Goal: Transaction & Acquisition: Purchase product/service

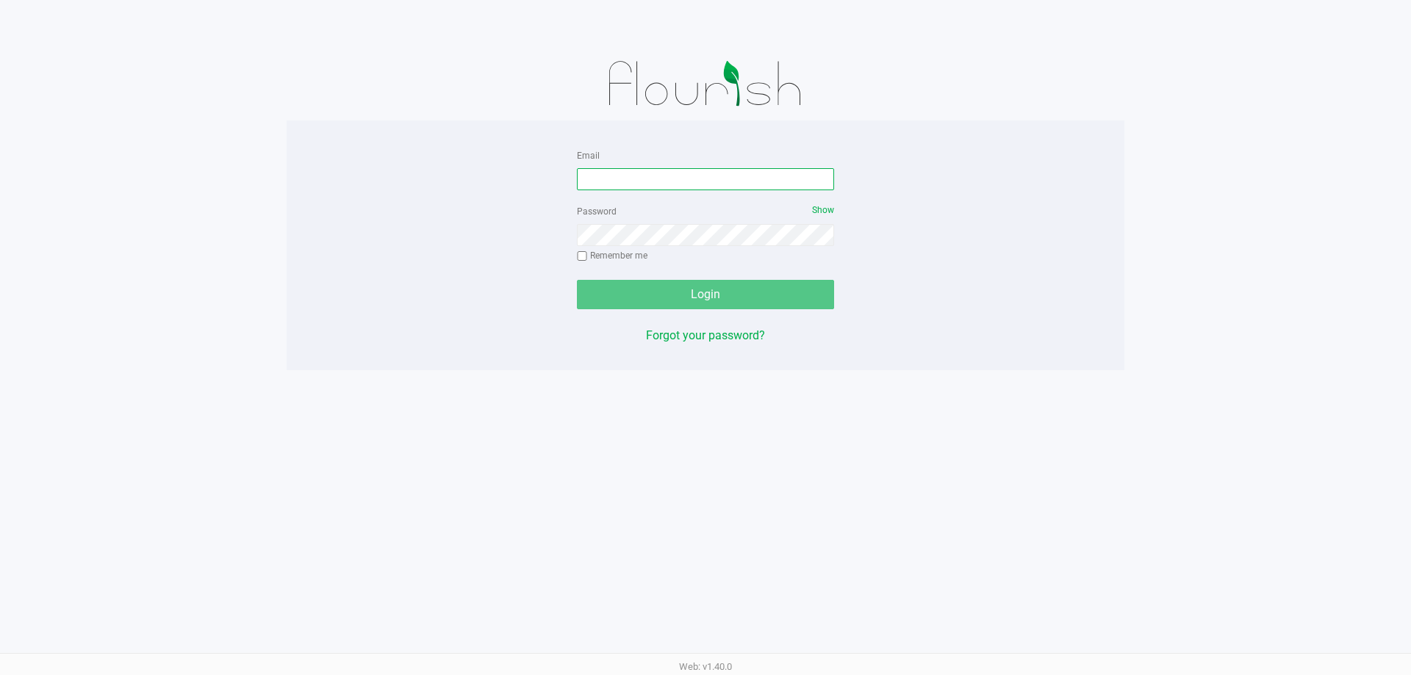
click at [683, 184] on input "Email" at bounding box center [705, 179] width 257 height 22
type input "Clemons@liveparallel.com"
click at [662, 224] on div "Password Show Remember me" at bounding box center [705, 235] width 257 height 66
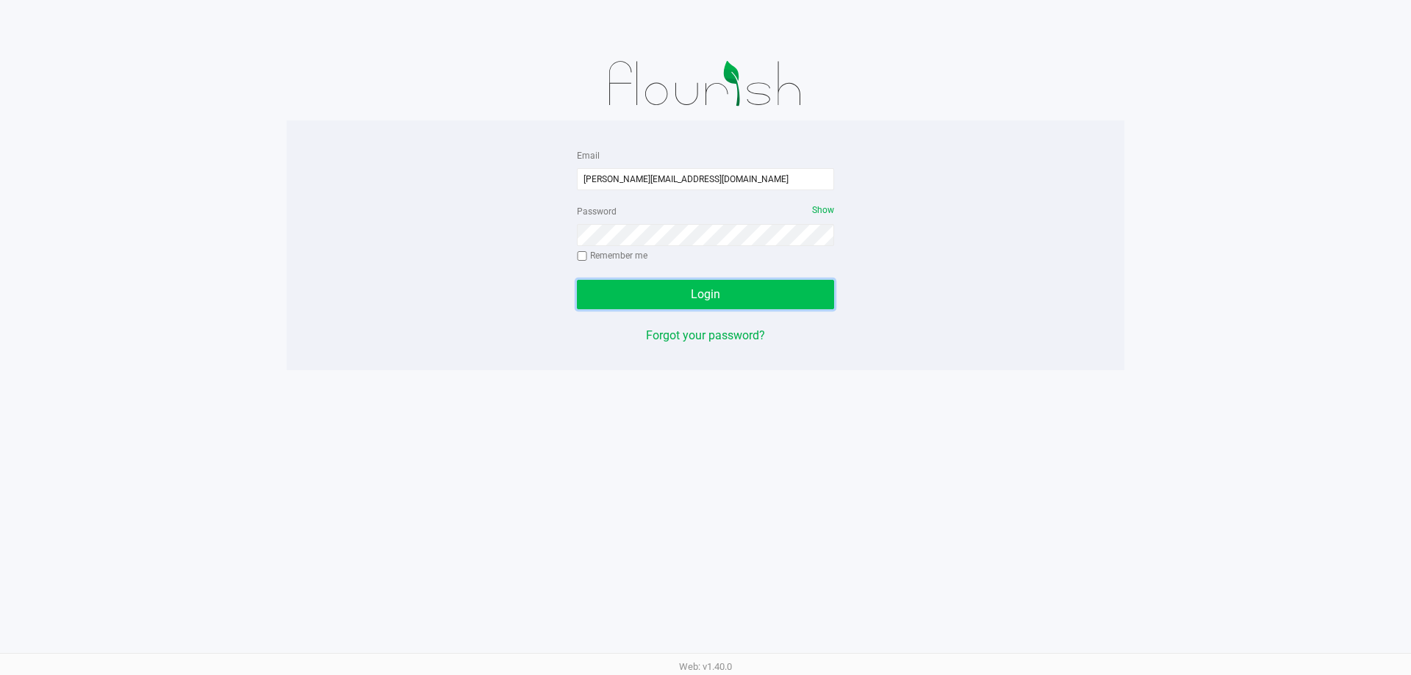
click at [705, 281] on button "Login" at bounding box center [705, 294] width 257 height 29
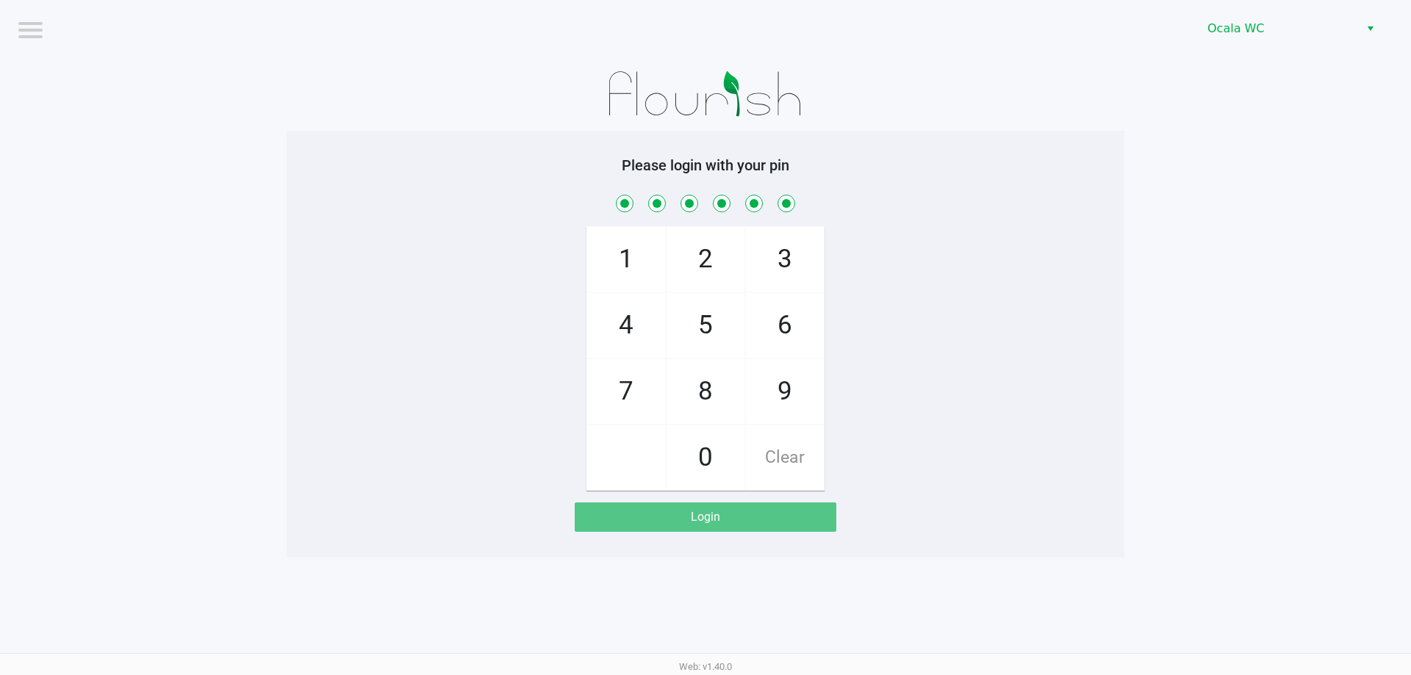
checkbox input "true"
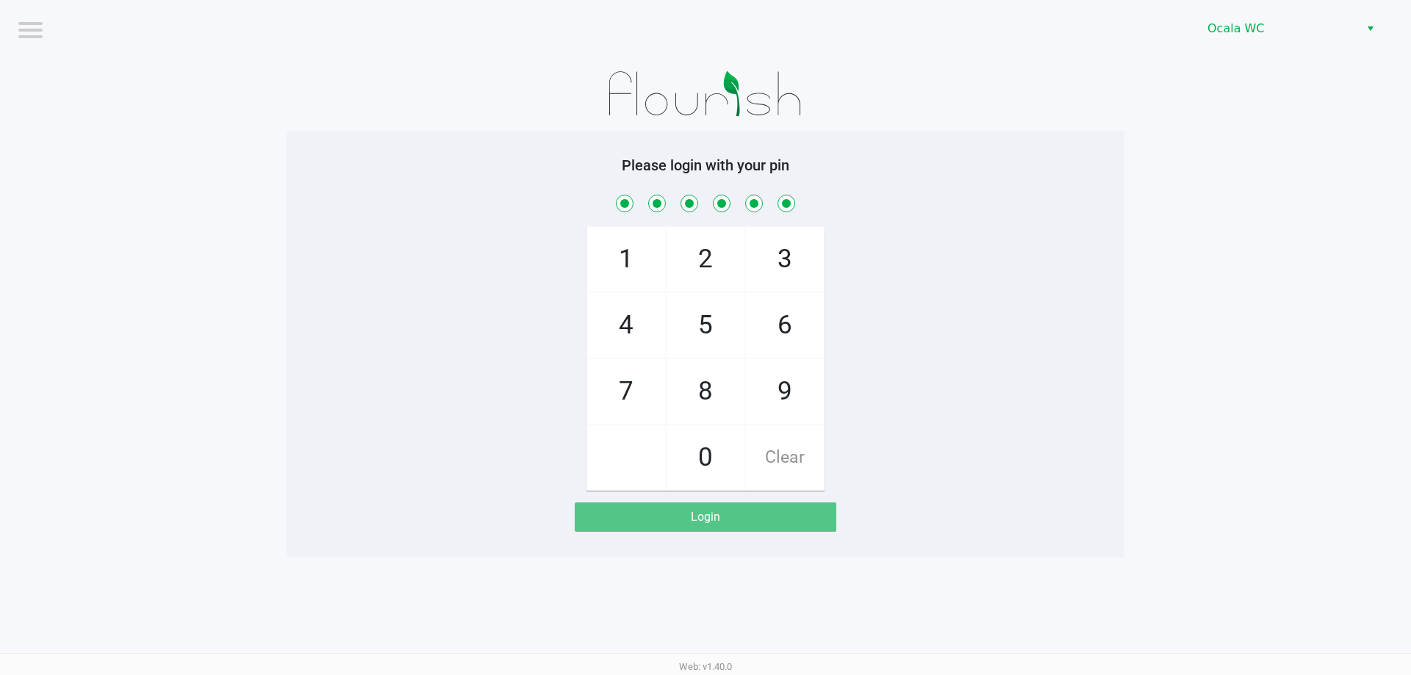
checkbox input "true"
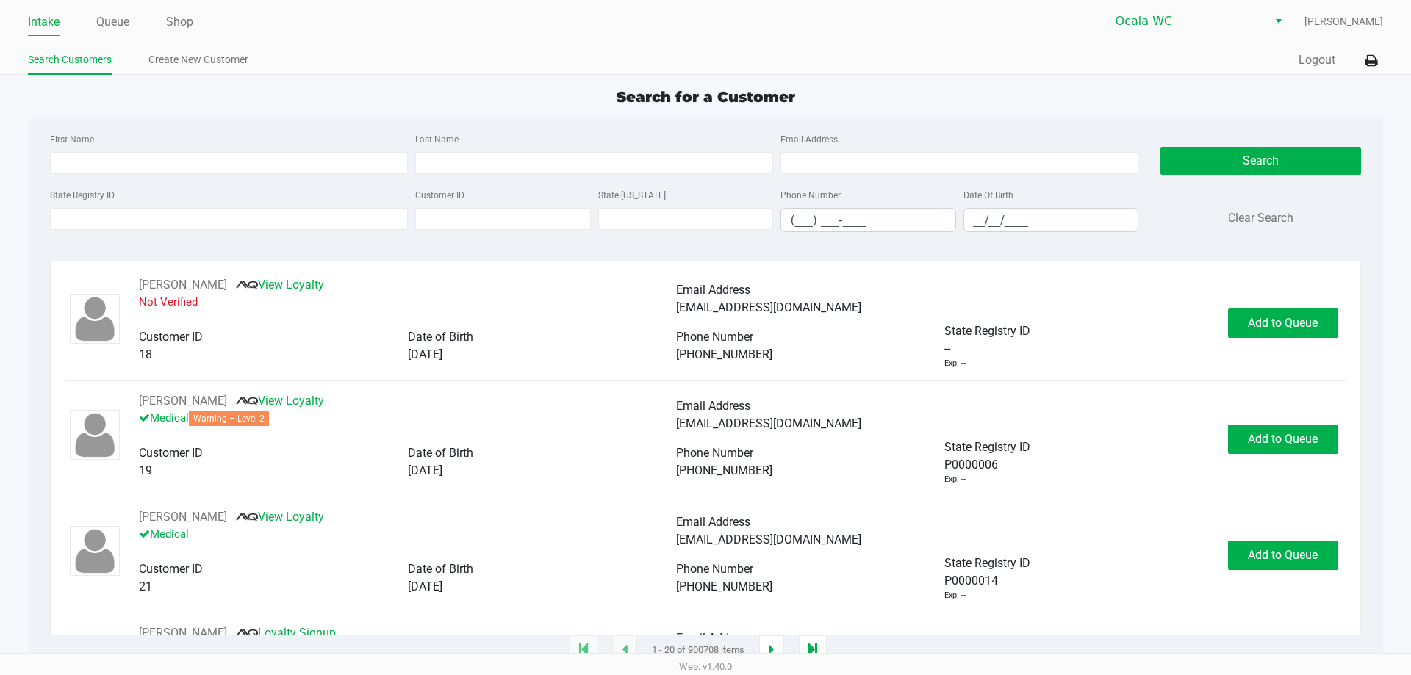
click at [307, 191] on div "State Registry ID" at bounding box center [228, 209] width 365 height 46
click at [325, 158] on input "First Name" at bounding box center [229, 163] width 358 height 22
click at [350, 132] on div "First Name" at bounding box center [228, 152] width 365 height 44
click at [315, 168] on input "First Name" at bounding box center [229, 163] width 358 height 22
type input "bruce"
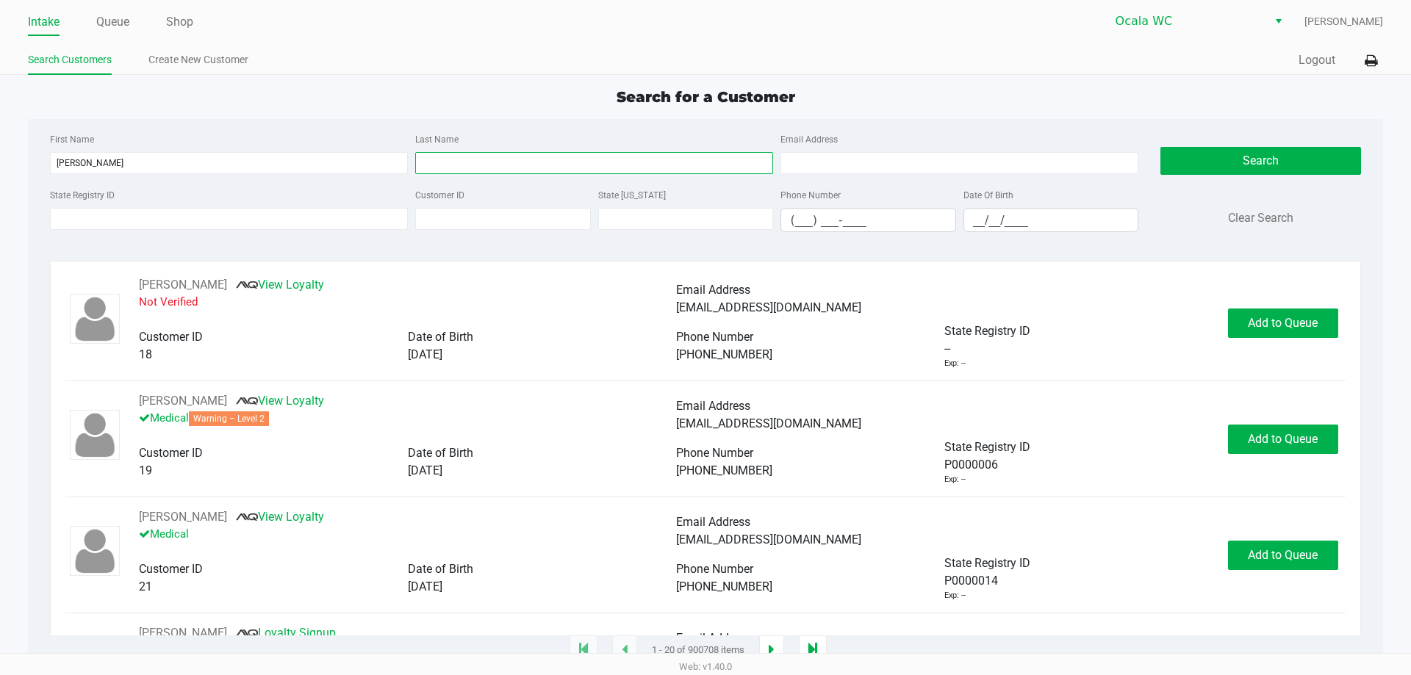
click at [457, 162] on input "Last Name" at bounding box center [594, 163] width 358 height 22
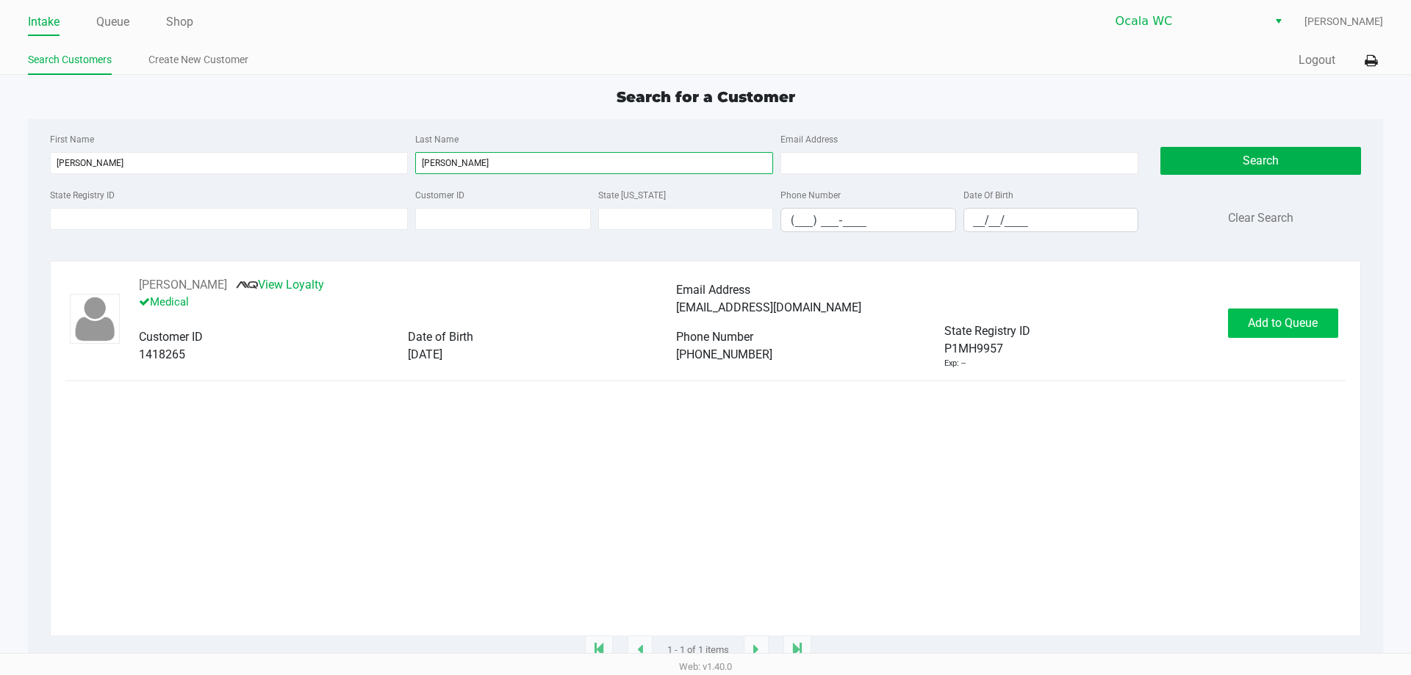
type input "stratton"
click at [1275, 313] on button "Add to Queue" at bounding box center [1283, 323] width 110 height 29
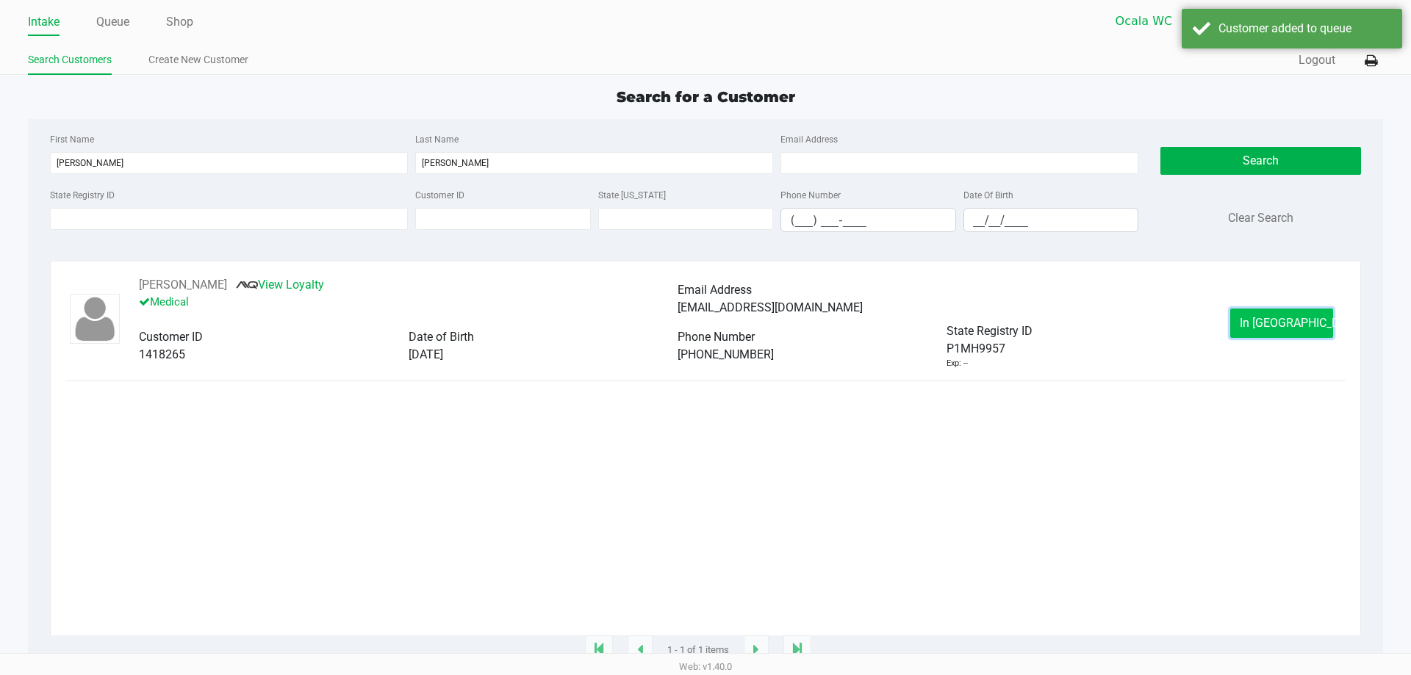
click at [1279, 326] on span "In Queue" at bounding box center [1300, 323] width 123 height 14
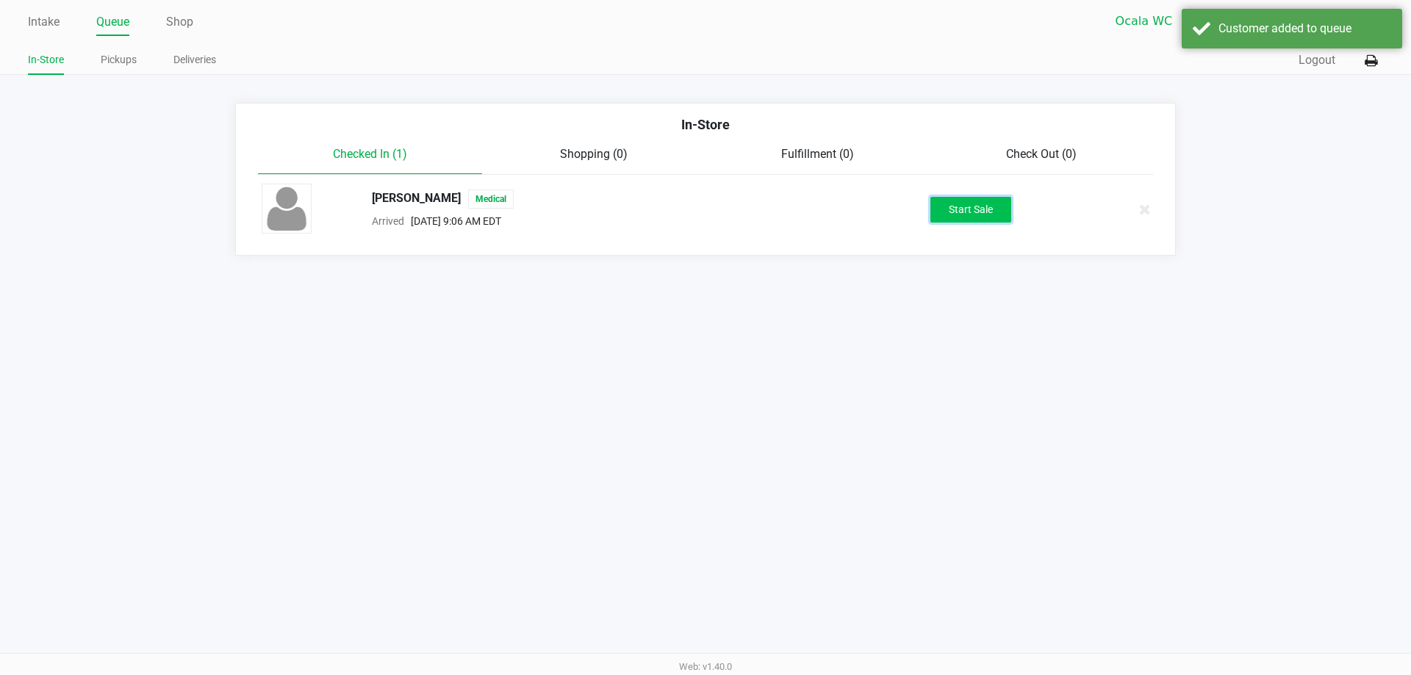
click at [984, 202] on button "Start Sale" at bounding box center [970, 210] width 81 height 26
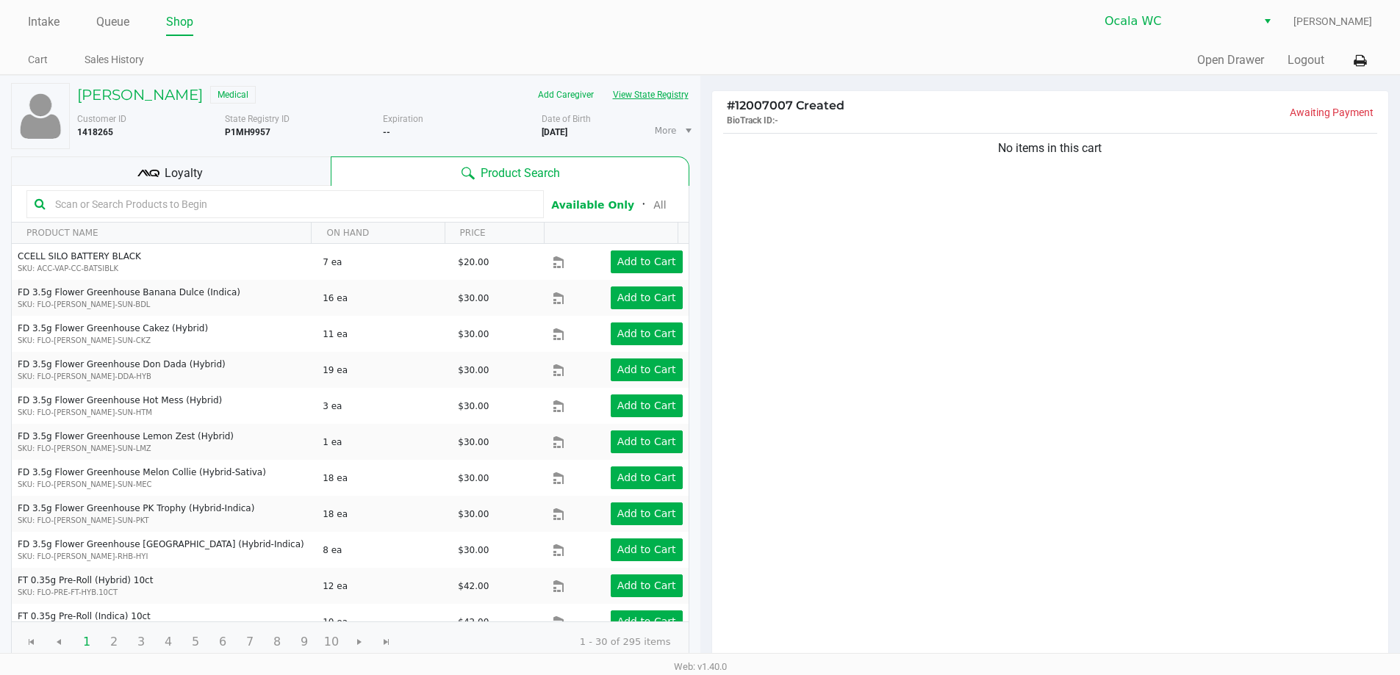
click at [665, 96] on button "View State Registry" at bounding box center [646, 95] width 86 height 24
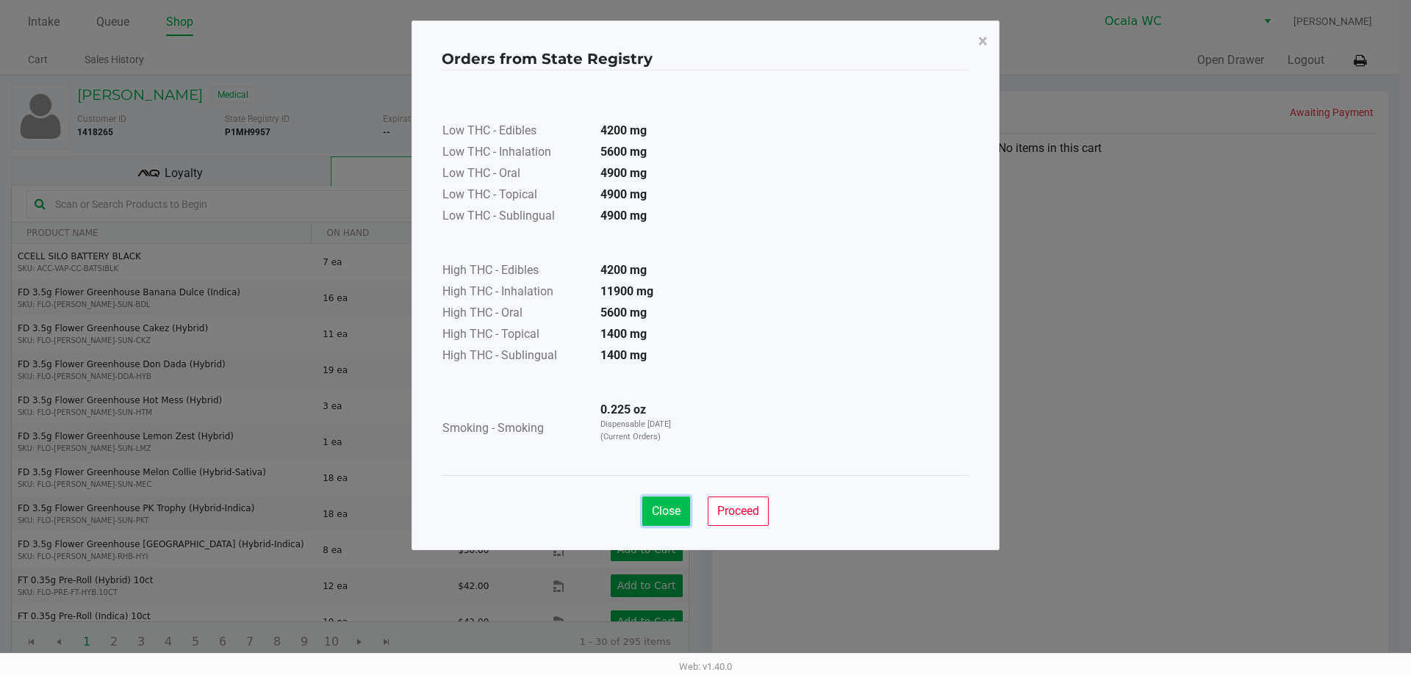
click at [659, 516] on span "Close" at bounding box center [666, 511] width 29 height 14
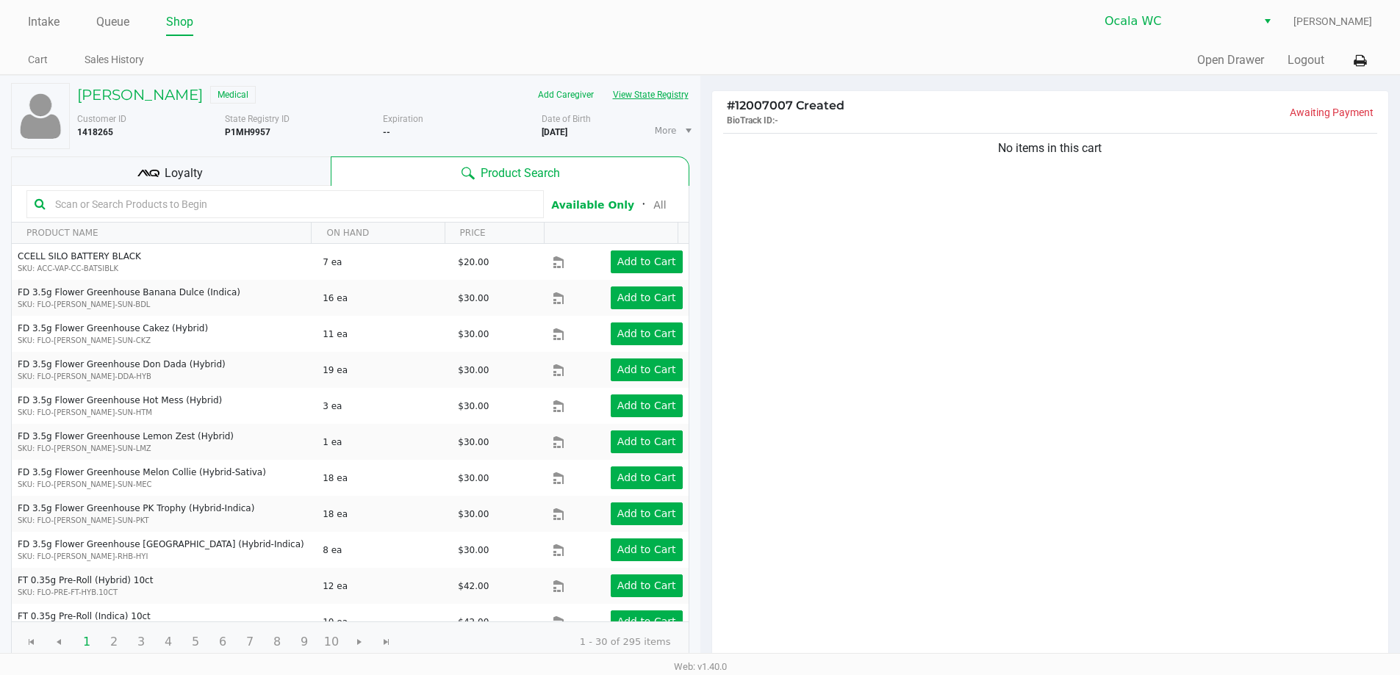
click at [603, 83] on button "View State Registry" at bounding box center [646, 95] width 86 height 24
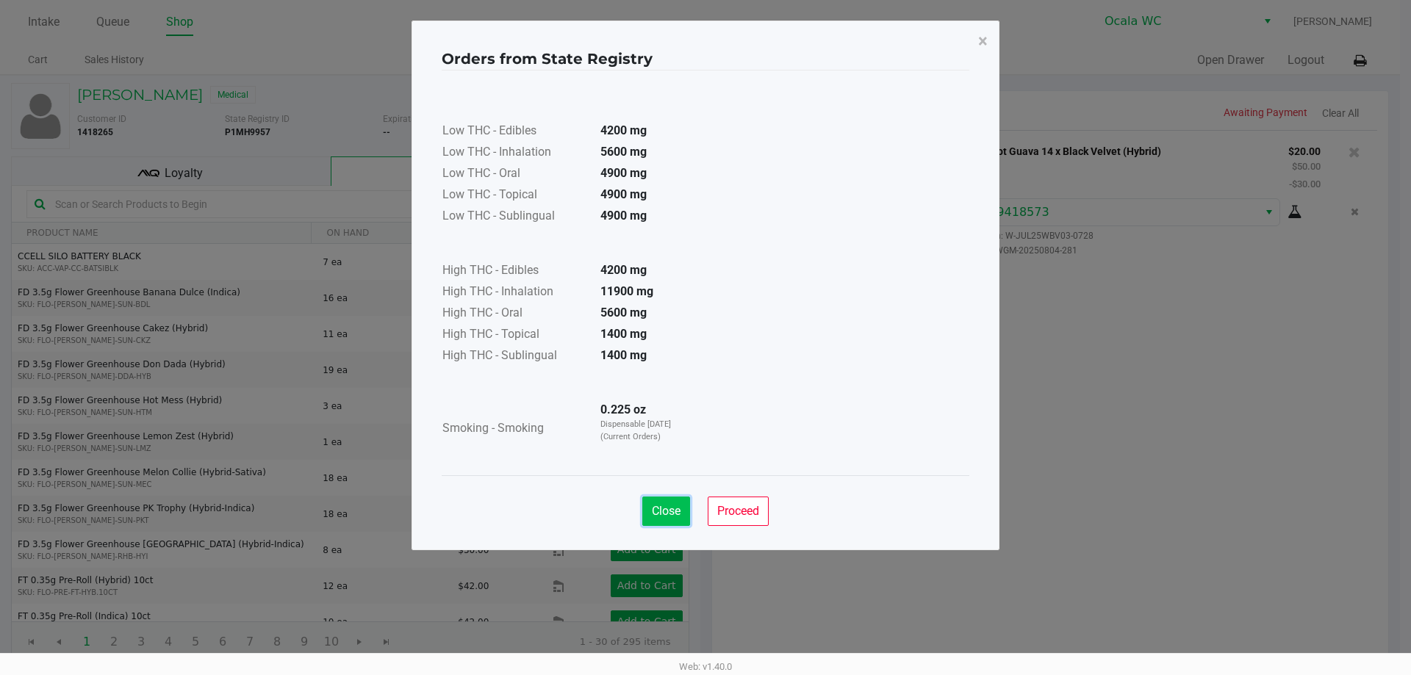
click at [667, 508] on span "Close" at bounding box center [666, 511] width 29 height 14
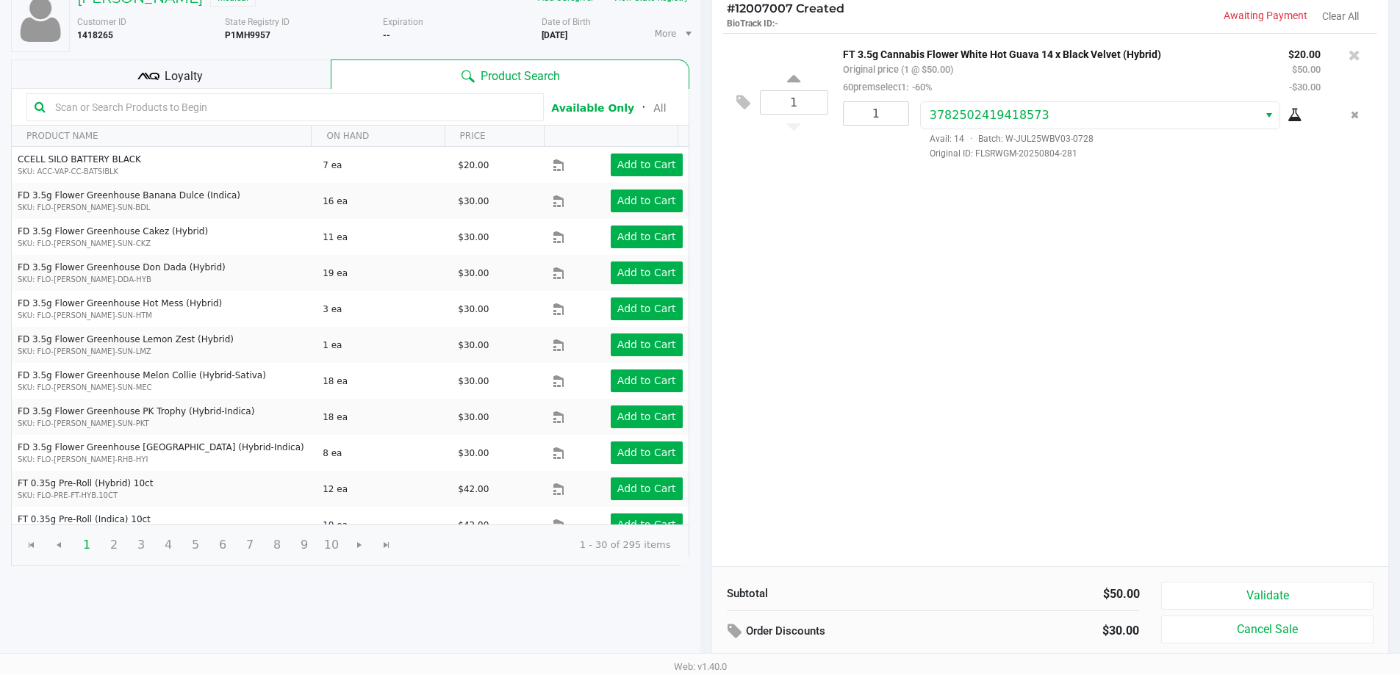
scroll to position [151, 0]
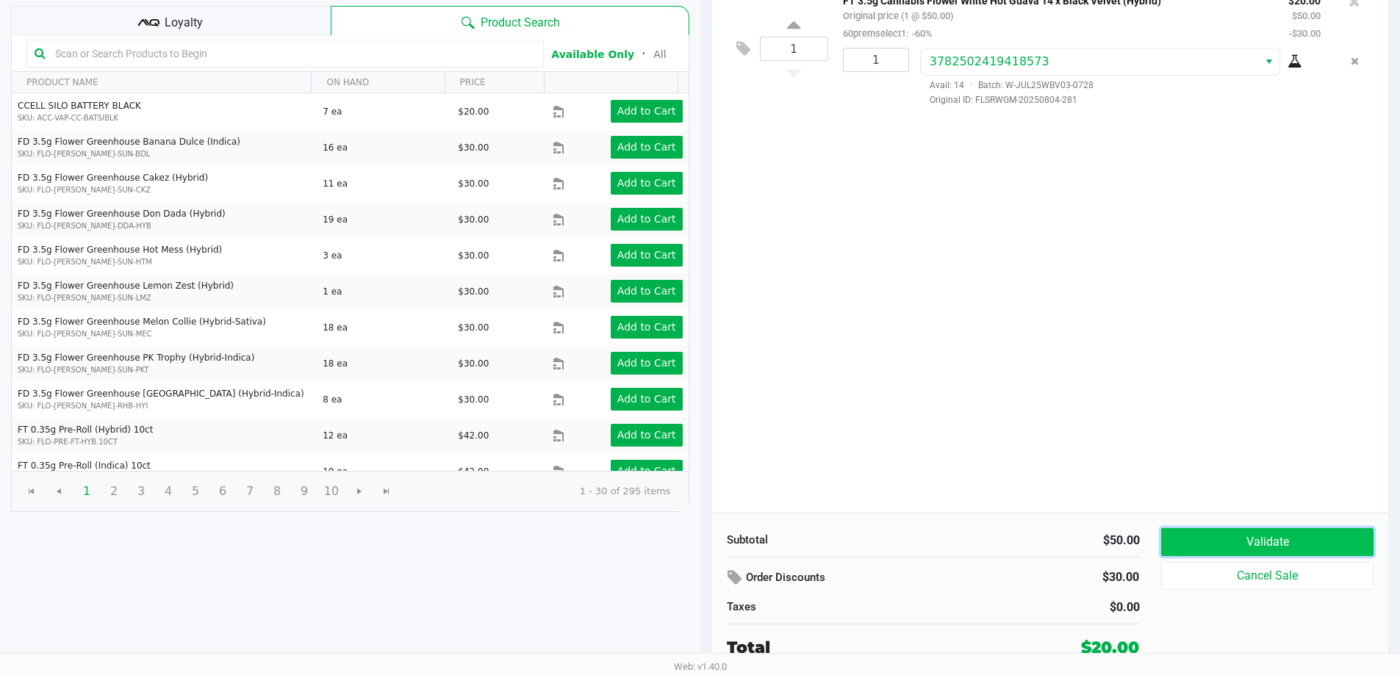
click at [1223, 544] on button "Validate" at bounding box center [1267, 542] width 212 height 28
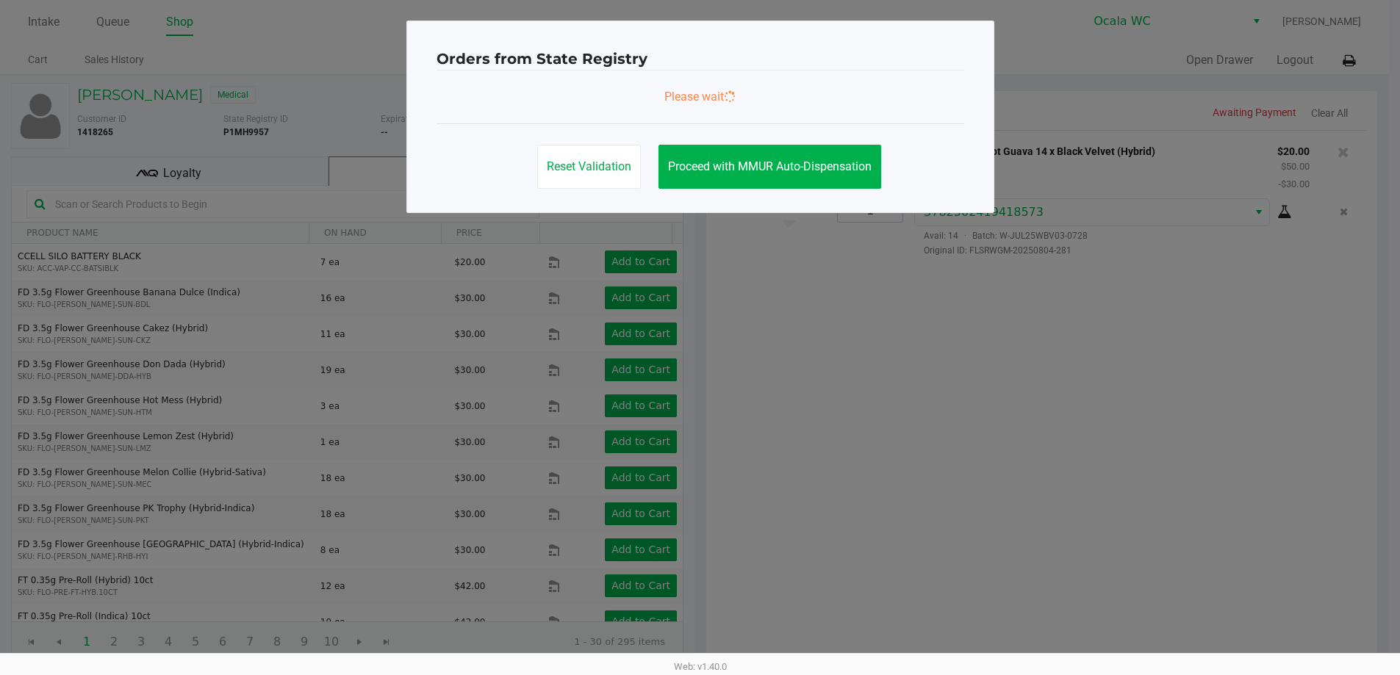
scroll to position [0, 0]
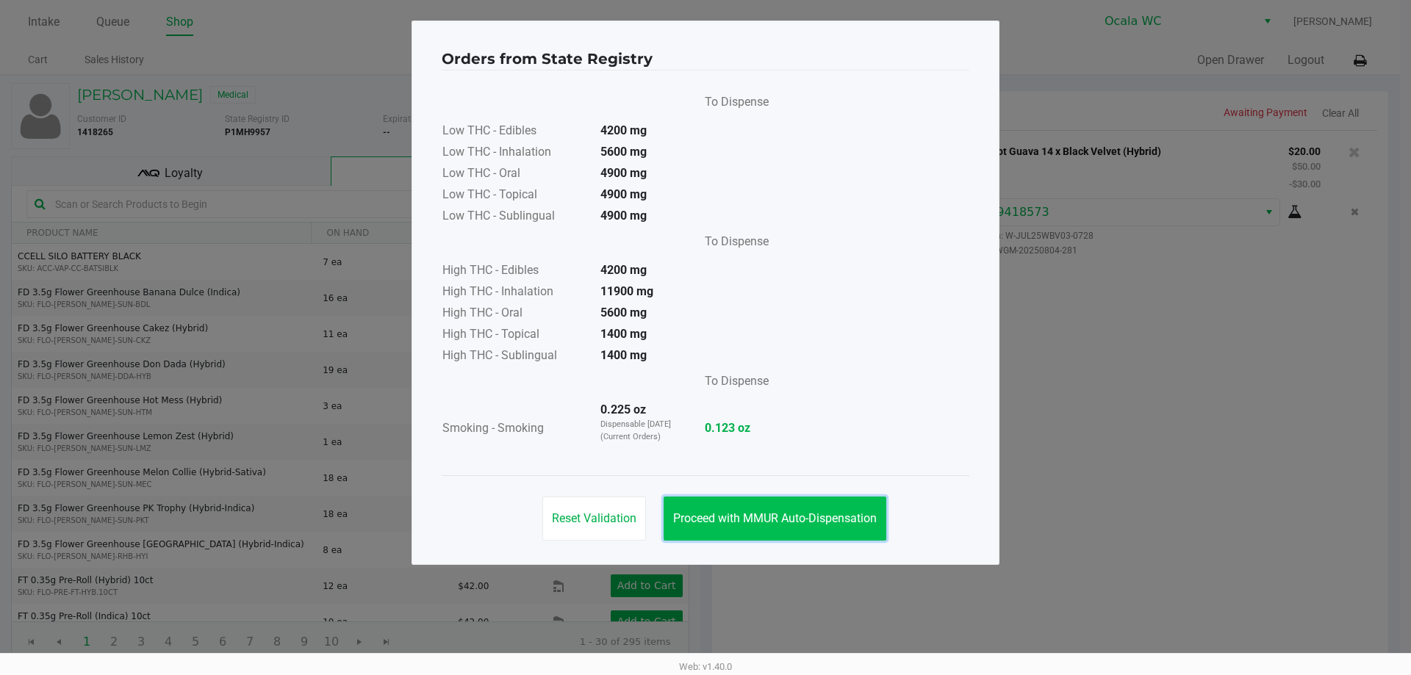
click at [805, 502] on button "Proceed with MMUR Auto-Dispensation" at bounding box center [774, 519] width 223 height 44
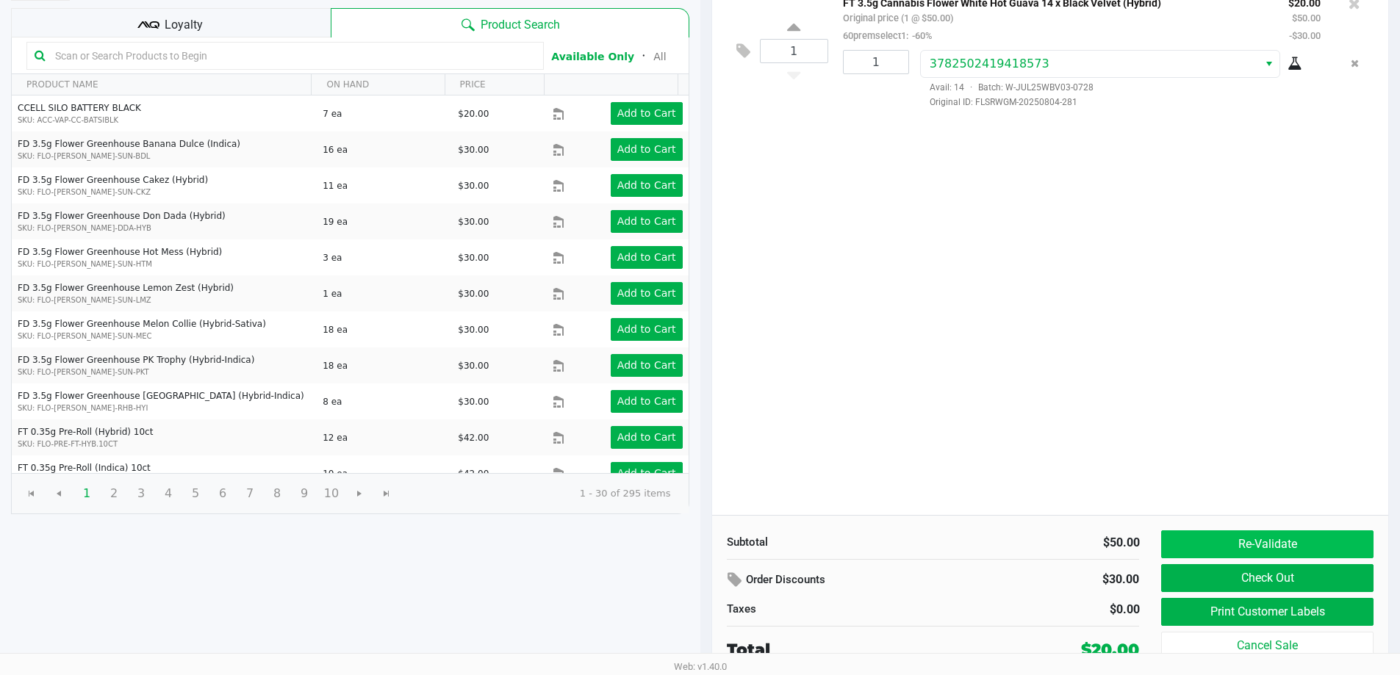
scroll to position [151, 0]
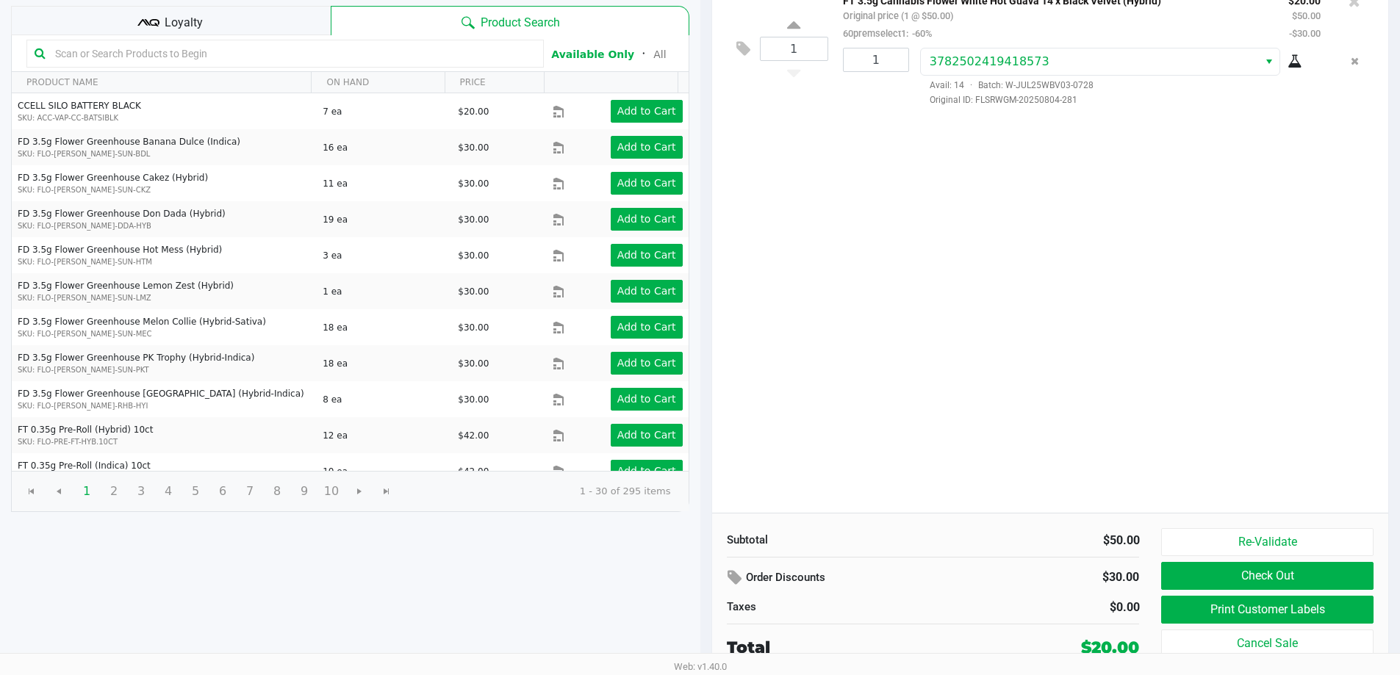
click at [1262, 629] on div "Re-Validate Check Out Print Customer Labels Cancel Sale" at bounding box center [1272, 594] width 223 height 132
click at [1251, 617] on button "Print Customer Labels" at bounding box center [1267, 610] width 212 height 28
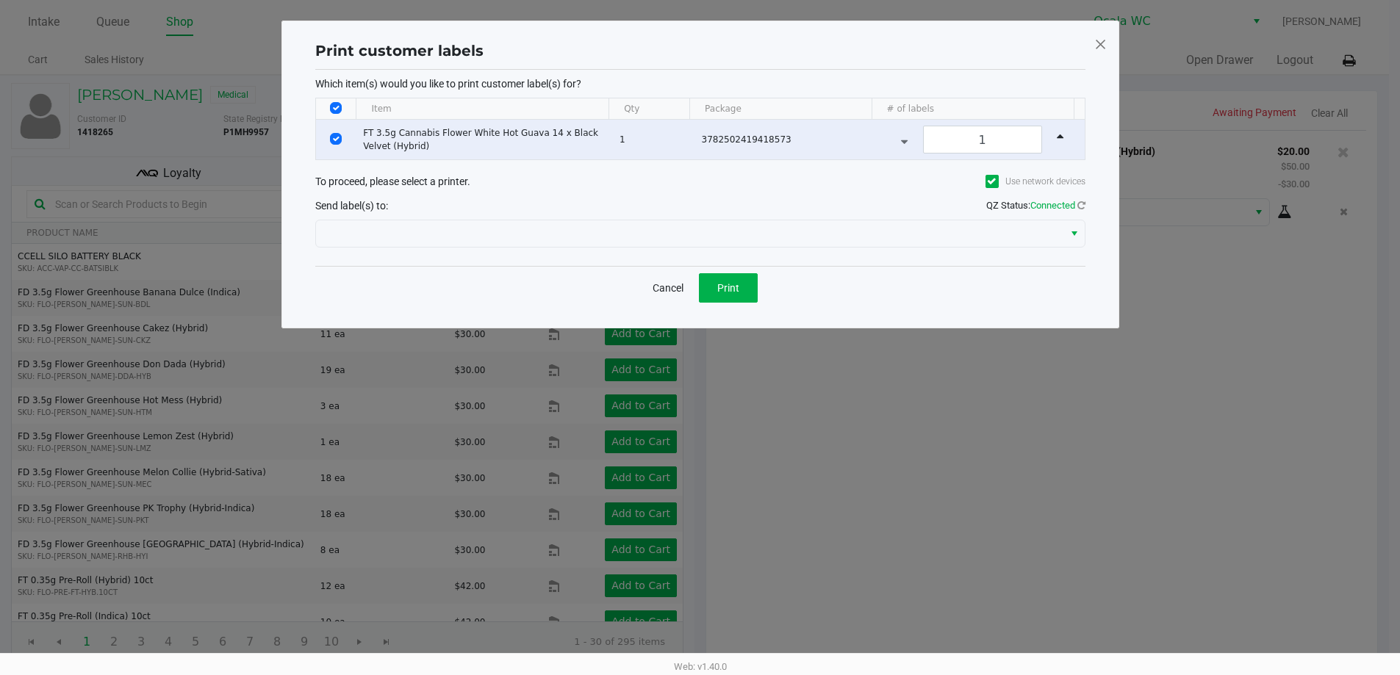
scroll to position [0, 0]
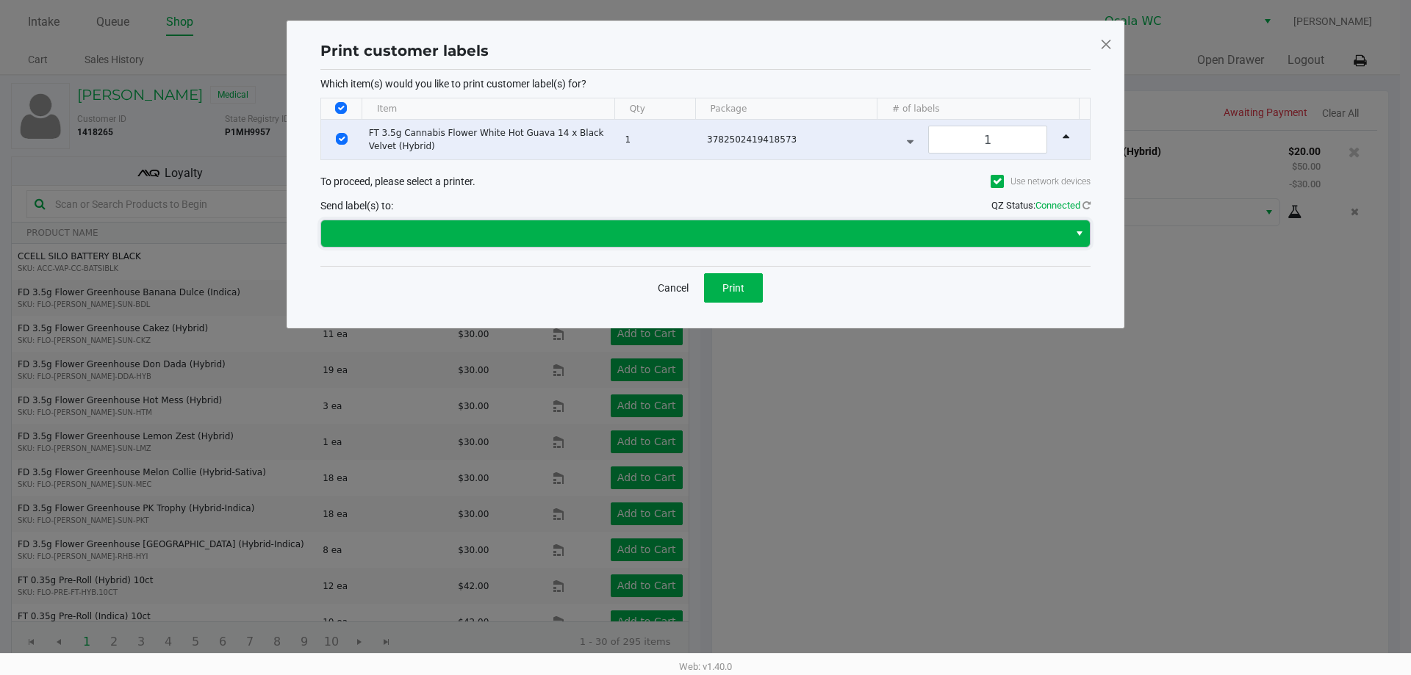
click at [719, 234] on span at bounding box center [695, 234] width 730 height 18
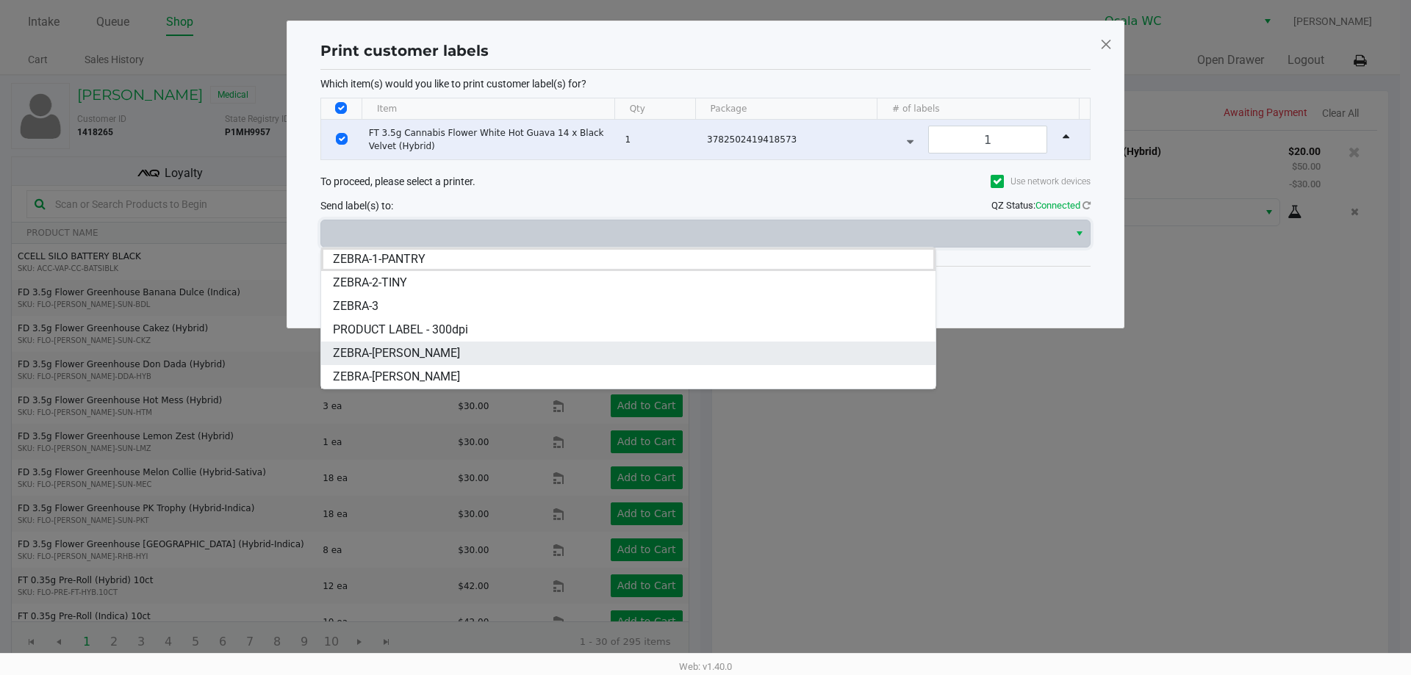
click at [437, 355] on span "ZEBRA-BRANDY-CLARK" at bounding box center [396, 354] width 127 height 18
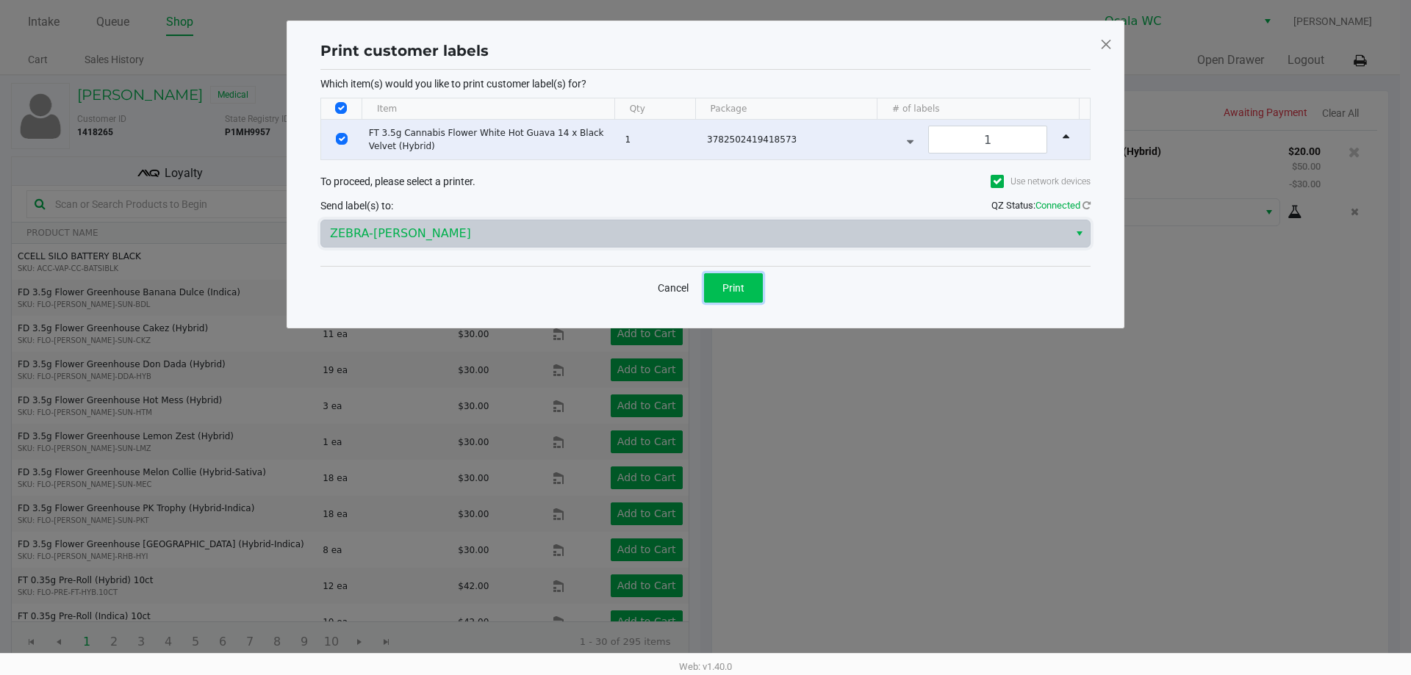
click at [757, 296] on button "Print" at bounding box center [733, 287] width 59 height 29
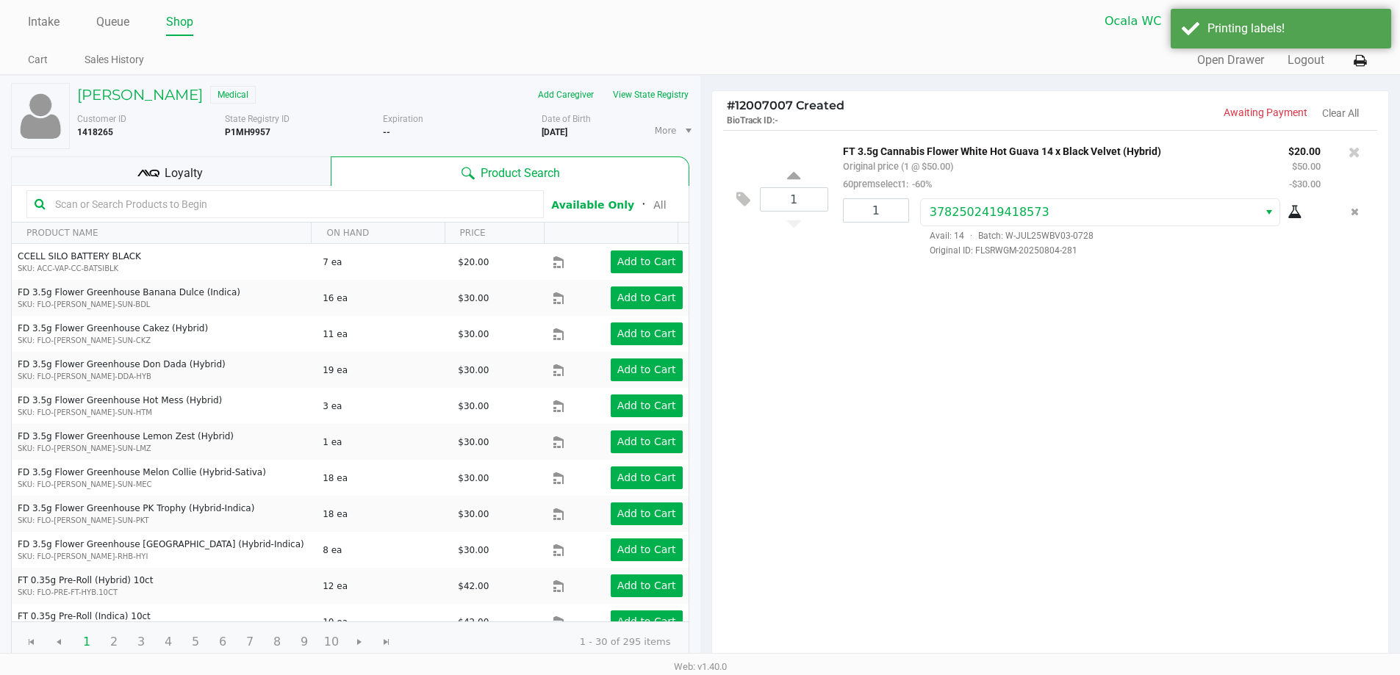
click at [1360, 61] on icon at bounding box center [1359, 61] width 12 height 10
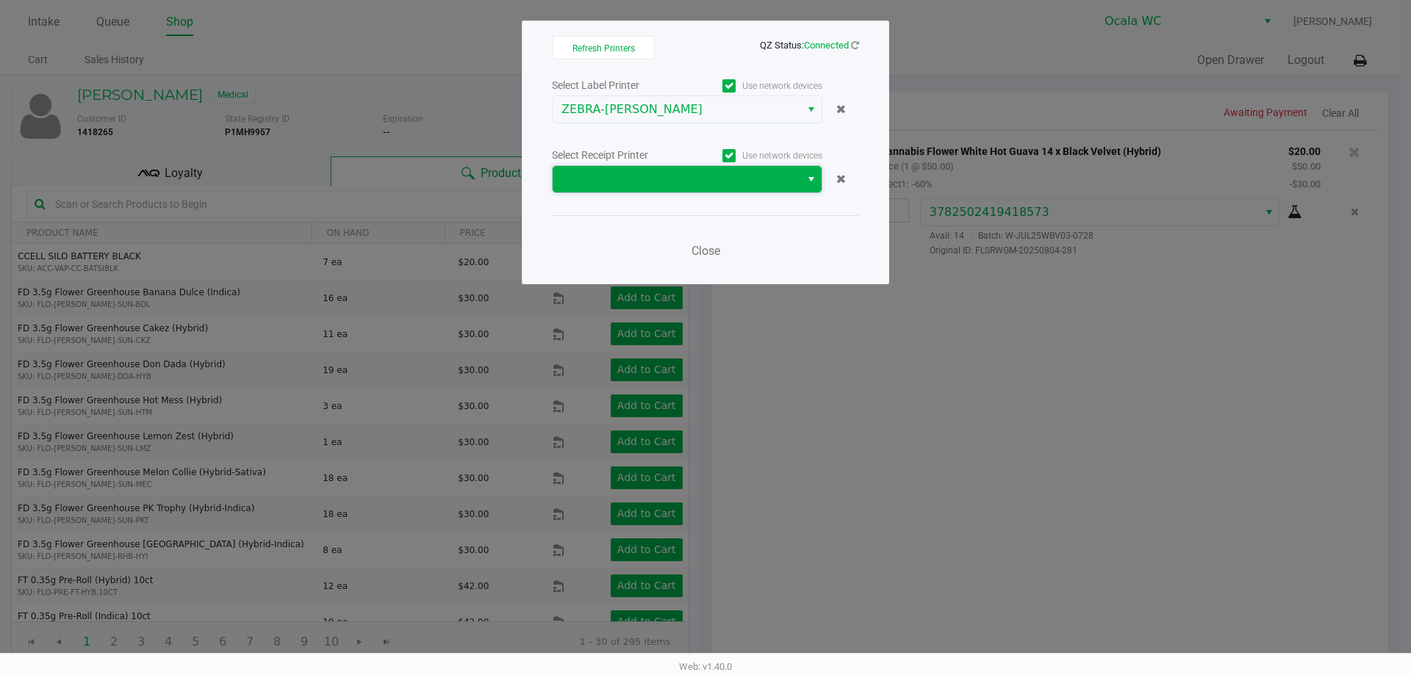
click at [786, 182] on span at bounding box center [676, 179] width 230 height 18
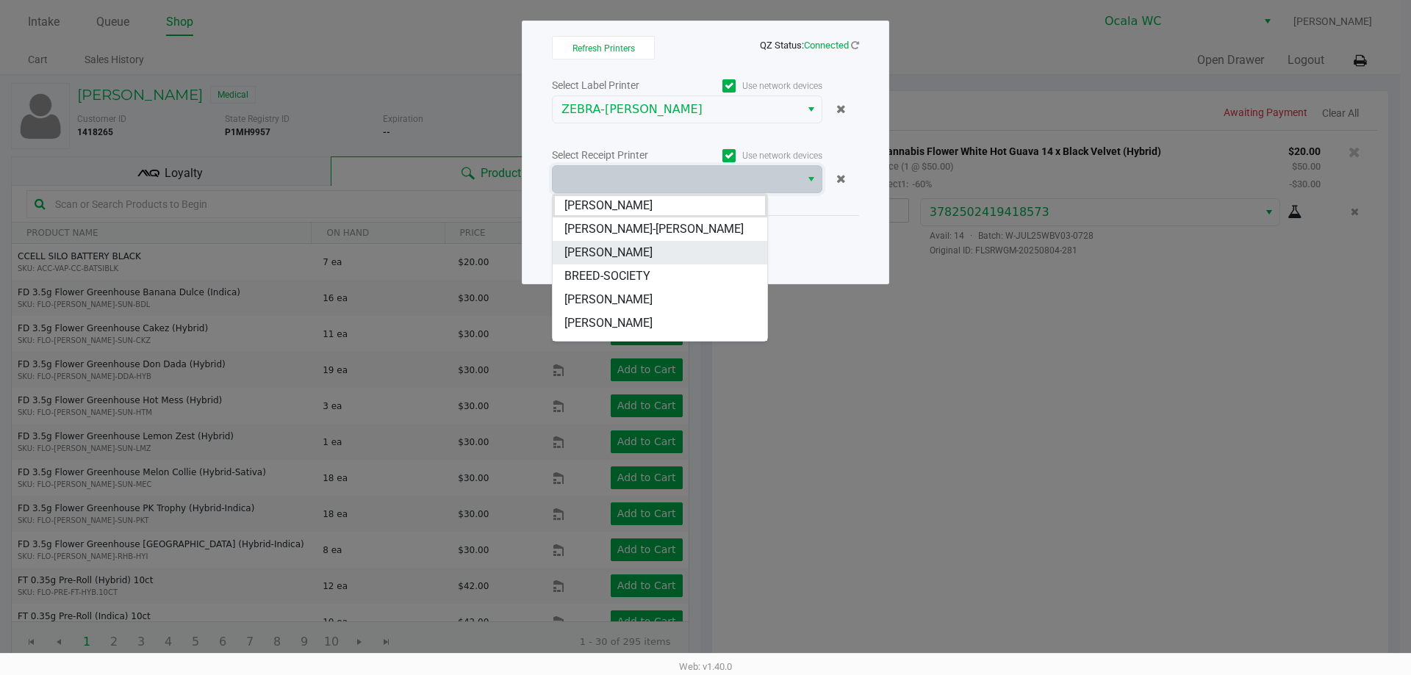
click at [625, 256] on span "[PERSON_NAME]" at bounding box center [608, 253] width 88 height 18
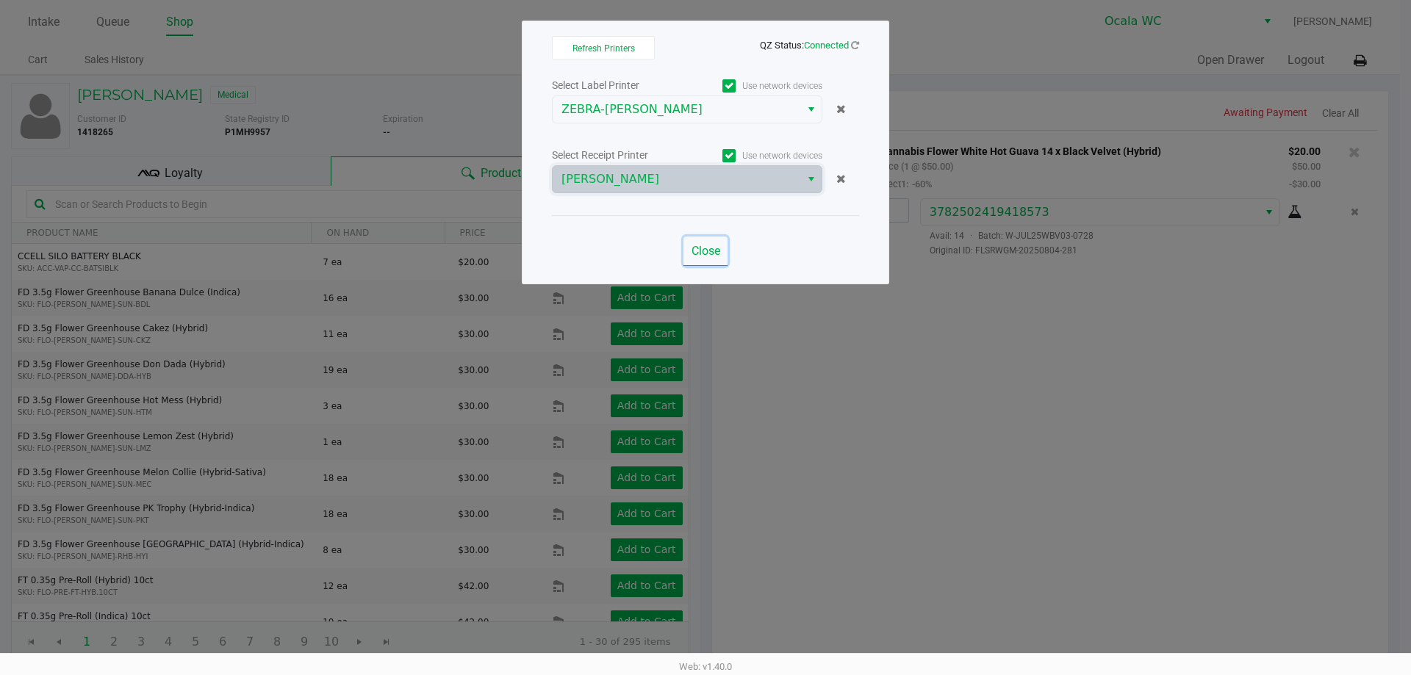
click at [706, 247] on span "Close" at bounding box center [705, 251] width 29 height 14
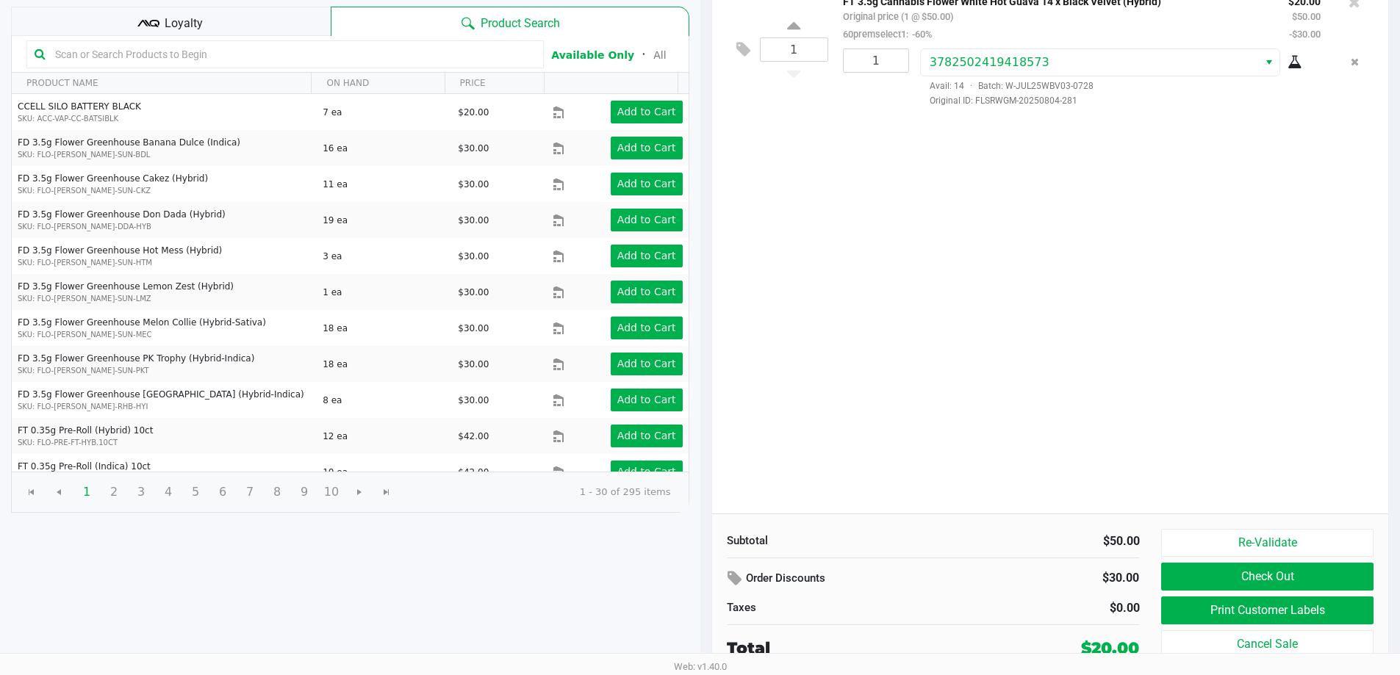
scroll to position [151, 0]
click at [1202, 582] on button "Check Out" at bounding box center [1267, 576] width 212 height 28
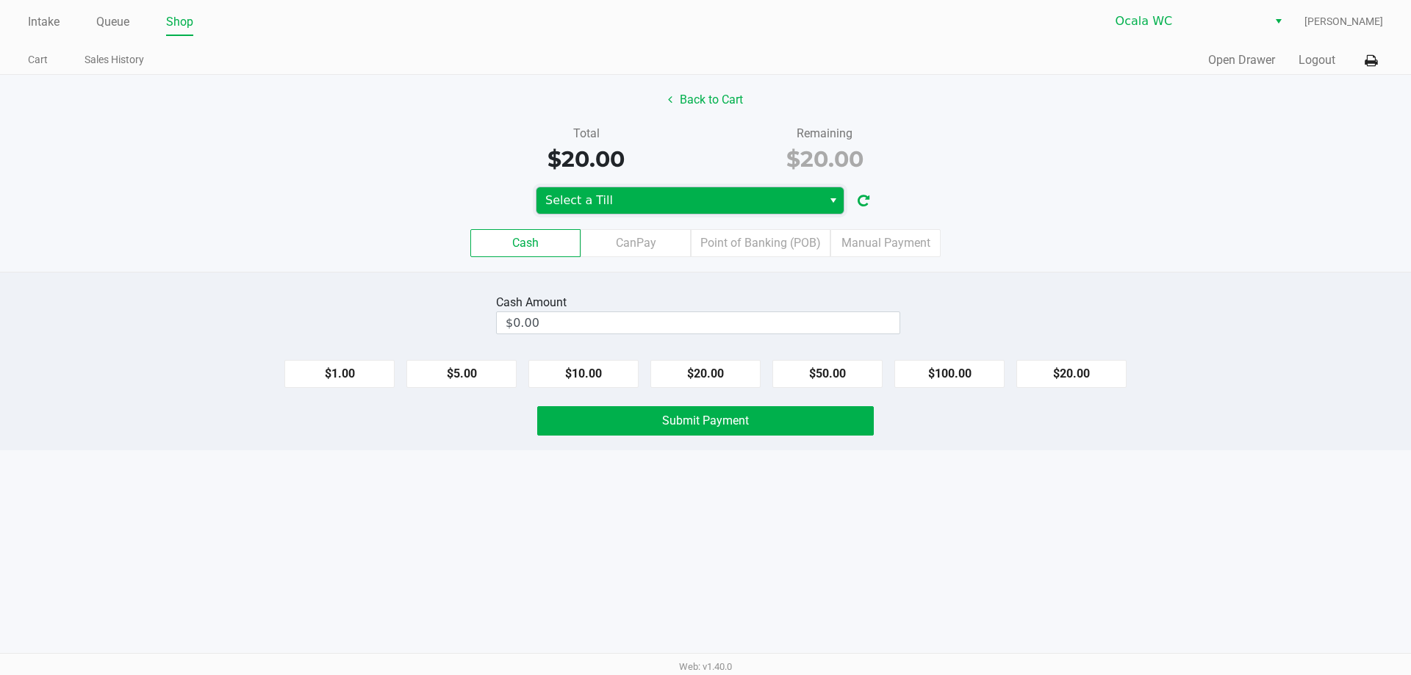
click at [664, 189] on span "Select a Till" at bounding box center [679, 200] width 286 height 26
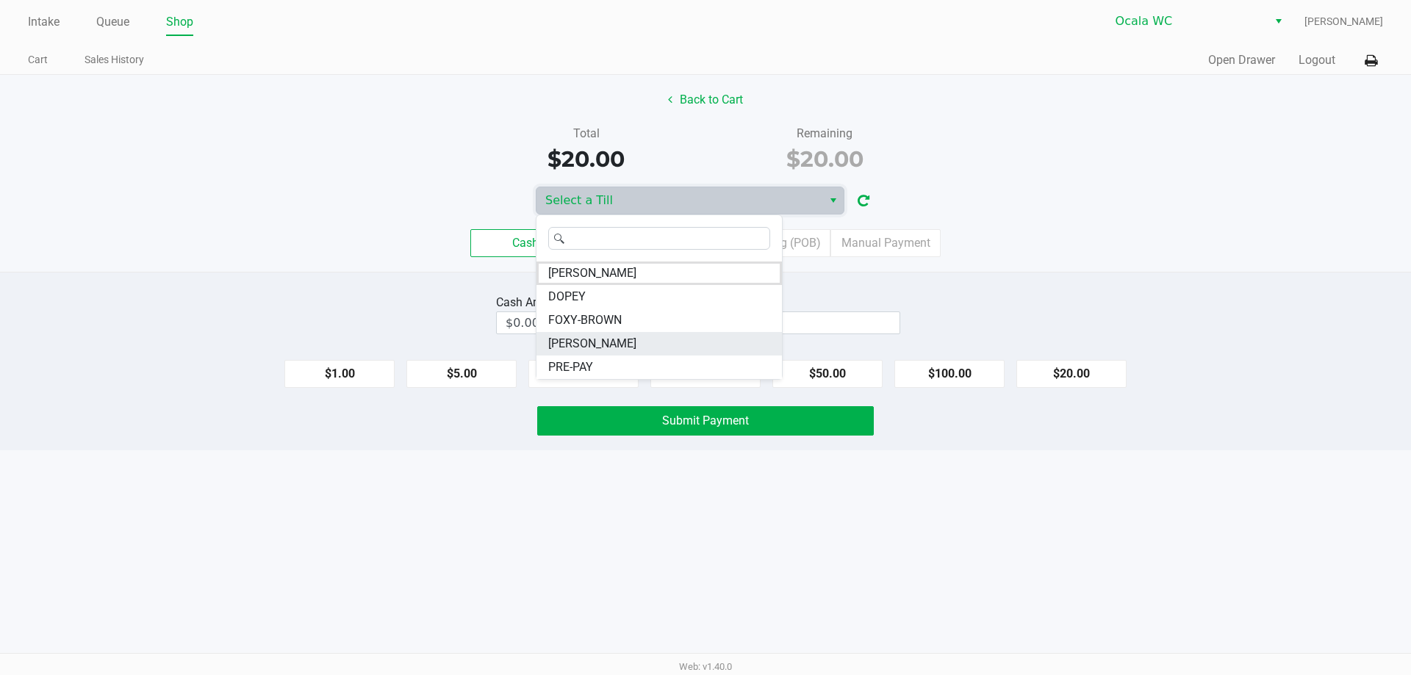
click at [583, 345] on span "[PERSON_NAME]" at bounding box center [592, 344] width 88 height 18
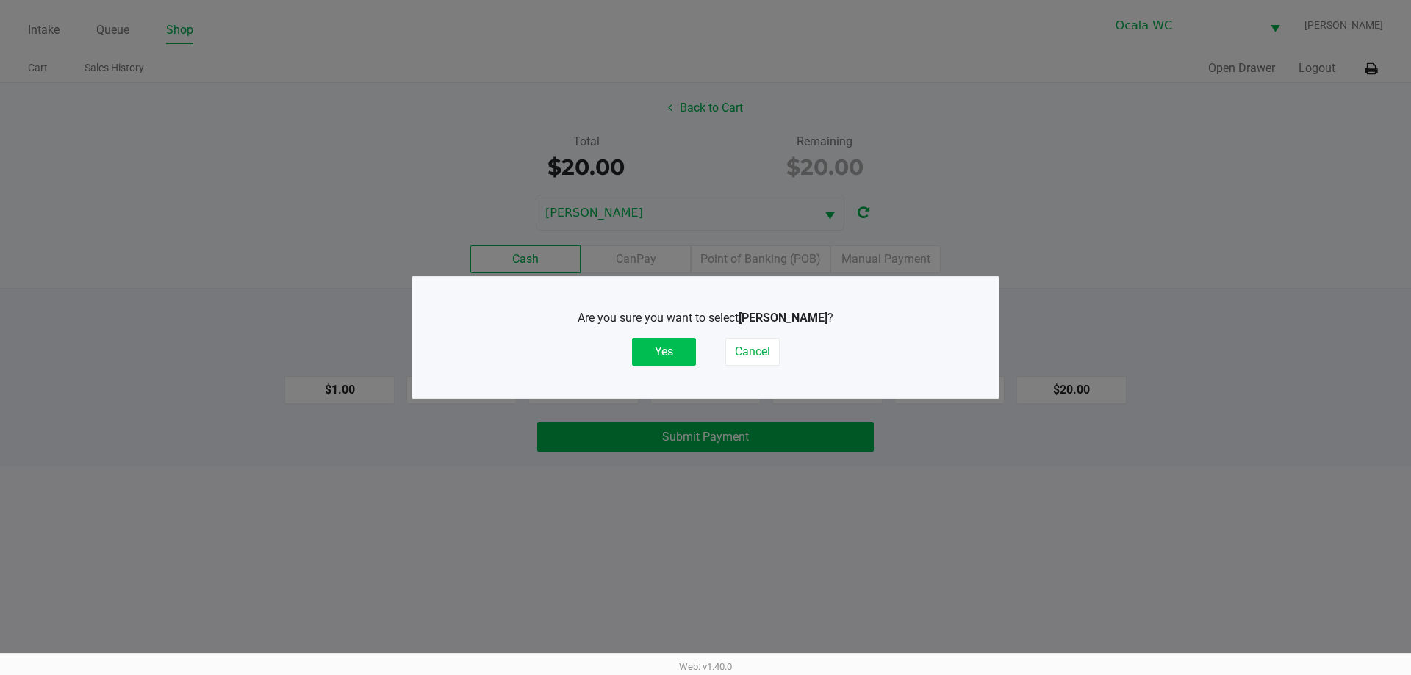
click at [653, 342] on button "Yes" at bounding box center [664, 352] width 64 height 28
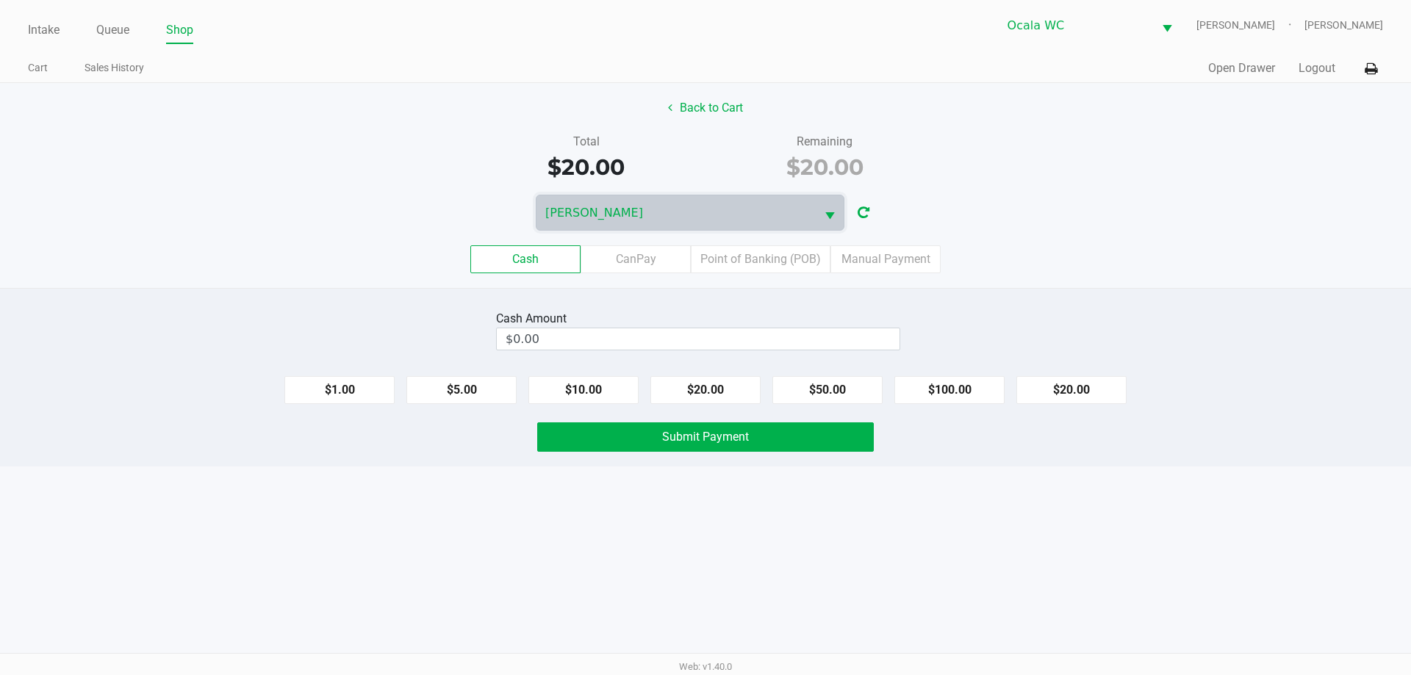
click at [1063, 254] on div "Cash CanPay Point of Banking (POB) Manual Payment" at bounding box center [705, 259] width 1411 height 28
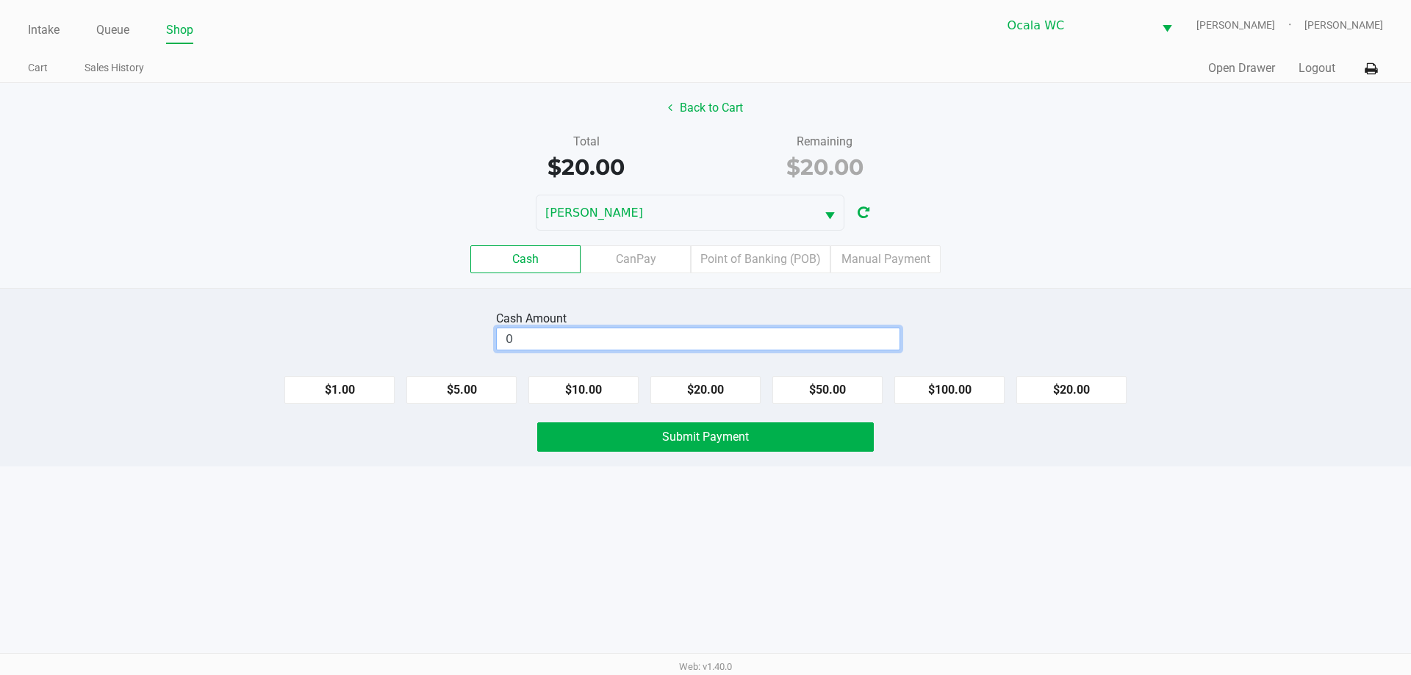
click at [868, 334] on input "0" at bounding box center [698, 338] width 403 height 21
click at [734, 378] on button "$20.00" at bounding box center [705, 390] width 110 height 28
type input "$20.00"
click at [1099, 217] on div "[PERSON_NAME]" at bounding box center [705, 213] width 1411 height 36
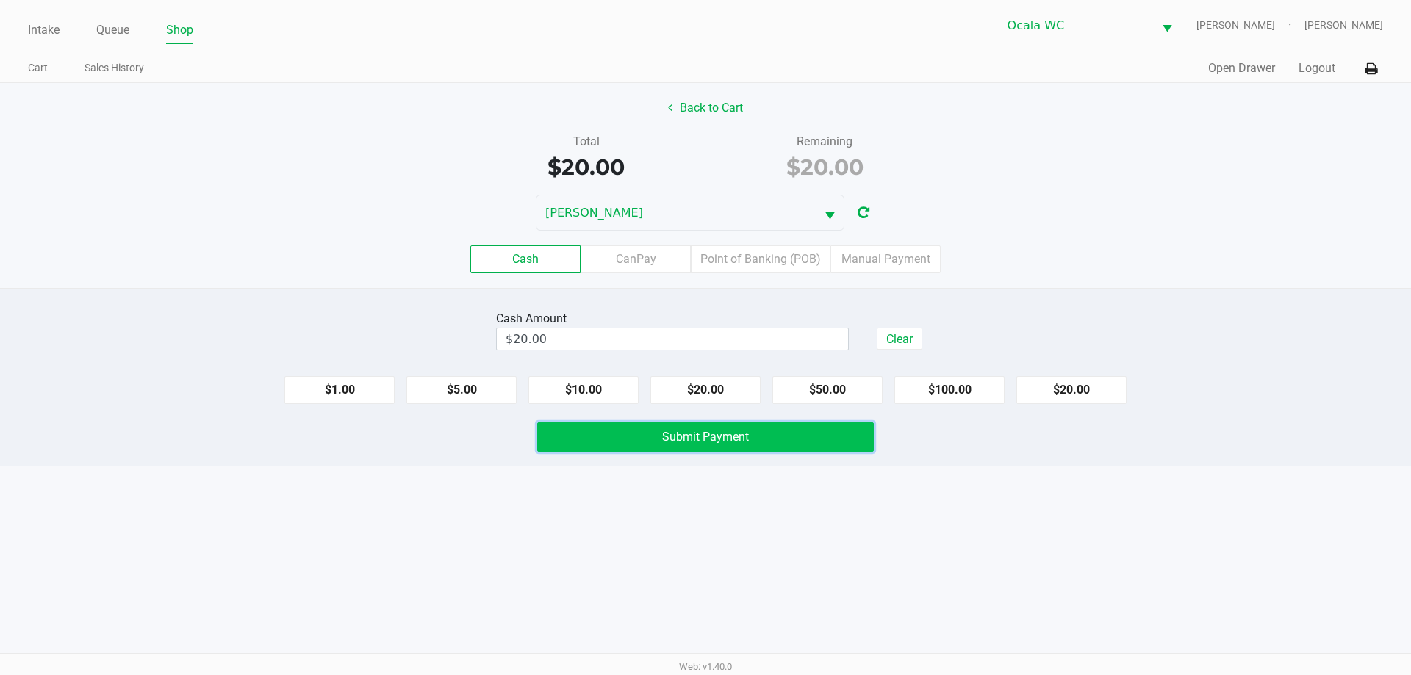
click at [768, 444] on button "Submit Payment" at bounding box center [705, 436] width 337 height 29
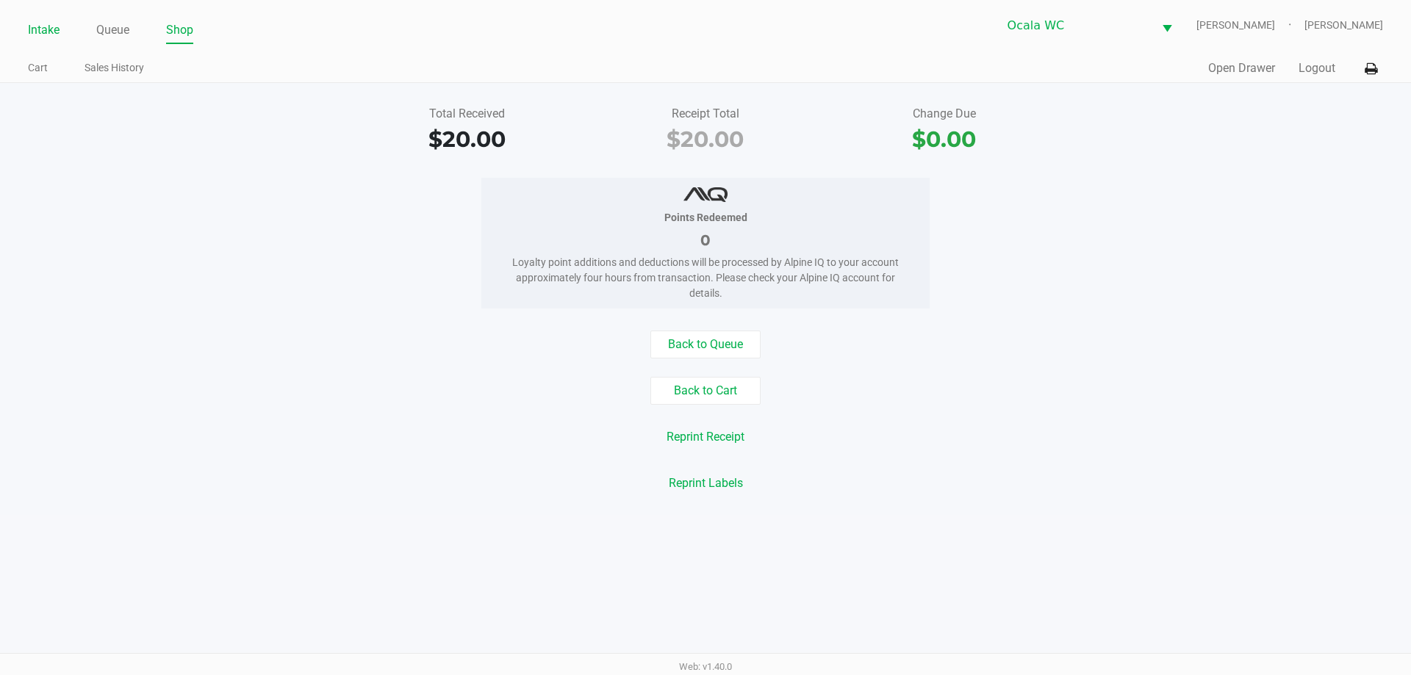
click at [44, 28] on link "Intake" at bounding box center [44, 30] width 32 height 21
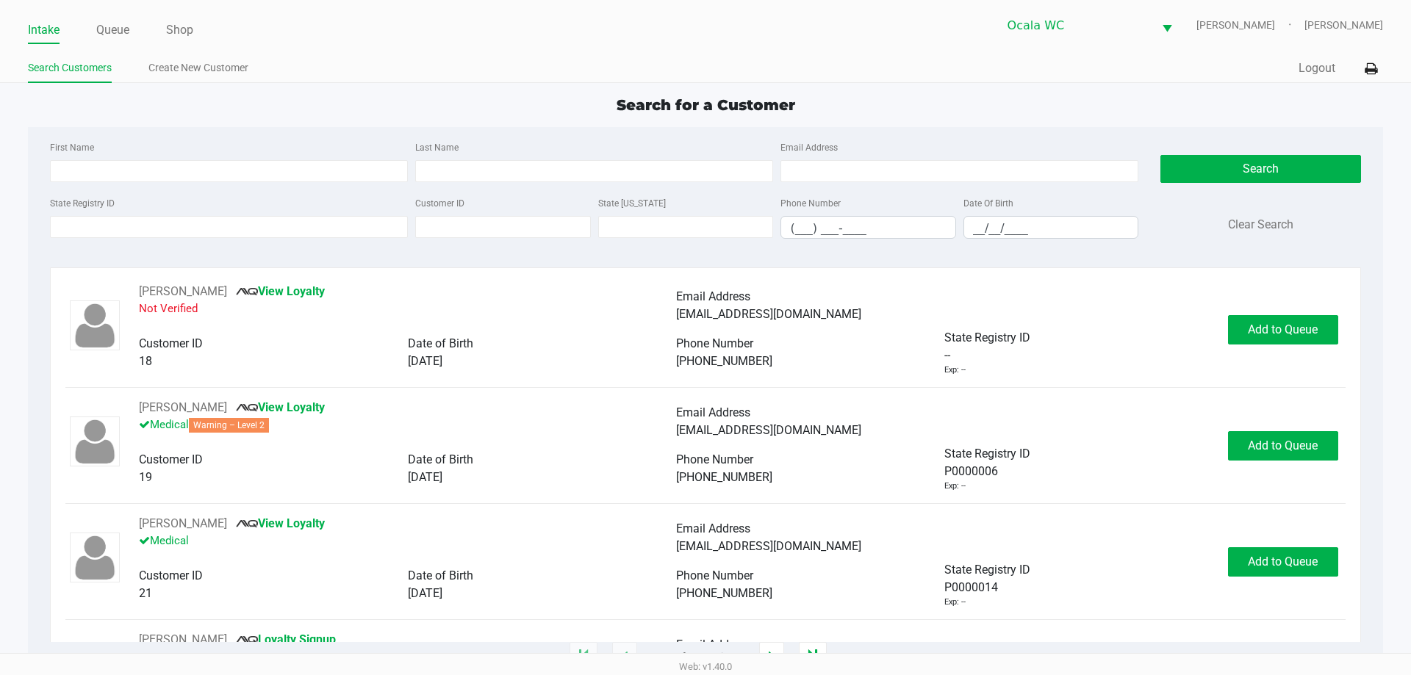
click at [396, 62] on ul "Search Customers Create New Customer" at bounding box center [366, 69] width 677 height 25
click at [168, 231] on input "State Registry ID" at bounding box center [229, 227] width 358 height 22
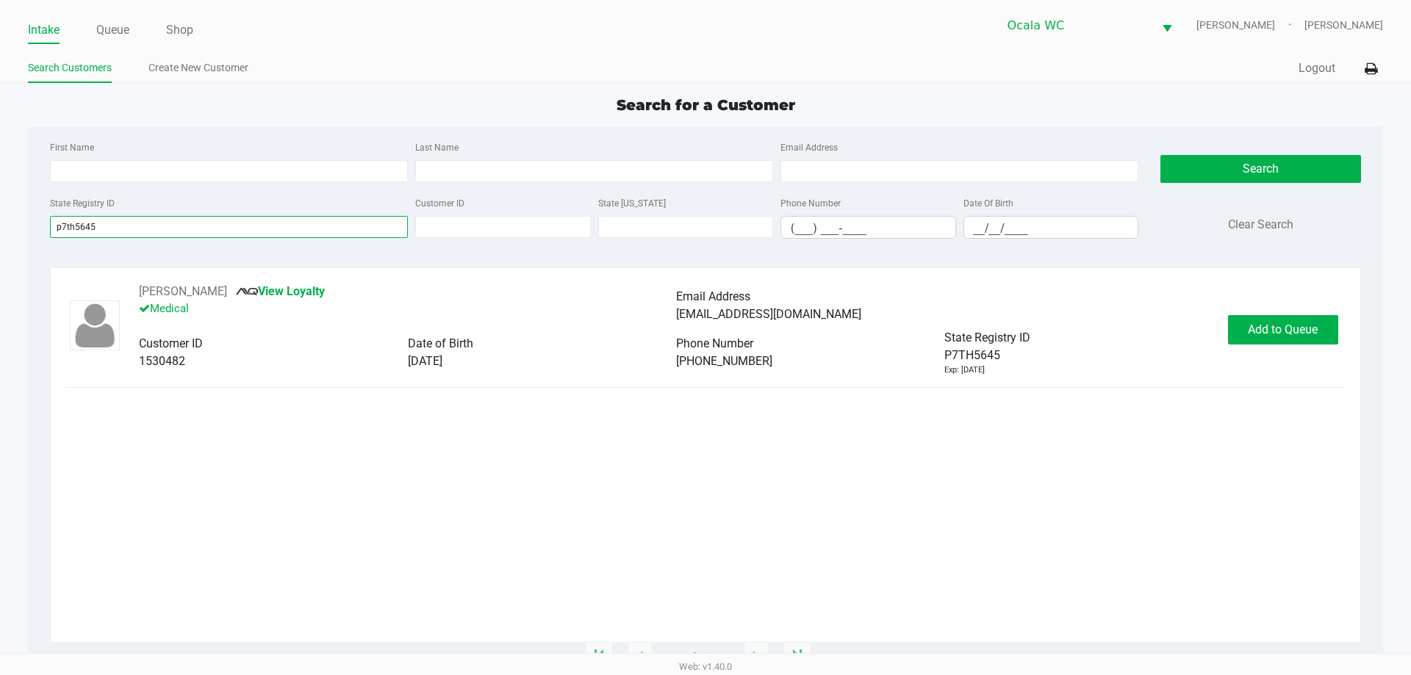
type input "p7th5645"
click at [599, 484] on div "KELLY PARKER View Loyalty Medical Email Address mrsparker749@gmail.com Customer…" at bounding box center [704, 462] width 1279 height 359
click at [1278, 323] on span "Add to Queue" at bounding box center [1283, 330] width 70 height 14
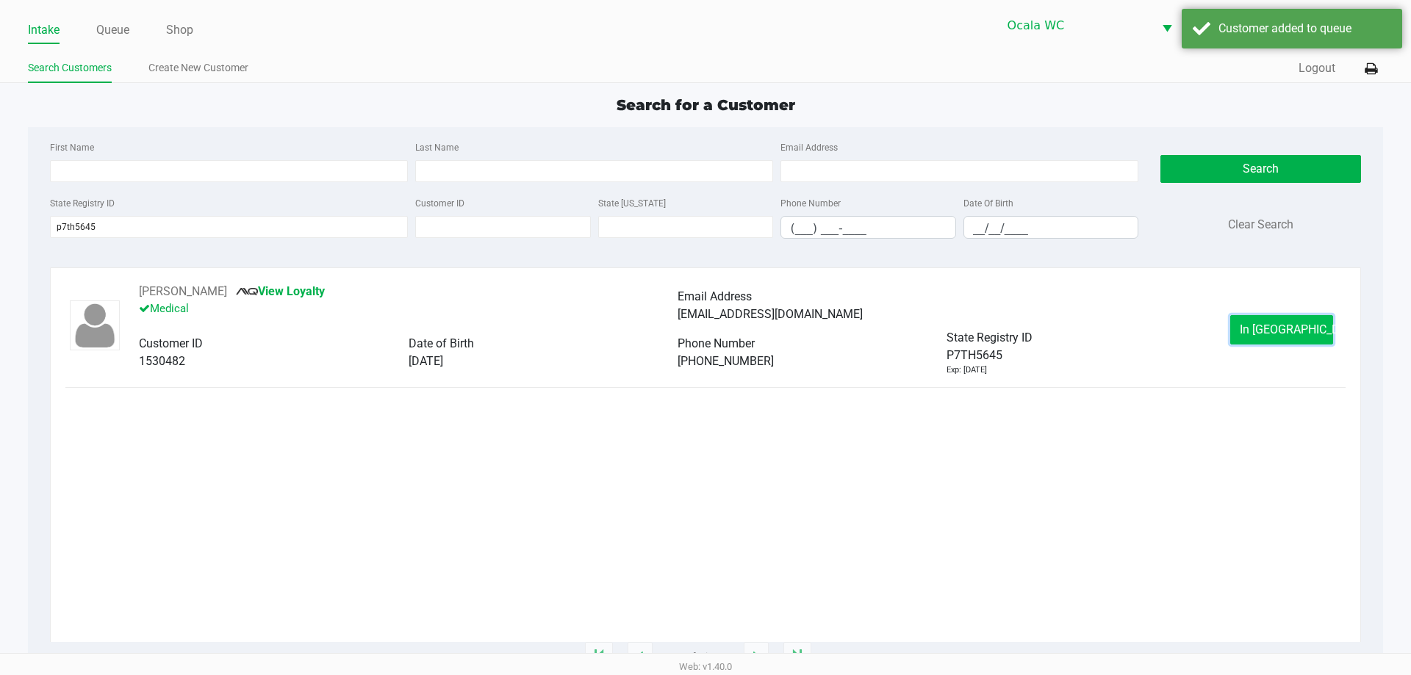
click at [1271, 324] on span "In Queue" at bounding box center [1300, 330] width 123 height 14
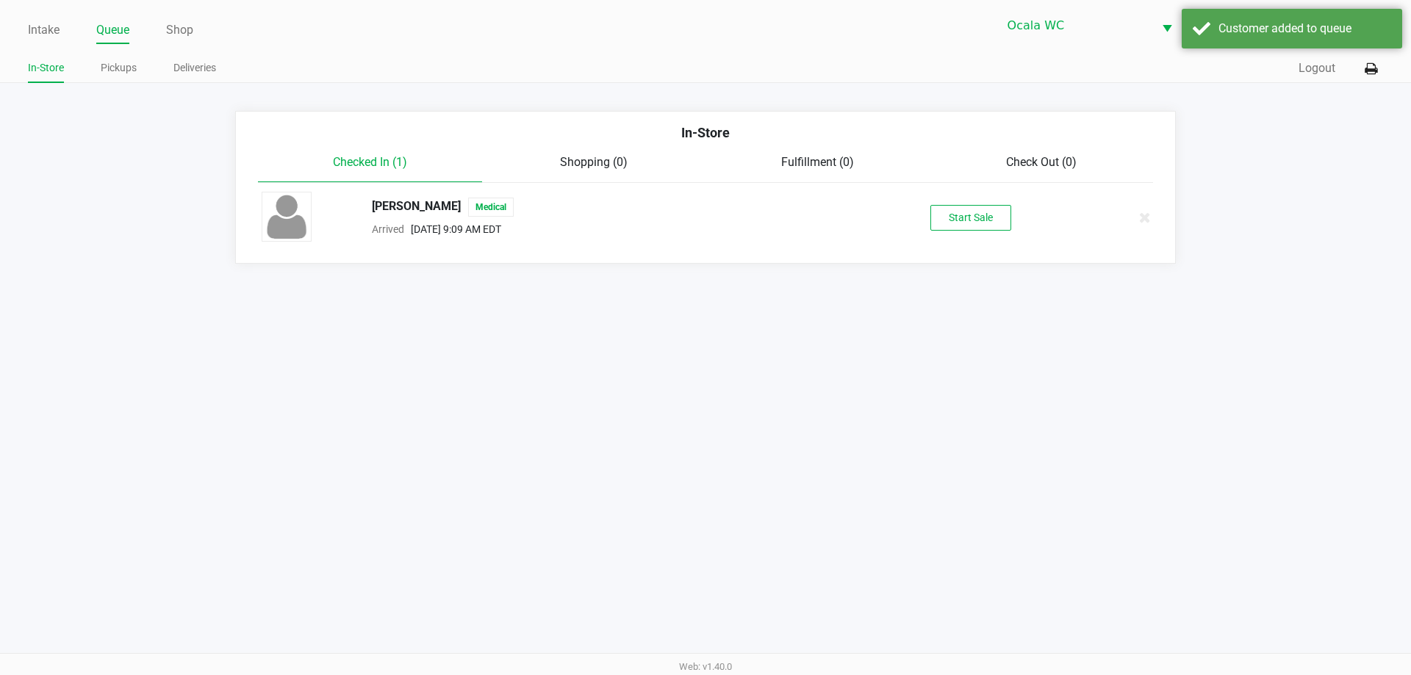
click at [1119, 472] on div "Intake Queue Shop Ocala WC BRANDY-CLARK Christopher Lemons In-Store Pickups Del…" at bounding box center [705, 337] width 1411 height 675
click at [946, 215] on button "Start Sale" at bounding box center [970, 218] width 81 height 26
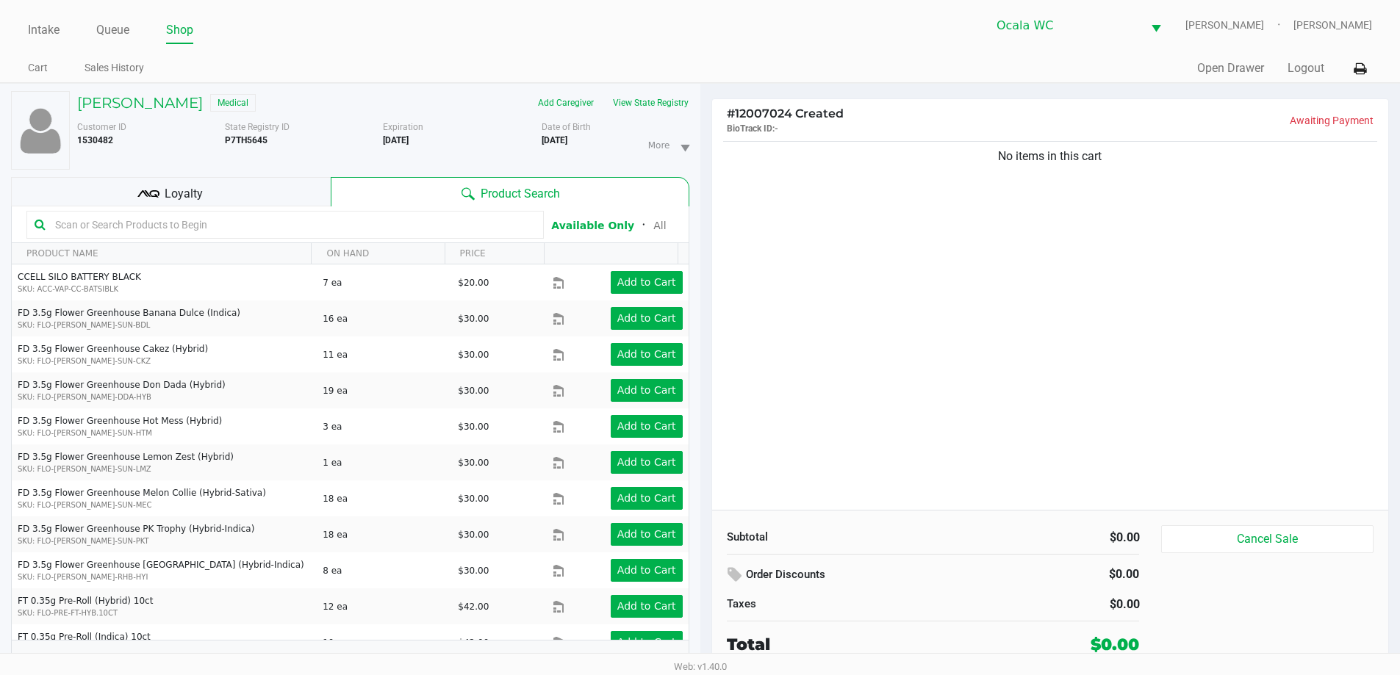
click at [975, 295] on div "No items in this cart" at bounding box center [1050, 324] width 677 height 372
click at [652, 101] on button "View State Registry" at bounding box center [646, 103] width 86 height 24
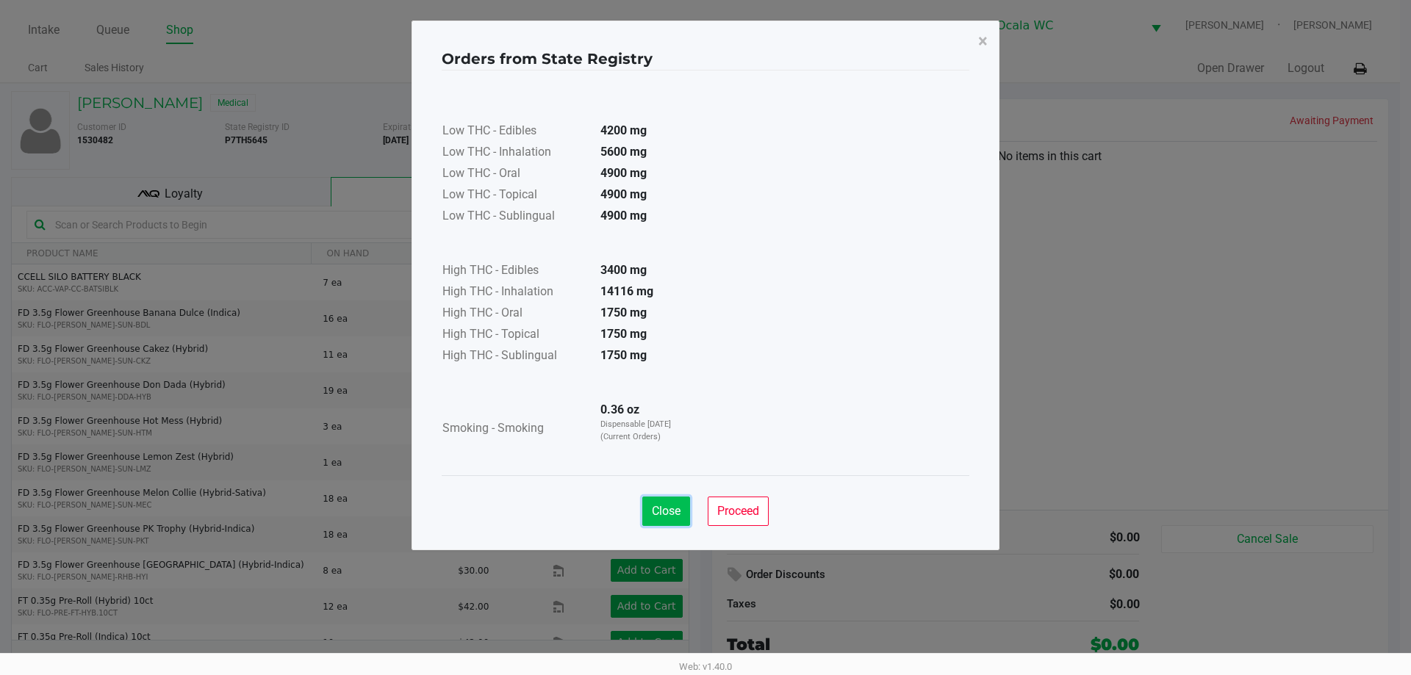
click at [676, 512] on span "Close" at bounding box center [666, 511] width 29 height 14
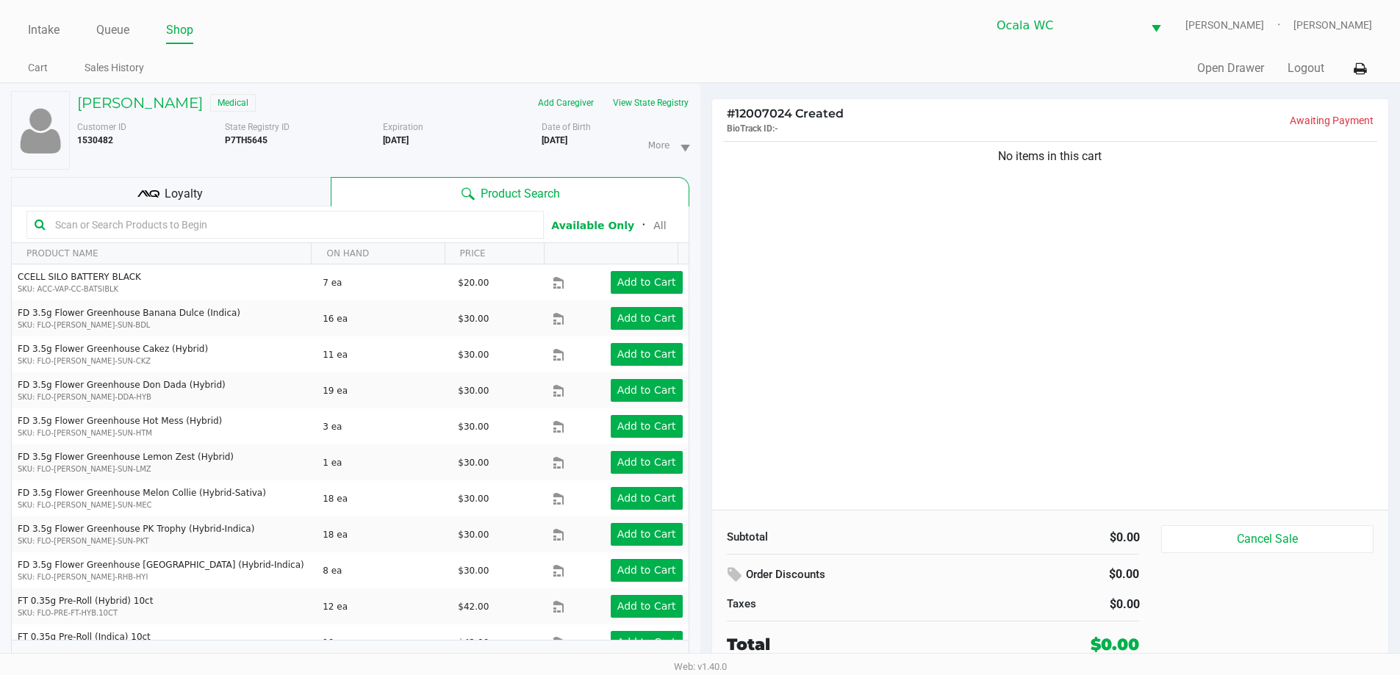
click at [493, 223] on input "text" at bounding box center [292, 225] width 486 height 22
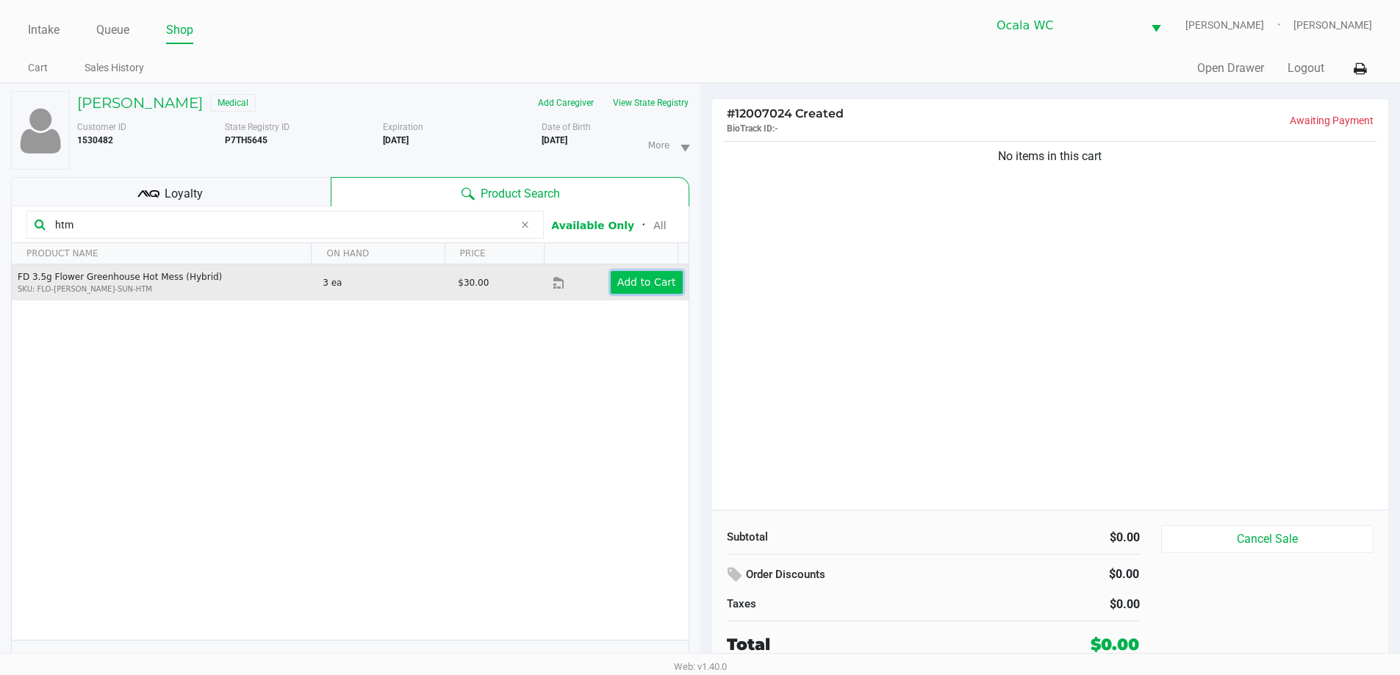
click at [612, 293] on button "Add to Cart" at bounding box center [647, 282] width 72 height 23
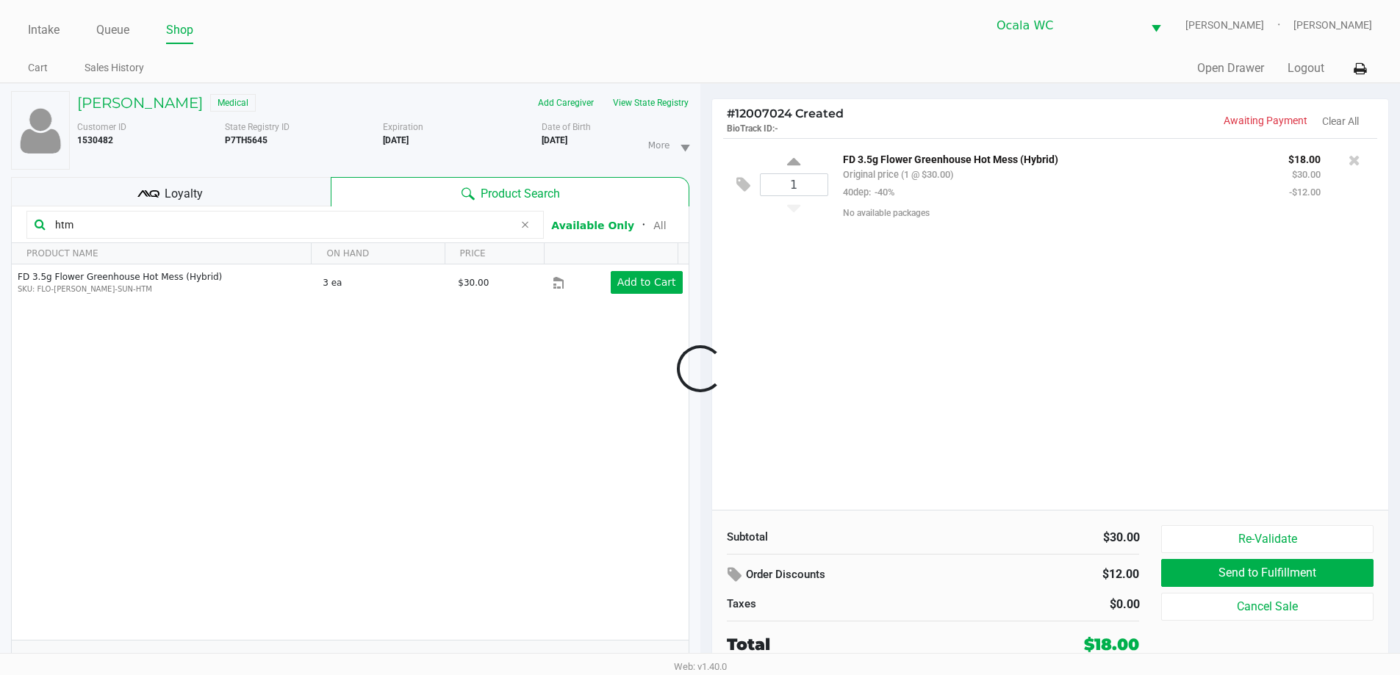
click at [462, 230] on div at bounding box center [700, 368] width 1400 height 425
click at [460, 225] on input "htm" at bounding box center [281, 225] width 464 height 22
type input "h"
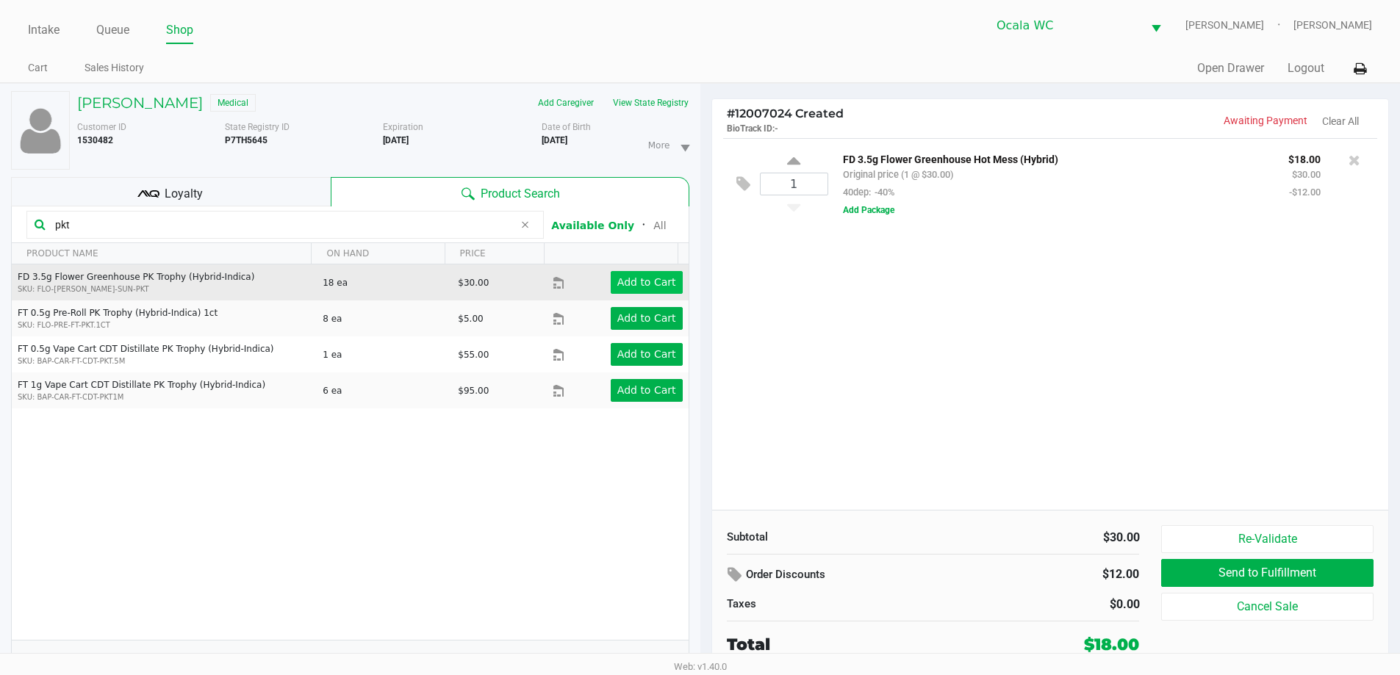
type input "pkt"
click at [622, 287] on app-button-loader "Add to Cart" at bounding box center [646, 282] width 59 height 12
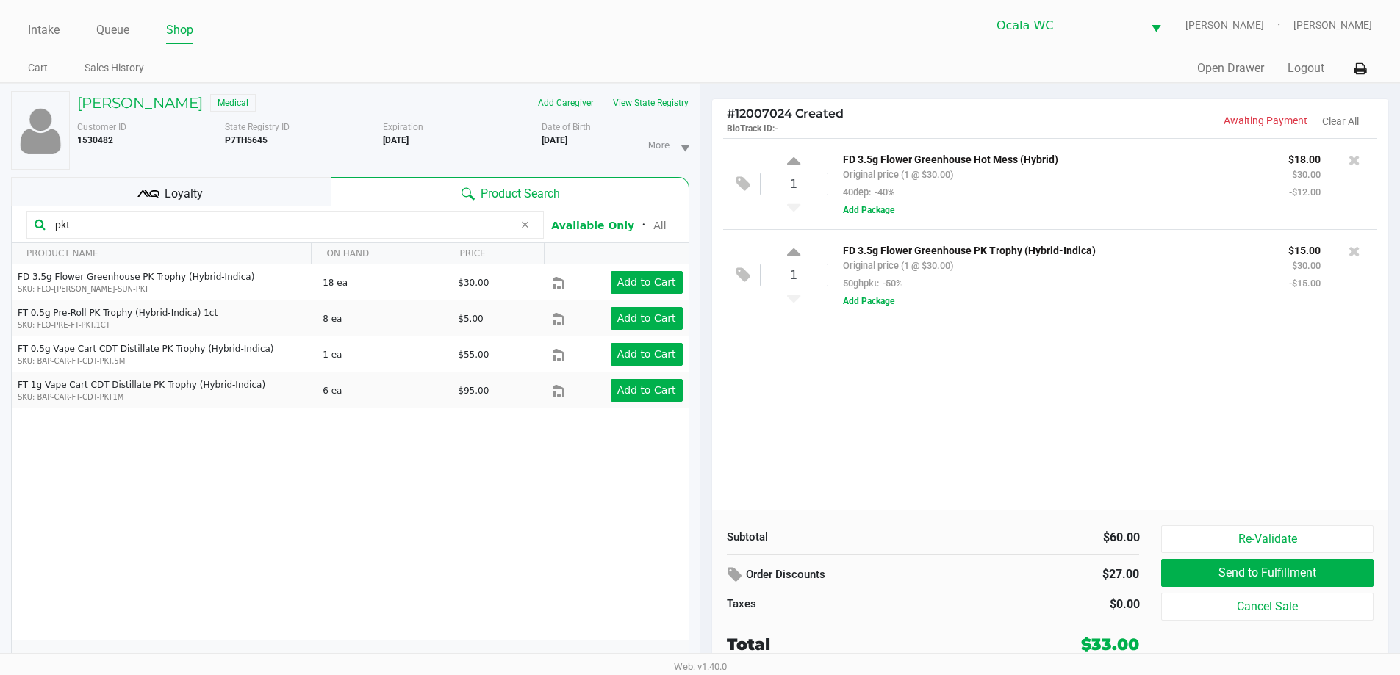
click at [241, 197] on div "Loyalty" at bounding box center [171, 191] width 320 height 29
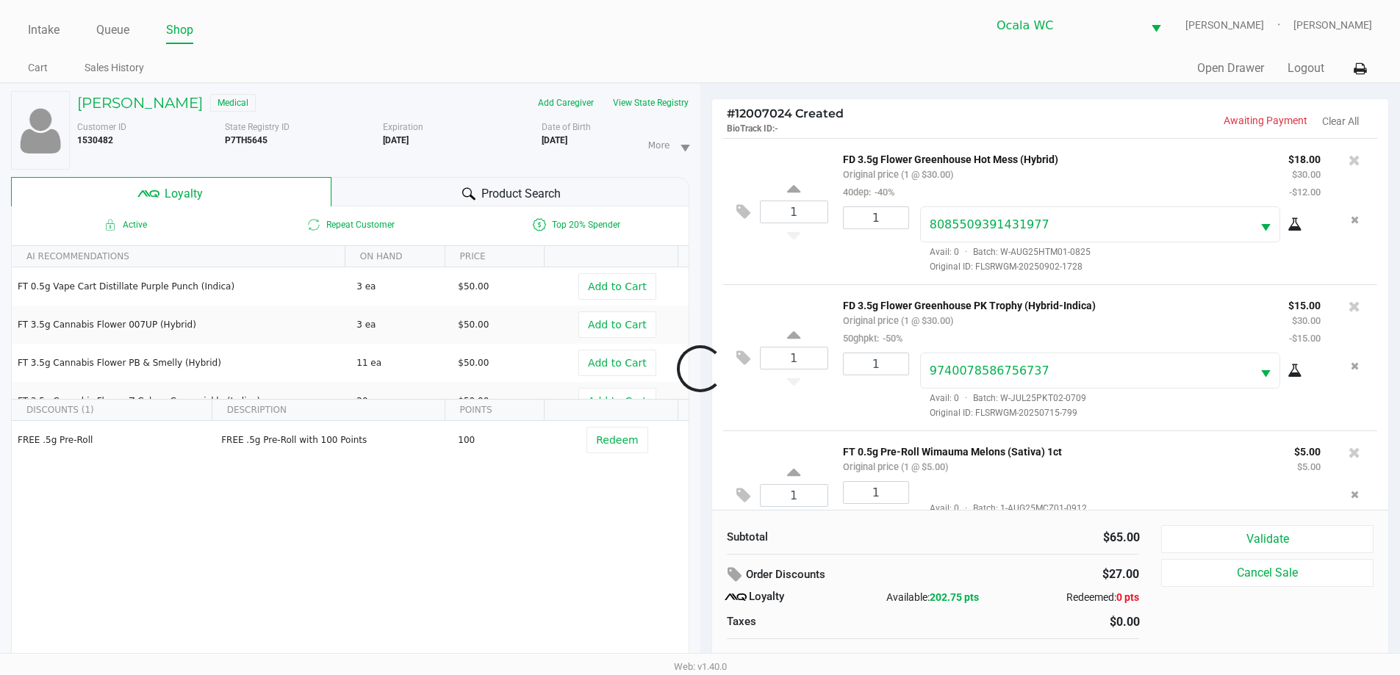
scroll to position [51, 0]
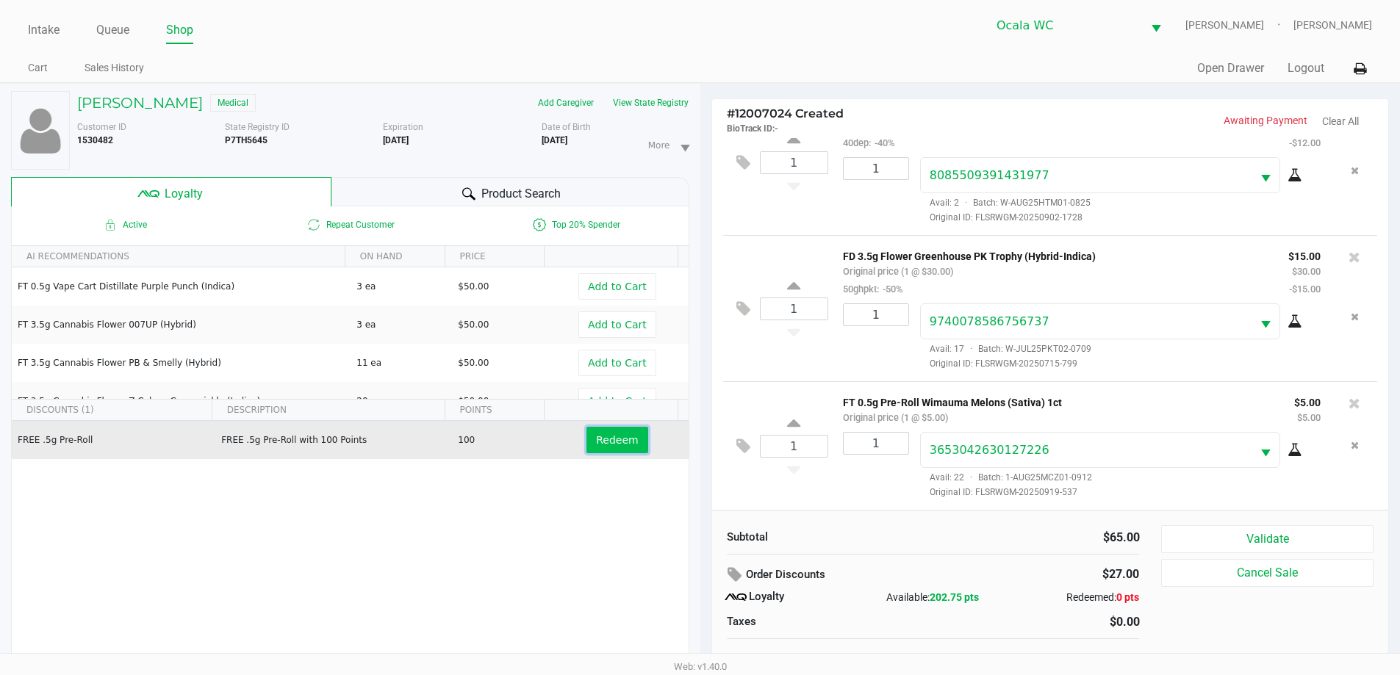
click at [603, 446] on span "Redeem" at bounding box center [617, 440] width 42 height 12
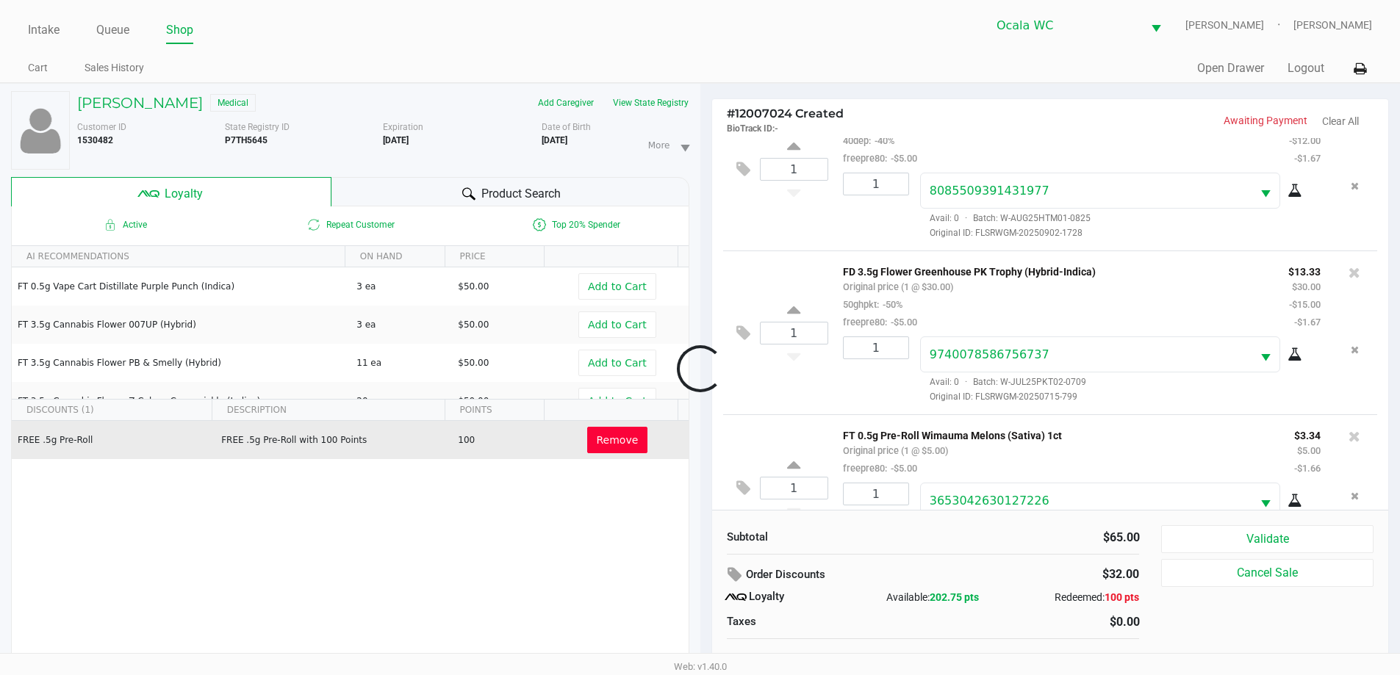
scroll to position [104, 0]
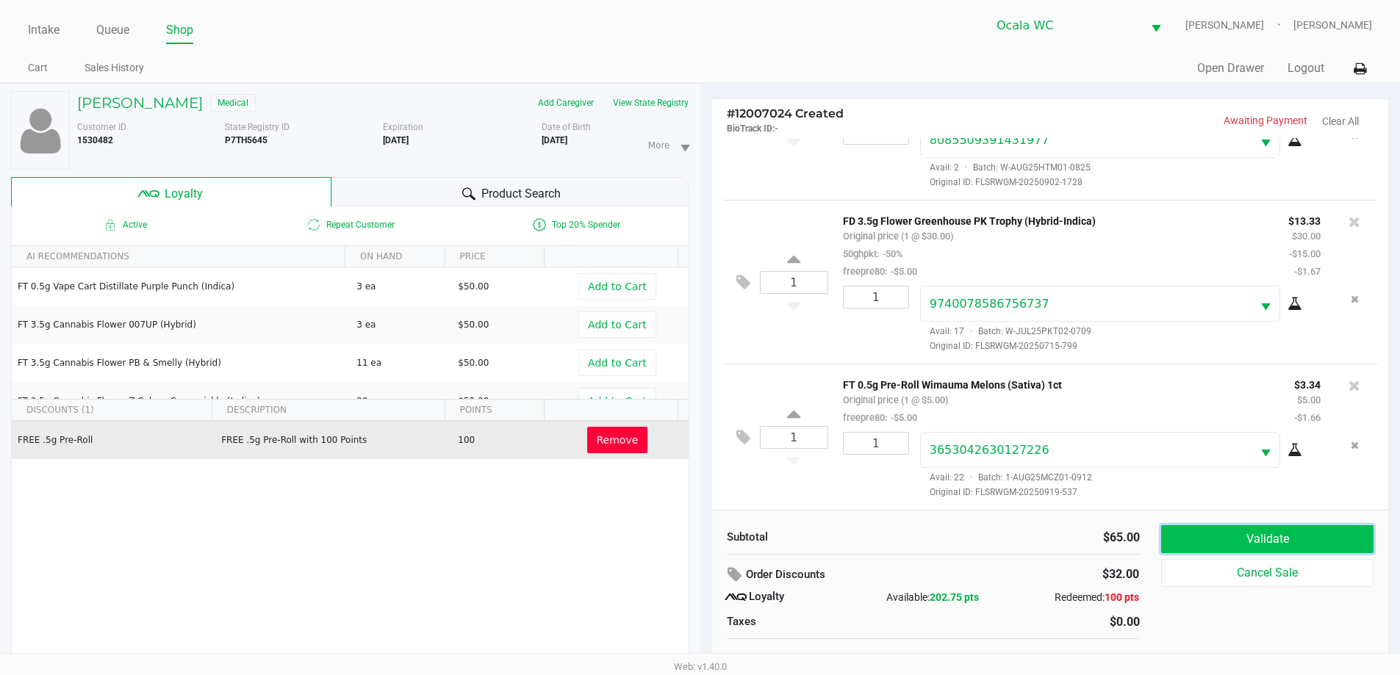
click at [1187, 537] on button "Validate" at bounding box center [1267, 539] width 212 height 28
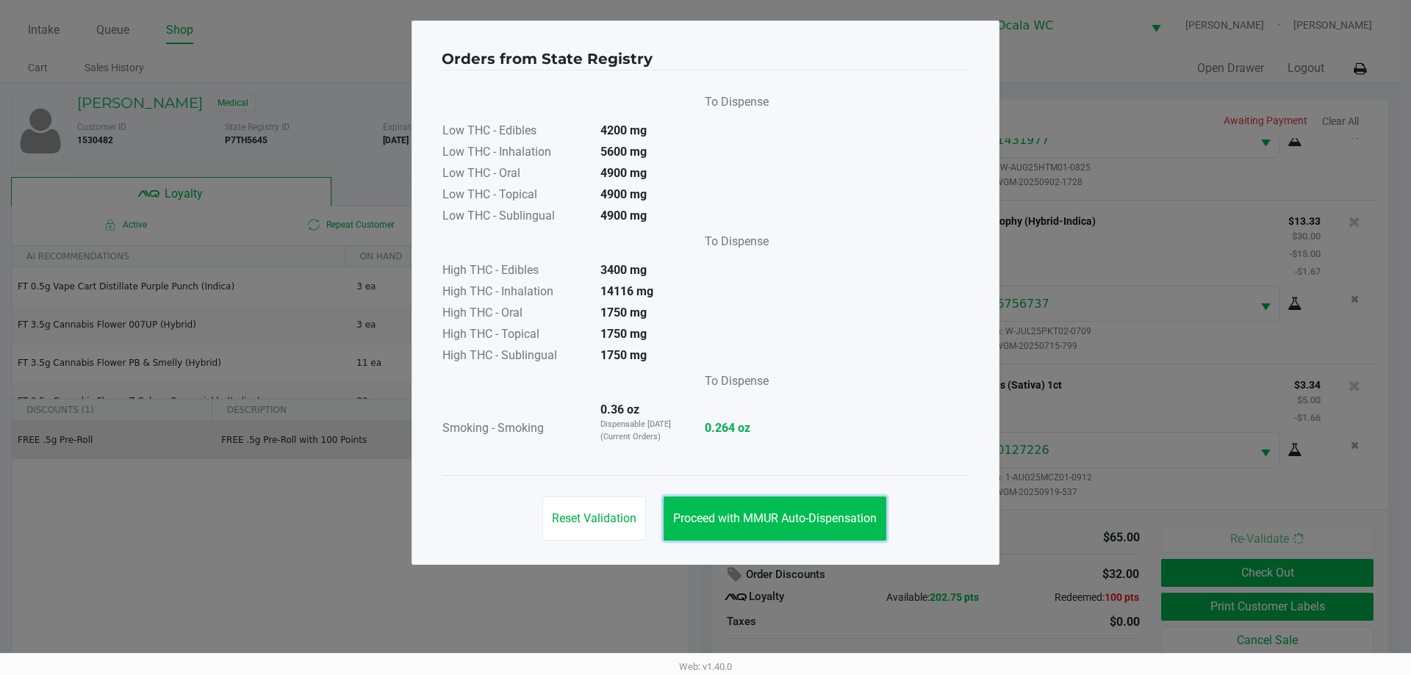
click at [829, 520] on span "Proceed with MMUR Auto-Dispensation" at bounding box center [775, 518] width 204 height 14
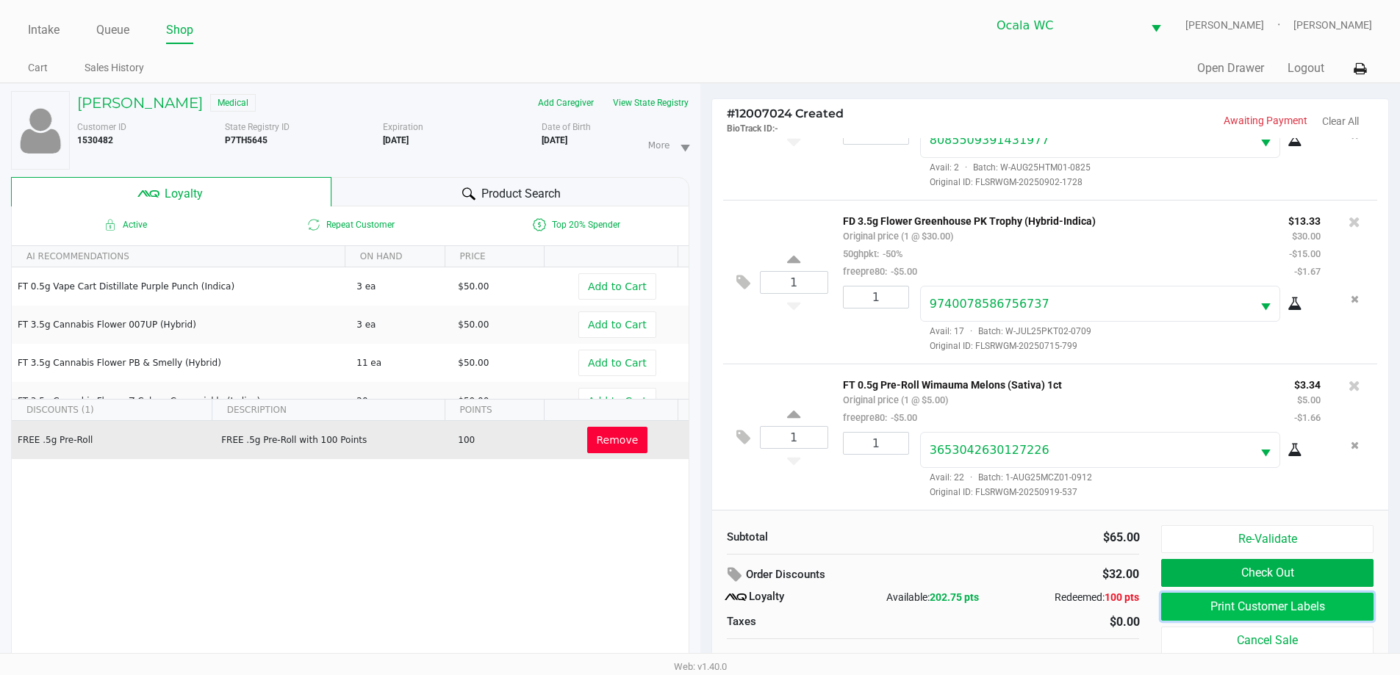
click at [1239, 605] on button "Print Customer Labels" at bounding box center [1267, 607] width 212 height 28
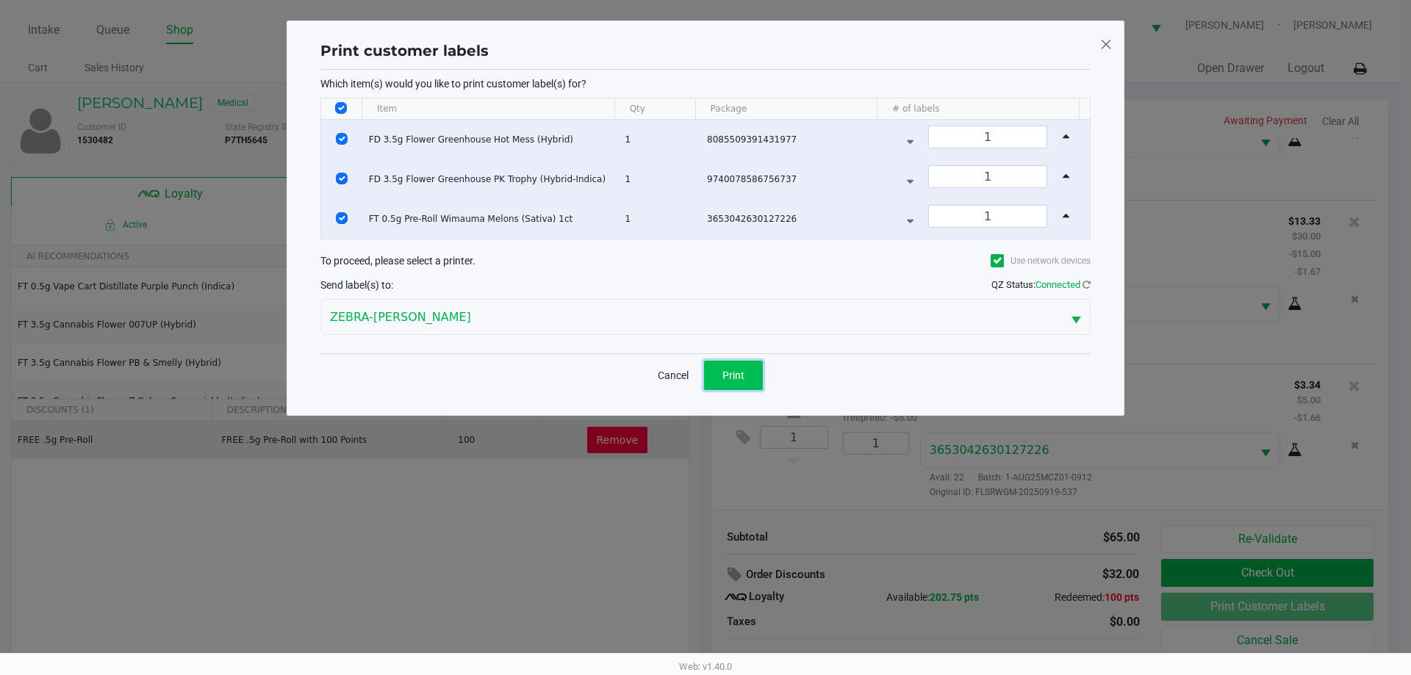
click at [746, 373] on button "Print" at bounding box center [733, 375] width 59 height 29
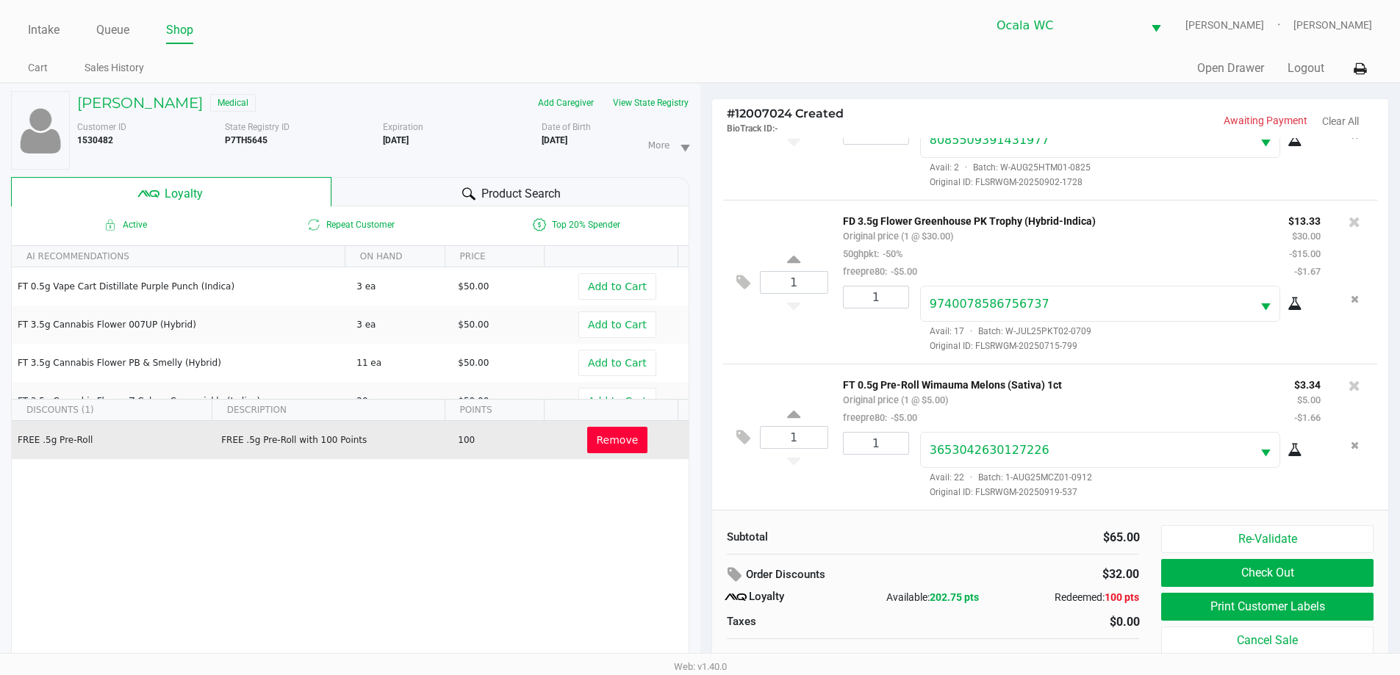
click at [1243, 571] on button "Check Out" at bounding box center [1267, 573] width 212 height 28
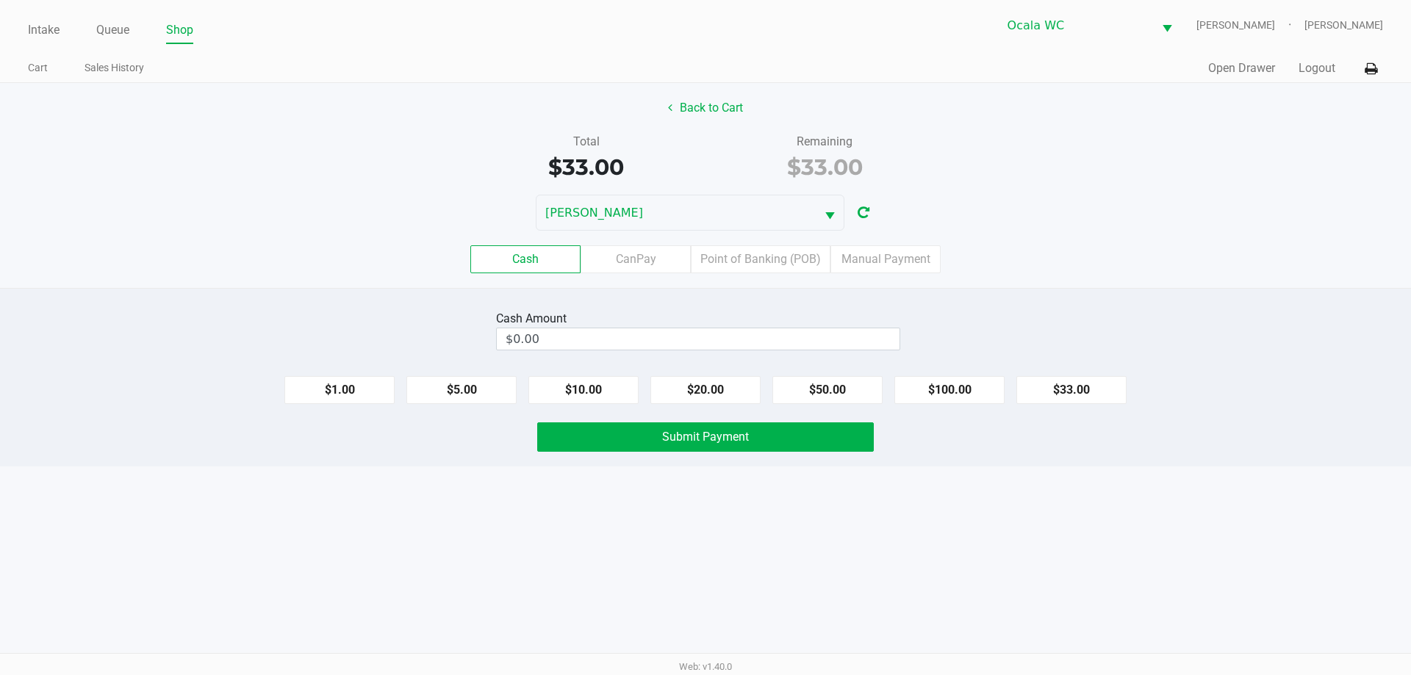
click at [1165, 317] on div "Cash Amount $0.00" at bounding box center [705, 330] width 1433 height 46
click at [863, 338] on input "$0.00" at bounding box center [698, 338] width 403 height 21
click at [1066, 396] on button "$33.00" at bounding box center [1071, 390] width 110 height 28
type input "$33.00"
click at [589, 434] on button "Submit Payment" at bounding box center [705, 436] width 337 height 29
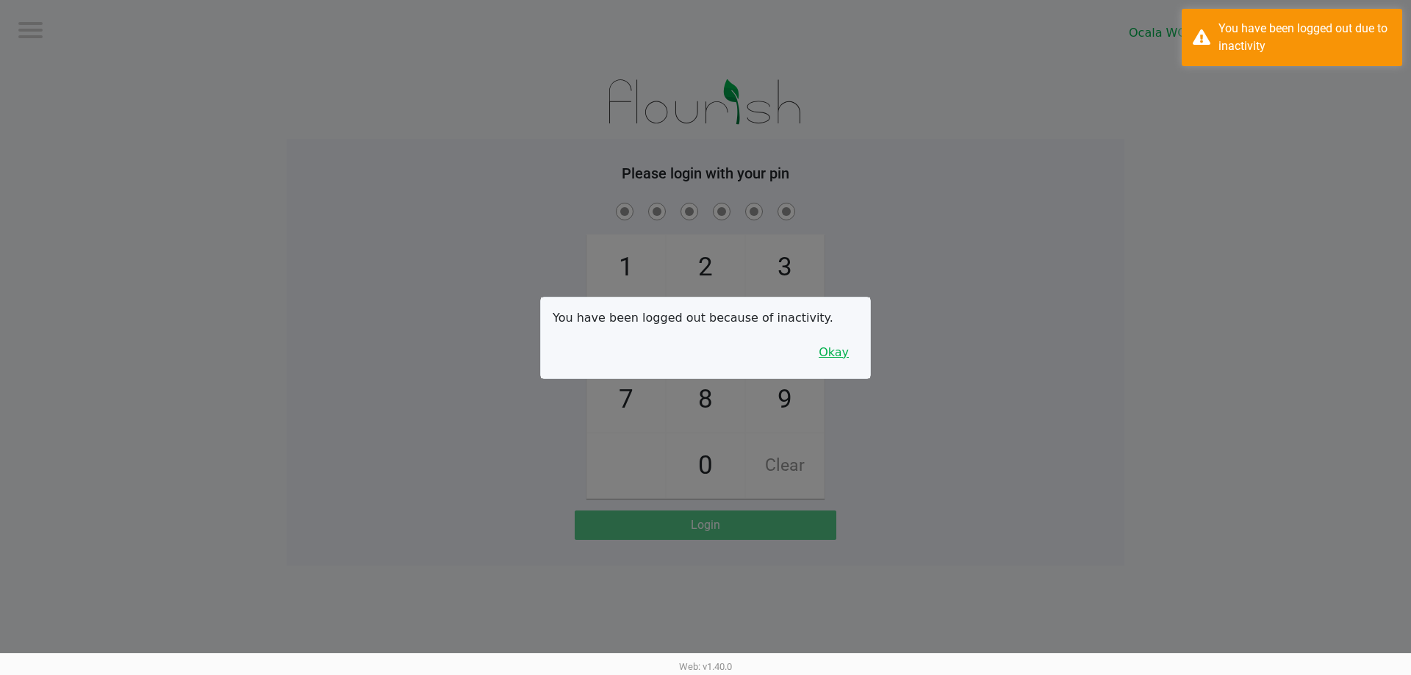
click at [830, 361] on button "Okay" at bounding box center [833, 353] width 49 height 28
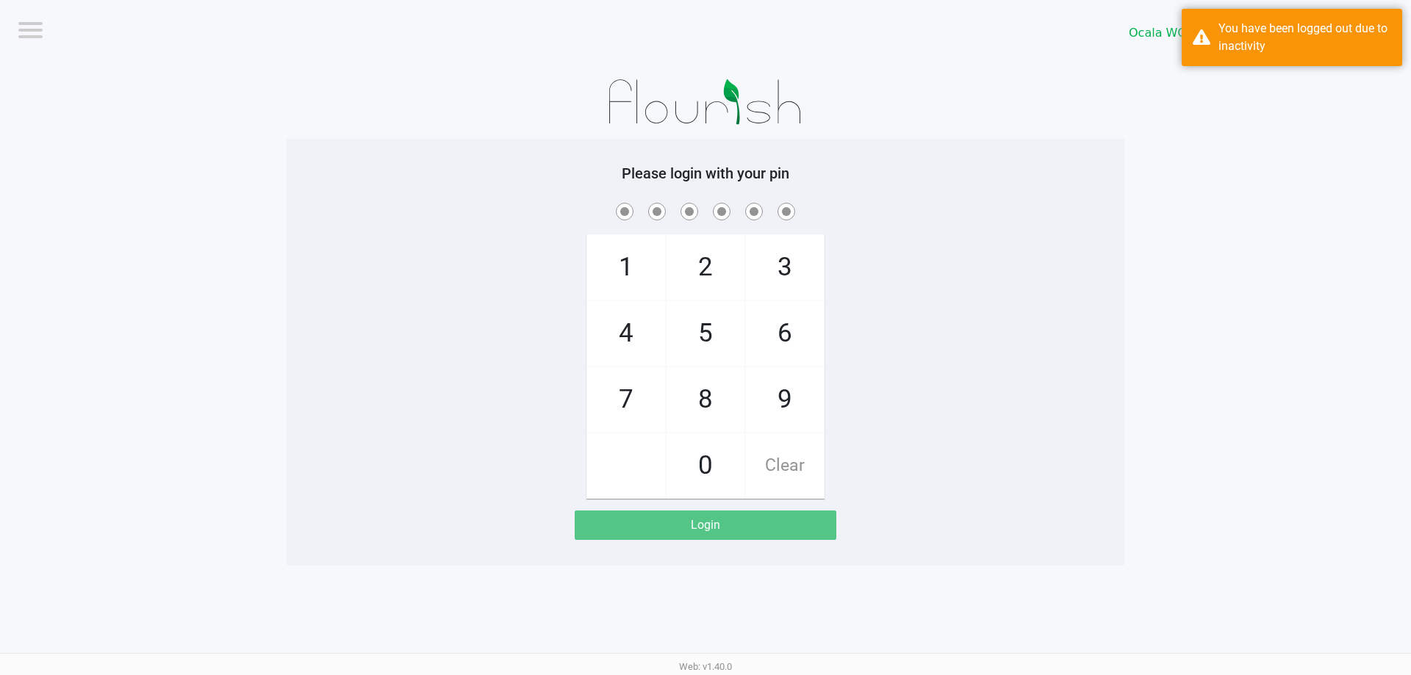
click at [1146, 348] on app-pos-login-wrapper "Logout Ocala WC BRANDY-CLARK Please login with your pin 1 4 7 2 5 8 0 3 6 9 Cle…" at bounding box center [705, 283] width 1411 height 566
checkbox input "true"
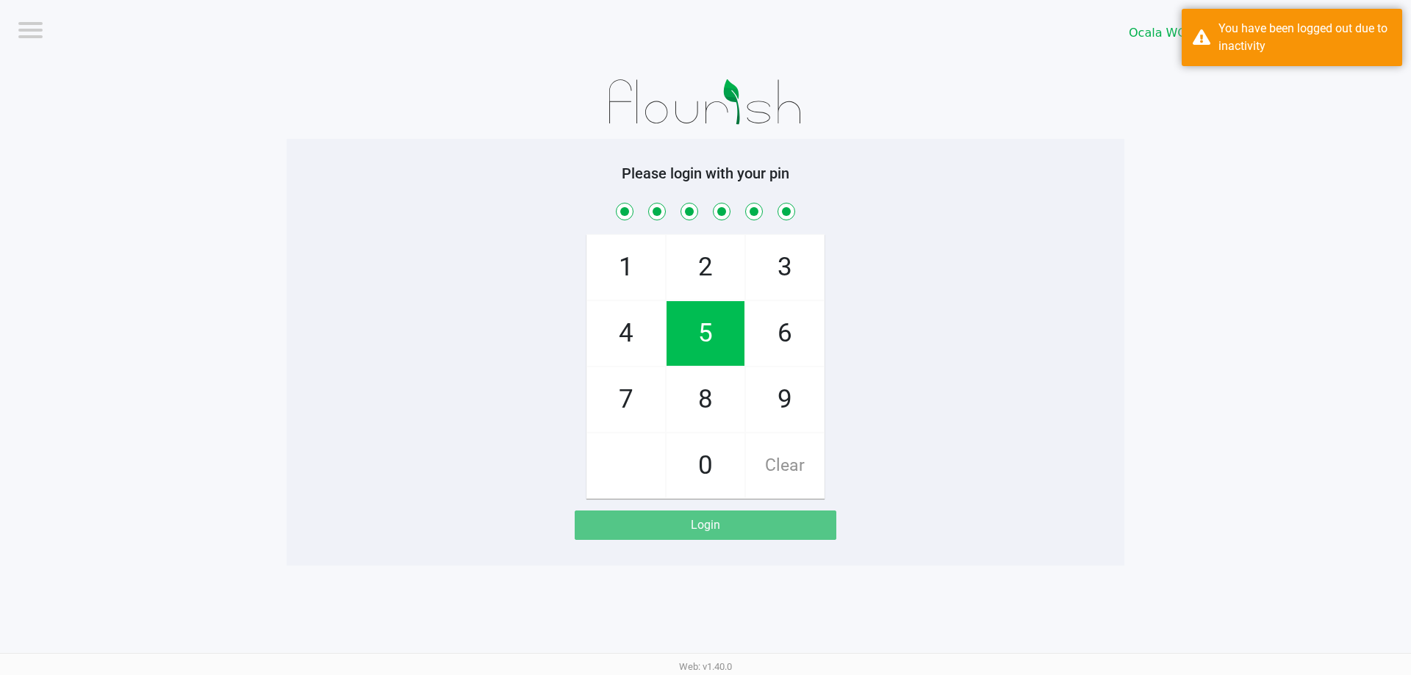
checkbox input "true"
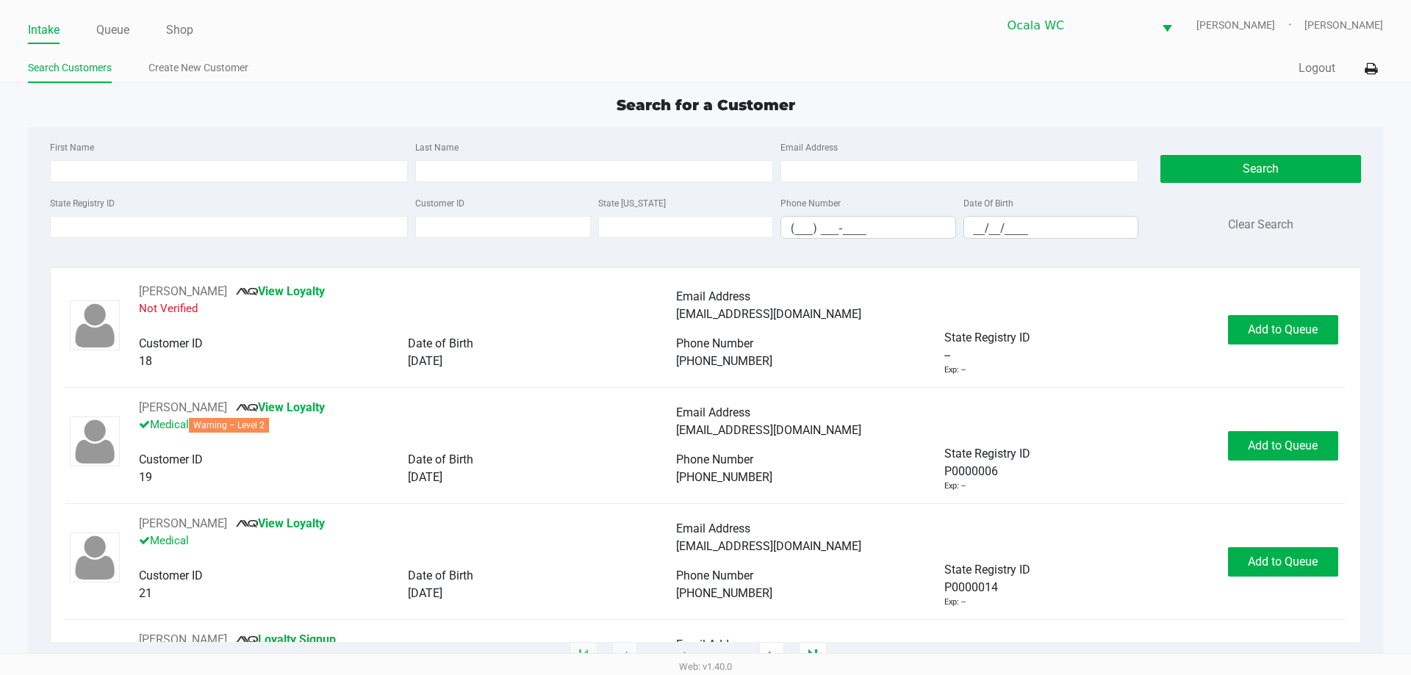
click at [378, 102] on div "Search for a Customer" at bounding box center [705, 105] width 1376 height 22
click at [187, 29] on link "Shop" at bounding box center [179, 30] width 27 height 21
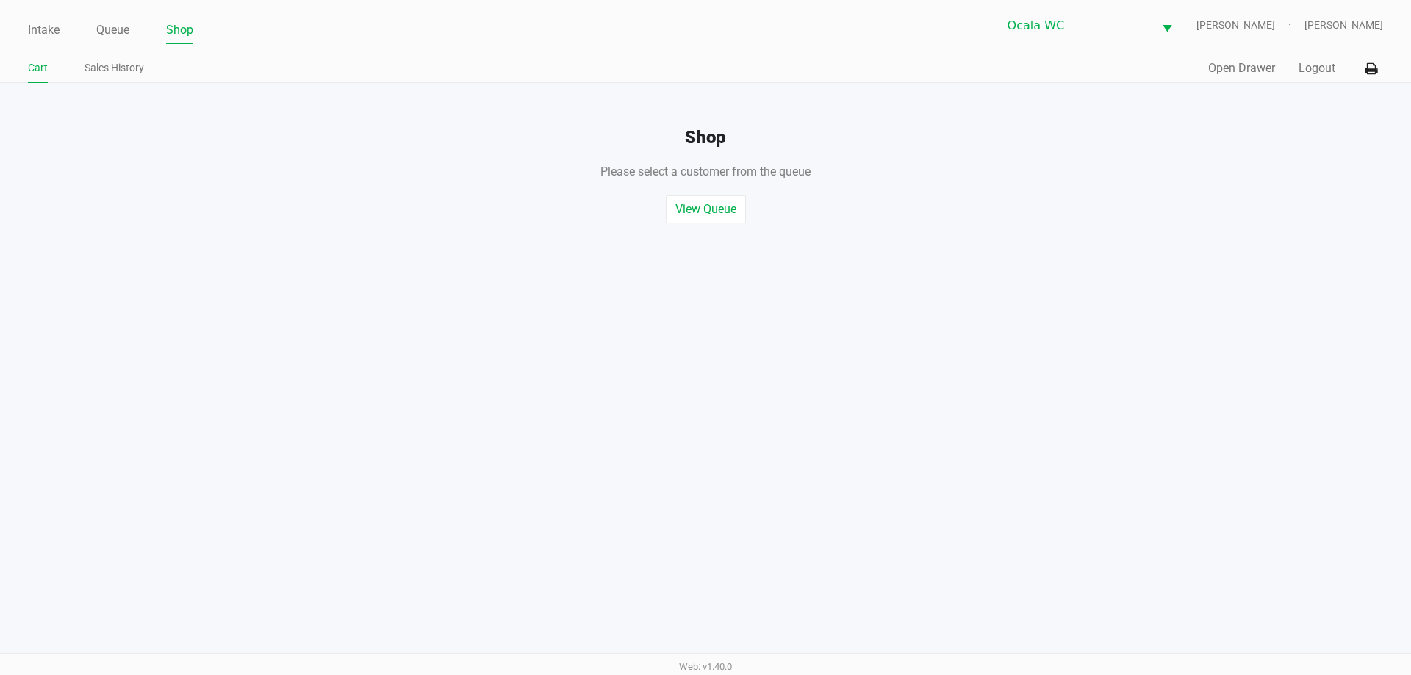
click at [577, 43] on ul "Intake Queue Shop" at bounding box center [366, 30] width 677 height 25
click at [573, 32] on ul "Intake Queue Shop" at bounding box center [366, 30] width 677 height 25
click at [120, 40] on li "Queue" at bounding box center [112, 31] width 33 height 26
click at [50, 29] on link "Intake" at bounding box center [44, 30] width 32 height 21
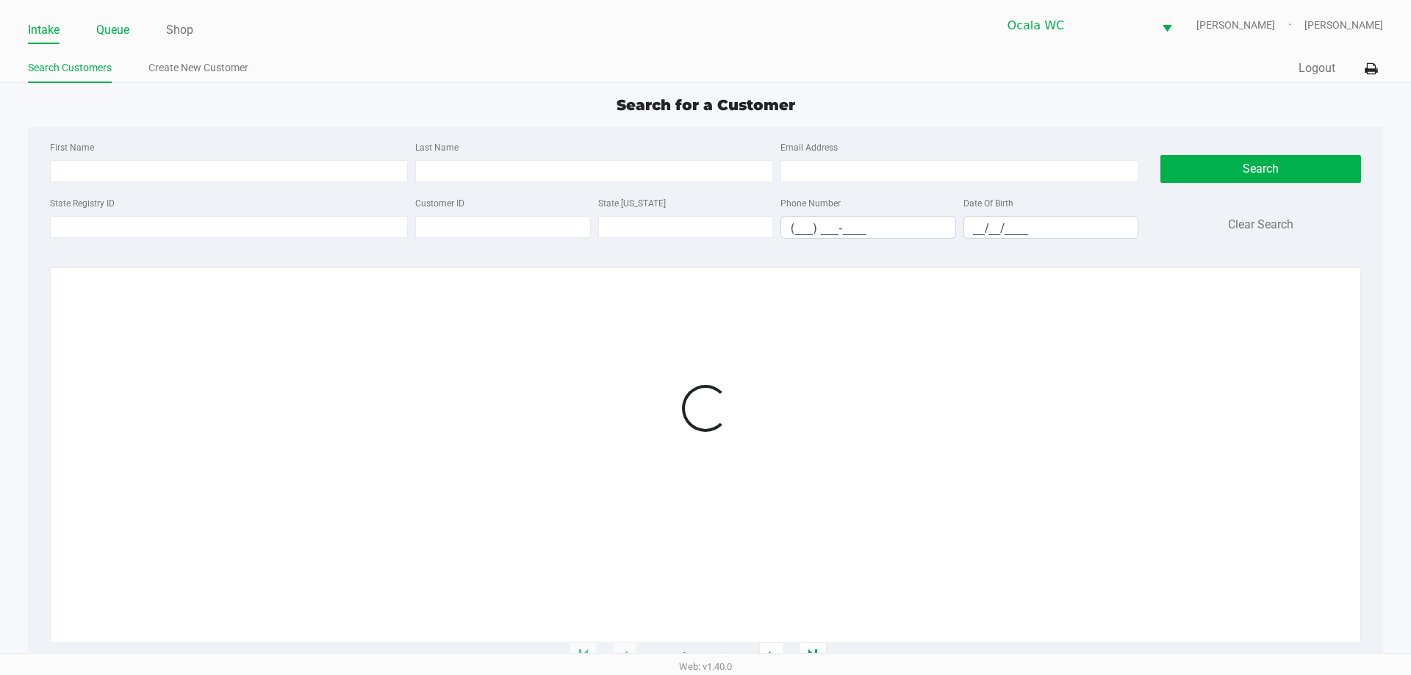
click at [123, 26] on link "Queue" at bounding box center [112, 30] width 33 height 21
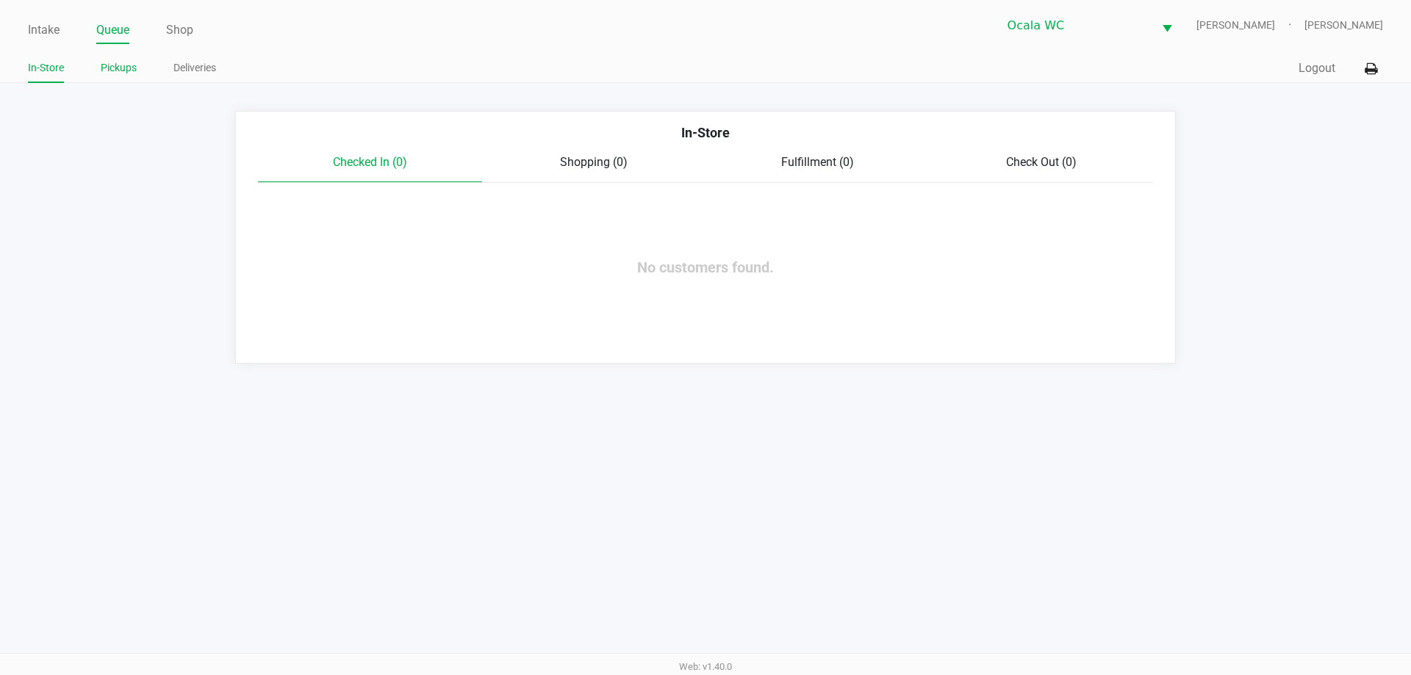
click at [121, 63] on link "Pickups" at bounding box center [119, 68] width 36 height 18
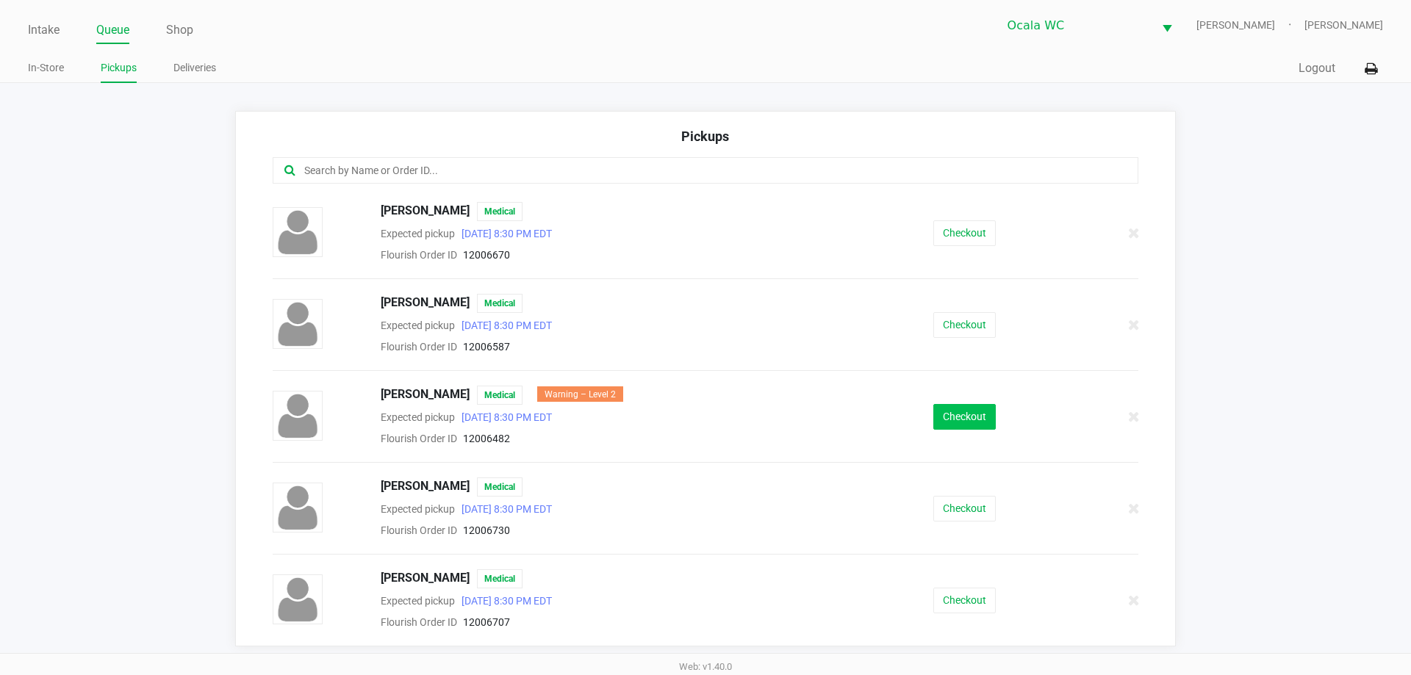
drag, startPoint x: 946, startPoint y: 398, endPoint x: 951, endPoint y: 406, distance: 9.6
click at [949, 398] on div "JAMES MIRABAL Medical Warning – Level 2 Expected pickup Sep 26, 2025 8:30 PM ED…" at bounding box center [706, 417] width 888 height 62
click at [953, 420] on button "Checkout" at bounding box center [964, 417] width 62 height 26
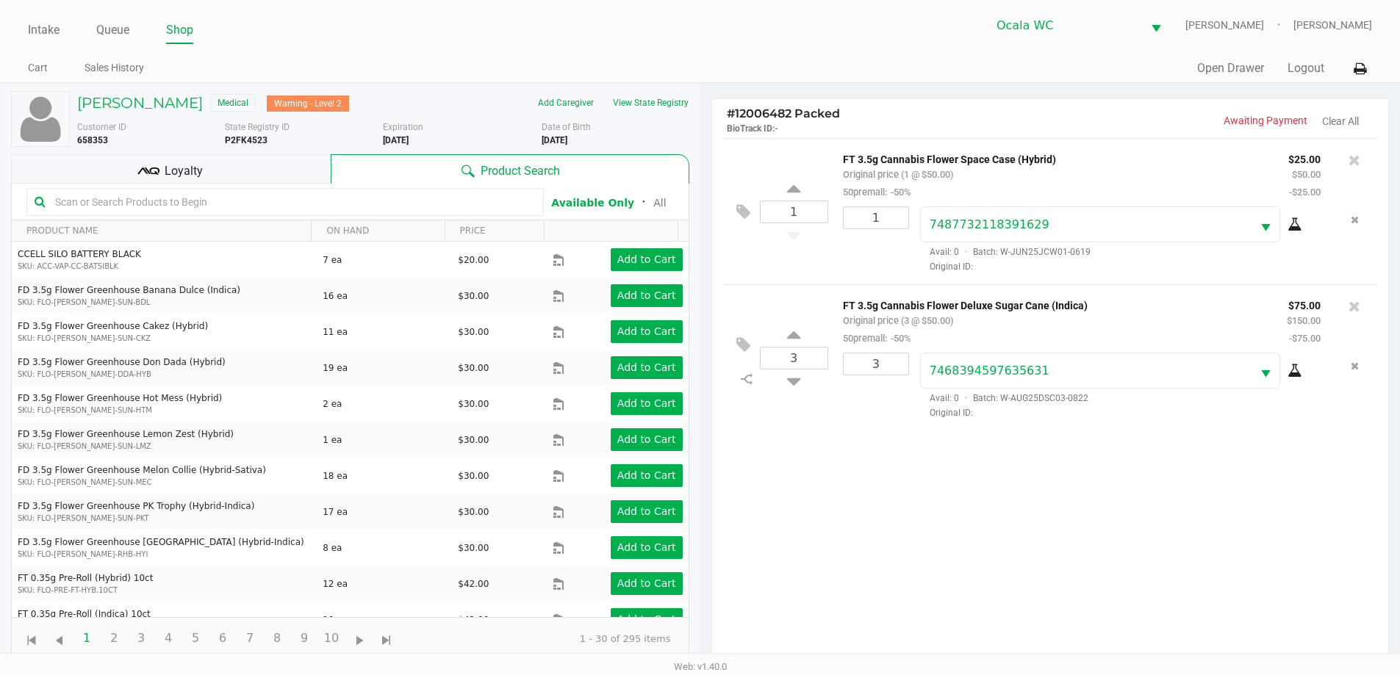
click at [280, 154] on div "Loyalty" at bounding box center [171, 168] width 320 height 29
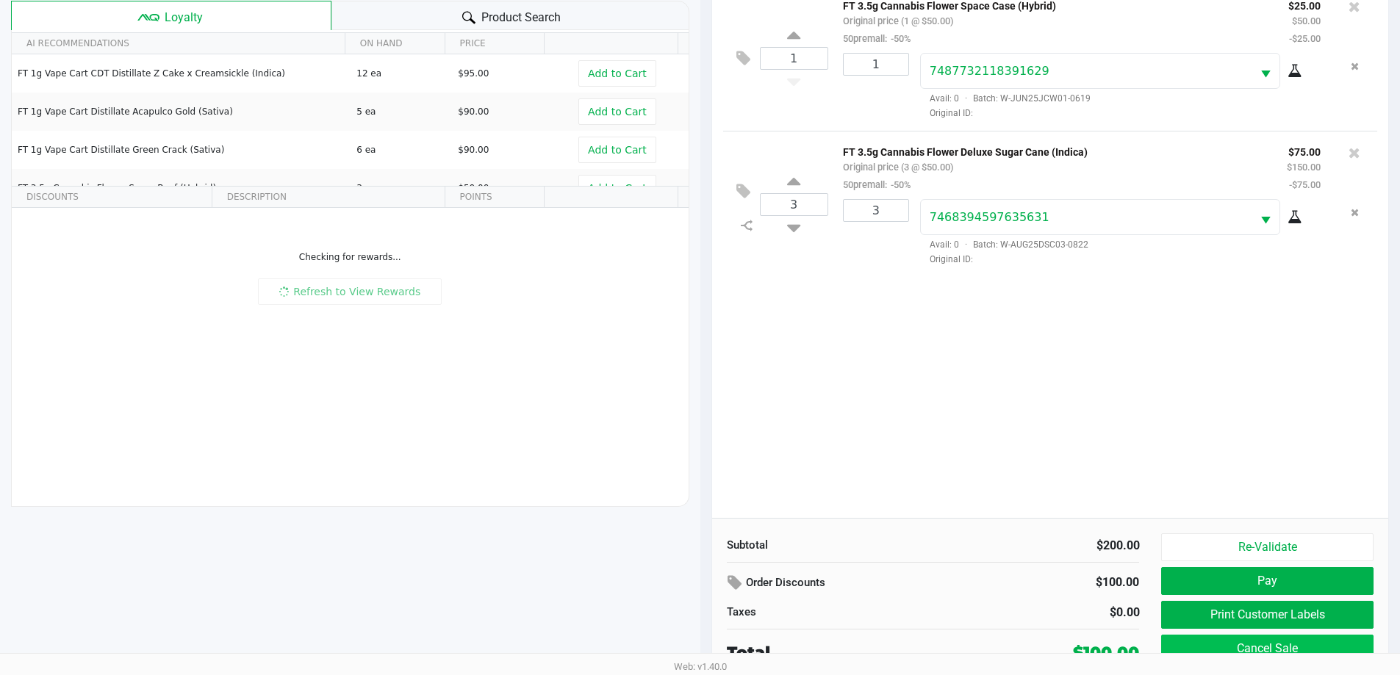
scroll to position [159, 0]
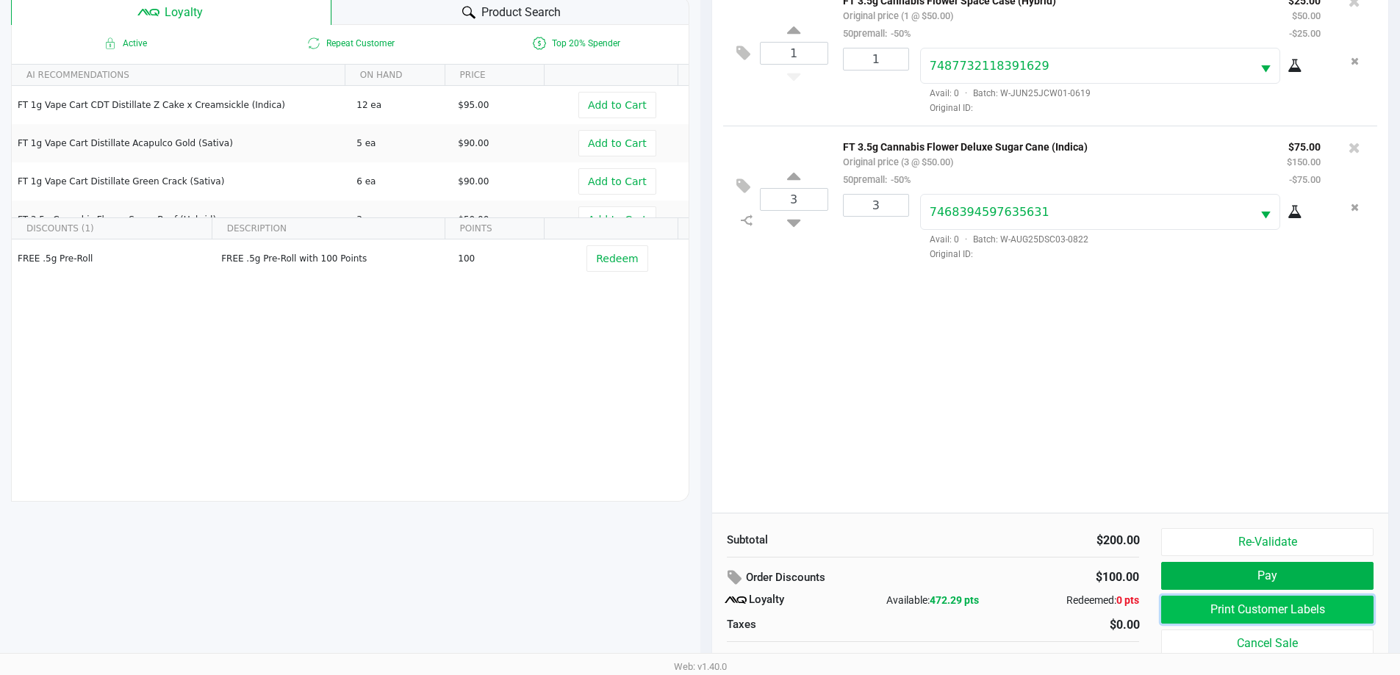
click at [1236, 607] on button "Print Customer Labels" at bounding box center [1267, 610] width 212 height 28
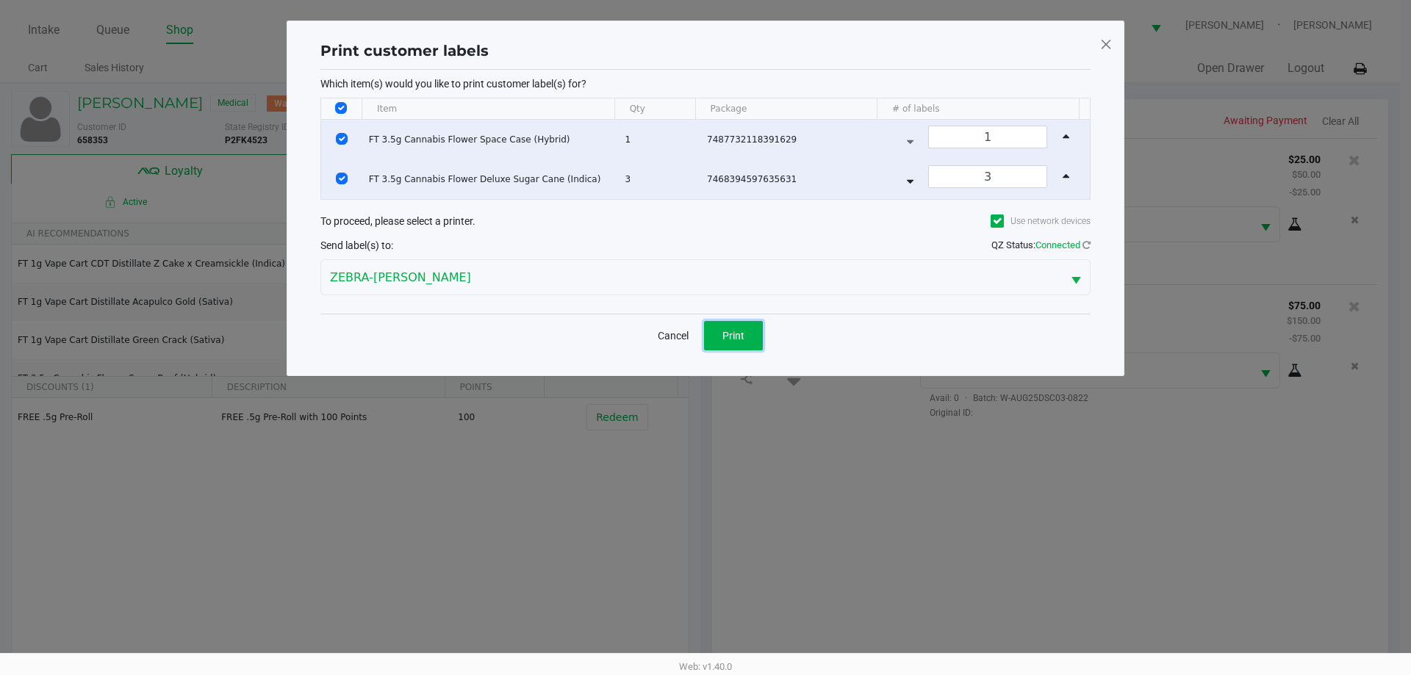
click at [735, 336] on span "Print" at bounding box center [733, 336] width 22 height 12
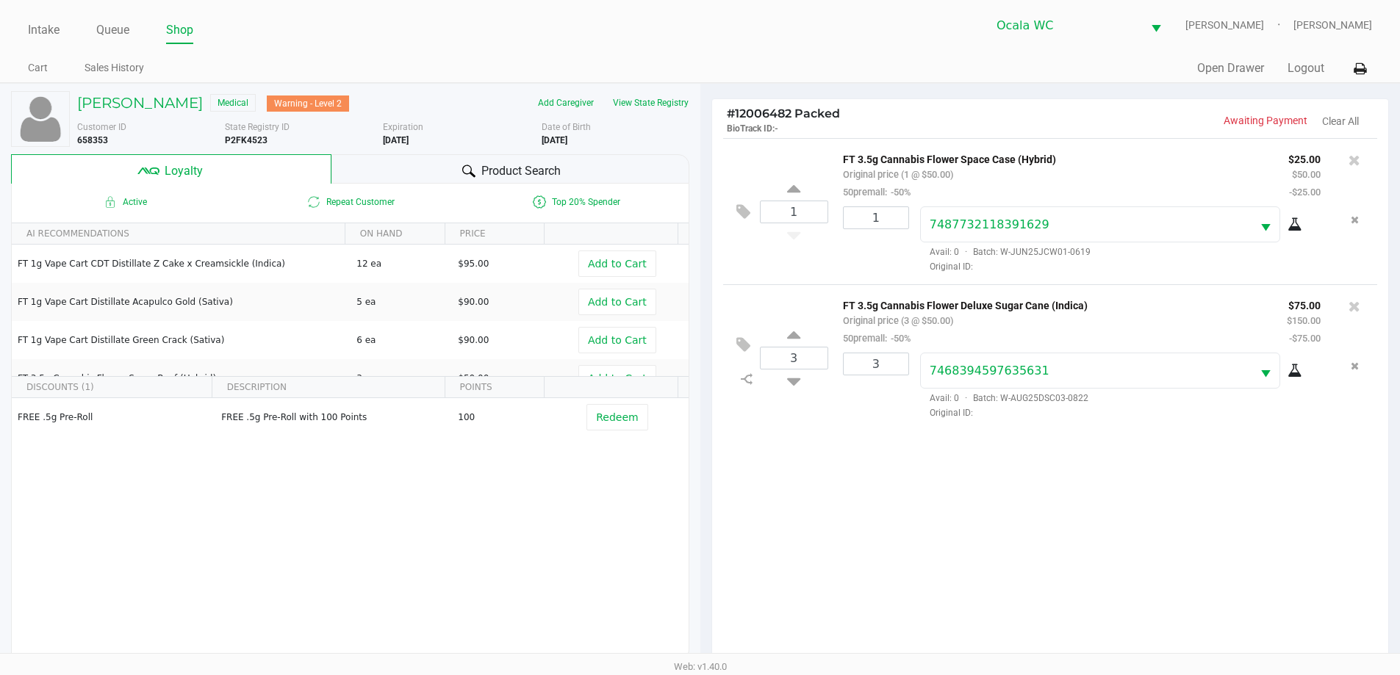
scroll to position [176, 0]
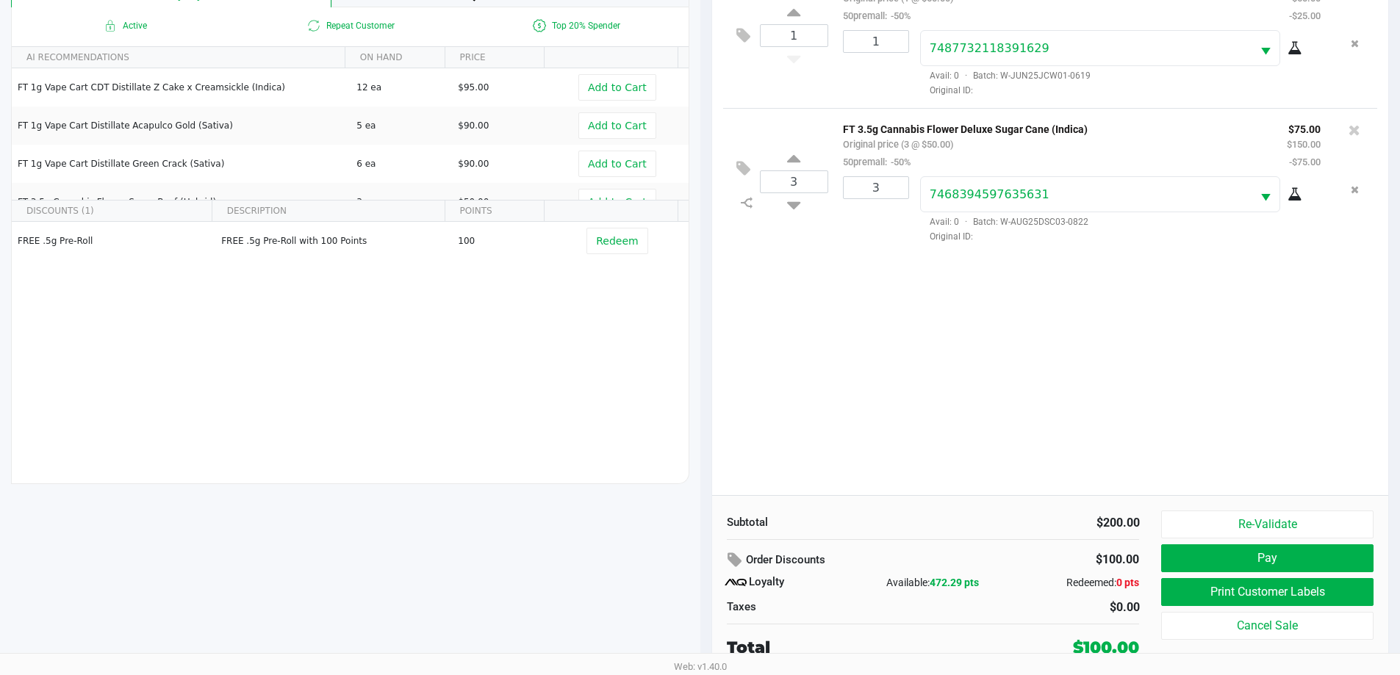
click at [1331, 561] on button "Pay" at bounding box center [1267, 558] width 212 height 28
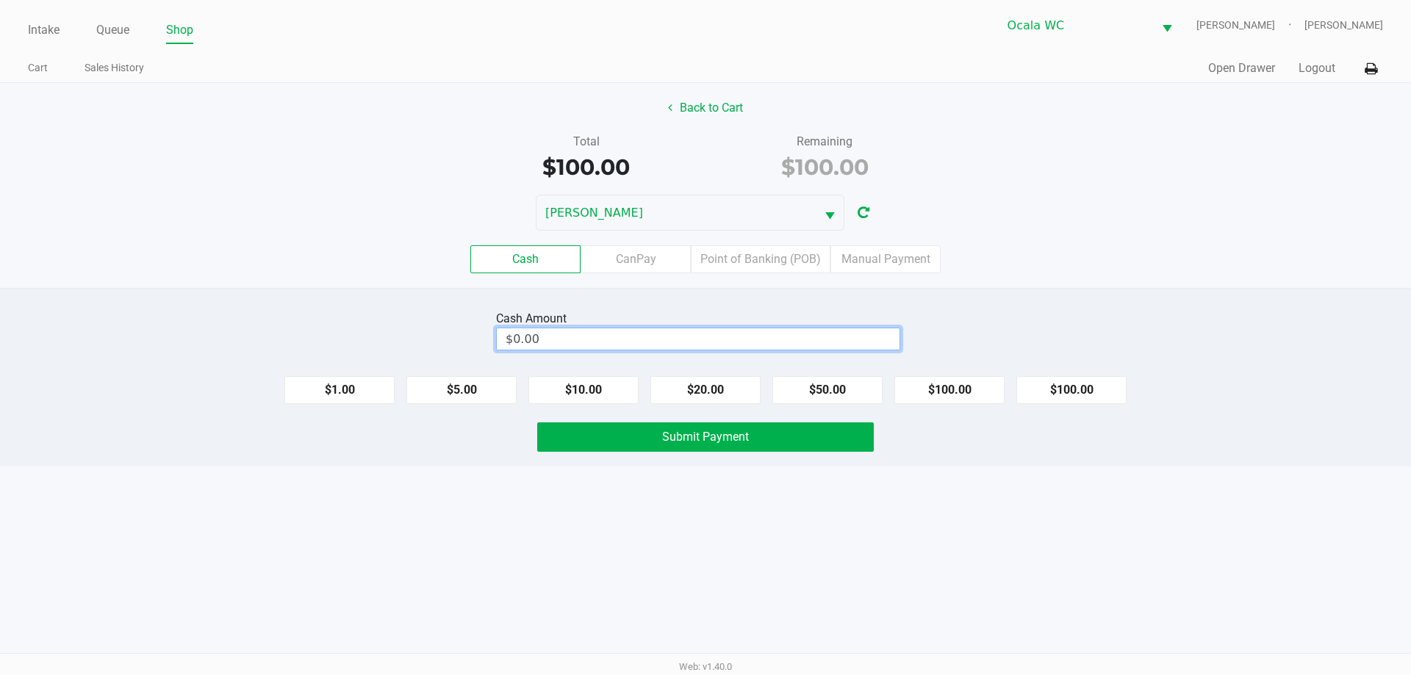
click at [853, 332] on input "$0.00" at bounding box center [698, 338] width 403 height 21
click at [943, 386] on button "$100.00" at bounding box center [949, 390] width 110 height 28
type input "$100.00"
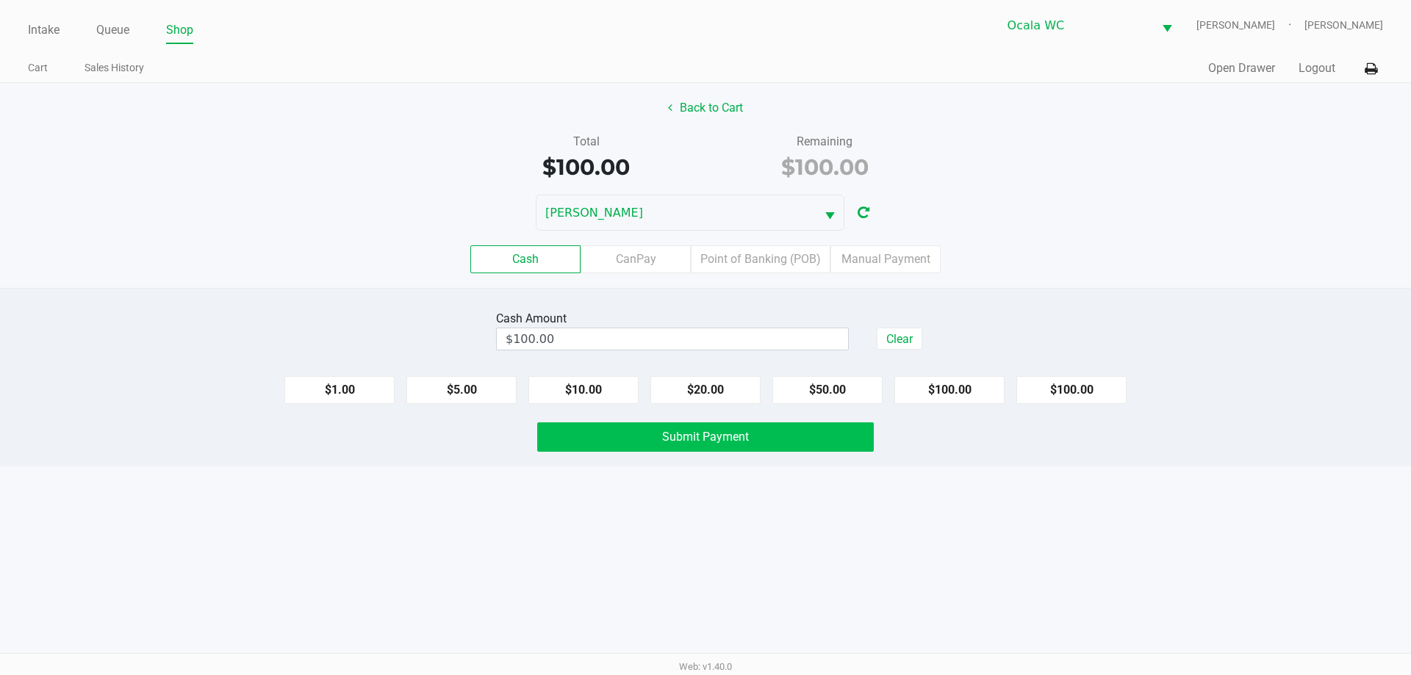
click at [741, 439] on span "Submit Payment" at bounding box center [705, 437] width 87 height 14
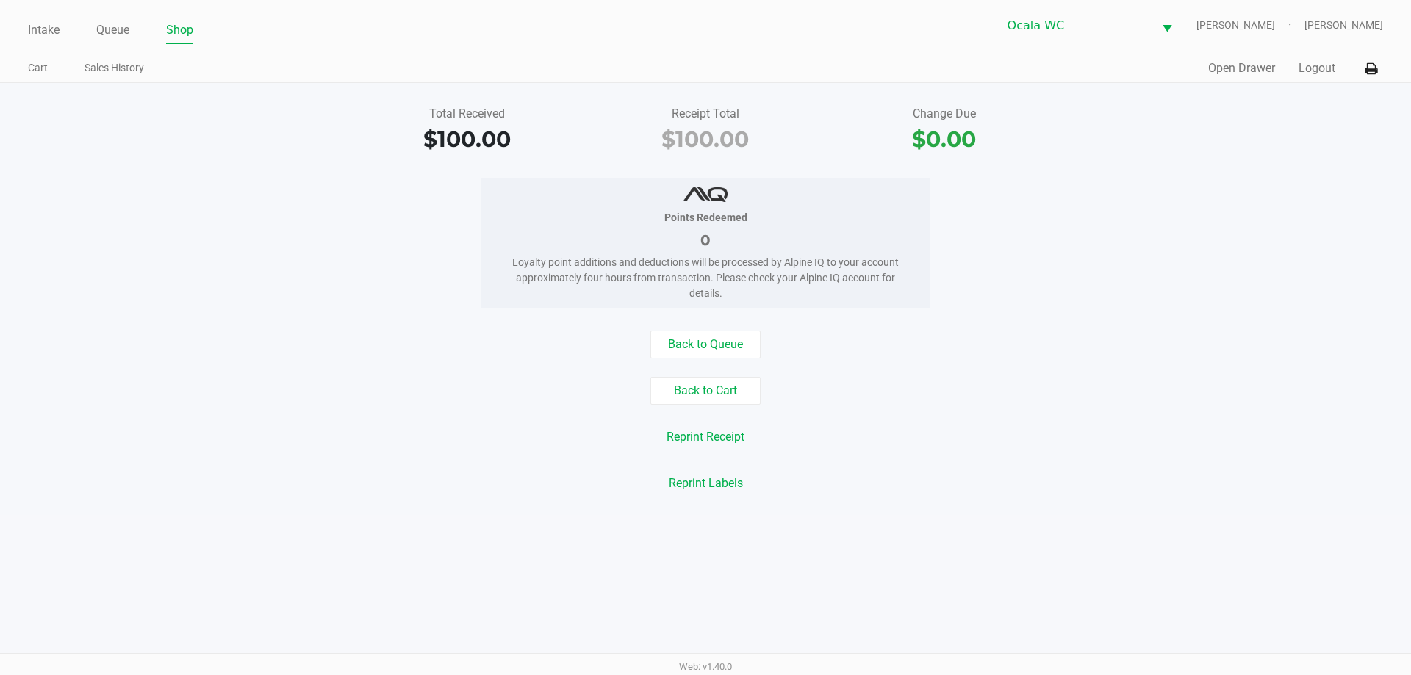
click at [731, 37] on div "Ocala WC BRANDY-CLARK Christopher Lemons" at bounding box center [1043, 25] width 677 height 36
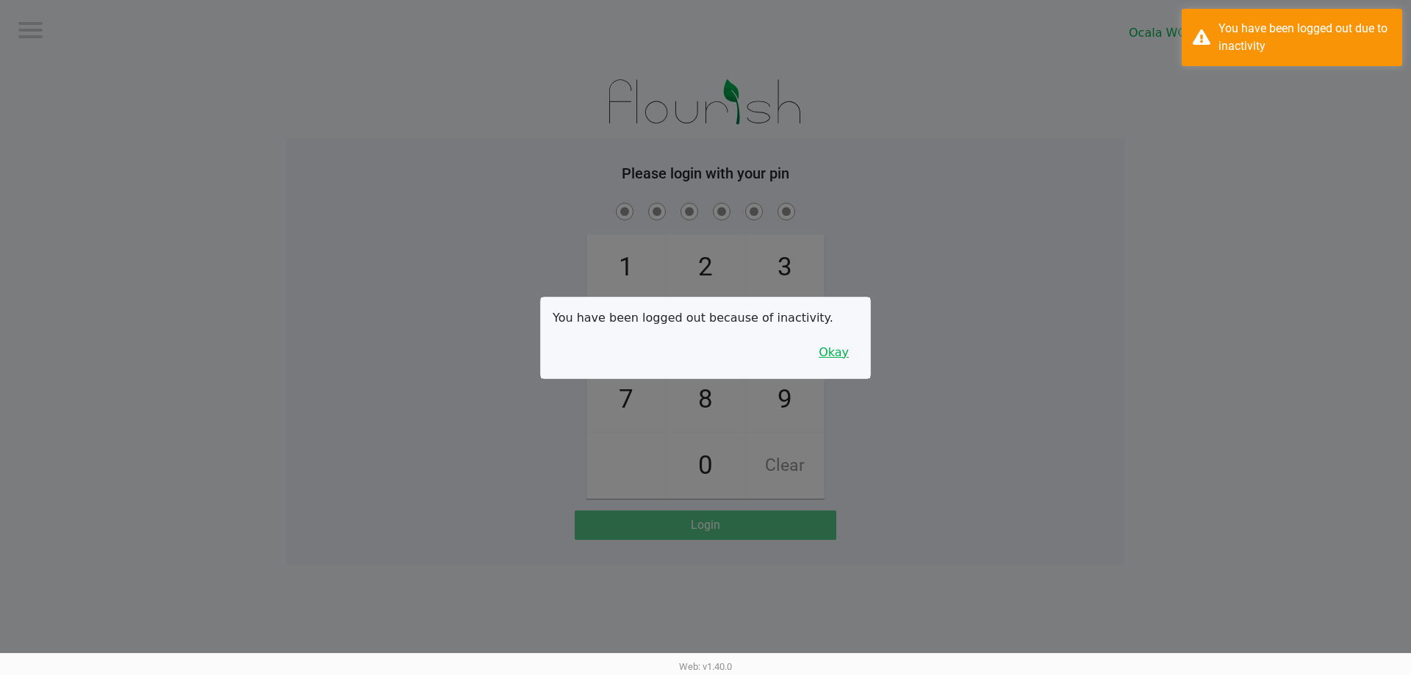
click at [836, 351] on button "Okay" at bounding box center [833, 353] width 49 height 28
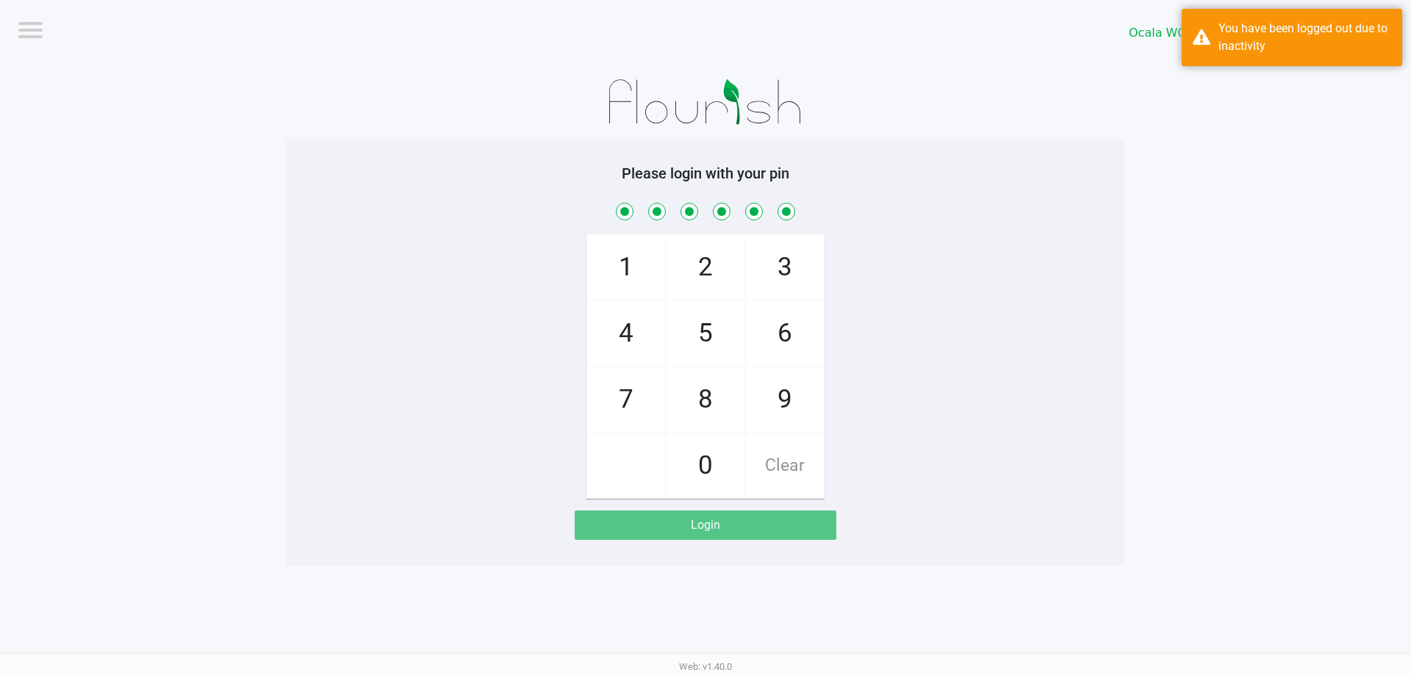
checkbox input "true"
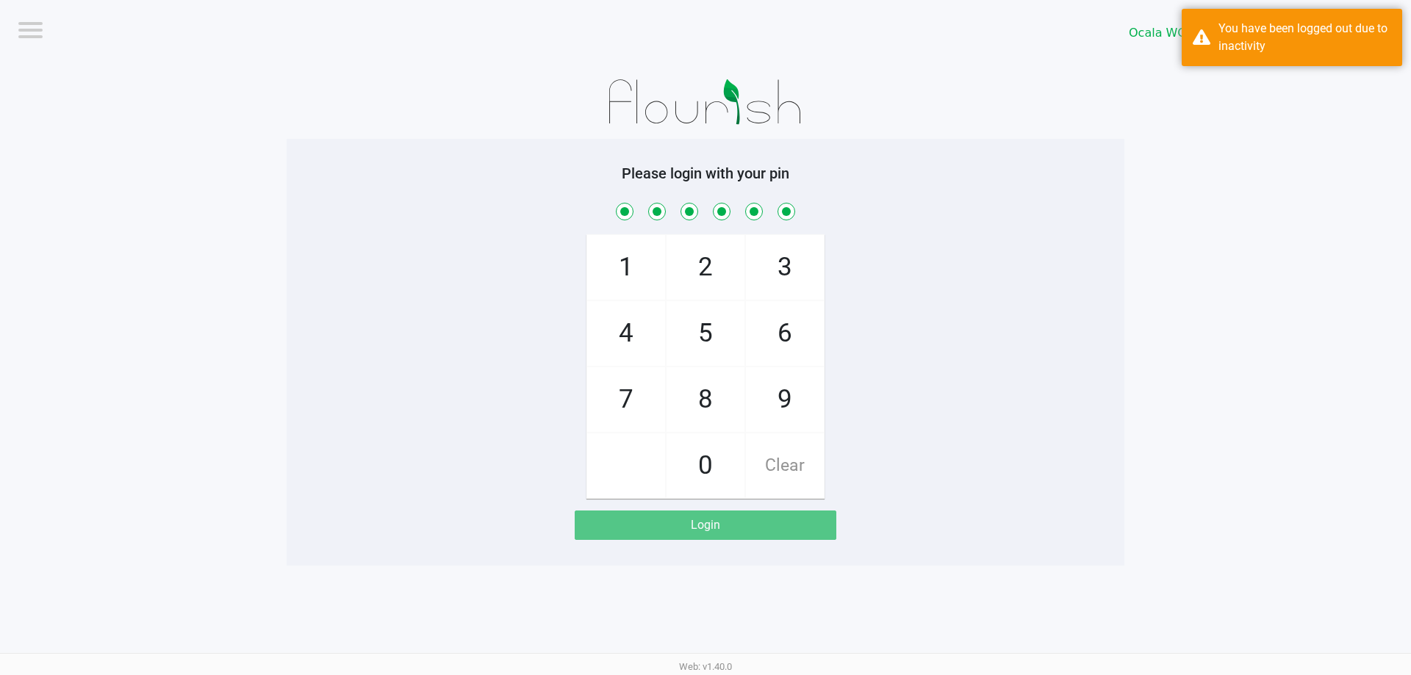
checkbox input "true"
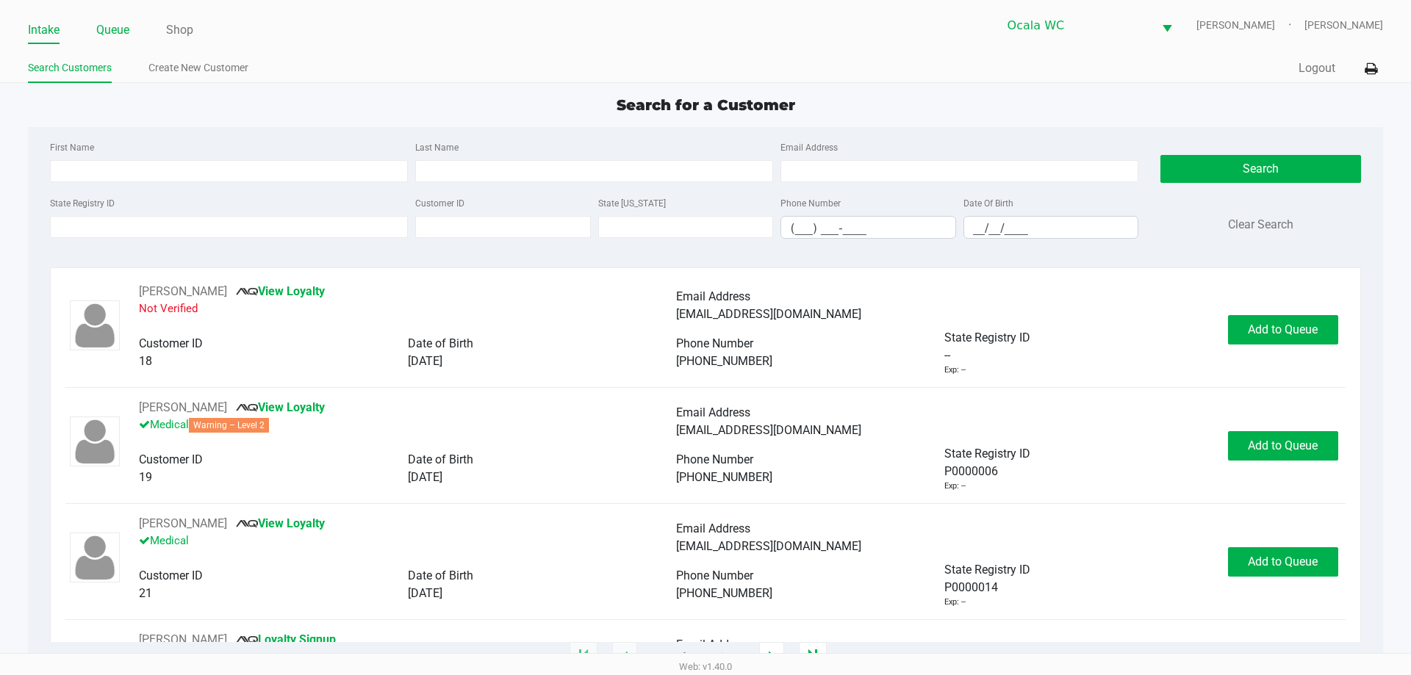
click at [121, 33] on link "Queue" at bounding box center [112, 30] width 33 height 21
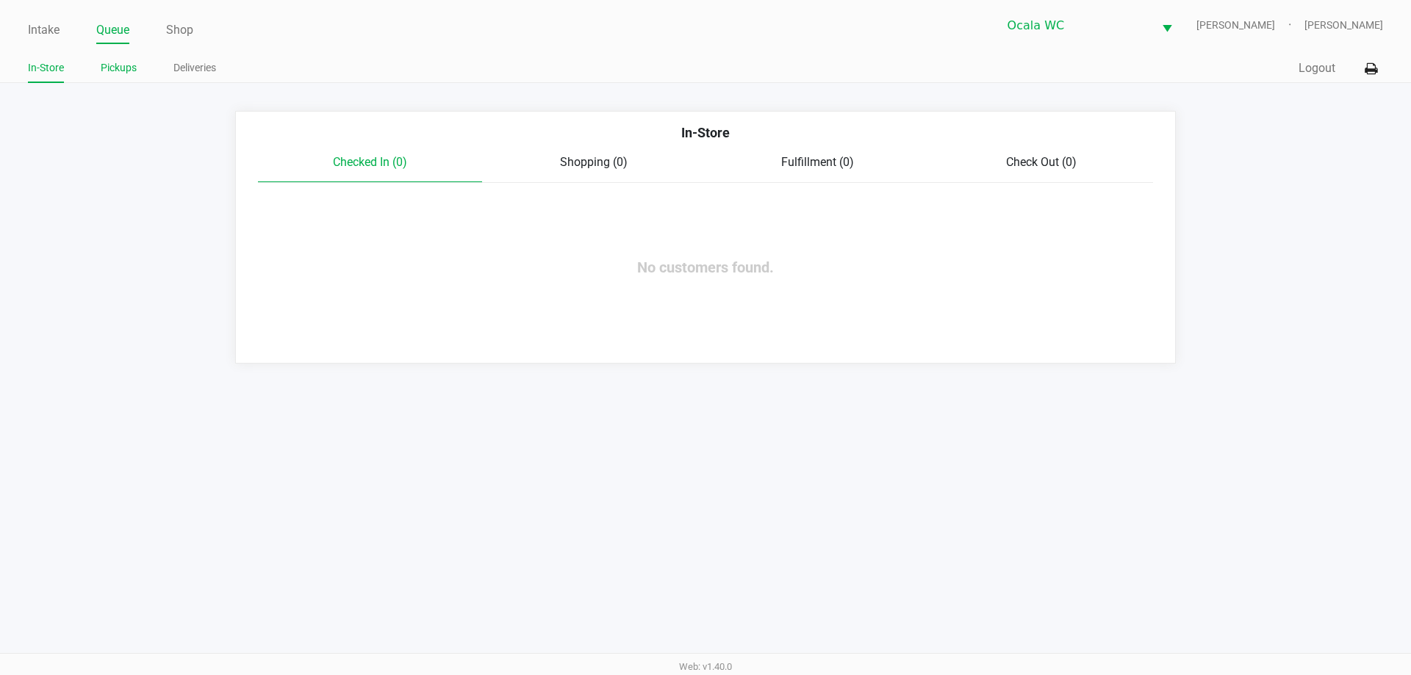
click at [107, 60] on link "Pickups" at bounding box center [119, 68] width 36 height 18
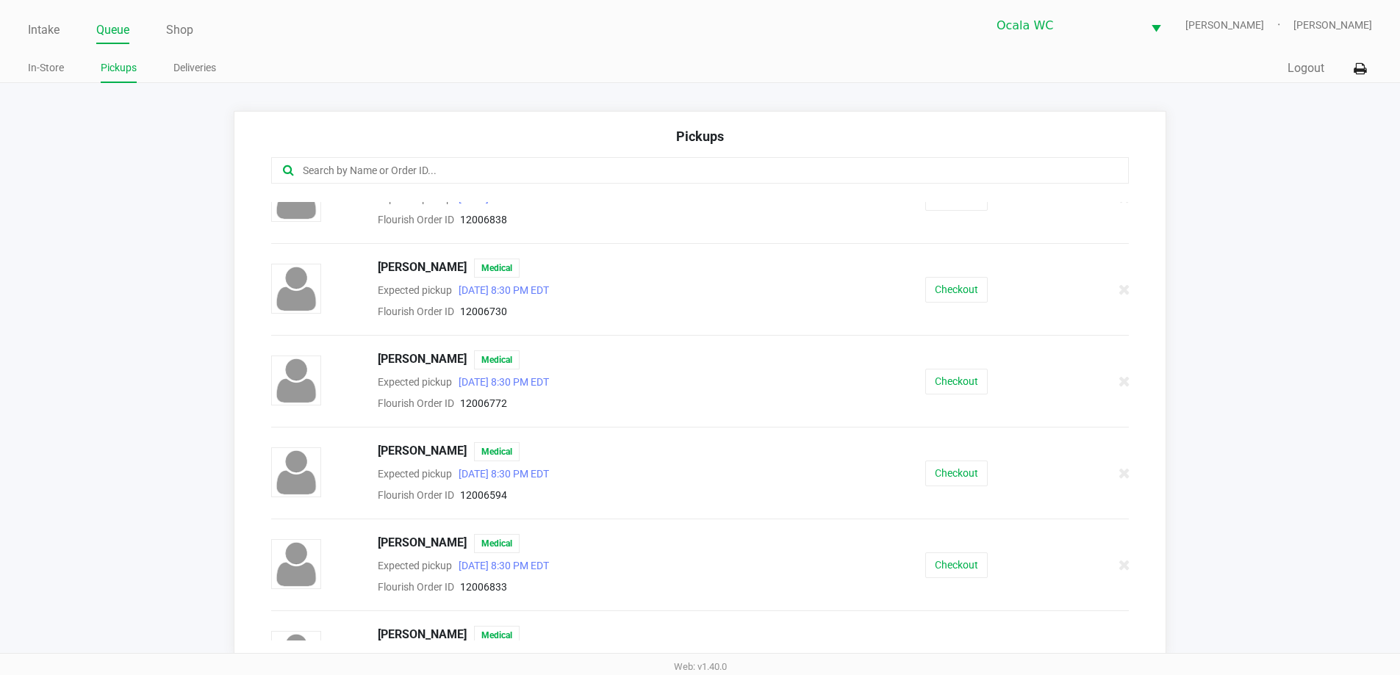
scroll to position [633, 0]
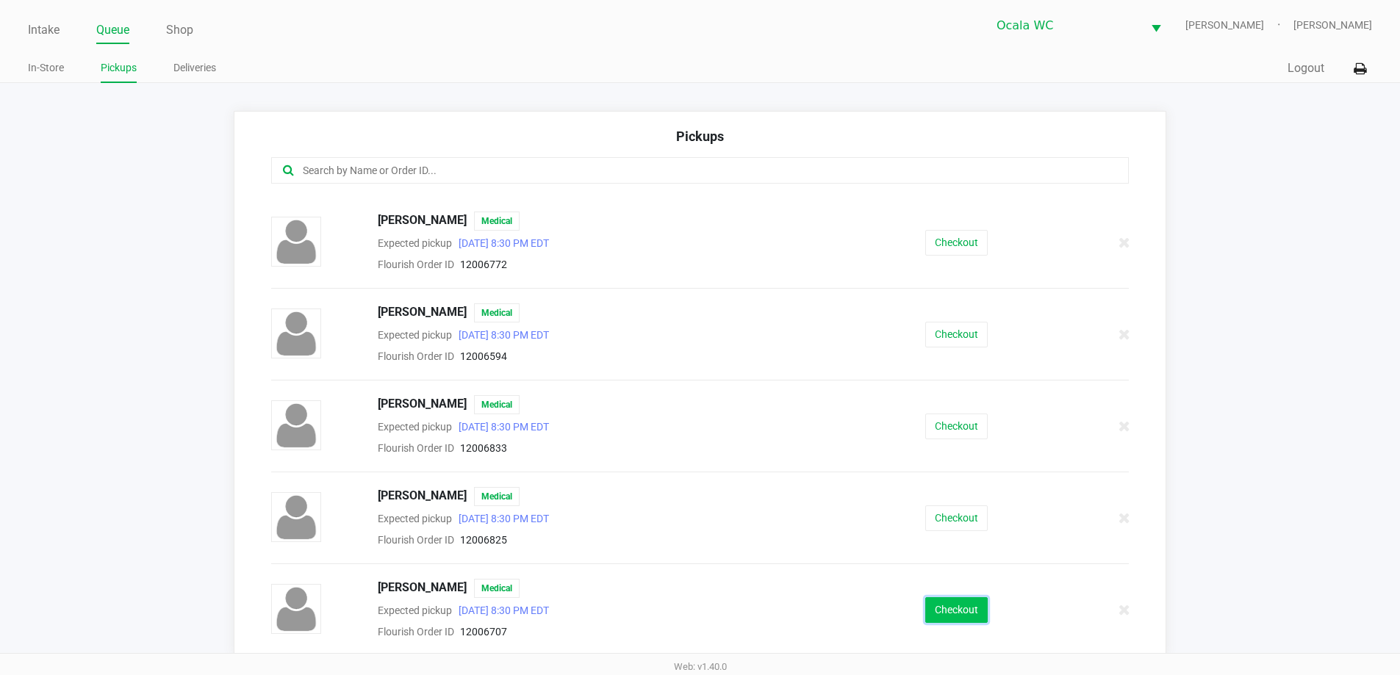
click at [946, 603] on button "Checkout" at bounding box center [956, 610] width 62 height 26
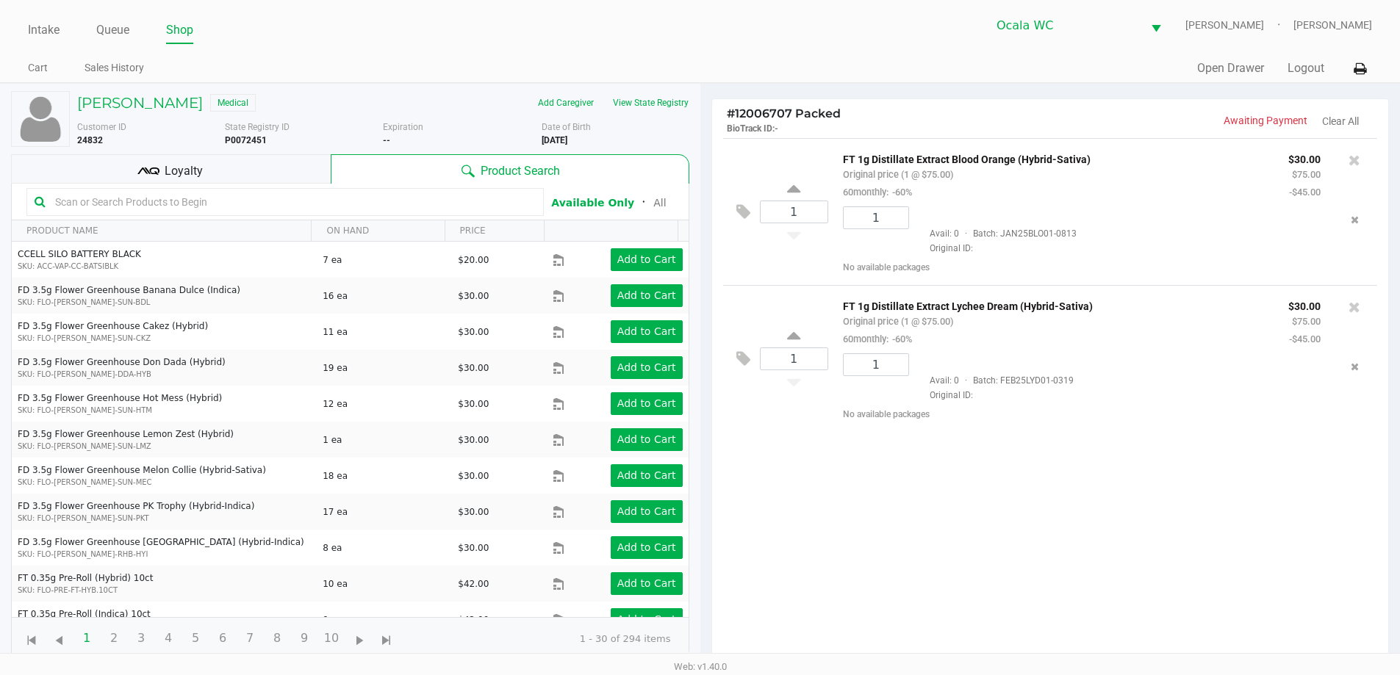
click at [245, 175] on div "Loyalty" at bounding box center [171, 168] width 320 height 29
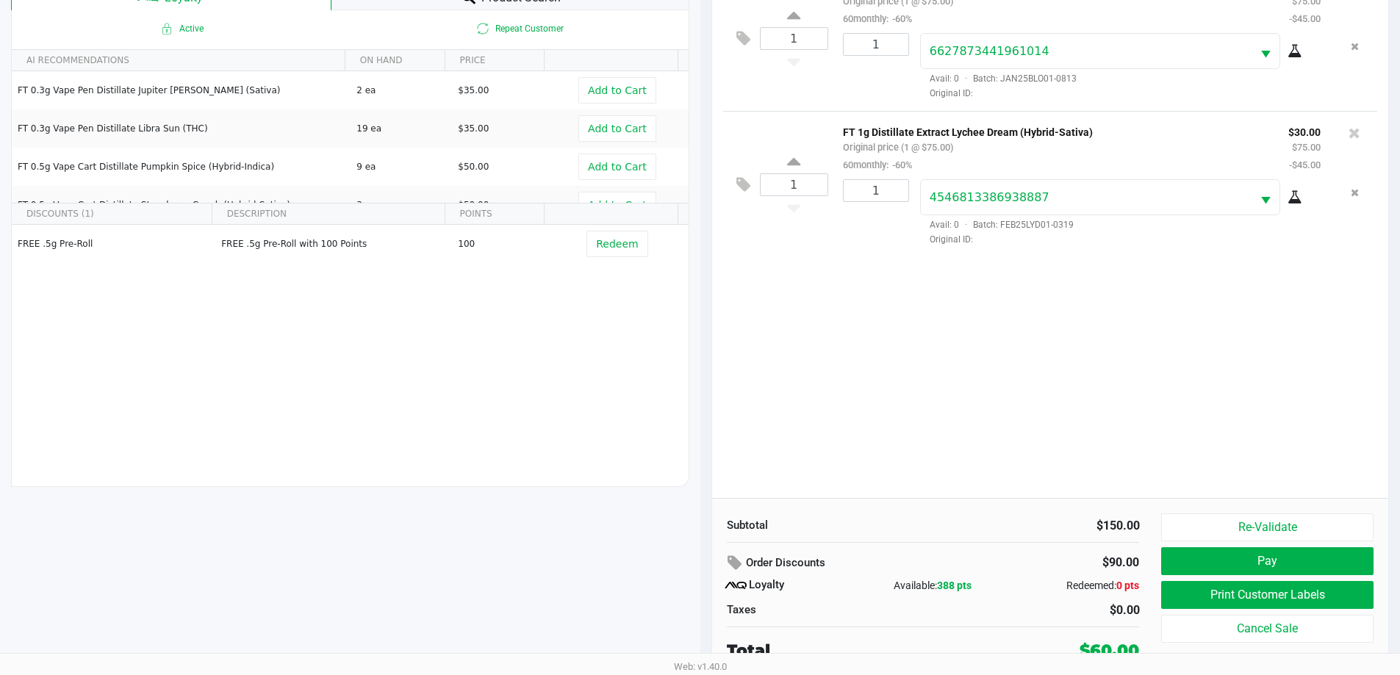
scroll to position [176, 0]
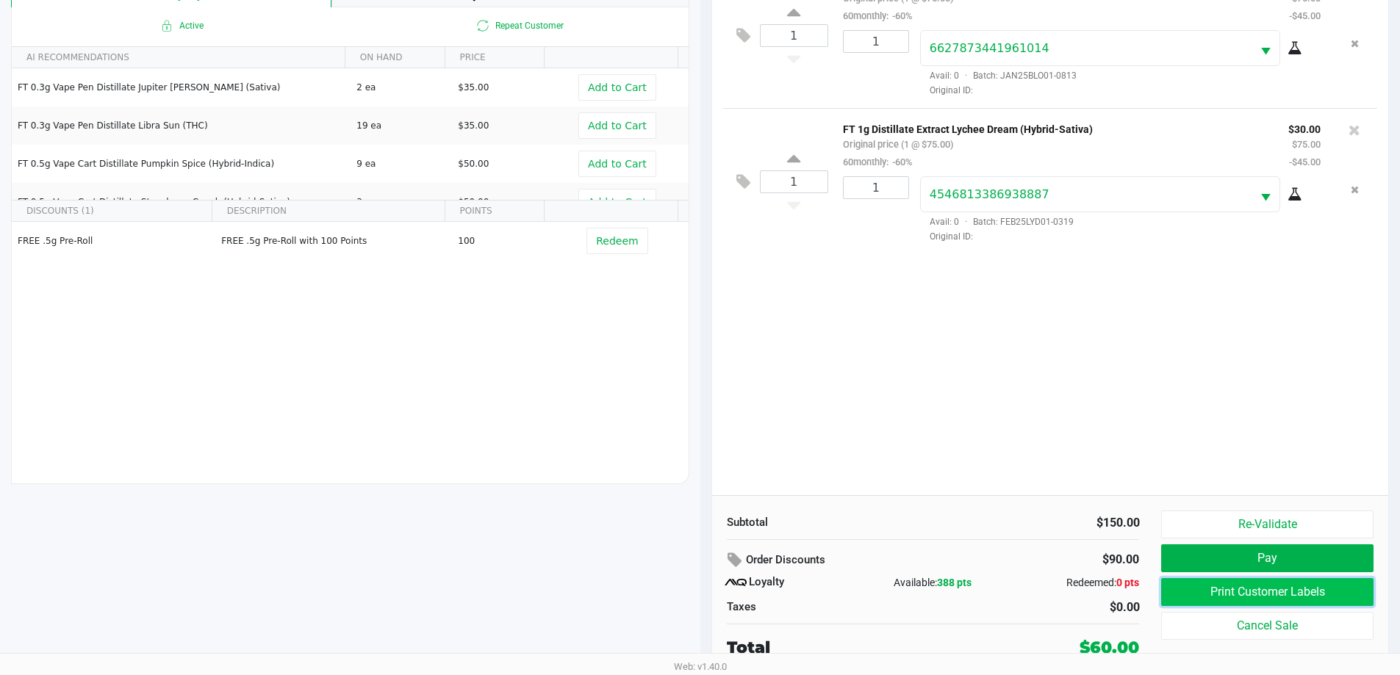
click at [1180, 594] on button "Print Customer Labels" at bounding box center [1267, 592] width 212 height 28
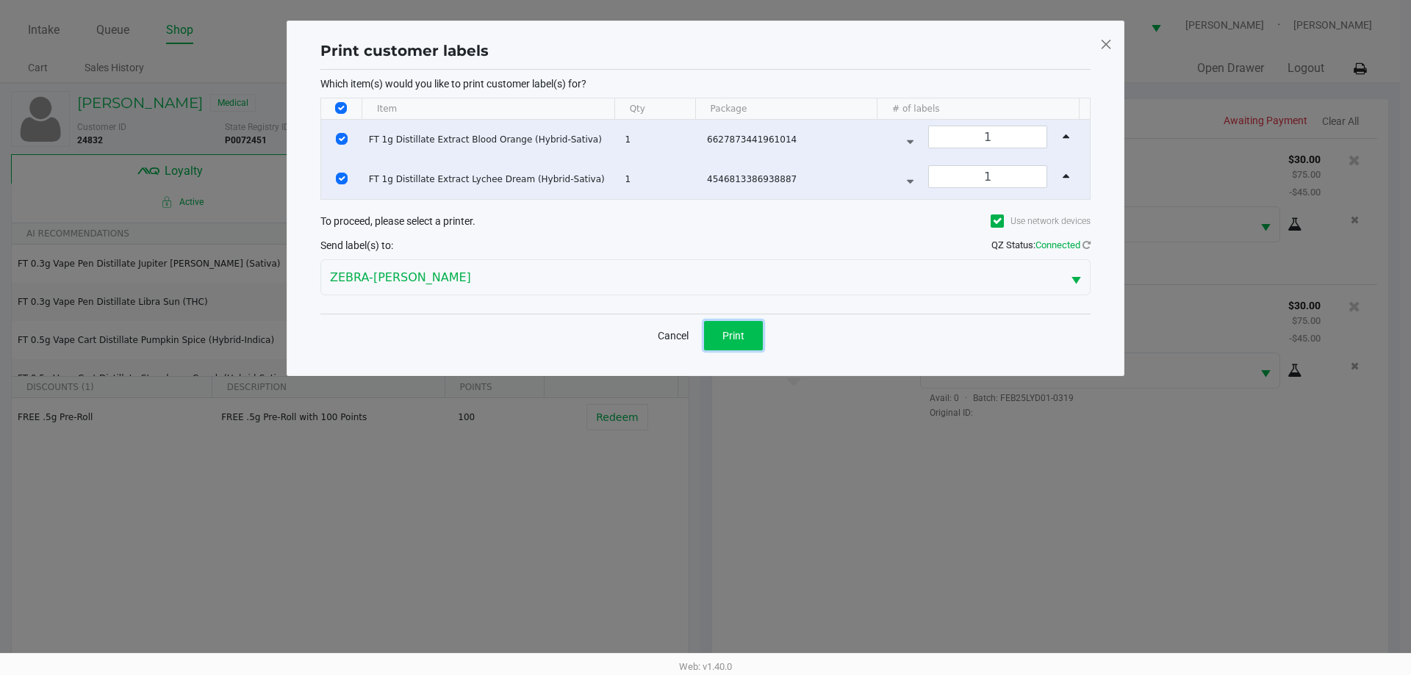
click at [735, 341] on span "Print" at bounding box center [733, 336] width 22 height 12
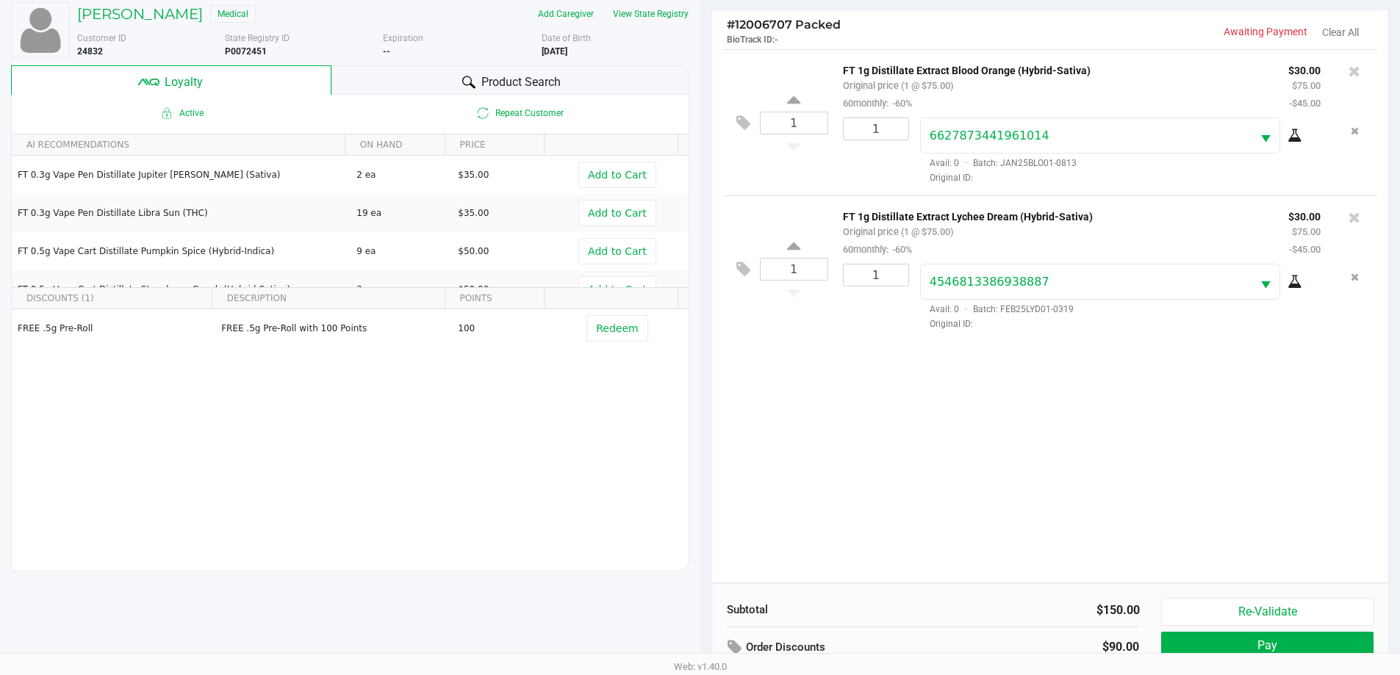
scroll to position [176, 0]
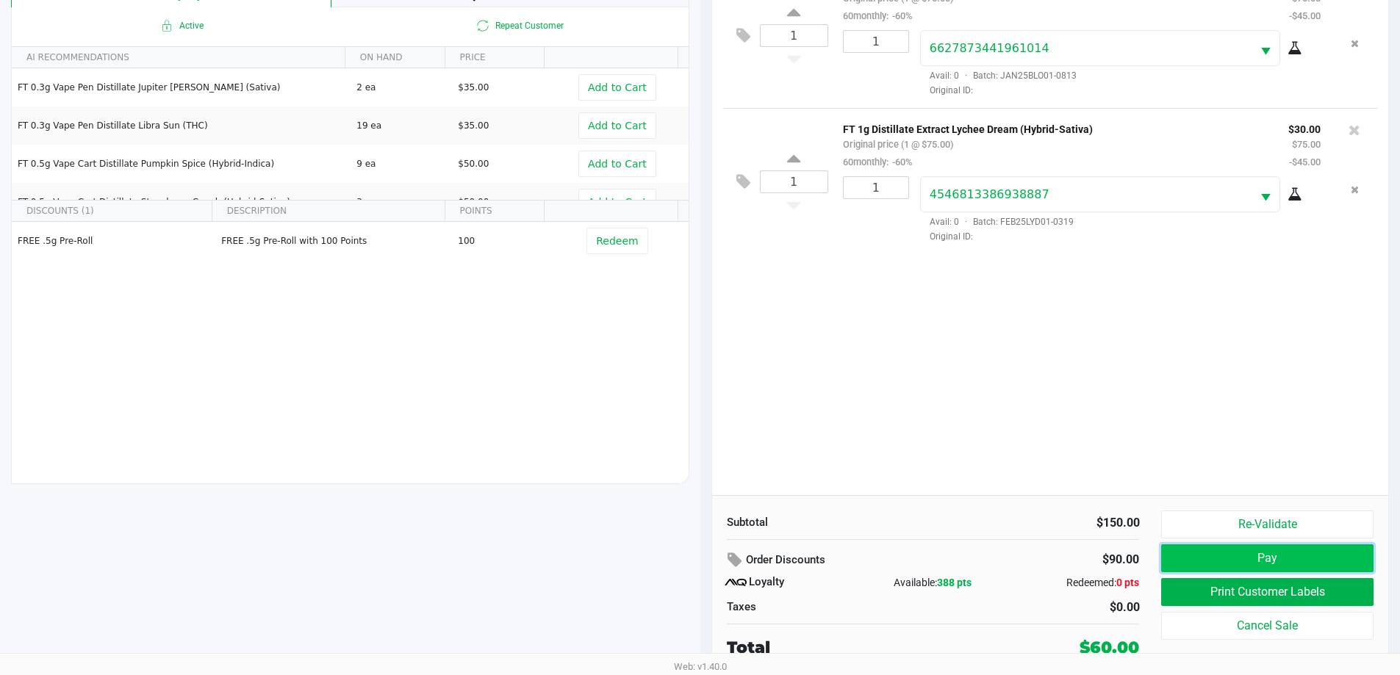
click at [1235, 549] on button "Pay" at bounding box center [1267, 558] width 212 height 28
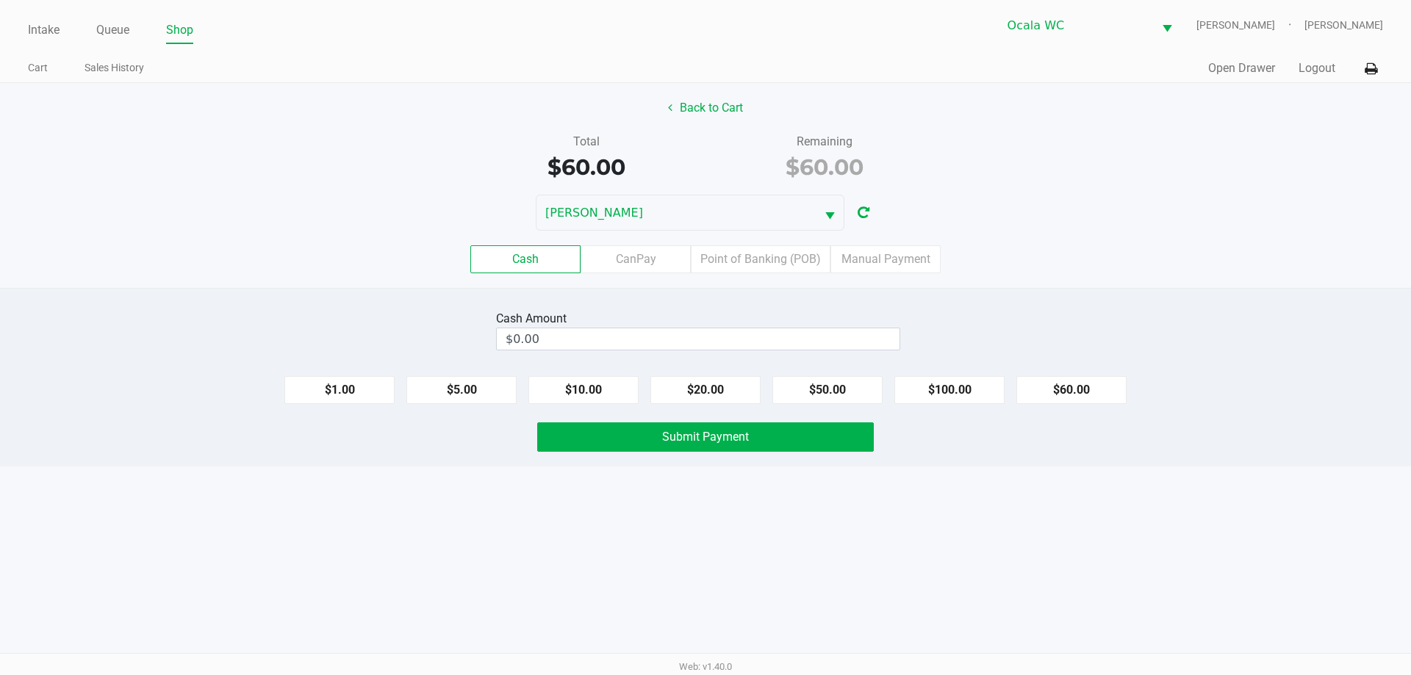
click at [1098, 252] on div "Cash CanPay Point of Banking (POB) Manual Payment" at bounding box center [705, 259] width 1411 height 28
click at [852, 328] on input "0" at bounding box center [698, 338] width 403 height 21
click at [1112, 386] on button "$60.00" at bounding box center [1071, 390] width 110 height 28
type input "$60.00"
click at [1143, 233] on div "Cash CanPay Point of Banking (POB) Manual Payment" at bounding box center [705, 259] width 1433 height 57
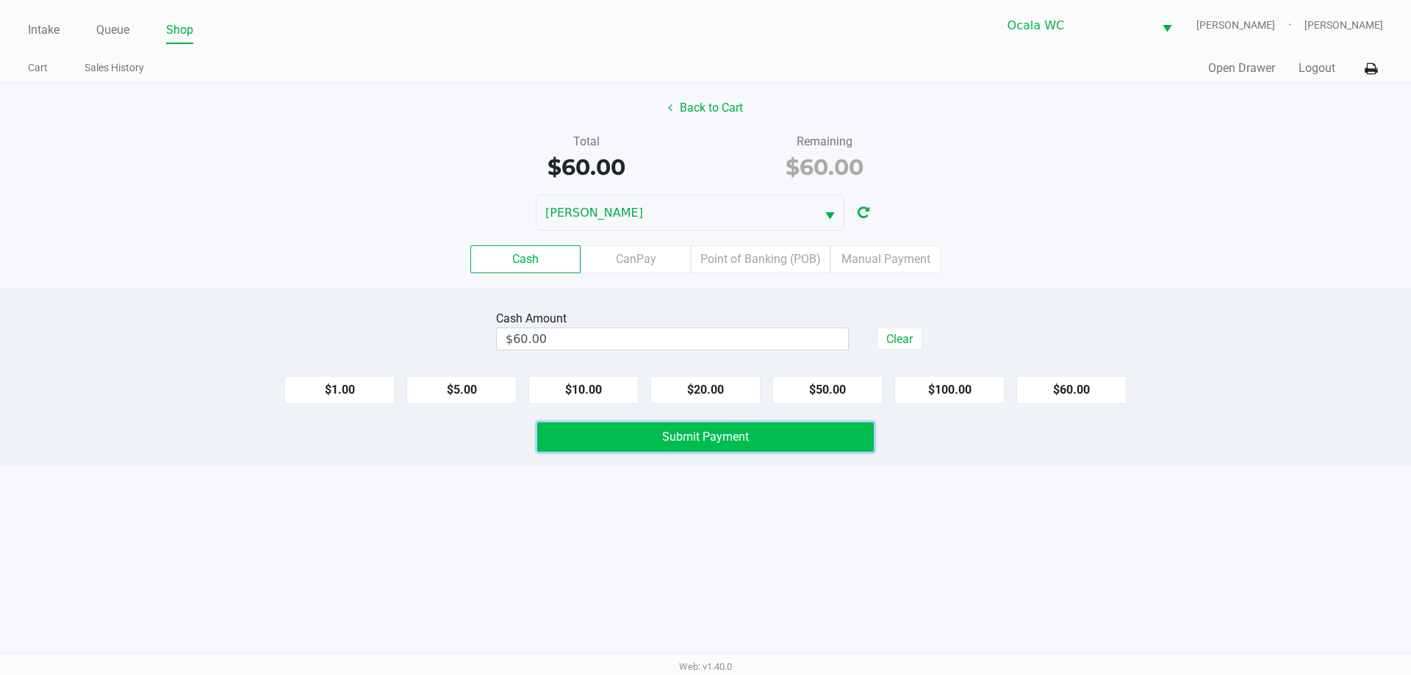
click at [763, 432] on button "Submit Payment" at bounding box center [705, 436] width 337 height 29
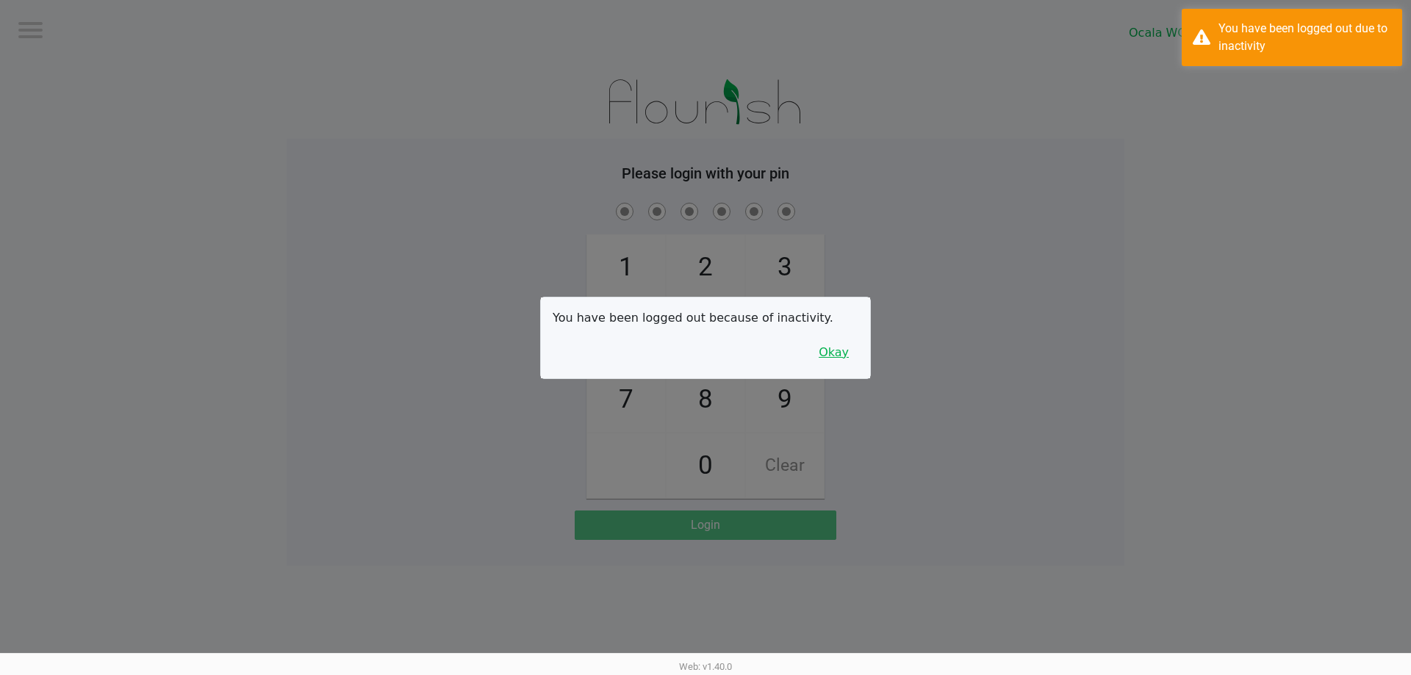
click at [830, 358] on button "Okay" at bounding box center [833, 353] width 49 height 28
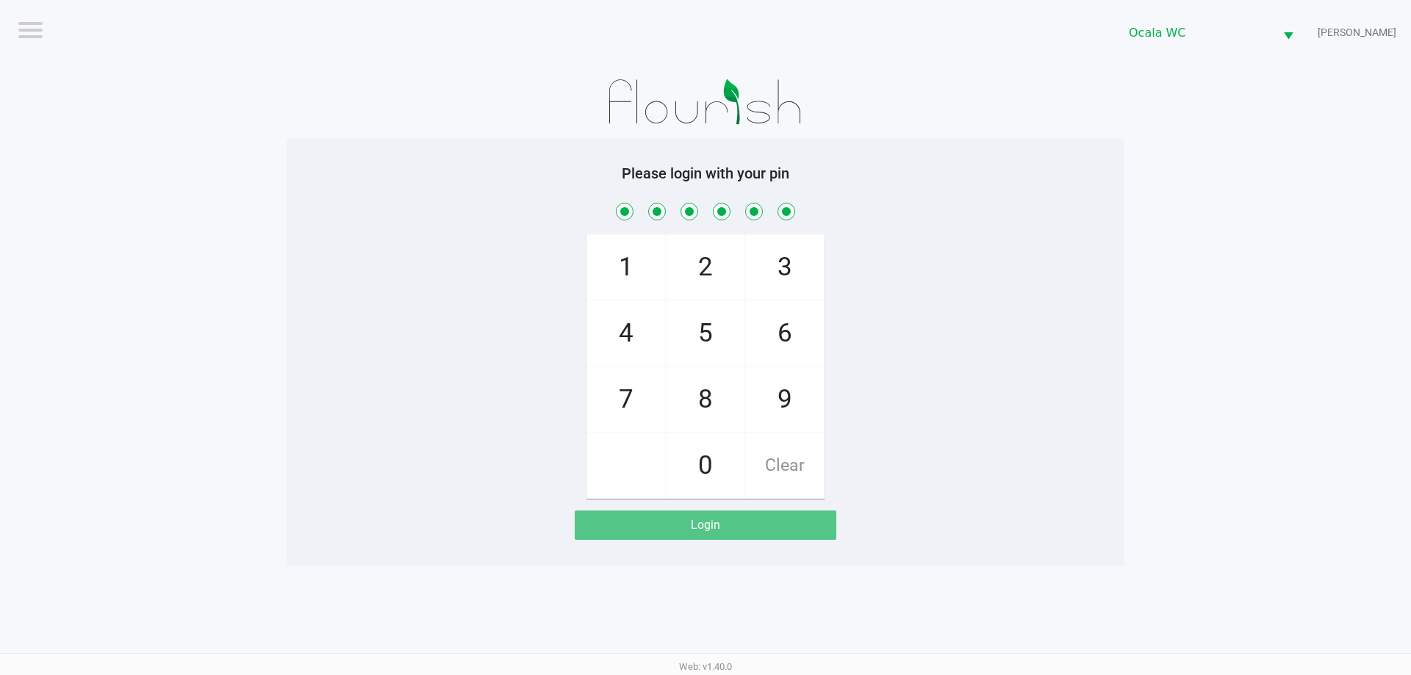
checkbox input "true"
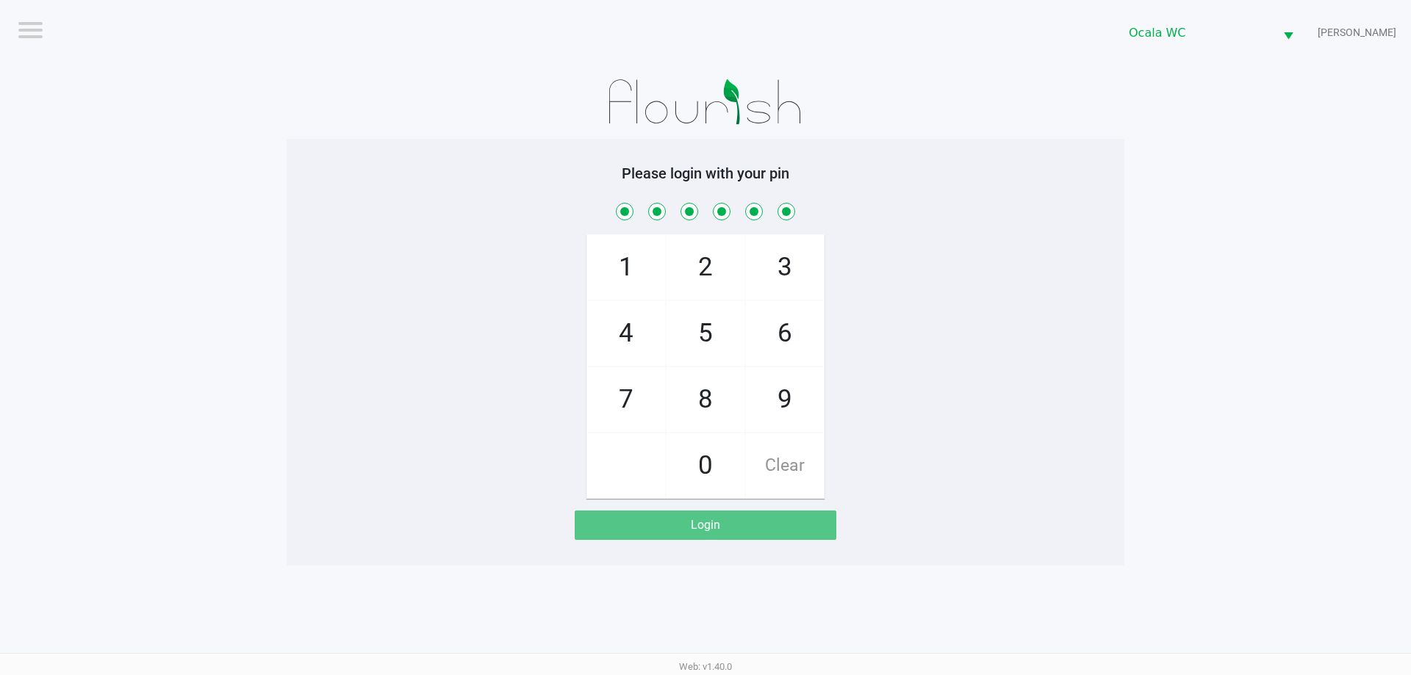
checkbox input "true"
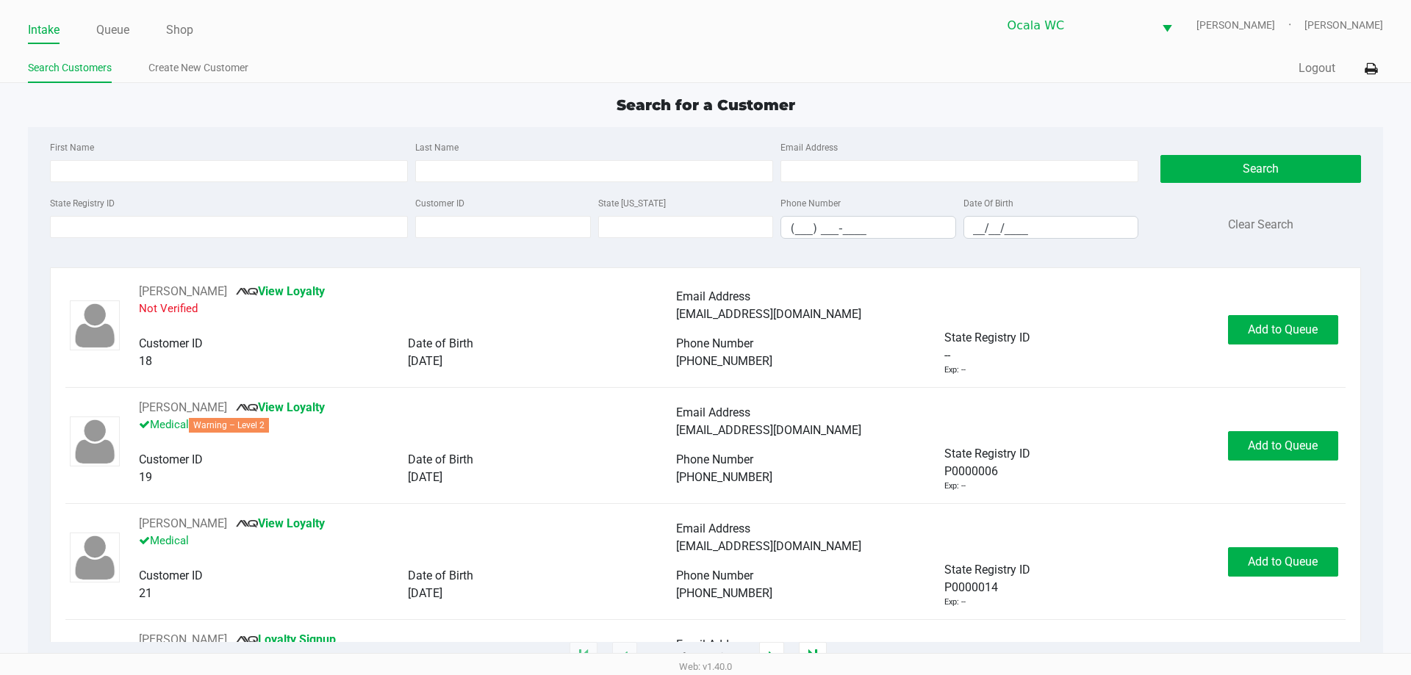
click at [489, 125] on div "Search for a Customer First Name Last Name Email Address State Registry ID Cust…" at bounding box center [705, 376] width 1354 height 564
click at [500, 135] on div "First Name Last Name Email Address State Registry ID Customer ID State ID Phone…" at bounding box center [705, 194] width 1332 height 134
click at [281, 227] on input "State Registry ID" at bounding box center [229, 227] width 358 height 22
type input "p3hr6303"
click at [1251, 163] on button "Search" at bounding box center [1260, 169] width 200 height 28
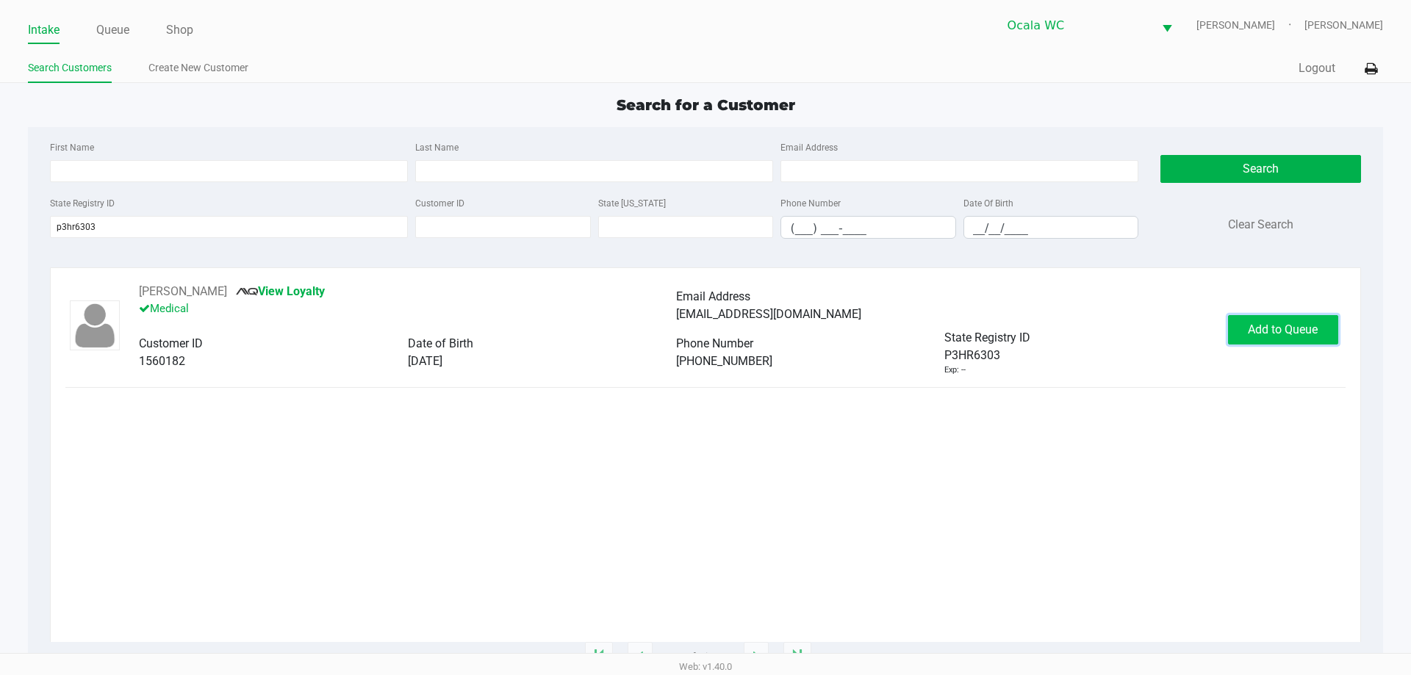
click at [1251, 324] on span "Add to Queue" at bounding box center [1283, 330] width 70 height 14
click at [1270, 335] on span "In Queue" at bounding box center [1300, 330] width 123 height 14
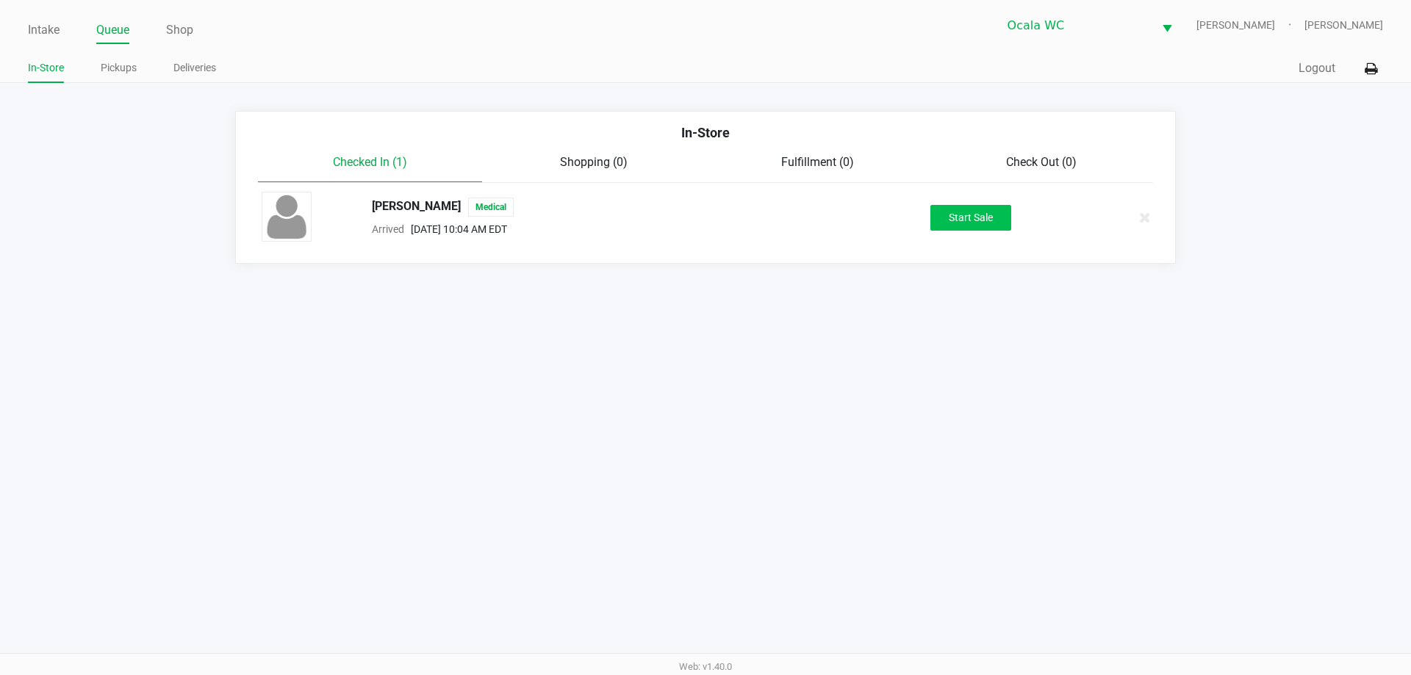
click at [962, 220] on button "Start Sale" at bounding box center [970, 218] width 81 height 26
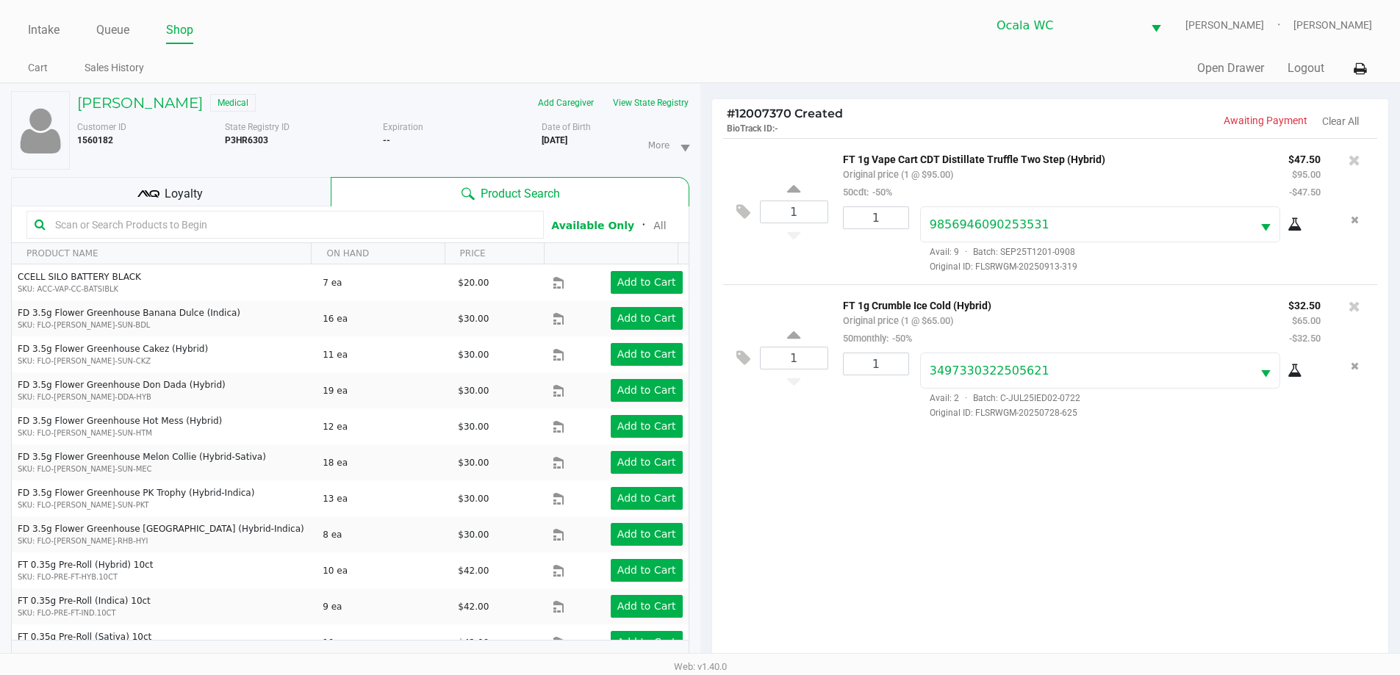
click at [260, 193] on div "Loyalty" at bounding box center [171, 191] width 320 height 29
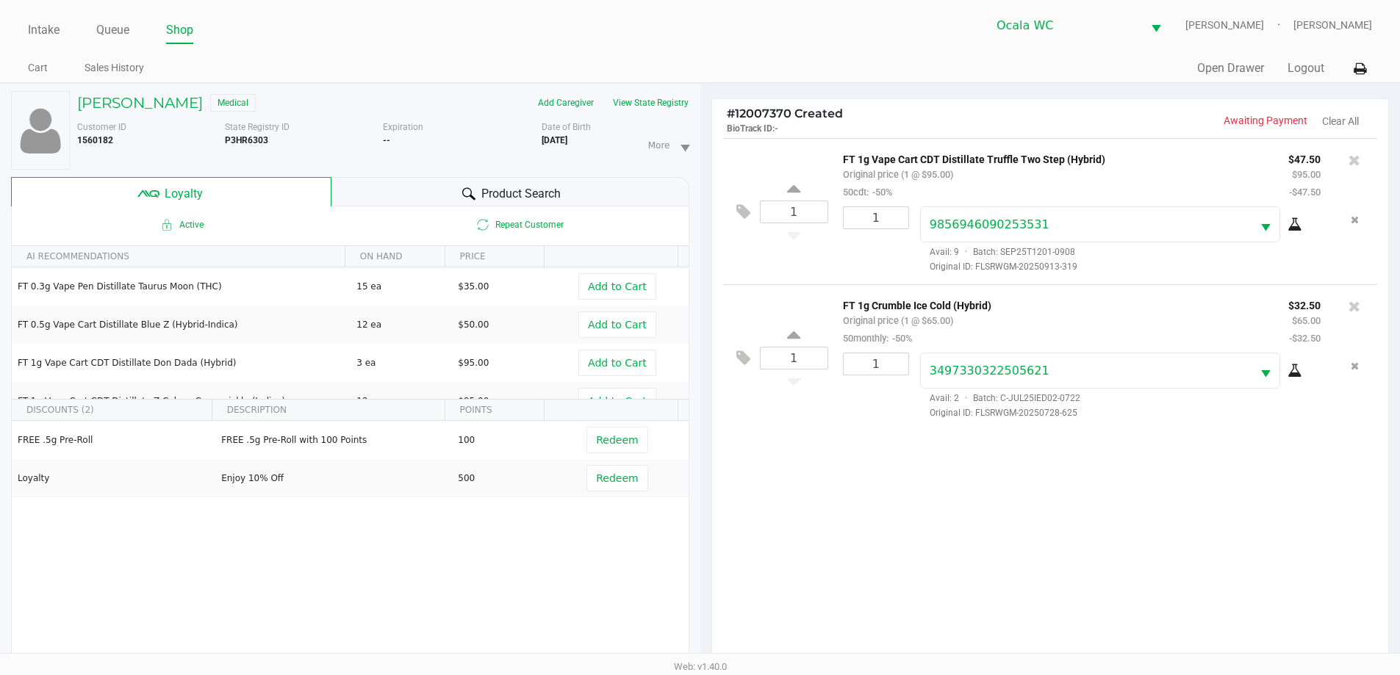
scroll to position [73, 0]
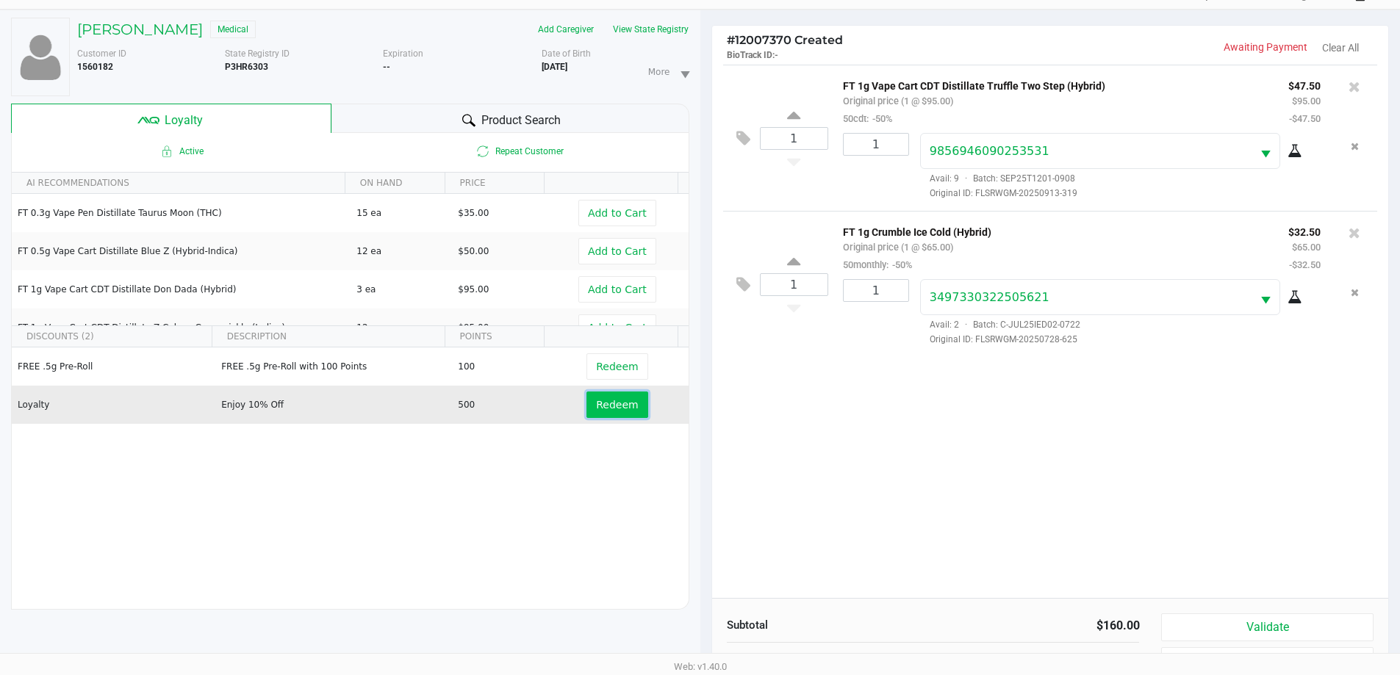
click at [596, 408] on span "Redeem" at bounding box center [617, 405] width 42 height 12
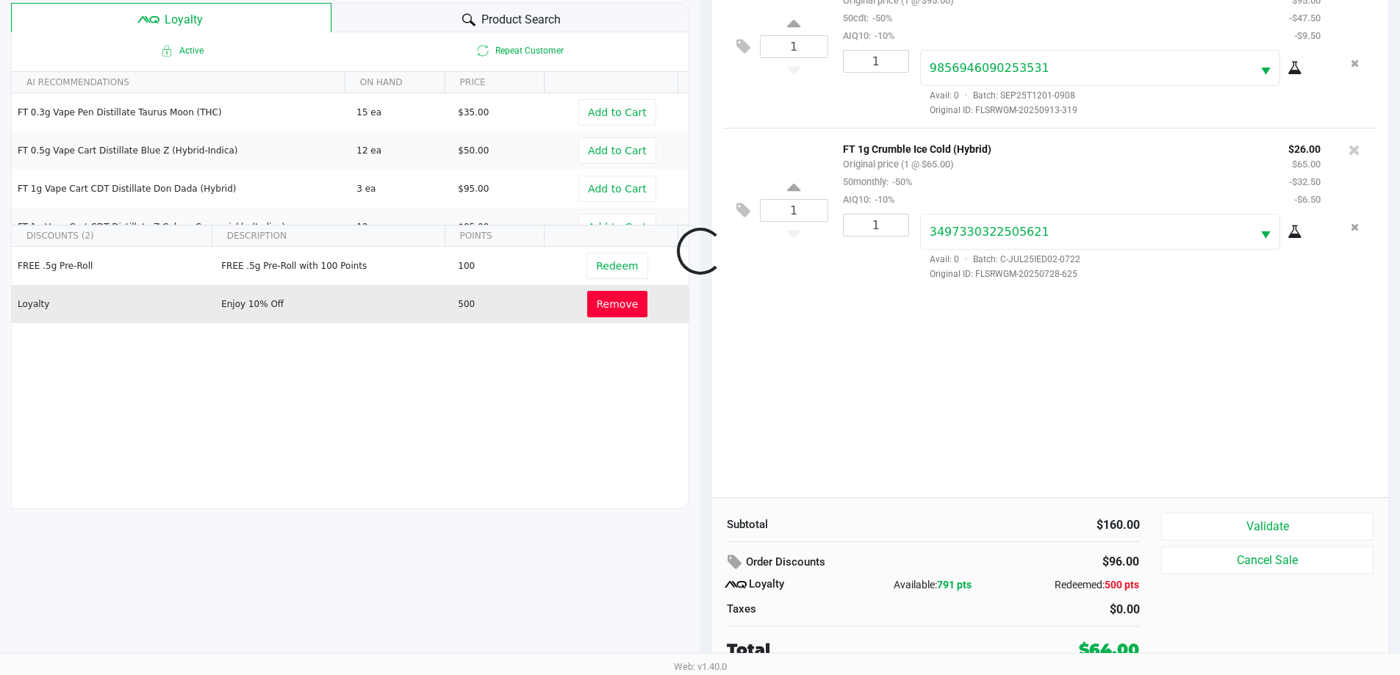
scroll to position [176, 0]
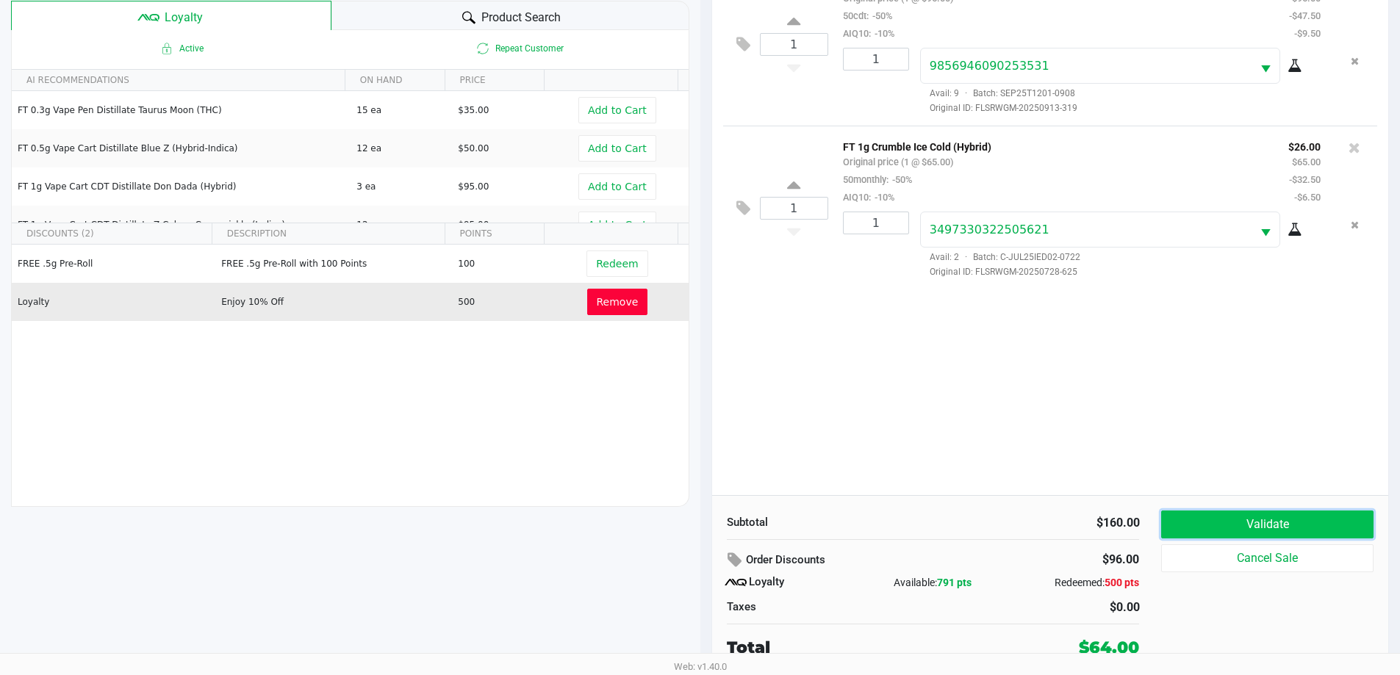
click at [1292, 519] on button "Validate" at bounding box center [1267, 525] width 212 height 28
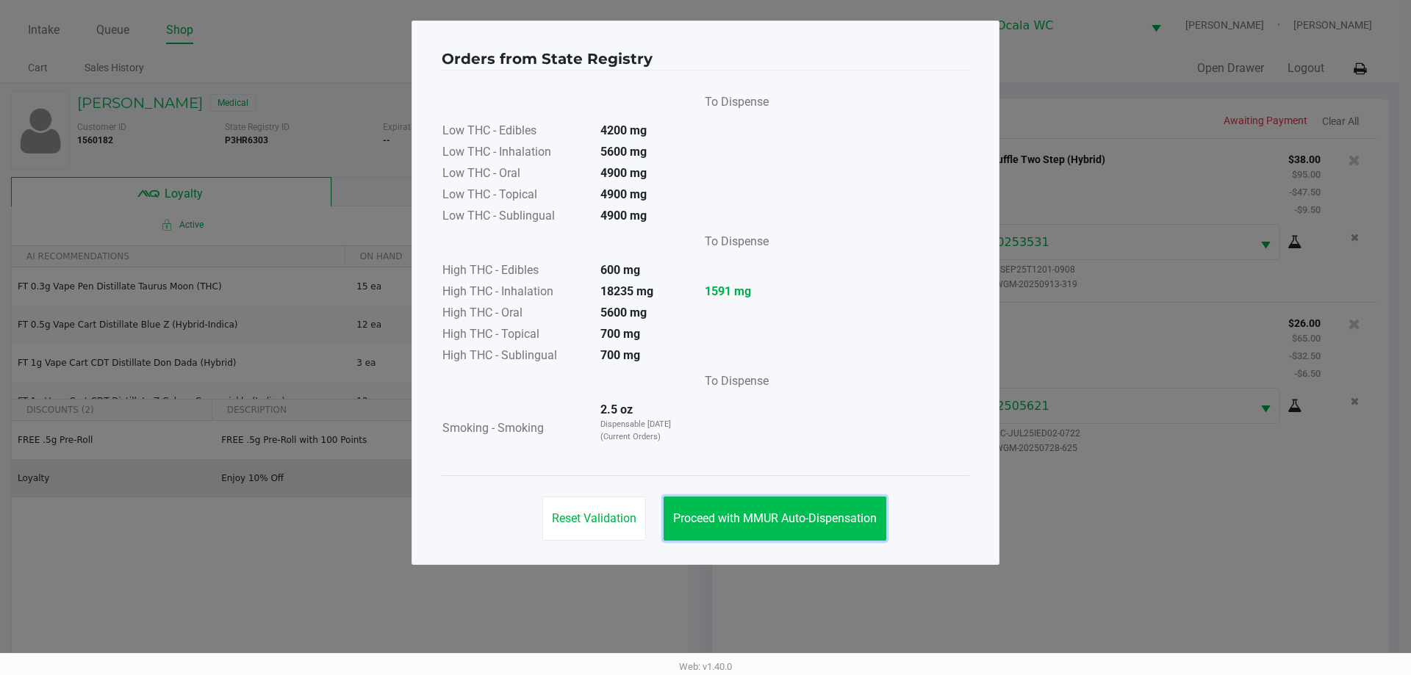
click at [808, 531] on button "Proceed with MMUR Auto-Dispensation" at bounding box center [774, 519] width 223 height 44
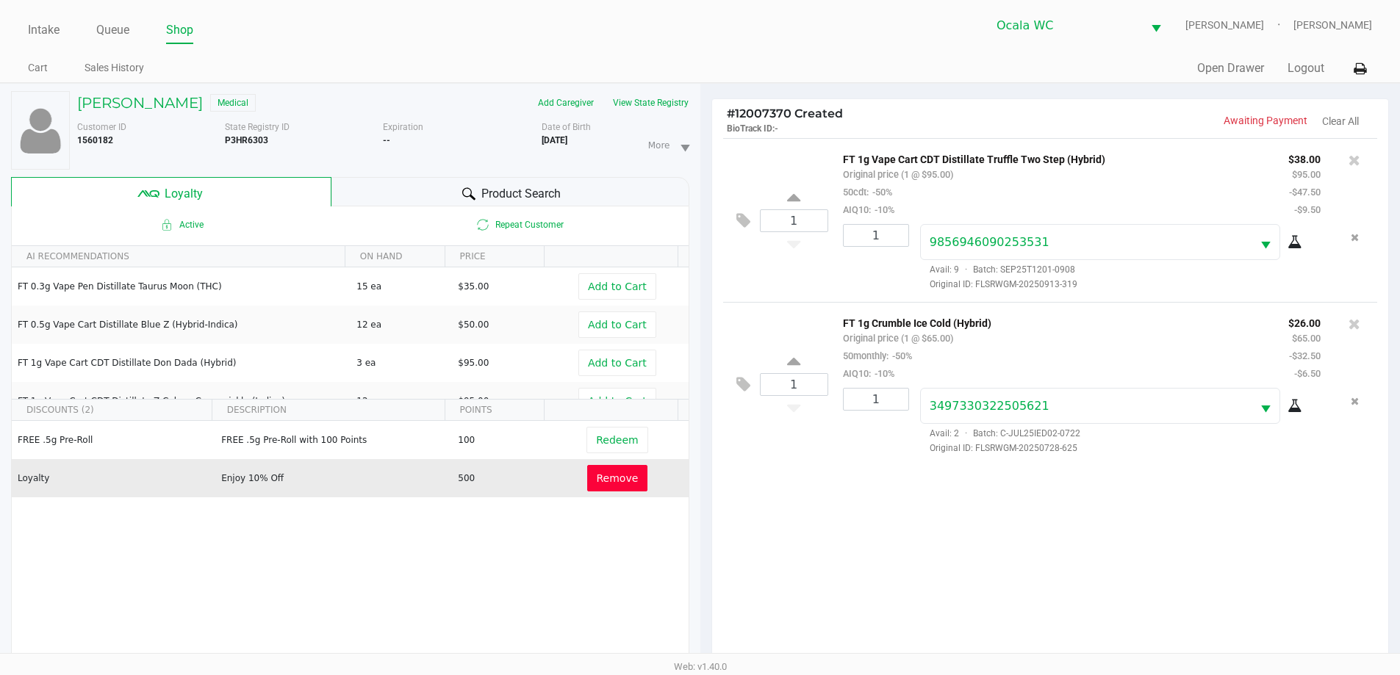
scroll to position [176, 0]
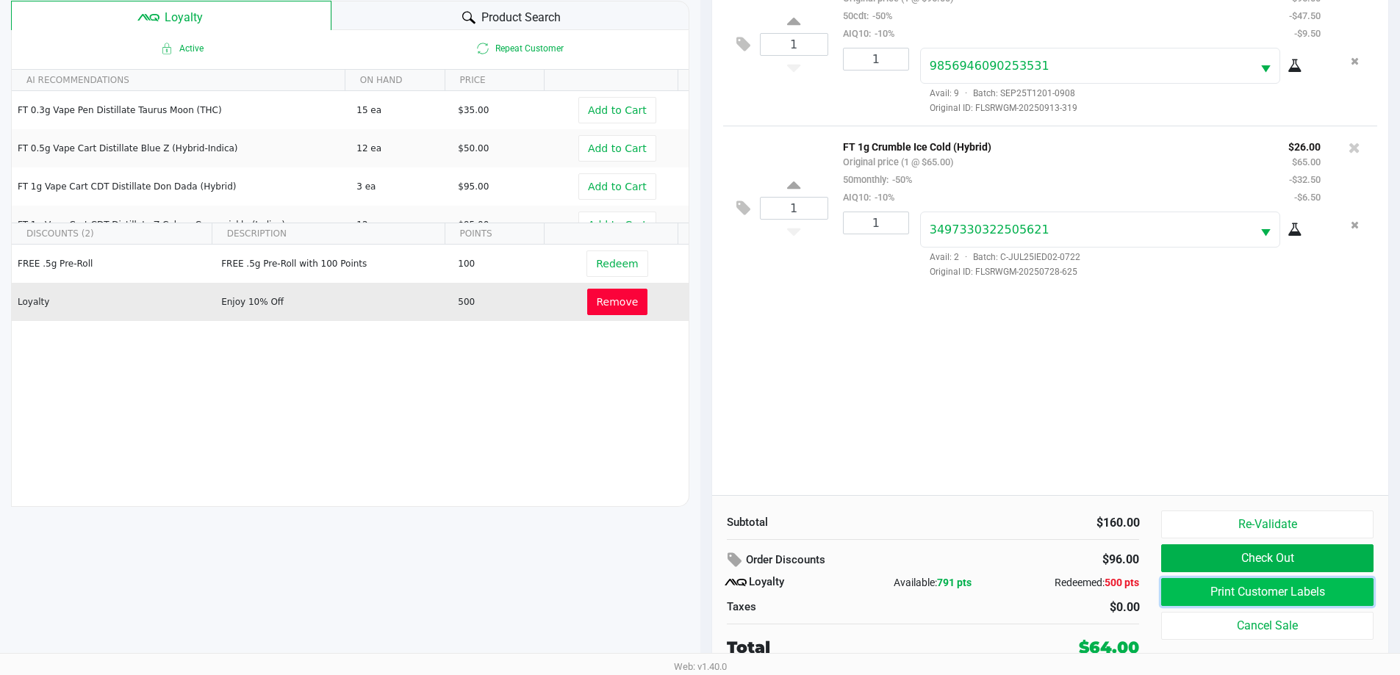
click at [1214, 592] on button "Print Customer Labels" at bounding box center [1267, 592] width 212 height 28
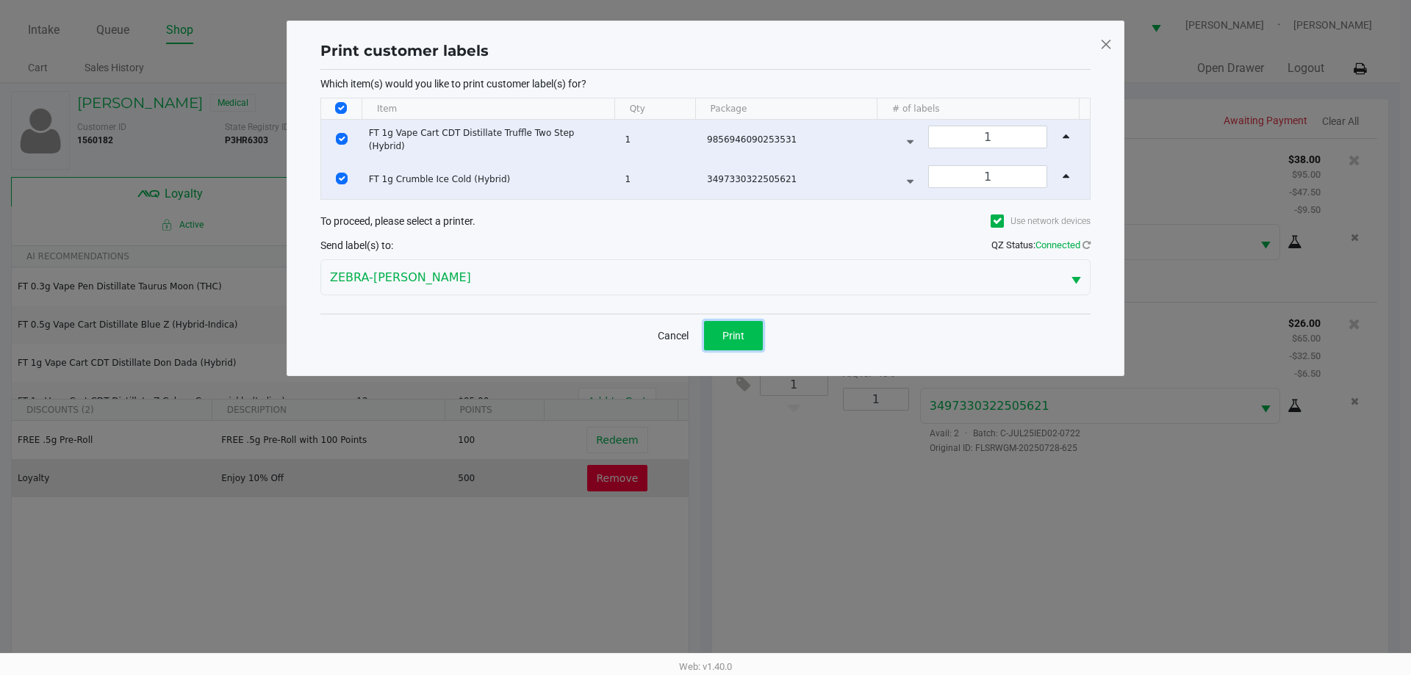
click at [732, 339] on span "Print" at bounding box center [733, 336] width 22 height 12
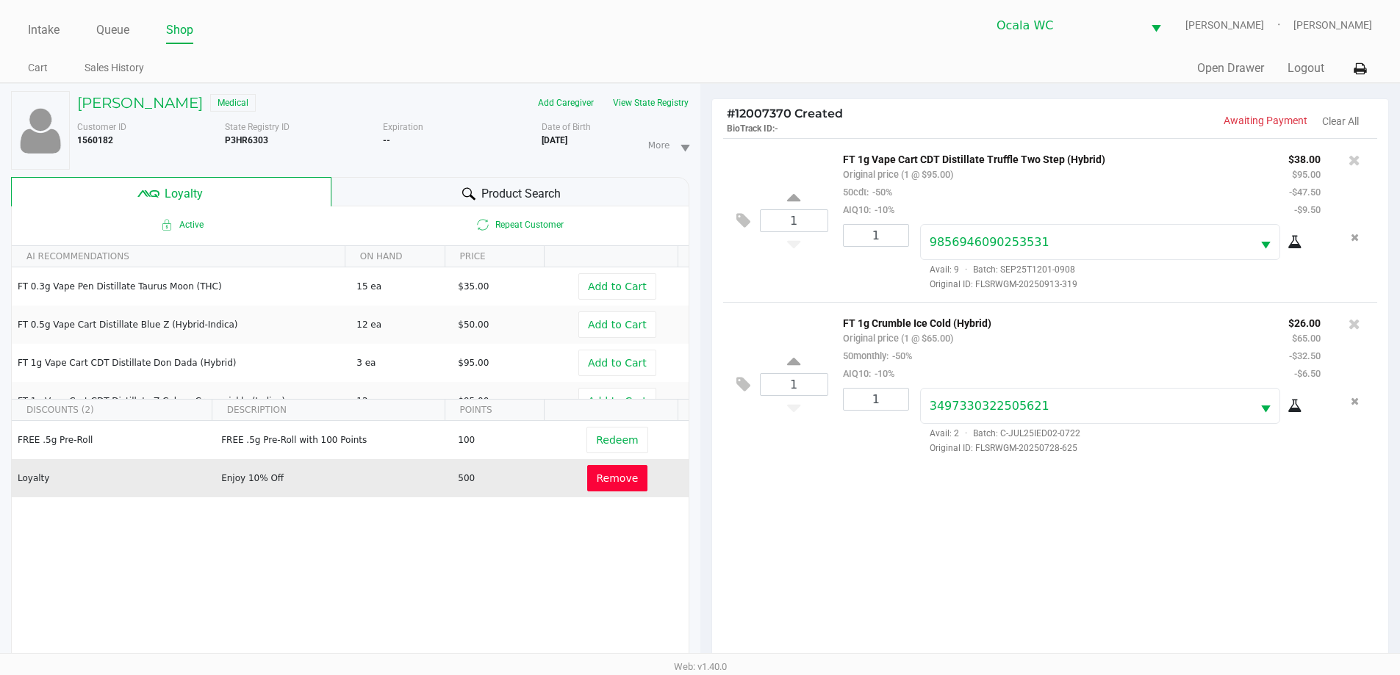
click at [1116, 452] on span "Original ID: FLSRWGM-20250728-625" at bounding box center [1120, 448] width 400 height 13
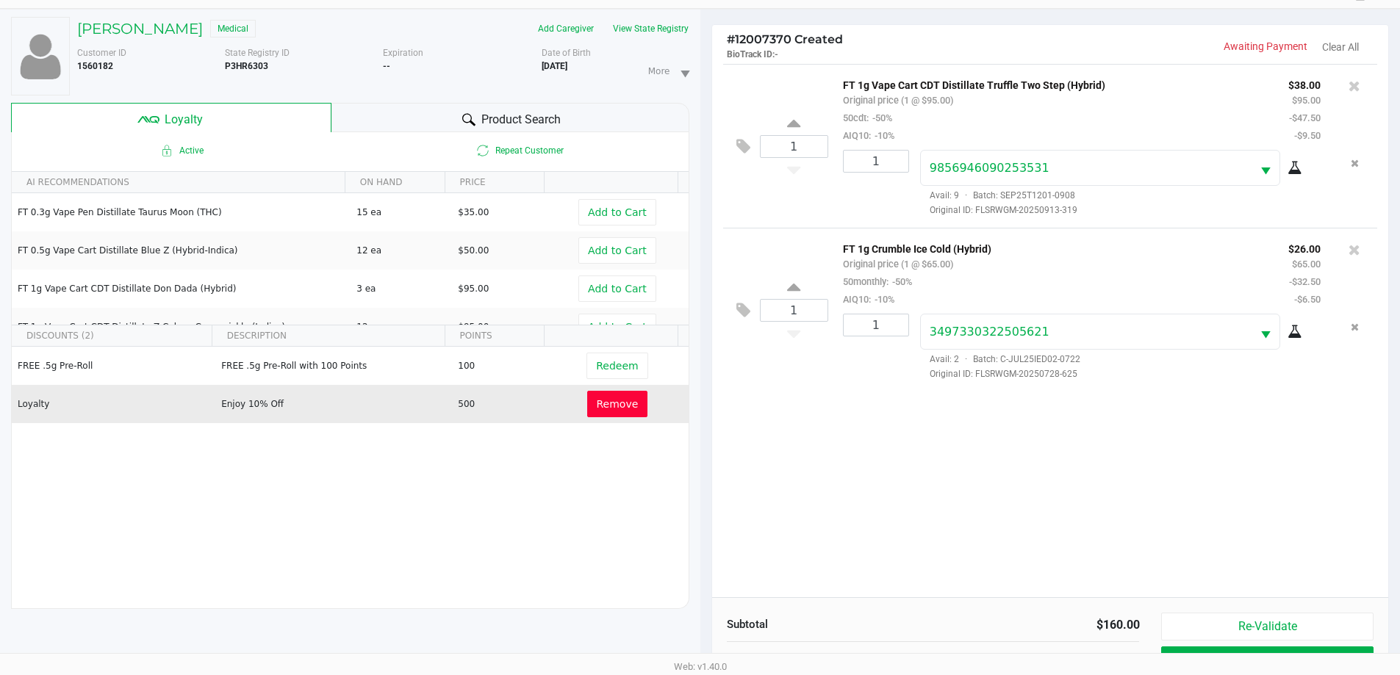
scroll to position [176, 0]
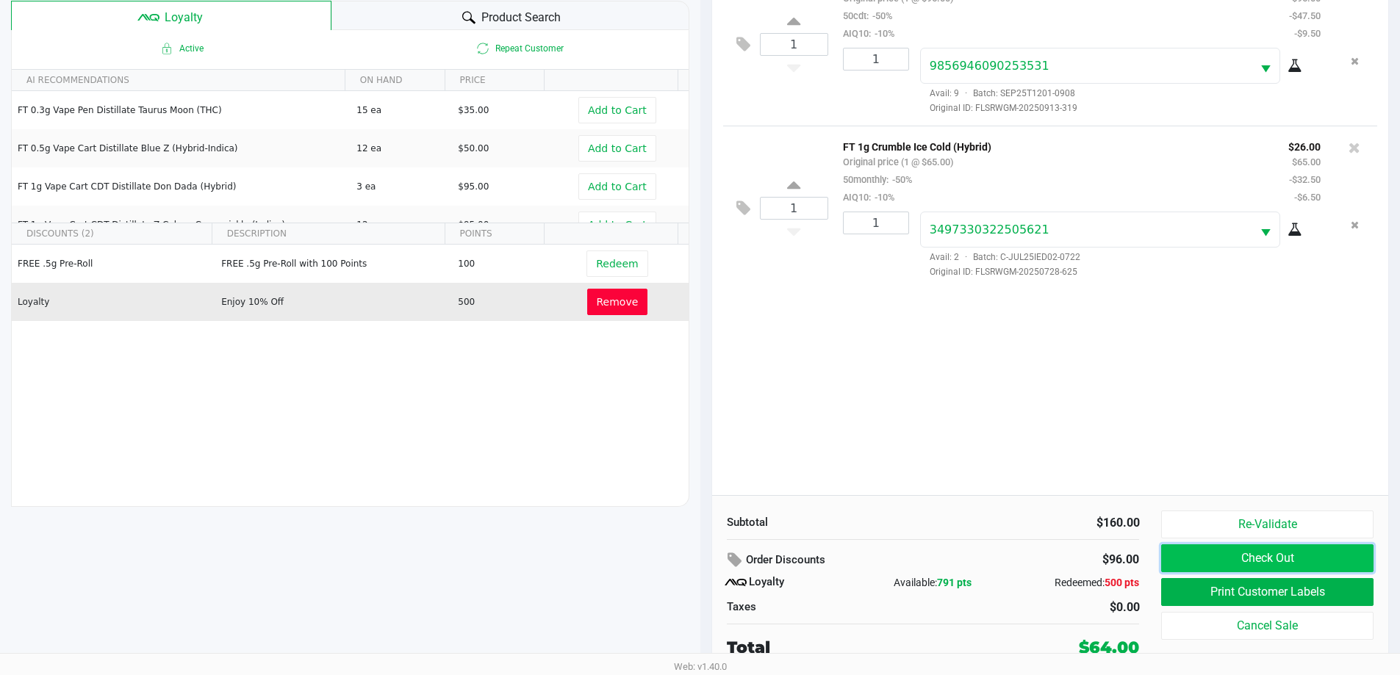
click at [1212, 566] on button "Check Out" at bounding box center [1267, 558] width 212 height 28
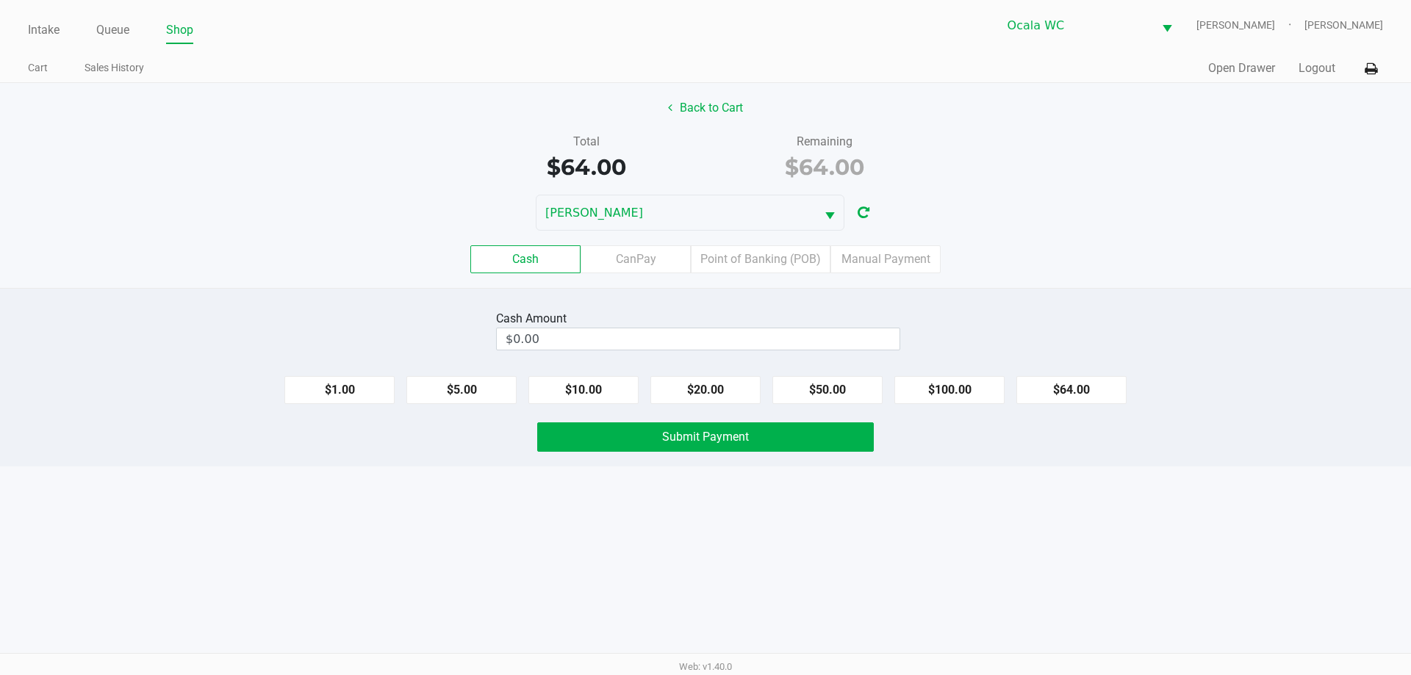
click at [1176, 241] on div "Cash CanPay Point of Banking (POB) Manual Payment" at bounding box center [705, 259] width 1433 height 57
click at [868, 342] on input "0" at bounding box center [698, 338] width 403 height 21
type input "$70.00"
click at [1033, 314] on div "Cash Amount $70.00 Clear" at bounding box center [705, 330] width 1433 height 46
click at [839, 439] on button "Submit Payment" at bounding box center [705, 436] width 337 height 29
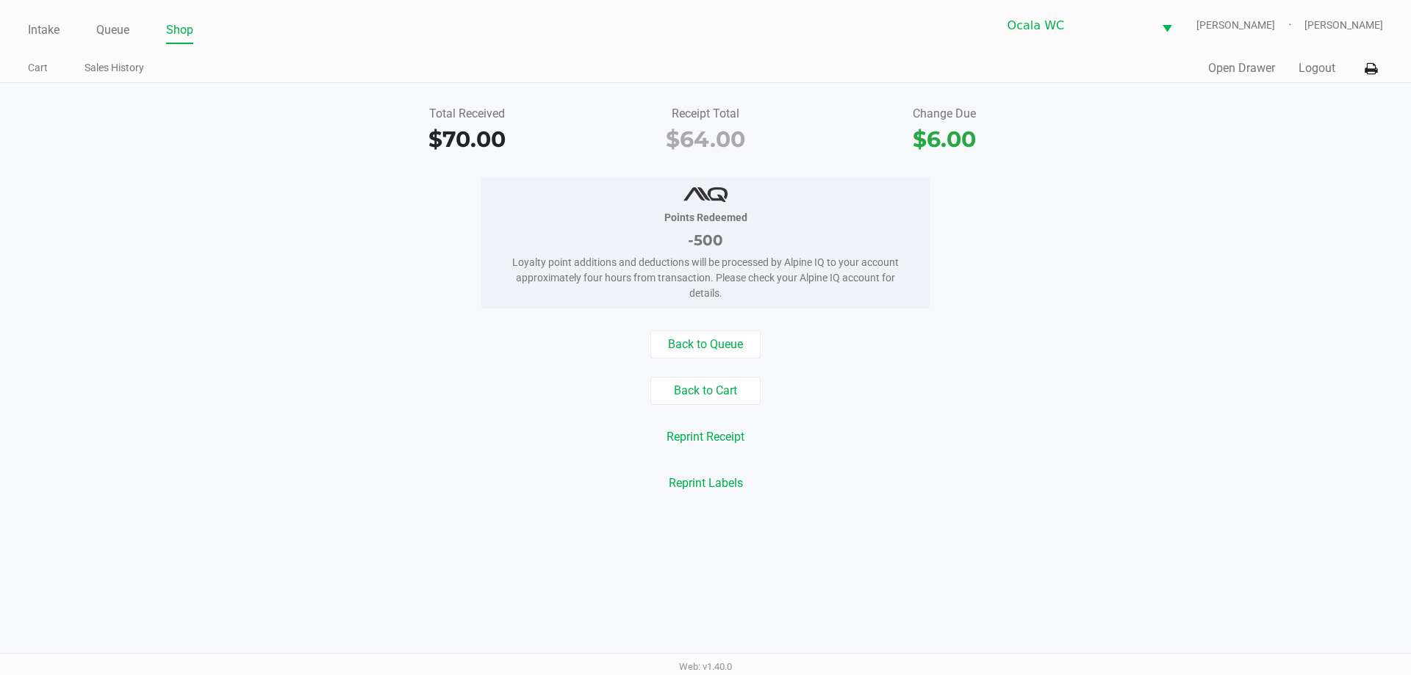
click at [627, 46] on div "Intake Queue Shop Ocala WC BRANDY-CLARK Christopher Lemons Cart Sales History Q…" at bounding box center [705, 41] width 1411 height 83
click at [29, 26] on link "Intake" at bounding box center [44, 30] width 32 height 21
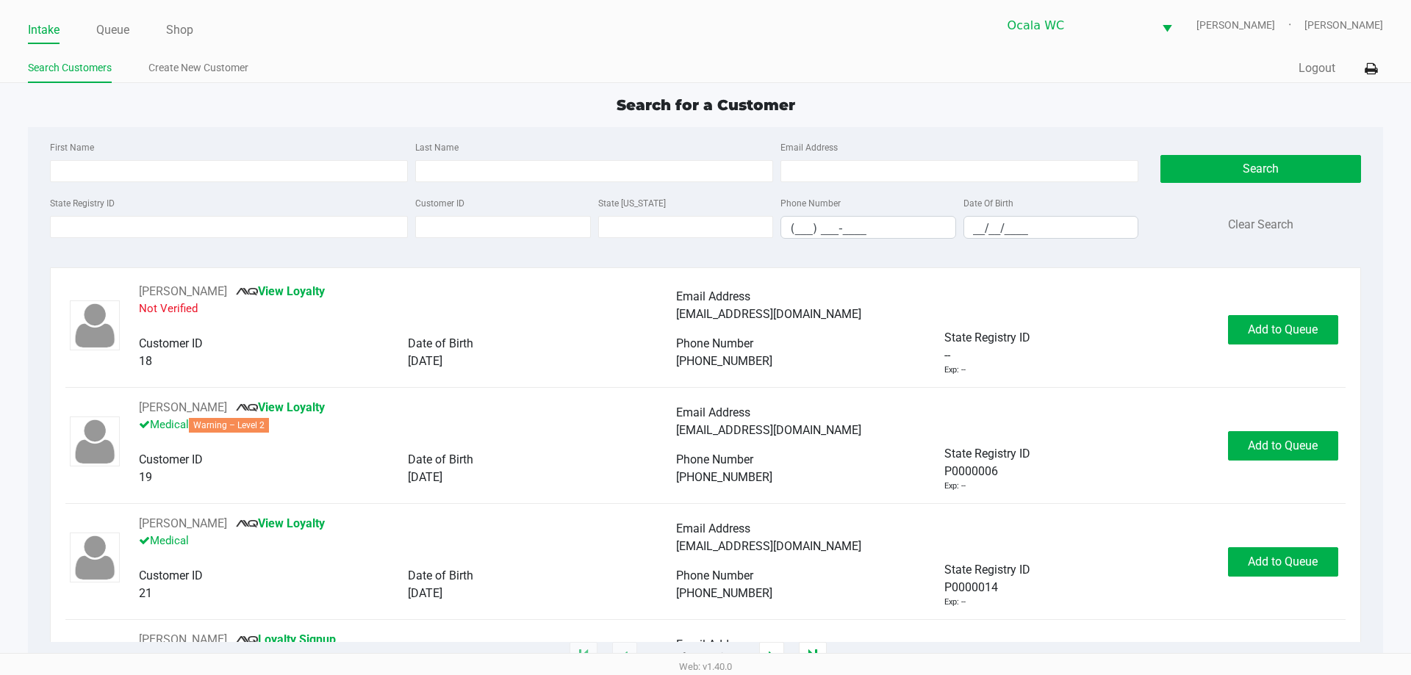
click at [380, 131] on div "First Name Last Name Email Address State Registry ID Customer ID State ID Phone…" at bounding box center [705, 194] width 1332 height 134
click at [287, 234] on input "State Registry ID" at bounding box center [229, 227] width 358 height 22
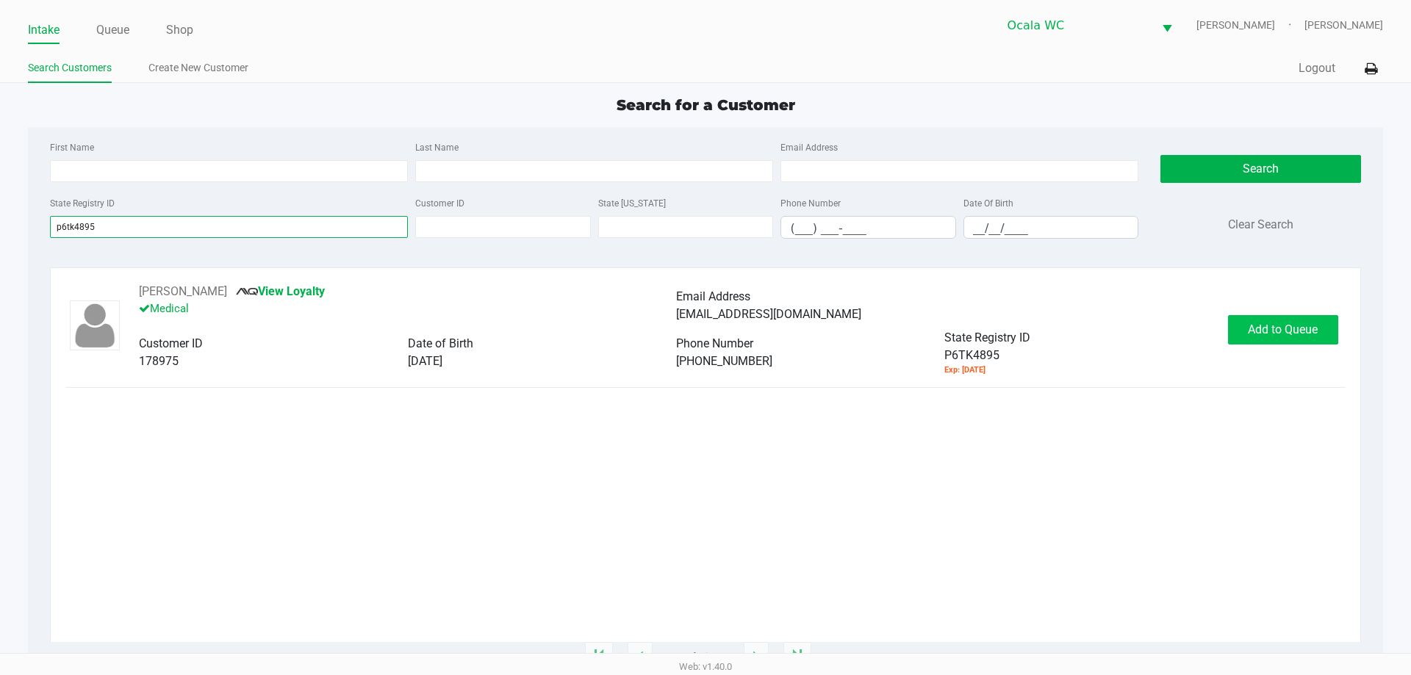
type input "p6tk4895"
click at [1272, 333] on span "Add to Queue" at bounding box center [1283, 330] width 70 height 14
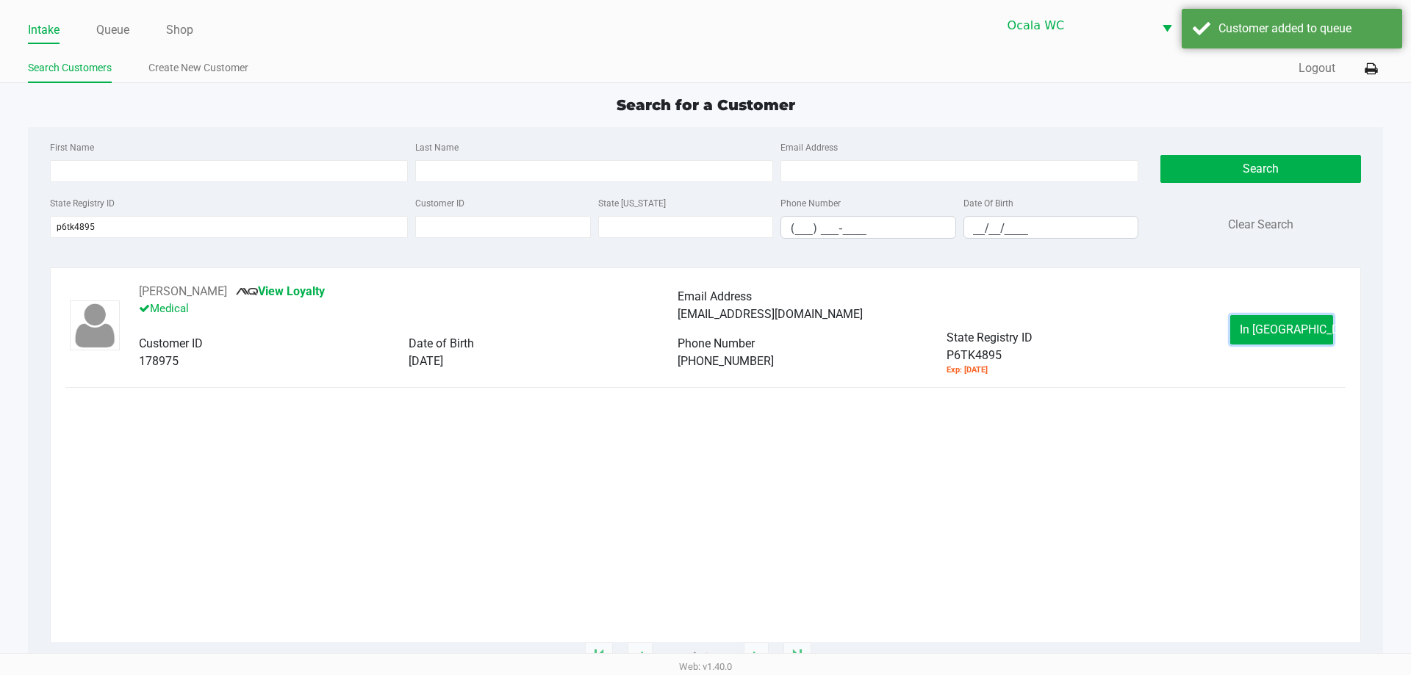
click at [1272, 333] on span "In Queue" at bounding box center [1300, 330] width 123 height 14
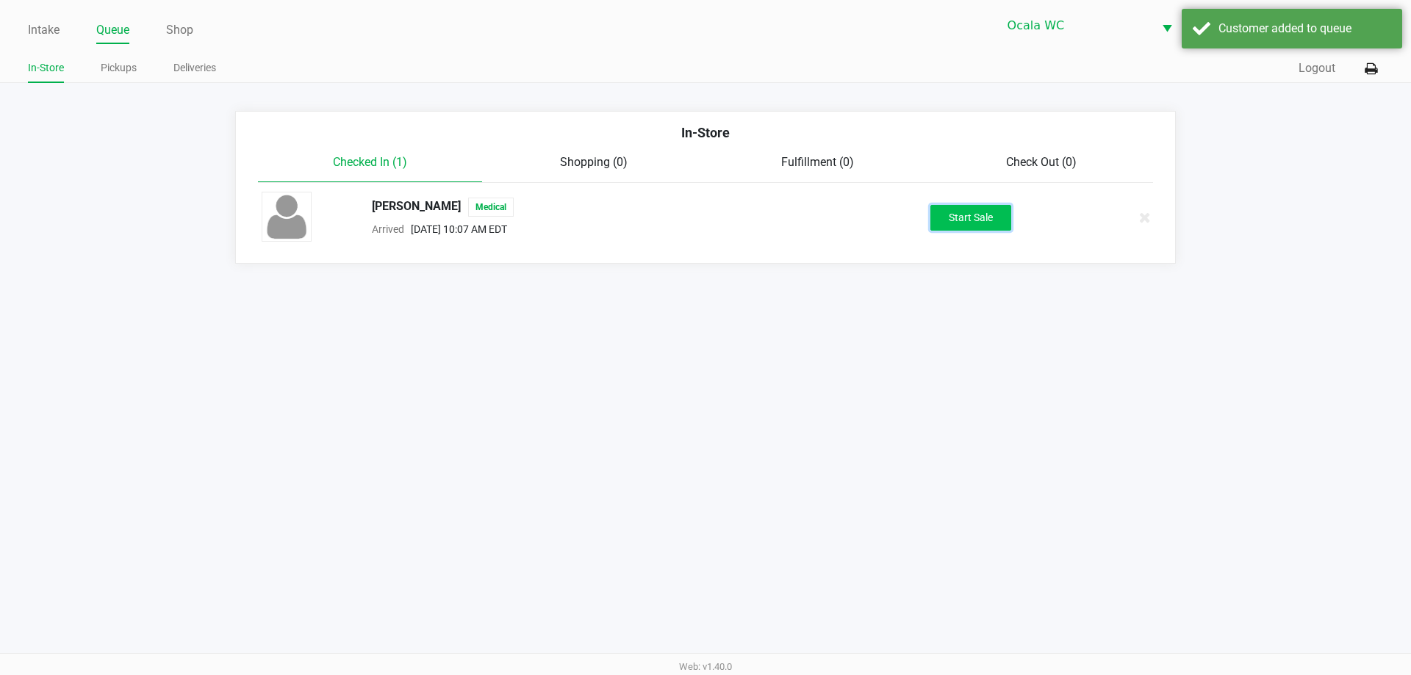
click at [998, 219] on button "Start Sale" at bounding box center [970, 218] width 81 height 26
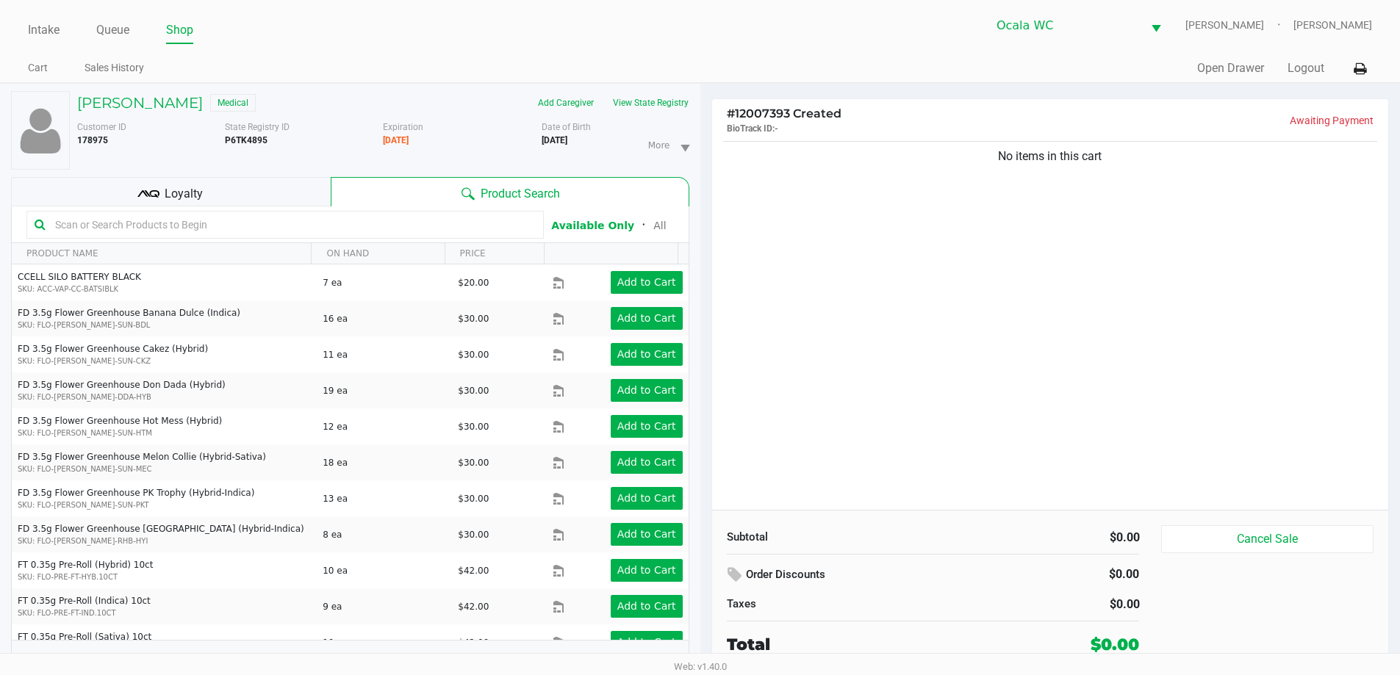
click at [287, 225] on input "text" at bounding box center [292, 225] width 486 height 22
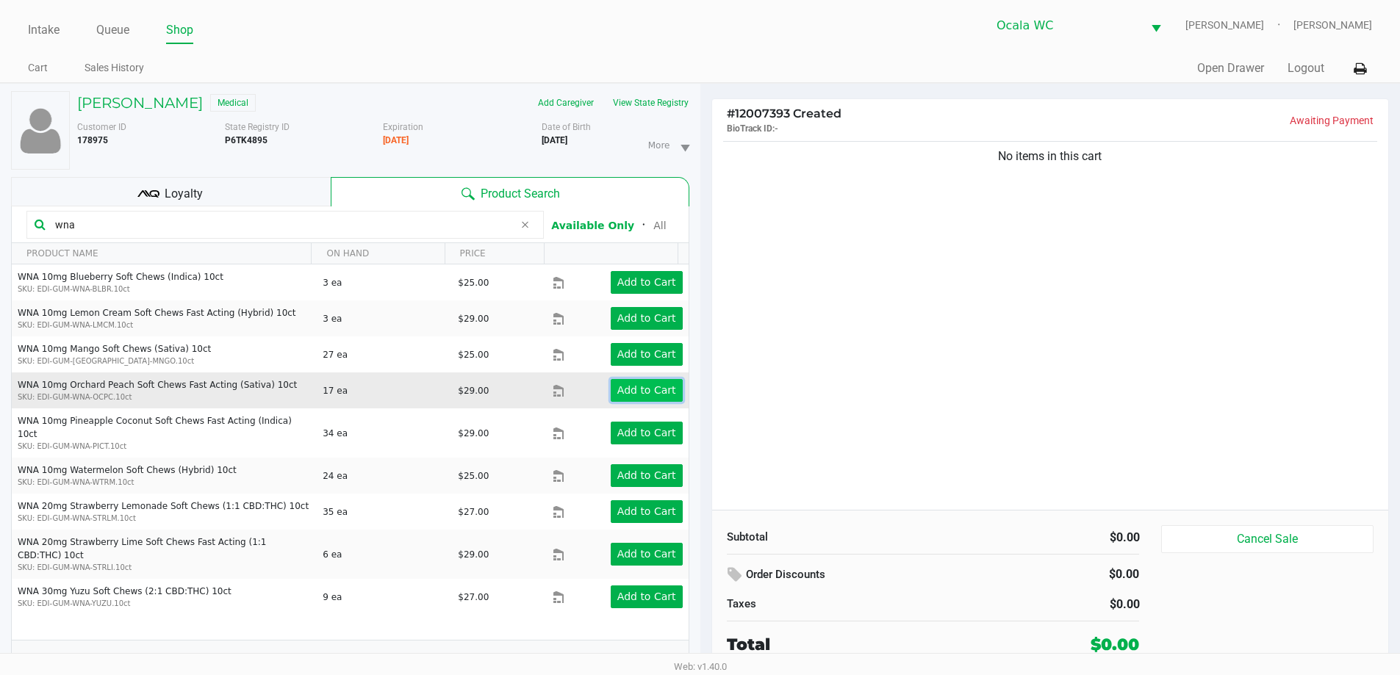
click at [621, 388] on app-button-loader "Add to Cart" at bounding box center [646, 390] width 59 height 12
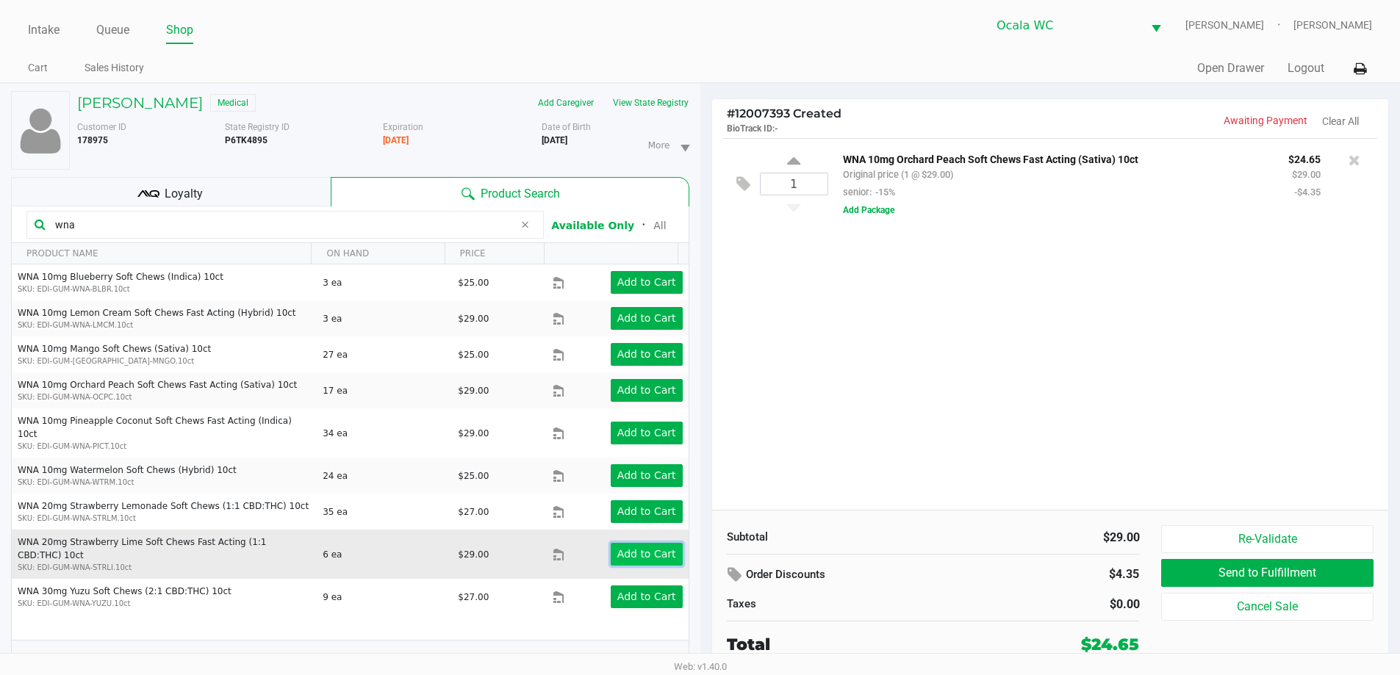
click at [619, 548] on app-button-loader "Add to Cart" at bounding box center [646, 554] width 59 height 12
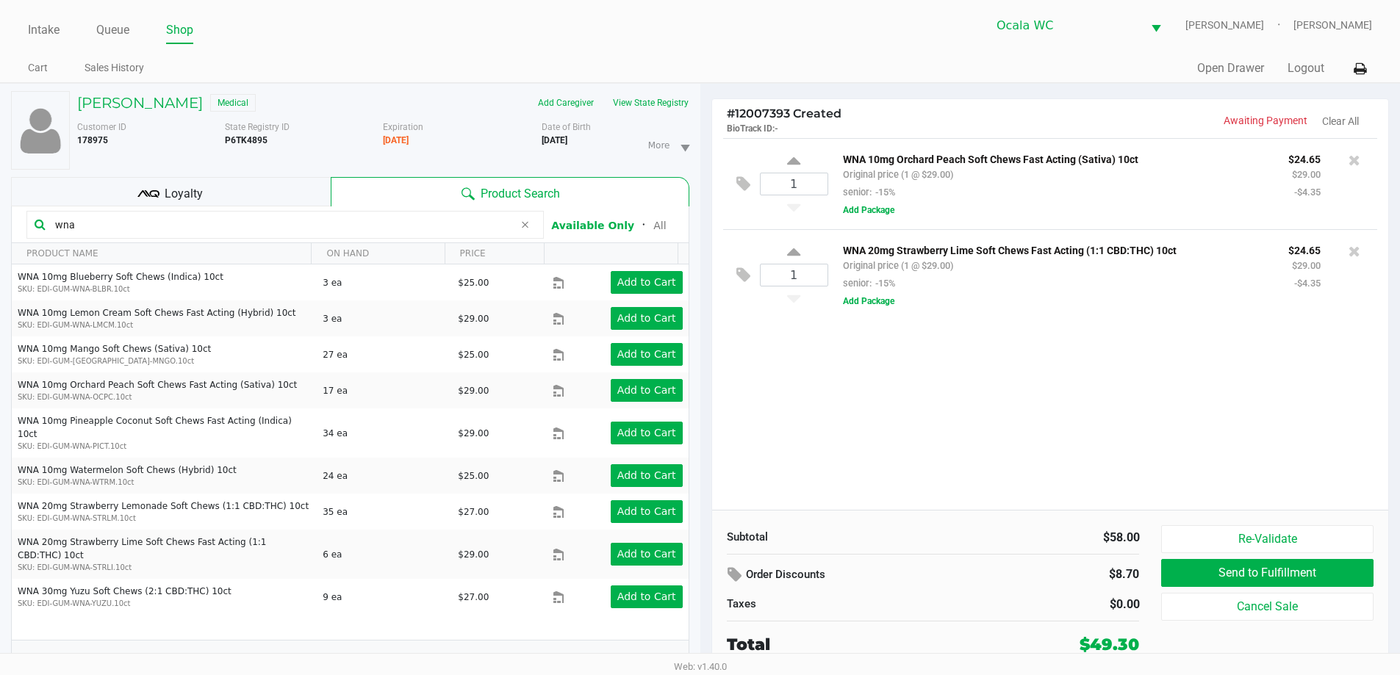
click at [417, 228] on input "wna" at bounding box center [281, 225] width 464 height 22
type input "w"
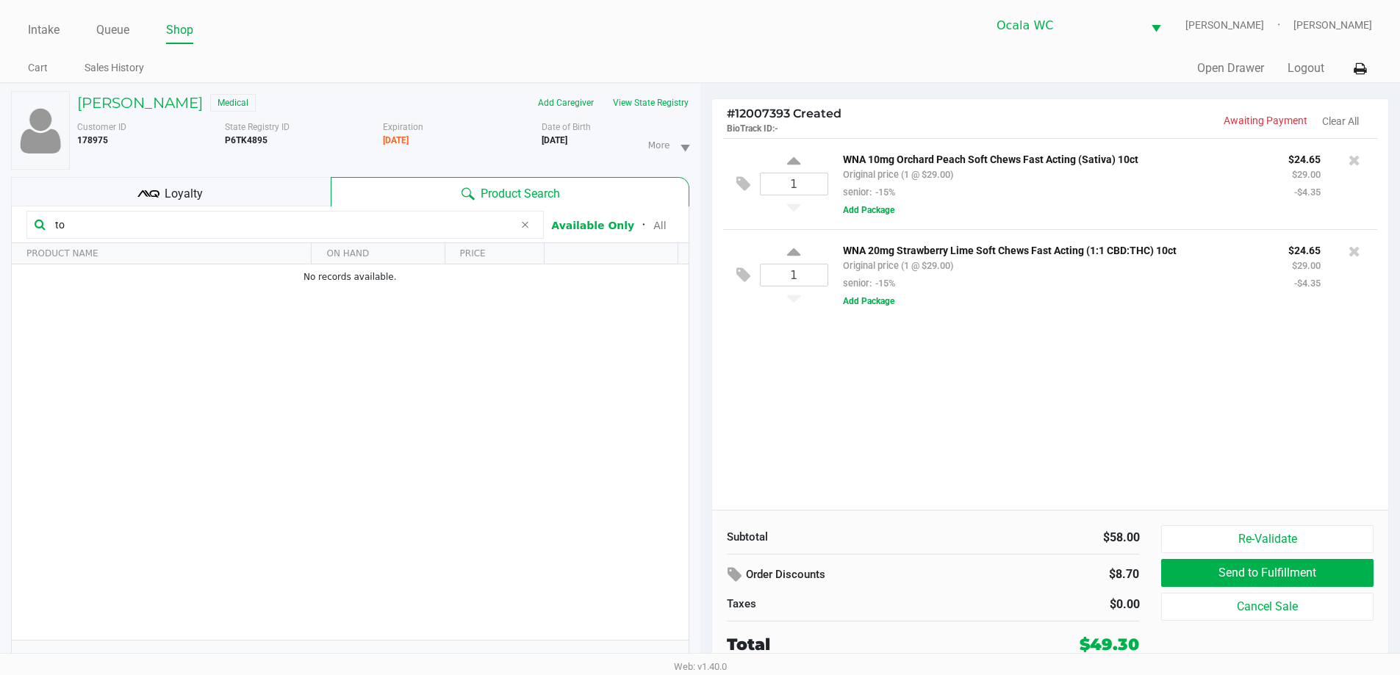
type input "t"
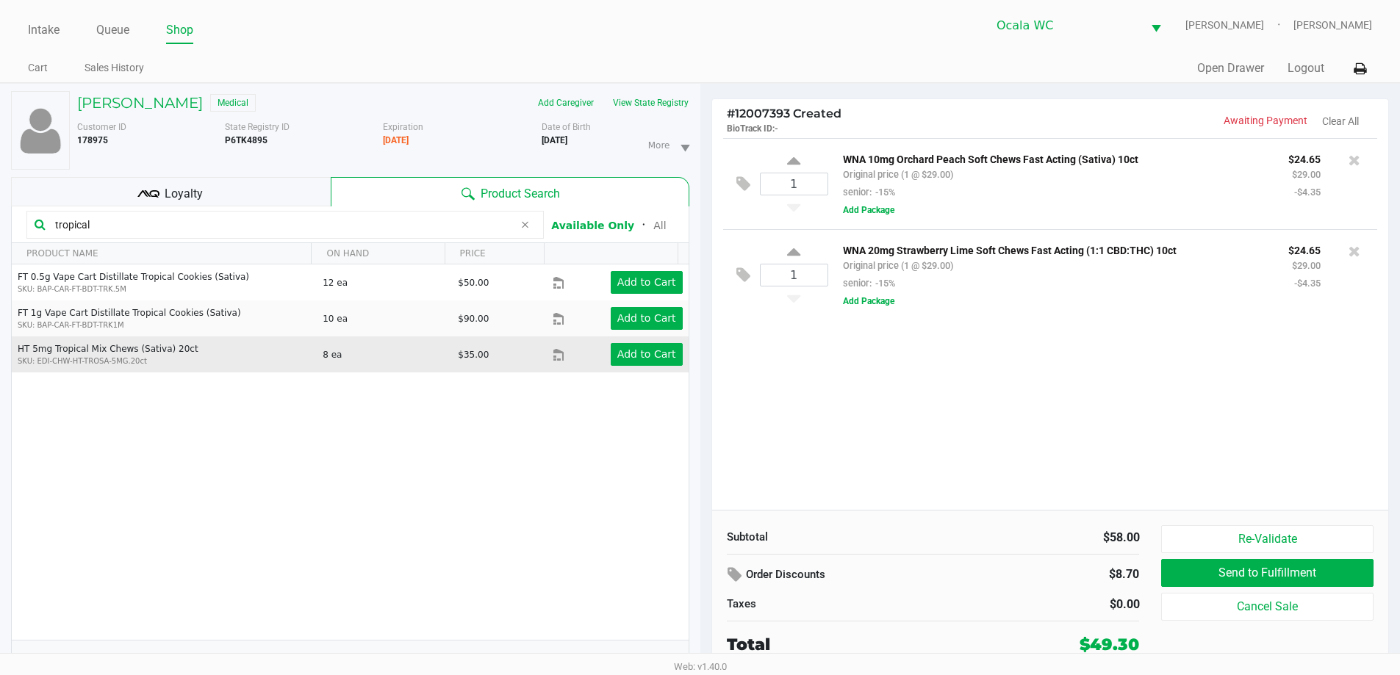
type input "tropical"
click at [632, 341] on td "Add to Cart" at bounding box center [620, 355] width 135 height 36
click at [636, 348] on app-button-loader "Add to Cart" at bounding box center [646, 354] width 59 height 12
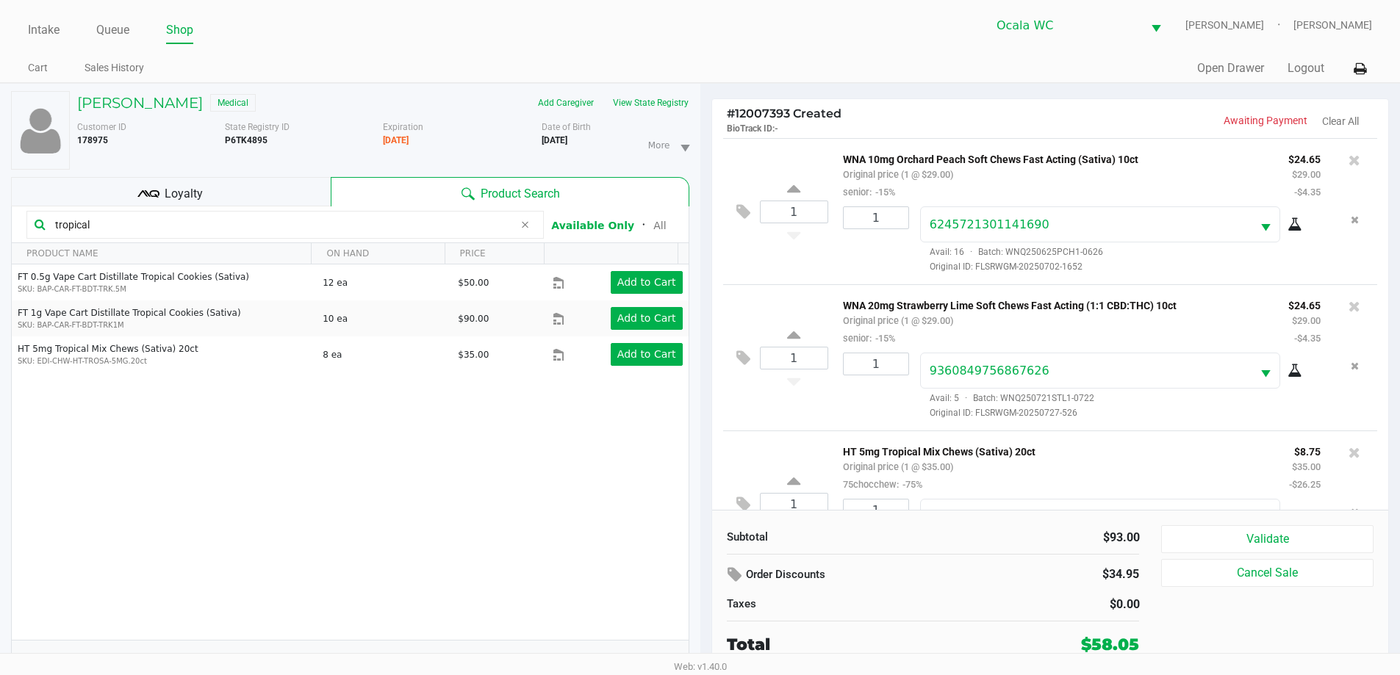
click at [833, 270] on div "1" at bounding box center [870, 239] width 77 height 67
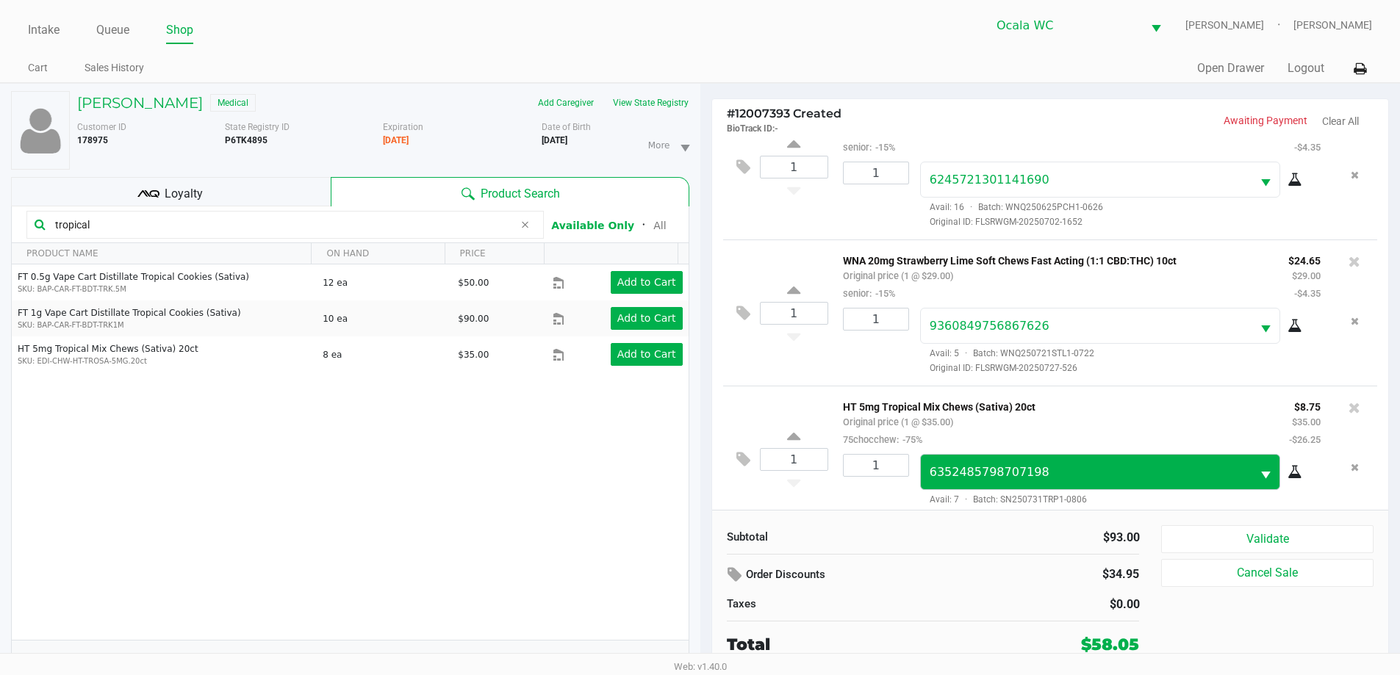
scroll to position [69, 0]
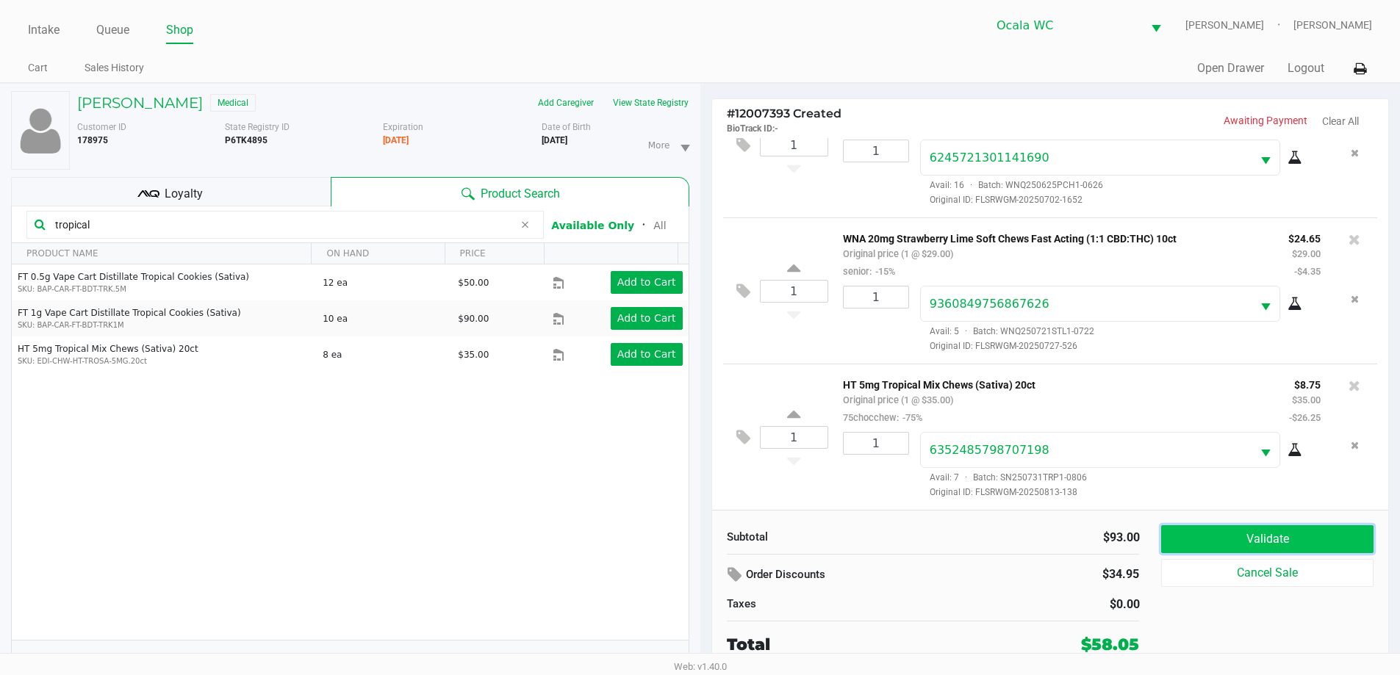
click at [1186, 538] on button "Validate" at bounding box center [1267, 539] width 212 height 28
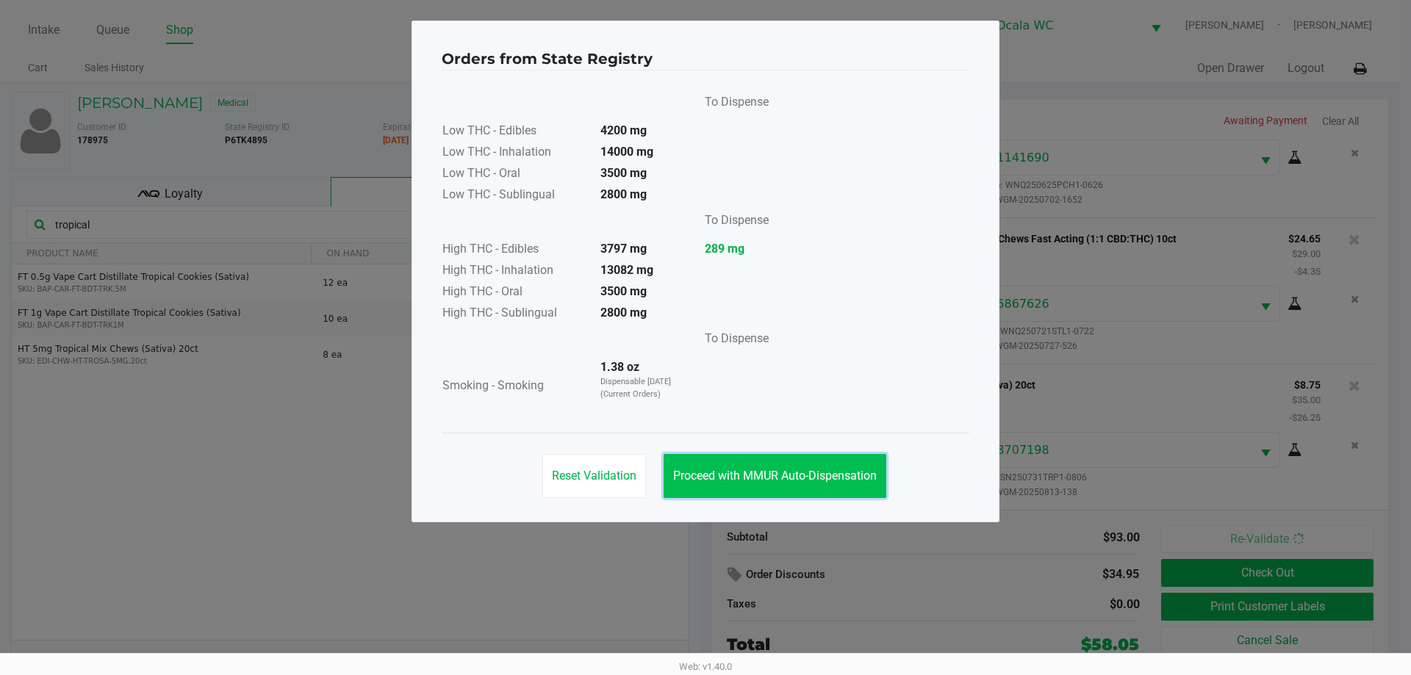
click at [794, 479] on span "Proceed with MMUR Auto-Dispensation" at bounding box center [775, 476] width 204 height 14
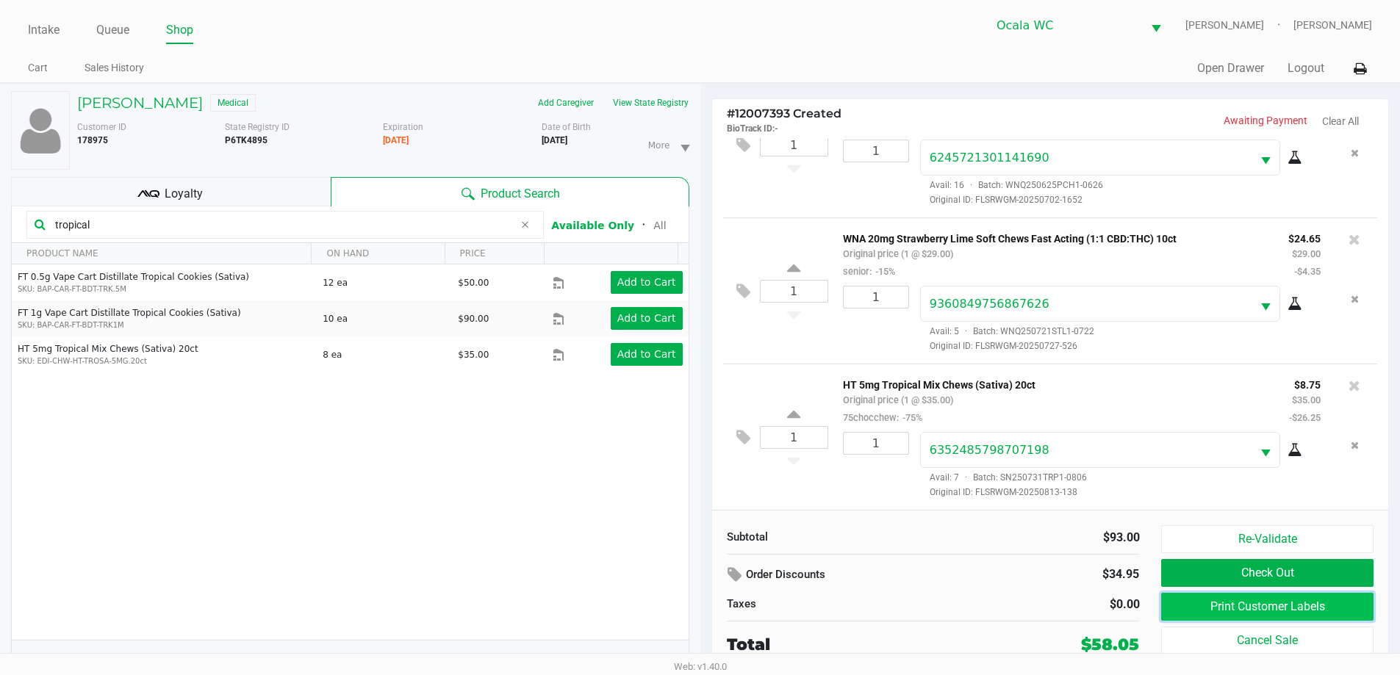
click at [1287, 608] on button "Print Customer Labels" at bounding box center [1267, 607] width 212 height 28
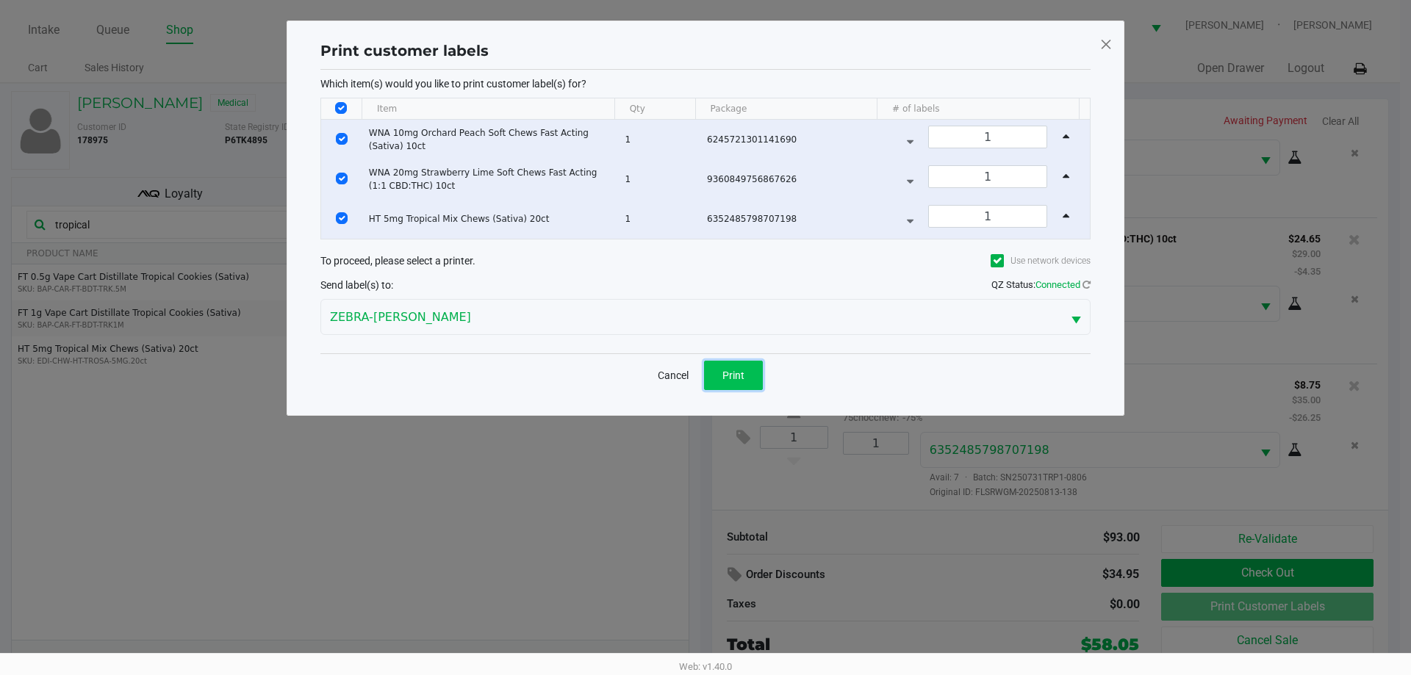
click at [730, 381] on button "Print" at bounding box center [733, 375] width 59 height 29
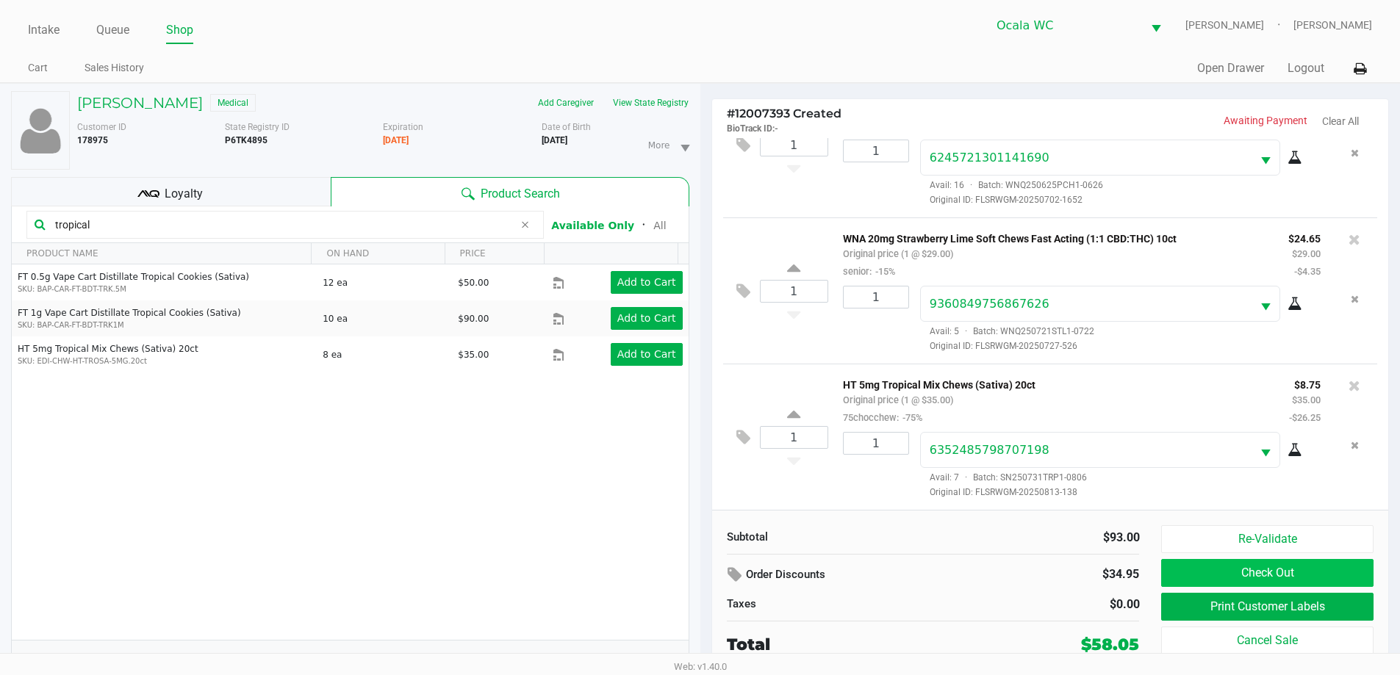
click at [1347, 578] on button "Check Out" at bounding box center [1267, 573] width 212 height 28
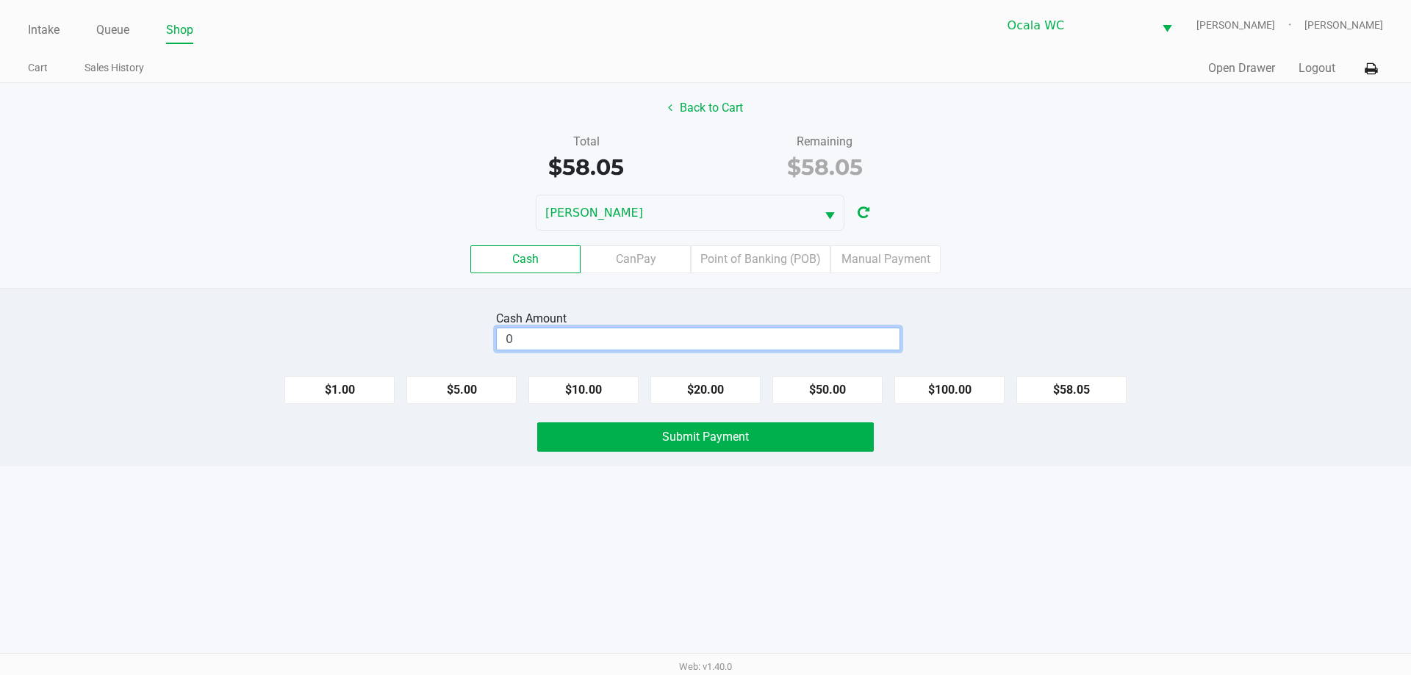
click at [866, 342] on input "0" at bounding box center [698, 338] width 403 height 21
click at [935, 377] on button "$100.00" at bounding box center [949, 390] width 110 height 28
type input "$100.00"
click at [993, 254] on div "Cash CanPay Point of Banking (POB) Manual Payment" at bounding box center [705, 259] width 1411 height 28
click at [1022, 248] on div "Cash CanPay Point of Banking (POB) Manual Payment" at bounding box center [705, 259] width 1411 height 28
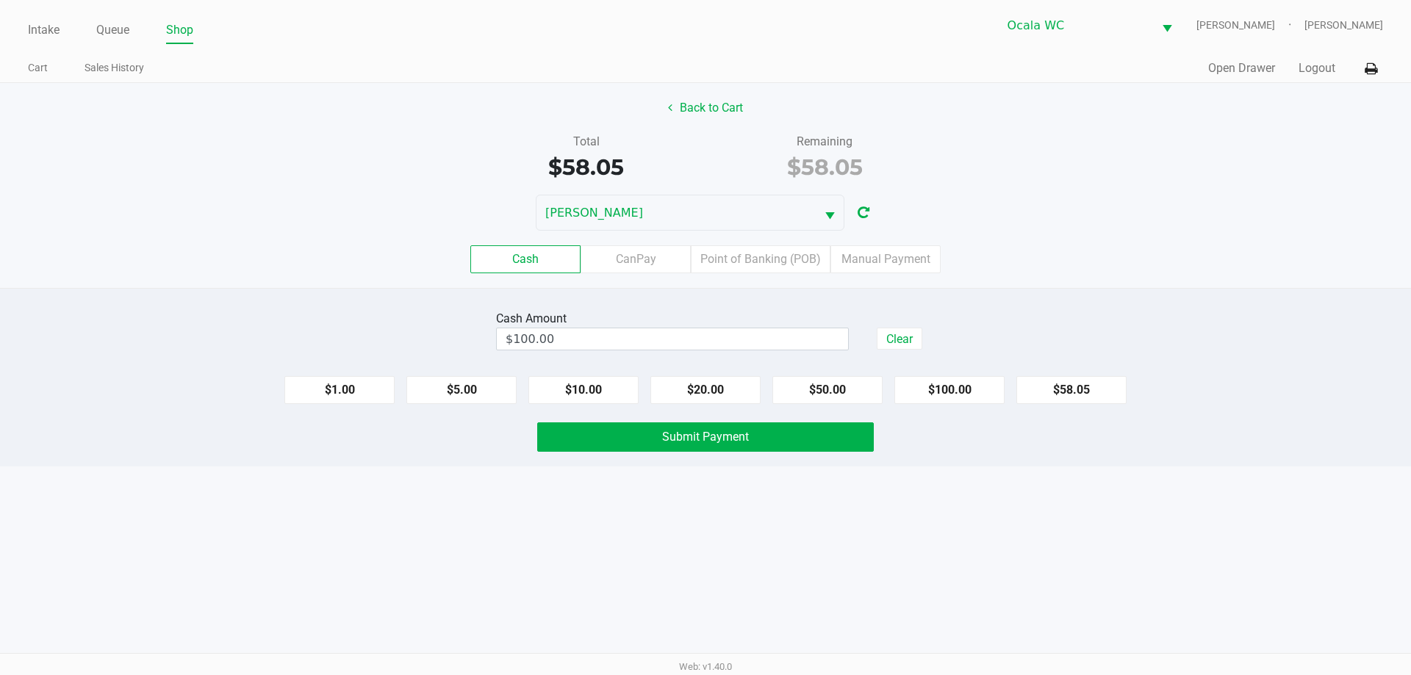
click at [1144, 226] on div "[PERSON_NAME]" at bounding box center [705, 213] width 1411 height 36
click at [1104, 303] on div "Cash Amount $100.00 Clear $1.00 $5.00 $10.00 $20.00 $50.00 $100.00 $58.05 Submi…" at bounding box center [705, 377] width 1411 height 179
click at [1049, 302] on div "Cash Amount $100.00 Clear $1.00 $5.00 $10.00 $20.00 $50.00 $100.00 $58.05 Submi…" at bounding box center [705, 377] width 1411 height 179
drag, startPoint x: 818, startPoint y: 459, endPoint x: 815, endPoint y: 451, distance: 8.6
click at [815, 451] on div "Cash Amount $100.00 Clear $1.00 $5.00 $10.00 $20.00 $50.00 $100.00 $58.05 Submi…" at bounding box center [705, 377] width 1411 height 179
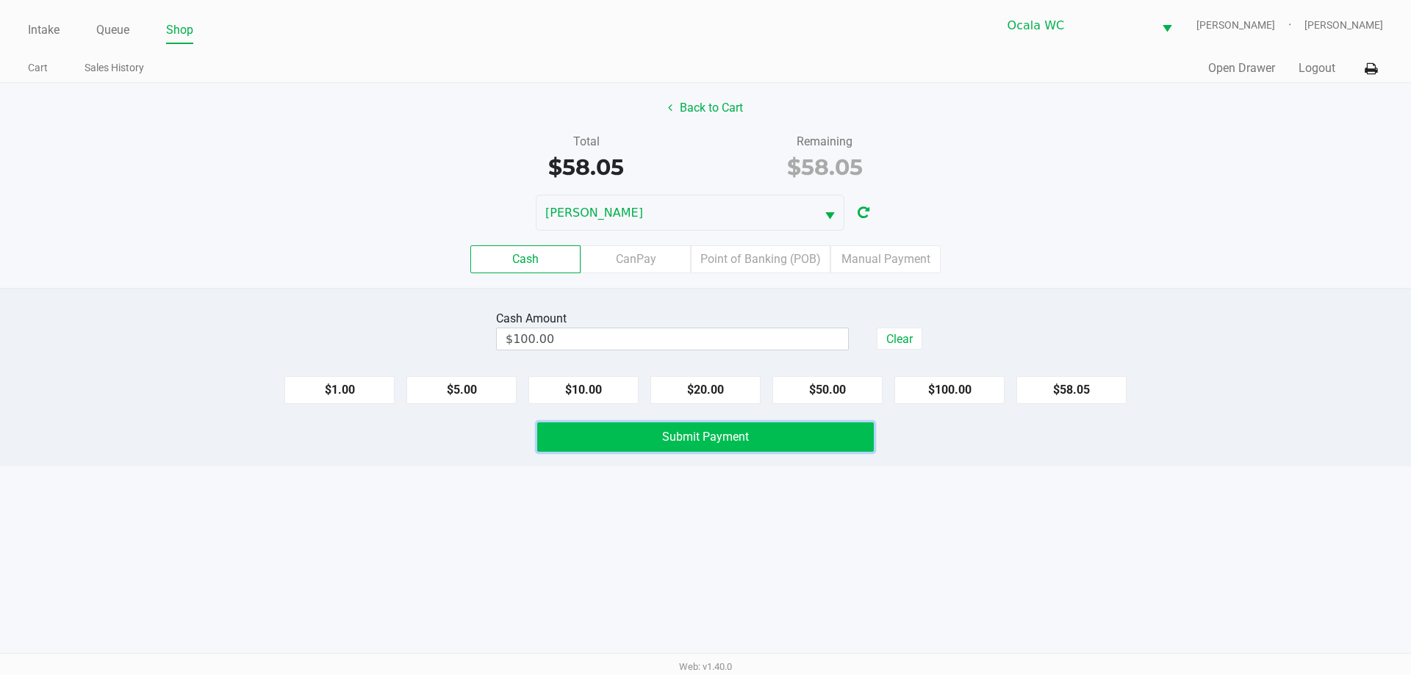
click at [816, 439] on button "Submit Payment" at bounding box center [705, 436] width 337 height 29
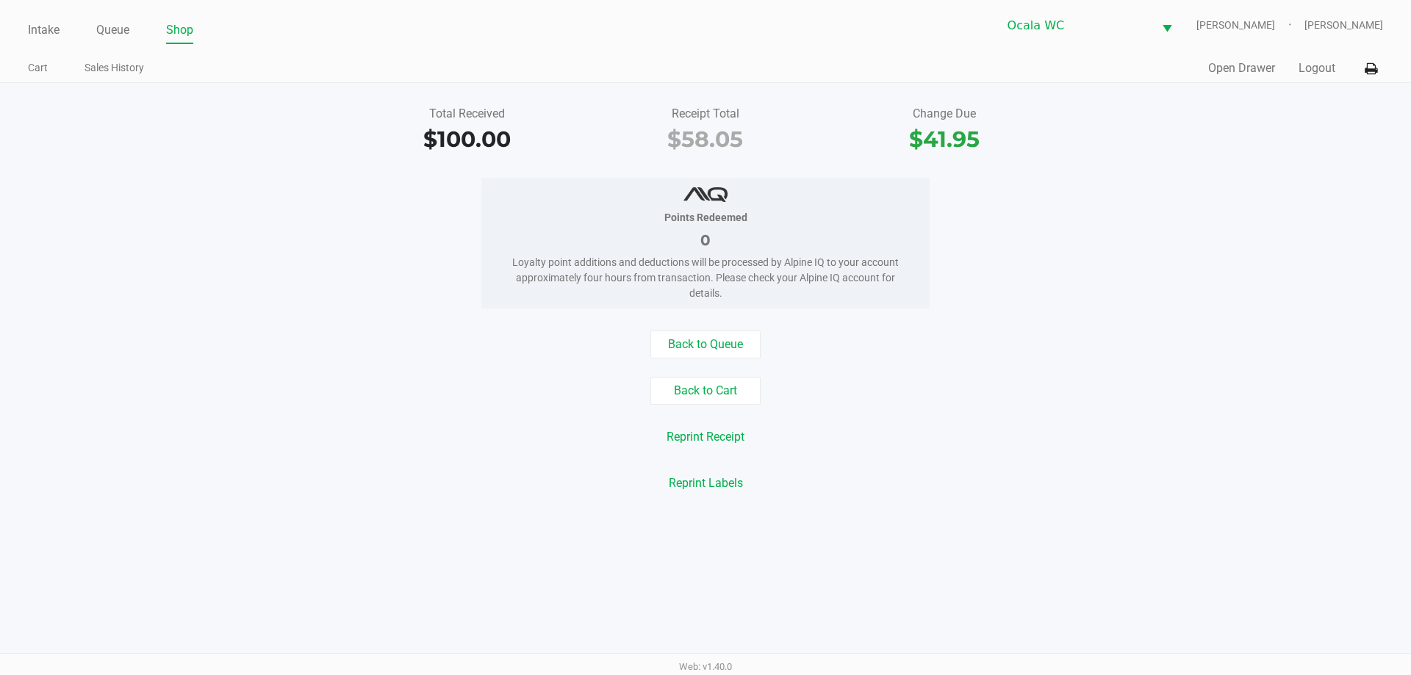
click at [466, 267] on div "Points Redeemed 0 Loyalty point additions and deductions will be processed by A…" at bounding box center [705, 243] width 1433 height 131
click at [174, 320] on div "Total Received $100.00 Receipt Total $58.05 Change Due $41.95 Points Redeemed 0…" at bounding box center [705, 299] width 1411 height 432
click at [23, 28] on div "Intake Queue Shop Ocala WC BRANDY-CLARK Christopher Lemons Cart Sales History Q…" at bounding box center [705, 41] width 1411 height 83
click at [76, 37] on ul "Intake Queue Shop" at bounding box center [366, 30] width 677 height 25
click at [29, 37] on link "Intake" at bounding box center [44, 30] width 32 height 21
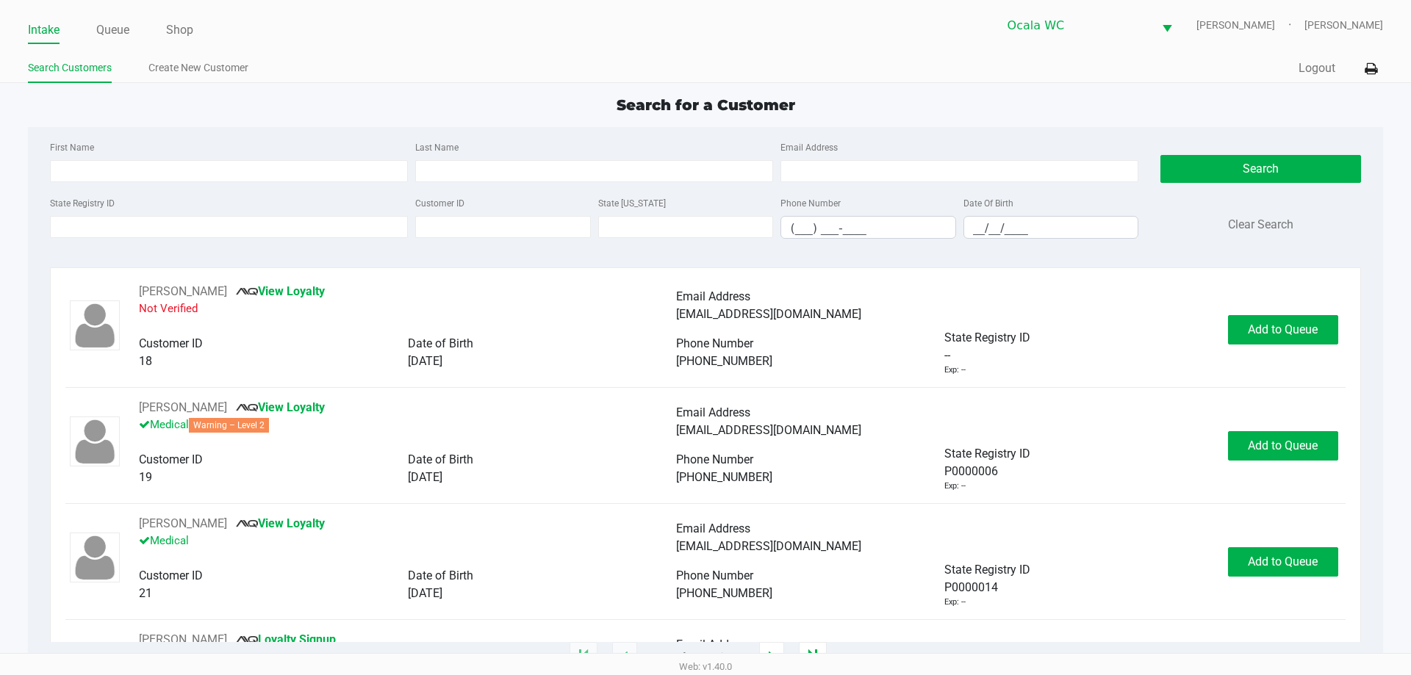
click at [328, 40] on ul "Intake Queue Shop" at bounding box center [366, 30] width 677 height 25
click at [500, 68] on ul "Search Customers Create New Customer" at bounding box center [366, 69] width 677 height 25
click at [528, 54] on div "Intake Queue Shop Ocala WC BRANDY-CLARK Christopher Lemons Search Customers Cre…" at bounding box center [705, 41] width 1411 height 83
click at [530, 61] on ul "Search Customers Create New Customer" at bounding box center [366, 69] width 677 height 25
click at [445, 54] on div "Intake Queue Shop Ocala WC BRANDY-CLARK Christopher Lemons Search Customers Cre…" at bounding box center [705, 41] width 1411 height 83
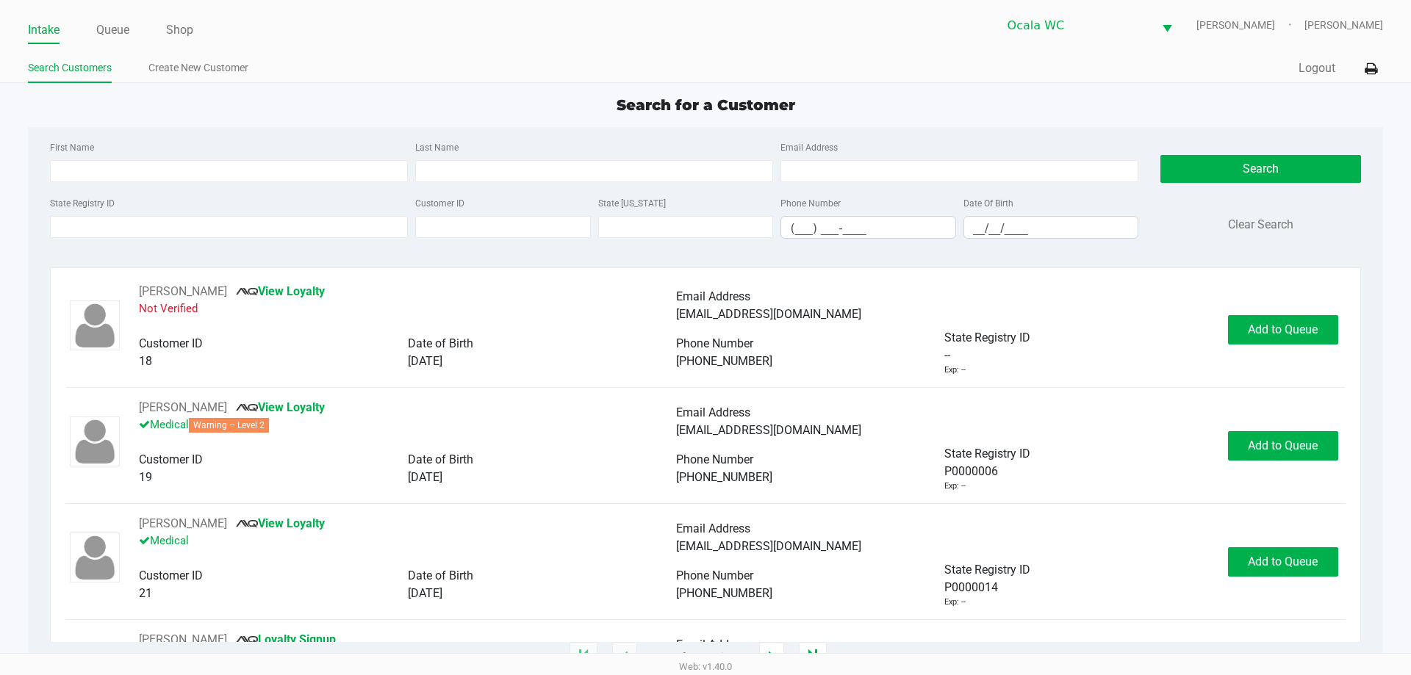
click at [474, 90] on app-point-of-sale "Intake Queue Shop Ocala WC BRANDY-CLARK Christopher Lemons Search Customers Cre…" at bounding box center [705, 329] width 1411 height 658
click at [281, 214] on div "State Registry ID" at bounding box center [228, 216] width 365 height 45
click at [283, 228] on input "State Registry ID" at bounding box center [229, 227] width 358 height 22
type input "p6fh7099"
click at [1226, 177] on button "Search" at bounding box center [1260, 169] width 200 height 28
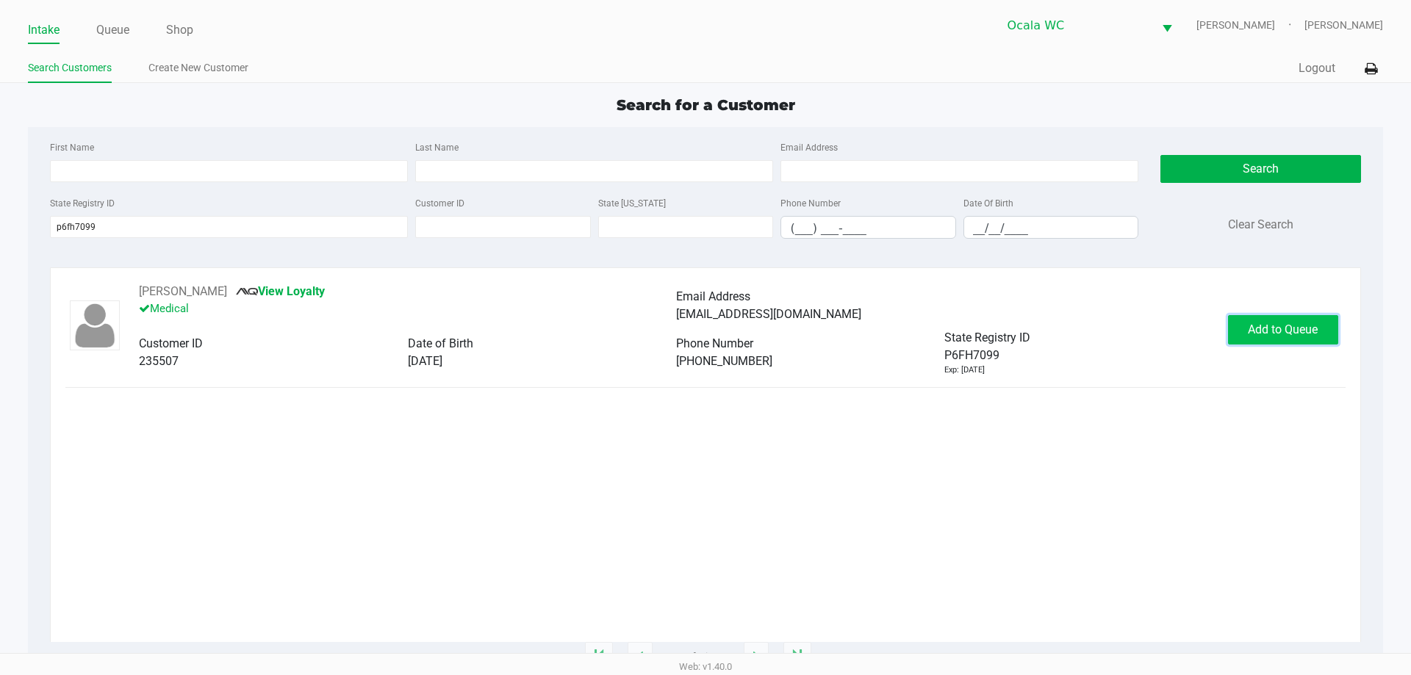
click at [1249, 338] on button "Add to Queue" at bounding box center [1283, 329] width 110 height 29
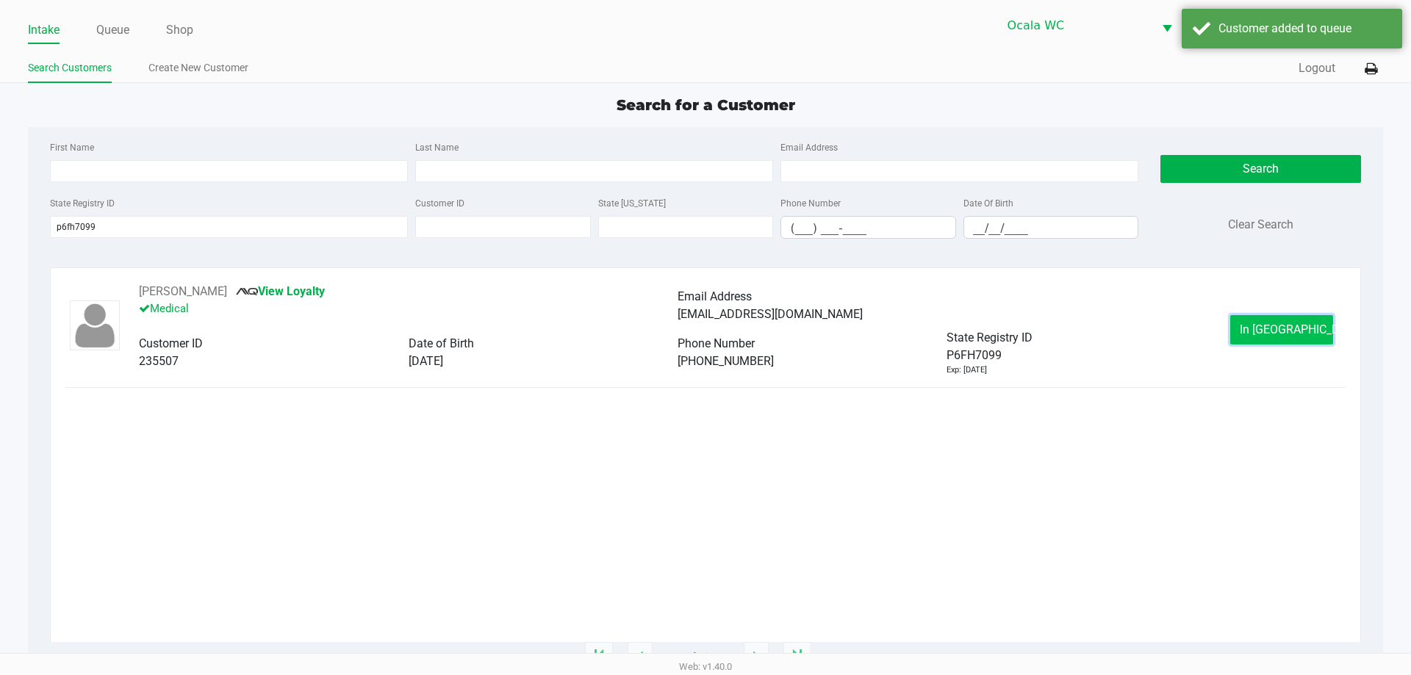
click at [1246, 333] on button "In Queue" at bounding box center [1281, 329] width 103 height 29
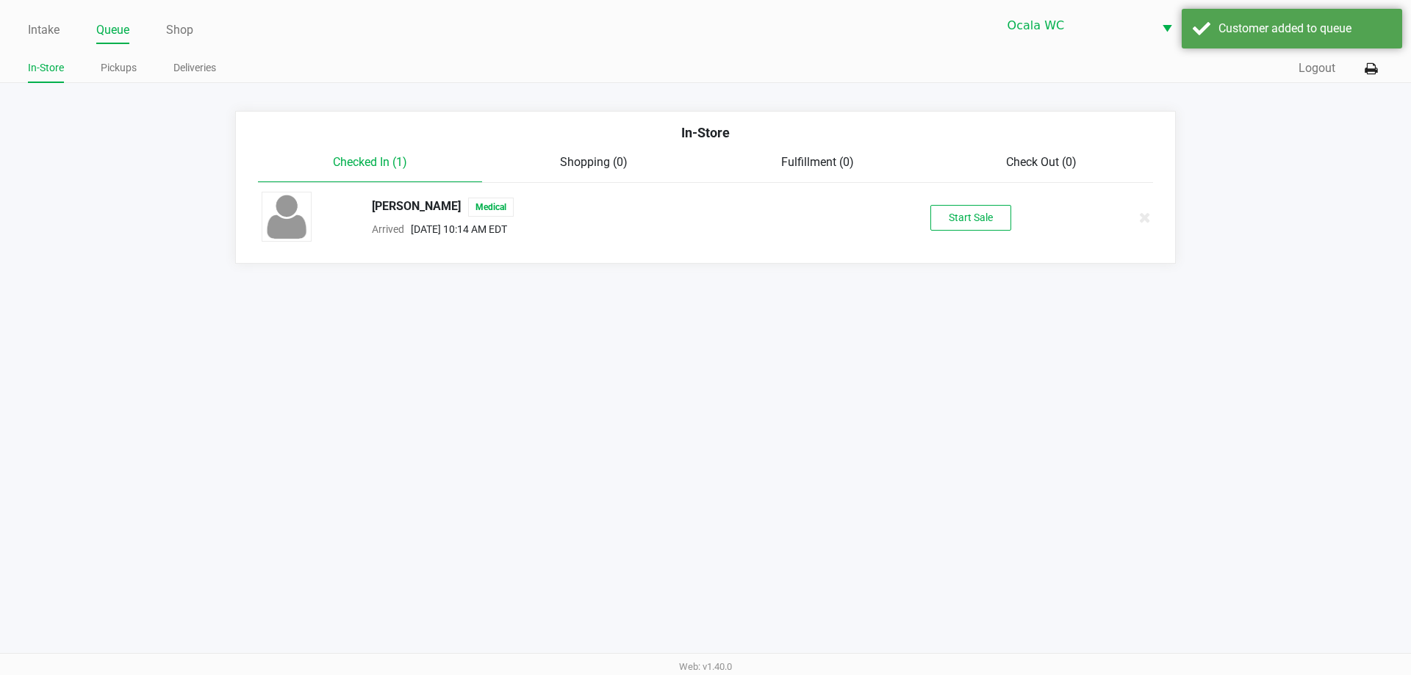
click at [943, 237] on div "DAVID KNIGHT Medical Arrived Sep 26, 2025 10:14 AM EDT Start Sale" at bounding box center [706, 217] width 910 height 51
click at [944, 227] on button "Start Sale" at bounding box center [970, 218] width 81 height 26
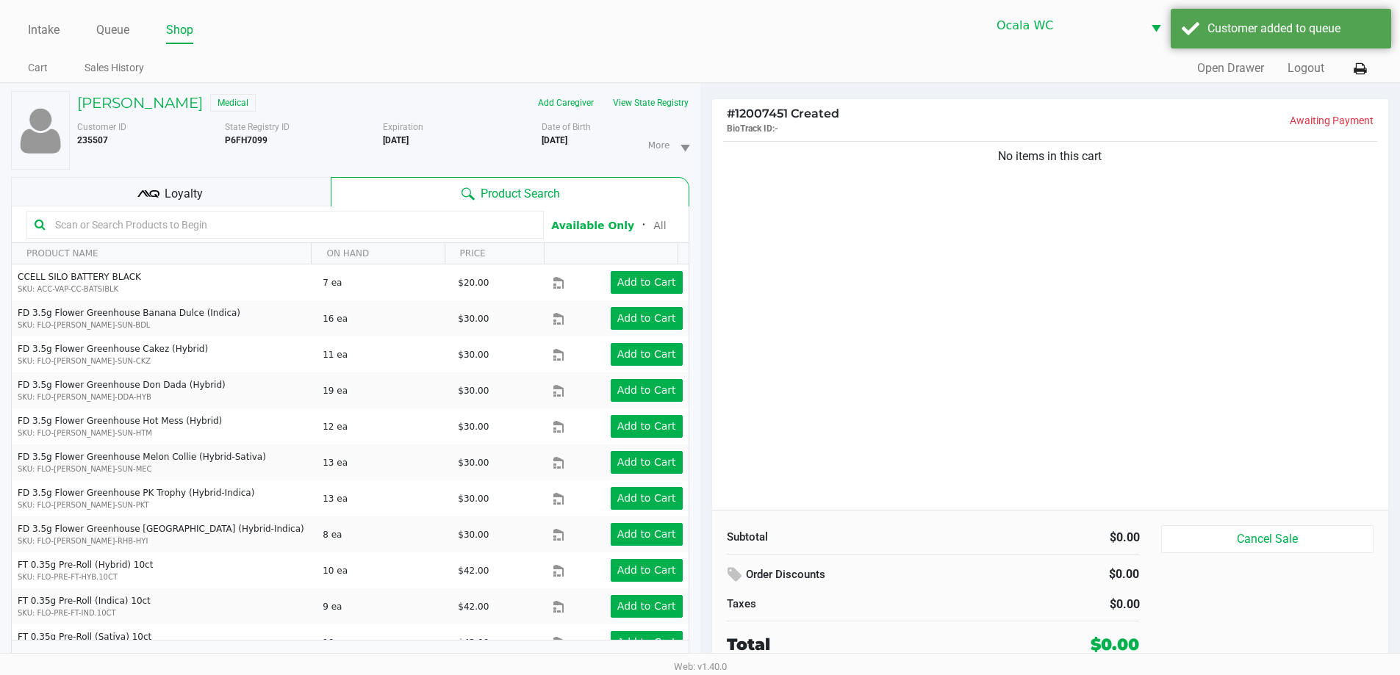
click at [489, 231] on input "text" at bounding box center [292, 225] width 486 height 22
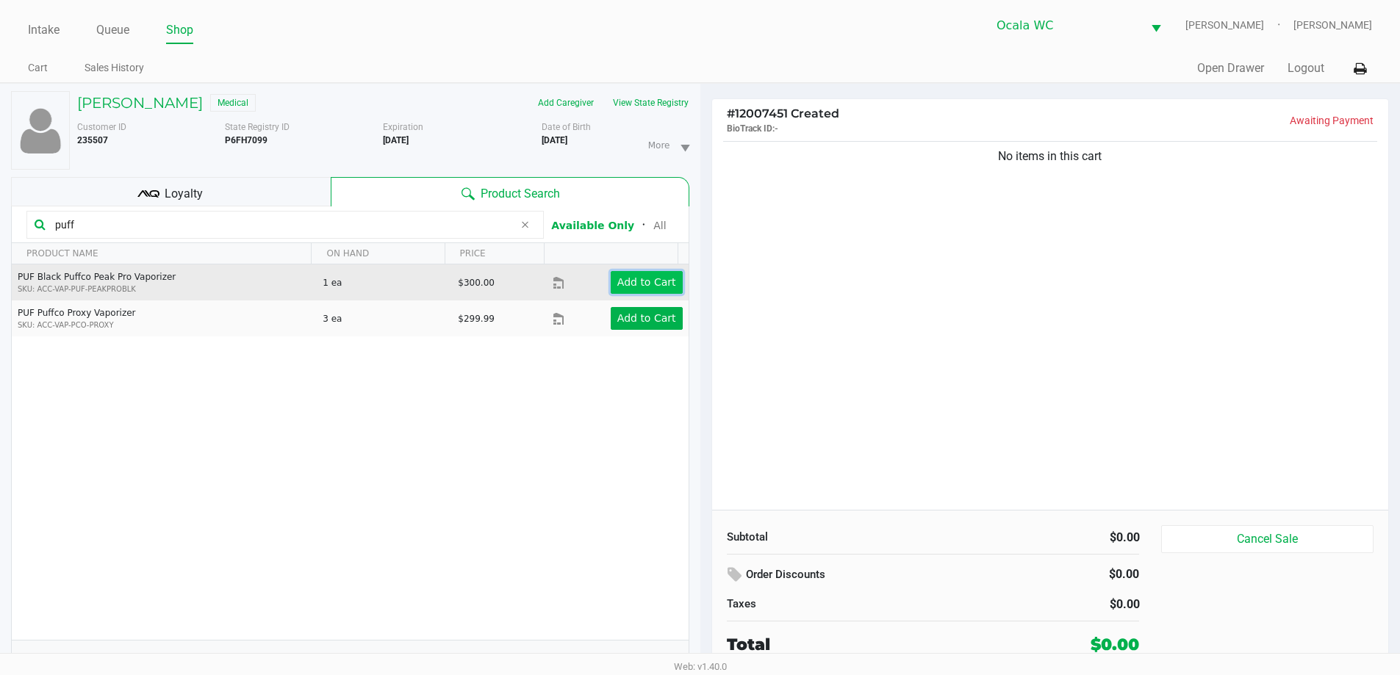
click at [633, 284] on app-button-loader "Add to Cart" at bounding box center [646, 282] width 59 height 12
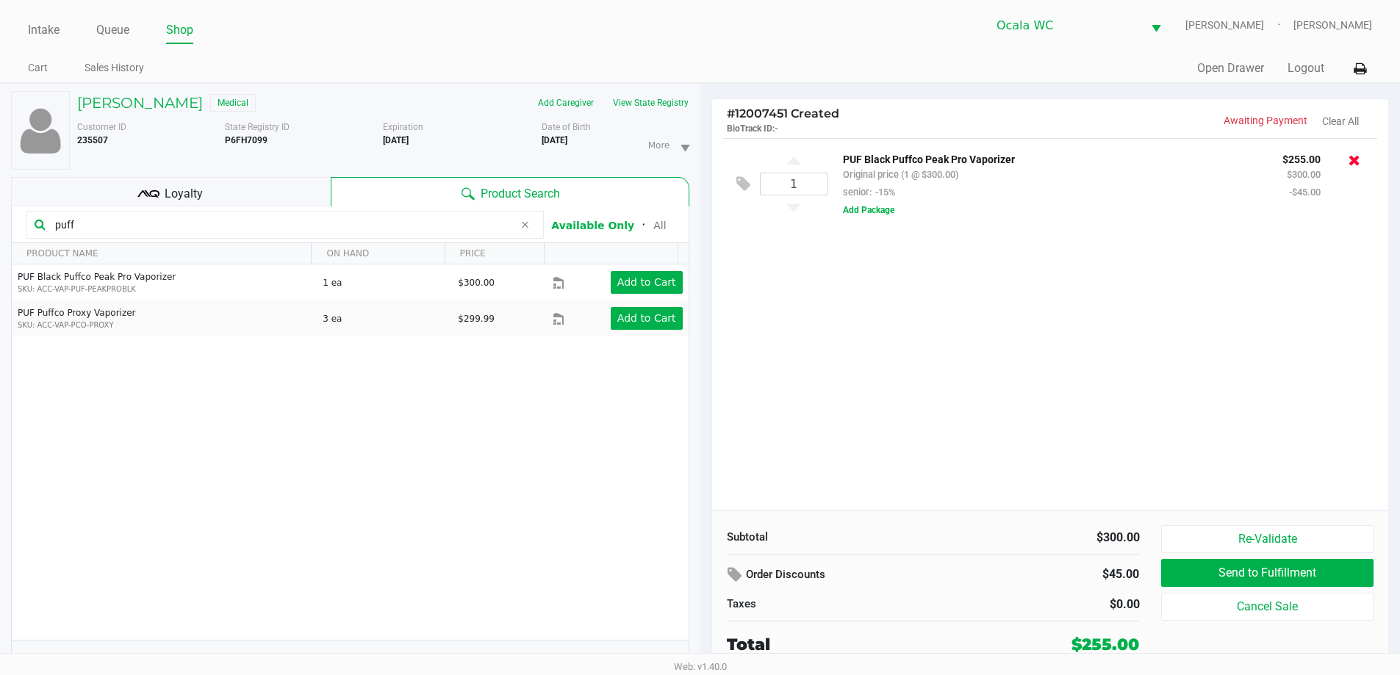
click at [1353, 165] on icon at bounding box center [1354, 160] width 12 height 15
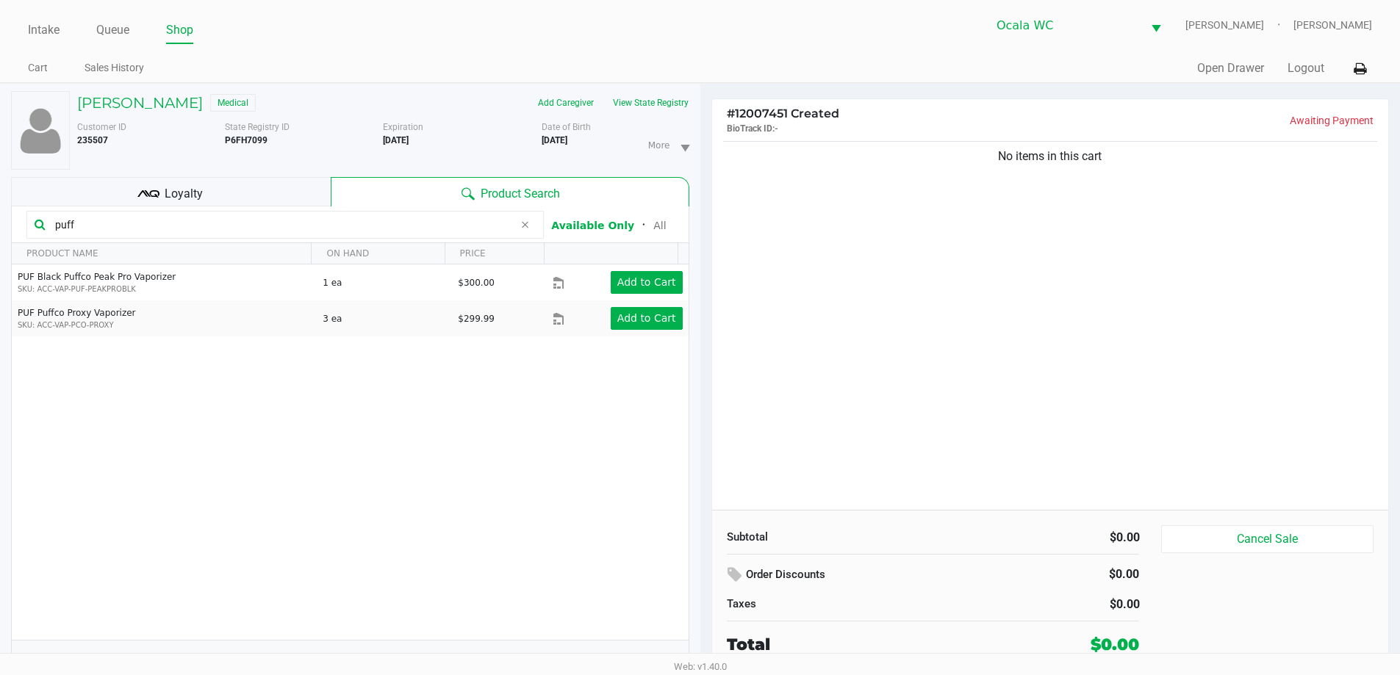
click at [226, 228] on input "puff" at bounding box center [281, 225] width 464 height 22
type input "p"
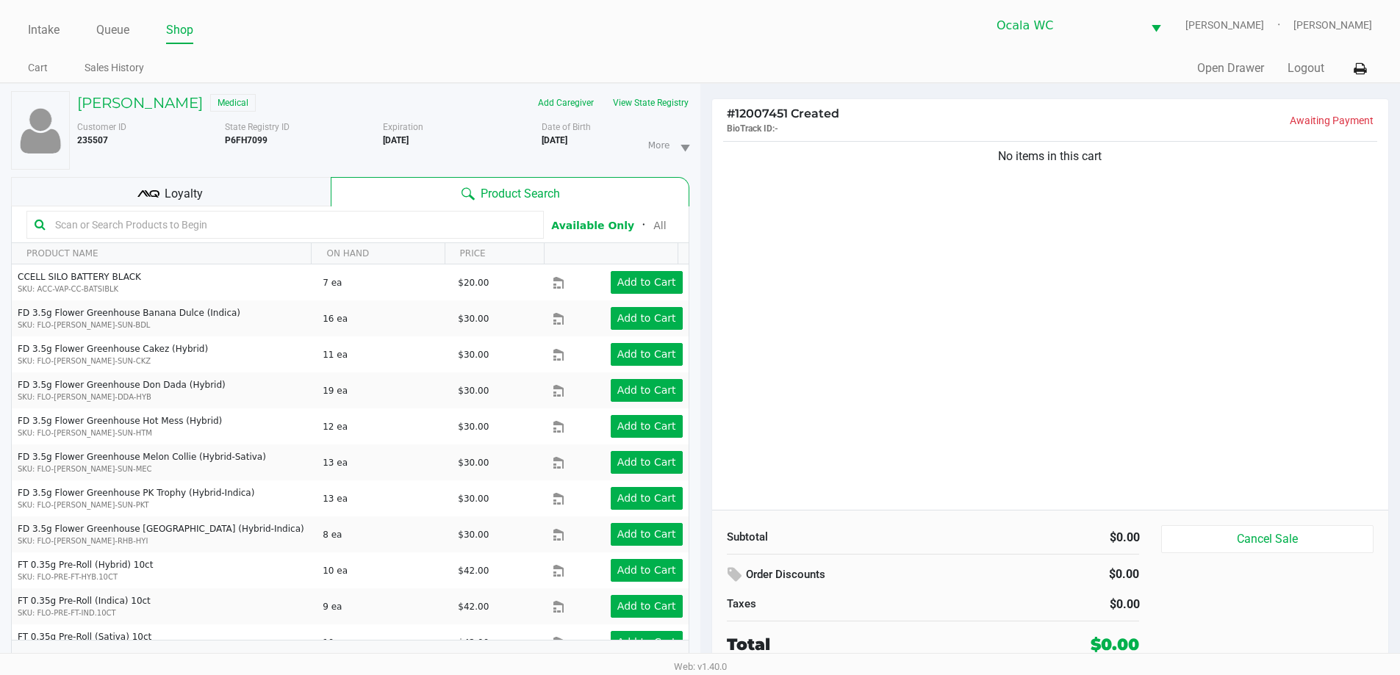
click at [226, 228] on input "text" at bounding box center [292, 225] width 486 height 22
click at [749, 284] on div "No items in this cart" at bounding box center [1050, 324] width 677 height 372
click at [858, 15] on div "Ocala WC BRANDY-CLARK Christopher Lemons" at bounding box center [1036, 25] width 672 height 36
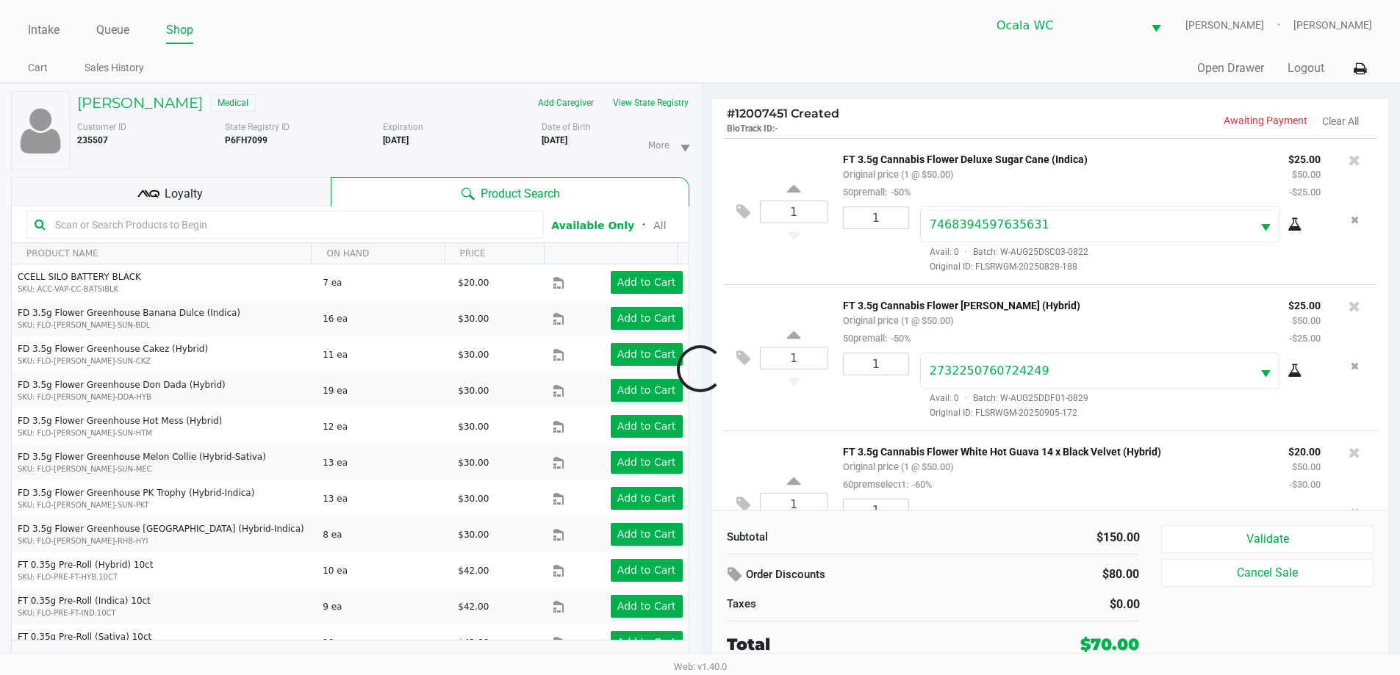
scroll to position [69, 0]
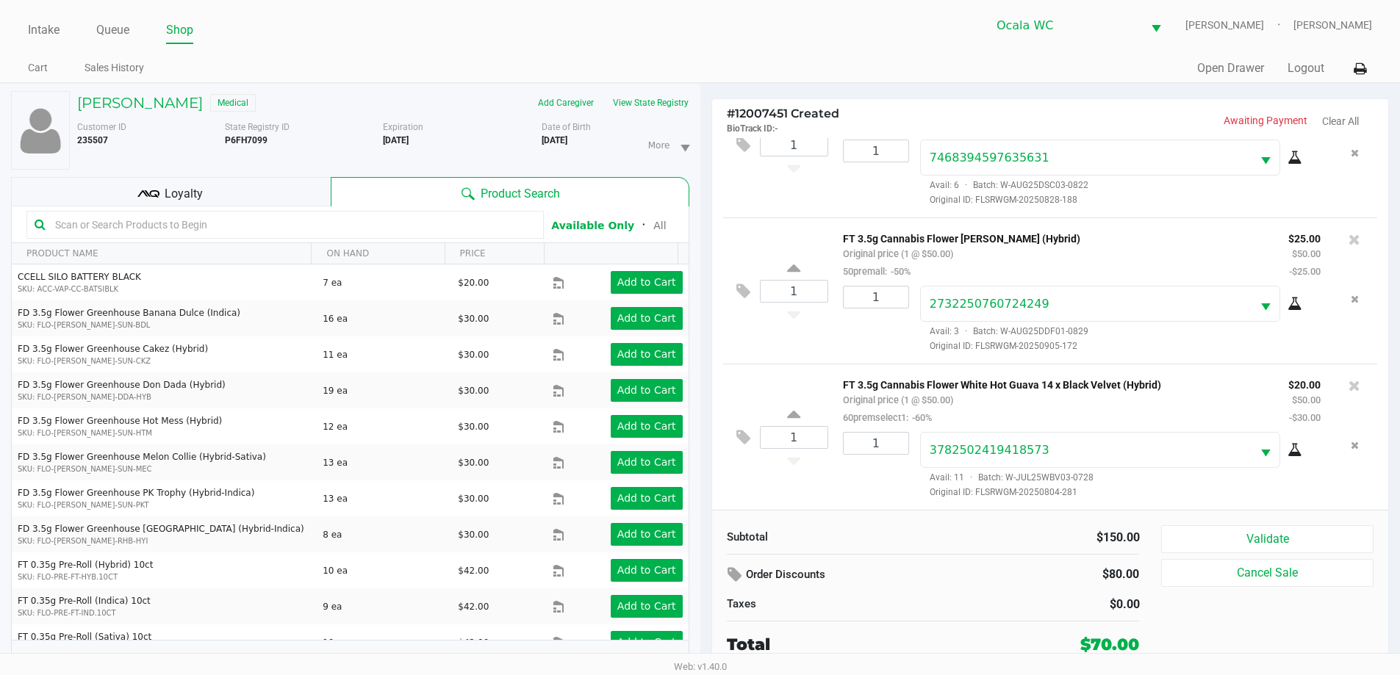
click at [284, 196] on div "Loyalty" at bounding box center [171, 191] width 320 height 29
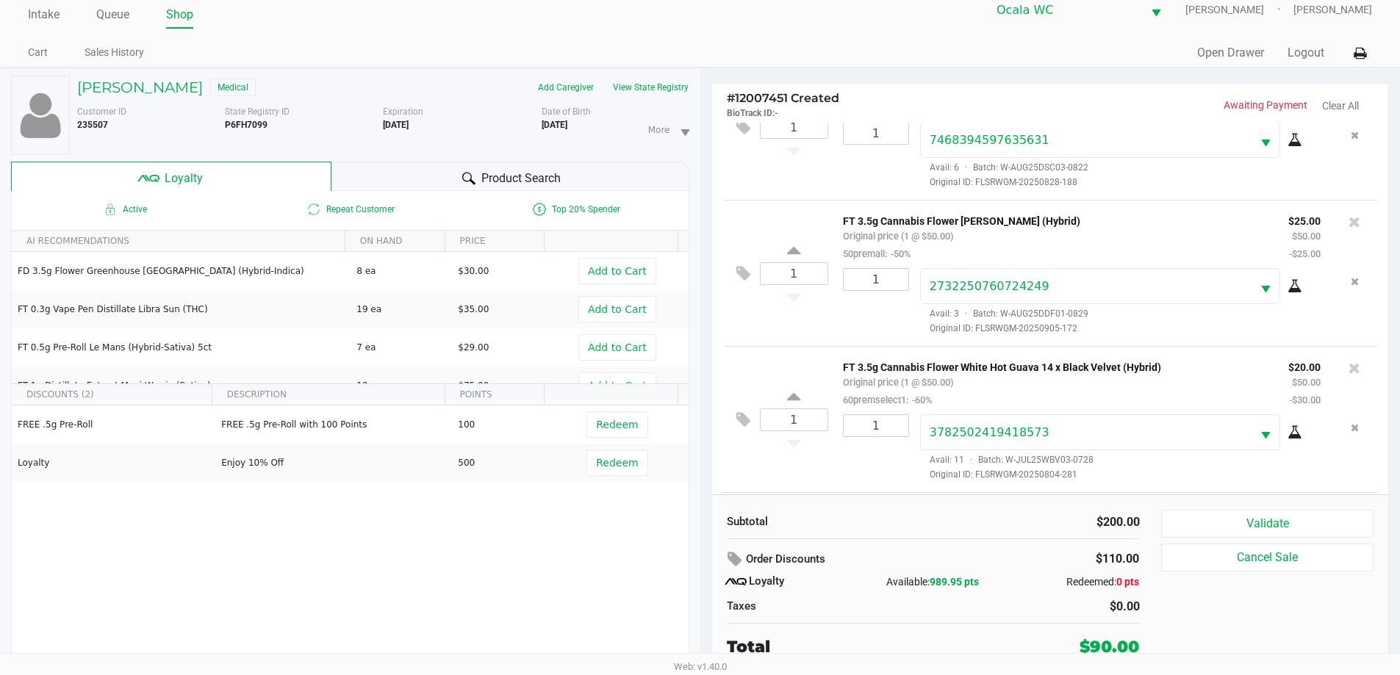
scroll to position [216, 0]
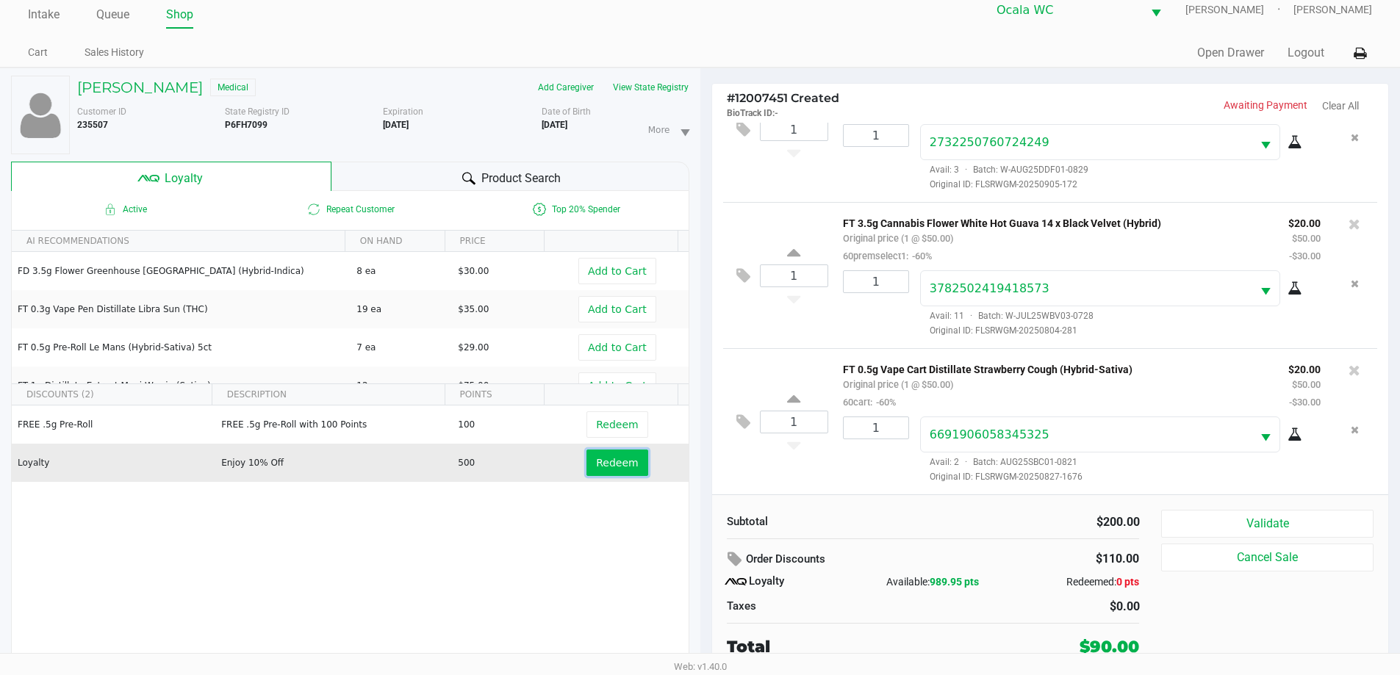
click at [608, 469] on span "Redeem" at bounding box center [617, 463] width 42 height 12
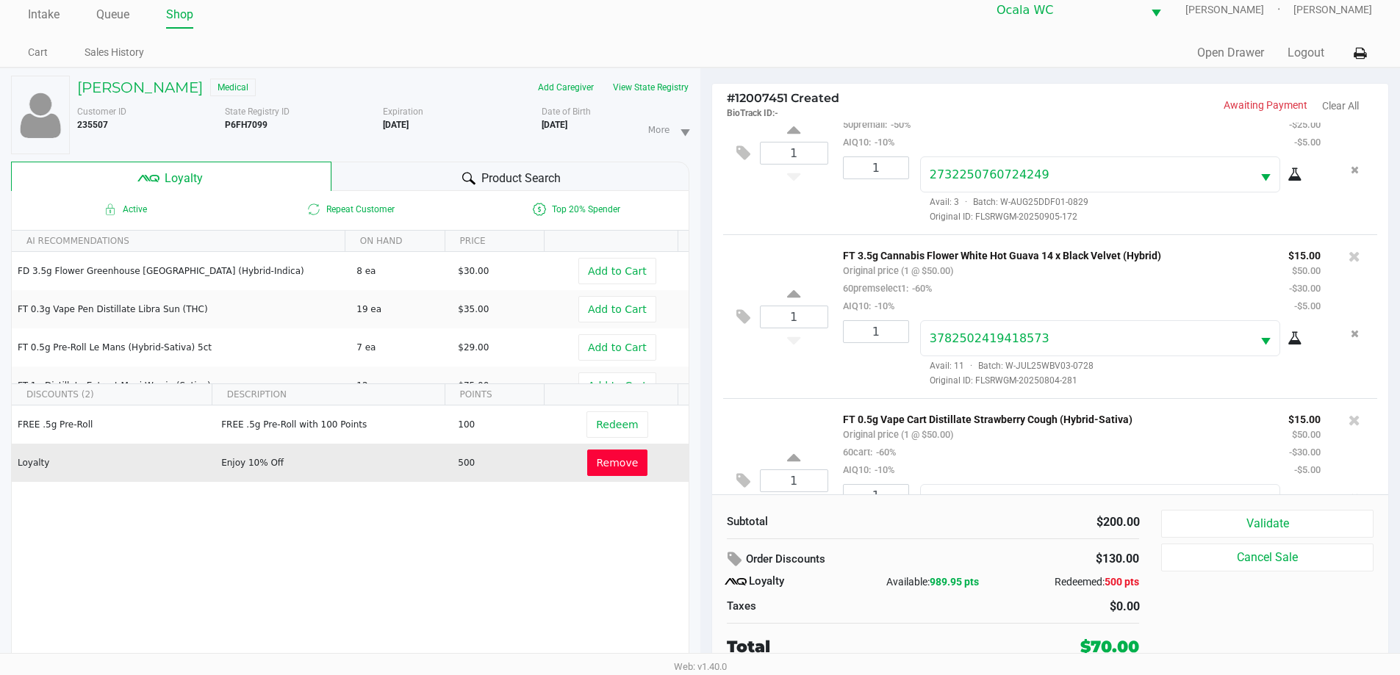
scroll to position [287, 0]
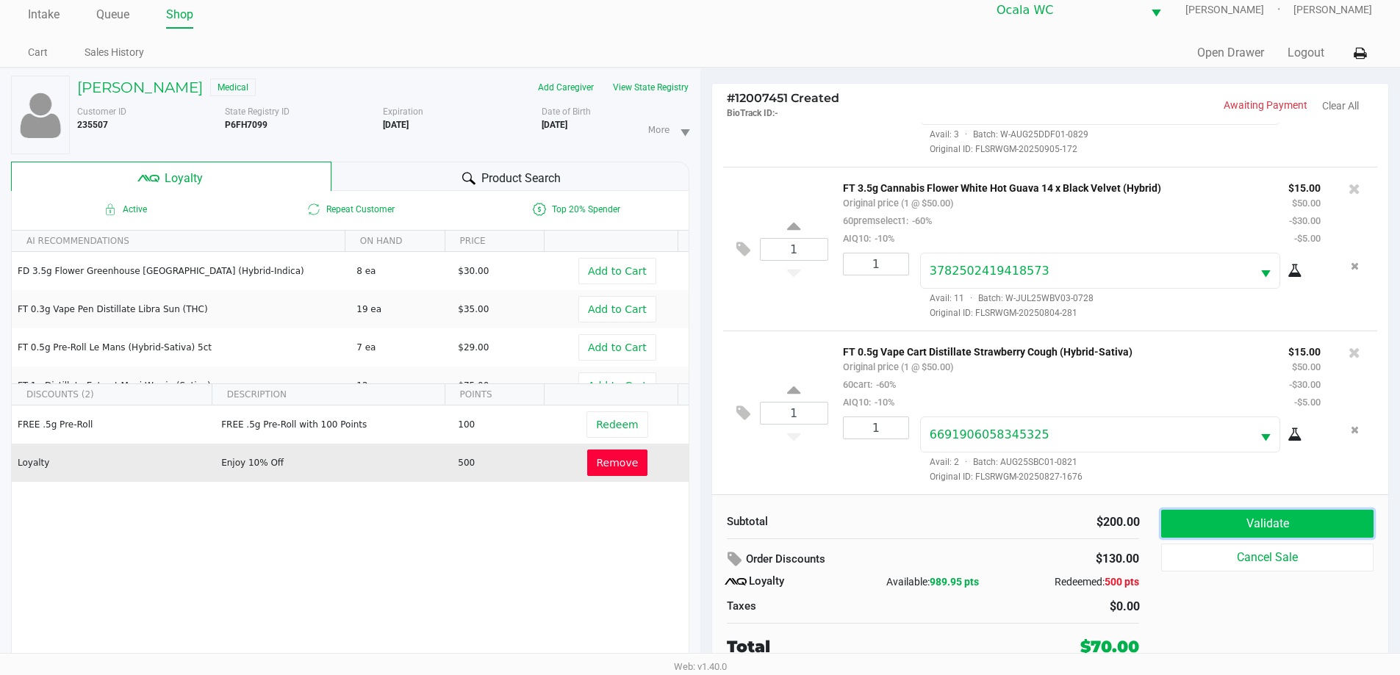
click at [1300, 517] on button "Validate" at bounding box center [1267, 524] width 212 height 28
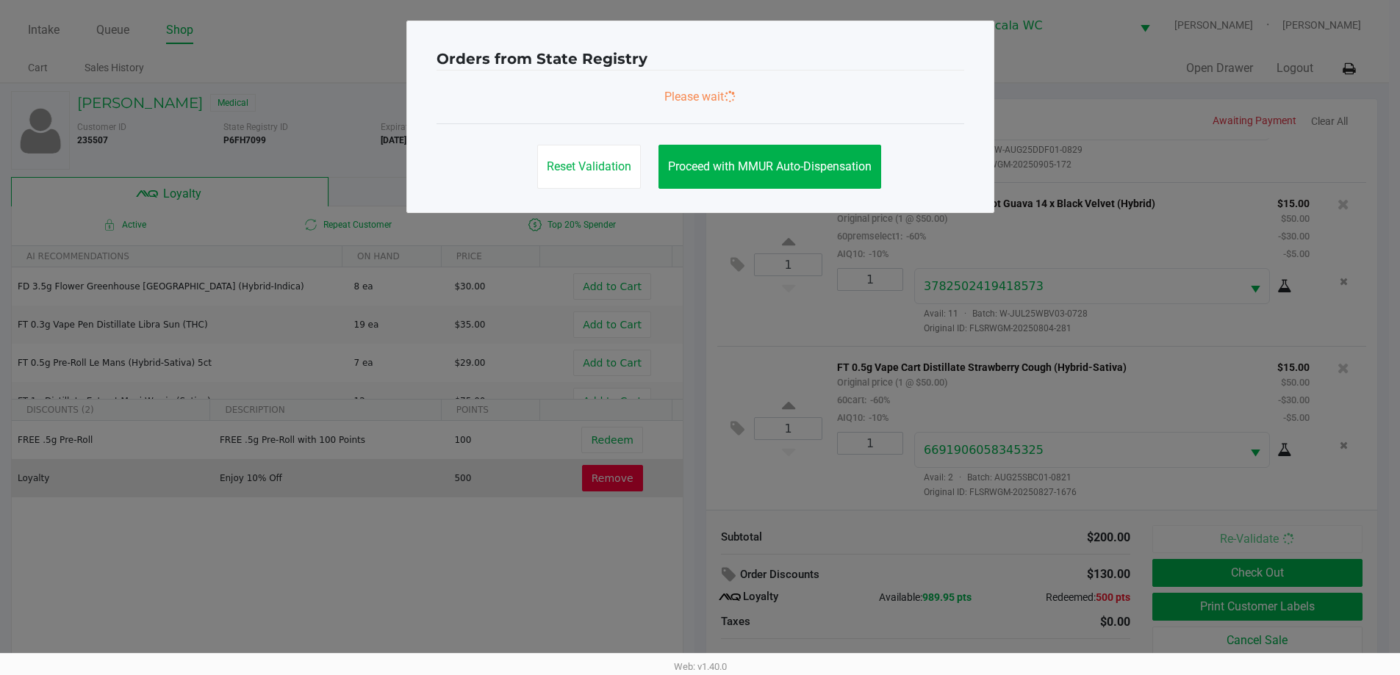
scroll to position [0, 0]
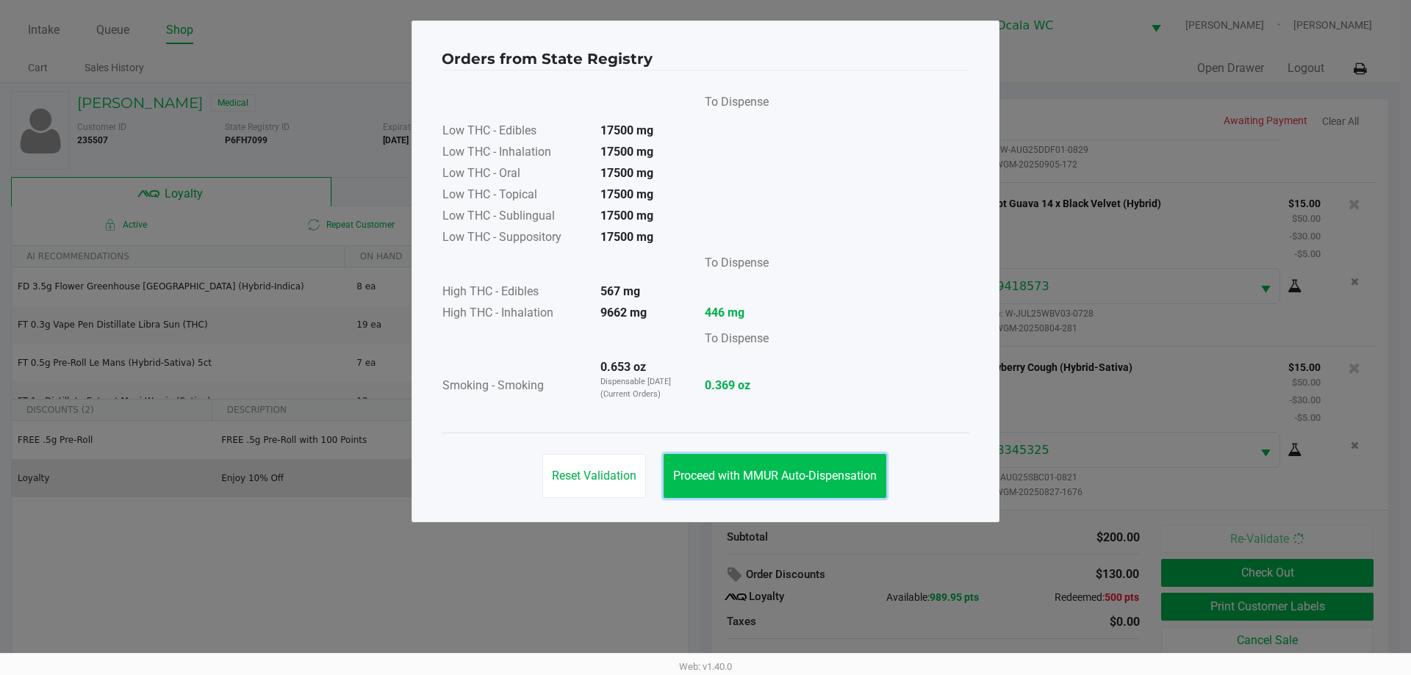
click at [841, 478] on span "Proceed with MMUR Auto-Dispensation" at bounding box center [775, 476] width 204 height 14
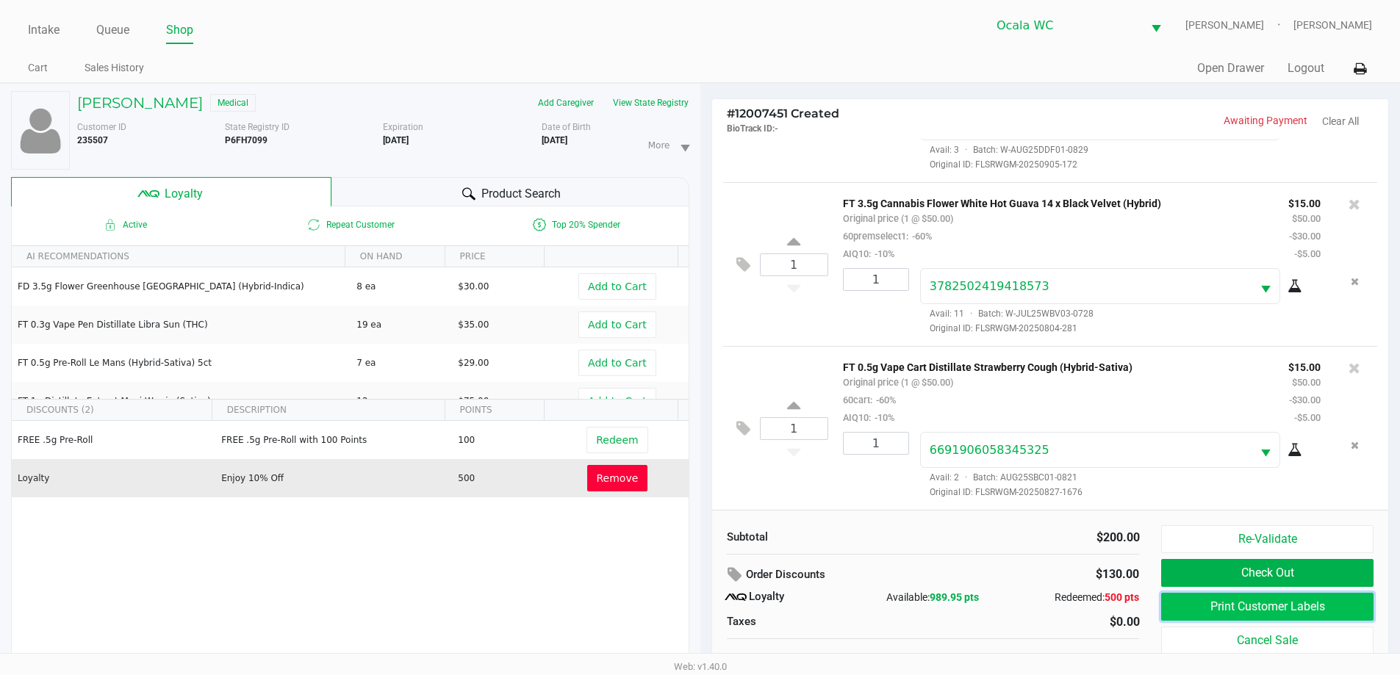
click at [1225, 607] on button "Print Customer Labels" at bounding box center [1267, 607] width 212 height 28
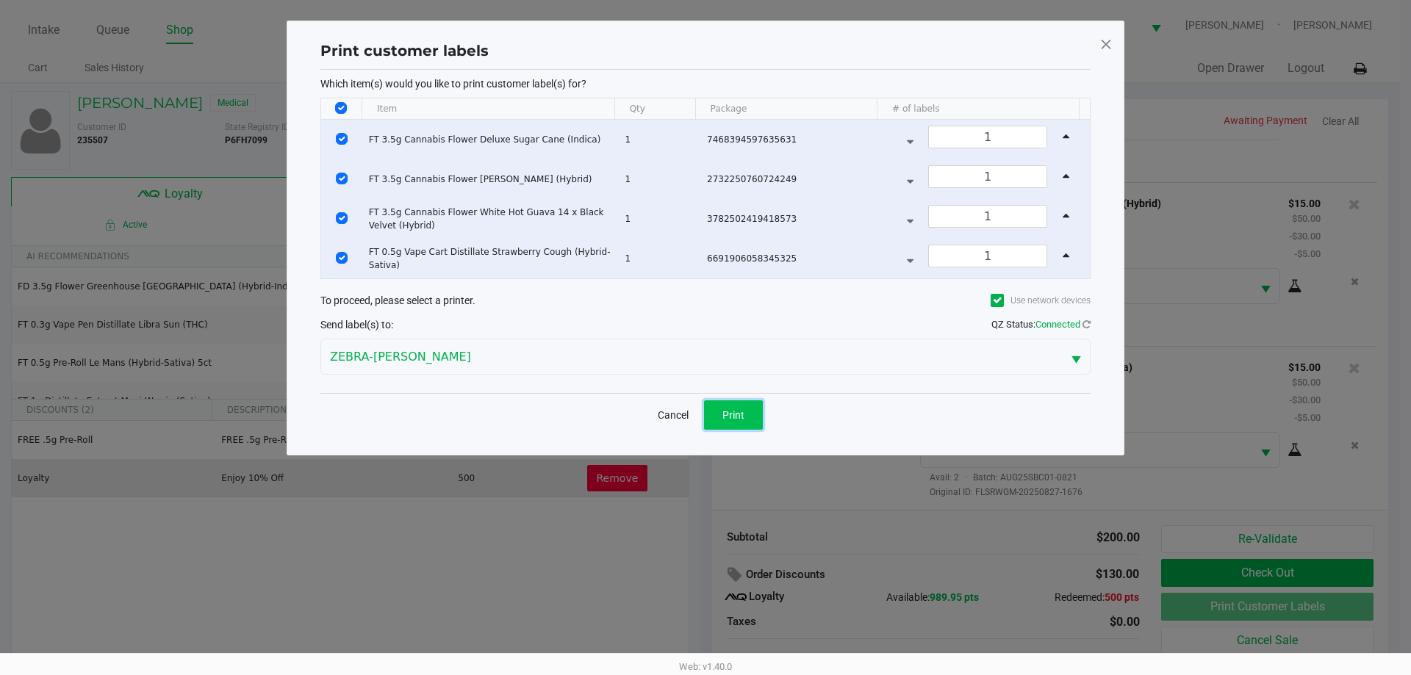
click at [738, 422] on button "Print" at bounding box center [733, 414] width 59 height 29
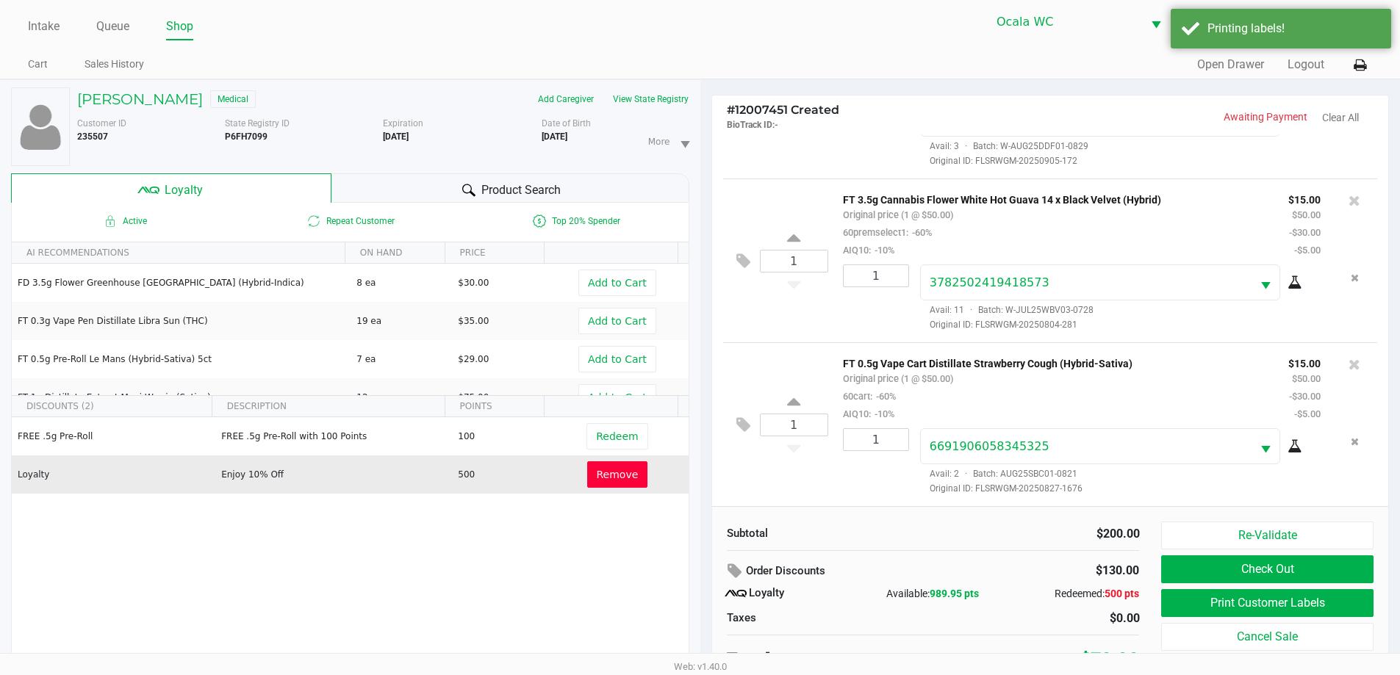
scroll to position [15, 0]
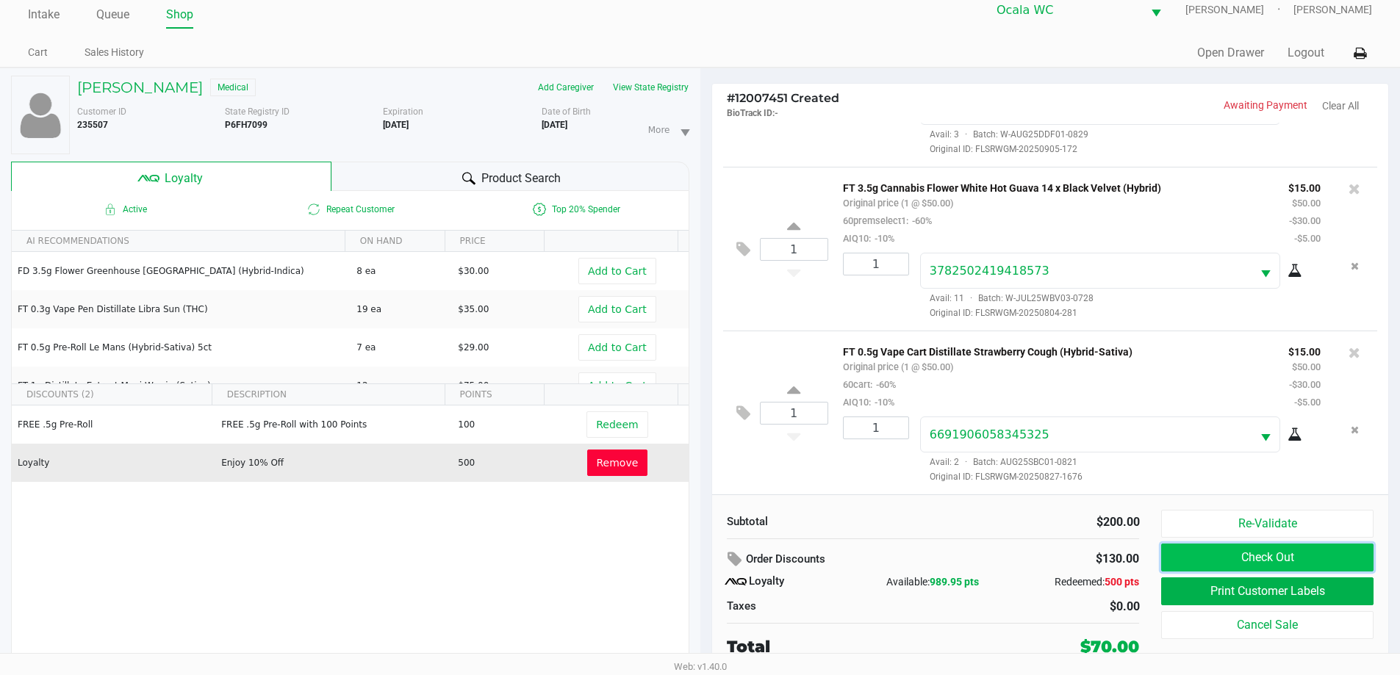
click at [1212, 562] on button "Check Out" at bounding box center [1267, 558] width 212 height 28
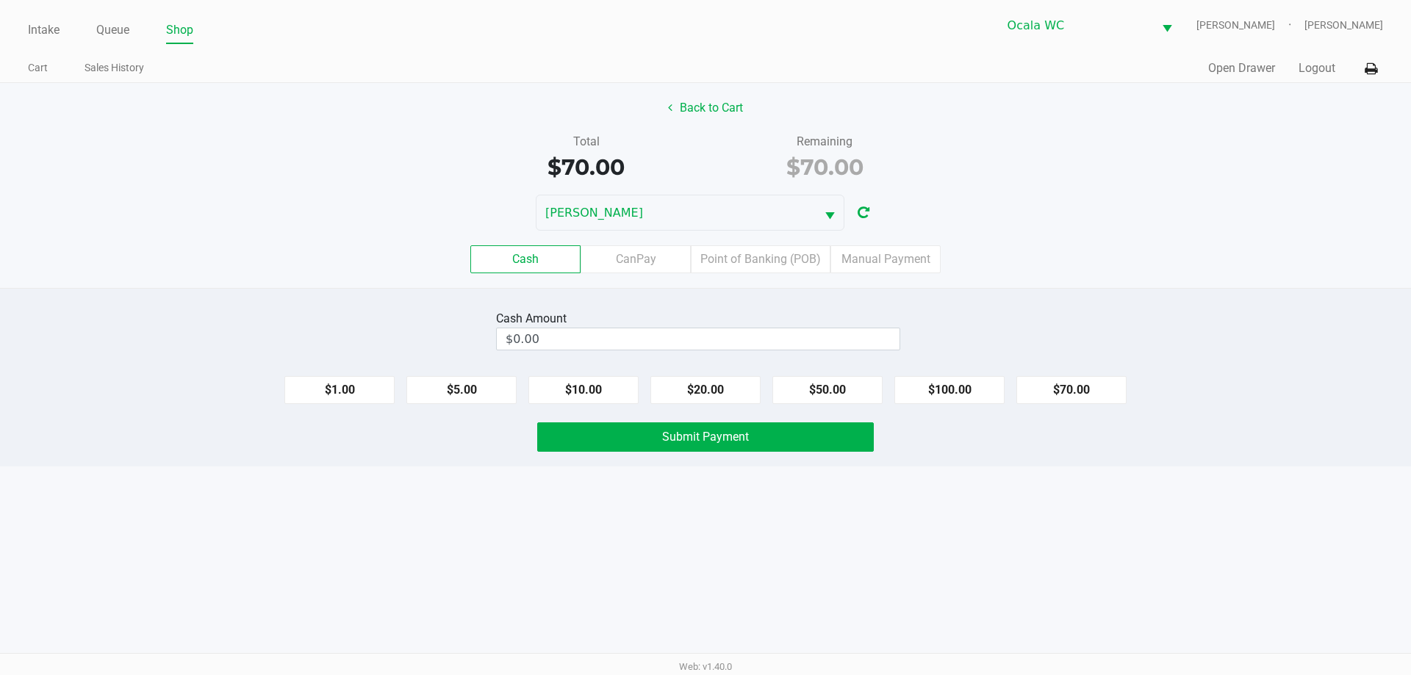
click at [1184, 271] on div "Cash CanPay Point of Banking (POB) Manual Payment" at bounding box center [705, 259] width 1411 height 28
click at [795, 267] on label "Point of Banking (POB)" at bounding box center [761, 259] width 140 height 28
click at [0, 0] on 7 "Point of Banking (POB)" at bounding box center [0, 0] width 0 height 0
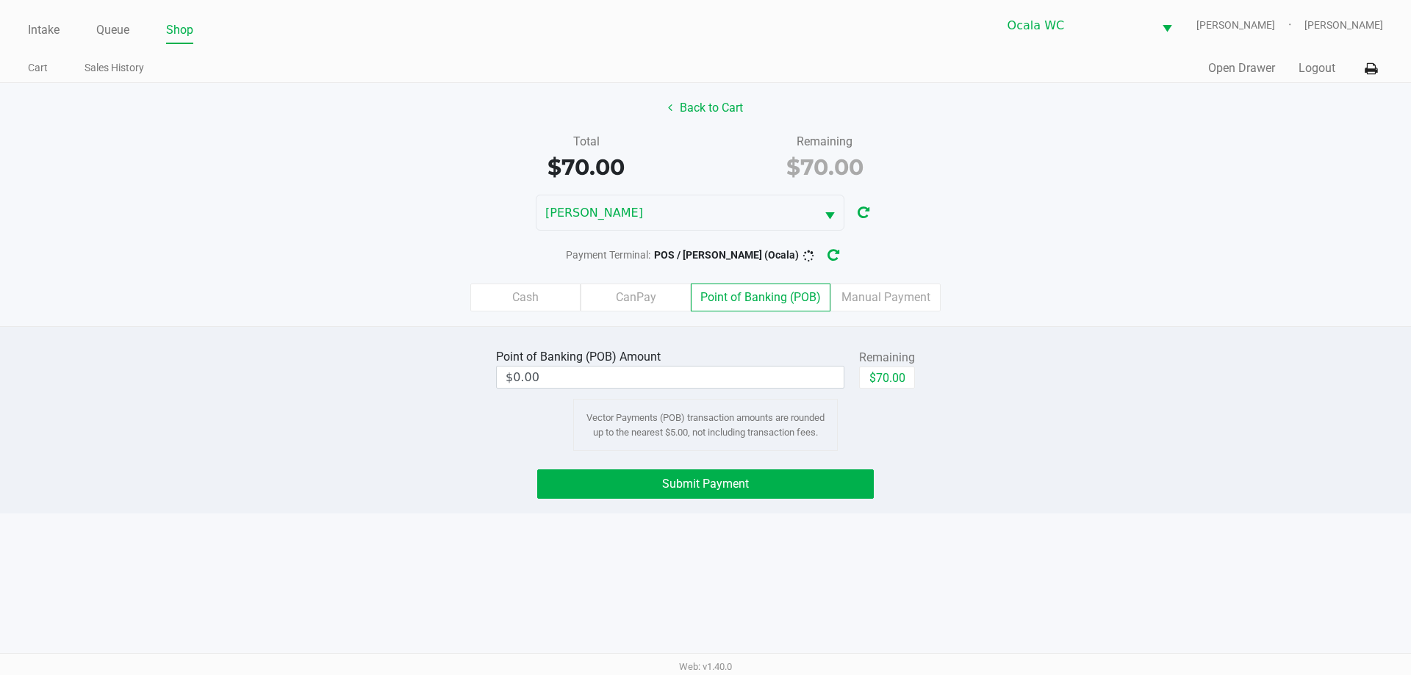
click at [735, 389] on div "Point of Banking (POB) Amount $0.00" at bounding box center [670, 368] width 348 height 46
click at [745, 389] on div "Point of Banking (POB) Amount $0.00" at bounding box center [670, 368] width 348 height 46
click at [749, 378] on input "0" at bounding box center [670, 377] width 347 height 21
click at [879, 374] on button "$70.00" at bounding box center [887, 378] width 56 height 22
type input "$70.00"
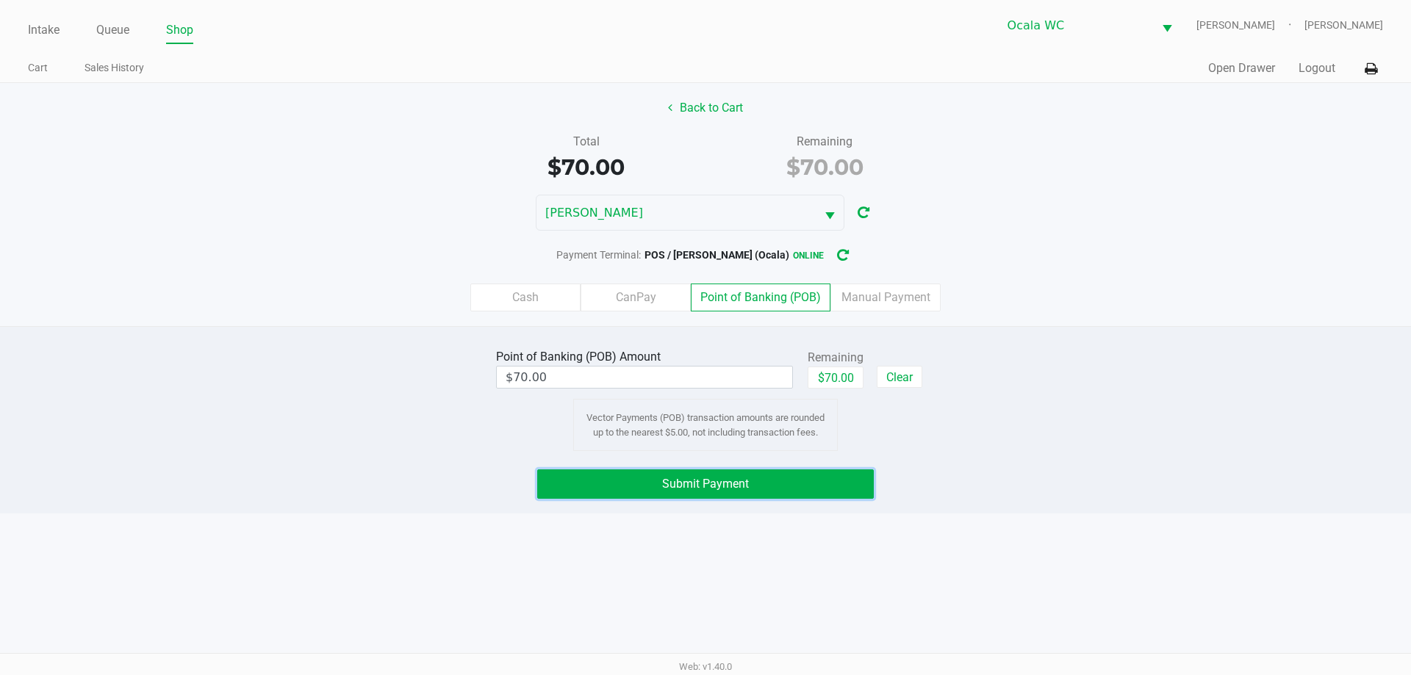
click at [820, 492] on button "Submit Payment" at bounding box center [705, 483] width 337 height 29
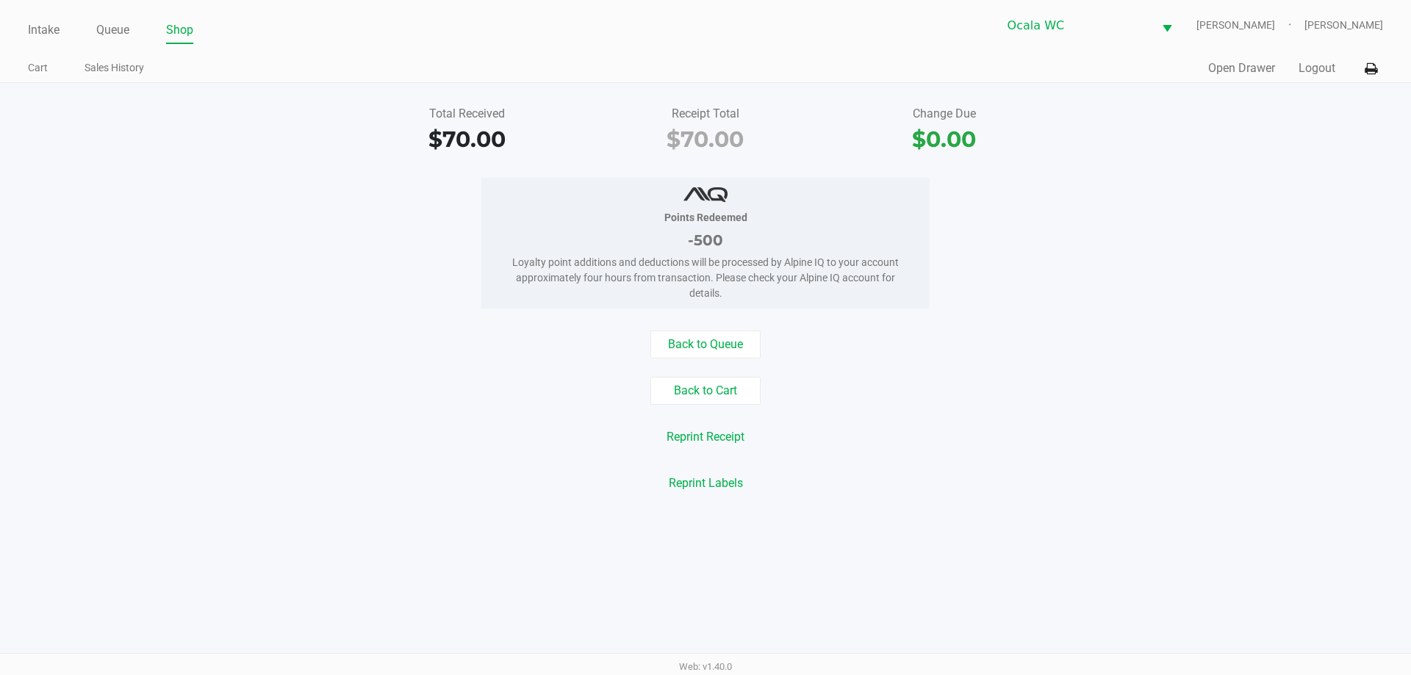
click at [1231, 343] on div "Back to Queue" at bounding box center [705, 345] width 1433 height 28
click at [1222, 79] on div "Quick Sale Open Drawer Logout" at bounding box center [1043, 68] width 677 height 27
click at [1222, 68] on button "Open Drawer" at bounding box center [1241, 69] width 67 height 18
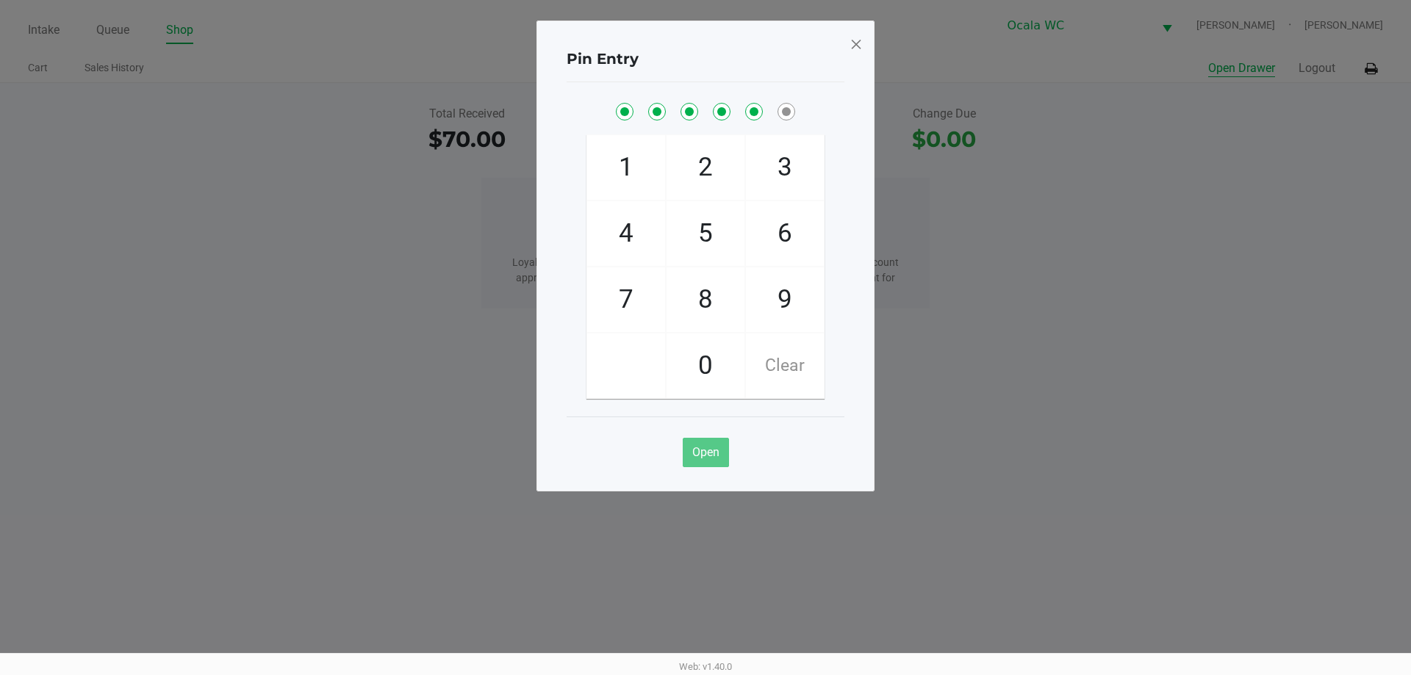
click at [1208, 60] on button "Open Drawer" at bounding box center [1241, 69] width 67 height 18
checkbox input "true"
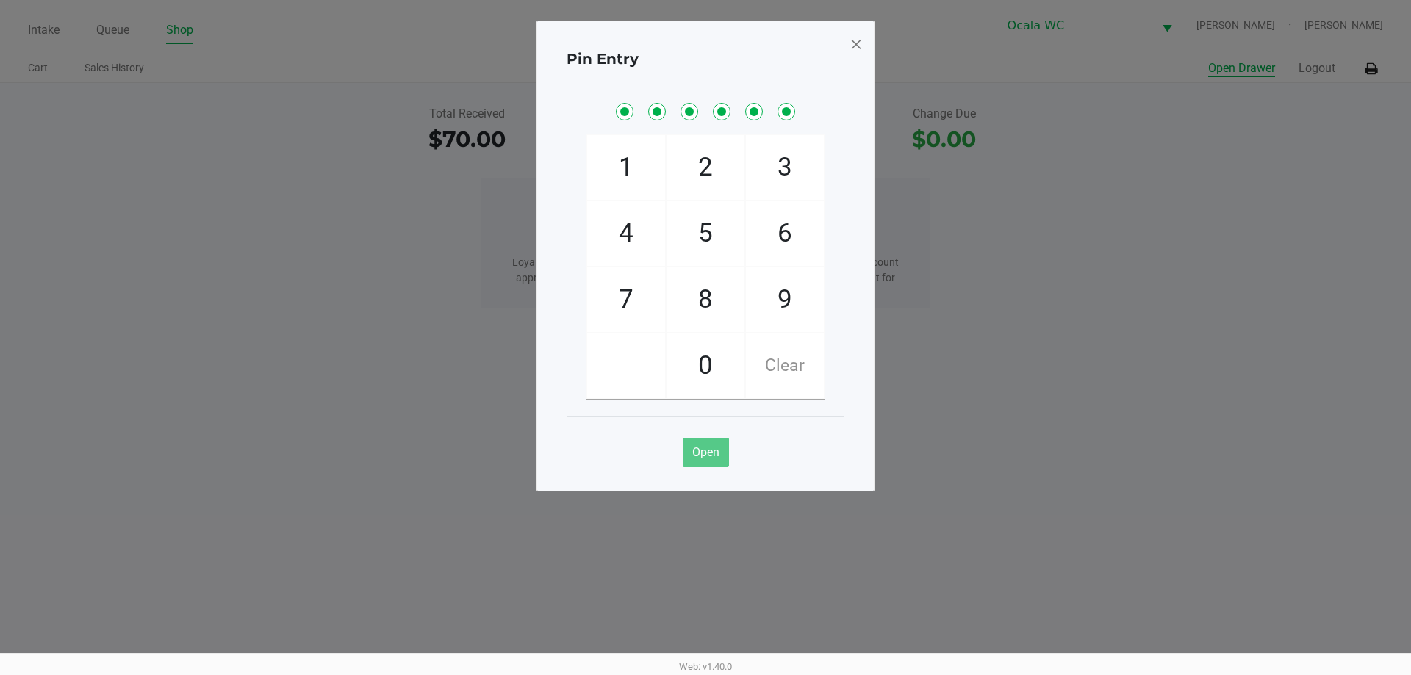
checkbox input "true"
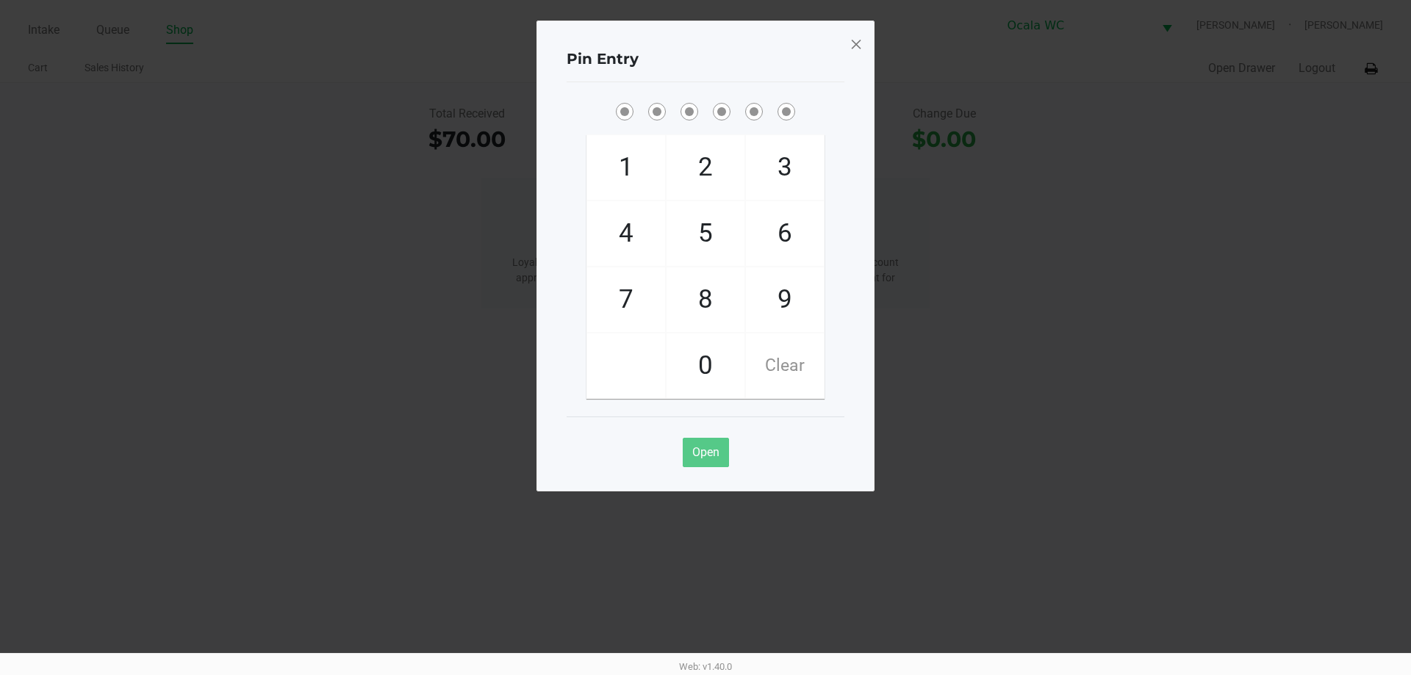
click at [855, 39] on span at bounding box center [855, 44] width 13 height 24
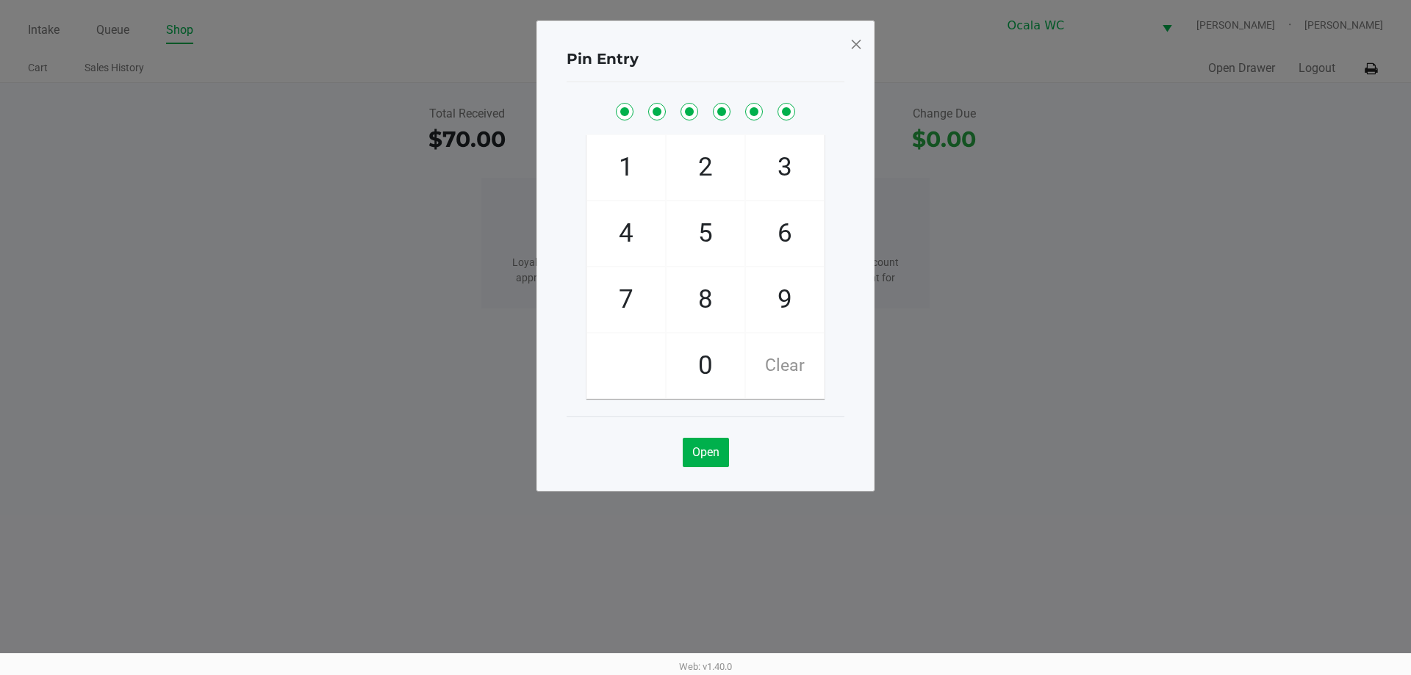
click at [857, 38] on span at bounding box center [855, 44] width 13 height 24
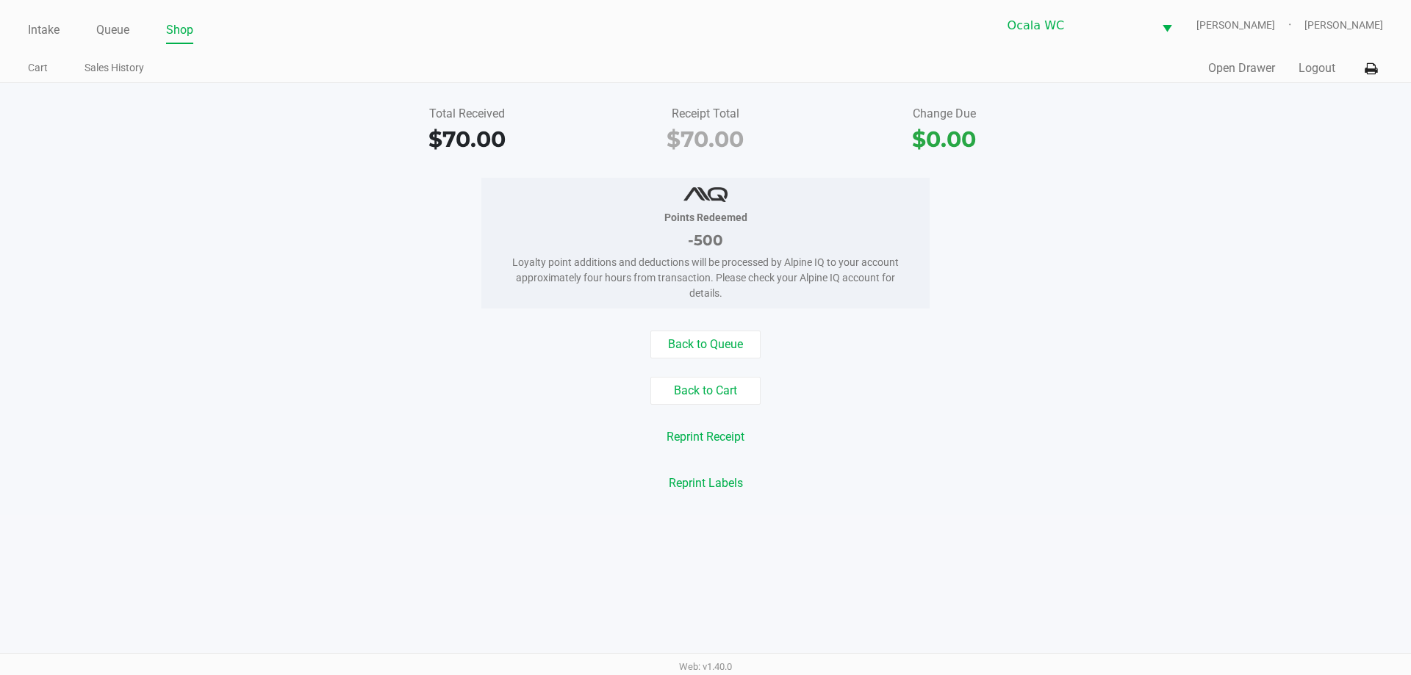
click at [25, 32] on div "Intake Queue Shop Ocala WC BRANDY-CLARK Christopher Lemons Cart Sales History Q…" at bounding box center [705, 41] width 1411 height 83
click at [40, 36] on link "Intake" at bounding box center [44, 30] width 32 height 21
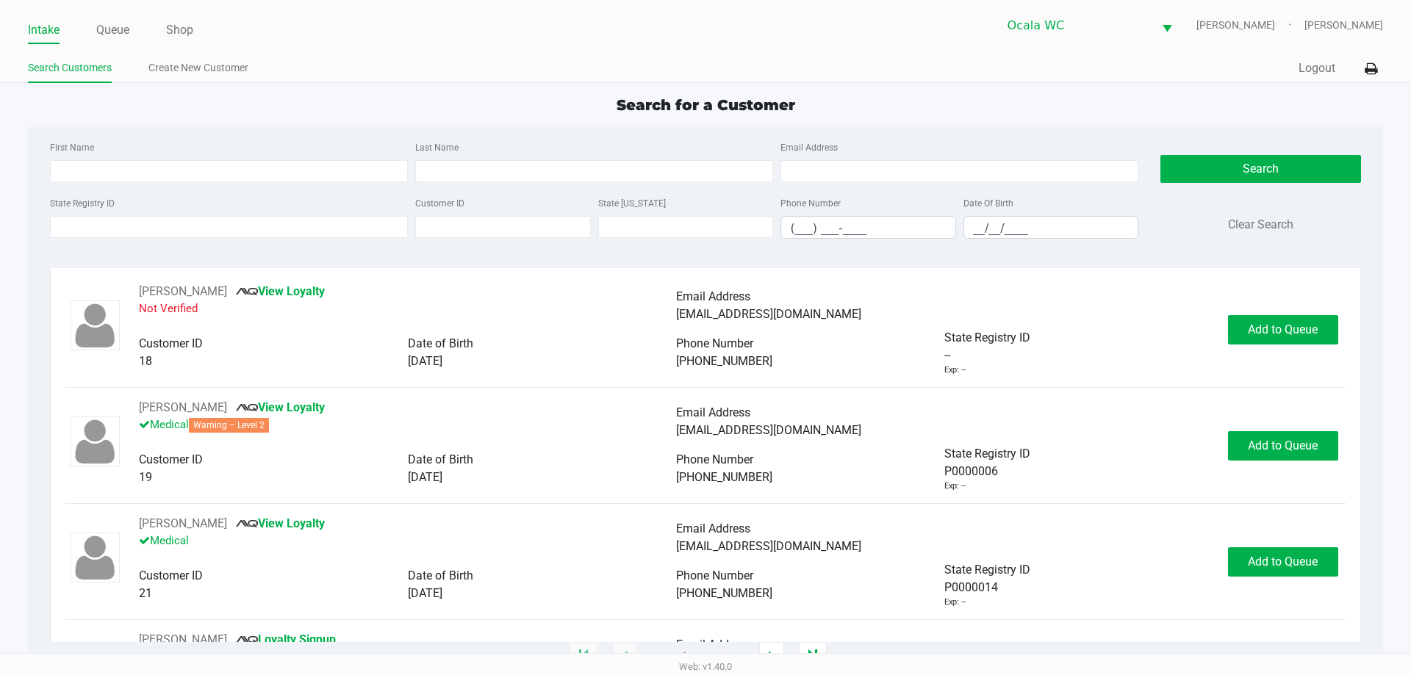
click at [295, 240] on div "State Registry ID Customer ID State ID Phone Number (___) ___-____ Date Of Birt…" at bounding box center [593, 222] width 1095 height 57
click at [278, 237] on input "State Registry ID" at bounding box center [229, 227] width 358 height 22
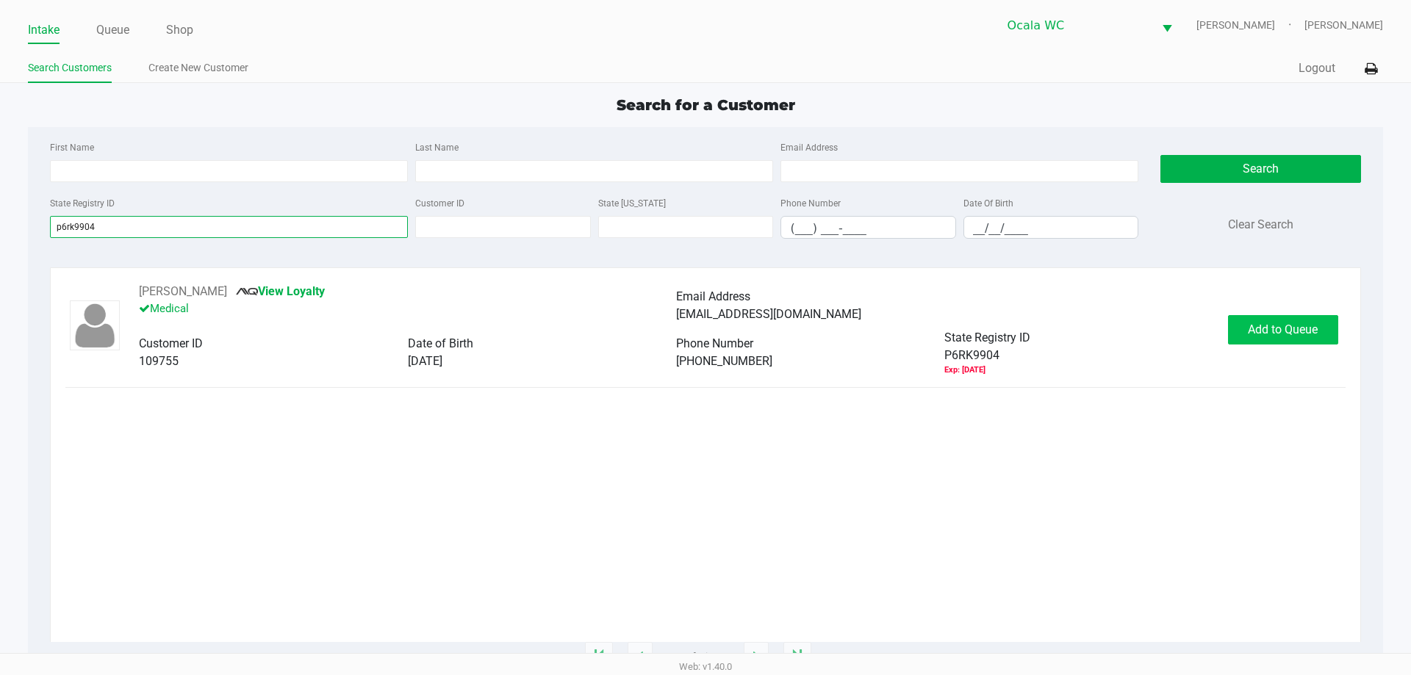
type input "p6rk9904"
click at [1281, 327] on span "Add to Queue" at bounding box center [1283, 330] width 70 height 14
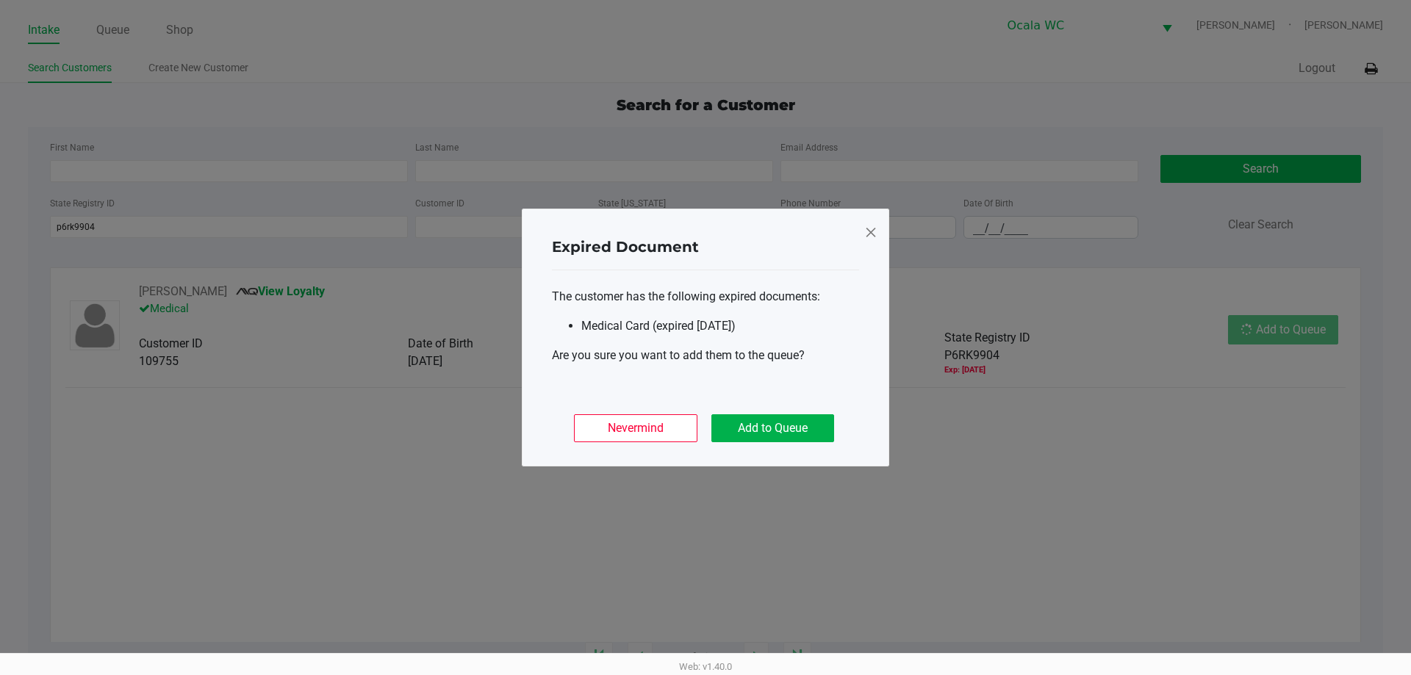
click at [843, 435] on div "Nevermind Add to Queue" at bounding box center [705, 422] width 307 height 57
click at [804, 436] on button "Add to Queue" at bounding box center [772, 428] width 123 height 28
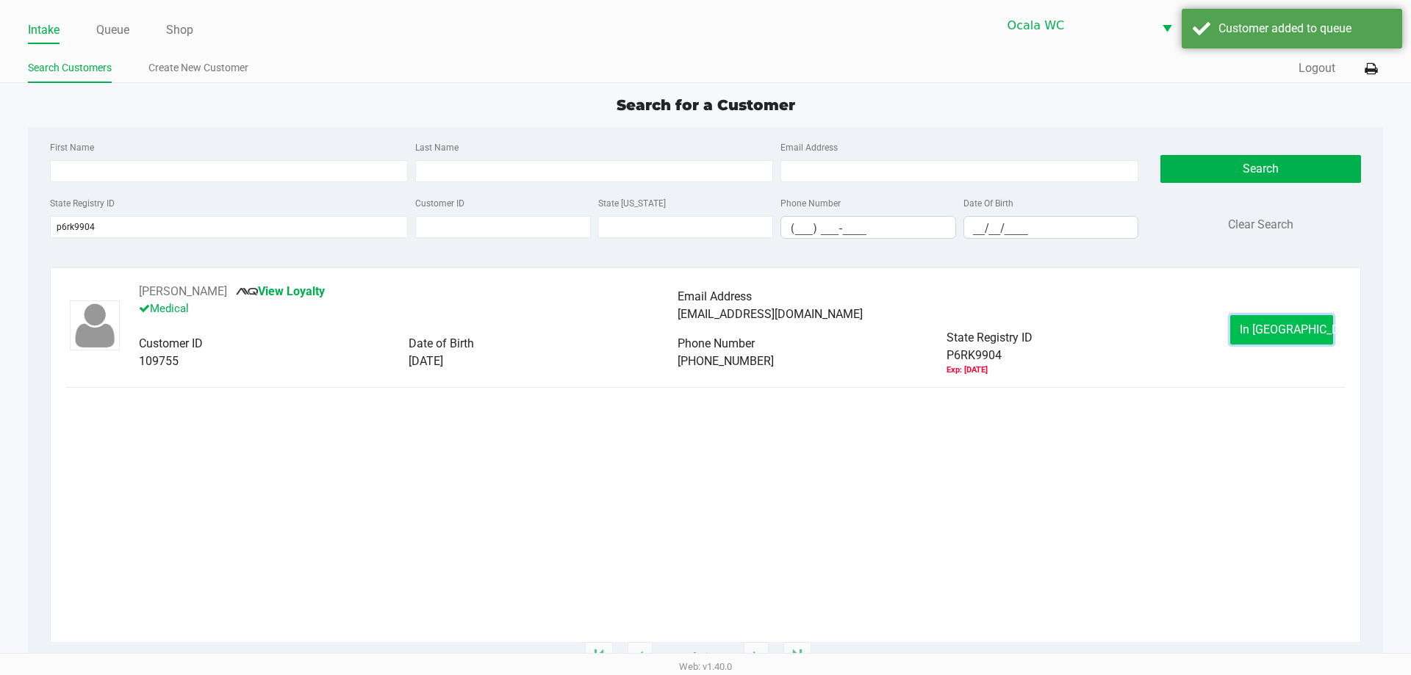
click at [1298, 327] on span "In Queue" at bounding box center [1300, 330] width 123 height 14
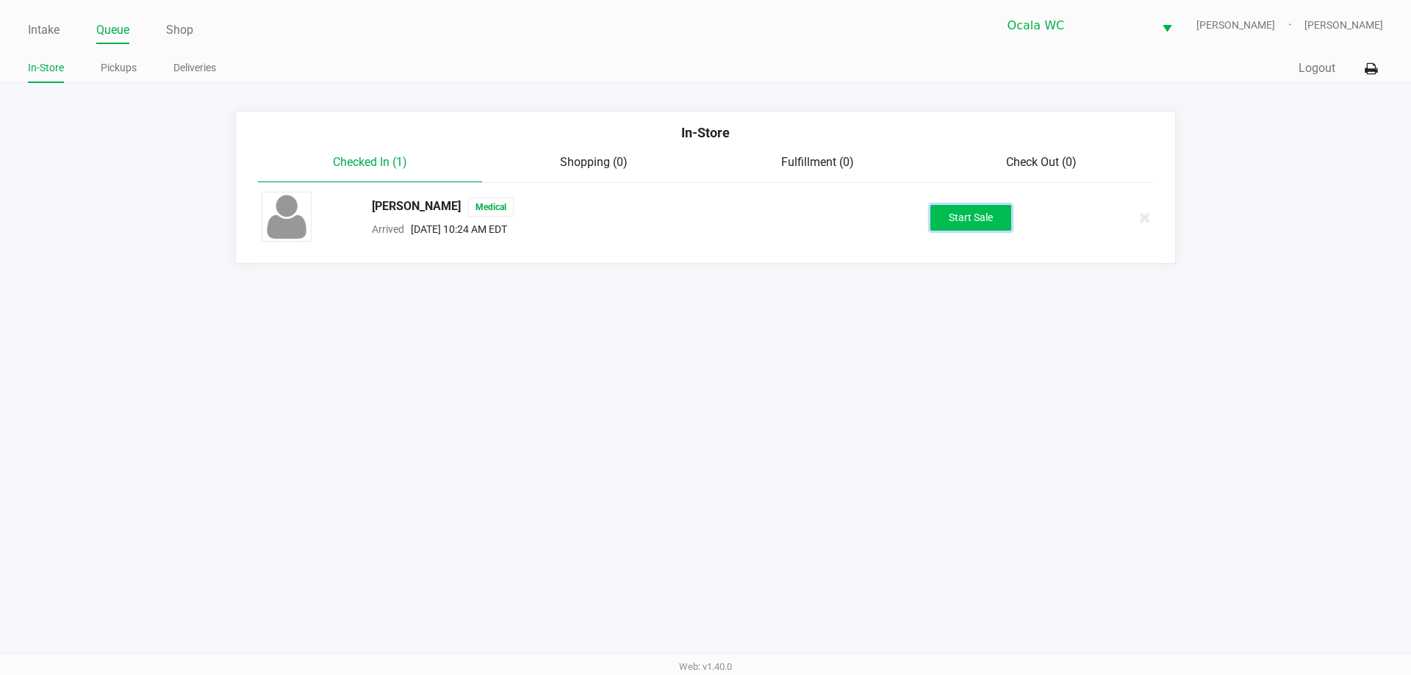
click at [976, 213] on button "Start Sale" at bounding box center [970, 218] width 81 height 26
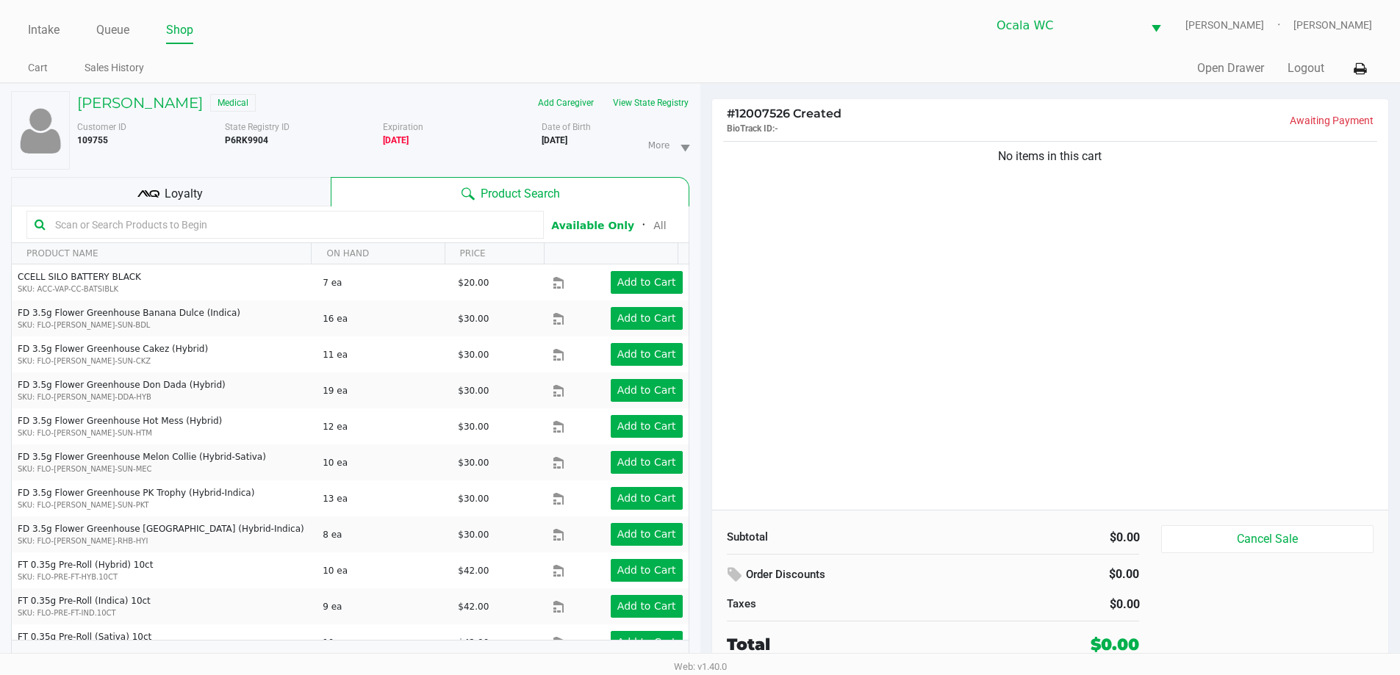
click at [281, 228] on input "text" at bounding box center [292, 225] width 486 height 22
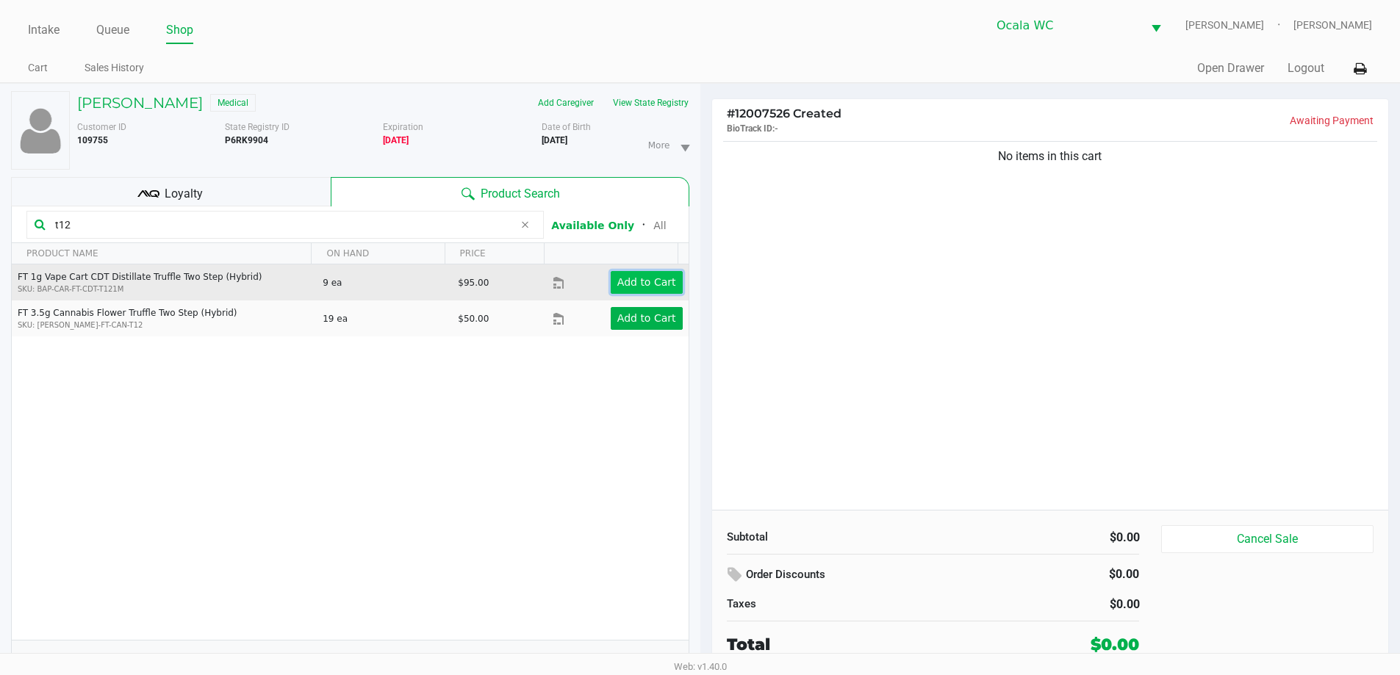
click at [661, 284] on app-button-loader "Add to Cart" at bounding box center [646, 282] width 59 height 12
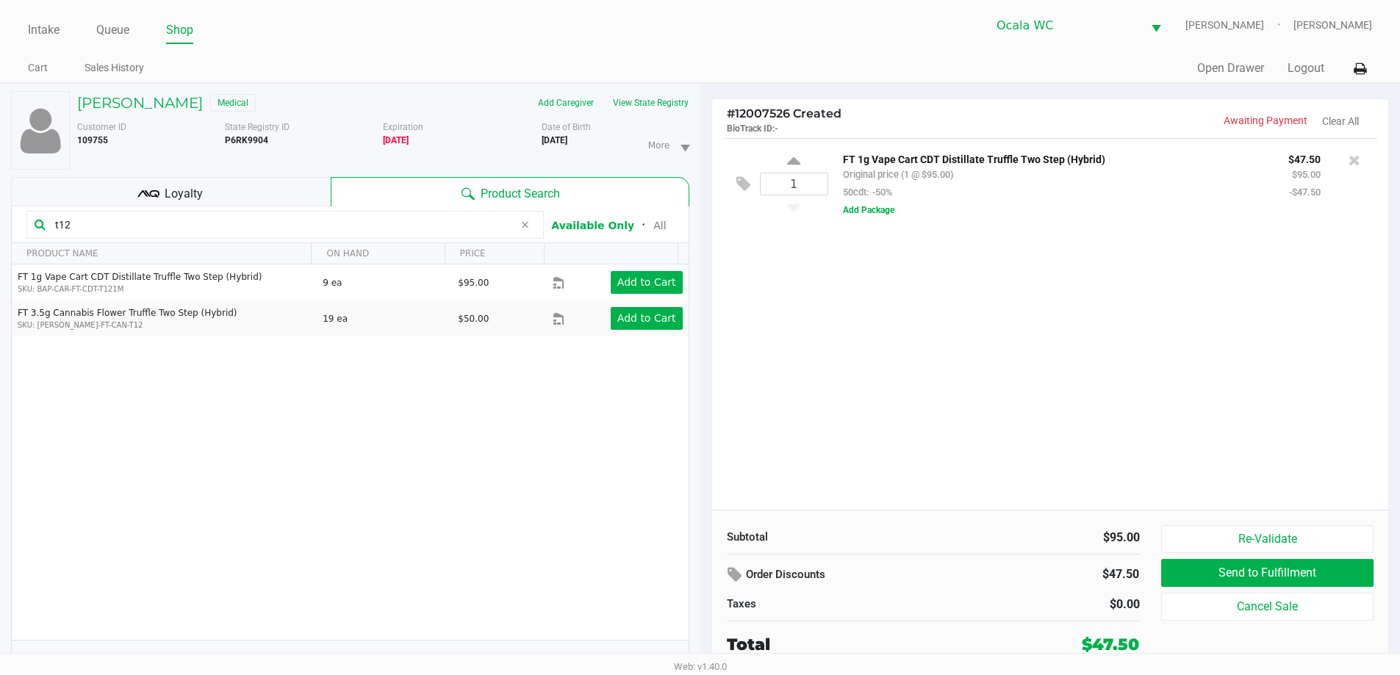
click at [256, 222] on input "t12" at bounding box center [281, 225] width 464 height 22
type input "t"
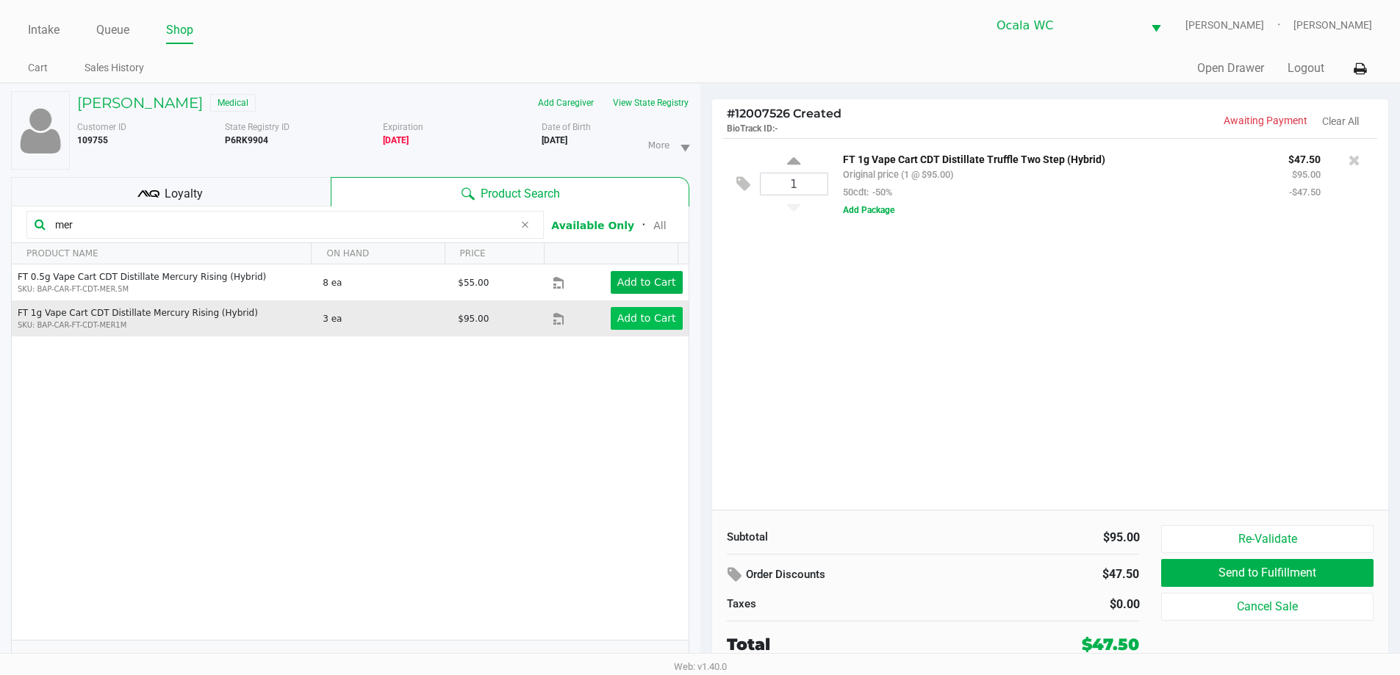
type input "mer"
click at [619, 320] on app-button-loader "Add to Cart" at bounding box center [646, 318] width 59 height 12
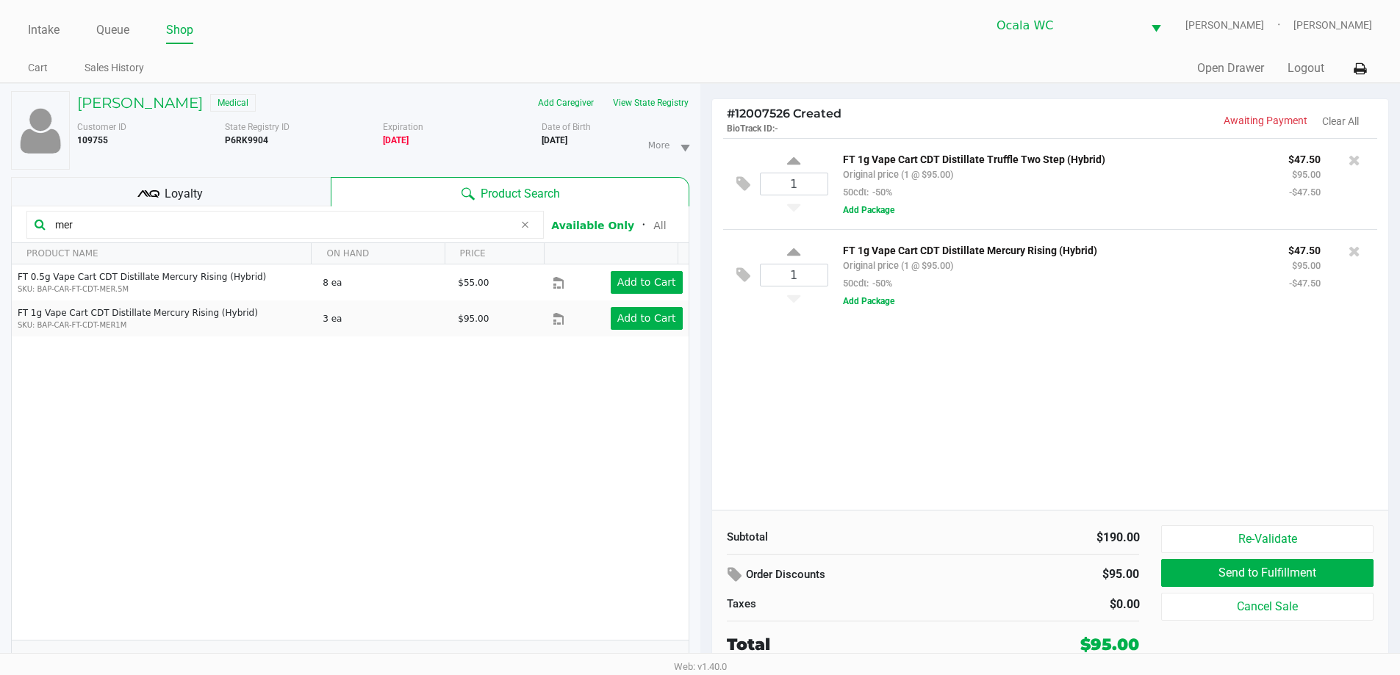
click at [309, 190] on div "Loyalty" at bounding box center [171, 191] width 320 height 29
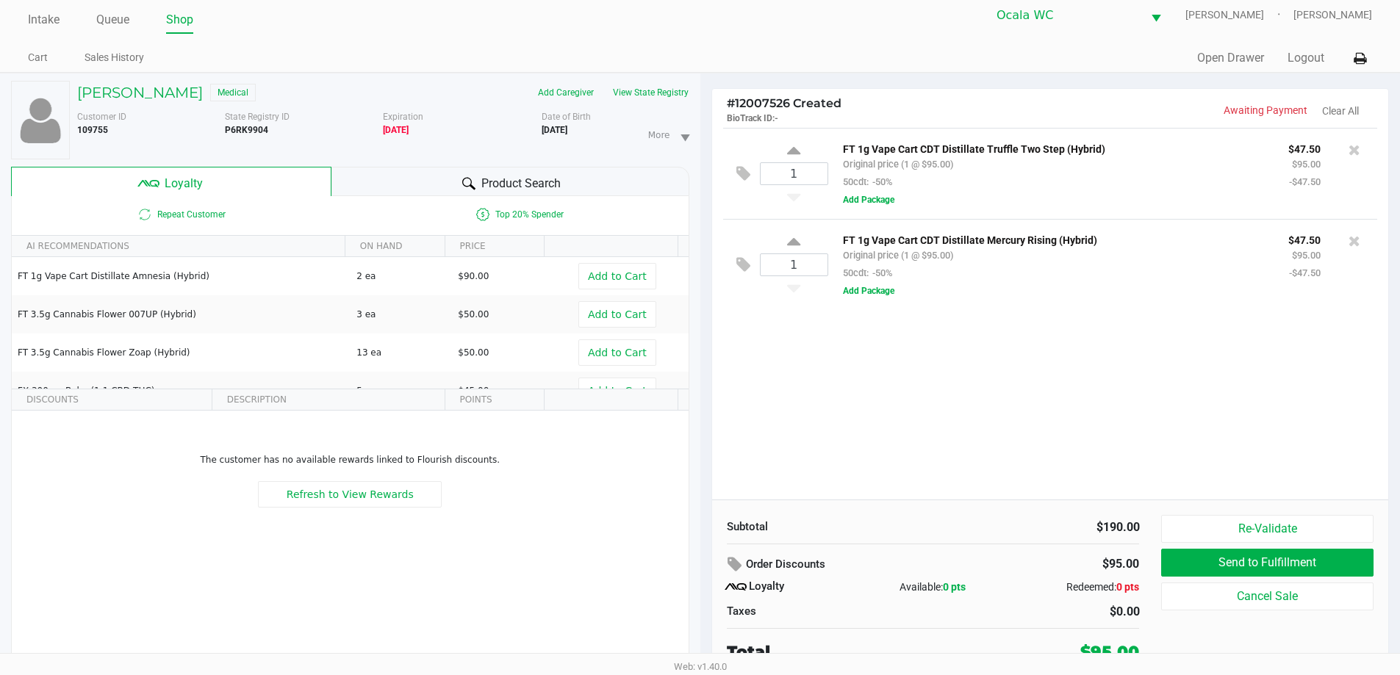
scroll to position [15, 0]
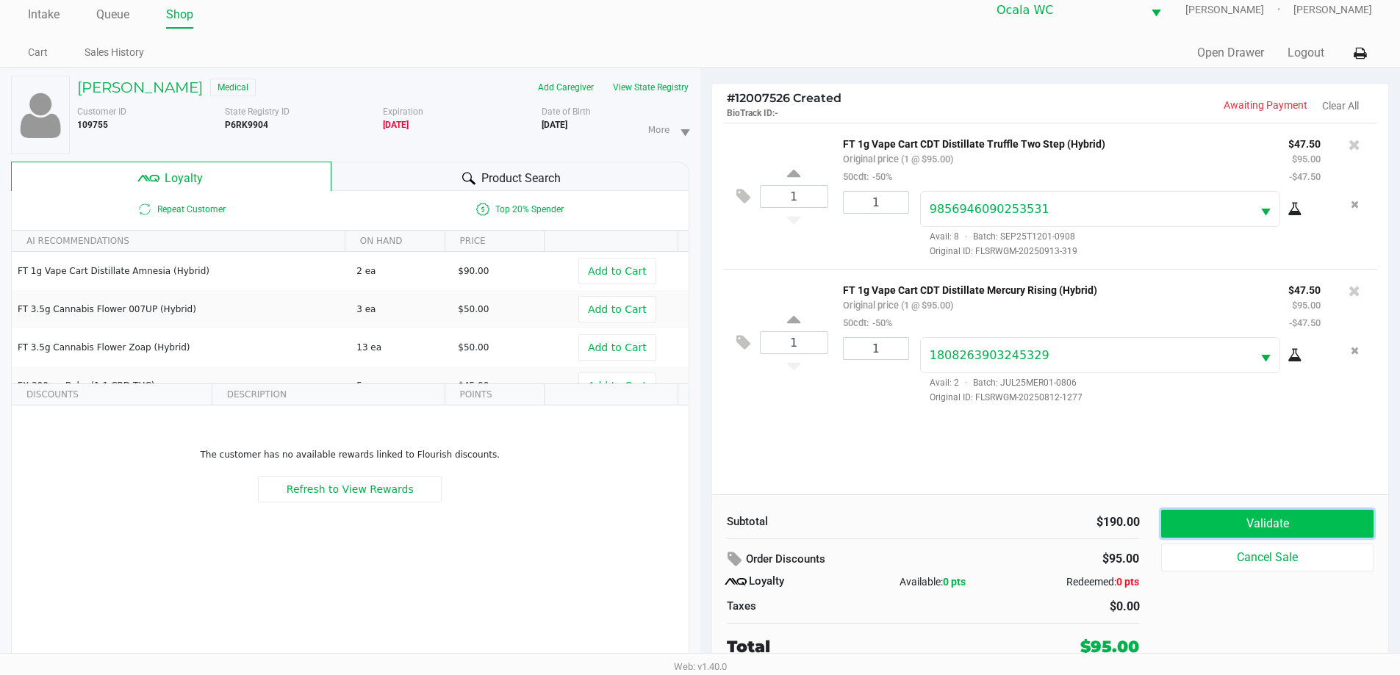
click at [1187, 518] on button "Validate" at bounding box center [1267, 524] width 212 height 28
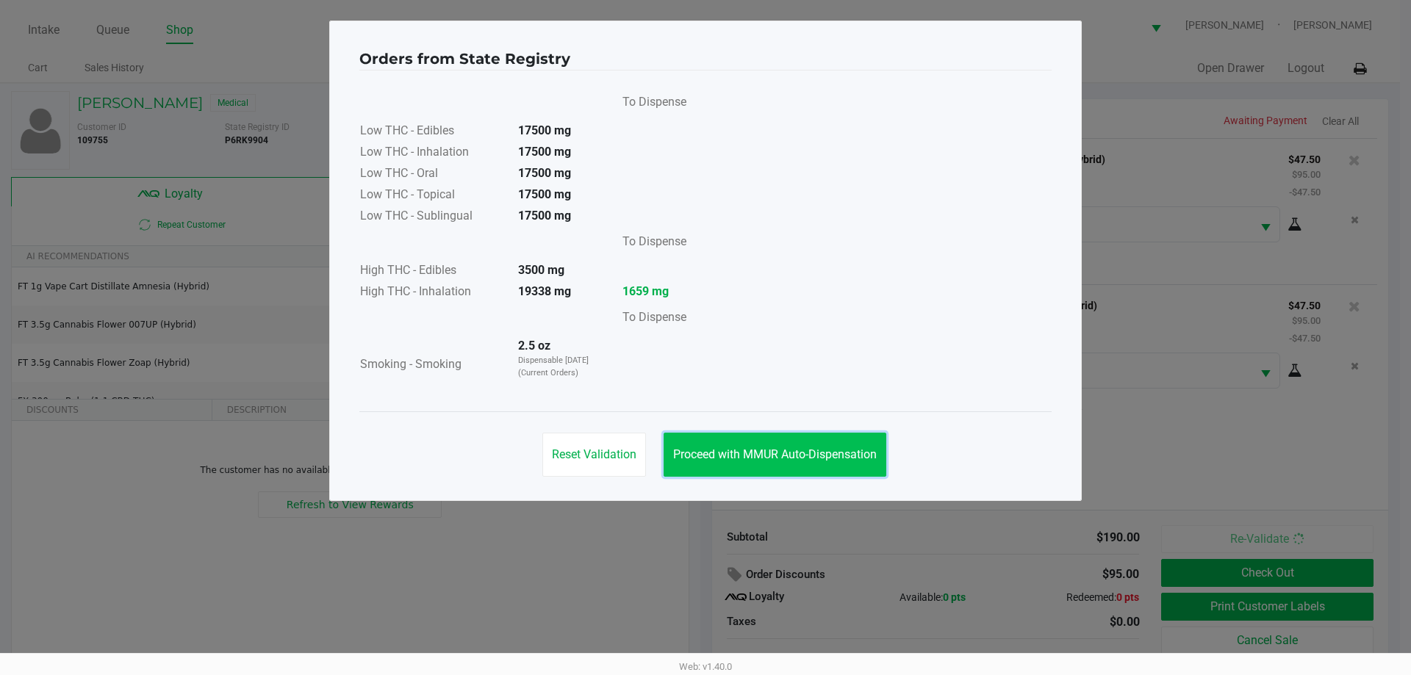
drag, startPoint x: 769, startPoint y: 450, endPoint x: 810, endPoint y: 458, distance: 42.7
click at [769, 450] on span "Proceed with MMUR Auto-Dispensation" at bounding box center [775, 454] width 204 height 14
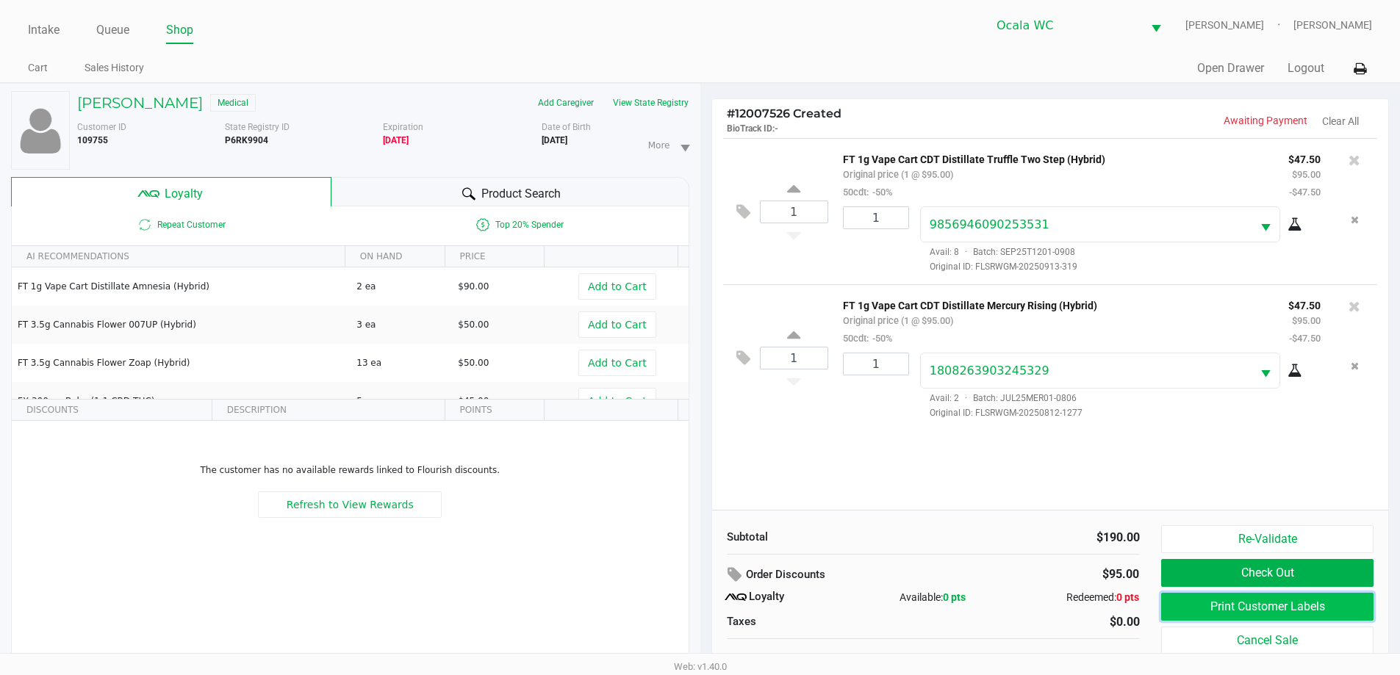
click at [1228, 606] on button "Print Customer Labels" at bounding box center [1267, 607] width 212 height 28
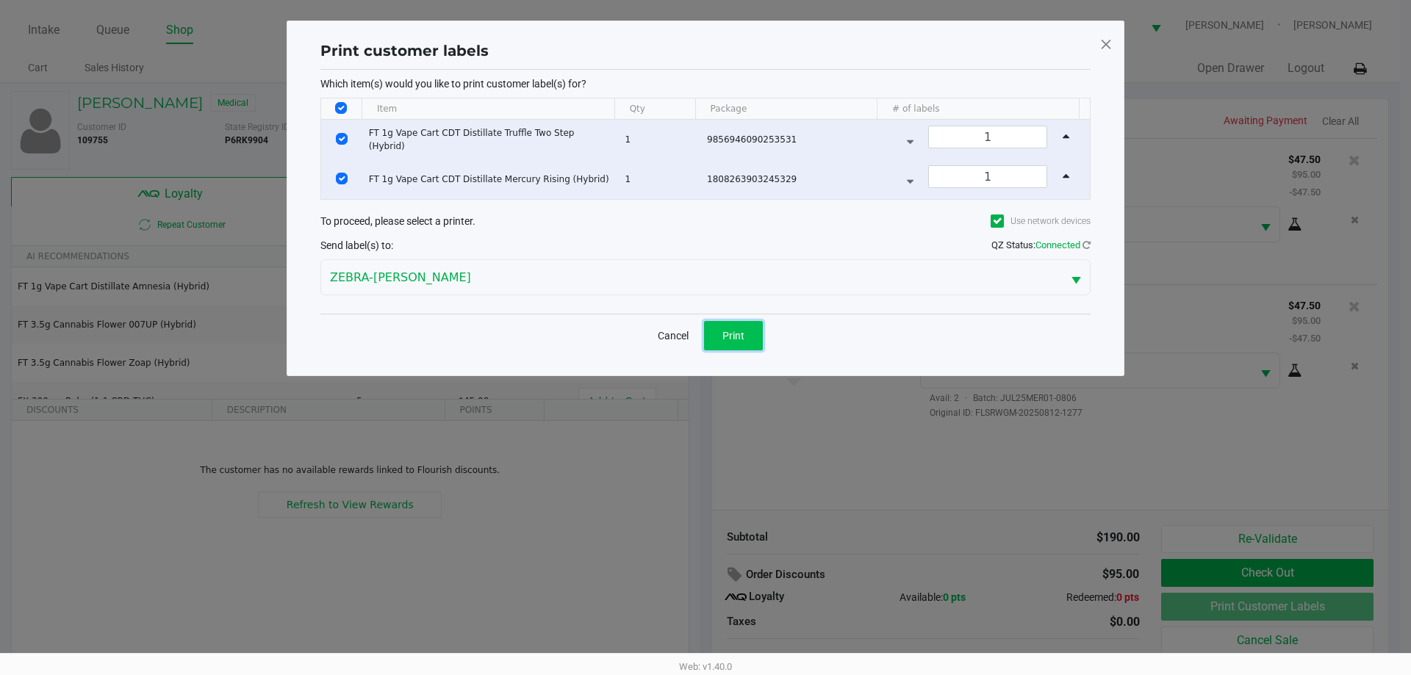
click at [733, 339] on span "Print" at bounding box center [733, 336] width 22 height 12
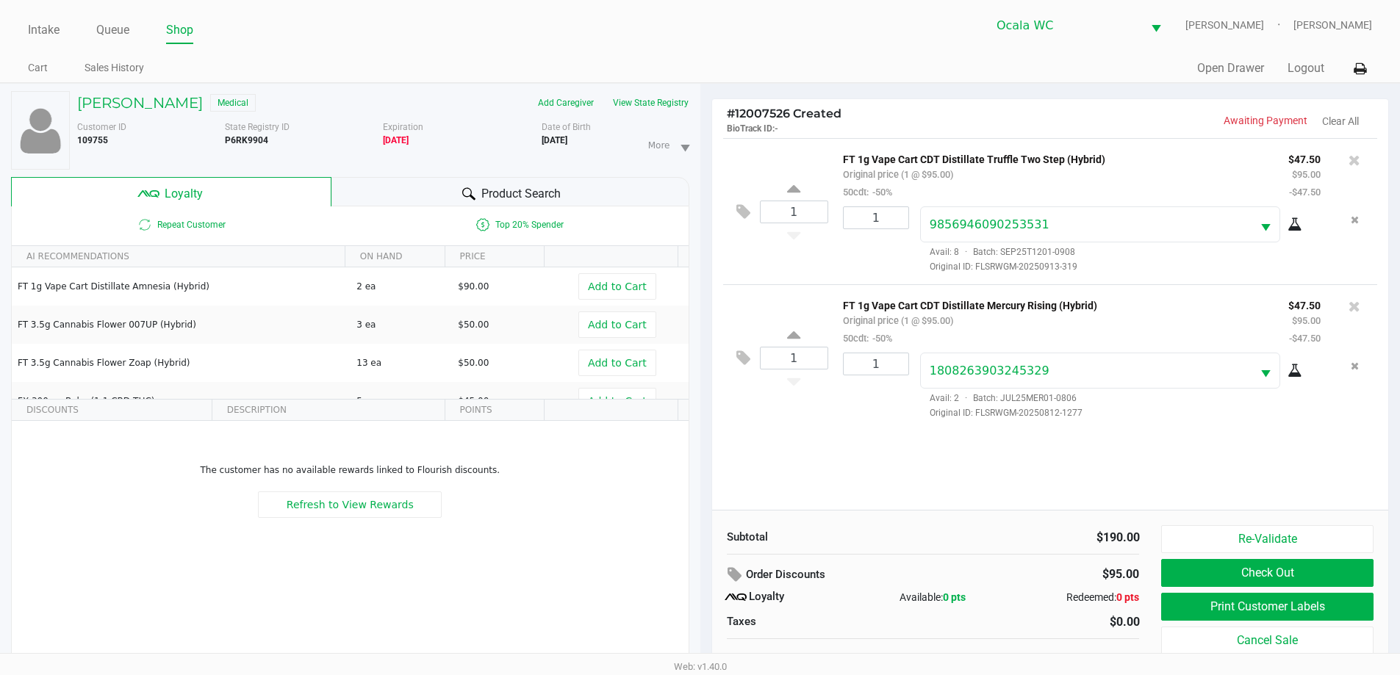
click at [1042, 472] on div "1 FT 1g Vape Cart CDT Distillate Truffle Two Step (Hybrid) Original price (1 @ …" at bounding box center [1050, 324] width 677 height 372
click at [1187, 574] on button "Check Out" at bounding box center [1267, 573] width 212 height 28
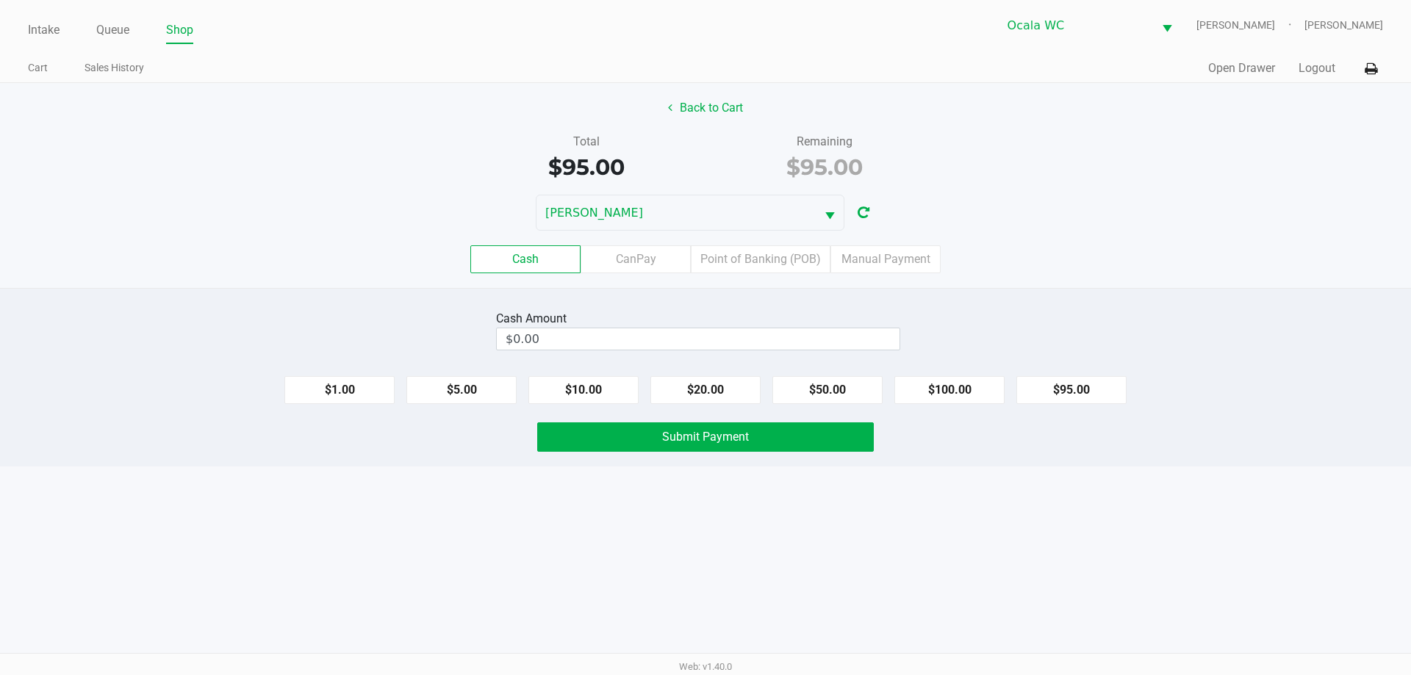
click at [1123, 284] on div "Cash CanPay Point of Banking (POB) Manual Payment" at bounding box center [705, 259] width 1433 height 57
click at [745, 261] on label "Point of Banking (POB)" at bounding box center [761, 259] width 140 height 28
click at [0, 0] on 7 "Point of Banking (POB)" at bounding box center [0, 0] width 0 height 0
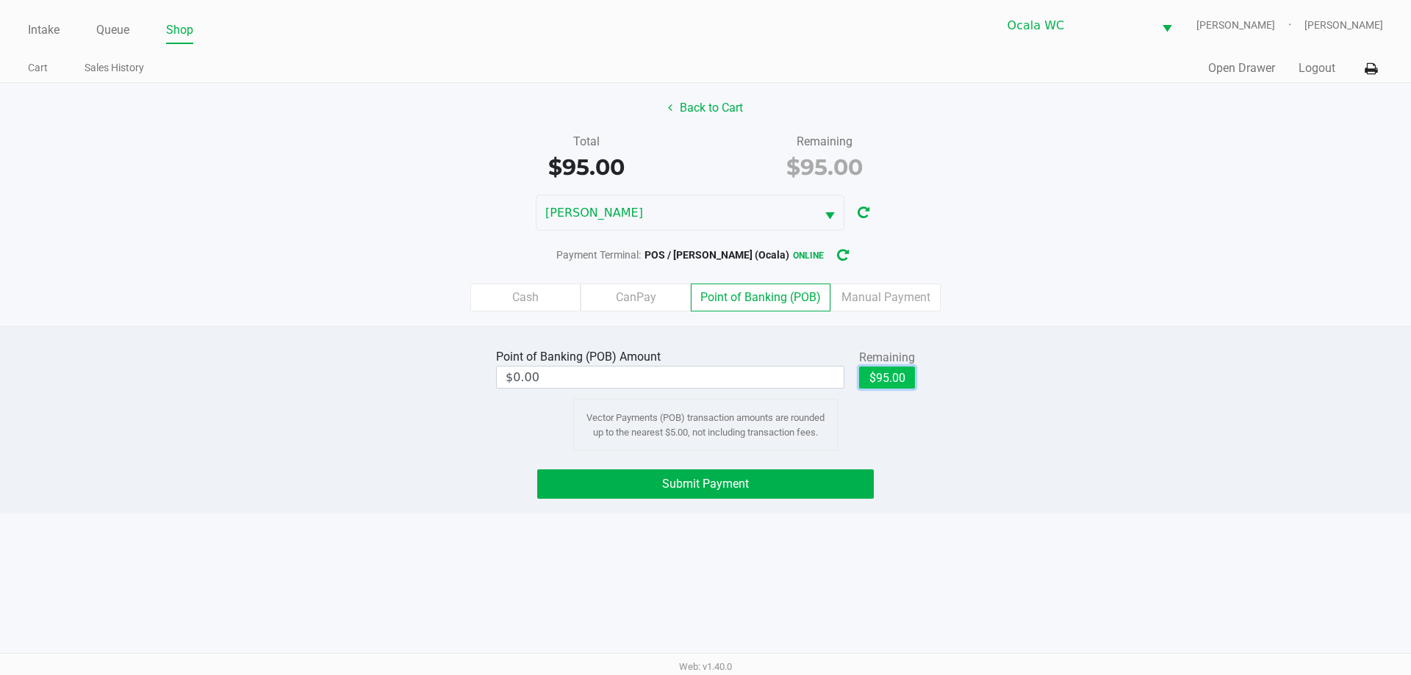
click at [896, 384] on button "$95.00" at bounding box center [887, 378] width 56 height 22
type input "$95.00"
click at [962, 302] on div "Cash CanPay Point of Banking (POB) Manual Payment" at bounding box center [705, 298] width 1411 height 28
click at [740, 480] on span "Submit Payment" at bounding box center [705, 484] width 87 height 14
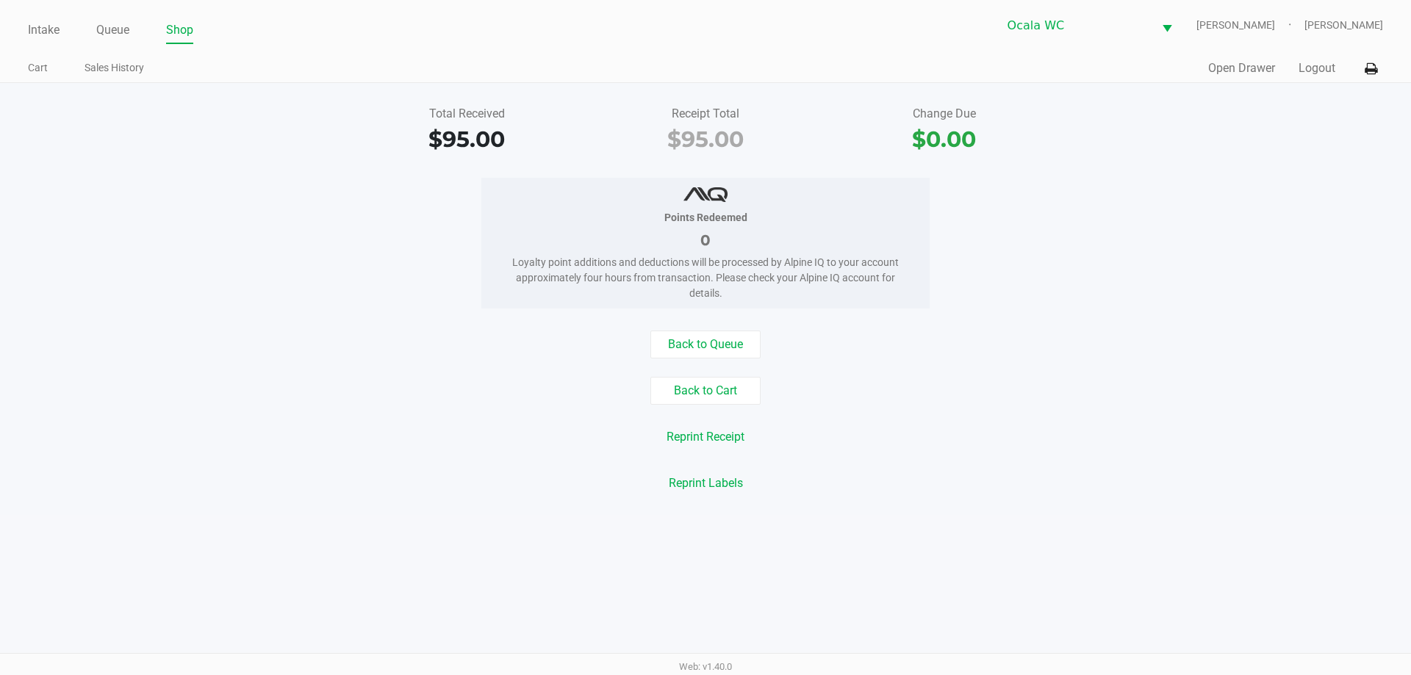
click at [1182, 425] on div "Reprint Receipt" at bounding box center [705, 437] width 1433 height 28
click at [1231, 77] on div "Quick Sale Open Drawer Logout" at bounding box center [1043, 68] width 677 height 27
click at [1231, 64] on button "Open Drawer" at bounding box center [1241, 69] width 67 height 18
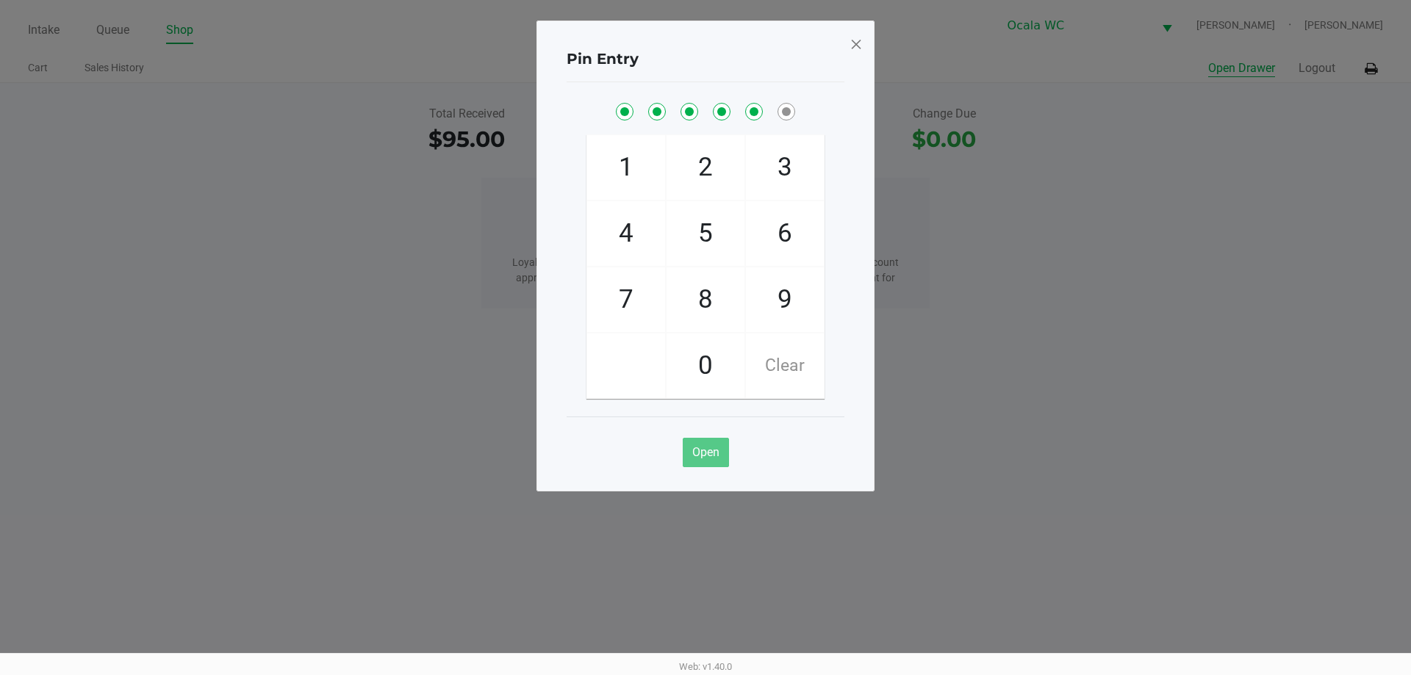
click at [1208, 60] on button "Open Drawer" at bounding box center [1241, 69] width 67 height 18
checkbox input "true"
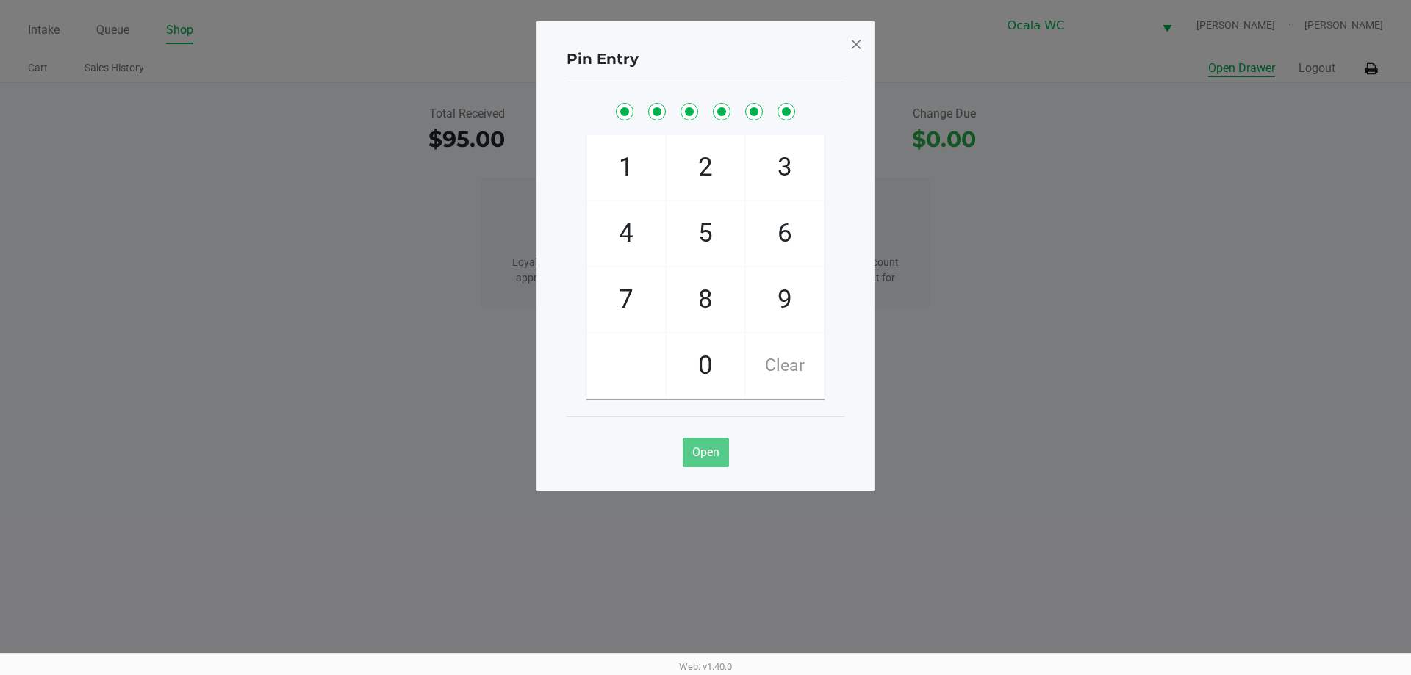
checkbox input "true"
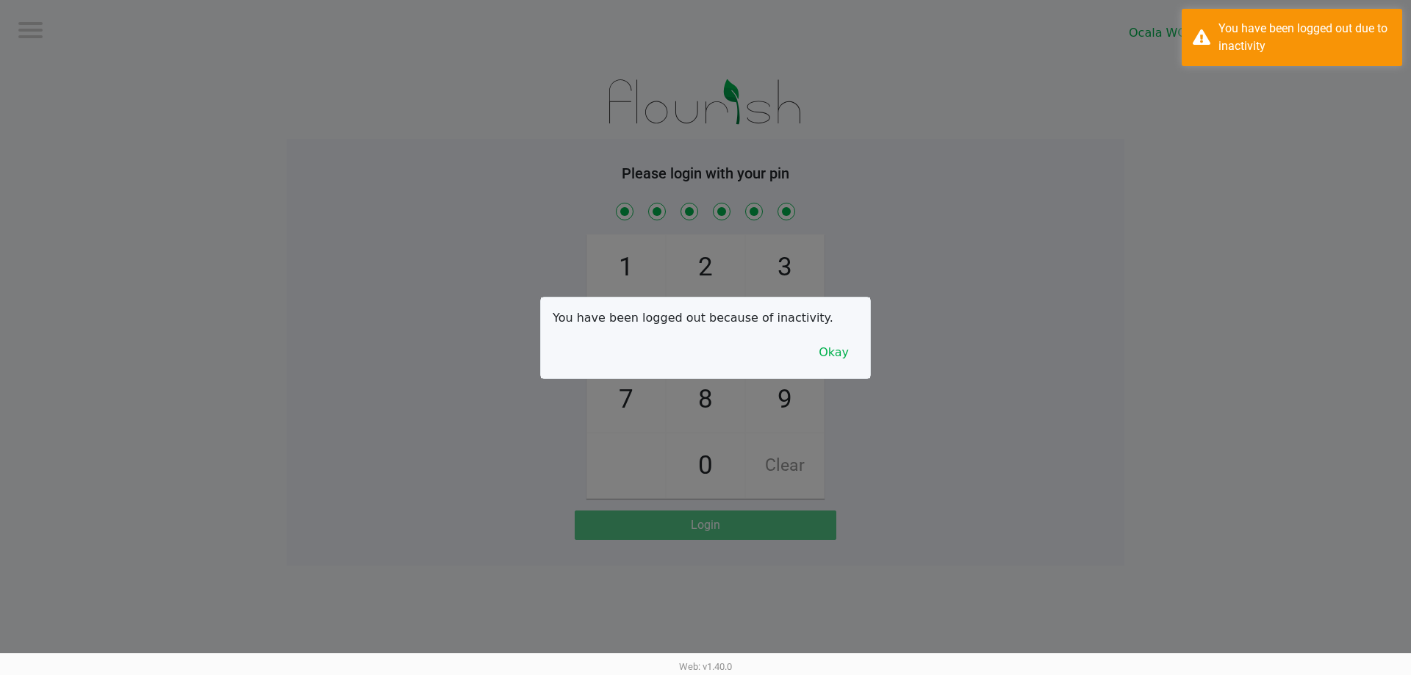
checkbox input "true"
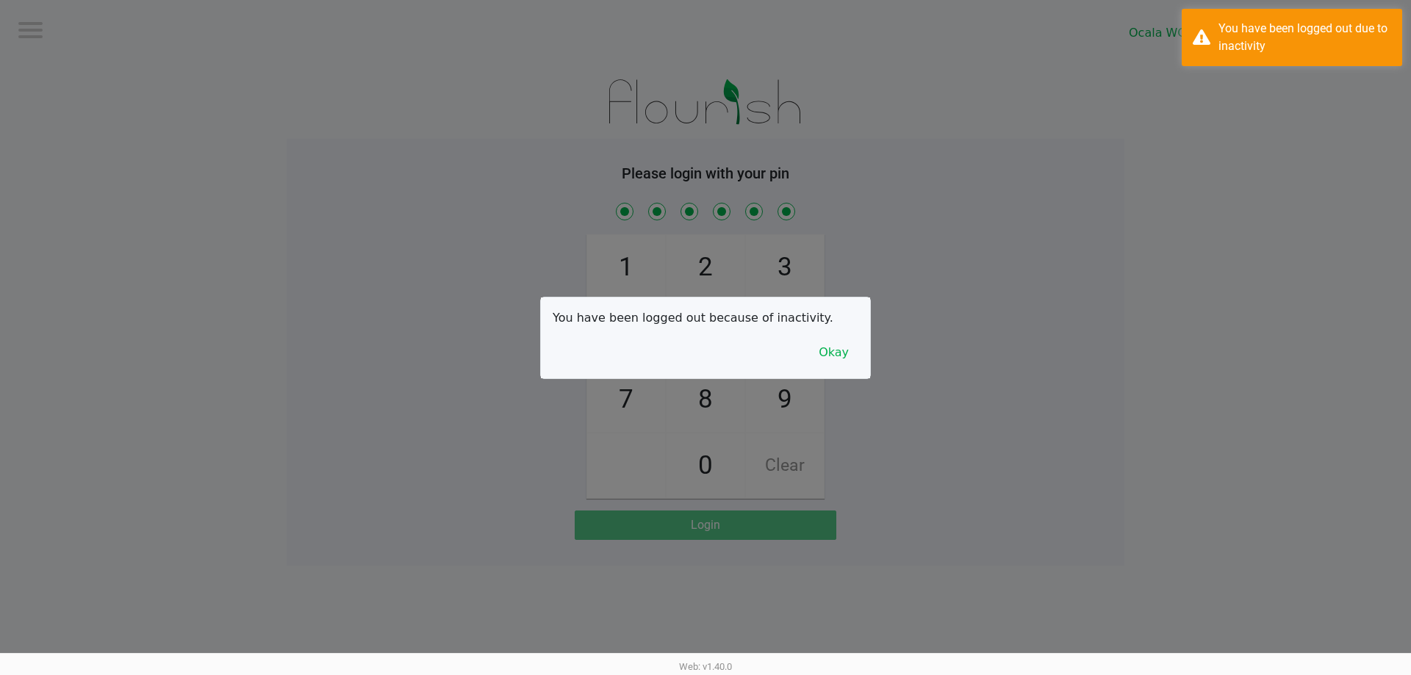
checkbox input "true"
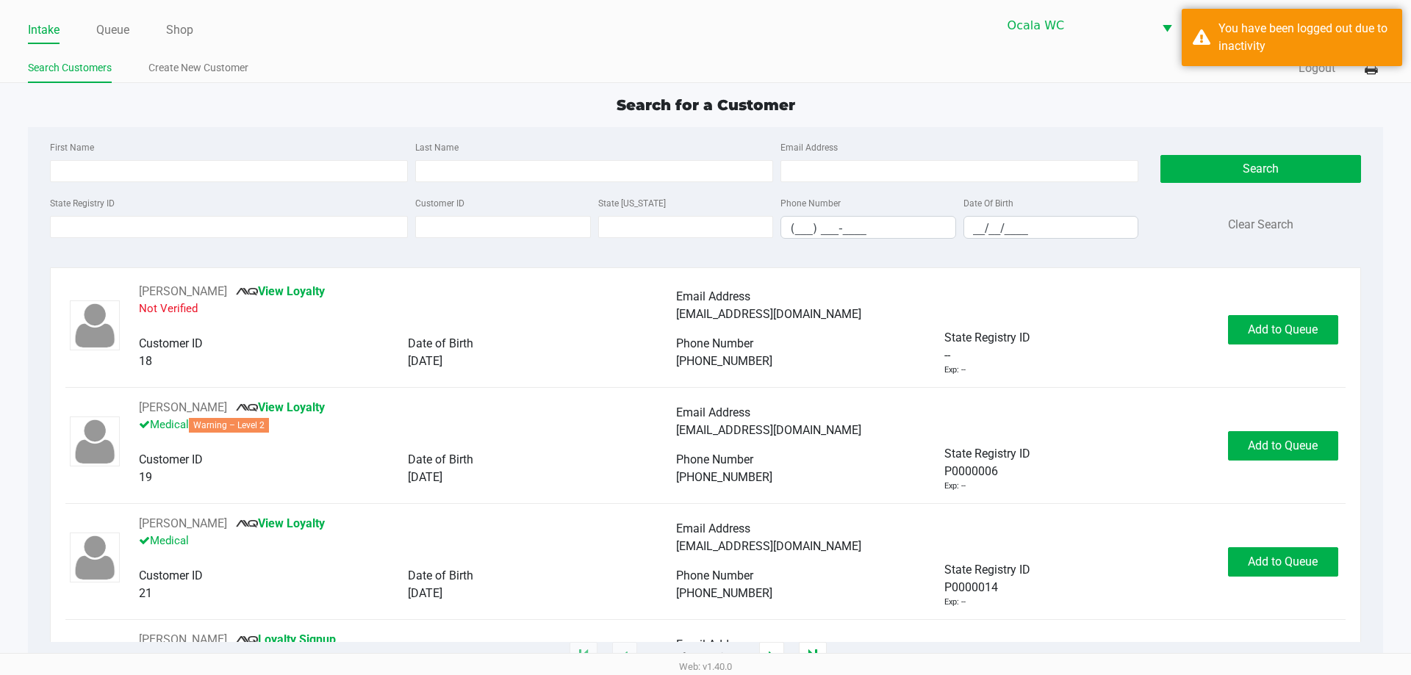
click at [549, 135] on div "First Name Last Name Email Address State Registry ID Customer ID State ID Phone…" at bounding box center [705, 194] width 1332 height 134
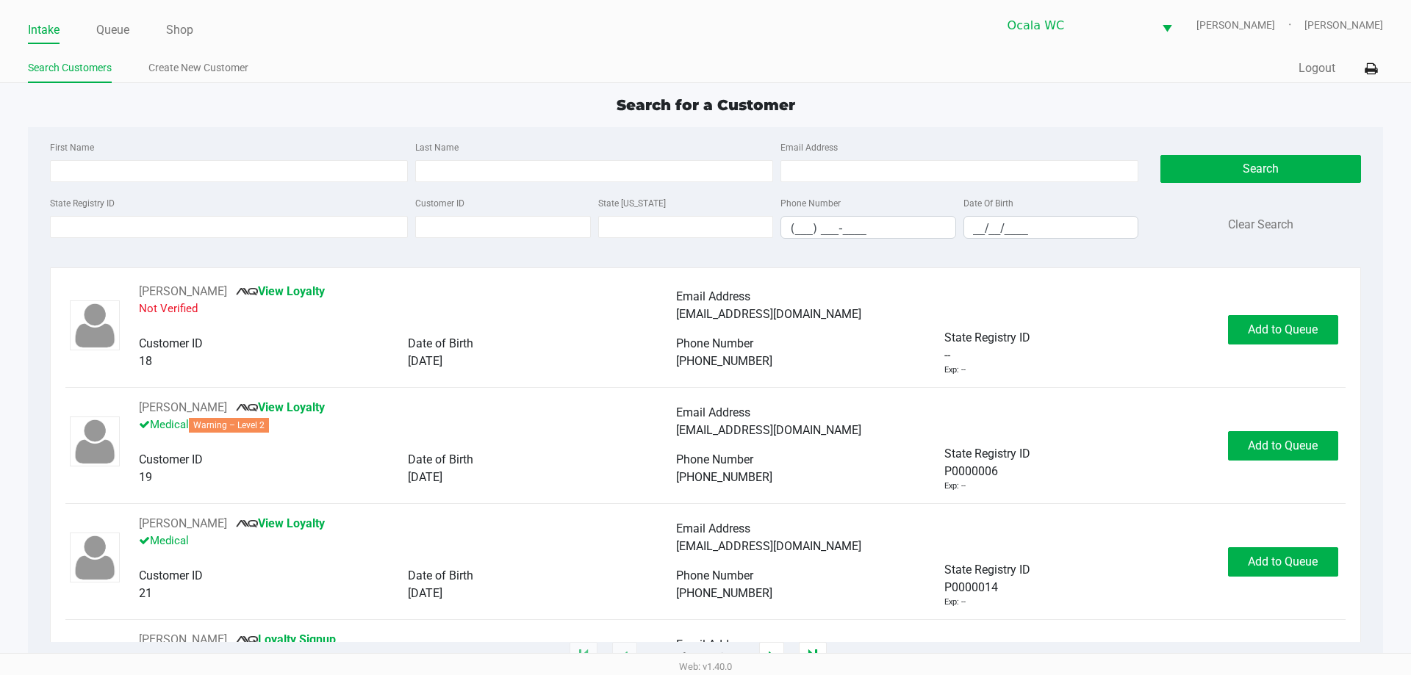
click at [335, 196] on div "State Registry ID" at bounding box center [228, 216] width 365 height 45
type input "PAUL"
type input "BUNN"
type input "01/28/1967"
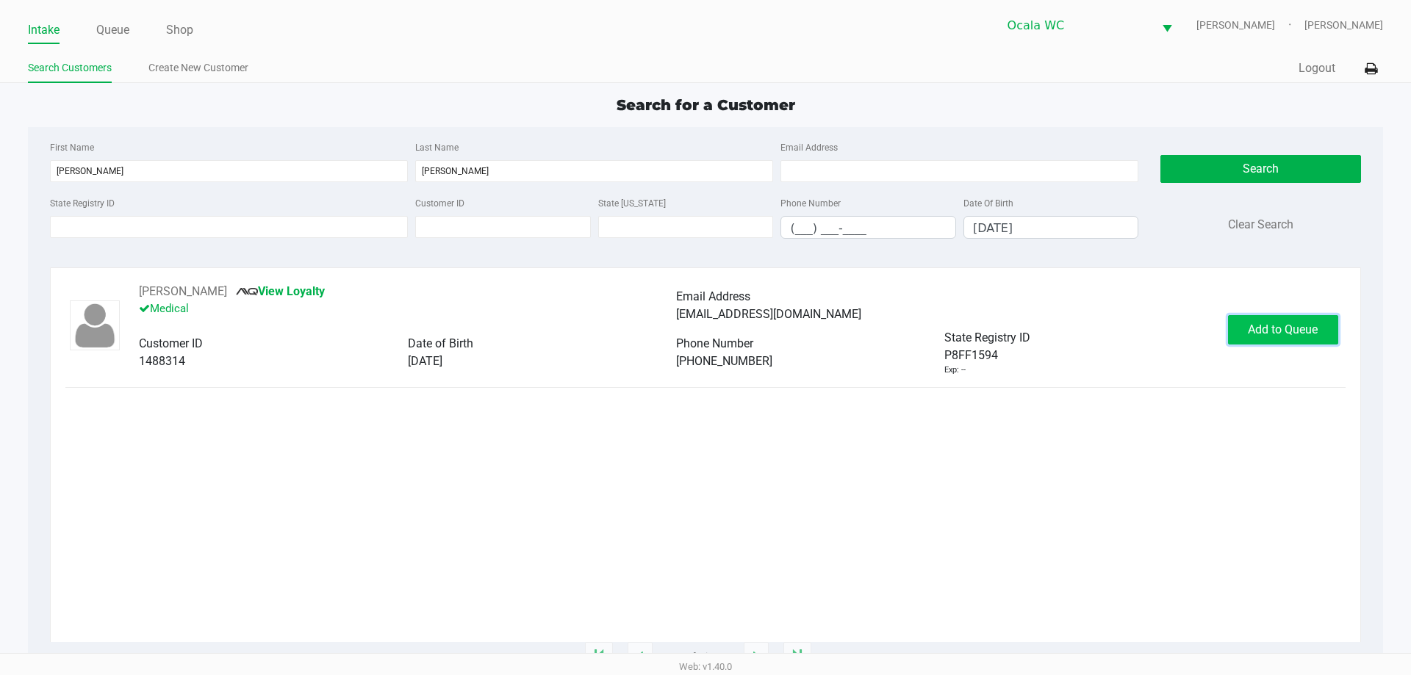
click at [1302, 334] on span "Add to Queue" at bounding box center [1283, 330] width 70 height 14
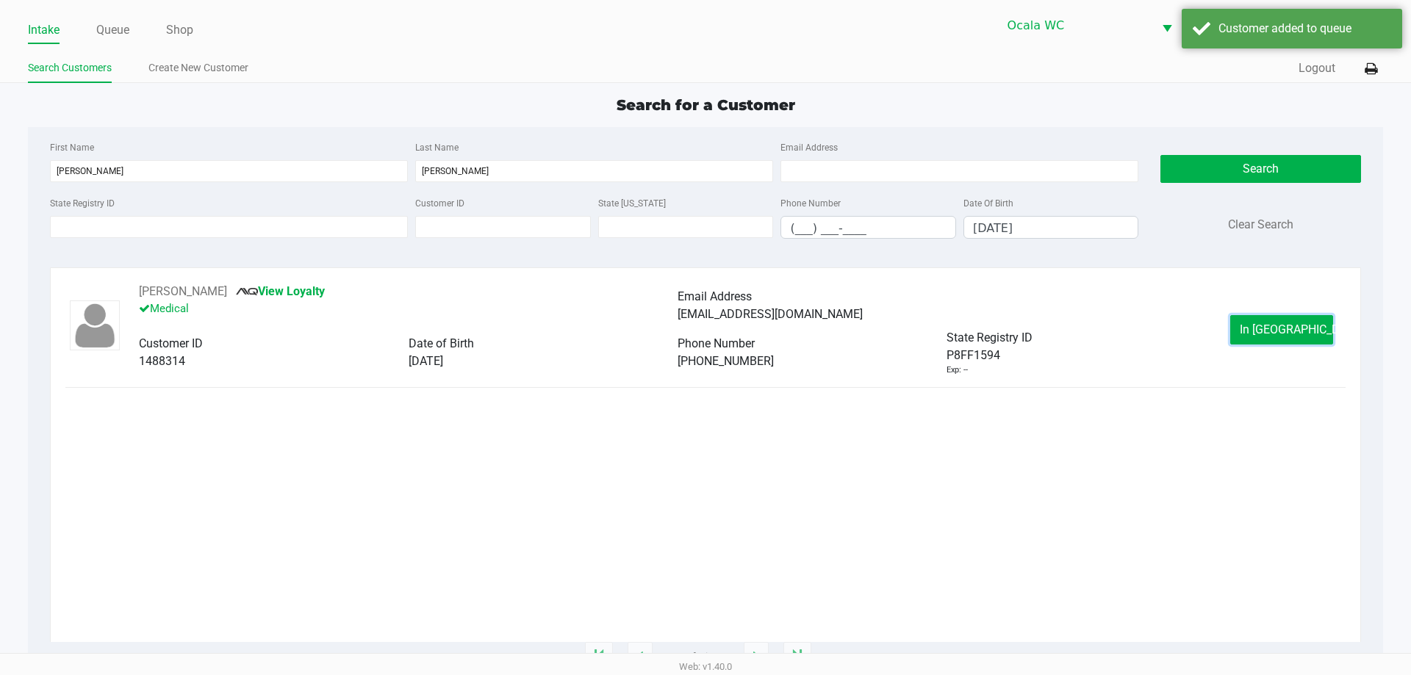
click at [1302, 334] on span "In Queue" at bounding box center [1300, 330] width 123 height 14
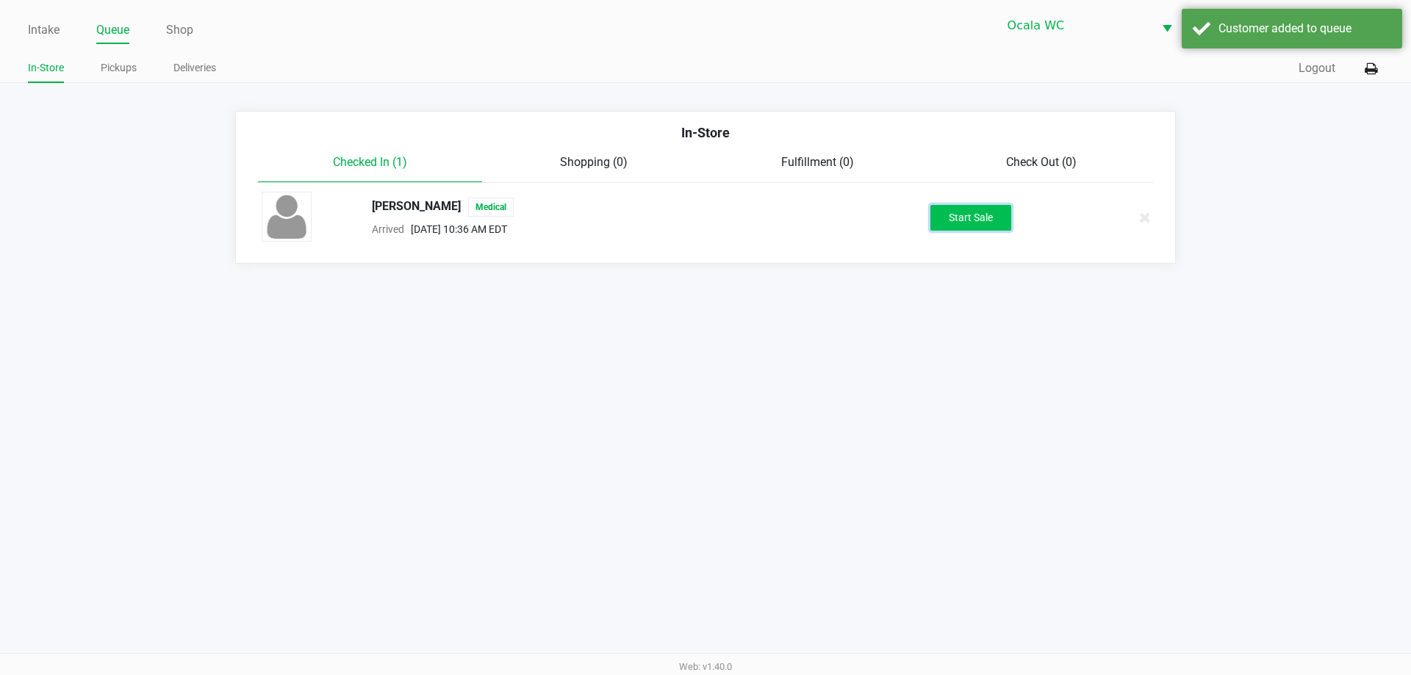
click at [994, 224] on button "Start Sale" at bounding box center [970, 218] width 81 height 26
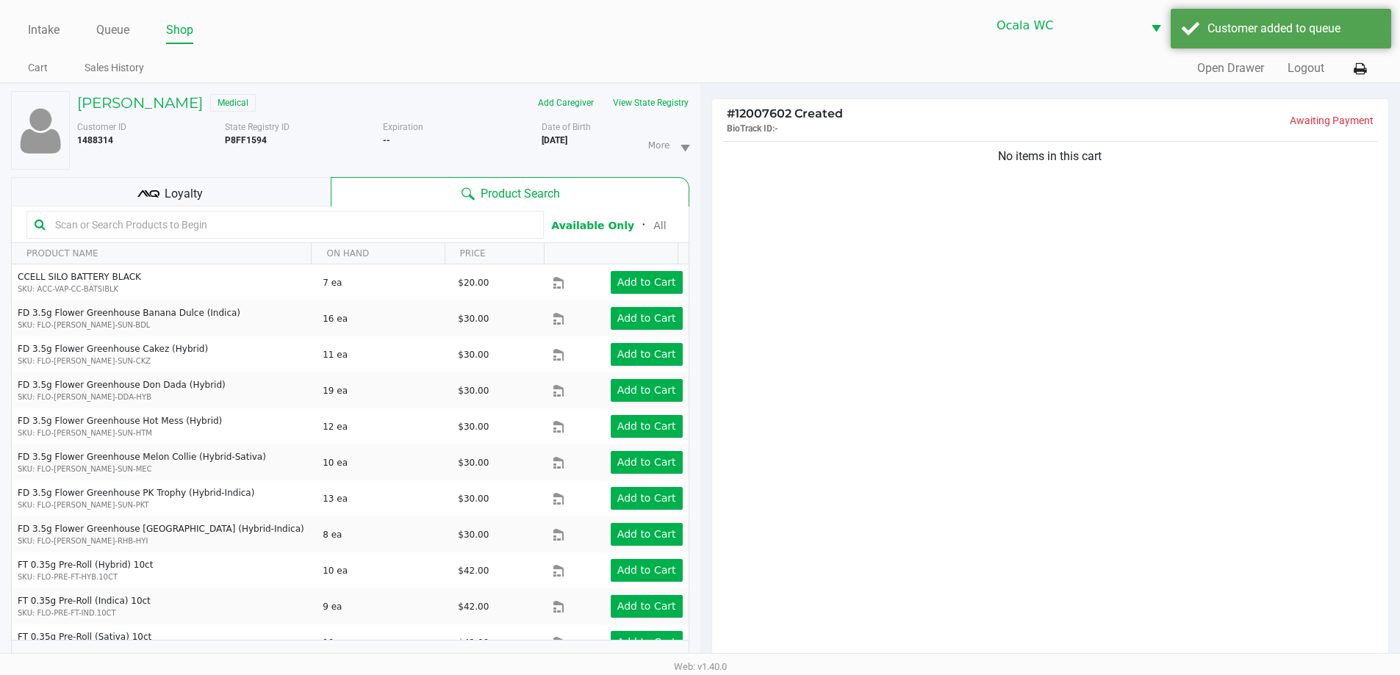
click at [290, 227] on input "text" at bounding box center [292, 225] width 486 height 22
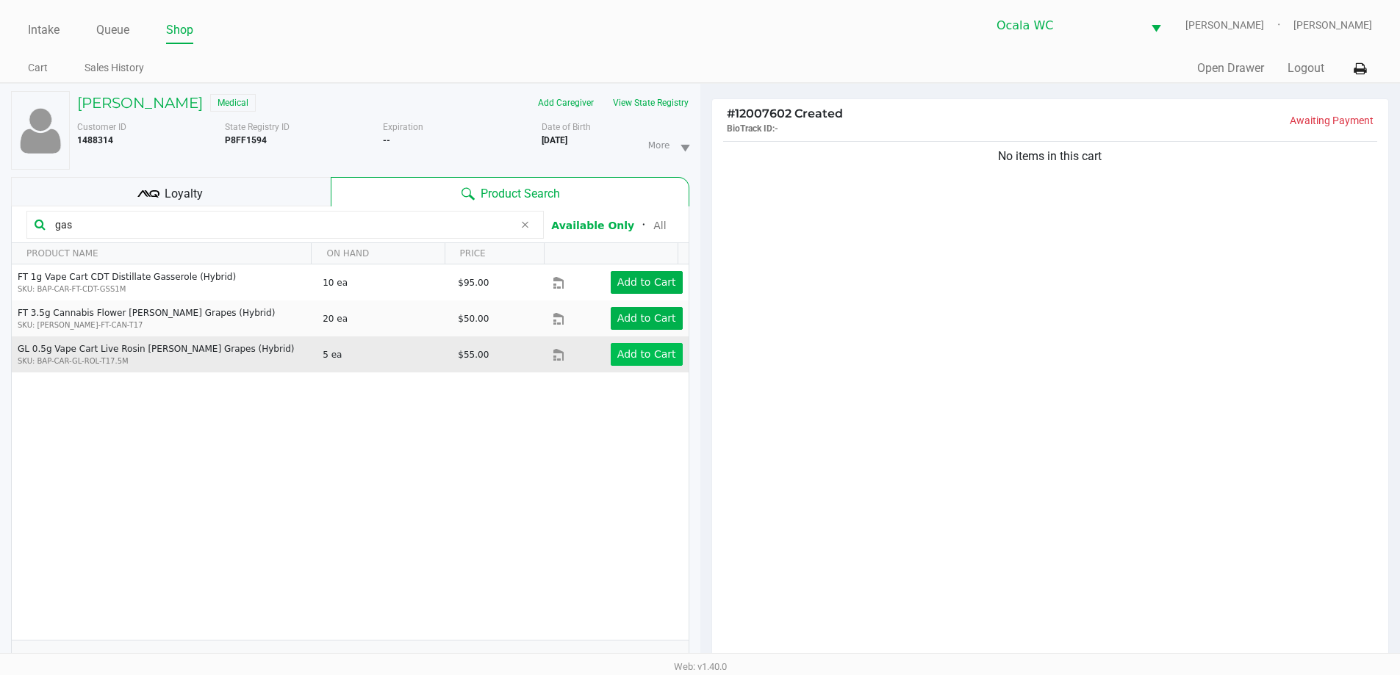
type input "gas"
click at [611, 350] on button "Add to Cart" at bounding box center [647, 354] width 72 height 23
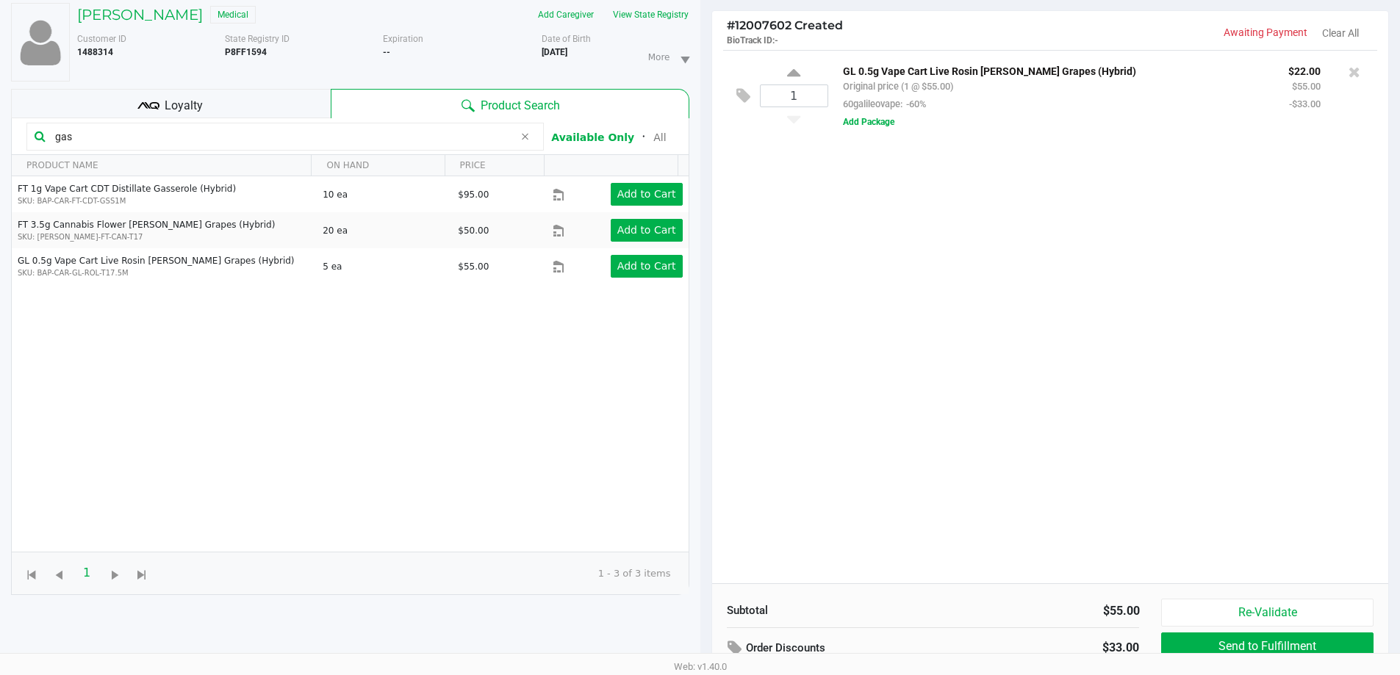
scroll to position [159, 0]
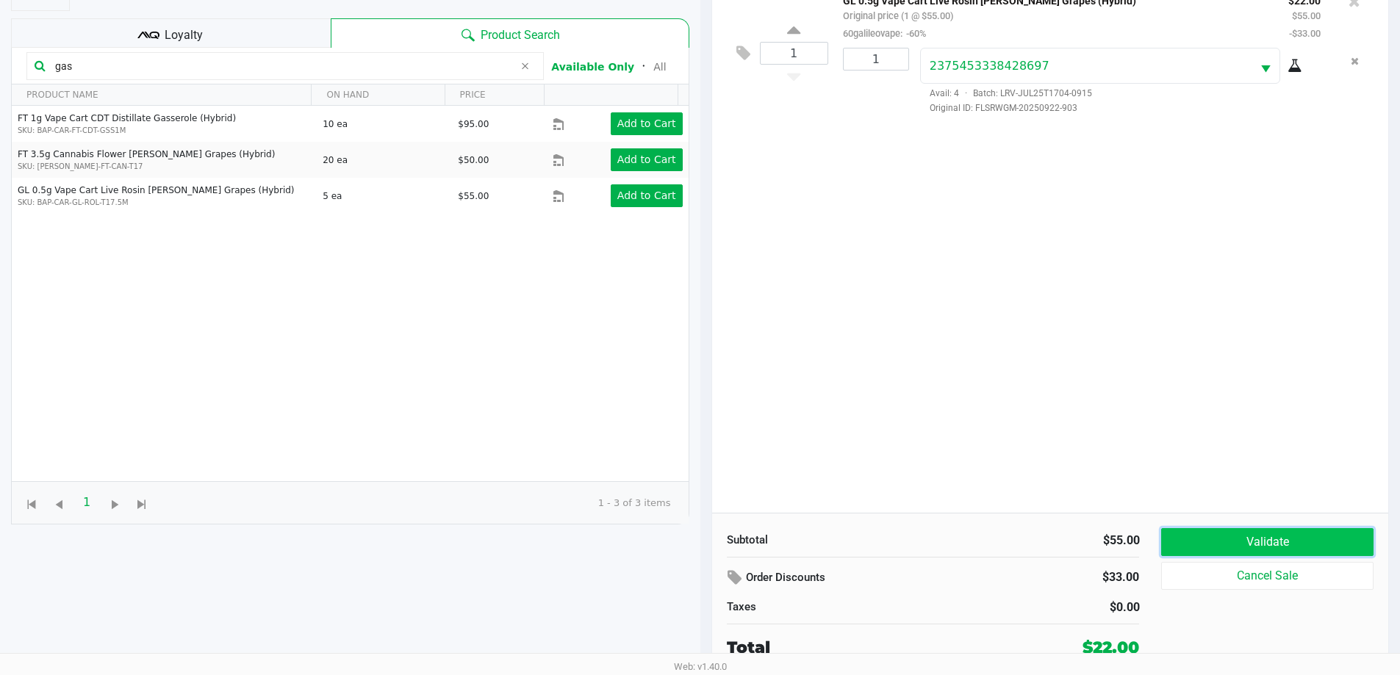
click at [1252, 547] on button "Validate" at bounding box center [1267, 542] width 212 height 28
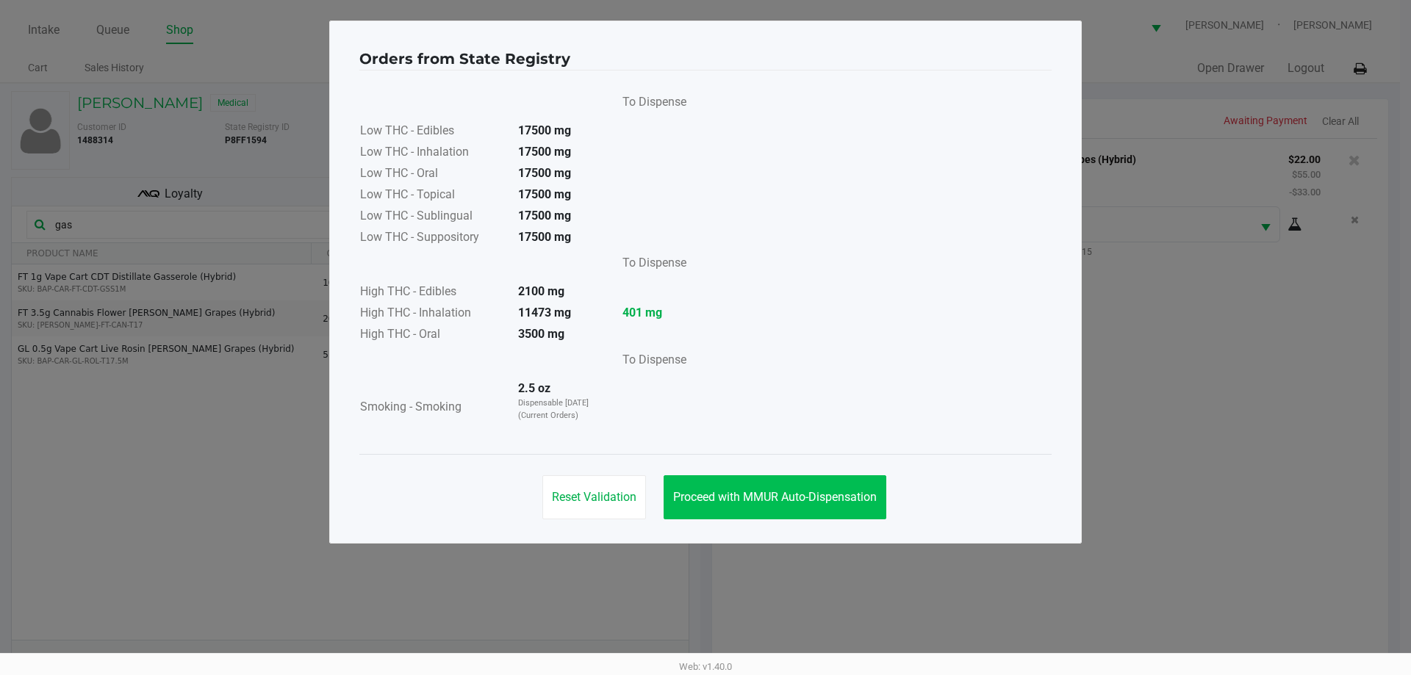
click at [811, 492] on span "Proceed with MMUR Auto-Dispensation" at bounding box center [775, 497] width 204 height 14
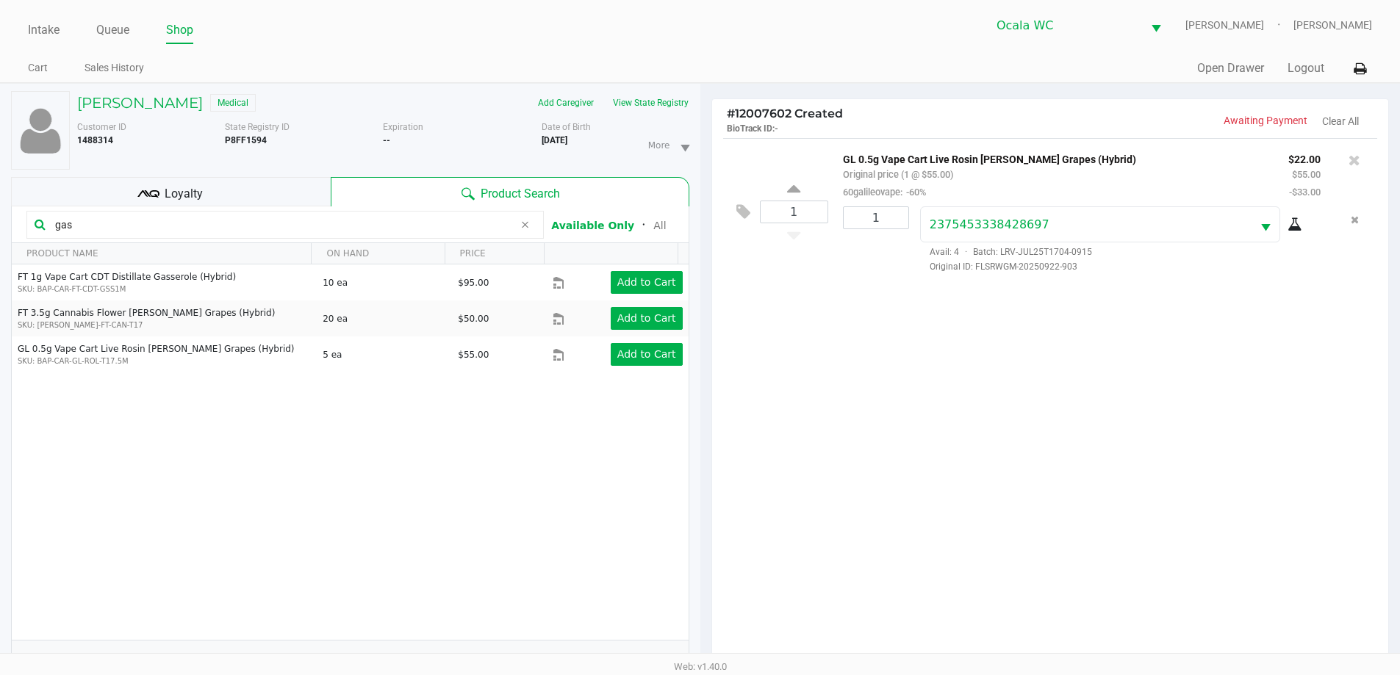
scroll to position [159, 0]
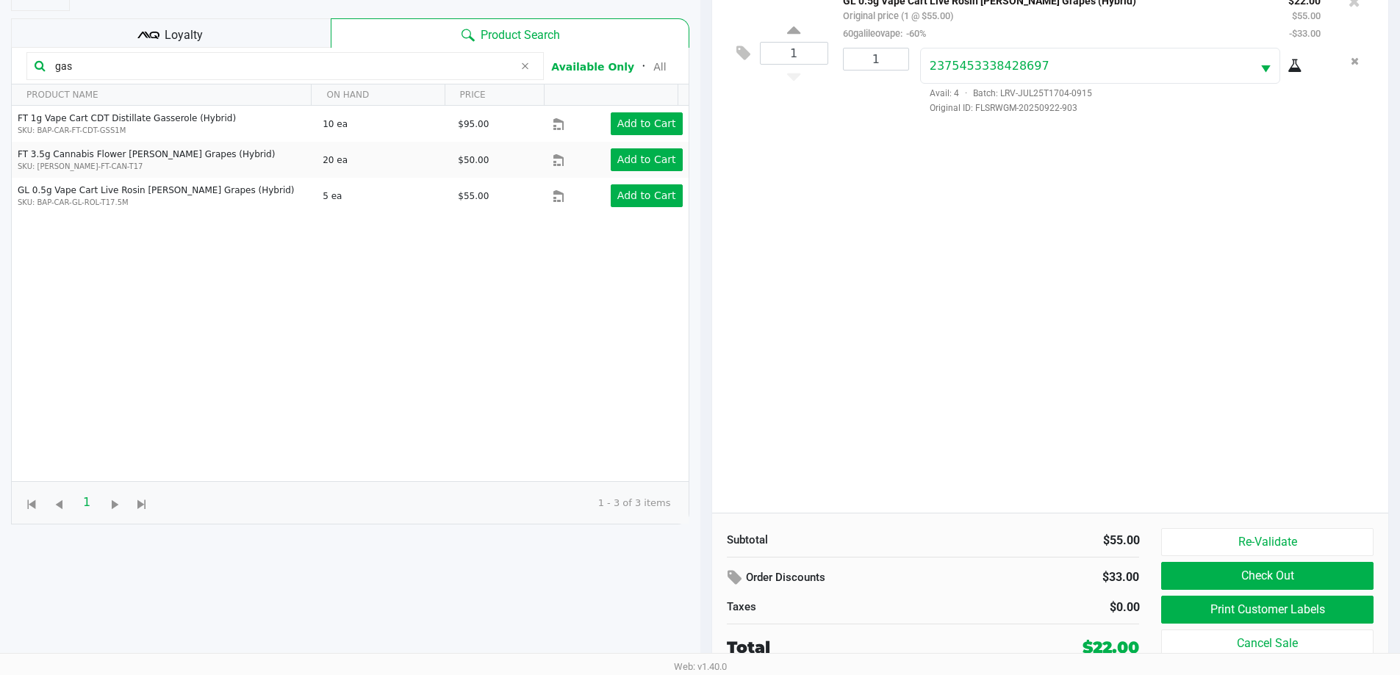
click at [1304, 617] on button "Print Customer Labels" at bounding box center [1267, 610] width 212 height 28
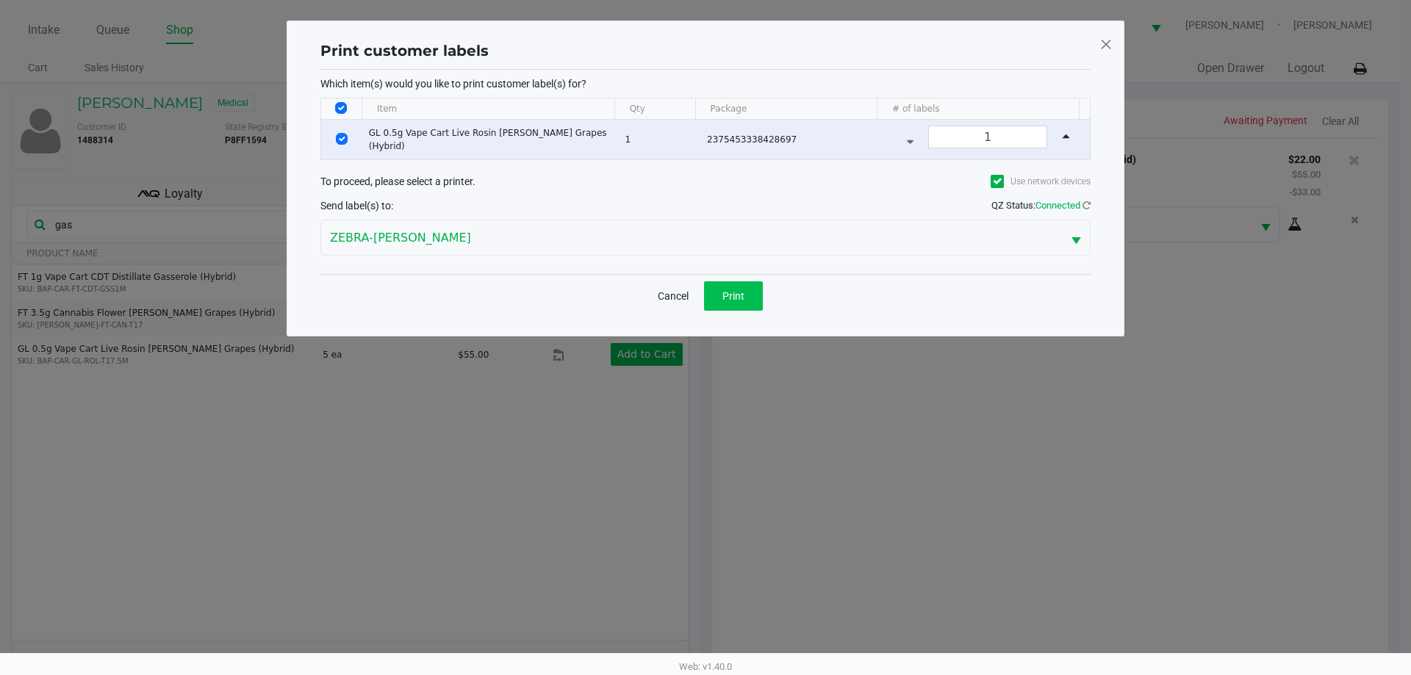
click at [749, 295] on button "Print" at bounding box center [733, 295] width 59 height 29
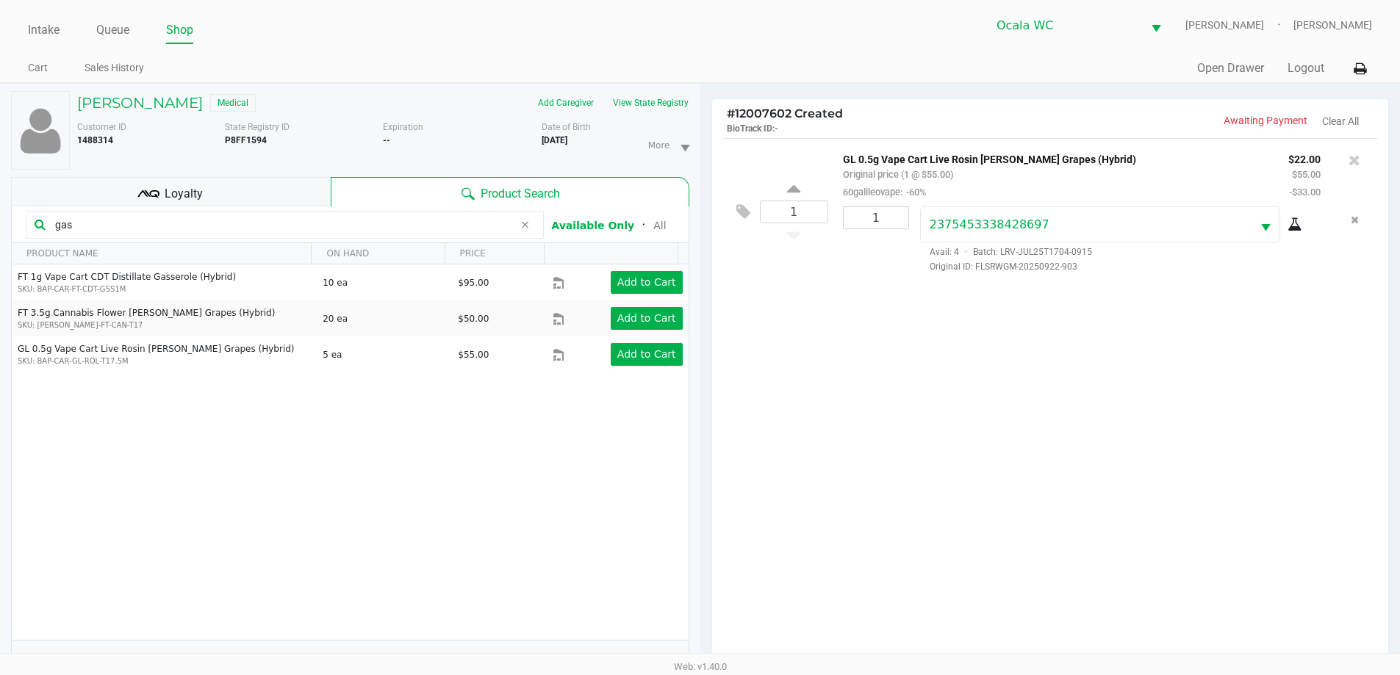
scroll to position [159, 0]
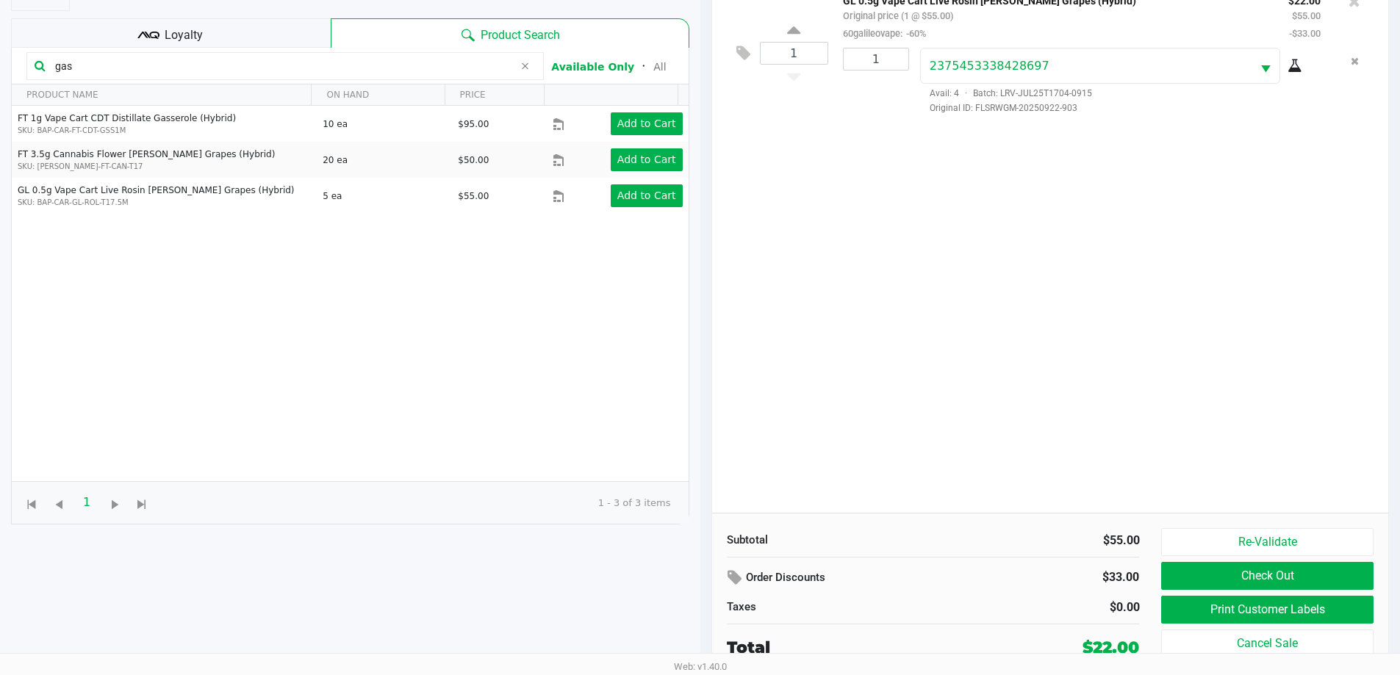
click at [1217, 581] on button "Check Out" at bounding box center [1267, 576] width 212 height 28
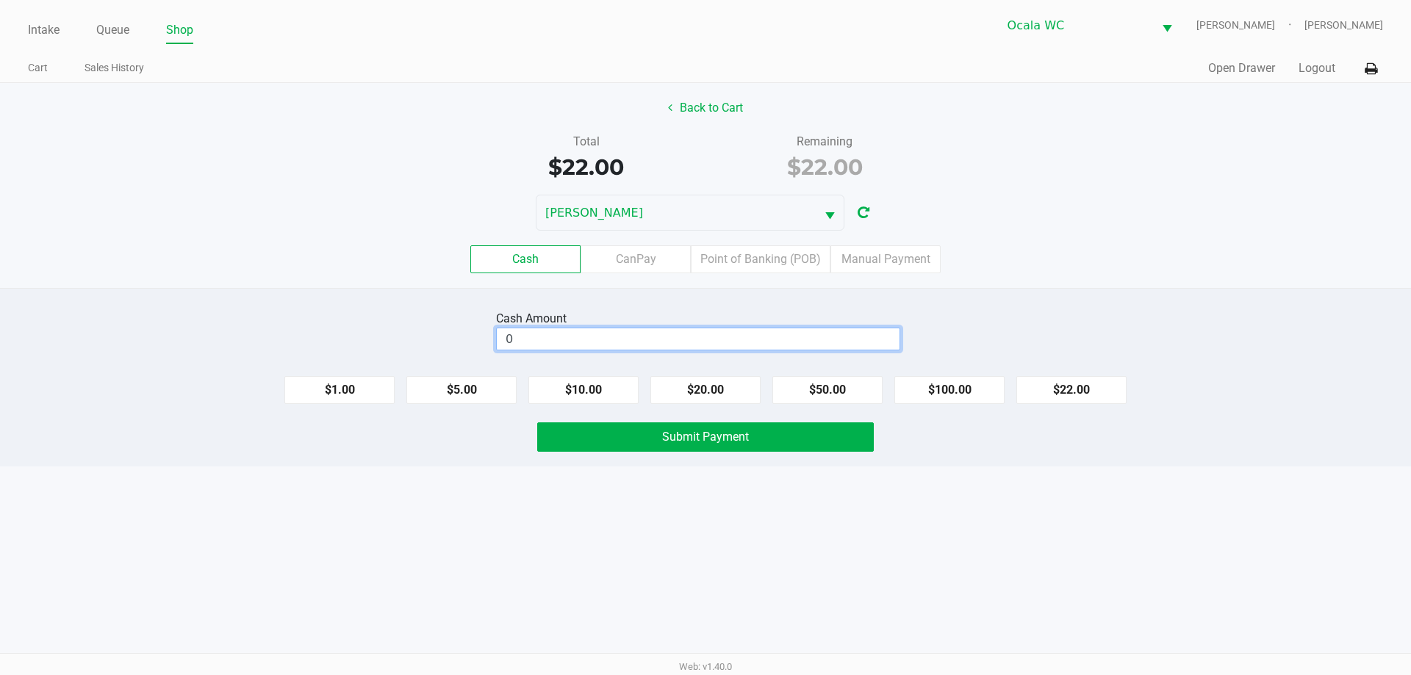
click at [753, 339] on input "0" at bounding box center [698, 338] width 403 height 21
click at [645, 447] on button "Submit Payment" at bounding box center [705, 436] width 337 height 29
type input "$22.00"
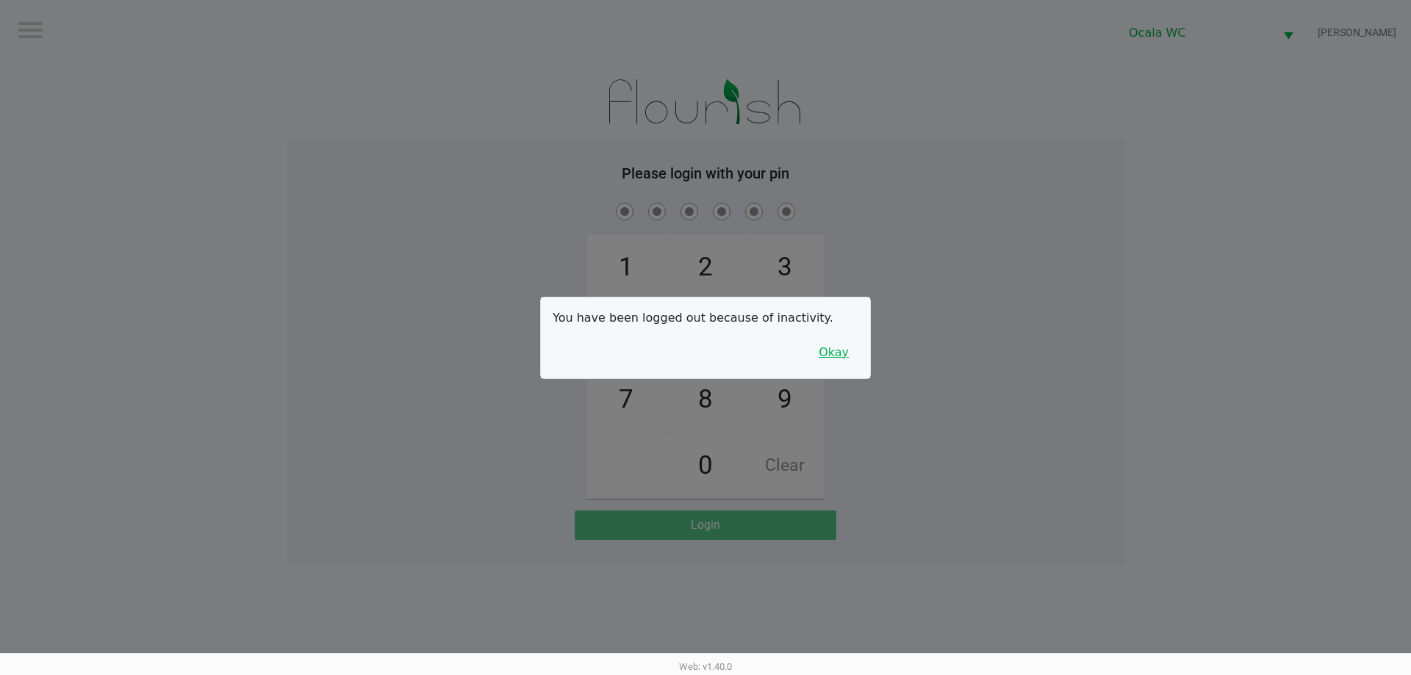
click at [829, 353] on button "Okay" at bounding box center [833, 353] width 49 height 28
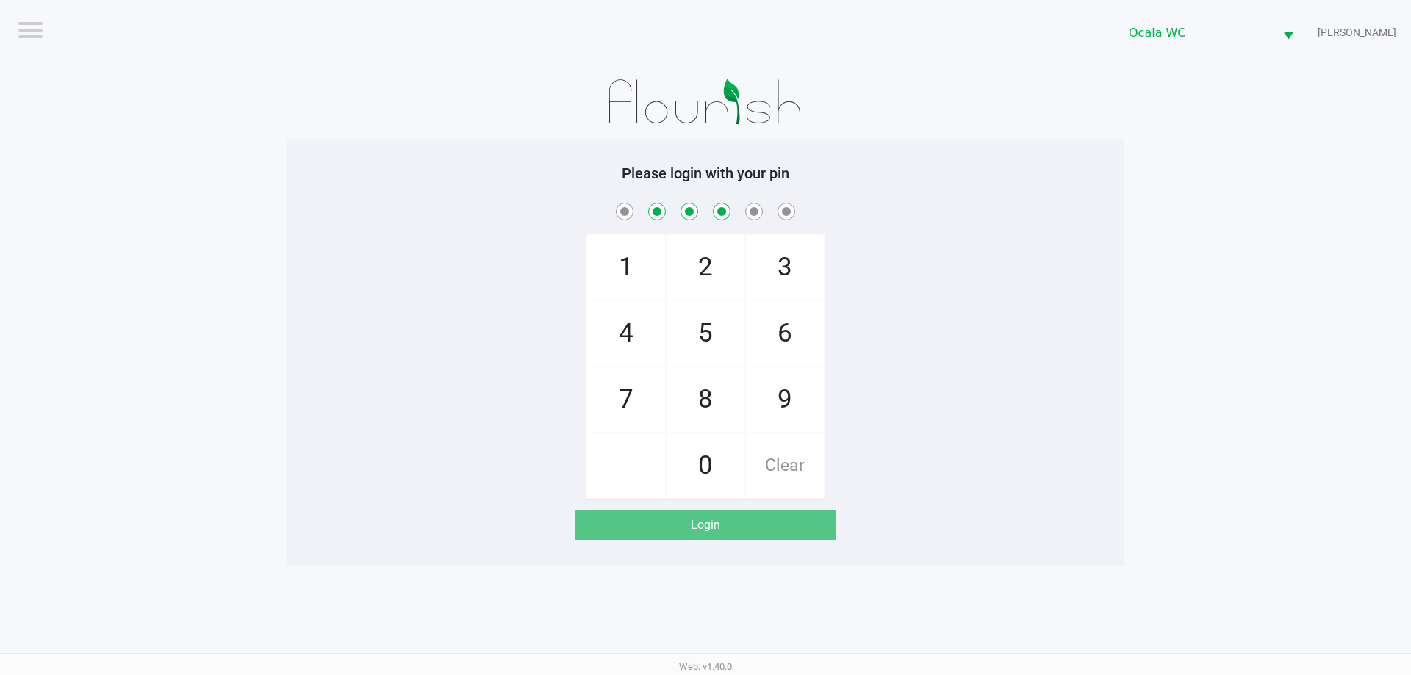
checkbox input "true"
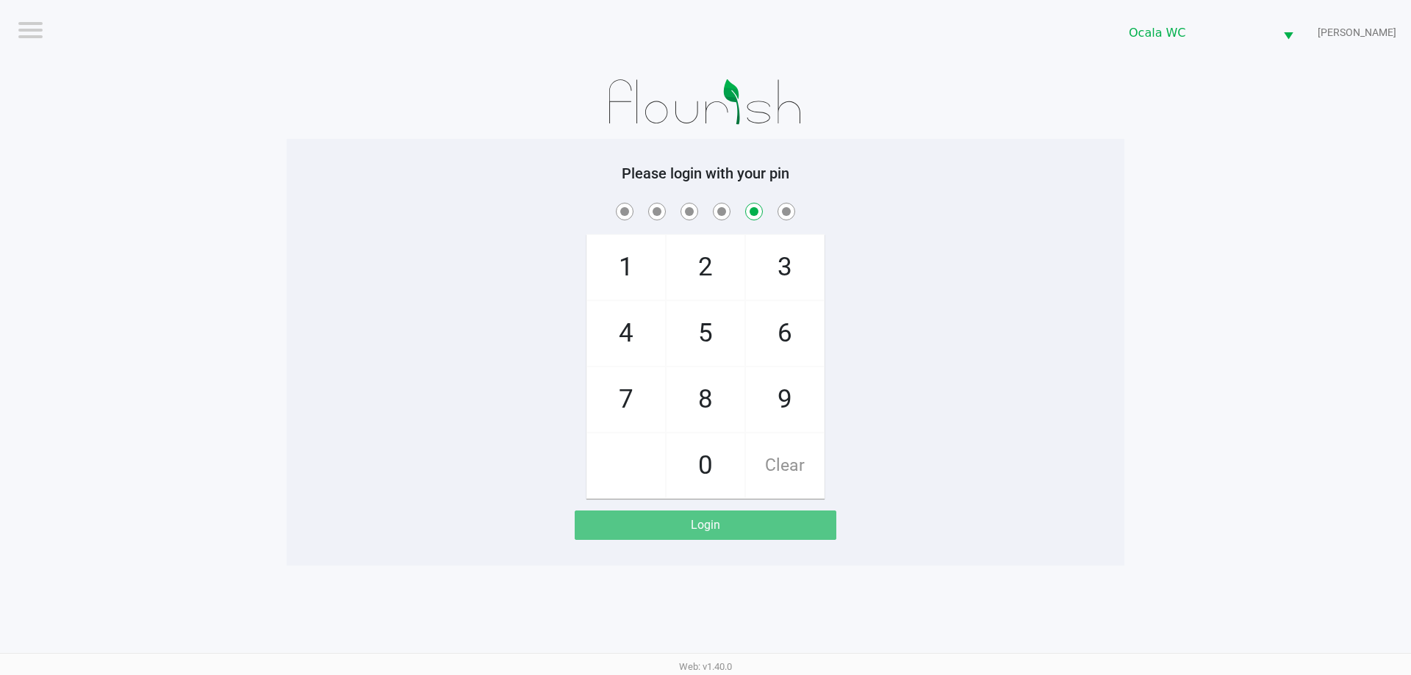
checkbox input "false"
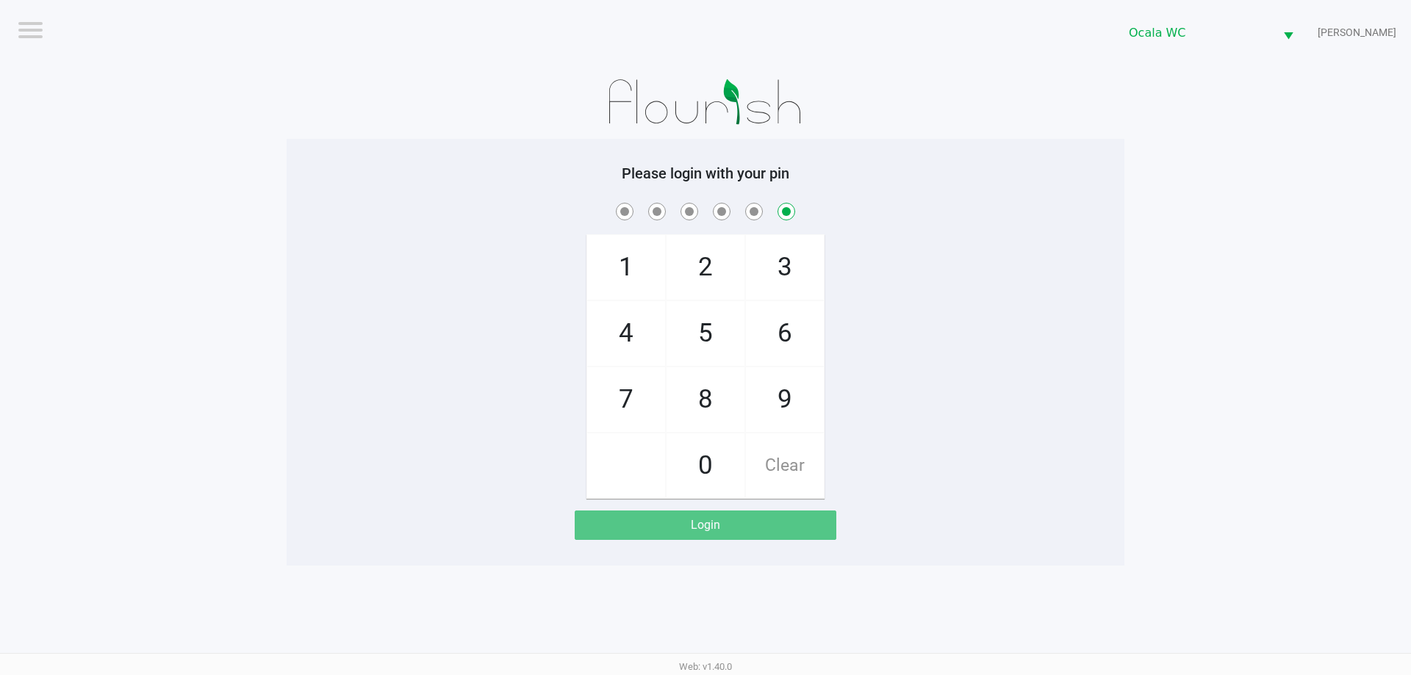
checkbox input "true"
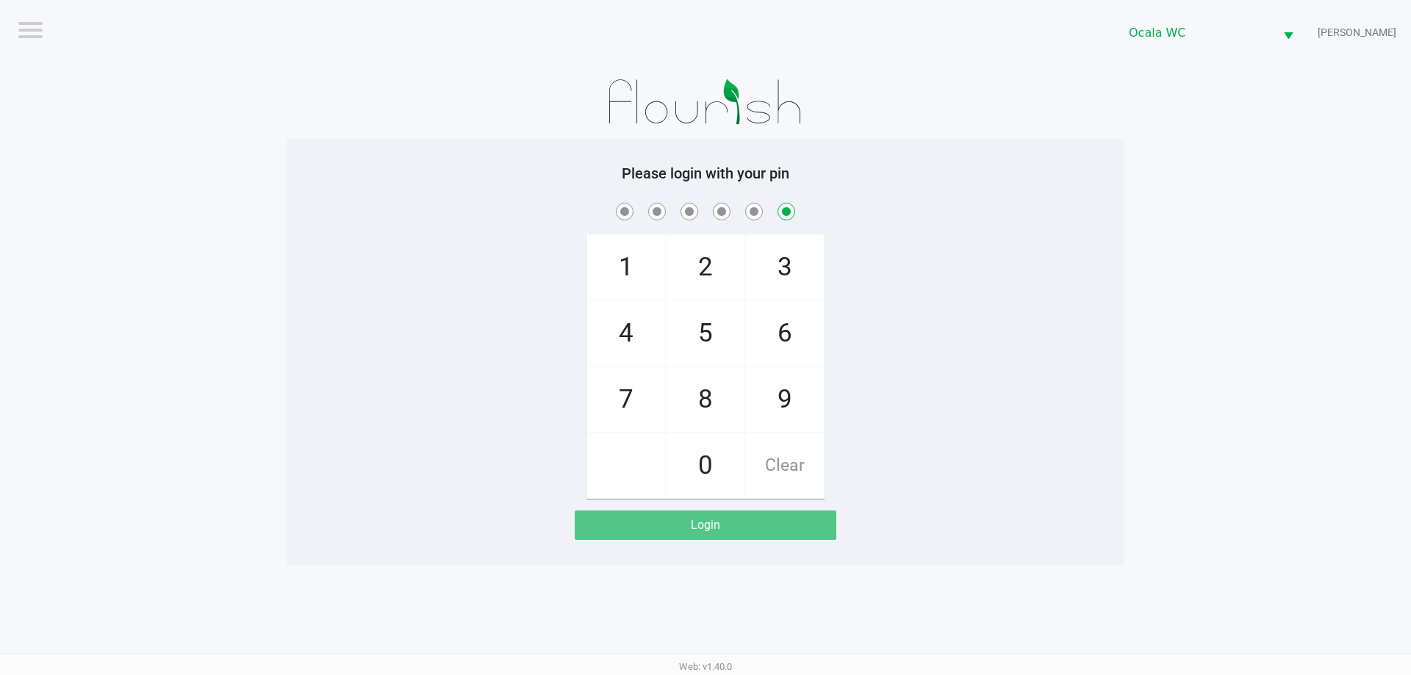
checkbox input "true"
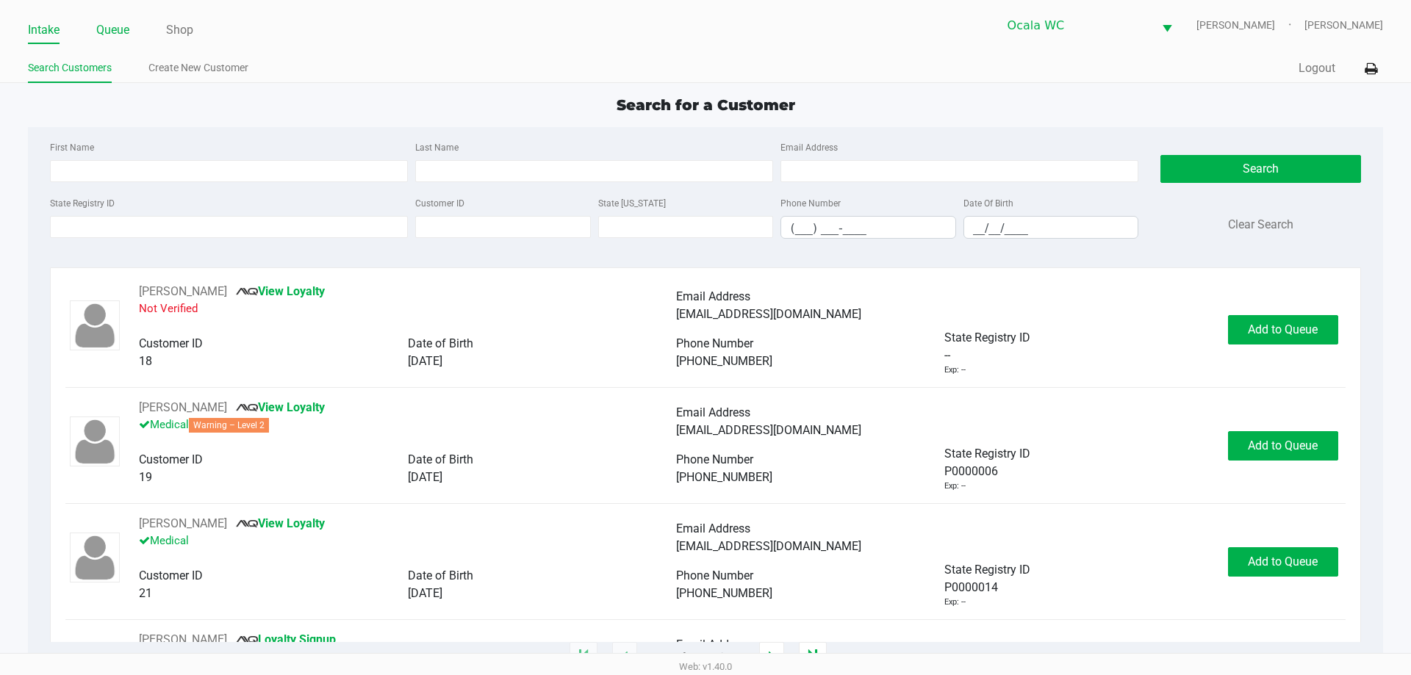
click at [111, 36] on link "Queue" at bounding box center [112, 30] width 33 height 21
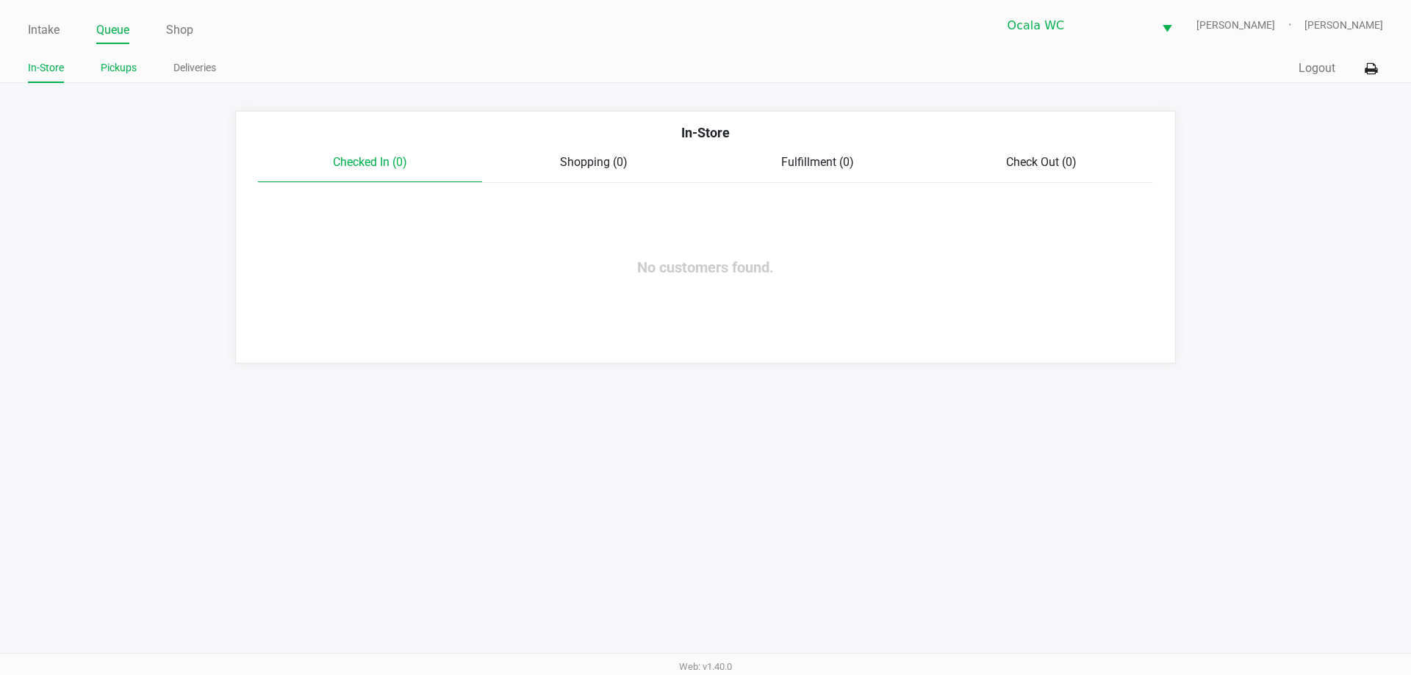
click at [118, 75] on link "Pickups" at bounding box center [119, 68] width 36 height 18
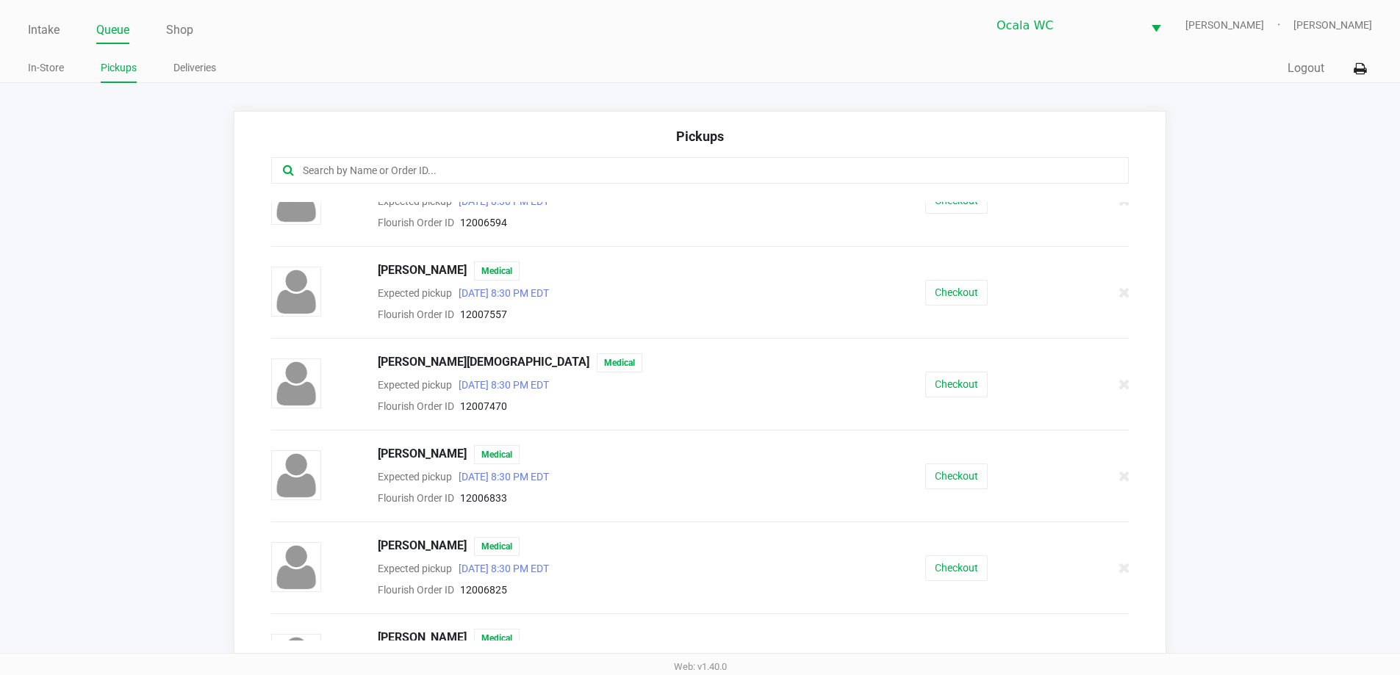
scroll to position [1276, 0]
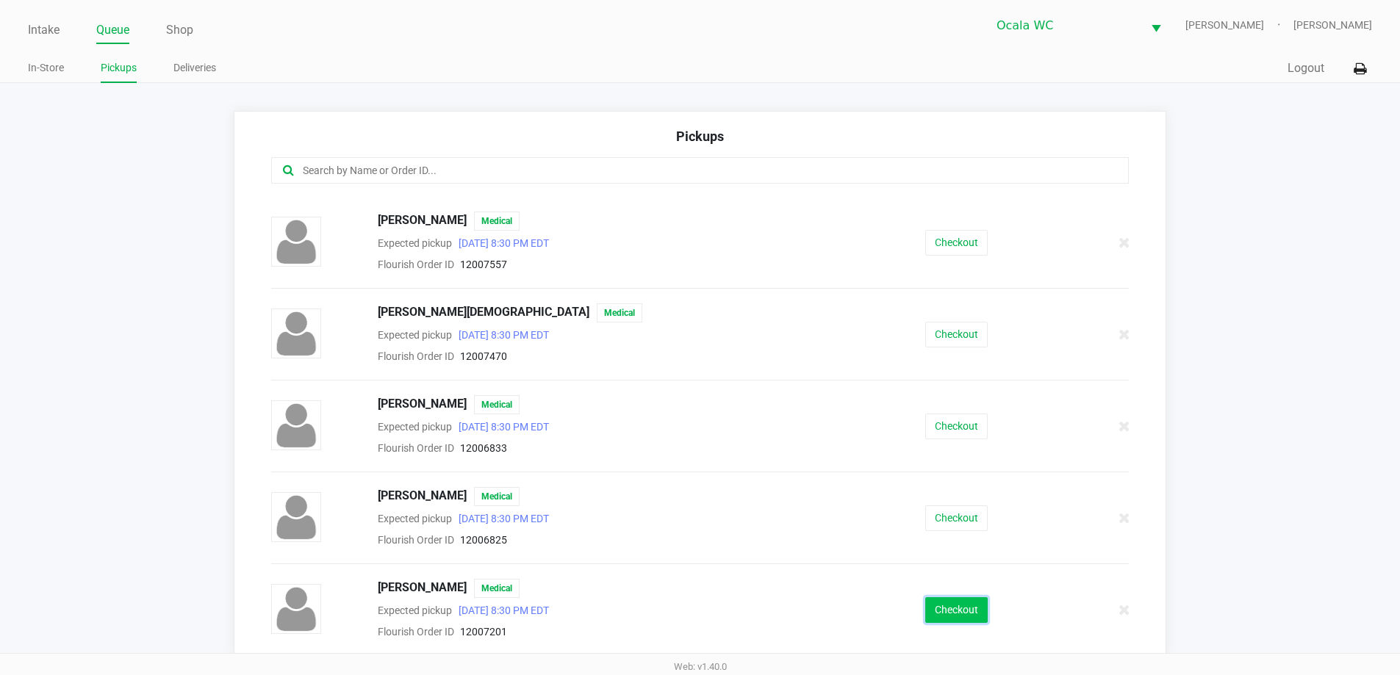
click at [934, 610] on button "Checkout" at bounding box center [956, 610] width 62 height 26
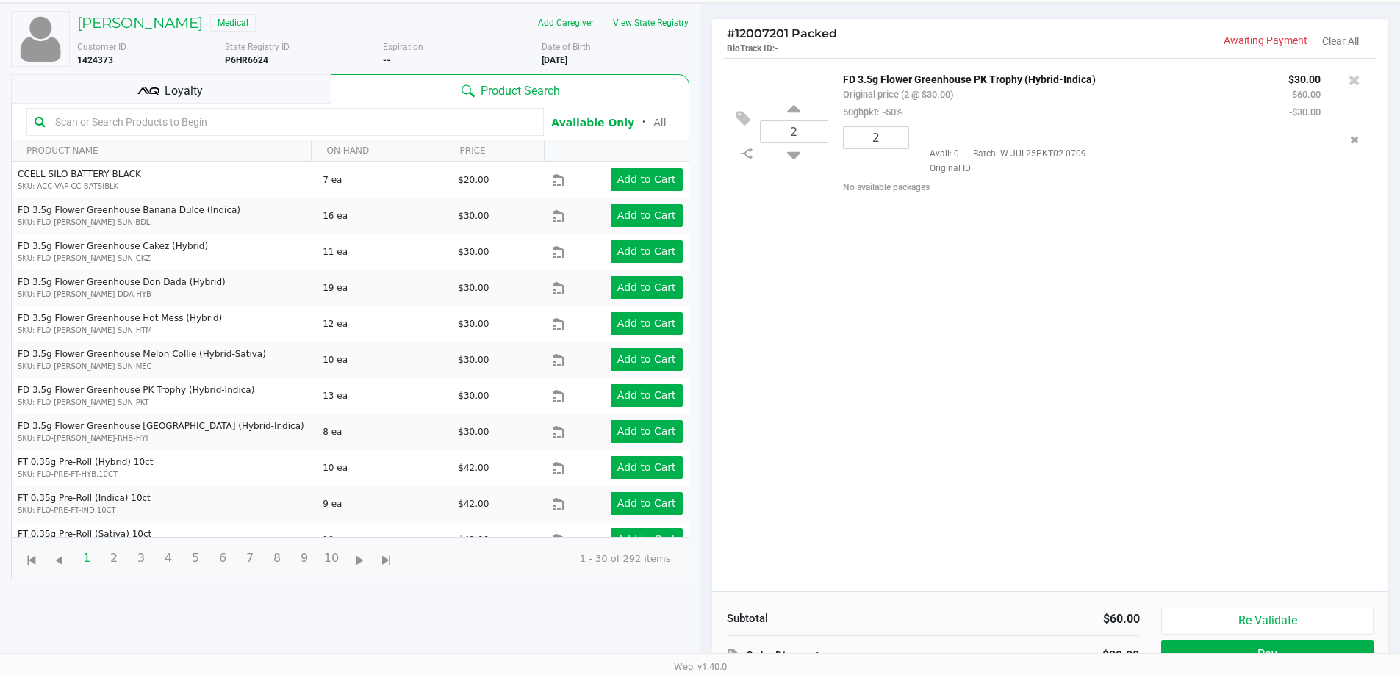
scroll to position [159, 0]
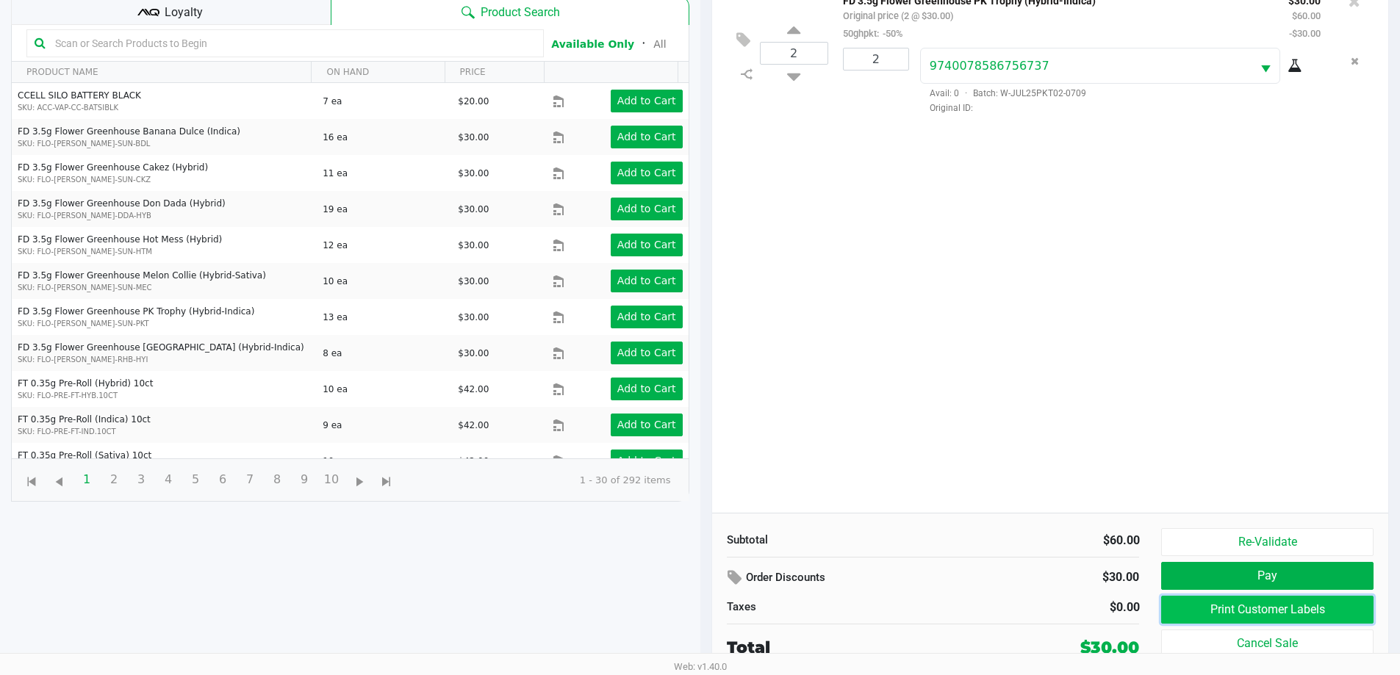
click at [1249, 608] on button "Print Customer Labels" at bounding box center [1267, 610] width 212 height 28
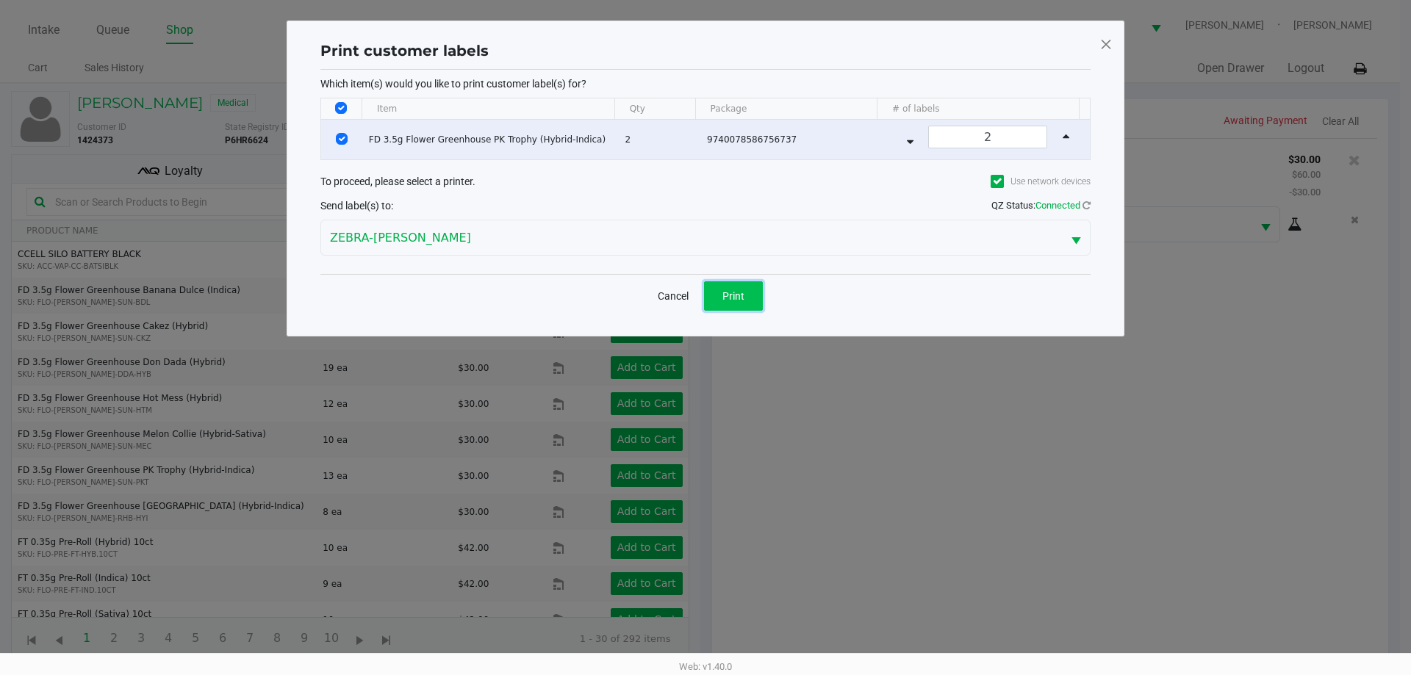
click at [724, 294] on span "Print" at bounding box center [733, 296] width 22 height 12
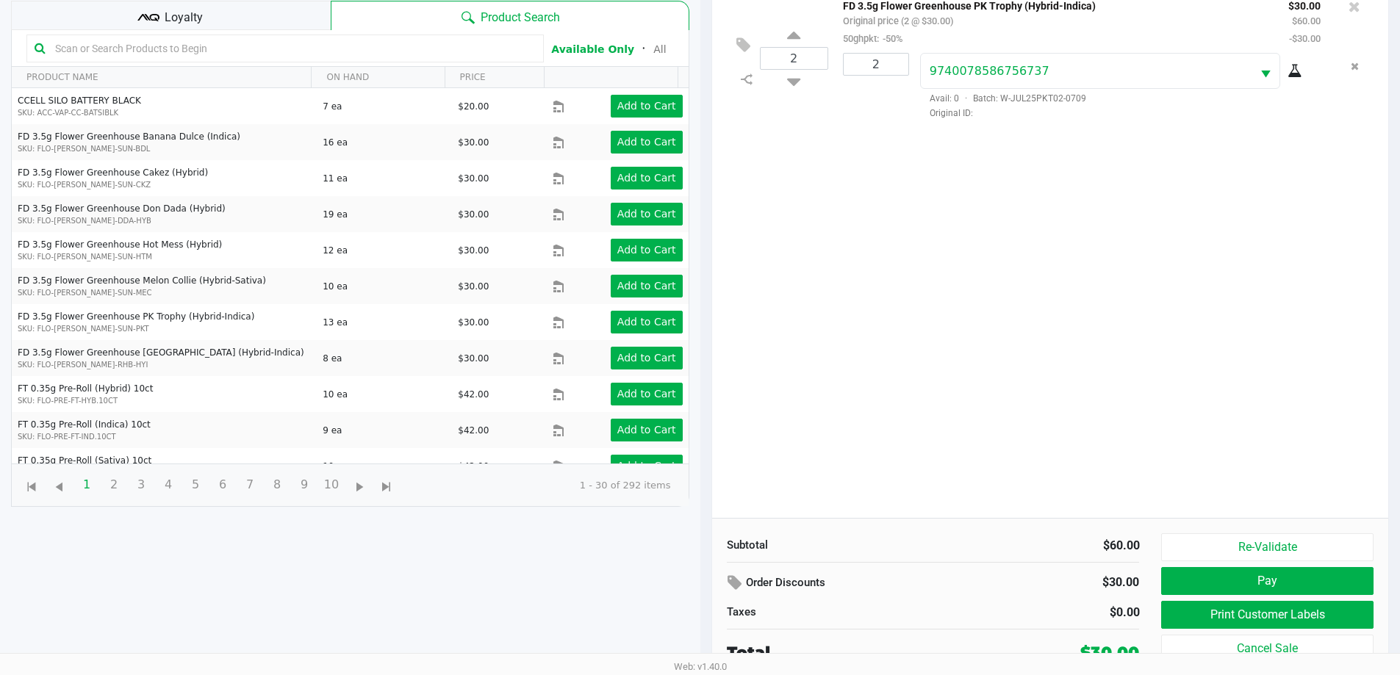
scroll to position [159, 0]
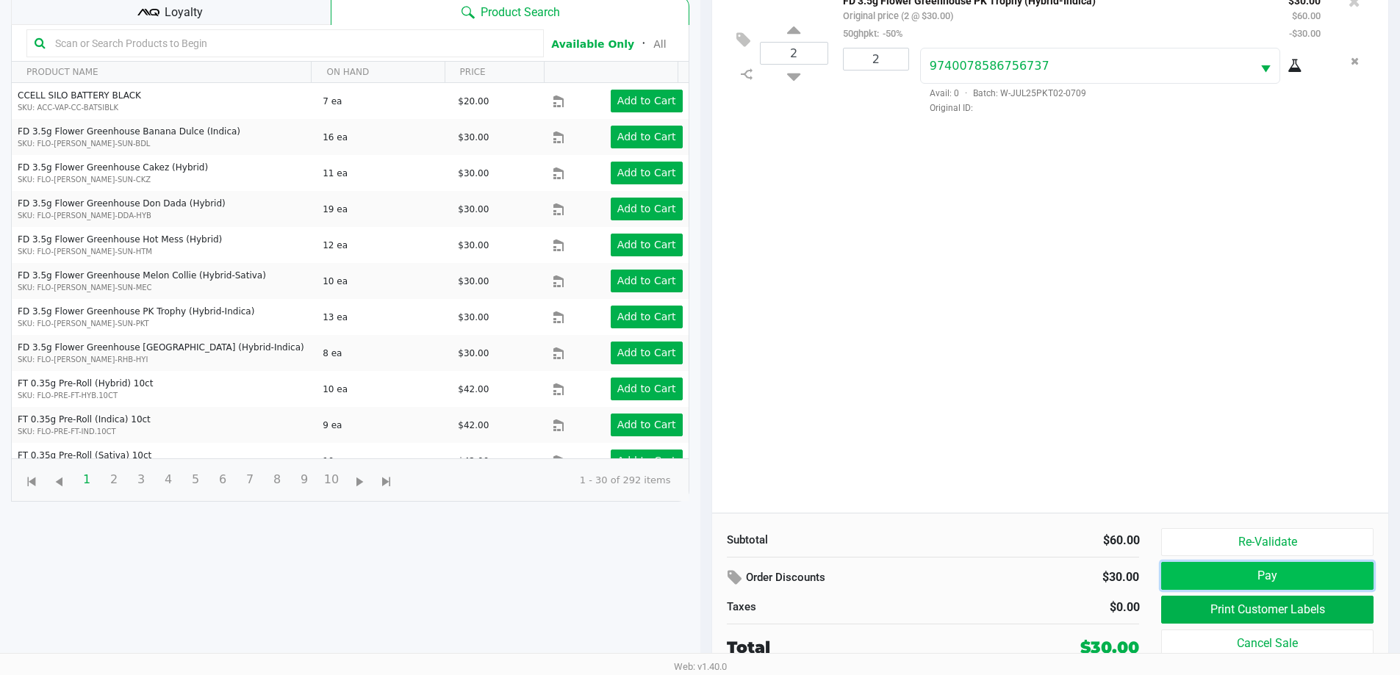
click at [1208, 586] on button "Pay" at bounding box center [1267, 576] width 212 height 28
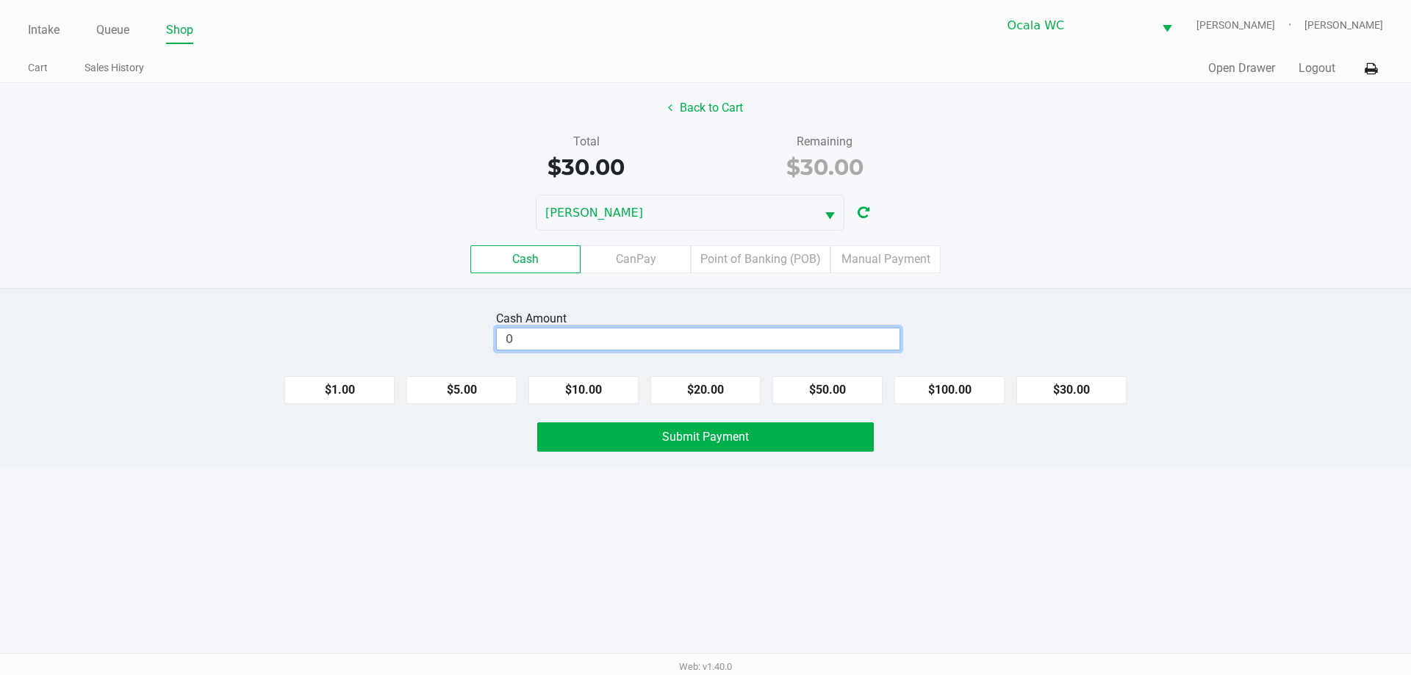
click at [838, 334] on input "0" at bounding box center [698, 338] width 403 height 21
click at [1060, 384] on button "$30.00" at bounding box center [1071, 390] width 110 height 28
type input "$30.00"
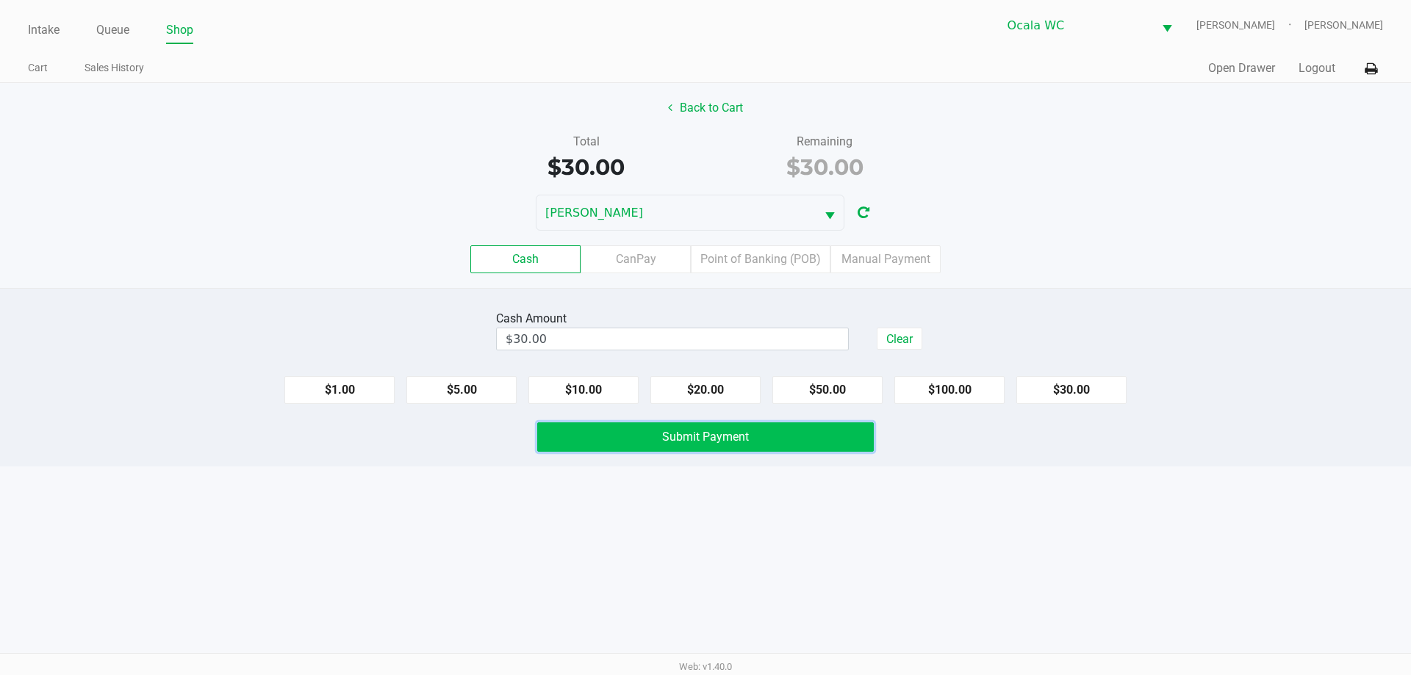
click at [796, 442] on button "Submit Payment" at bounding box center [705, 436] width 337 height 29
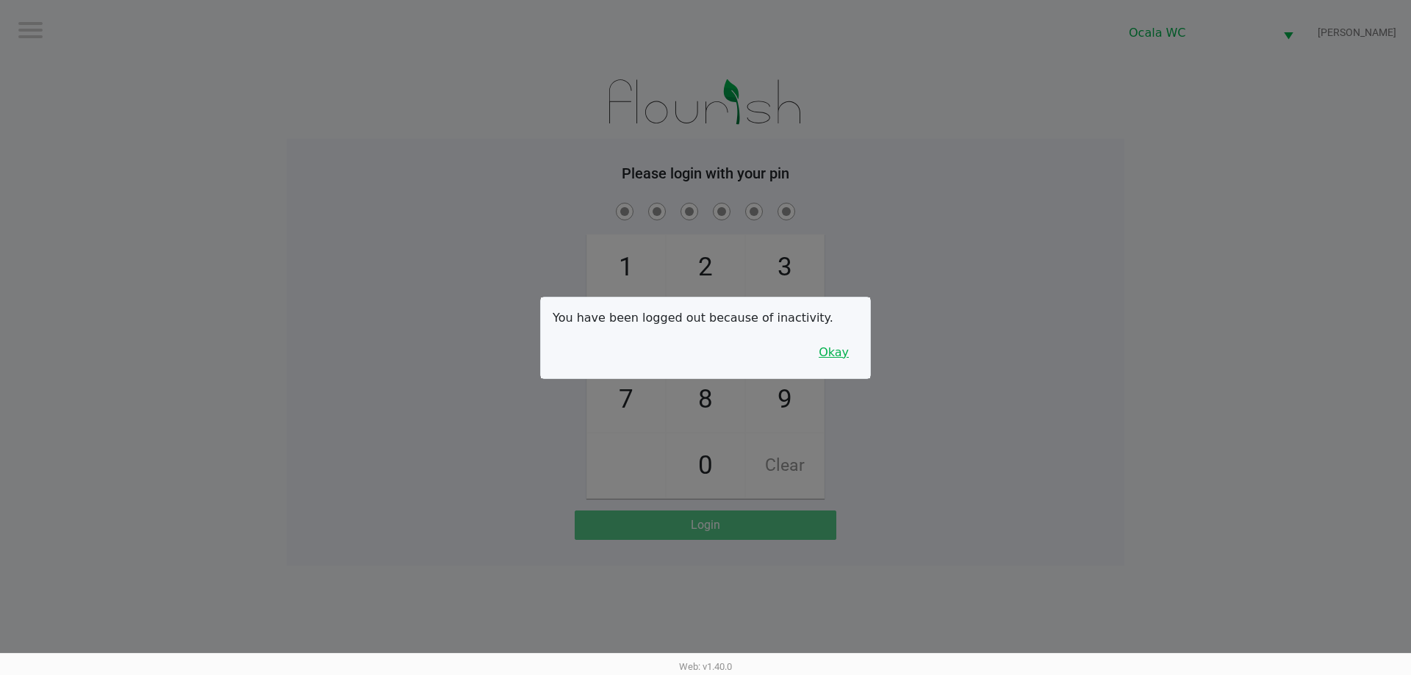
click at [831, 350] on button "Okay" at bounding box center [833, 353] width 49 height 28
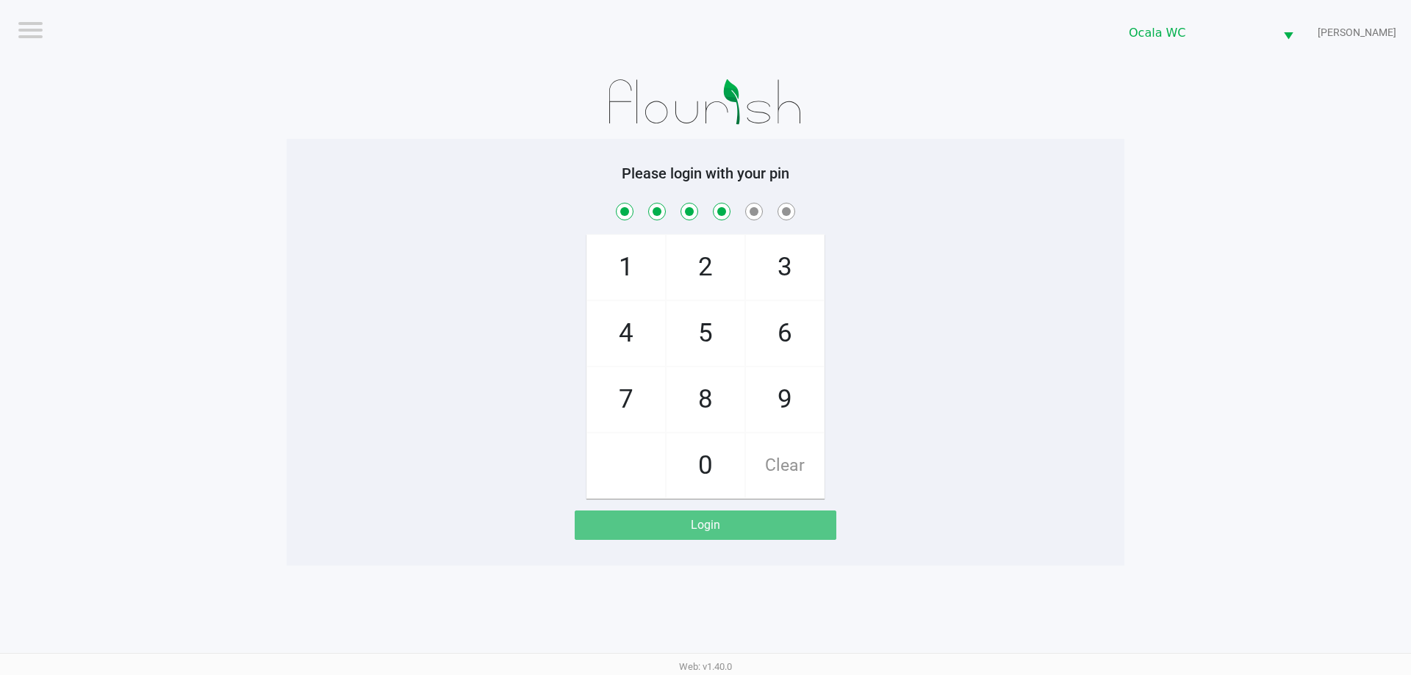
checkbox input "true"
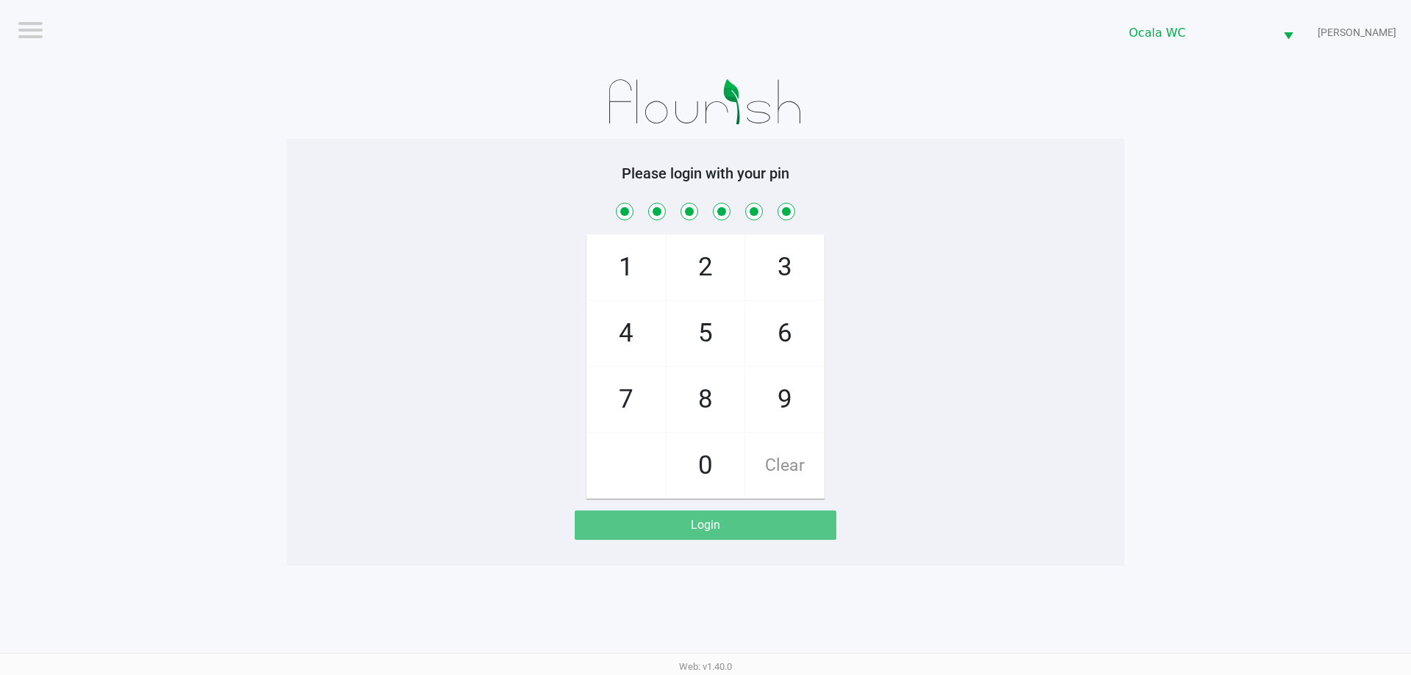
checkbox input "true"
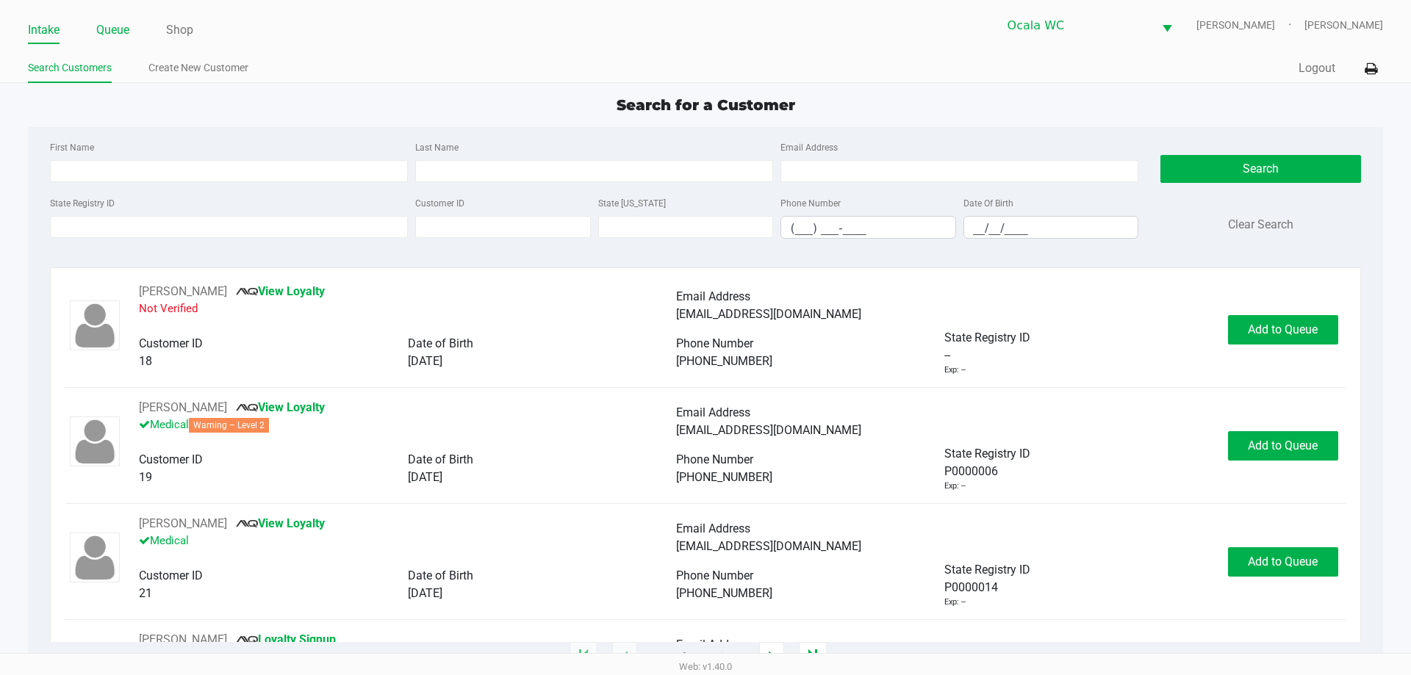
click at [120, 21] on link "Queue" at bounding box center [112, 30] width 33 height 21
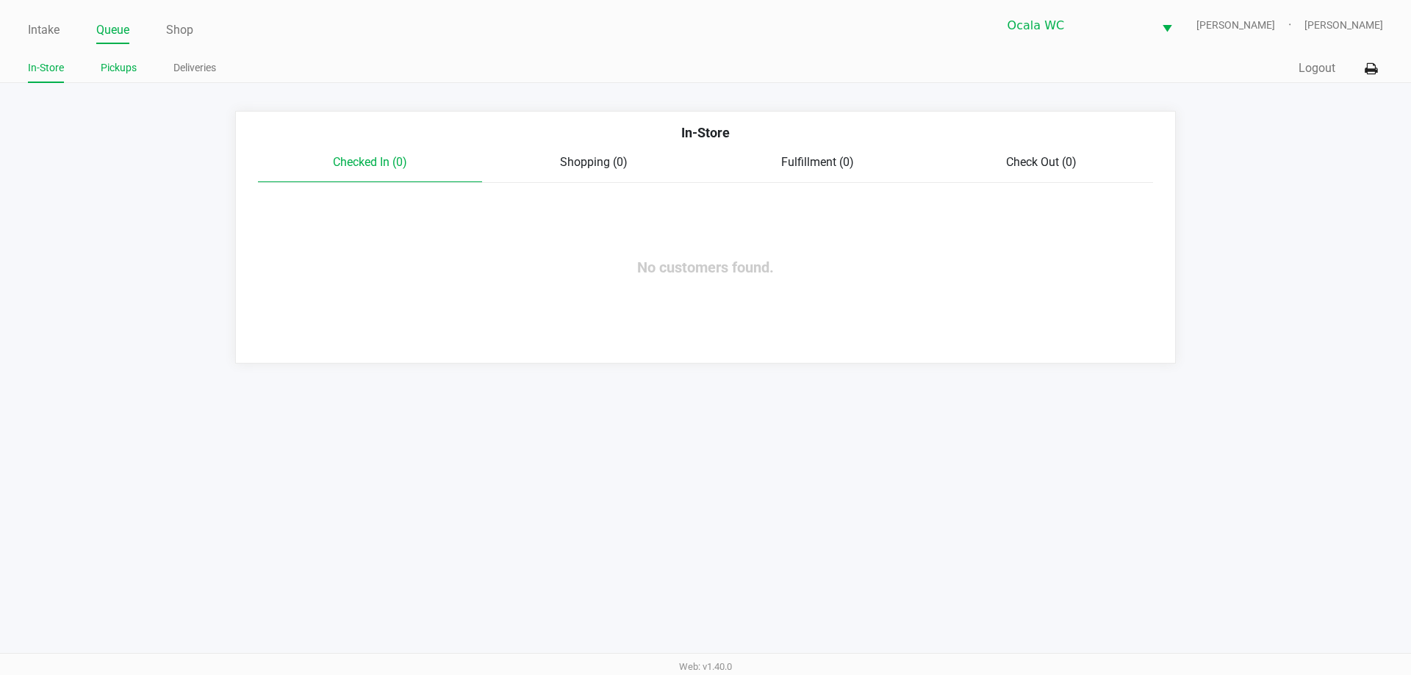
click at [121, 68] on link "Pickups" at bounding box center [119, 68] width 36 height 18
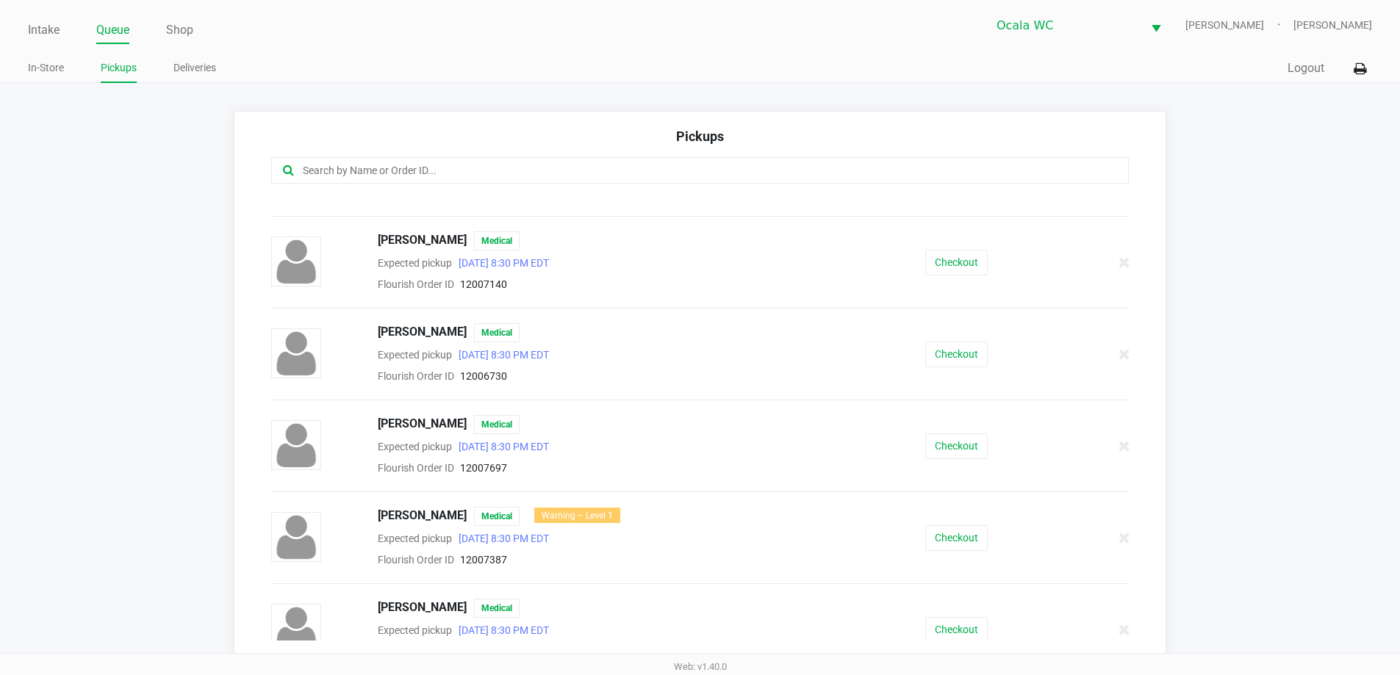
scroll to position [1102, 0]
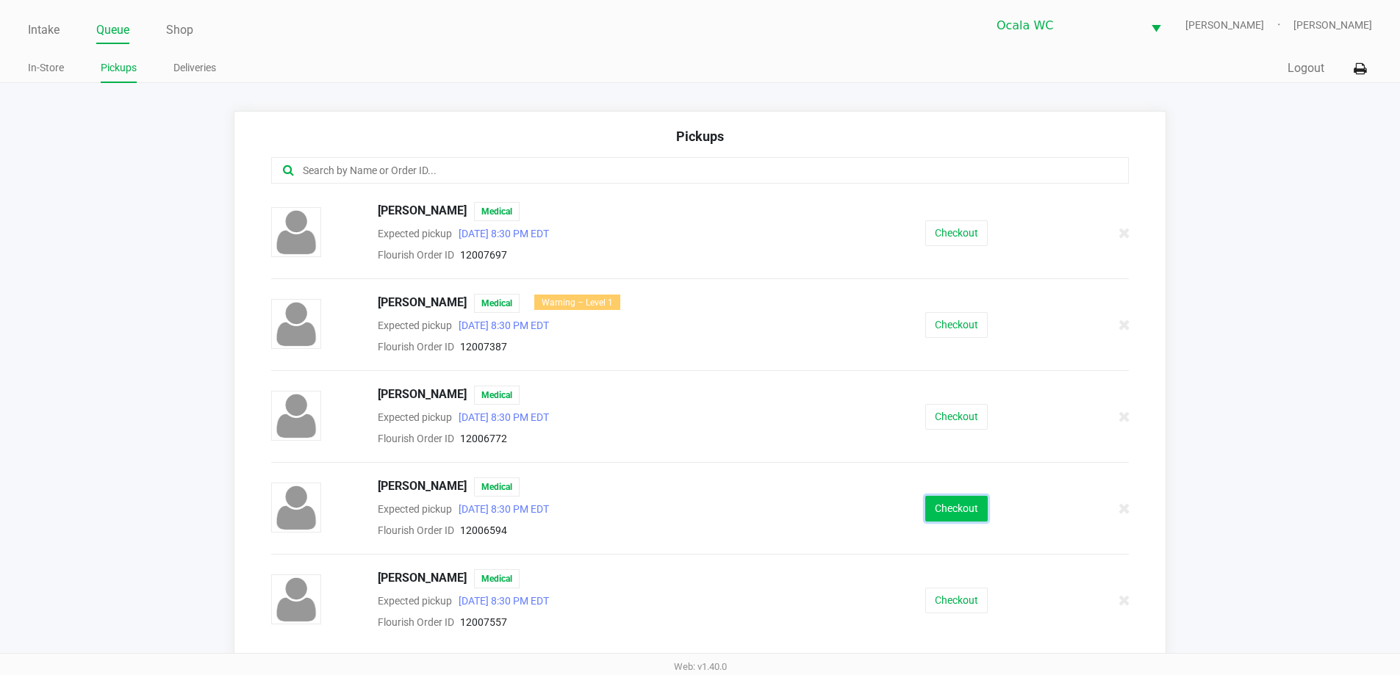
click at [954, 517] on button "Checkout" at bounding box center [956, 509] width 62 height 26
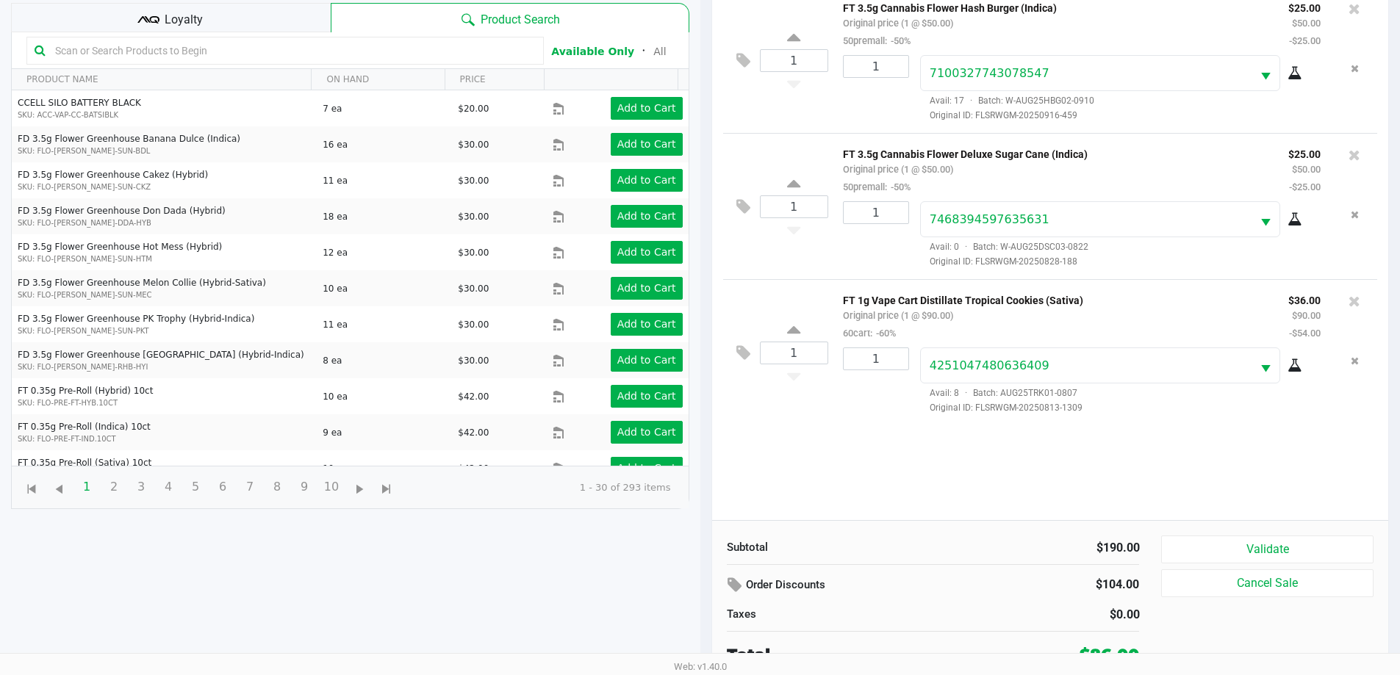
scroll to position [159, 0]
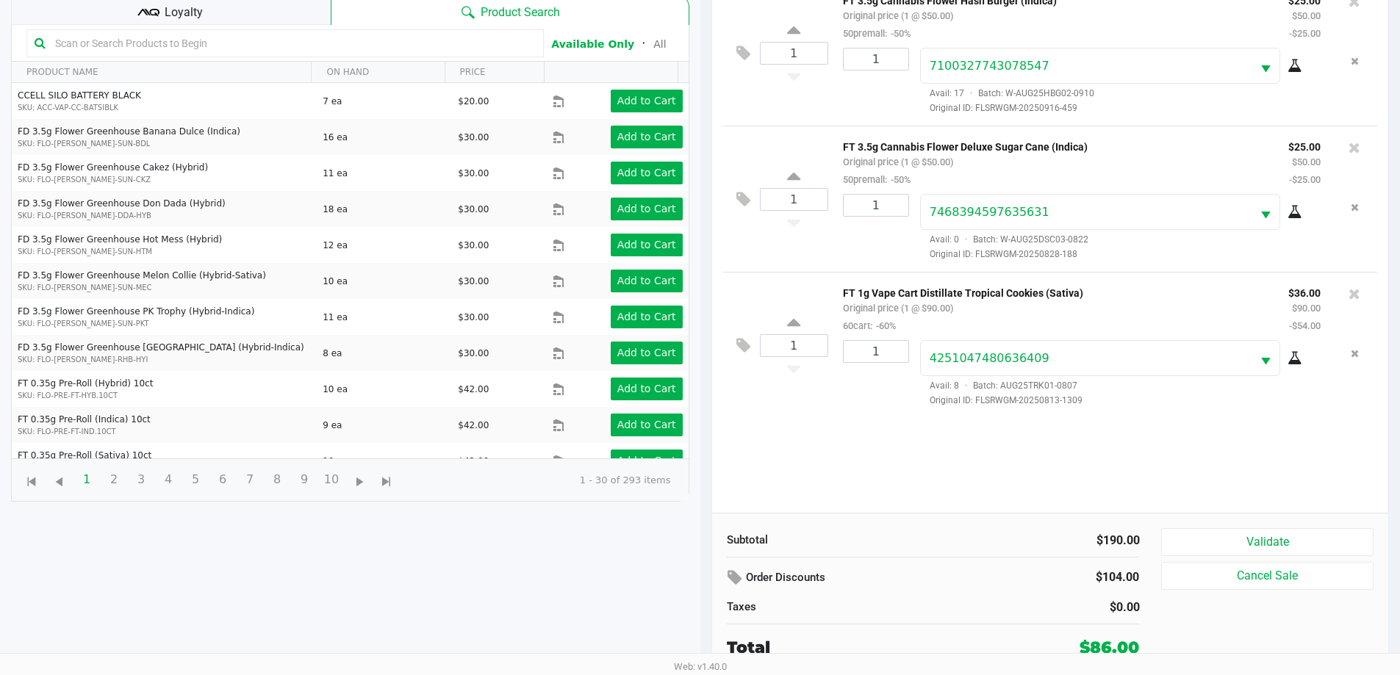
click at [282, 17] on div "Loyalty" at bounding box center [171, 10] width 320 height 29
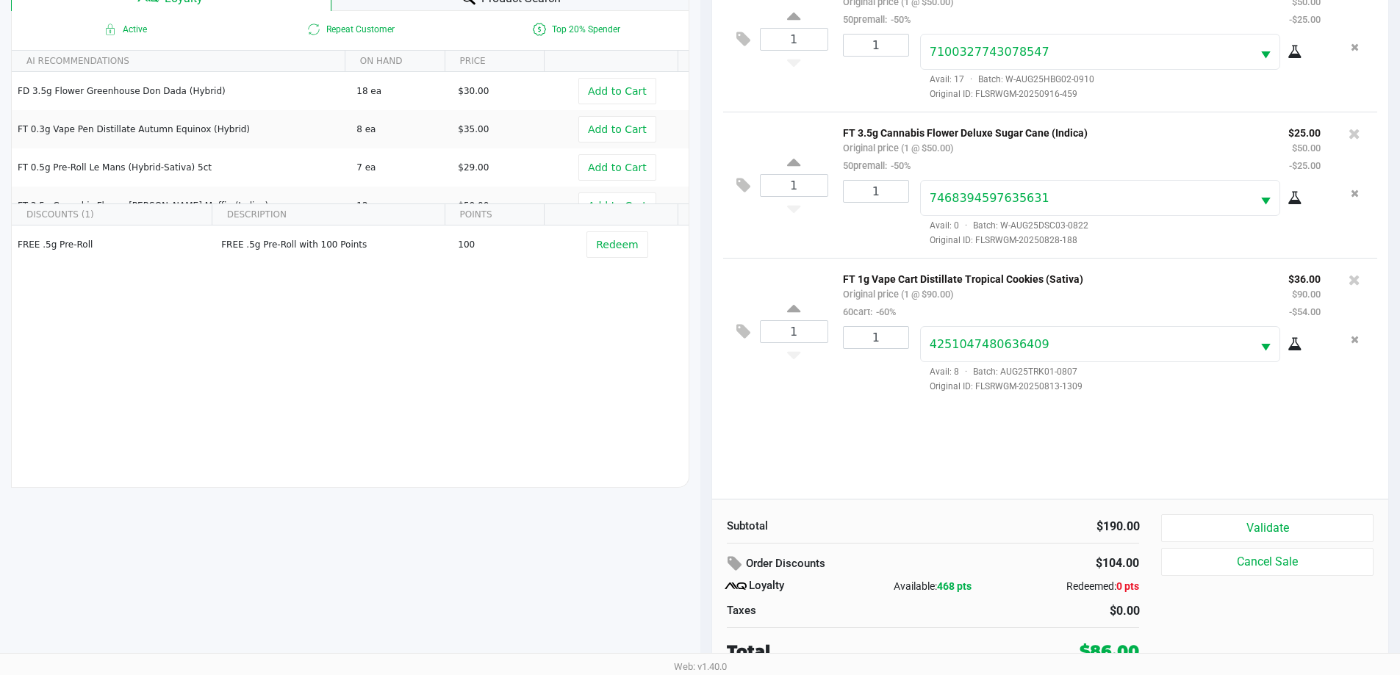
scroll to position [176, 0]
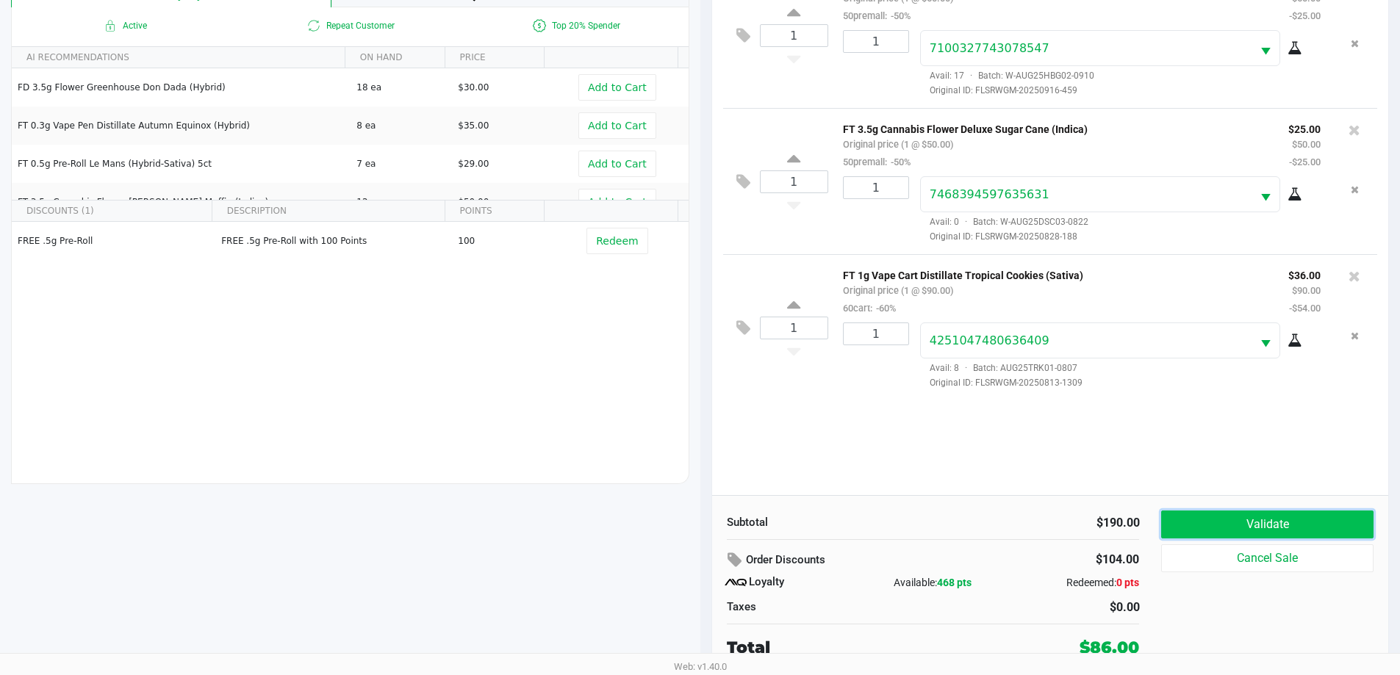
click at [1256, 520] on button "Validate" at bounding box center [1267, 525] width 212 height 28
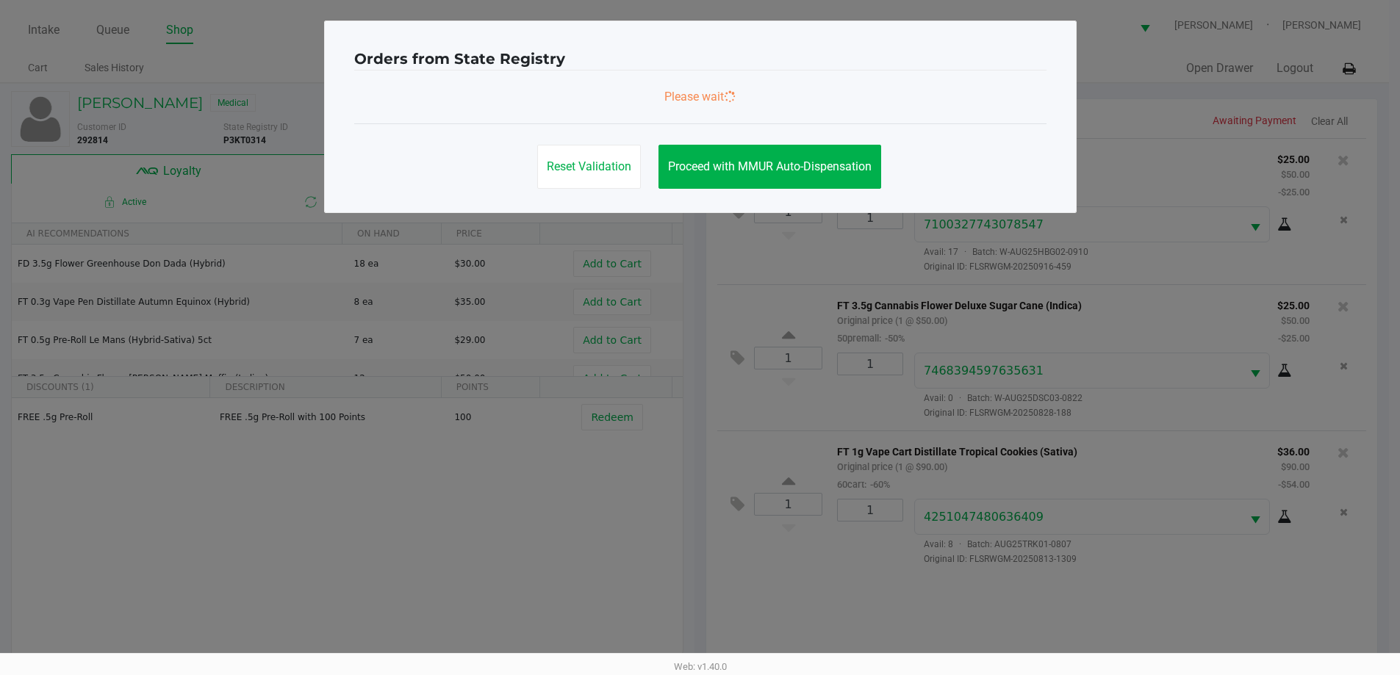
scroll to position [0, 0]
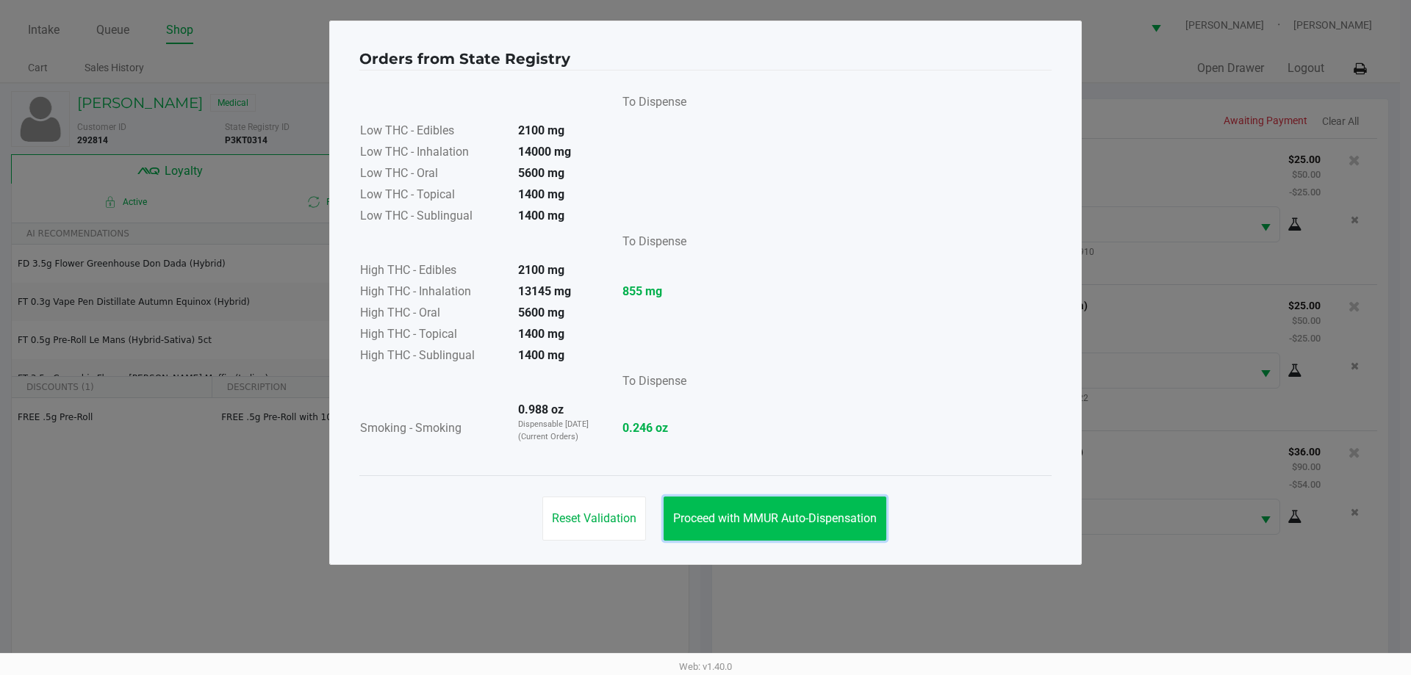
click at [715, 513] on span "Proceed with MMUR Auto-Dispensation" at bounding box center [775, 518] width 204 height 14
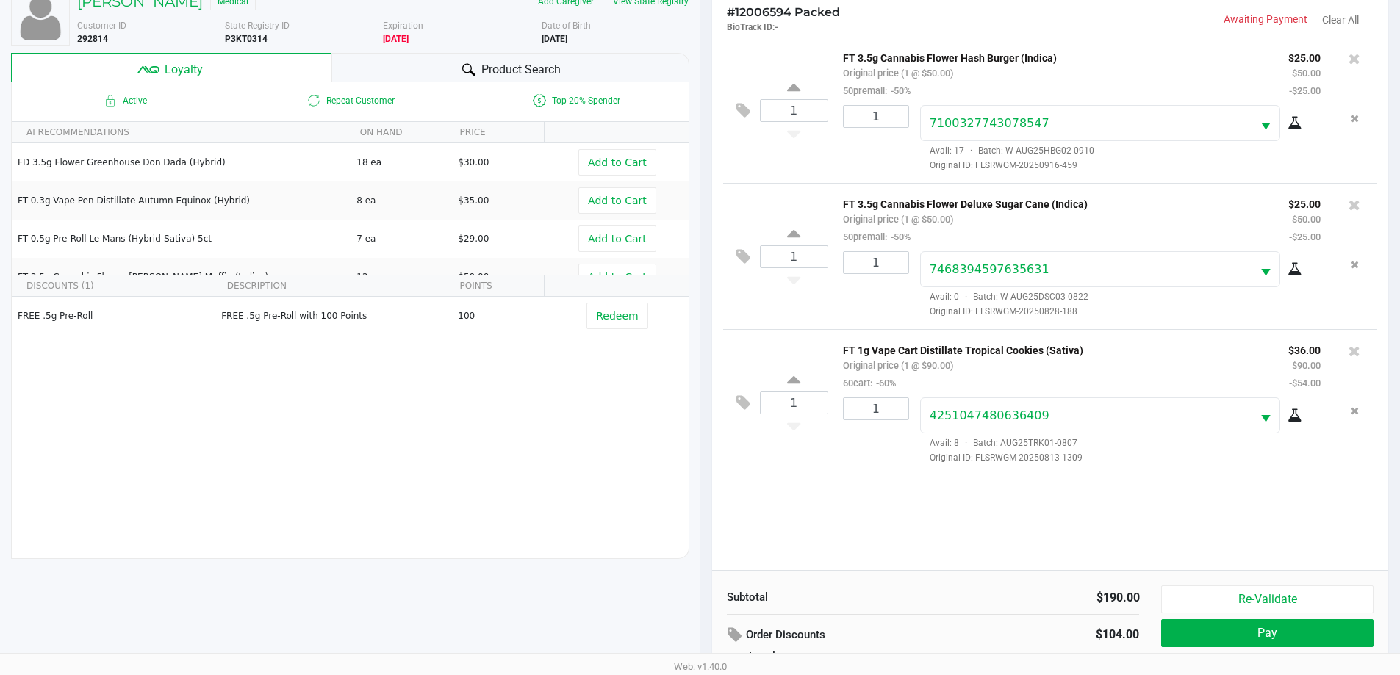
scroll to position [176, 0]
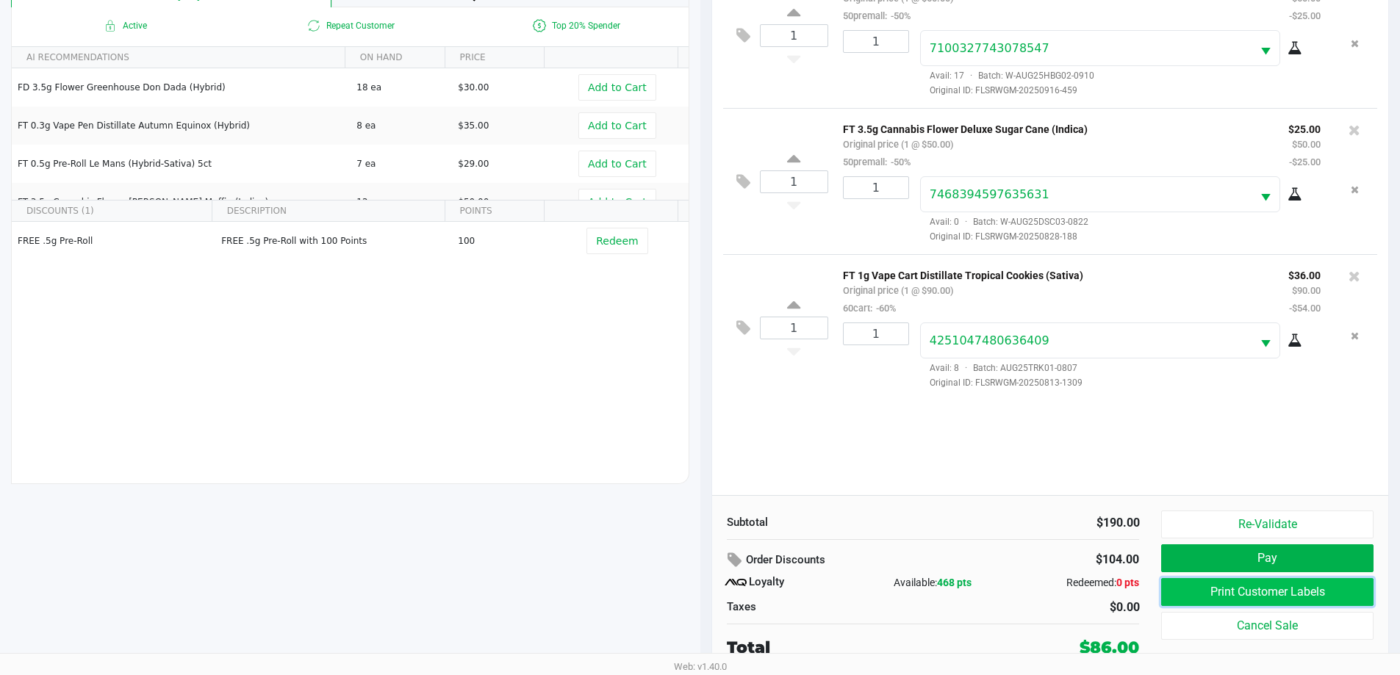
click at [1276, 589] on button "Print Customer Labels" at bounding box center [1267, 592] width 212 height 28
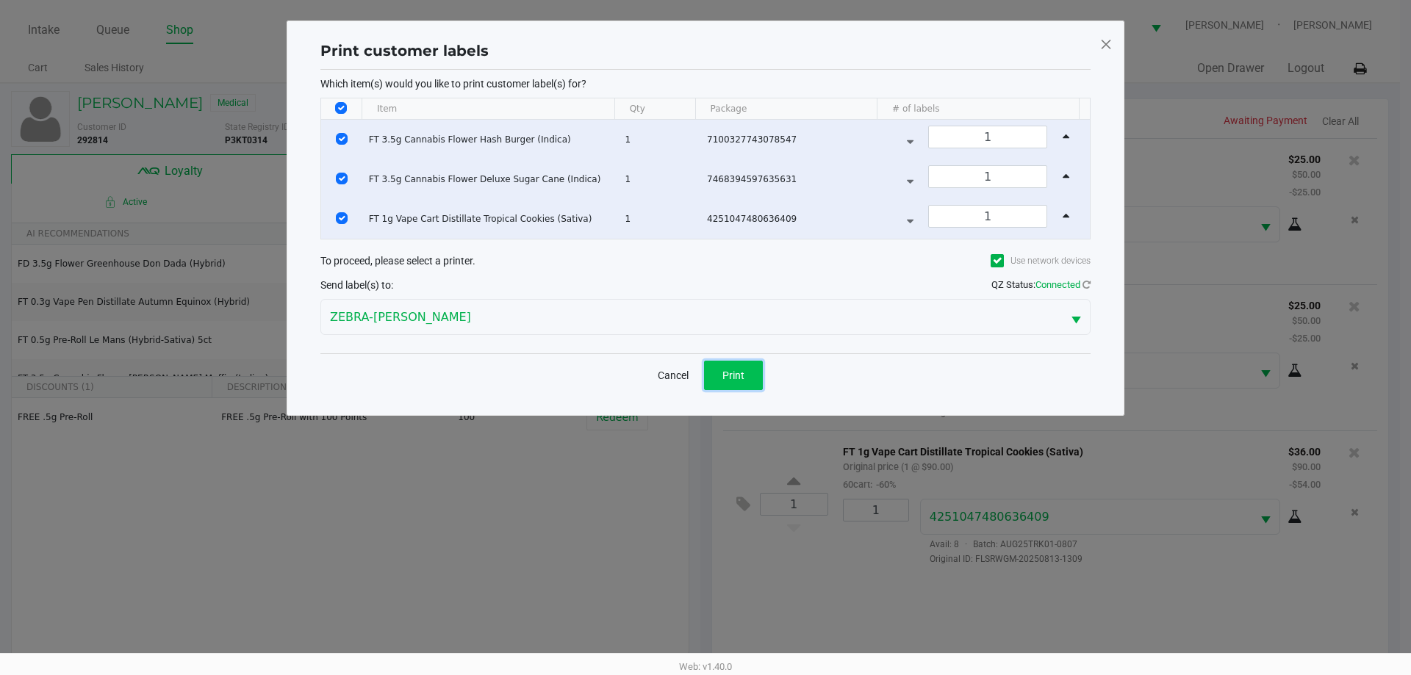
click at [722, 377] on span "Print" at bounding box center [733, 376] width 22 height 12
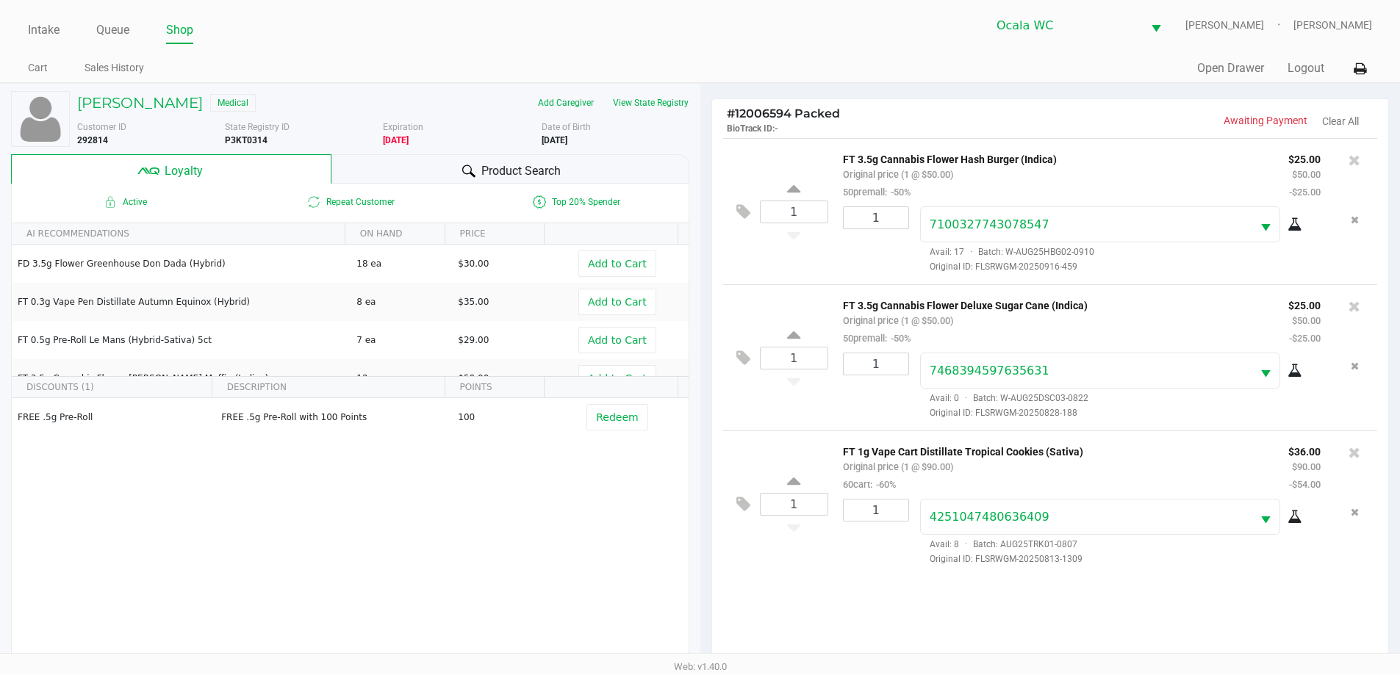
scroll to position [176, 0]
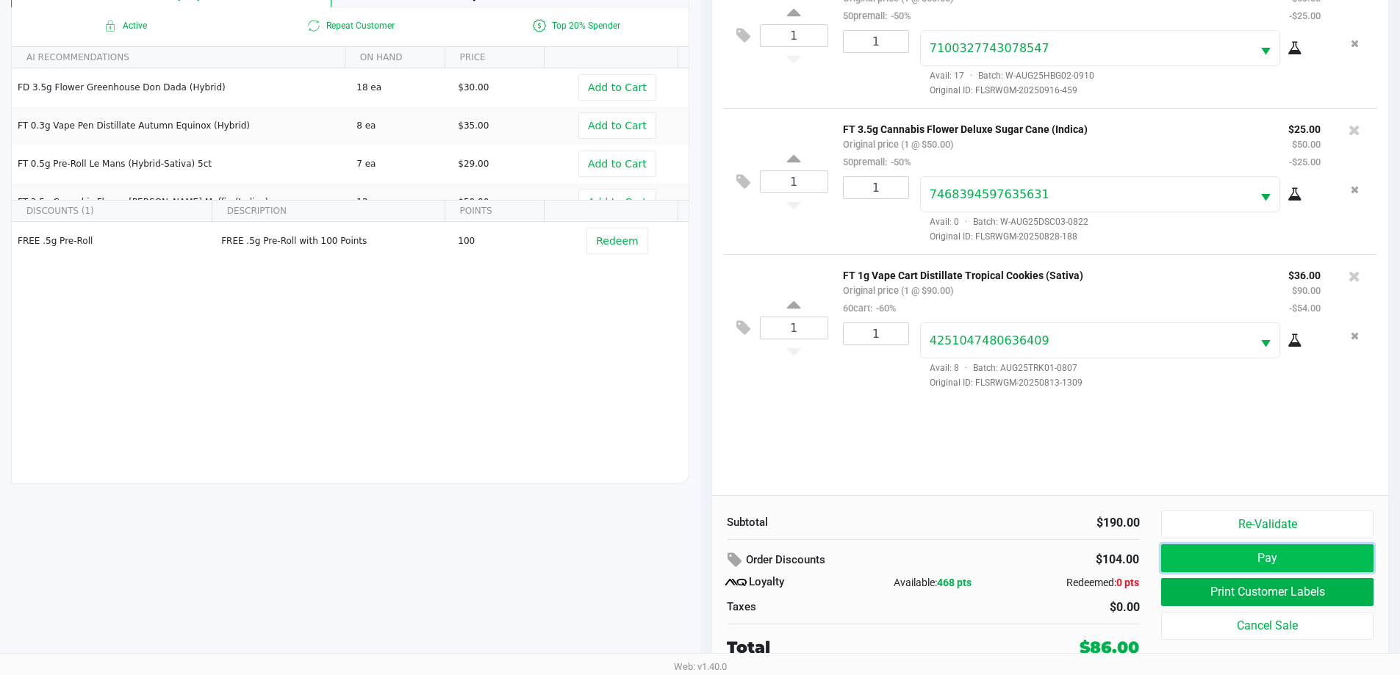
click at [1248, 559] on button "Pay" at bounding box center [1267, 558] width 212 height 28
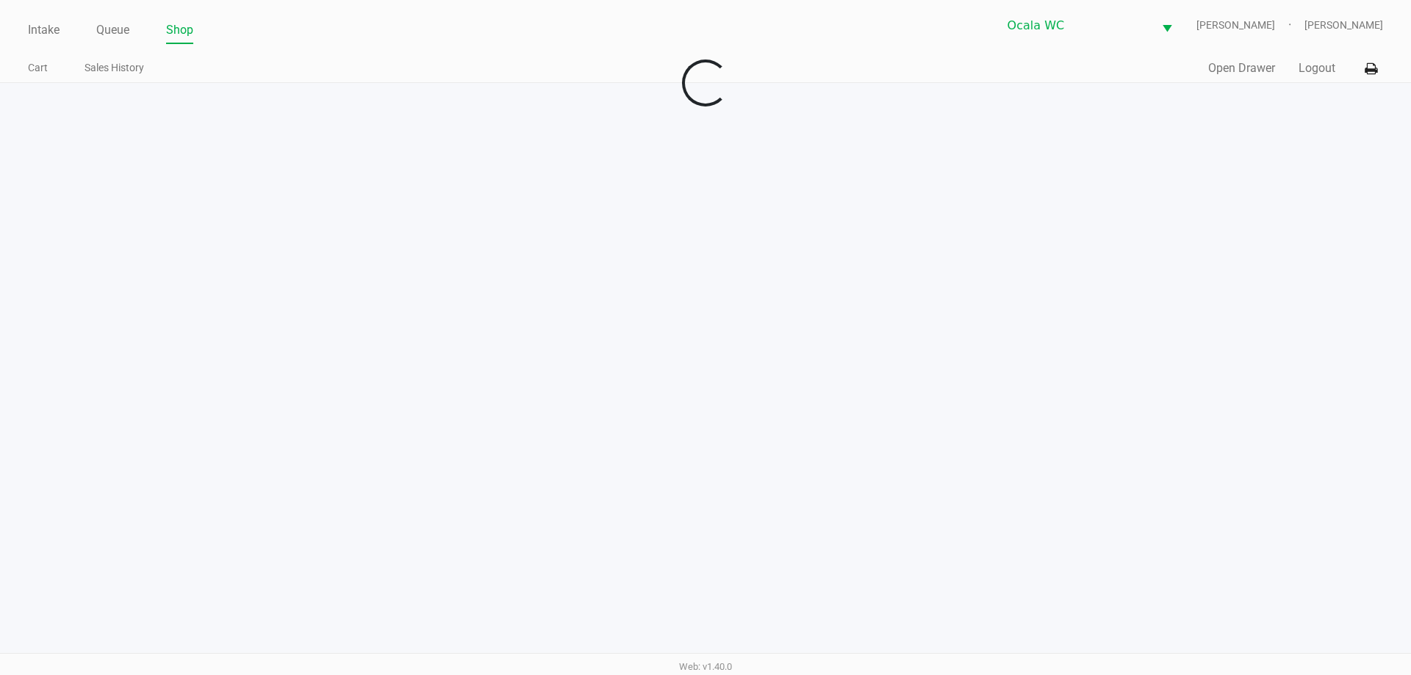
click at [1217, 334] on div "Intake Queue Shop Ocala WC BRANDY-CLARK Christopher Lemons Cart Sales History Q…" at bounding box center [705, 337] width 1411 height 675
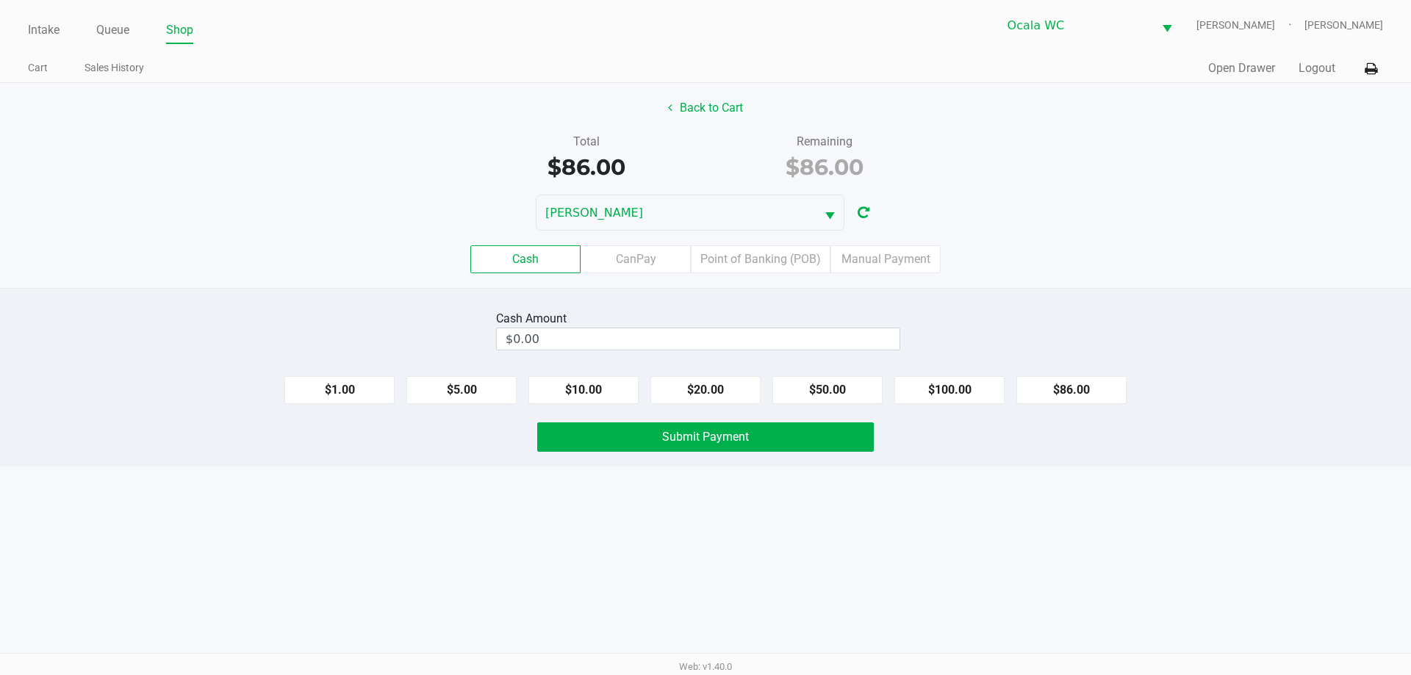
click at [1156, 291] on div "Cash Amount $0.00 $1.00 $5.00 $10.00 $20.00 $50.00 $100.00 $86.00 Submit Payment" at bounding box center [705, 377] width 1411 height 179
click at [840, 345] on input "$0.00" at bounding box center [698, 338] width 403 height 21
click at [1076, 399] on button "$86.00" at bounding box center [1071, 390] width 110 height 28
type input "$86.00"
click at [787, 447] on button "Submit Payment" at bounding box center [705, 436] width 337 height 29
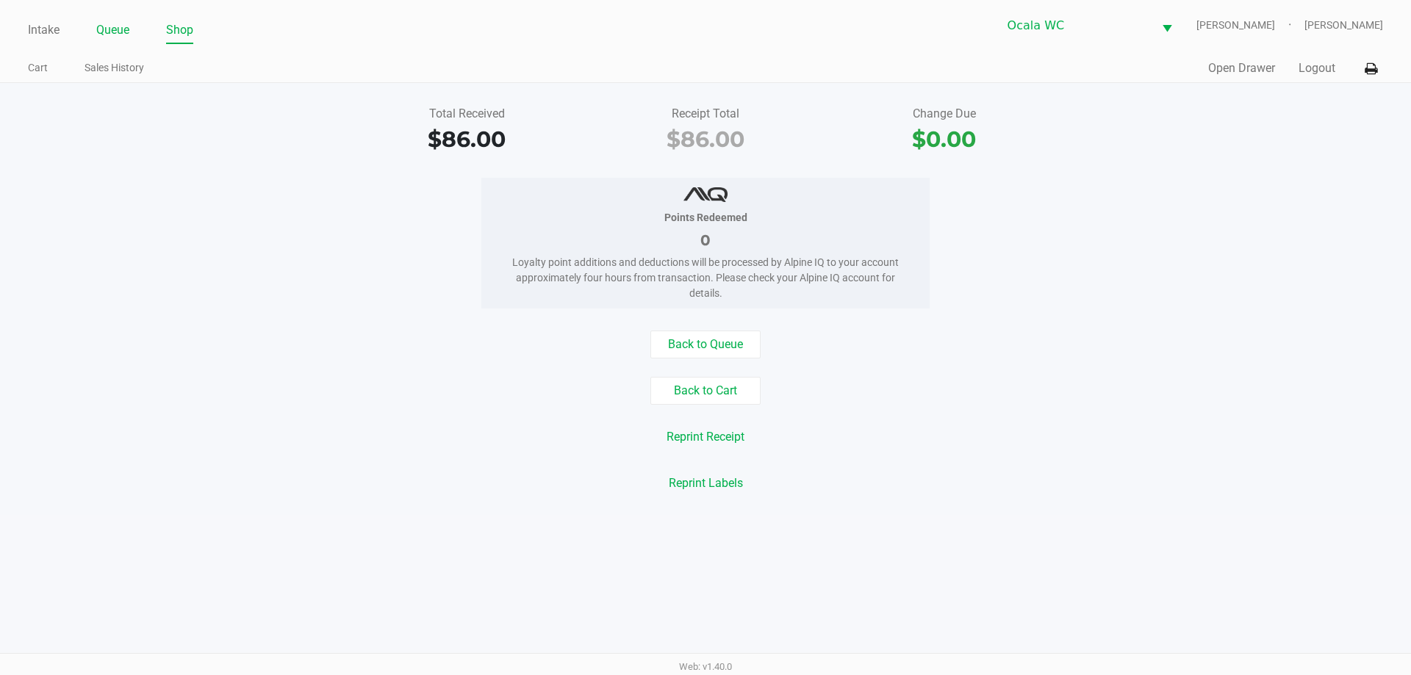
click at [115, 30] on link "Queue" at bounding box center [112, 30] width 33 height 21
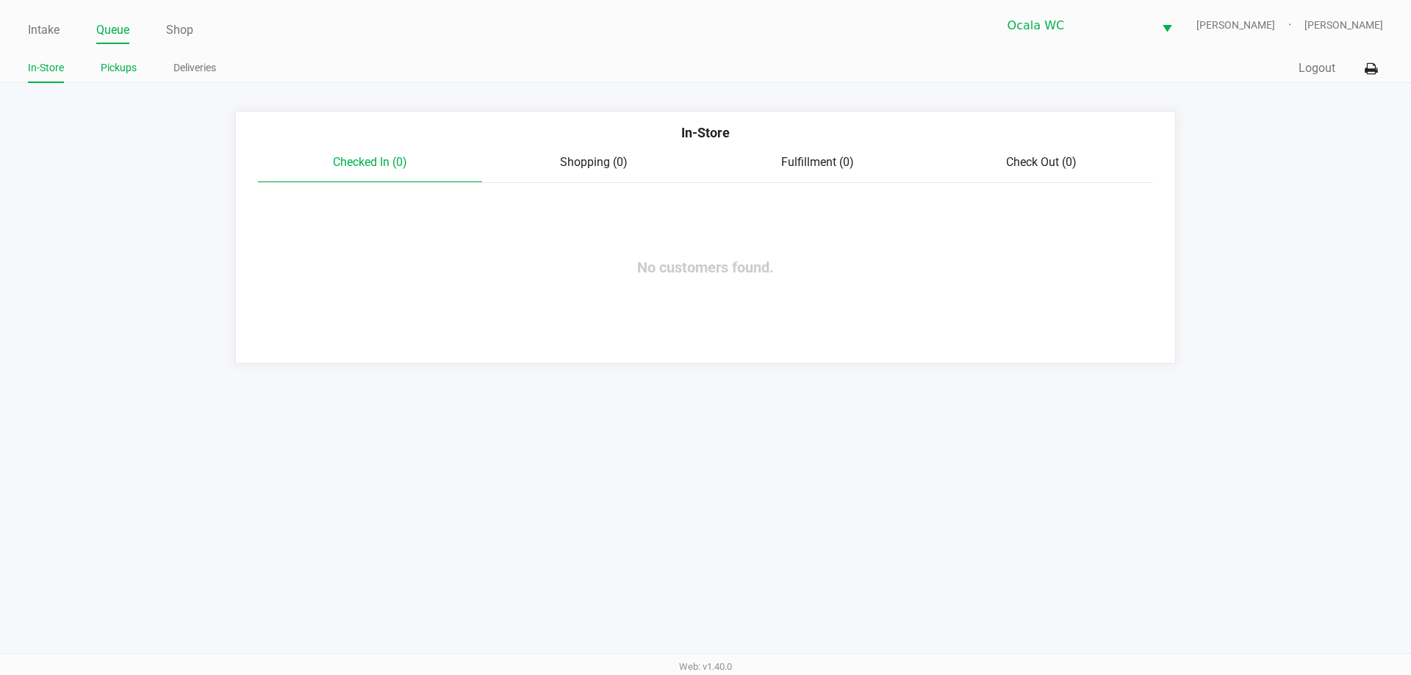
click at [117, 68] on link "Pickups" at bounding box center [119, 68] width 36 height 18
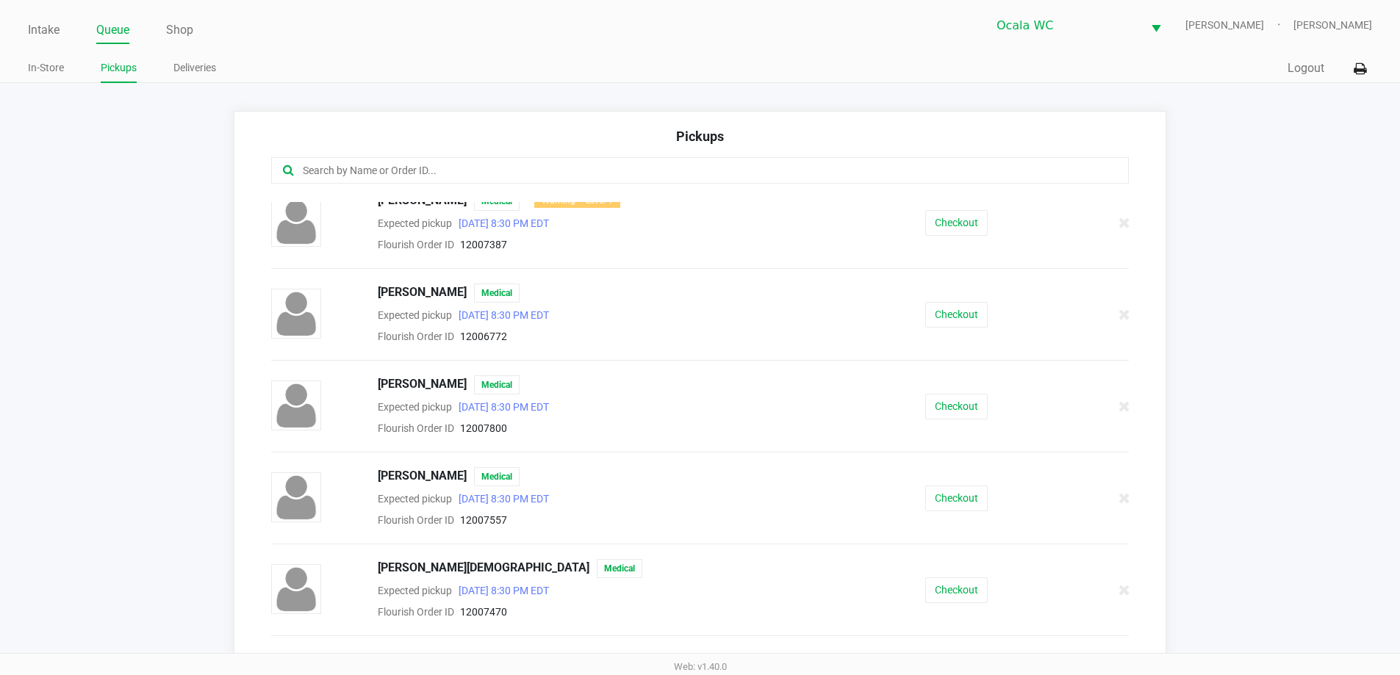
scroll to position [1368, 0]
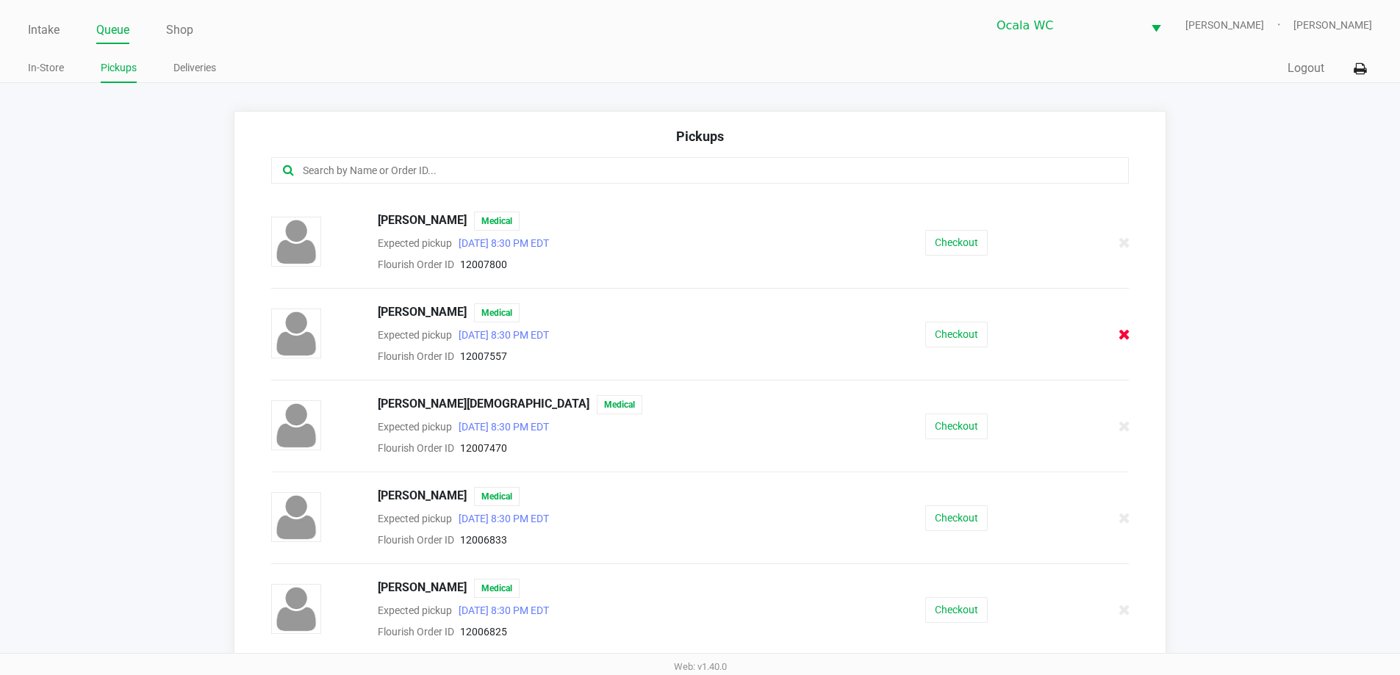
click at [1118, 338] on icon at bounding box center [1124, 334] width 12 height 11
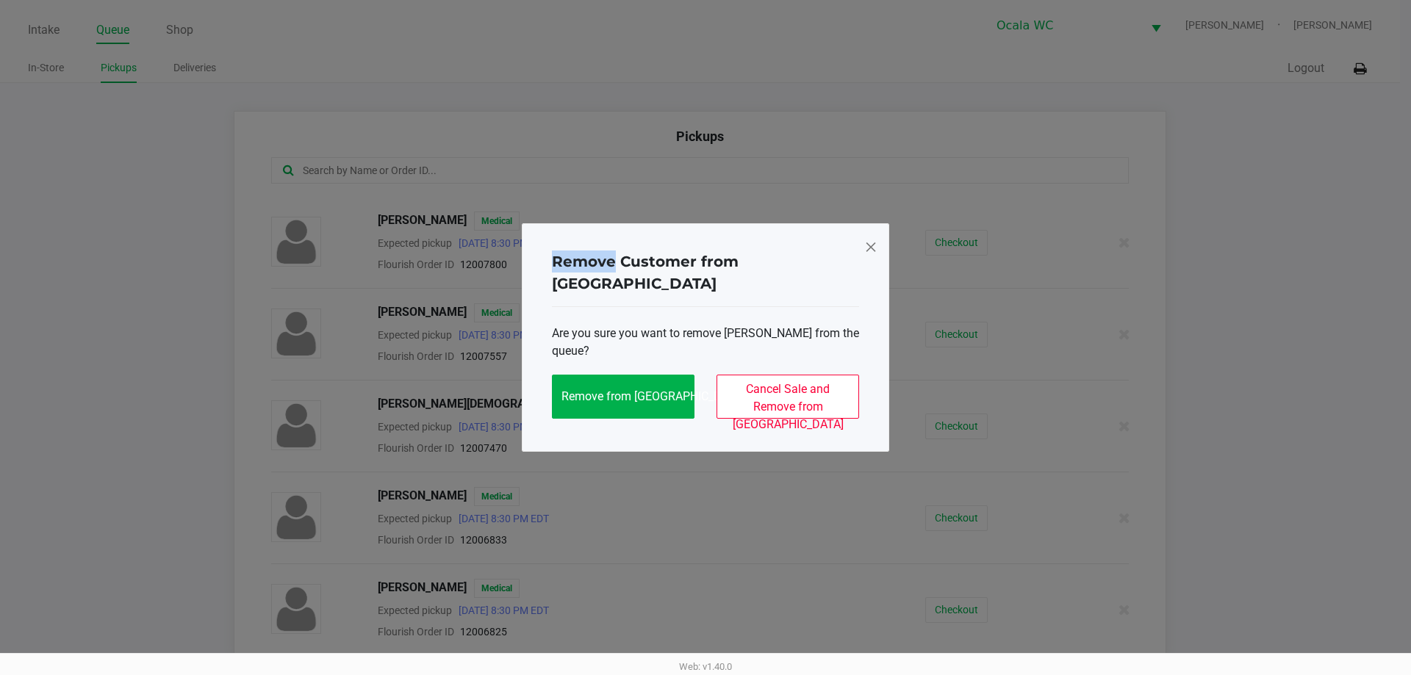
click at [1406, 430] on ngb-modal-window "Remove Customer from Queue Are you sure you want to remove Miguel Godoy from th…" at bounding box center [705, 337] width 1411 height 675
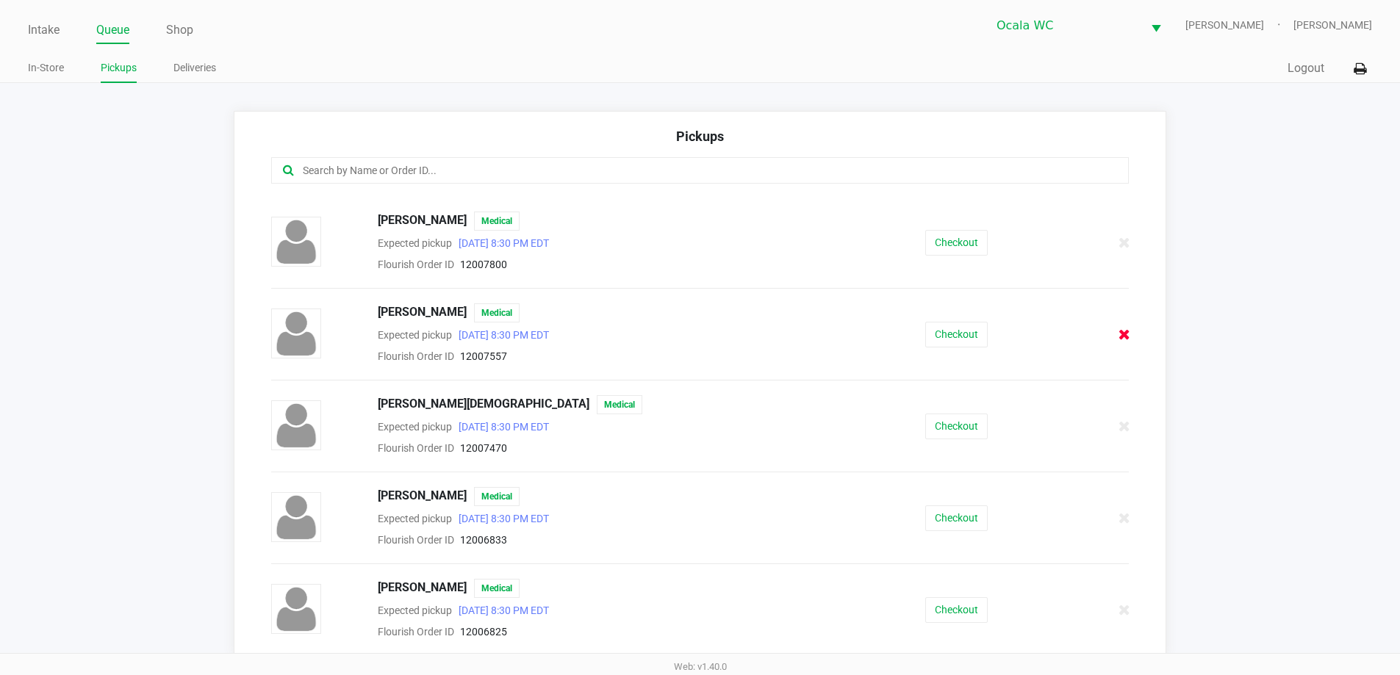
click at [1118, 336] on icon at bounding box center [1124, 334] width 12 height 11
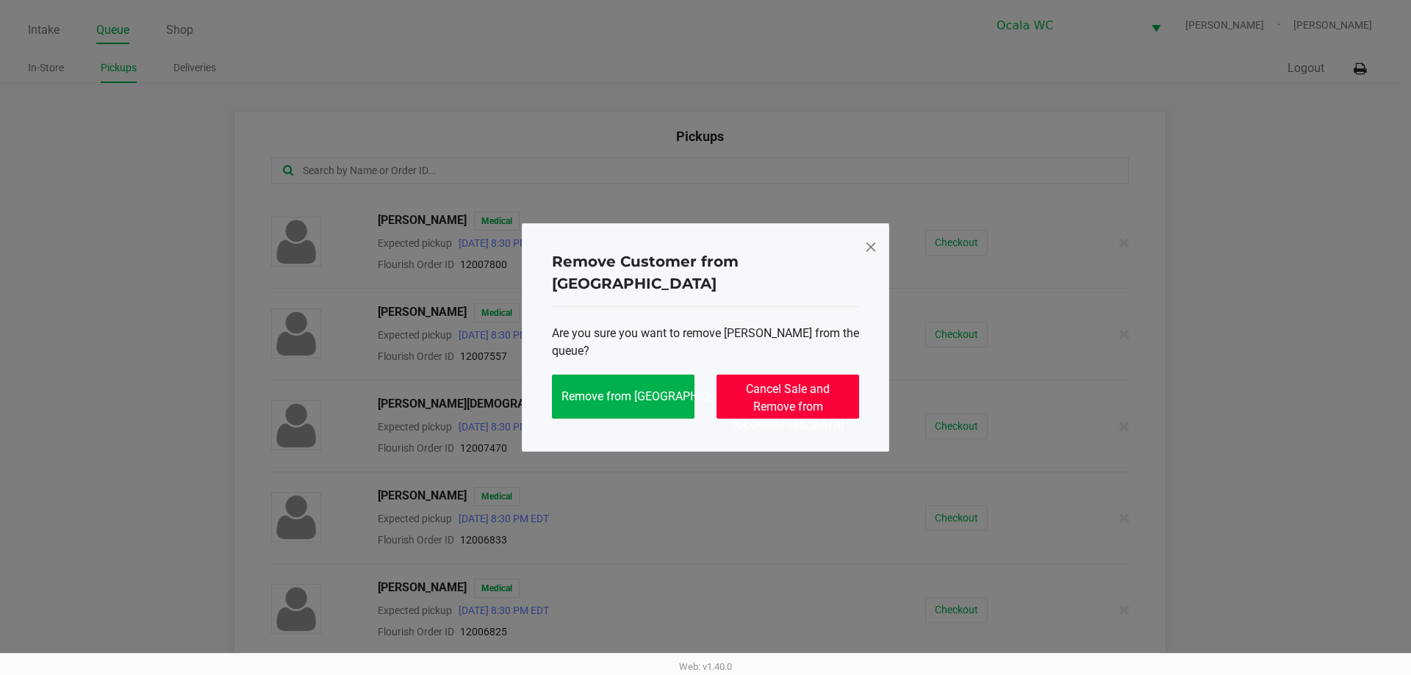
click at [793, 400] on span "Cancel Sale and Remove from Queue" at bounding box center [788, 406] width 111 height 49
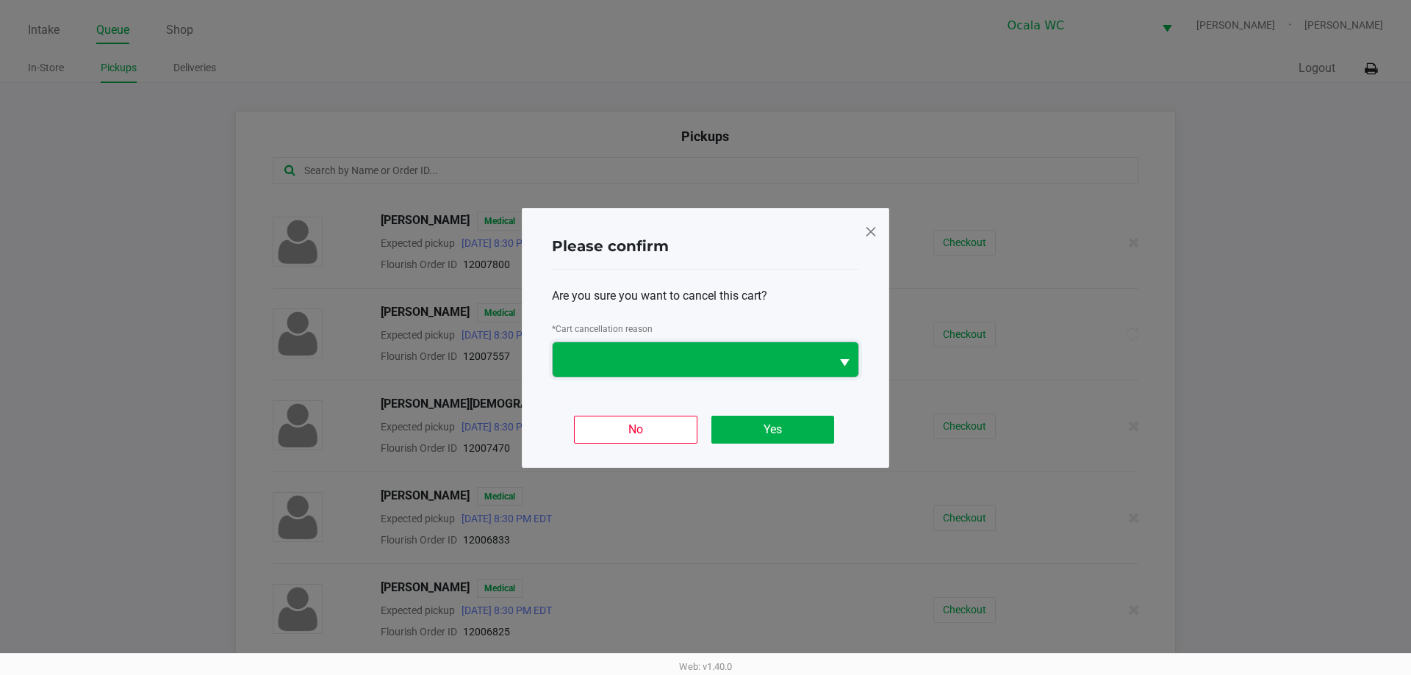
click at [827, 358] on span at bounding box center [692, 359] width 278 height 35
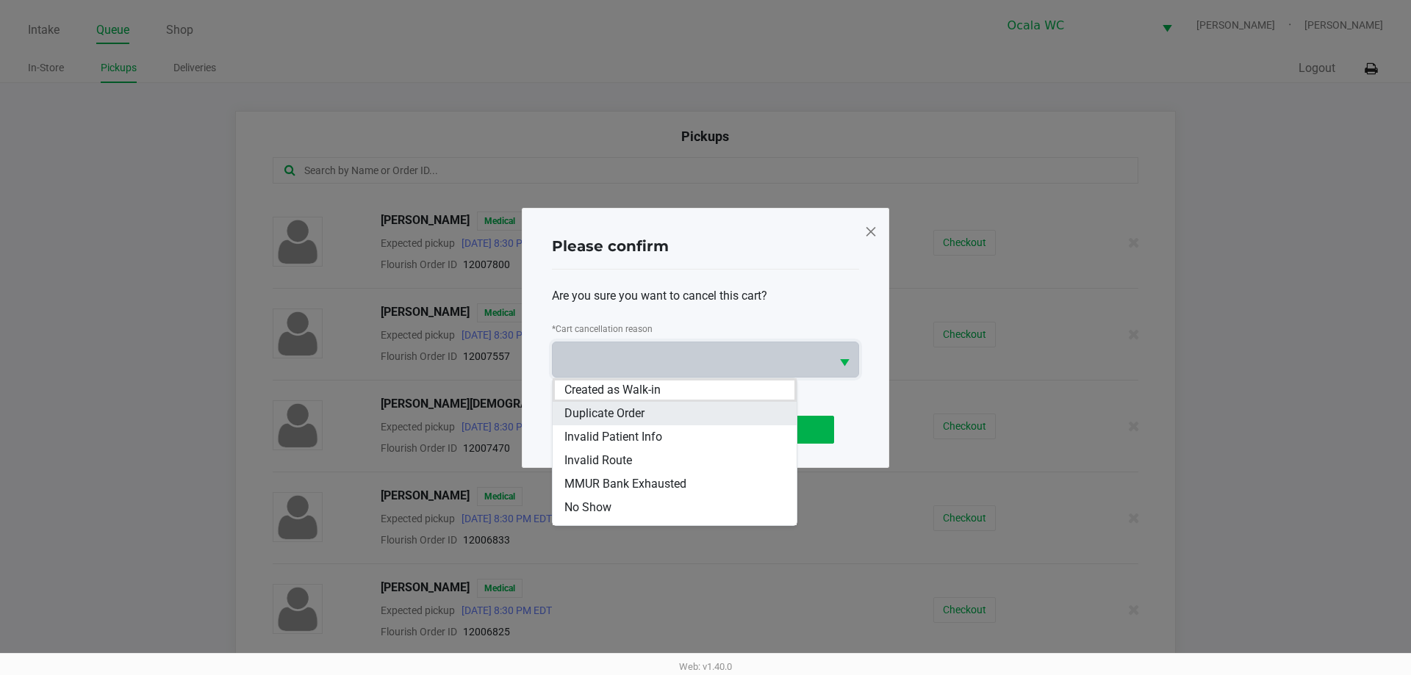
click at [654, 414] on li "Duplicate Order" at bounding box center [675, 414] width 244 height 24
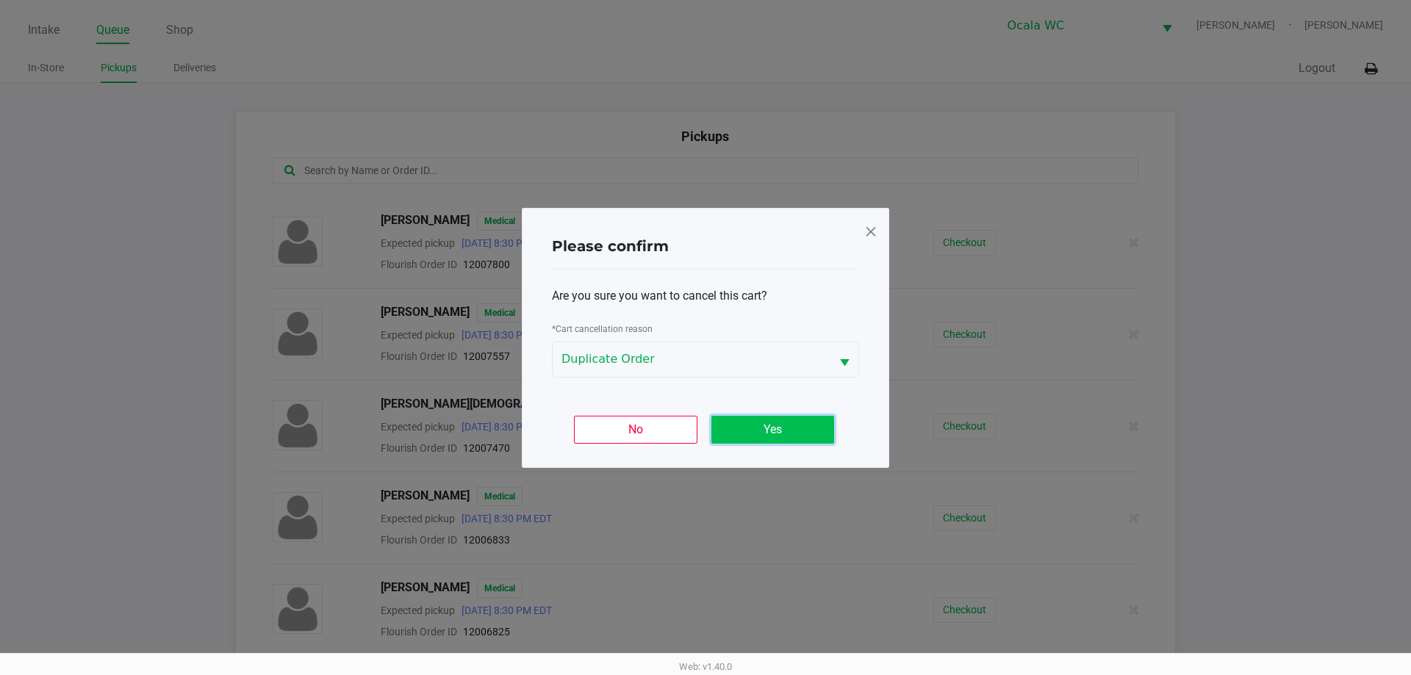
click at [810, 425] on button "Yes" at bounding box center [772, 430] width 123 height 28
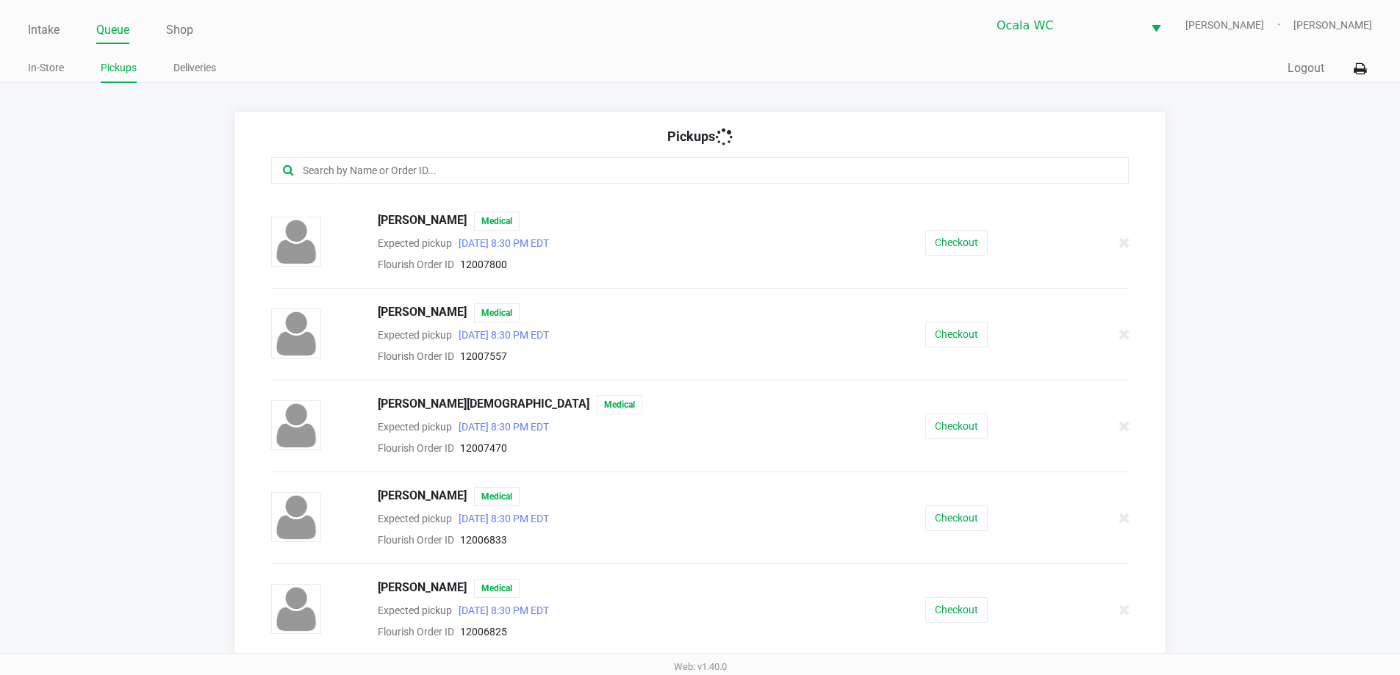
scroll to position [1276, 0]
click at [417, 27] on ul "Intake Queue Shop" at bounding box center [364, 30] width 672 height 25
click at [48, 24] on link "Intake" at bounding box center [44, 30] width 32 height 21
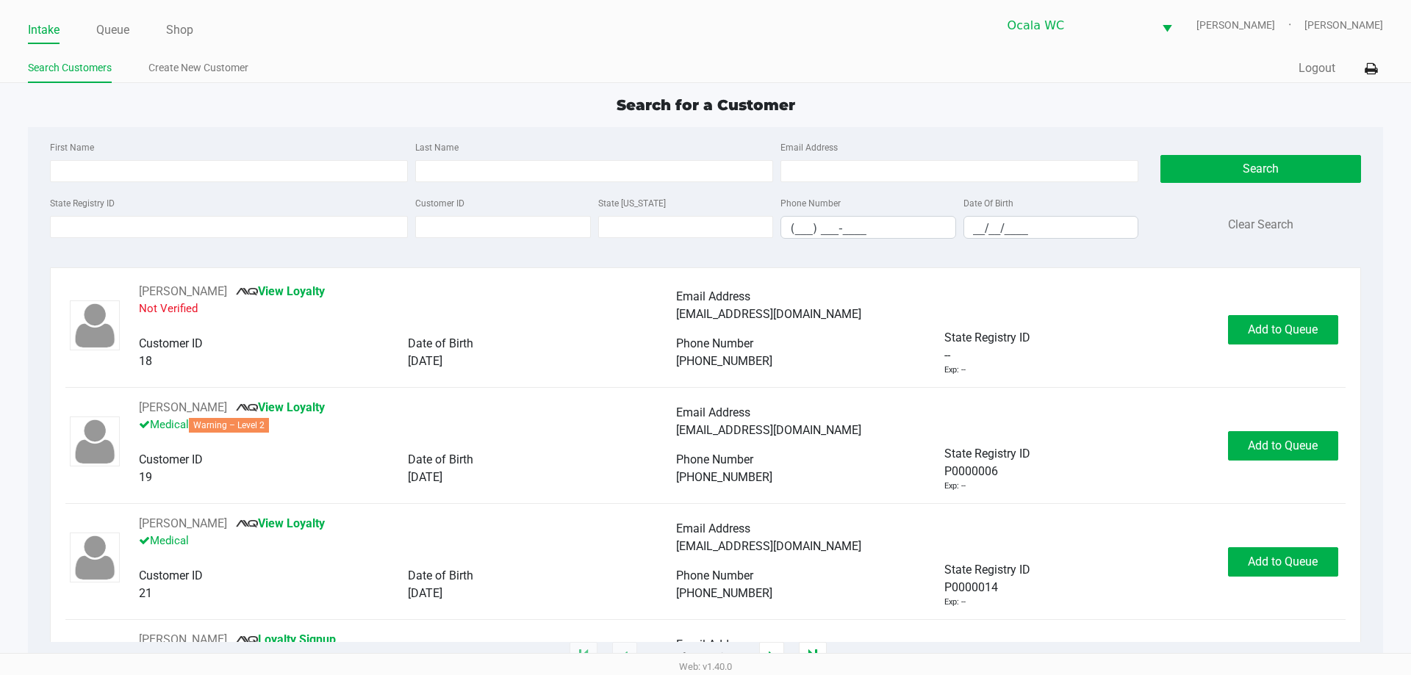
click at [645, 56] on div "Search Customers Create New Customer" at bounding box center [366, 68] width 677 height 27
click at [713, 93] on app-point-of-sale "Intake Queue Shop Ocala WC BRANDY-CLARK Christopher Lemons Search Customers Cre…" at bounding box center [705, 329] width 1411 height 658
click at [196, 234] on input "State Registry ID" at bounding box center [229, 227] width 358 height 22
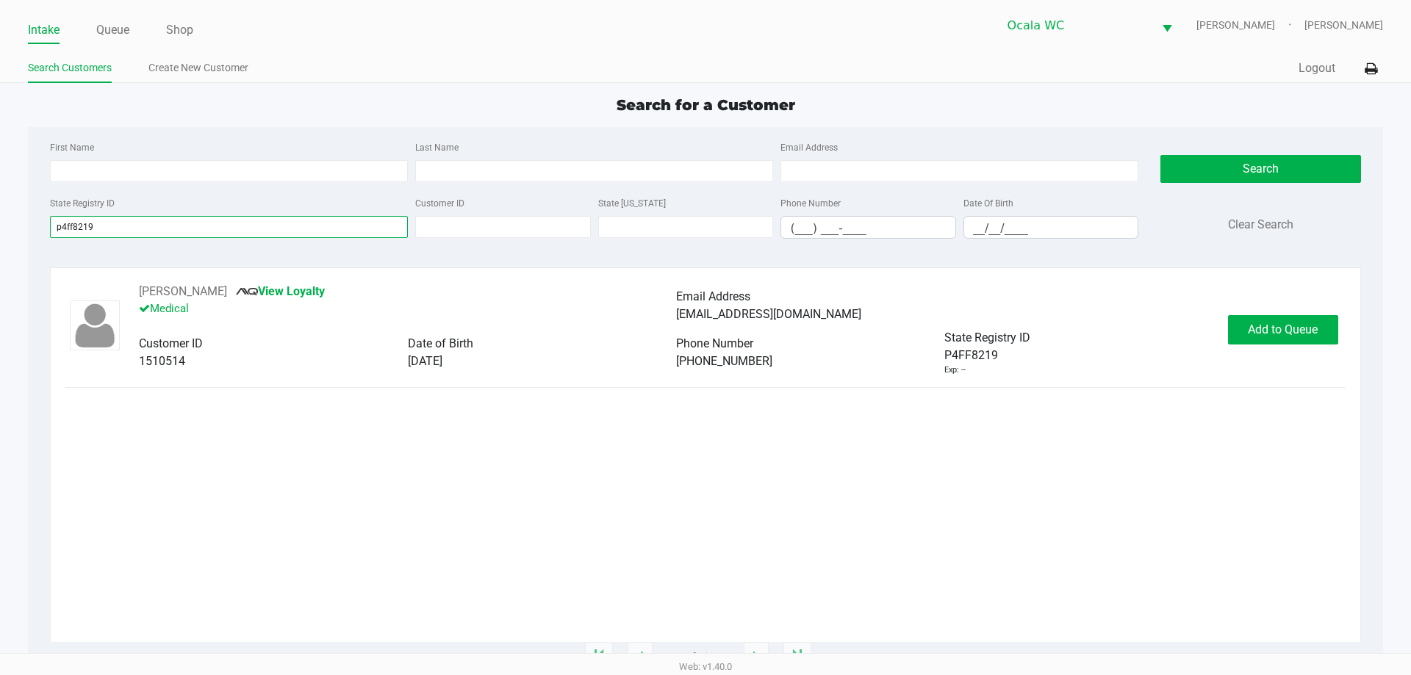
type input "p4ff8219"
click at [1241, 517] on div "DEVONTE SANTIAGO View Loyalty Medical Email Address devontae305@aol.com Custome…" at bounding box center [704, 462] width 1279 height 359
click at [1295, 331] on span "Add to Queue" at bounding box center [1283, 330] width 70 height 14
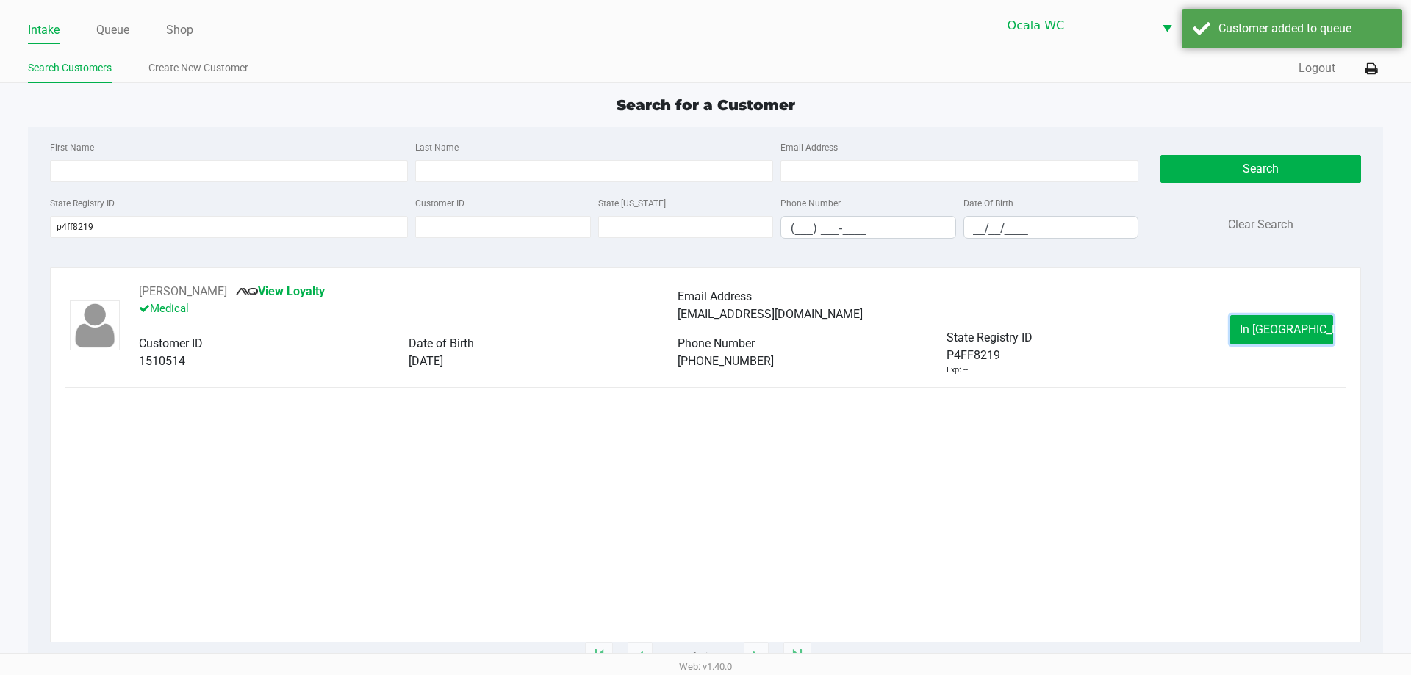
click at [1295, 331] on span "In Queue" at bounding box center [1300, 330] width 123 height 14
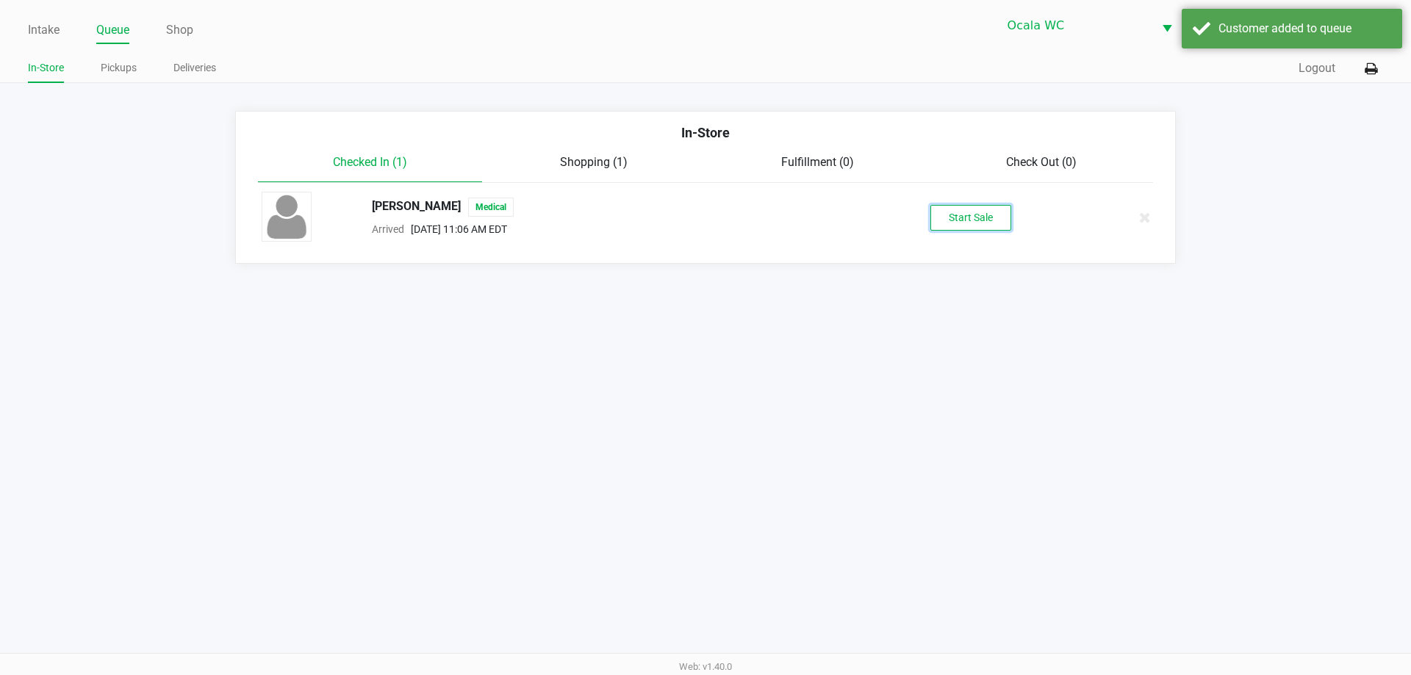
drag, startPoint x: 949, startPoint y: 217, endPoint x: 937, endPoint y: 223, distance: 13.1
click at [948, 217] on button "Start Sale" at bounding box center [970, 218] width 81 height 26
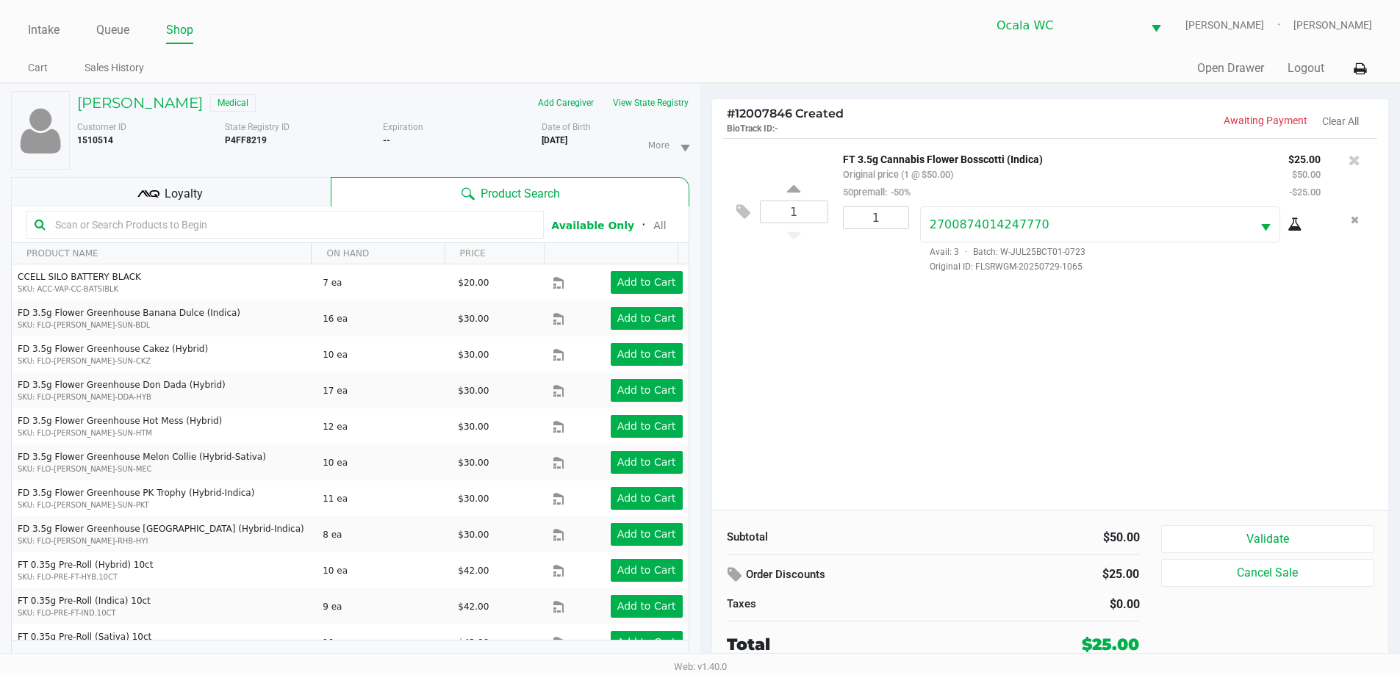
click at [1043, 429] on div "1 FT 3.5g Cannabis Flower Bosscotti (Indica) Original price (1 @ $50.00) 50prem…" at bounding box center [1050, 324] width 677 height 372
click at [1299, 543] on button "Validate" at bounding box center [1267, 539] width 212 height 28
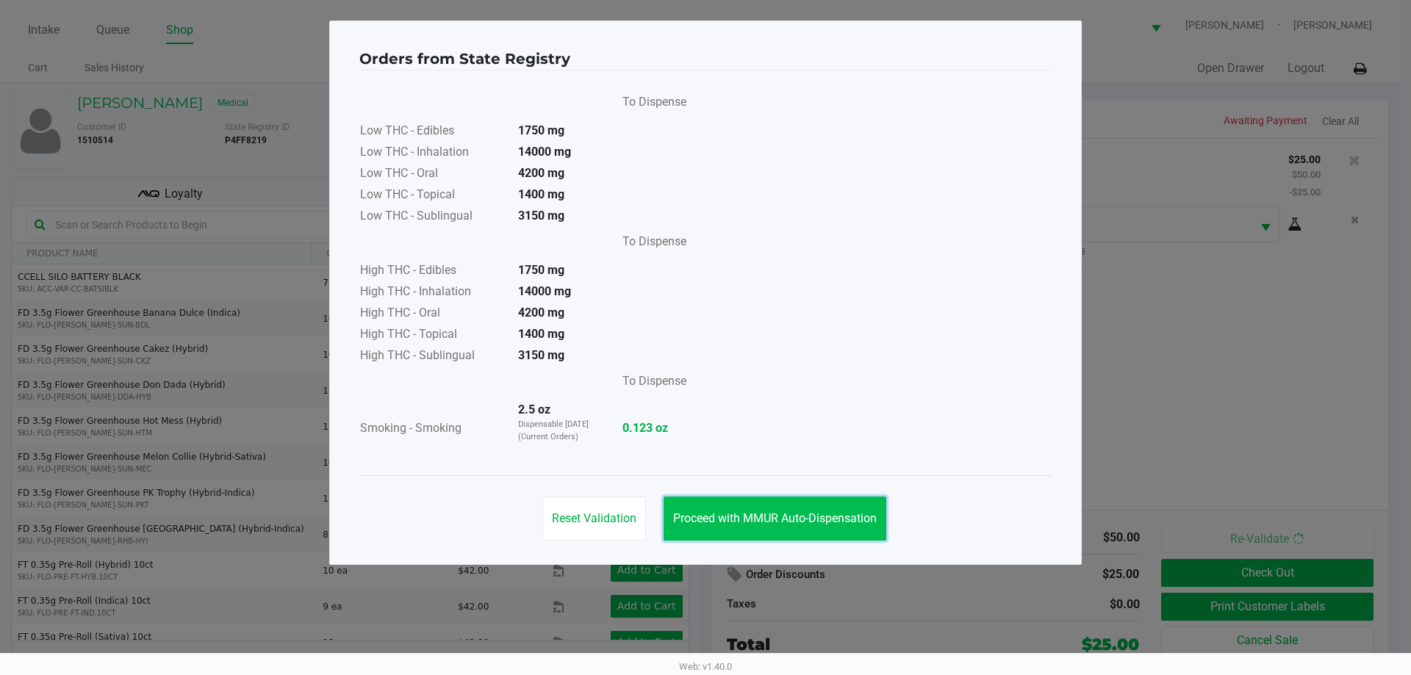
click at [757, 530] on button "Proceed with MMUR Auto-Dispensation" at bounding box center [774, 519] width 223 height 44
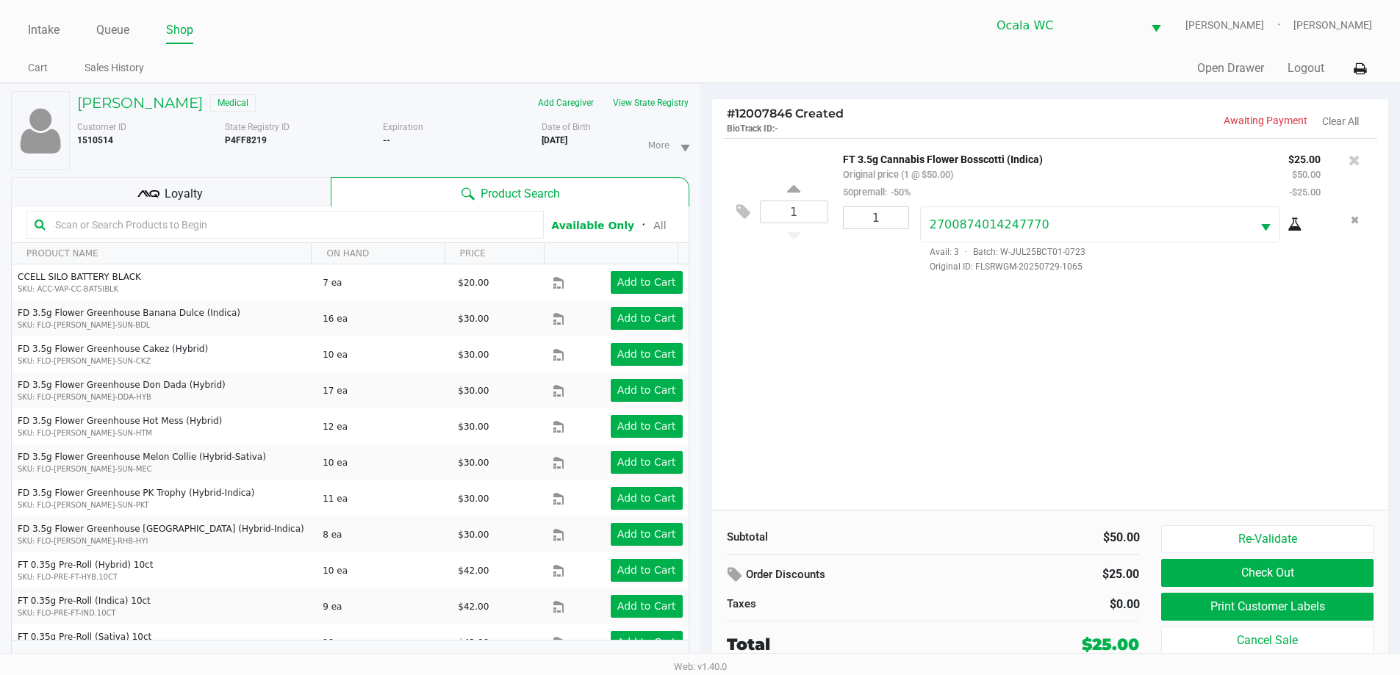
click at [1146, 422] on div "1 FT 3.5g Cannabis Flower Bosscotti (Indica) Original price (1 @ $50.00) 50prem…" at bounding box center [1050, 324] width 677 height 372
click at [1231, 608] on button "Print Customer Labels" at bounding box center [1267, 607] width 212 height 28
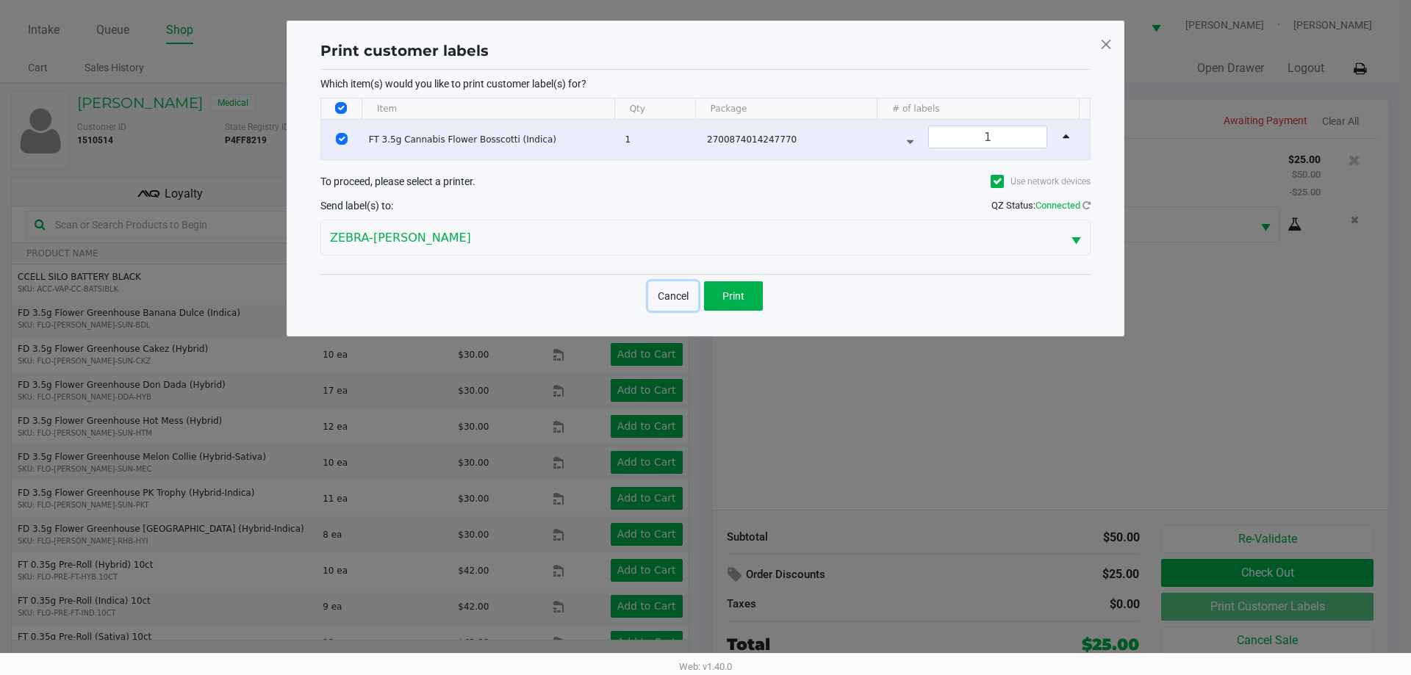
click at [683, 295] on button "Cancel" at bounding box center [673, 295] width 50 height 29
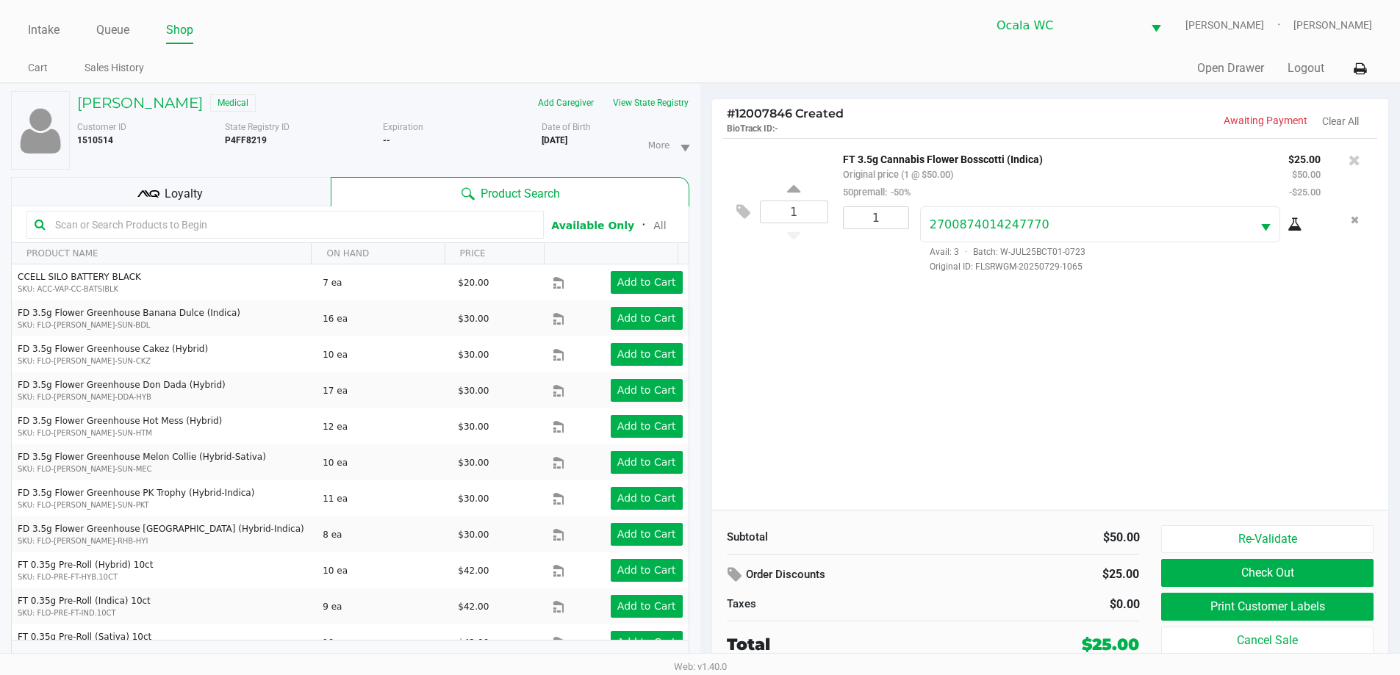
click at [831, 384] on div "1 FT 3.5g Cannabis Flower Bosscotti (Indica) Original price (1 @ $50.00) 50prem…" at bounding box center [1050, 324] width 677 height 372
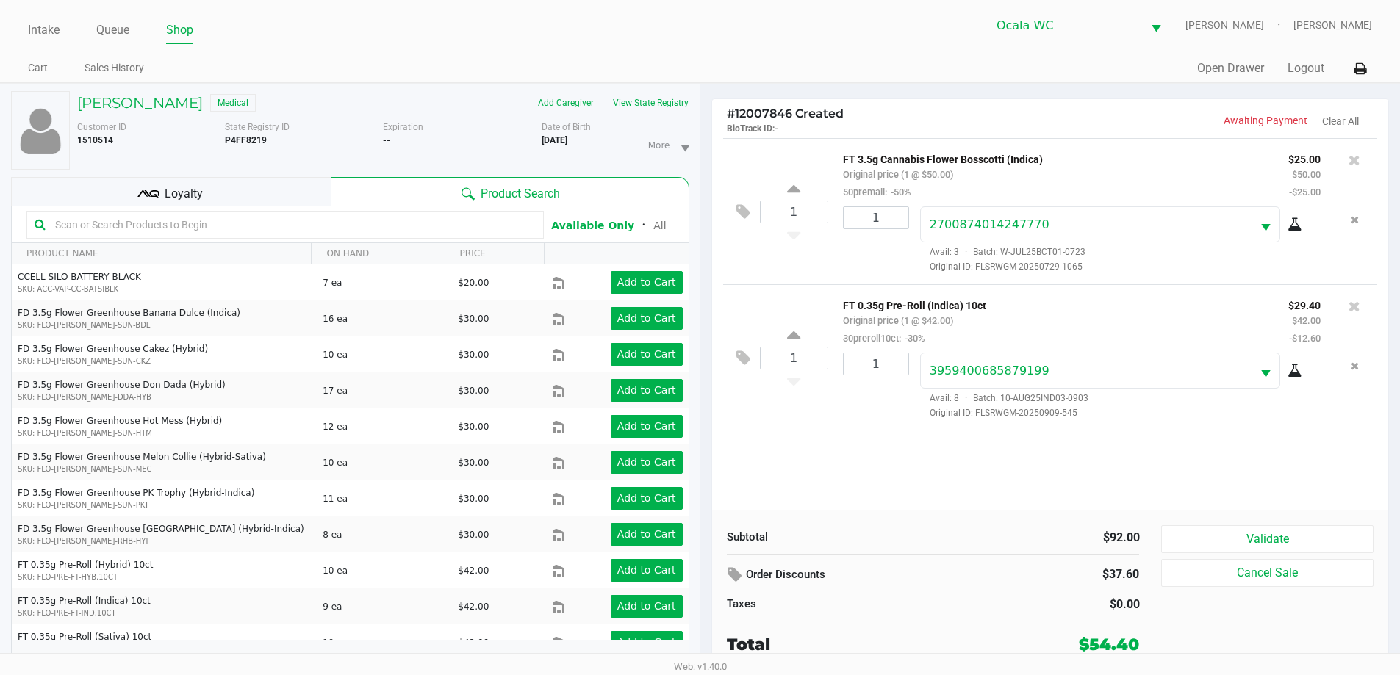
click at [453, 217] on input "text" at bounding box center [292, 225] width 486 height 22
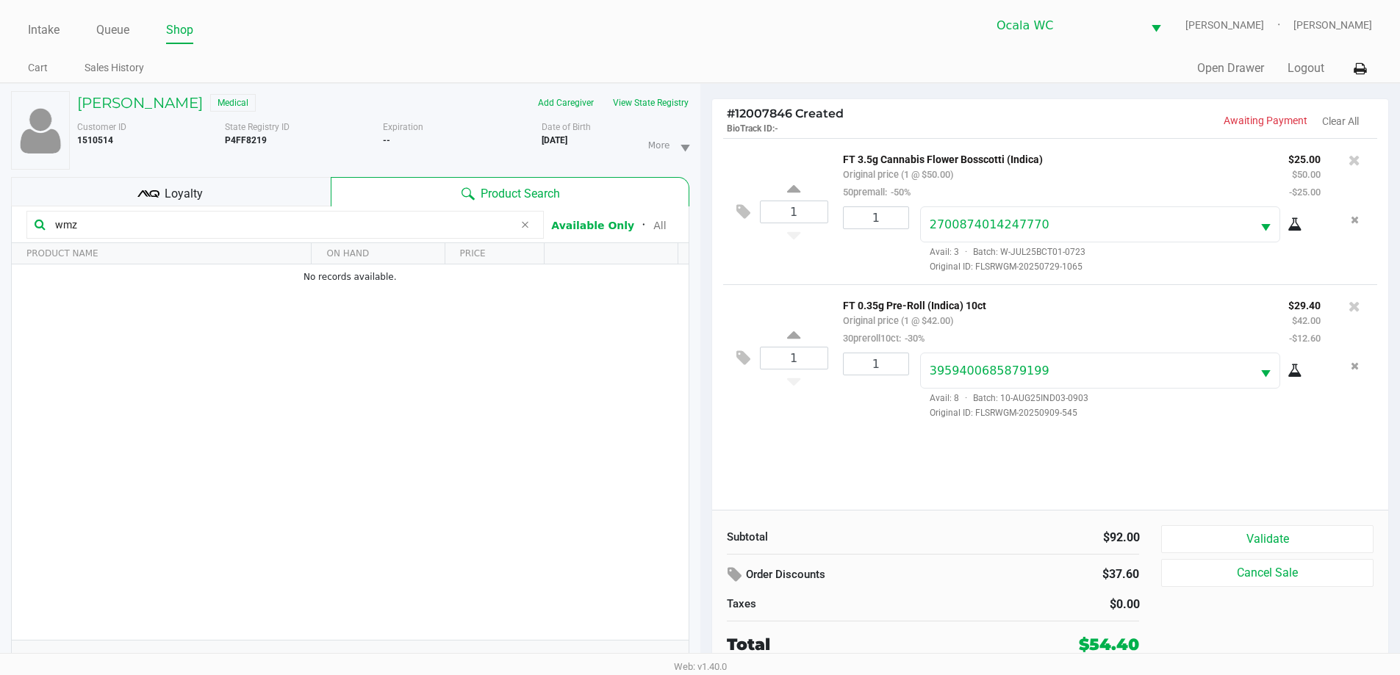
click at [265, 219] on input "wmz" at bounding box center [281, 225] width 464 height 22
type input "w"
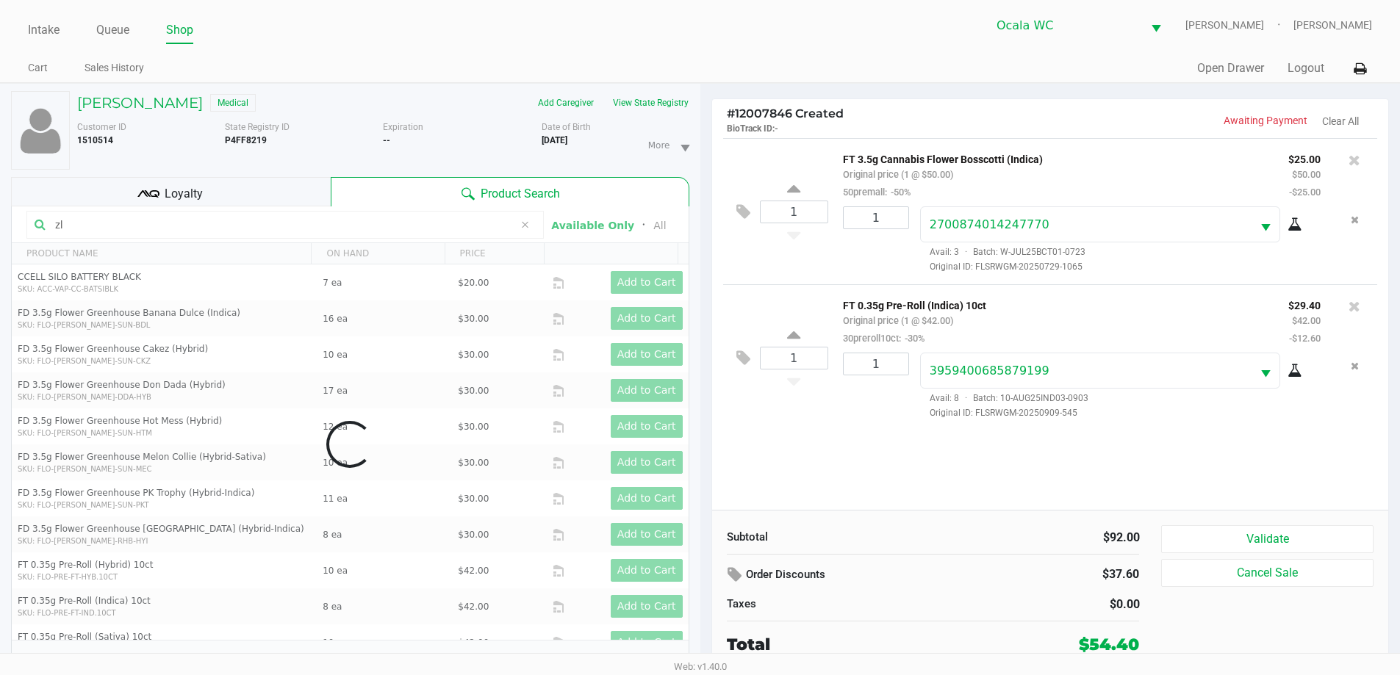
type input "z"
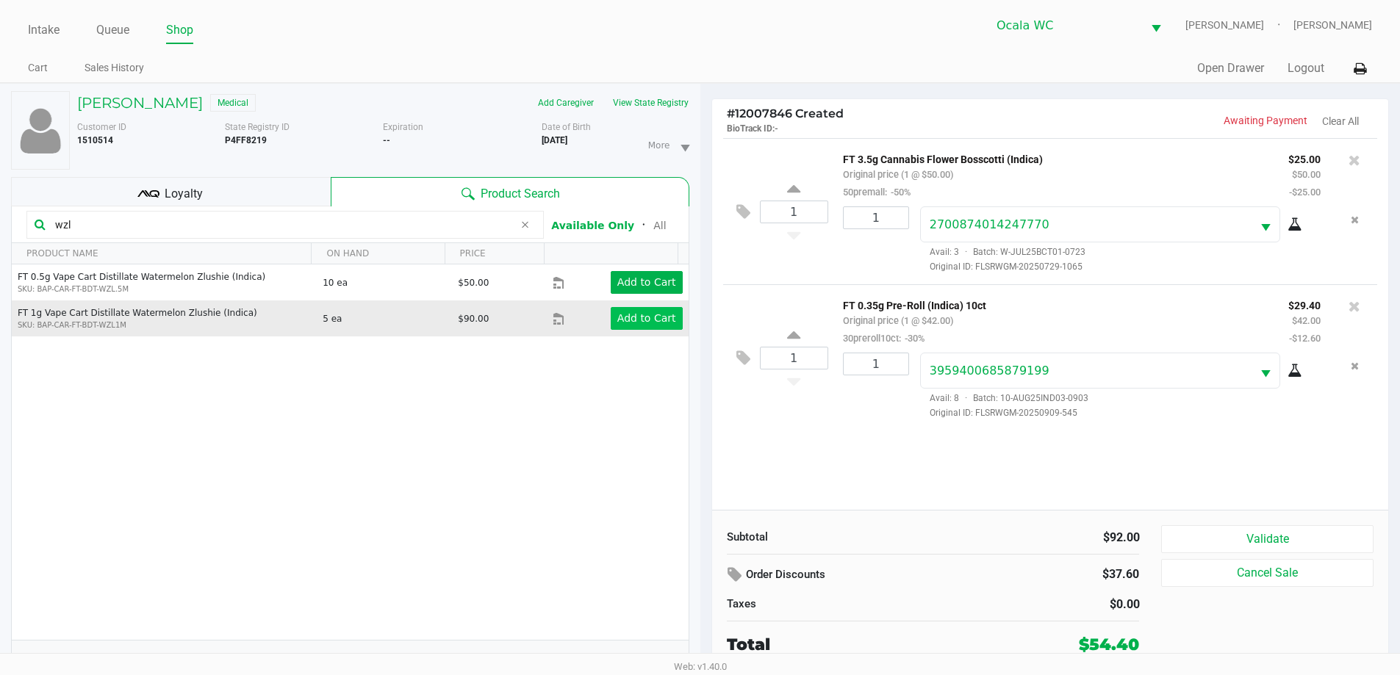
type input "wzl"
click at [656, 314] on app-button-loader "Add to Cart" at bounding box center [646, 318] width 59 height 12
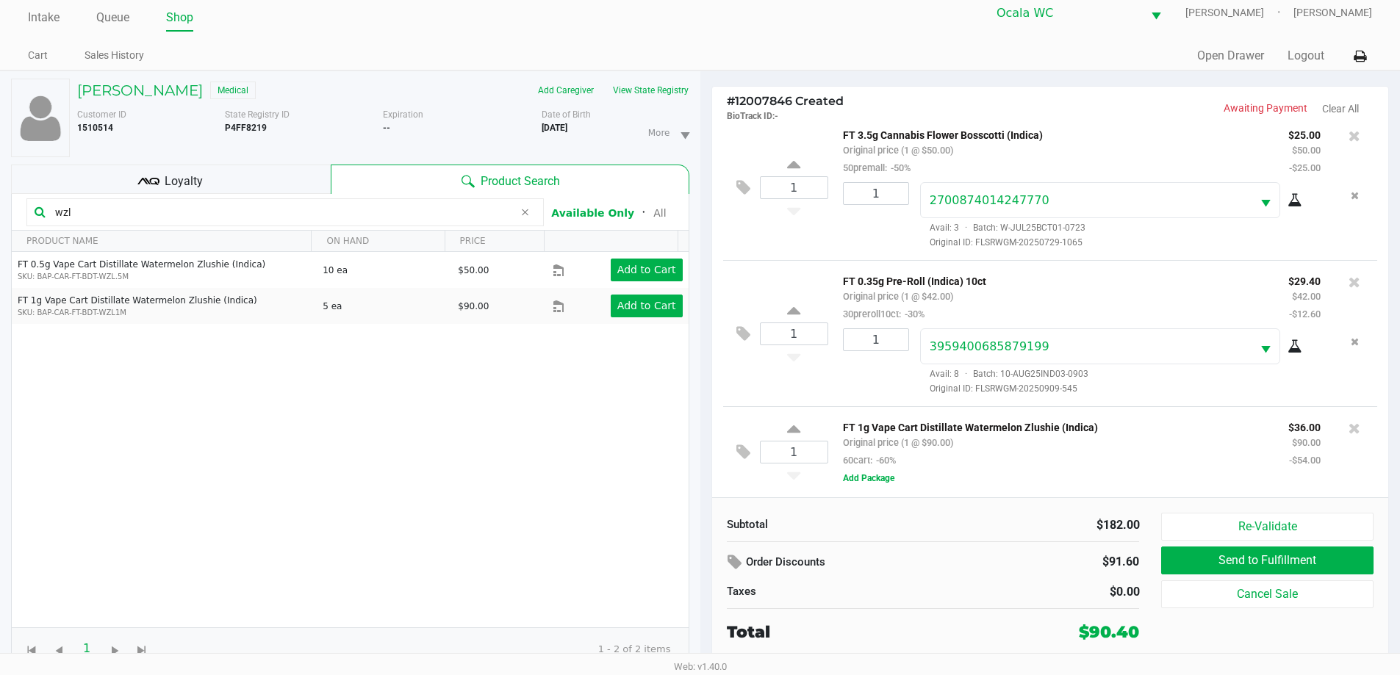
scroll to position [15, 0]
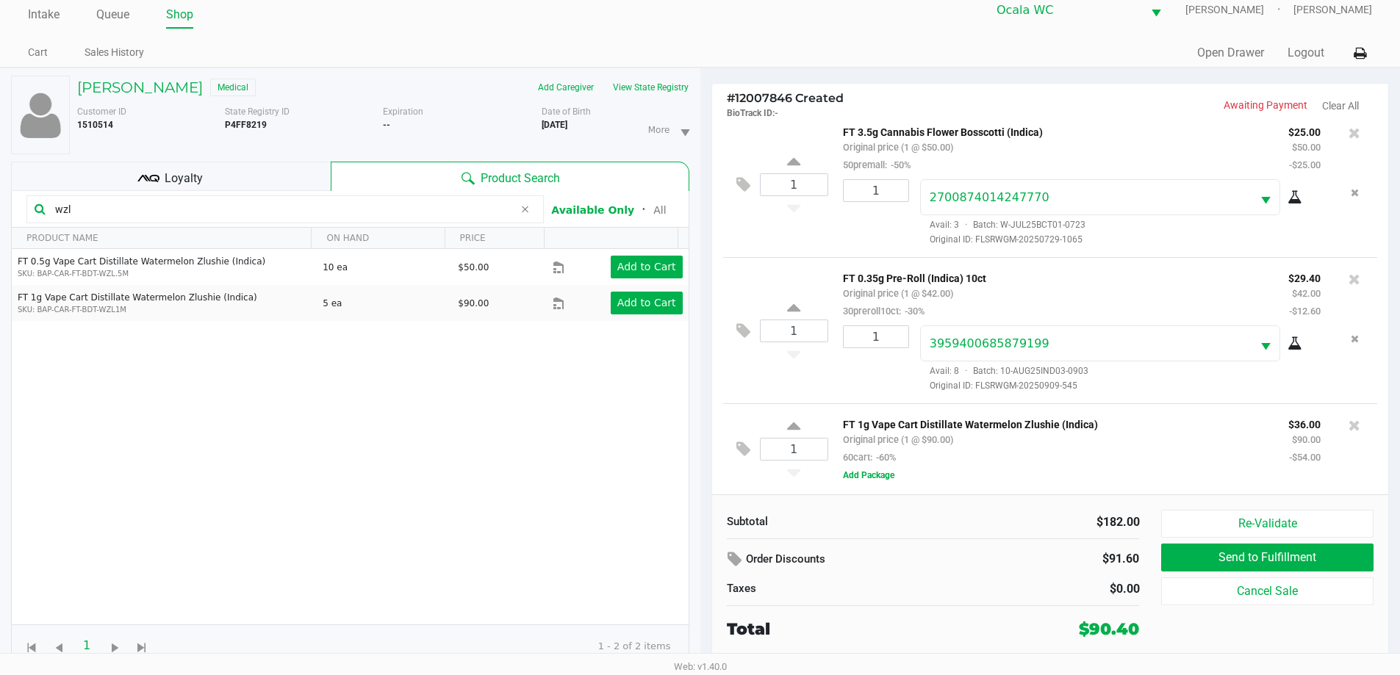
click at [244, 182] on div "Loyalty" at bounding box center [171, 176] width 320 height 29
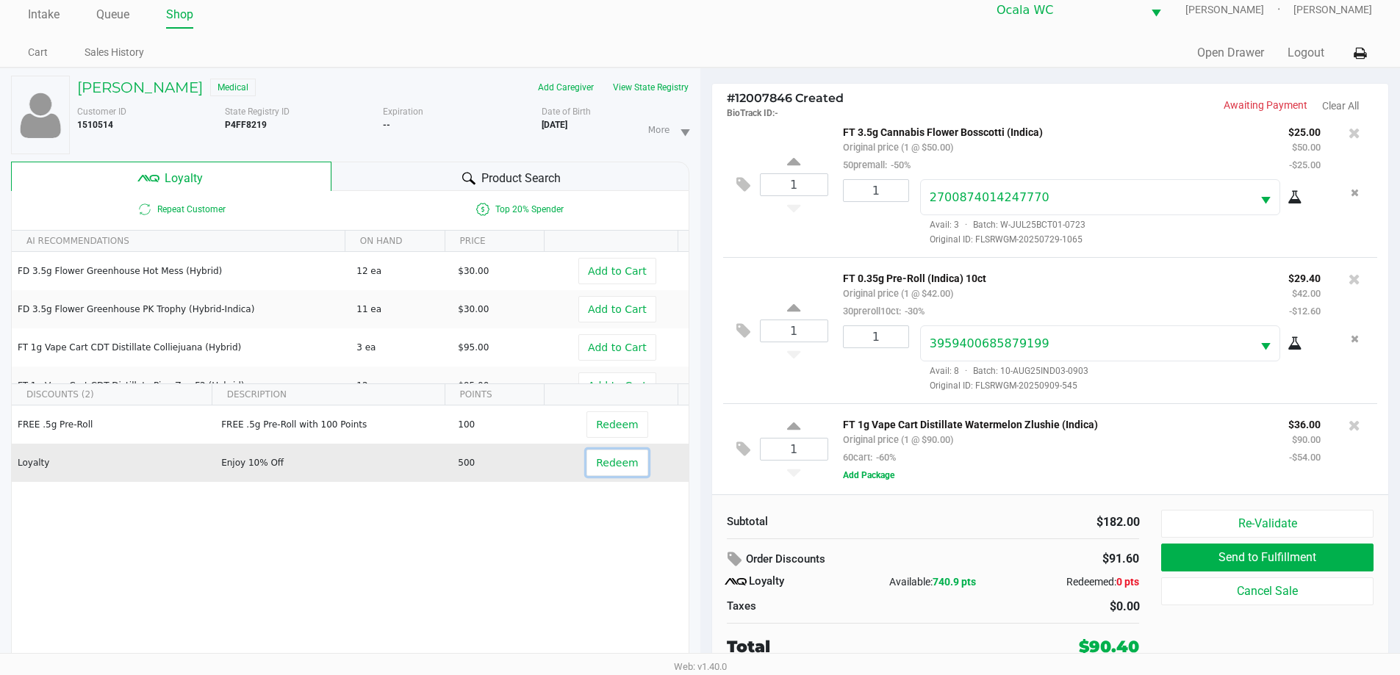
click at [596, 461] on span "Redeem" at bounding box center [617, 463] width 42 height 12
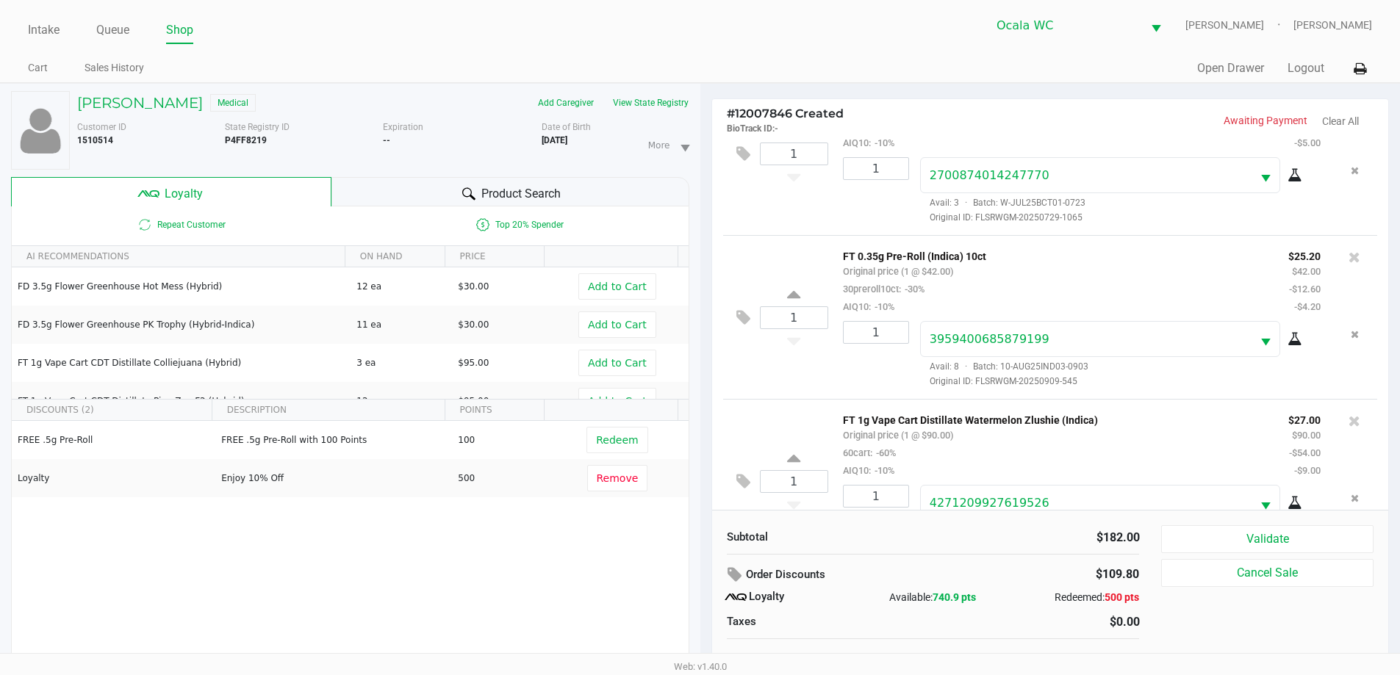
scroll to position [122, 0]
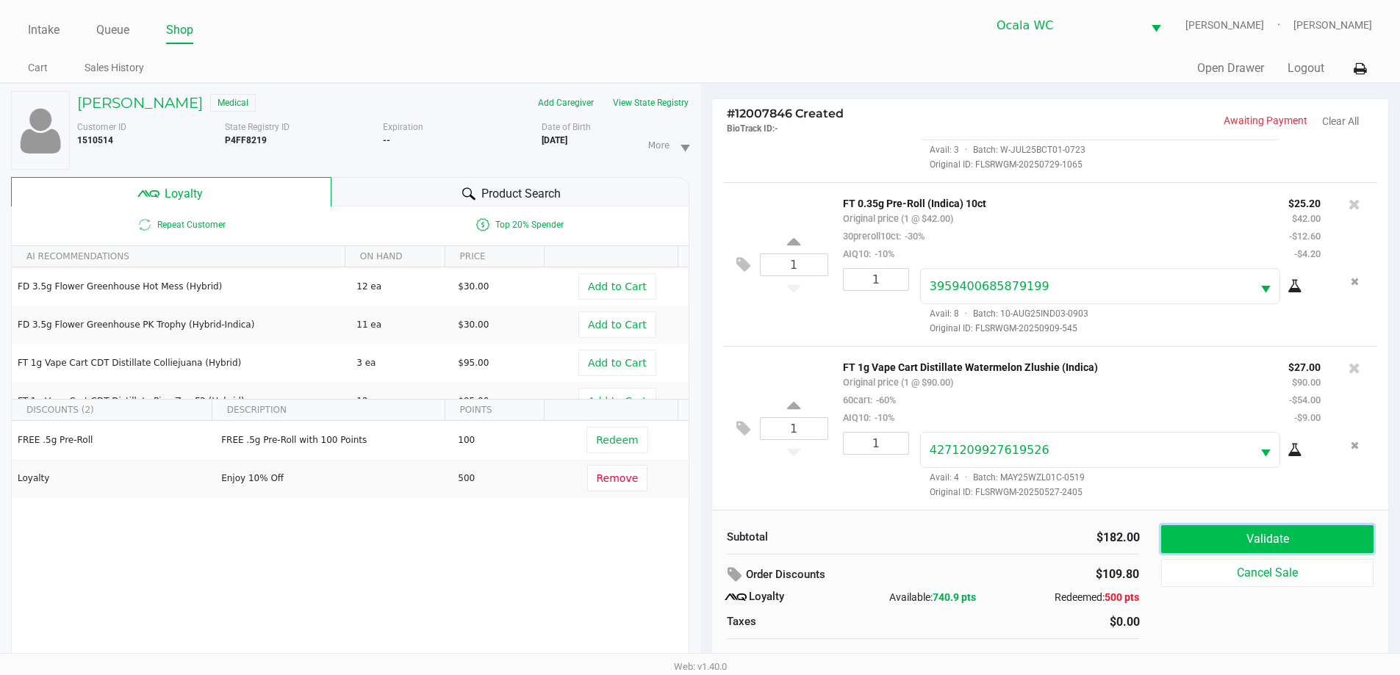
click at [1236, 543] on button "Validate" at bounding box center [1267, 539] width 212 height 28
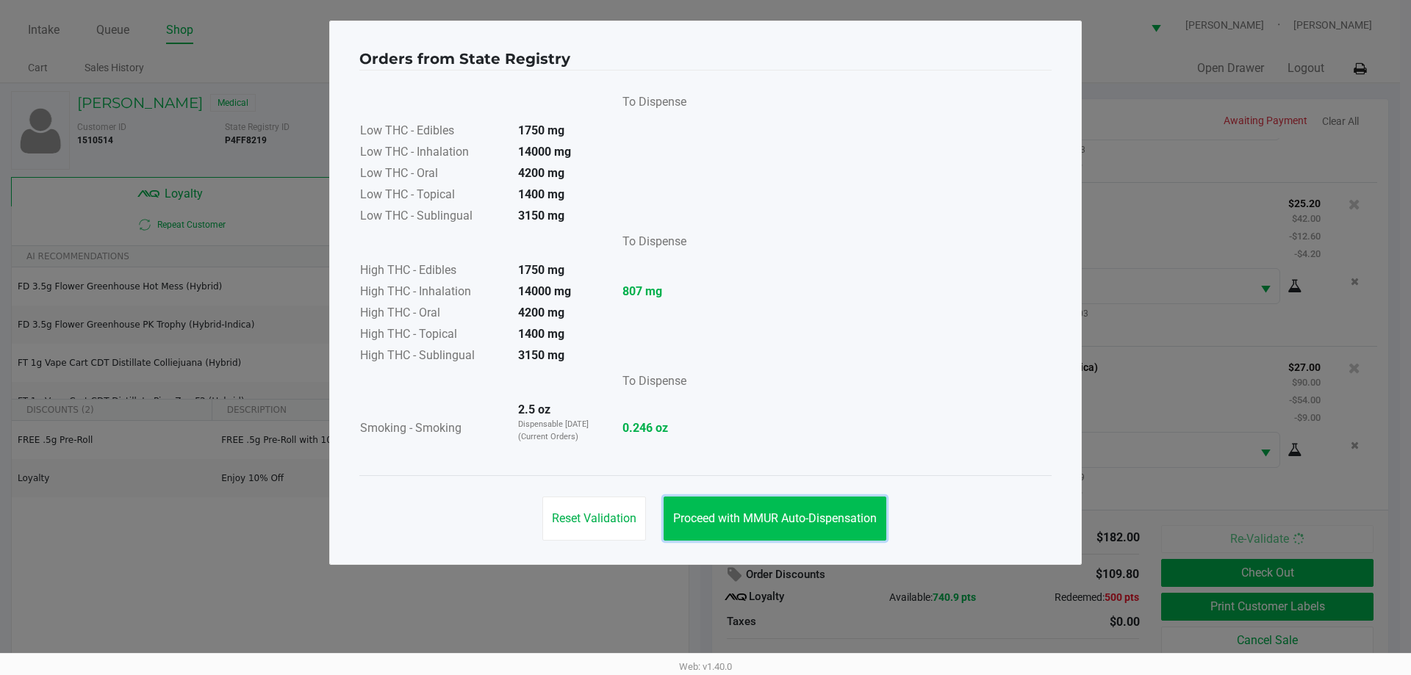
click at [744, 508] on button "Proceed with MMUR Auto-Dispensation" at bounding box center [774, 519] width 223 height 44
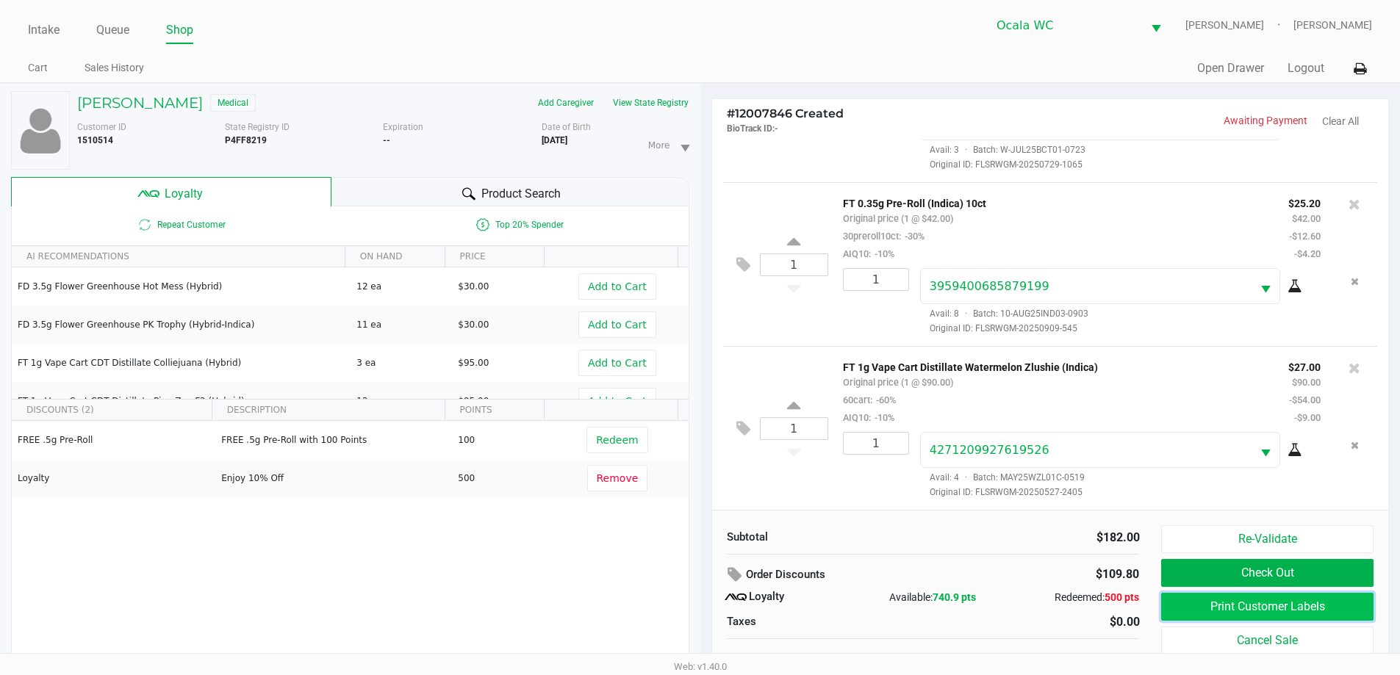
click at [1187, 609] on button "Print Customer Labels" at bounding box center [1267, 607] width 212 height 28
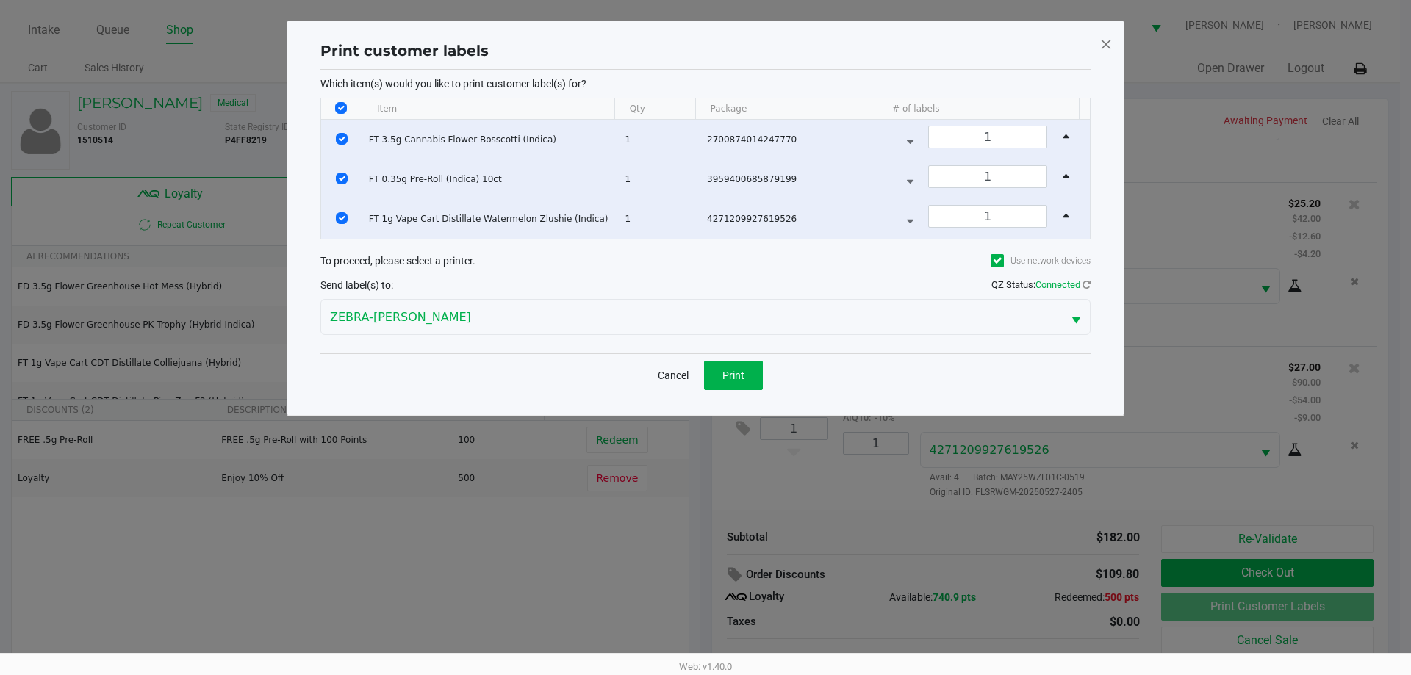
click at [693, 357] on div "Cancel Print" at bounding box center [705, 374] width 770 height 43
click at [712, 364] on button "Print" at bounding box center [733, 375] width 59 height 29
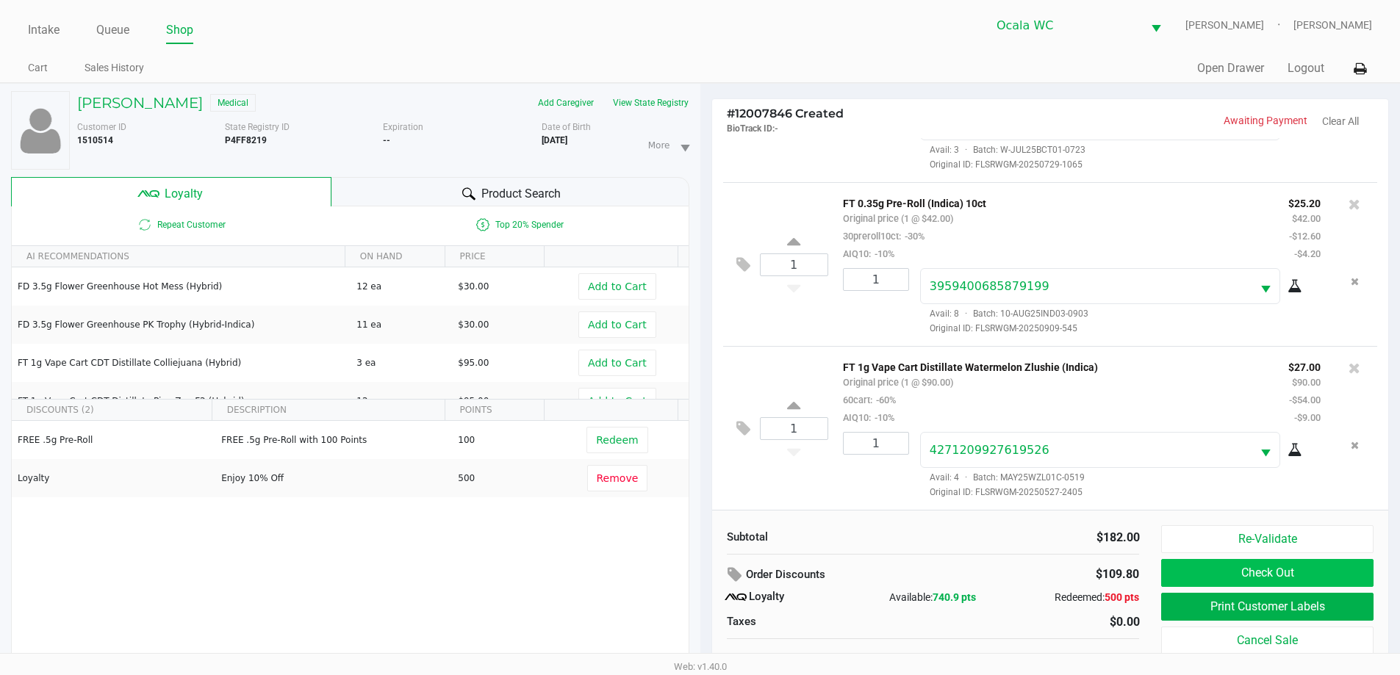
click at [1233, 566] on button "Check Out" at bounding box center [1267, 573] width 212 height 28
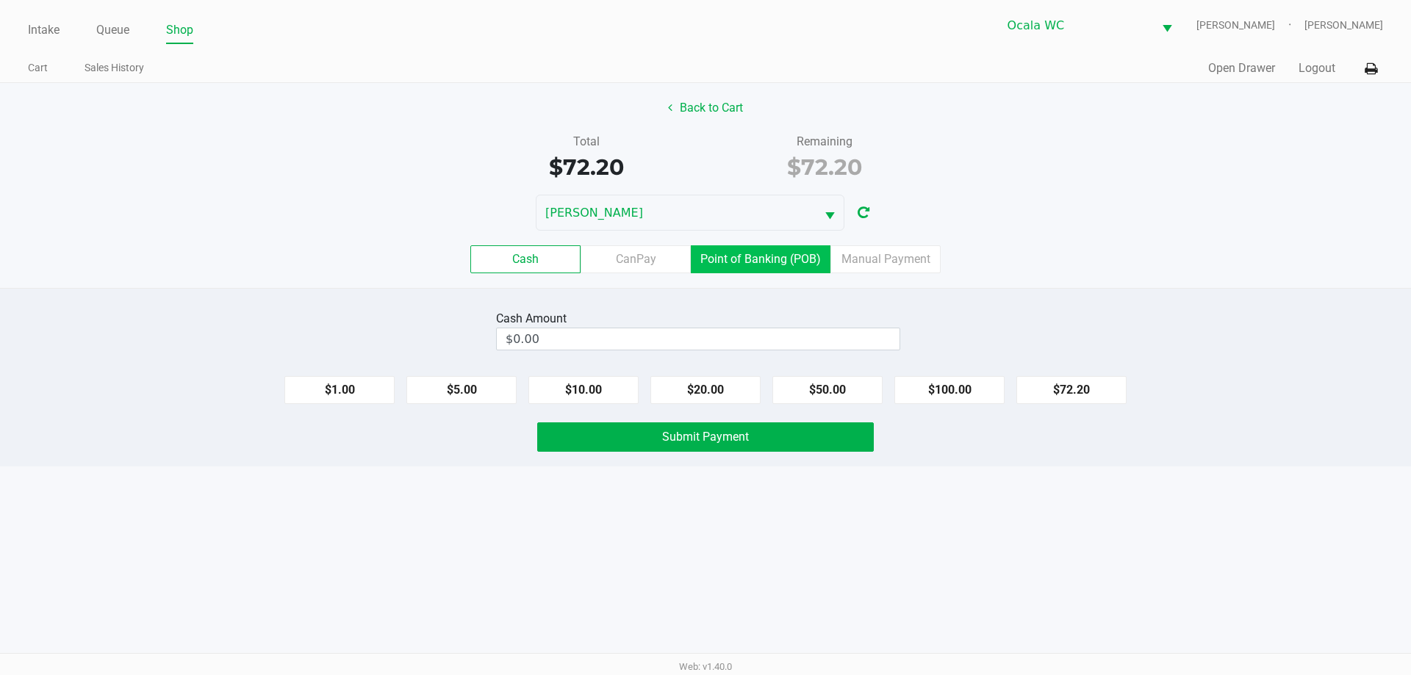
click at [710, 260] on label "Point of Banking (POB)" at bounding box center [761, 259] width 140 height 28
click at [0, 0] on 7 "Point of Banking (POB)" at bounding box center [0, 0] width 0 height 0
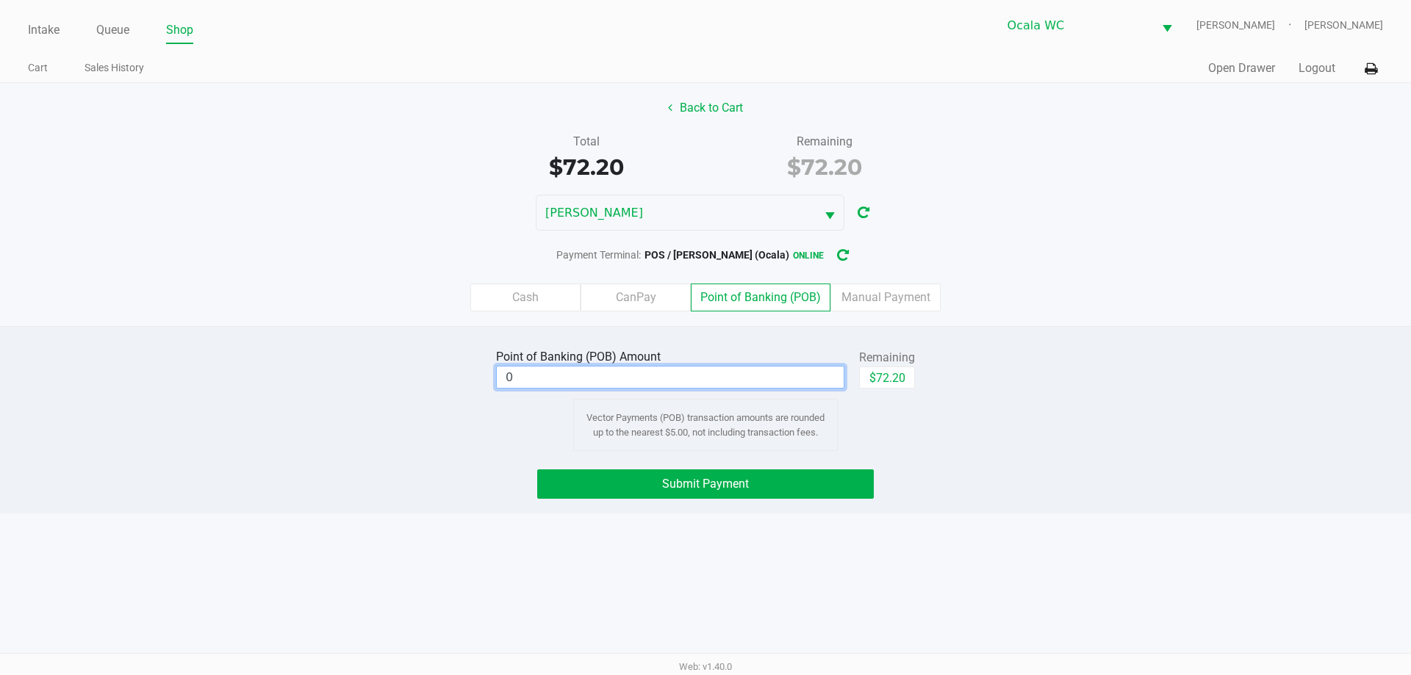
click at [663, 375] on input "0" at bounding box center [670, 377] width 347 height 21
click at [868, 380] on button "$72.20" at bounding box center [887, 378] width 56 height 22
type input "$72.20"
click at [794, 465] on div "Point of Banking (POB) Amount $72.20 Remaining $72.20 Clear Vector Payments (PO…" at bounding box center [705, 419] width 1411 height 187
click at [797, 483] on button "Submit Payment" at bounding box center [705, 483] width 337 height 29
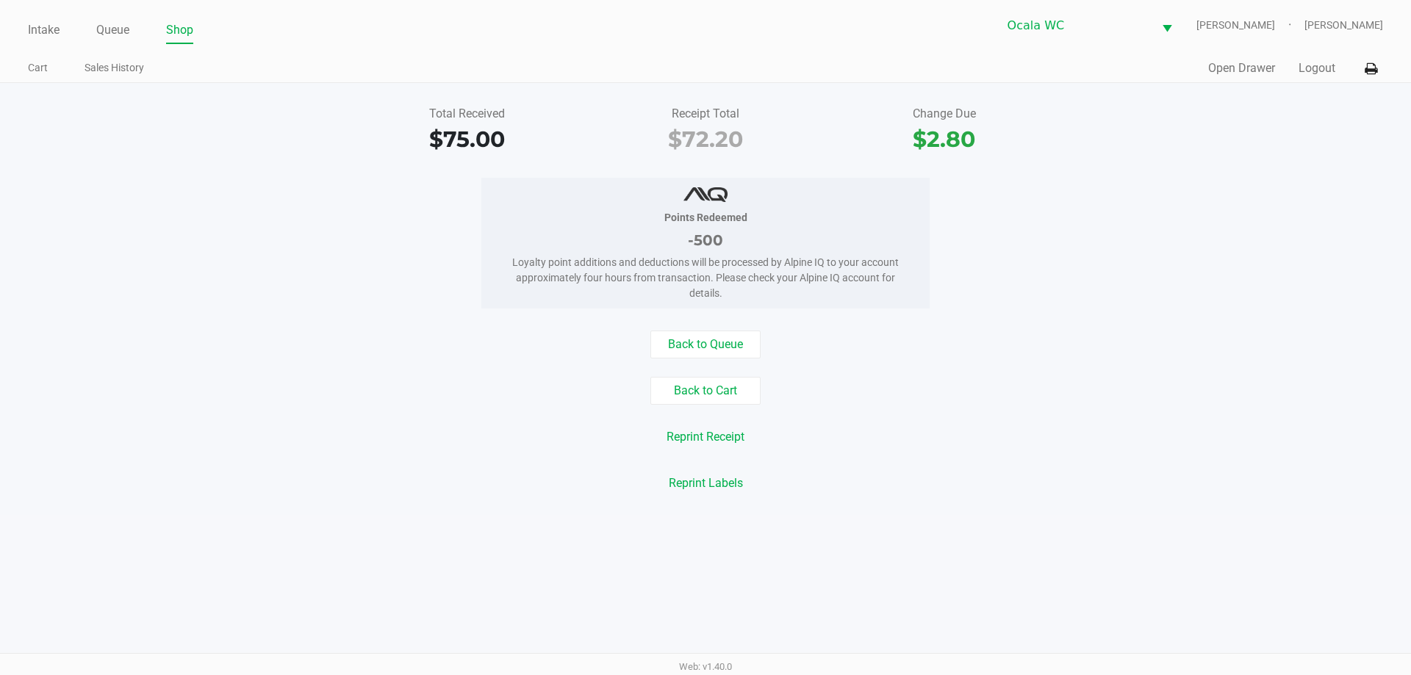
click at [292, 302] on div "Points Redeemed -500 Loyalty point additions and deductions will be processed b…" at bounding box center [705, 243] width 1433 height 131
click at [356, 78] on ul "Cart Sales History" at bounding box center [366, 69] width 677 height 25
click at [40, 29] on link "Intake" at bounding box center [44, 30] width 32 height 21
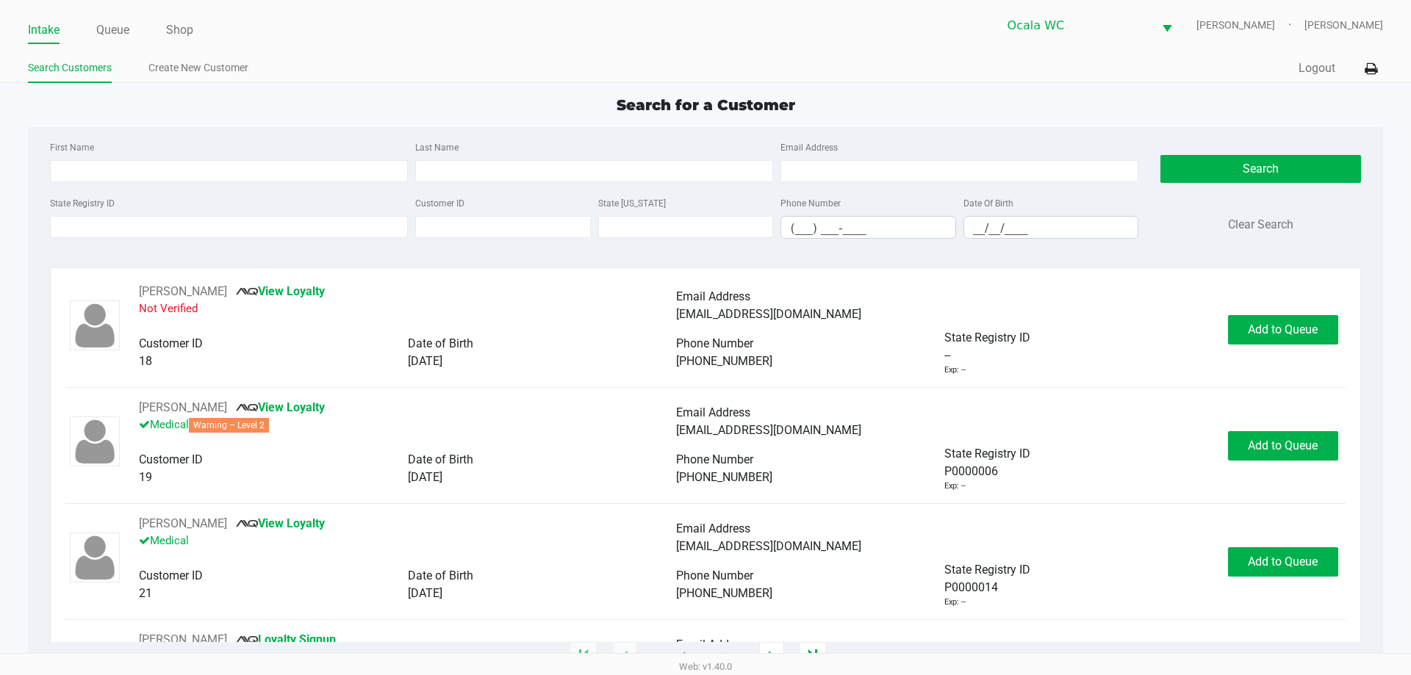
click at [256, 76] on ul "Search Customers Create New Customer" at bounding box center [366, 69] width 677 height 25
type input "BOBBIE"
type input "WALSH"
type input "12/01/1971"
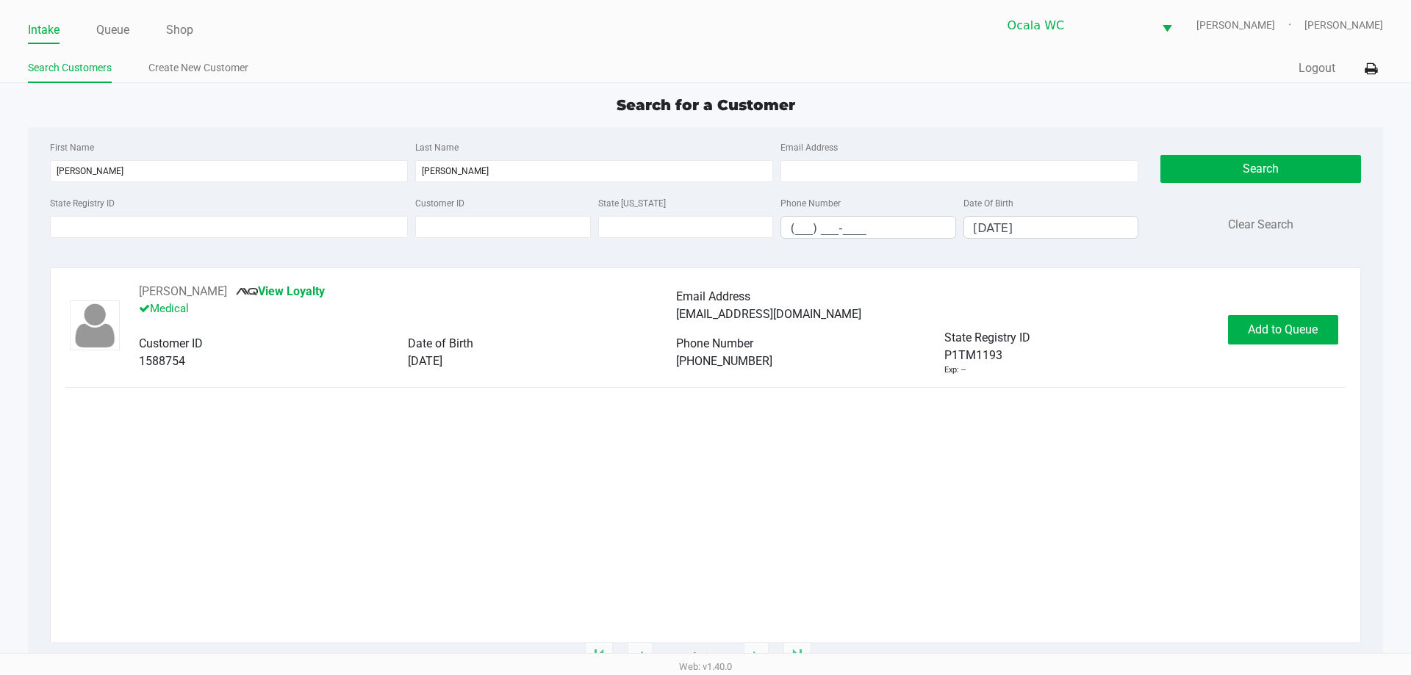
click at [793, 543] on div "BOBBIE WALSH View Loyalty Medical Email Address bwalsh72044@gmail.com Customer …" at bounding box center [704, 462] width 1279 height 359
click at [1331, 334] on button "Add to Queue" at bounding box center [1283, 329] width 110 height 29
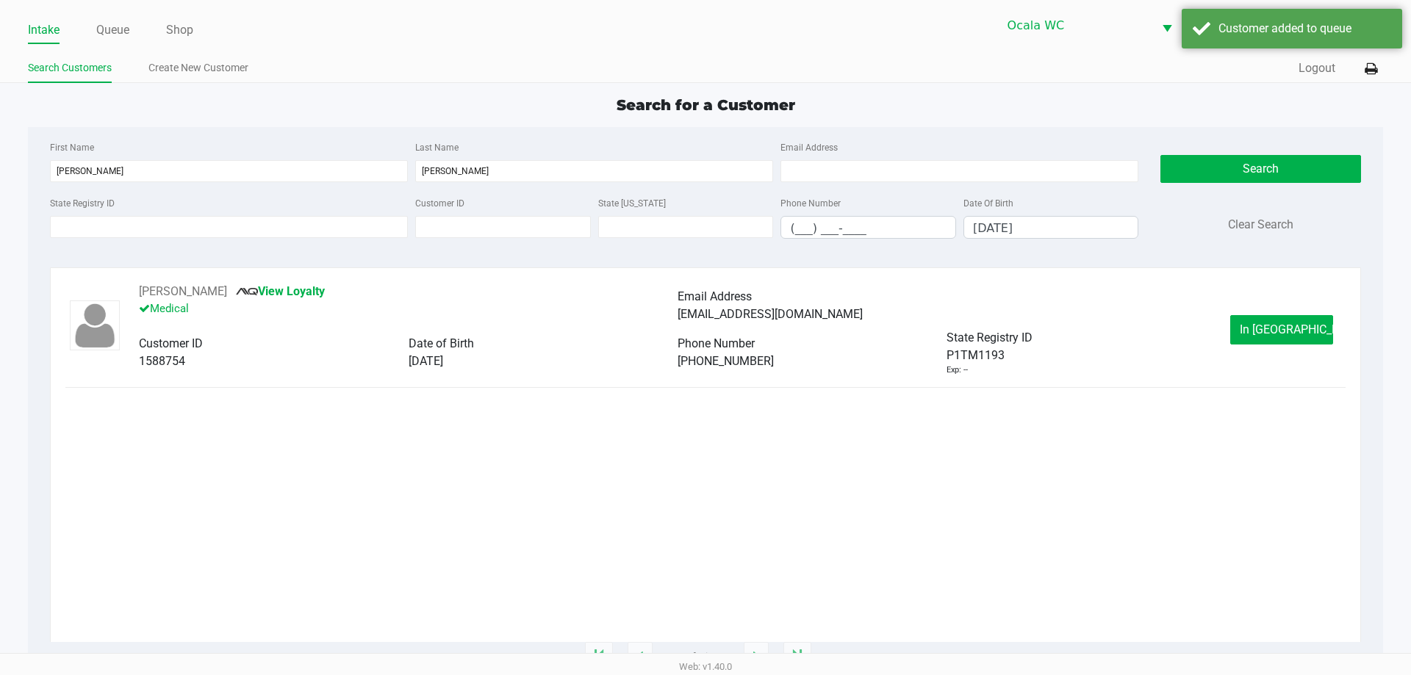
click at [1308, 325] on button "In Queue" at bounding box center [1281, 329] width 103 height 29
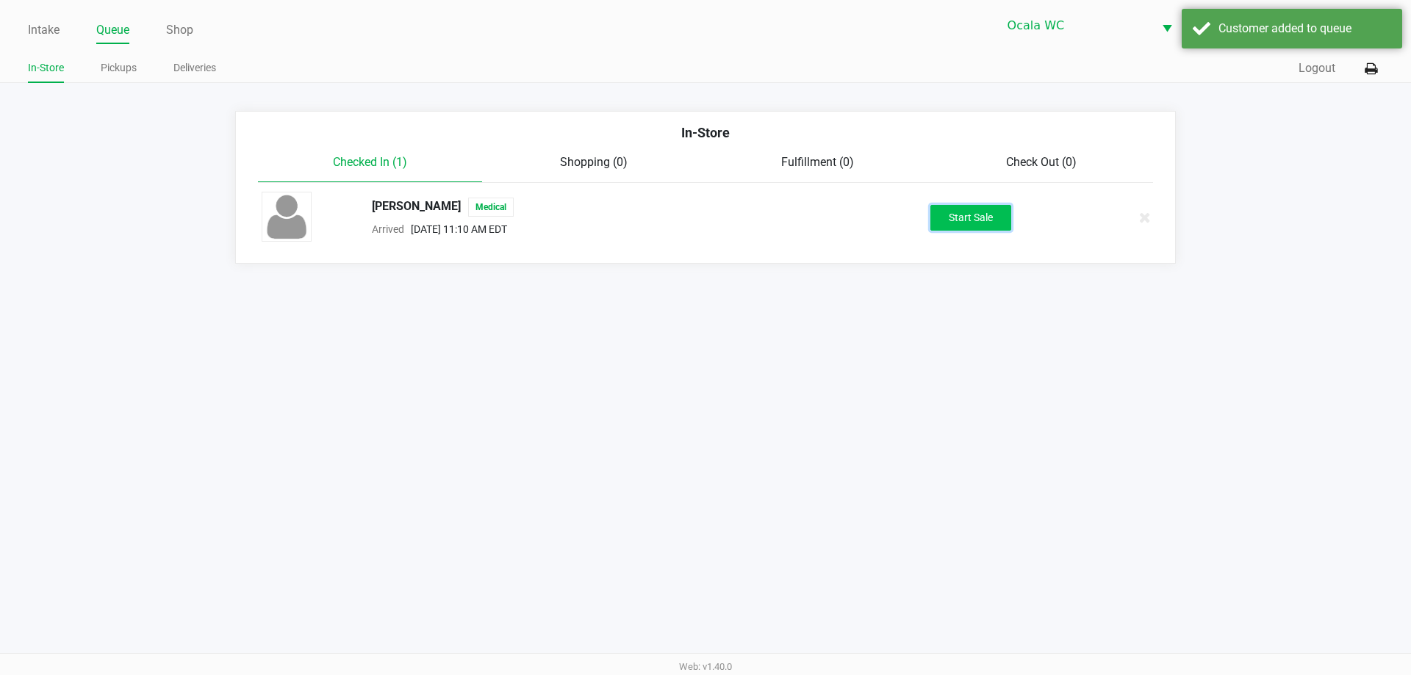
click at [946, 213] on button "Start Sale" at bounding box center [970, 218] width 81 height 26
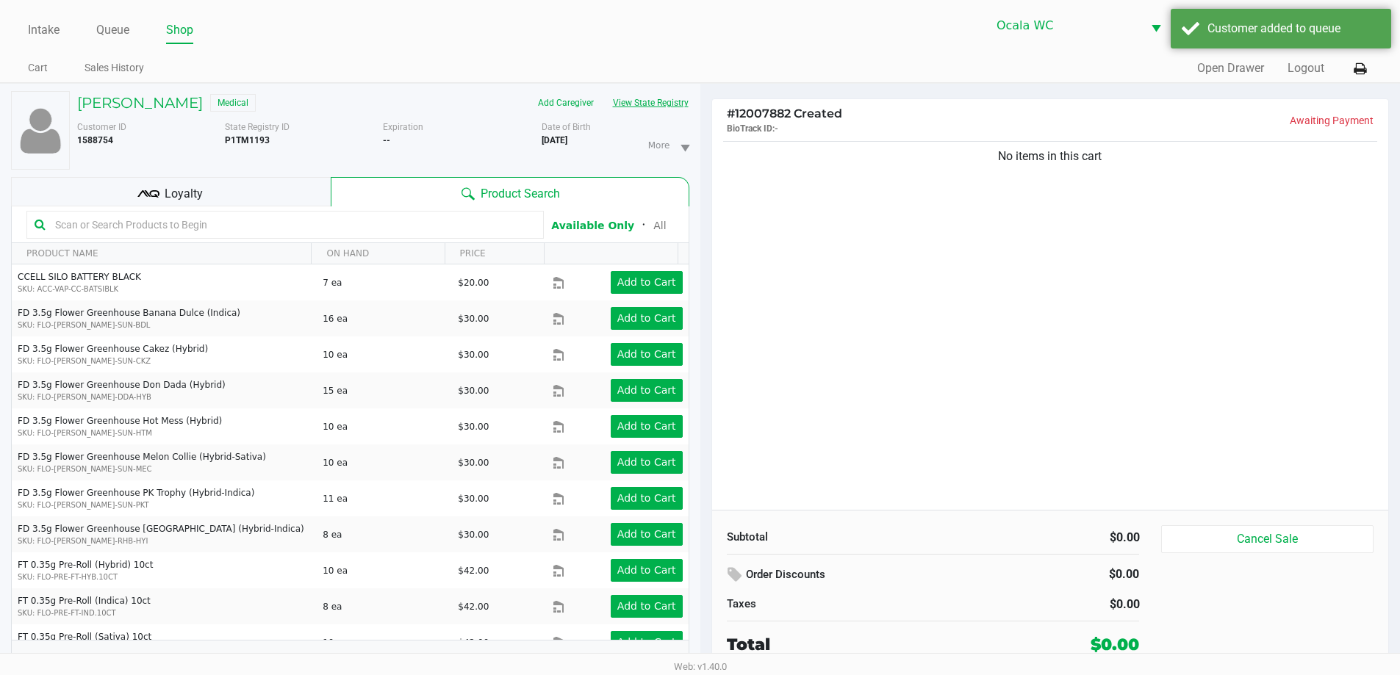
click at [672, 105] on button "View State Registry" at bounding box center [646, 103] width 86 height 24
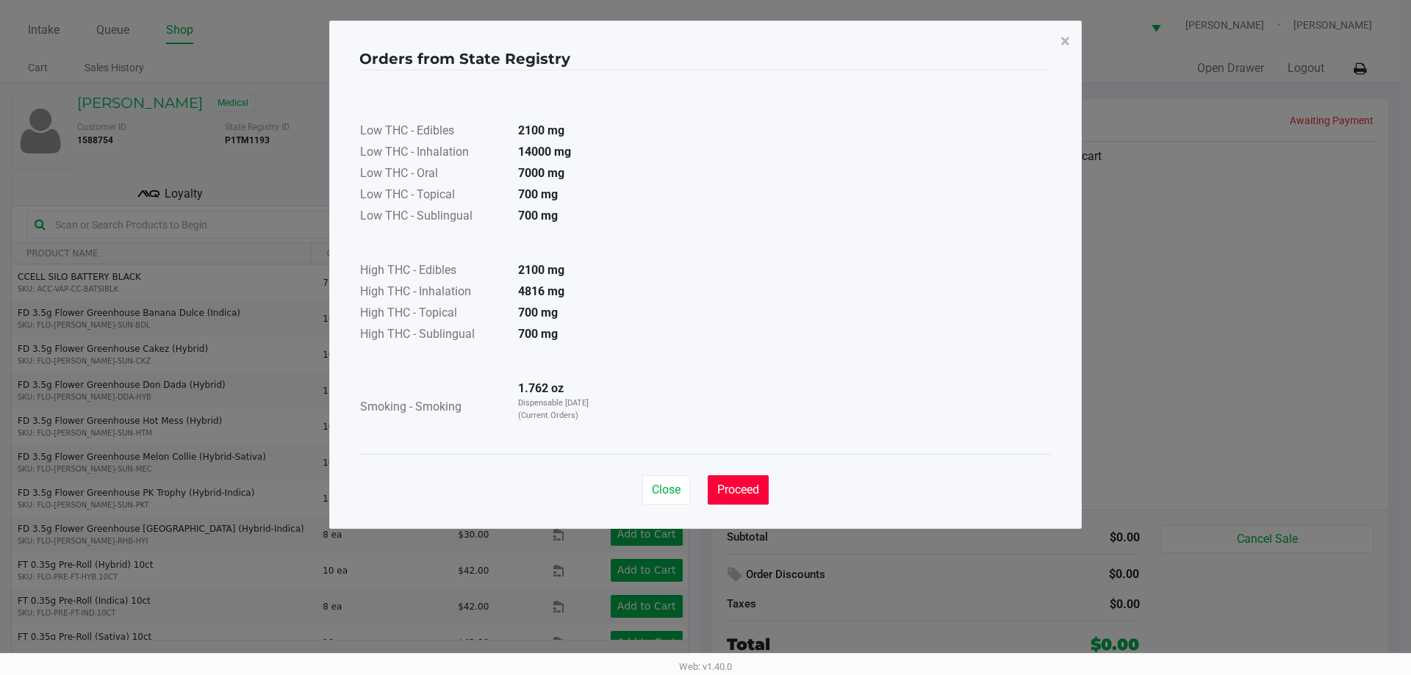
click at [711, 497] on button "Proceed" at bounding box center [738, 489] width 61 height 29
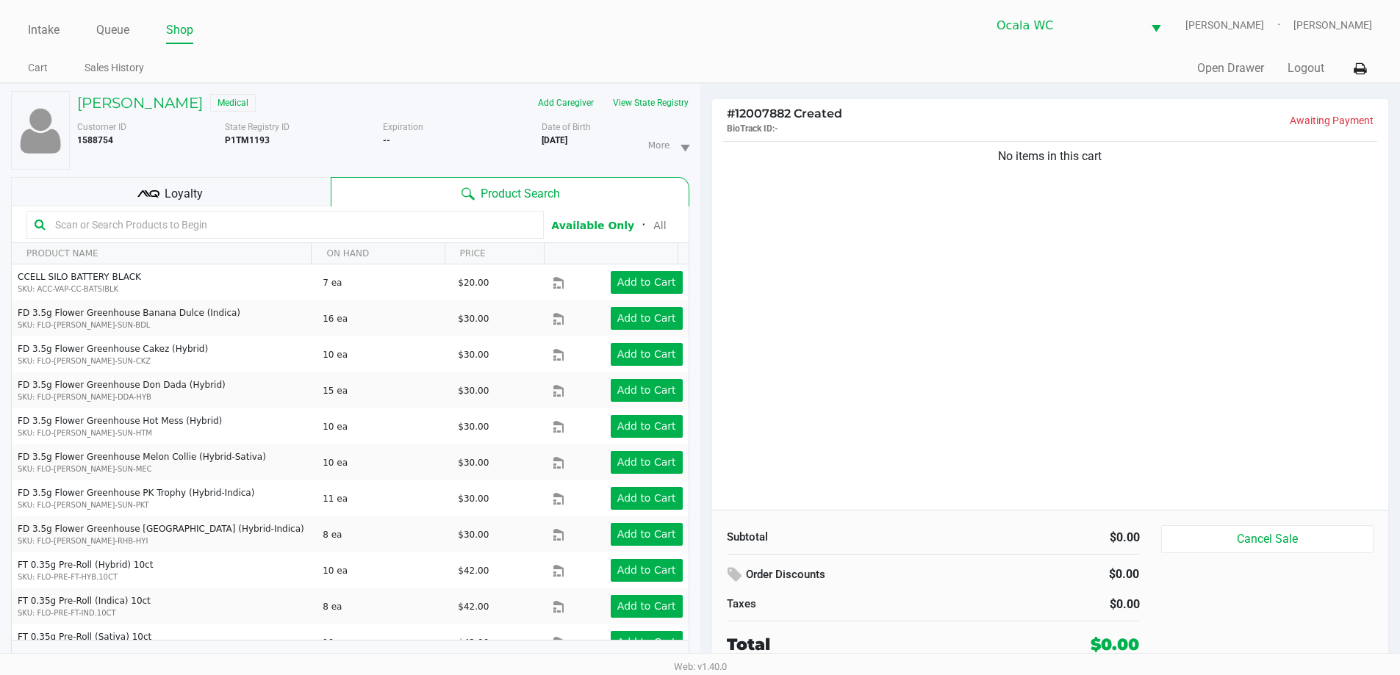
click at [836, 388] on div "No items in this cart" at bounding box center [1050, 324] width 677 height 372
click at [680, 107] on button "View State Registry" at bounding box center [646, 103] width 86 height 24
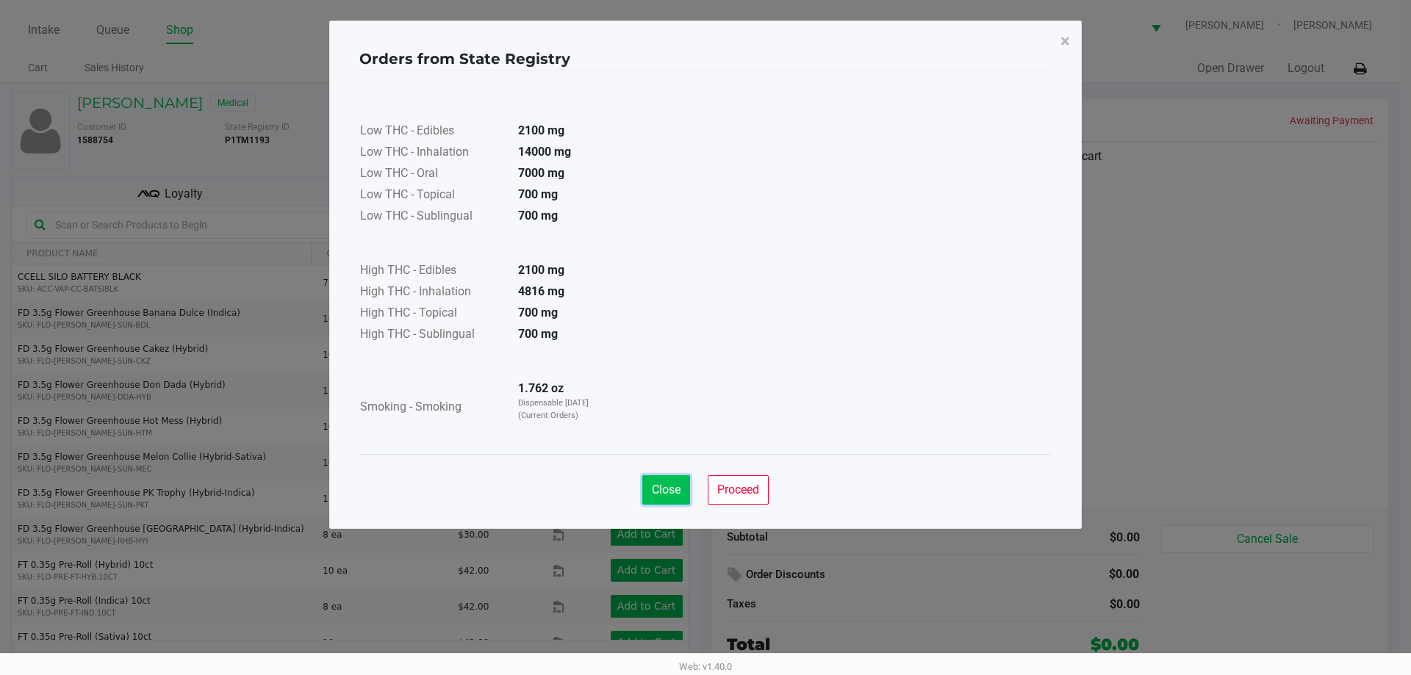
click at [647, 494] on button "Close" at bounding box center [666, 489] width 48 height 29
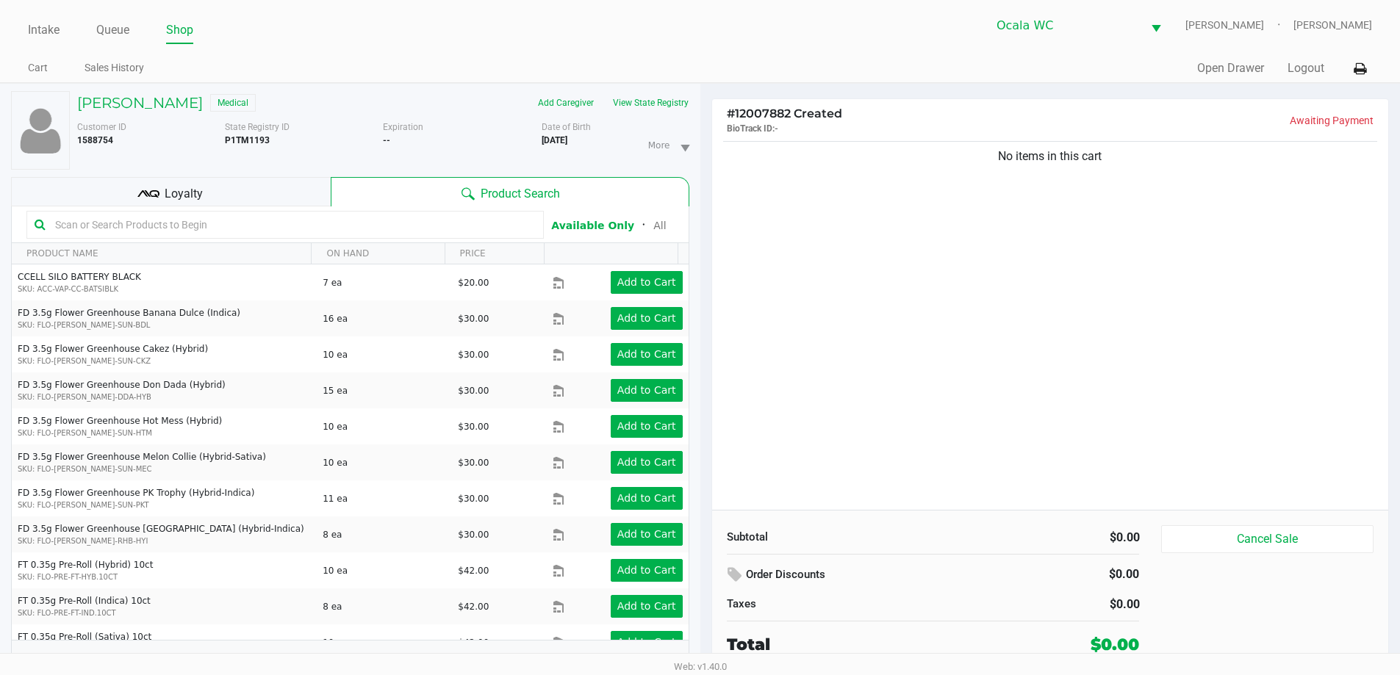
click at [461, 223] on input "text" at bounding box center [292, 225] width 486 height 22
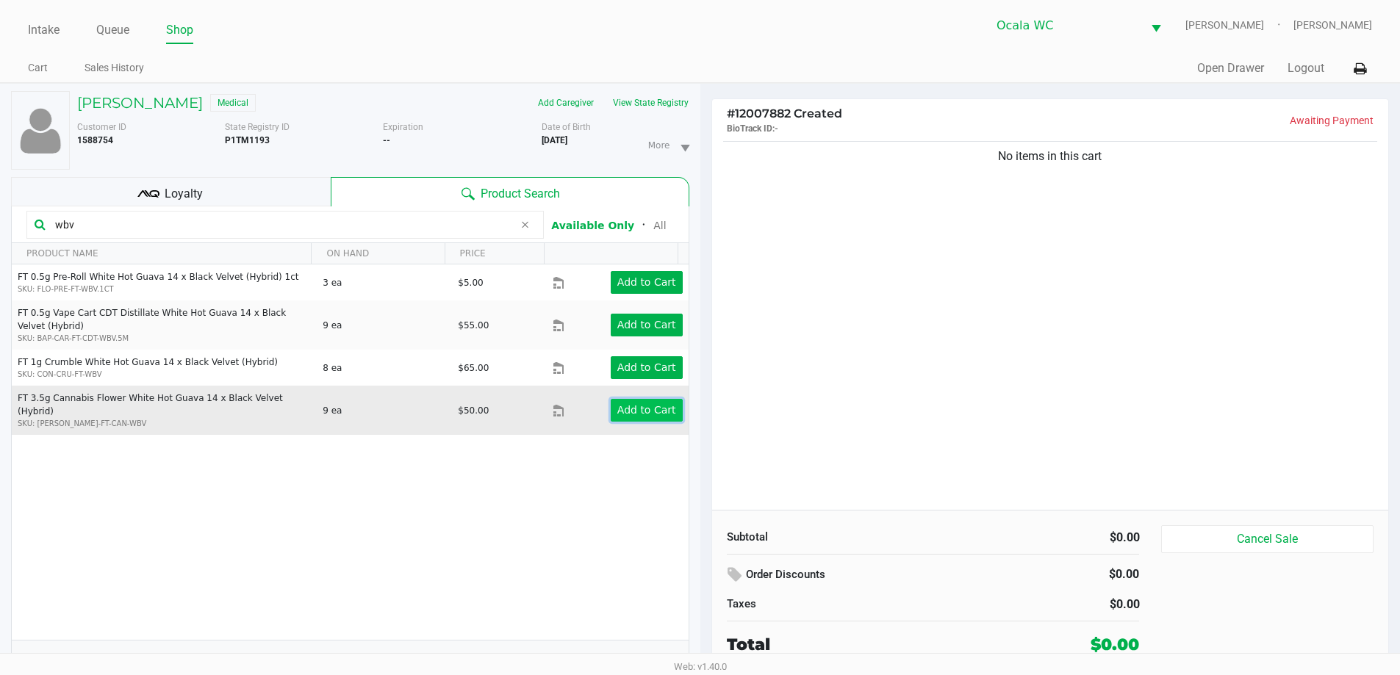
click at [619, 408] on app-button-loader "Add to Cart" at bounding box center [646, 410] width 59 height 12
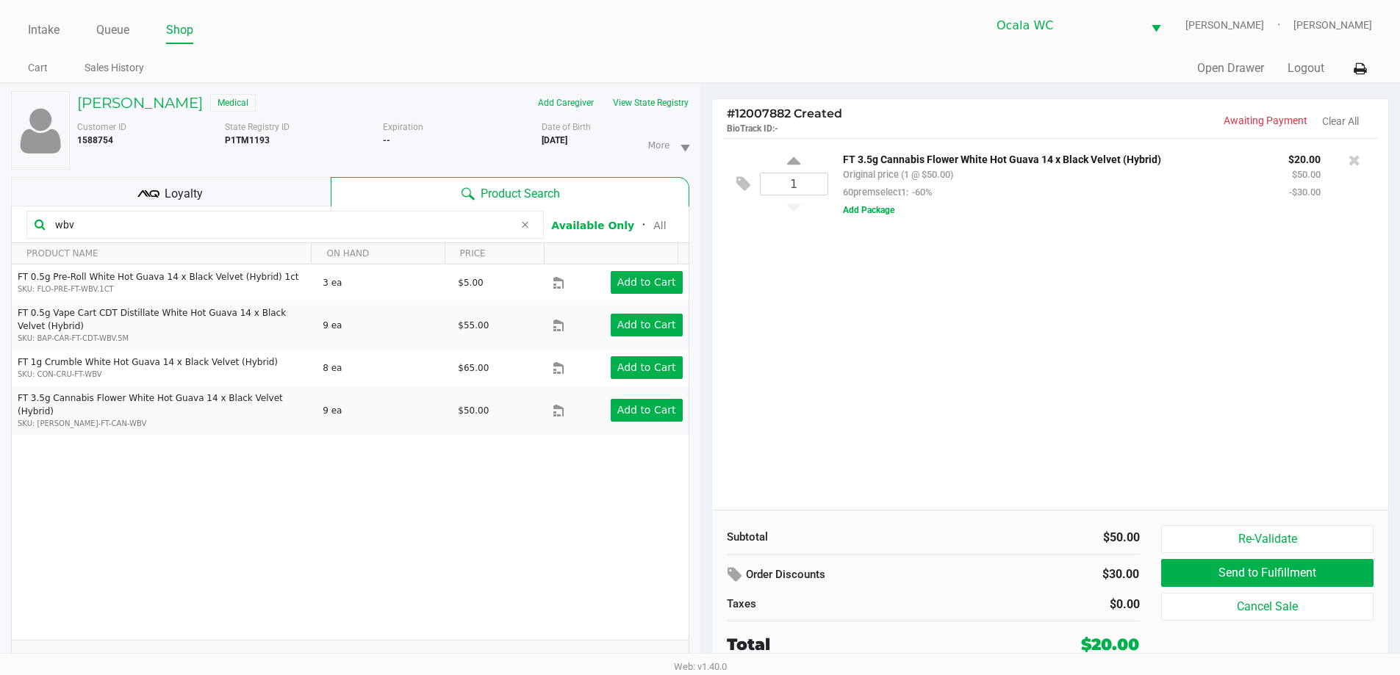
click at [156, 226] on input "wbv" at bounding box center [281, 225] width 464 height 22
type input "w"
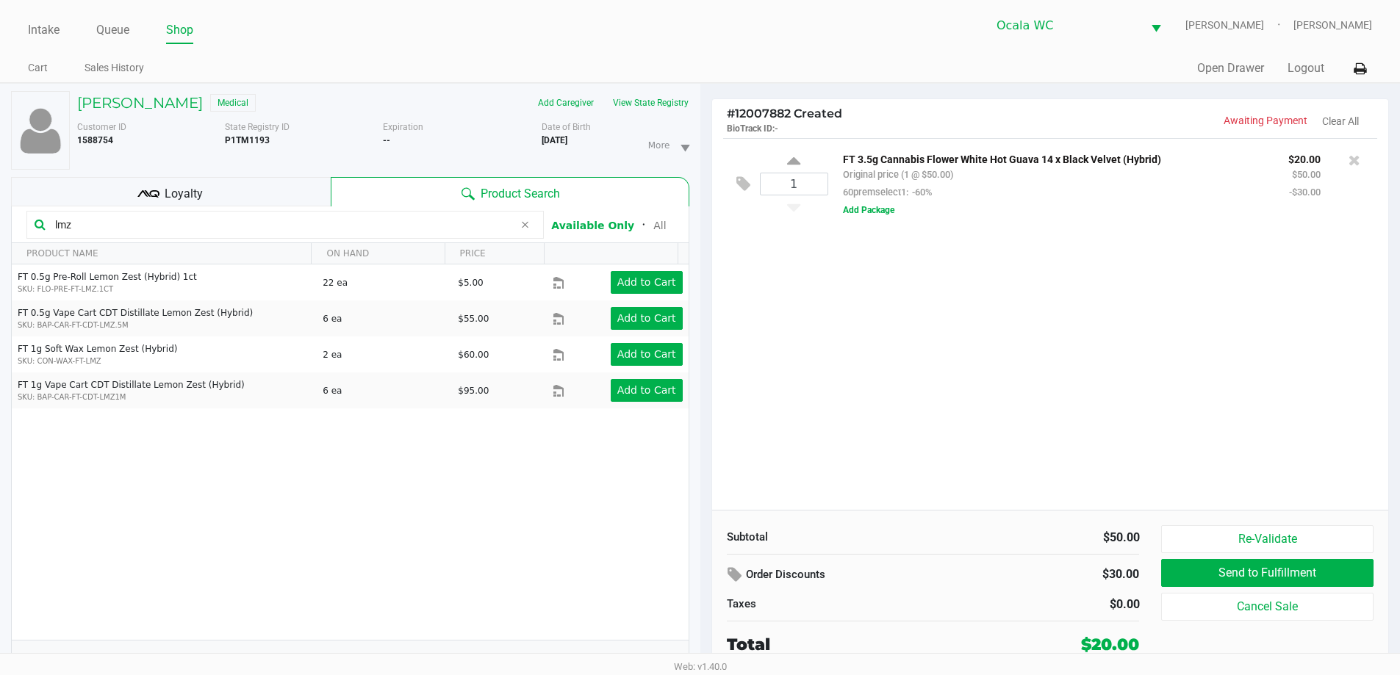
drag, startPoint x: 558, startPoint y: 543, endPoint x: 445, endPoint y: 450, distance: 146.8
click at [558, 544] on div "FT 0.5g Pre-Roll Lemon Zest (Hybrid) 1ct SKU: FLO-PRE-FT-LMZ.1CT 22 ea $5.00 Ad…" at bounding box center [350, 452] width 677 height 375
click at [324, 220] on input "lmz" at bounding box center [281, 225] width 464 height 22
type input "l"
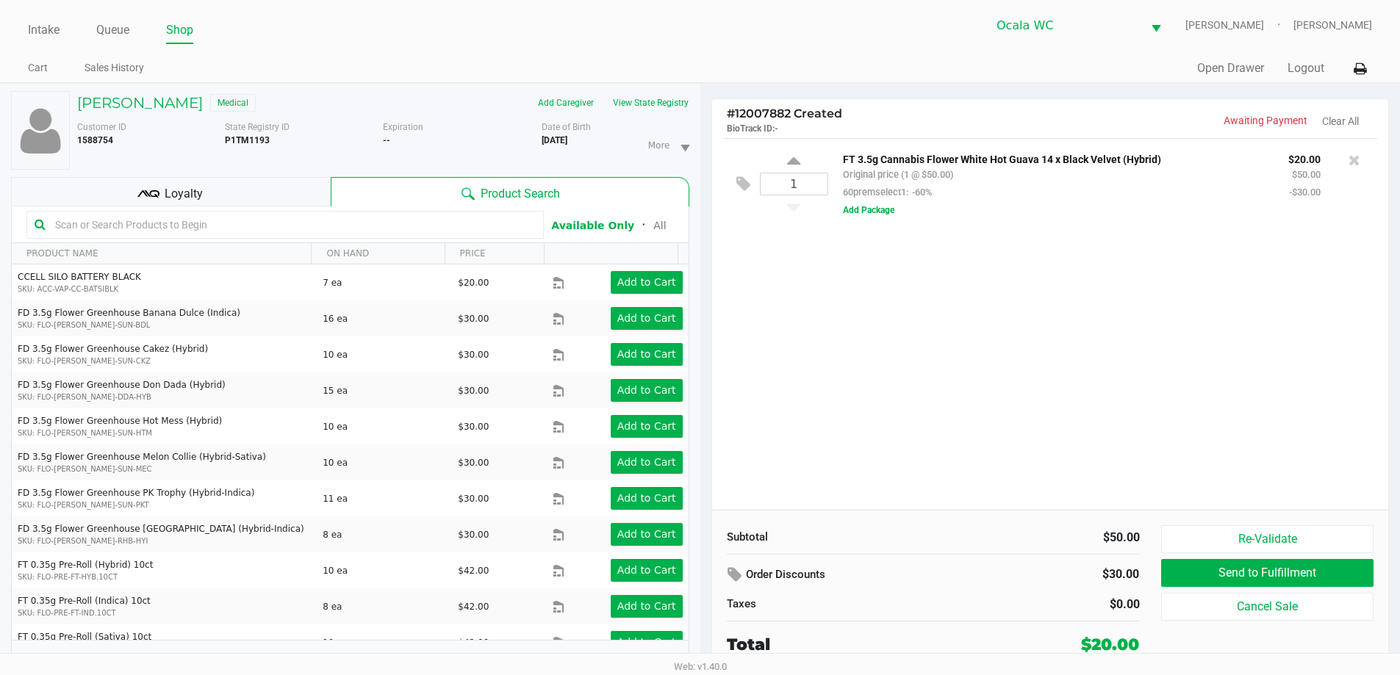
click at [401, 62] on ul "Cart Sales History" at bounding box center [364, 69] width 672 height 25
click at [242, 221] on input "text" at bounding box center [292, 225] width 486 height 22
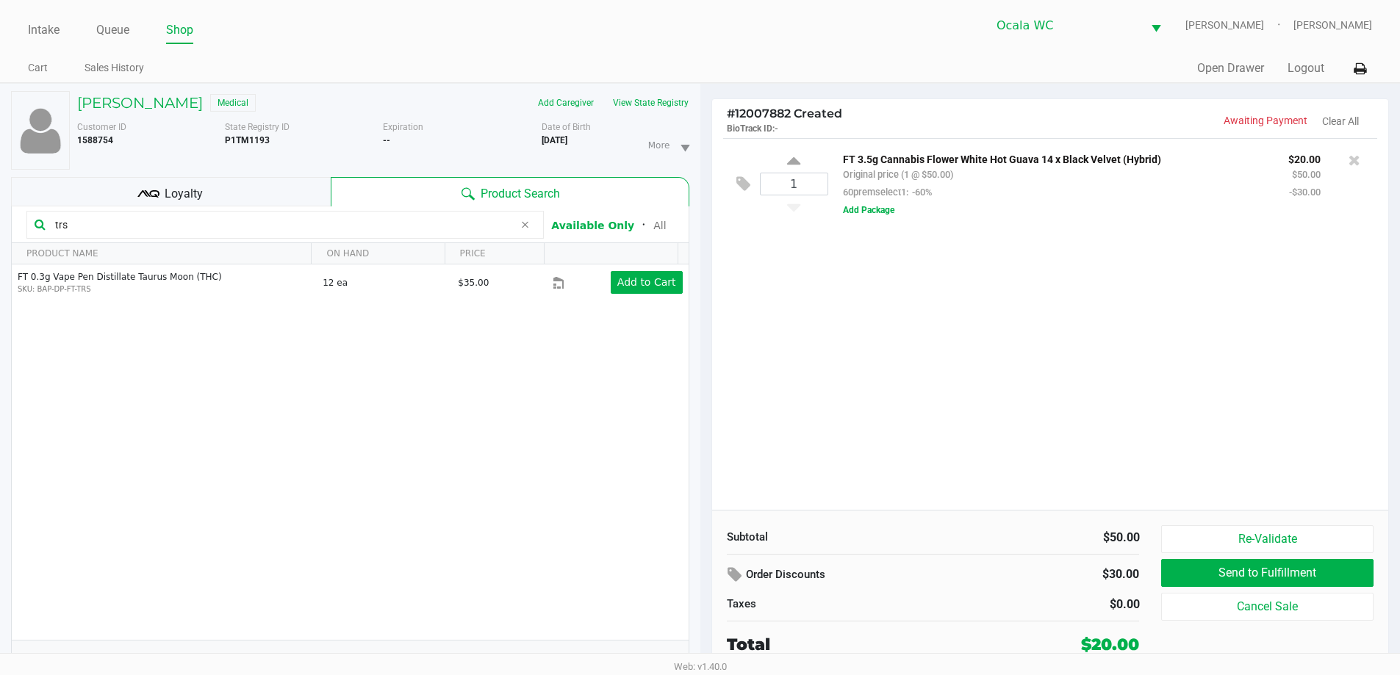
click at [148, 217] on input "trs" at bounding box center [281, 225] width 464 height 22
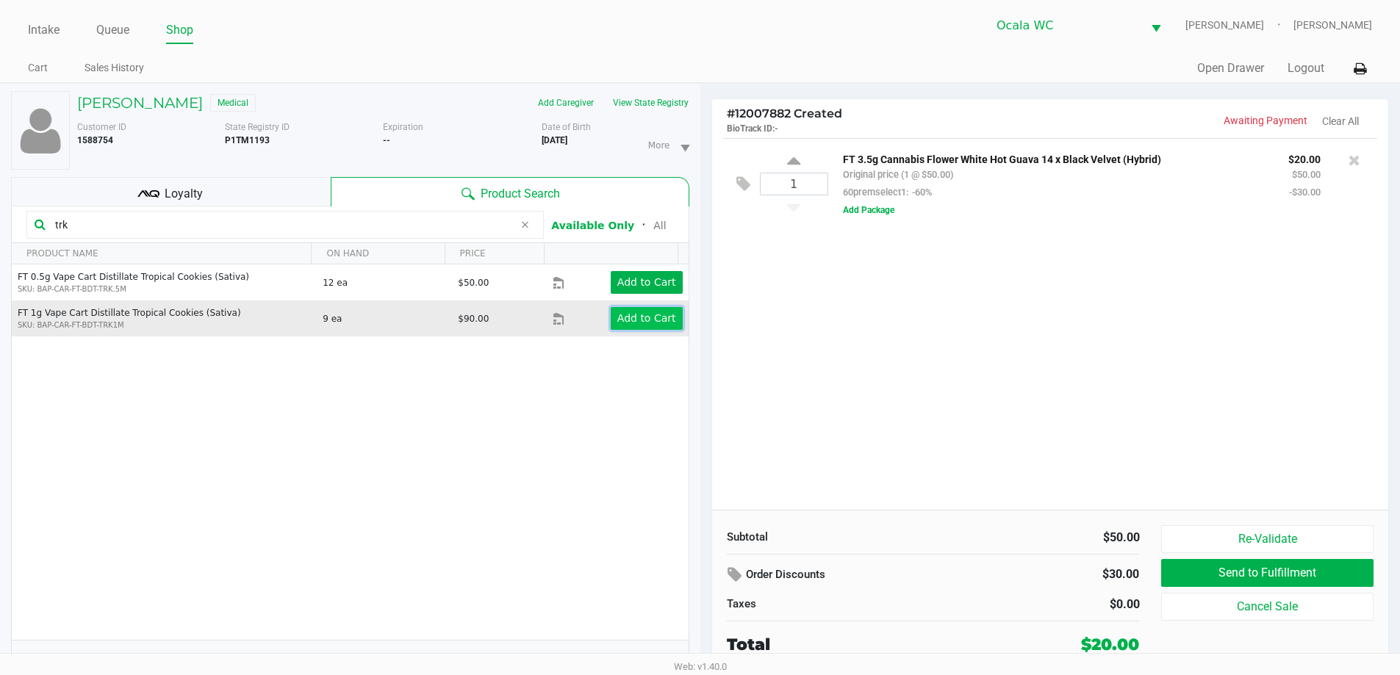
click at [634, 324] on app-button-loader "Add to Cart" at bounding box center [646, 318] width 59 height 12
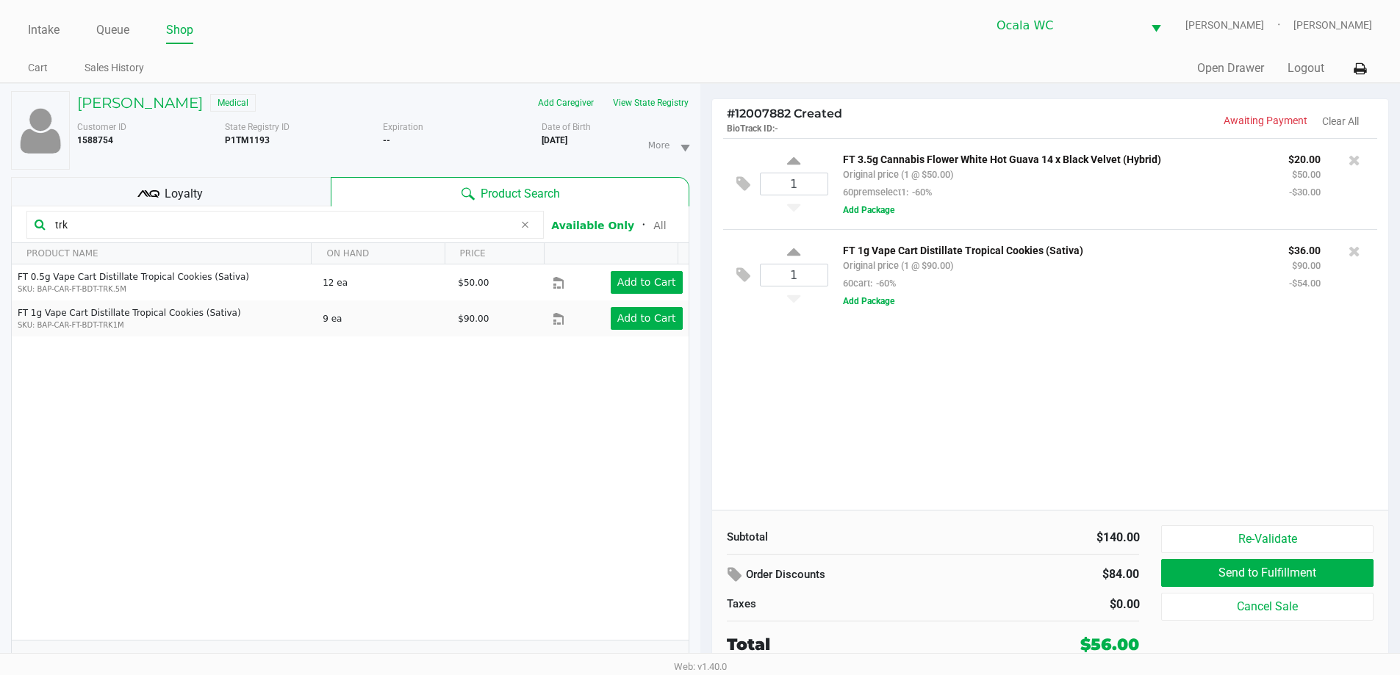
click at [241, 222] on input "trk" at bounding box center [281, 225] width 464 height 22
type input "t"
click at [331, 226] on input "sbc" at bounding box center [281, 225] width 464 height 22
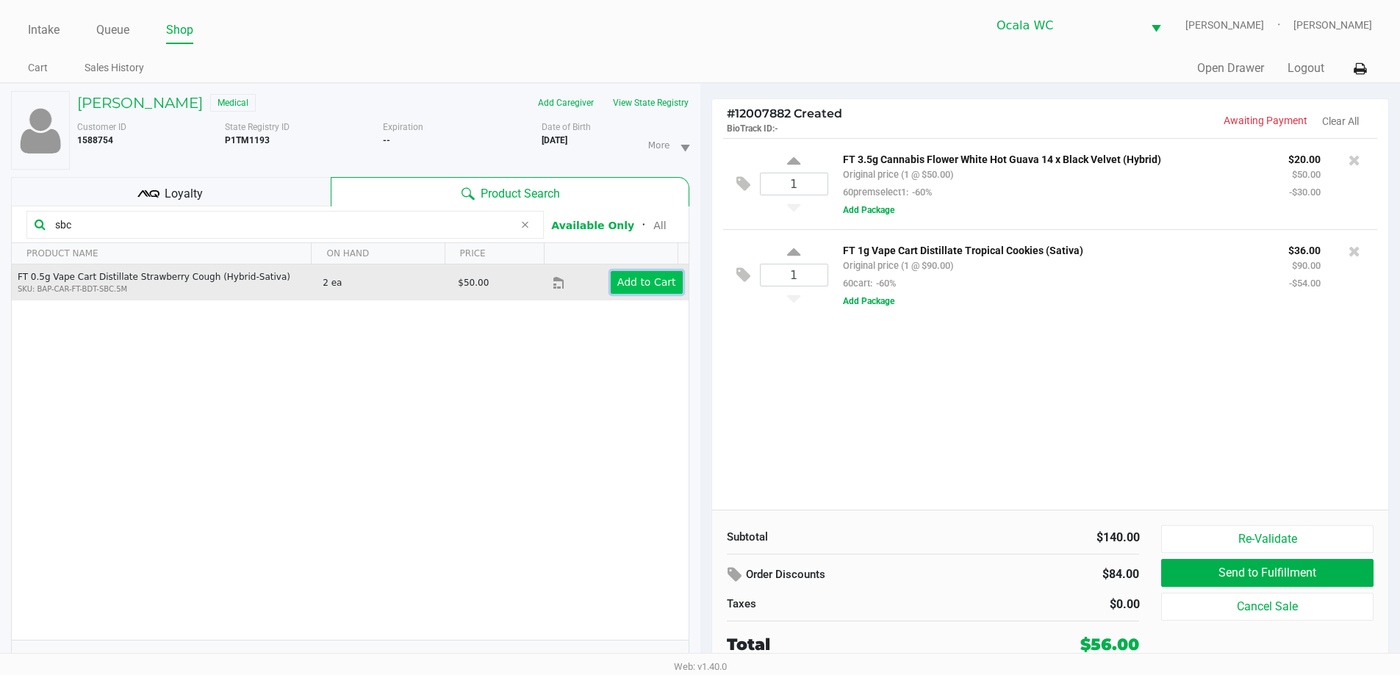
click at [619, 284] on app-button-loader "Add to Cart" at bounding box center [646, 282] width 59 height 12
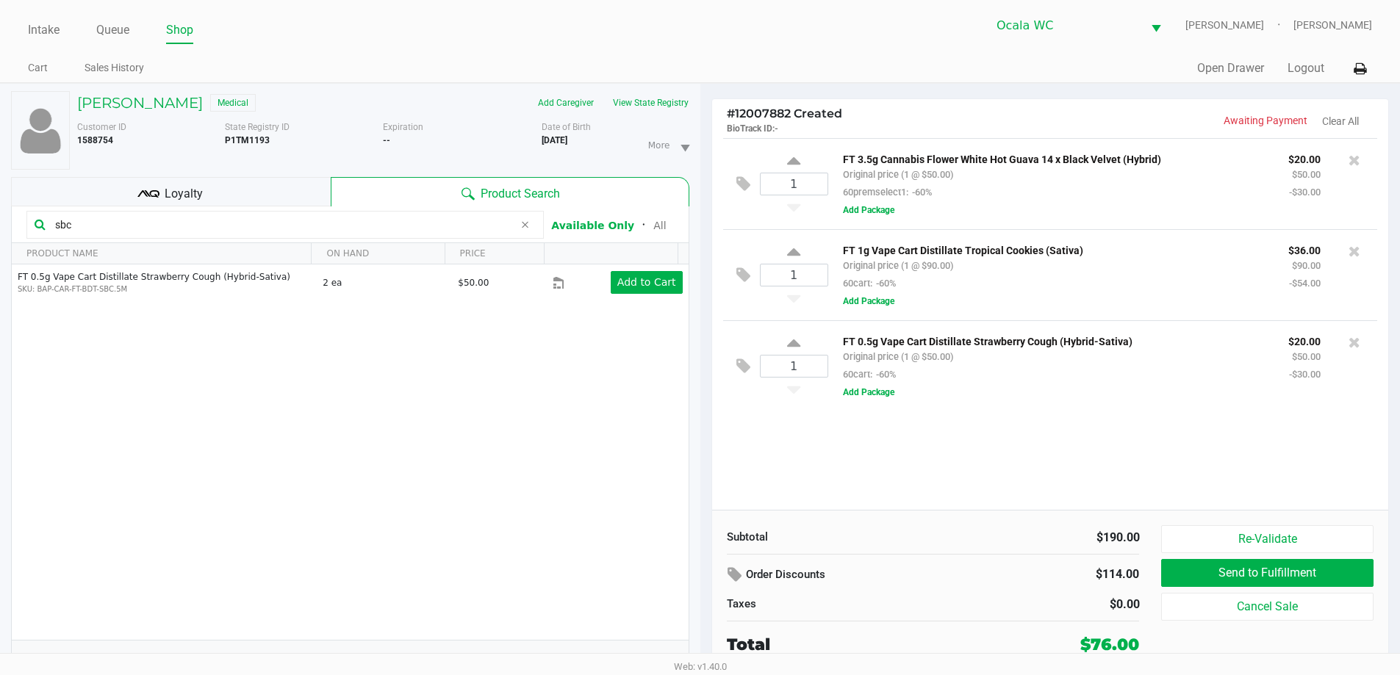
click at [155, 223] on input "sbc" at bounding box center [281, 225] width 464 height 22
type input "s"
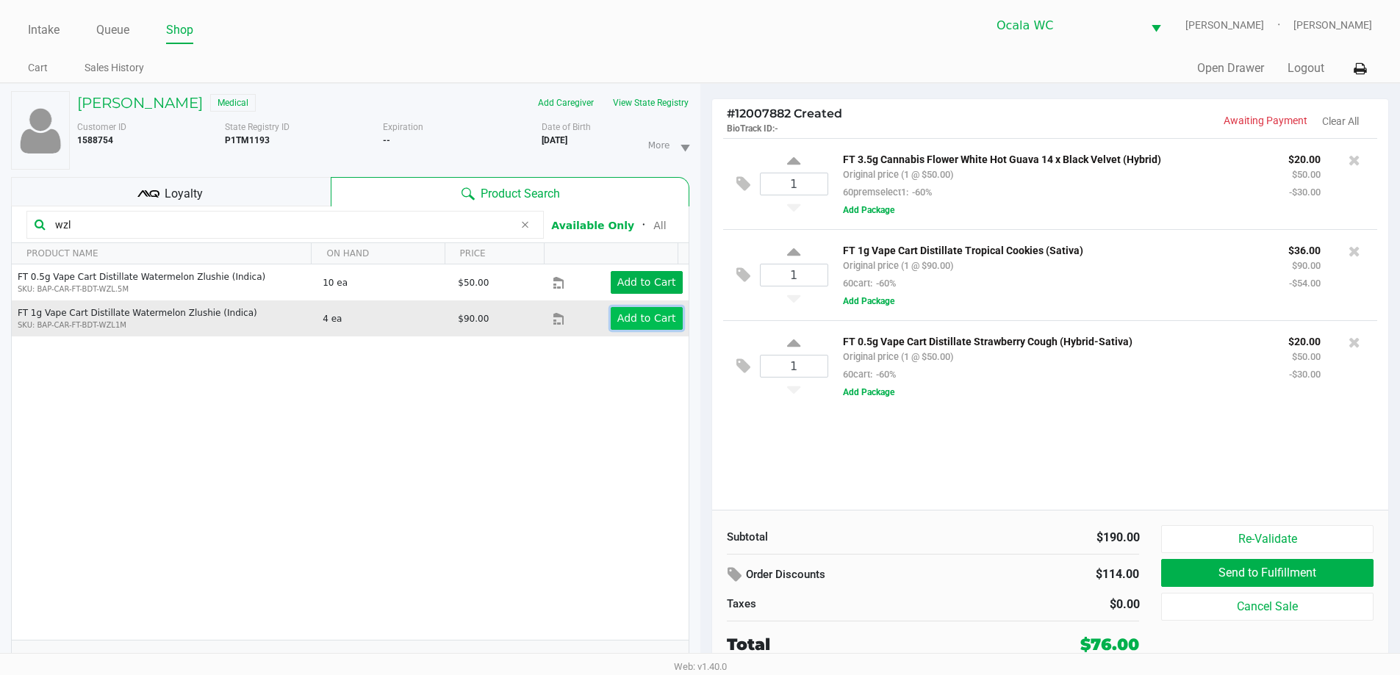
click at [636, 320] on app-button-loader "Add to Cart" at bounding box center [646, 318] width 59 height 12
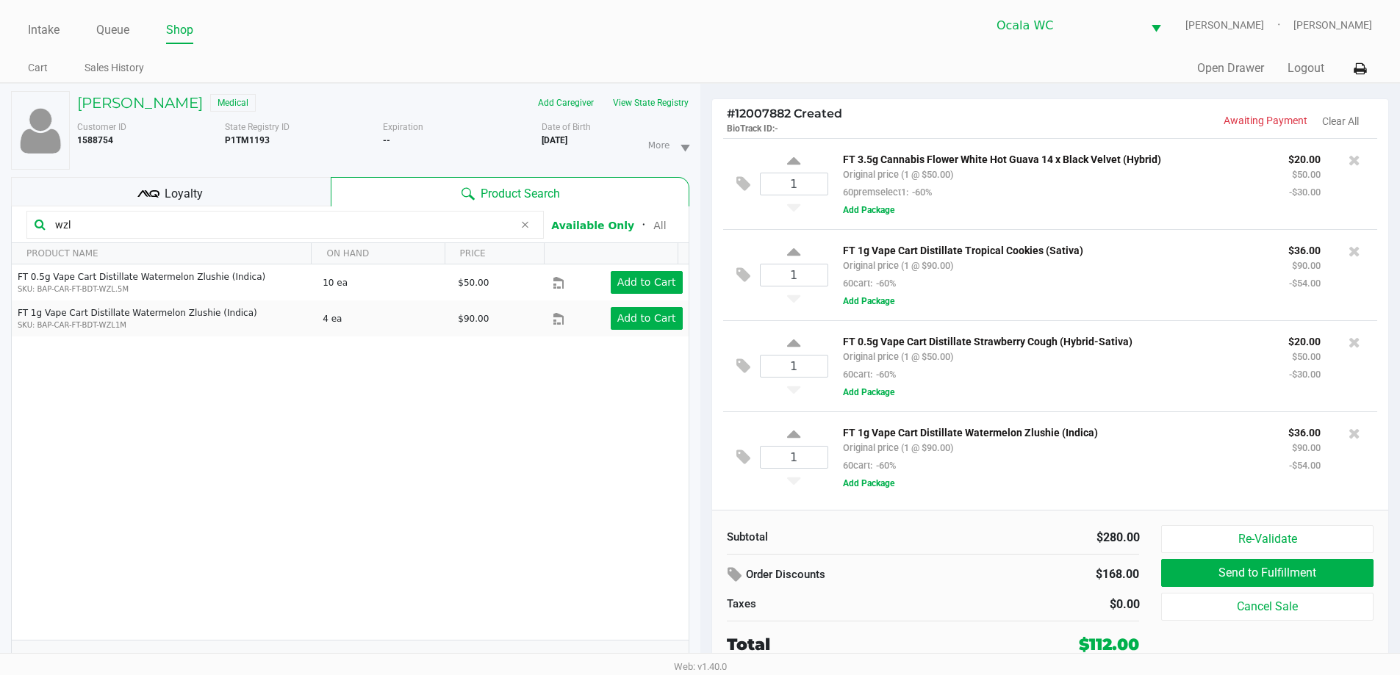
click at [270, 230] on input "wzl" at bounding box center [281, 225] width 464 height 22
type input "w"
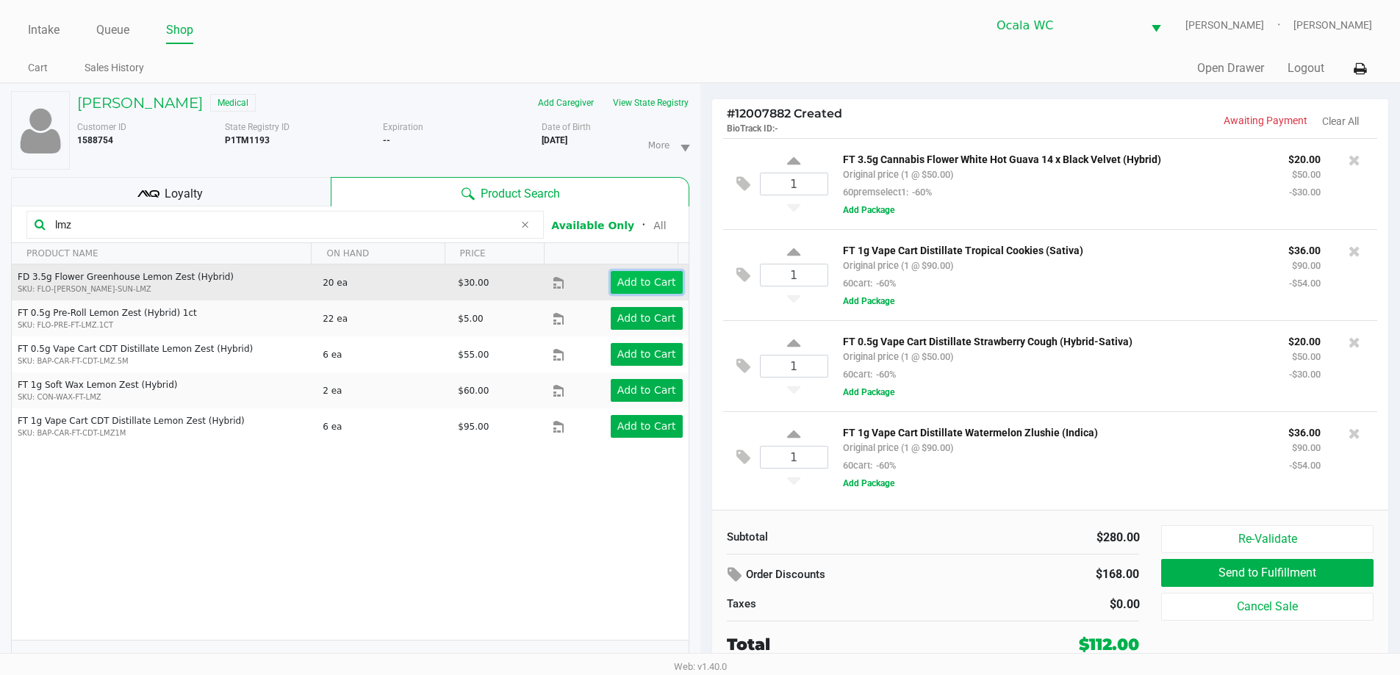
click at [633, 284] on app-button-loader "Add to Cart" at bounding box center [646, 282] width 59 height 12
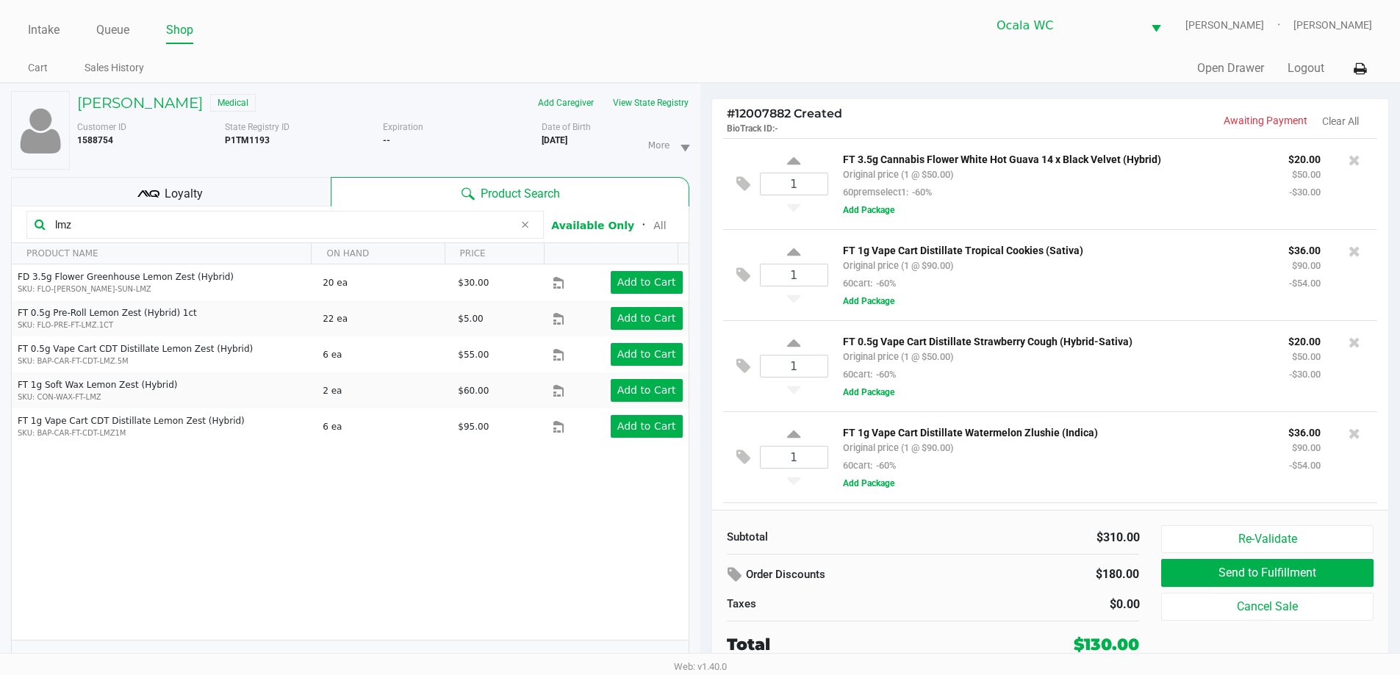
scroll to position [87, 0]
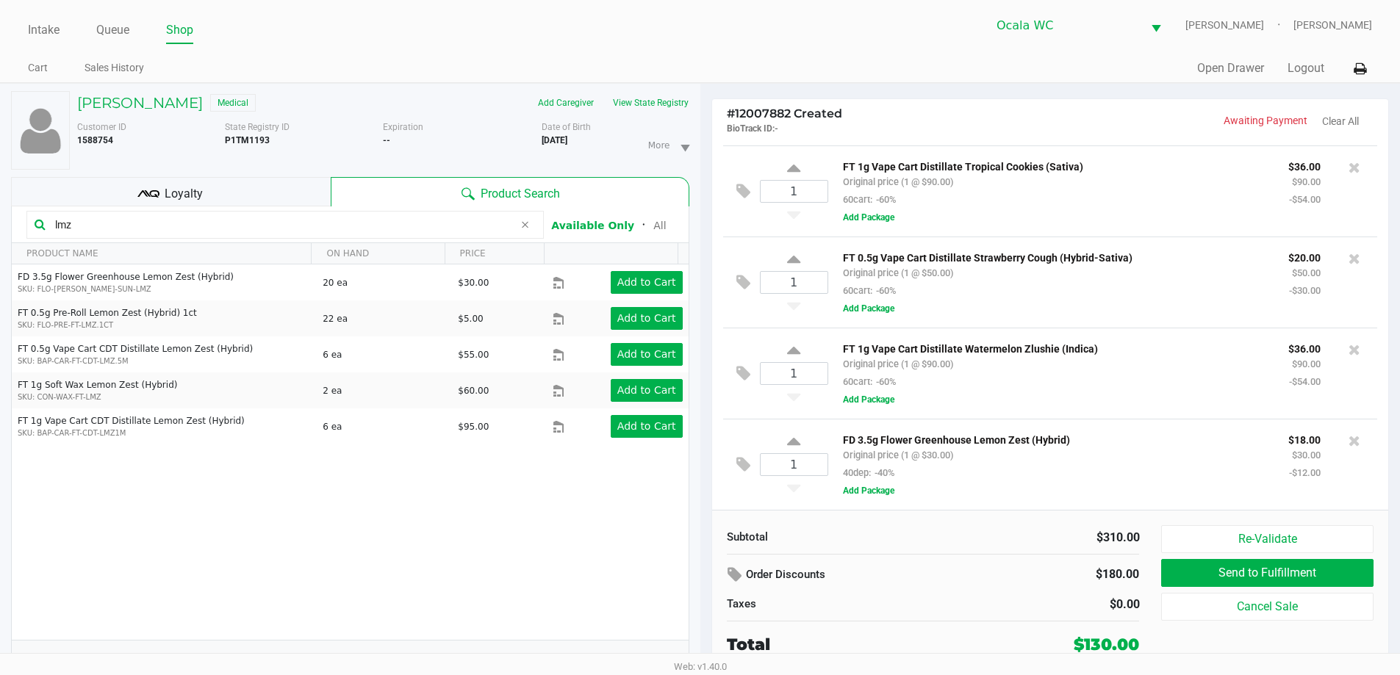
click at [348, 226] on input "lmz" at bounding box center [281, 225] width 464 height 22
type input "l"
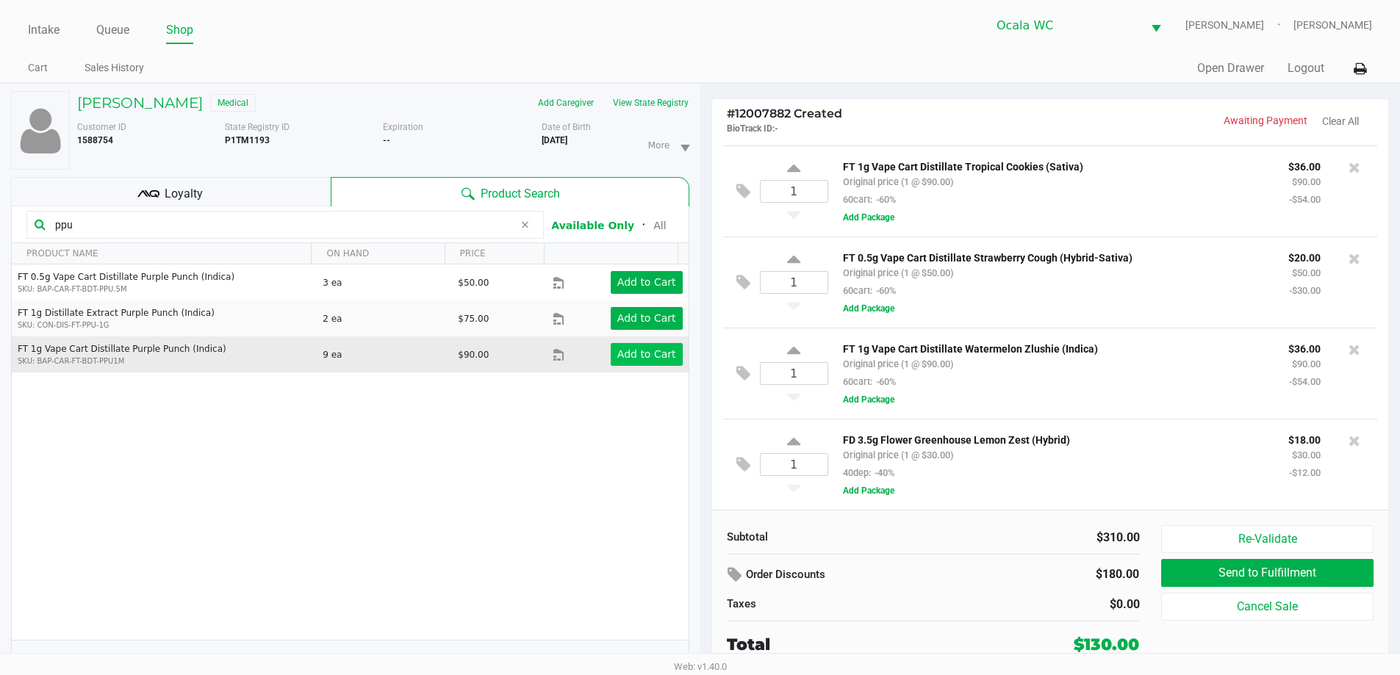
type input "ppu"
click at [623, 359] on app-button-loader "Add to Cart" at bounding box center [646, 354] width 59 height 12
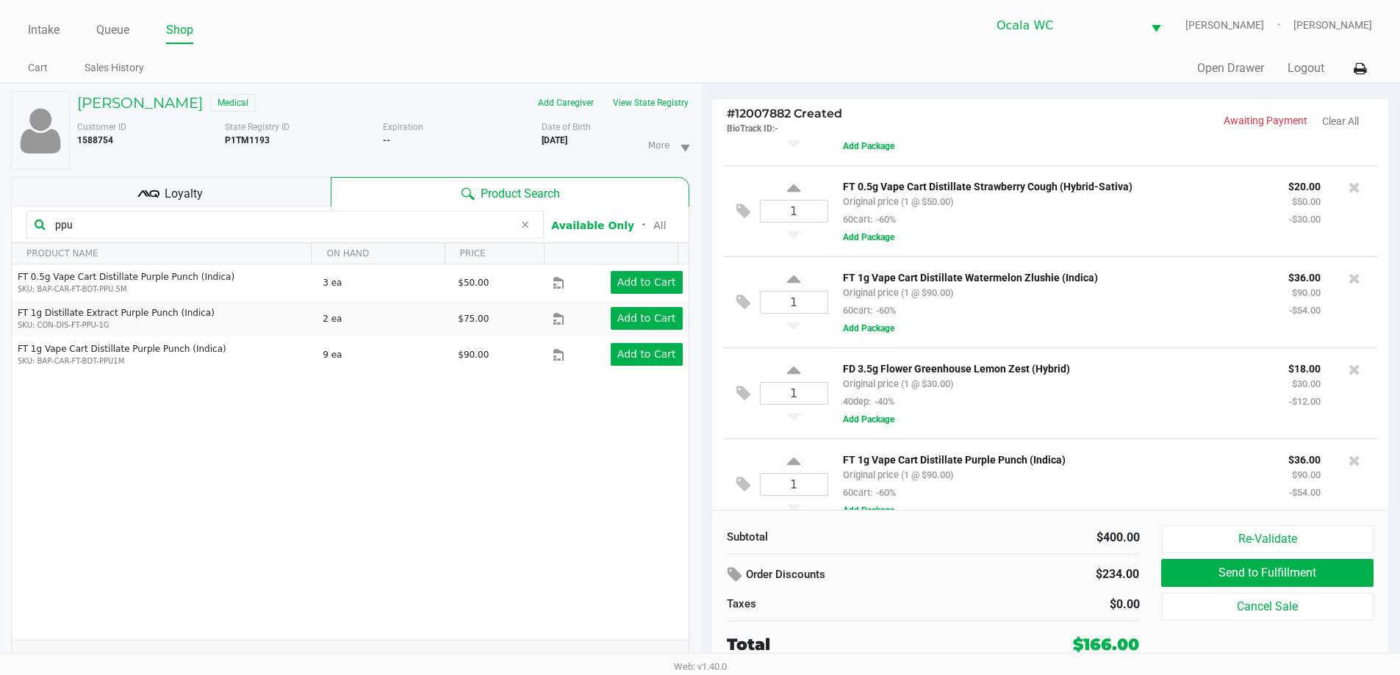
scroll to position [179, 0]
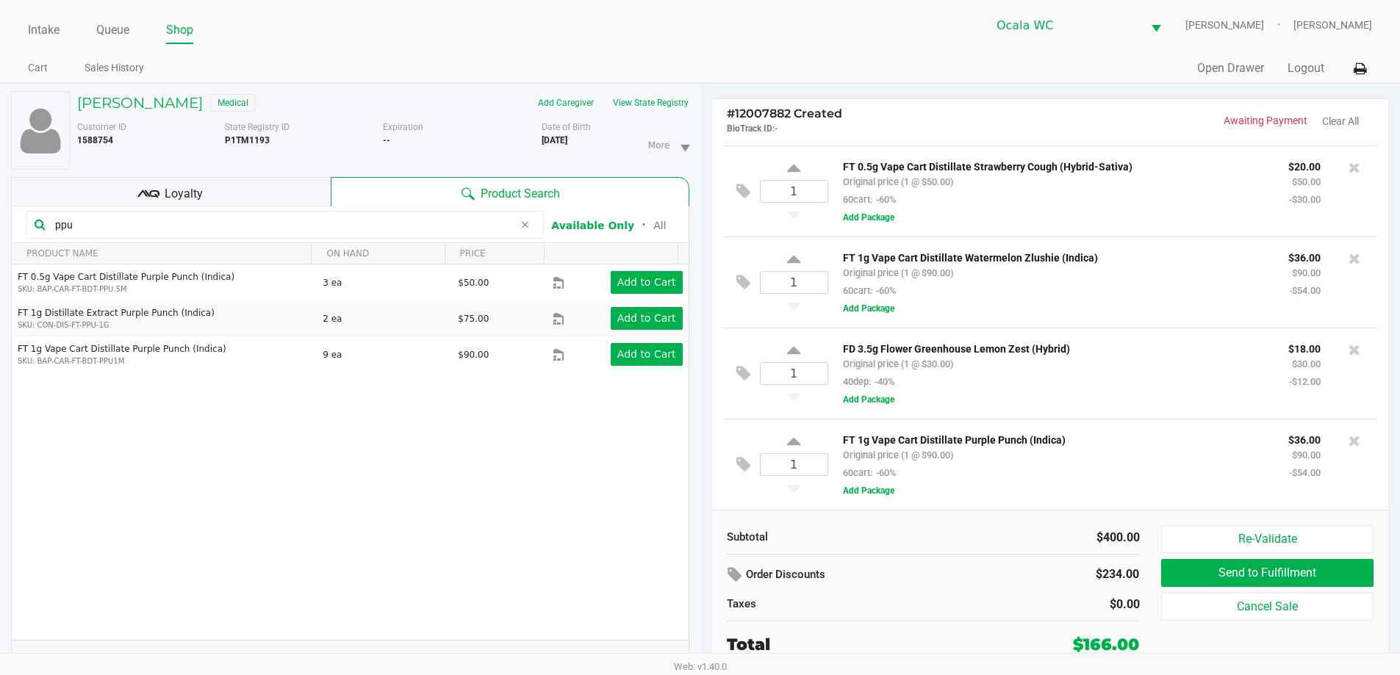
click at [220, 201] on div "Loyalty" at bounding box center [171, 191] width 320 height 29
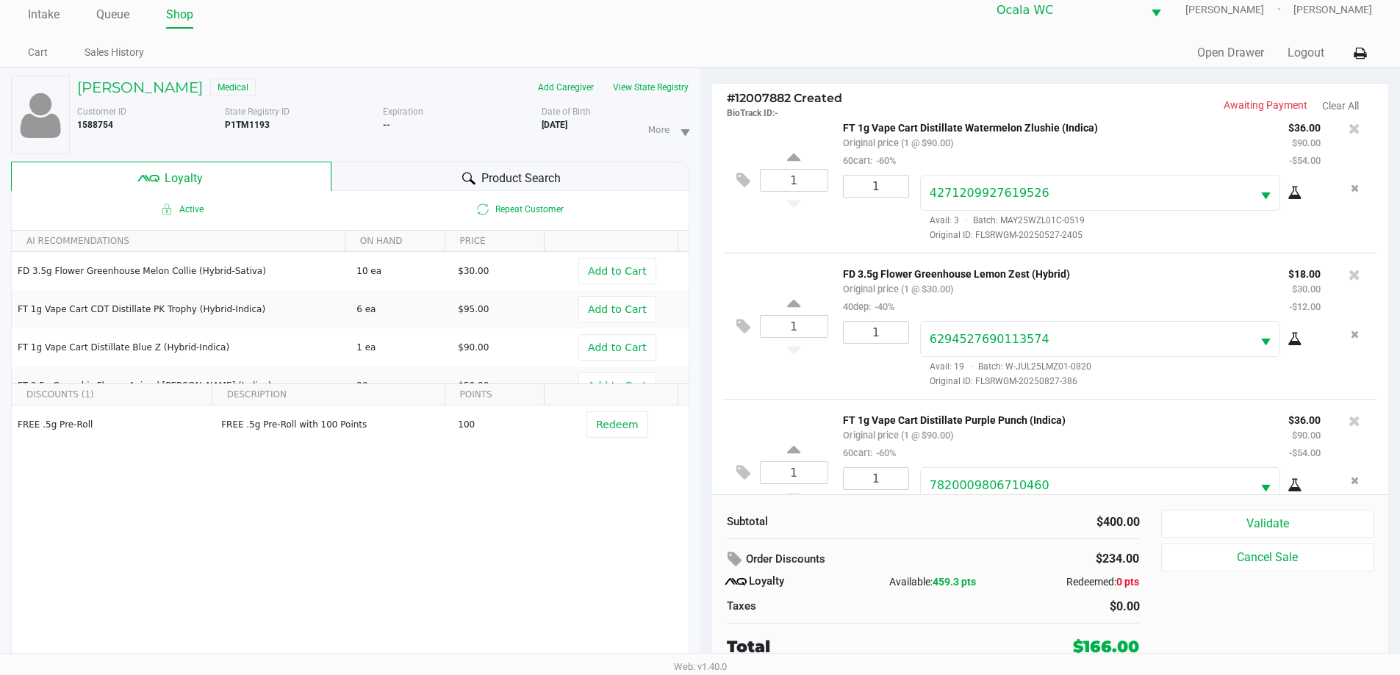
scroll to position [510, 0]
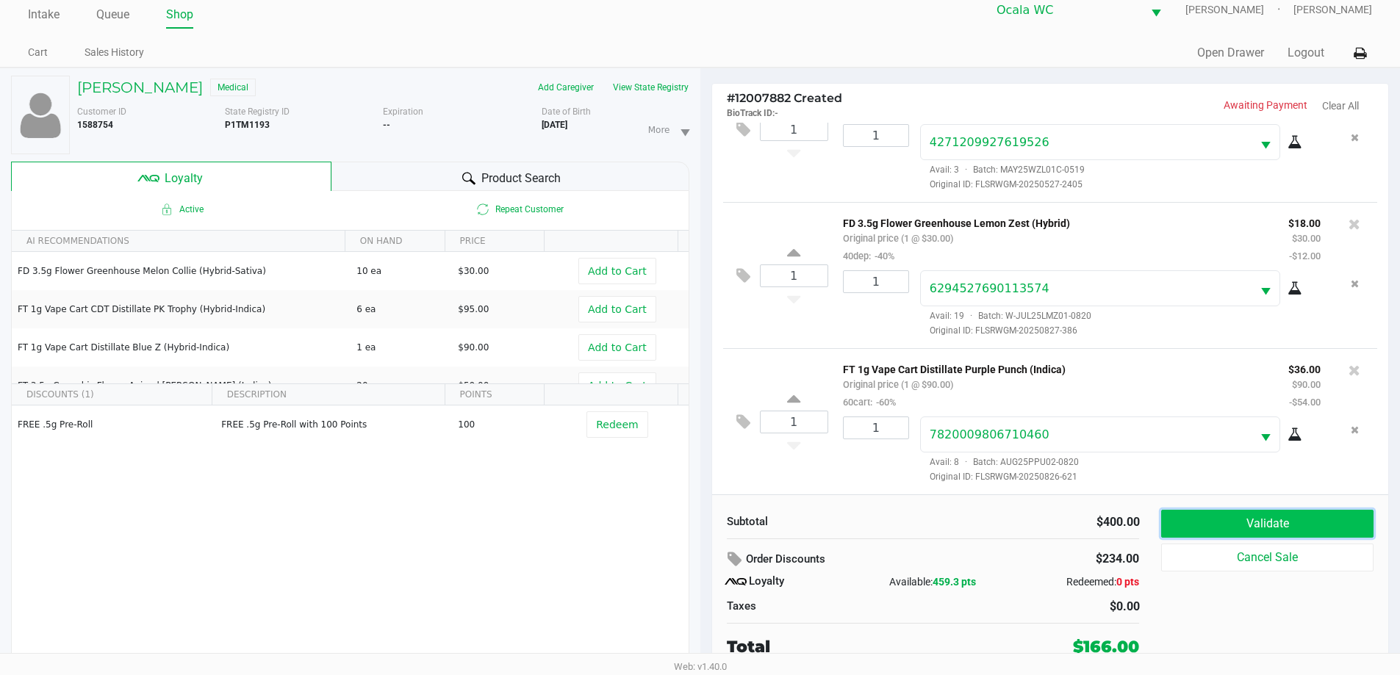
click at [1251, 527] on button "Validate" at bounding box center [1267, 524] width 212 height 28
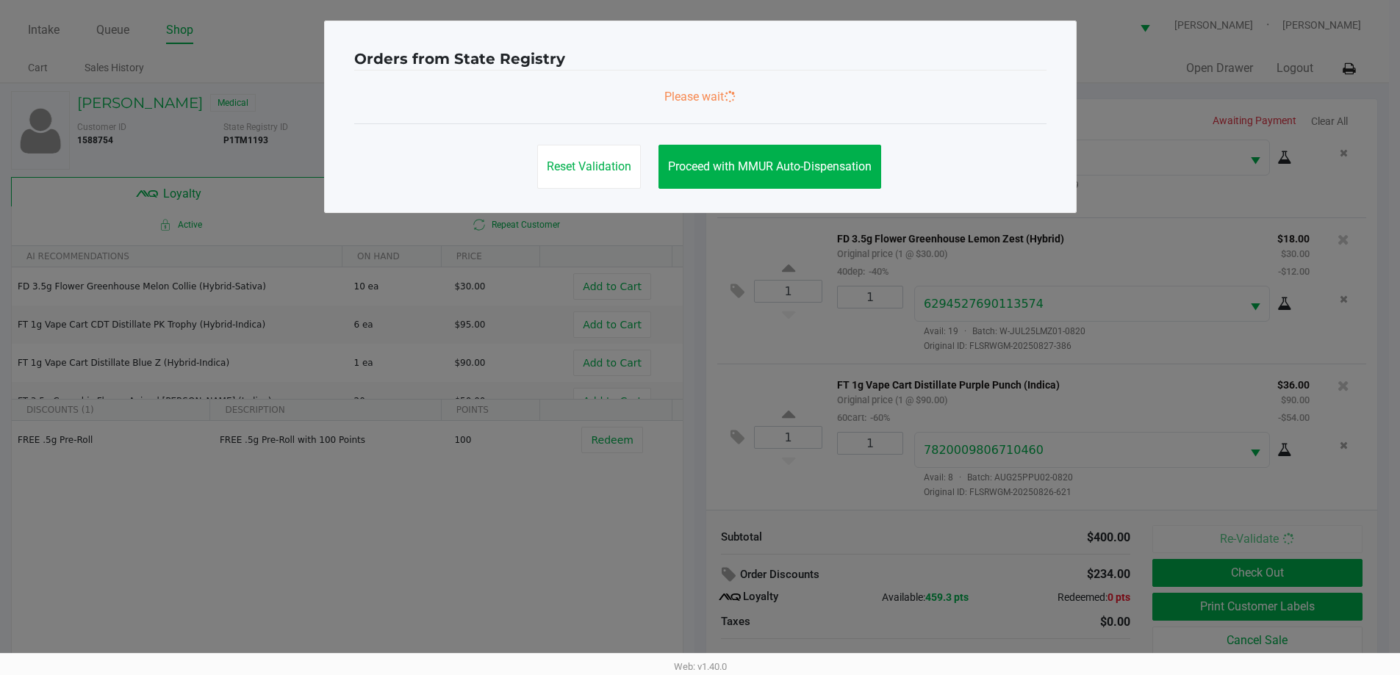
scroll to position [0, 0]
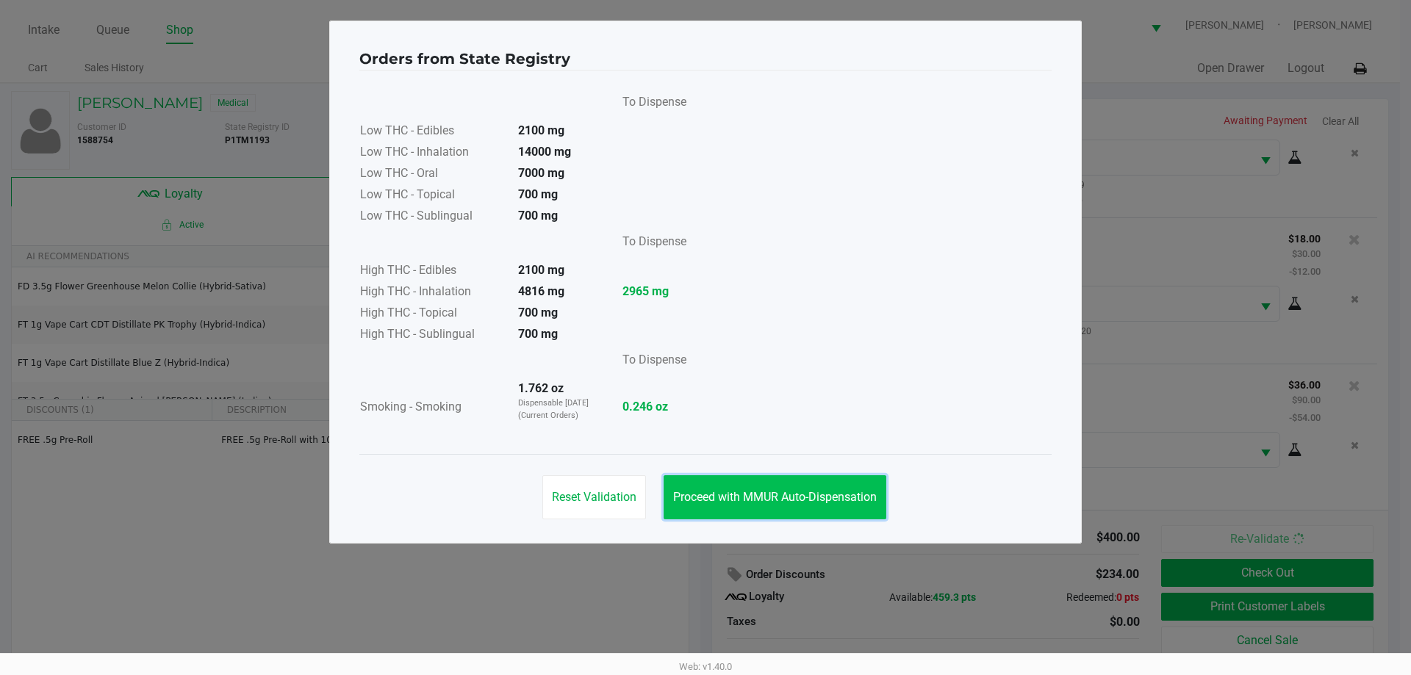
click at [769, 492] on span "Proceed with MMUR Auto-Dispensation" at bounding box center [775, 497] width 204 height 14
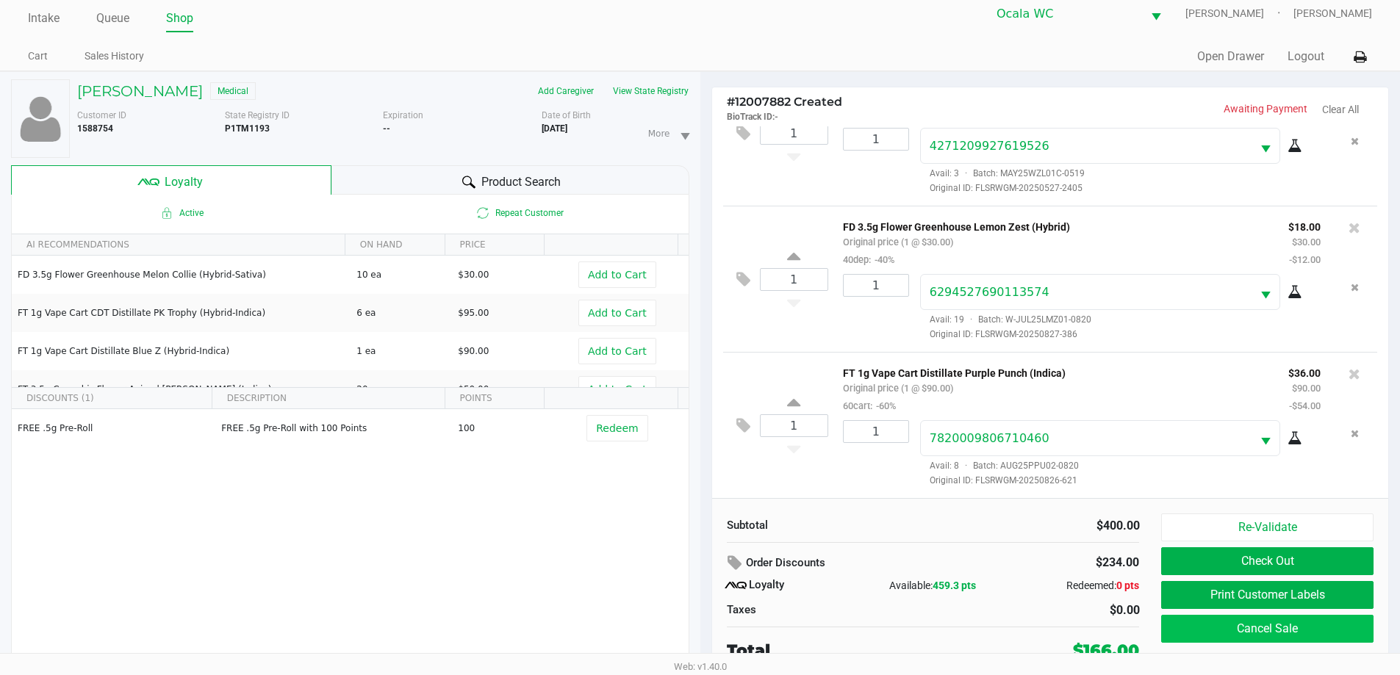
scroll to position [15, 0]
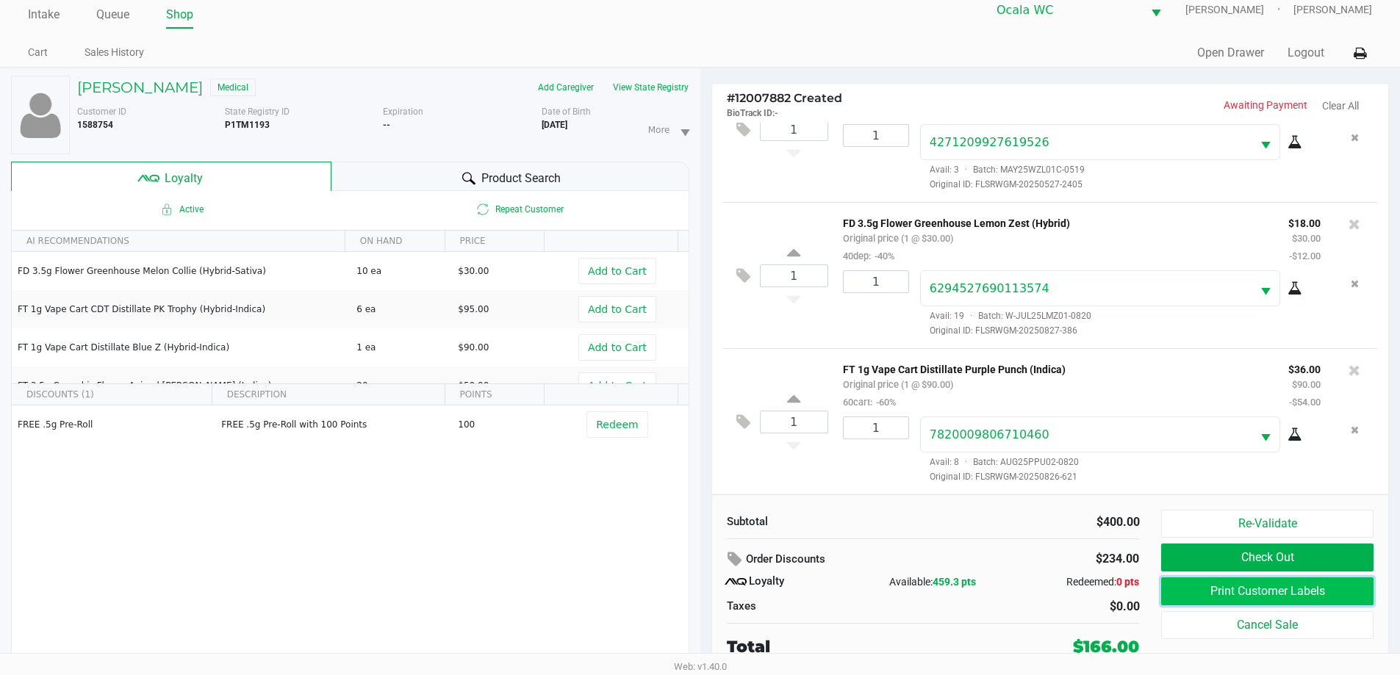
click at [1275, 591] on button "Print Customer Labels" at bounding box center [1267, 591] width 212 height 28
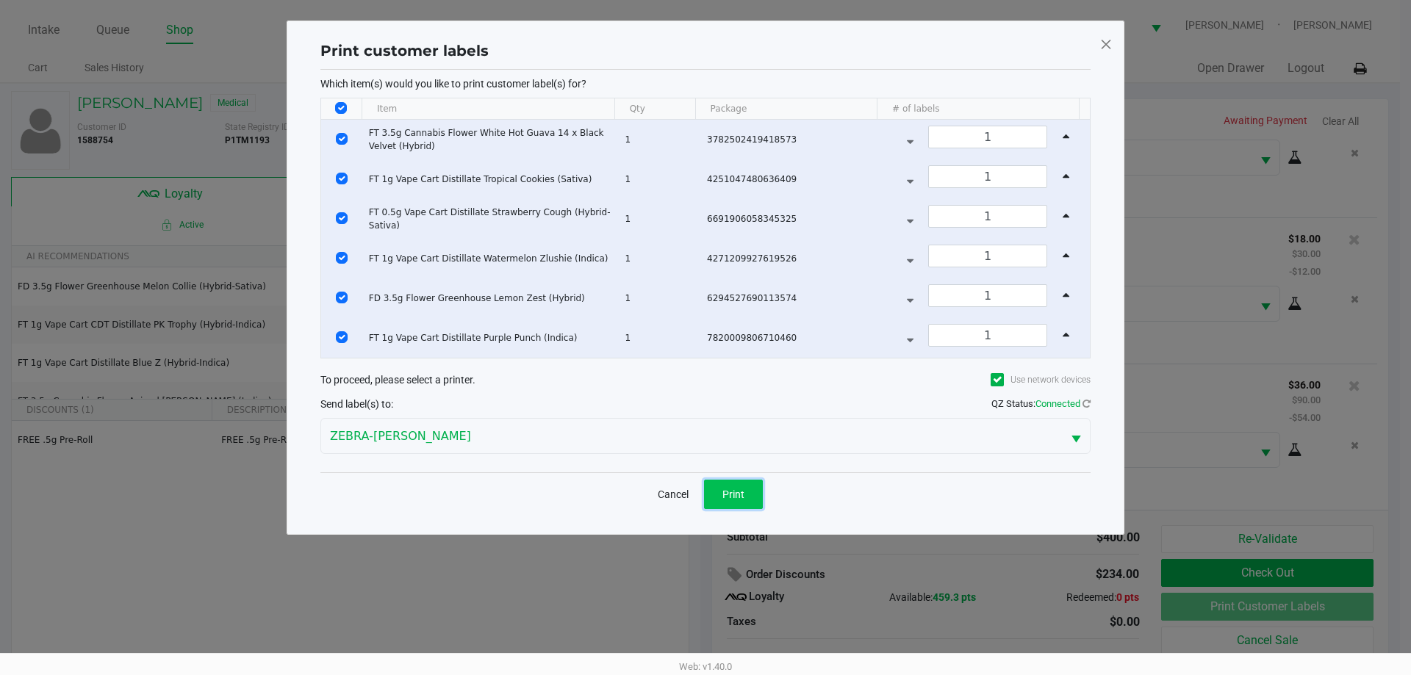
click at [760, 486] on button "Print" at bounding box center [733, 494] width 59 height 29
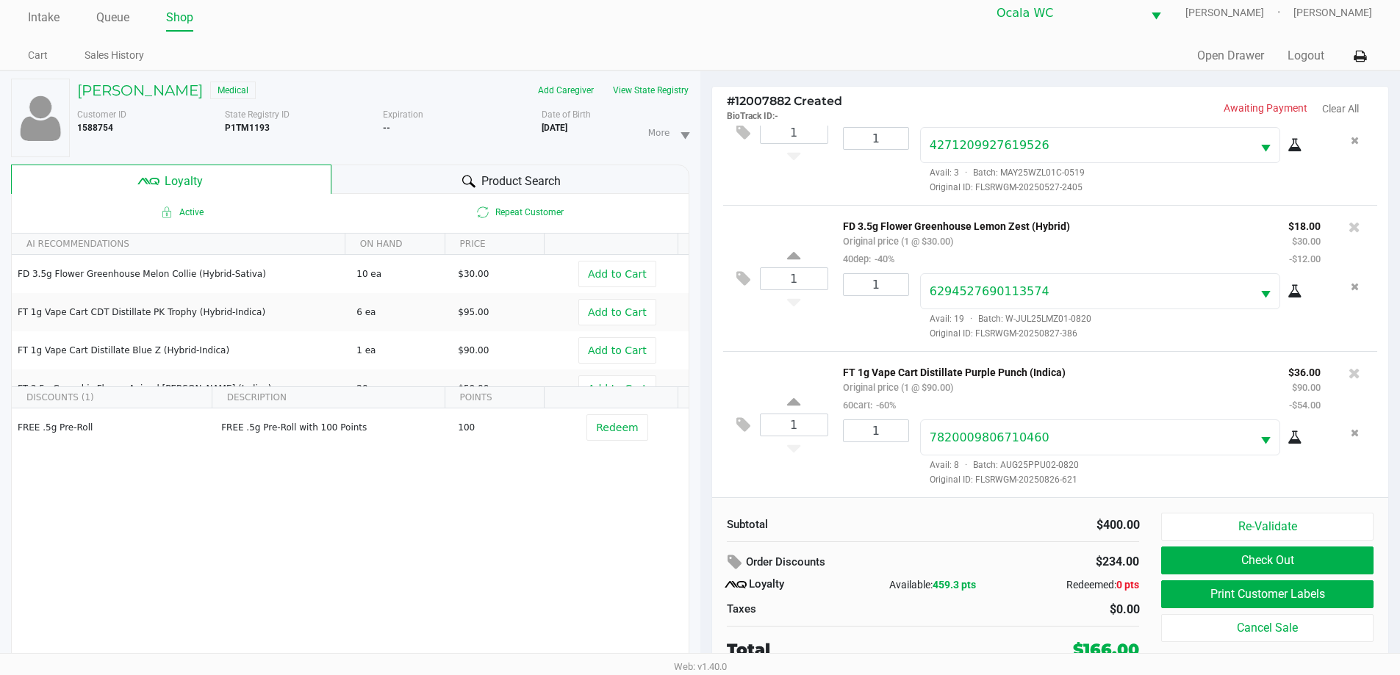
scroll to position [15, 0]
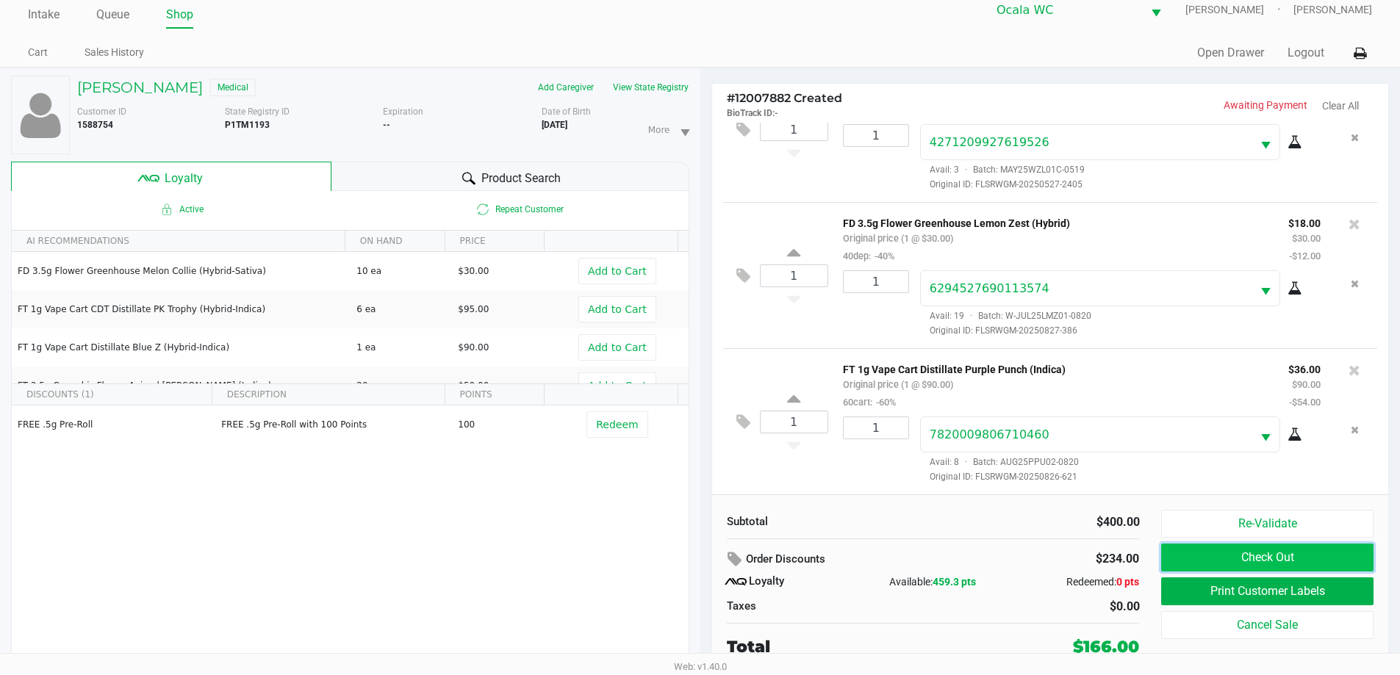
click at [1317, 561] on button "Check Out" at bounding box center [1267, 558] width 212 height 28
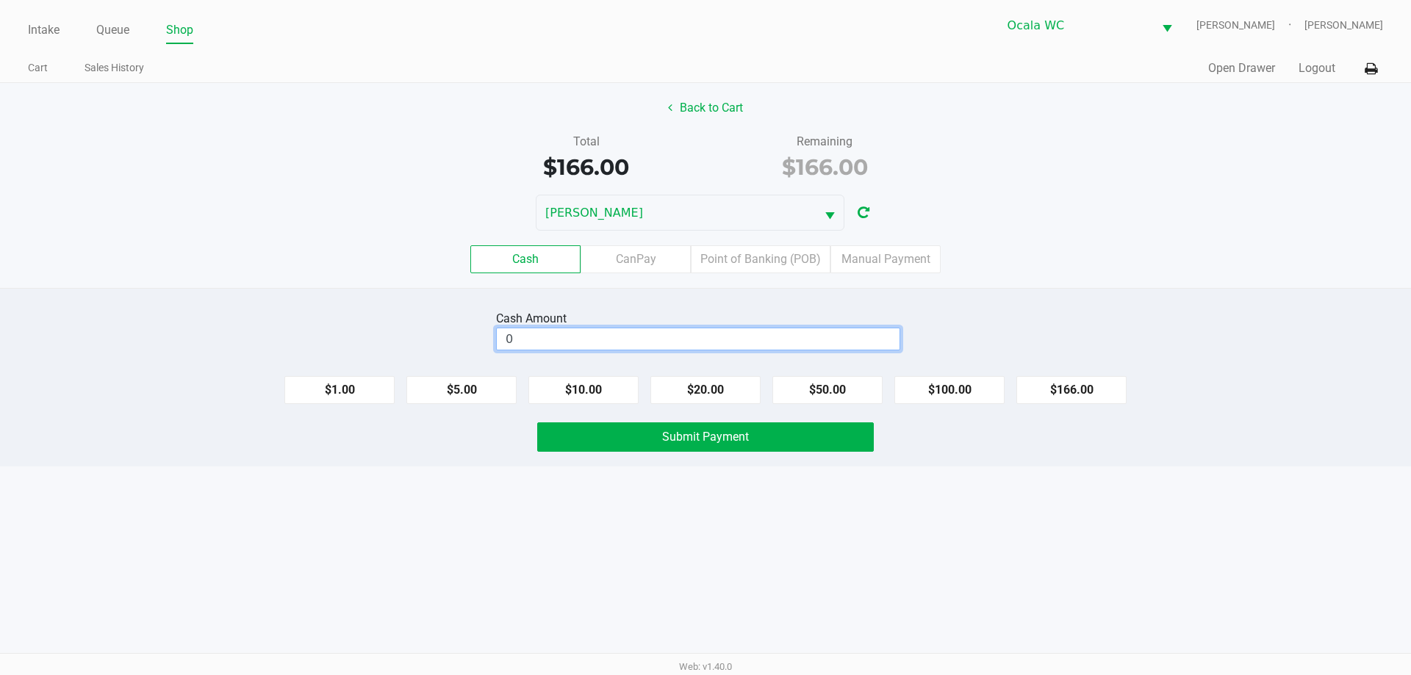
click at [703, 330] on input "0" at bounding box center [698, 338] width 403 height 21
click at [1043, 377] on button "$166.00" at bounding box center [1071, 390] width 110 height 28
type input "$166.00"
click at [1026, 310] on div "Cash Amount $166.00 Clear" at bounding box center [705, 330] width 1433 height 46
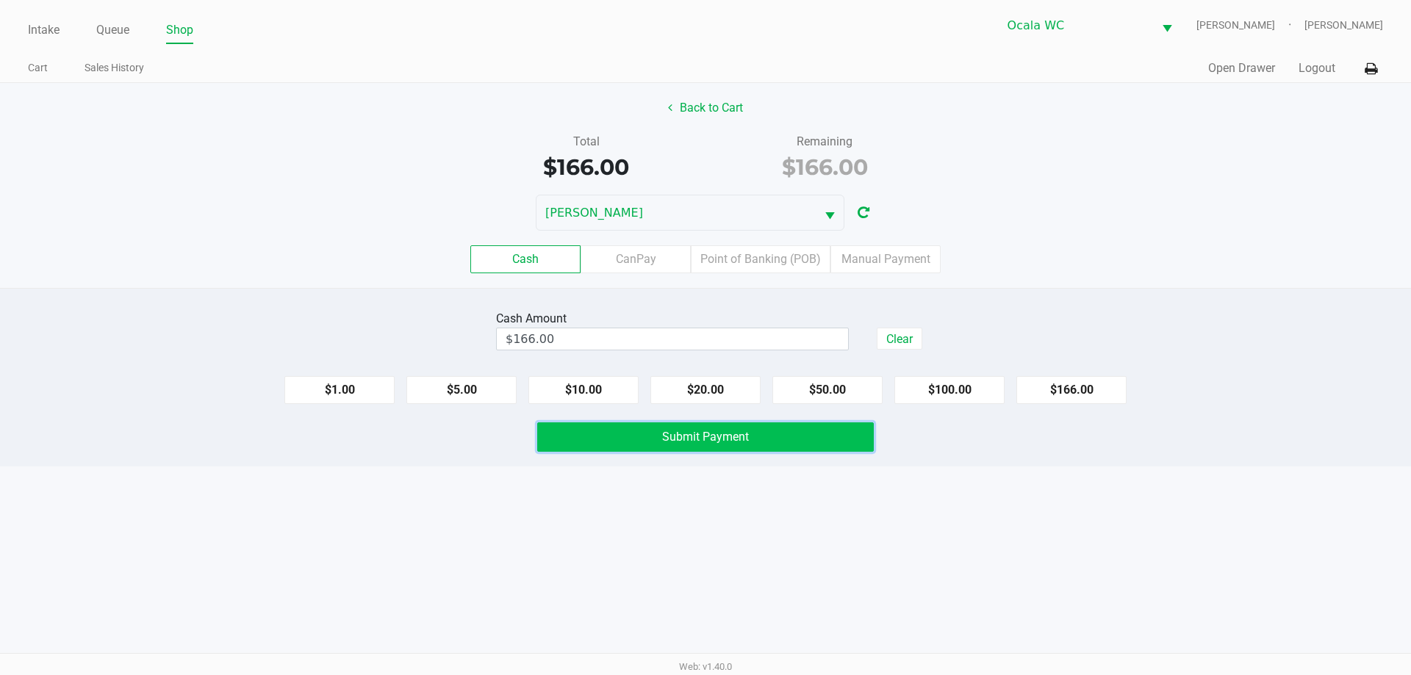
click at [794, 437] on button "Submit Payment" at bounding box center [705, 436] width 337 height 29
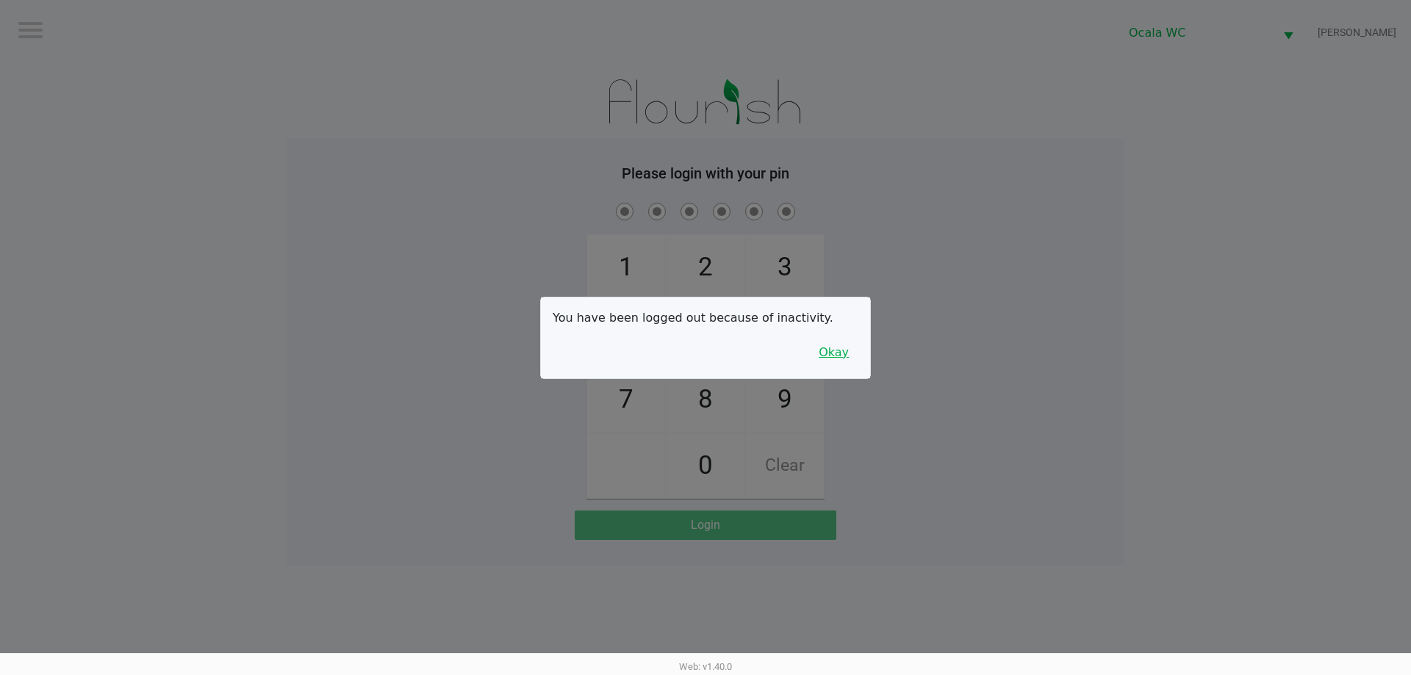
click at [824, 359] on button "Okay" at bounding box center [833, 353] width 49 height 28
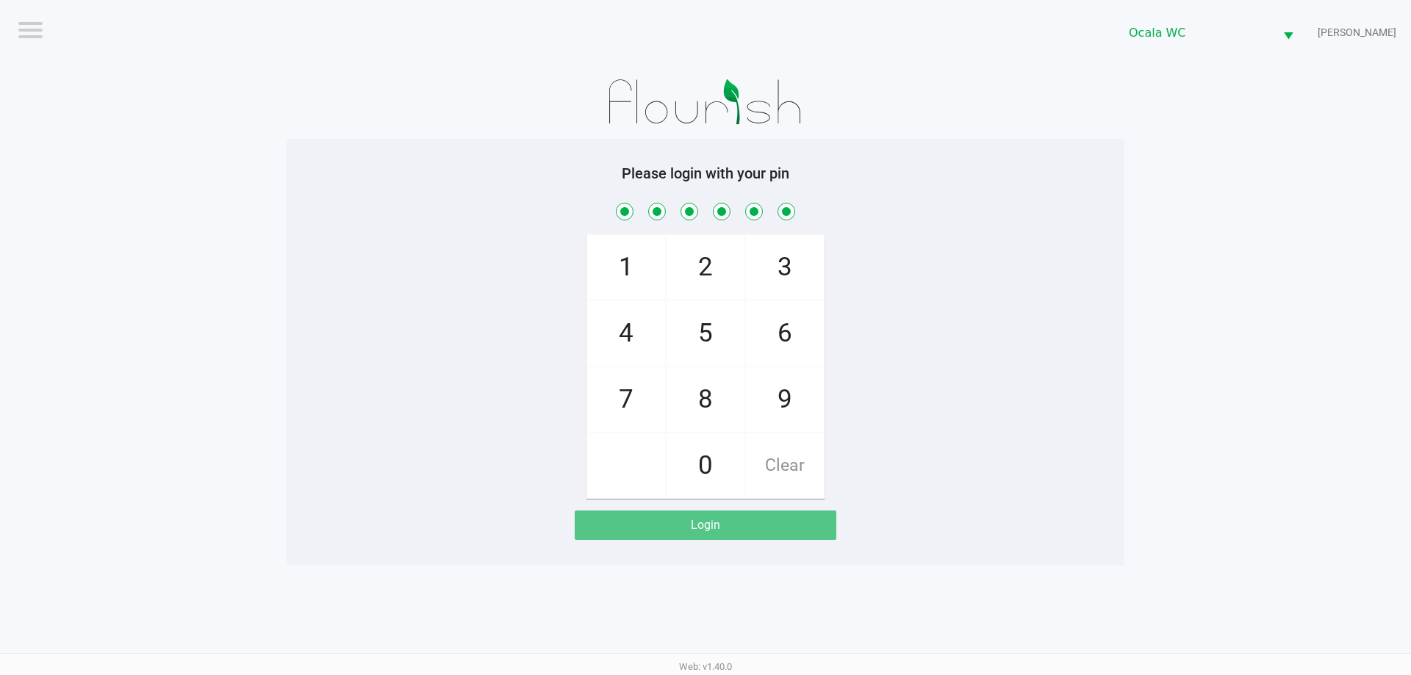
checkbox input "true"
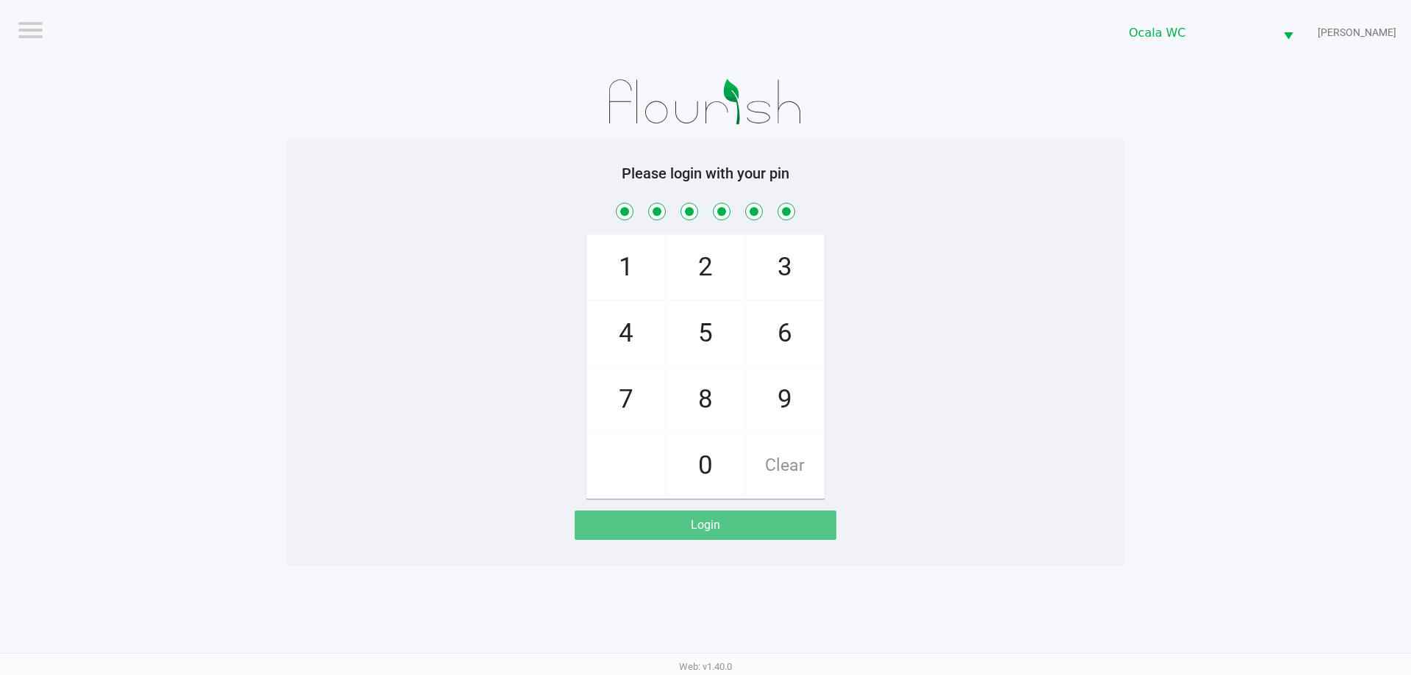
checkbox input "true"
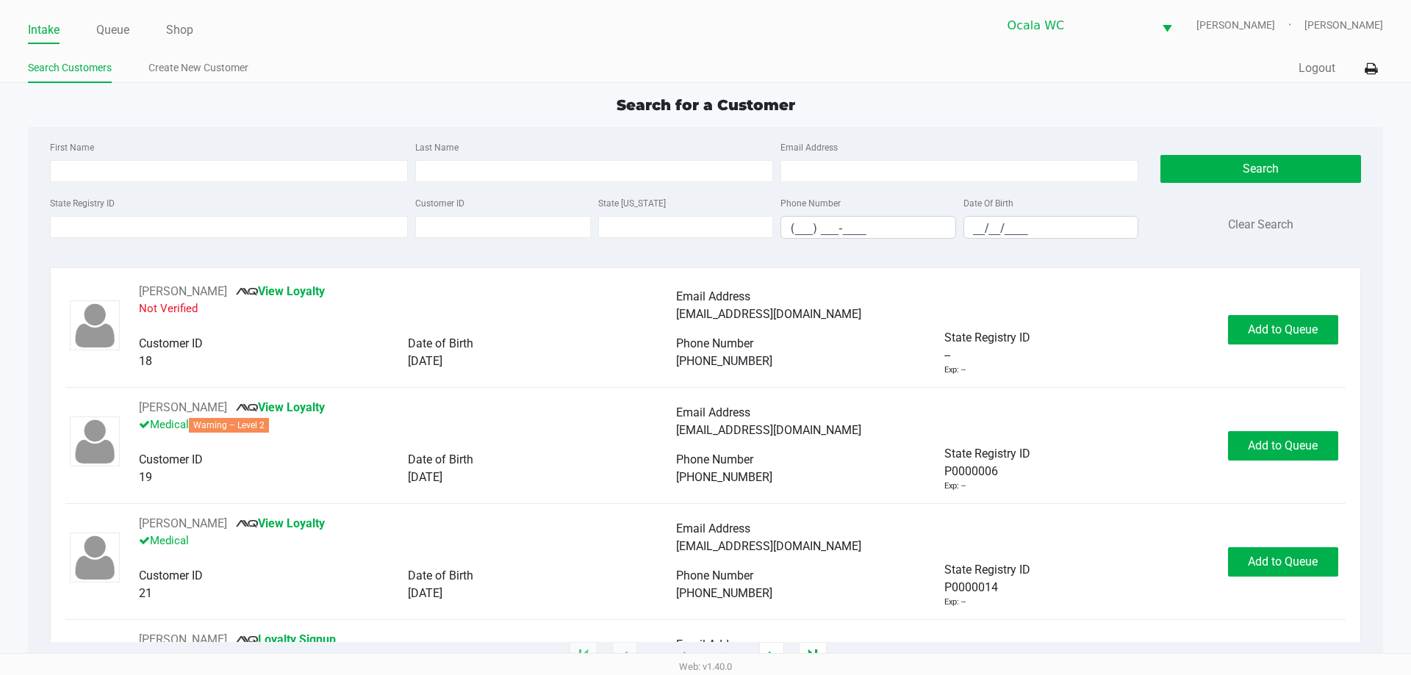
click at [340, 128] on div "First Name Last Name Email Address State Registry ID Customer ID State ID Phone…" at bounding box center [705, 194] width 1332 height 134
click at [483, 46] on div "Intake Queue Shop Ocala WC BRANDY-CLARK Christopher Lemons Search Customers Cre…" at bounding box center [705, 41] width 1411 height 83
click at [271, 195] on div "State Registry ID" at bounding box center [228, 216] width 365 height 45
click at [286, 227] on input "State Registry ID" at bounding box center [229, 227] width 358 height 22
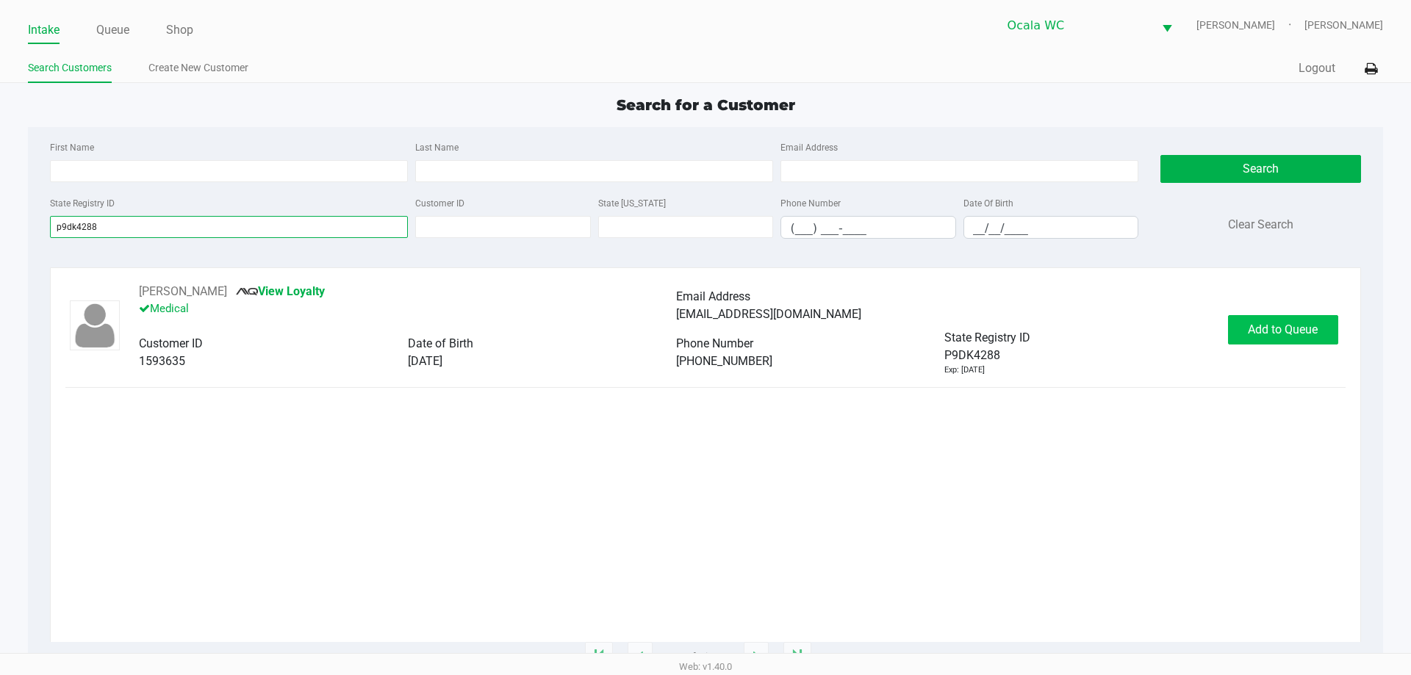
type input "p9dk4288"
click at [1276, 323] on span "Add to Queue" at bounding box center [1283, 330] width 70 height 14
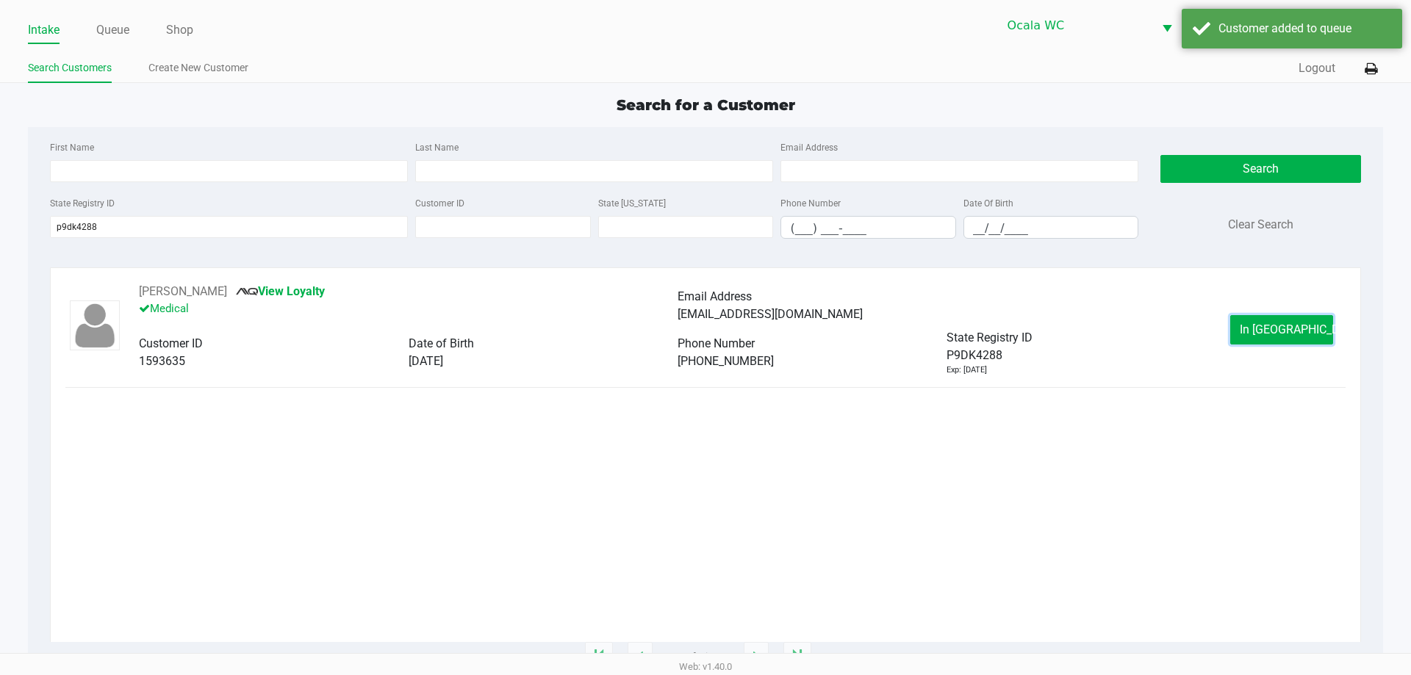
click at [1276, 331] on span "In Queue" at bounding box center [1300, 330] width 123 height 14
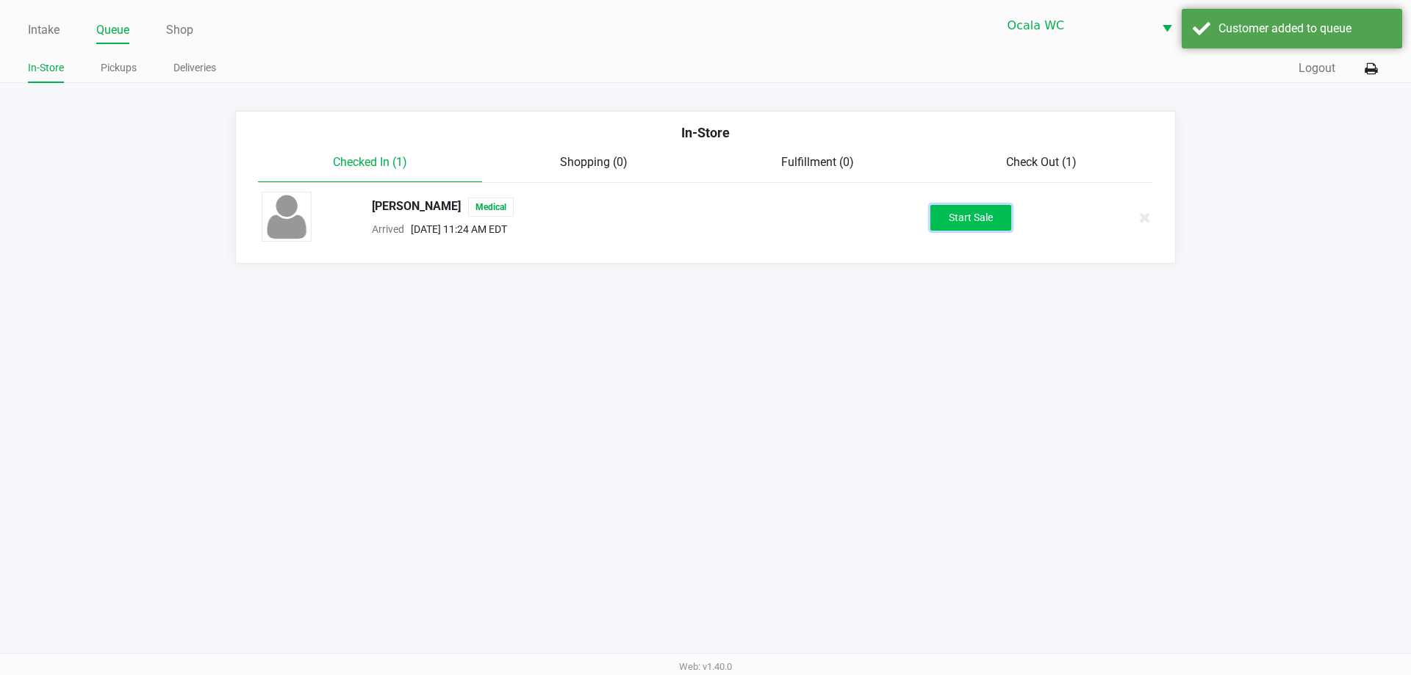
click at [971, 212] on button "Start Sale" at bounding box center [970, 218] width 81 height 26
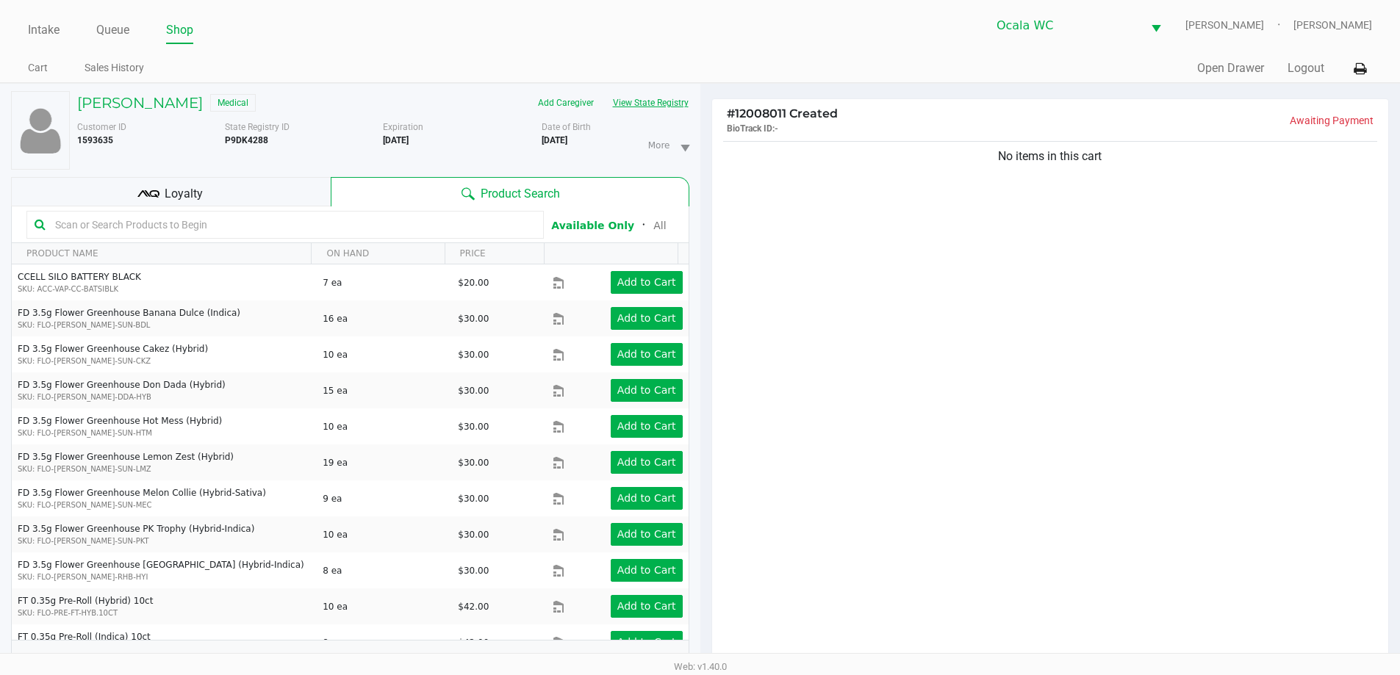
click at [661, 101] on button "View State Registry" at bounding box center [646, 103] width 86 height 24
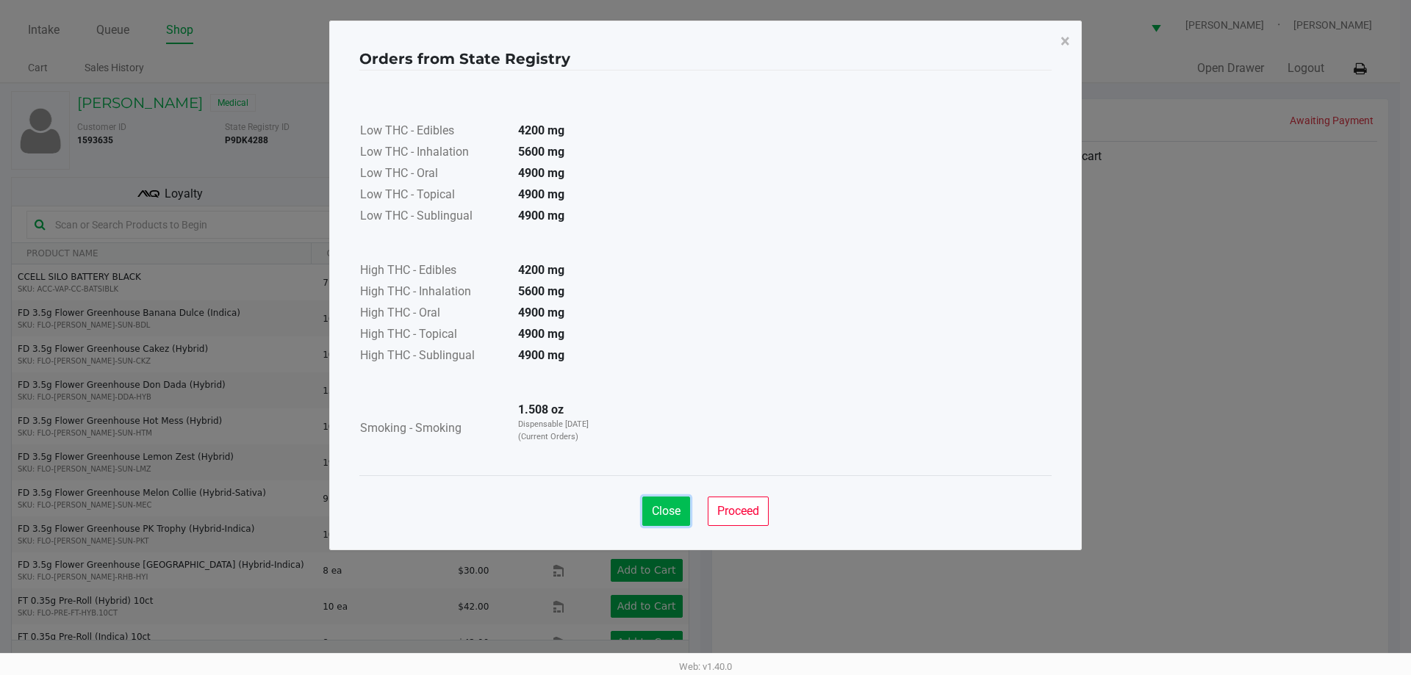
click at [670, 512] on span "Close" at bounding box center [666, 511] width 29 height 14
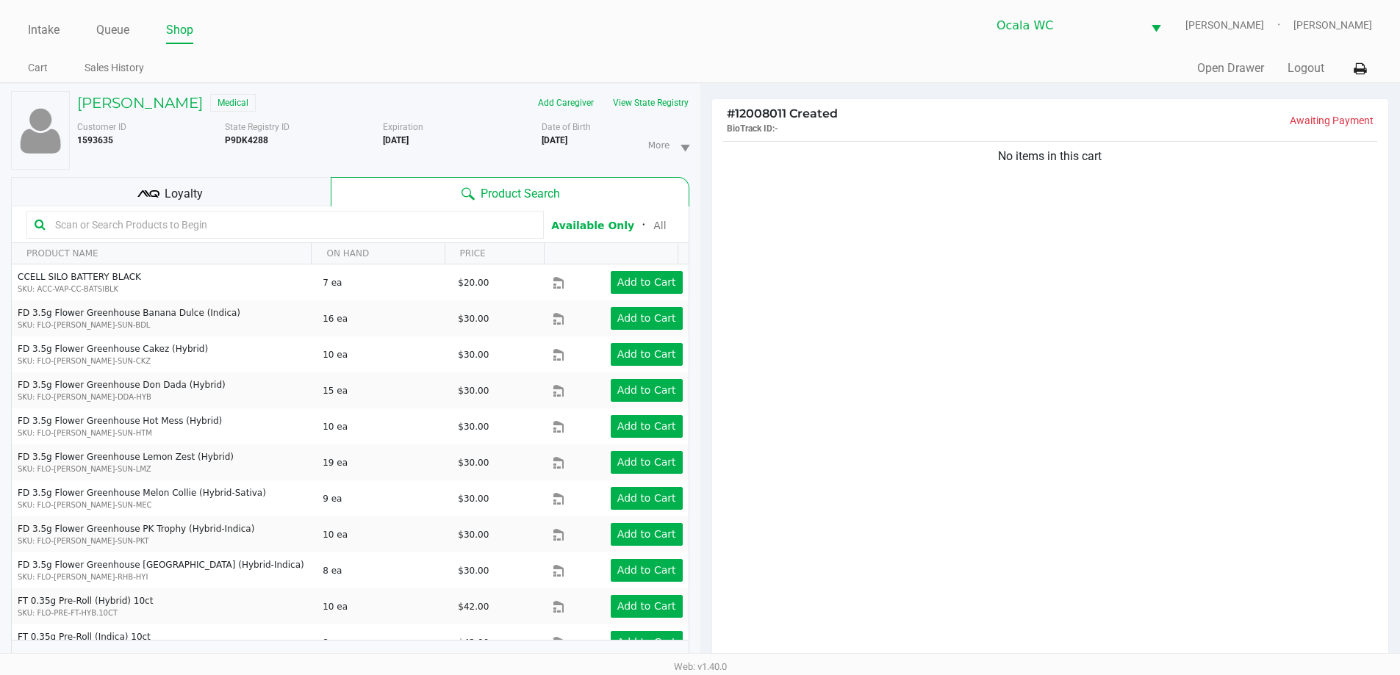
click at [518, 65] on ul "Cart Sales History" at bounding box center [364, 69] width 672 height 25
click at [504, 226] on input "text" at bounding box center [292, 225] width 486 height 22
click at [190, 104] on h5 "WILLIAM JONKER" at bounding box center [140, 103] width 126 height 18
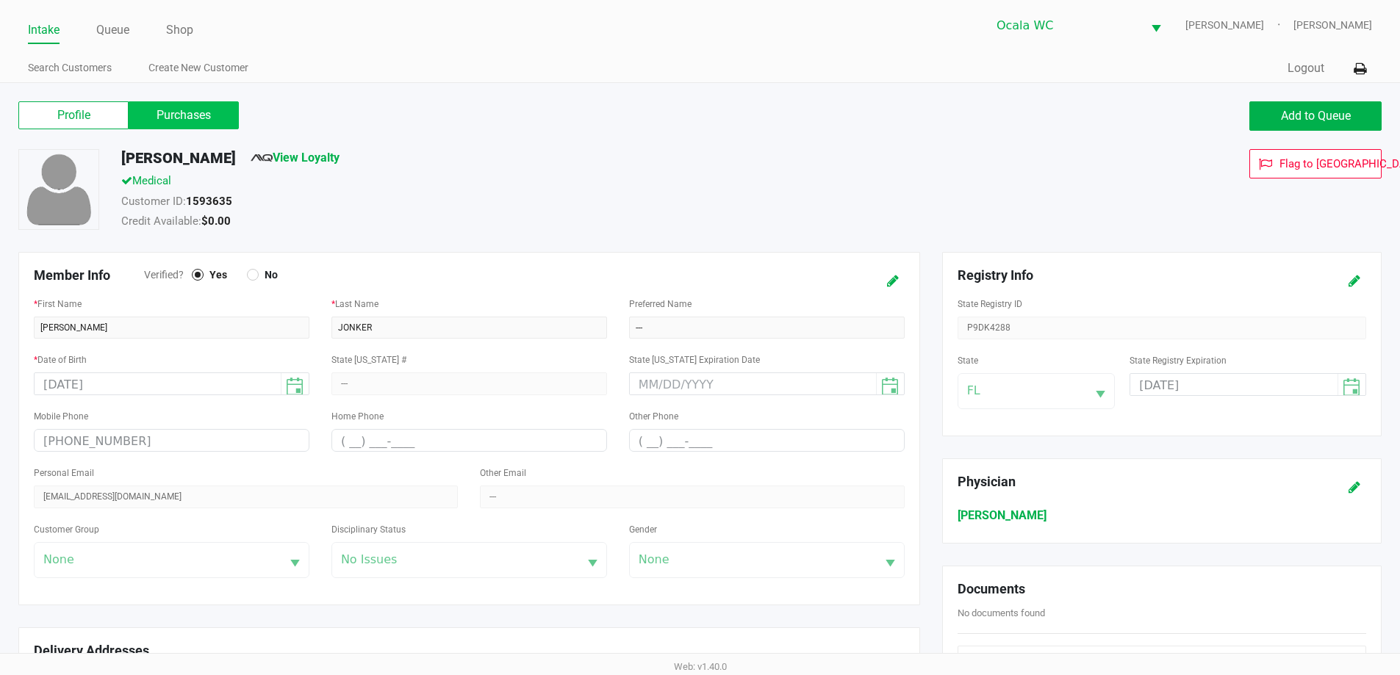
click at [226, 117] on label "Purchases" at bounding box center [184, 115] width 110 height 28
click at [0, 0] on 1 "Purchases" at bounding box center [0, 0] width 0 height 0
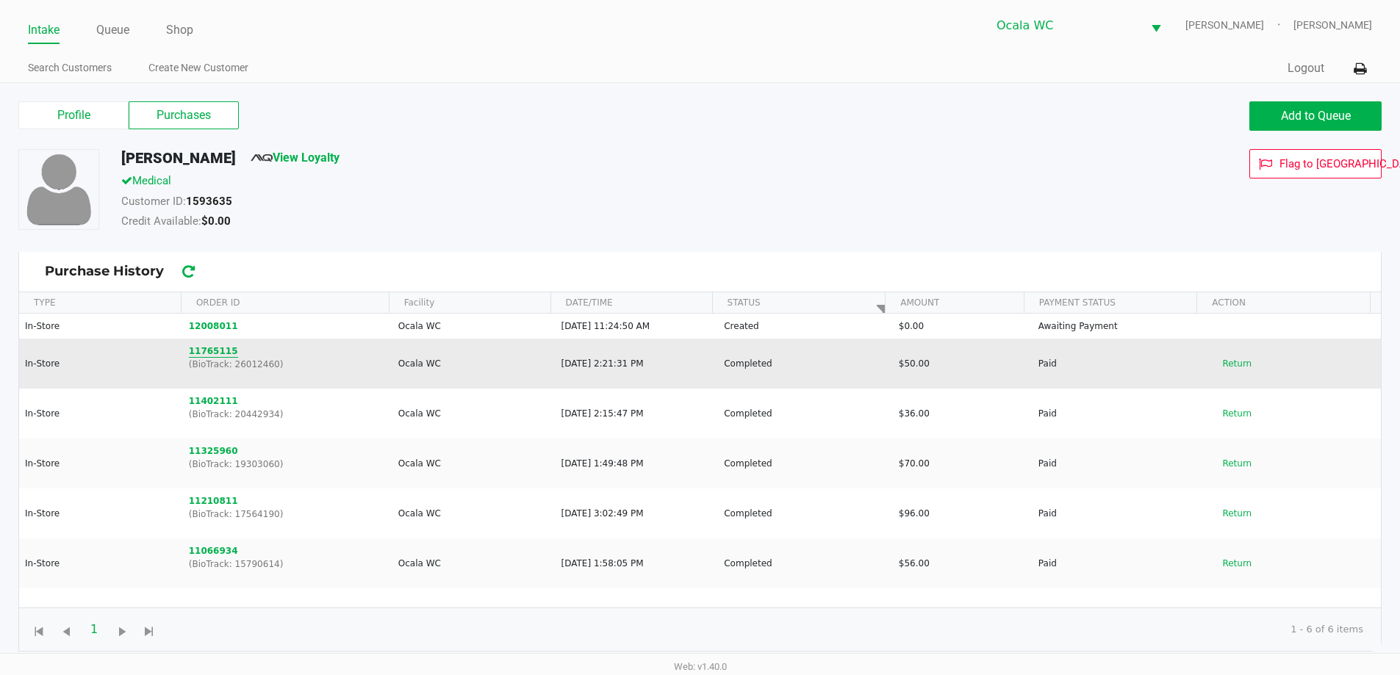
click at [198, 351] on button "11765115" at bounding box center [213, 351] width 49 height 13
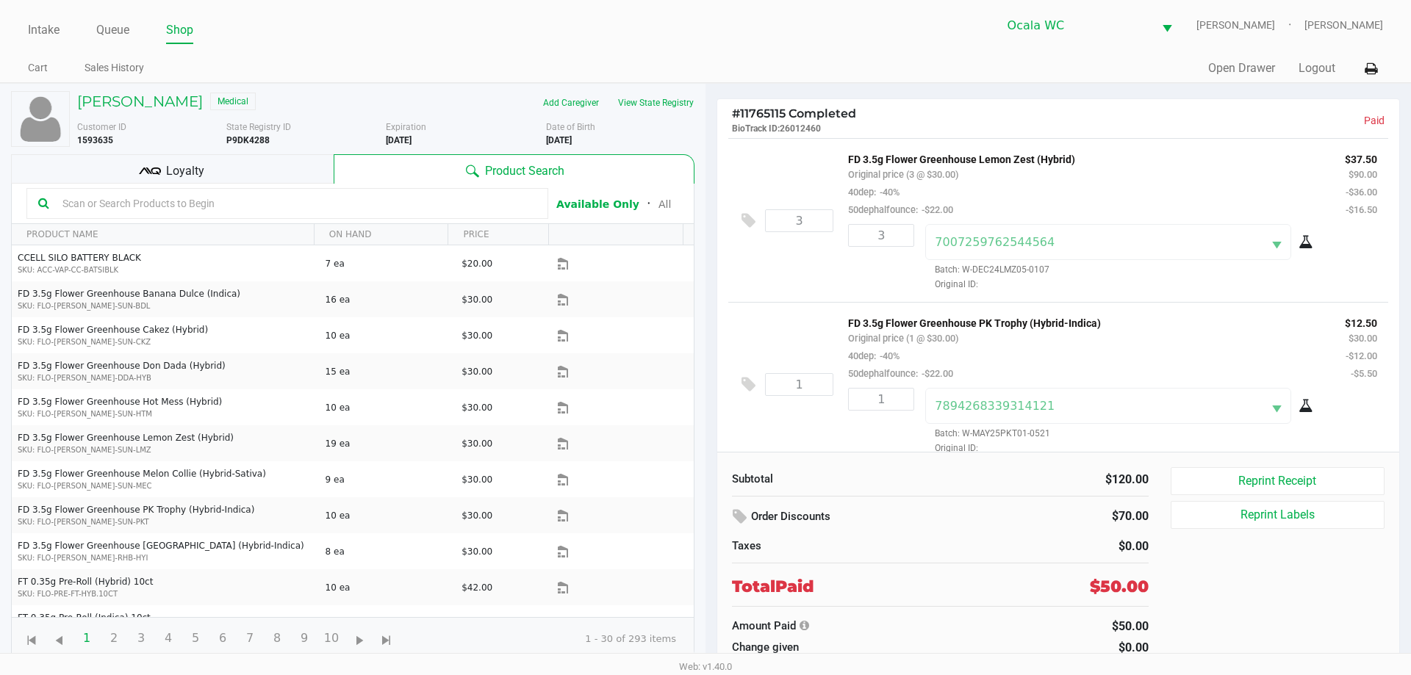
click at [272, 52] on div "Intake Queue Shop Ocala WC BRANDY-CLARK Christopher Lemons Cart Sales History Q…" at bounding box center [705, 41] width 1411 height 83
click at [166, 96] on h5 "WILLIAM JONKER" at bounding box center [140, 102] width 126 height 18
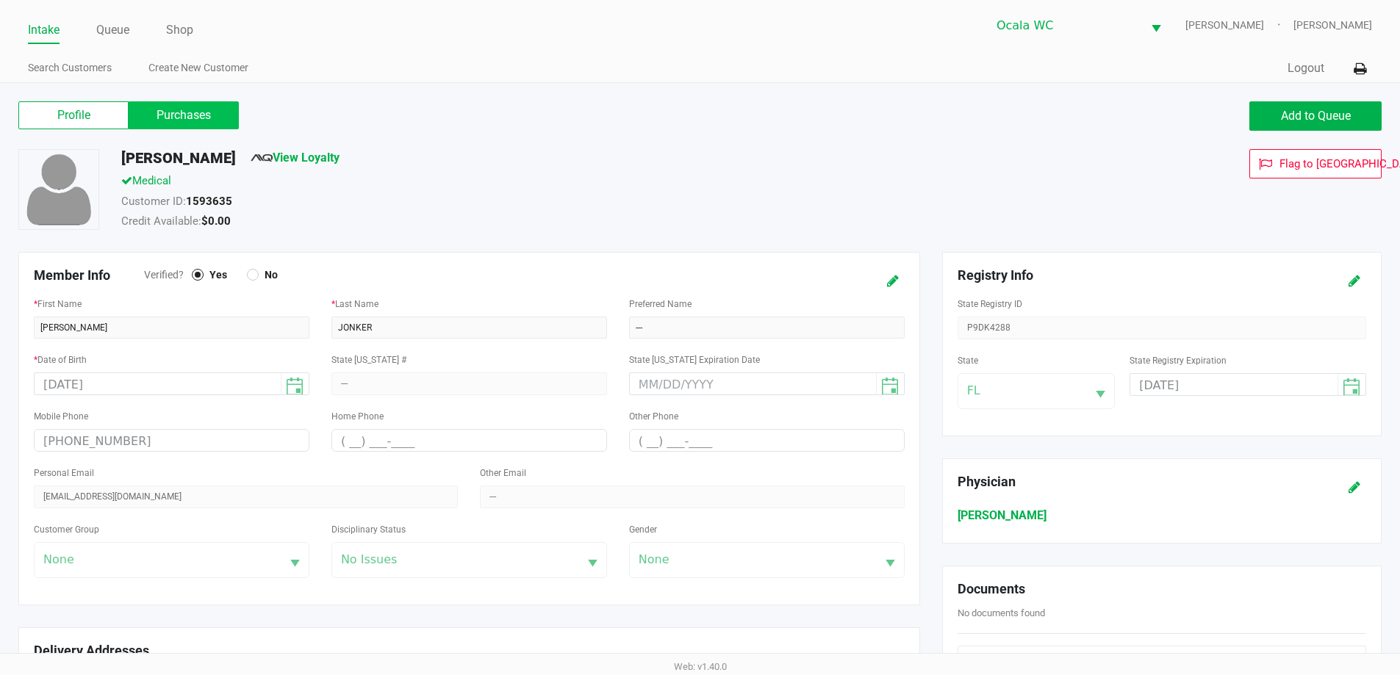
click at [206, 107] on label "Purchases" at bounding box center [184, 115] width 110 height 28
click at [0, 0] on 1 "Purchases" at bounding box center [0, 0] width 0 height 0
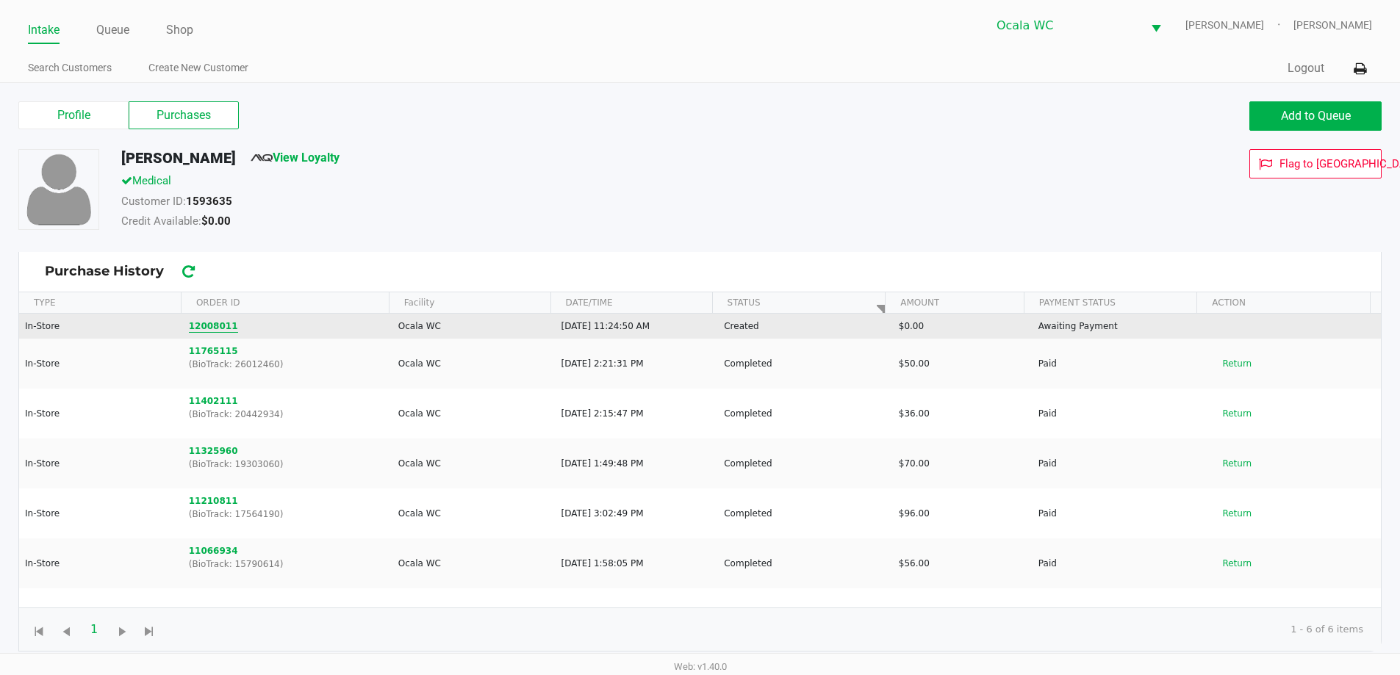
click at [195, 332] on button "12008011" at bounding box center [213, 326] width 49 height 13
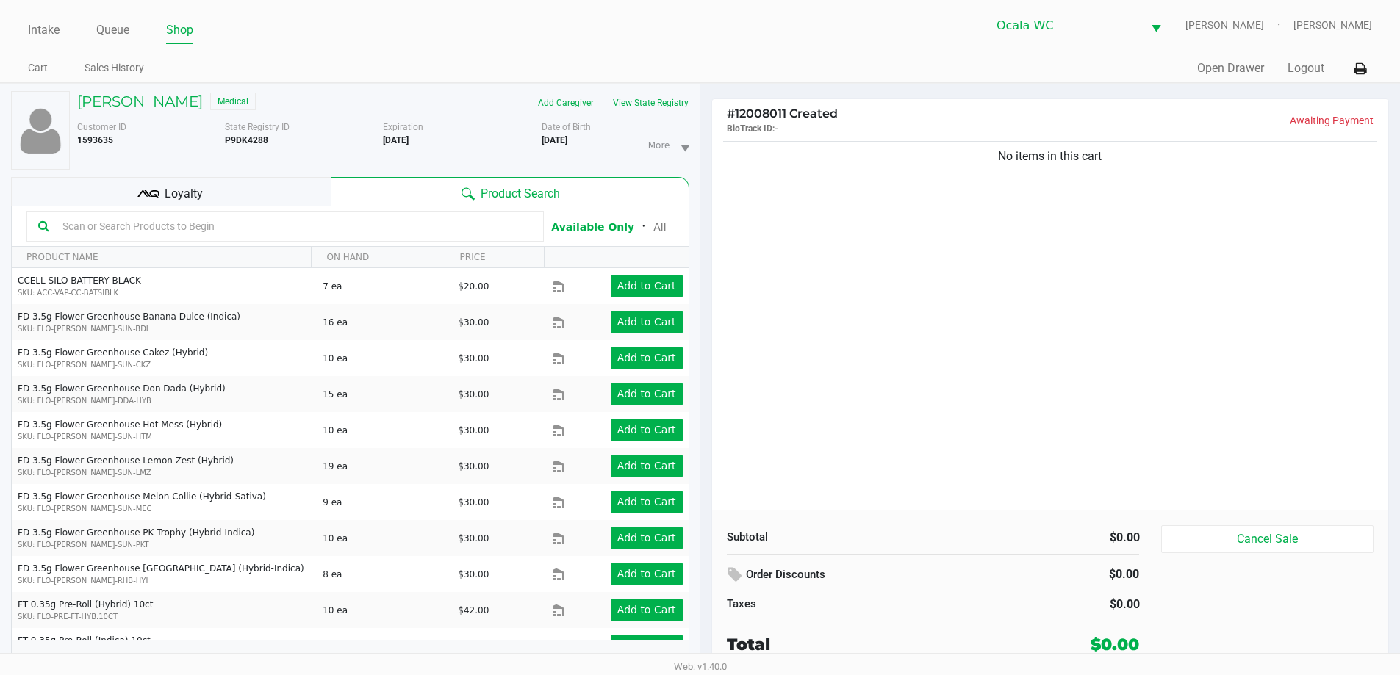
click at [253, 228] on input "text" at bounding box center [294, 226] width 475 height 22
click at [209, 228] on input "text" at bounding box center [294, 226] width 475 height 22
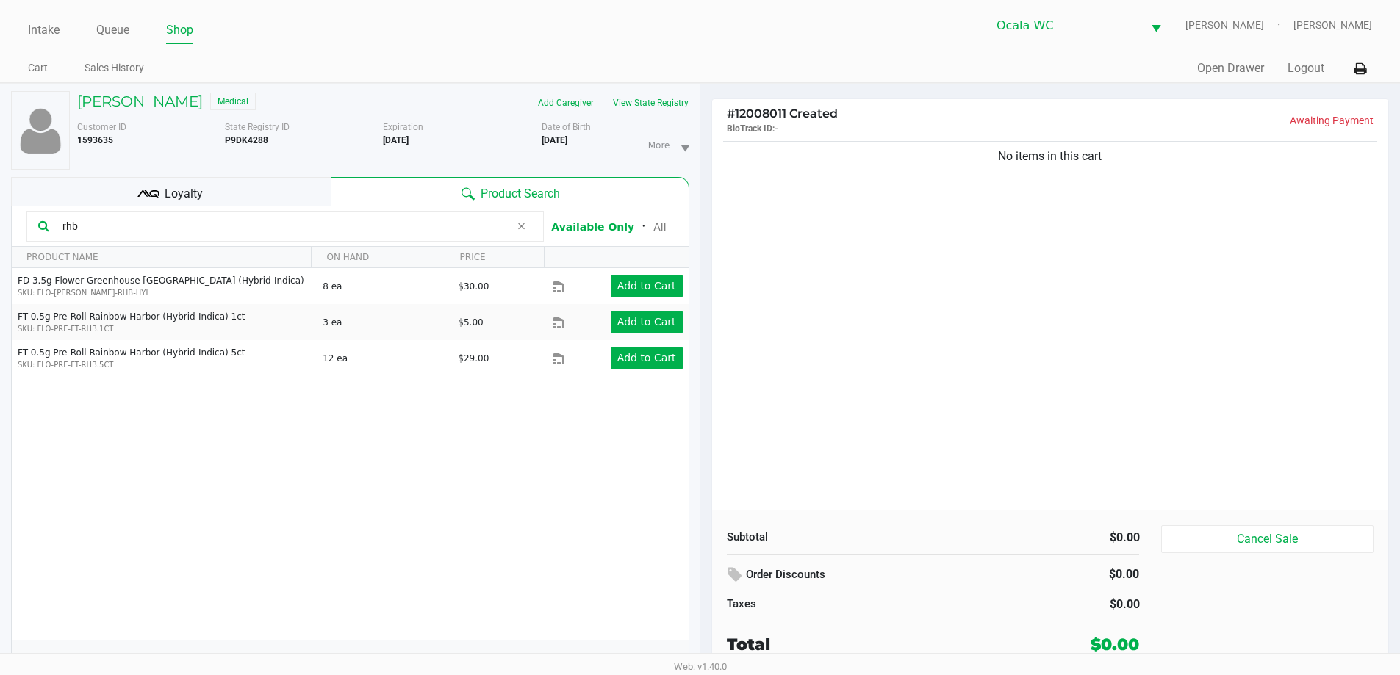
click at [239, 237] on div "rhb" at bounding box center [284, 226] width 517 height 31
click at [246, 235] on input "rhb" at bounding box center [283, 226] width 453 height 22
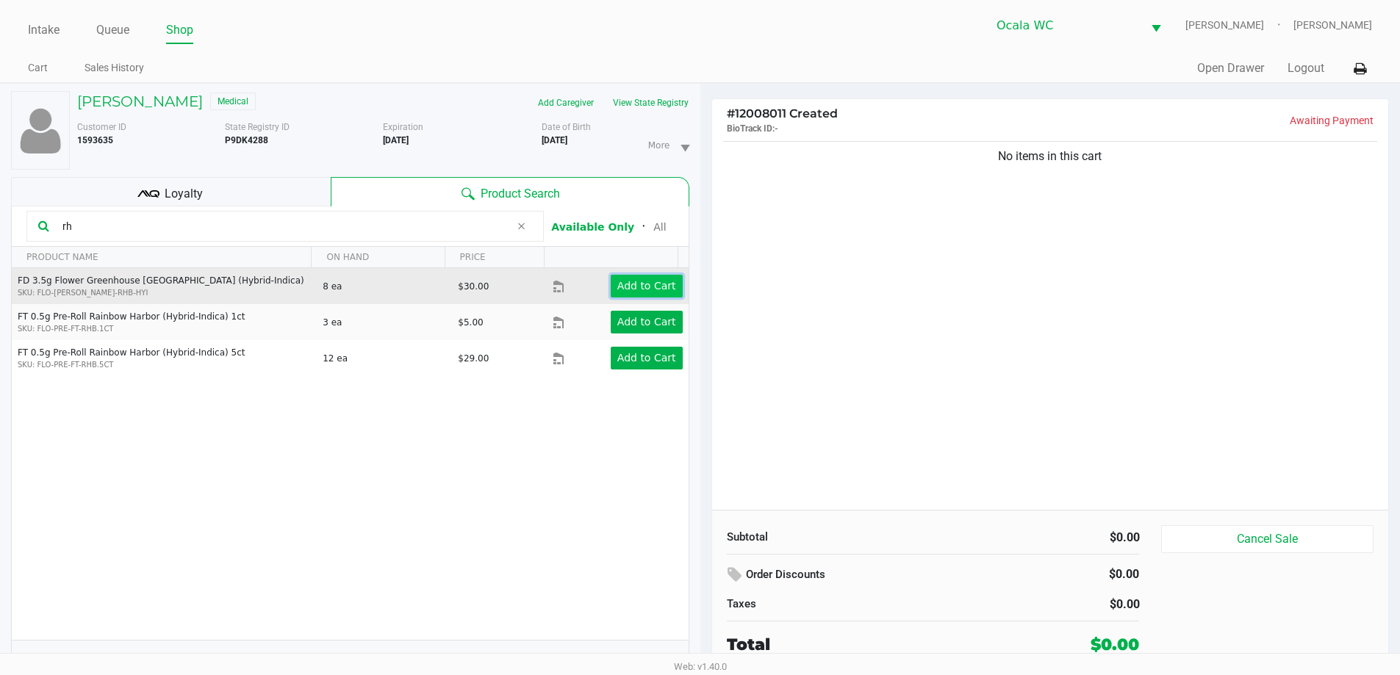
click at [658, 289] on app-button-loader "Add to Cart" at bounding box center [646, 286] width 59 height 12
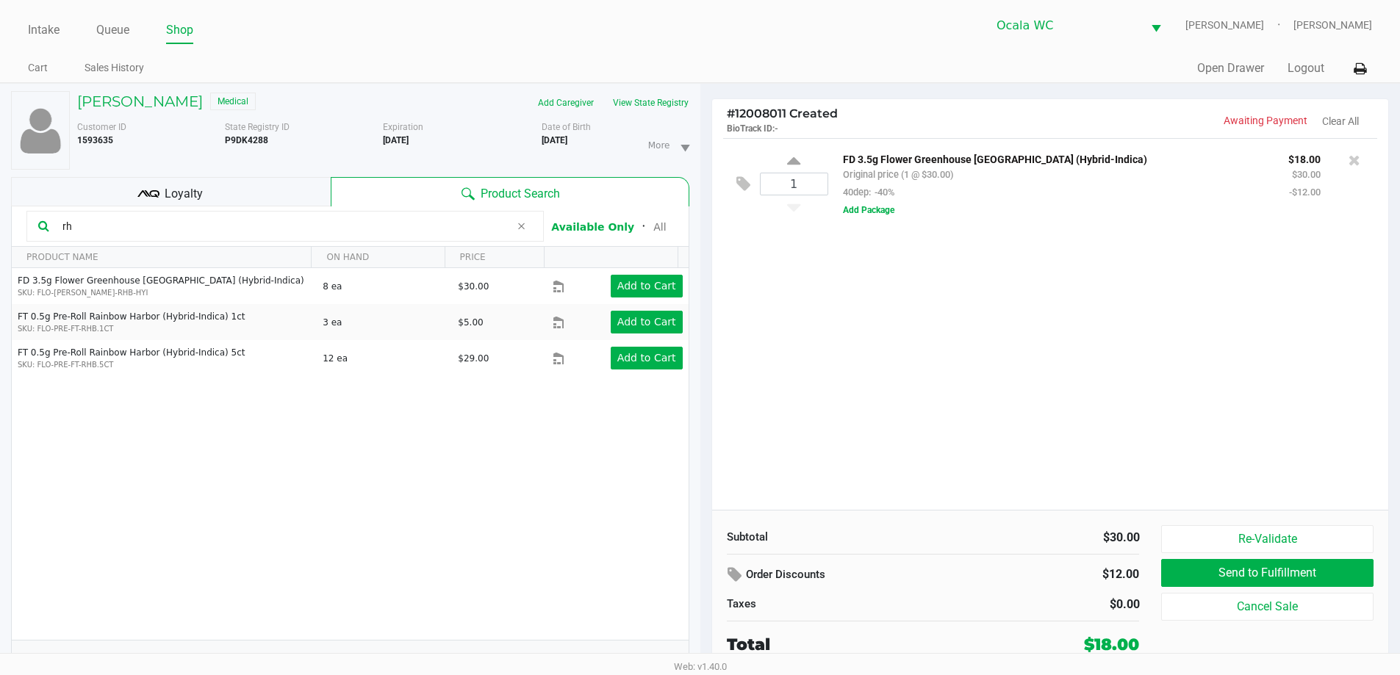
click at [331, 223] on input "rh" at bounding box center [283, 226] width 453 height 22
type input "r"
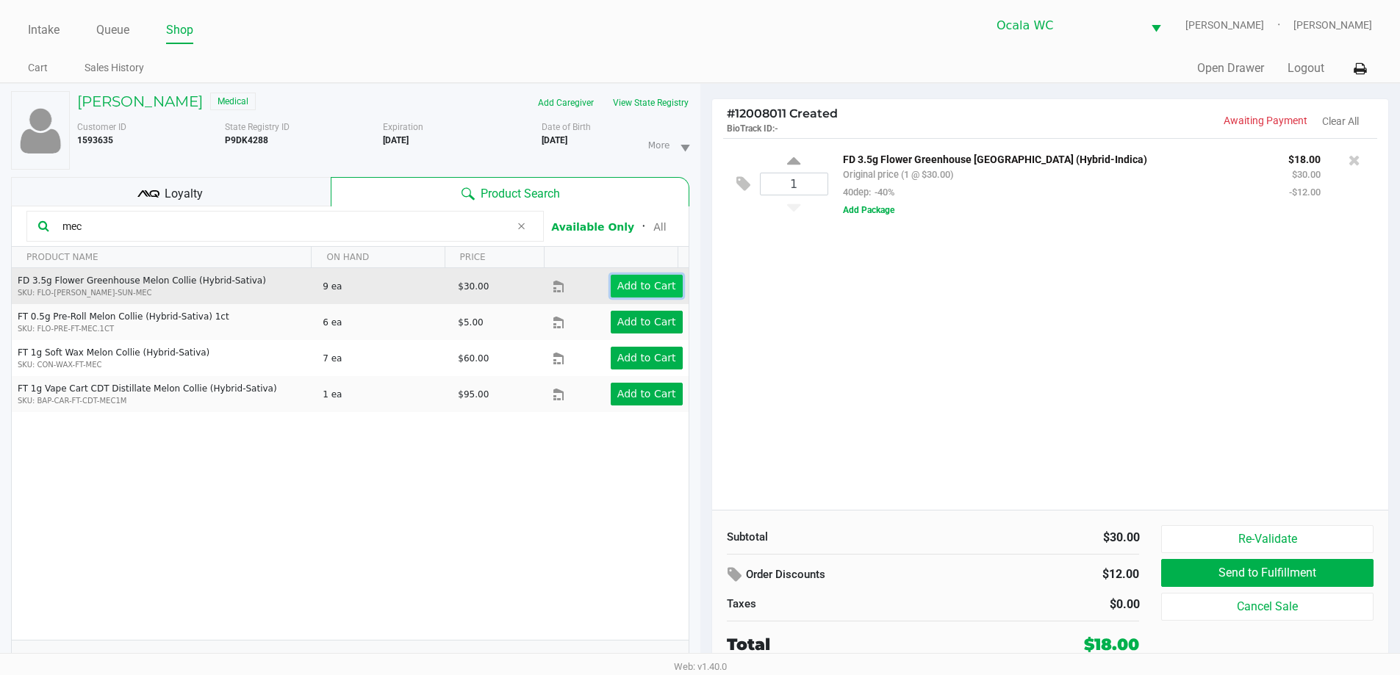
click at [623, 294] on button "Add to Cart" at bounding box center [647, 286] width 72 height 23
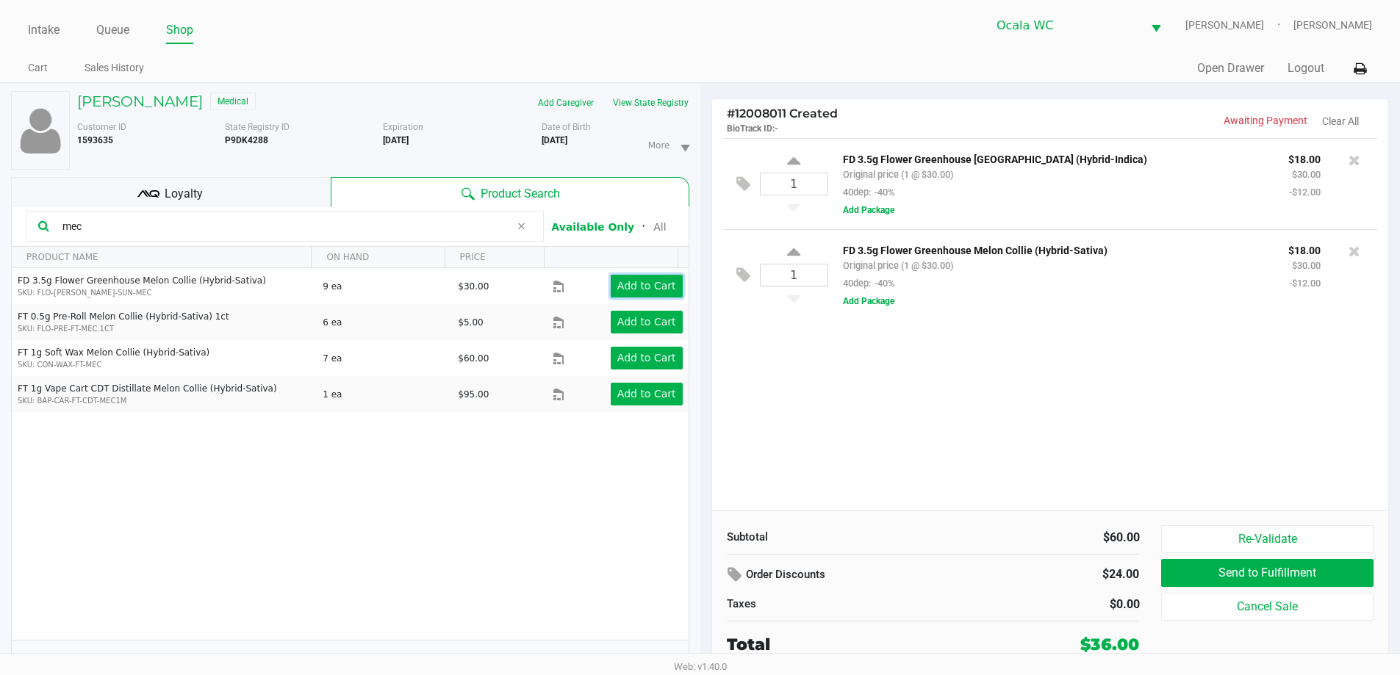
click at [632, 287] on app-button-loader "Add to Cart" at bounding box center [646, 286] width 59 height 12
click at [299, 226] on input "mec" at bounding box center [283, 226] width 453 height 22
type input "m"
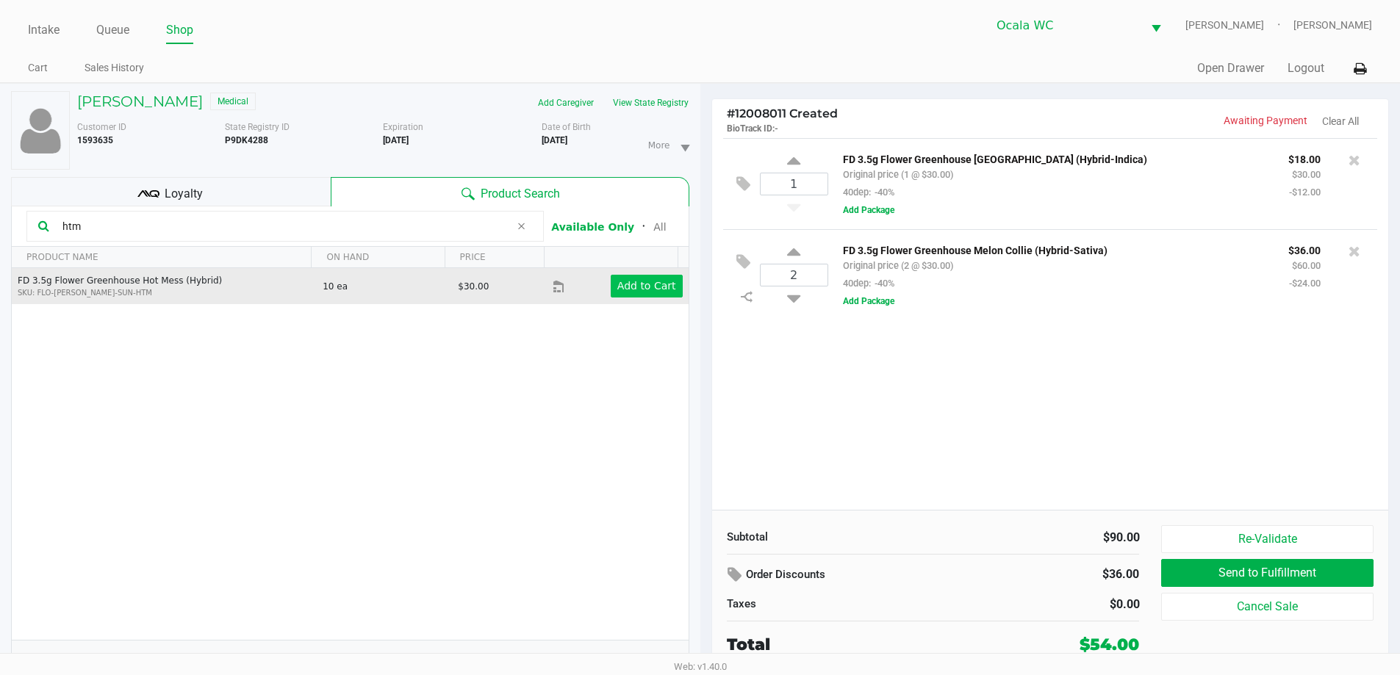
type input "htm"
click at [623, 289] on app-button-loader "Add to Cart" at bounding box center [646, 286] width 59 height 12
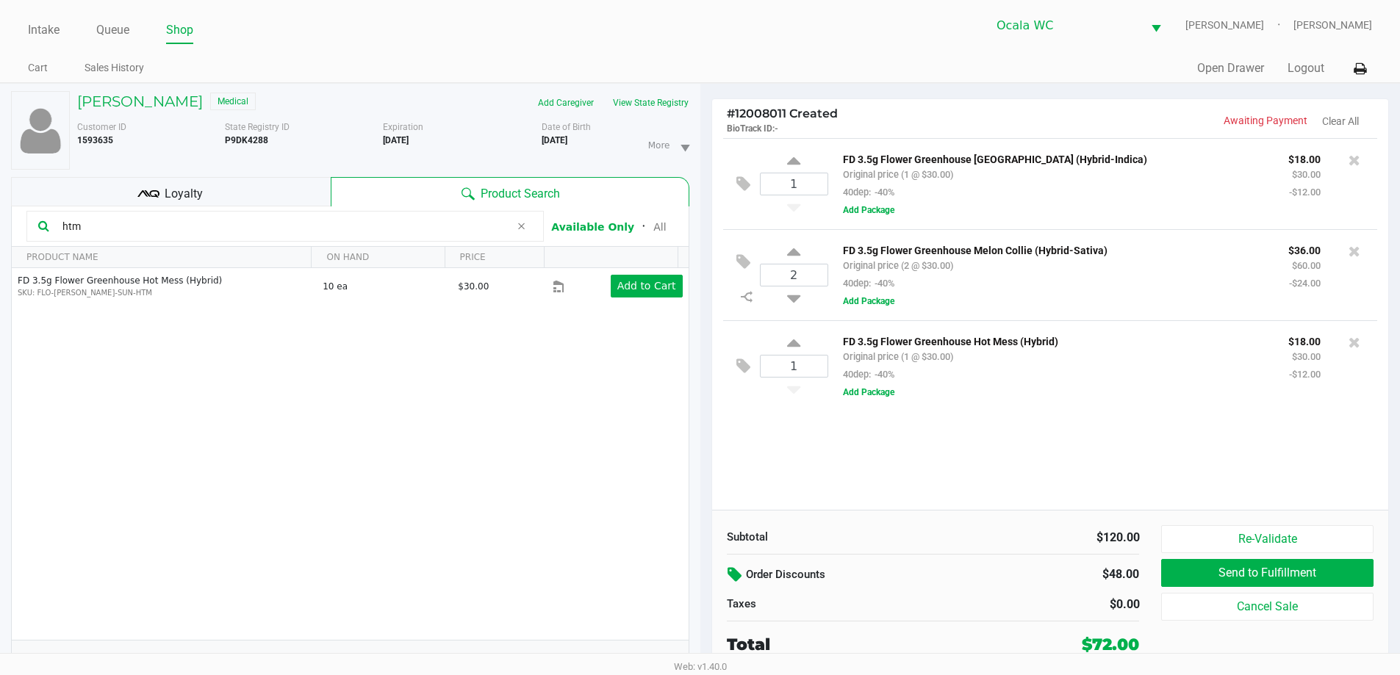
click at [731, 575] on icon at bounding box center [736, 574] width 18 height 17
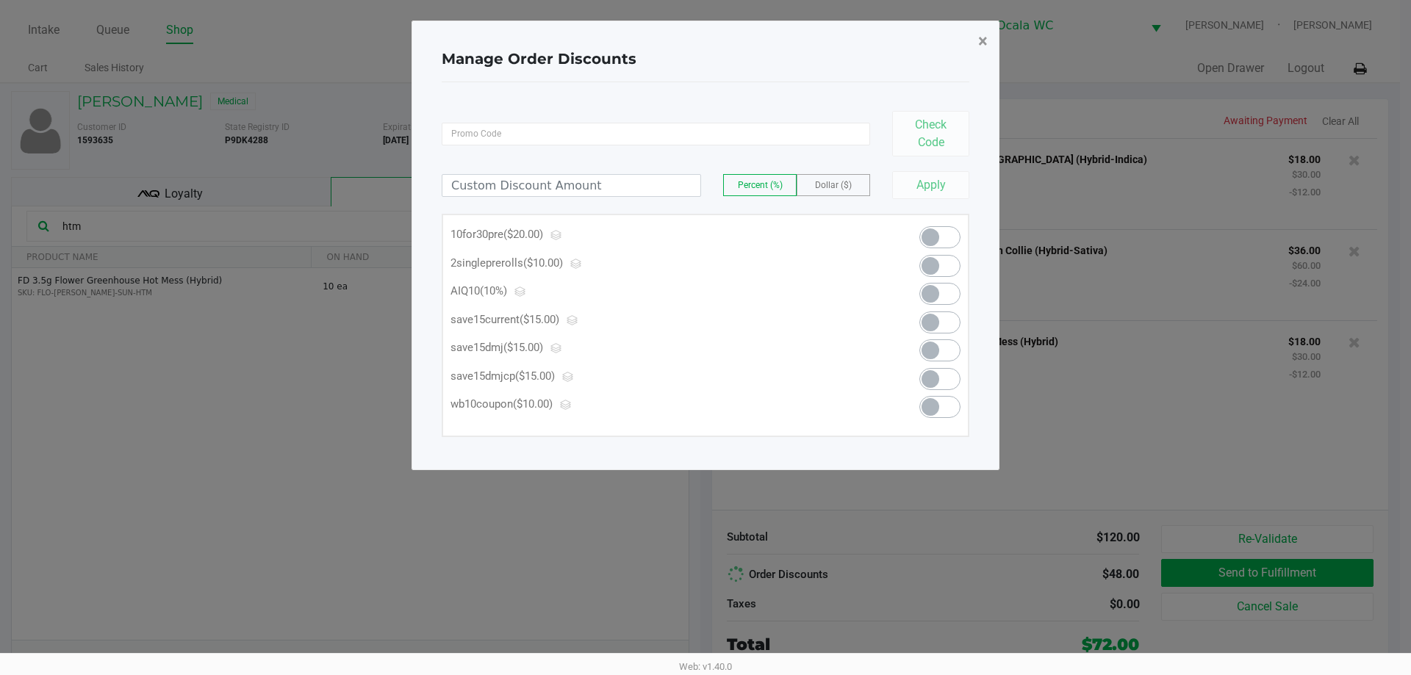
click at [989, 37] on button "×" at bounding box center [982, 41] width 33 height 41
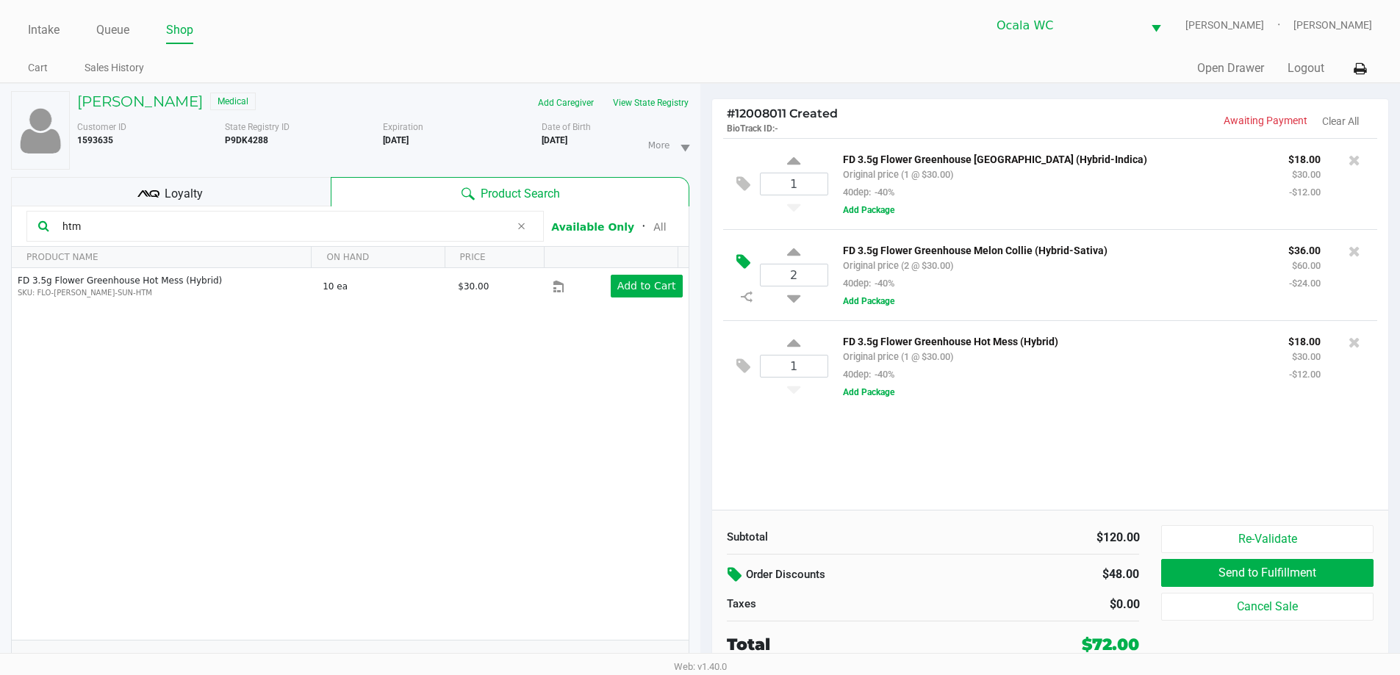
click at [752, 262] on button at bounding box center [747, 262] width 26 height 35
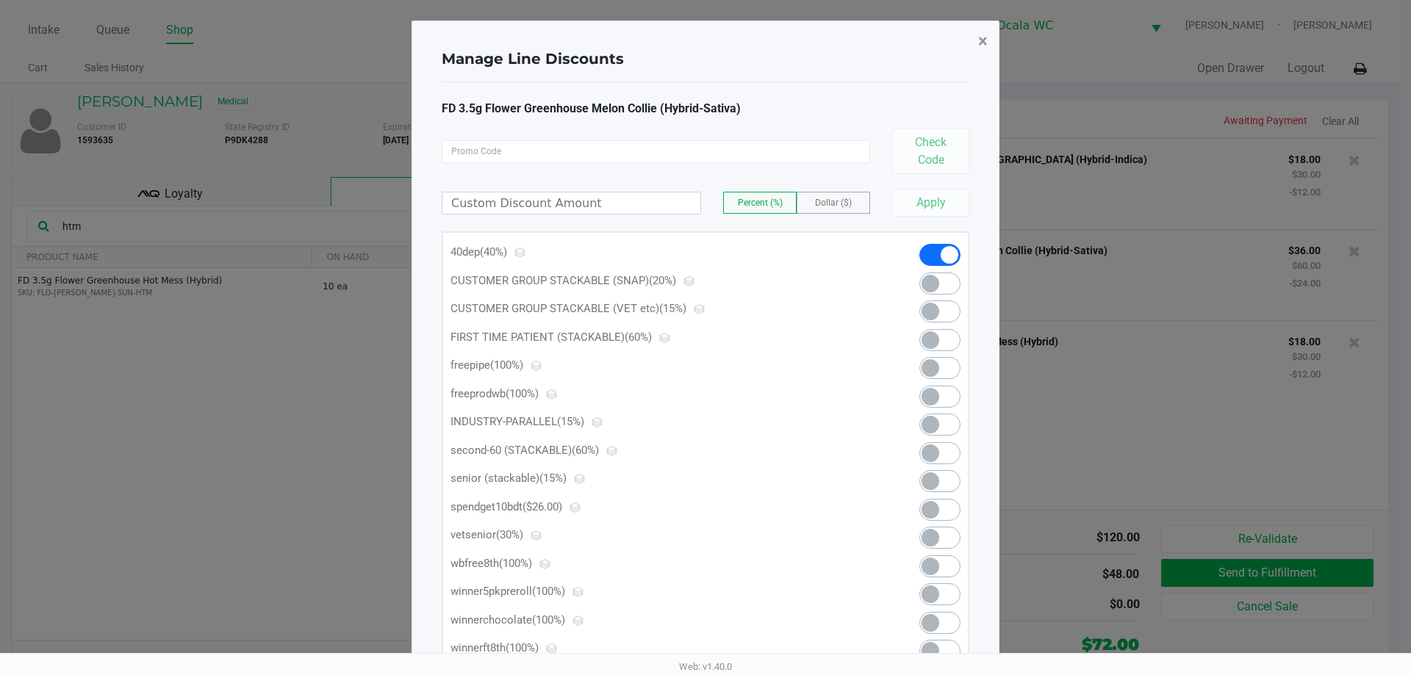
click at [990, 48] on button "×" at bounding box center [982, 41] width 33 height 41
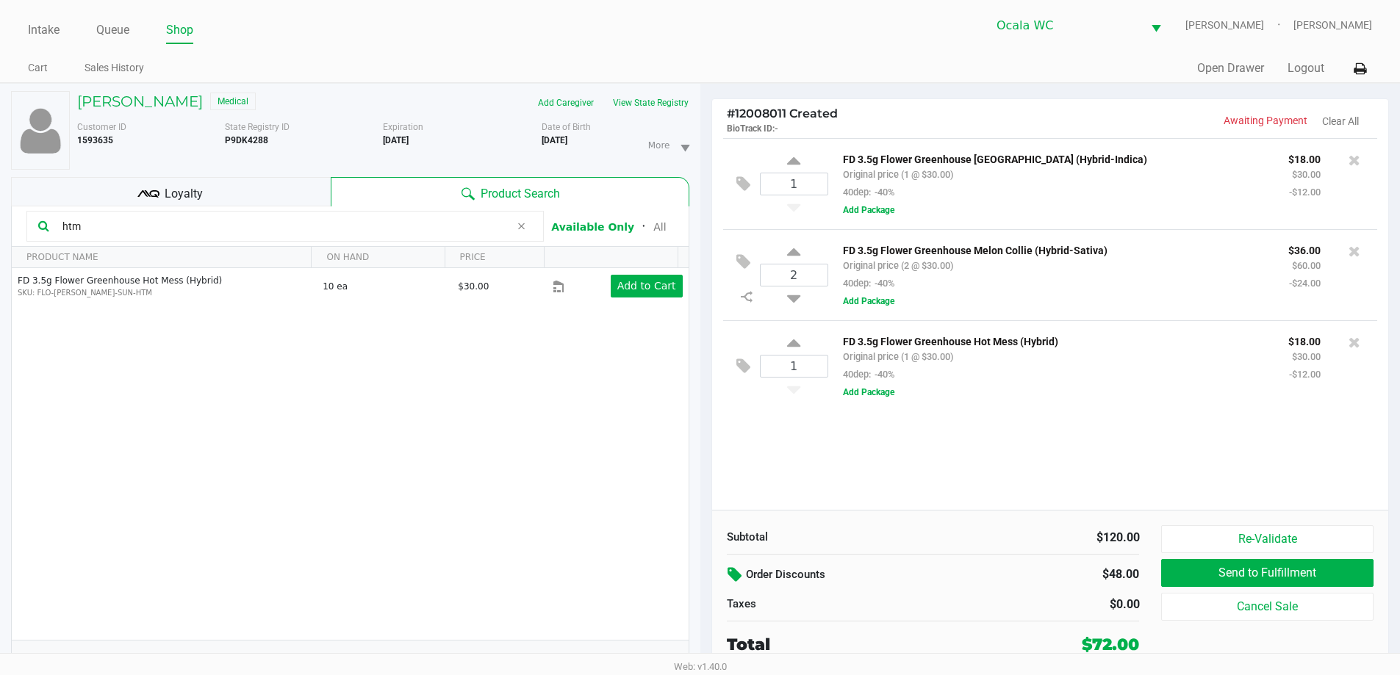
click at [731, 567] on icon at bounding box center [736, 574] width 18 height 17
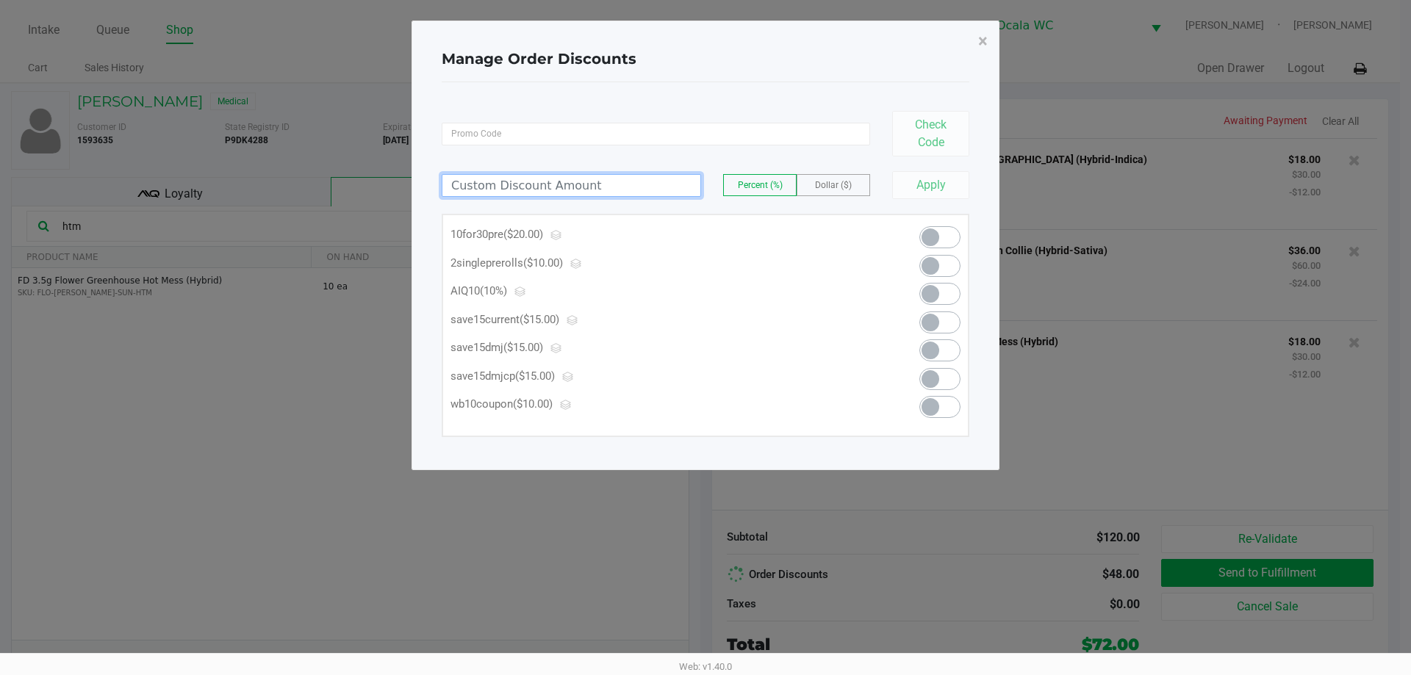
click at [594, 192] on input at bounding box center [571, 185] width 258 height 21
type input "22.00"
click at [835, 188] on span "Dollar ($)" at bounding box center [833, 185] width 37 height 10
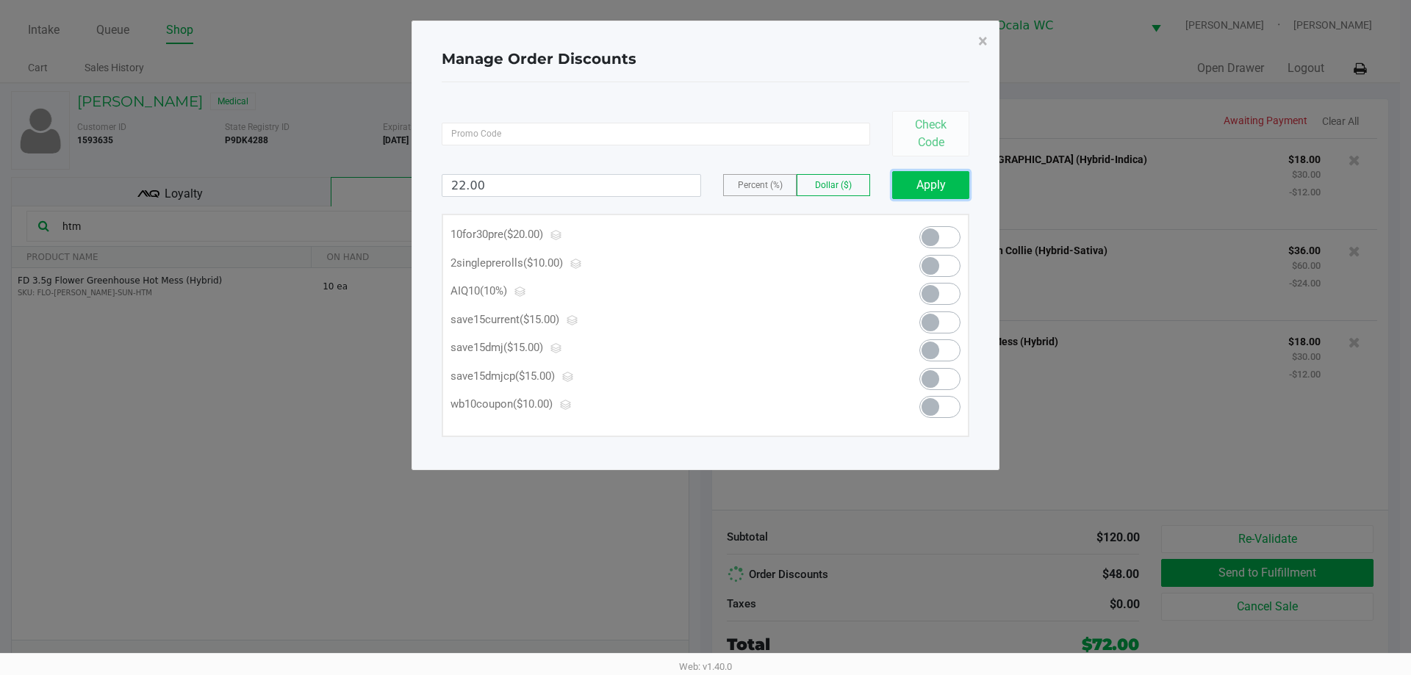
click at [940, 187] on button "Apply" at bounding box center [930, 185] width 77 height 28
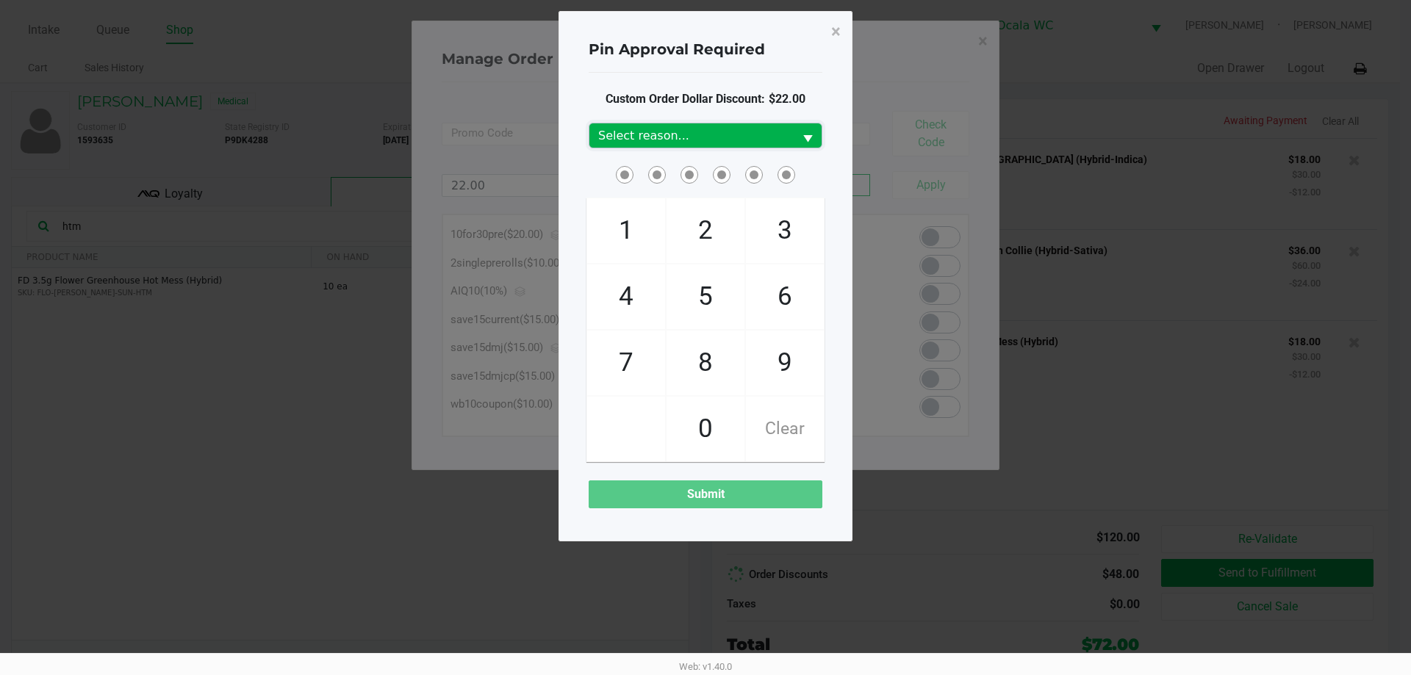
click at [759, 141] on span "Select reason..." at bounding box center [691, 136] width 187 height 18
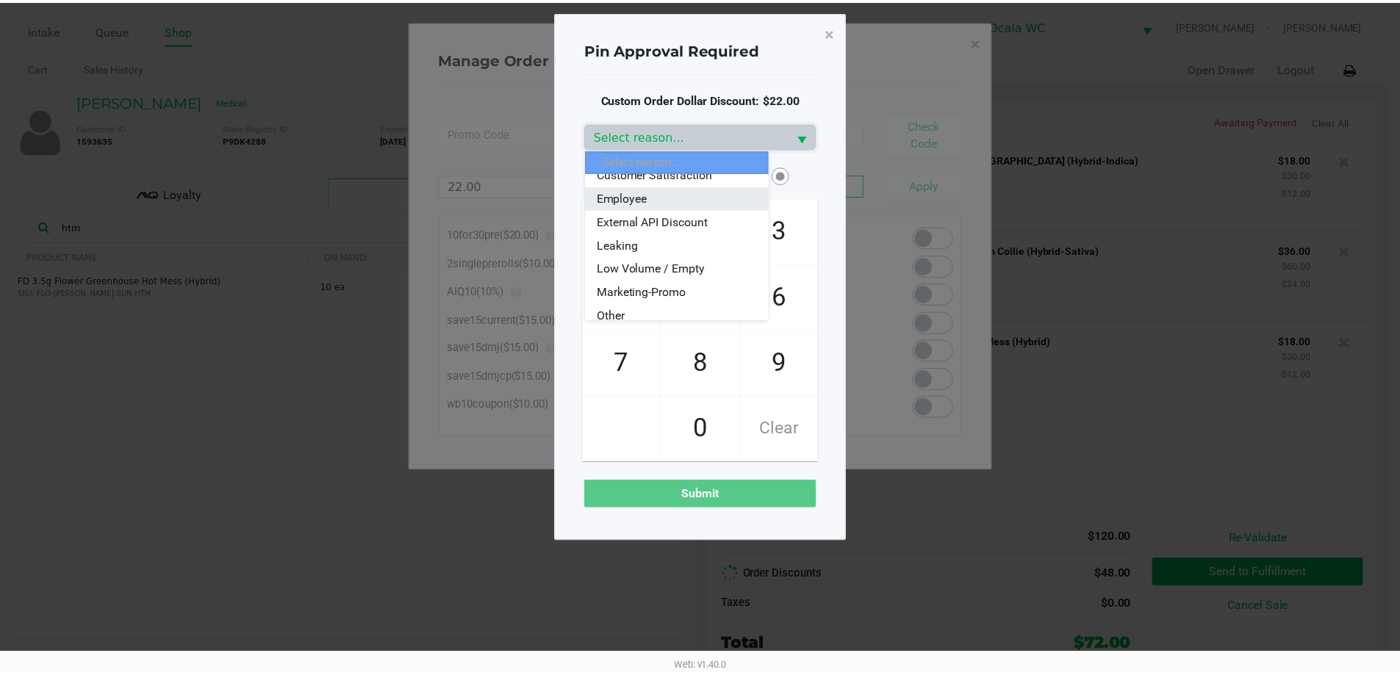
scroll to position [147, 0]
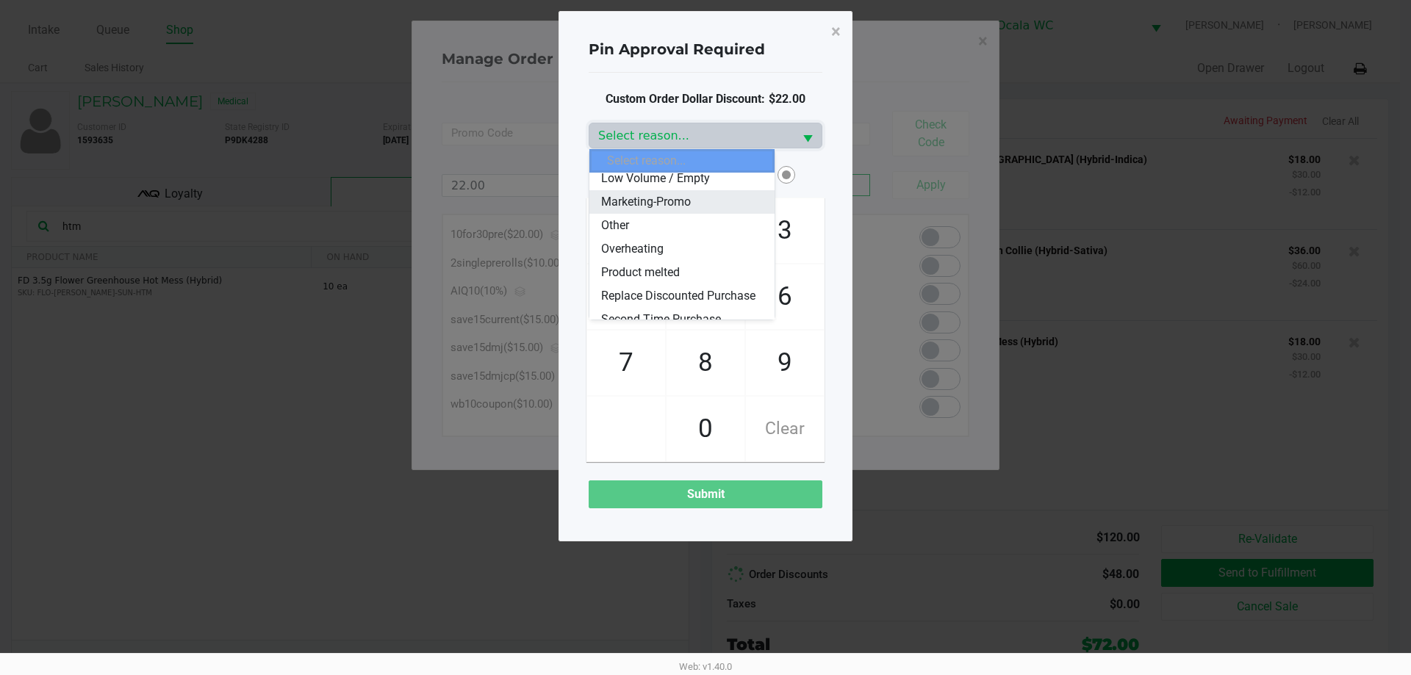
click at [669, 190] on li "Marketing-Promo" at bounding box center [681, 202] width 185 height 24
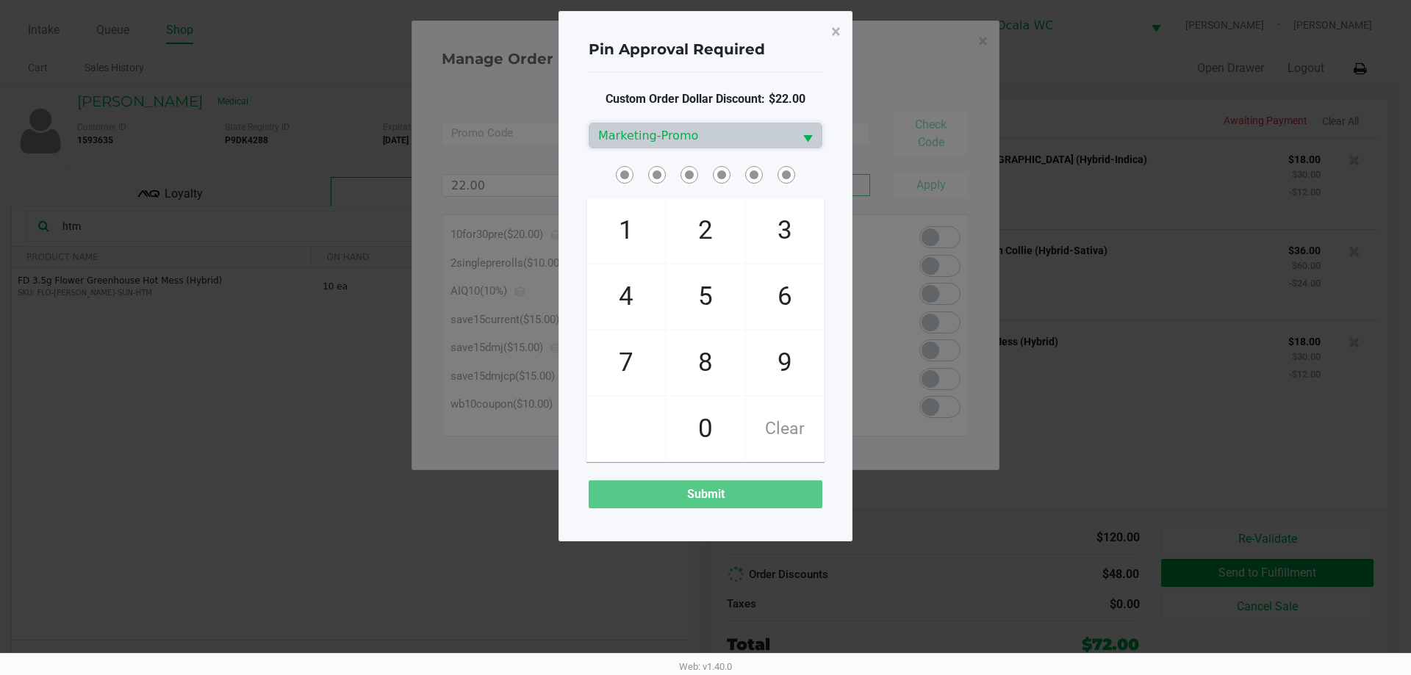
click at [835, 100] on div "Pin Approval Required × Custom Order Dollar Discount: $22.00 Marketing-Promo 1 …" at bounding box center [705, 276] width 294 height 530
checkbox input "true"
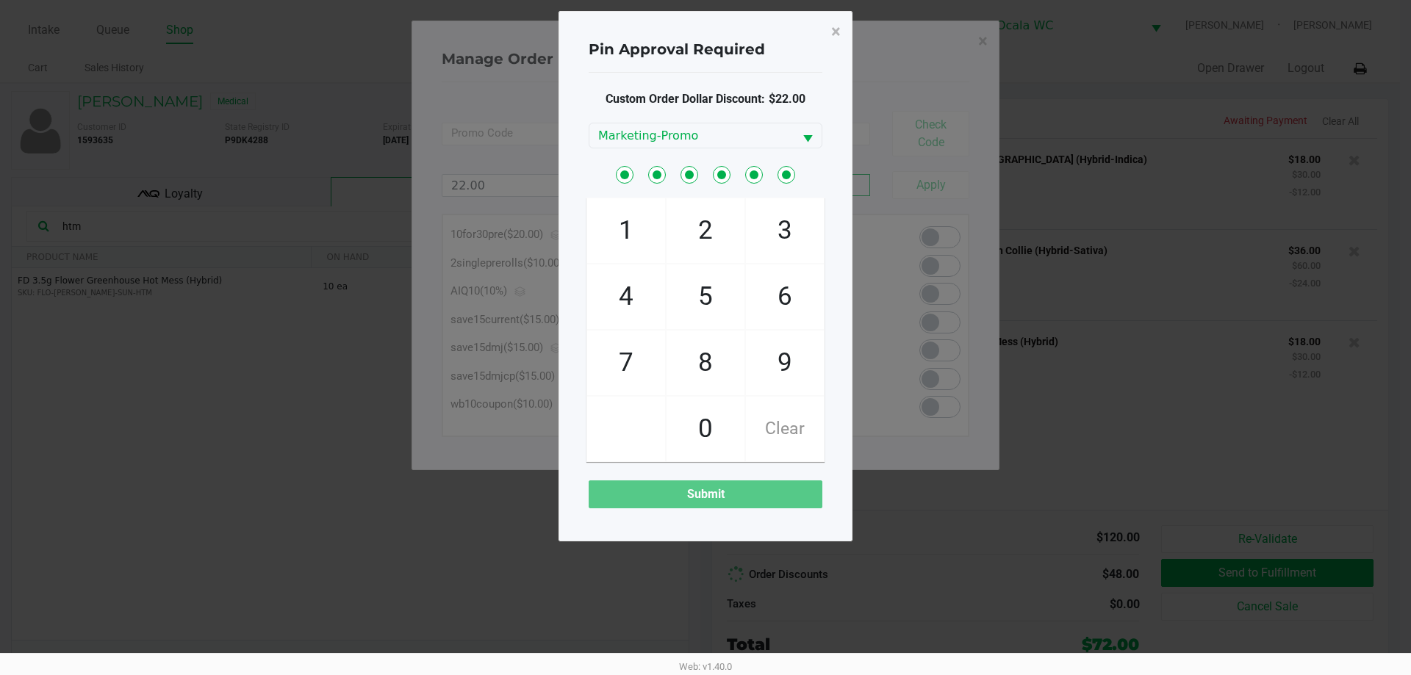
checkbox input "true"
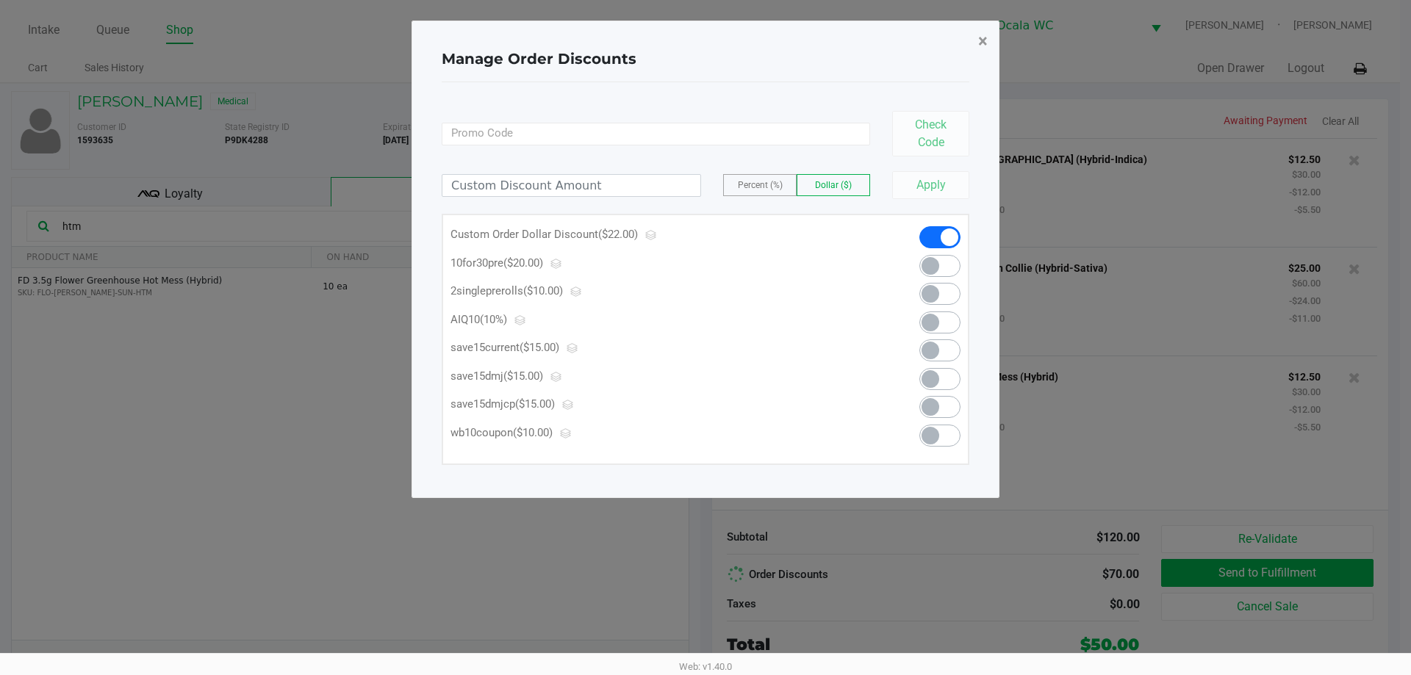
click at [984, 42] on span "×" at bounding box center [983, 41] width 10 height 21
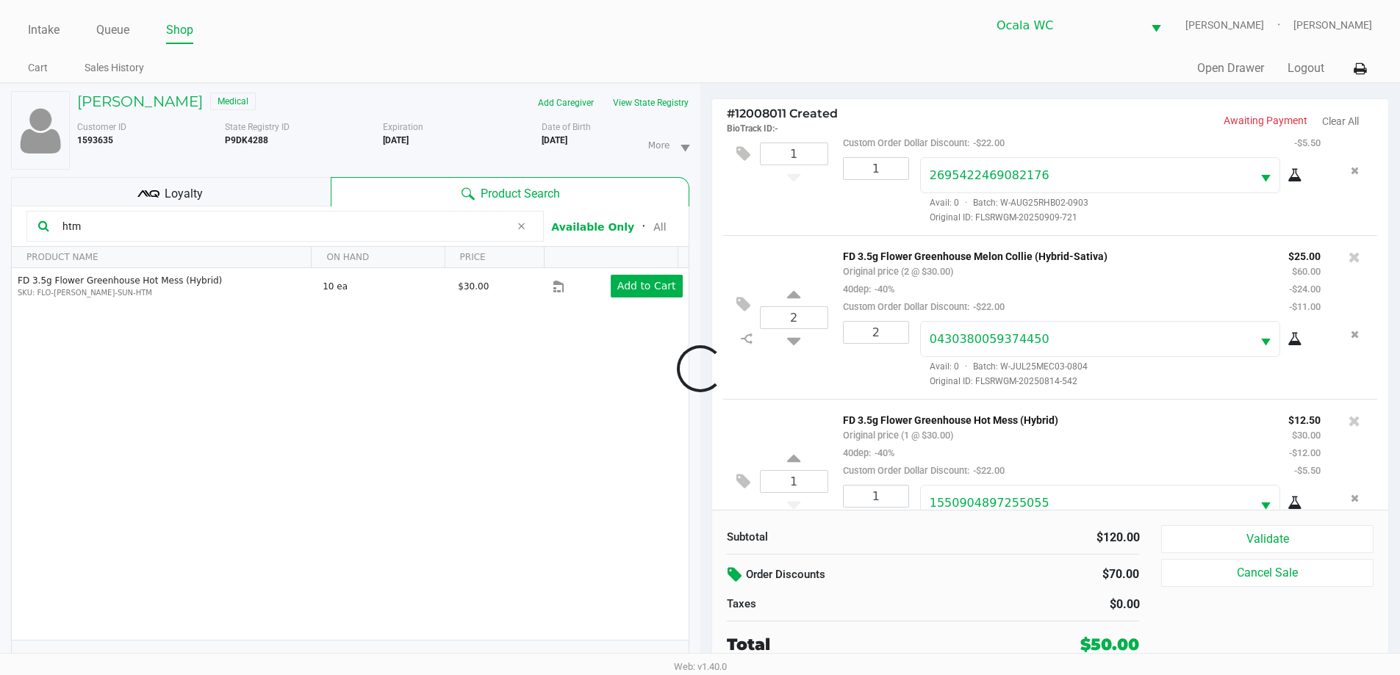
scroll to position [122, 0]
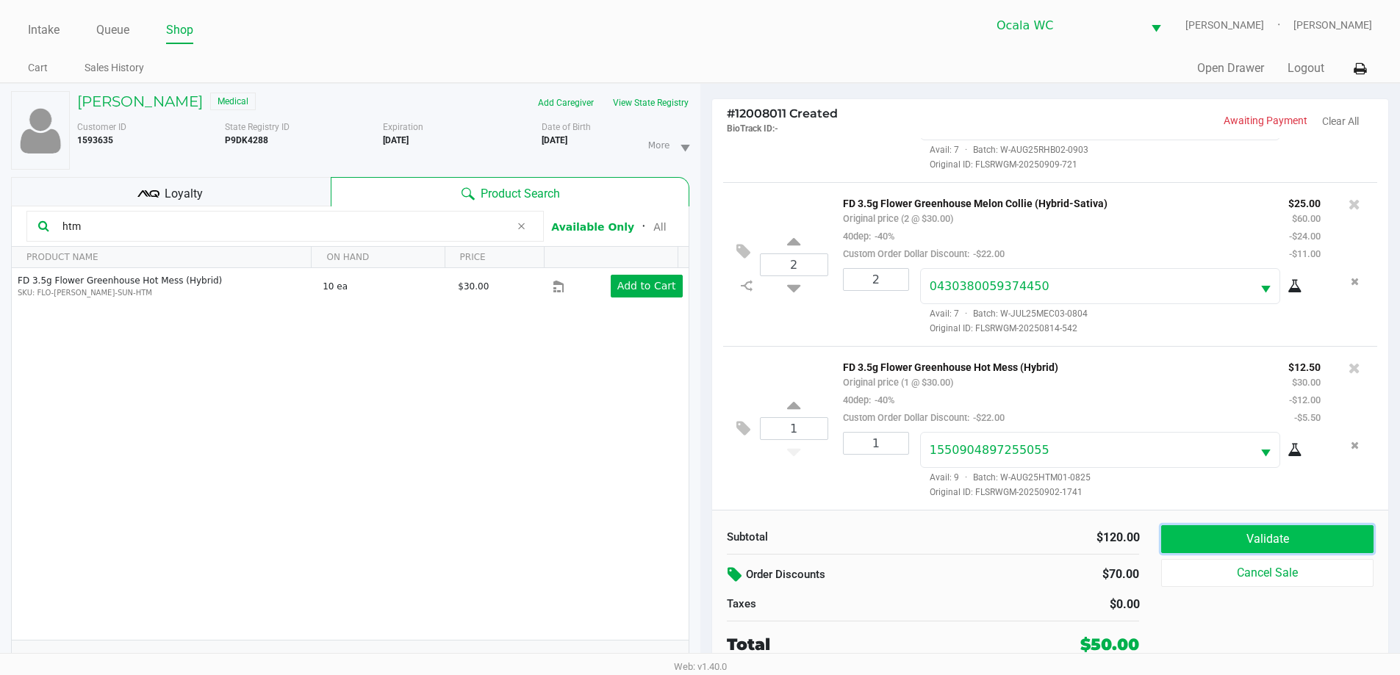
click at [1178, 540] on button "Validate" at bounding box center [1267, 539] width 212 height 28
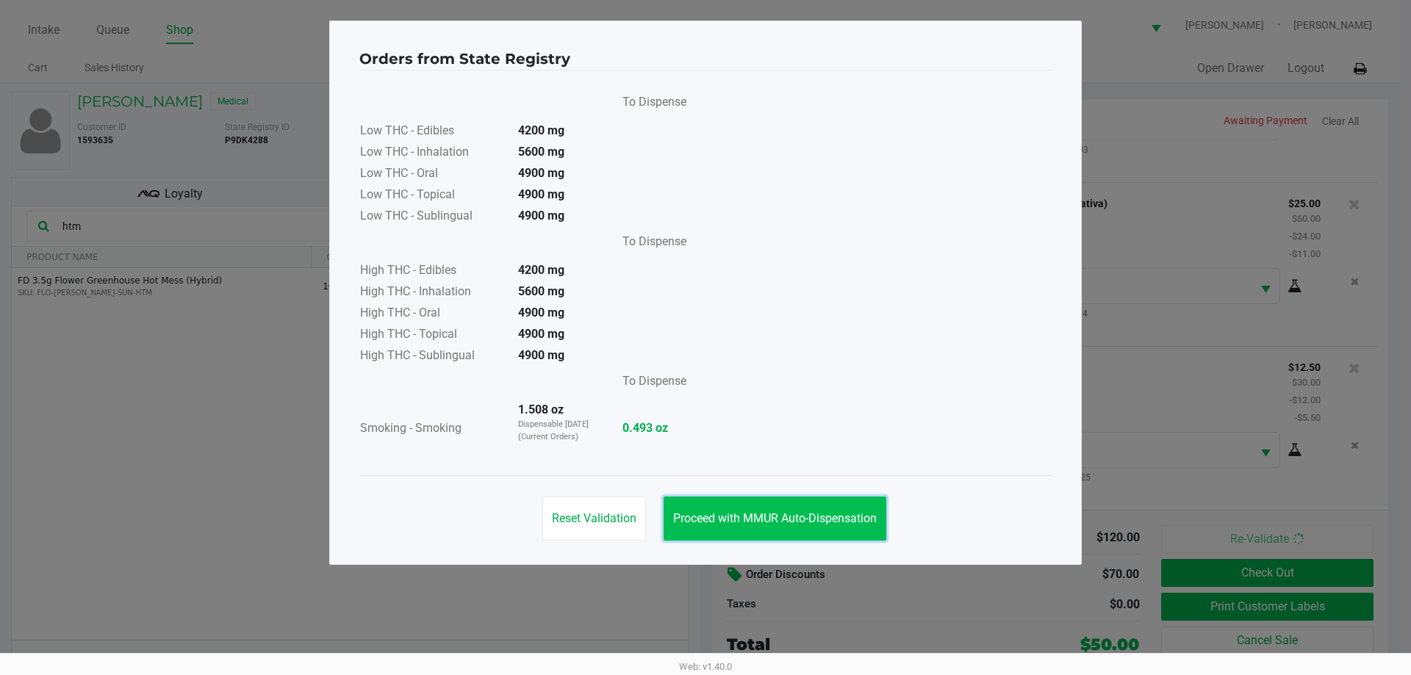
click at [835, 518] on span "Proceed with MMUR Auto-Dispensation" at bounding box center [775, 518] width 204 height 14
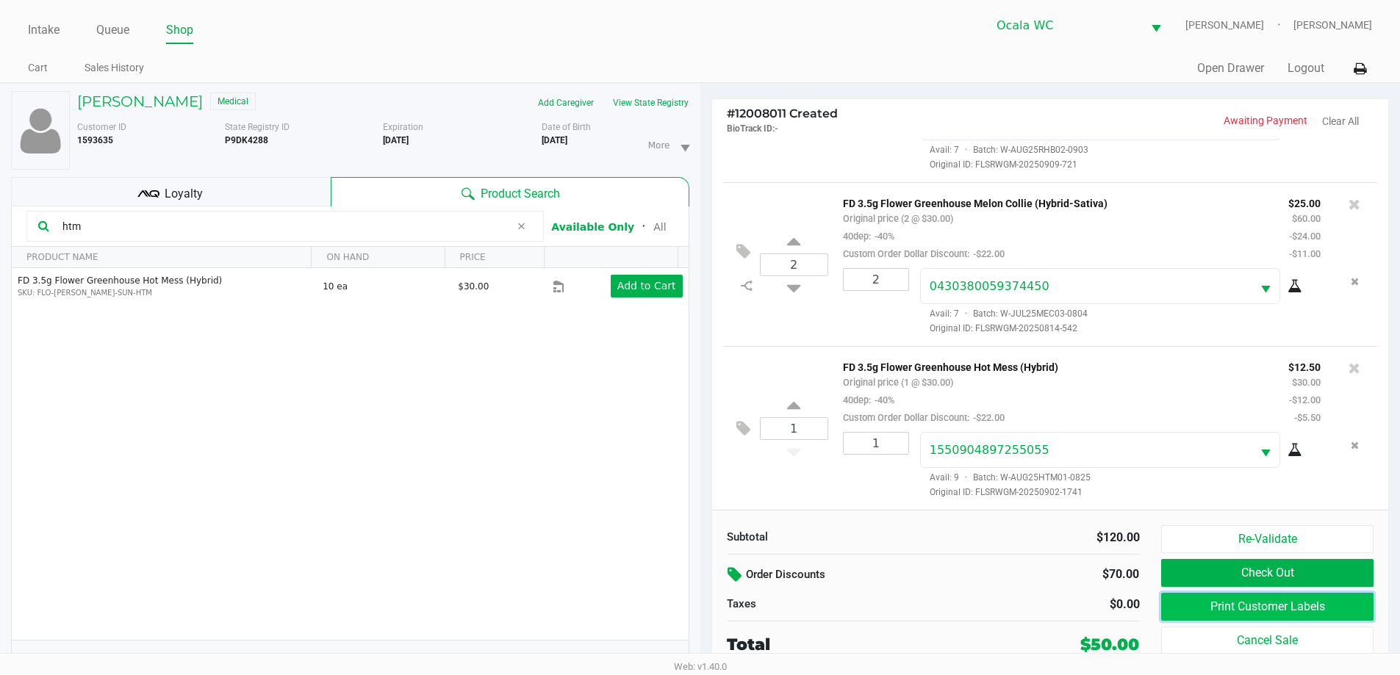
click at [1237, 603] on button "Print Customer Labels" at bounding box center [1267, 607] width 212 height 28
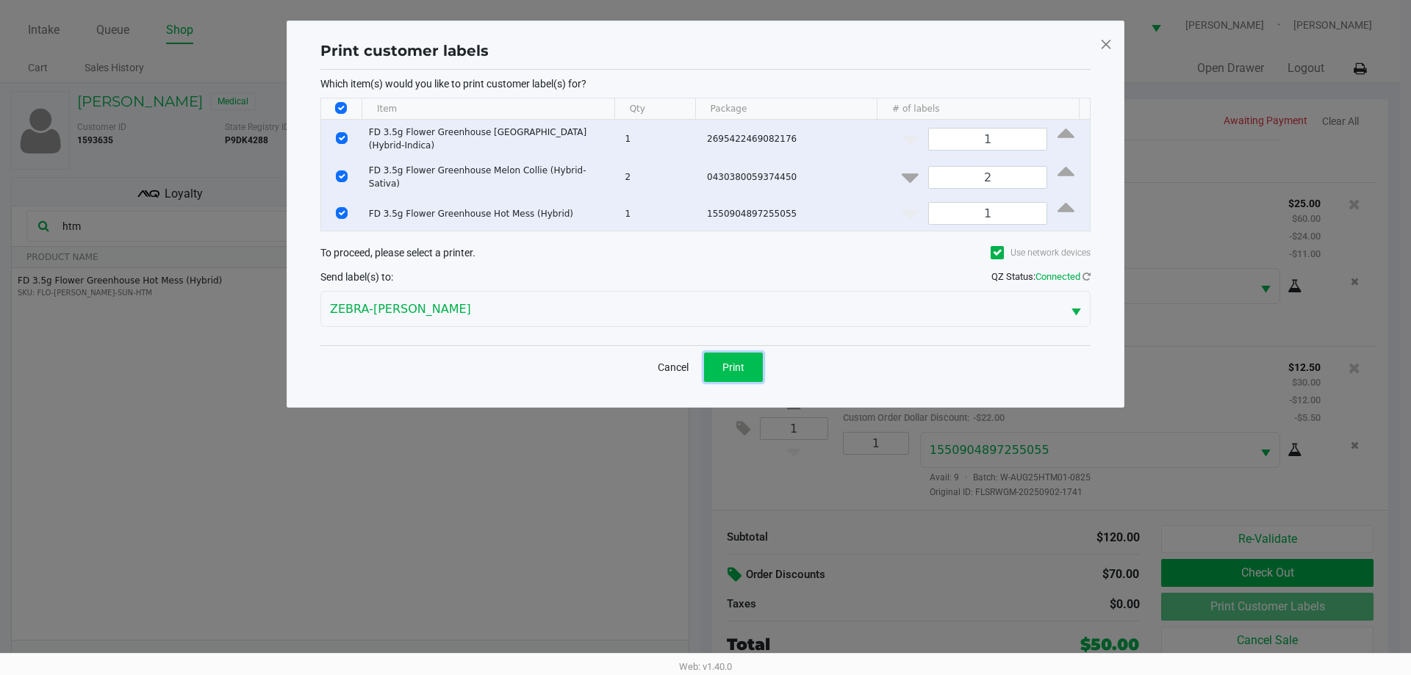
click at [751, 359] on button "Print" at bounding box center [733, 367] width 59 height 29
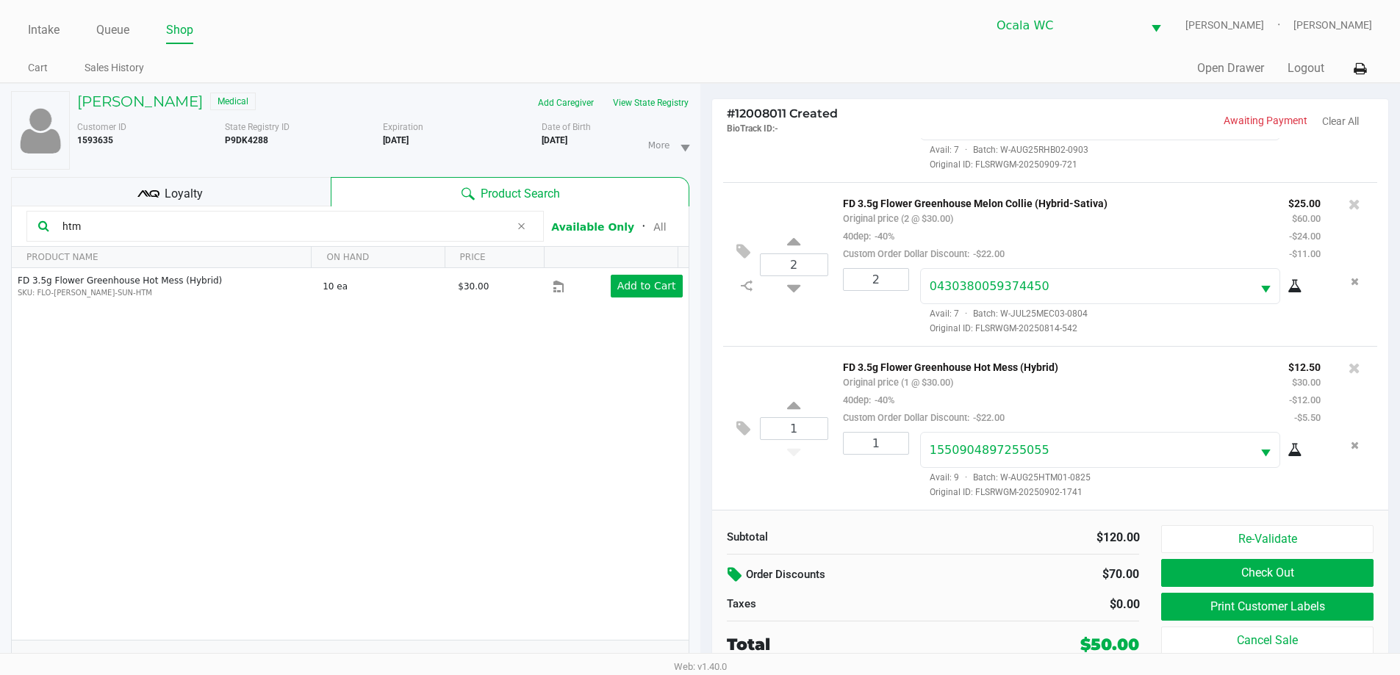
click at [1323, 564] on button "Check Out" at bounding box center [1267, 573] width 212 height 28
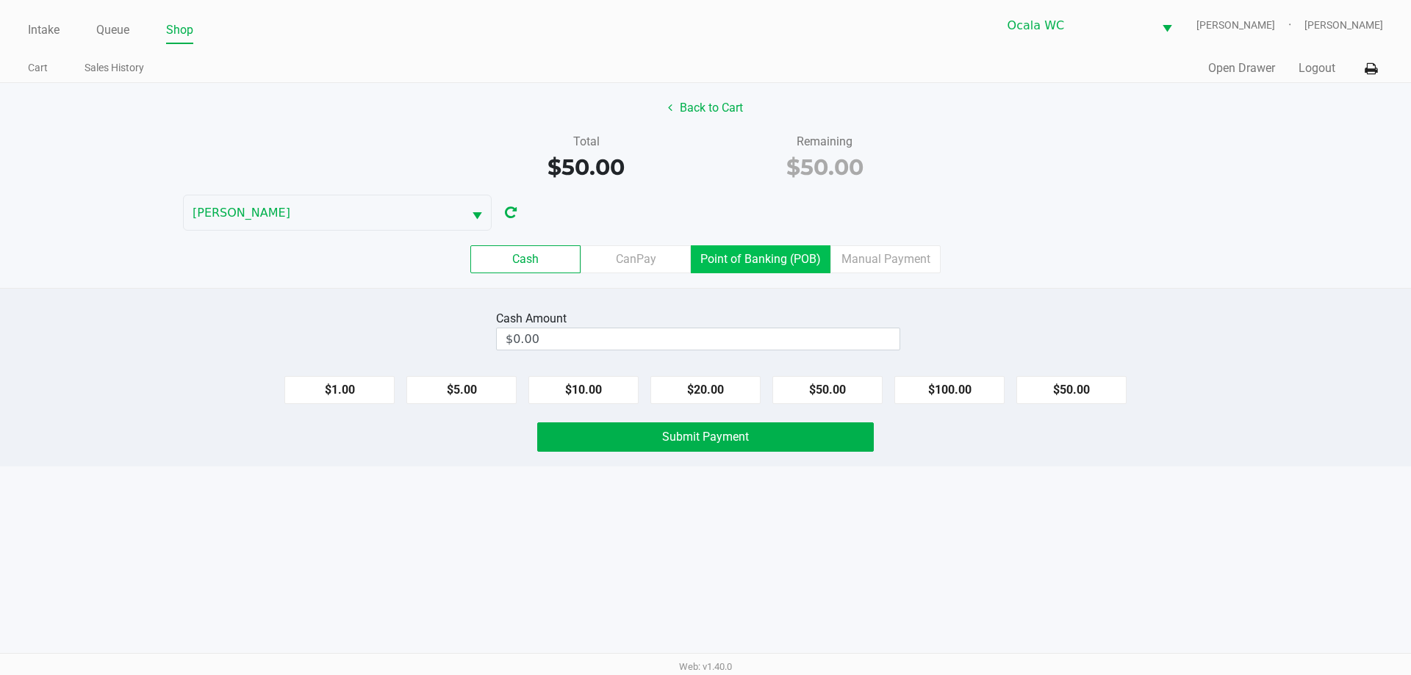
click at [744, 259] on label "Point of Banking (POB)" at bounding box center [761, 259] width 140 height 28
click at [0, 0] on 7 "Point of Banking (POB)" at bounding box center [0, 0] width 0 height 0
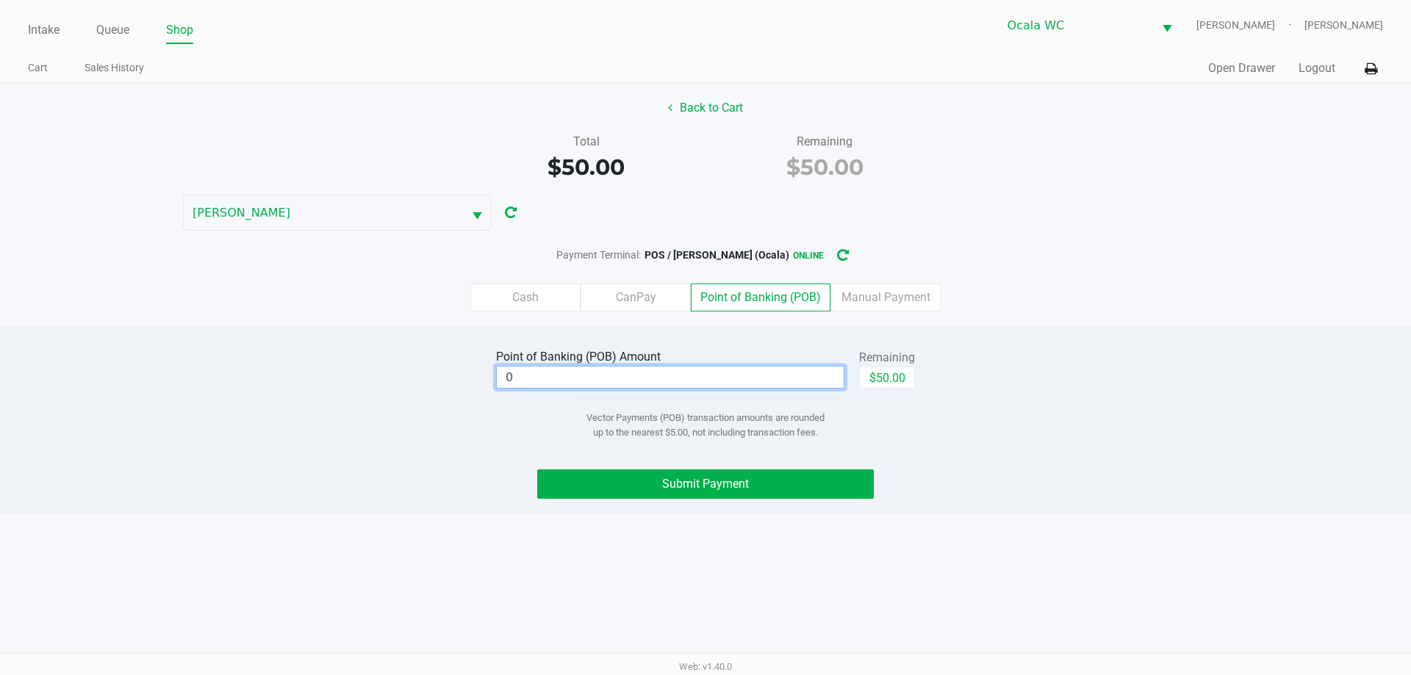
click at [747, 379] on input "0" at bounding box center [670, 377] width 347 height 21
click at [931, 378] on div "Point of Banking (POB) Amount $0.00 Remaining $50.00 Vector Payments (POB) tran…" at bounding box center [705, 398] width 1433 height 106
click at [890, 380] on button "$50.00" at bounding box center [887, 378] width 56 height 22
type input "$50.00"
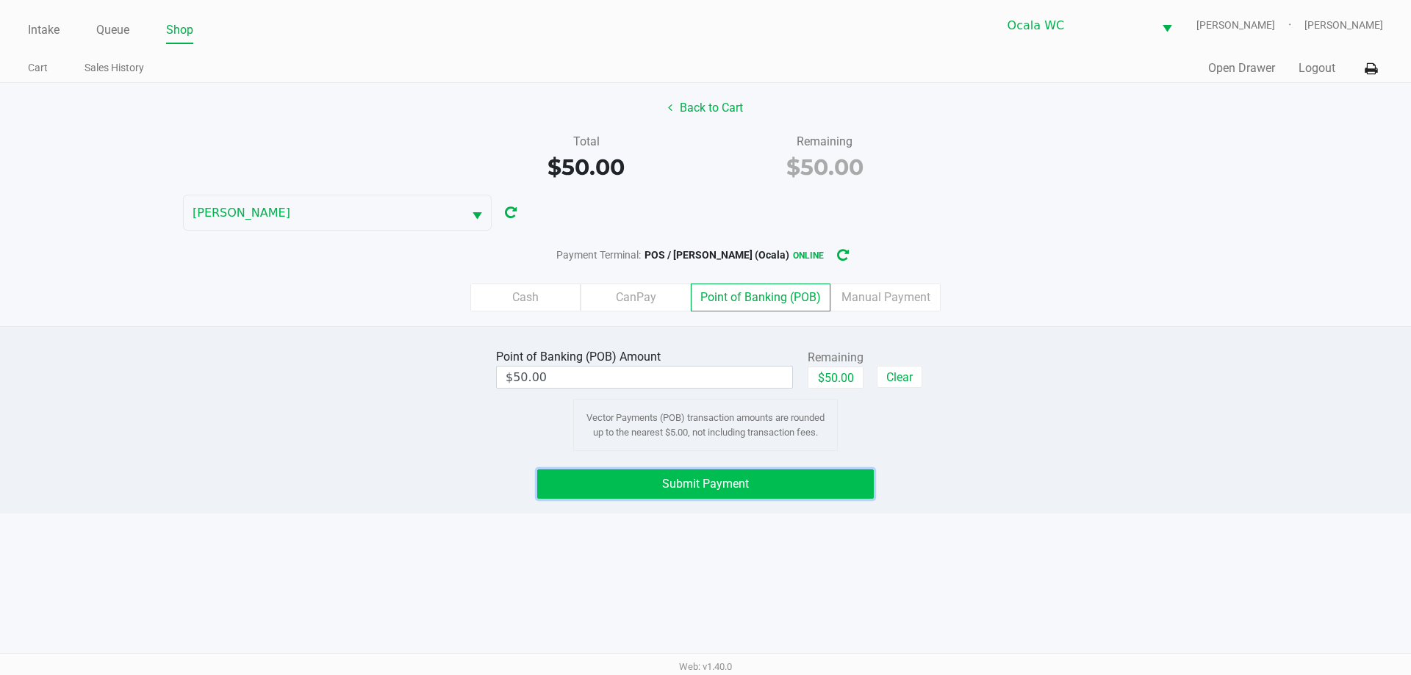
click at [799, 482] on button "Submit Payment" at bounding box center [705, 483] width 337 height 29
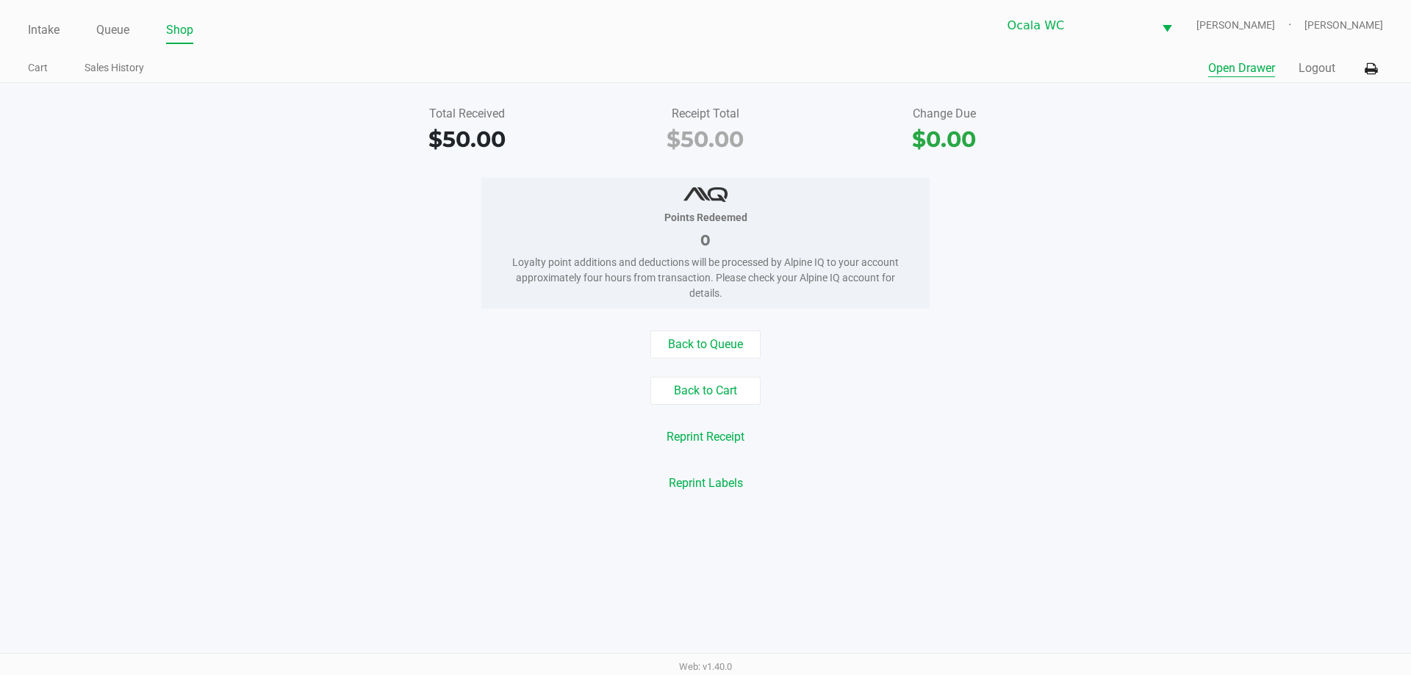
click at [1242, 68] on button "Open Drawer" at bounding box center [1241, 69] width 67 height 18
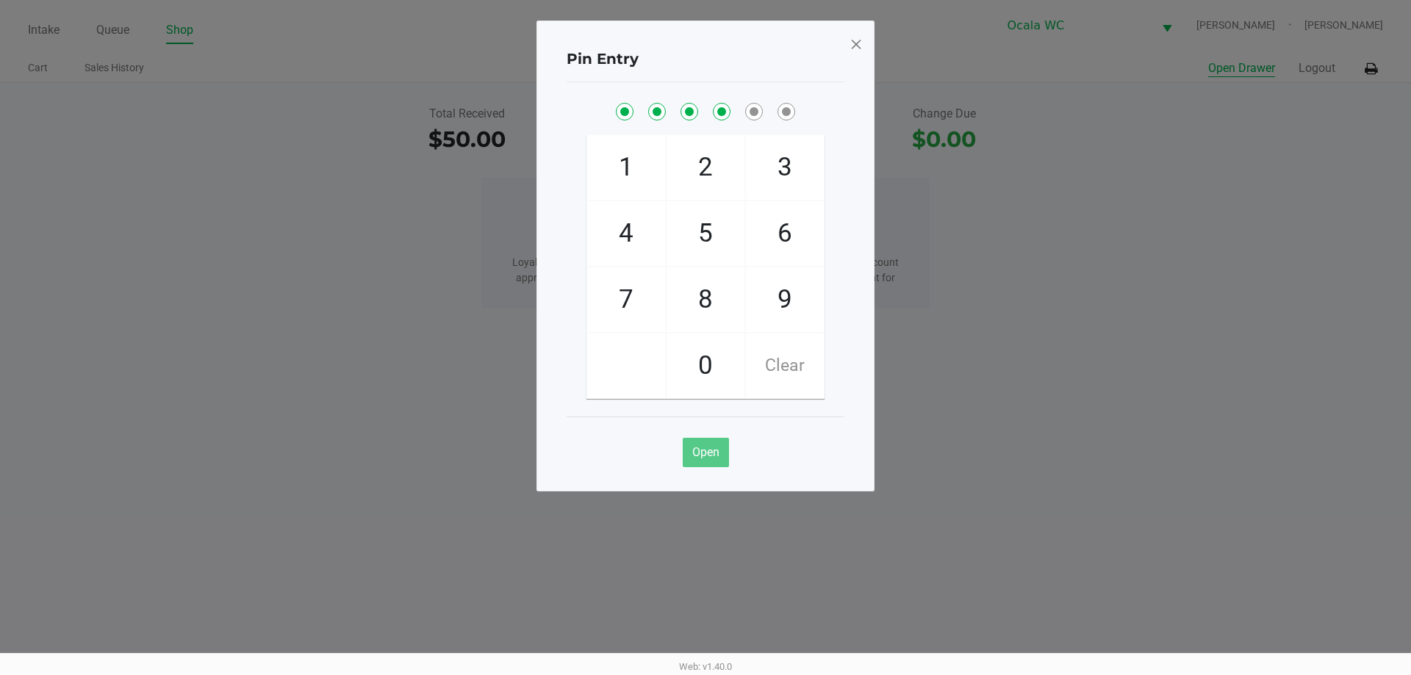
checkbox input "true"
click at [1208, 60] on button "Open Drawer" at bounding box center [1241, 69] width 67 height 18
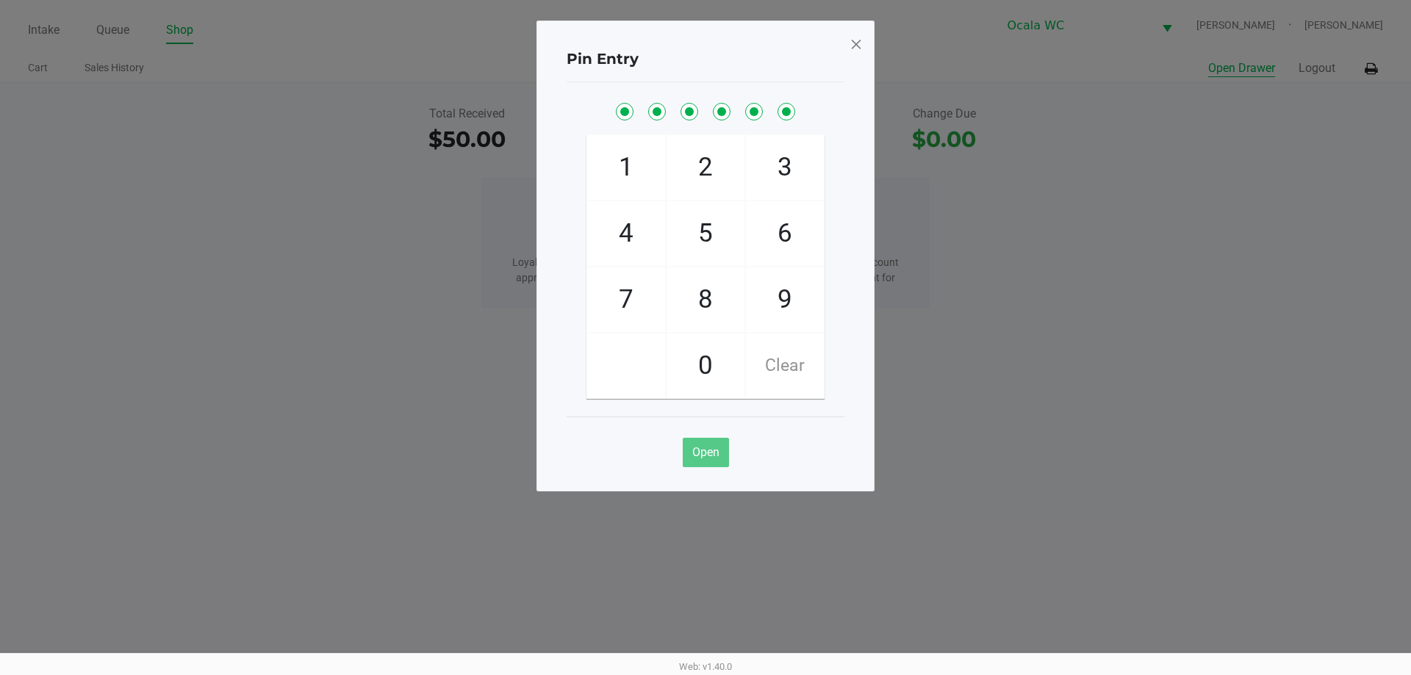
checkbox input "true"
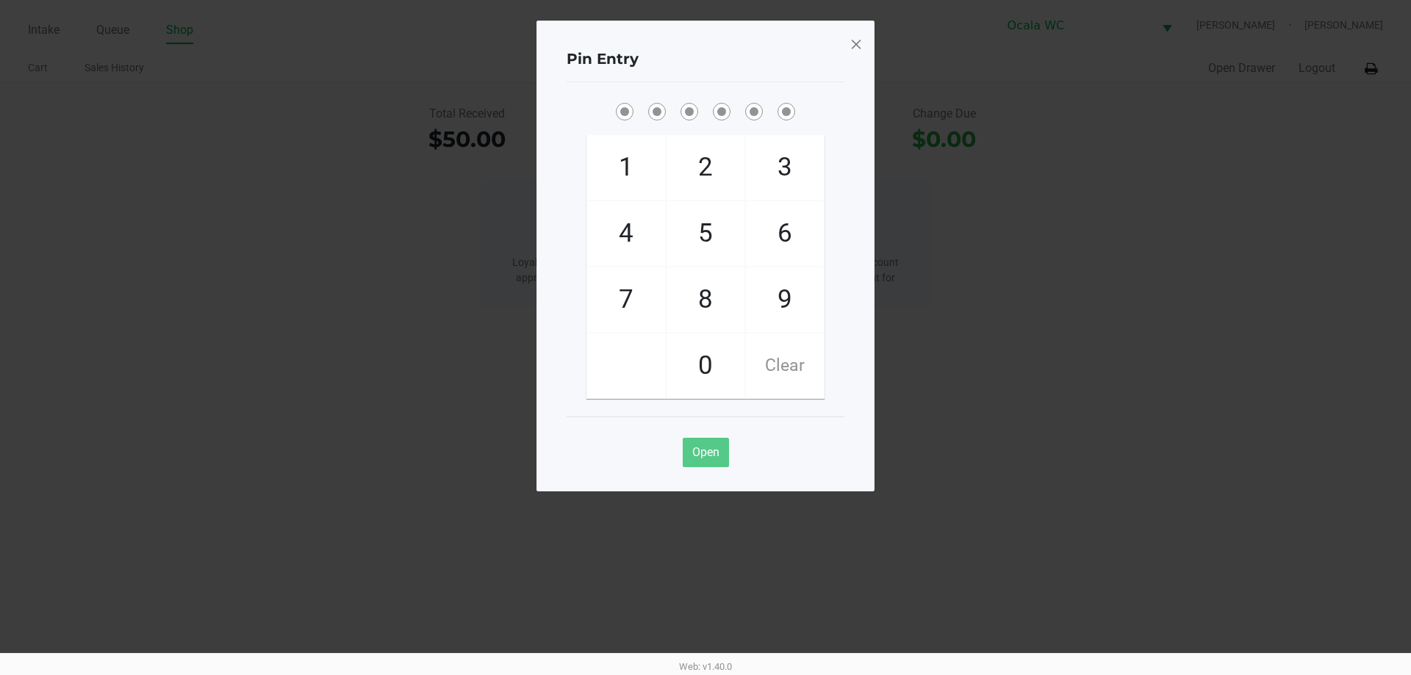
click at [857, 43] on span at bounding box center [855, 44] width 13 height 24
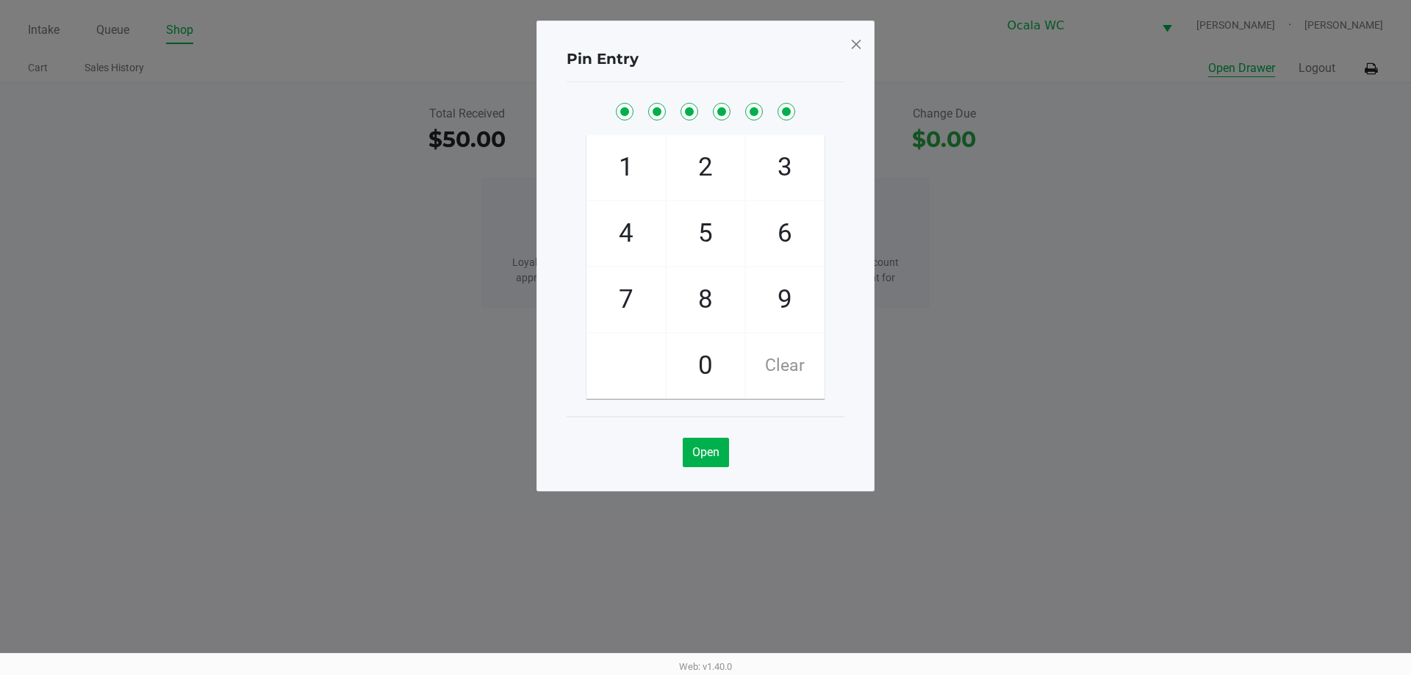
click at [856, 38] on span at bounding box center [855, 44] width 13 height 24
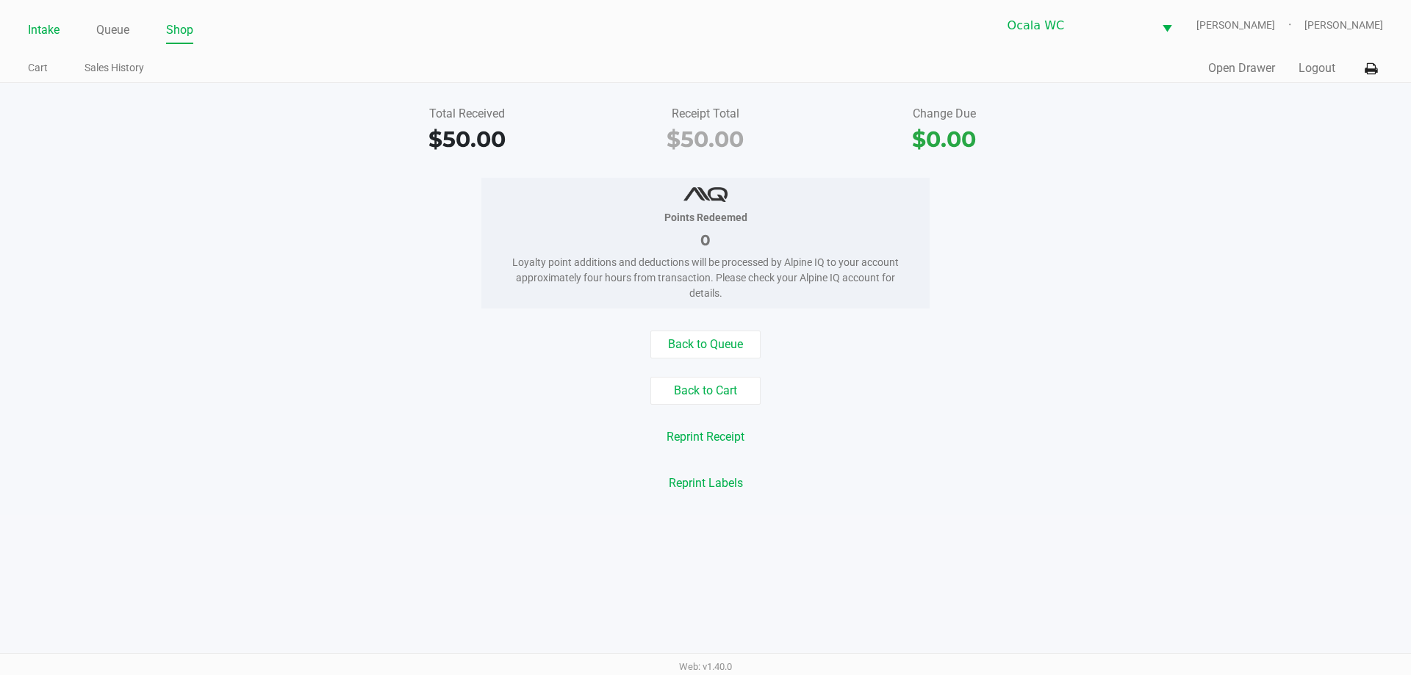
click at [29, 43] on li "Intake" at bounding box center [44, 31] width 32 height 26
click at [48, 28] on link "Intake" at bounding box center [44, 30] width 32 height 21
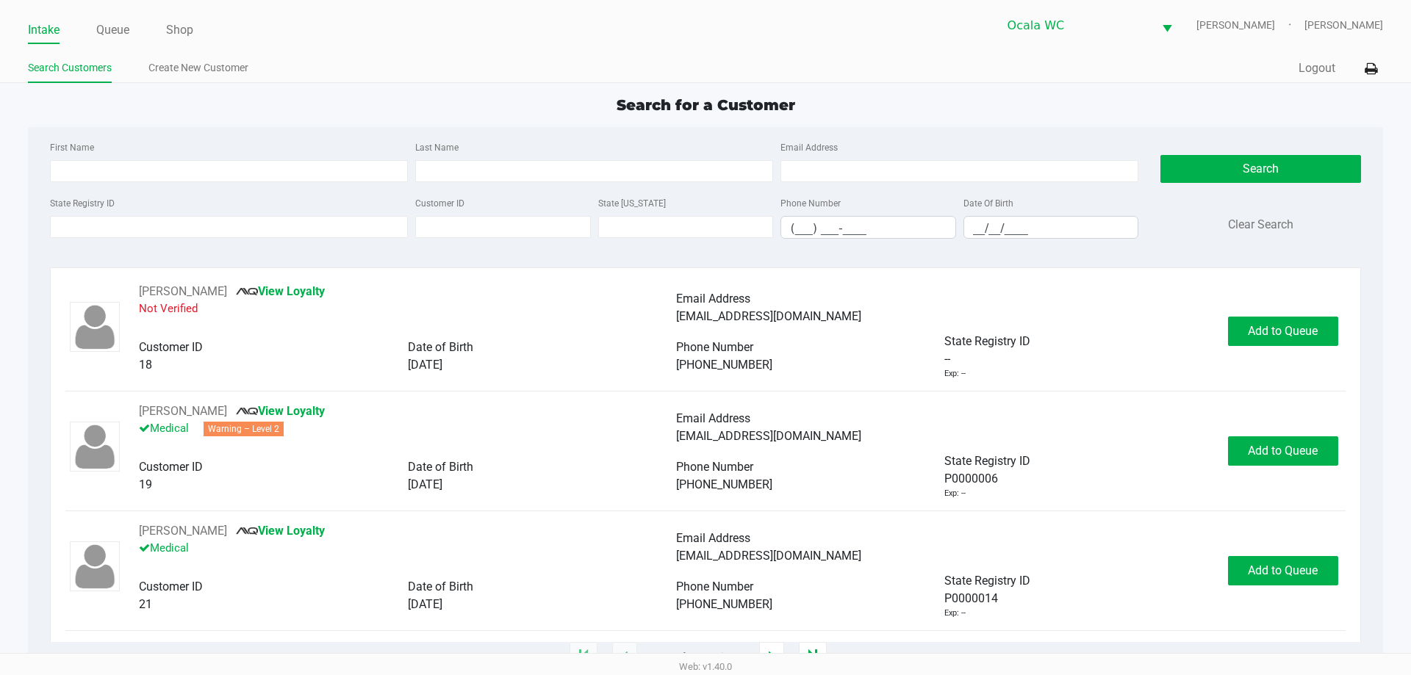
click at [134, 23] on ul "Intake Queue Shop" at bounding box center [366, 30] width 677 height 25
click at [120, 26] on link "Queue" at bounding box center [112, 30] width 33 height 21
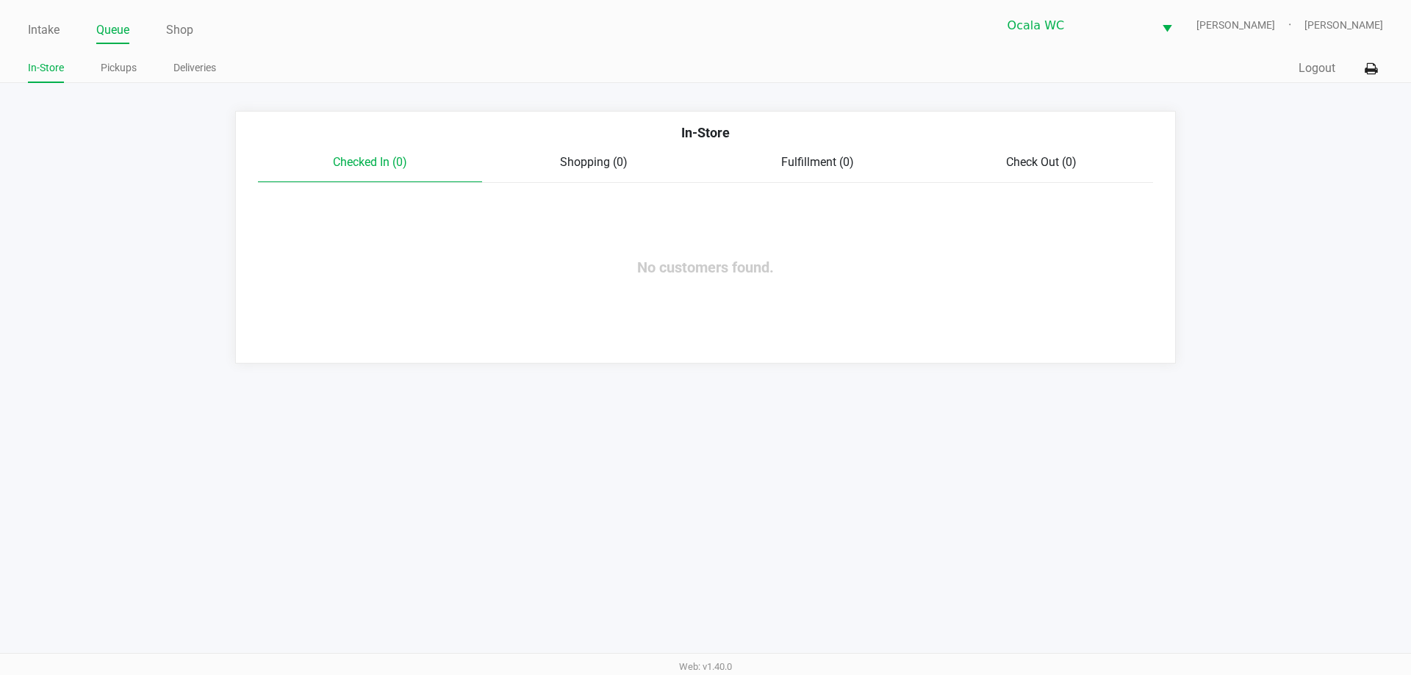
click at [101, 56] on div "In-Store Pickups Deliveries" at bounding box center [366, 68] width 677 height 27
click at [114, 67] on link "Pickups" at bounding box center [119, 68] width 36 height 18
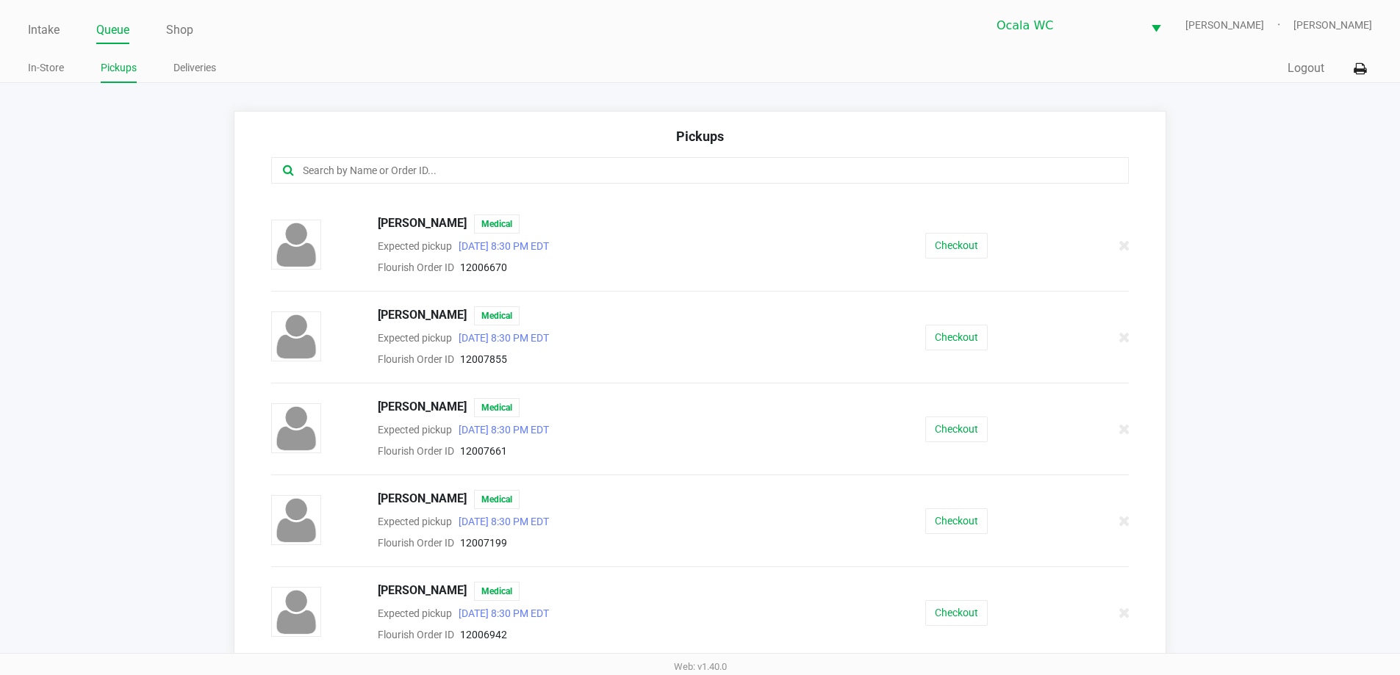
scroll to position [220, 0]
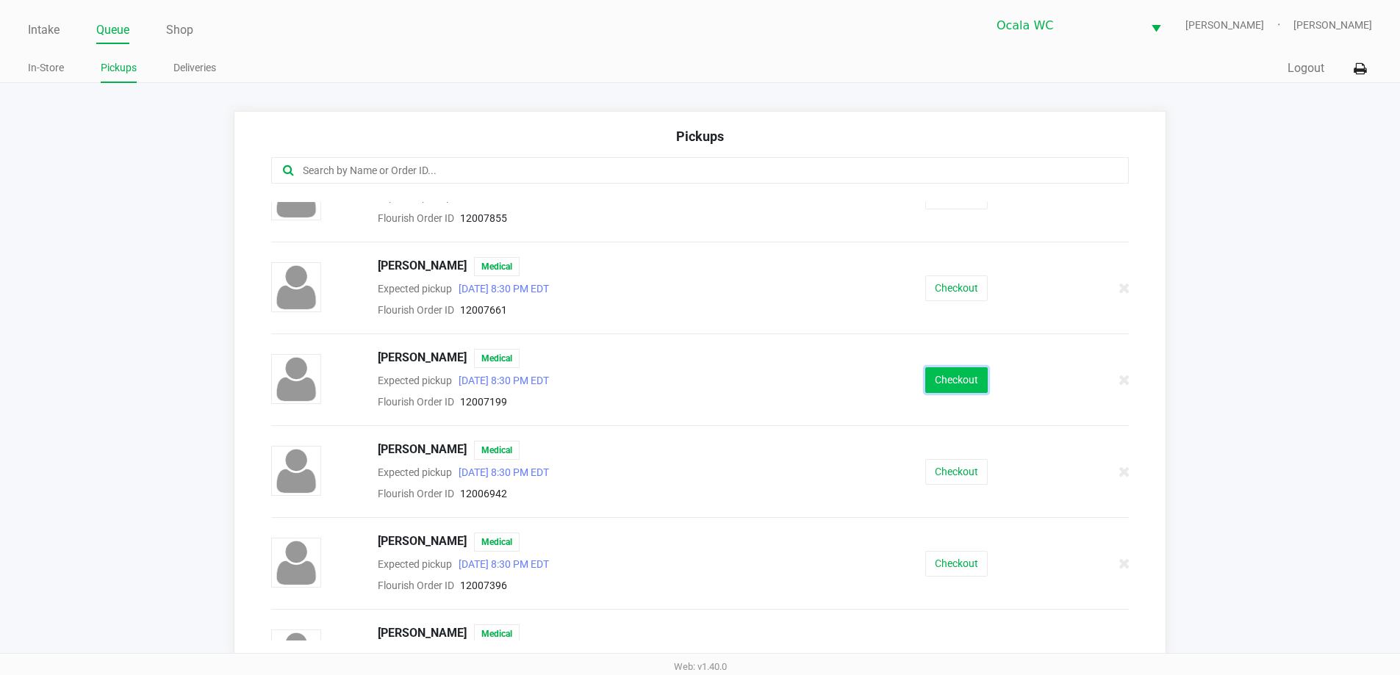
click at [925, 388] on button "Checkout" at bounding box center [956, 380] width 62 height 26
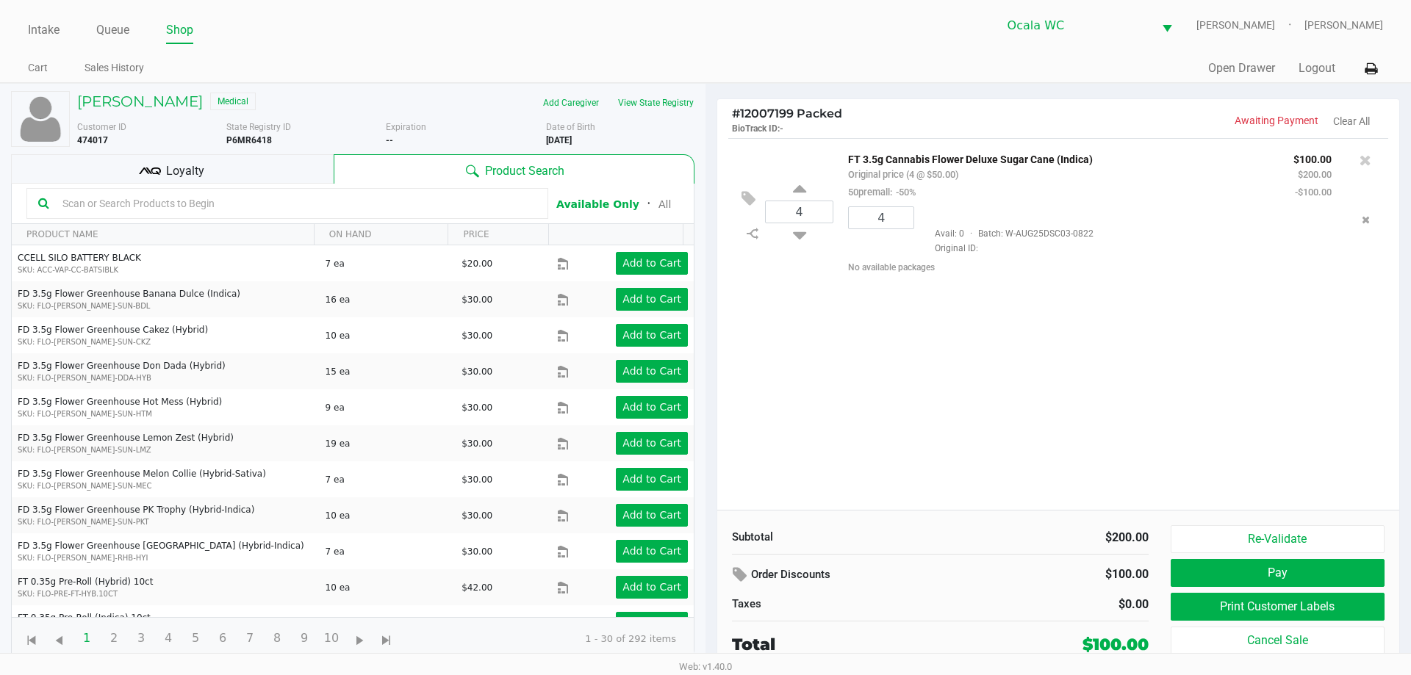
click at [1023, 395] on div "4 FT 3.5g Cannabis Flower Deluxe Sugar Cane (Indica) Original price (4 @ $50.00…" at bounding box center [1058, 324] width 682 height 372
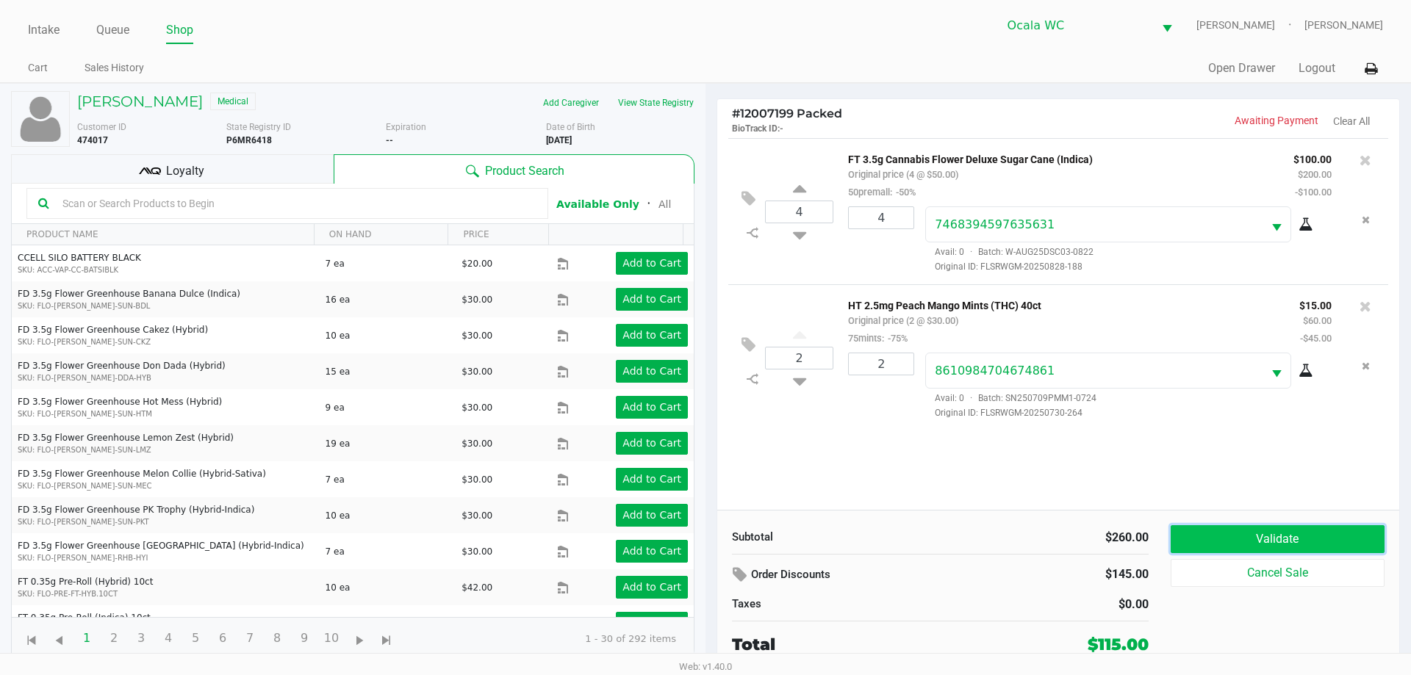
click at [1209, 543] on button "Validate" at bounding box center [1277, 539] width 214 height 28
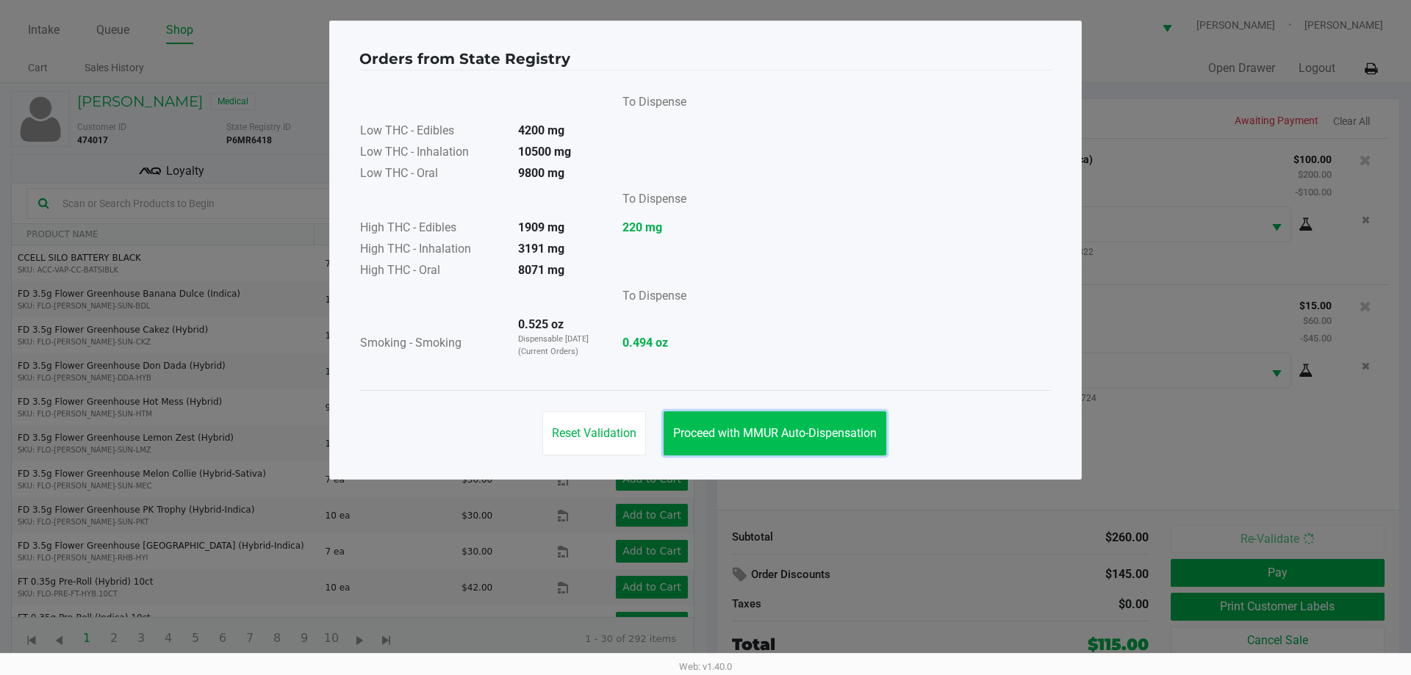
click at [806, 436] on span "Proceed with MMUR Auto-Dispensation" at bounding box center [775, 433] width 204 height 14
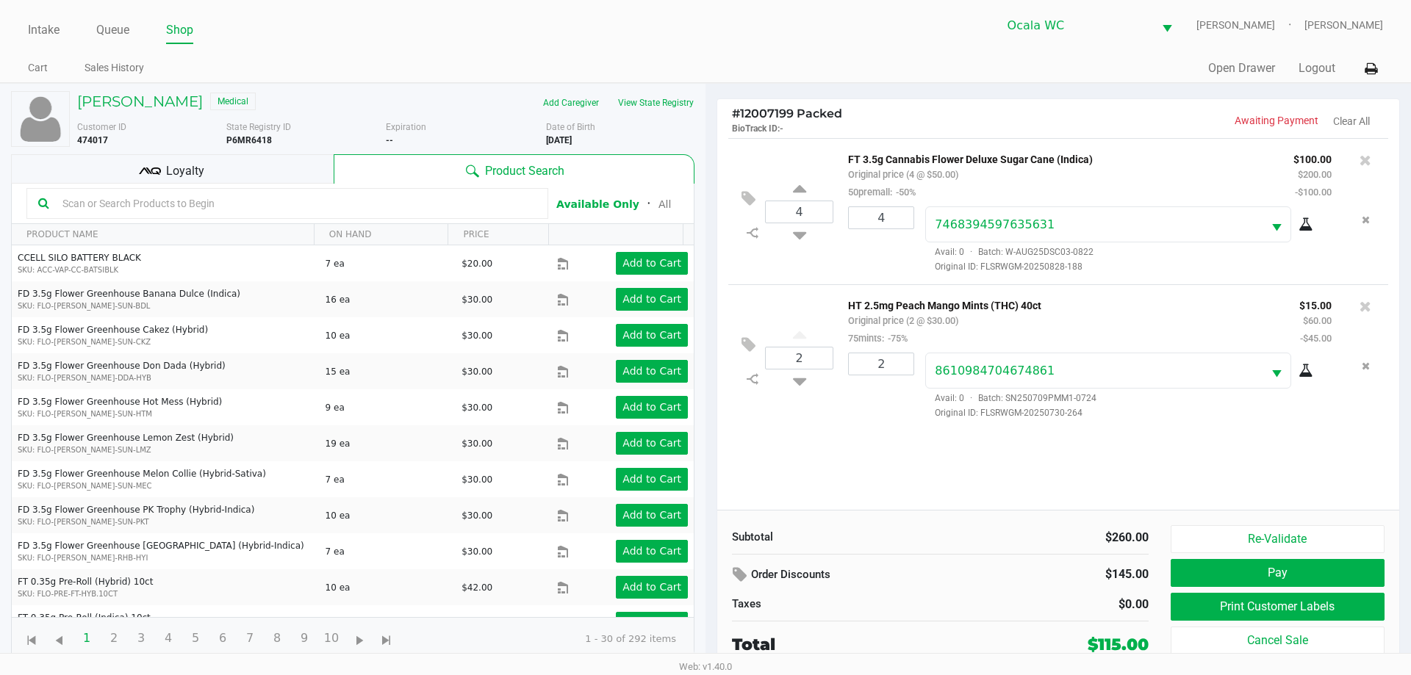
click at [195, 168] on span "Loyalty" at bounding box center [185, 171] width 38 height 18
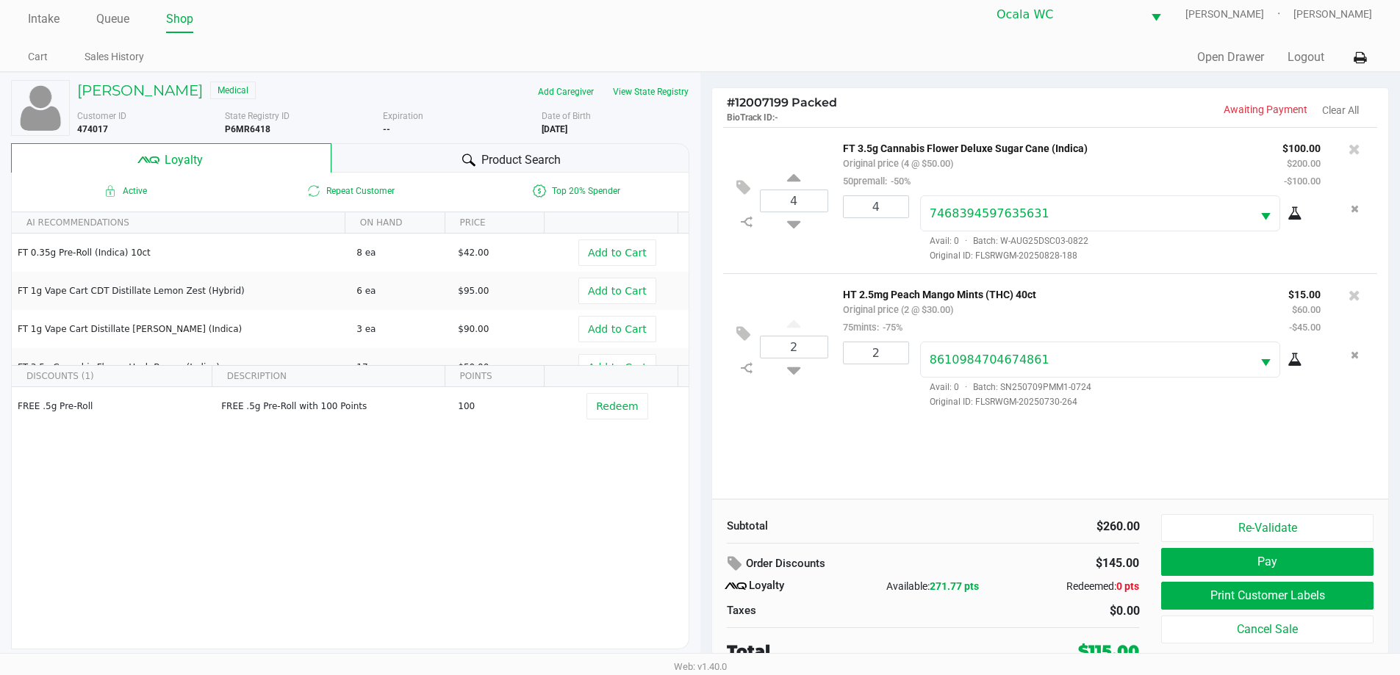
scroll to position [15, 0]
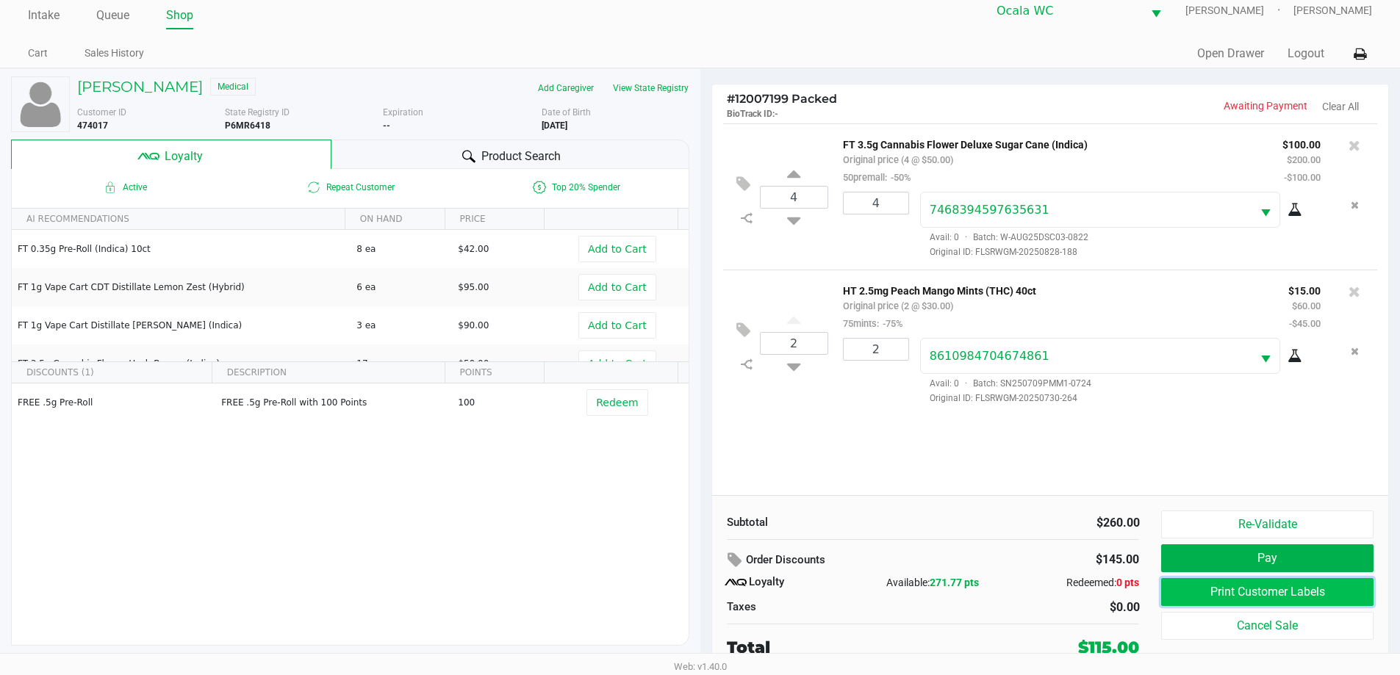
click at [1203, 594] on button "Print Customer Labels" at bounding box center [1267, 592] width 212 height 28
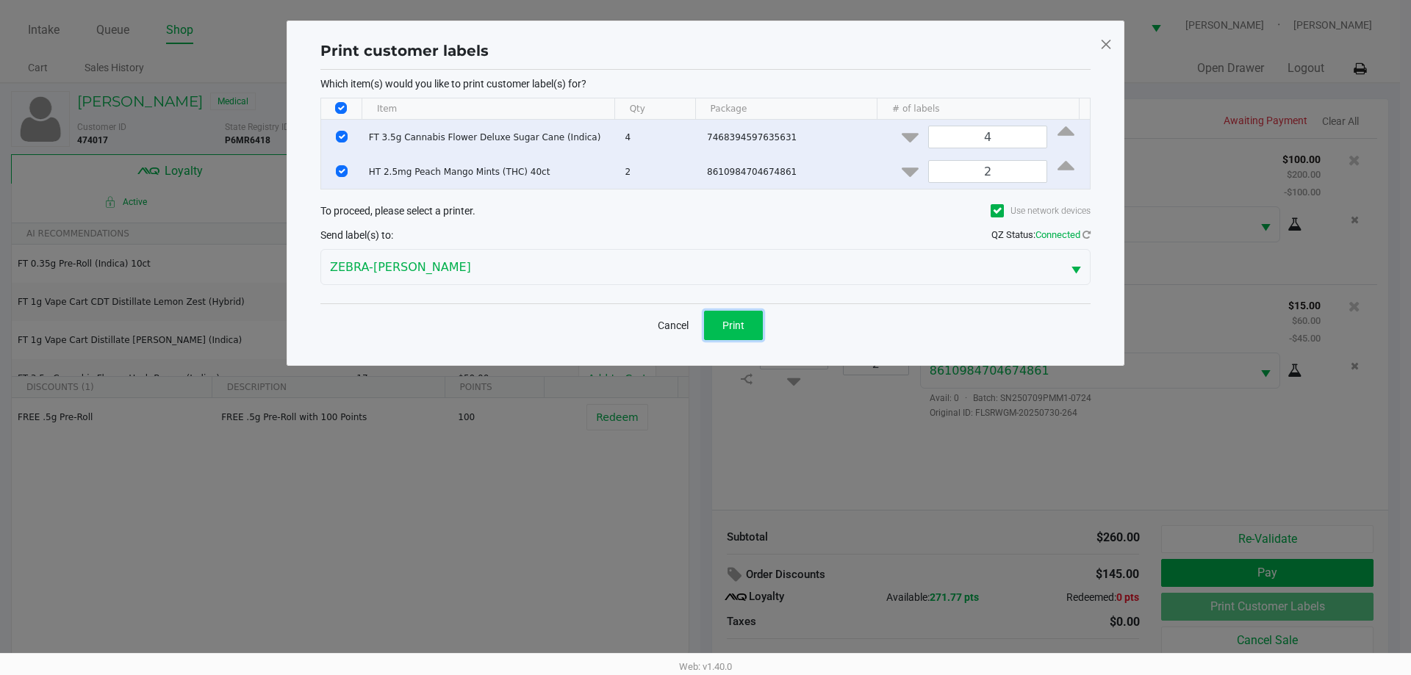
click at [738, 320] on span "Print" at bounding box center [733, 326] width 22 height 12
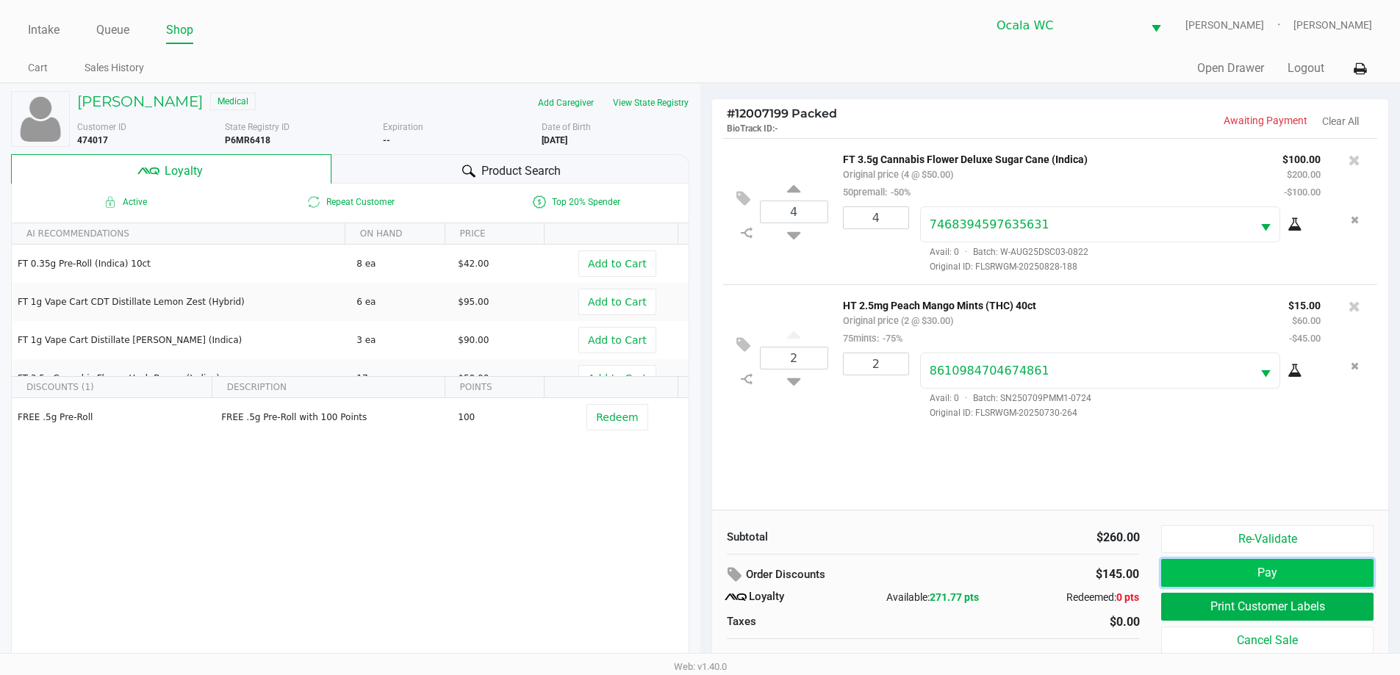
click at [1340, 576] on button "Pay" at bounding box center [1267, 573] width 212 height 28
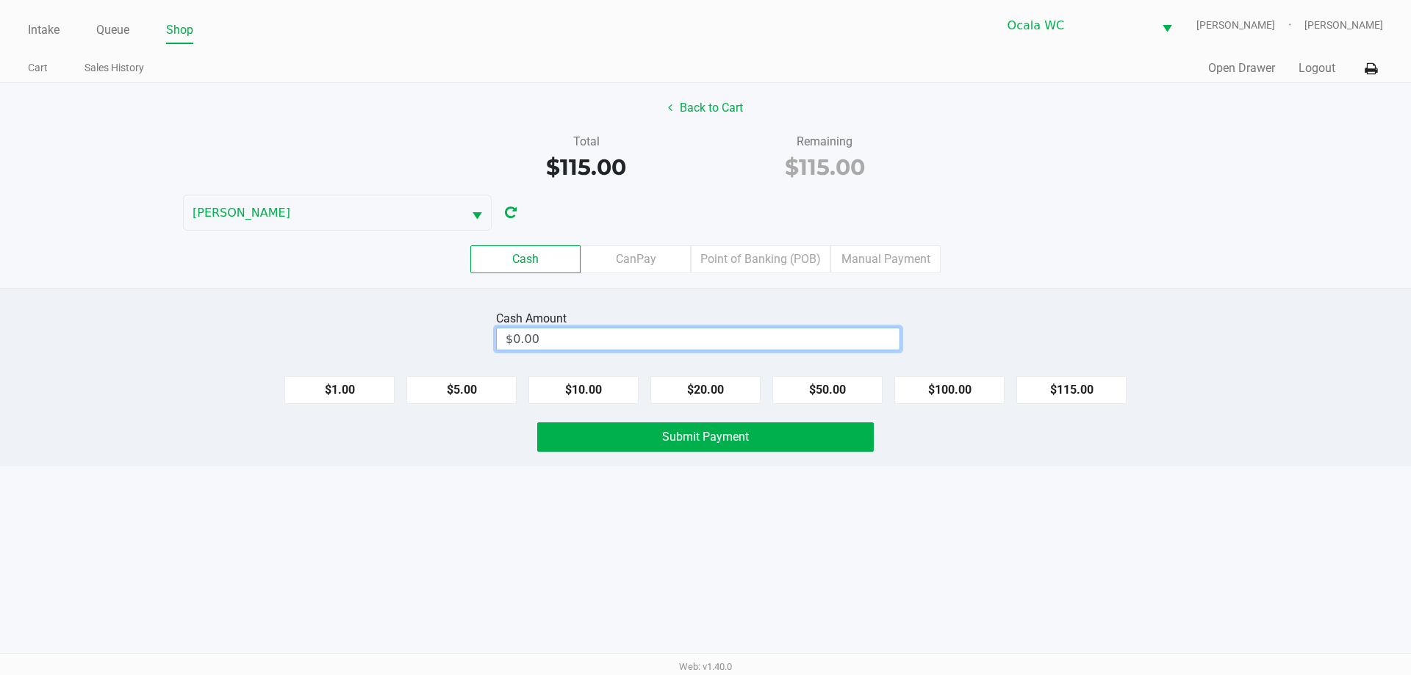
click at [846, 334] on input "$0.00" at bounding box center [698, 338] width 403 height 21
click at [1076, 388] on button "$115.00" at bounding box center [1071, 390] width 110 height 28
type input "$115.00"
click at [788, 445] on button "Submit Payment" at bounding box center [705, 436] width 337 height 29
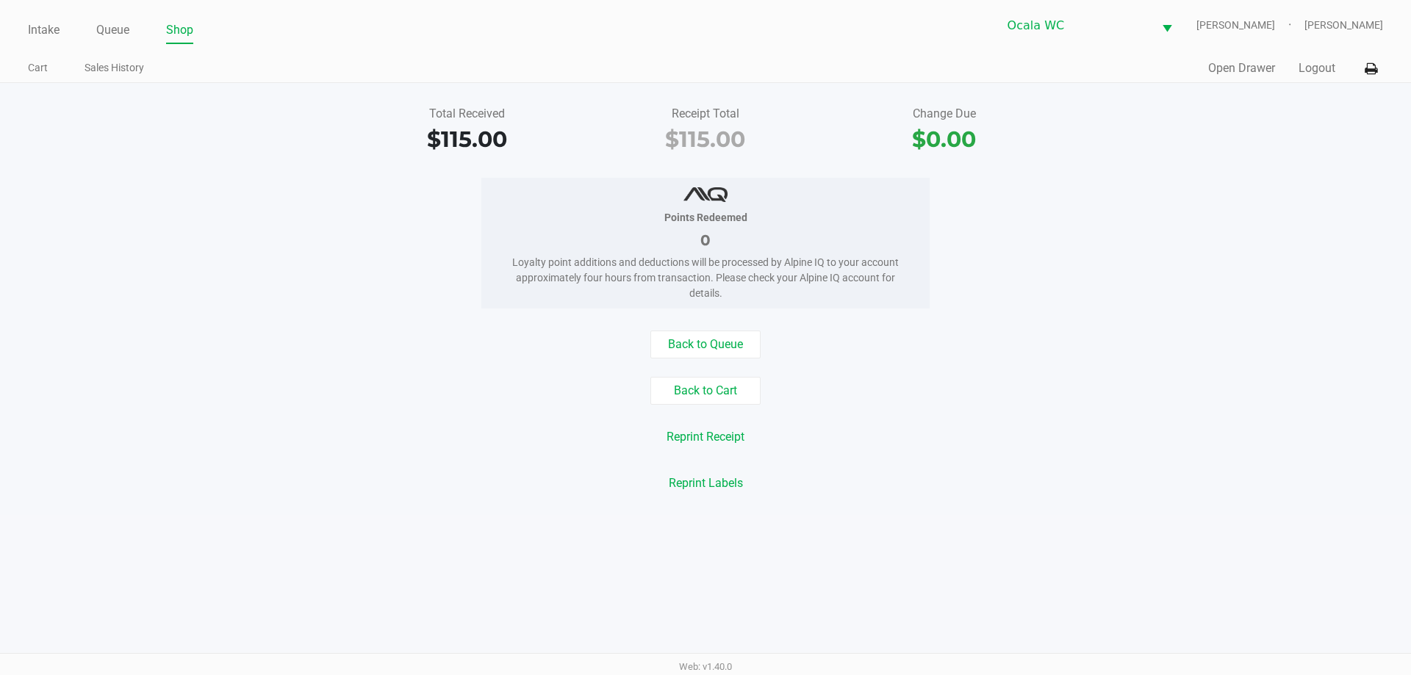
click at [308, 79] on ul "Cart Sales History" at bounding box center [366, 69] width 677 height 25
click at [122, 33] on link "Queue" at bounding box center [112, 30] width 33 height 21
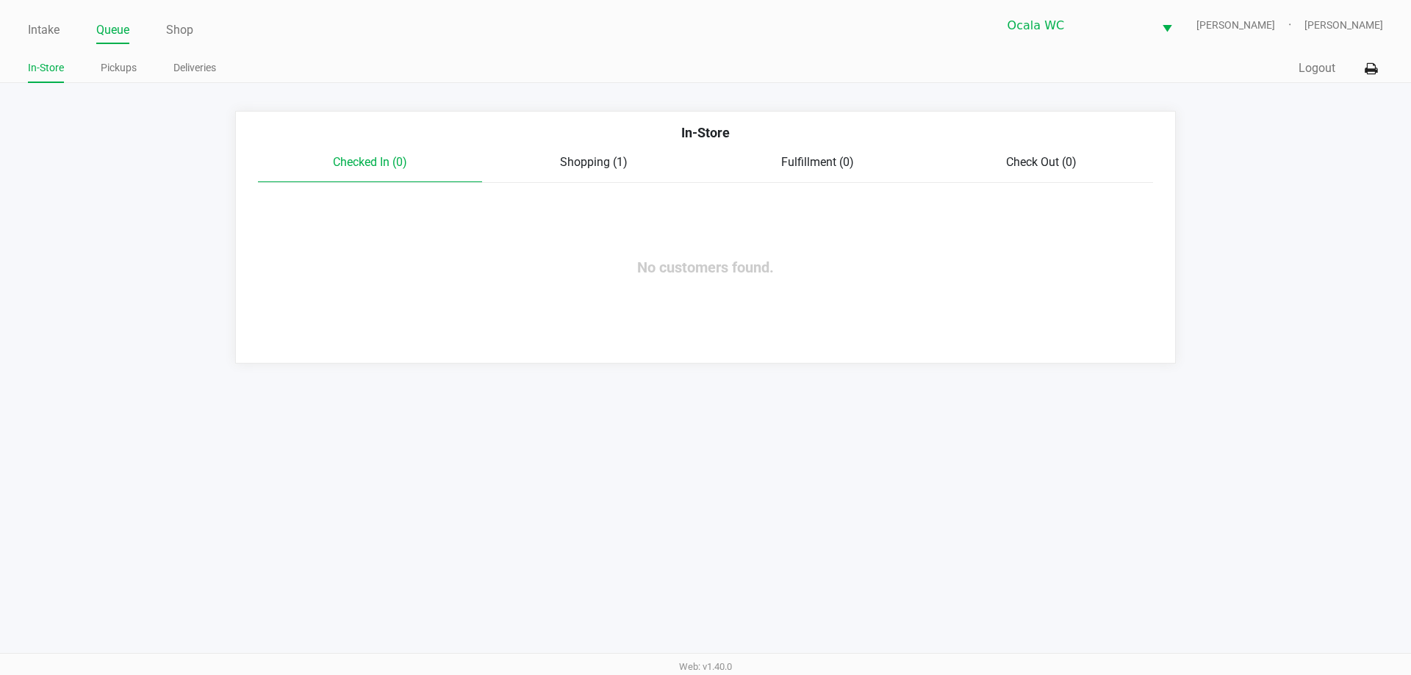
click at [282, 63] on ul "In-Store Pickups Deliveries" at bounding box center [366, 69] width 677 height 25
click at [118, 71] on link "Pickups" at bounding box center [119, 68] width 36 height 18
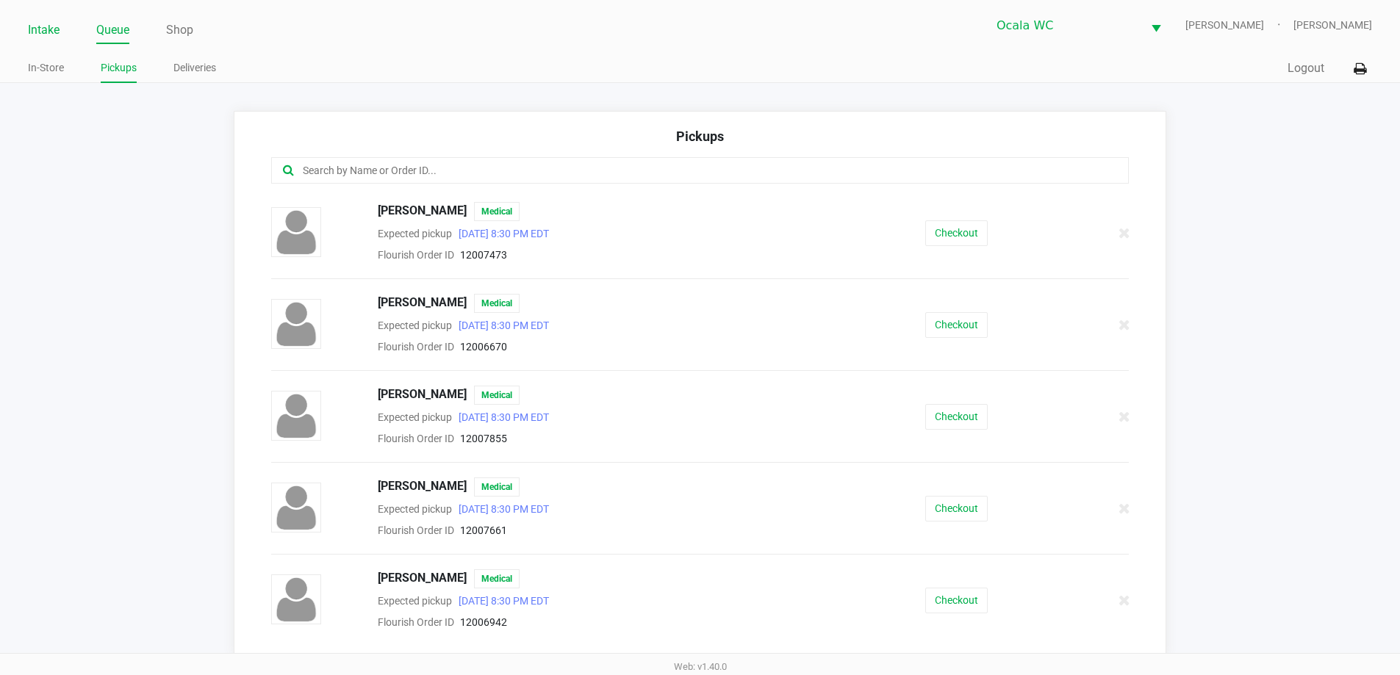
click at [34, 35] on link "Intake" at bounding box center [44, 30] width 32 height 21
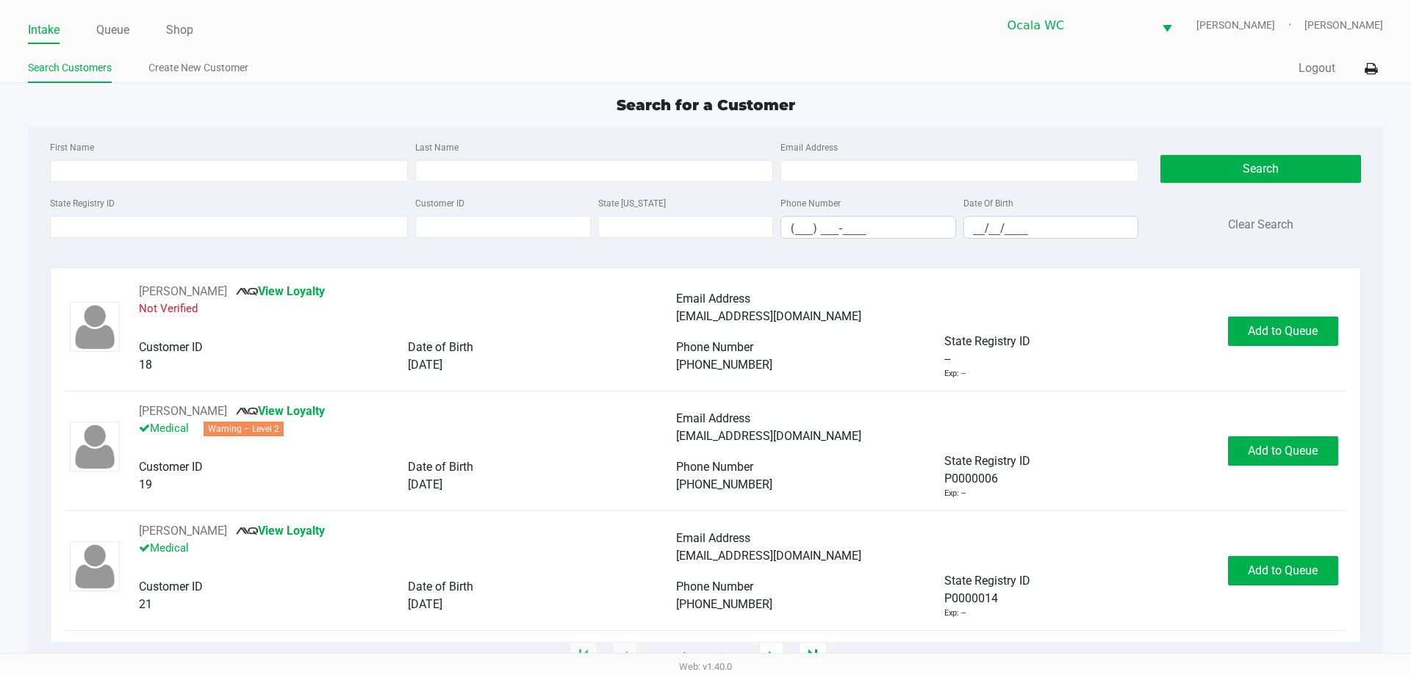
click at [443, 65] on ul "Search Customers Create New Customer" at bounding box center [366, 69] width 677 height 25
click at [499, 70] on ul "Search Customers Create New Customer" at bounding box center [366, 69] width 677 height 25
click at [318, 231] on input "State Registry ID" at bounding box center [229, 227] width 358 height 22
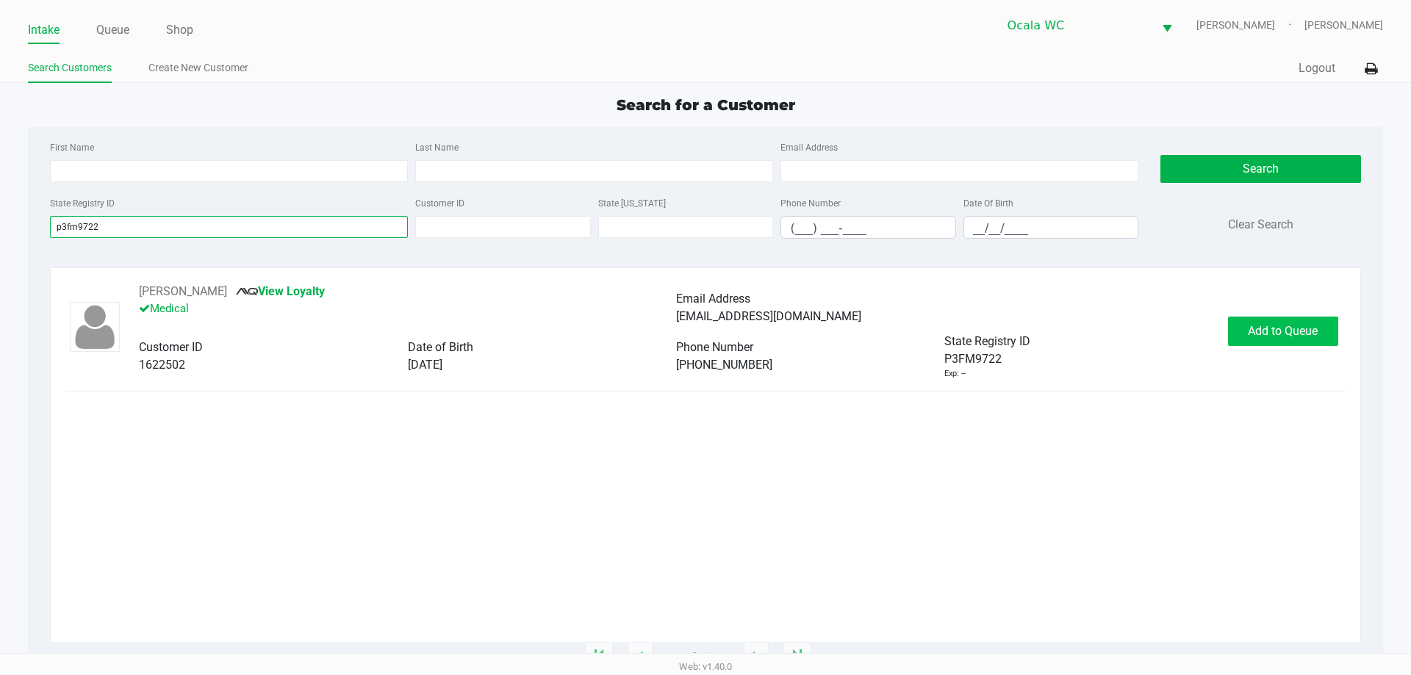
type input "p3fm9722"
click at [1284, 336] on span "Add to Queue" at bounding box center [1283, 331] width 70 height 14
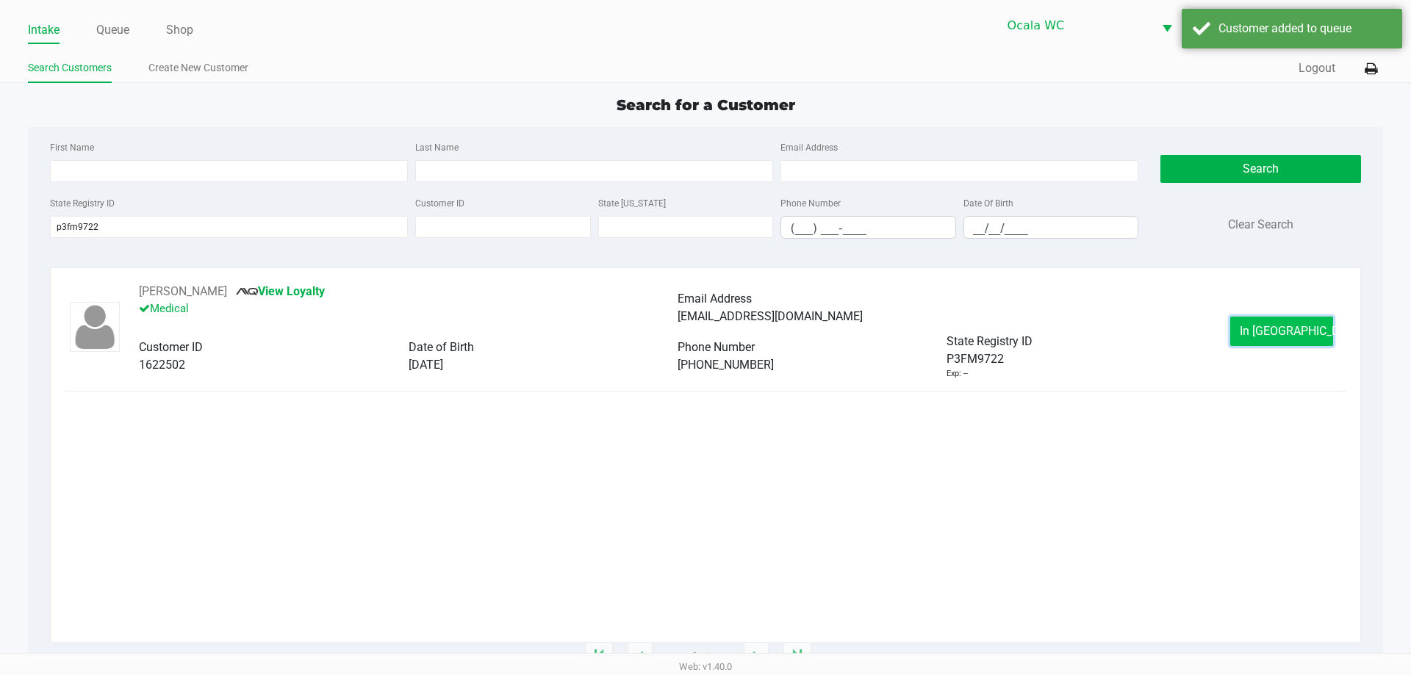
click at [1269, 326] on span "In Queue" at bounding box center [1300, 331] width 123 height 14
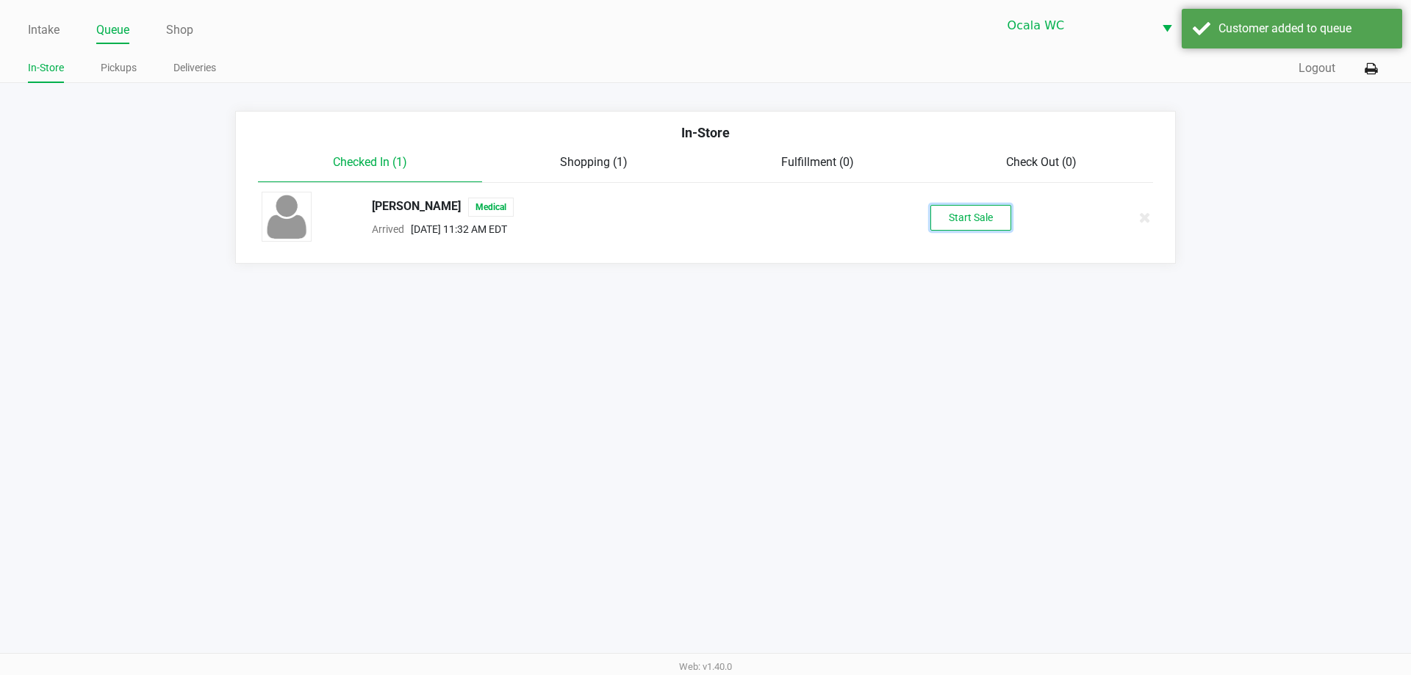
click at [952, 210] on button "Start Sale" at bounding box center [970, 218] width 81 height 26
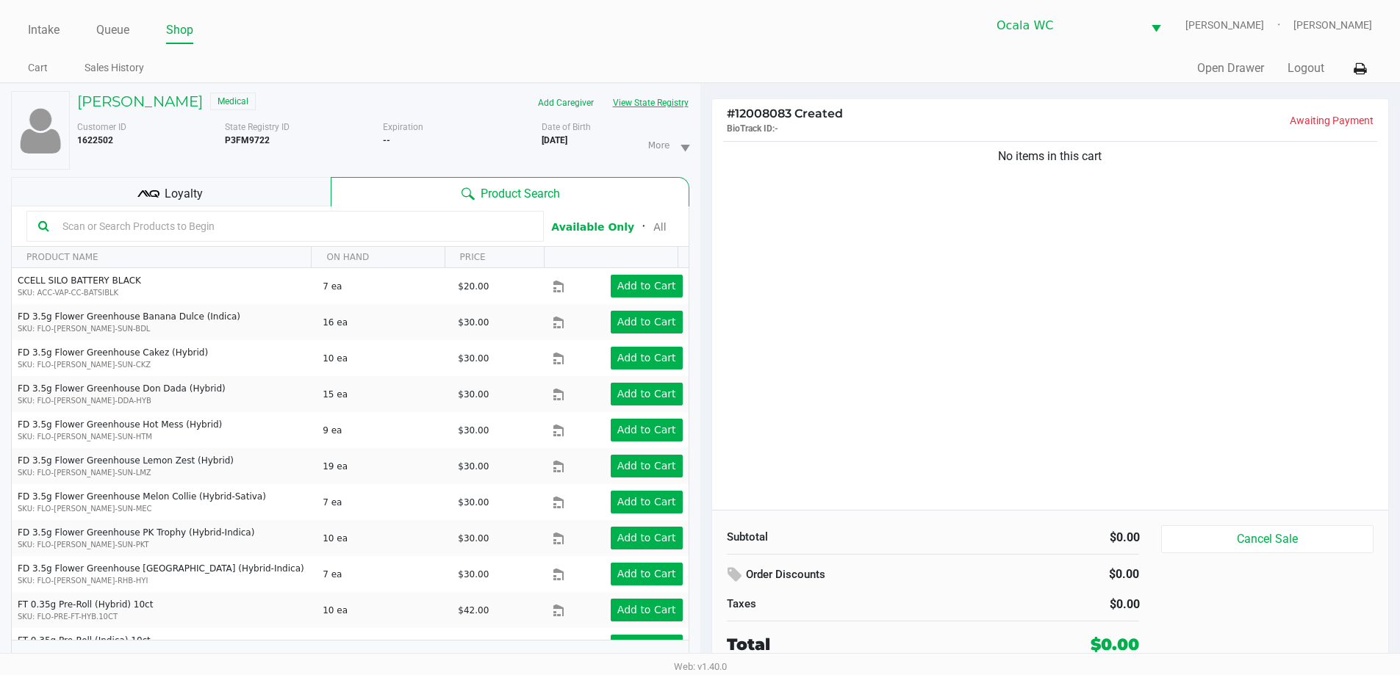
click at [661, 104] on button "View State Registry" at bounding box center [646, 103] width 86 height 24
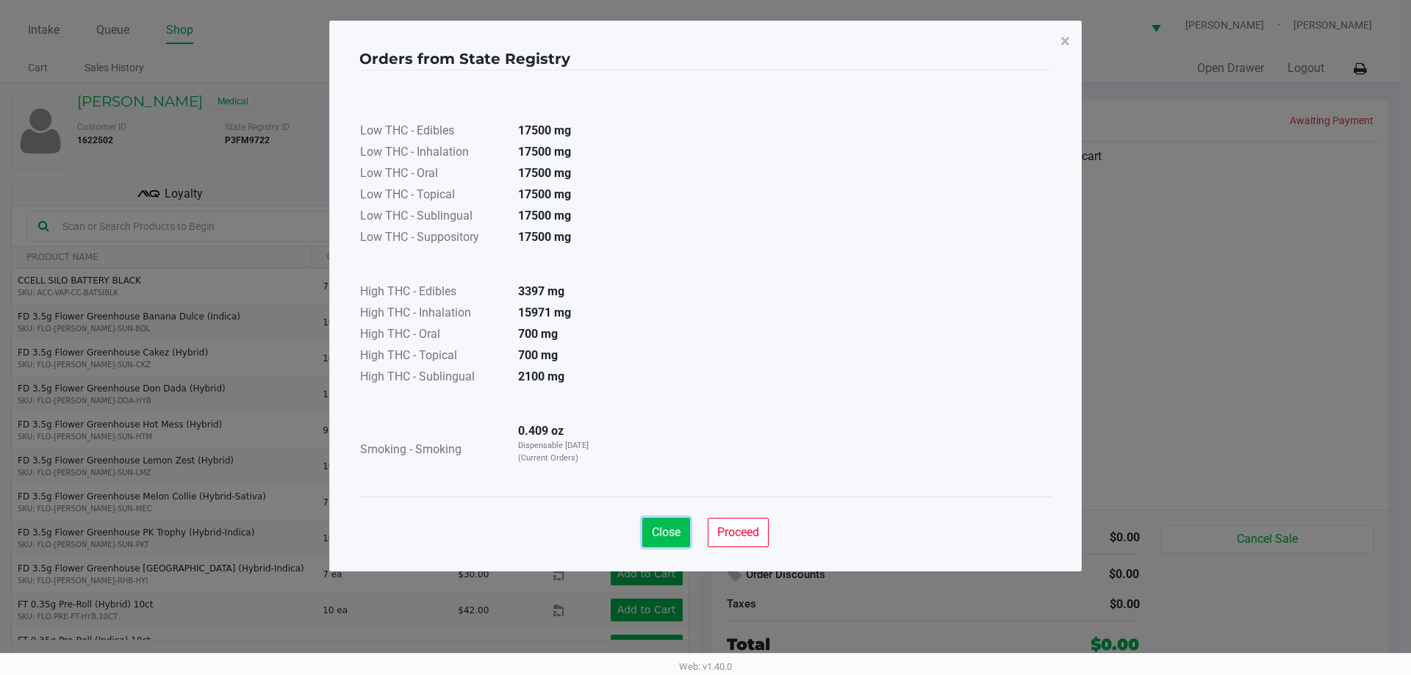
click at [669, 541] on button "Close" at bounding box center [666, 532] width 48 height 29
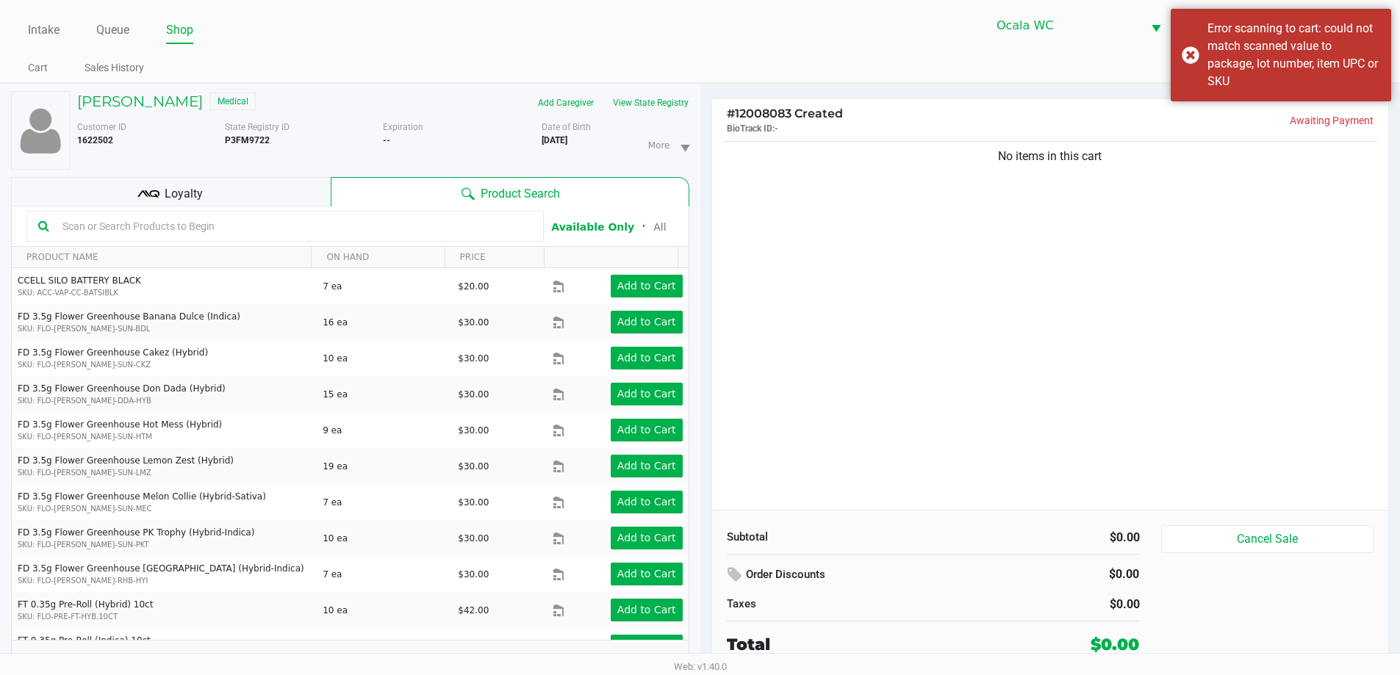
click at [452, 237] on div at bounding box center [284, 226] width 517 height 31
click at [447, 223] on input "text" at bounding box center [294, 226] width 475 height 22
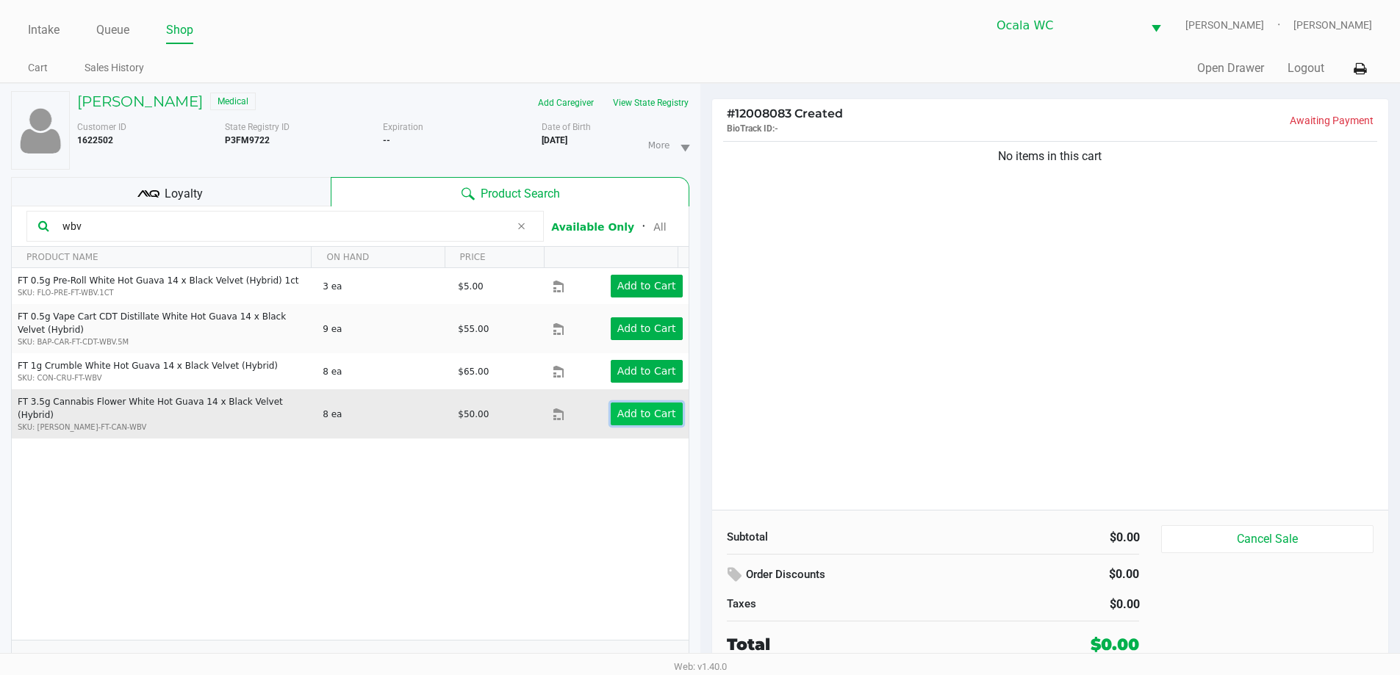
click at [643, 408] on app-button-loader "Add to Cart" at bounding box center [646, 414] width 59 height 12
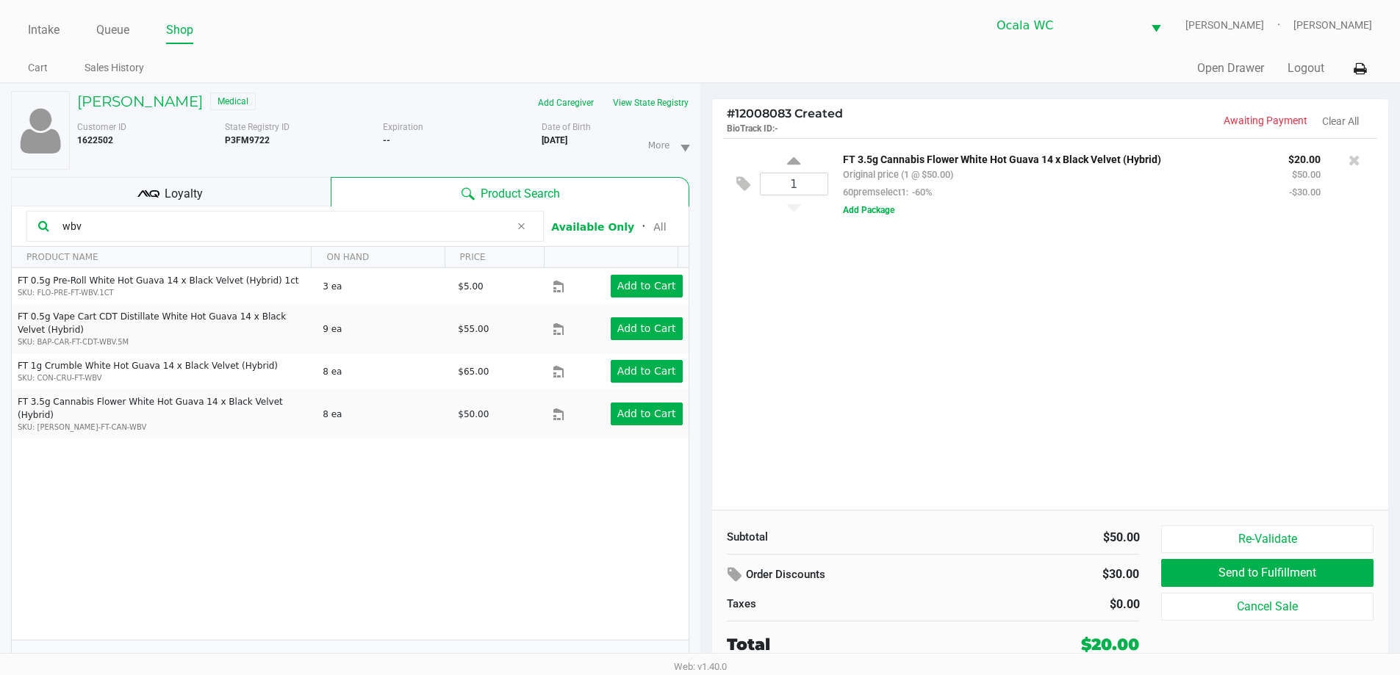
click at [422, 226] on input "wbv" at bounding box center [283, 226] width 453 height 22
type input "w"
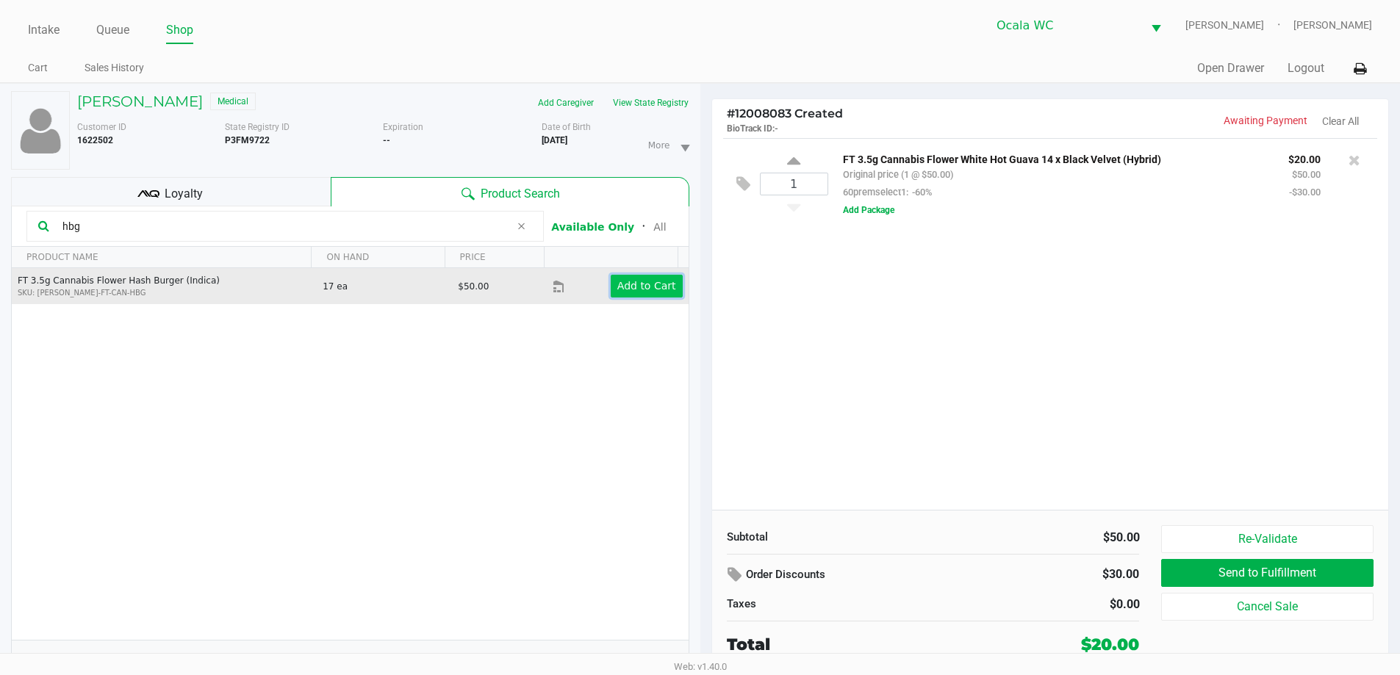
click at [617, 287] on app-button-loader "Add to Cart" at bounding box center [646, 286] width 59 height 12
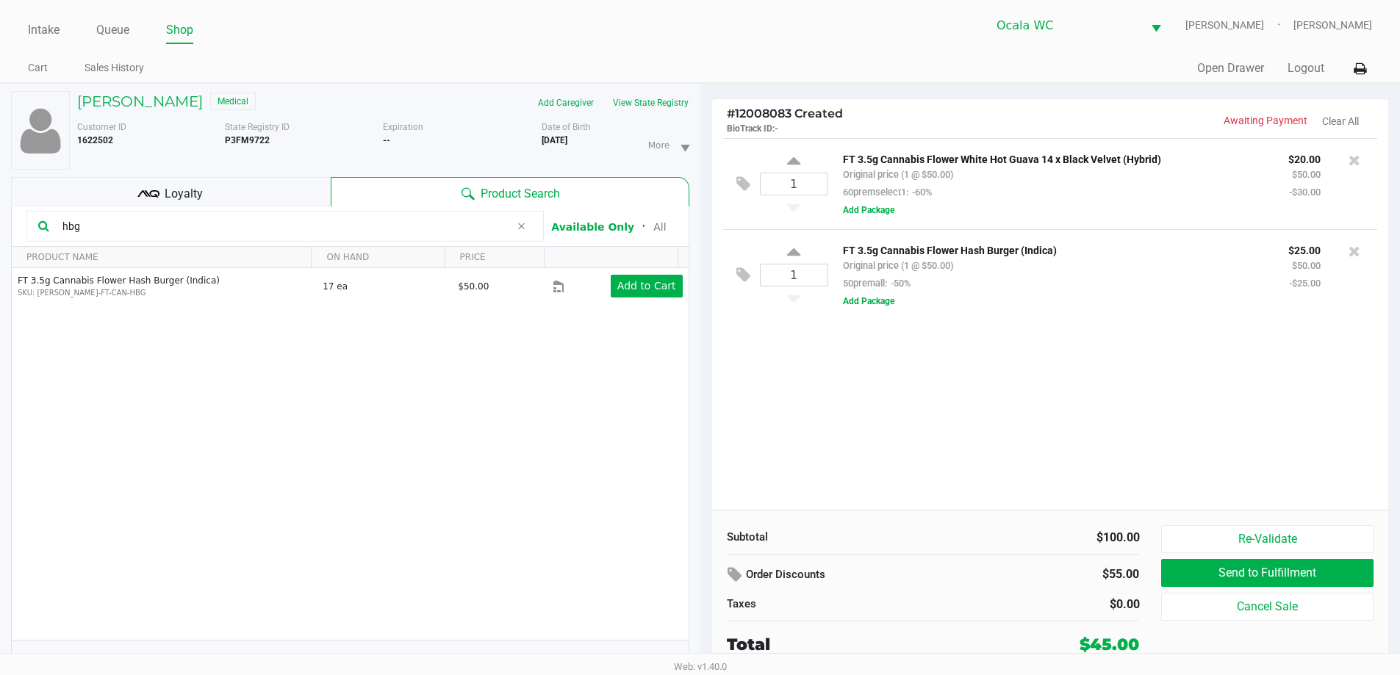
click at [456, 234] on input "hbg" at bounding box center [283, 226] width 453 height 22
type input "h"
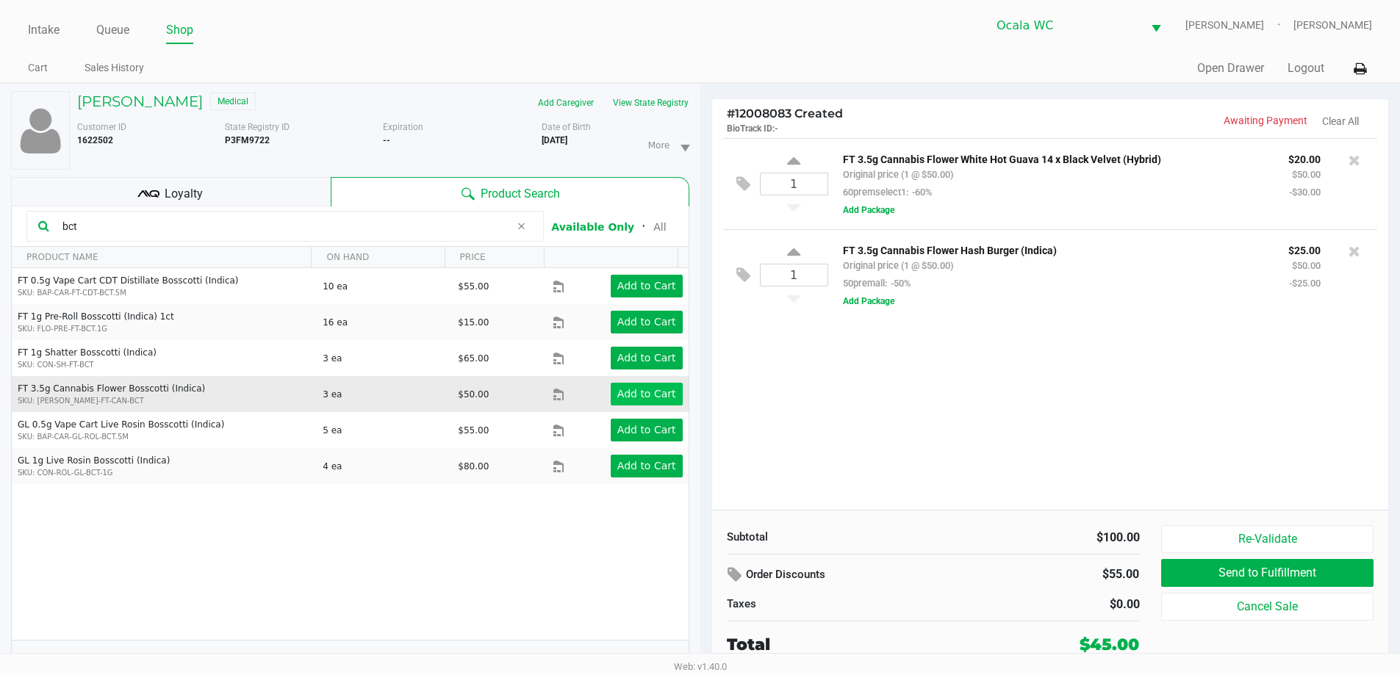
type input "bct"
click at [631, 397] on app-button-loader "Add to Cart" at bounding box center [646, 394] width 59 height 12
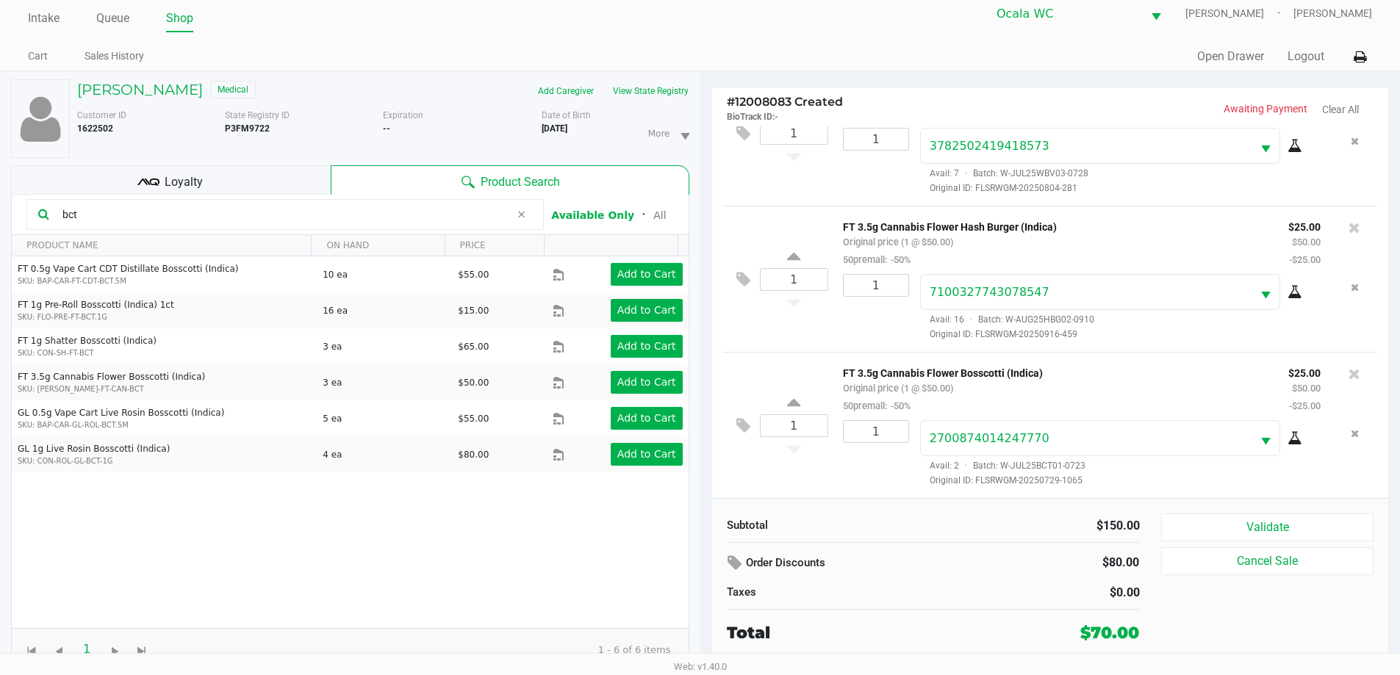
scroll to position [15, 0]
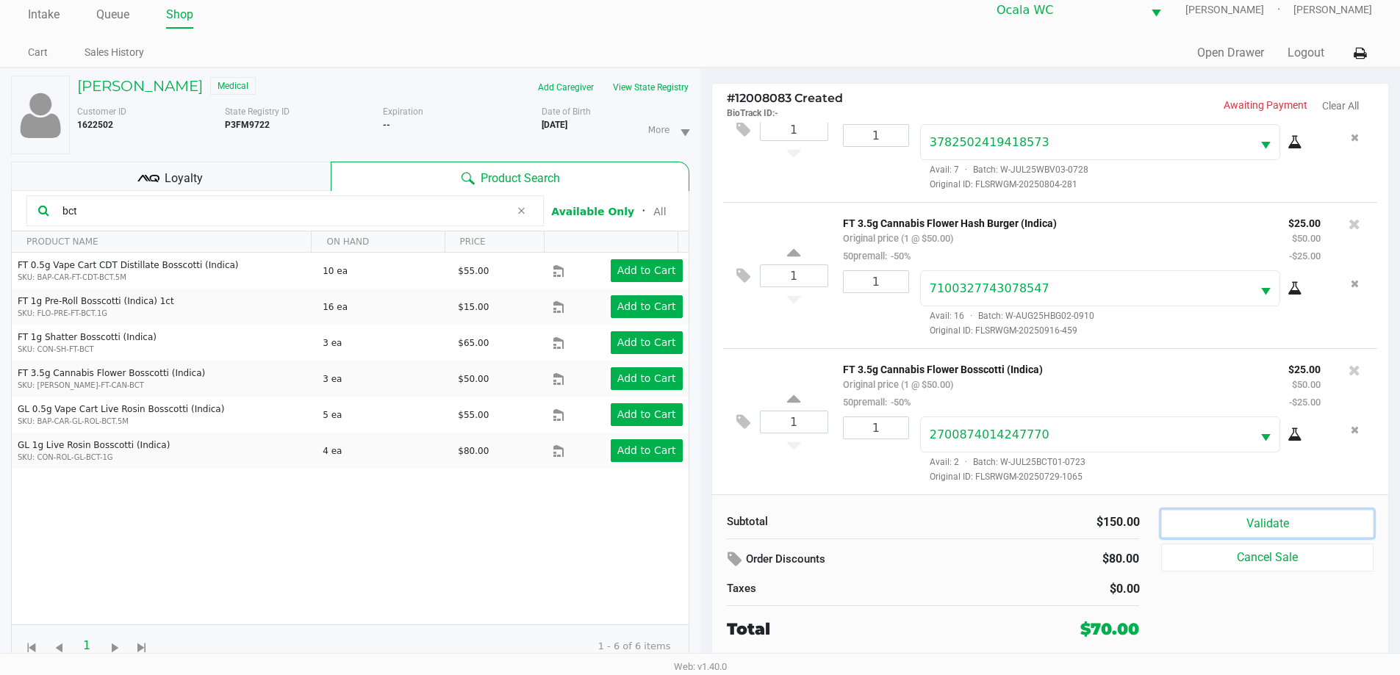
click at [1246, 532] on button "Validate" at bounding box center [1267, 524] width 212 height 28
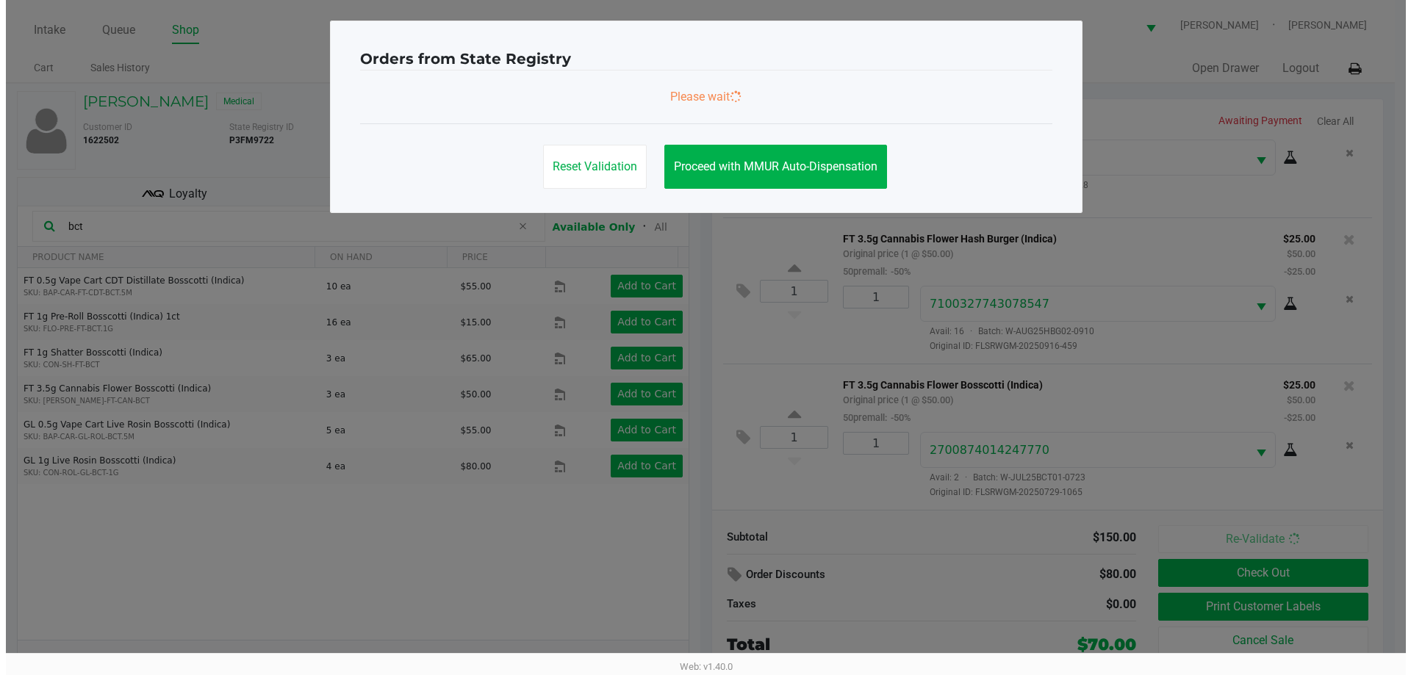
scroll to position [0, 0]
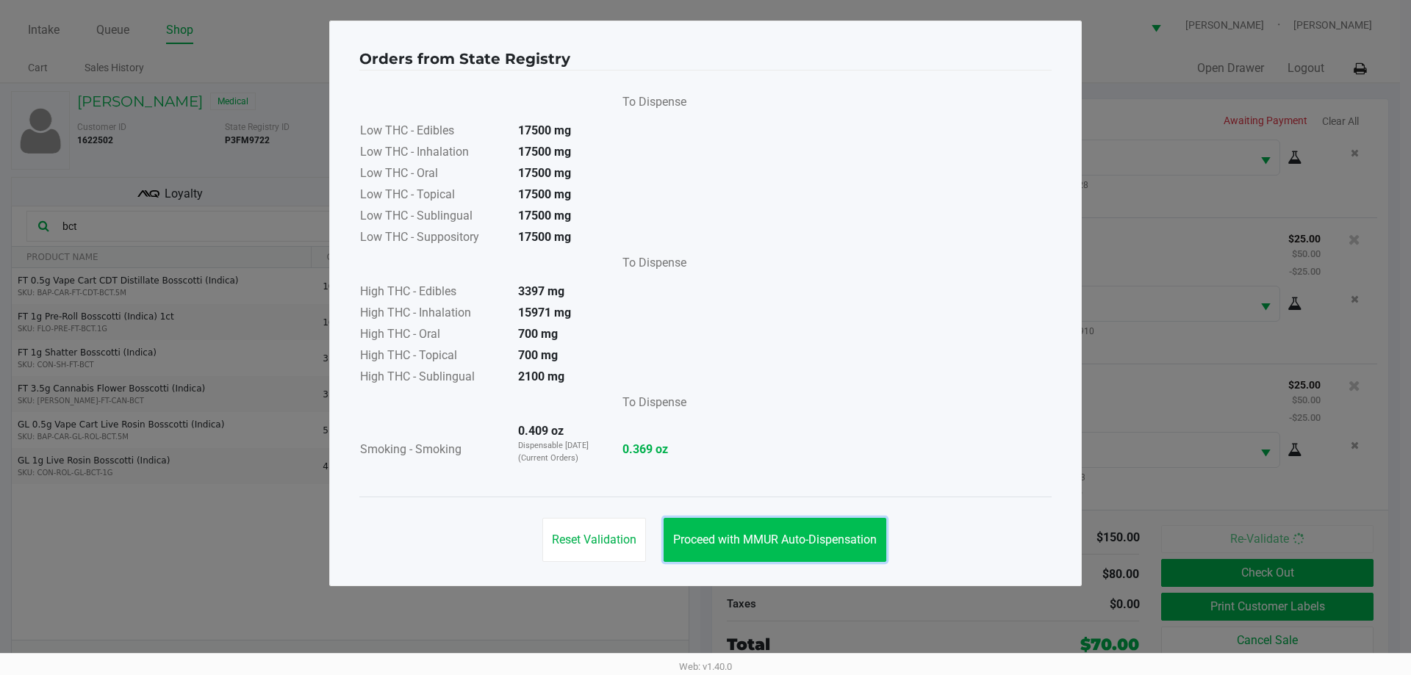
click at [827, 527] on button "Proceed with MMUR Auto-Dispensation" at bounding box center [774, 540] width 223 height 44
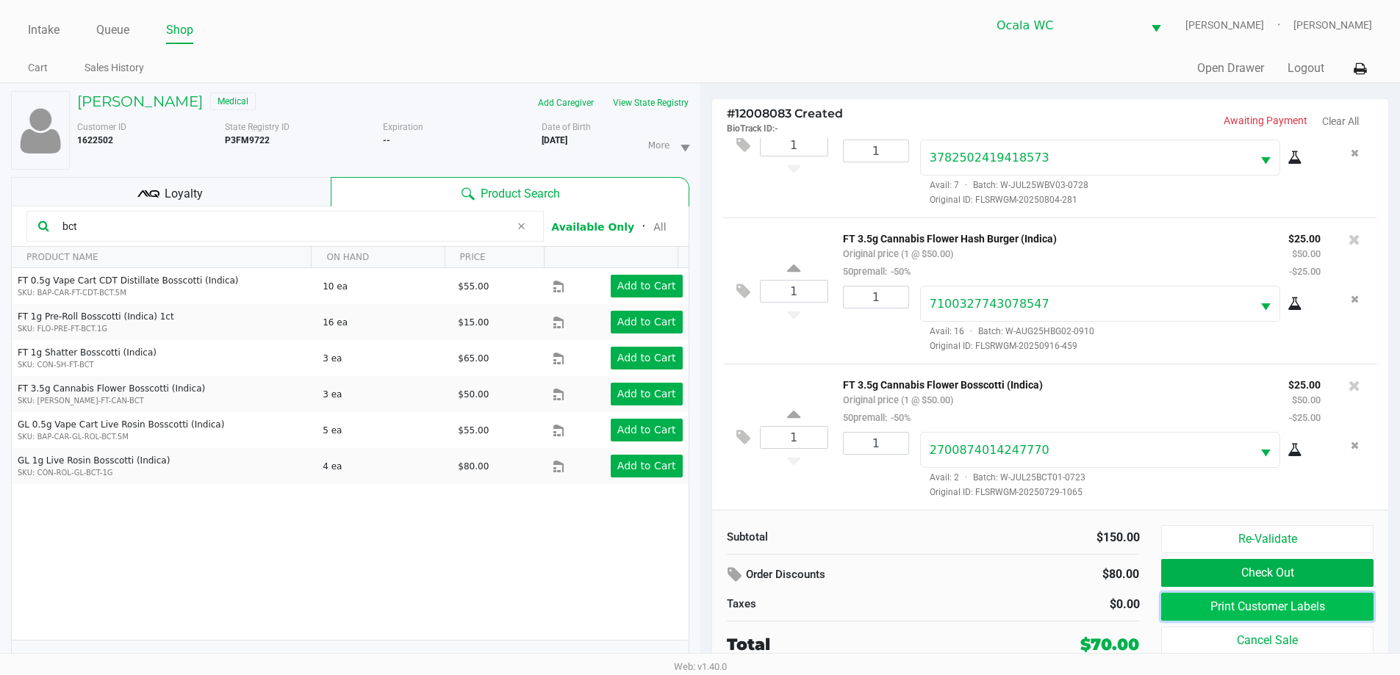
click at [1281, 597] on button "Print Customer Labels" at bounding box center [1267, 607] width 212 height 28
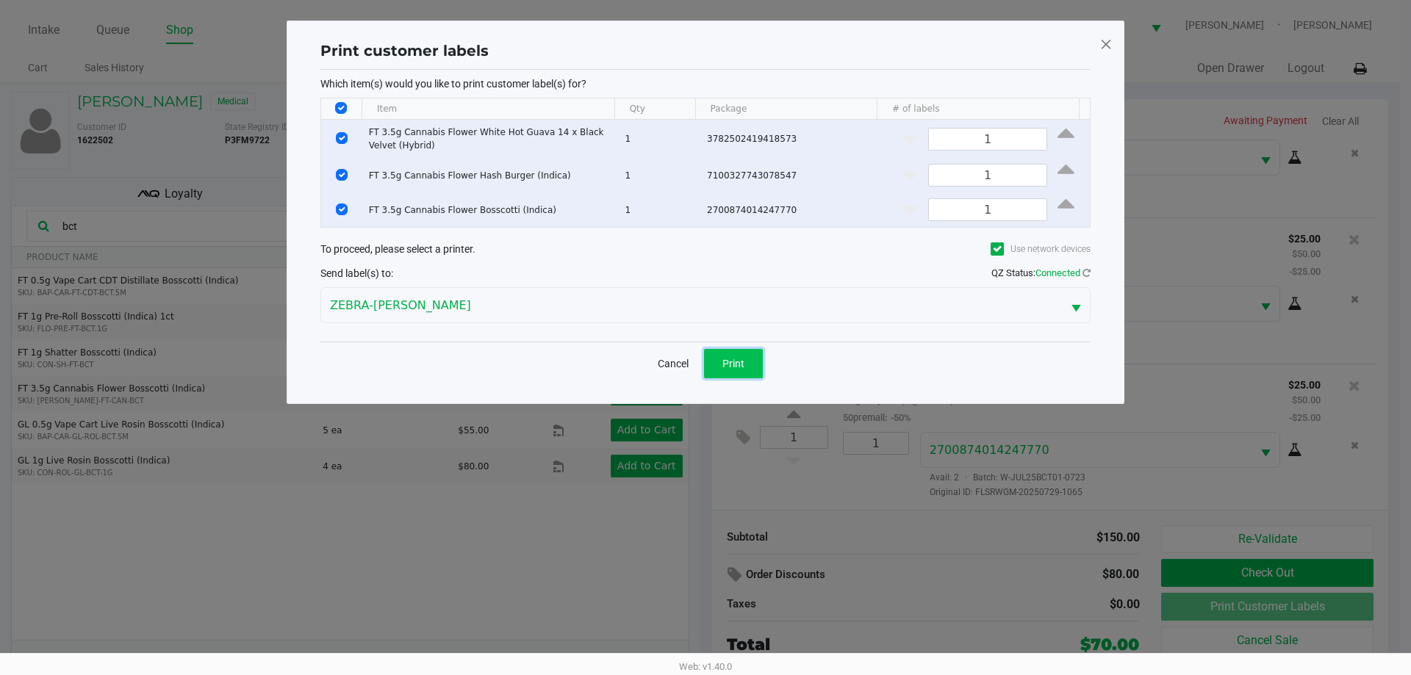
click at [715, 367] on button "Print" at bounding box center [733, 363] width 59 height 29
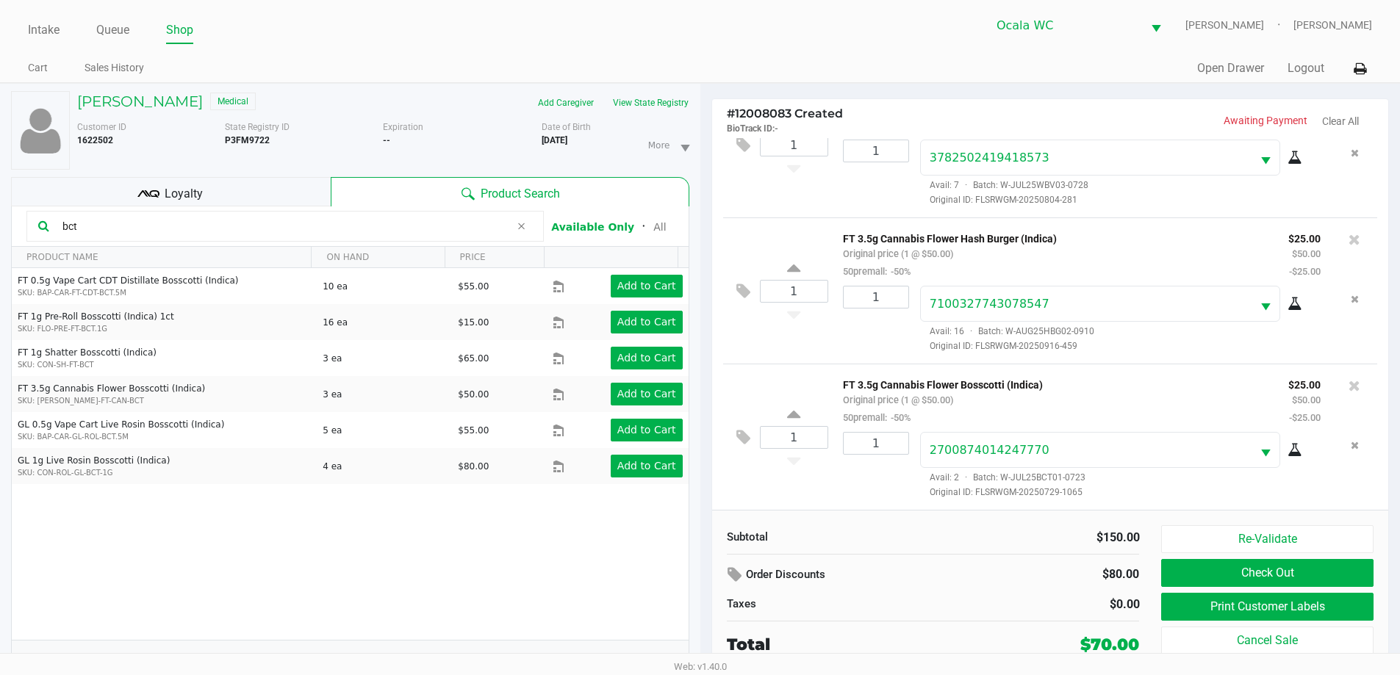
click at [266, 178] on div "Loyalty" at bounding box center [171, 191] width 320 height 29
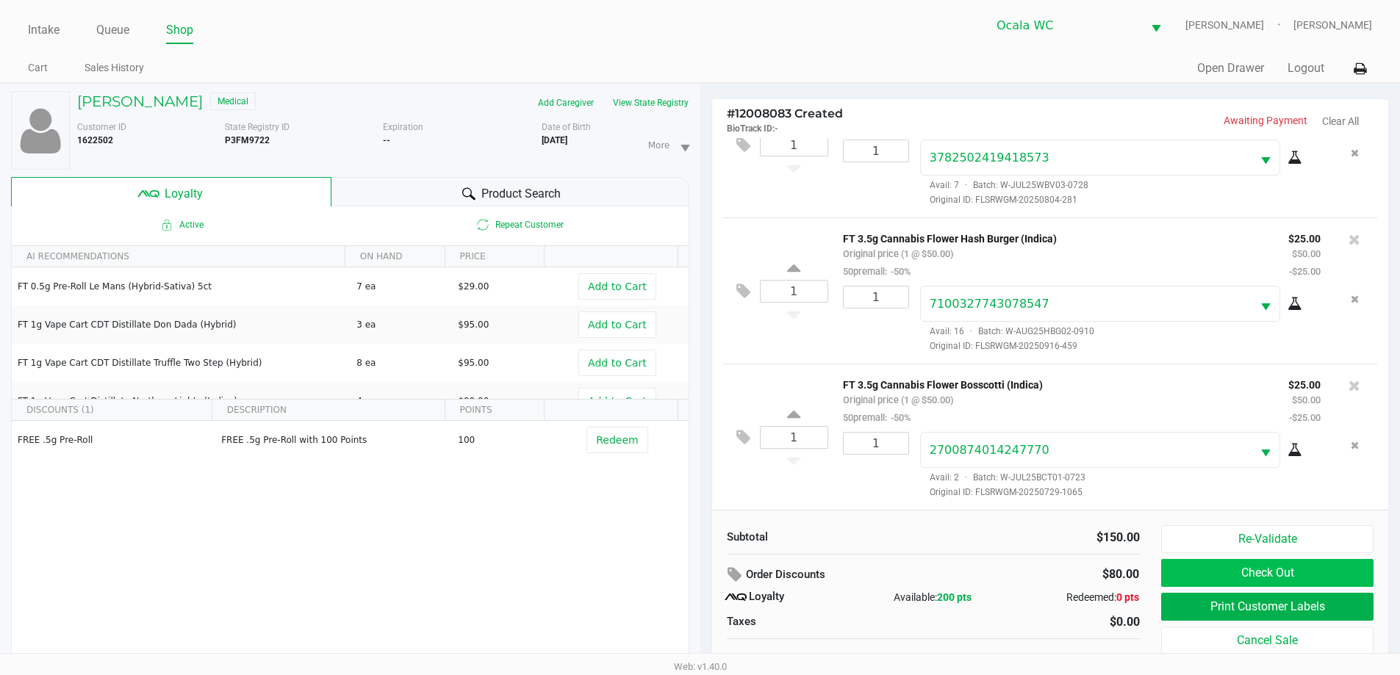
click at [1328, 575] on button "Check Out" at bounding box center [1267, 573] width 212 height 28
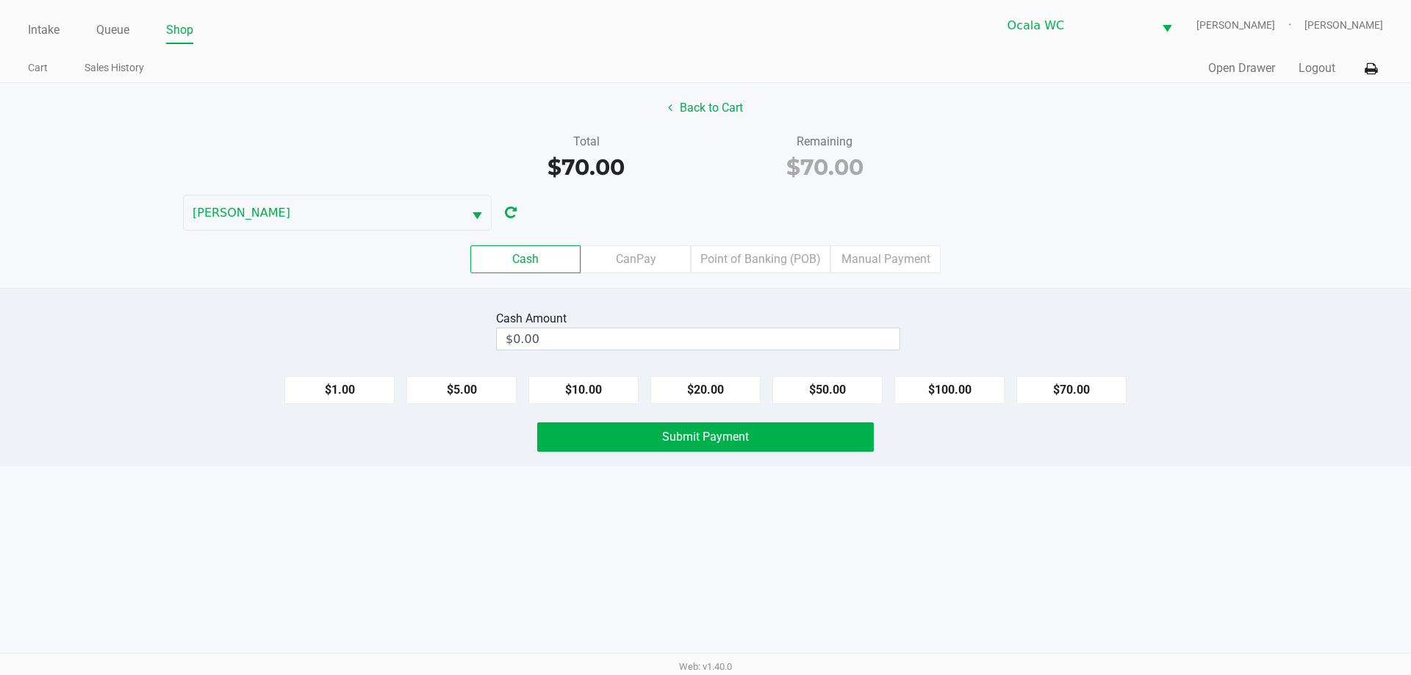
click at [1091, 253] on div "Cash CanPay Point of Banking (POB) Manual Payment" at bounding box center [705, 259] width 1411 height 28
click at [742, 345] on input "0" at bounding box center [698, 338] width 403 height 21
click at [1057, 269] on div "Cash CanPay Point of Banking (POB) Manual Payment" at bounding box center [705, 259] width 1411 height 28
click at [874, 337] on input "0" at bounding box center [698, 338] width 403 height 21
click at [1069, 392] on button "$70.00" at bounding box center [1071, 390] width 110 height 28
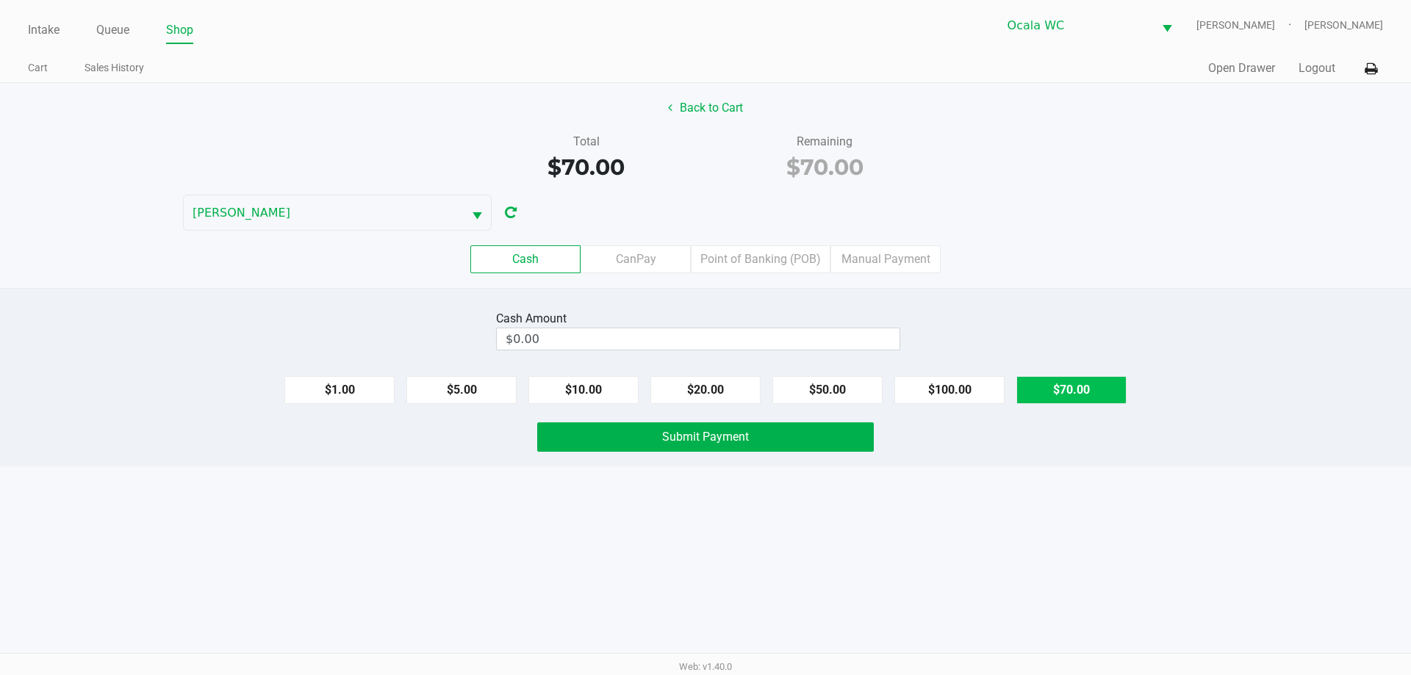
type input "$70.00"
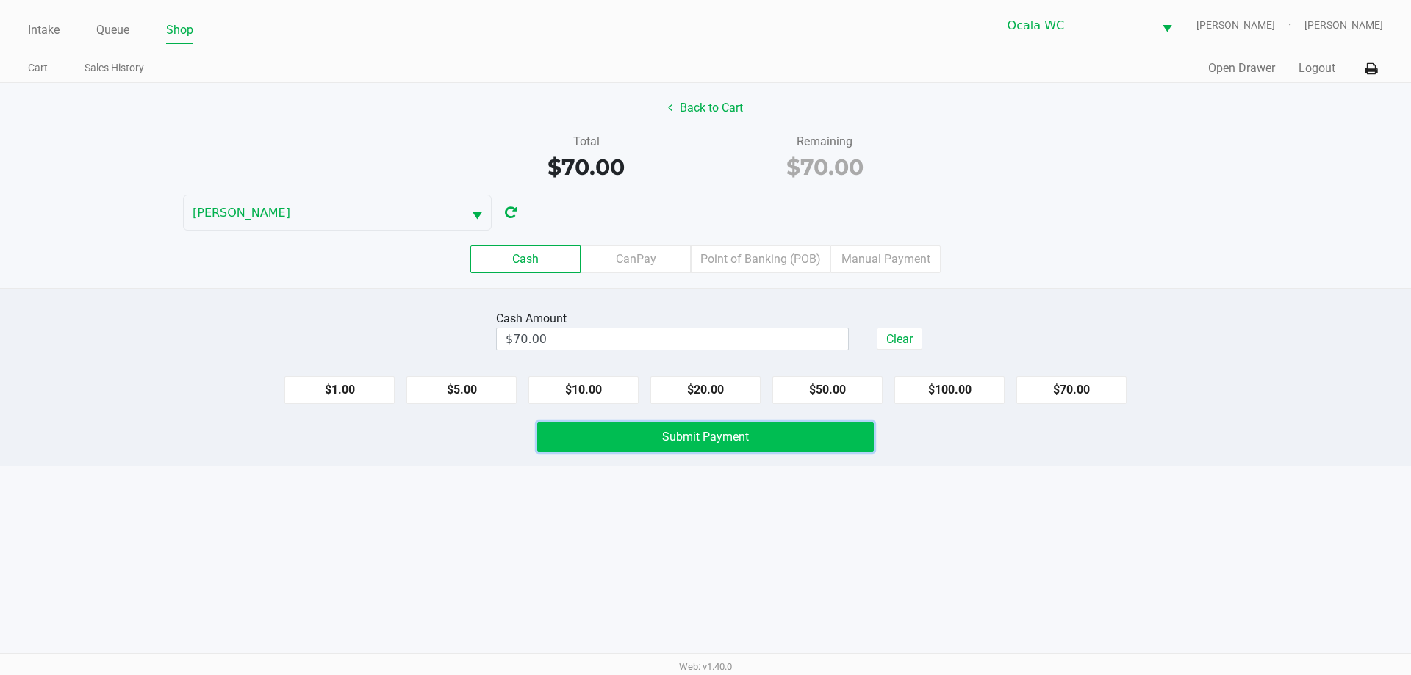
click at [708, 435] on span "Submit Payment" at bounding box center [705, 437] width 87 height 14
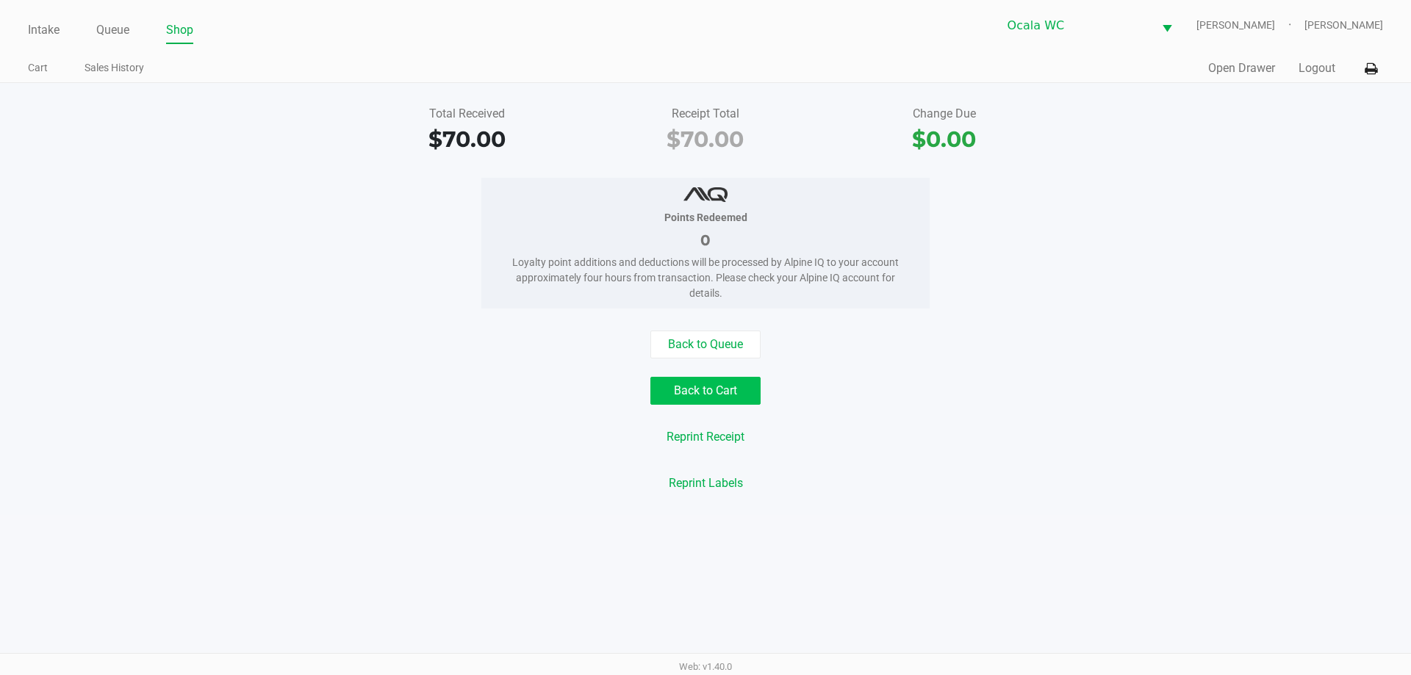
click at [677, 380] on button "Back to Cart" at bounding box center [705, 391] width 110 height 28
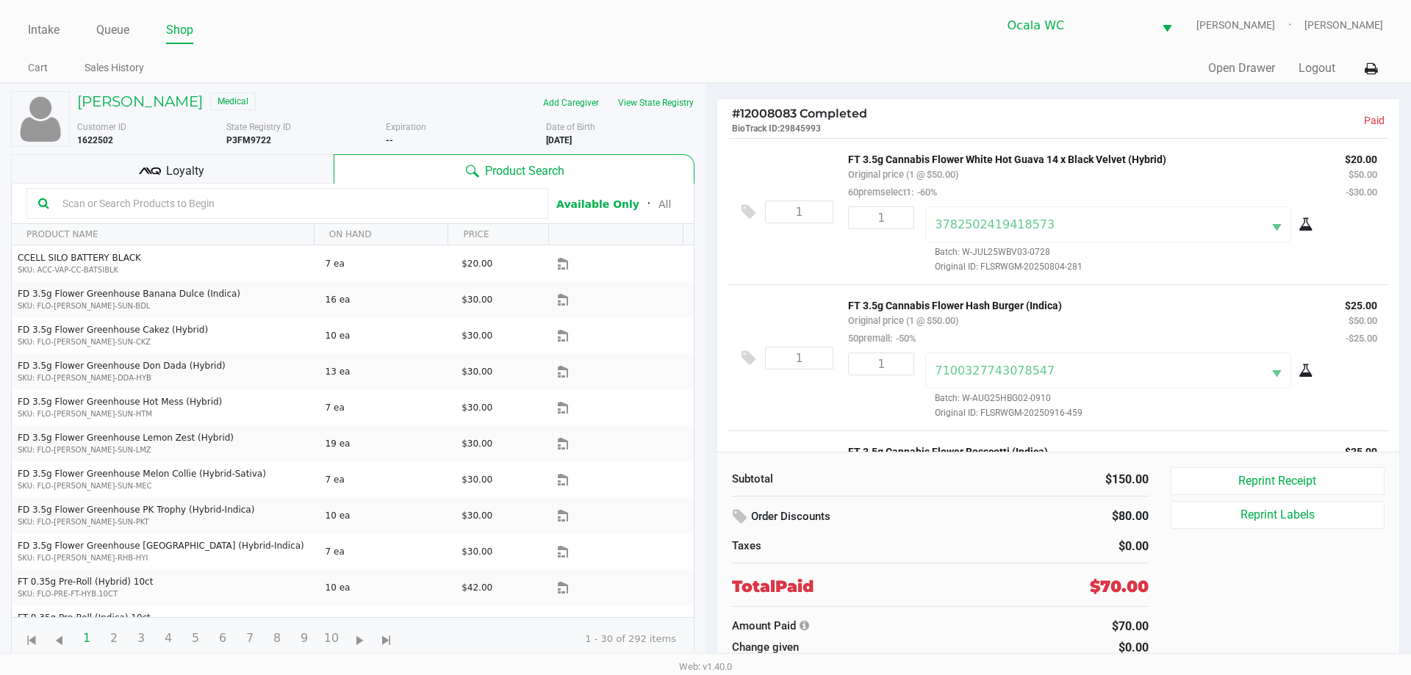
click at [165, 105] on h5 "DIANE KACHADOURIAN" at bounding box center [140, 102] width 126 height 18
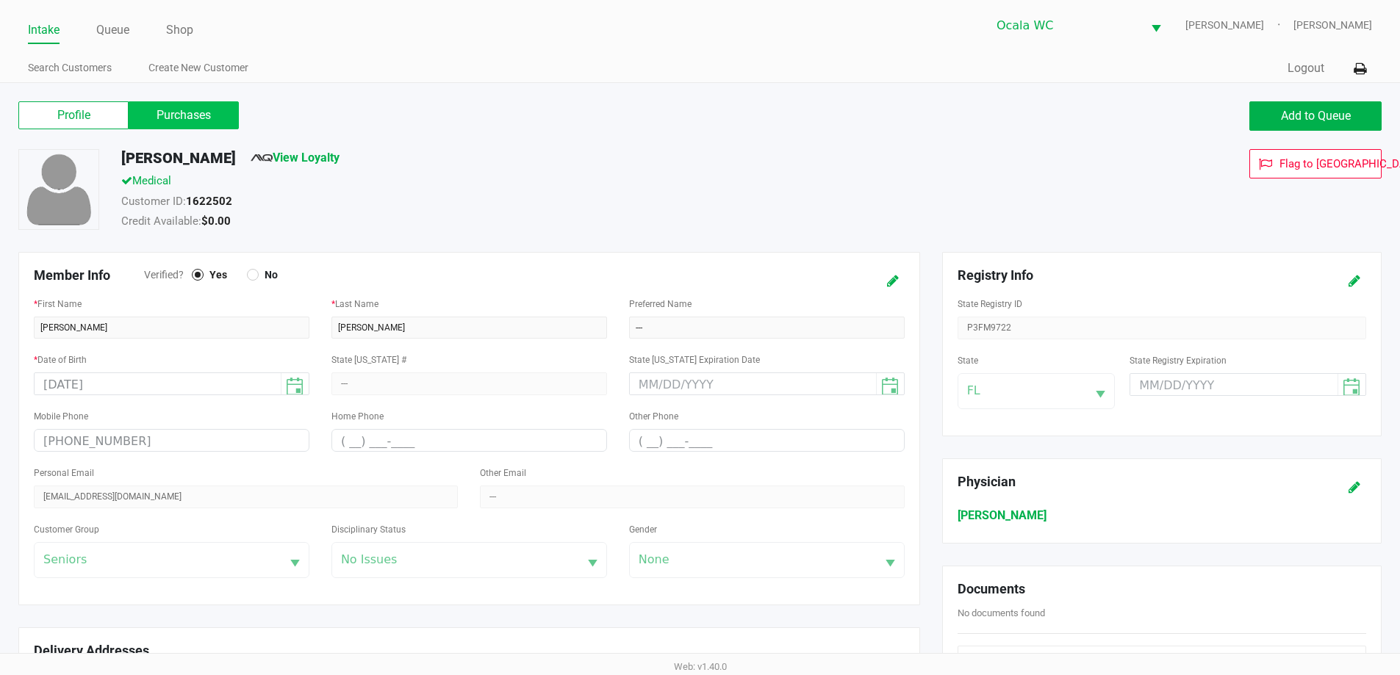
click at [176, 115] on label "Purchases" at bounding box center [184, 115] width 110 height 28
click at [0, 0] on 1 "Purchases" at bounding box center [0, 0] width 0 height 0
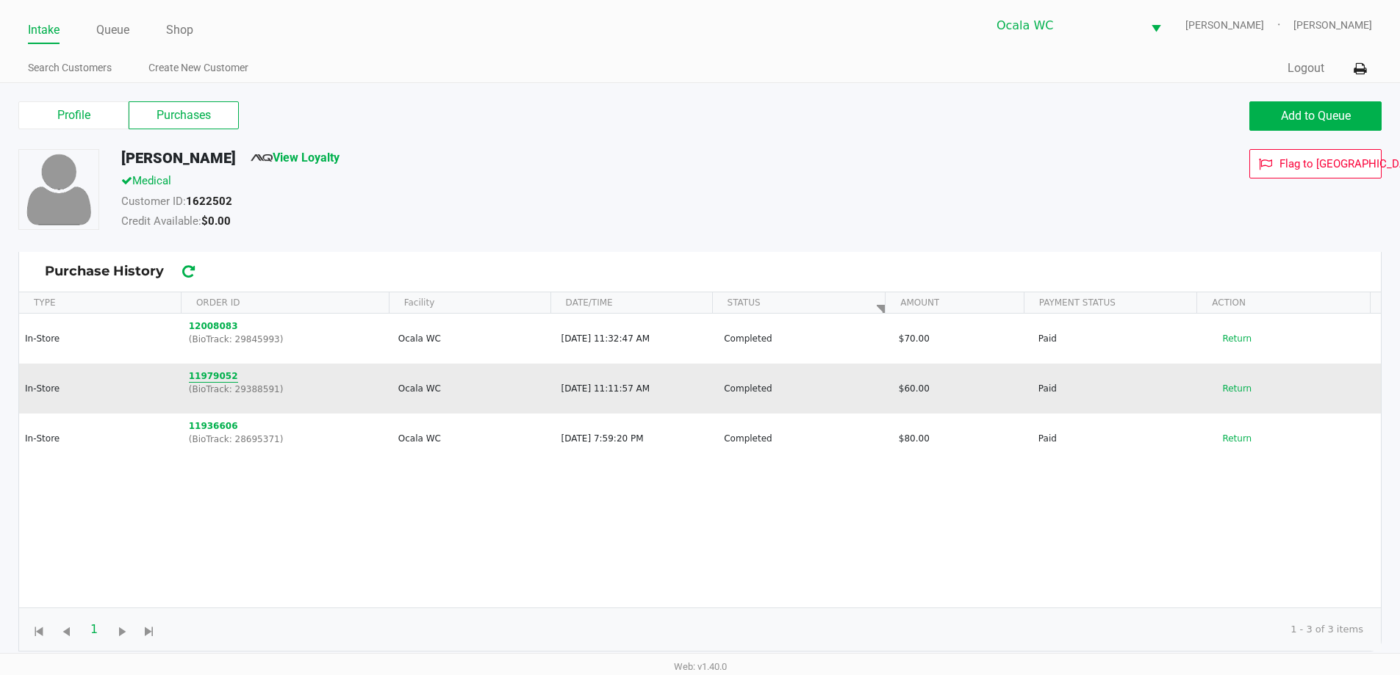
click at [206, 375] on button "11979052" at bounding box center [213, 376] width 49 height 13
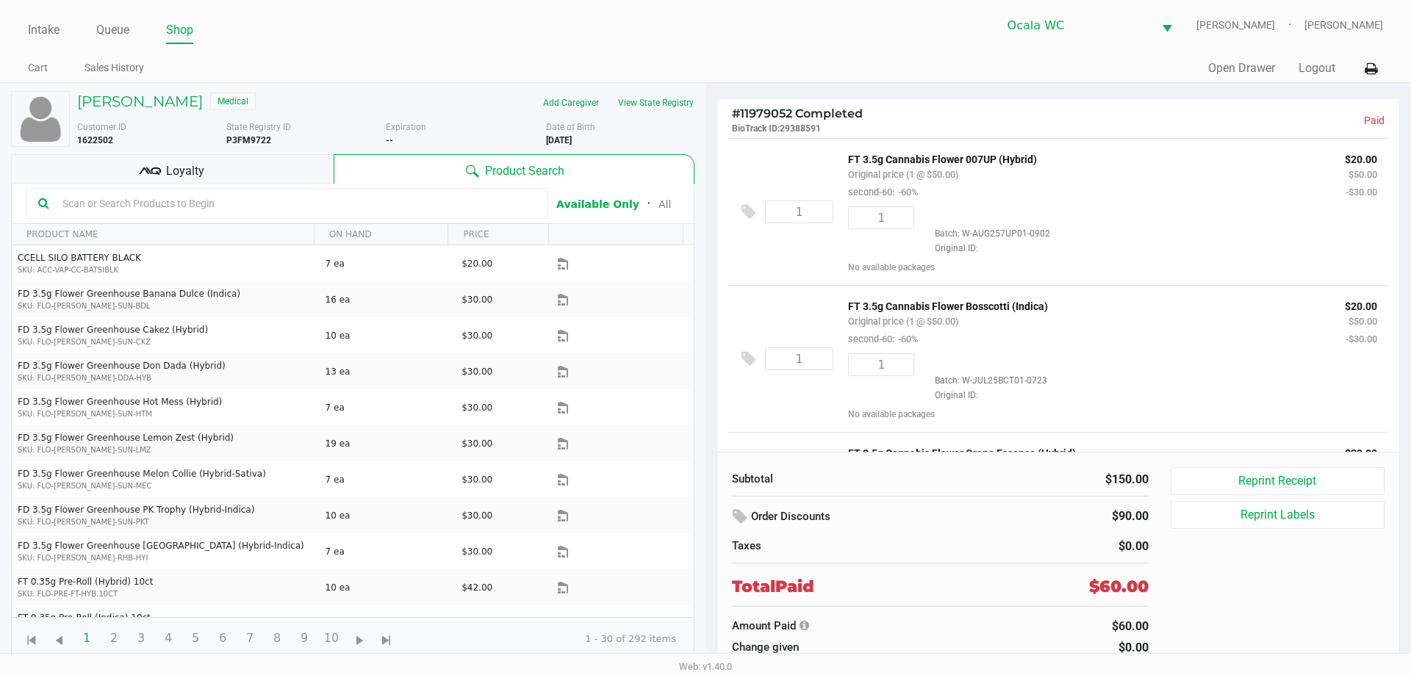
scroll to position [129, 0]
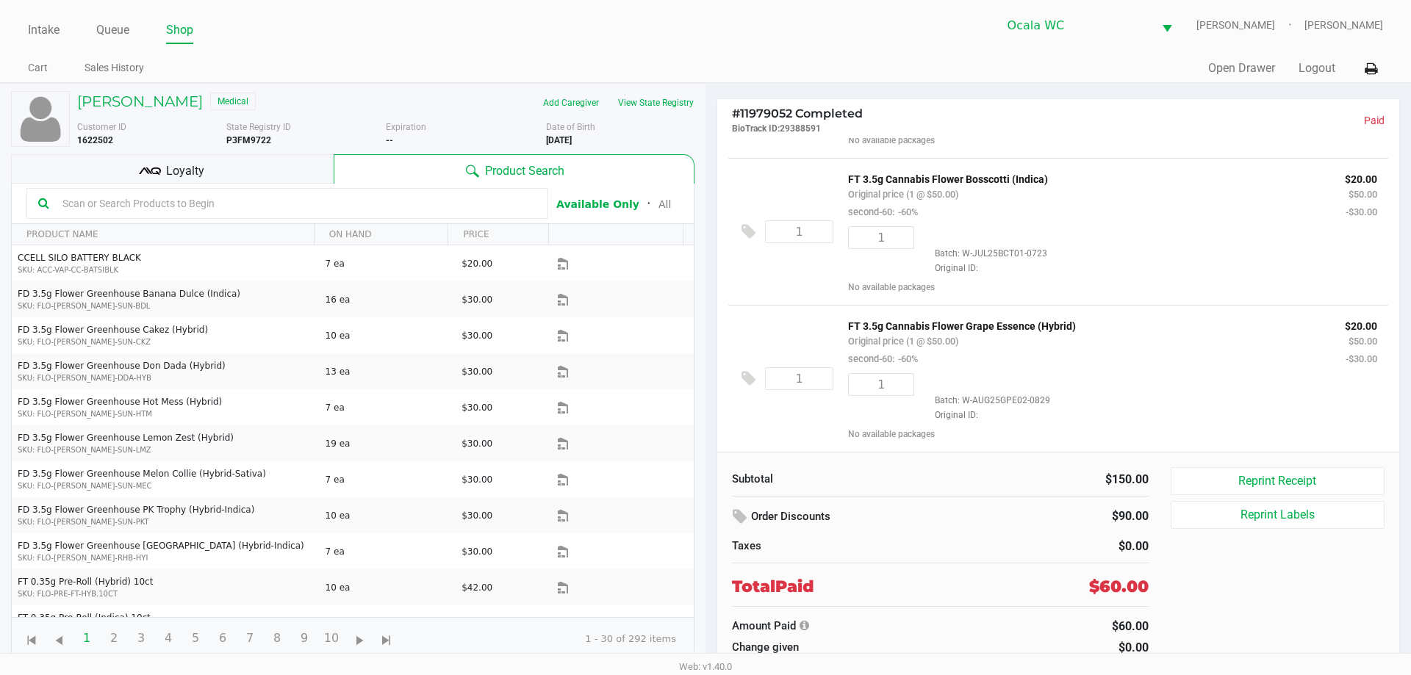
click at [1207, 486] on button "Reprint Receipt" at bounding box center [1277, 481] width 214 height 28
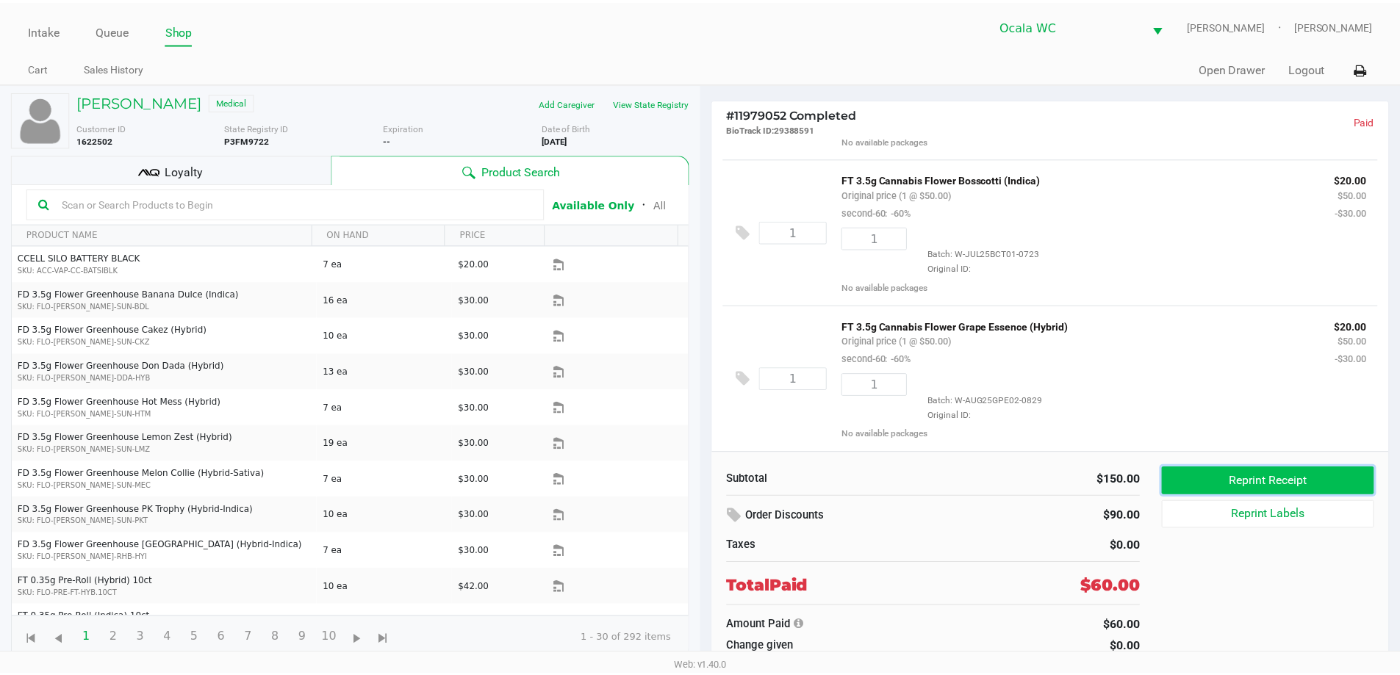
scroll to position [127, 0]
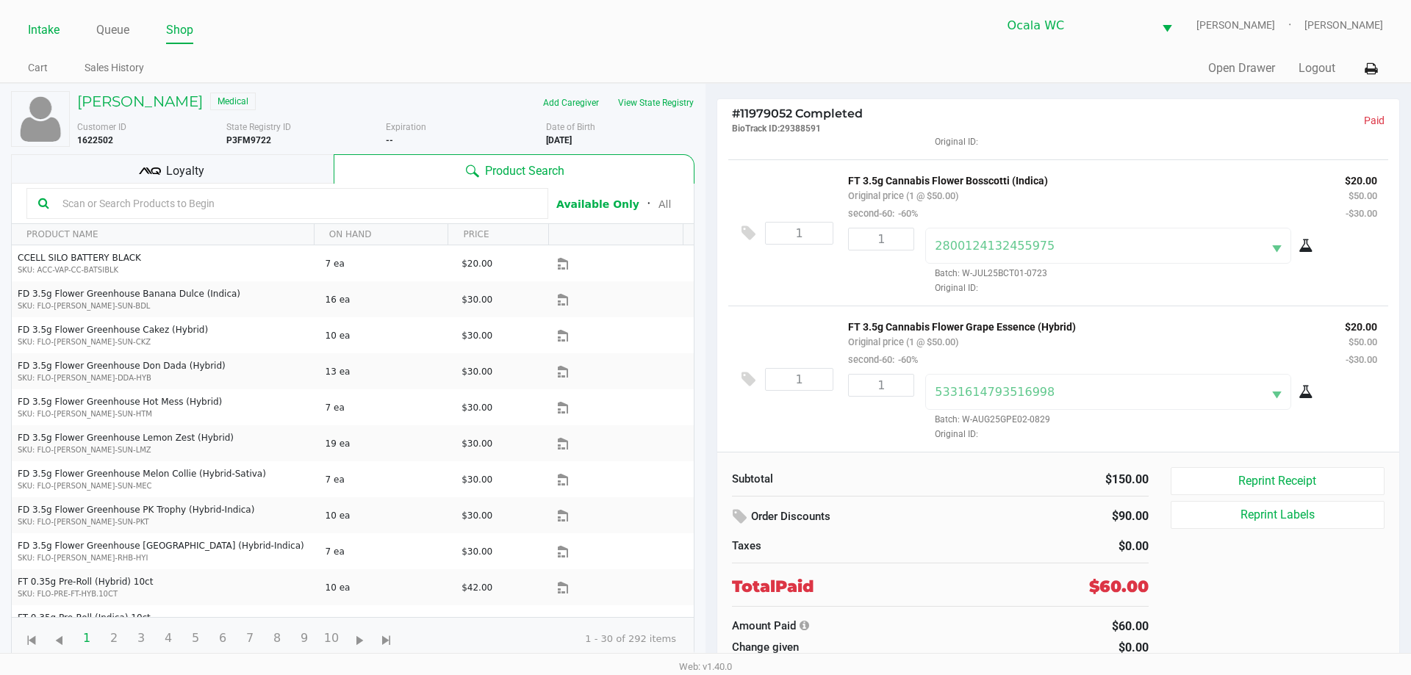
click at [35, 35] on link "Intake" at bounding box center [44, 30] width 32 height 21
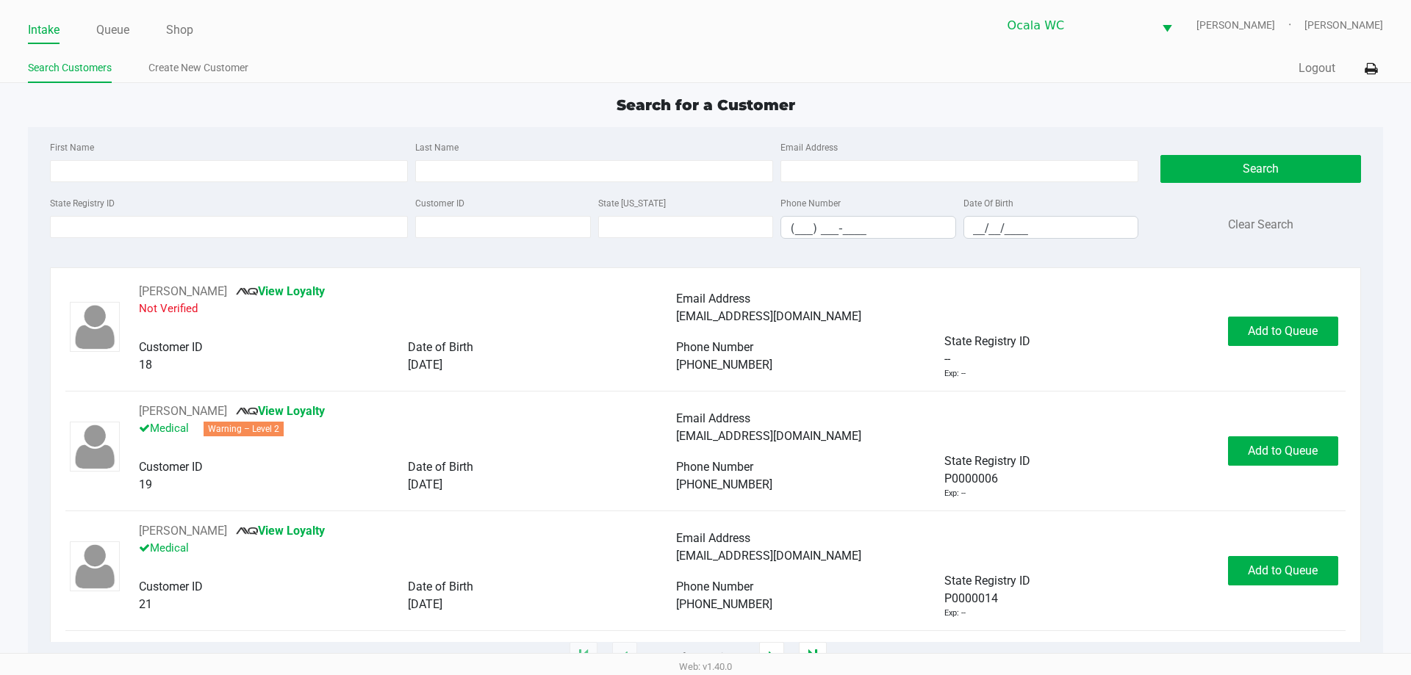
click at [601, 46] on div "Intake Queue Shop Ocala WC BRANDY-CLARK Christopher Lemons Search Customers Cre…" at bounding box center [705, 41] width 1411 height 83
click at [418, 49] on div "Intake Queue Shop Ocala WC BRANDY-CLARK Christopher Lemons Search Customers Cre…" at bounding box center [705, 41] width 1411 height 83
click at [535, 43] on div "Intake Queue Shop Ocala WC BRANDY-CLARK Christopher Lemons Search Customers Cre…" at bounding box center [705, 41] width 1411 height 83
click at [125, 32] on link "Queue" at bounding box center [112, 30] width 33 height 21
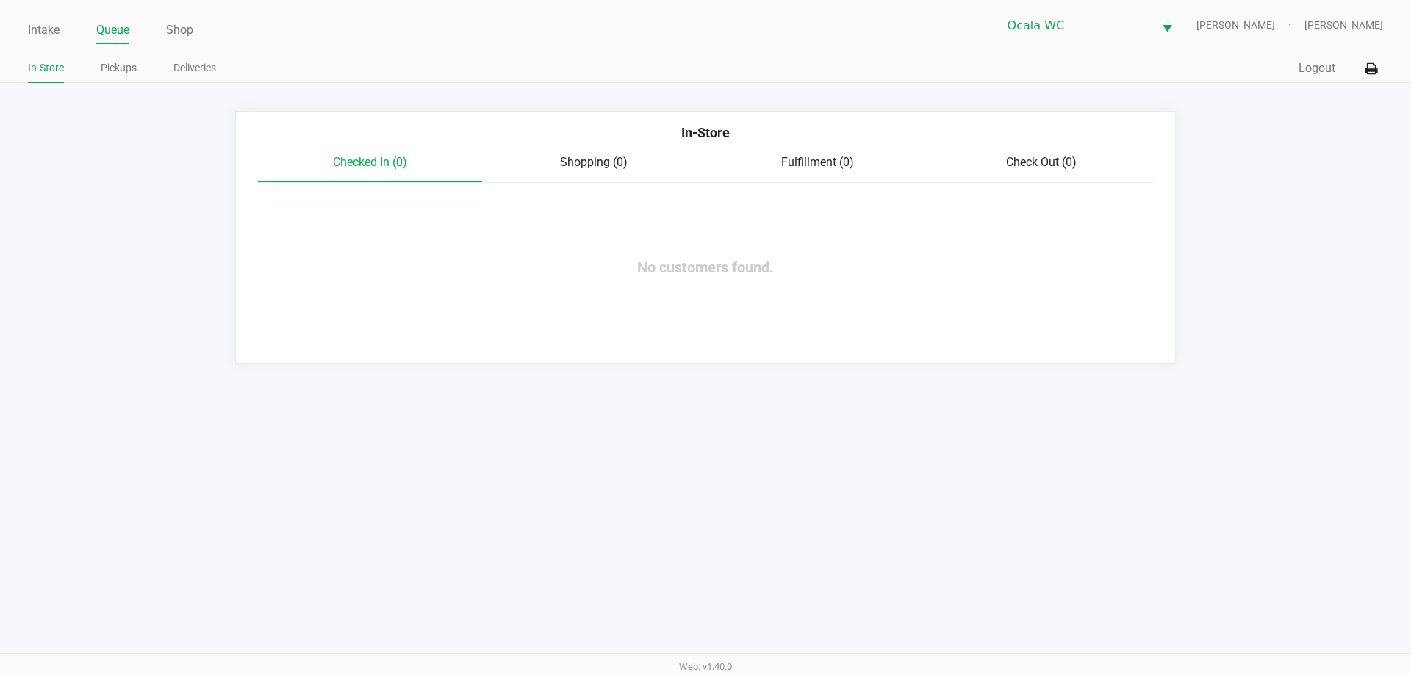
click at [390, 71] on ul "In-Store Pickups Deliveries" at bounding box center [366, 69] width 677 height 25
drag, startPoint x: 101, startPoint y: 63, endPoint x: 126, endPoint y: 74, distance: 27.3
click at [101, 63] on link "Pickups" at bounding box center [119, 68] width 36 height 18
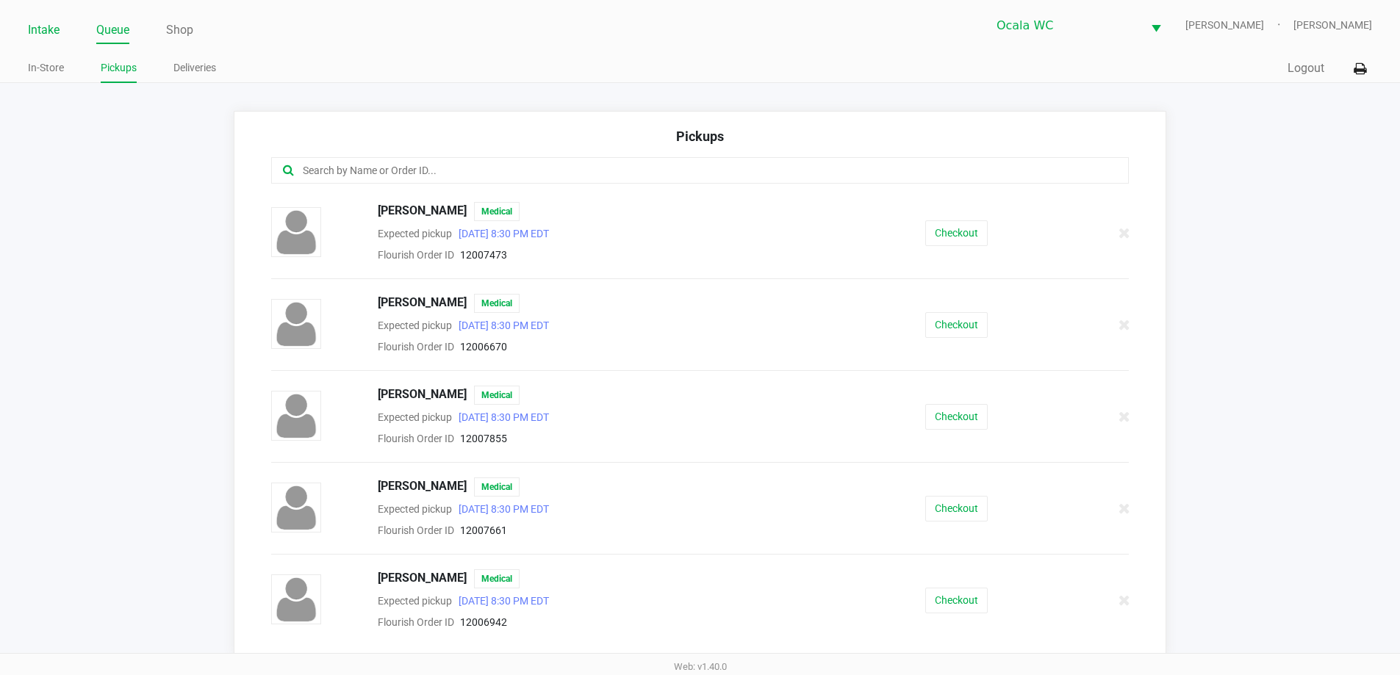
click at [35, 42] on li "Intake" at bounding box center [44, 31] width 32 height 26
click at [671, 9] on div "Intake Queue Shop Ocala WC BRANDY-CLARK Christopher Lemons" at bounding box center [700, 25] width 1344 height 36
click at [43, 32] on link "Intake" at bounding box center [44, 30] width 32 height 21
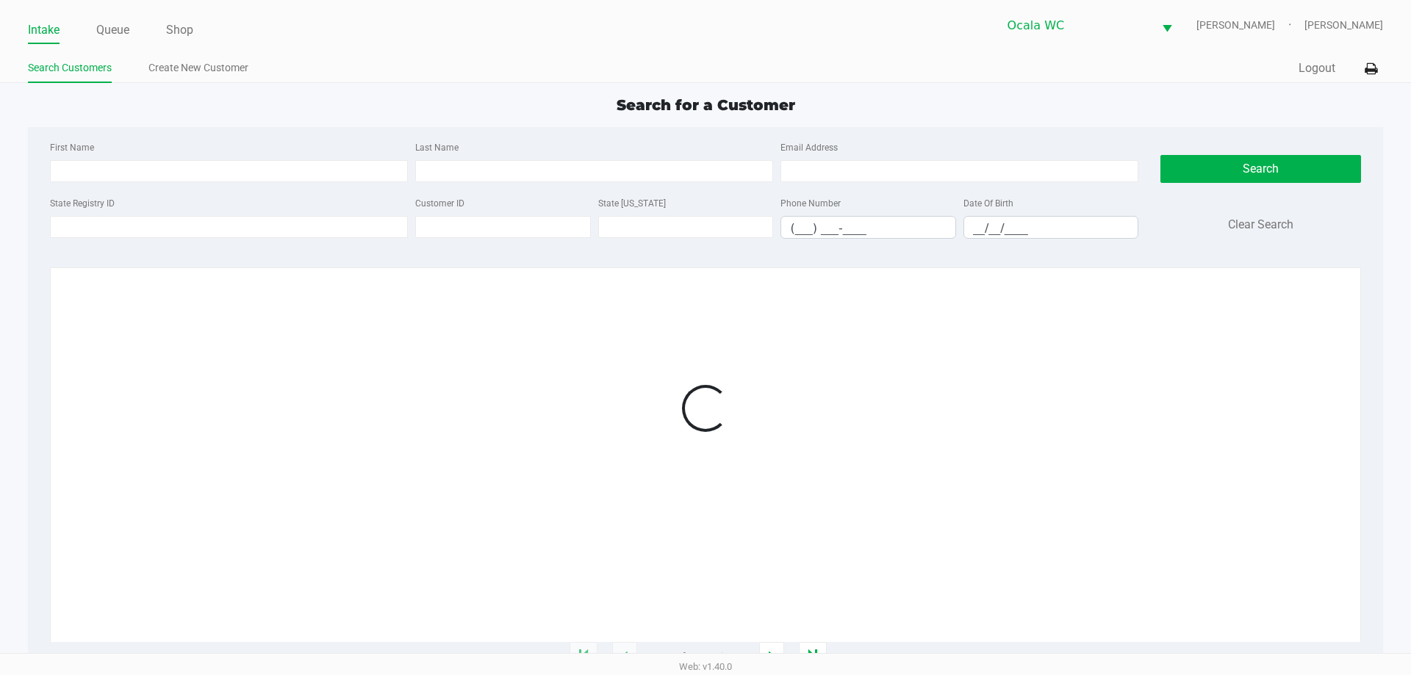
click at [413, 33] on ul "Intake Queue Shop" at bounding box center [366, 30] width 677 height 25
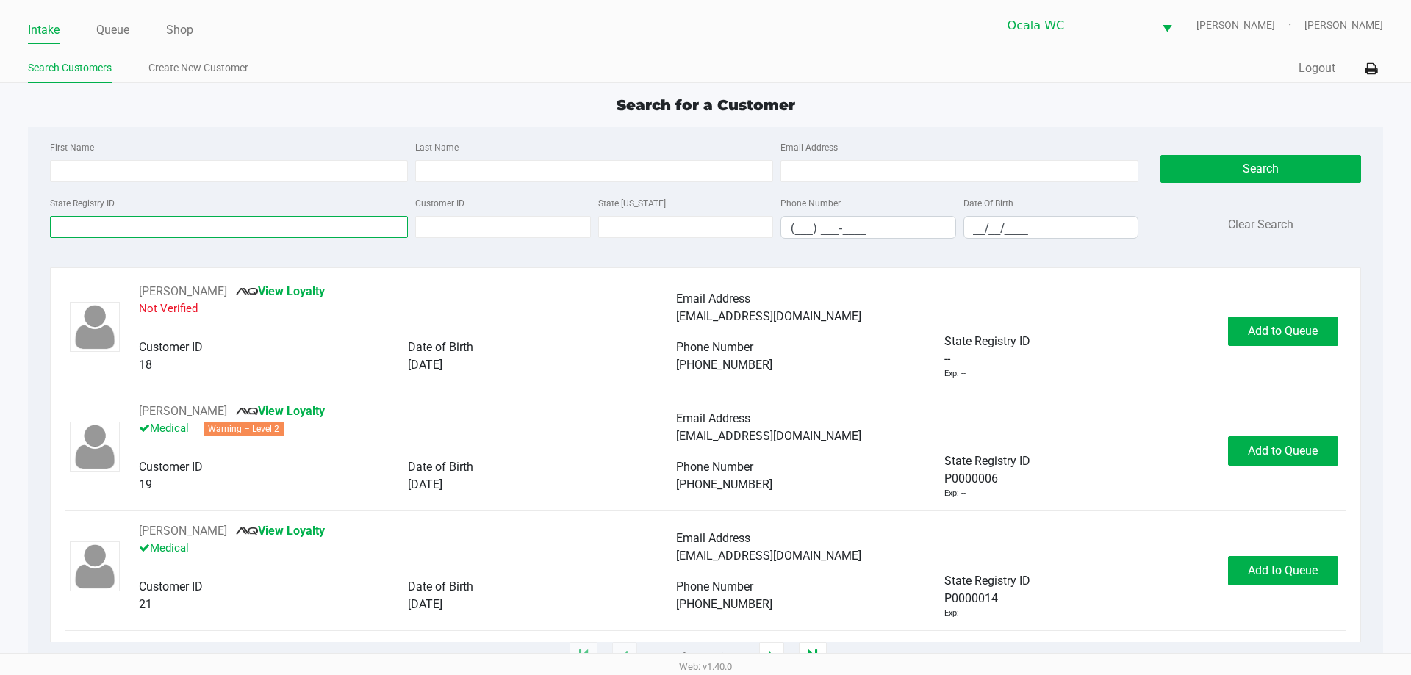
click at [250, 234] on input "State Registry ID" at bounding box center [229, 227] width 358 height 22
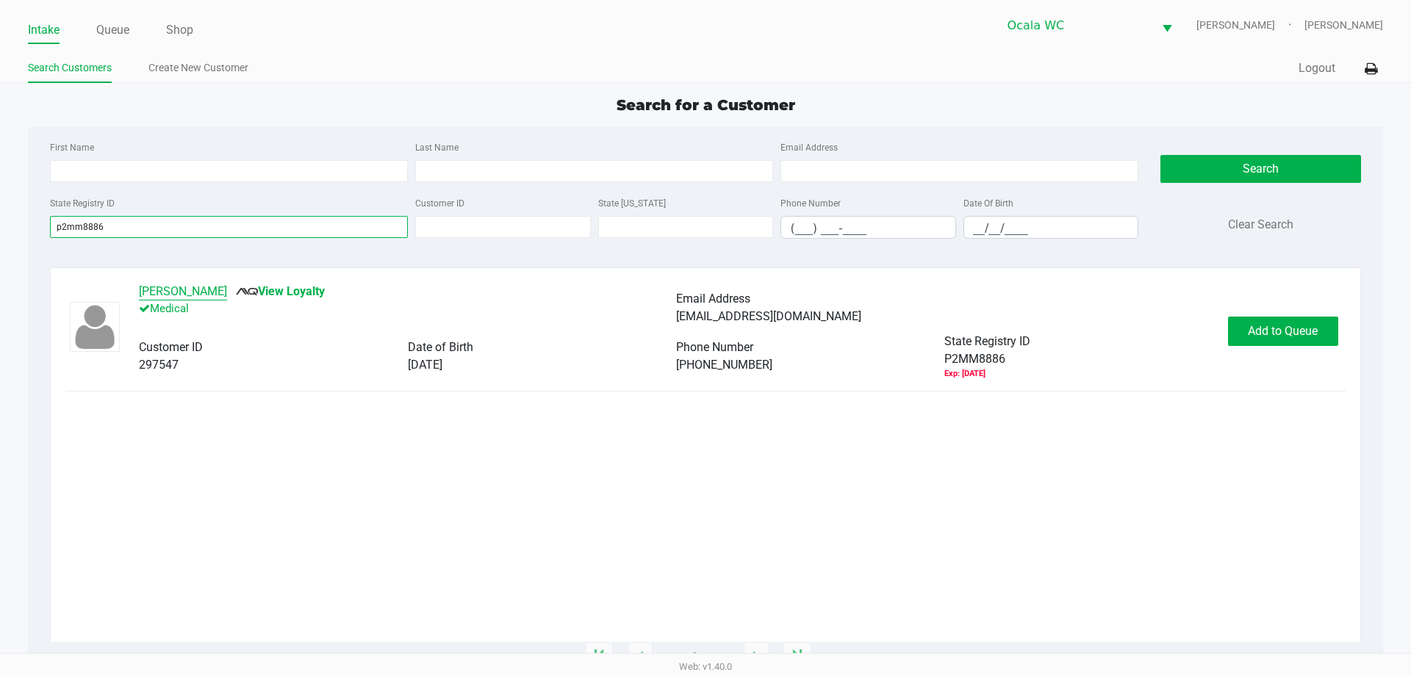
type input "p2mm8886"
click at [192, 287] on button "LARRY HOPKINS" at bounding box center [183, 292] width 88 height 18
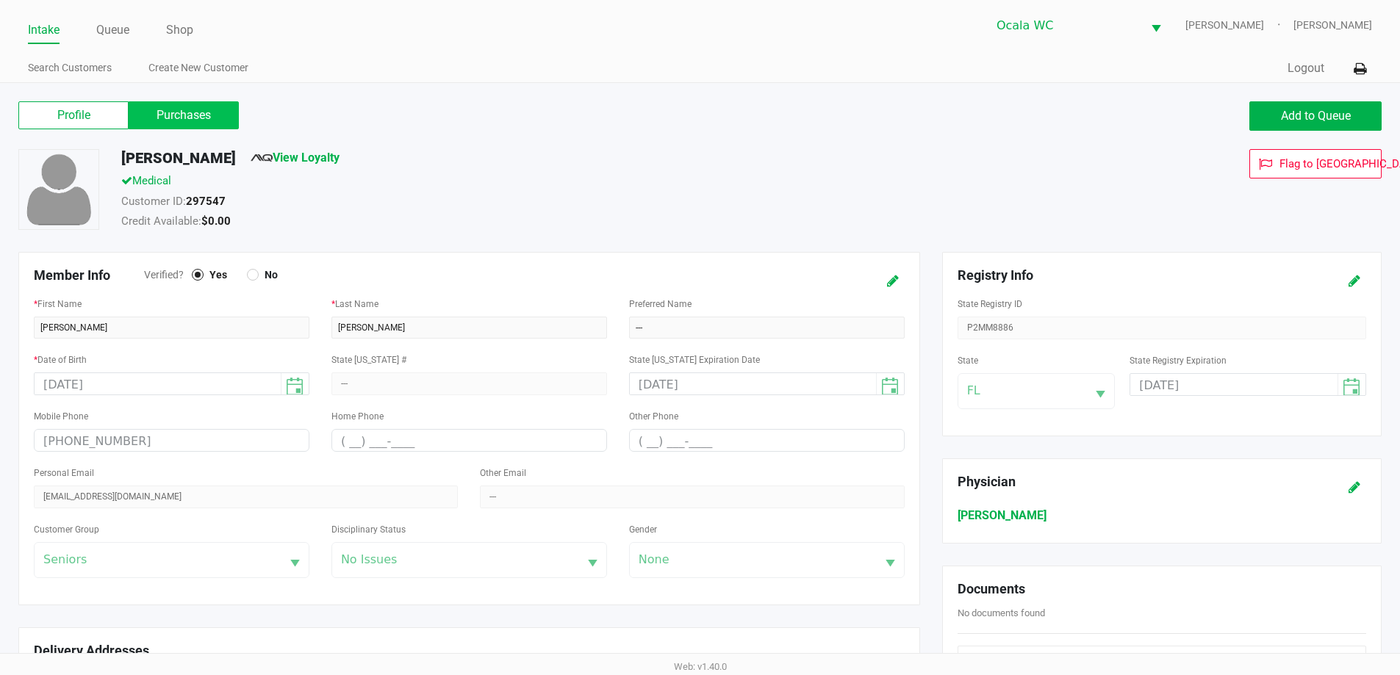
click at [209, 109] on label "Purchases" at bounding box center [184, 115] width 110 height 28
click at [0, 0] on 1 "Purchases" at bounding box center [0, 0] width 0 height 0
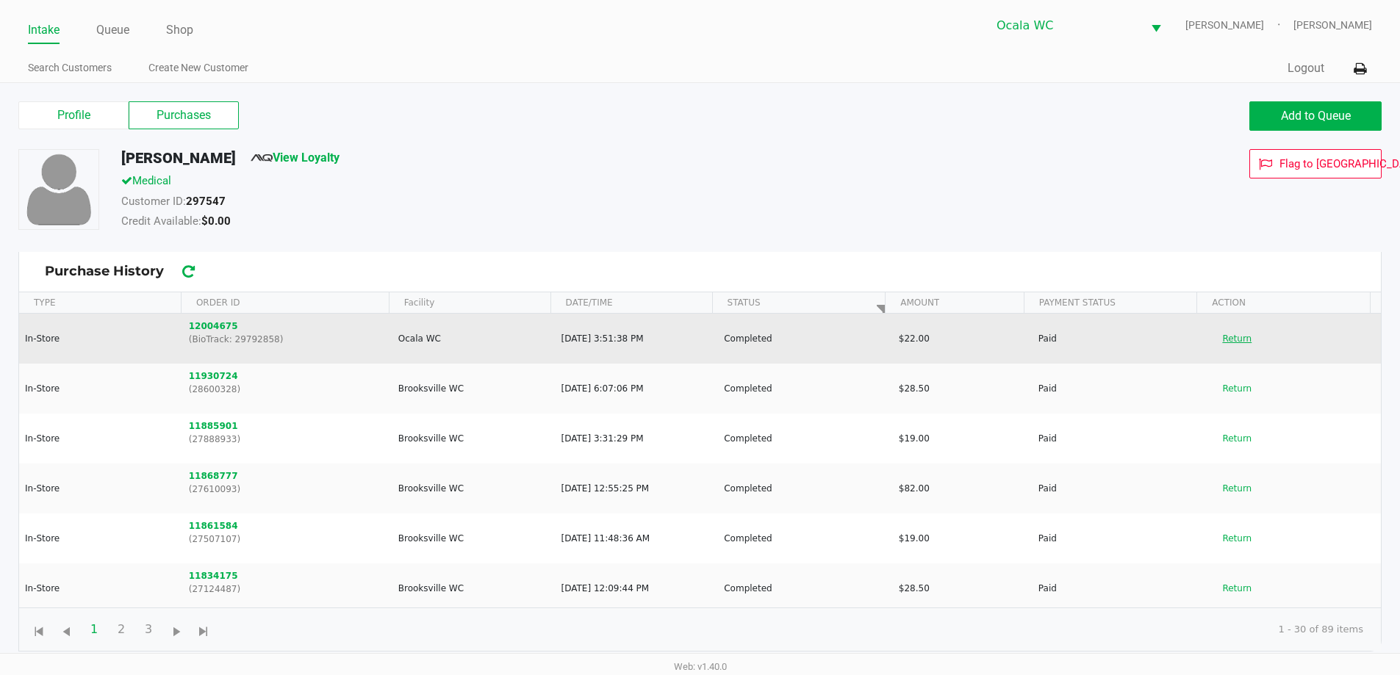
click at [1233, 336] on button "Return" at bounding box center [1236, 339] width 48 height 24
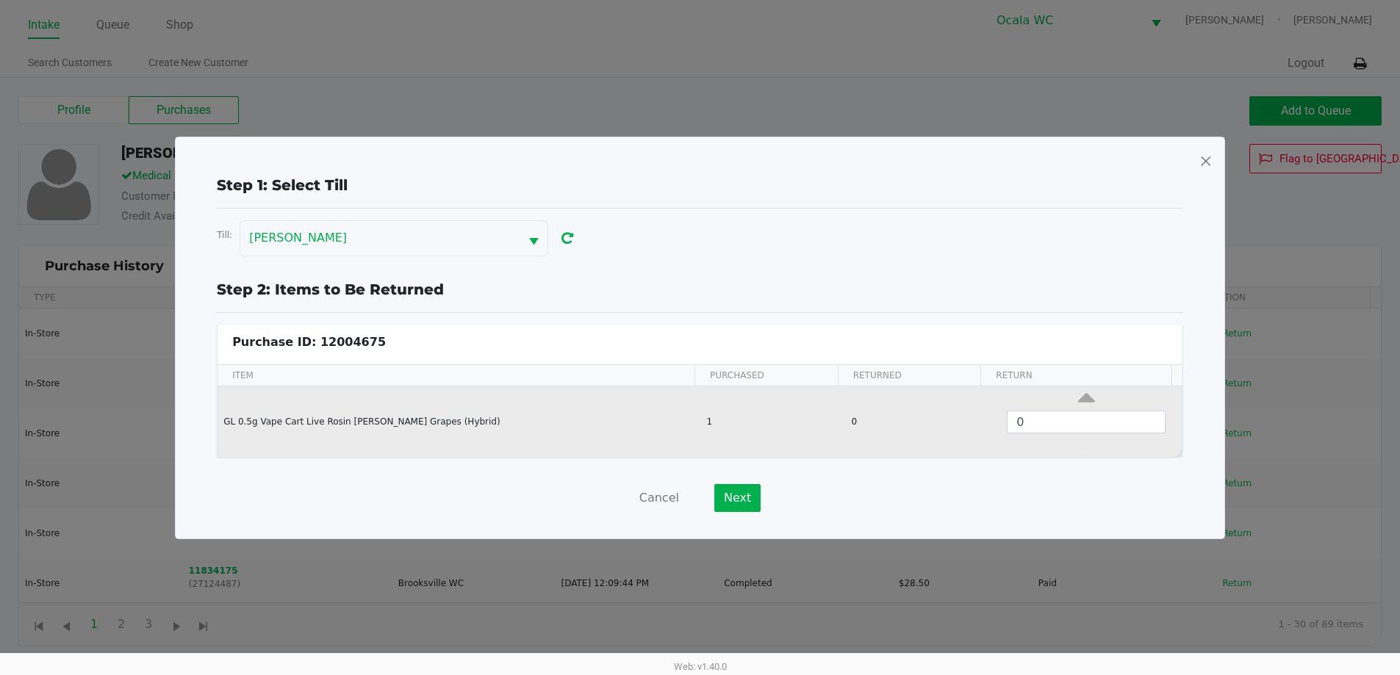
scroll to position [6, 0]
click at [1078, 394] on icon "Data table" at bounding box center [1086, 401] width 17 height 18
type input "1"
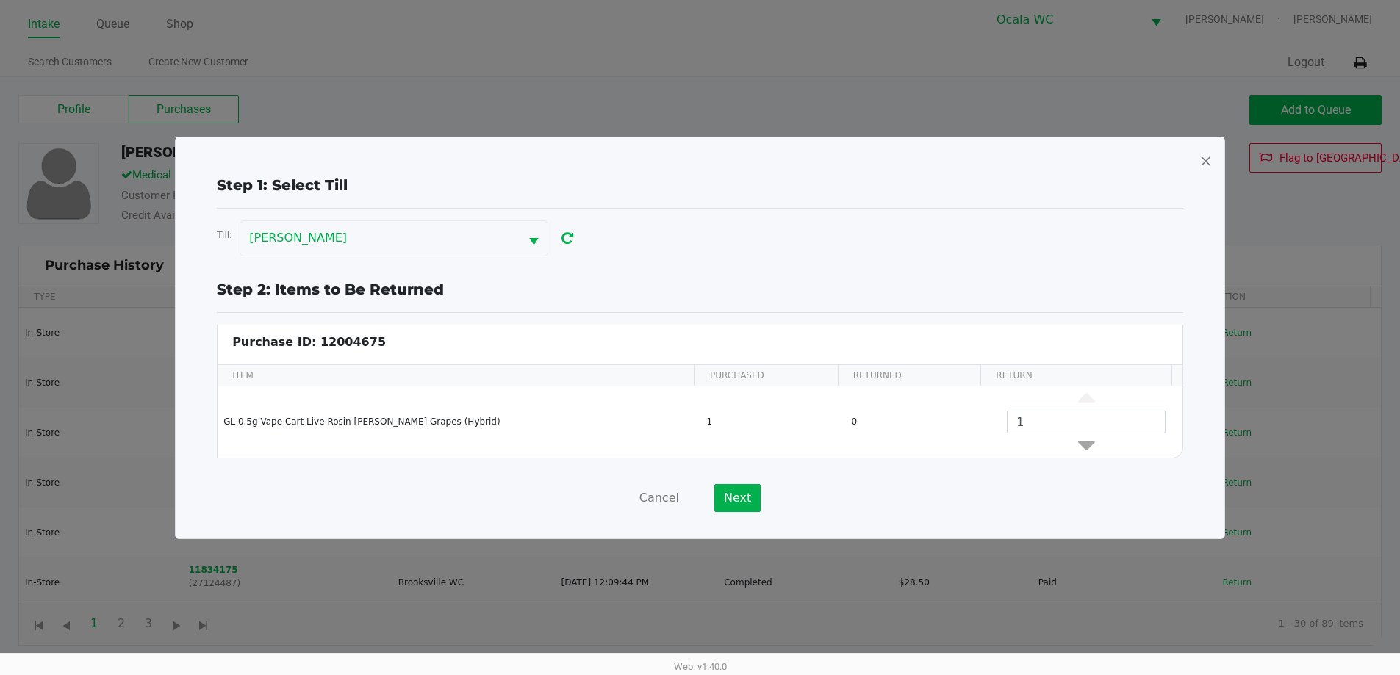
click at [976, 486] on div "Cancel Next" at bounding box center [700, 498] width 966 height 28
click at [745, 494] on button "Next" at bounding box center [737, 498] width 46 height 28
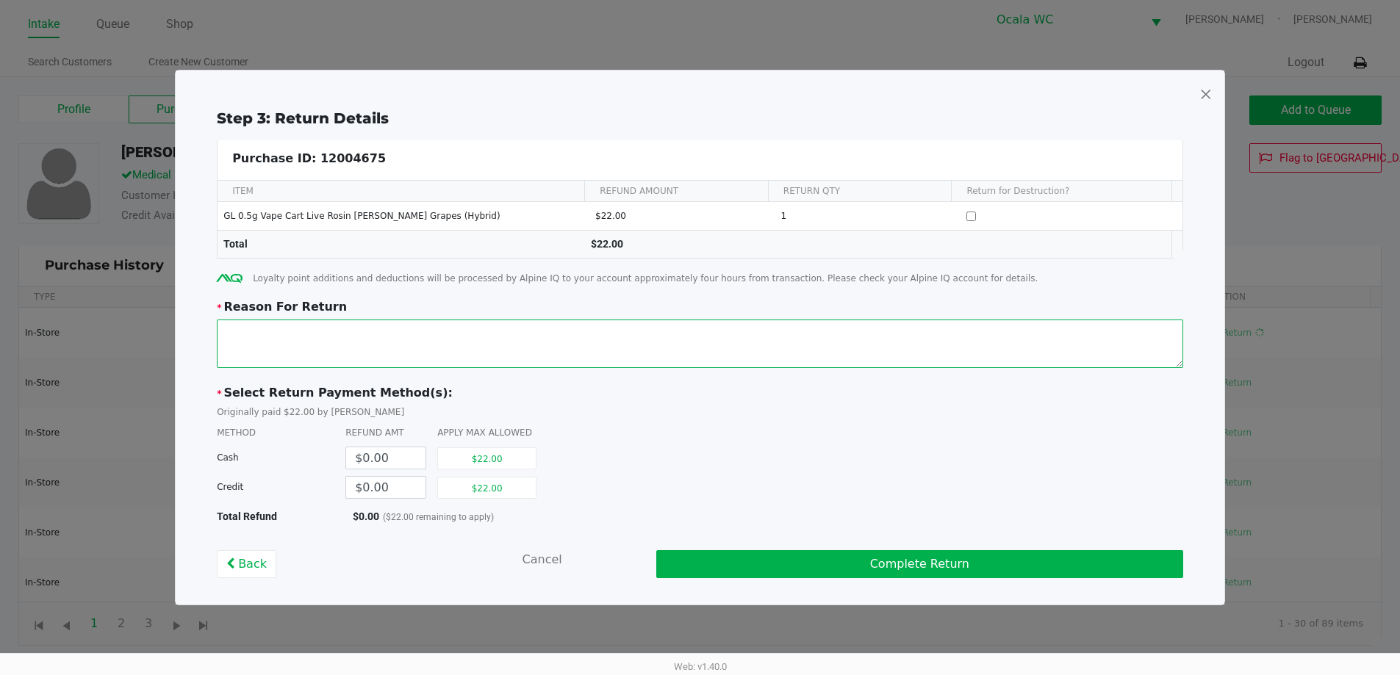
click at [442, 340] on textarea at bounding box center [700, 344] width 966 height 48
click at [466, 332] on textarea at bounding box center [700, 344] width 966 height 48
drag, startPoint x: 678, startPoint y: 365, endPoint x: 722, endPoint y: 336, distance: 53.0
click at [680, 364] on textarea at bounding box center [700, 344] width 966 height 48
click at [735, 329] on textarea at bounding box center [700, 344] width 966 height 48
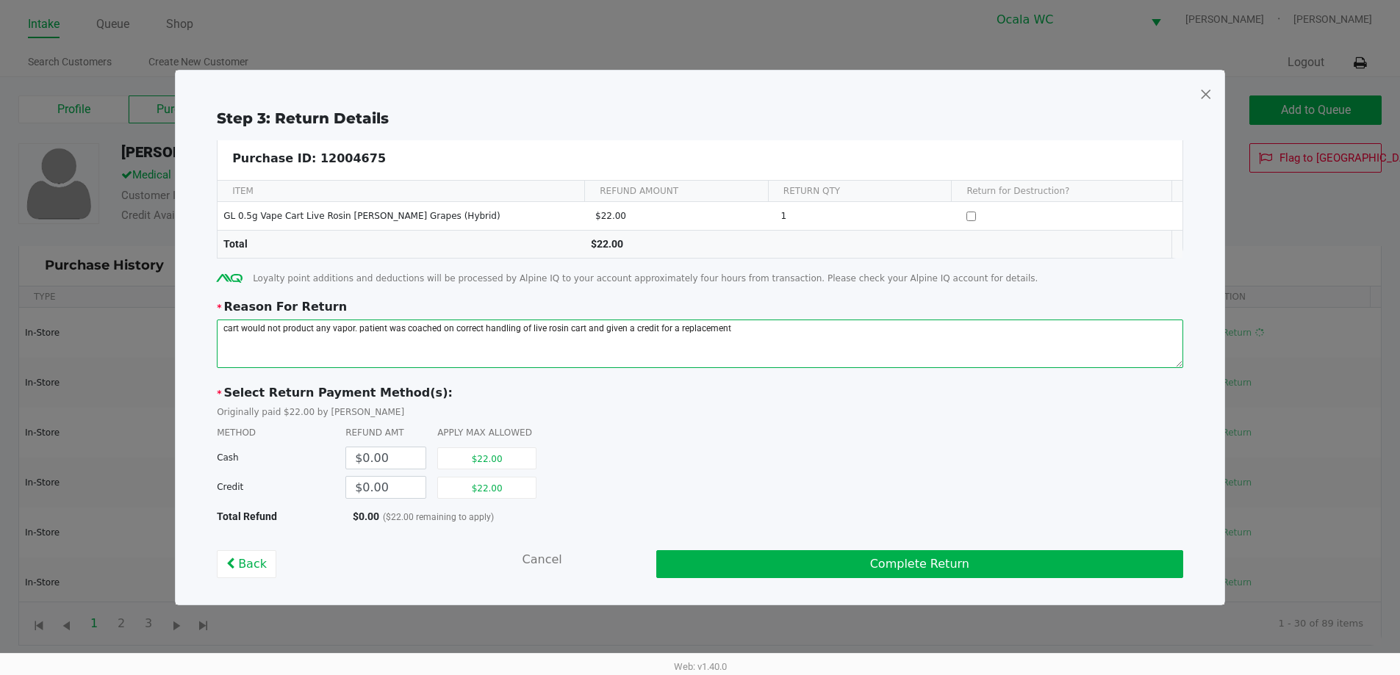
type textarea "cart would not product any vapor. patient was coached on correct handling of li…"
click at [386, 489] on input "0" at bounding box center [385, 487] width 79 height 21
click at [492, 484] on button "$22.00" at bounding box center [486, 488] width 99 height 22
type input "$22.00"
click at [727, 483] on div "Credit $22.00 $0.00" at bounding box center [700, 486] width 966 height 29
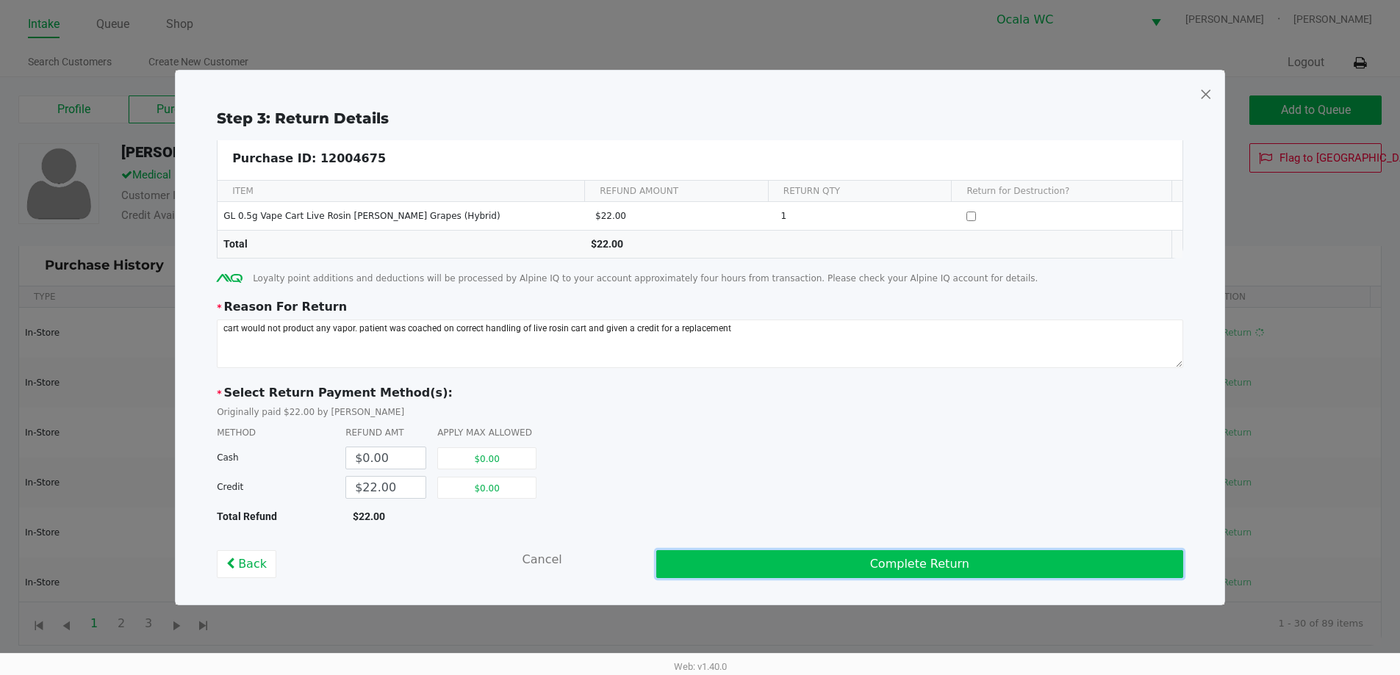
click at [741, 561] on button "Complete Return" at bounding box center [919, 564] width 527 height 28
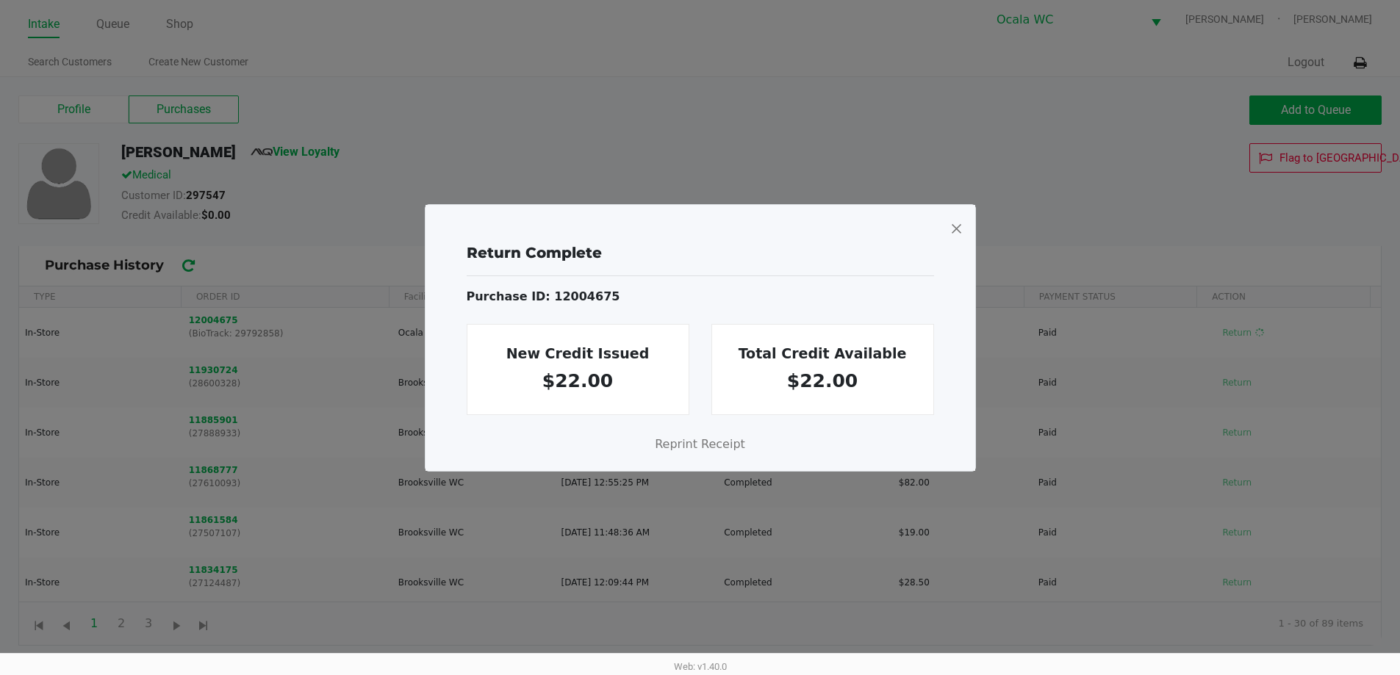
click at [956, 226] on span at bounding box center [955, 229] width 13 height 24
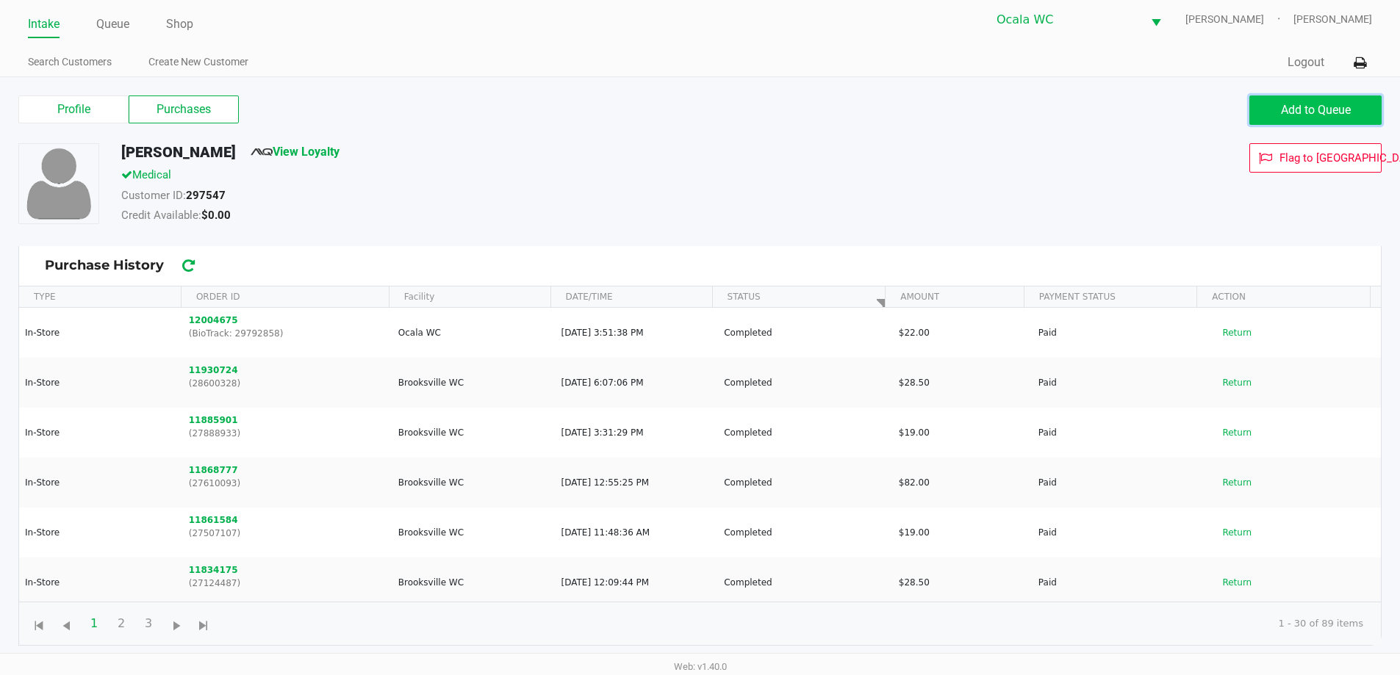
click at [1281, 111] on span "Add to Queue" at bounding box center [1316, 110] width 70 height 14
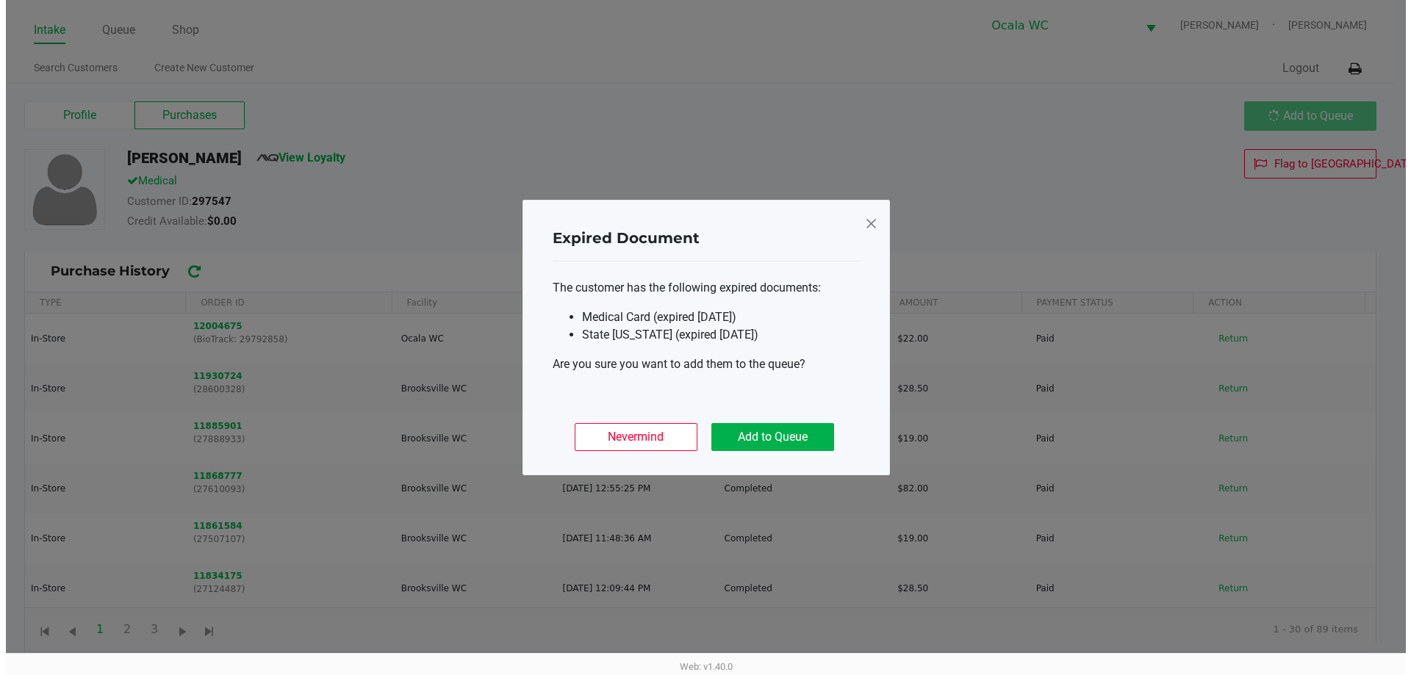
scroll to position [0, 0]
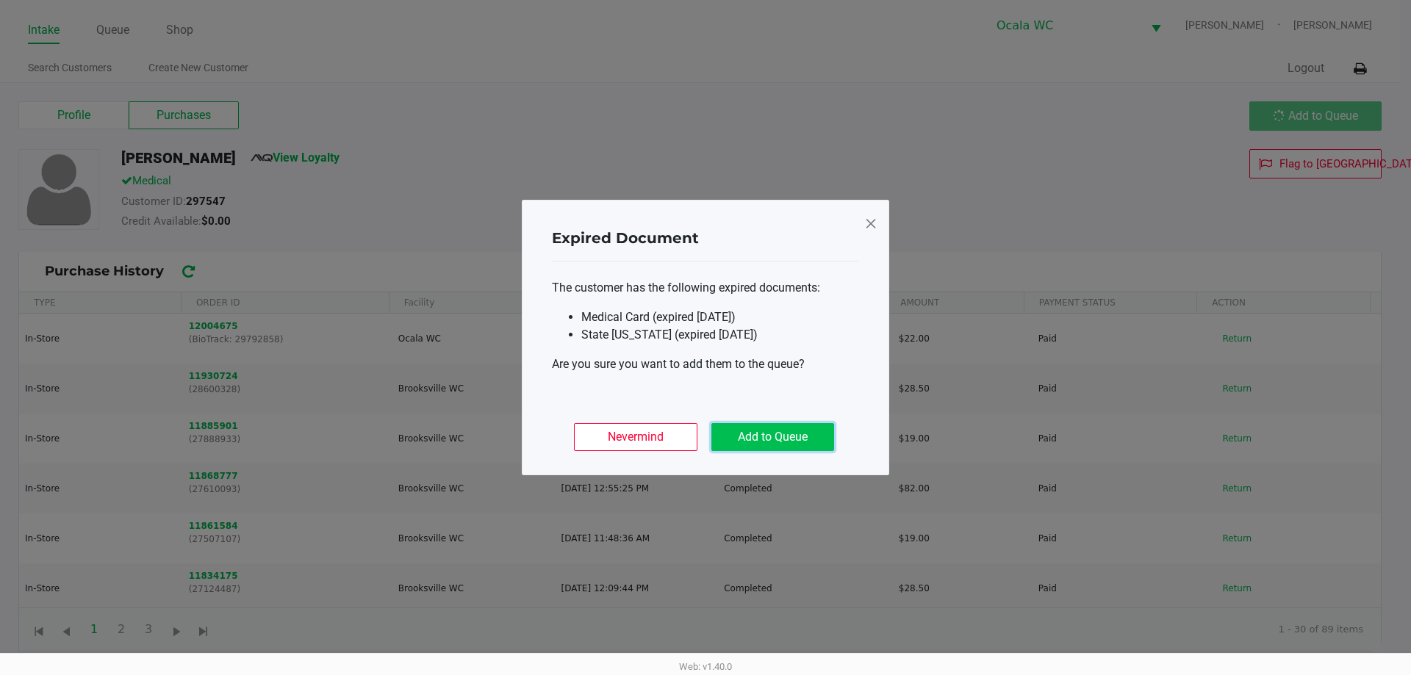
click at [739, 437] on button "Add to Queue" at bounding box center [772, 437] width 123 height 28
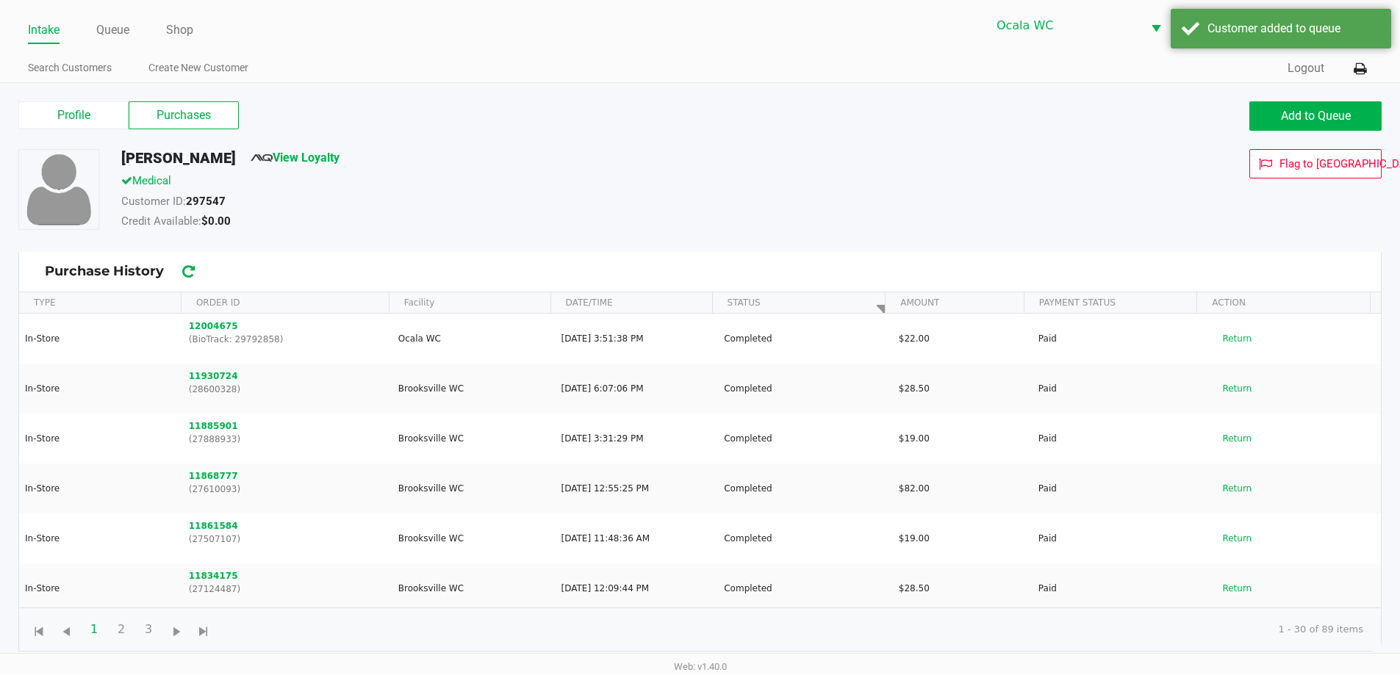
click at [220, 159] on h5 "LARRY HOPKINS" at bounding box center [178, 158] width 115 height 18
click at [117, 117] on label "Profile" at bounding box center [73, 115] width 110 height 28
click at [0, 0] on 0 "Profile" at bounding box center [0, 0] width 0 height 0
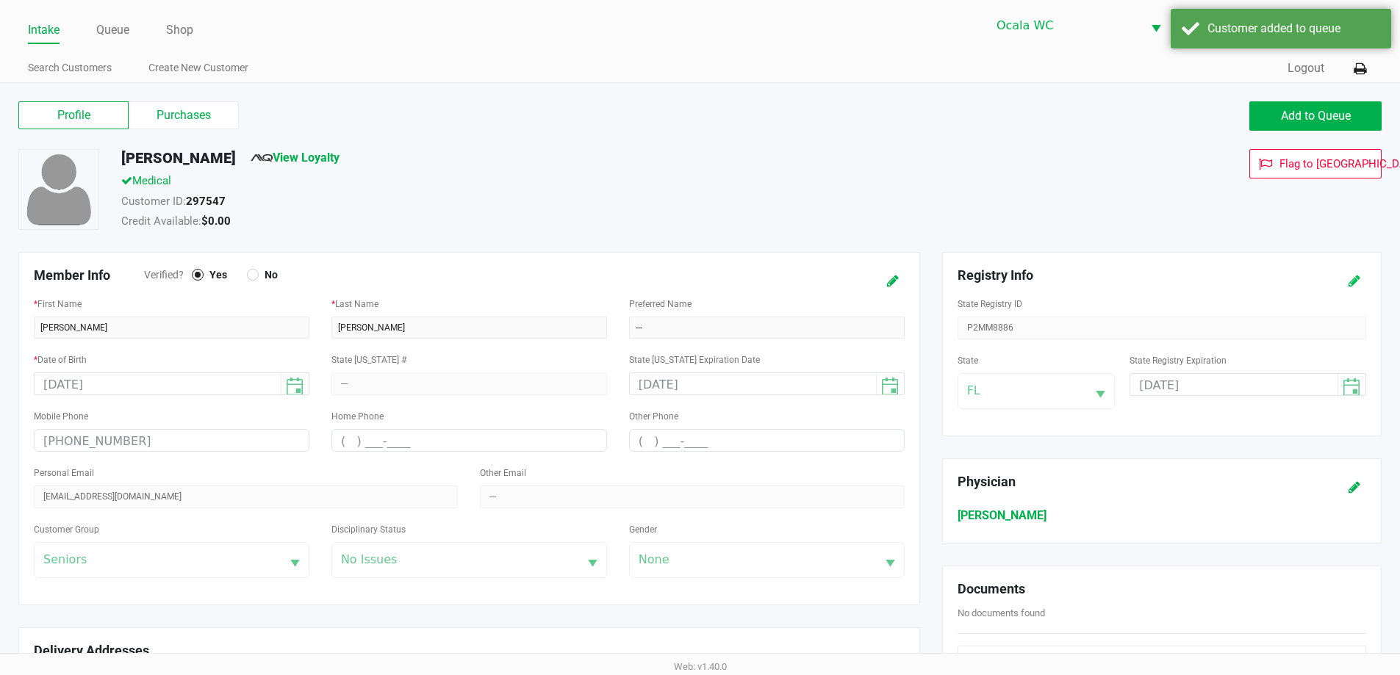
click at [1353, 285] on icon at bounding box center [1354, 281] width 12 height 10
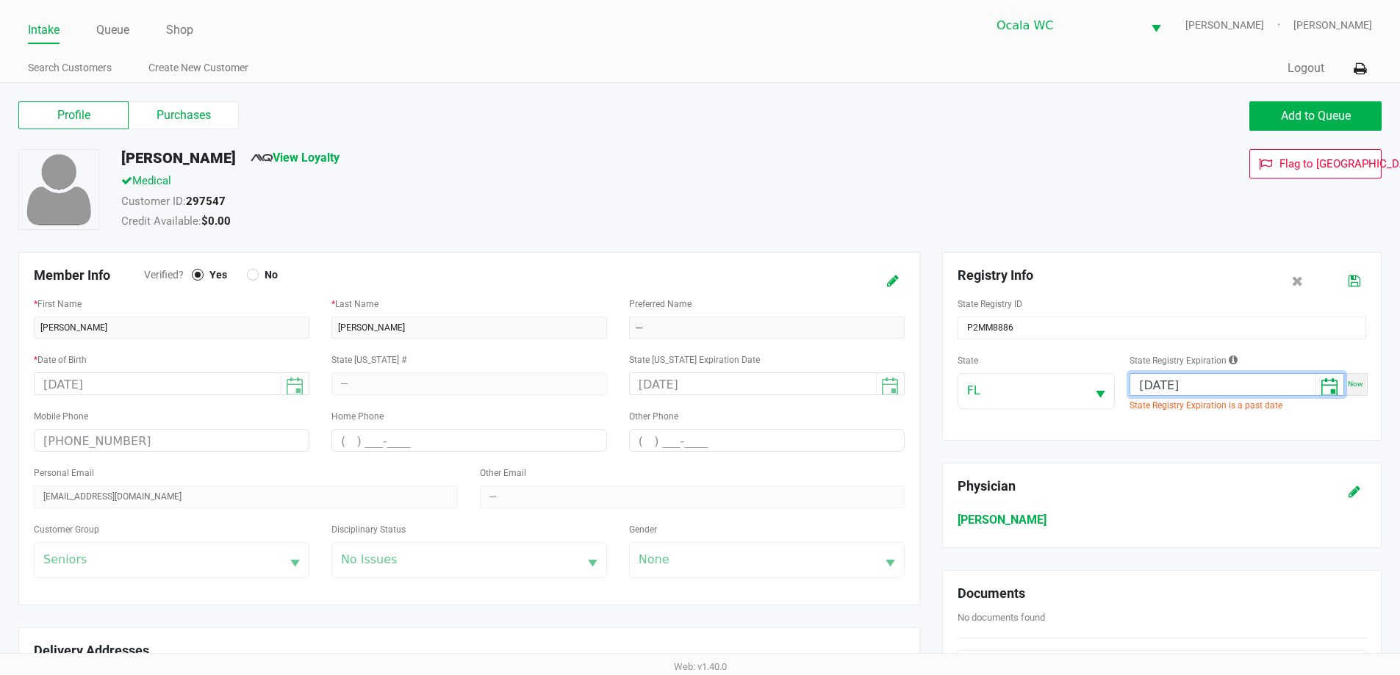
click at [1264, 387] on input "06/08/2023" at bounding box center [1222, 385] width 185 height 23
type input "07/11/2026"
click at [1199, 302] on div "State Registry ID P2MM8886" at bounding box center [1161, 317] width 409 height 45
click at [1350, 280] on icon at bounding box center [1354, 281] width 12 height 10
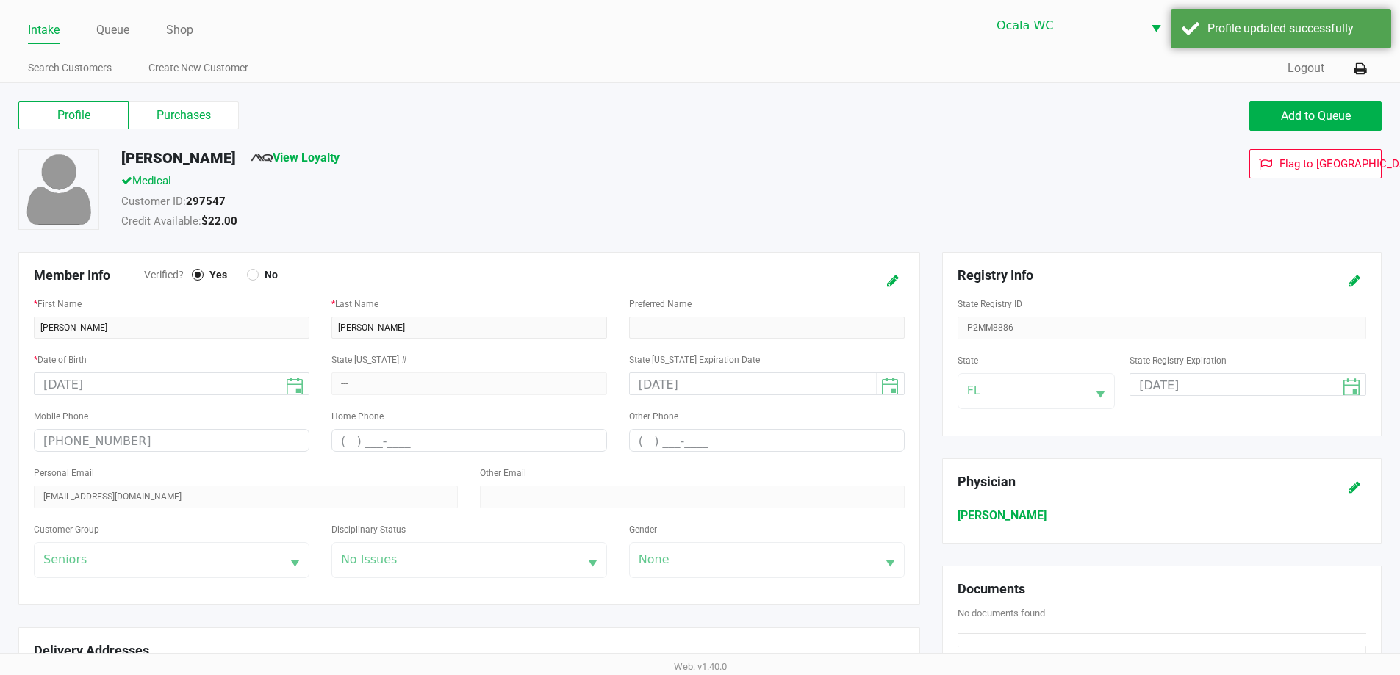
click at [1073, 236] on div "LARRY HOPKINS View Loyalty Medical Customer ID: 297547 Credit Available: $22.00…" at bounding box center [699, 200] width 1385 height 103
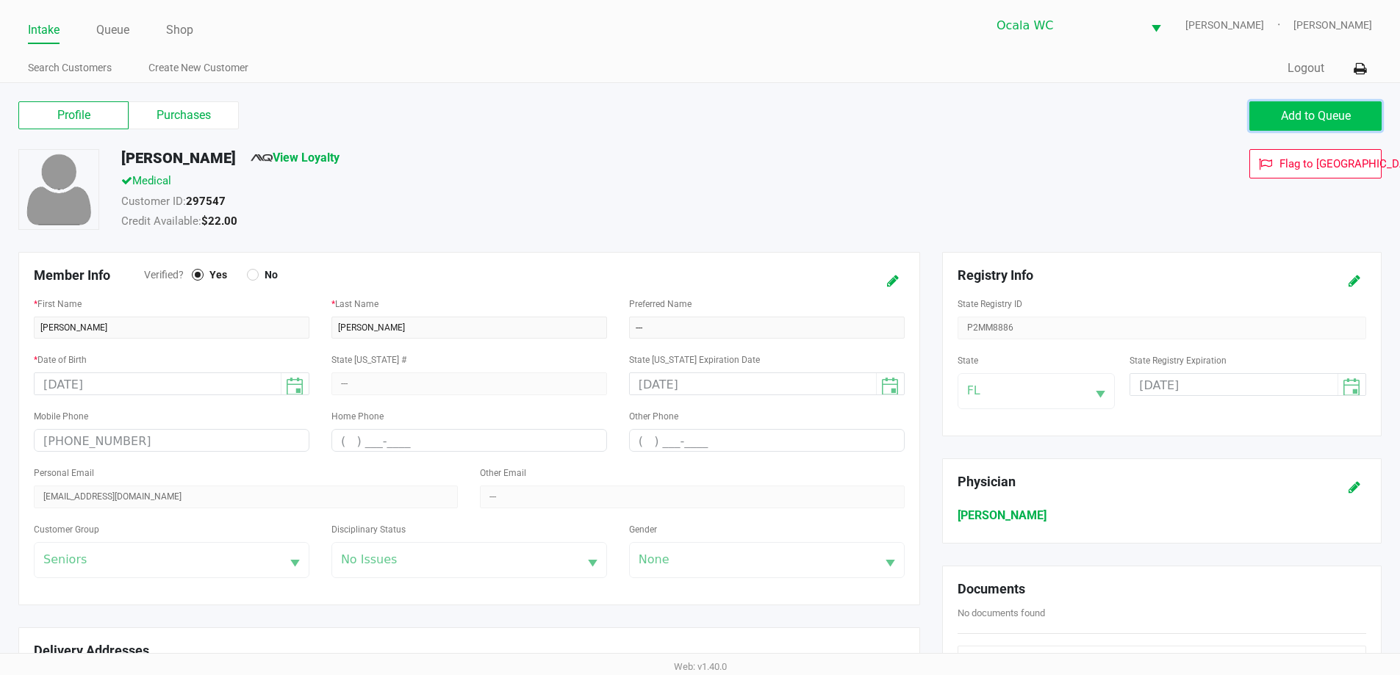
click at [1287, 125] on button "Add to Queue" at bounding box center [1315, 115] width 132 height 29
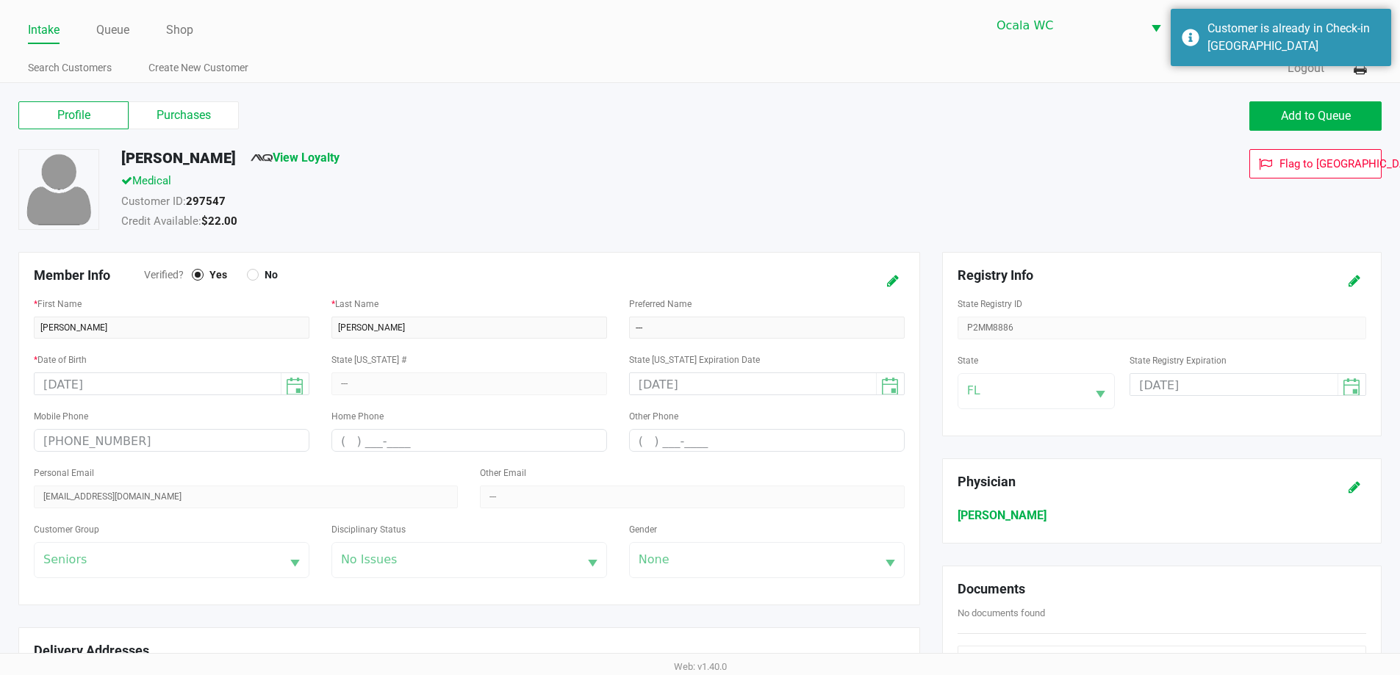
click at [853, 115] on div "Add to Queue" at bounding box center [1046, 115] width 693 height 29
click at [123, 32] on link "Queue" at bounding box center [112, 30] width 33 height 21
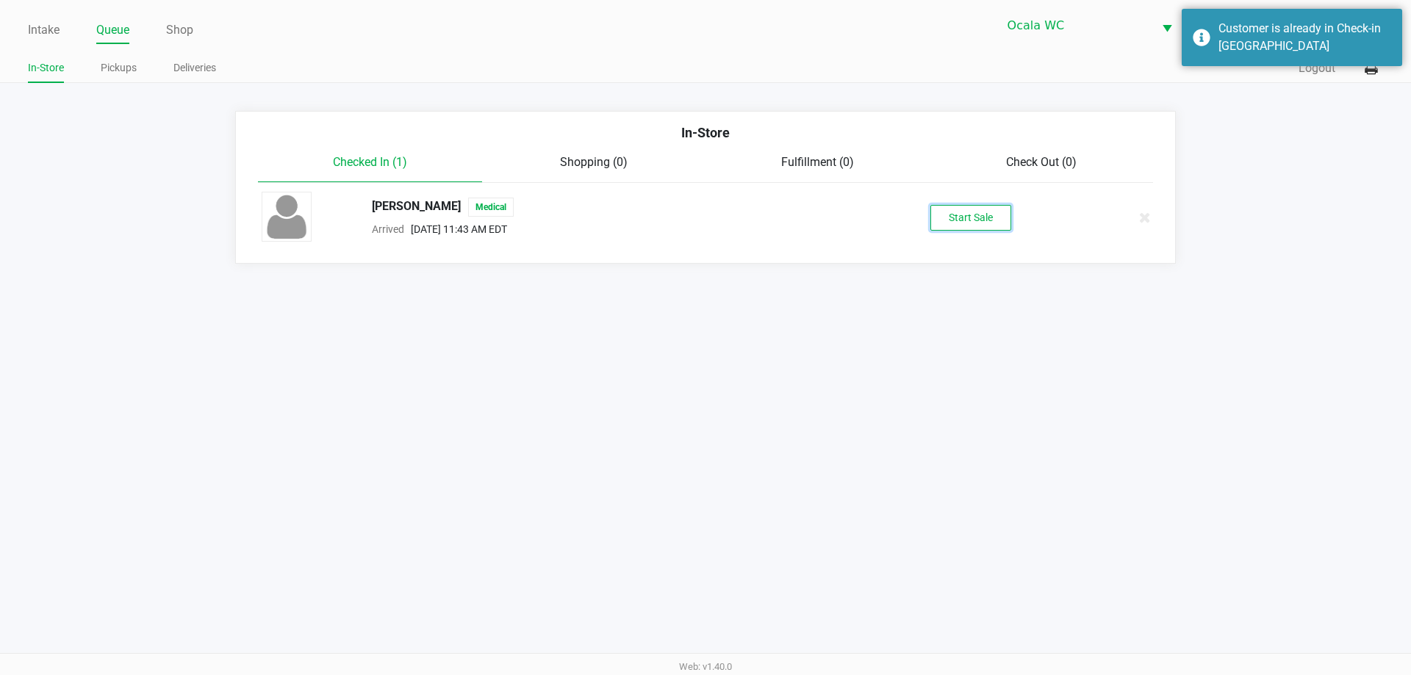
click at [972, 227] on button "Start Sale" at bounding box center [970, 218] width 81 height 26
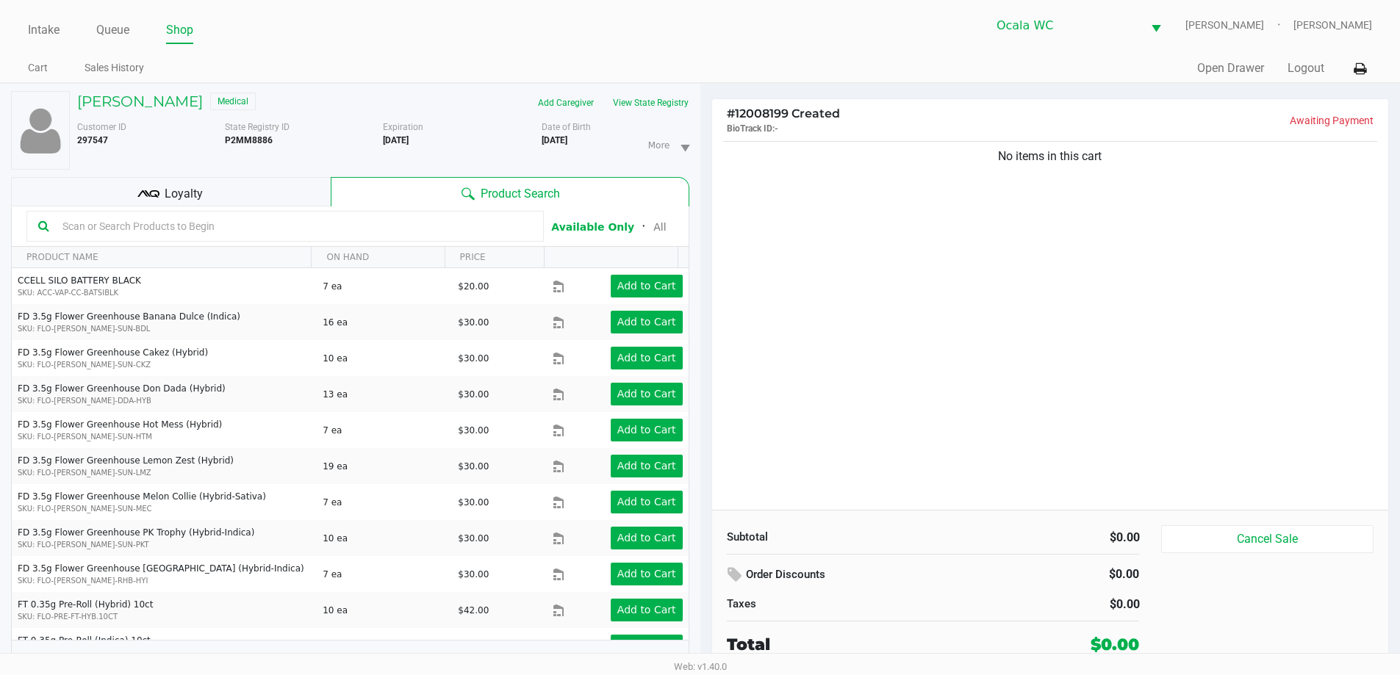
click at [899, 367] on div "No items in this cart" at bounding box center [1050, 324] width 677 height 372
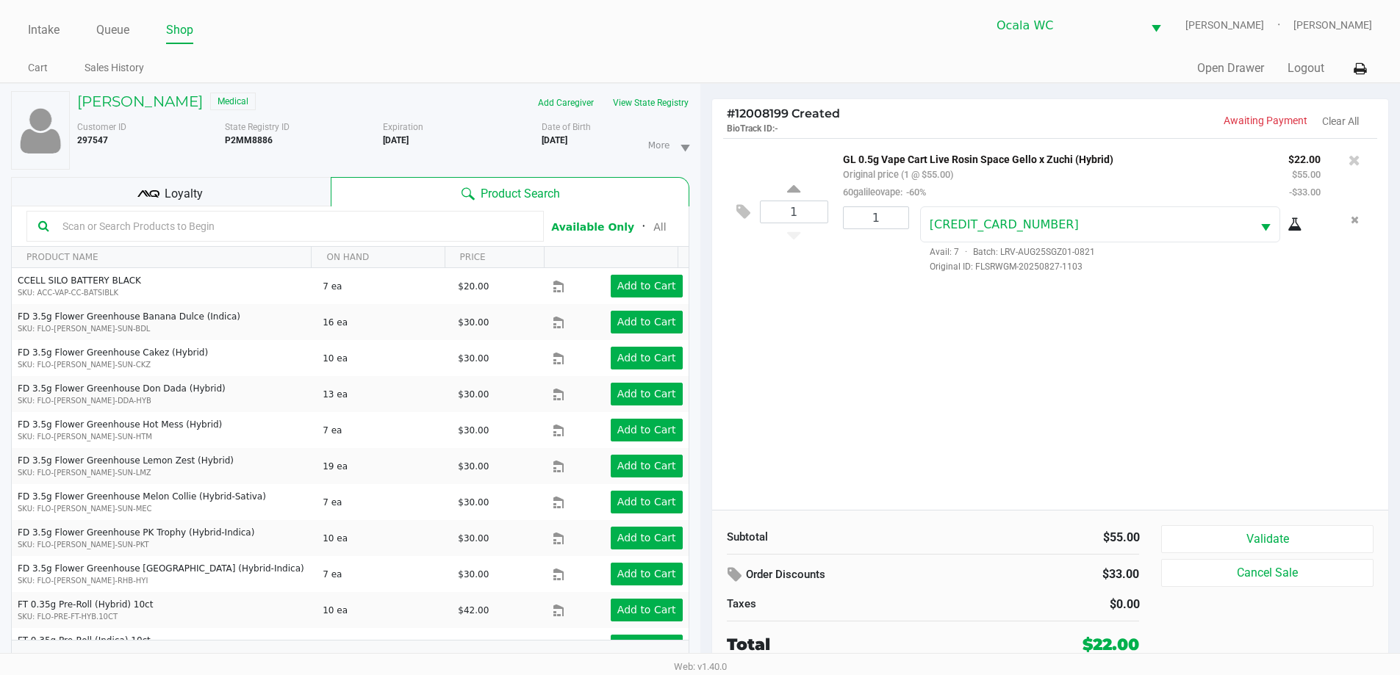
click at [1258, 421] on div "1 GL 0.5g Vape Cart Live Rosin Space Gello x Zuchi (Hybrid) Original price (1 @…" at bounding box center [1050, 324] width 677 height 372
click at [1274, 544] on button "Validate" at bounding box center [1267, 539] width 212 height 28
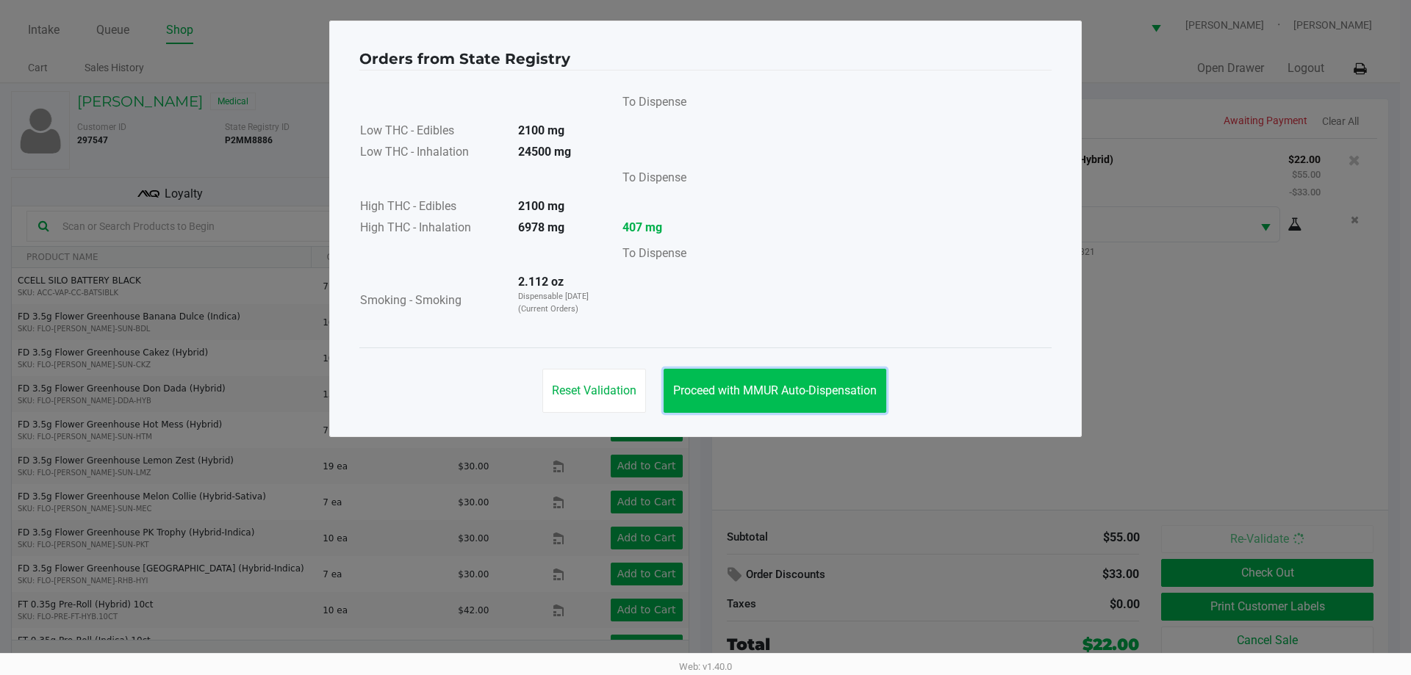
click at [848, 400] on button "Proceed with MMUR Auto-Dispensation" at bounding box center [774, 391] width 223 height 44
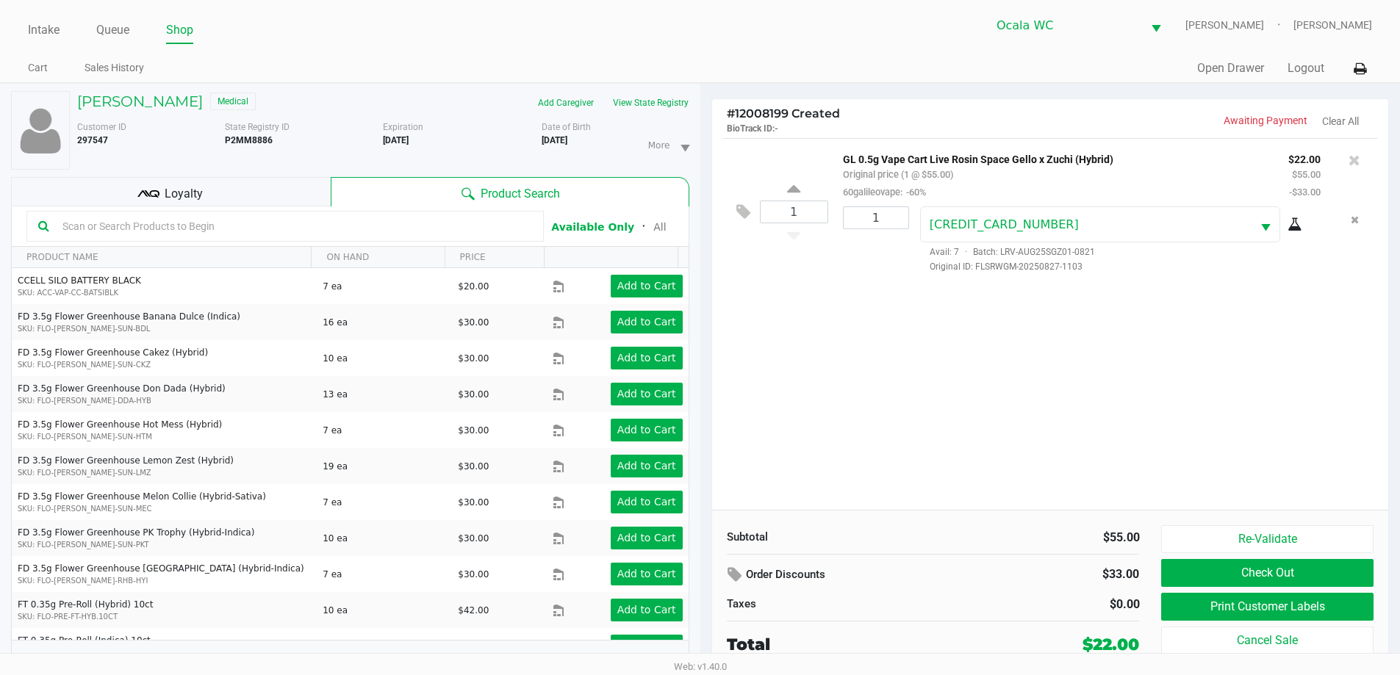
drag, startPoint x: 1132, startPoint y: 316, endPoint x: 1193, endPoint y: 478, distance: 172.8
click at [1235, 606] on button "Print Customer Labels" at bounding box center [1267, 607] width 212 height 28
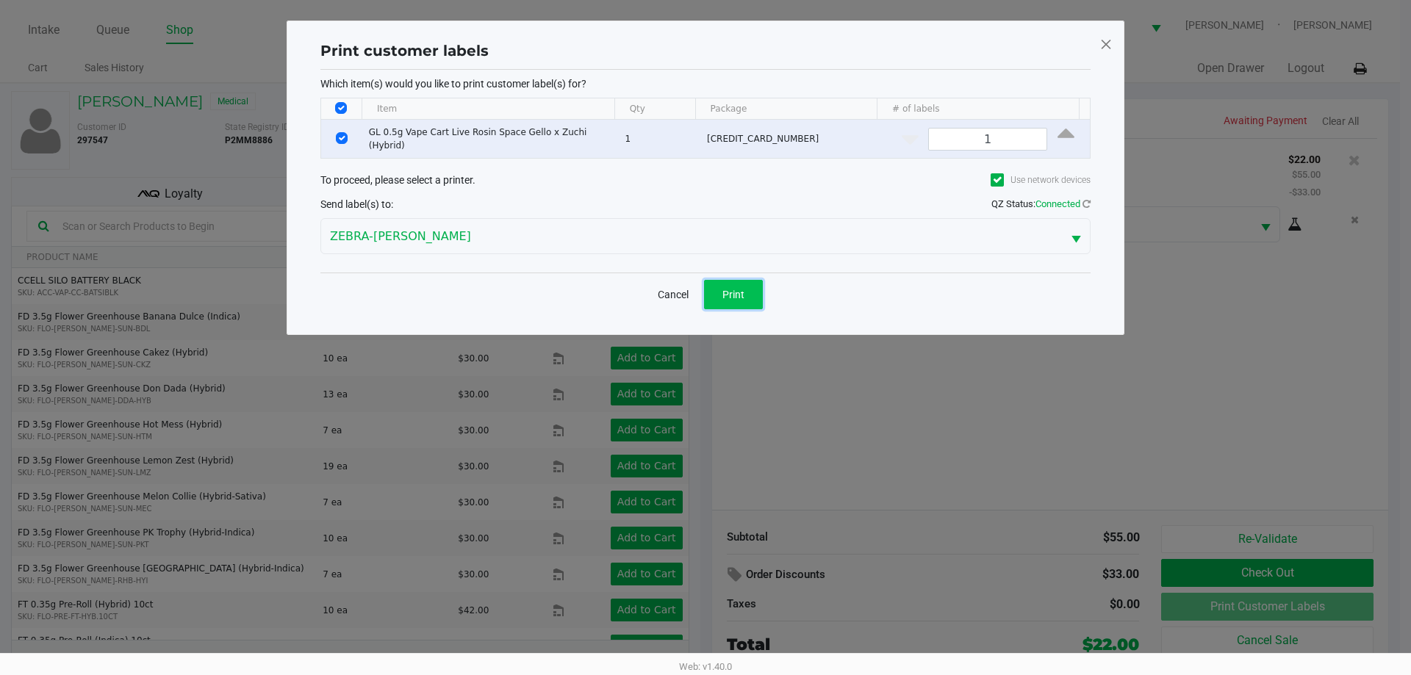
click at [735, 300] on button "Print" at bounding box center [733, 294] width 59 height 29
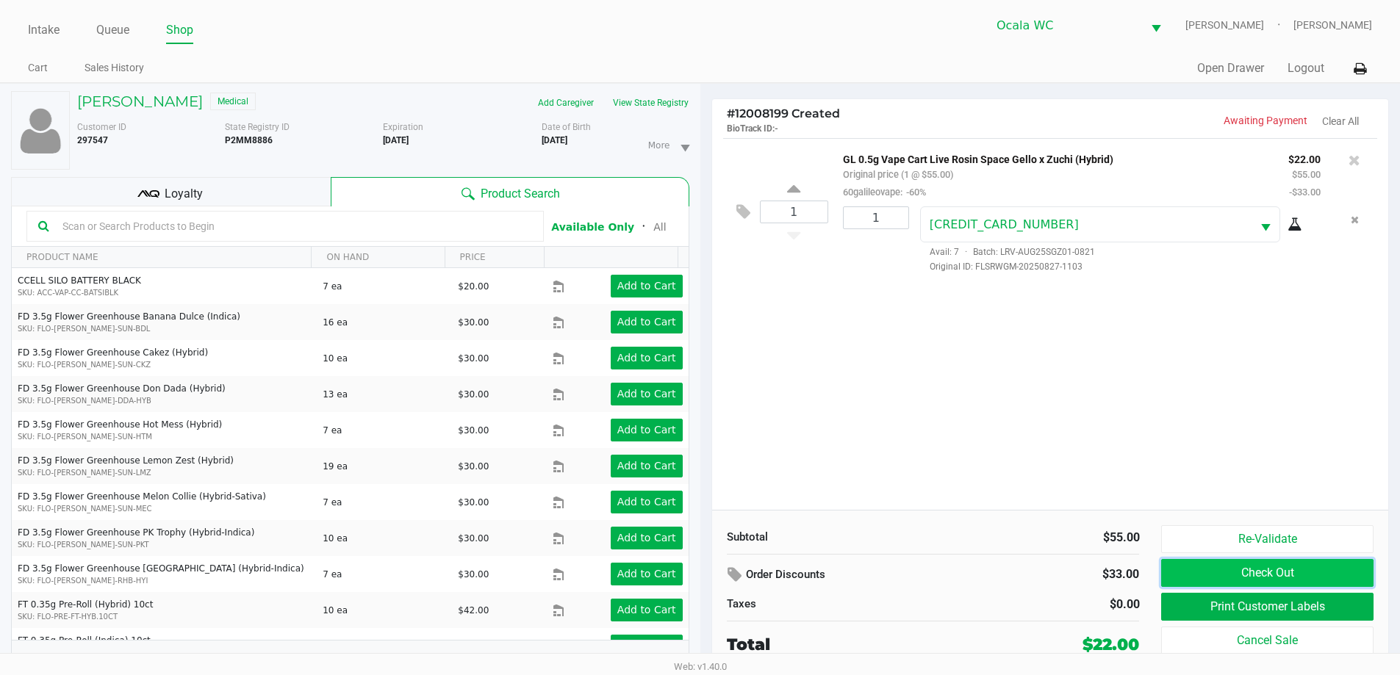
click at [1177, 578] on button "Check Out" at bounding box center [1267, 573] width 212 height 28
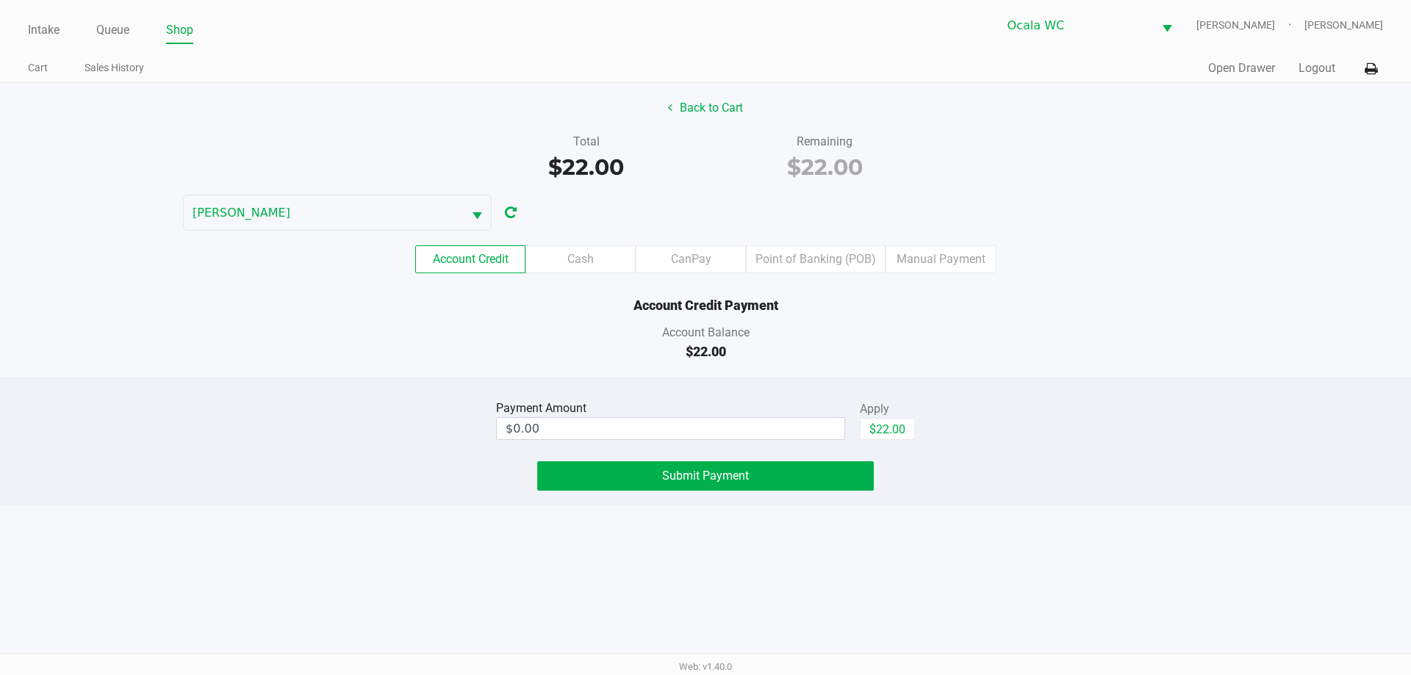
click at [1232, 248] on div "Account Credit Cash CanPay Point of Banking (POB) Manual Payment" at bounding box center [705, 259] width 1411 height 28
type input "$0.00"
click at [701, 104] on button "Back to Cart" at bounding box center [705, 108] width 94 height 28
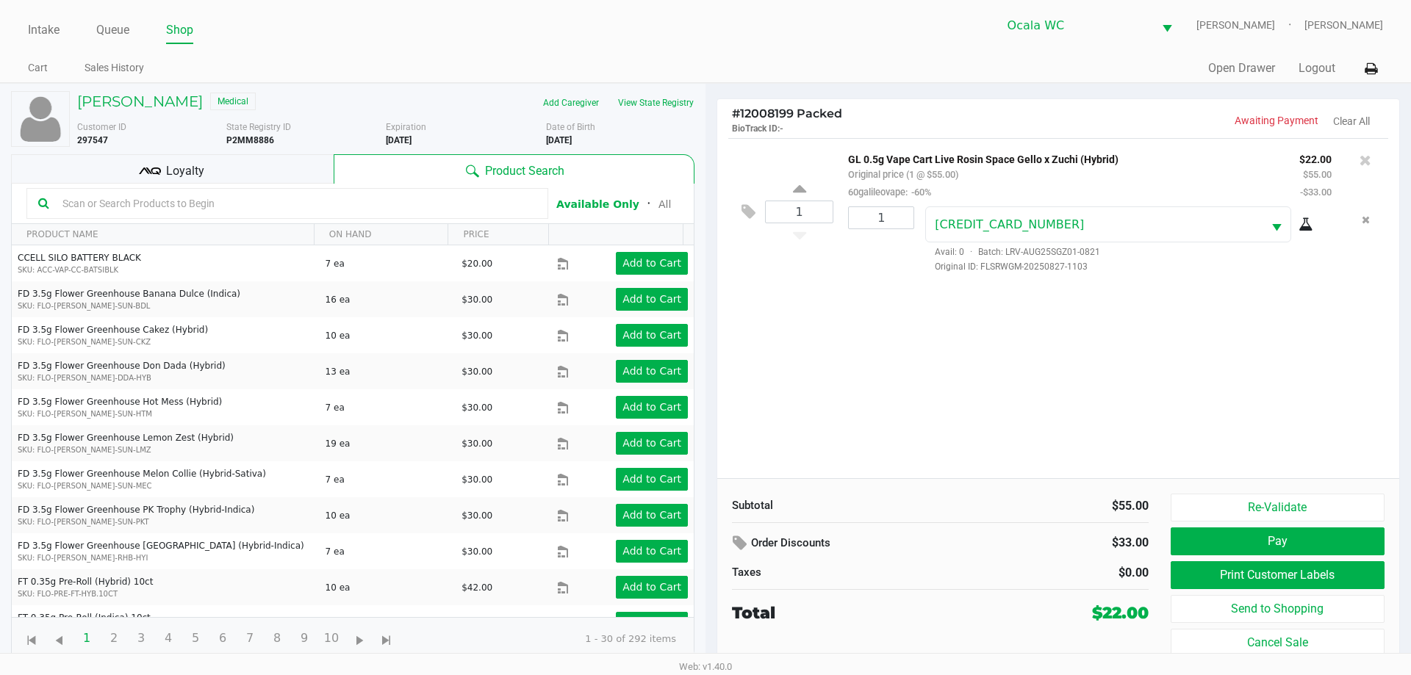
click at [500, 62] on ul "Cart Sales History" at bounding box center [366, 69] width 677 height 25
click at [102, 206] on input "text" at bounding box center [297, 203] width 480 height 22
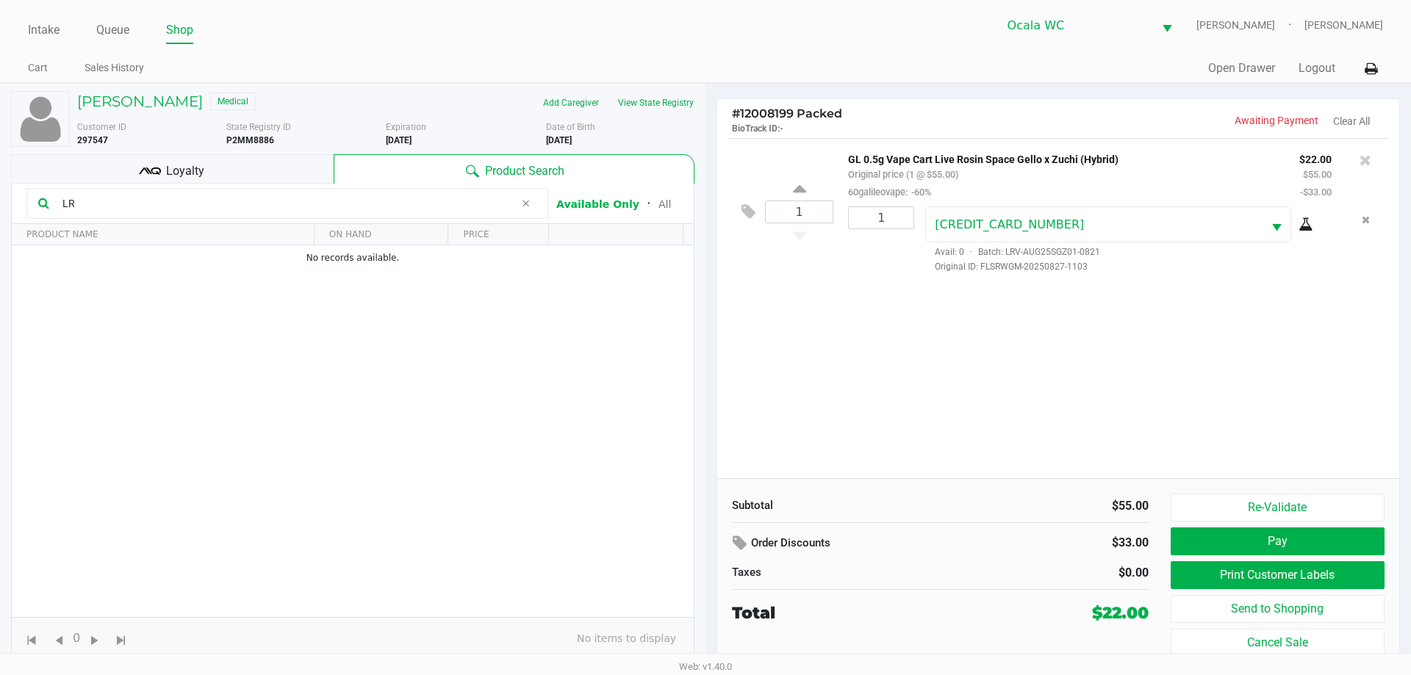
type input "L"
click at [384, 214] on input "LRV-MAY24ZKR01-0624" at bounding box center [286, 203] width 458 height 22
type input "L"
click at [915, 370] on div "1 GL 0.5g Vape Cart Live Rosin Space Gello x Zuchi (Hybrid) Original price (1 @…" at bounding box center [1058, 308] width 682 height 340
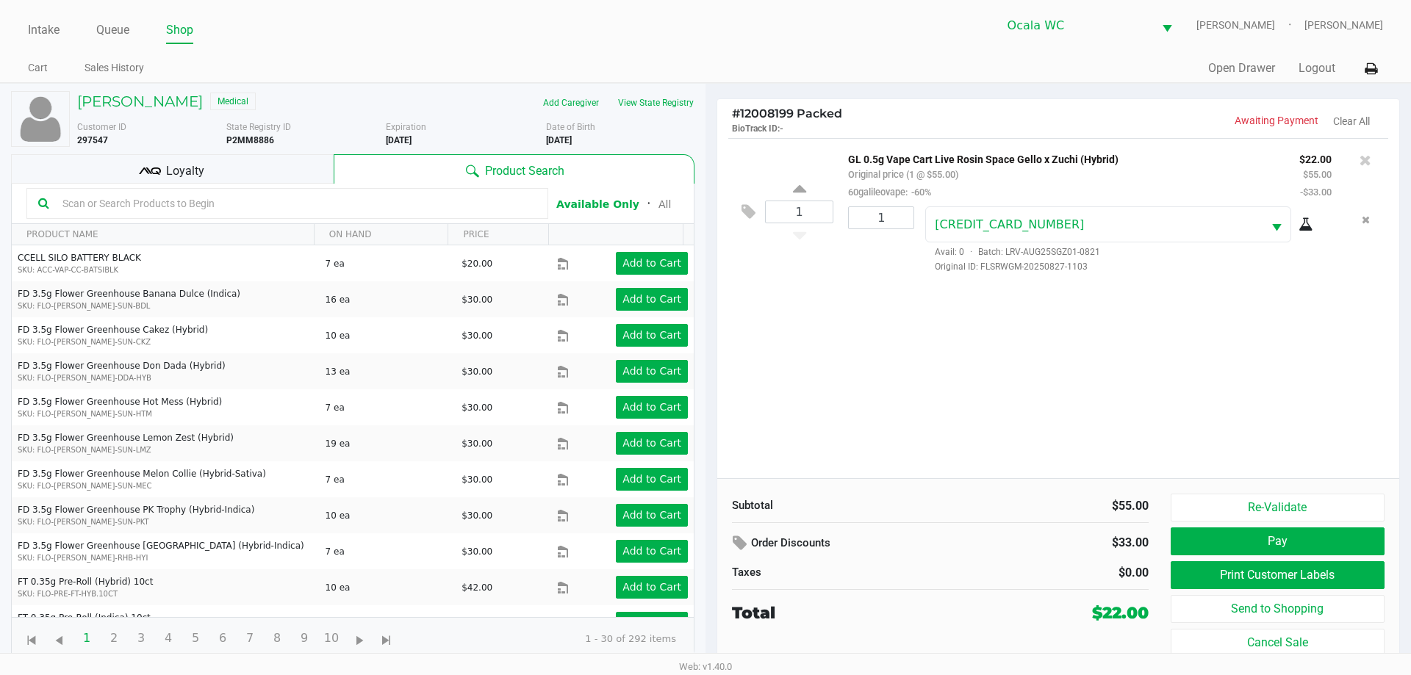
click at [953, 369] on div "1 GL 0.5g Vape Cart Live Rosin Space Gello x Zuchi (Hybrid) Original price (1 @…" at bounding box center [1058, 308] width 682 height 340
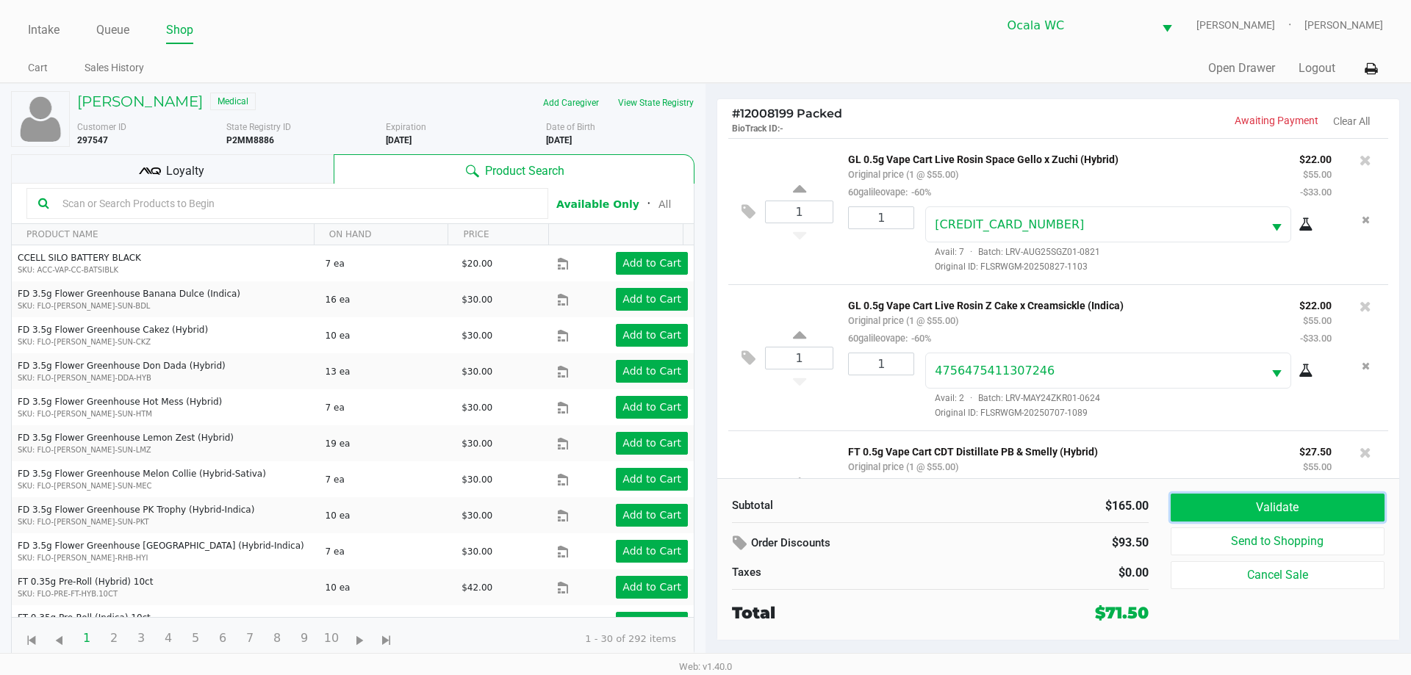
click at [1194, 508] on button "Validate" at bounding box center [1277, 508] width 214 height 28
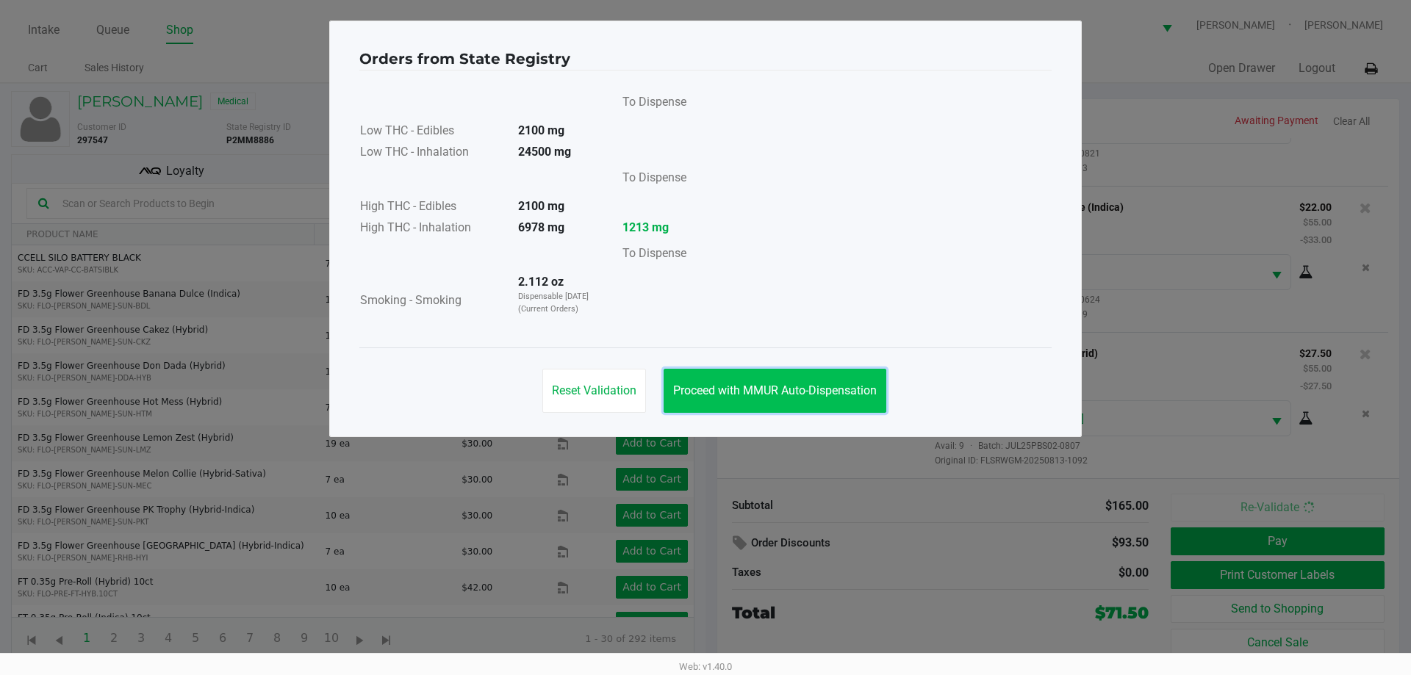
click at [777, 388] on span "Proceed with MMUR Auto-Dispensation" at bounding box center [775, 391] width 204 height 14
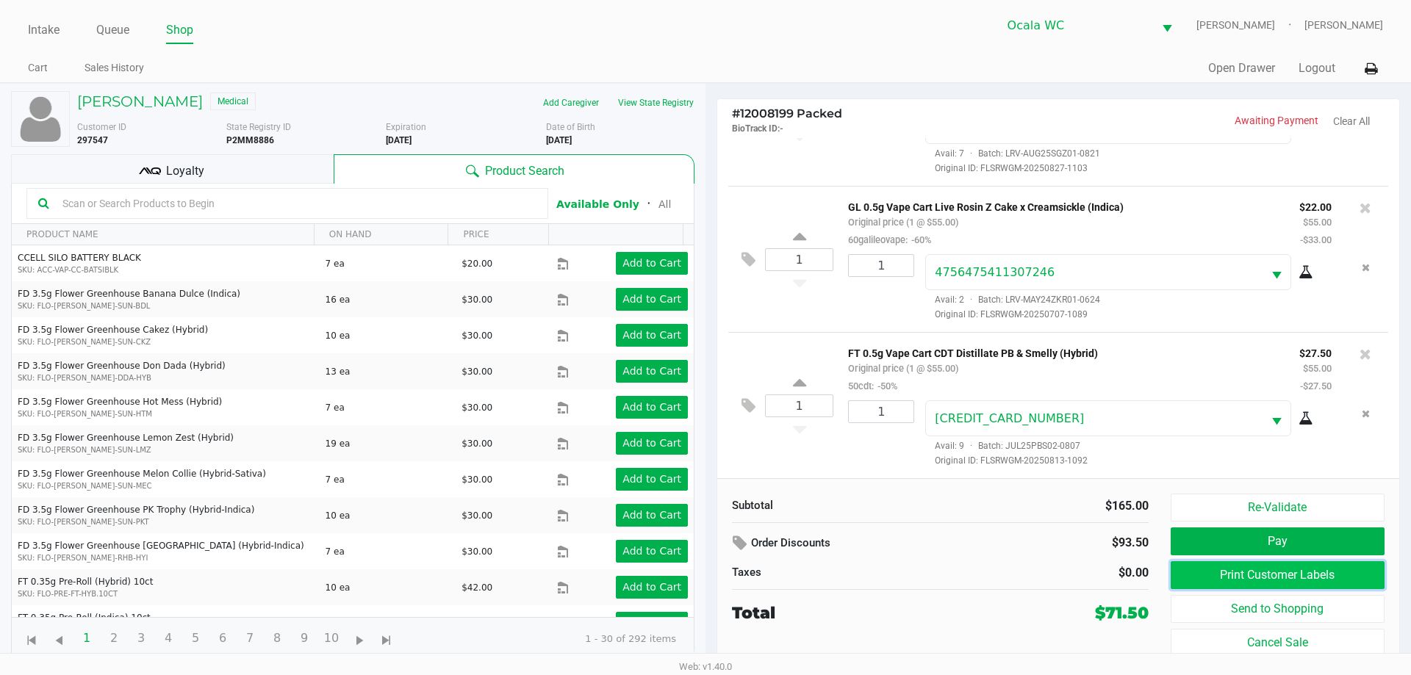
click at [1242, 571] on button "Print Customer Labels" at bounding box center [1277, 575] width 214 height 28
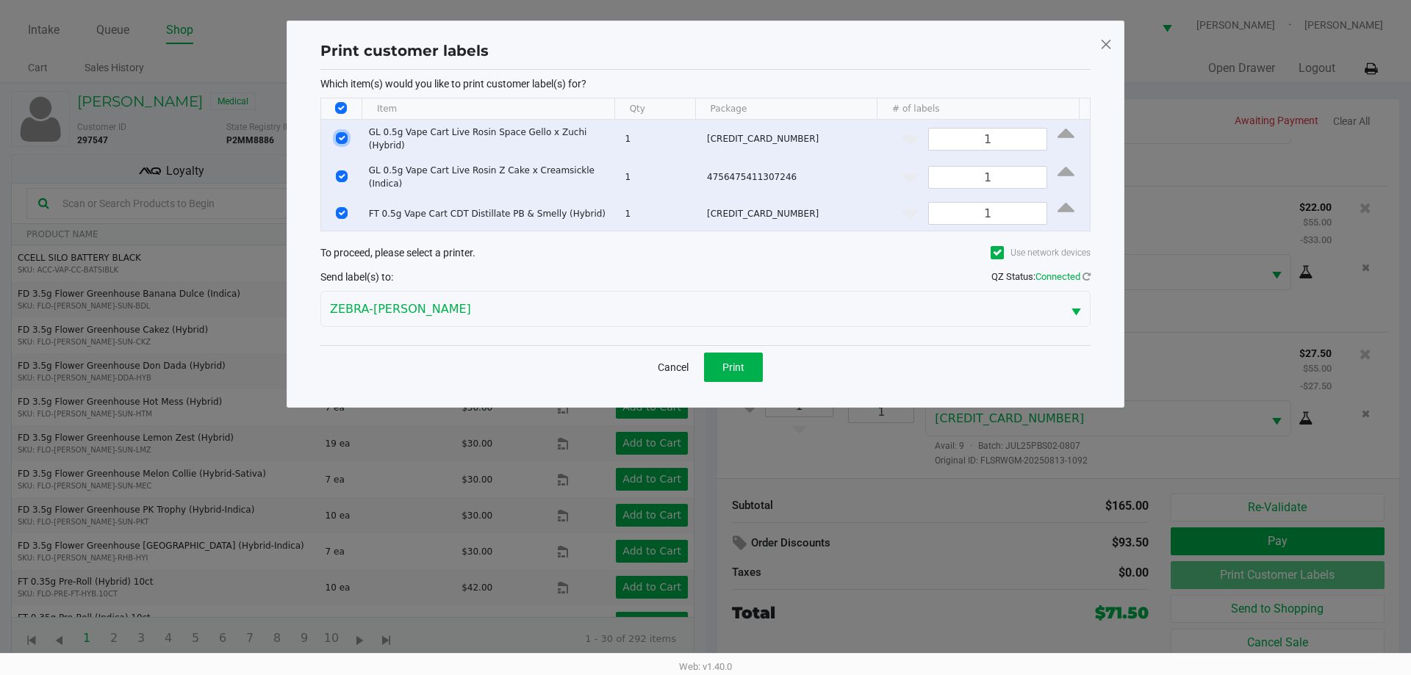
click at [336, 137] on input "Select Row" at bounding box center [342, 138] width 12 height 12
checkbox input "false"
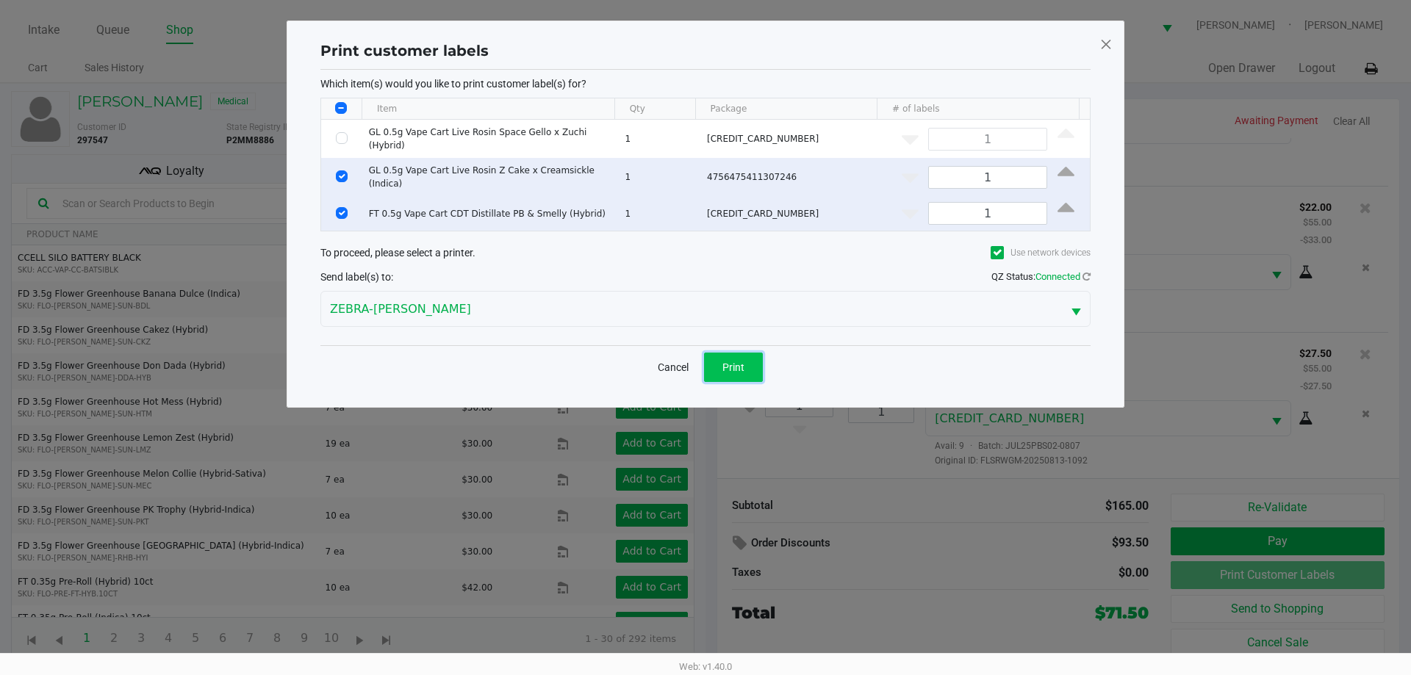
click at [722, 361] on span "Print" at bounding box center [733, 367] width 22 height 12
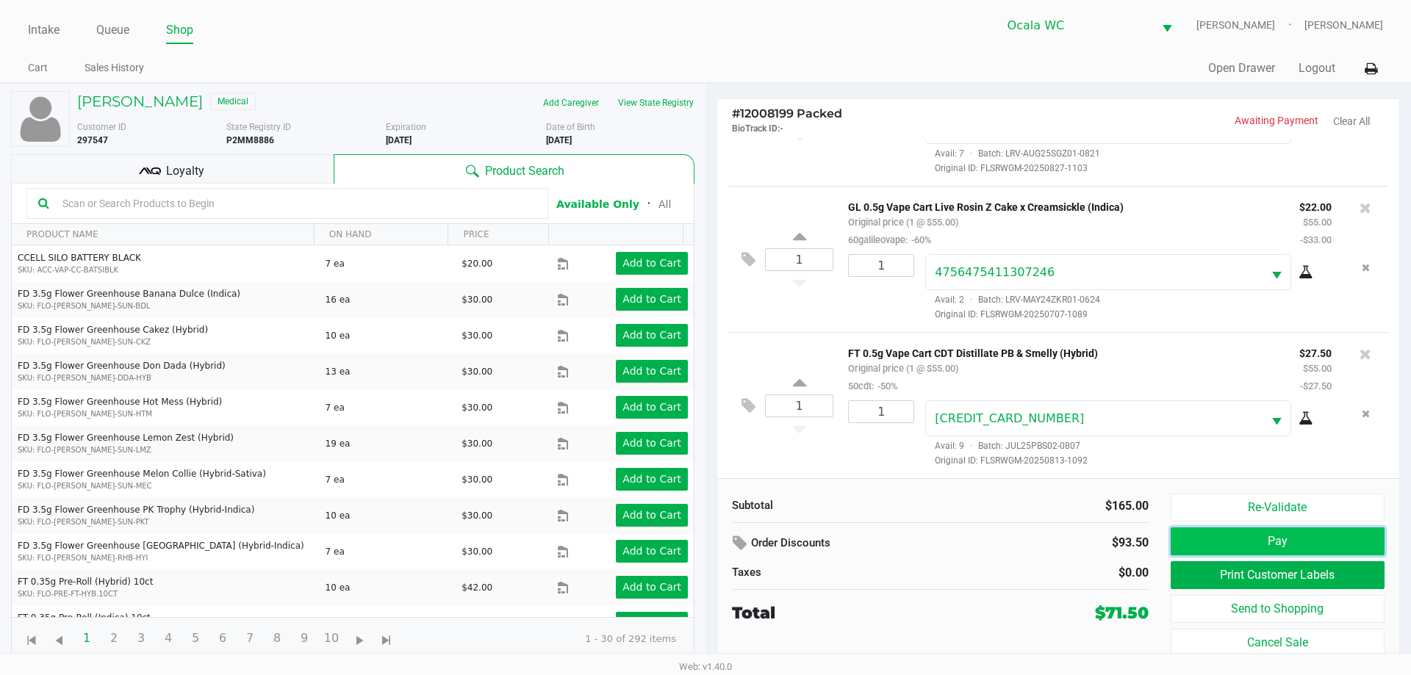
click at [1335, 541] on button "Pay" at bounding box center [1277, 542] width 214 height 28
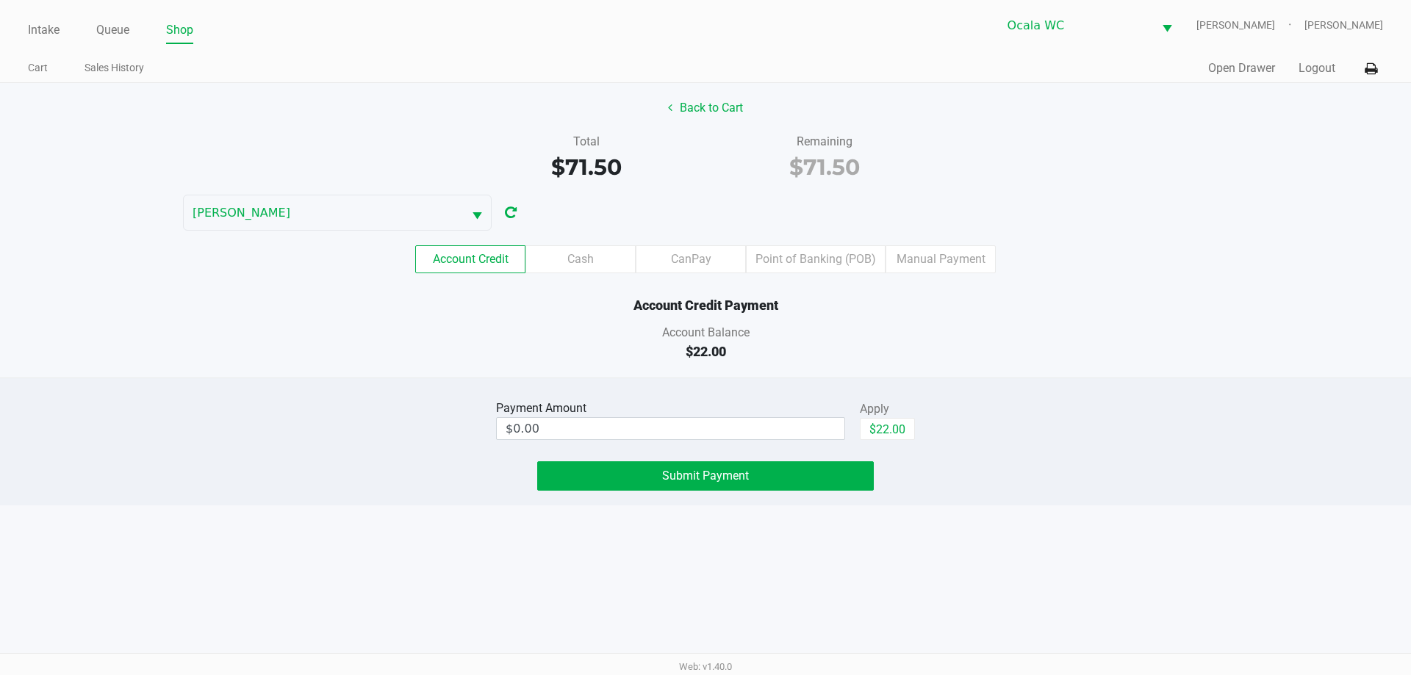
click at [1094, 373] on div "Back to Cart Total $71.50 Remaining $71.50 BRANDY-CLARK Account Credit Cash Can…" at bounding box center [705, 230] width 1411 height 295
click at [782, 429] on input "0" at bounding box center [671, 428] width 348 height 21
click at [902, 423] on button "$22.00" at bounding box center [887, 429] width 55 height 22
click at [821, 470] on button "Submit Payment" at bounding box center [705, 475] width 337 height 29
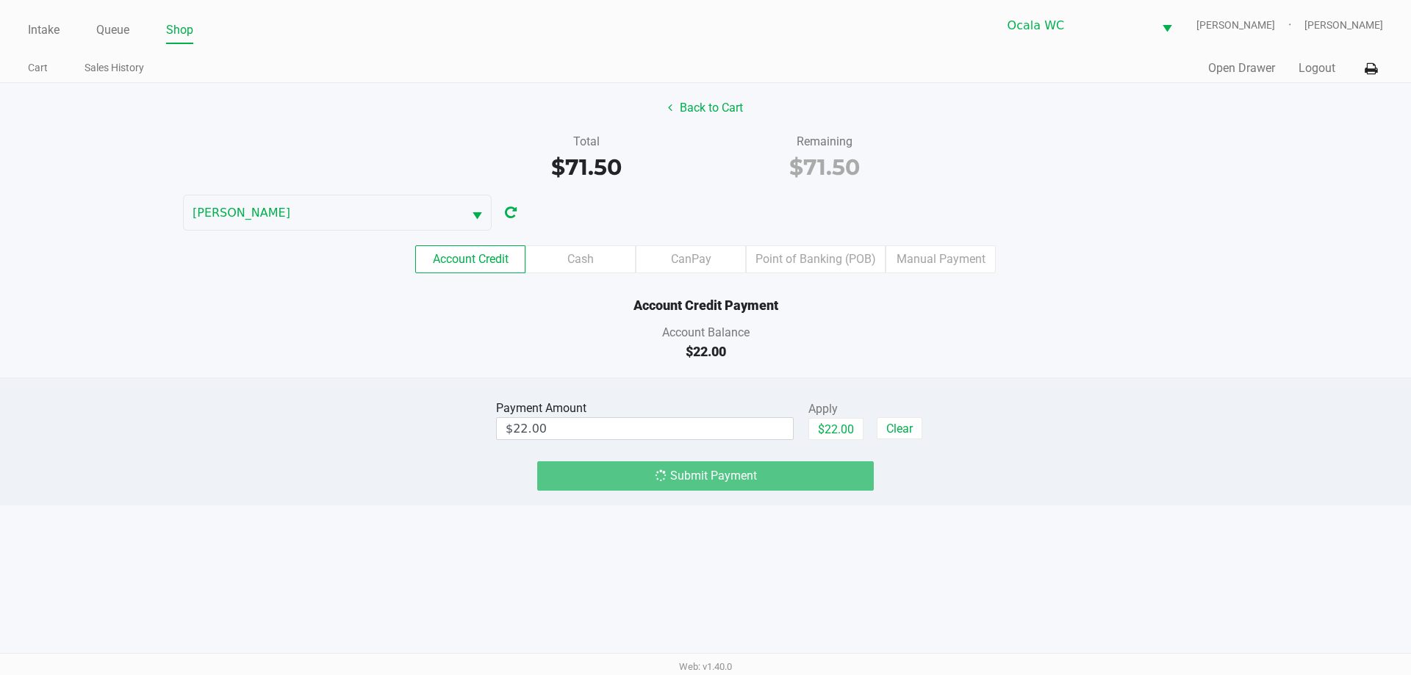
type input "$0.00"
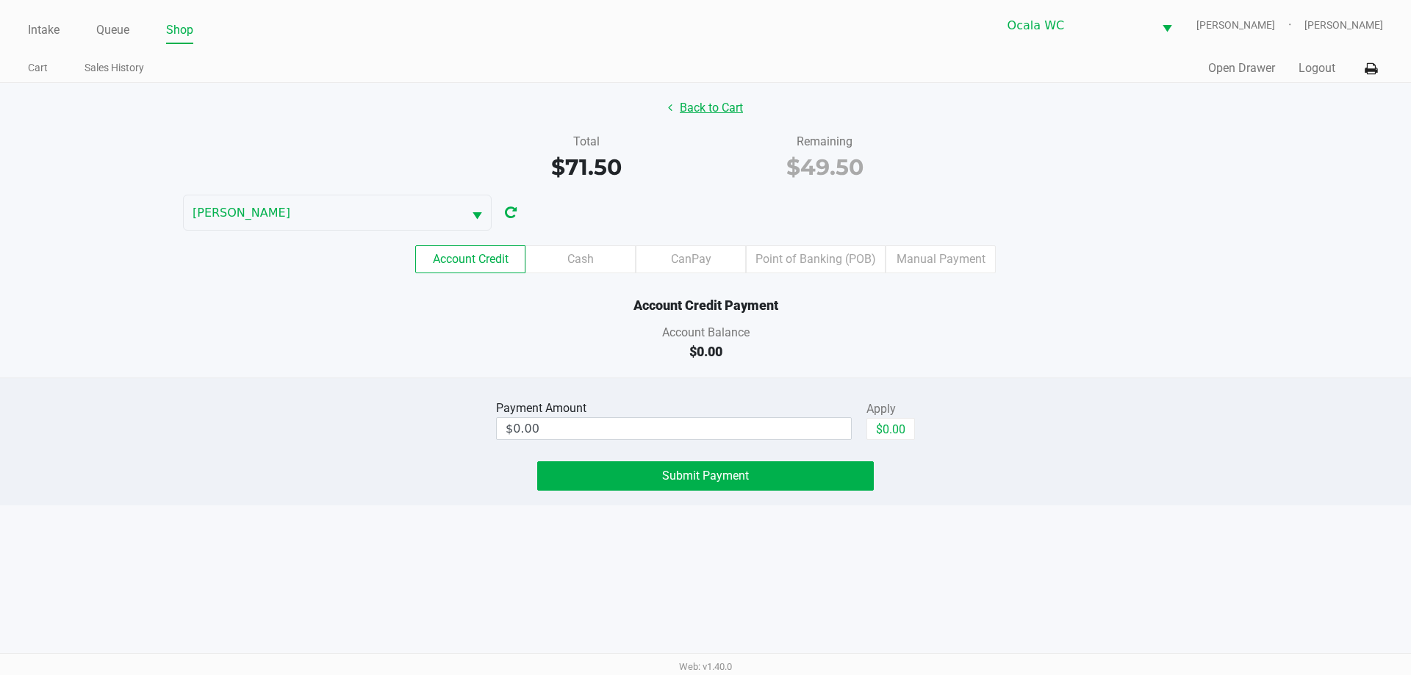
click at [716, 120] on button "Back to Cart" at bounding box center [705, 108] width 94 height 28
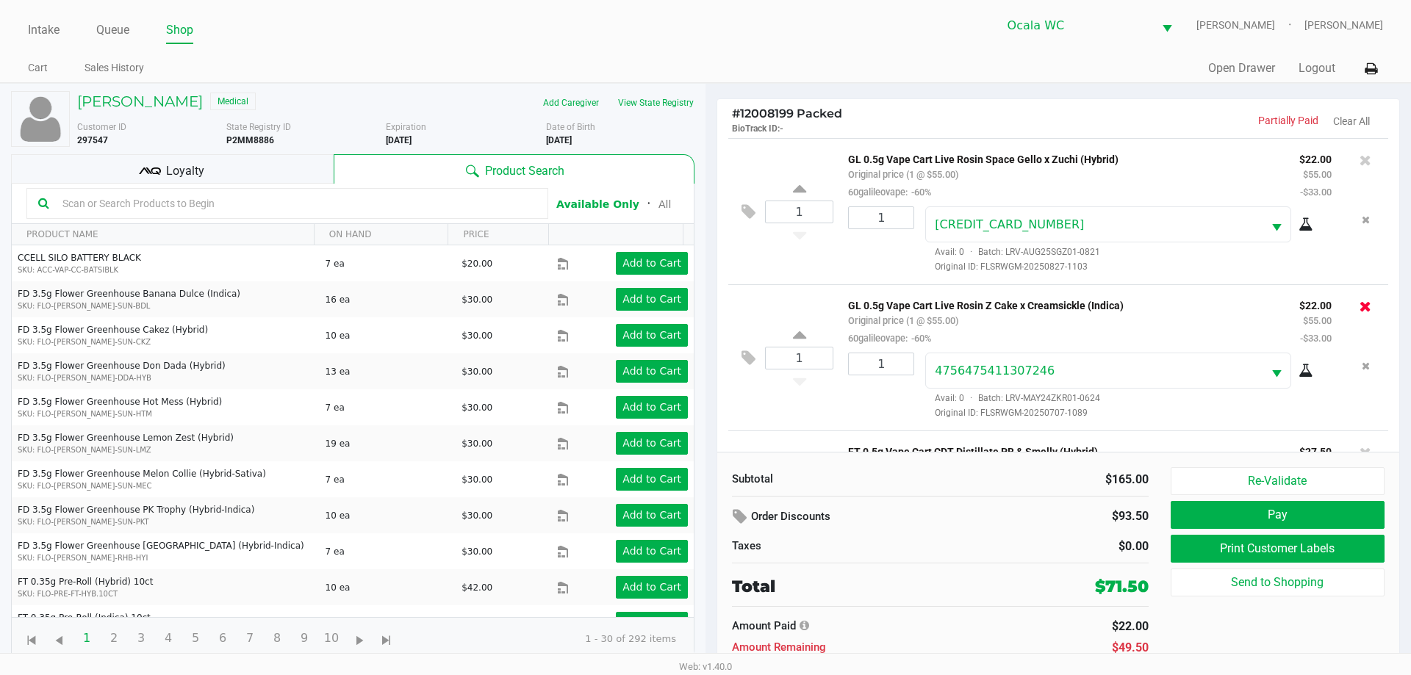
click at [1359, 311] on icon at bounding box center [1365, 306] width 12 height 15
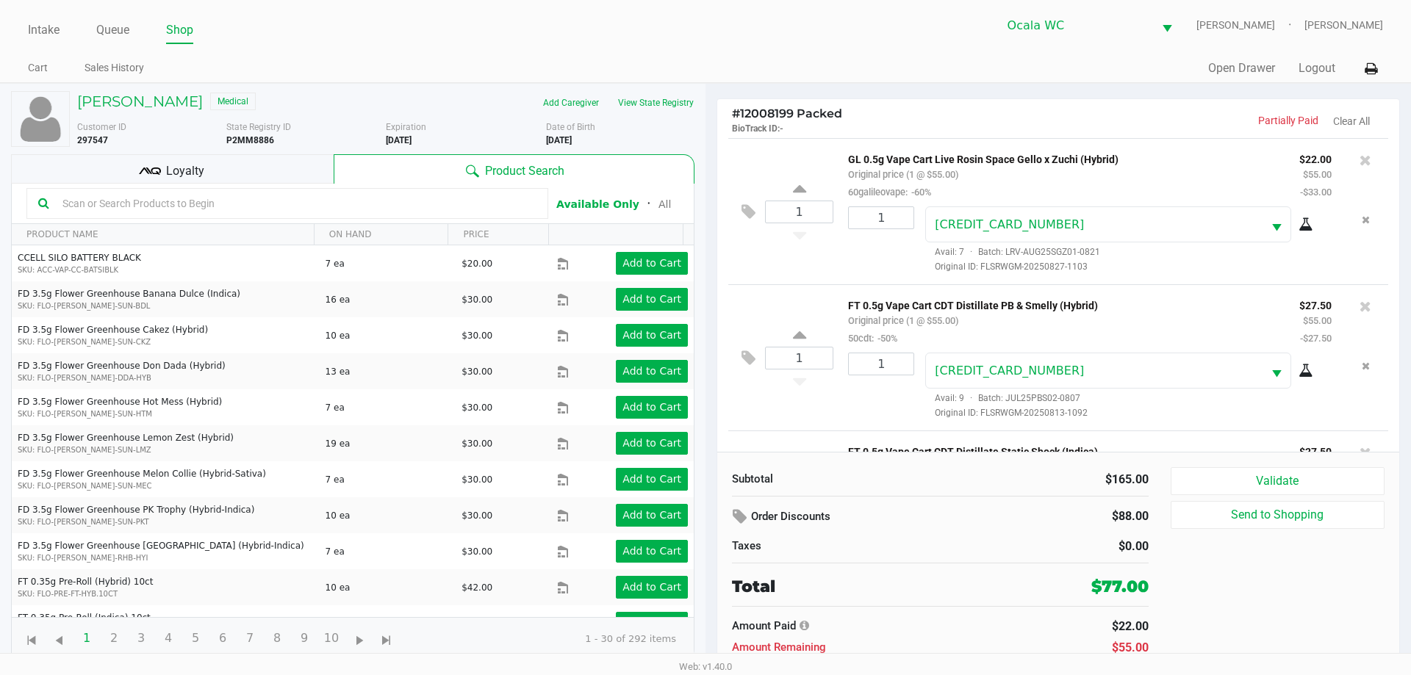
scroll to position [127, 0]
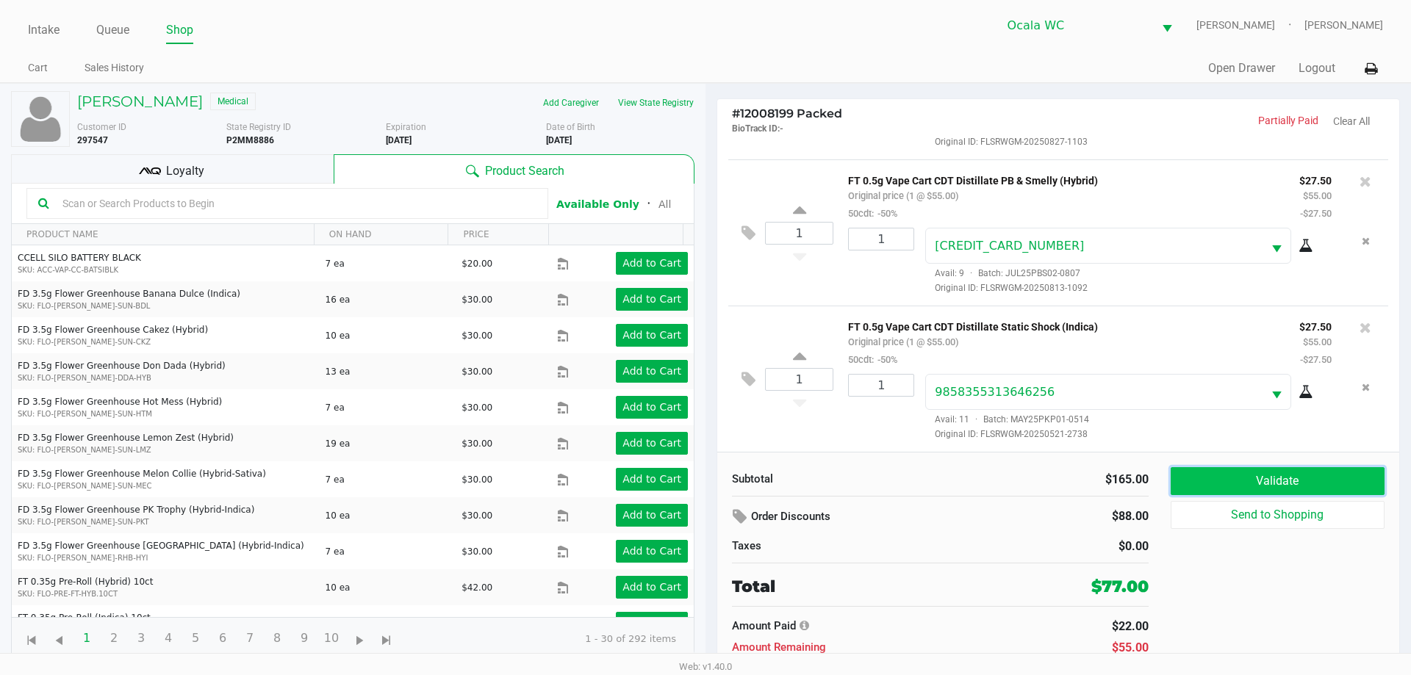
click at [1217, 481] on button "Validate" at bounding box center [1277, 481] width 214 height 28
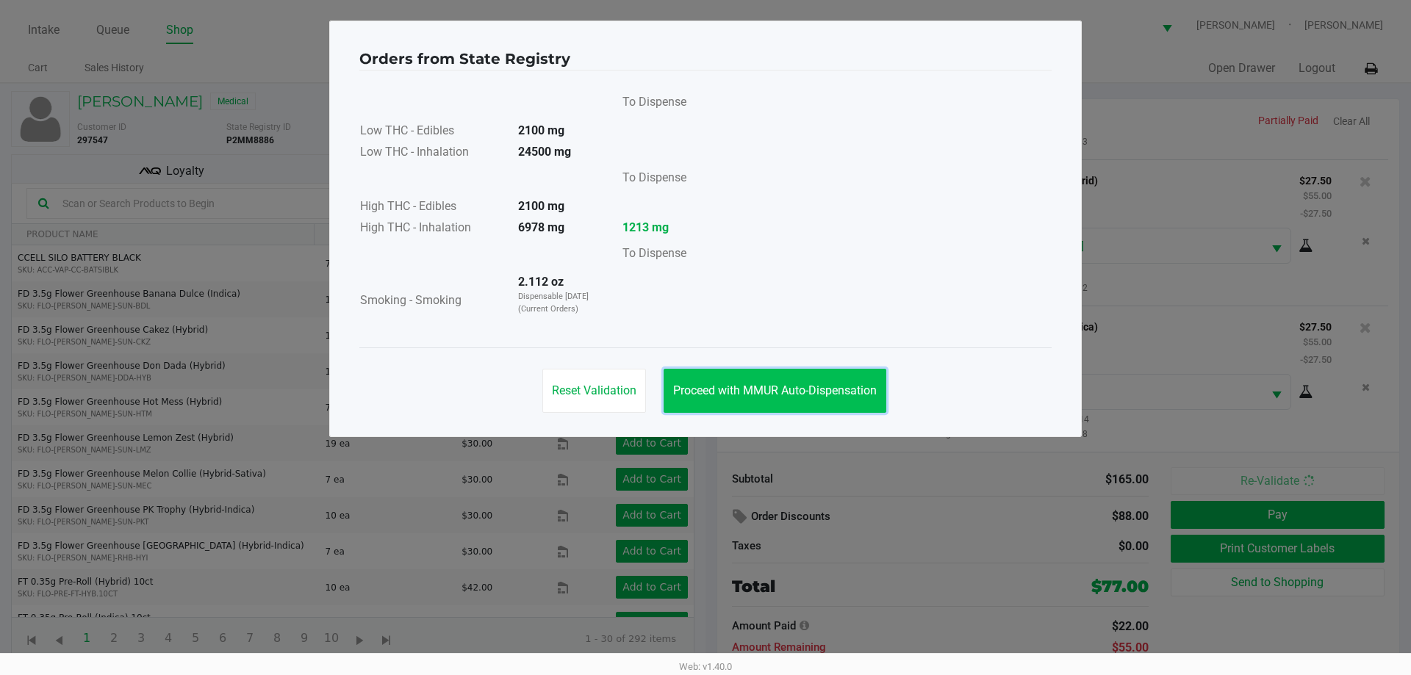
click at [813, 381] on button "Proceed with MMUR Auto-Dispensation" at bounding box center [774, 391] width 223 height 44
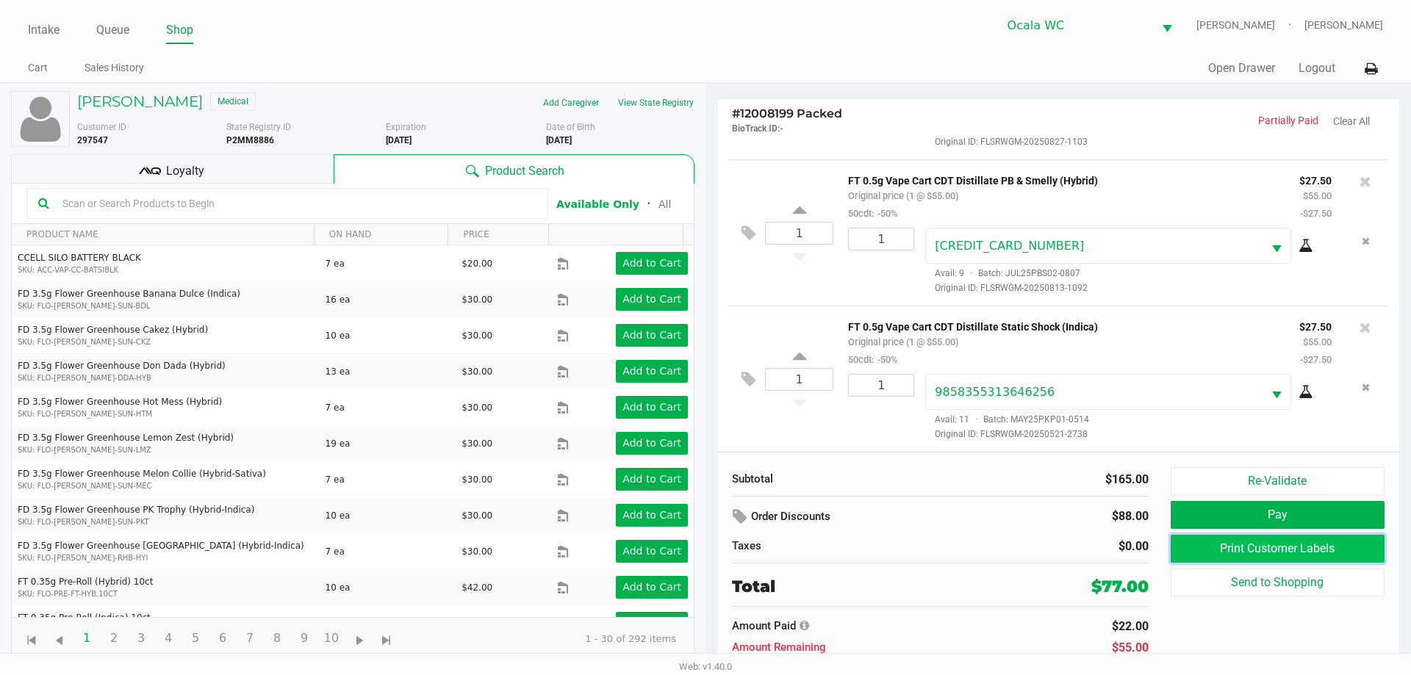
click at [1226, 550] on button "Print Customer Labels" at bounding box center [1277, 549] width 214 height 28
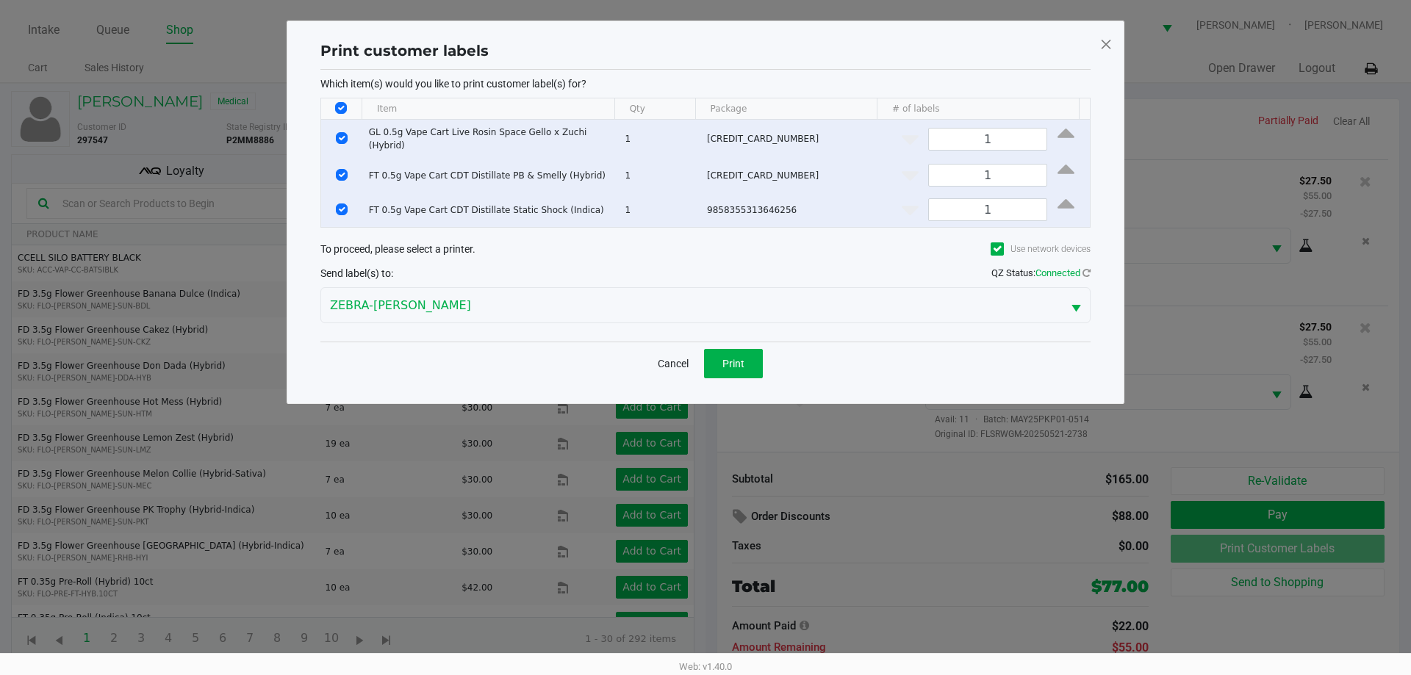
click at [1105, 44] on span at bounding box center [1105, 44] width 13 height 24
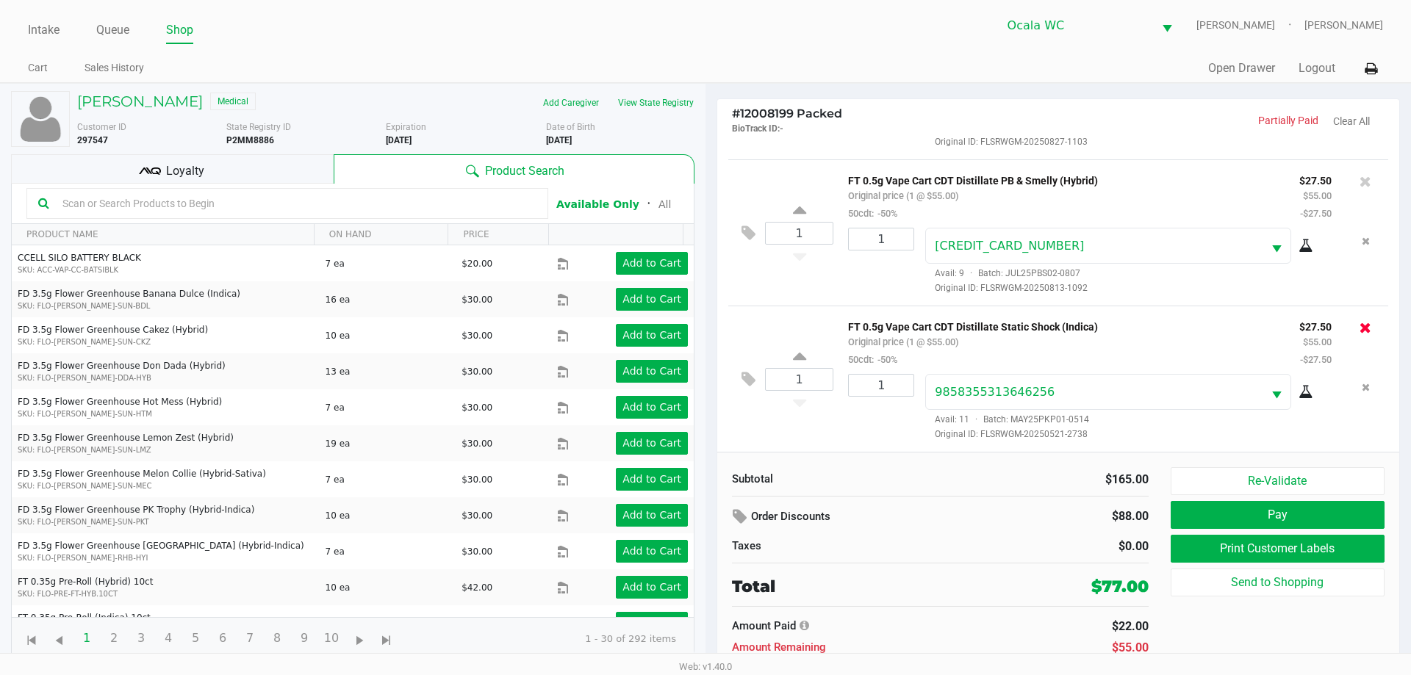
click at [1359, 325] on icon at bounding box center [1365, 327] width 12 height 15
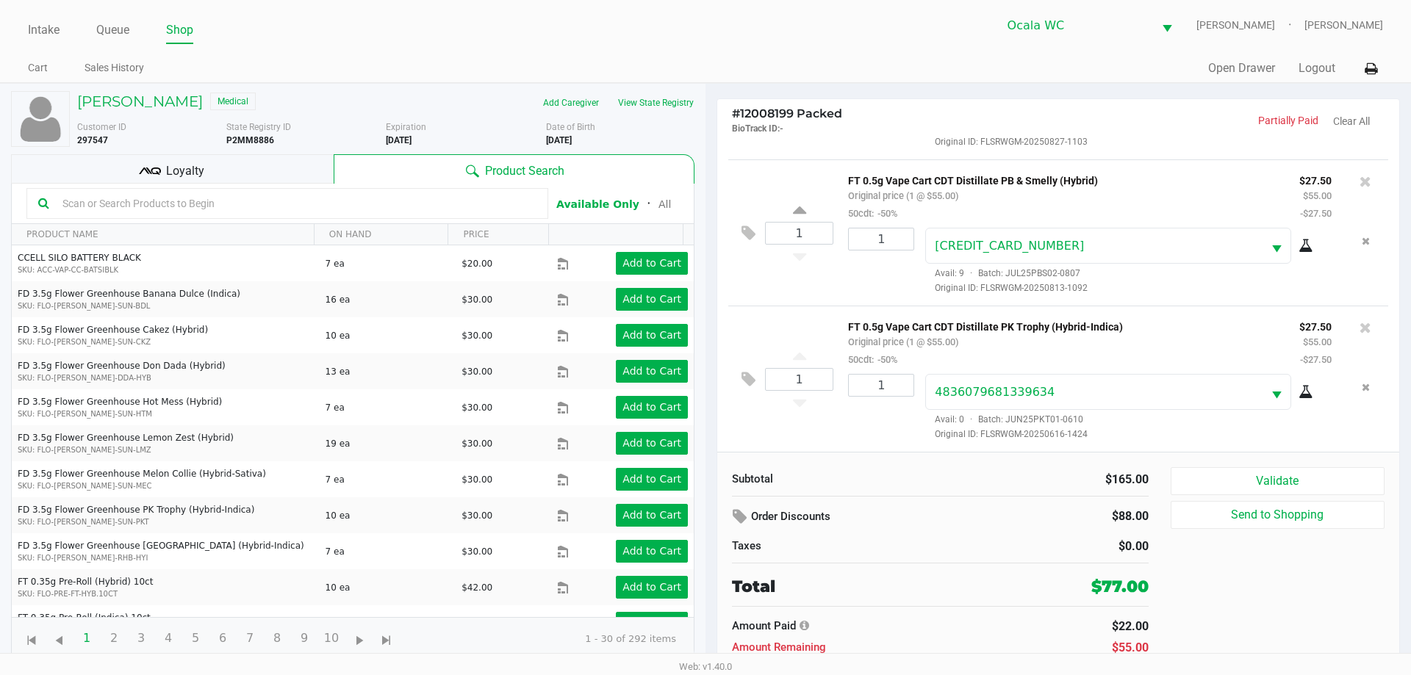
scroll to position [0, 0]
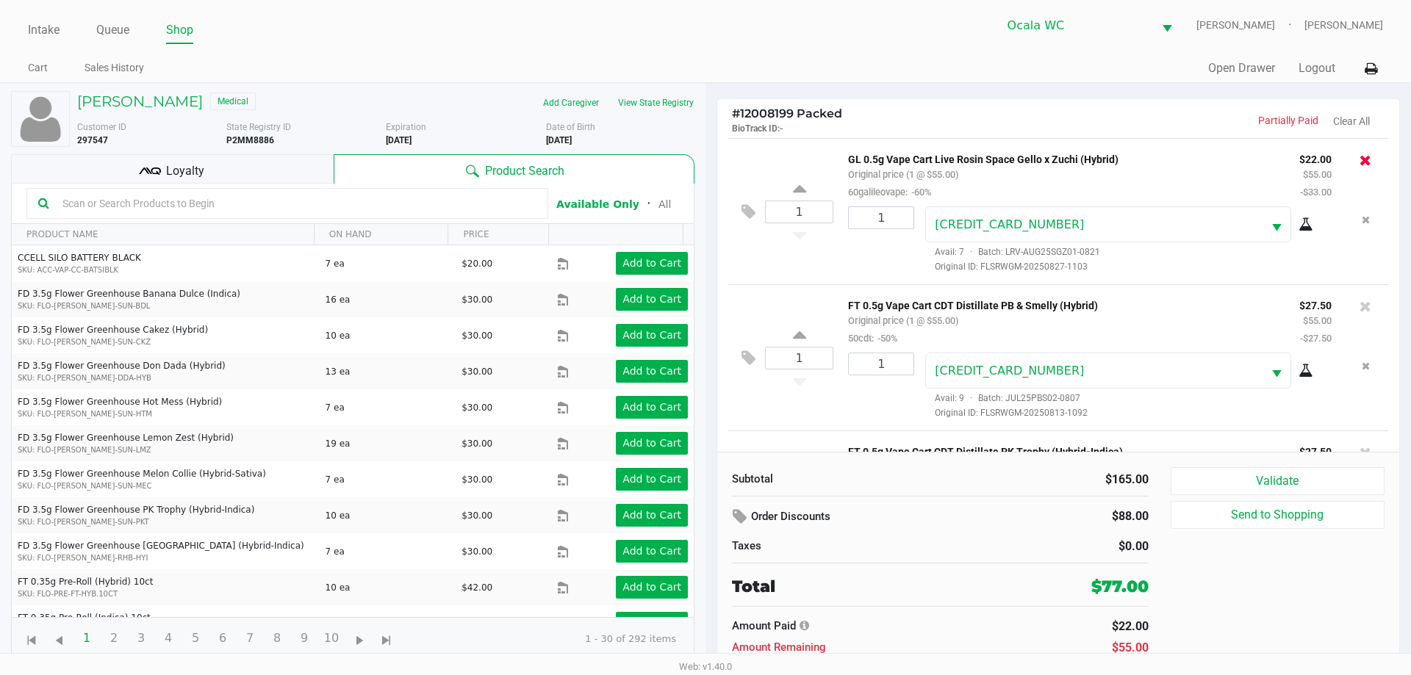
click at [1359, 159] on icon at bounding box center [1365, 160] width 12 height 15
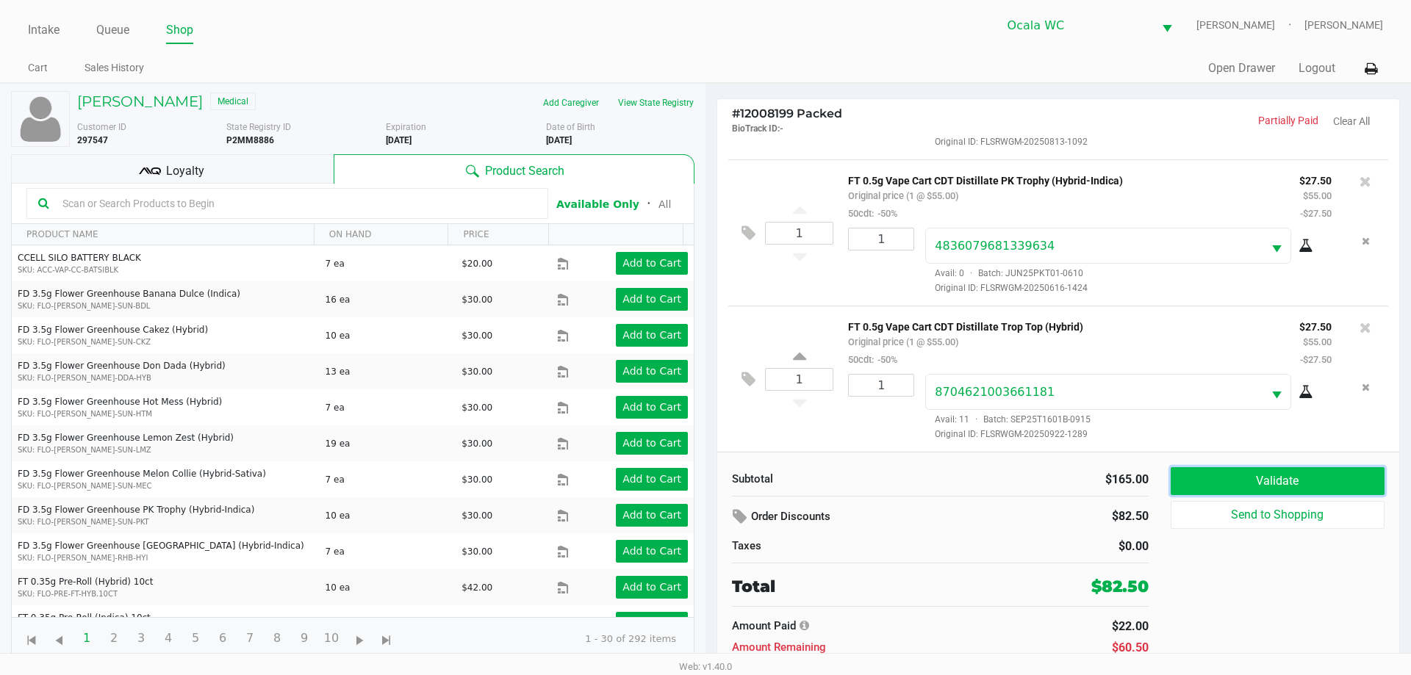
click at [1228, 476] on button "Validate" at bounding box center [1277, 481] width 214 height 28
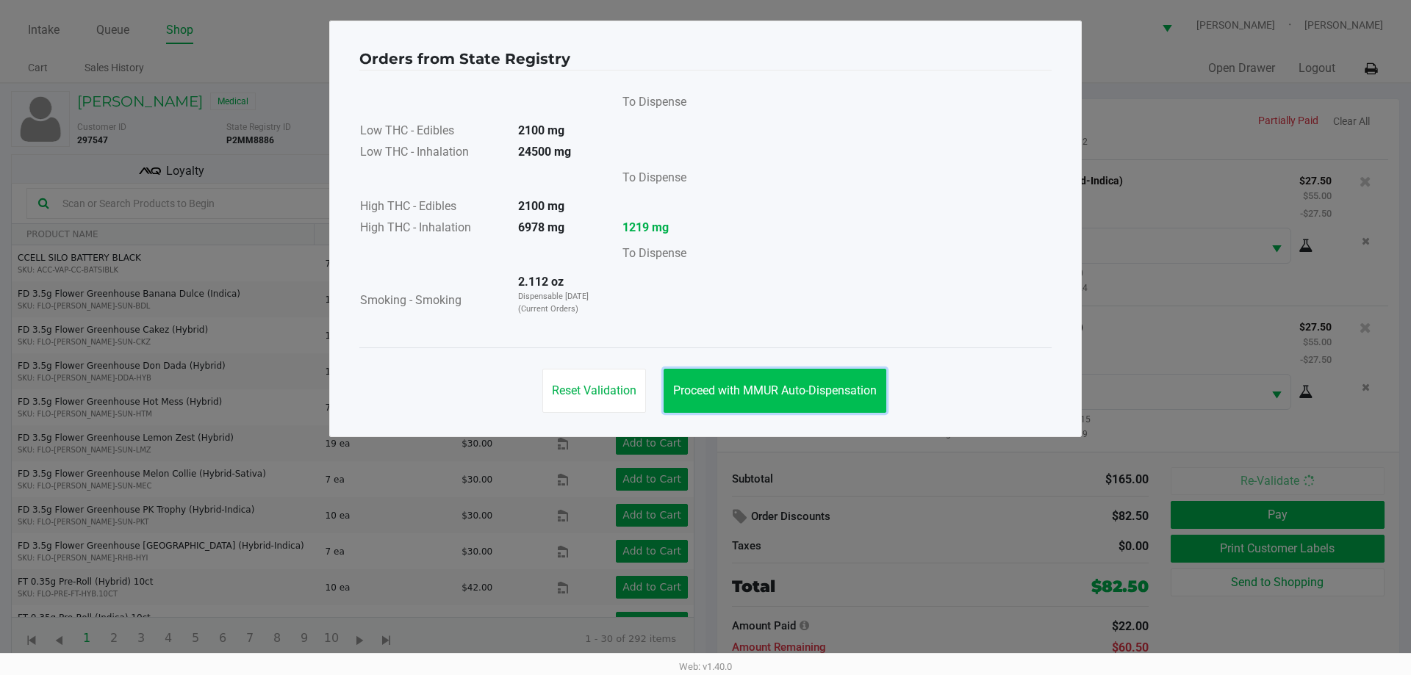
click at [807, 378] on button "Proceed with MMUR Auto-Dispensation" at bounding box center [774, 391] width 223 height 44
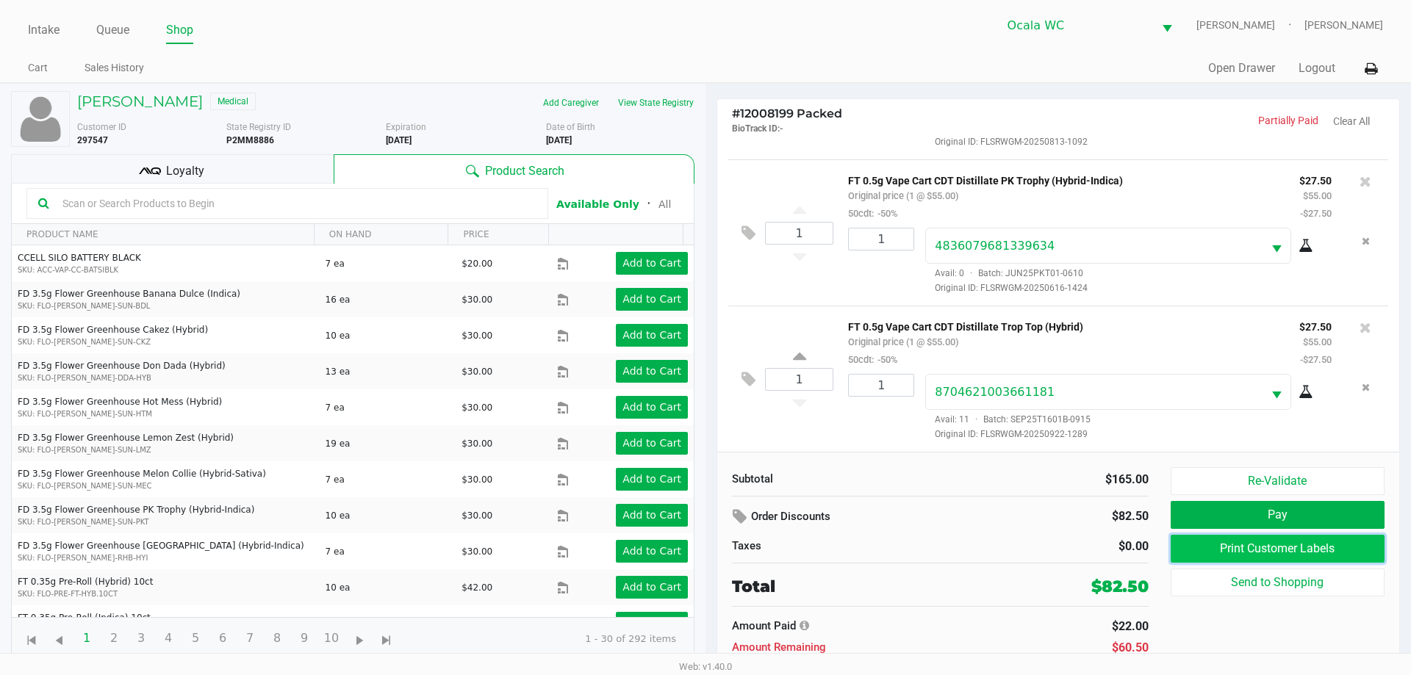
click at [1261, 554] on button "Print Customer Labels" at bounding box center [1277, 549] width 214 height 28
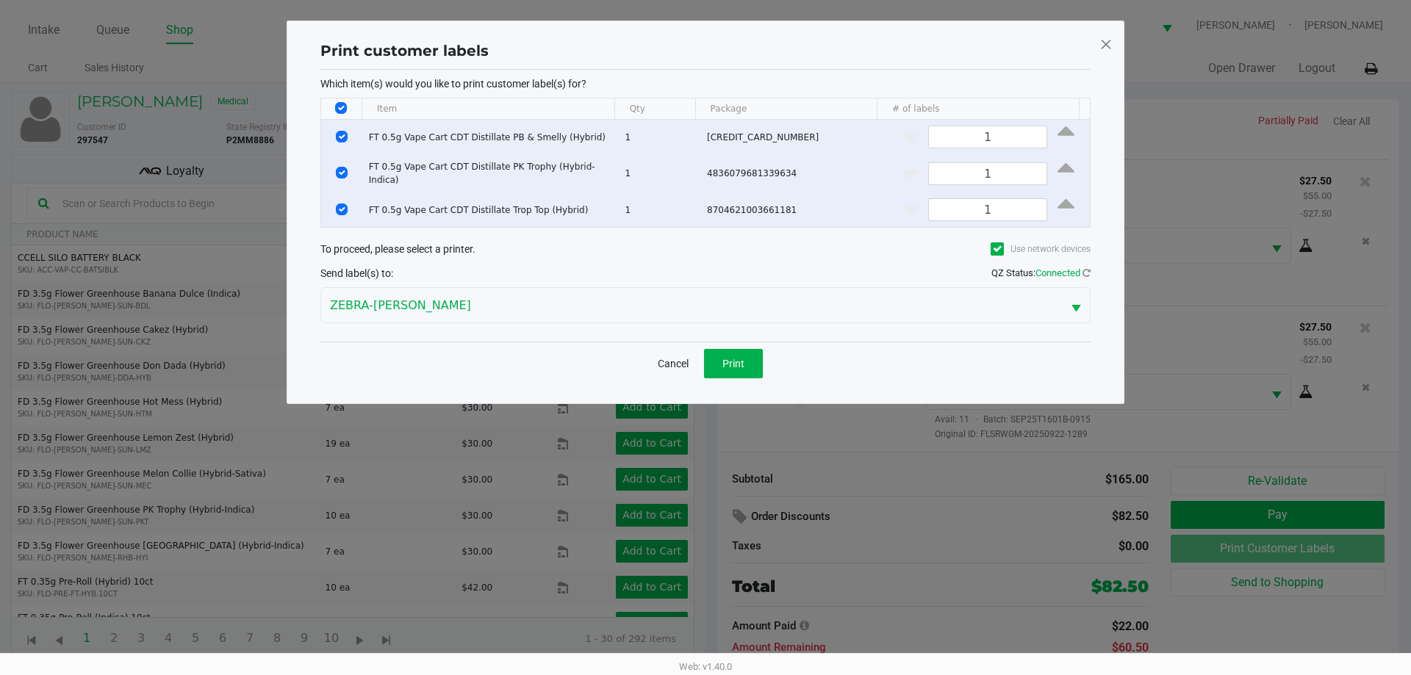
click at [348, 109] on th "Data table" at bounding box center [341, 108] width 40 height 21
click at [337, 108] on input "Select All Rows" at bounding box center [341, 108] width 12 height 12
checkbox input "false"
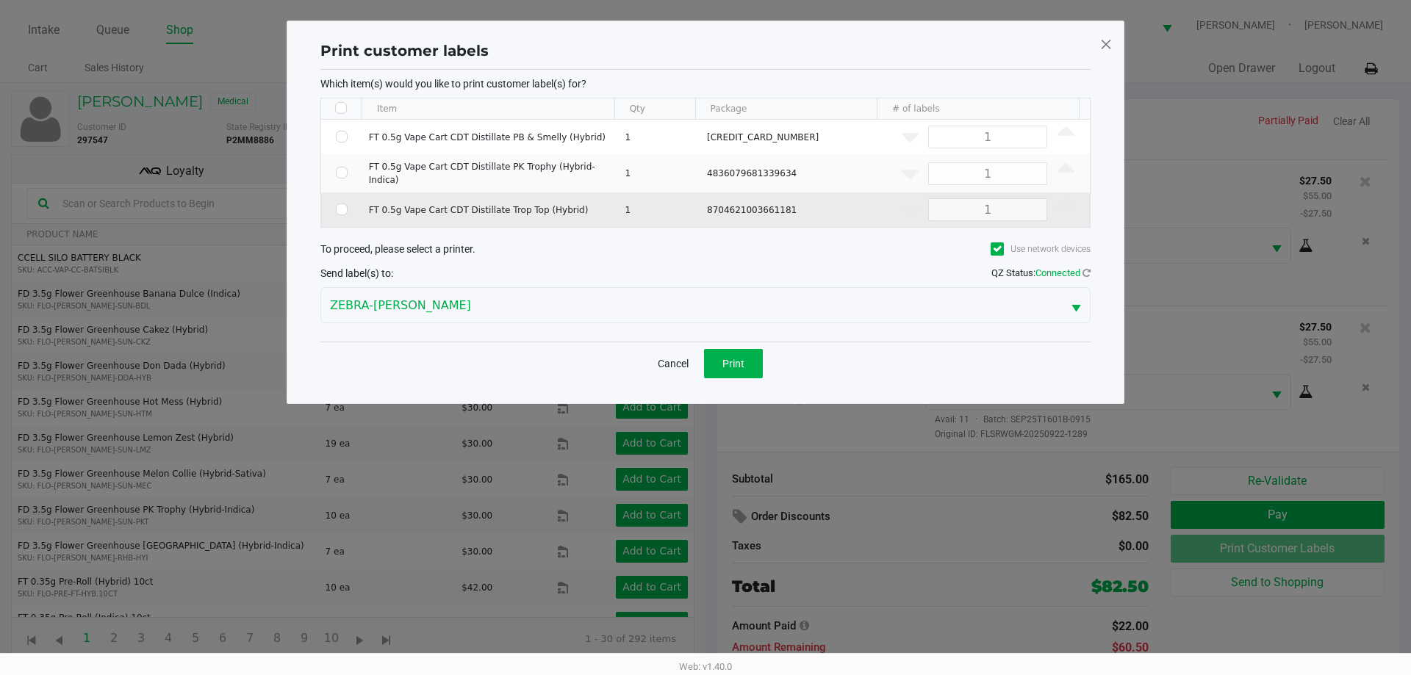
click at [336, 213] on td "Data table" at bounding box center [341, 209] width 41 height 35
click at [337, 211] on input "Select Row" at bounding box center [342, 210] width 12 height 12
checkbox input "true"
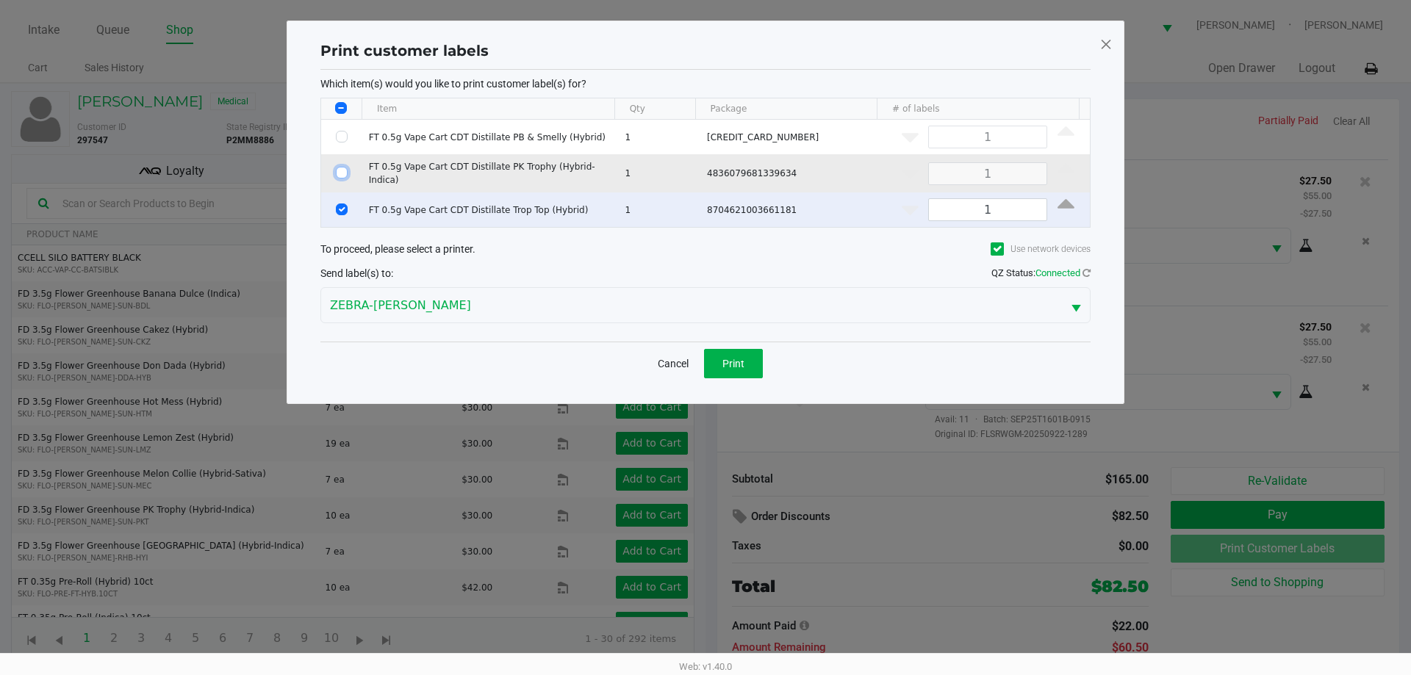
click at [341, 169] on input "Select Row" at bounding box center [342, 173] width 12 height 12
checkbox input "true"
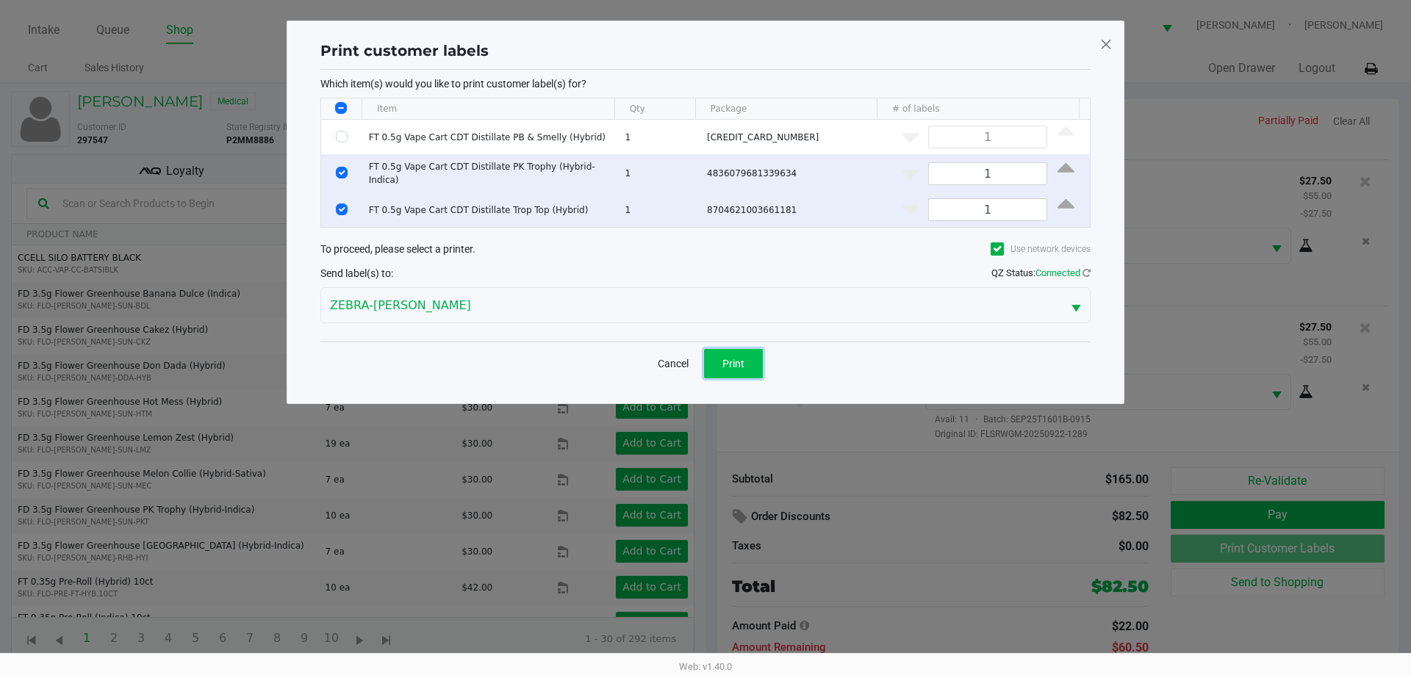
click at [715, 363] on button "Print" at bounding box center [733, 363] width 59 height 29
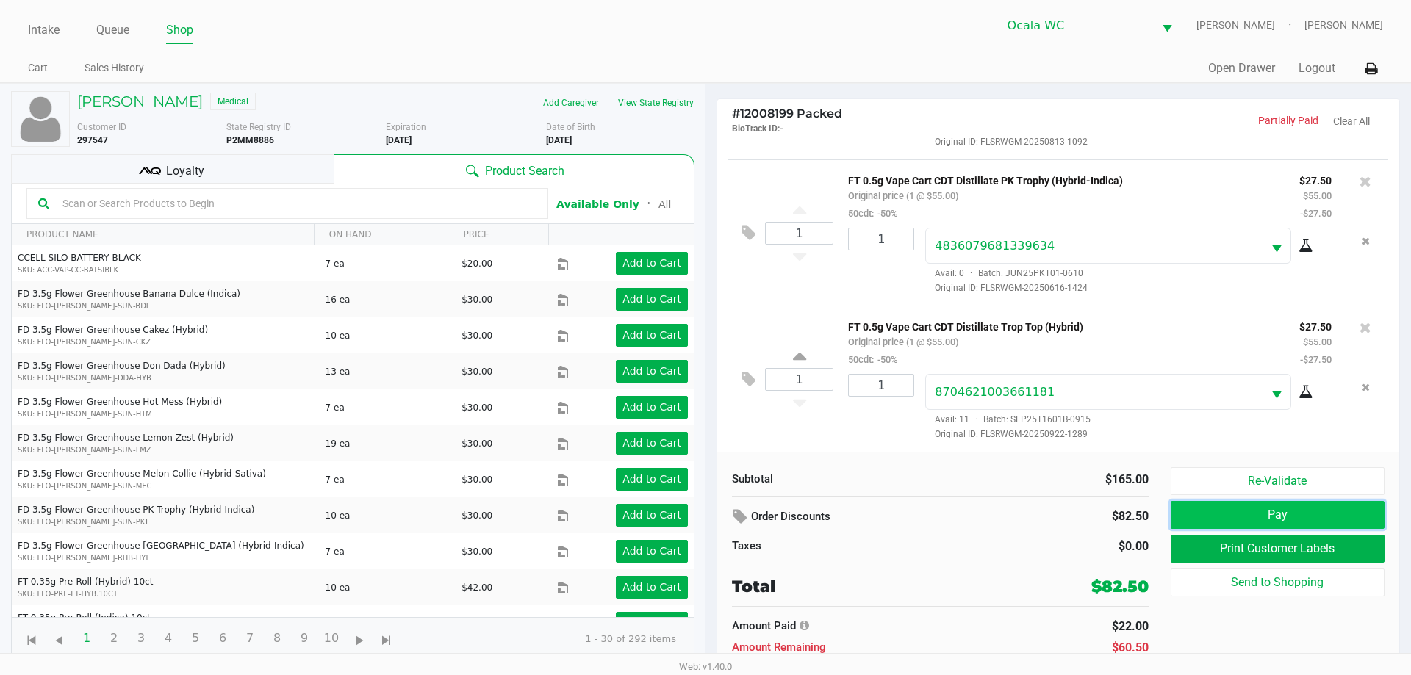
click at [1236, 519] on button "Pay" at bounding box center [1277, 515] width 214 height 28
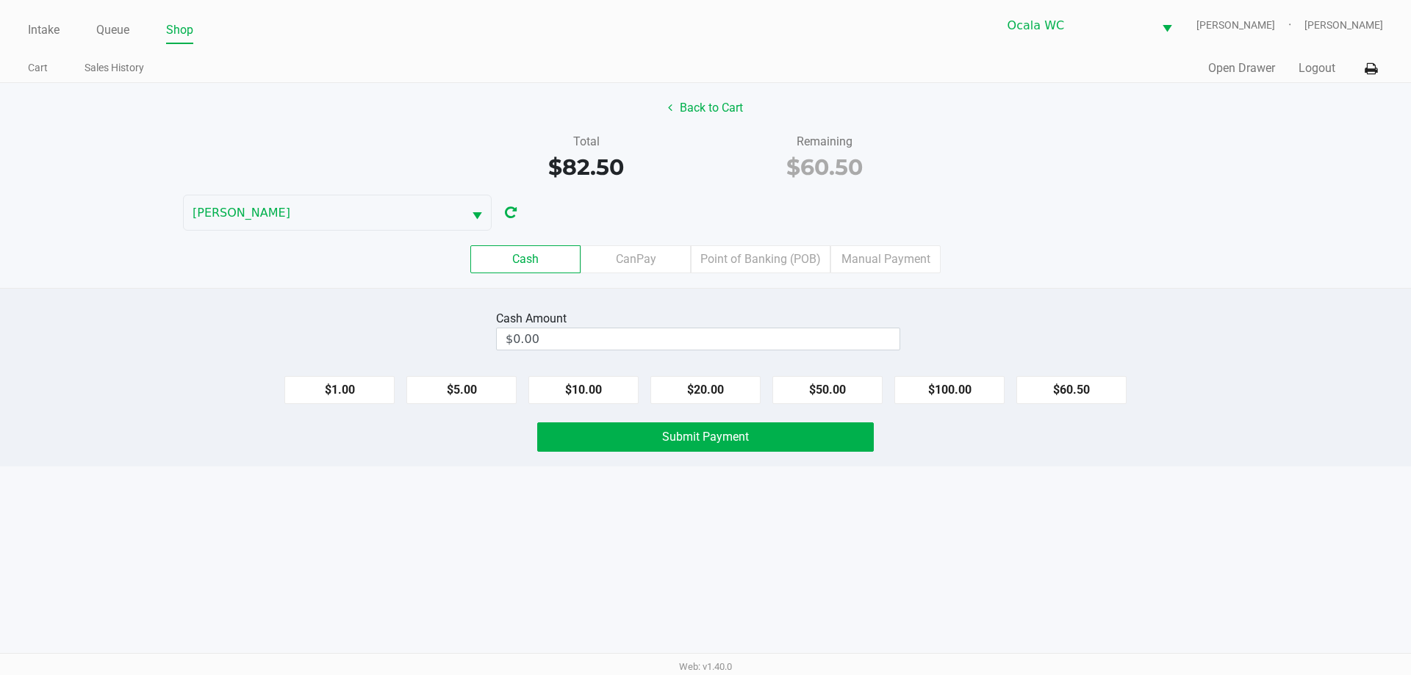
click at [1073, 221] on div "Back to Cart Total $82.50 Remaining $60.50 BRANDY-CLARK Cash CanPay Point of Ba…" at bounding box center [705, 185] width 1411 height 205
click at [827, 347] on input "0" at bounding box center [698, 338] width 403 height 21
click at [1060, 392] on button "$60.50" at bounding box center [1071, 390] width 110 height 28
type input "$60.50"
click at [1054, 190] on div "Back to Cart Total $82.50 Remaining $60.50 BRANDY-CLARK Cash CanPay Point of Ba…" at bounding box center [705, 185] width 1411 height 205
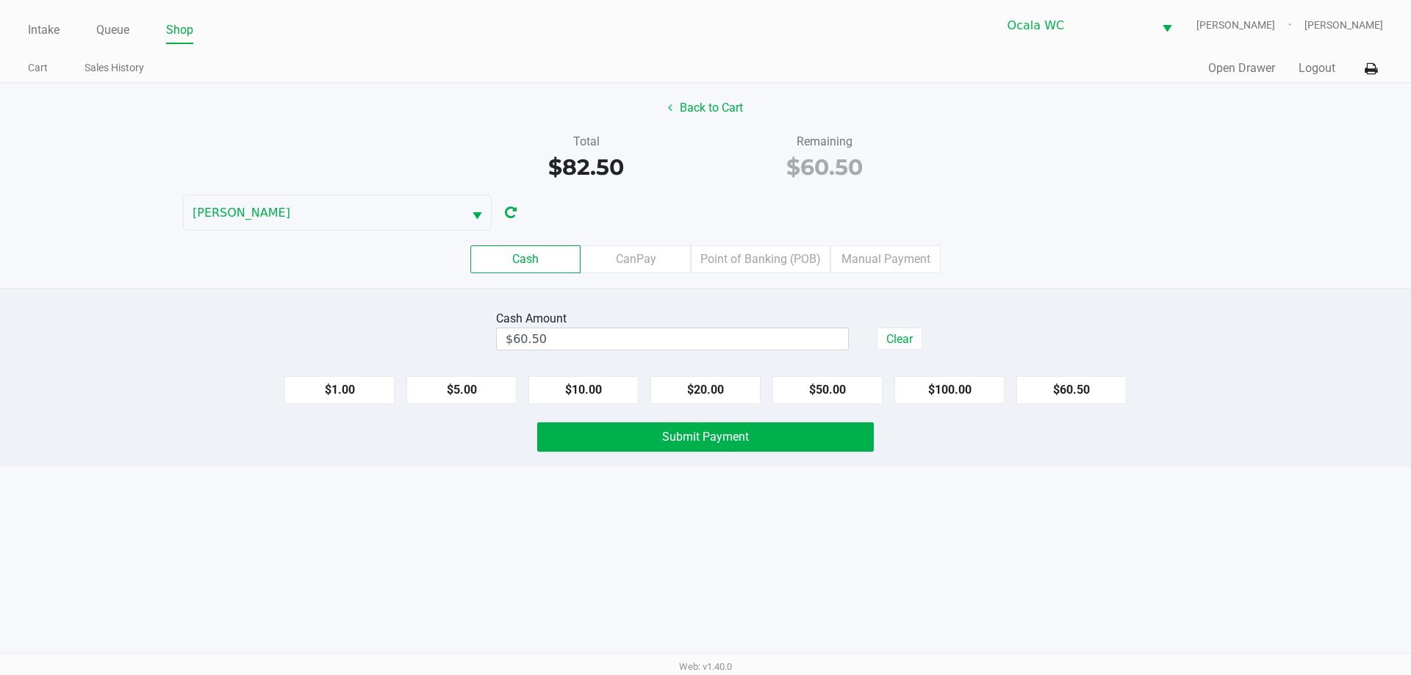
click at [1076, 233] on div "Cash CanPay Point of Banking (POB) Manual Payment" at bounding box center [705, 259] width 1433 height 57
click at [810, 450] on button "Submit Payment" at bounding box center [705, 436] width 337 height 29
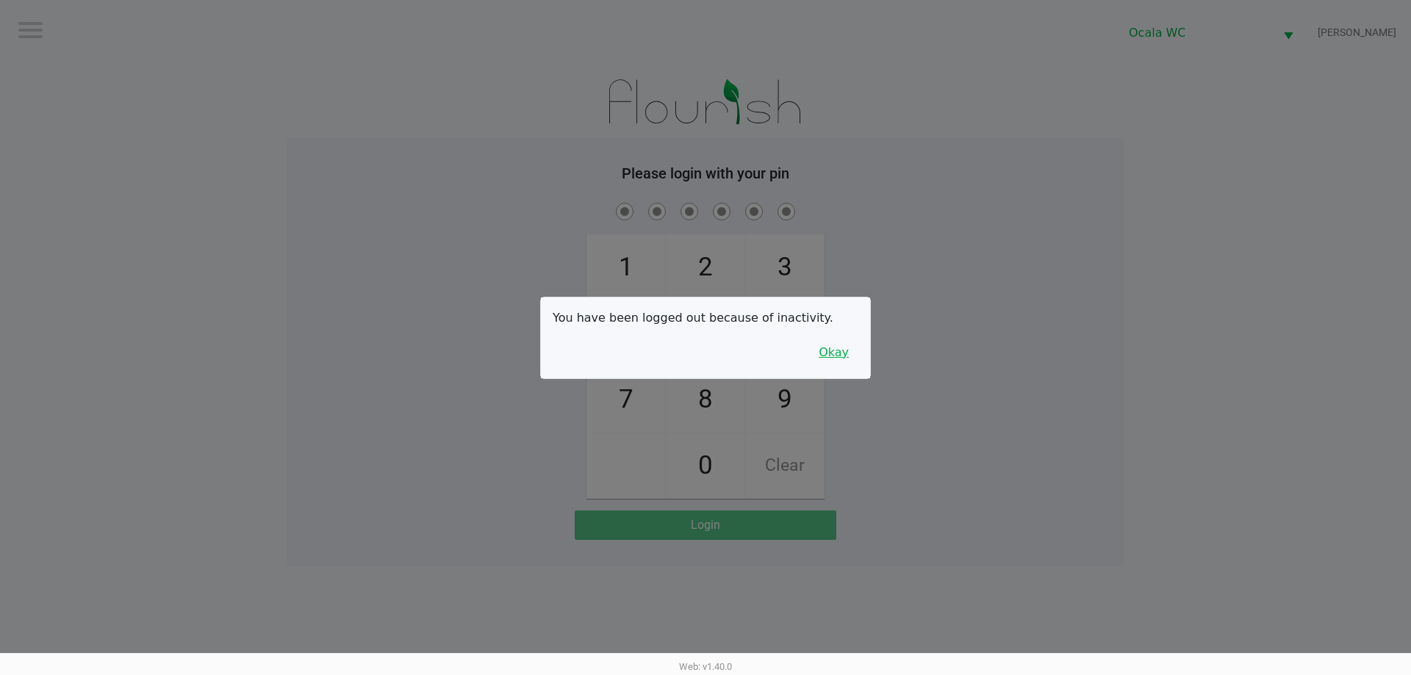
click at [827, 350] on button "Okay" at bounding box center [833, 353] width 49 height 28
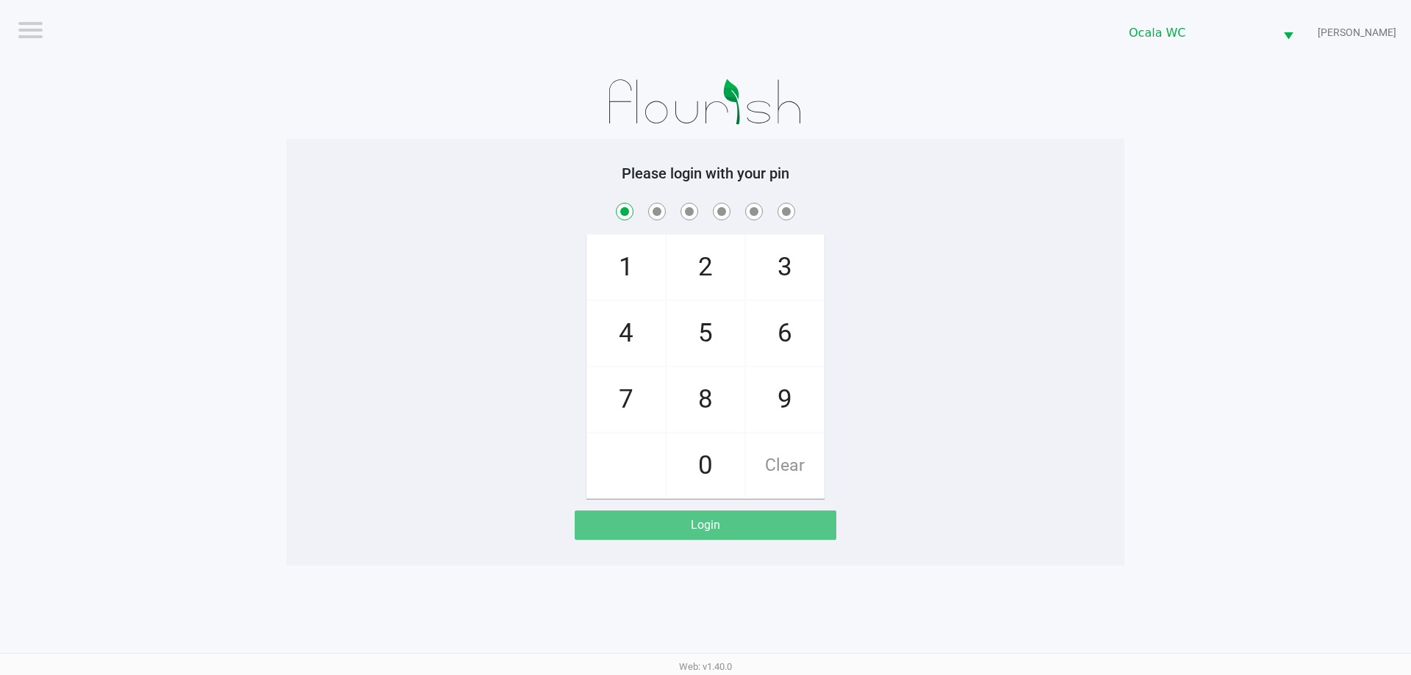
checkbox input "true"
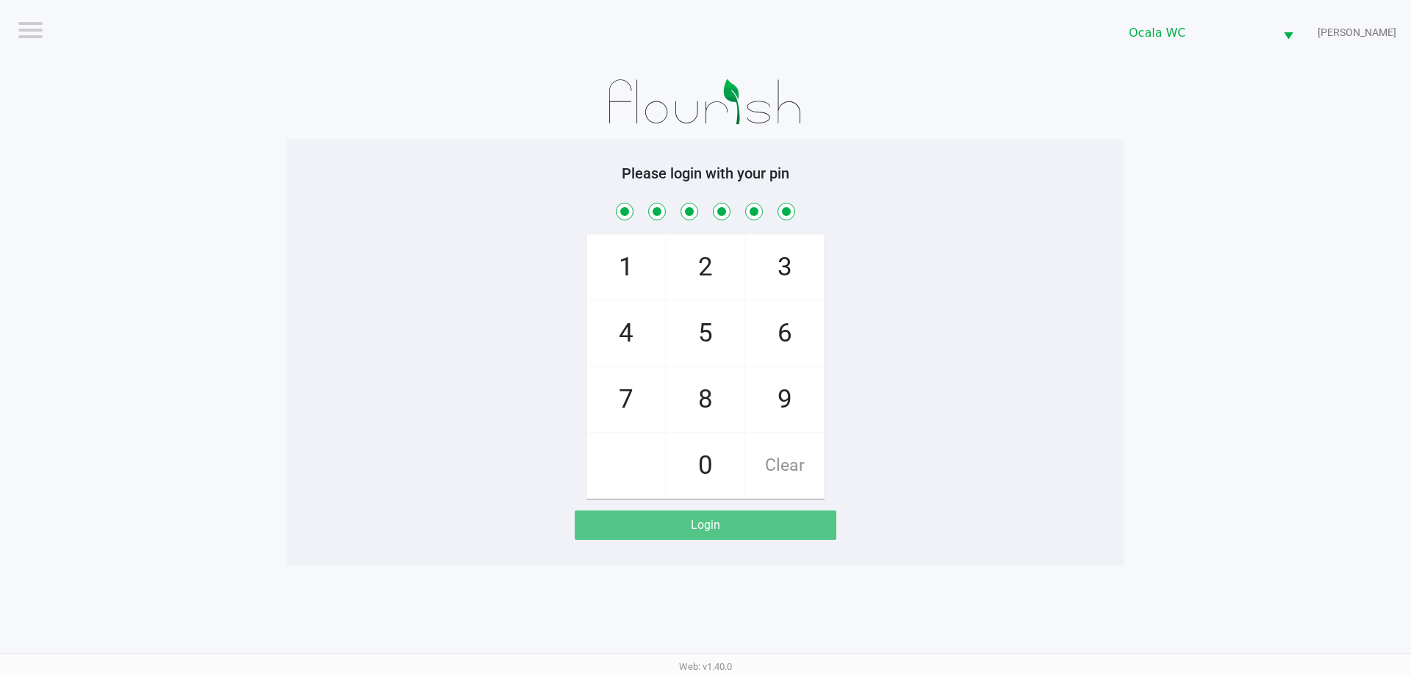
checkbox input "true"
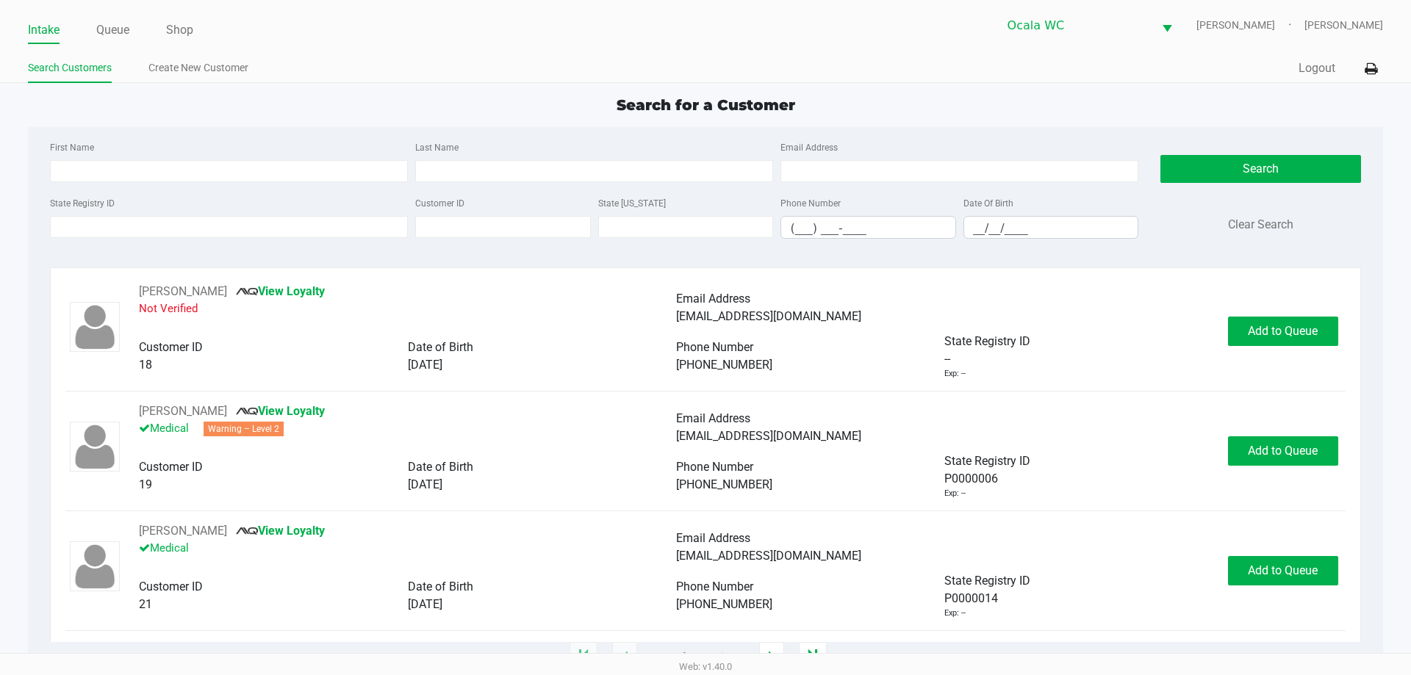
click at [549, 34] on ul "Intake Queue Shop" at bounding box center [366, 30] width 677 height 25
click at [102, 43] on li "Queue" at bounding box center [112, 31] width 33 height 26
click at [116, 28] on link "Queue" at bounding box center [112, 30] width 33 height 21
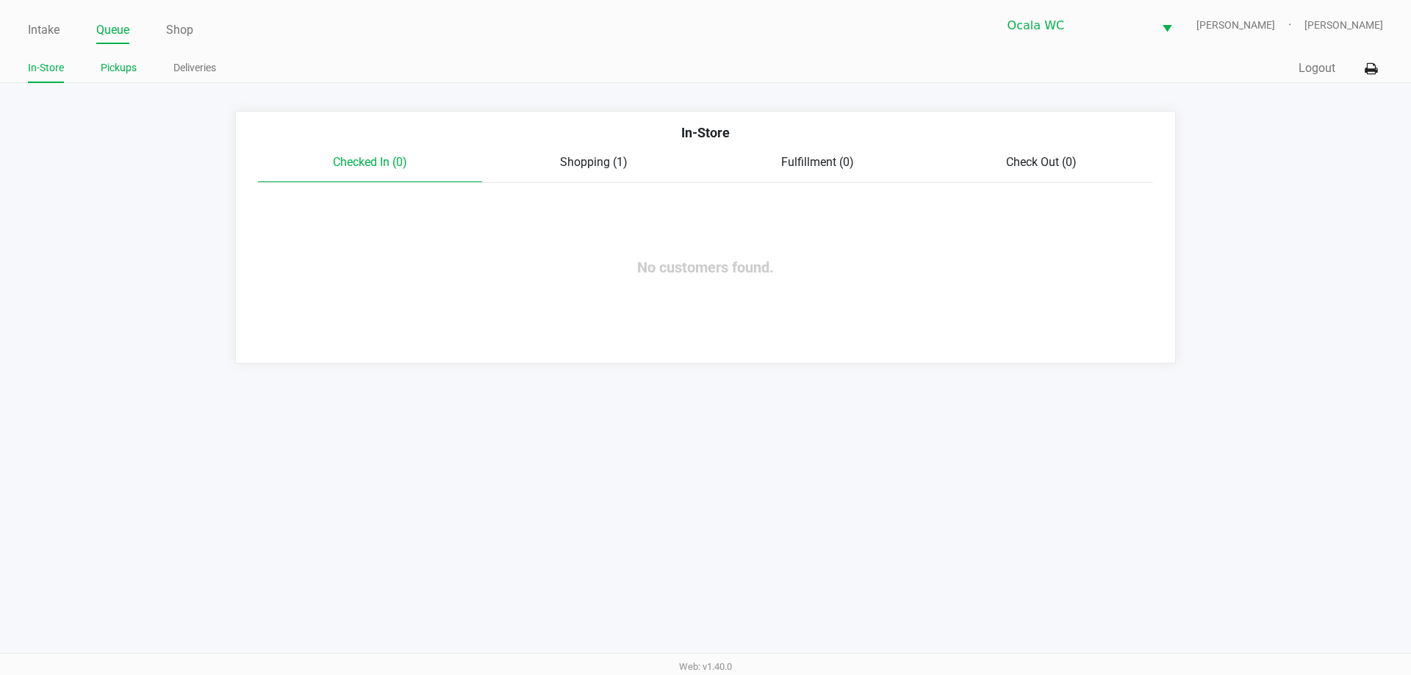
click at [136, 70] on link "Pickups" at bounding box center [119, 68] width 36 height 18
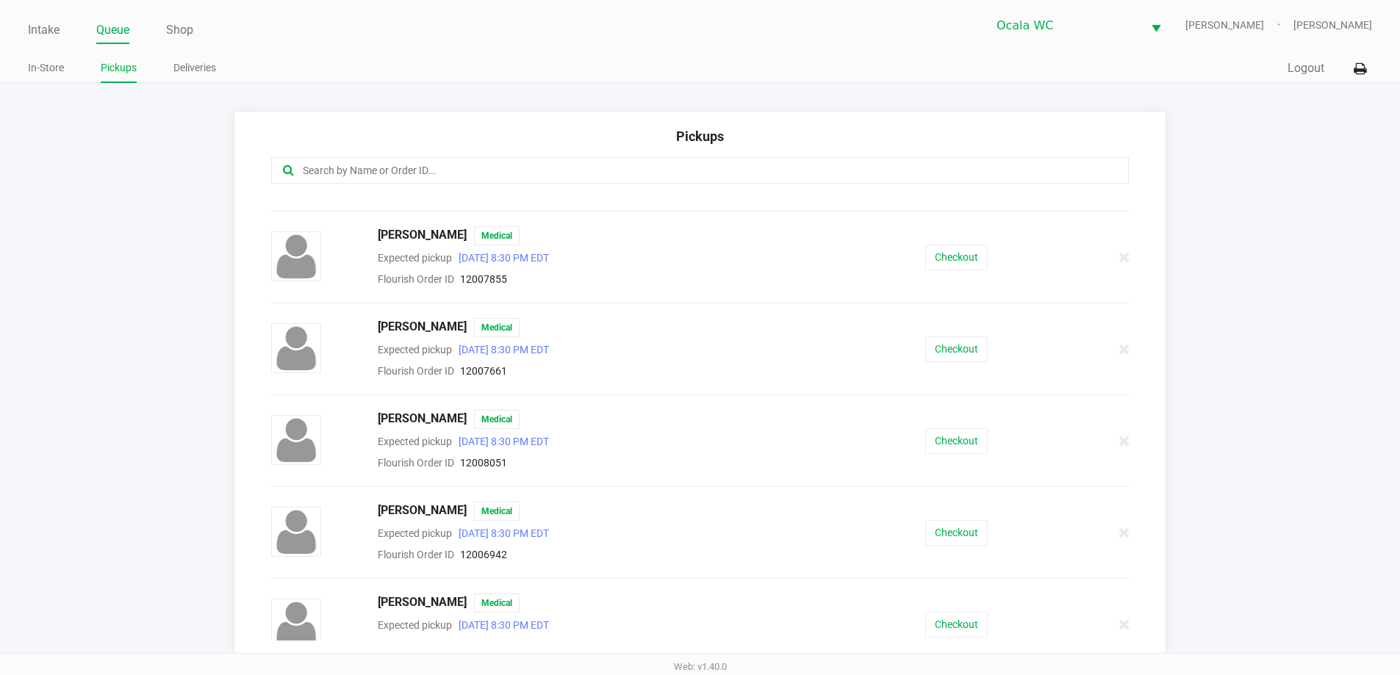
scroll to position [147, 0]
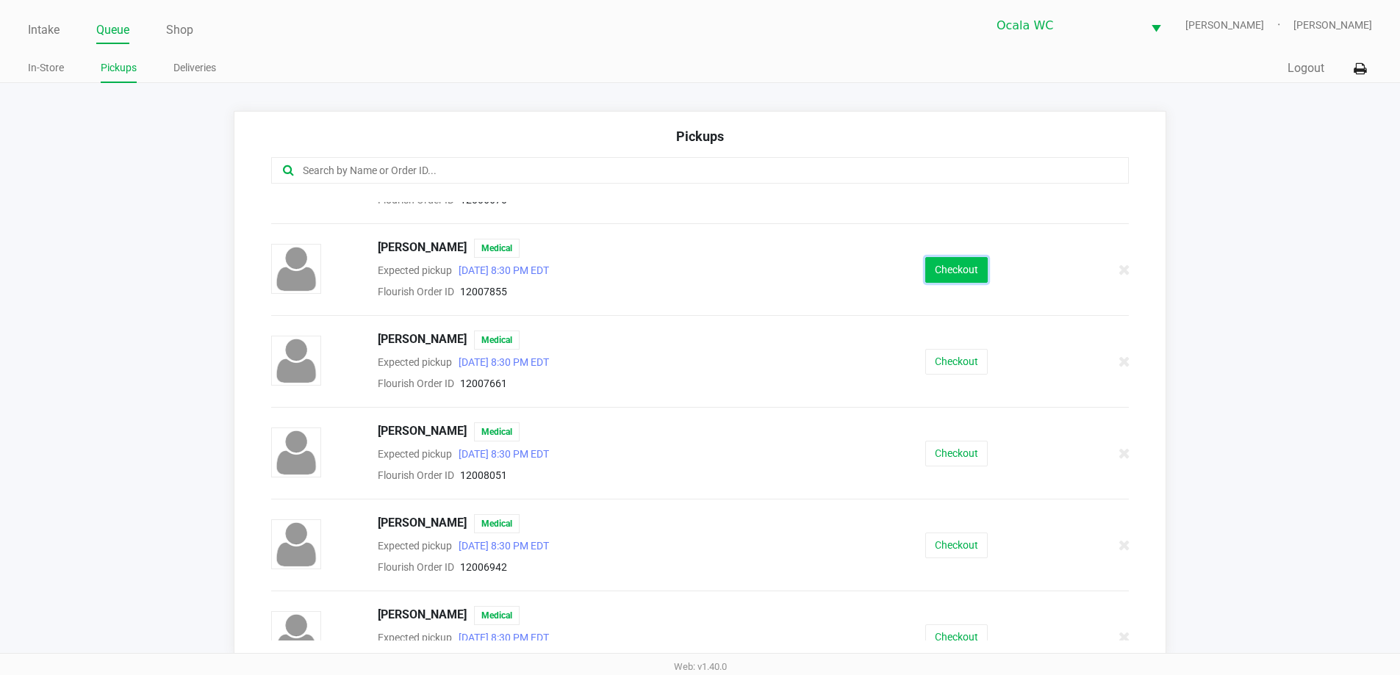
click at [954, 264] on button "Checkout" at bounding box center [956, 270] width 62 height 26
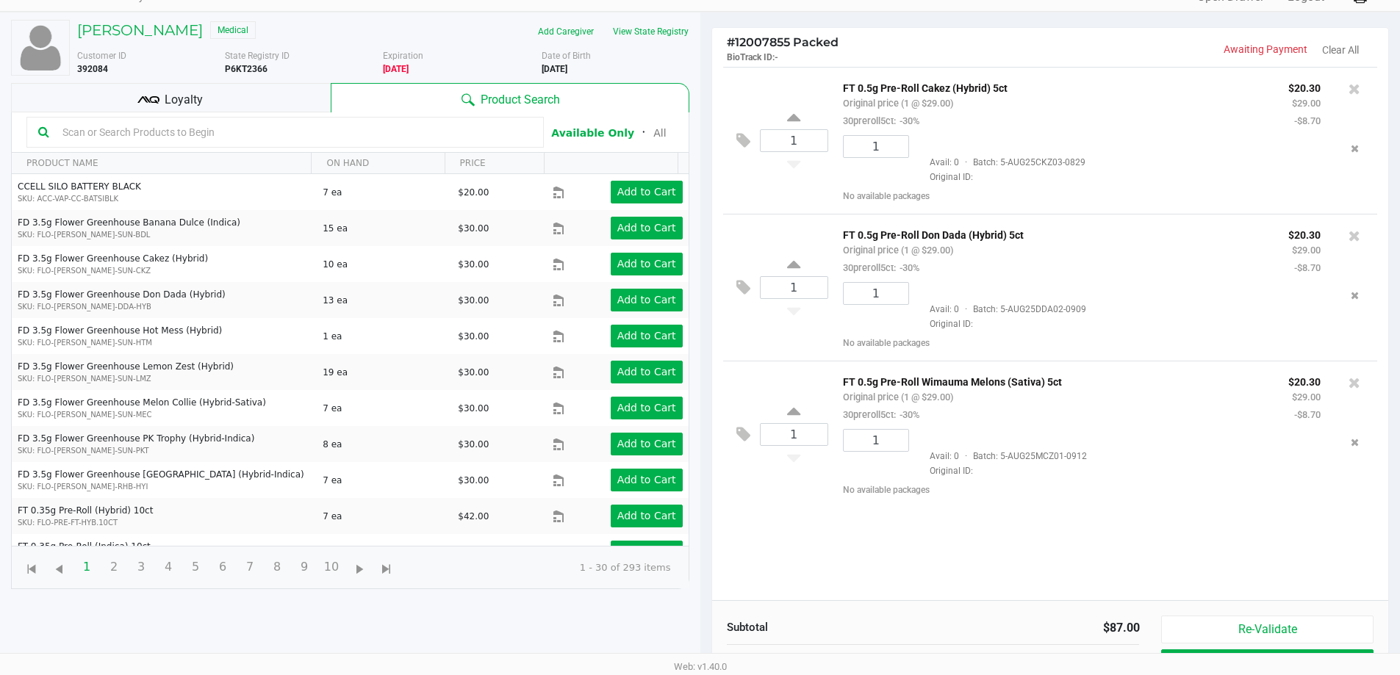
scroll to position [159, 0]
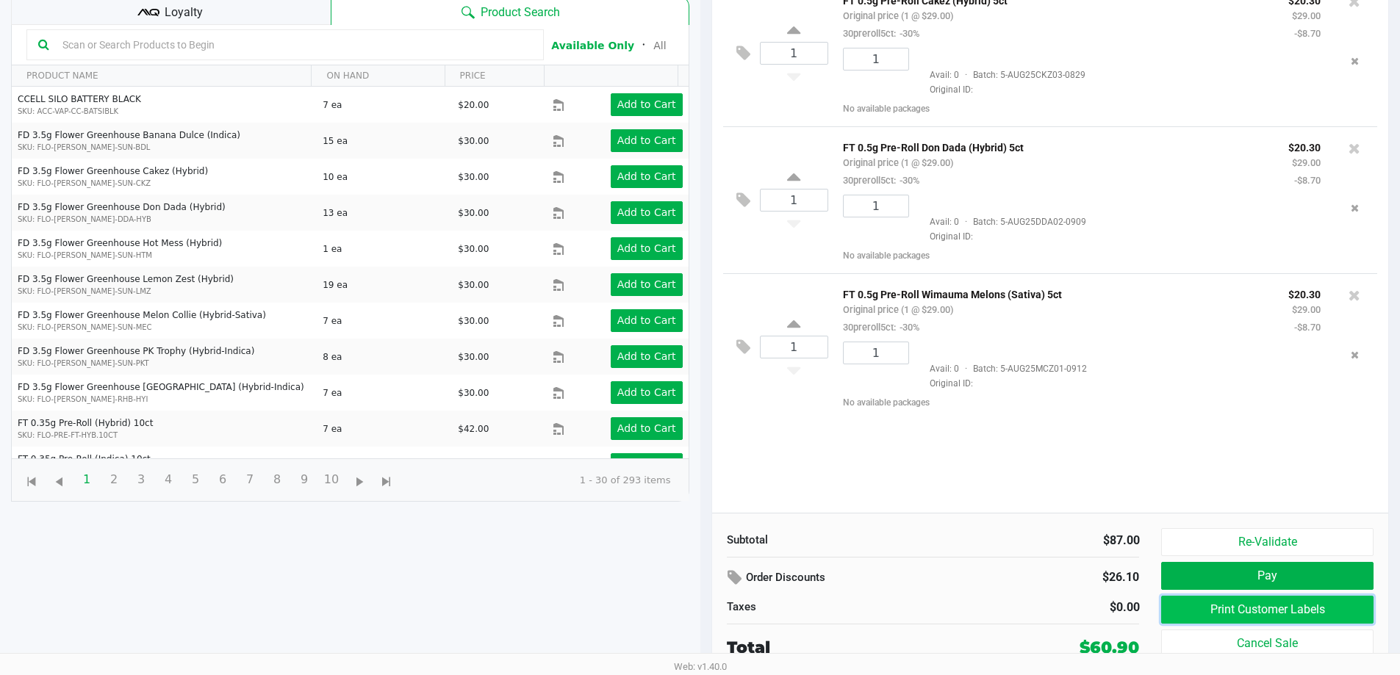
click at [1255, 619] on button "Print Customer Labels" at bounding box center [1267, 610] width 212 height 28
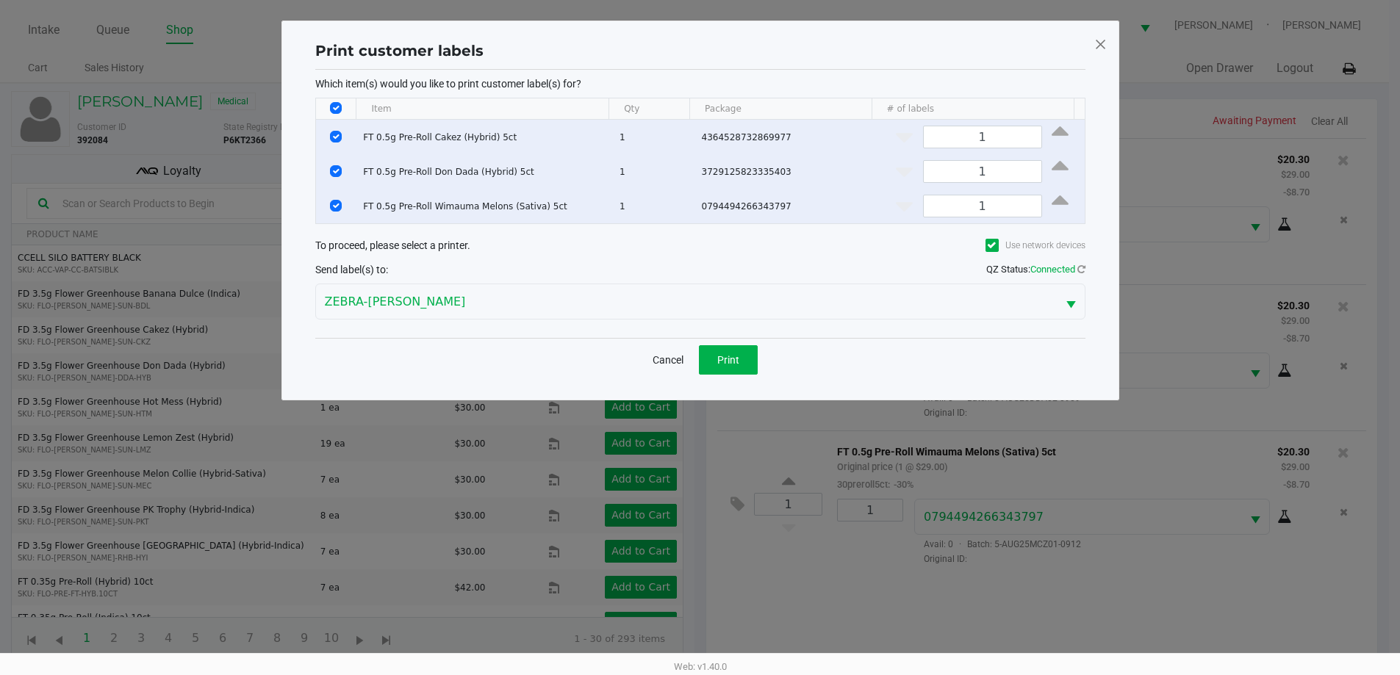
scroll to position [0, 0]
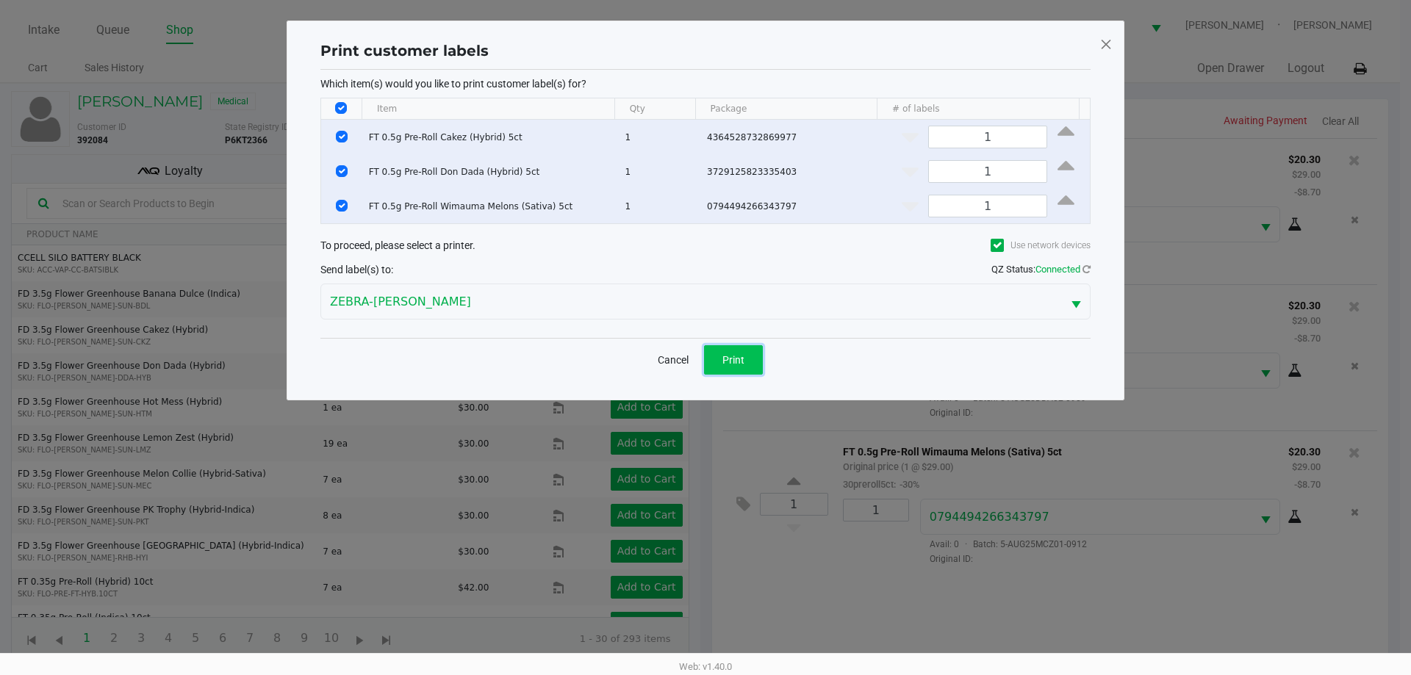
click at [718, 352] on button "Print" at bounding box center [733, 359] width 59 height 29
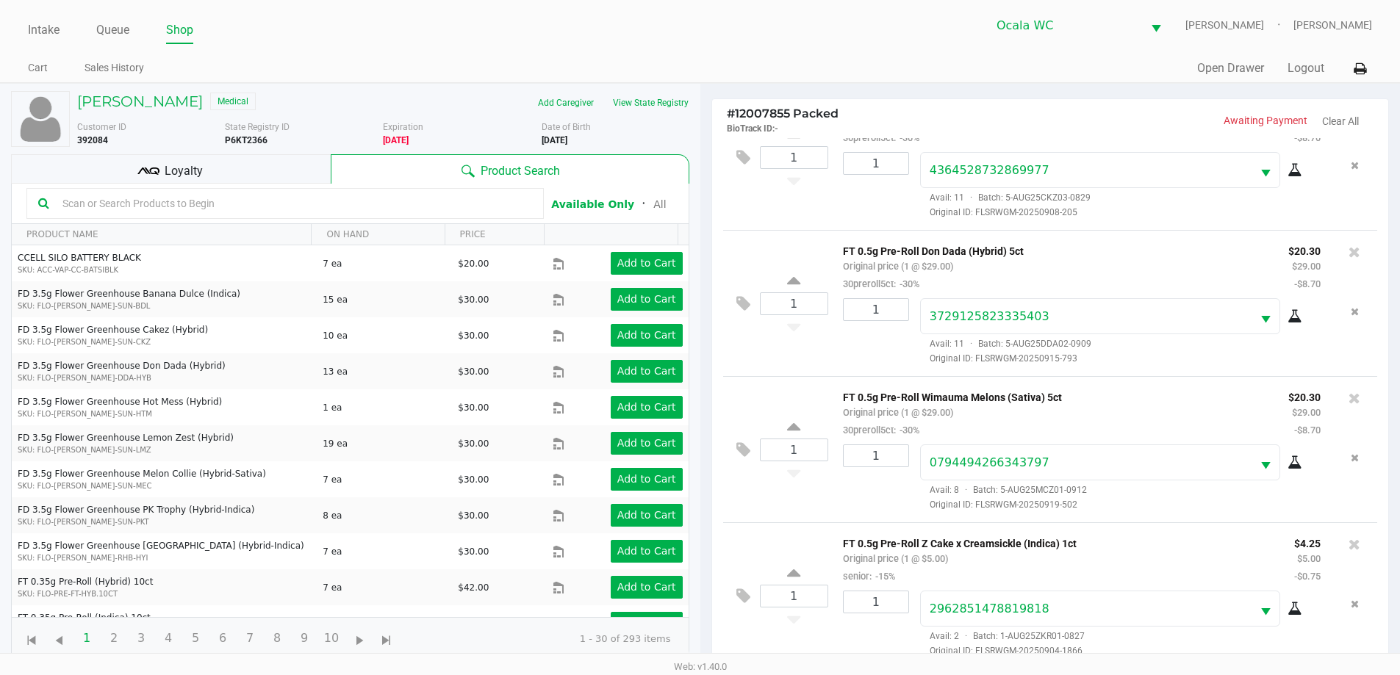
scroll to position [201, 0]
click at [265, 178] on div "Loyalty" at bounding box center [171, 168] width 320 height 29
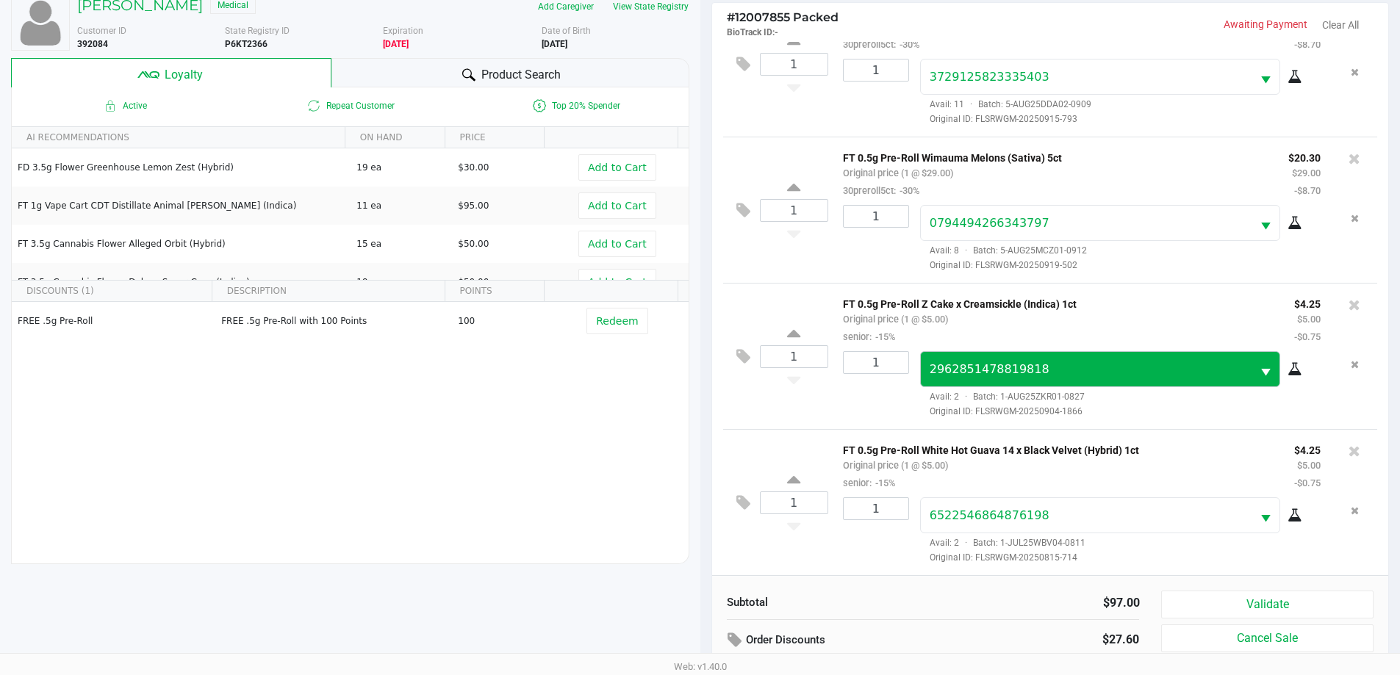
scroll to position [176, 0]
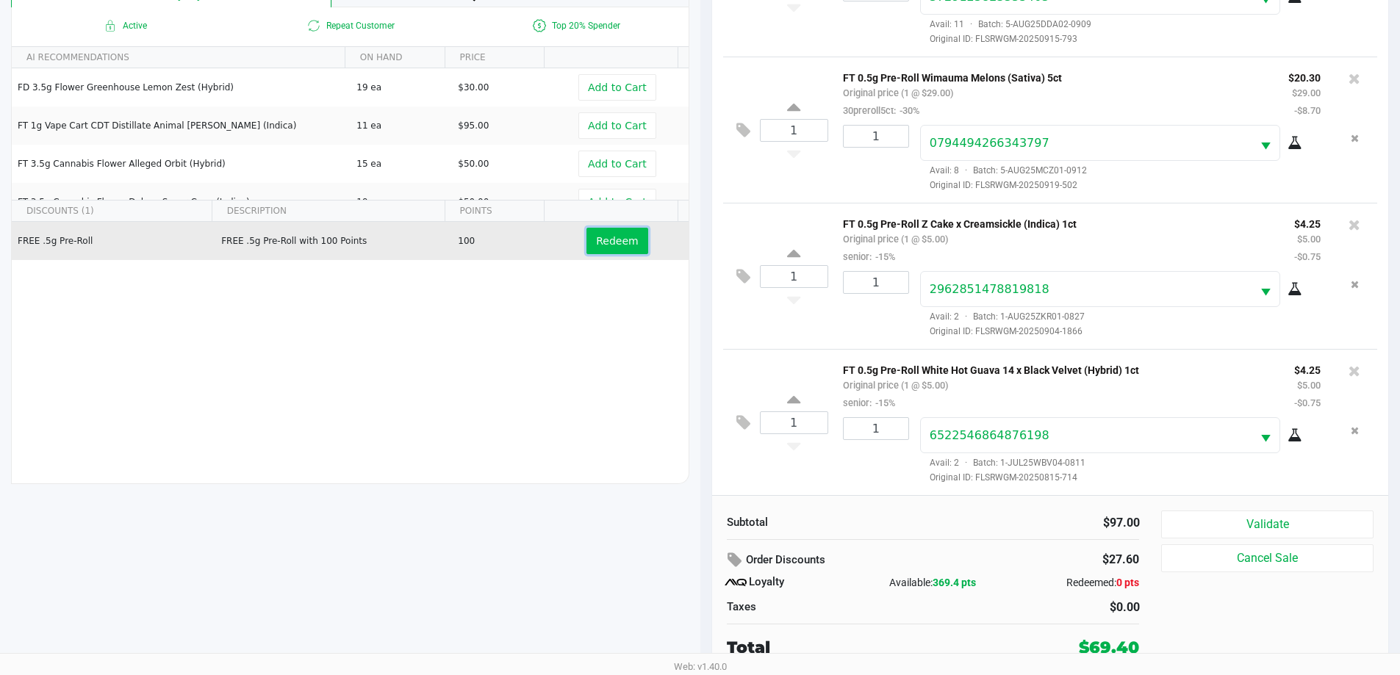
click at [609, 245] on span "Redeem" at bounding box center [617, 241] width 42 height 12
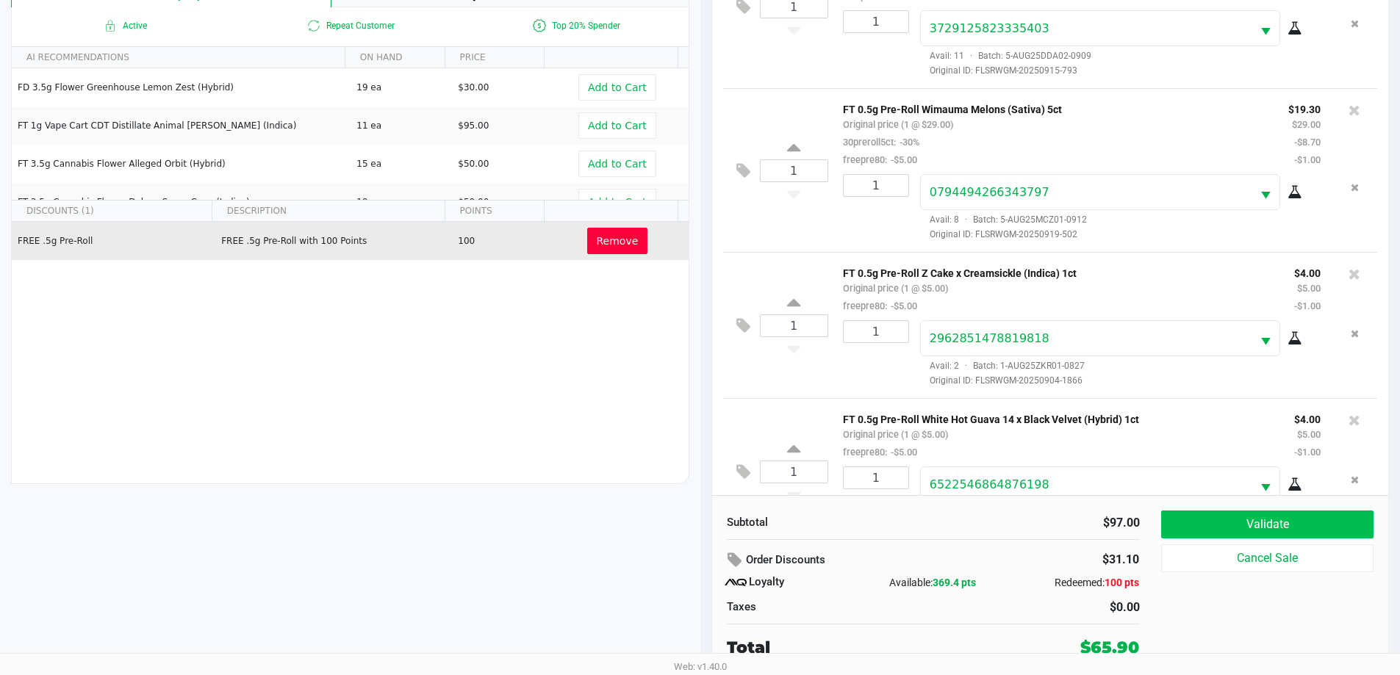
scroll to position [254, 0]
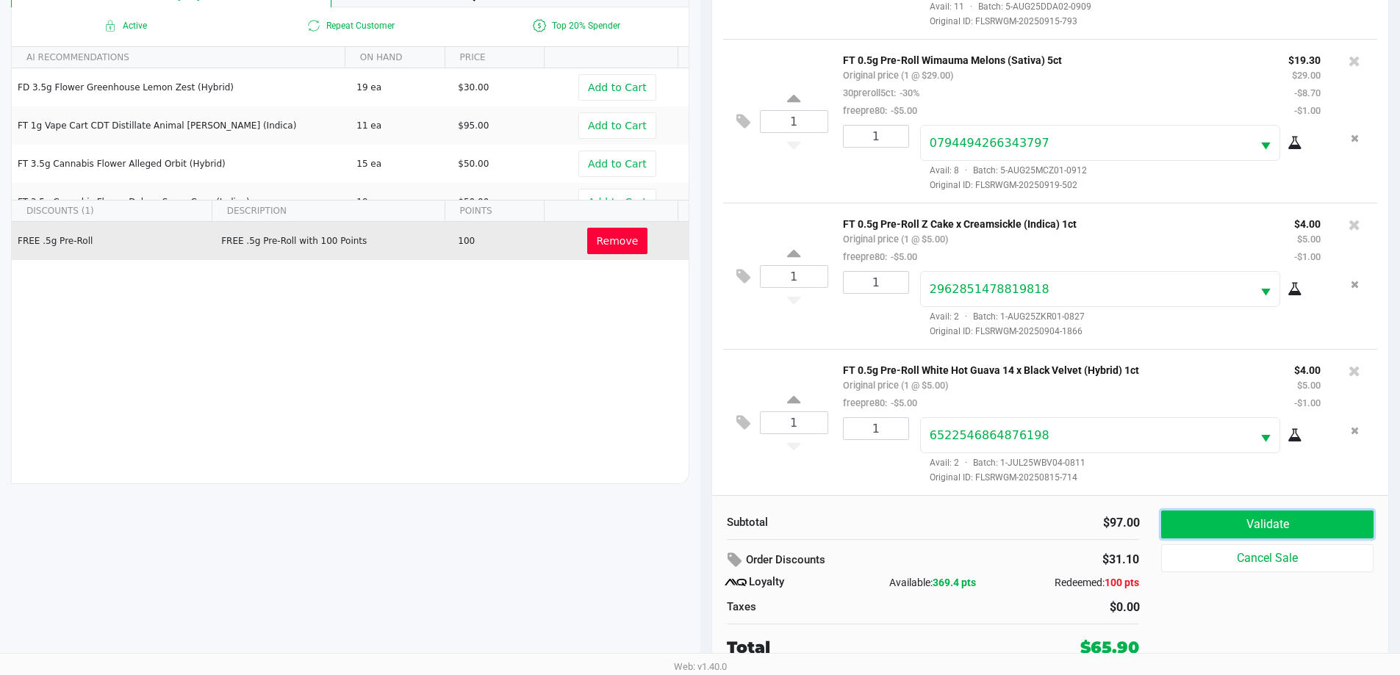
click at [1227, 525] on button "Validate" at bounding box center [1267, 525] width 212 height 28
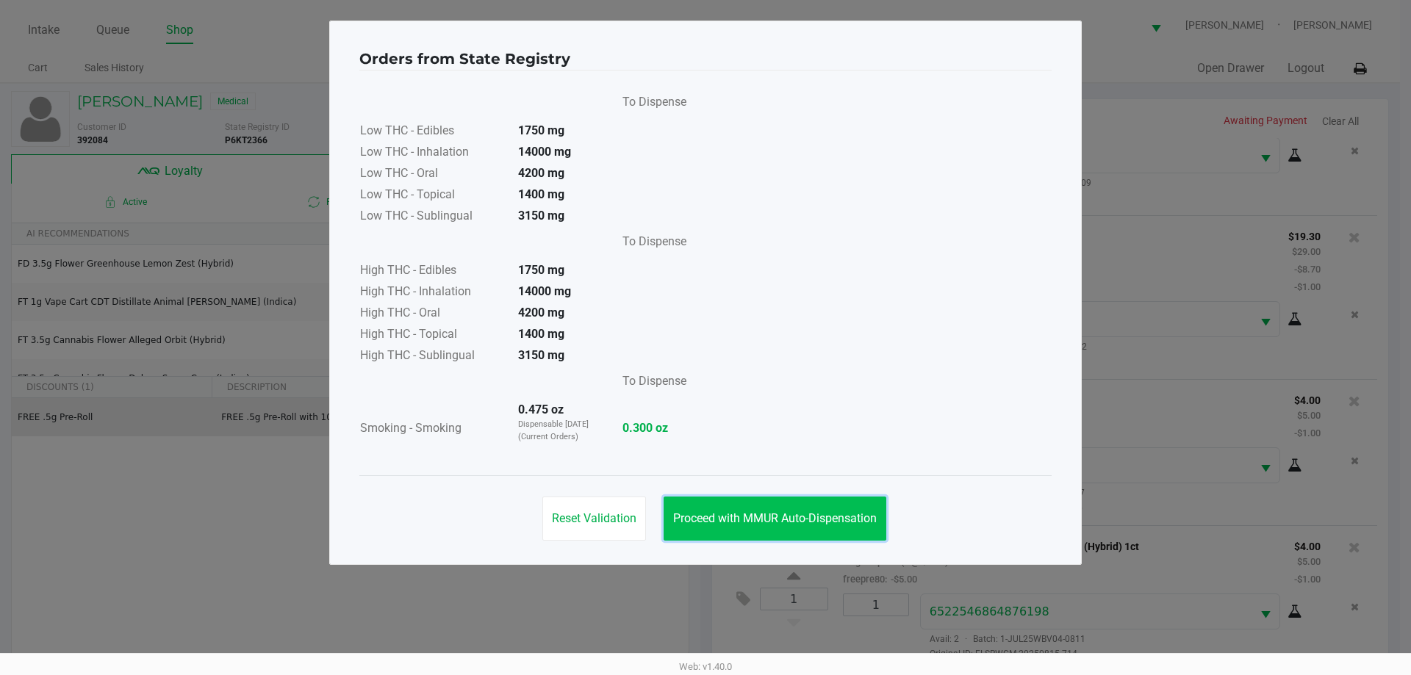
click at [811, 510] on button "Proceed with MMUR Auto-Dispensation" at bounding box center [774, 519] width 223 height 44
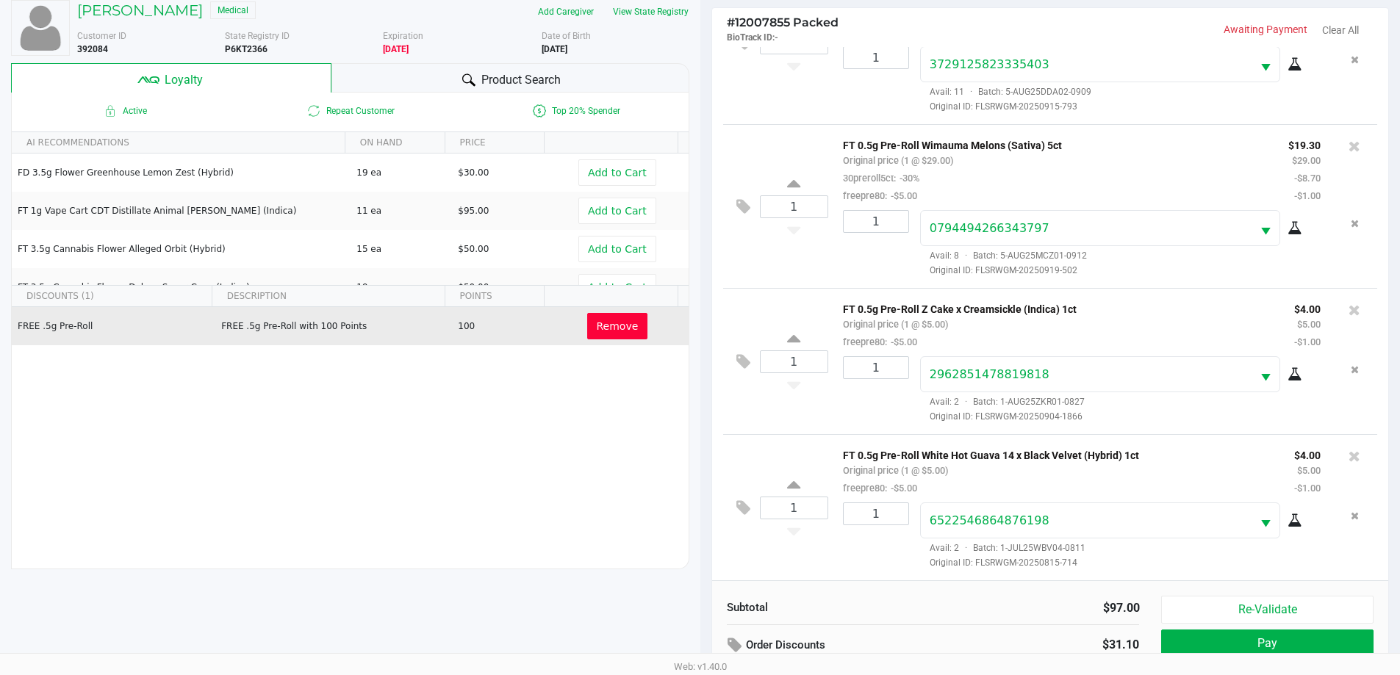
scroll to position [176, 0]
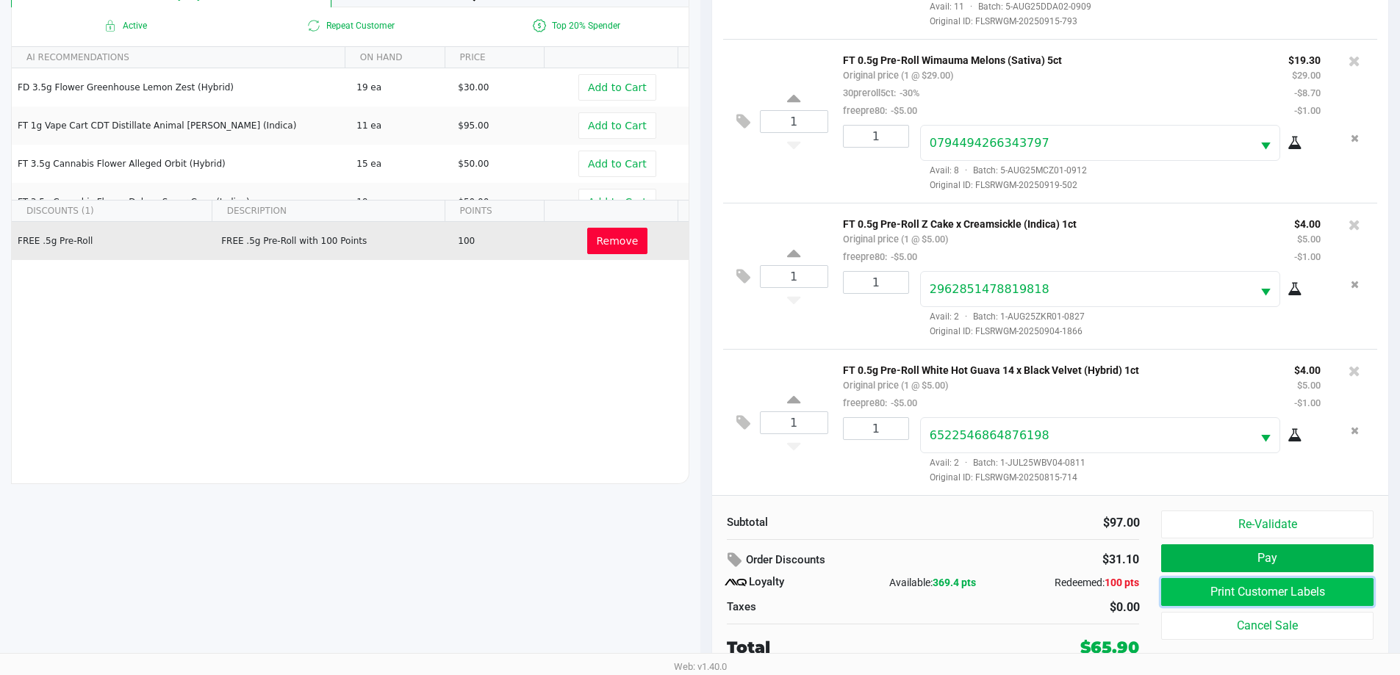
click at [1235, 587] on button "Print Customer Labels" at bounding box center [1267, 592] width 212 height 28
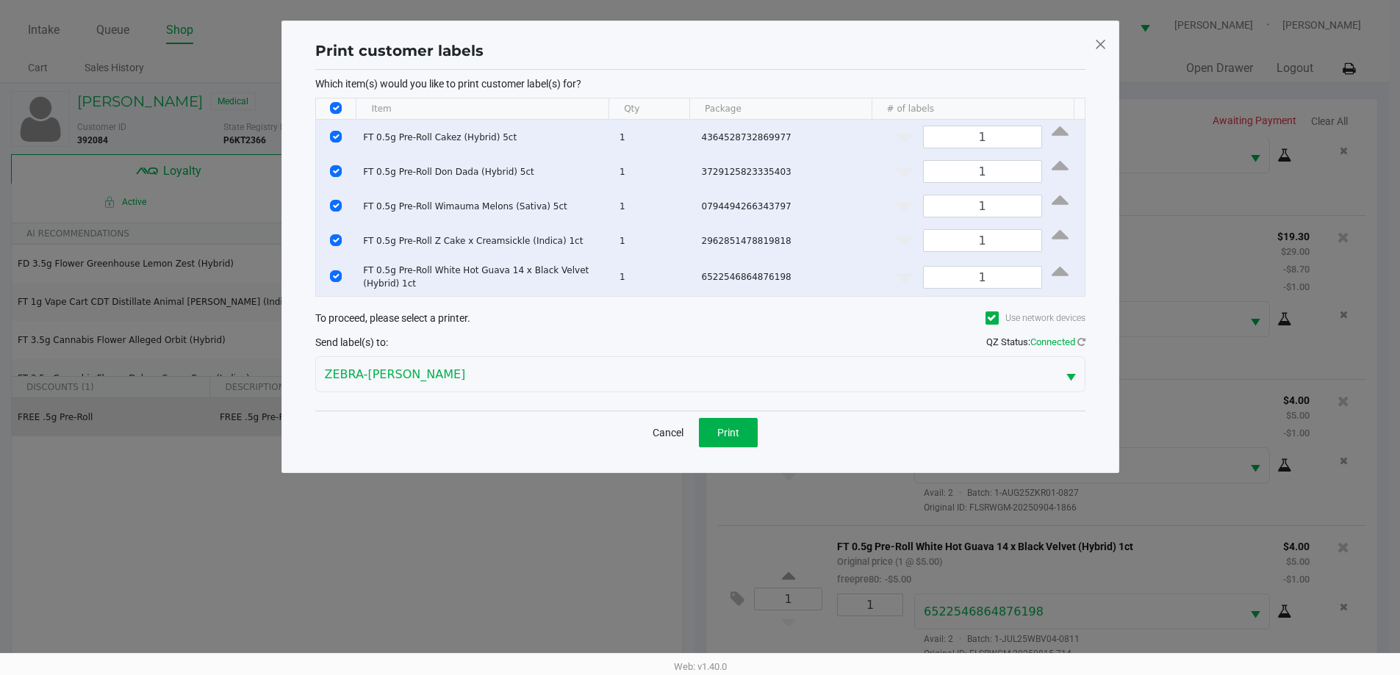
scroll to position [0, 0]
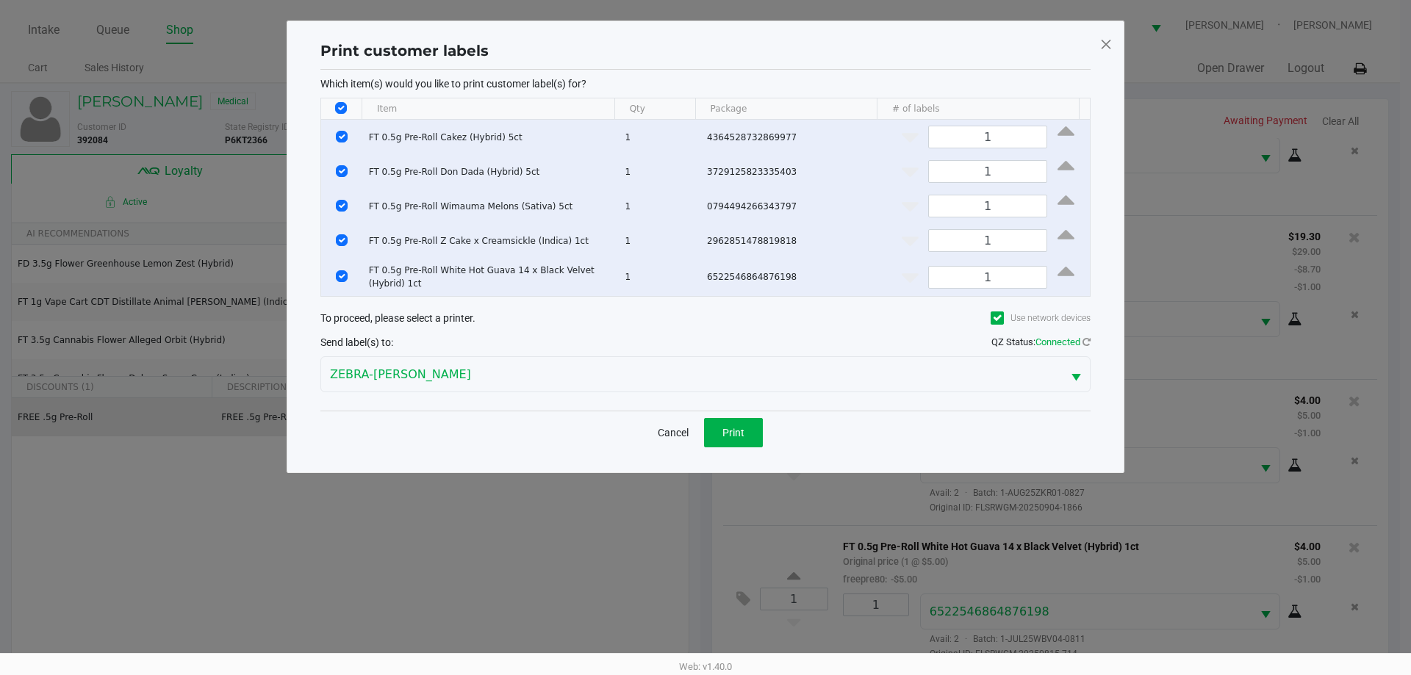
click at [334, 110] on th "Data table" at bounding box center [341, 108] width 40 height 21
click at [345, 104] on input "Select All Rows" at bounding box center [341, 108] width 12 height 12
checkbox input "false"
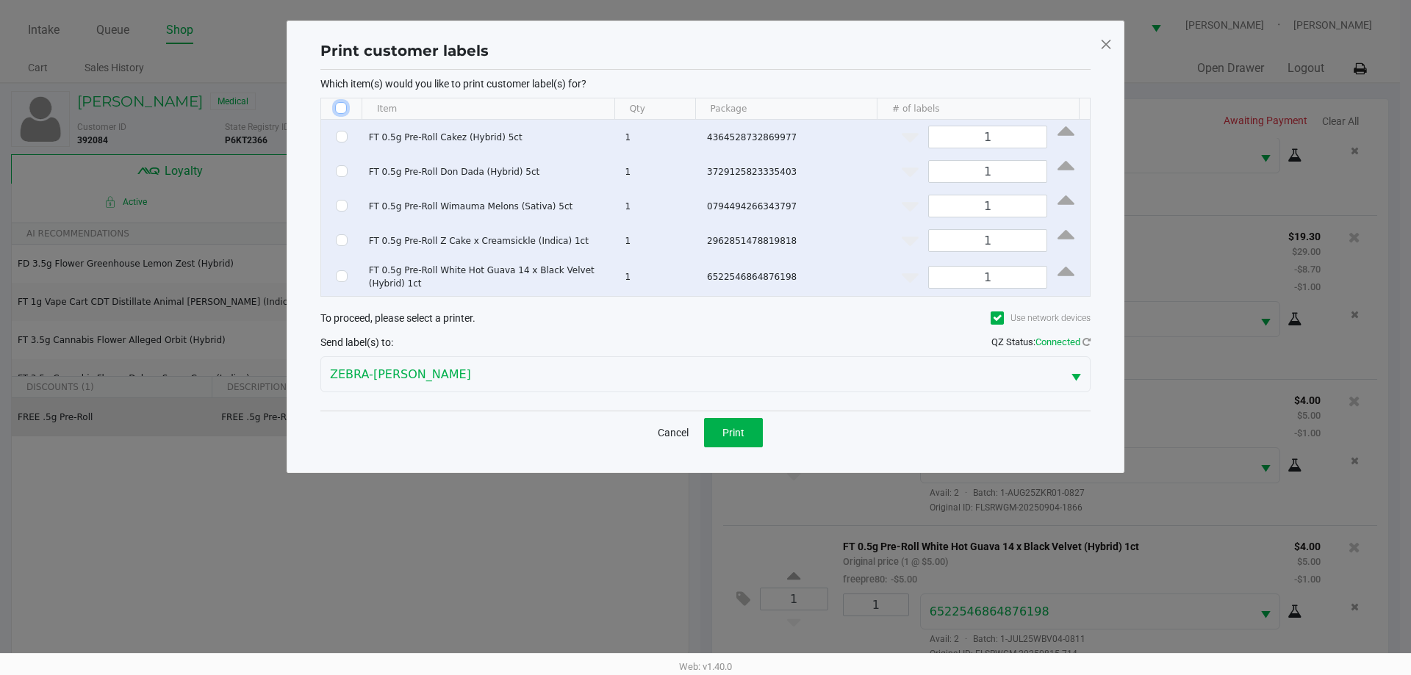
checkbox input "false"
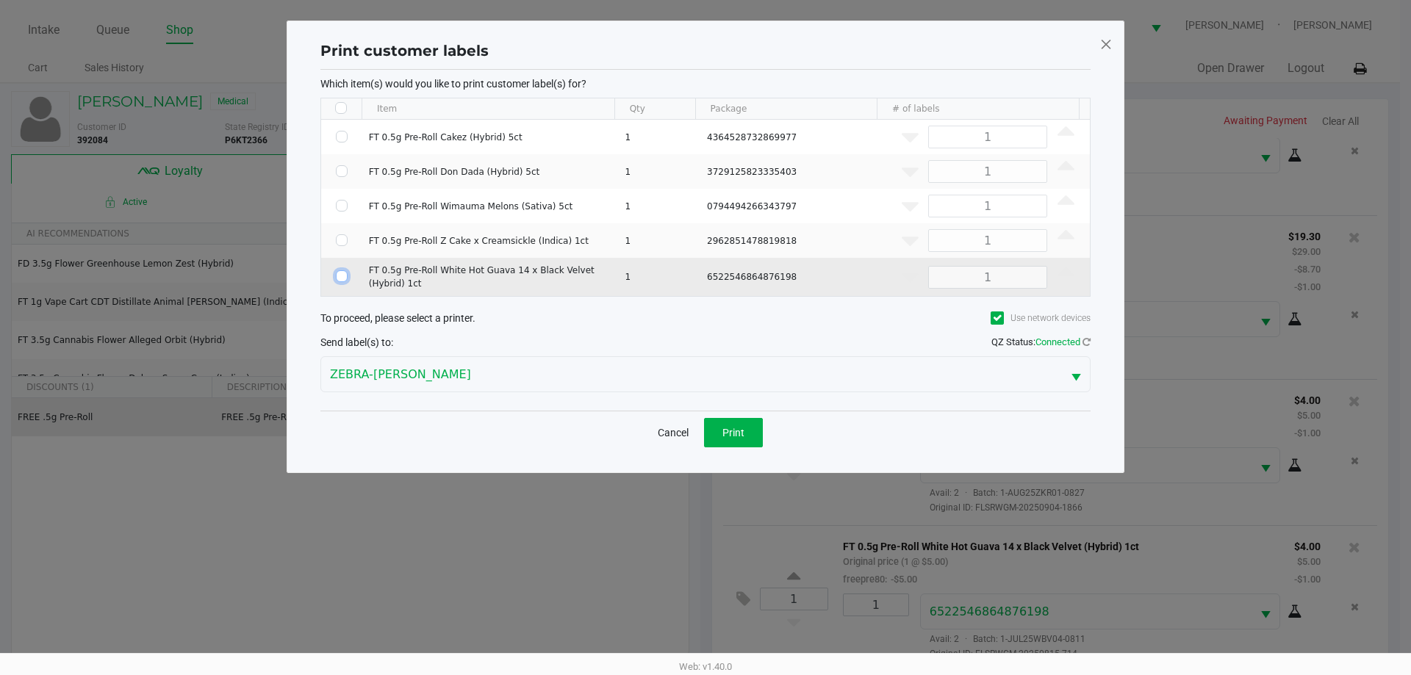
drag, startPoint x: 344, startPoint y: 276, endPoint x: 339, endPoint y: 267, distance: 9.9
click at [342, 274] on input "Select Row" at bounding box center [342, 276] width 12 height 12
checkbox input "true"
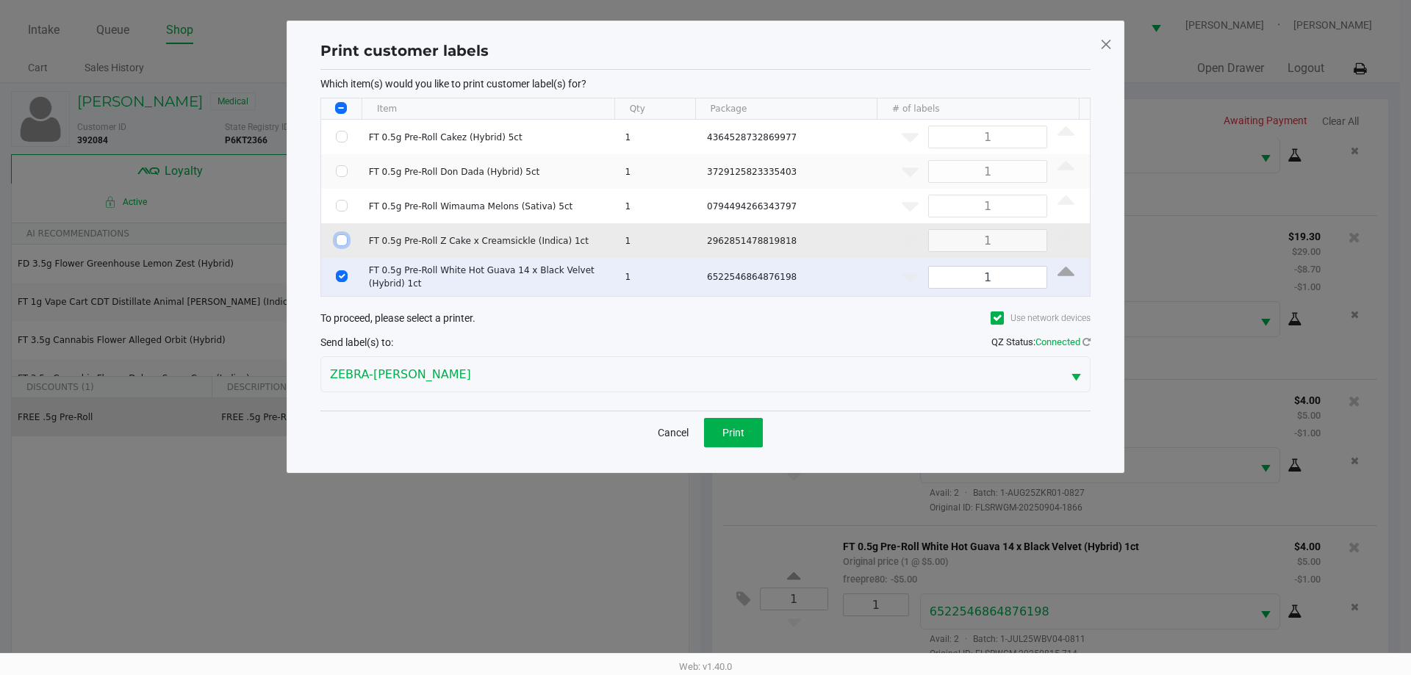
click at [346, 244] on input "Select Row" at bounding box center [342, 240] width 12 height 12
checkbox input "true"
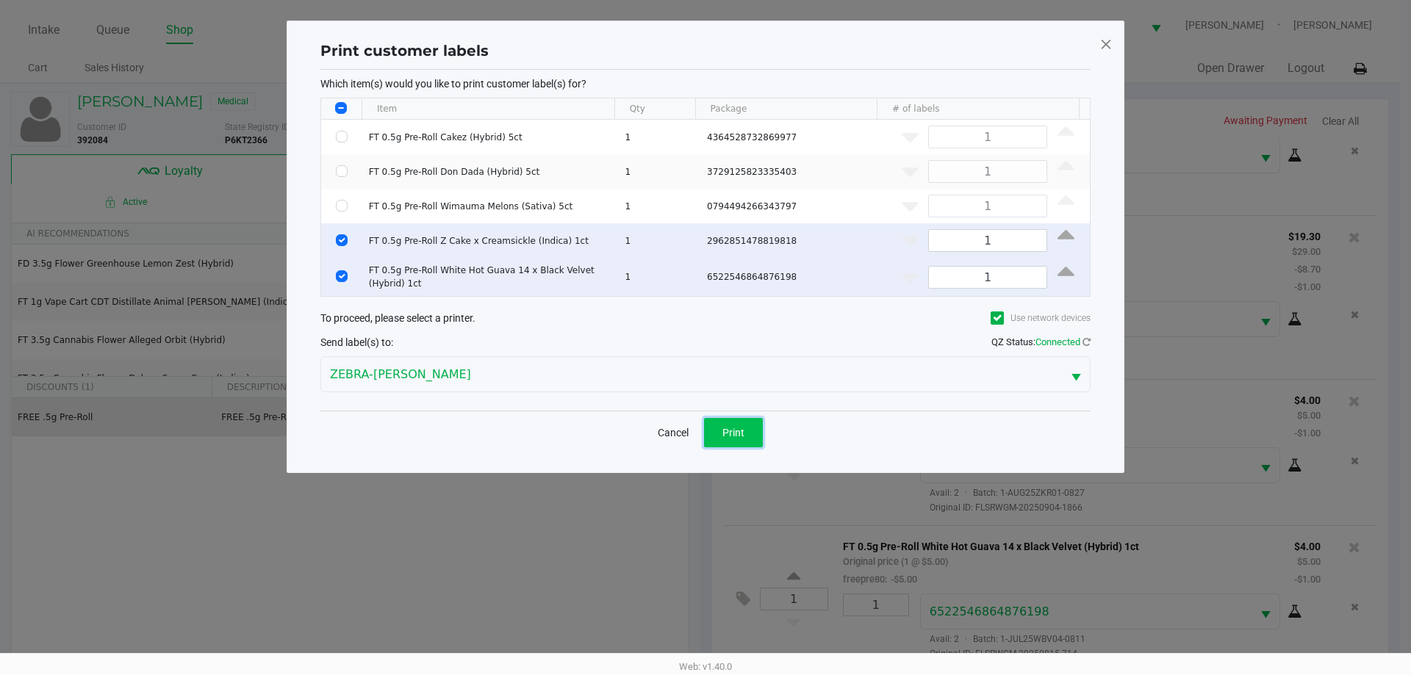
click at [724, 442] on button "Print" at bounding box center [733, 432] width 59 height 29
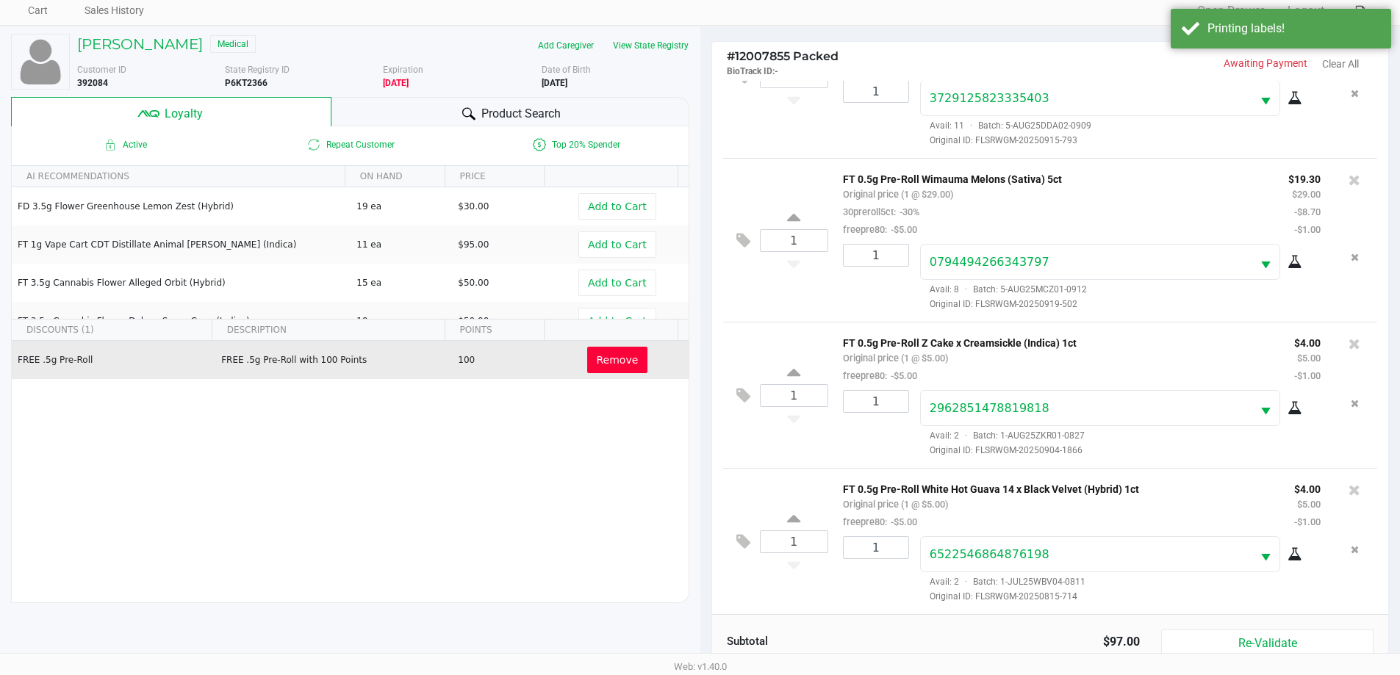
scroll to position [176, 0]
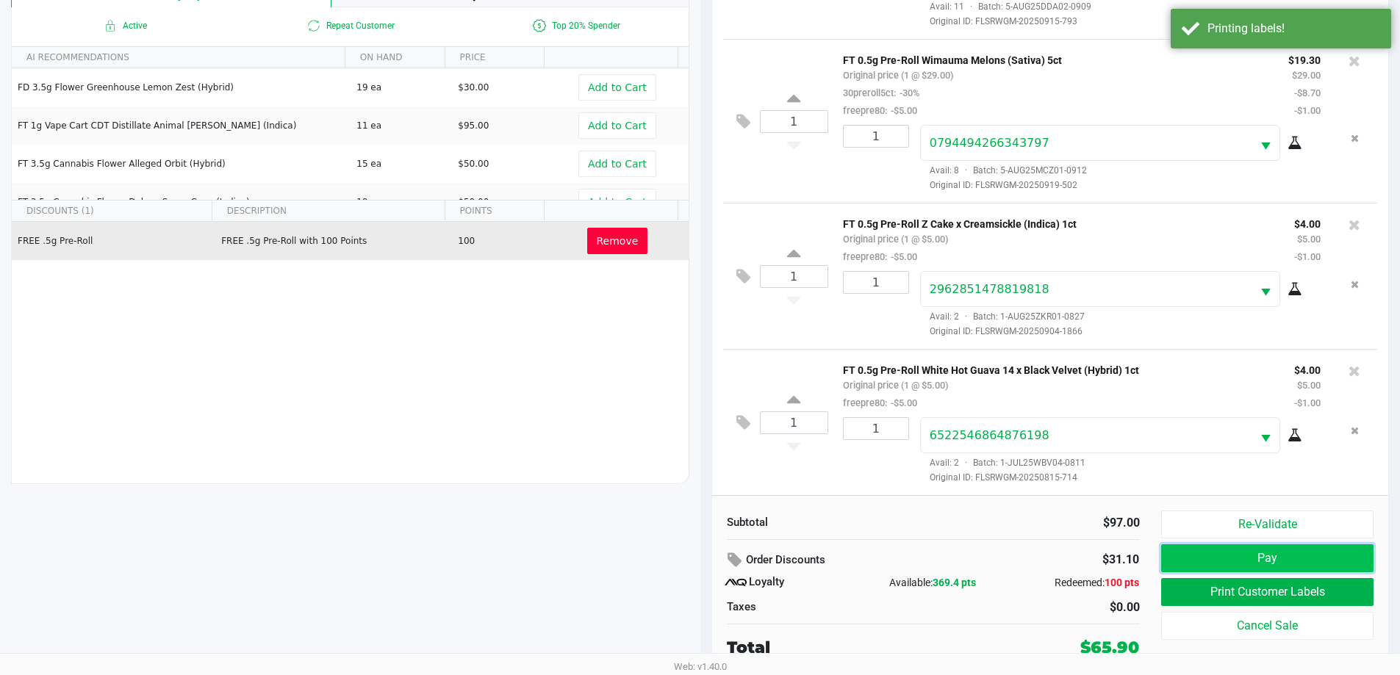
click at [1176, 556] on button "Pay" at bounding box center [1267, 558] width 212 height 28
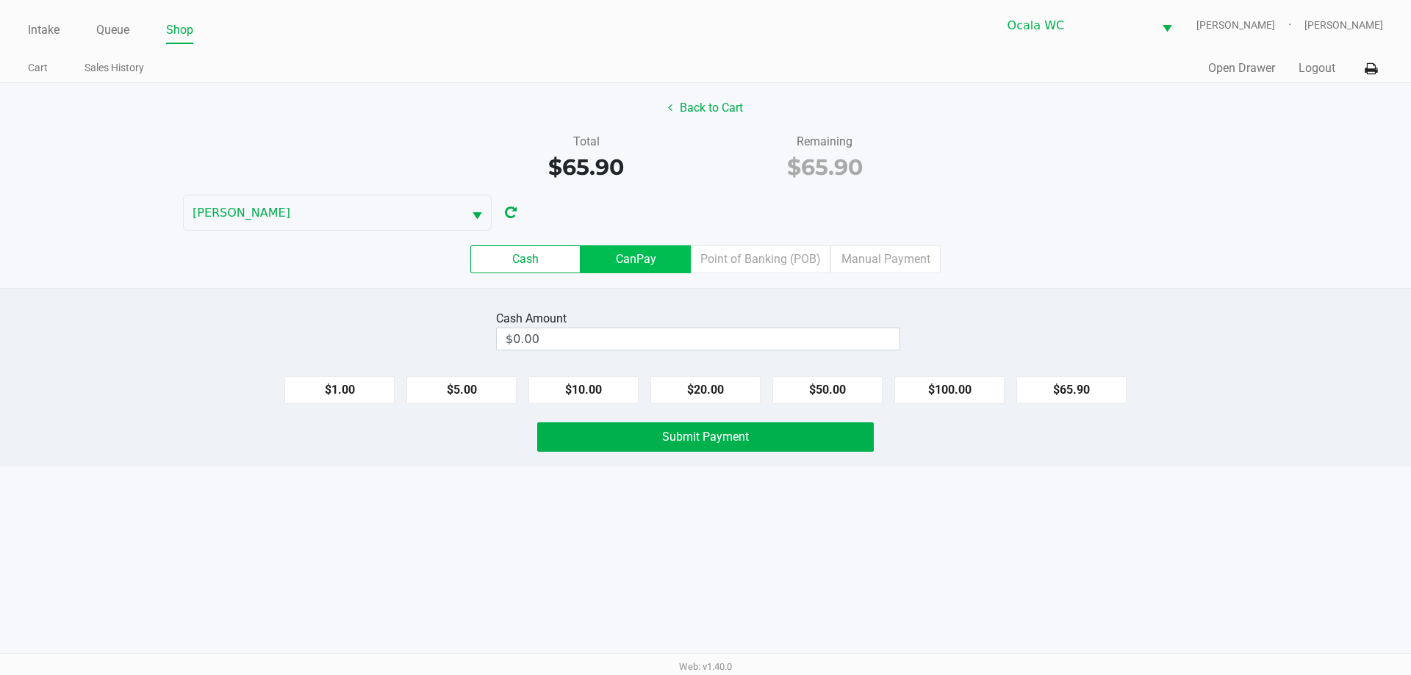
click at [663, 263] on label "CanPay" at bounding box center [635, 259] width 110 height 28
click at [0, 0] on 2 "CanPay" at bounding box center [0, 0] width 0 height 0
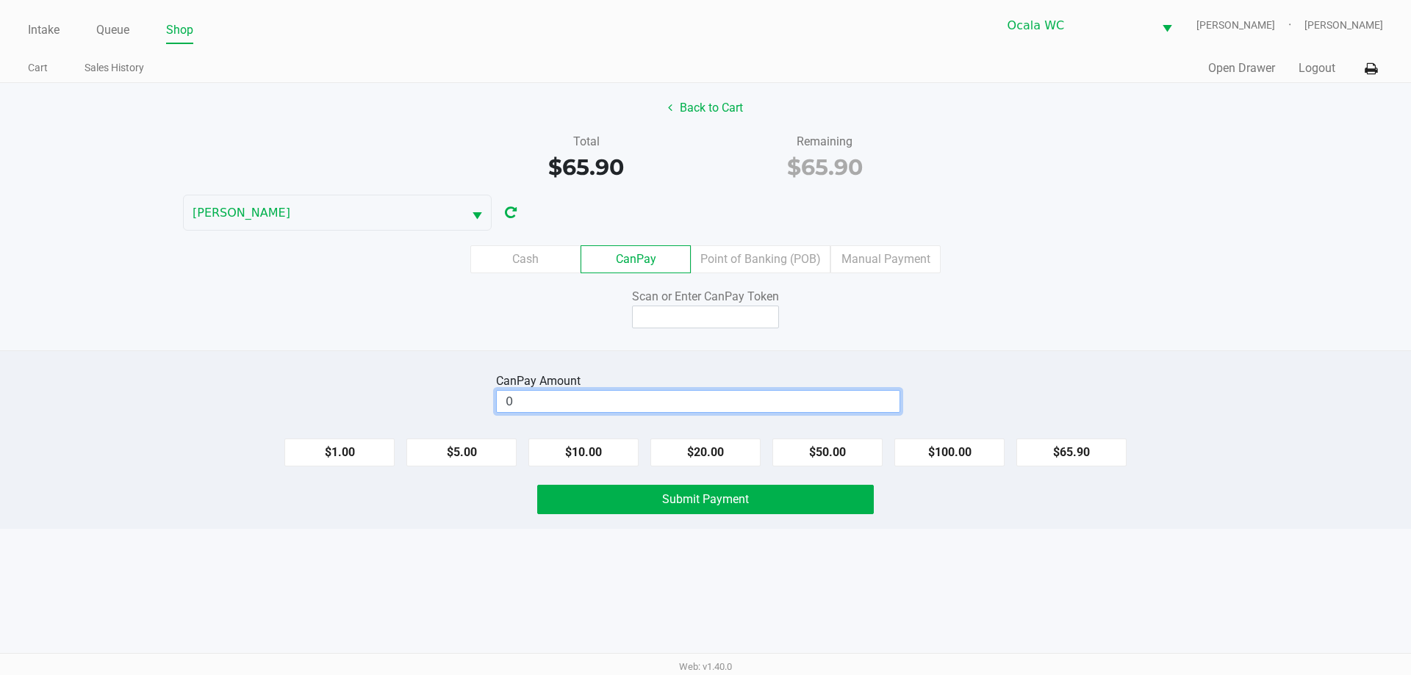
click at [722, 411] on input "0" at bounding box center [698, 401] width 403 height 21
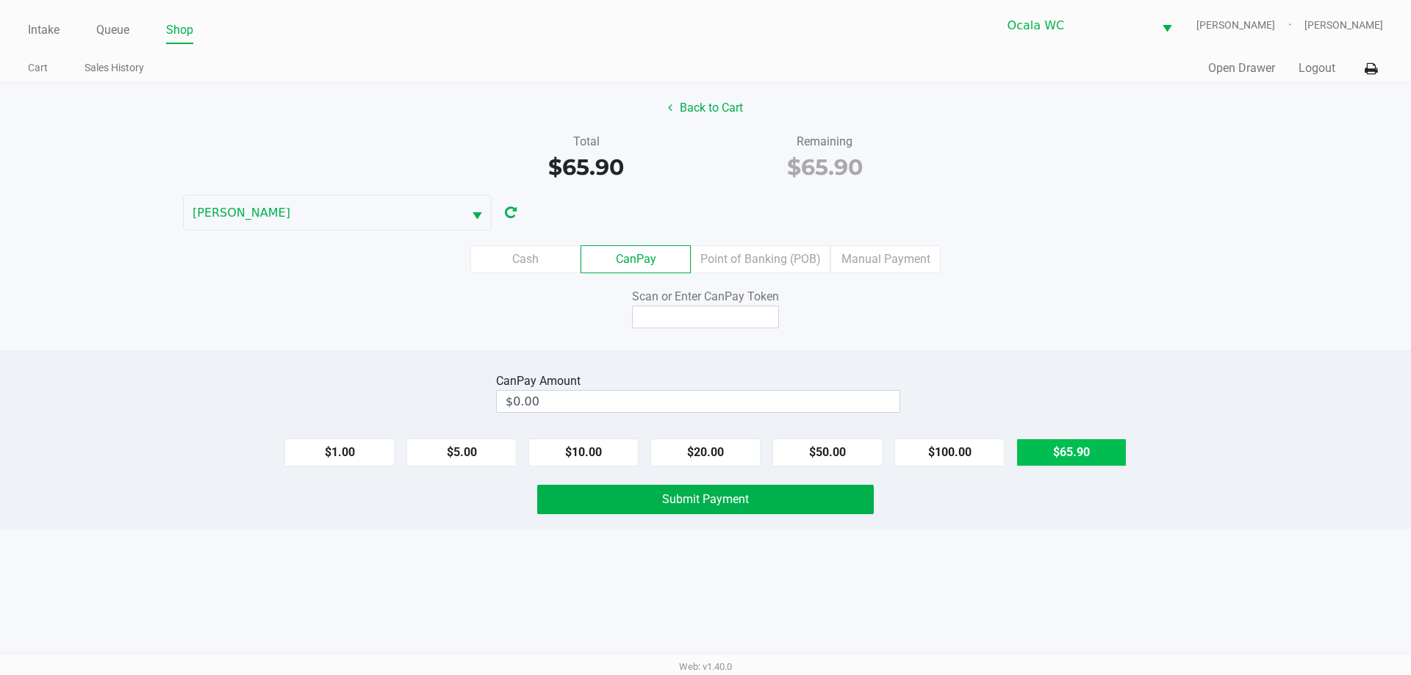
click at [1043, 447] on button "$65.90" at bounding box center [1071, 453] width 110 height 28
type input "$65.90"
click at [712, 325] on input at bounding box center [705, 317] width 147 height 23
type input "X8617983X"
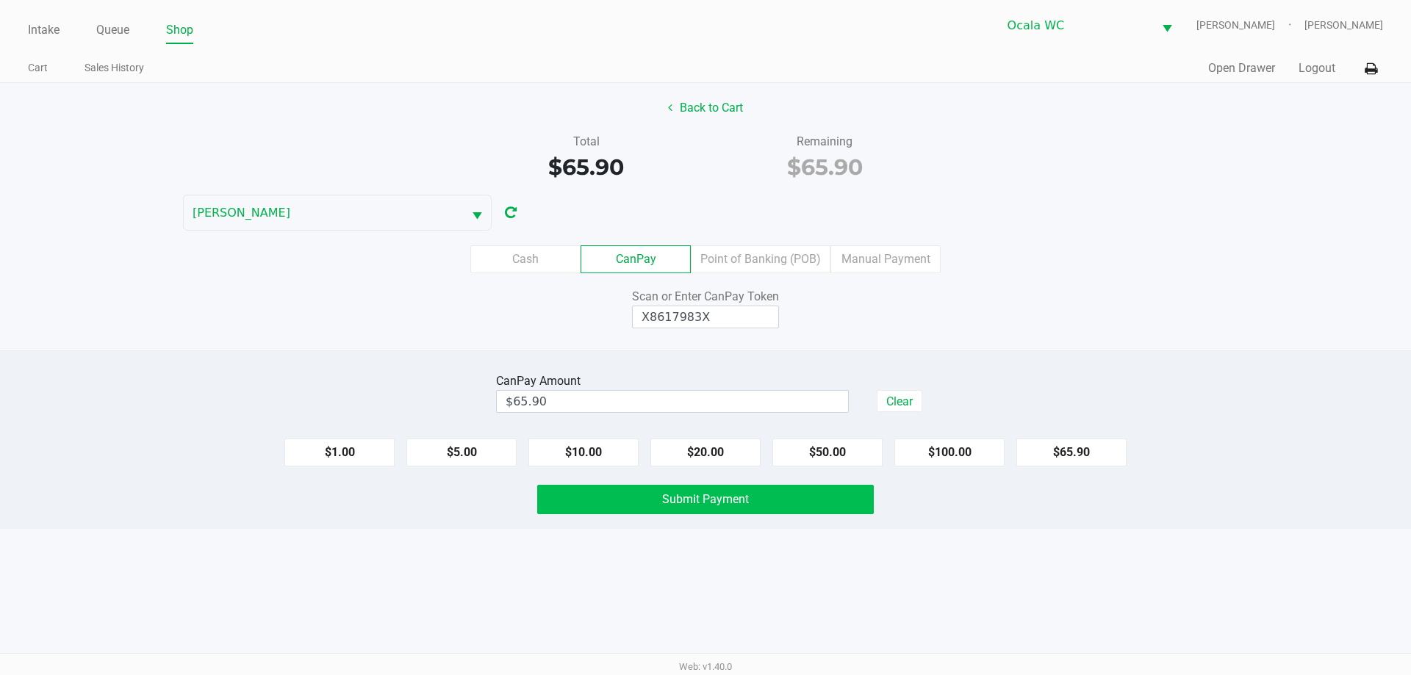
click at [840, 505] on button "Submit Payment" at bounding box center [705, 499] width 337 height 29
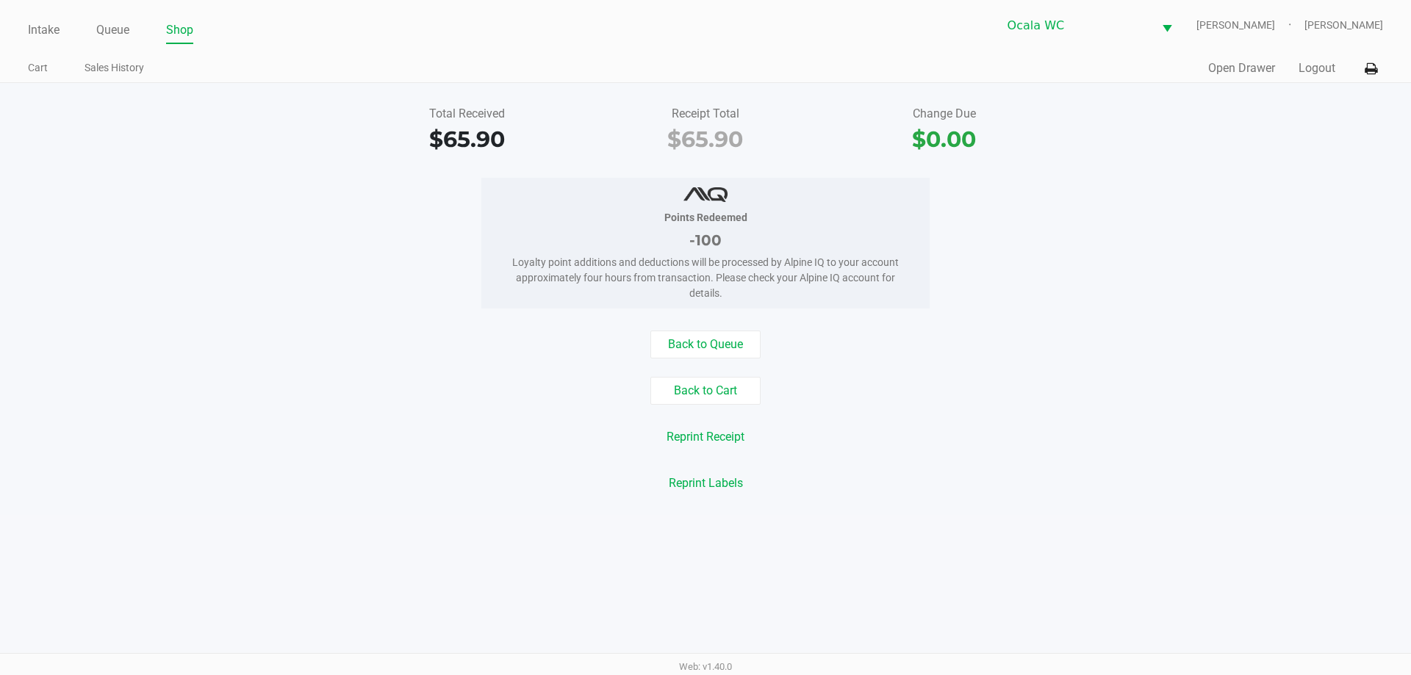
click at [1119, 389] on div "Back to Cart" at bounding box center [705, 391] width 1433 height 28
click at [350, 537] on div "Intake Queue Shop Ocala WC BRANDY-CLARK Christopher Lemons Cart Sales History Q…" at bounding box center [705, 337] width 1411 height 675
click at [432, 68] on ul "Cart Sales History" at bounding box center [366, 69] width 677 height 25
click at [48, 34] on link "Intake" at bounding box center [44, 30] width 32 height 21
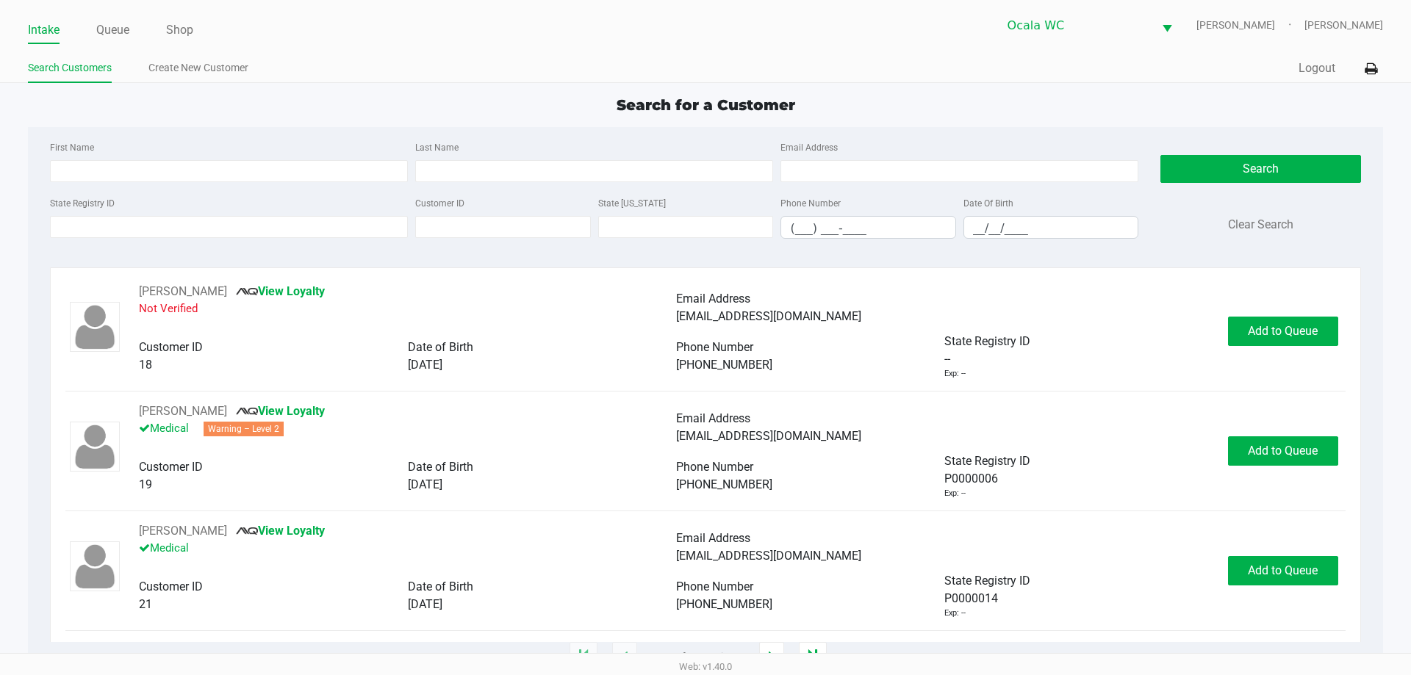
click at [461, 51] on div "Intake Queue Shop Ocala WC BRANDY-CLARK Christopher Lemons Search Customers Cre…" at bounding box center [705, 41] width 1411 height 83
type input "COURTNEY"
type input "BENEDICT"
type input "09/14/1994"
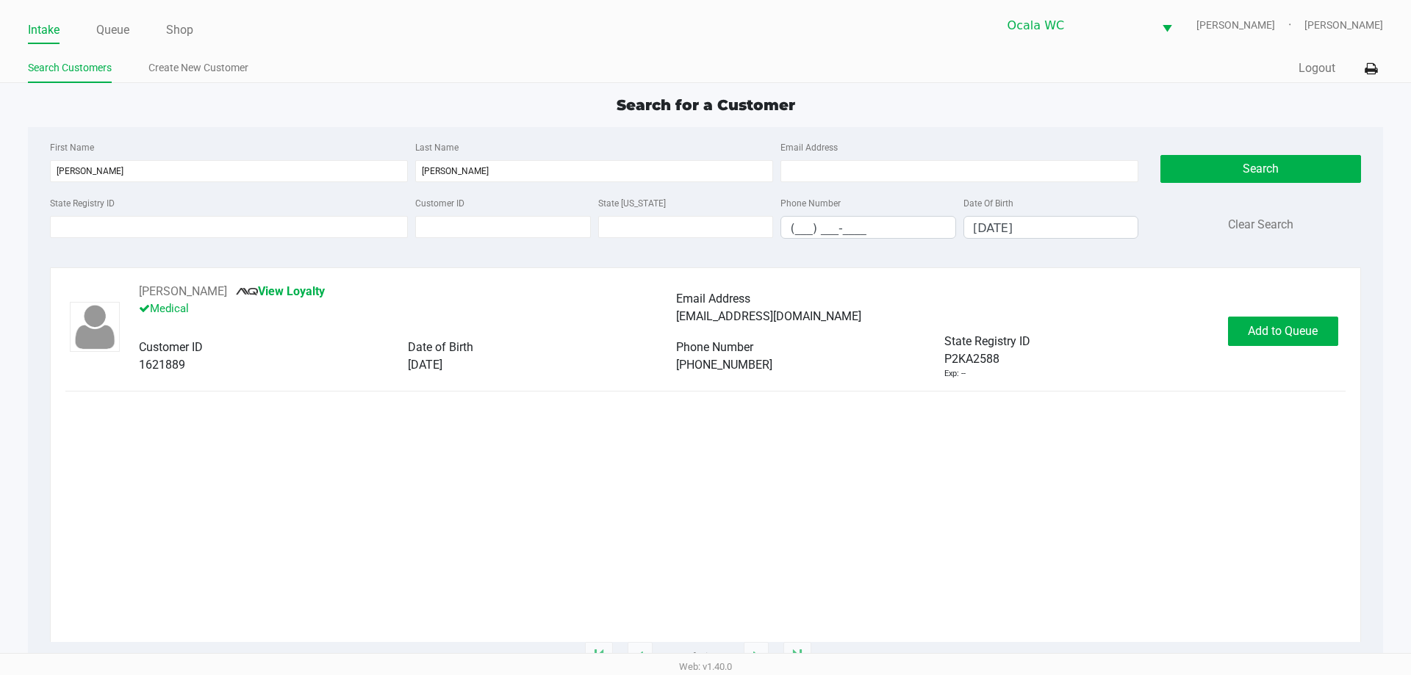
click at [1287, 334] on span "Add to Queue" at bounding box center [1283, 331] width 70 height 14
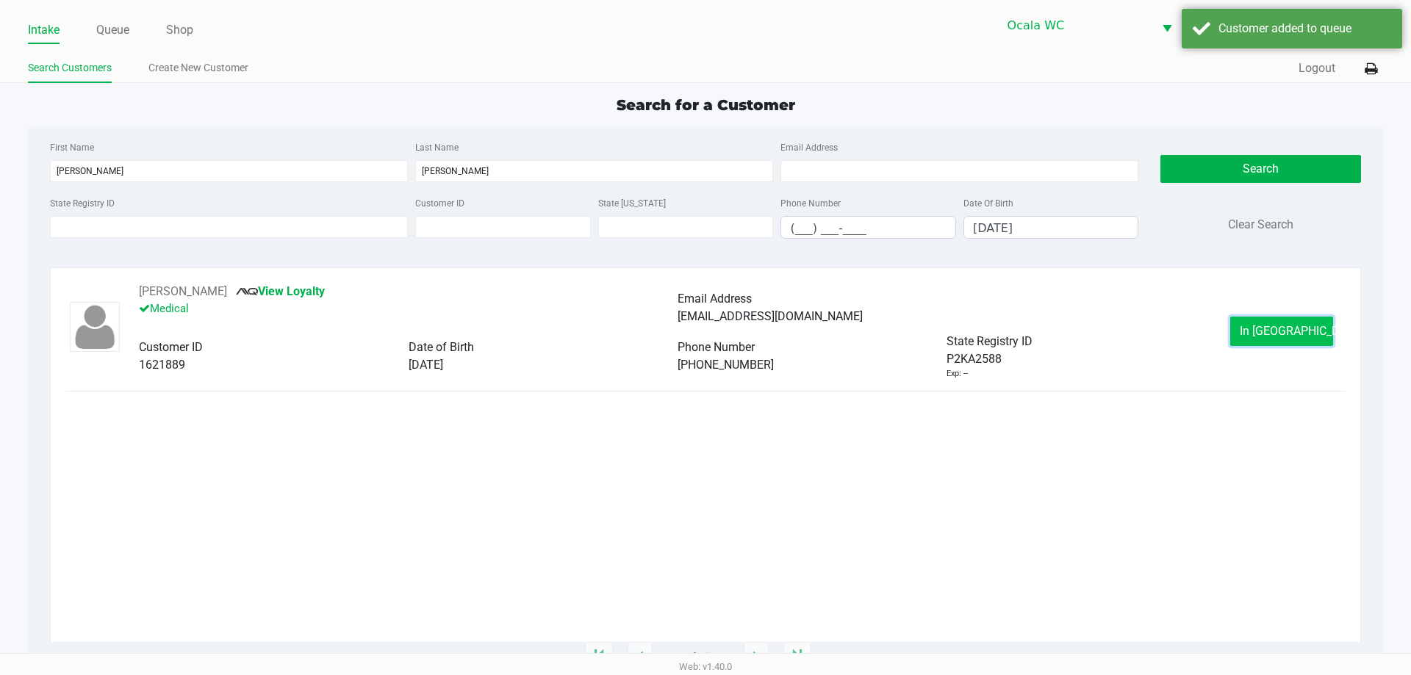
click at [1288, 342] on button "In Queue" at bounding box center [1281, 331] width 103 height 29
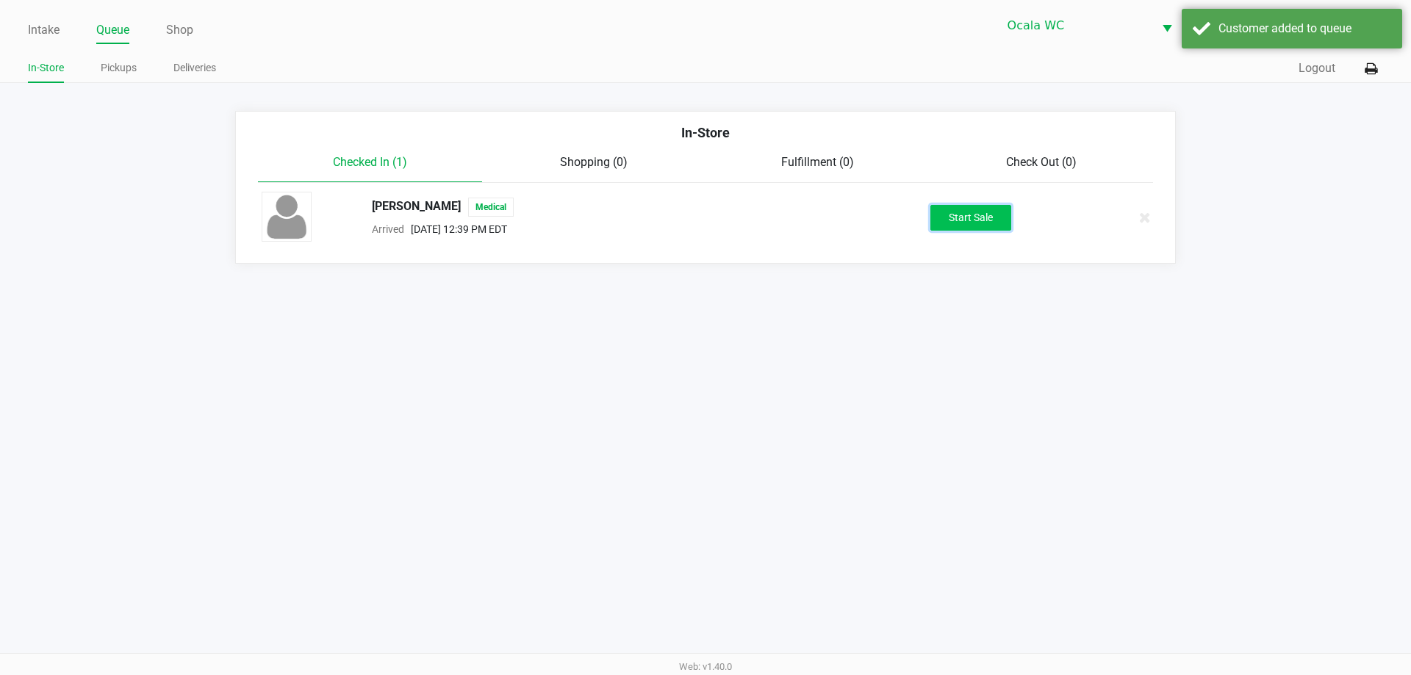
click at [956, 217] on button "Start Sale" at bounding box center [970, 218] width 81 height 26
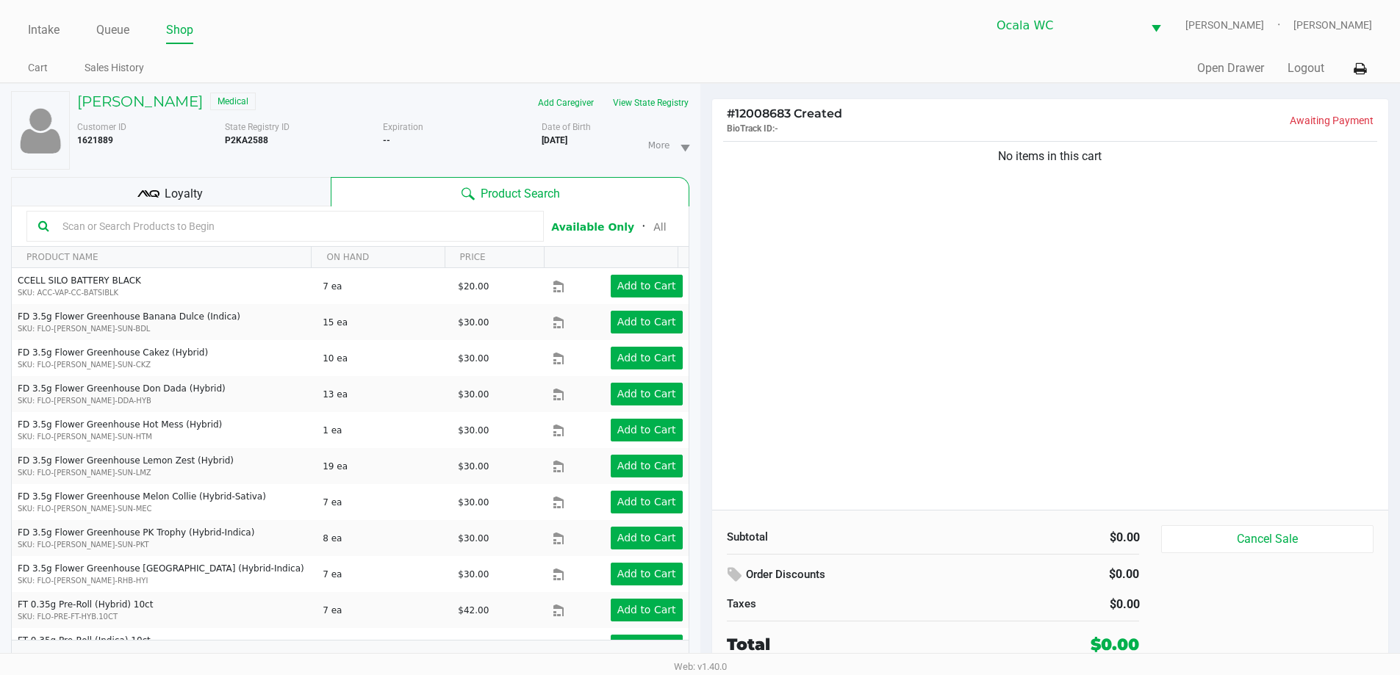
click at [268, 192] on div "Loyalty" at bounding box center [171, 191] width 320 height 29
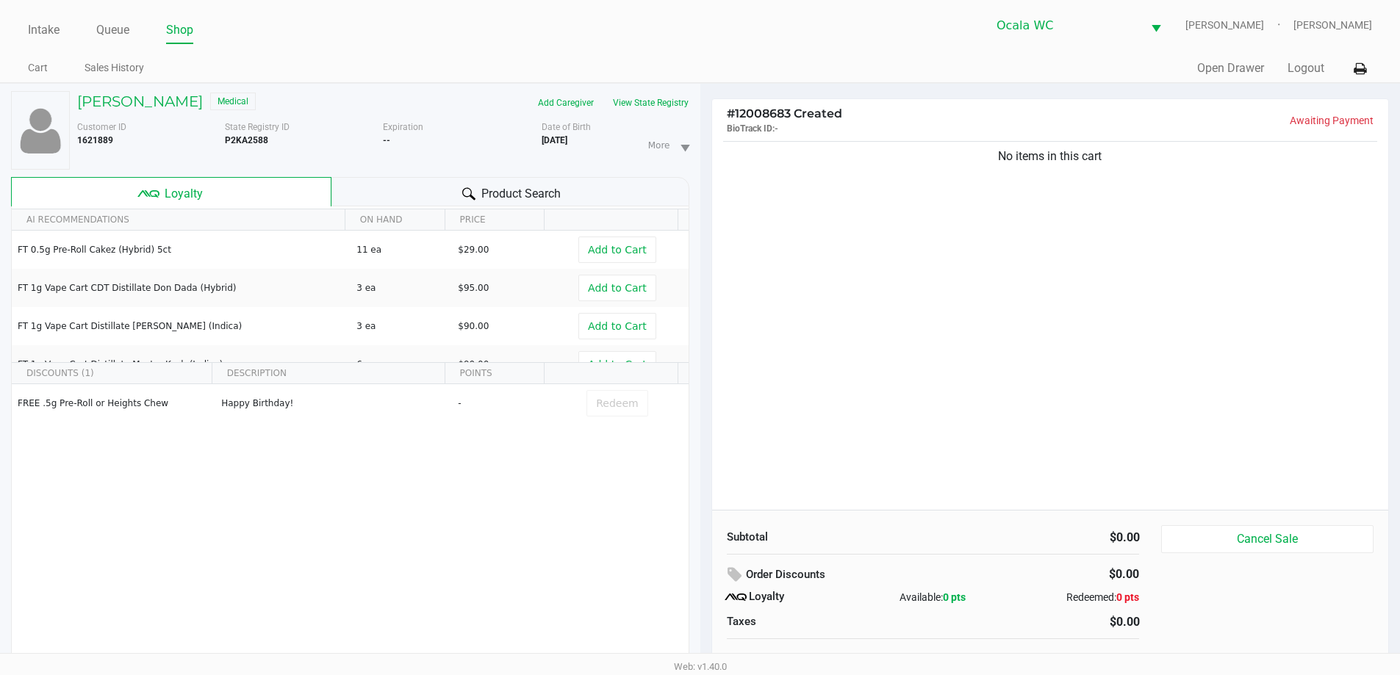
click at [399, 179] on div "Product Search" at bounding box center [510, 191] width 358 height 29
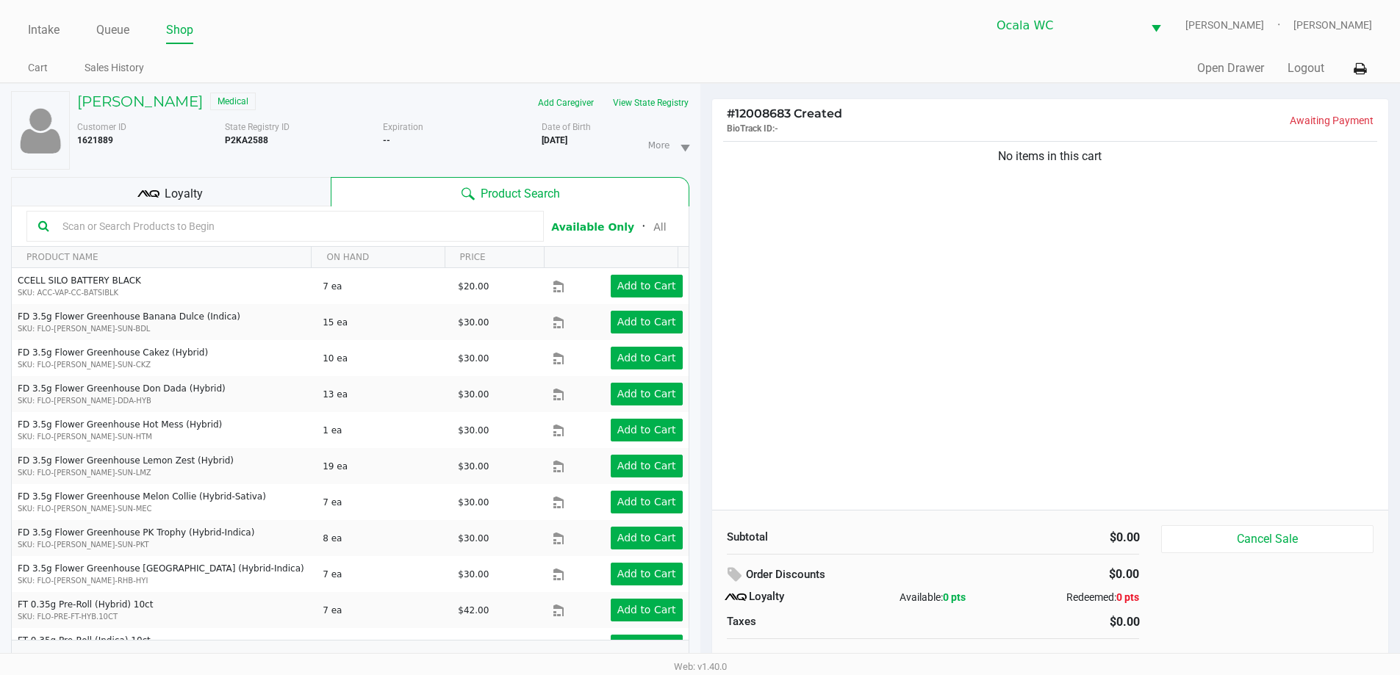
click at [400, 224] on input "text" at bounding box center [294, 226] width 475 height 22
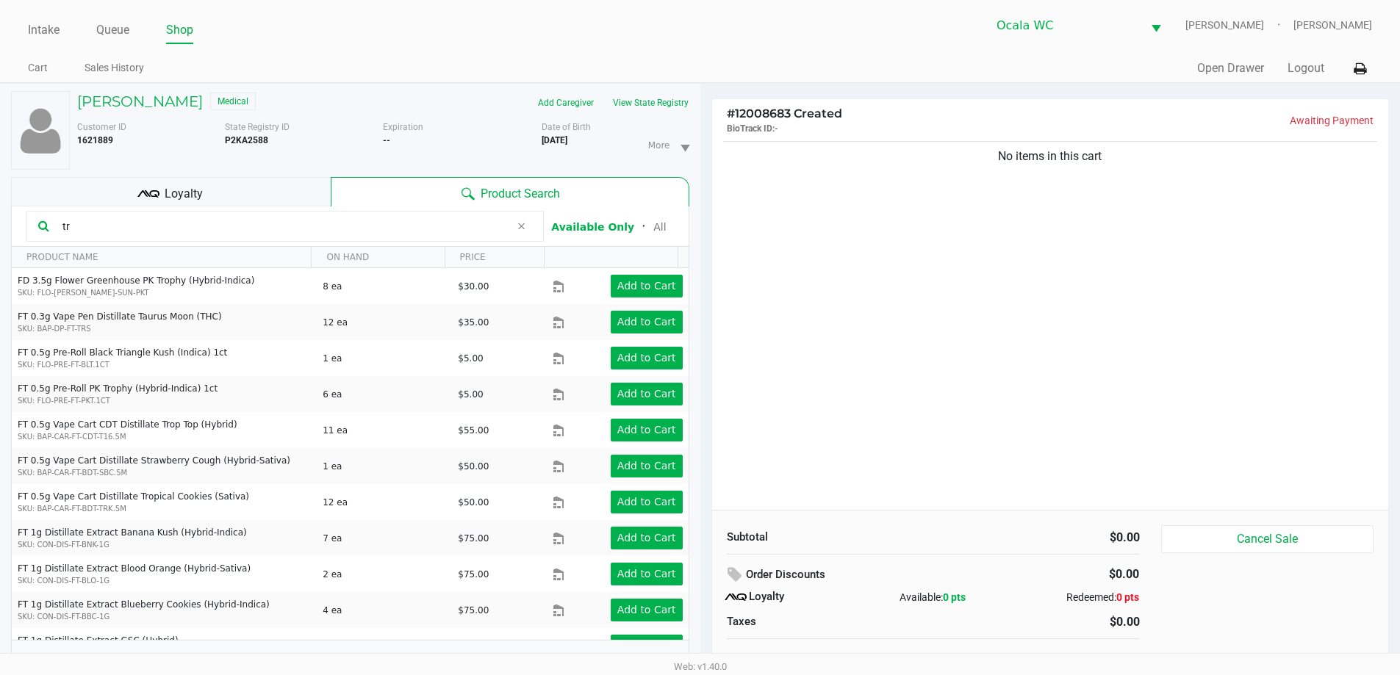
type input "t"
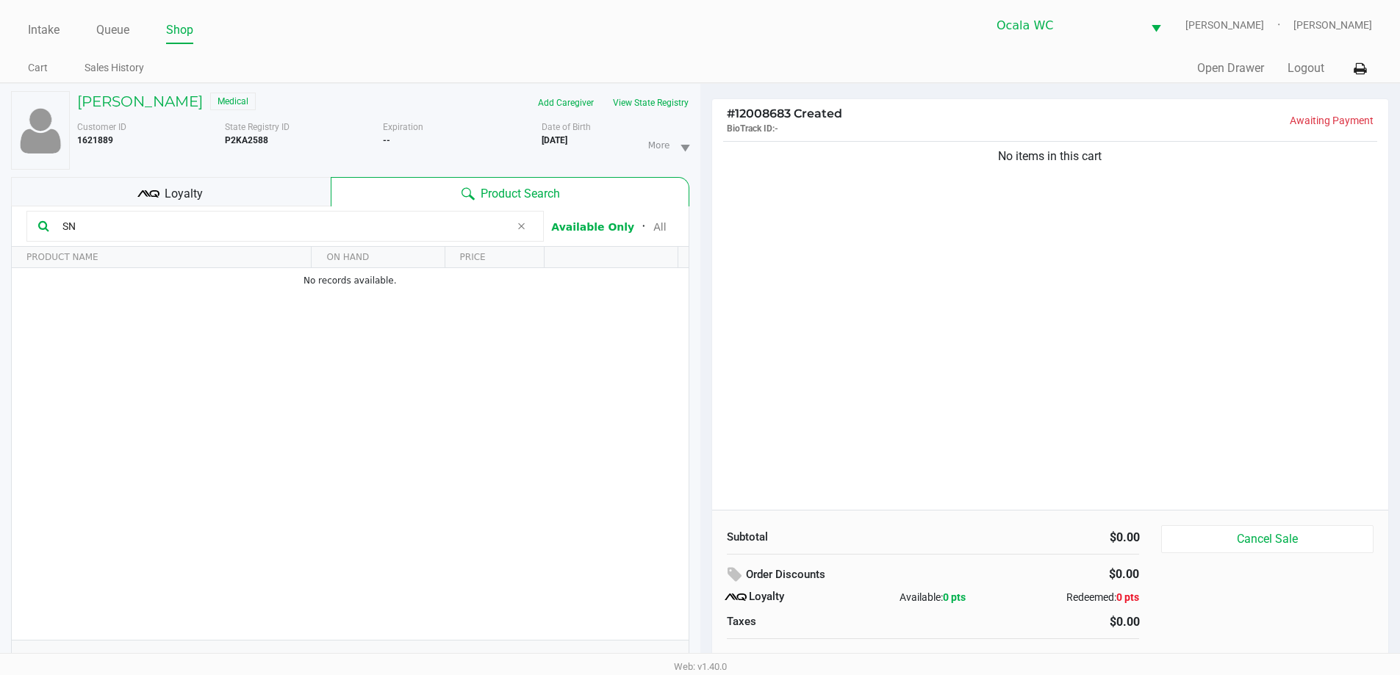
type input "S"
click at [987, 350] on div "No items in this cart" at bounding box center [1050, 324] width 677 height 372
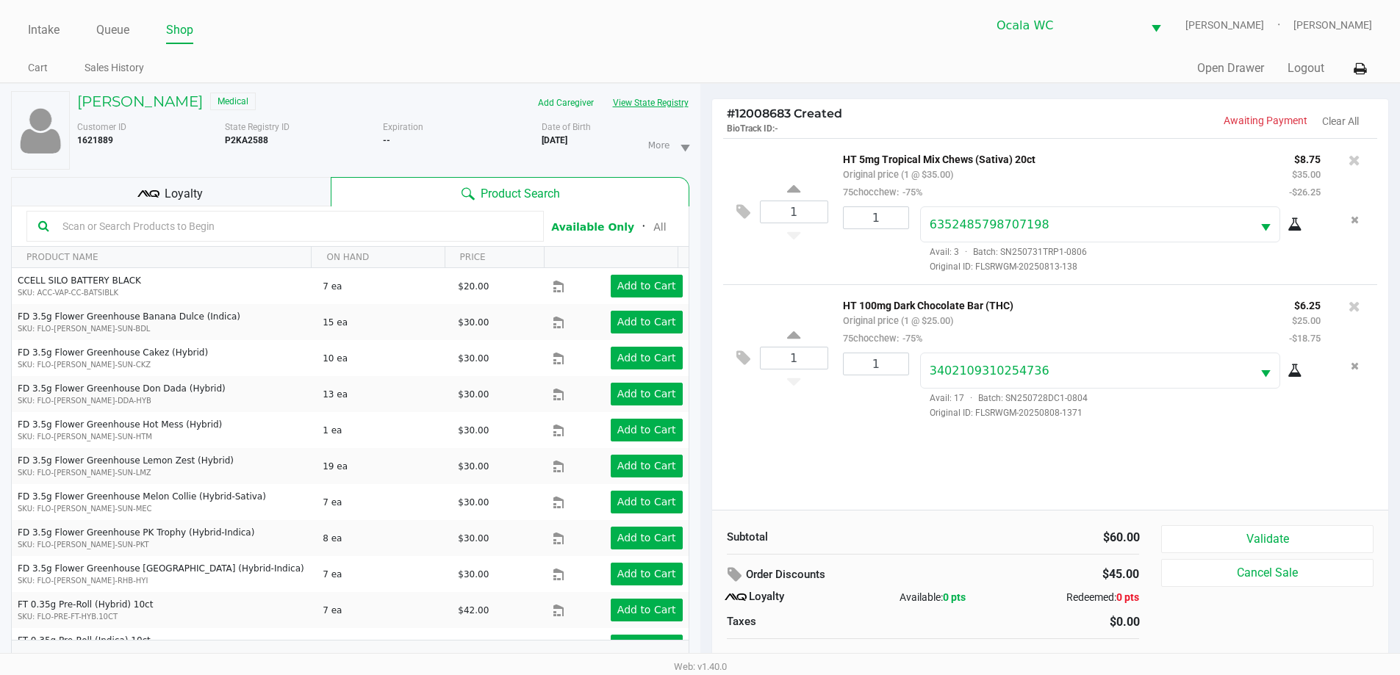
click at [633, 108] on button "View State Registry" at bounding box center [646, 103] width 86 height 24
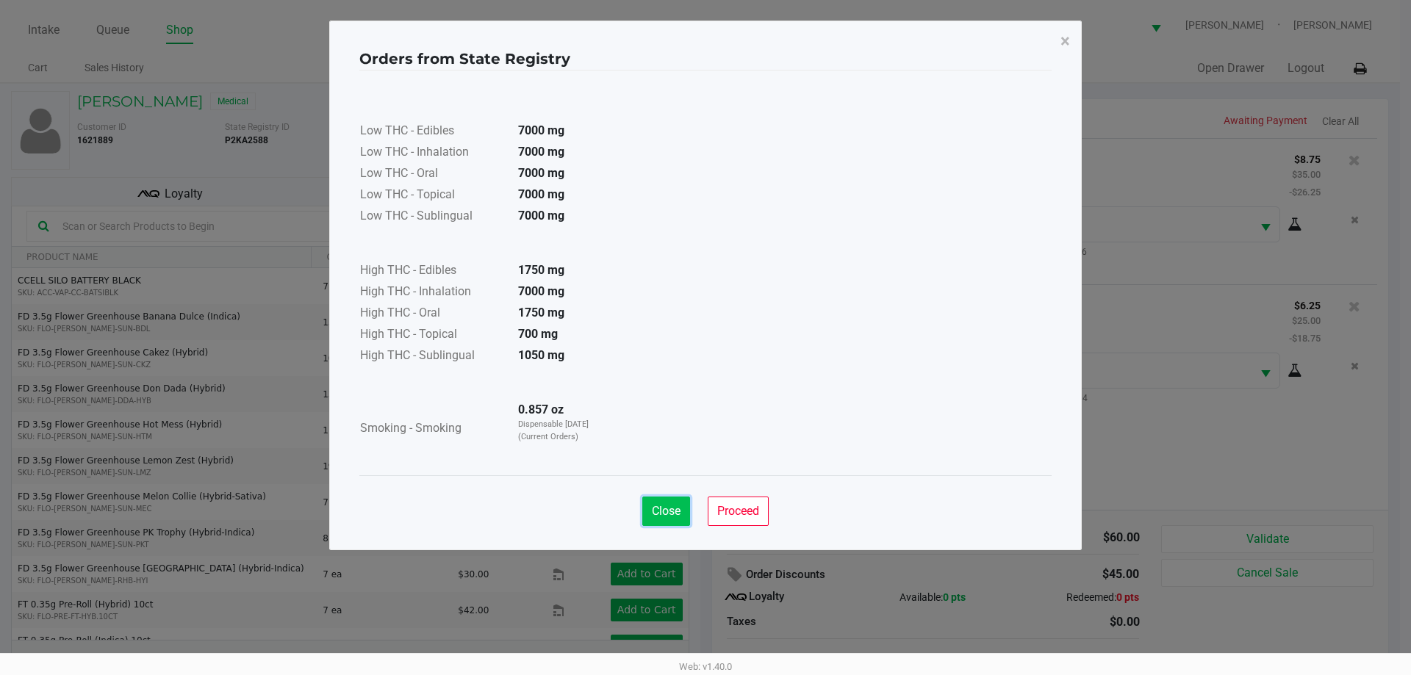
click at [658, 506] on span "Close" at bounding box center [666, 511] width 29 height 14
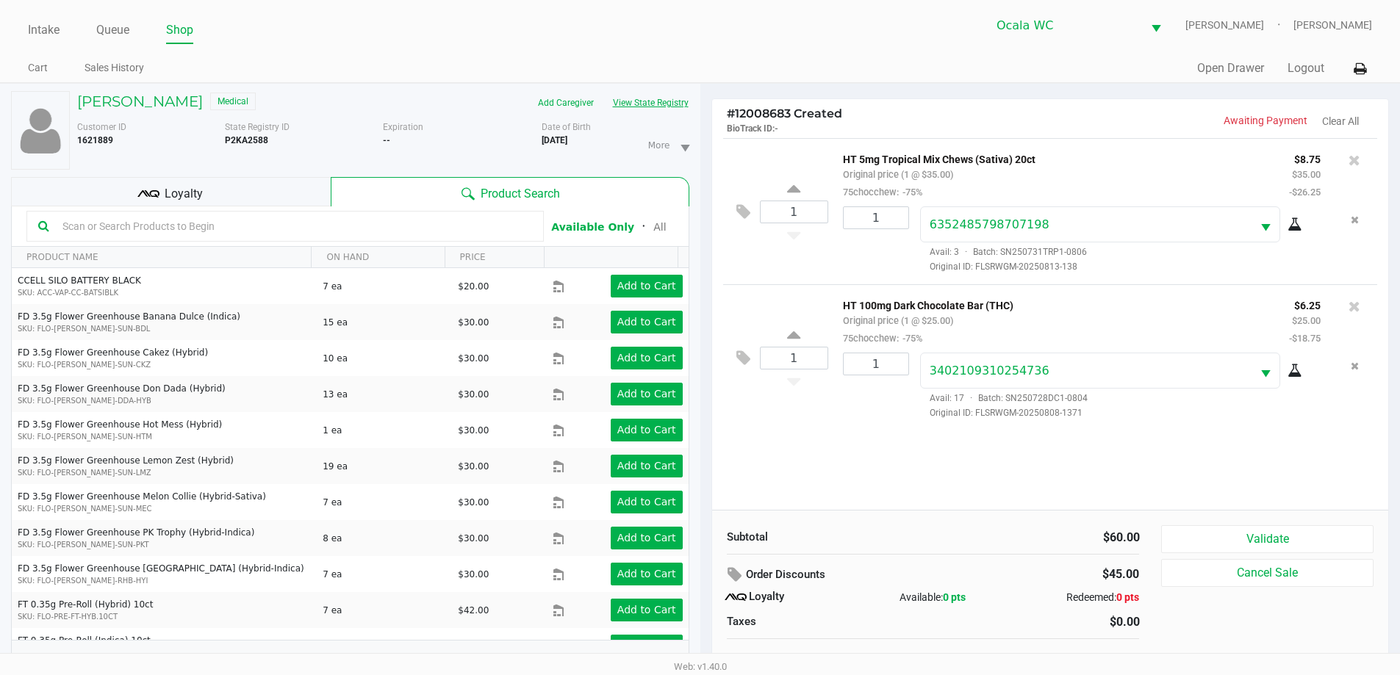
click at [603, 91] on button "View State Registry" at bounding box center [646, 103] width 86 height 24
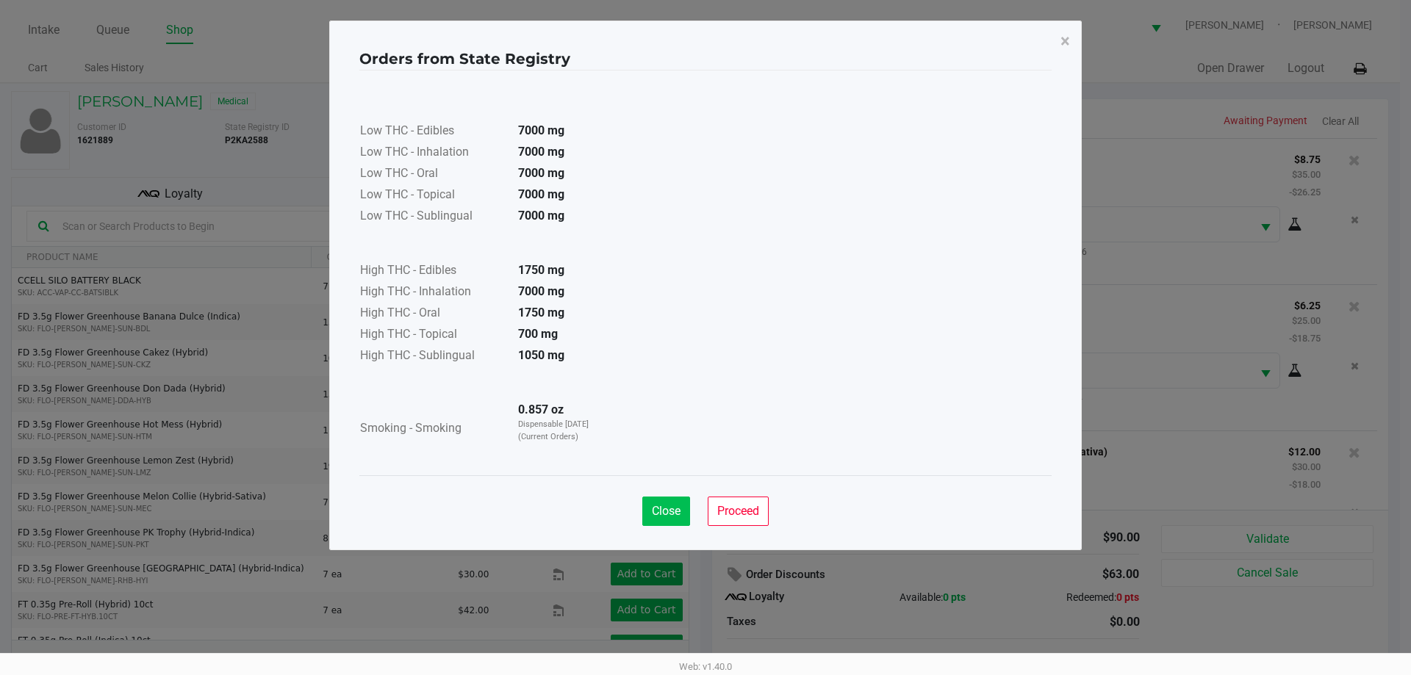
click at [661, 510] on span "Close" at bounding box center [666, 511] width 29 height 14
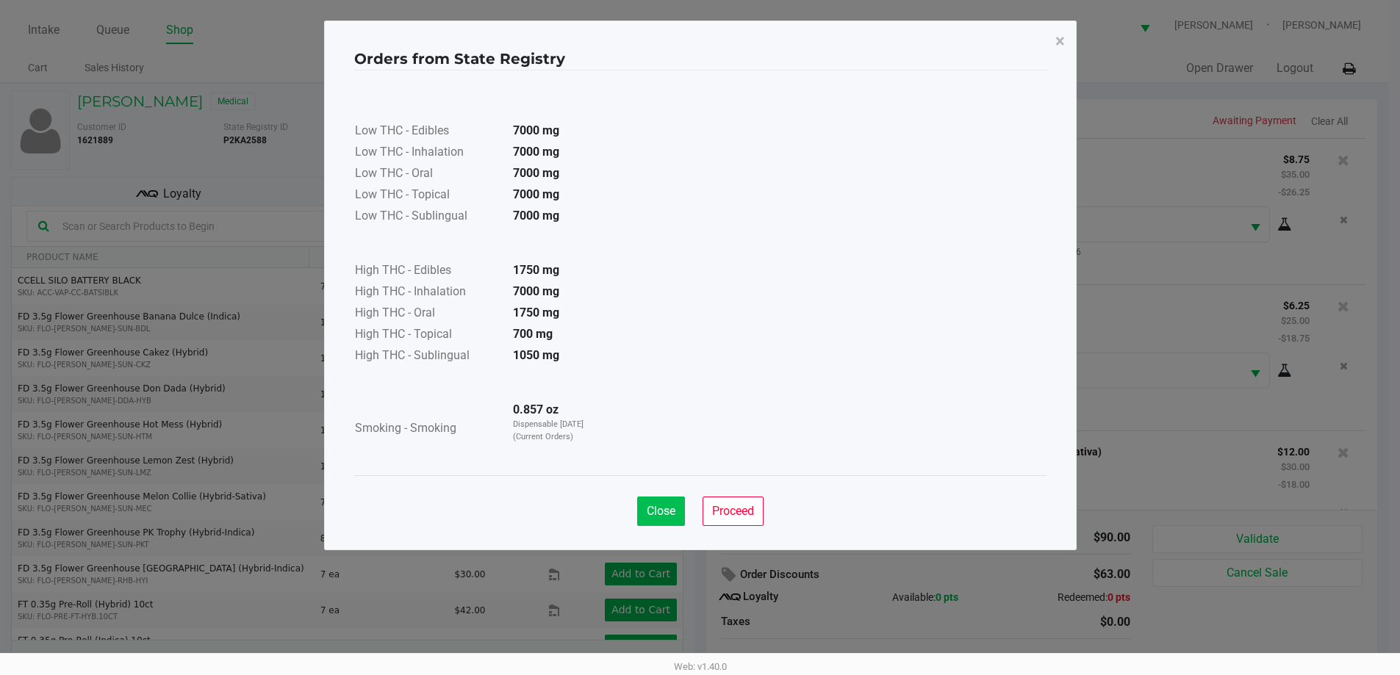
scroll to position [69, 0]
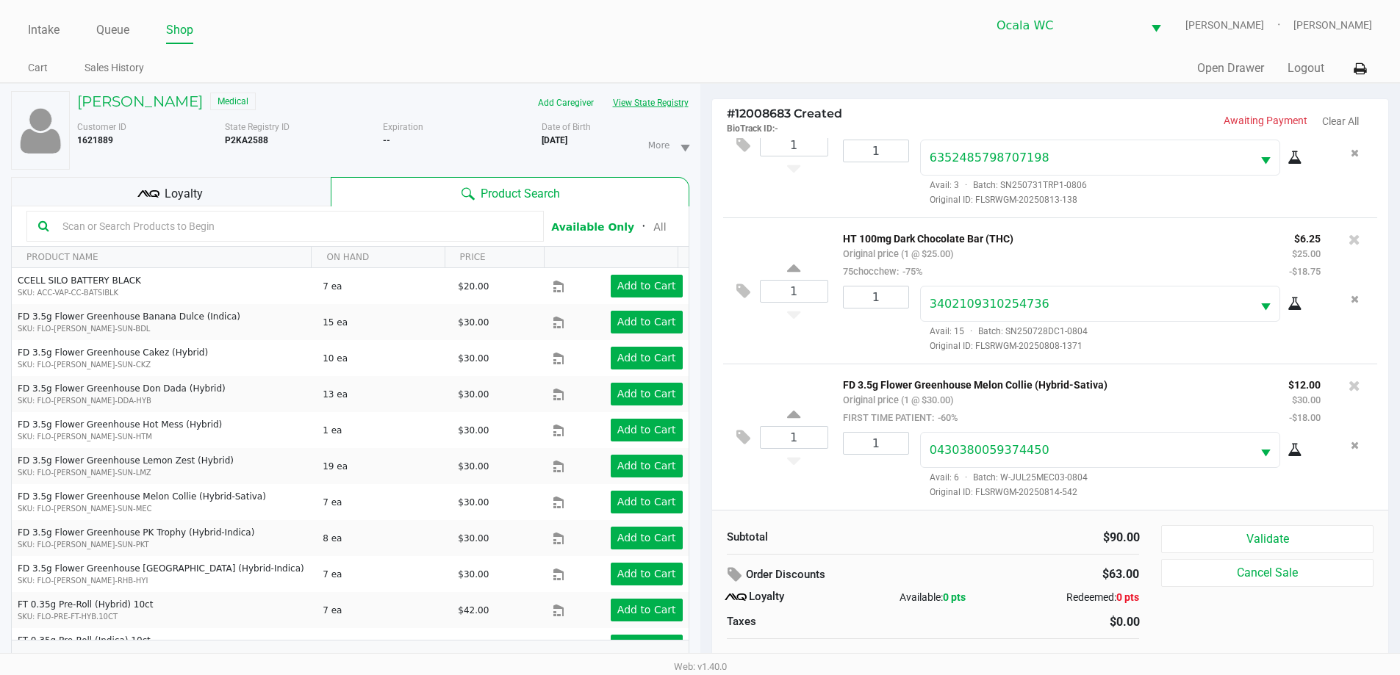
click at [603, 91] on button "View State Registry" at bounding box center [646, 103] width 86 height 24
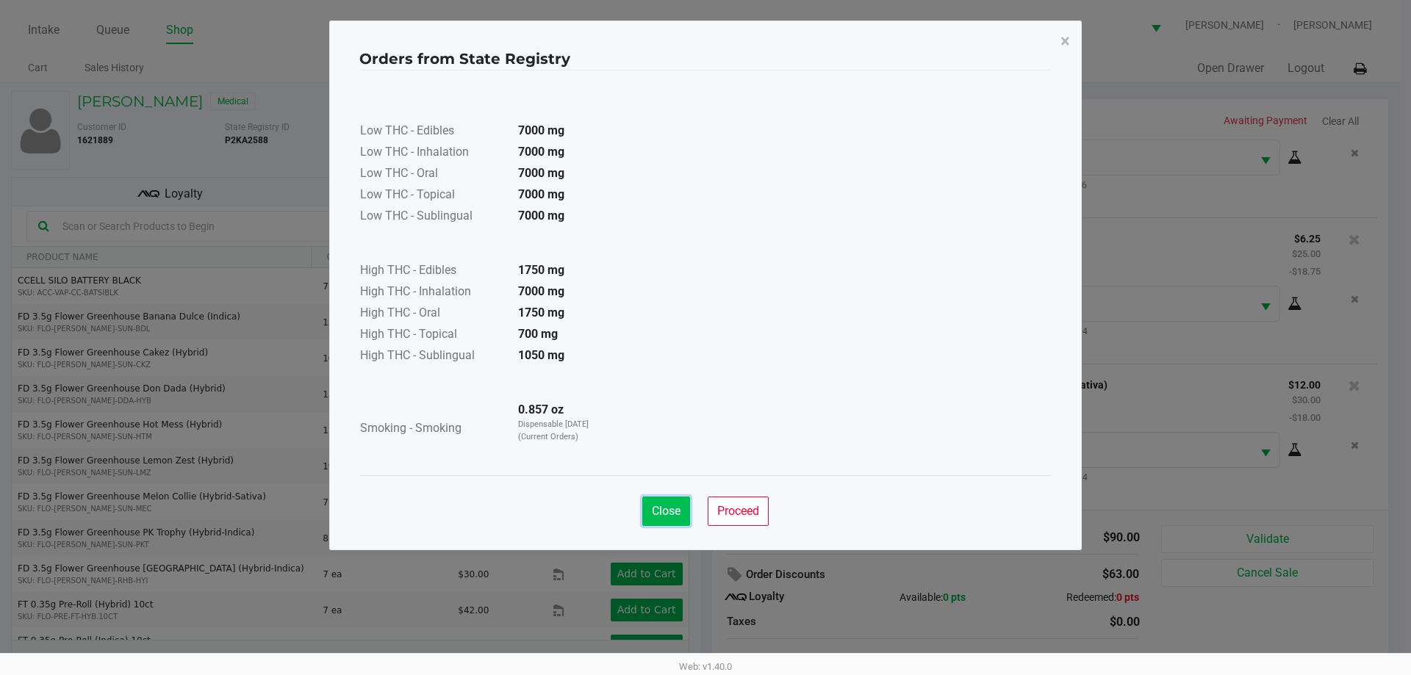
click at [669, 519] on button "Close" at bounding box center [666, 511] width 48 height 29
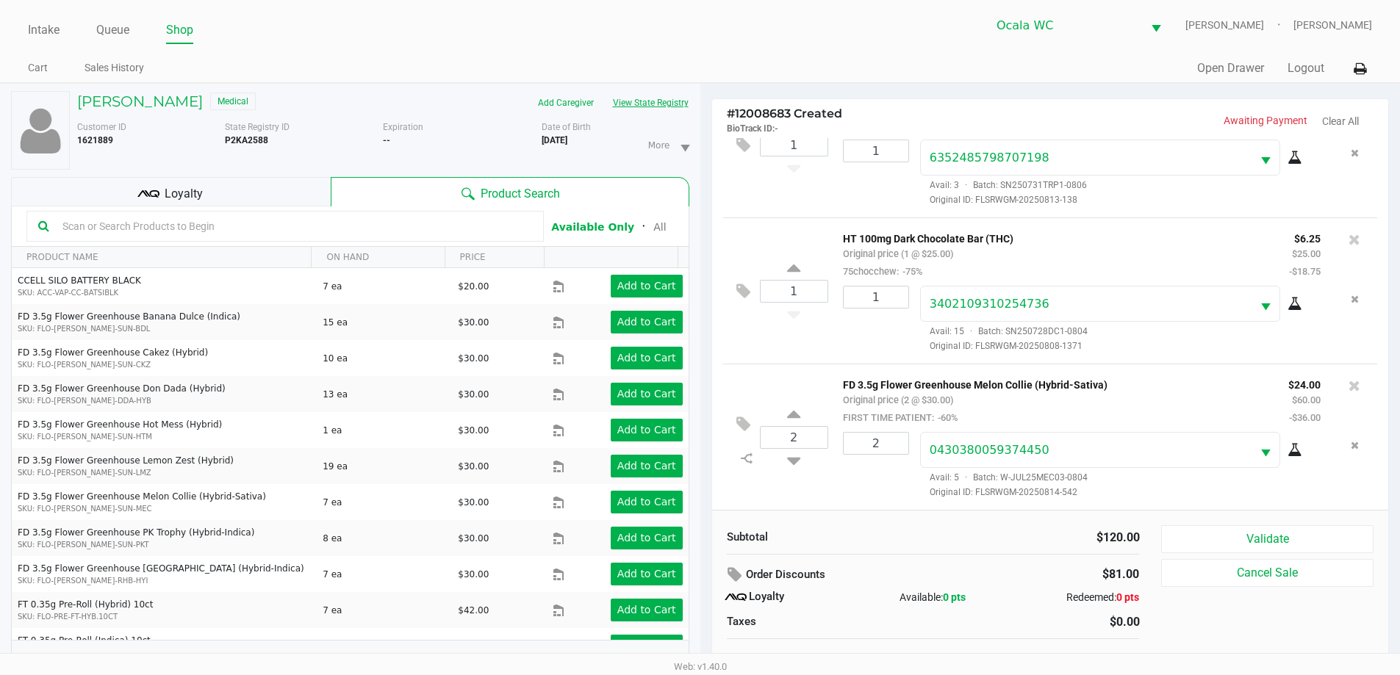
click at [603, 91] on button "View State Registry" at bounding box center [646, 103] width 86 height 24
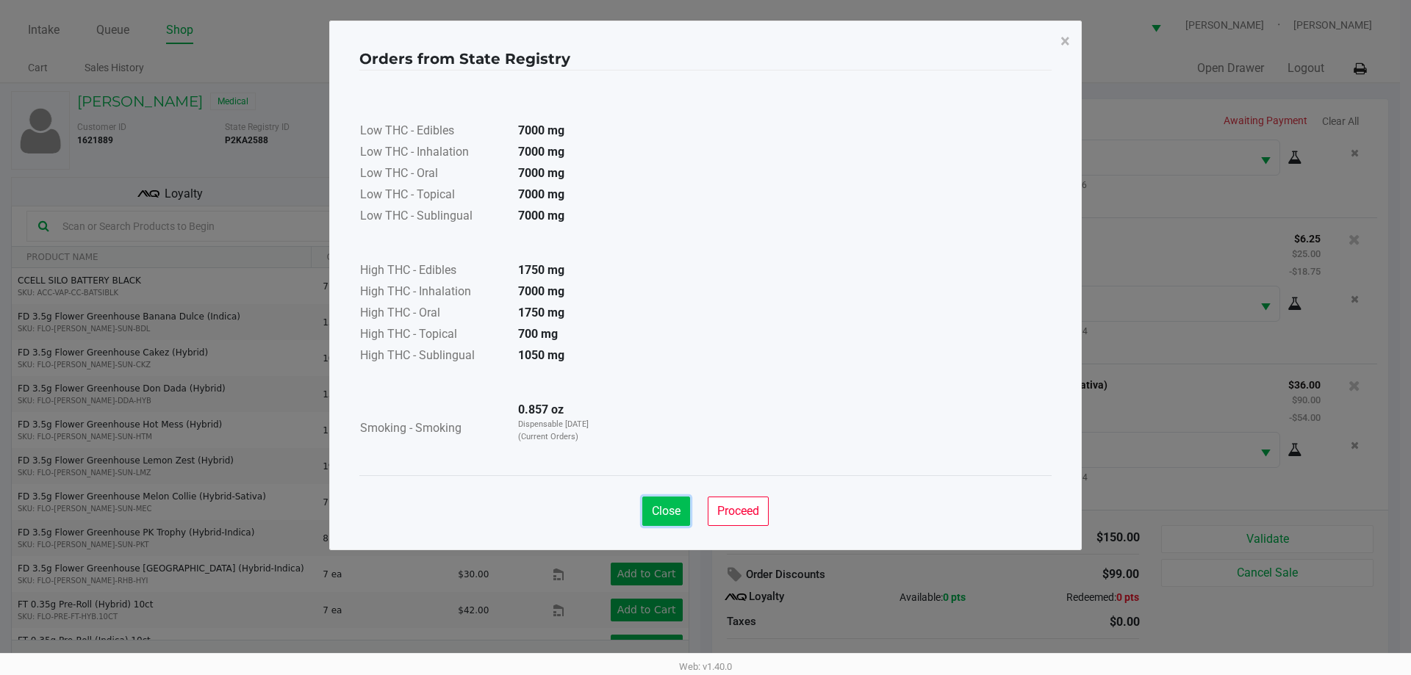
click at [655, 499] on button "Close" at bounding box center [666, 511] width 48 height 29
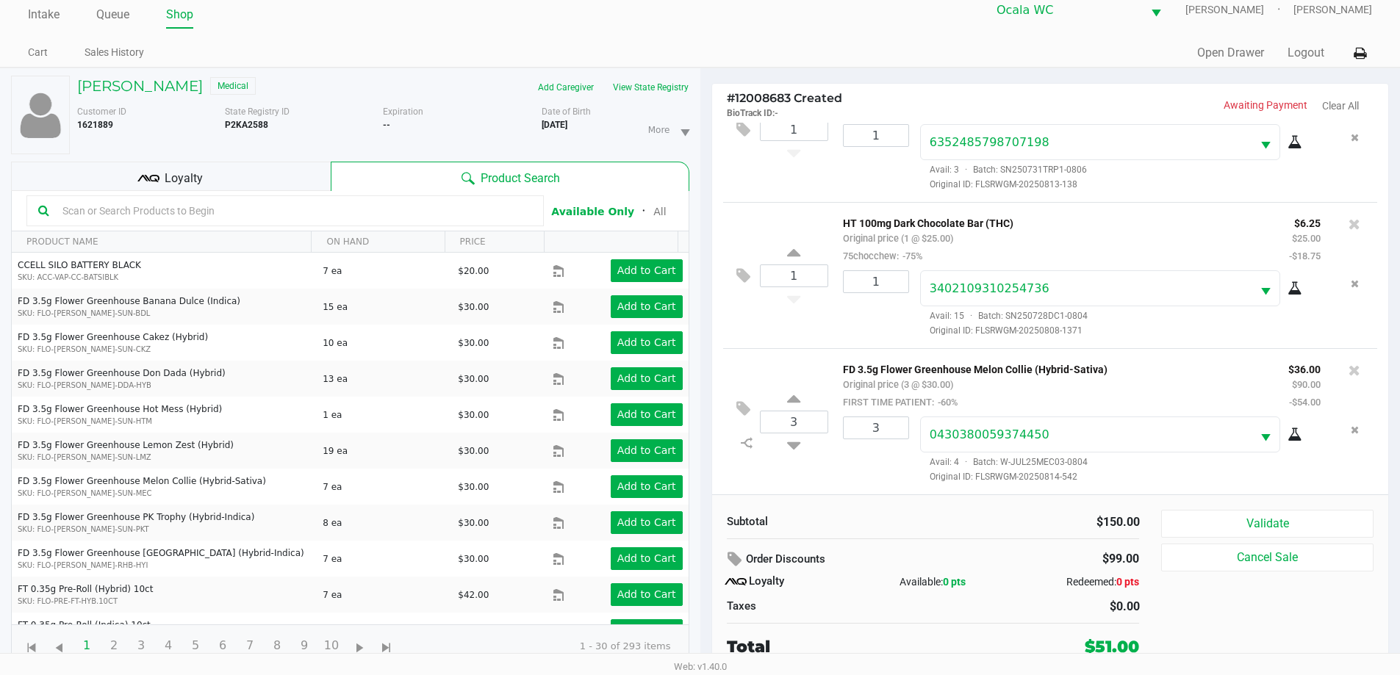
click at [261, 175] on div "Loyalty" at bounding box center [171, 176] width 320 height 29
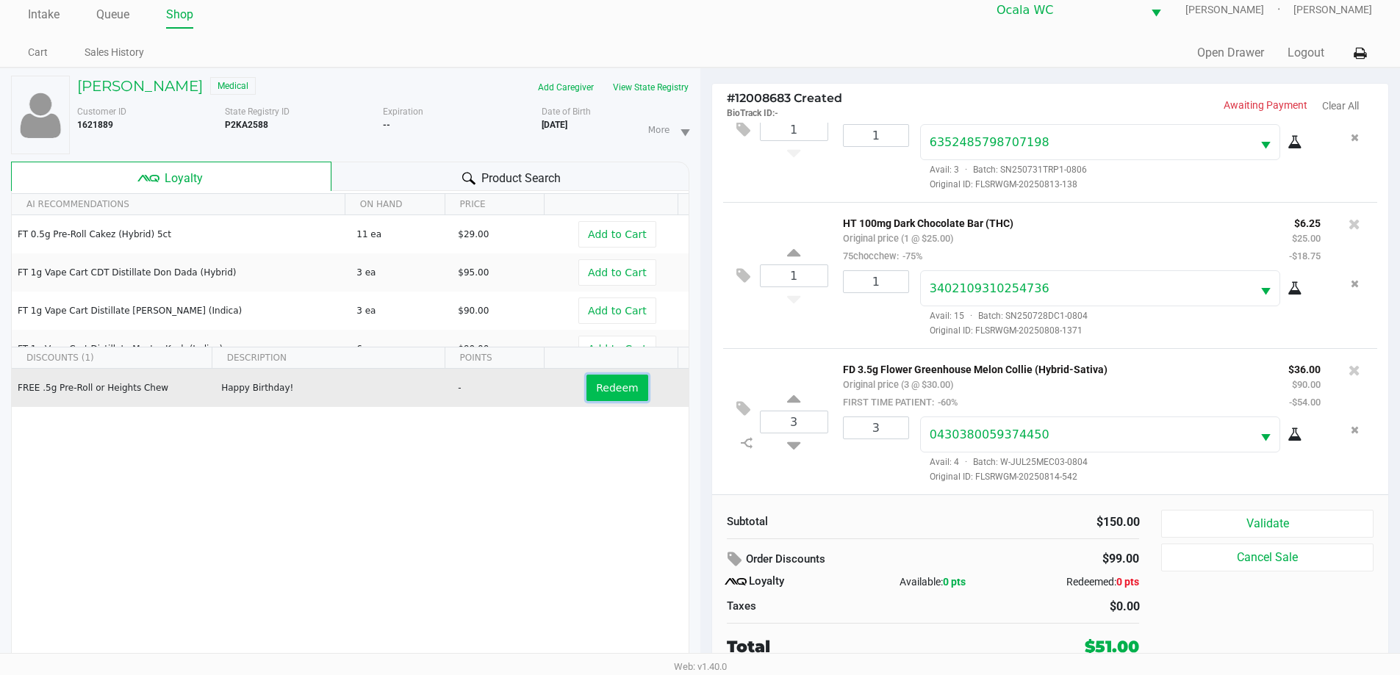
click at [627, 392] on button "Redeem" at bounding box center [616, 388] width 61 height 26
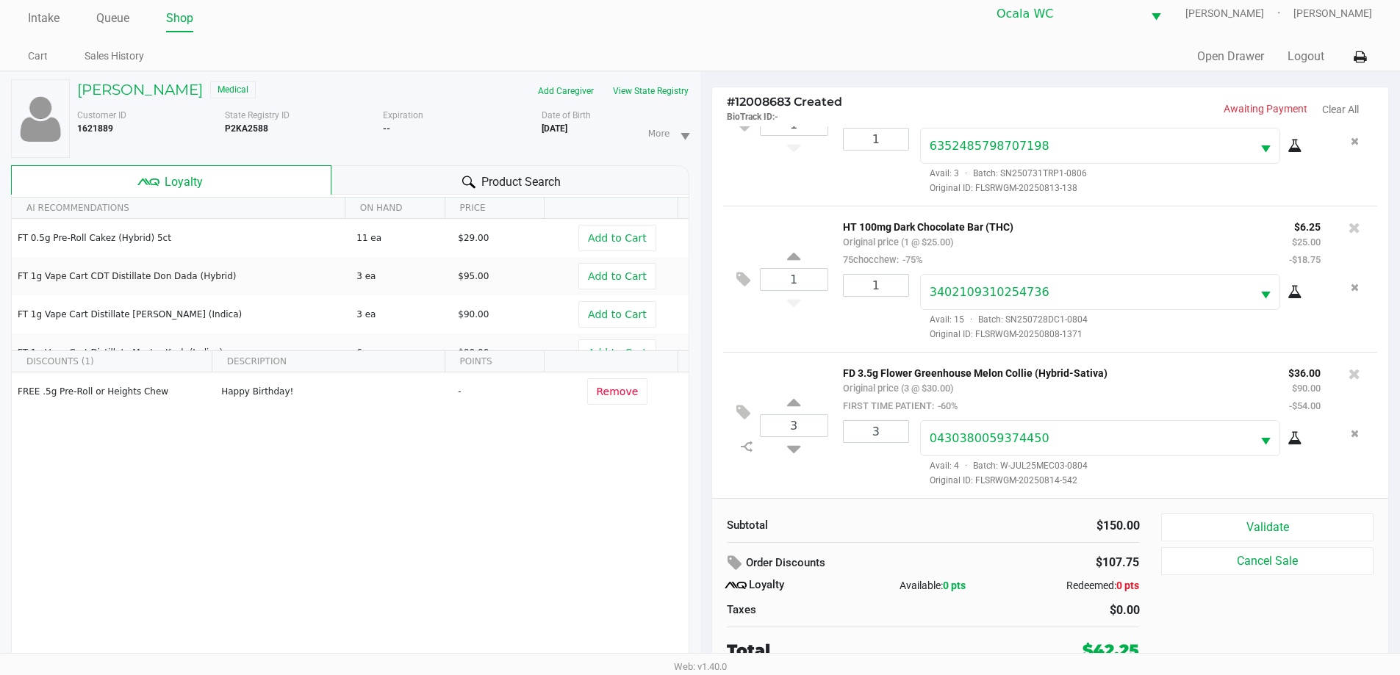
scroll to position [15, 0]
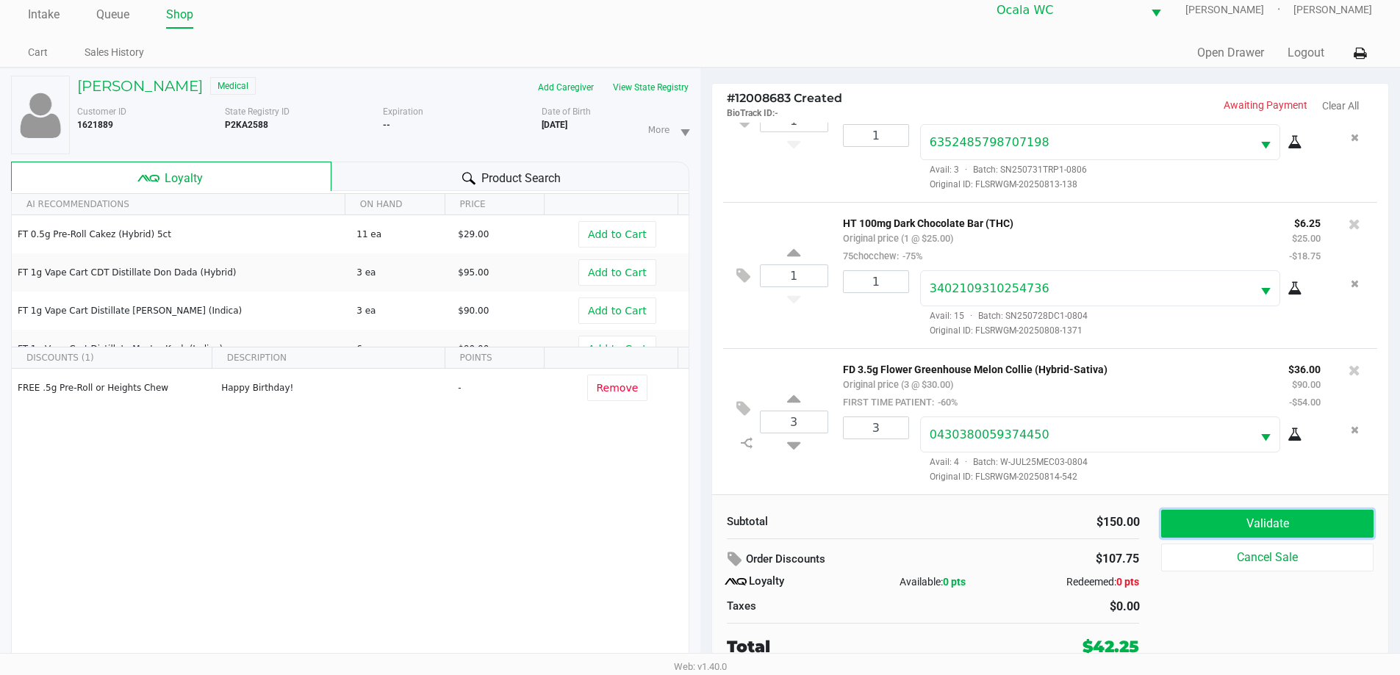
drag, startPoint x: 1214, startPoint y: 528, endPoint x: 1205, endPoint y: 528, distance: 8.8
click at [1205, 528] on button "Validate" at bounding box center [1267, 524] width 212 height 28
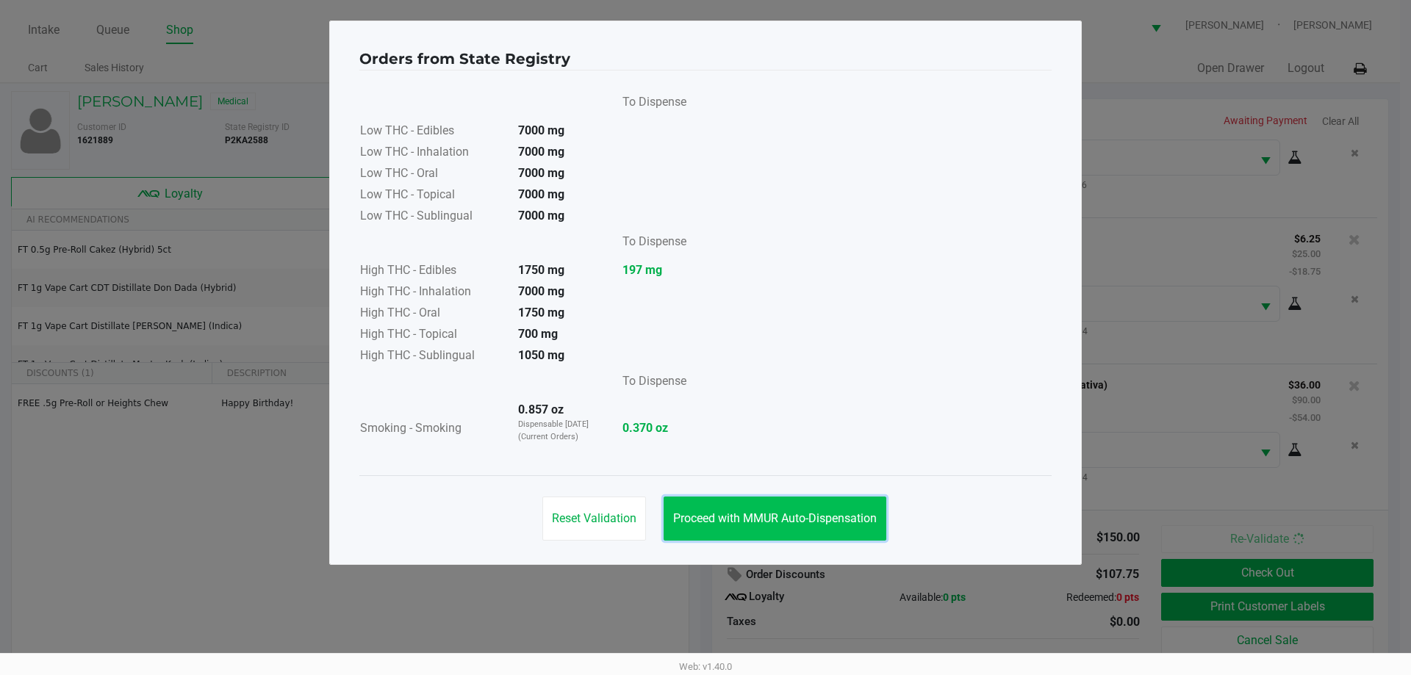
click at [710, 528] on button "Proceed with MMUR Auto-Dispensation" at bounding box center [774, 519] width 223 height 44
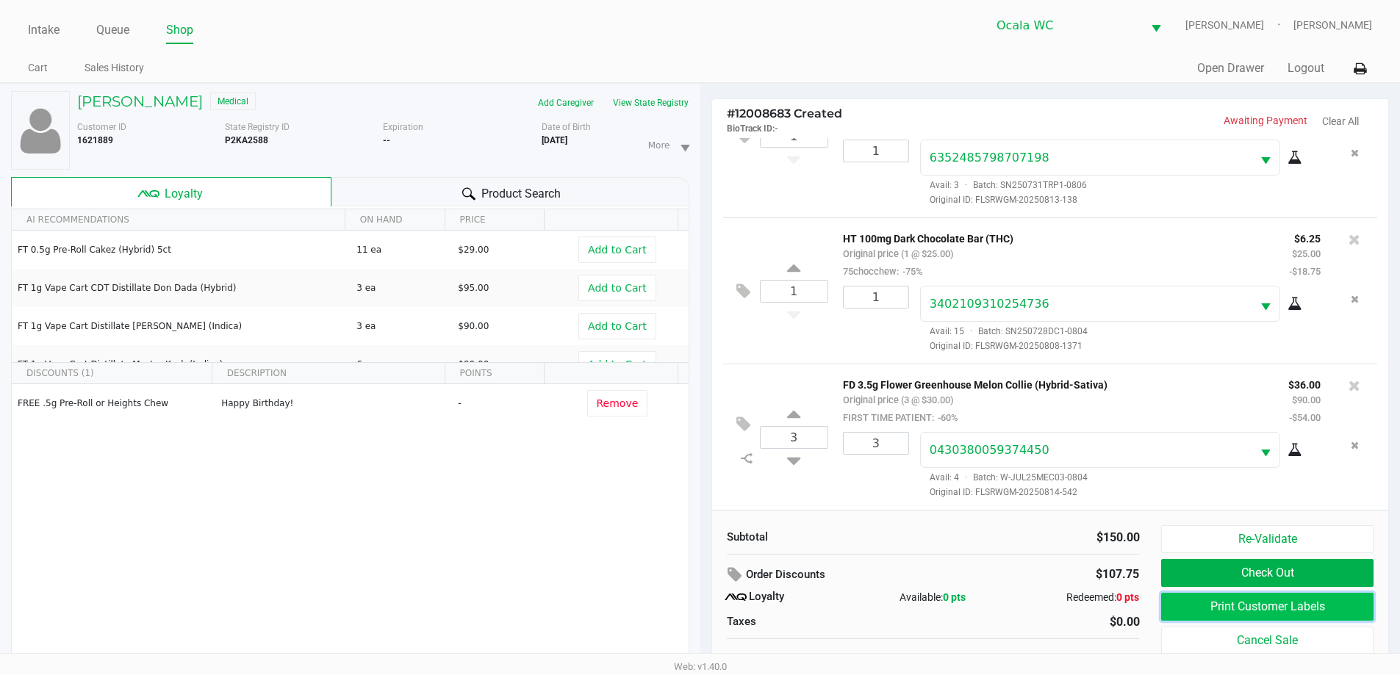
click at [1233, 613] on button "Print Customer Labels" at bounding box center [1267, 607] width 212 height 28
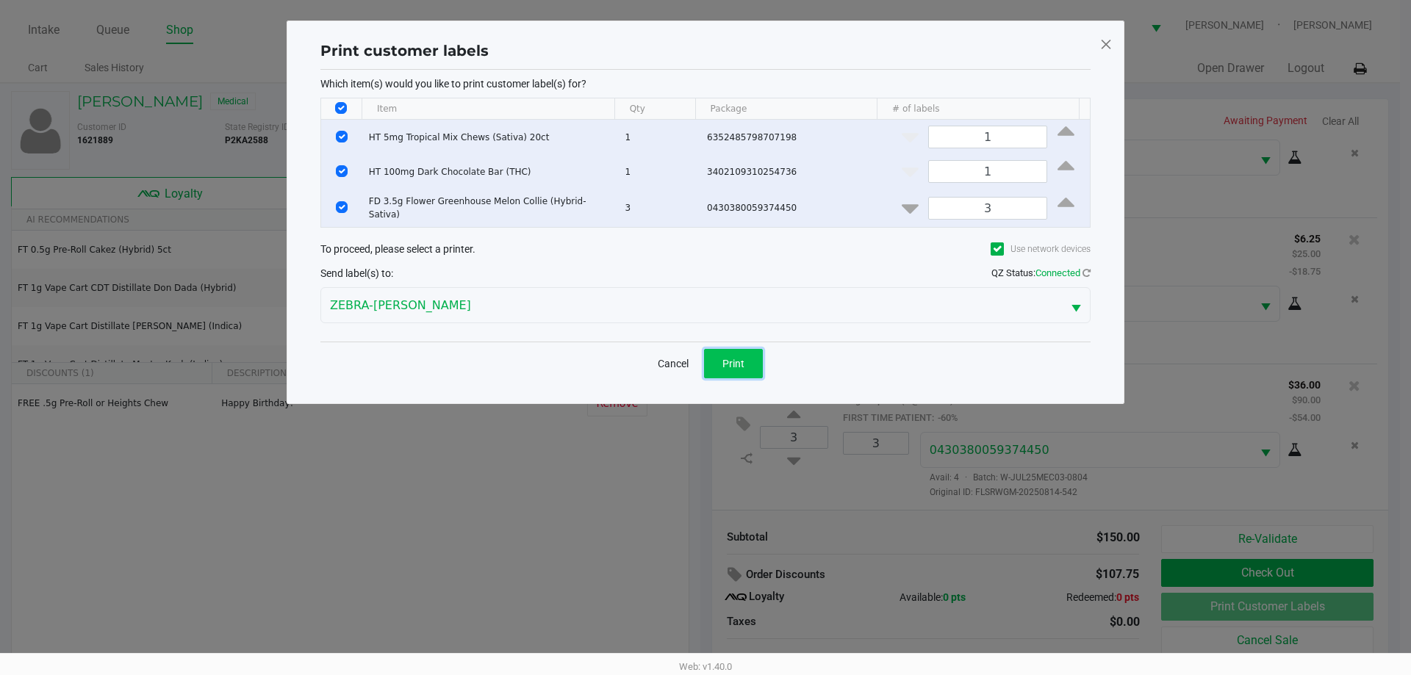
click at [733, 362] on span "Print" at bounding box center [733, 364] width 22 height 12
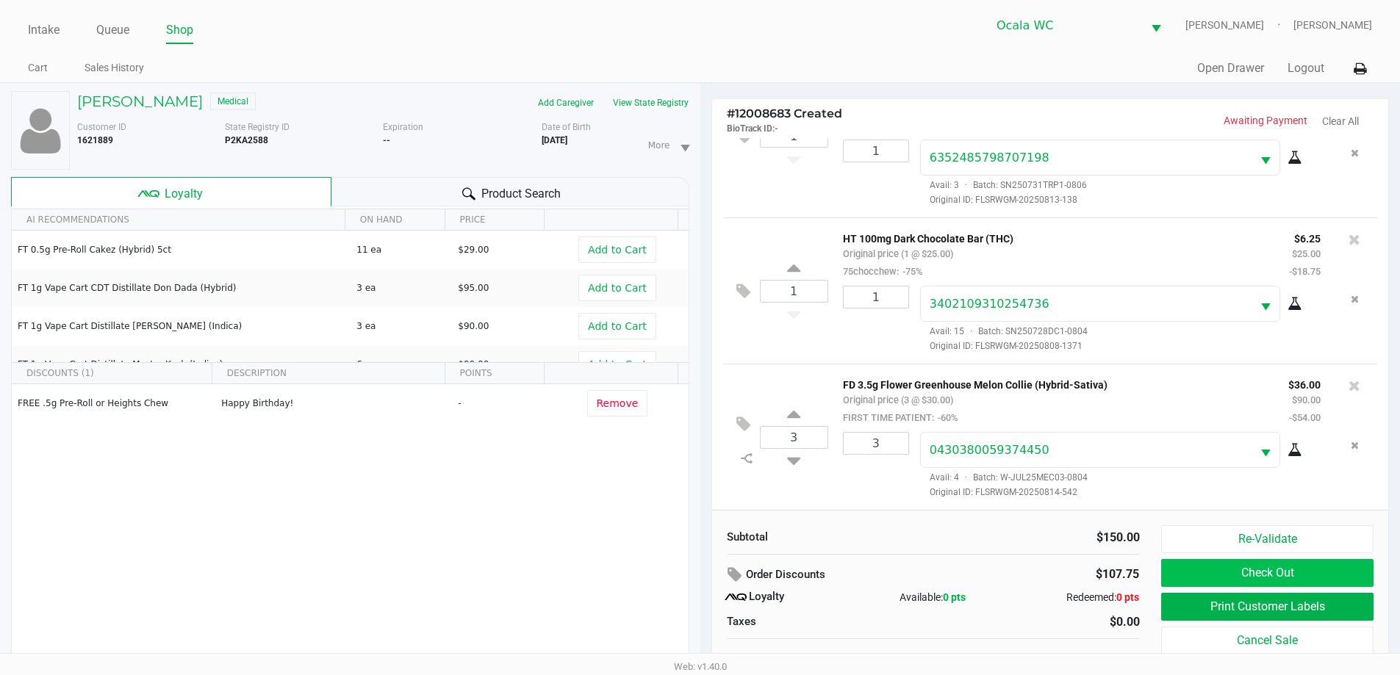
click at [1192, 575] on button "Check Out" at bounding box center [1267, 573] width 212 height 28
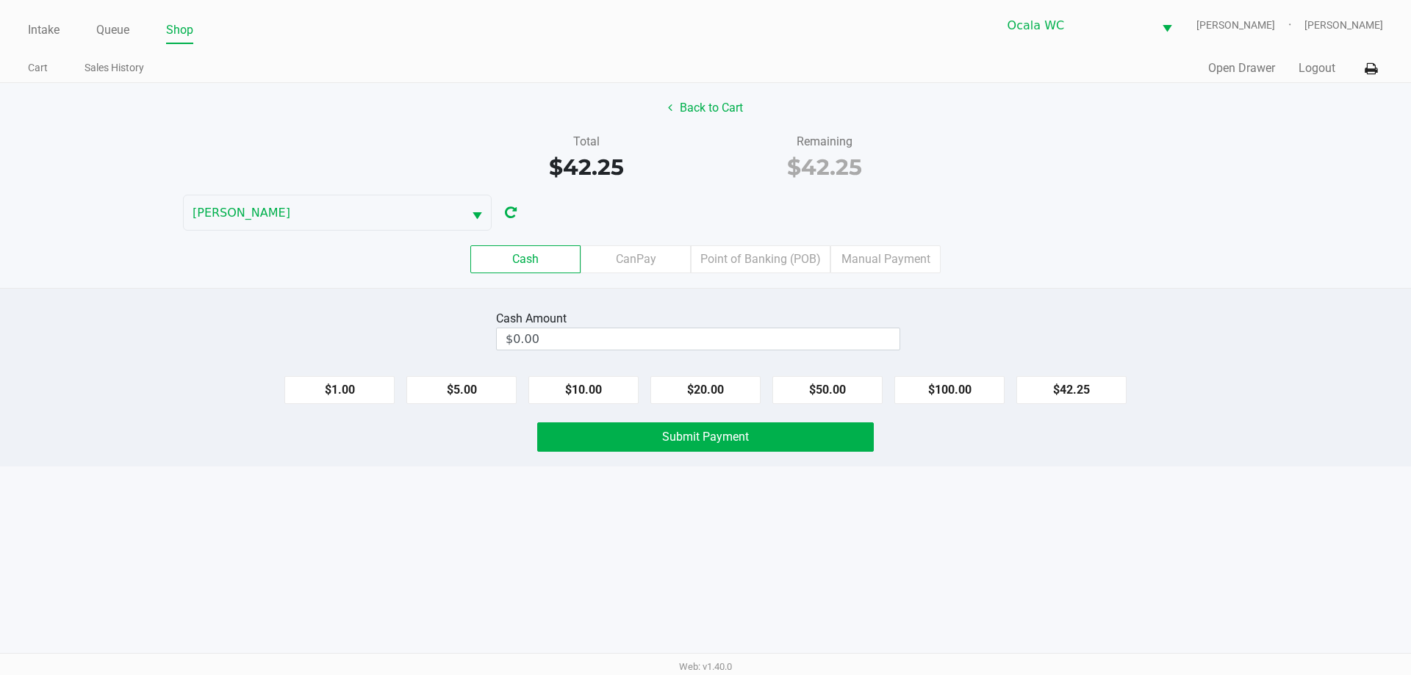
click at [1137, 242] on div "Cash CanPay Point of Banking (POB) Manual Payment" at bounding box center [705, 259] width 1433 height 57
click at [811, 334] on input "$0.00" at bounding box center [698, 338] width 403 height 21
type input "0"
click at [1100, 302] on div "Cash Amount $1.00 $5.00 $10.00 $20.00 $50.00 $100.00 $42.25 Submit Payment" at bounding box center [705, 377] width 1411 height 179
click at [838, 332] on input at bounding box center [698, 338] width 403 height 21
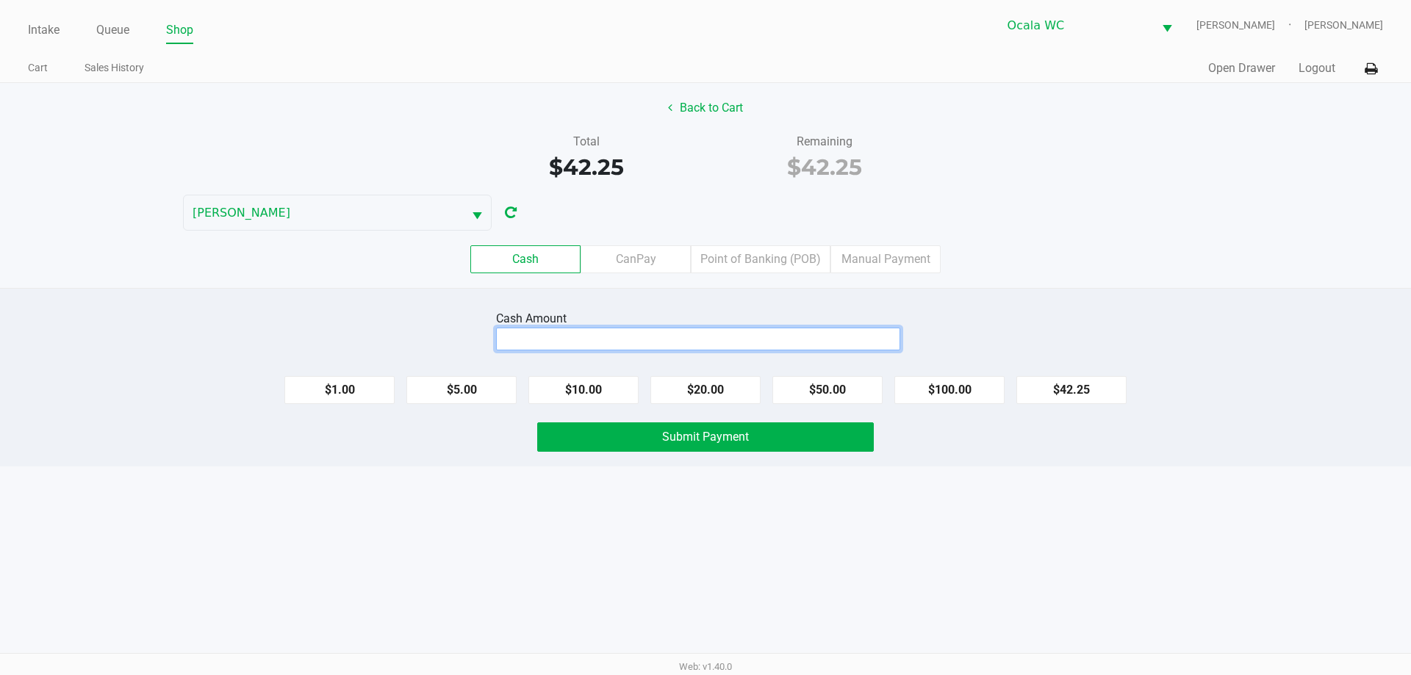
click at [827, 334] on input at bounding box center [698, 338] width 403 height 21
click at [1111, 247] on div "Cash CanPay Point of Banking (POB) Manual Payment" at bounding box center [705, 259] width 1411 height 28
type input "$43.00"
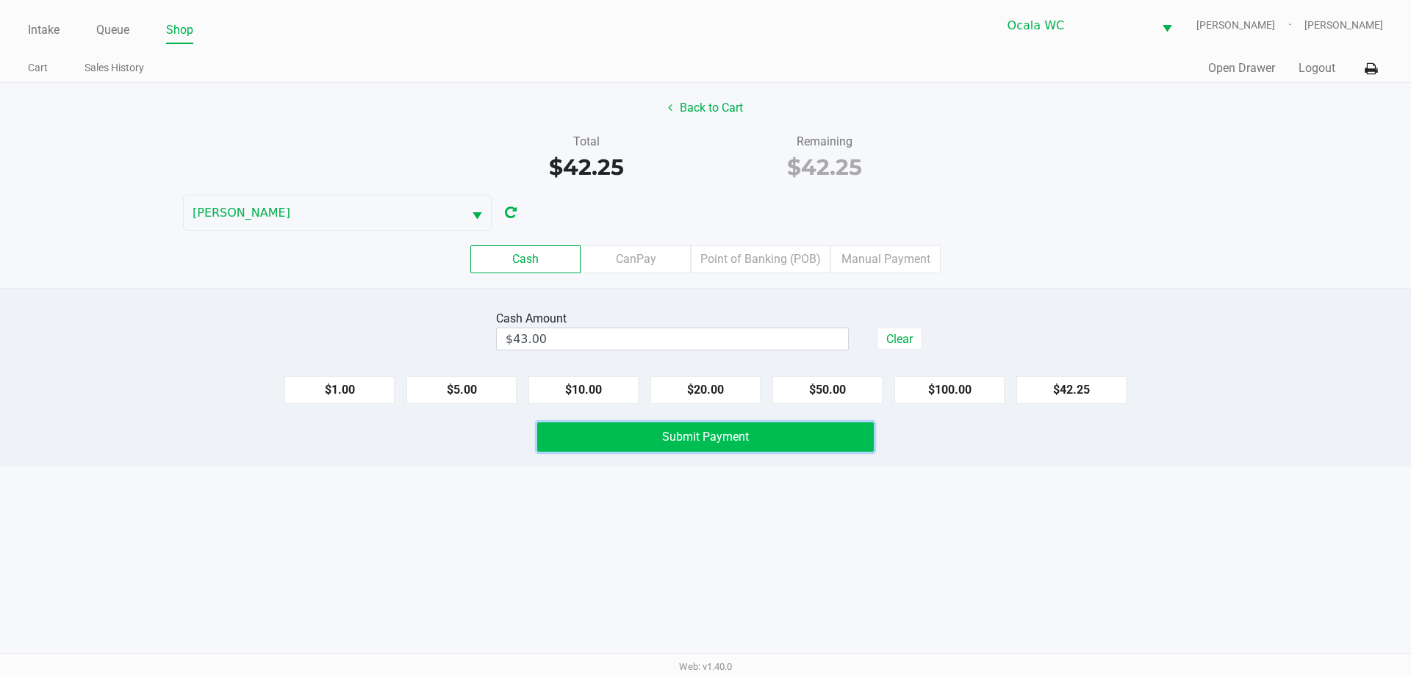
click at [617, 440] on button "Submit Payment" at bounding box center [705, 436] width 337 height 29
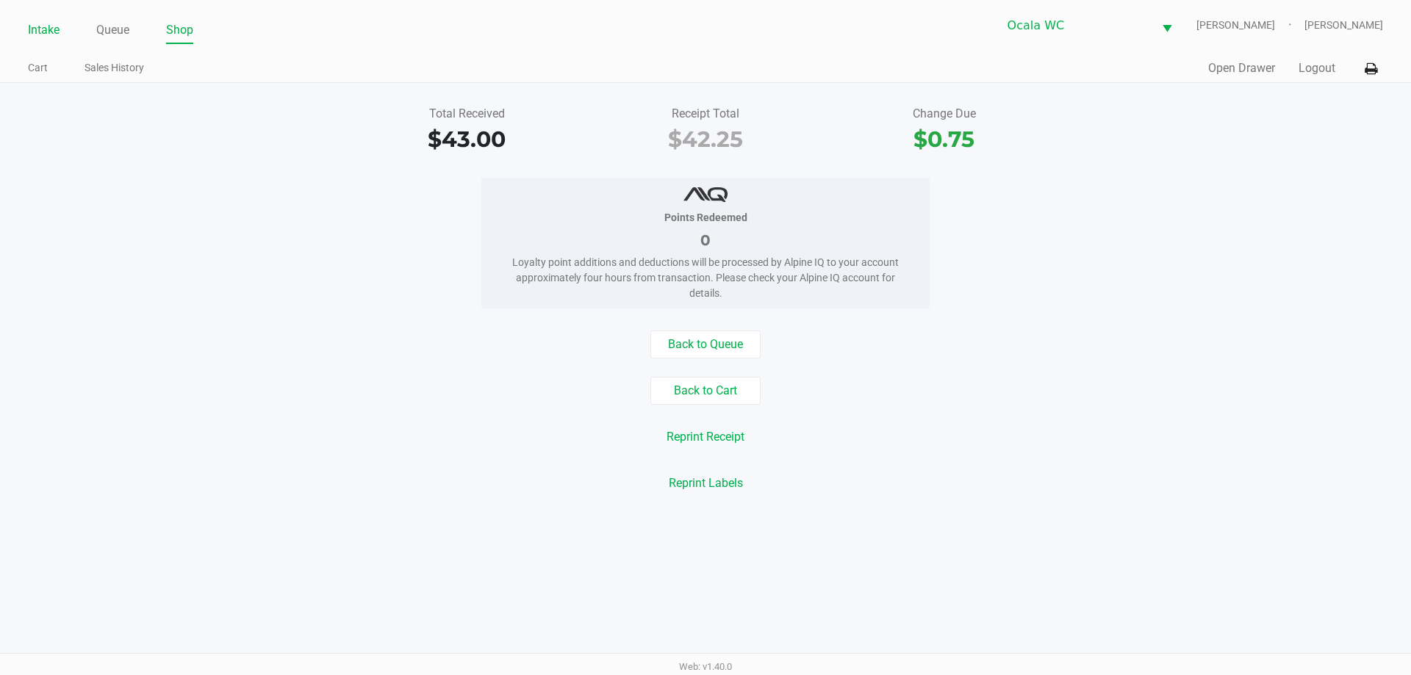
click at [48, 27] on link "Intake" at bounding box center [44, 30] width 32 height 21
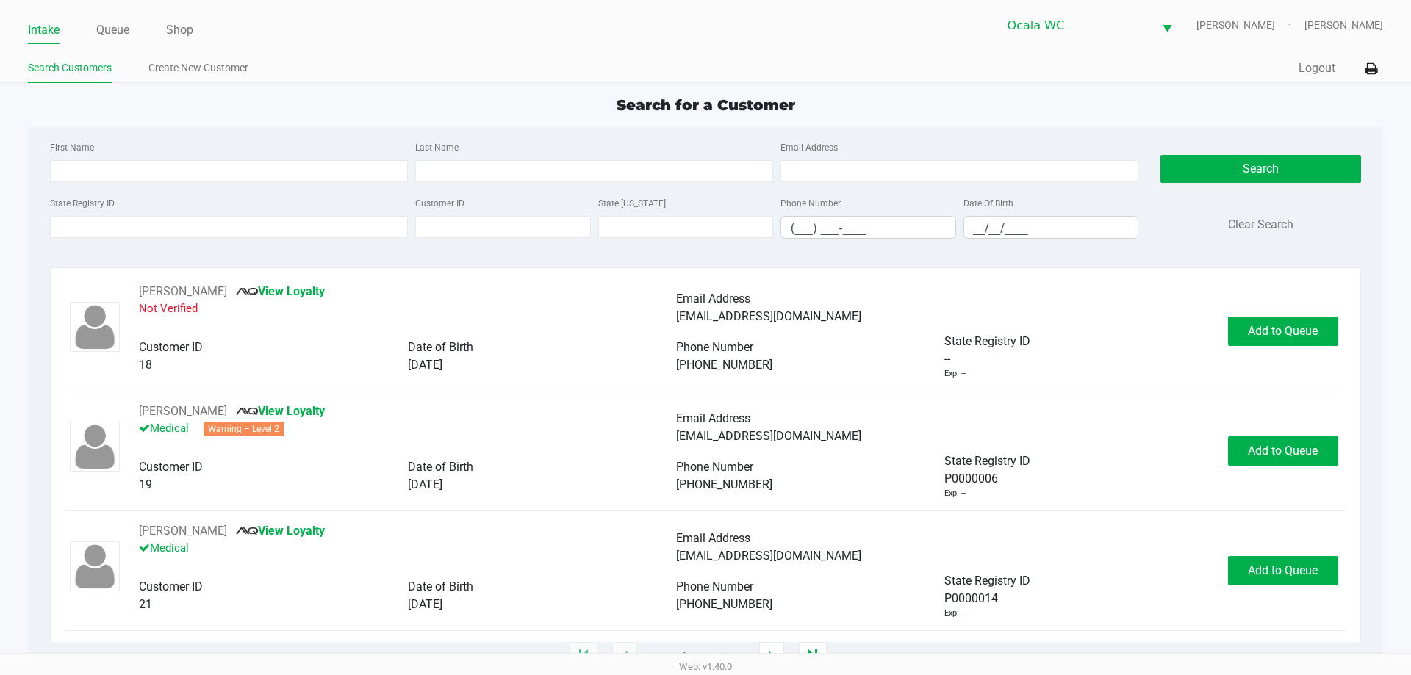
click at [431, 89] on app-point-of-sale "Intake Queue Shop Ocala WC BRANDY-CLARK Christopher Lemons Search Customers Cre…" at bounding box center [705, 329] width 1411 height 658
click at [106, 26] on link "Queue" at bounding box center [112, 30] width 33 height 21
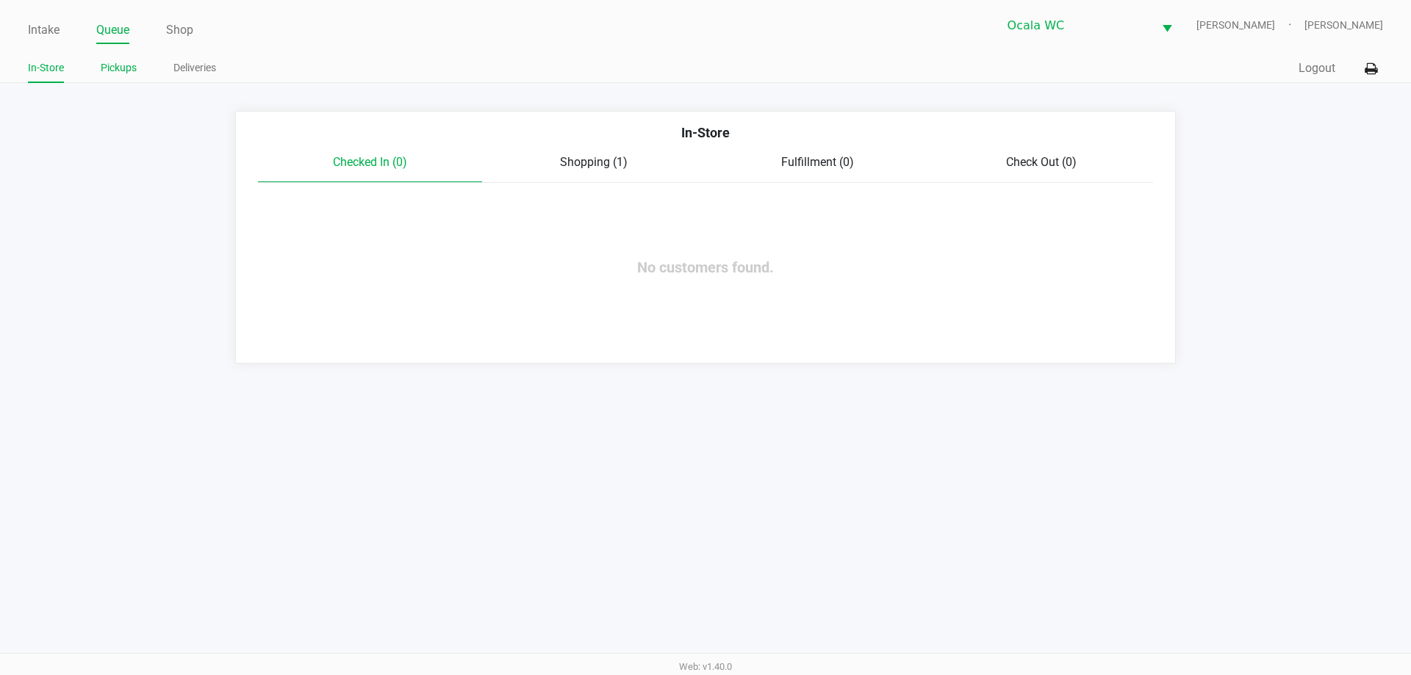
click at [133, 63] on link "Pickups" at bounding box center [119, 68] width 36 height 18
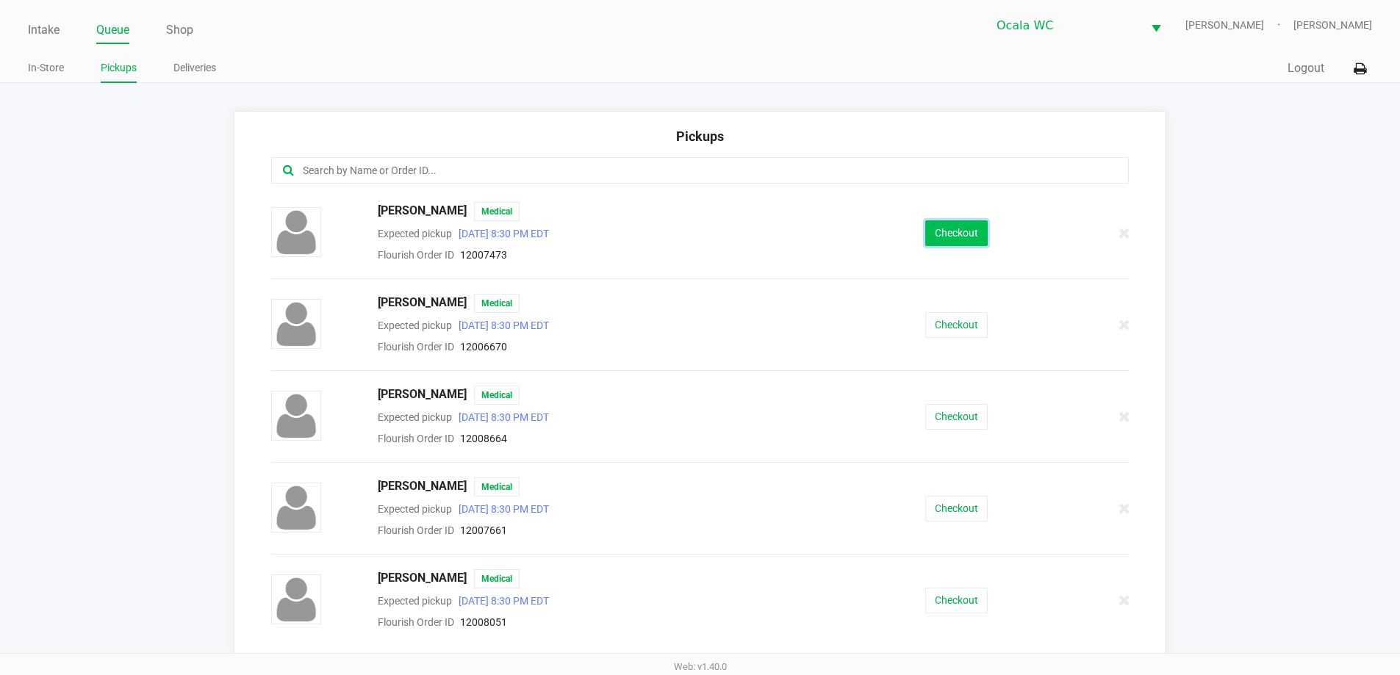
click at [949, 238] on button "Checkout" at bounding box center [956, 233] width 62 height 26
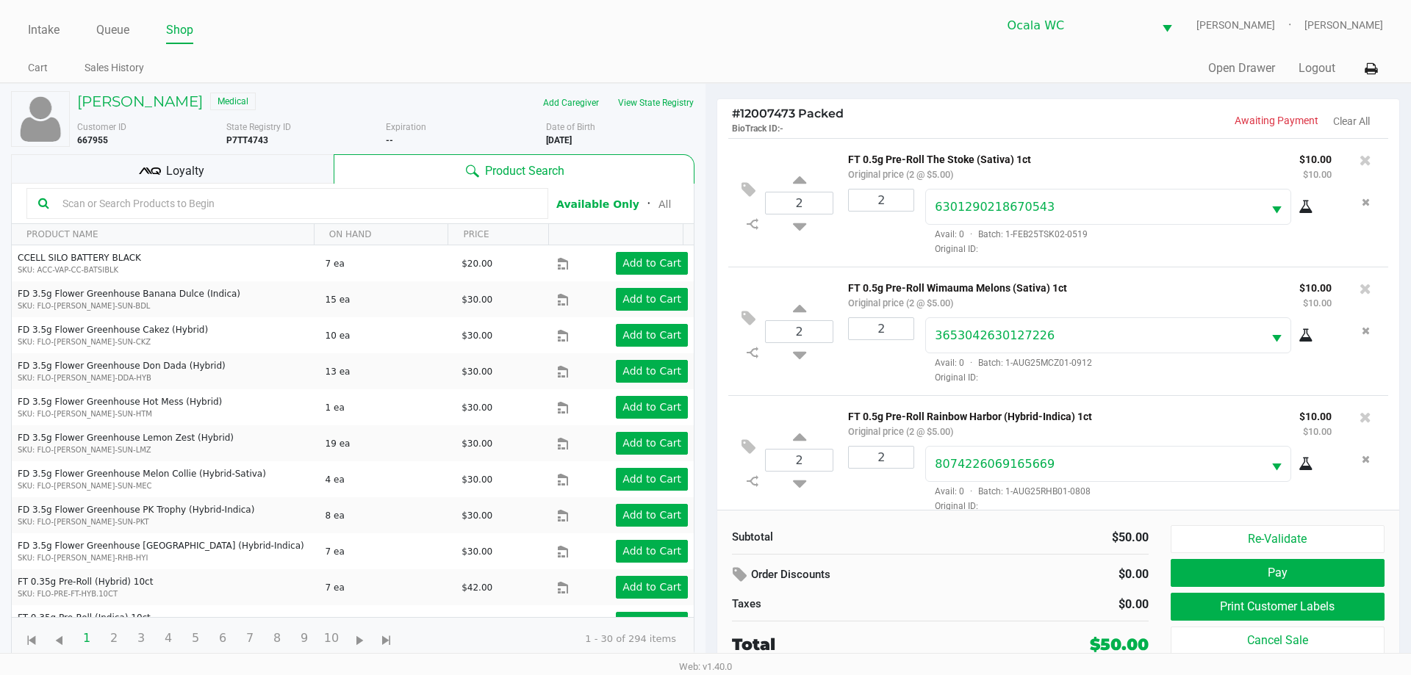
click at [290, 162] on div "Loyalty" at bounding box center [172, 168] width 323 height 29
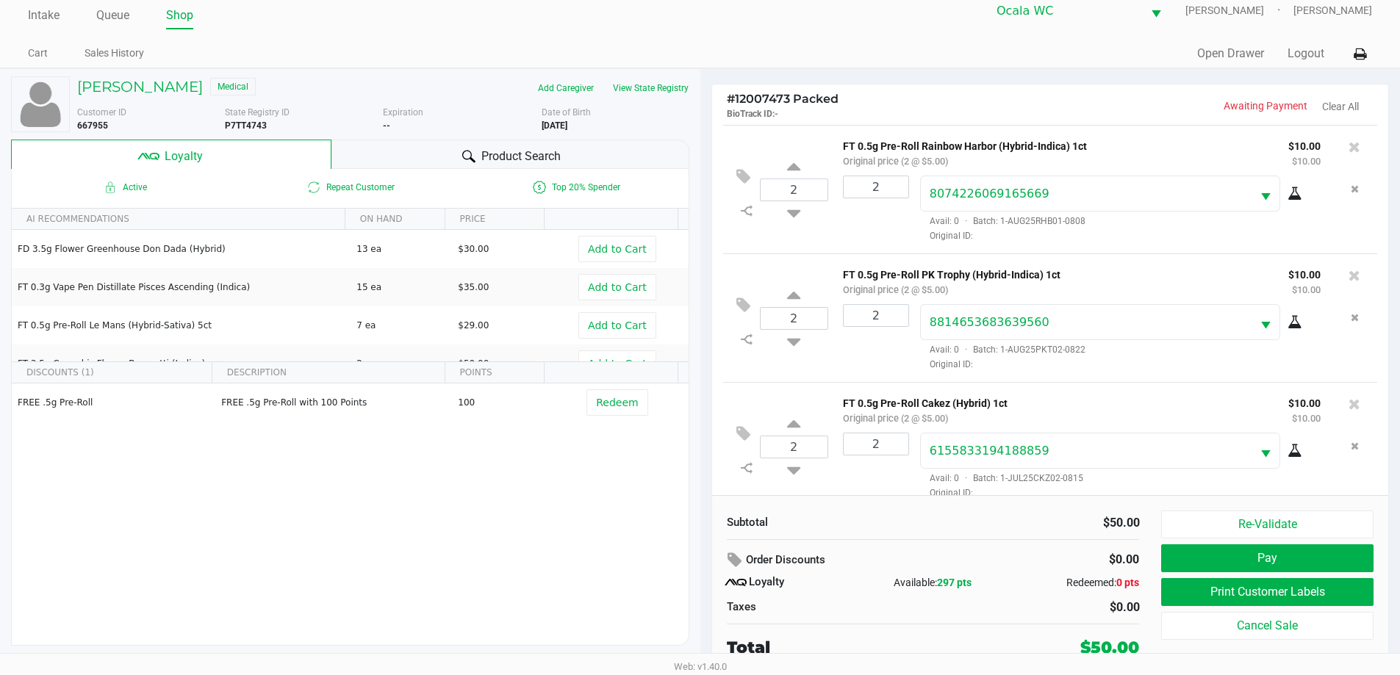
scroll to position [275, 0]
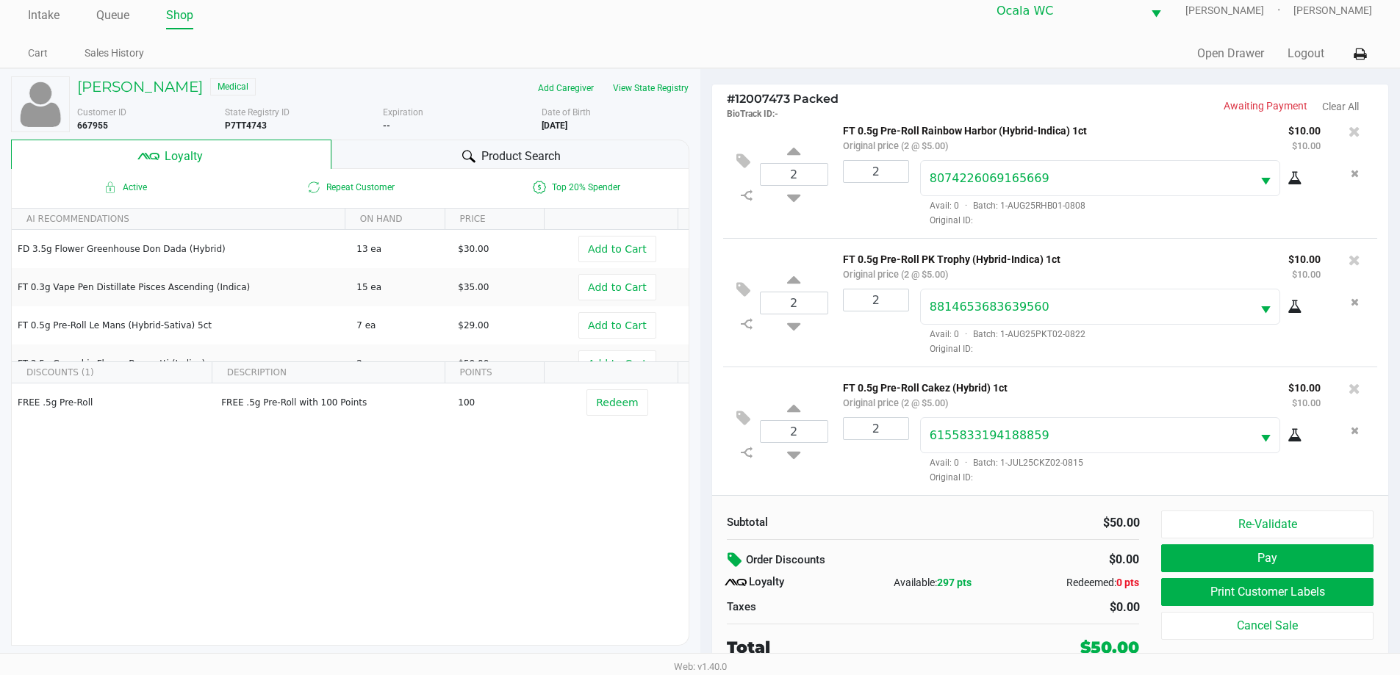
click at [737, 558] on icon at bounding box center [736, 560] width 18 height 17
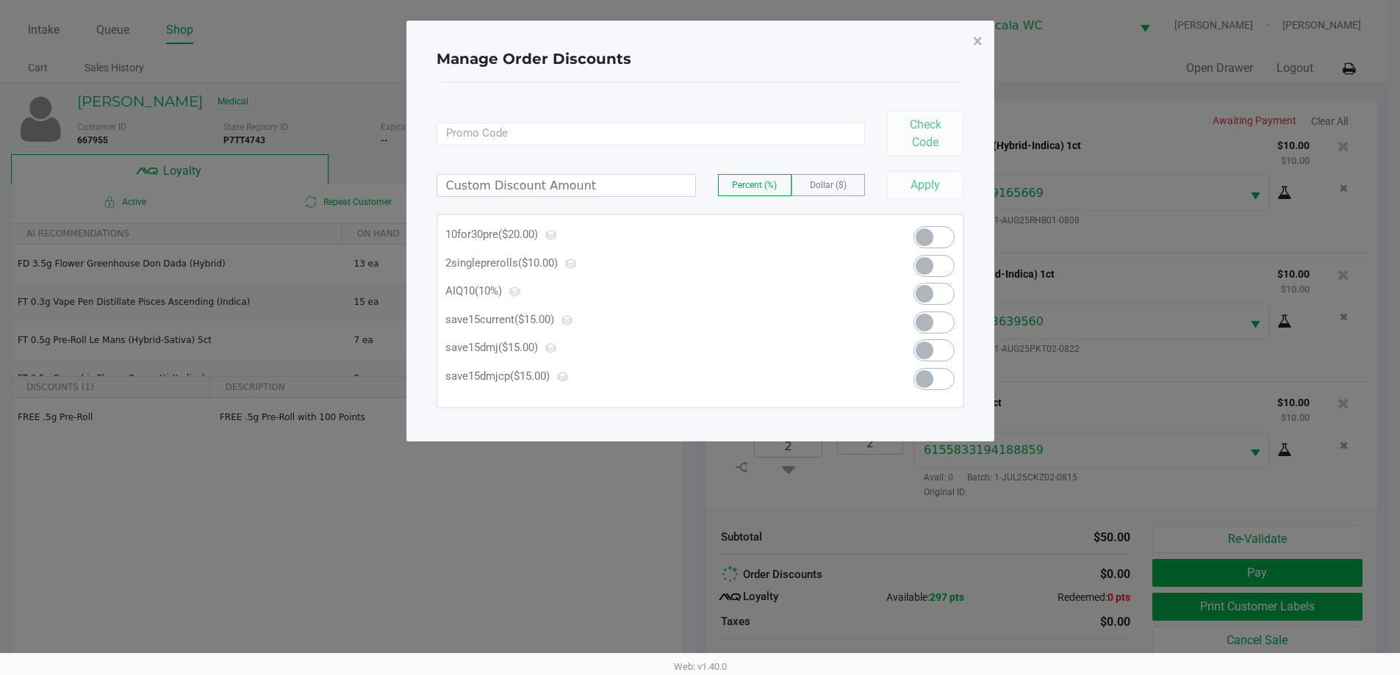
scroll to position [0, 0]
click at [938, 232] on span at bounding box center [930, 237] width 18 height 18
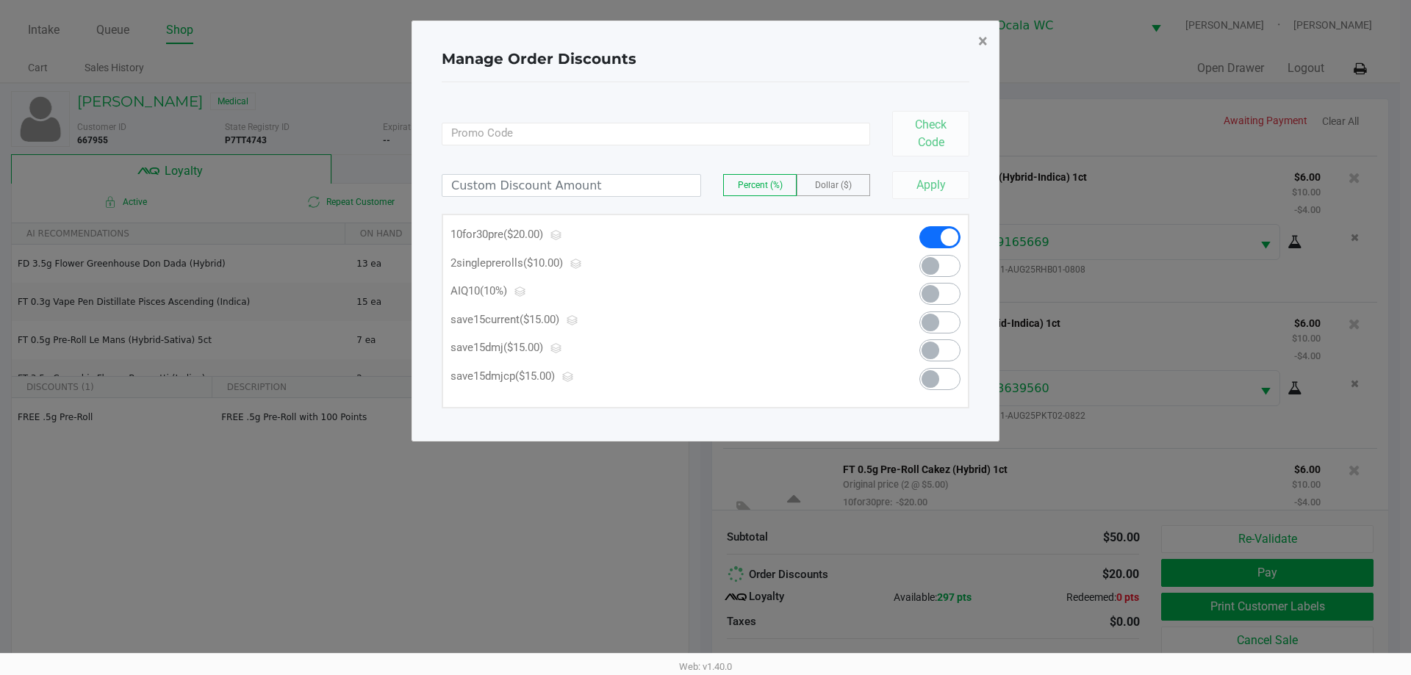
click at [979, 42] on span "×" at bounding box center [983, 41] width 10 height 21
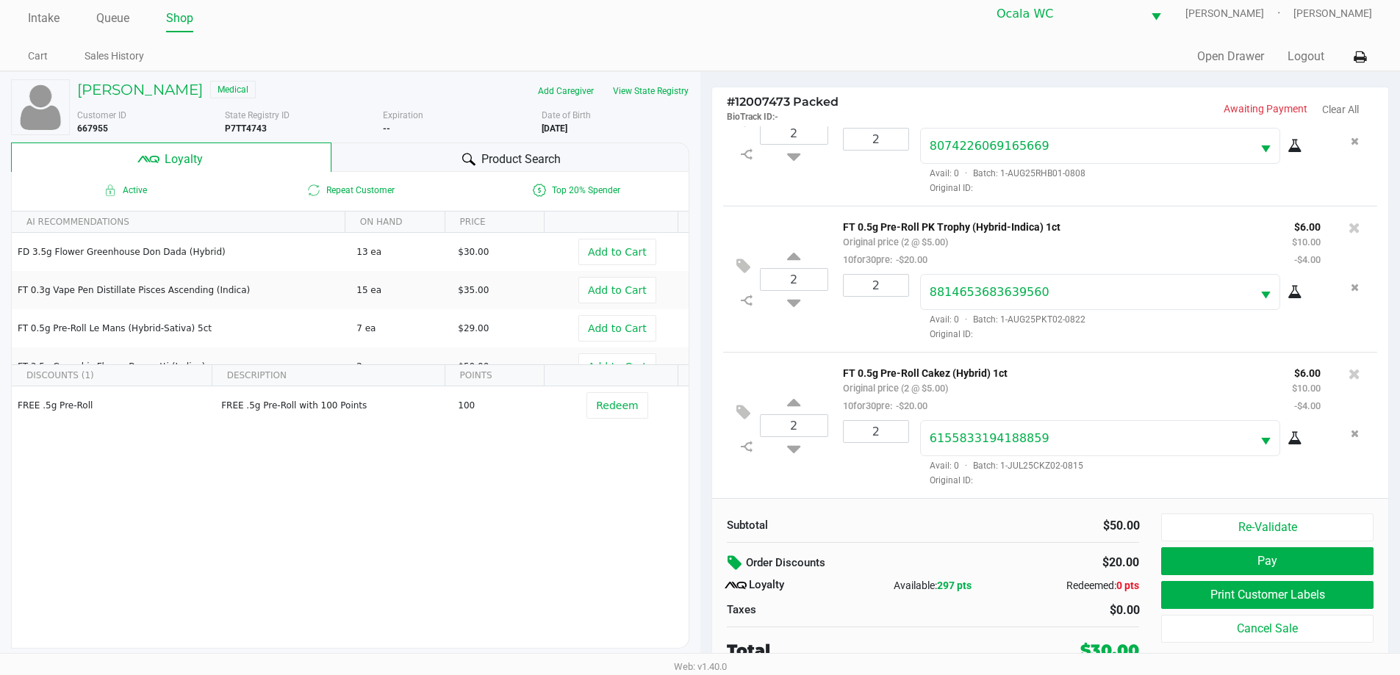
scroll to position [15, 0]
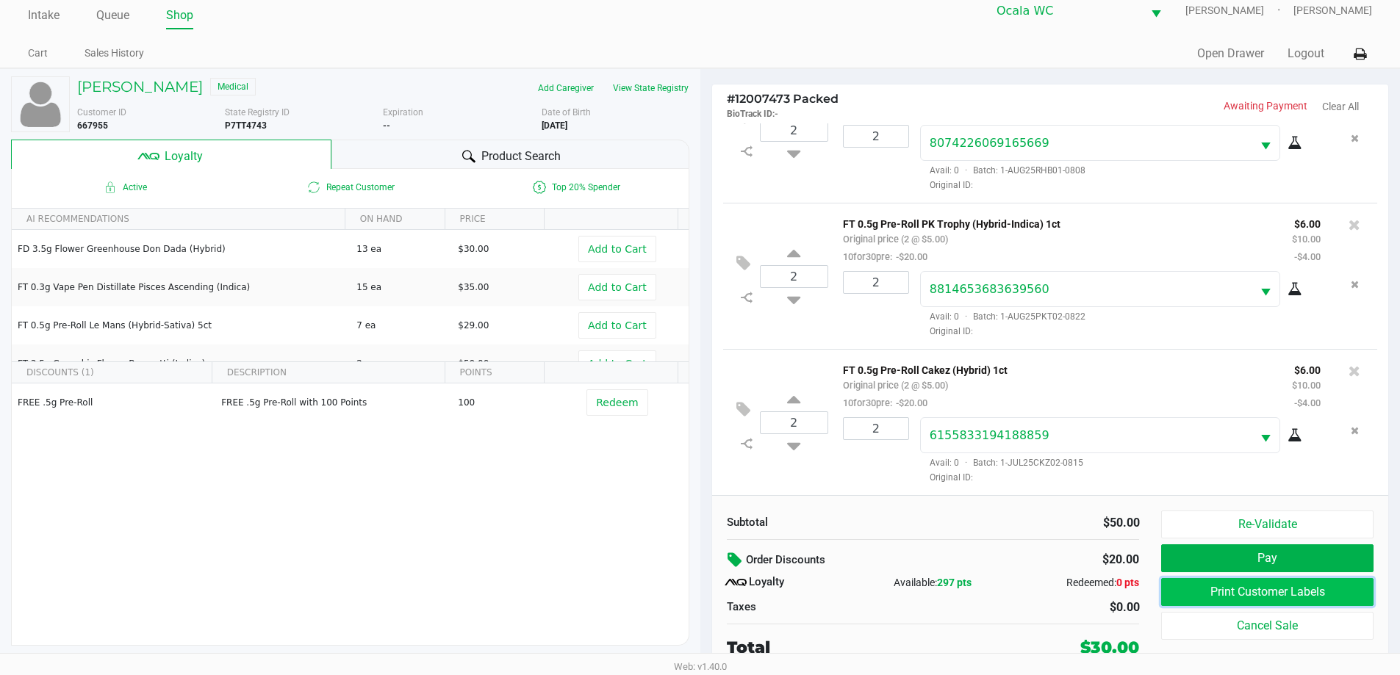
click at [1180, 591] on button "Print Customer Labels" at bounding box center [1267, 592] width 212 height 28
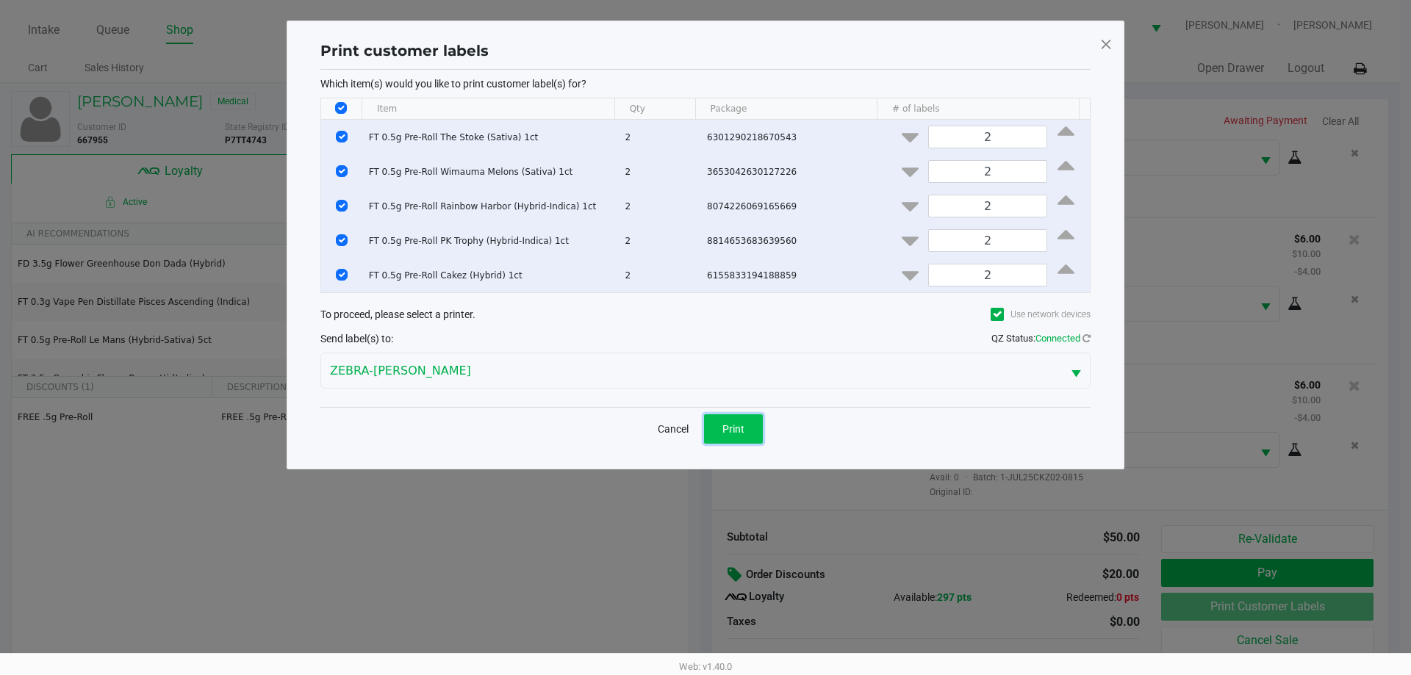
click at [721, 437] on button "Print" at bounding box center [733, 428] width 59 height 29
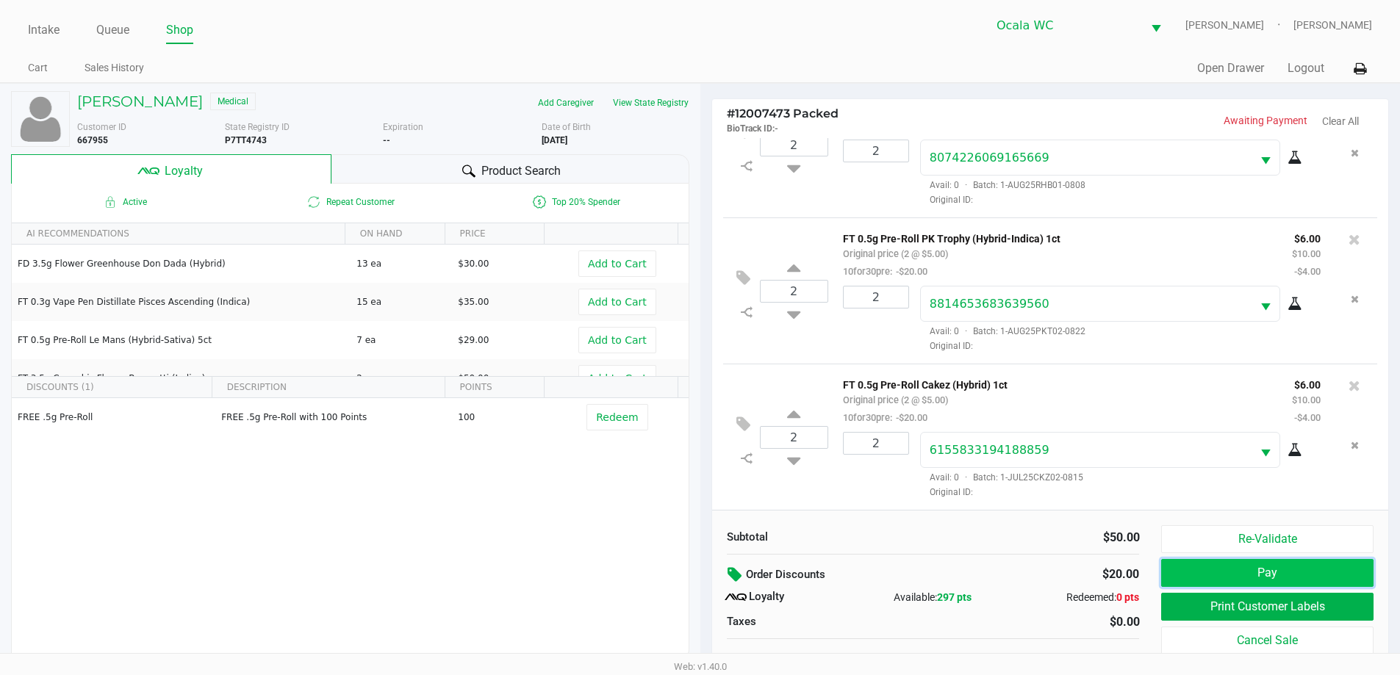
click at [1198, 572] on button "Pay" at bounding box center [1267, 573] width 212 height 28
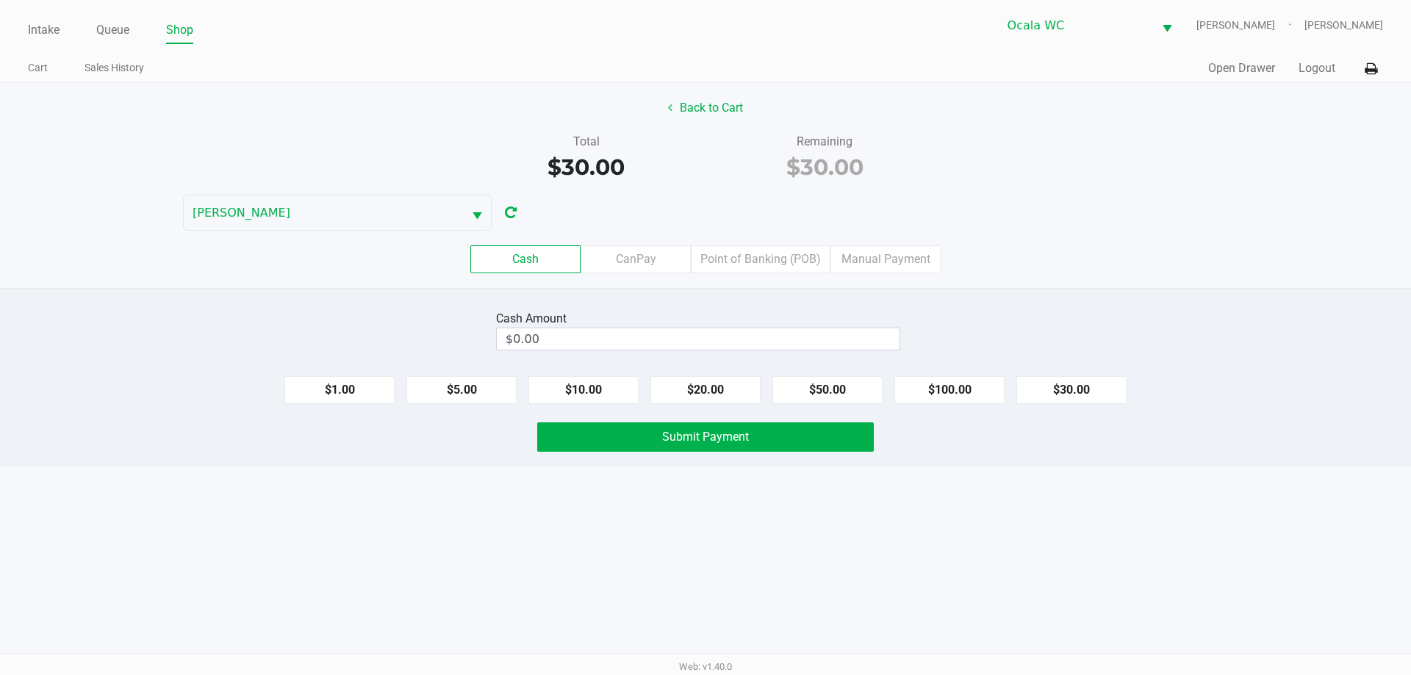
click at [1231, 121] on div "Back to Cart" at bounding box center [705, 108] width 1433 height 28
click at [1068, 310] on div "Cash Amount $0.00" at bounding box center [705, 330] width 1433 height 46
drag, startPoint x: 1087, startPoint y: 398, endPoint x: 1101, endPoint y: 377, distance: 25.1
click at [1089, 399] on button "$30.00" at bounding box center [1071, 390] width 110 height 28
click at [783, 343] on input "$30.00" at bounding box center [672, 338] width 351 height 21
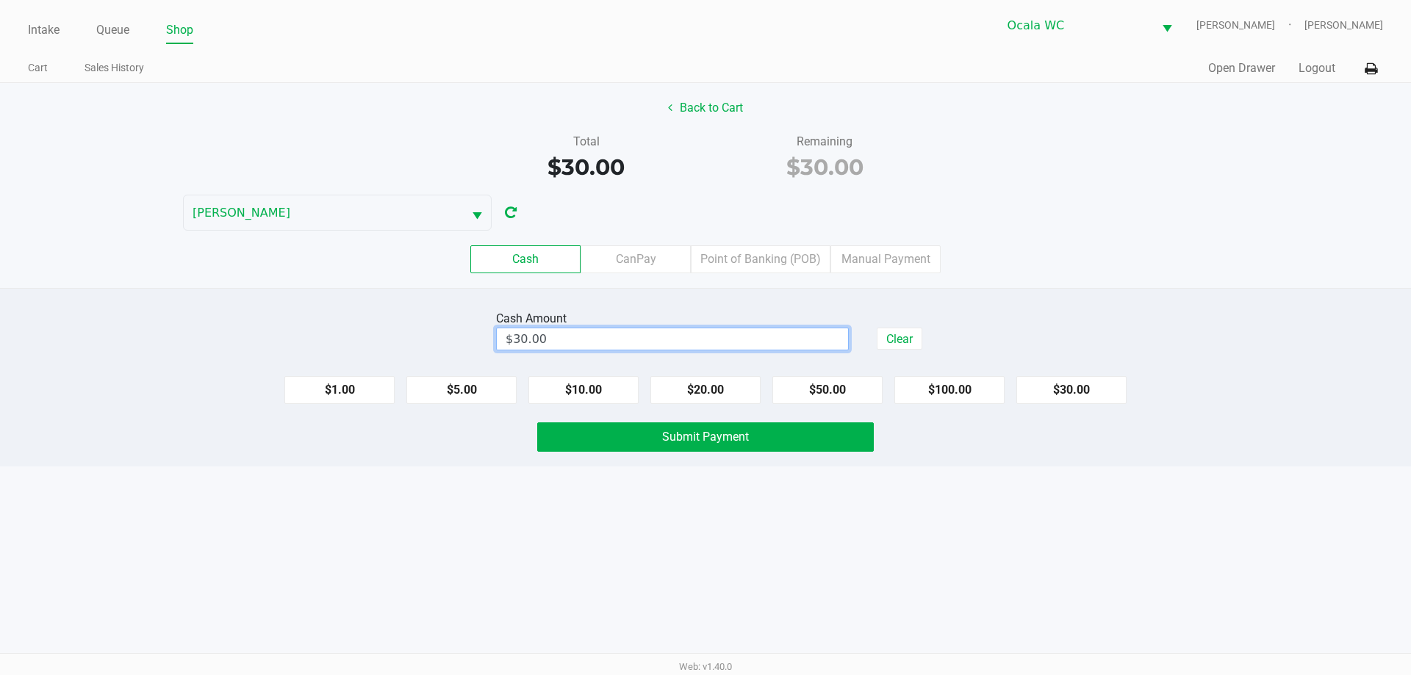
type input "30"
type input "$40.00"
drag, startPoint x: 1164, startPoint y: 183, endPoint x: 1067, endPoint y: 334, distance: 179.8
click at [1165, 183] on div "Total $30.00 Remaining $30.00" at bounding box center [705, 158] width 1433 height 51
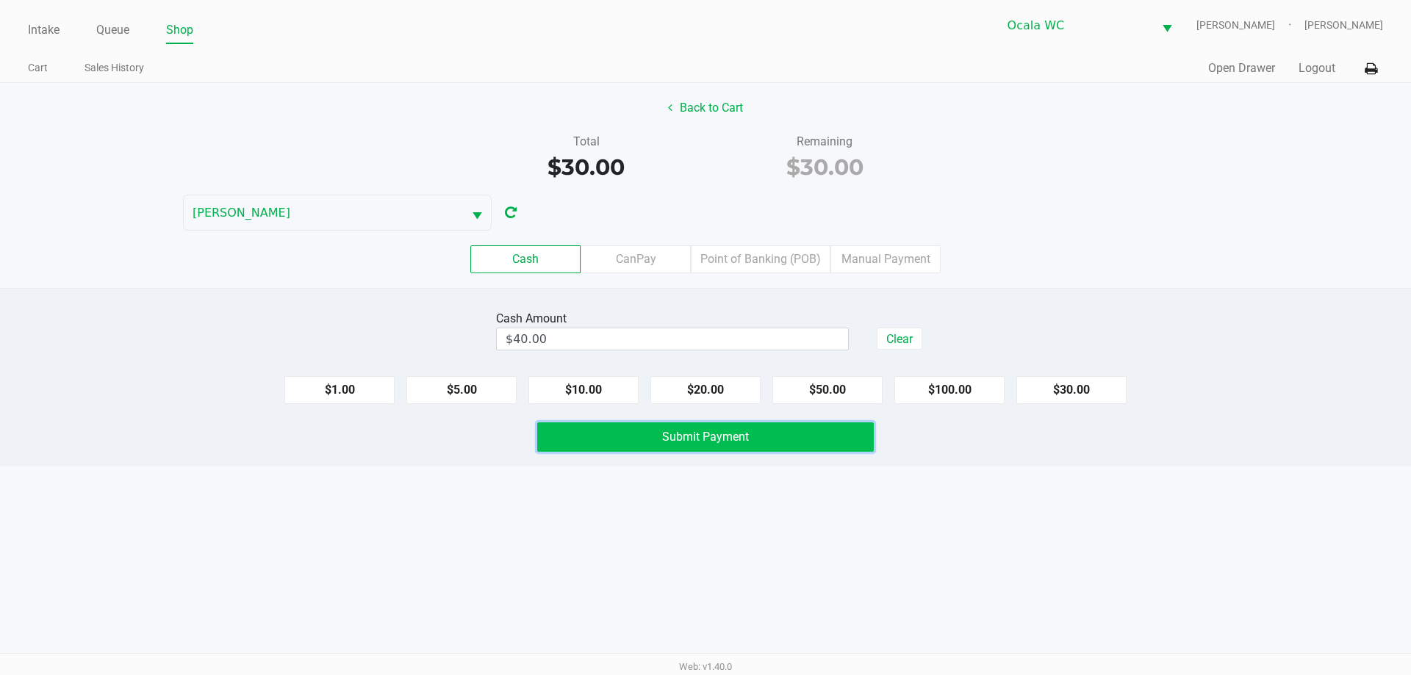
click at [813, 448] on button "Submit Payment" at bounding box center [705, 436] width 337 height 29
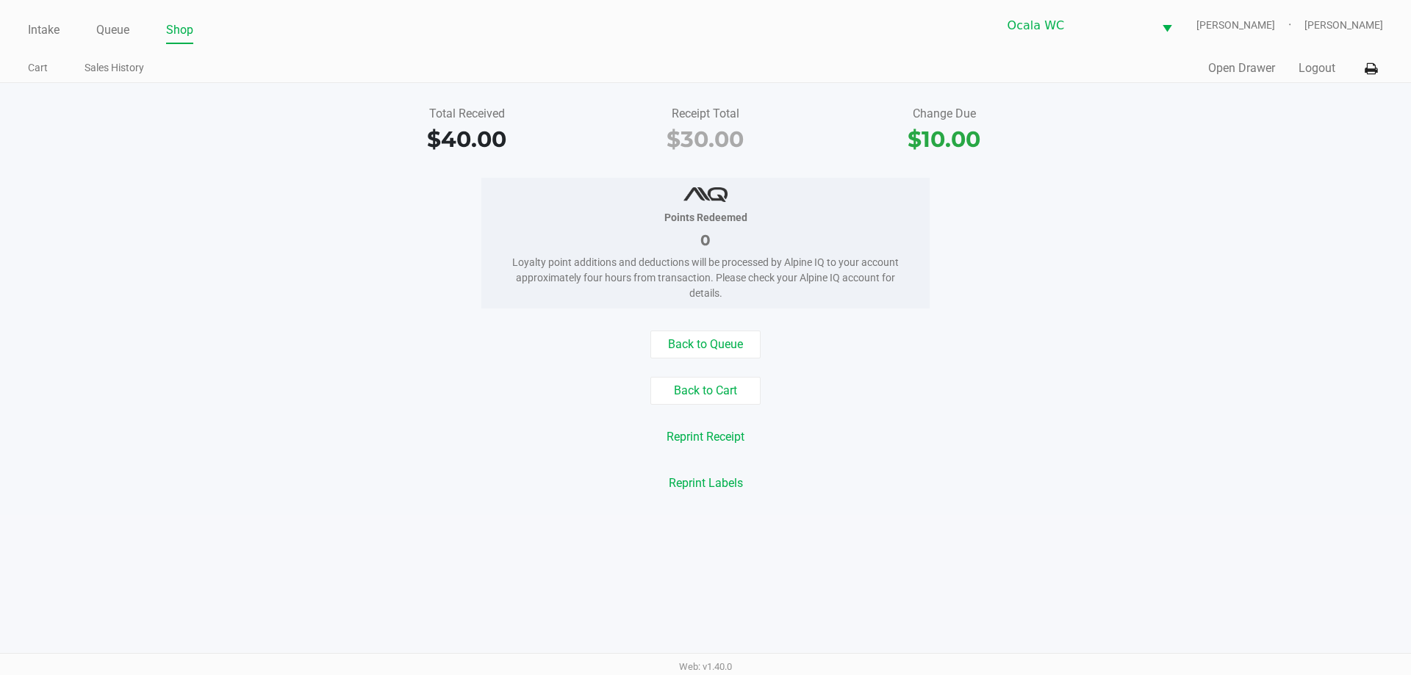
click at [43, 28] on link "Intake" at bounding box center [44, 30] width 32 height 21
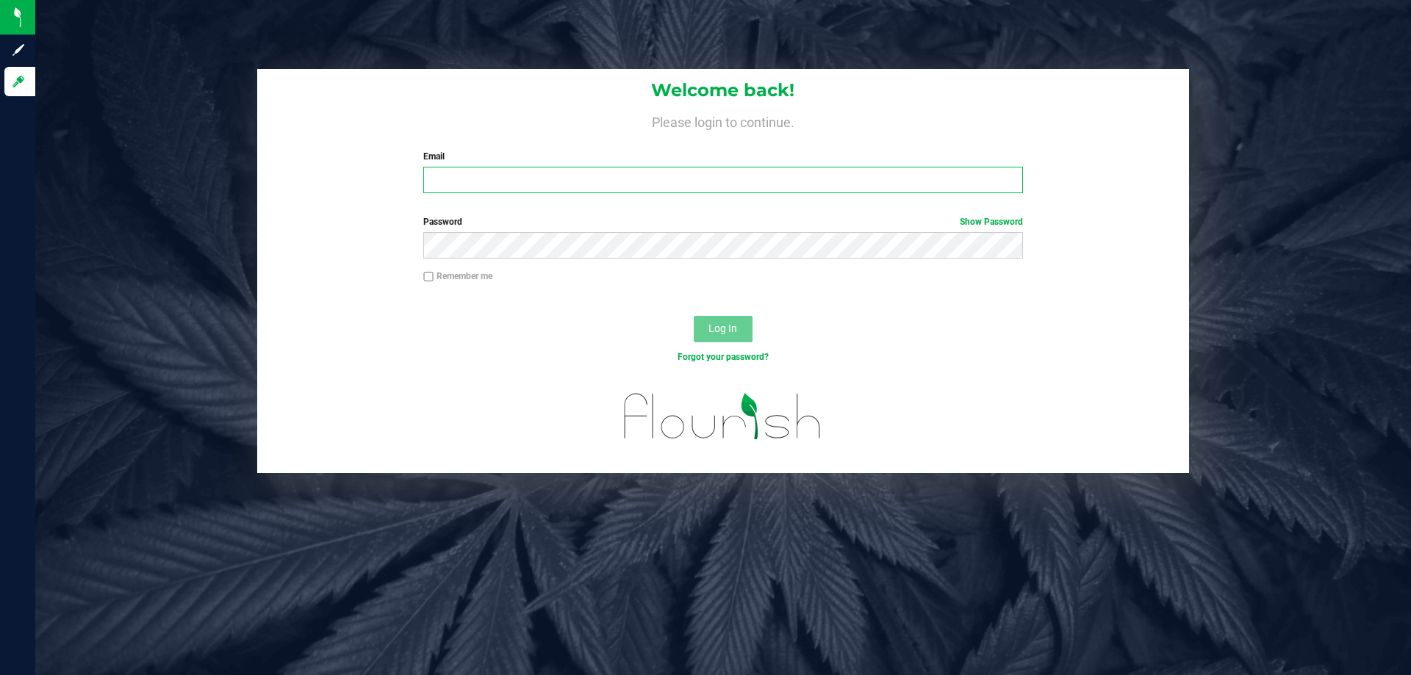
click at [517, 179] on input "Email" at bounding box center [722, 180] width 599 height 26
type input "[PERSON_NAME][EMAIL_ADDRESS][DOMAIN_NAME]"
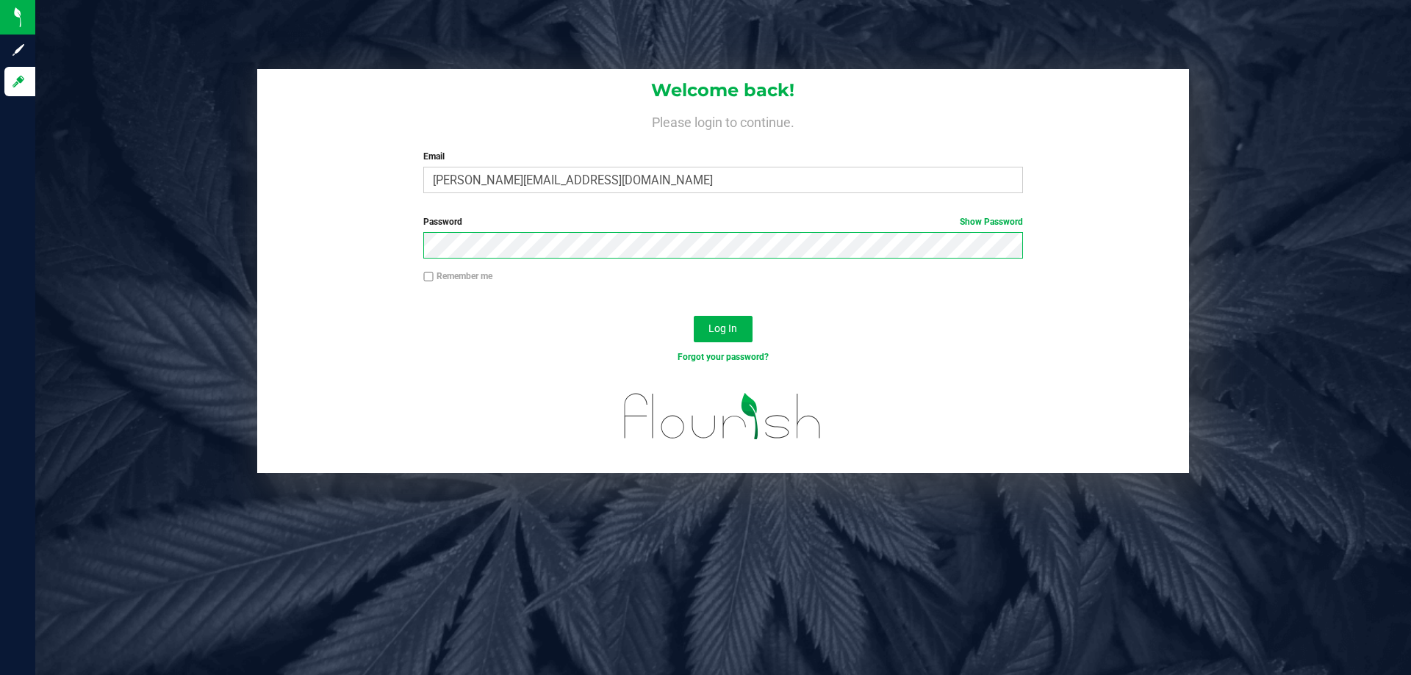
click at [694, 316] on button "Log In" at bounding box center [723, 329] width 59 height 26
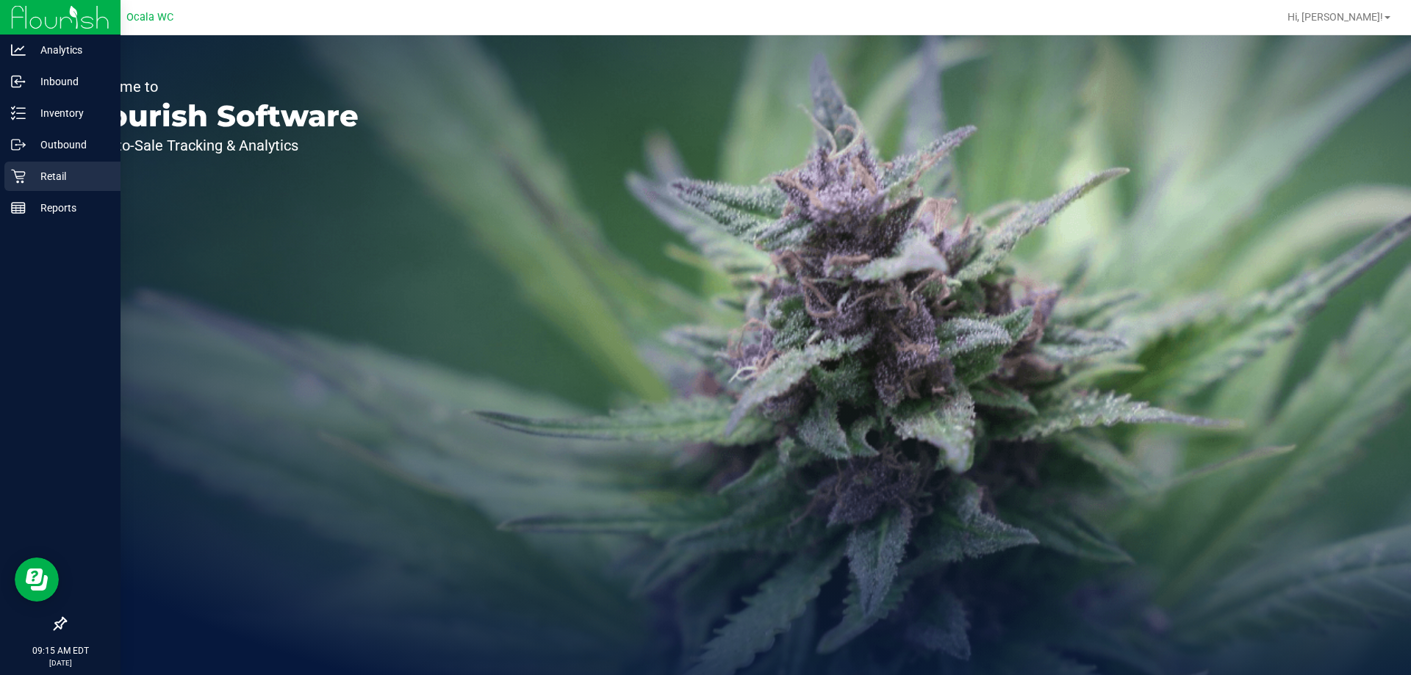
click at [26, 187] on div "Retail" at bounding box center [62, 176] width 116 height 29
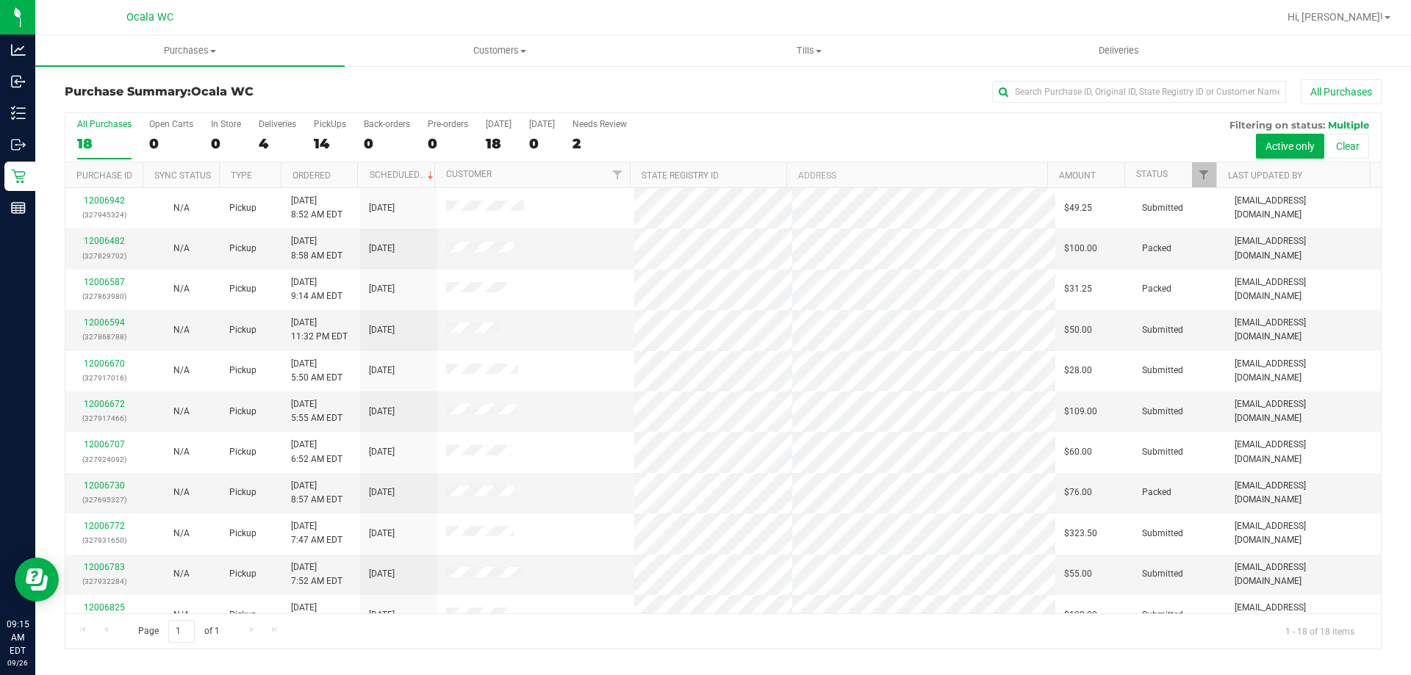
click at [332, 178] on th "Ordered" at bounding box center [319, 175] width 77 height 26
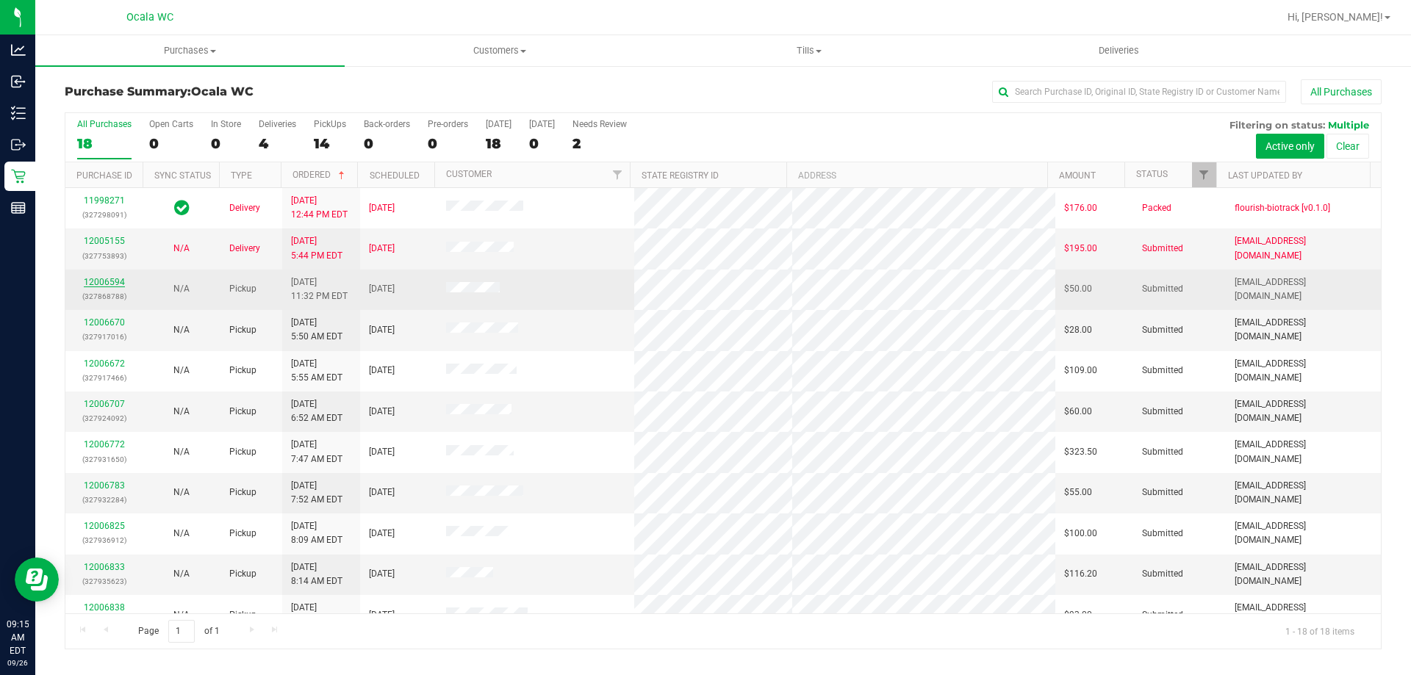
click at [94, 285] on link "12006594" at bounding box center [104, 282] width 41 height 10
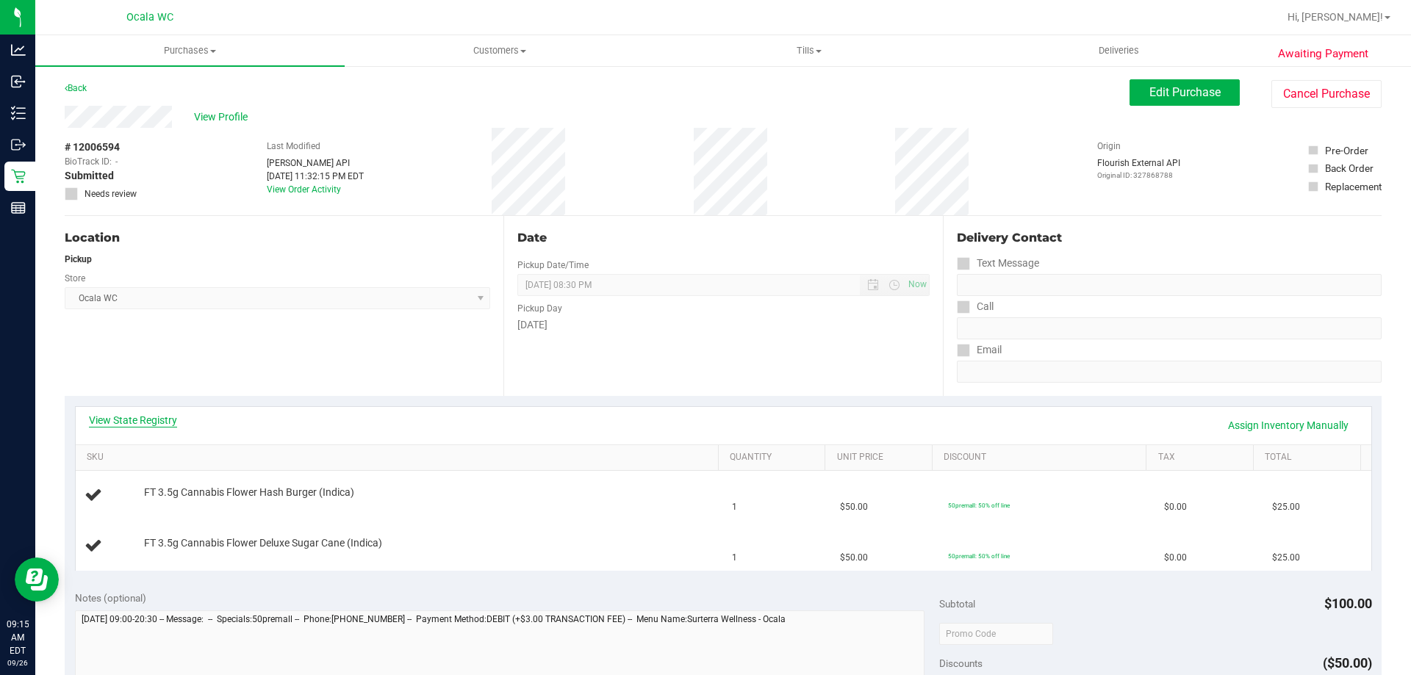
click at [131, 421] on link "View State Registry" at bounding box center [133, 420] width 88 height 15
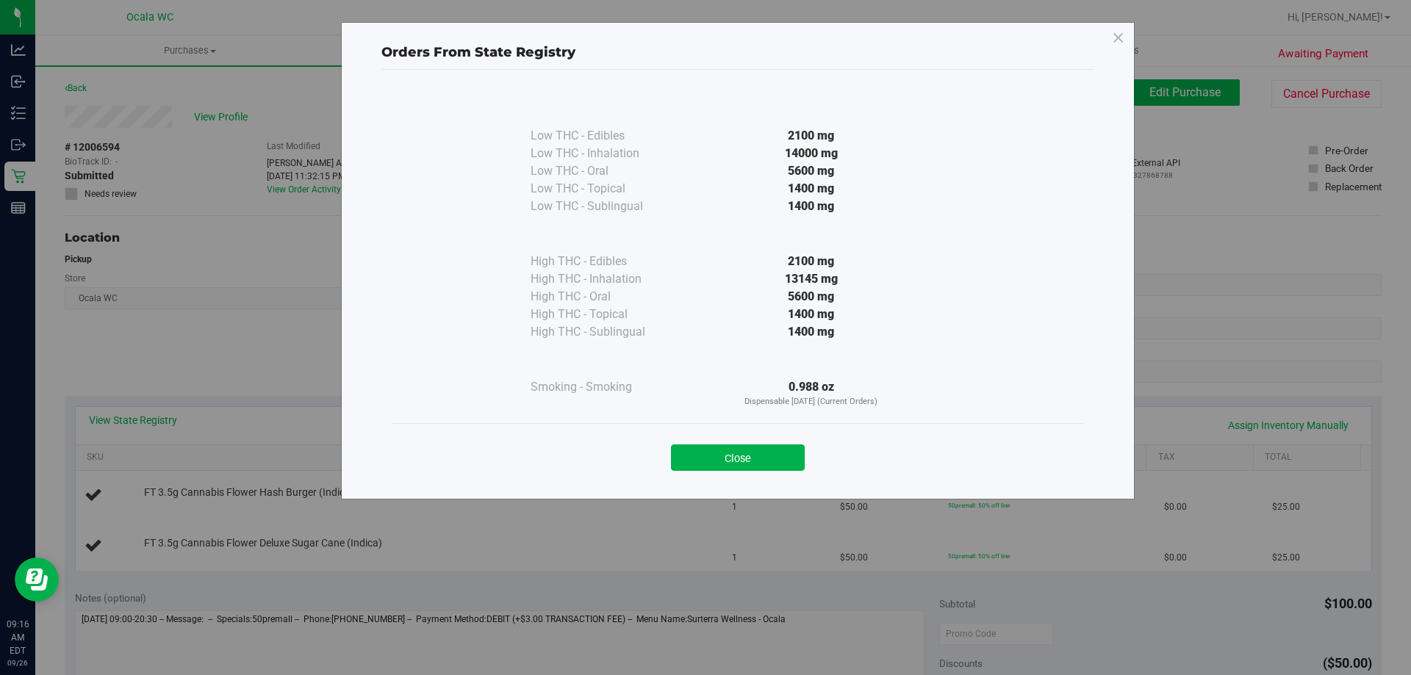
click at [765, 451] on button "Close" at bounding box center [738, 458] width 134 height 26
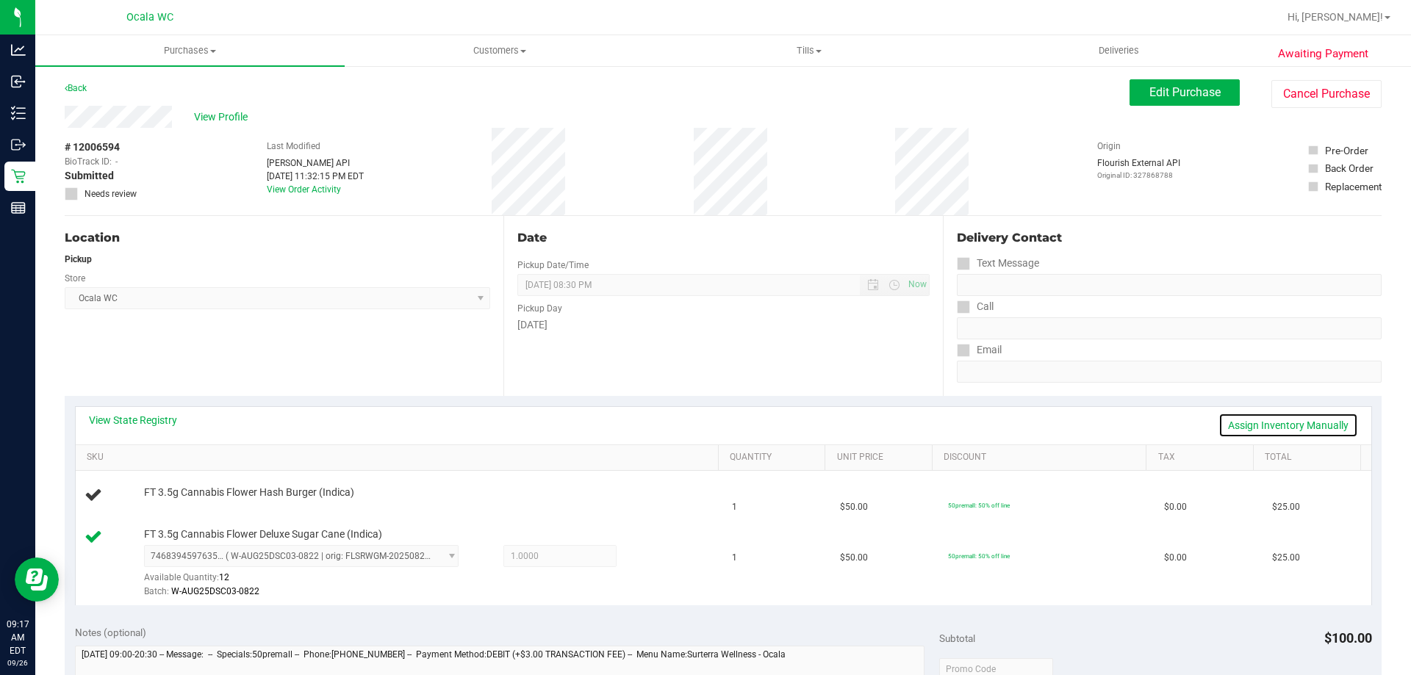
click at [1275, 428] on link "Assign Inventory Manually" at bounding box center [1288, 425] width 140 height 25
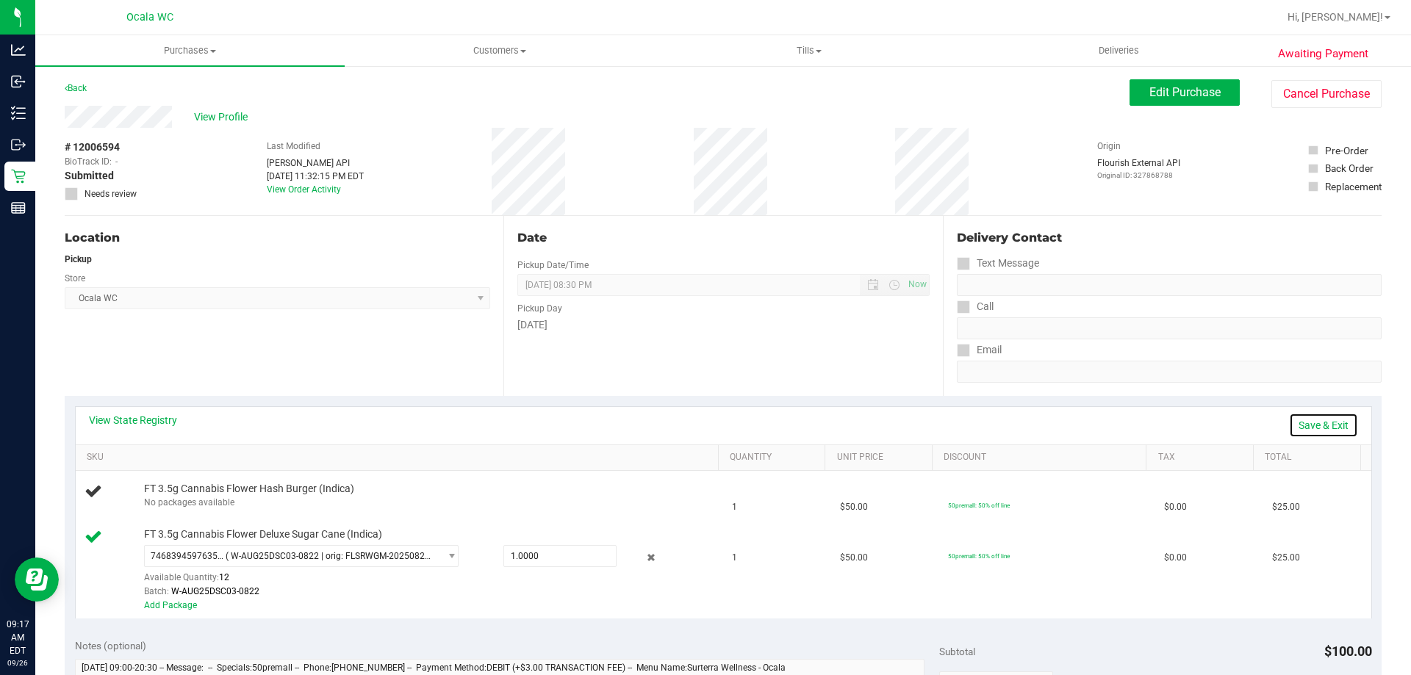
click at [1309, 428] on link "Save & Exit" at bounding box center [1323, 425] width 69 height 25
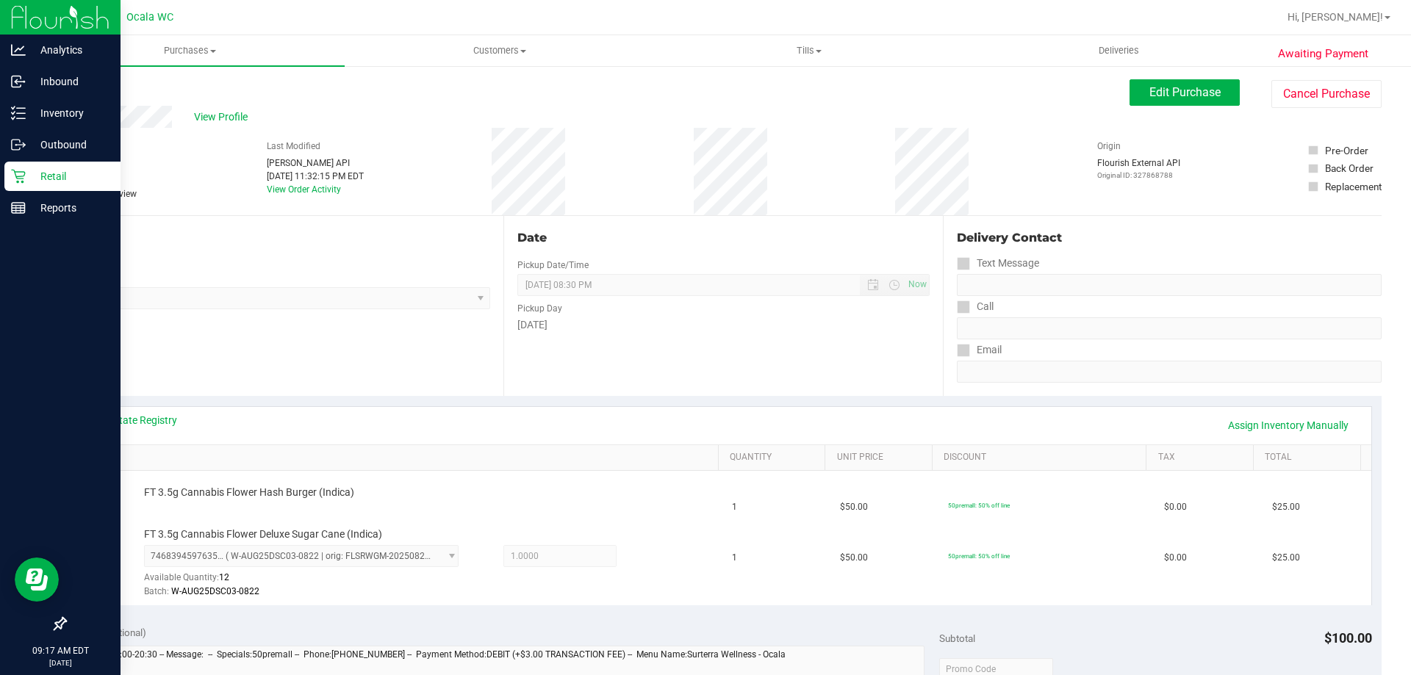
click at [35, 178] on p "Retail" at bounding box center [70, 177] width 88 height 18
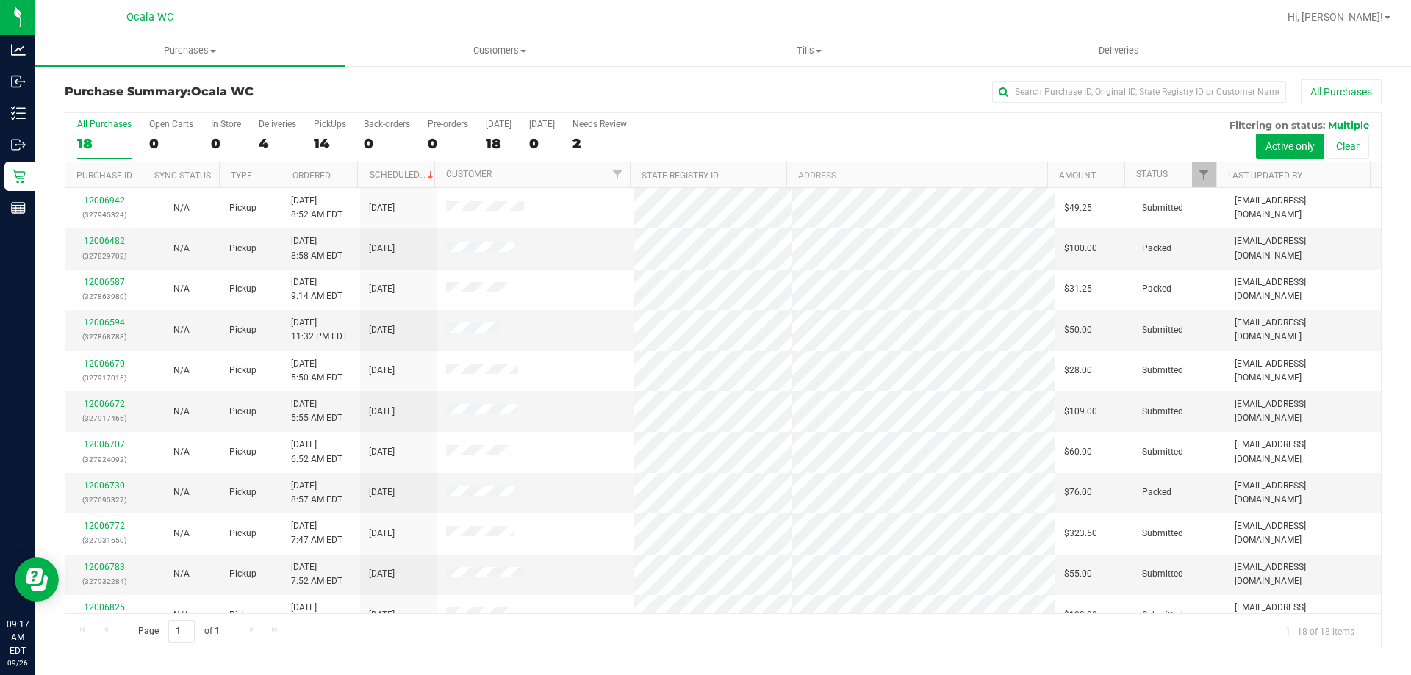
click at [346, 181] on th "Ordered" at bounding box center [319, 175] width 77 height 26
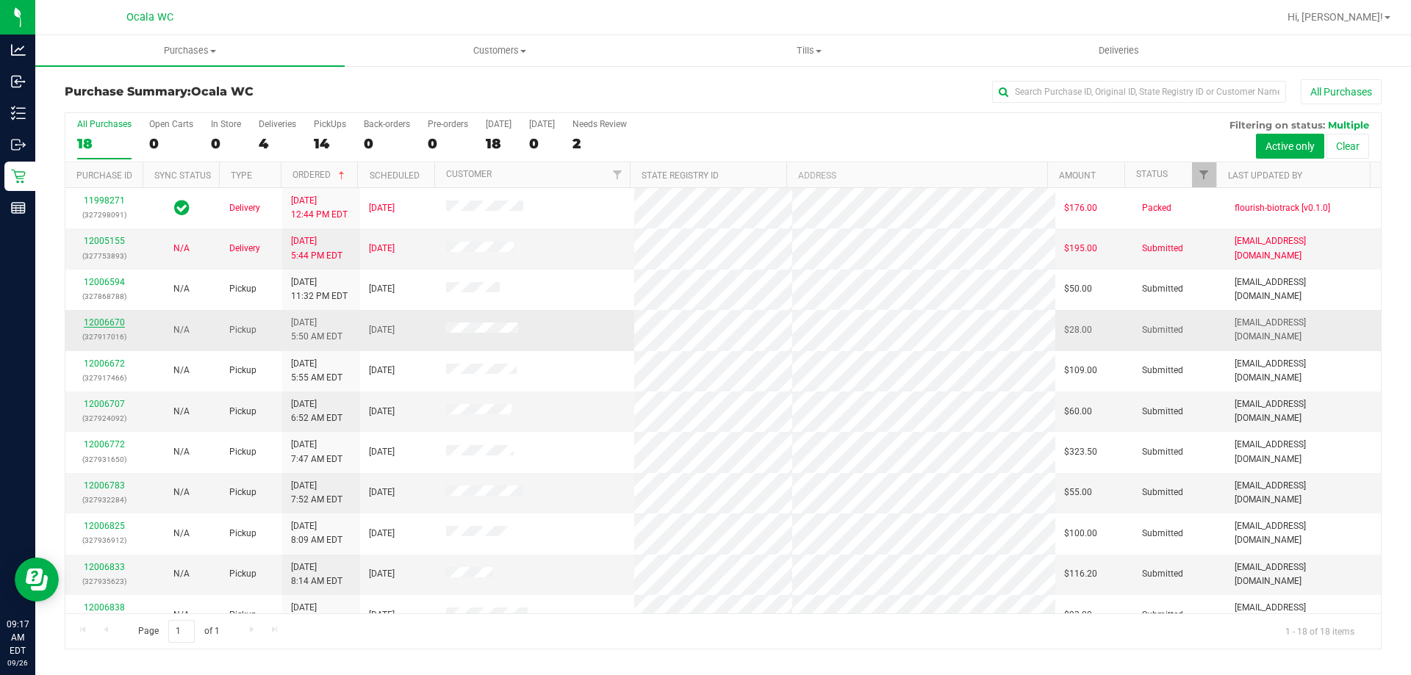
click at [101, 321] on link "12006670" at bounding box center [104, 322] width 41 height 10
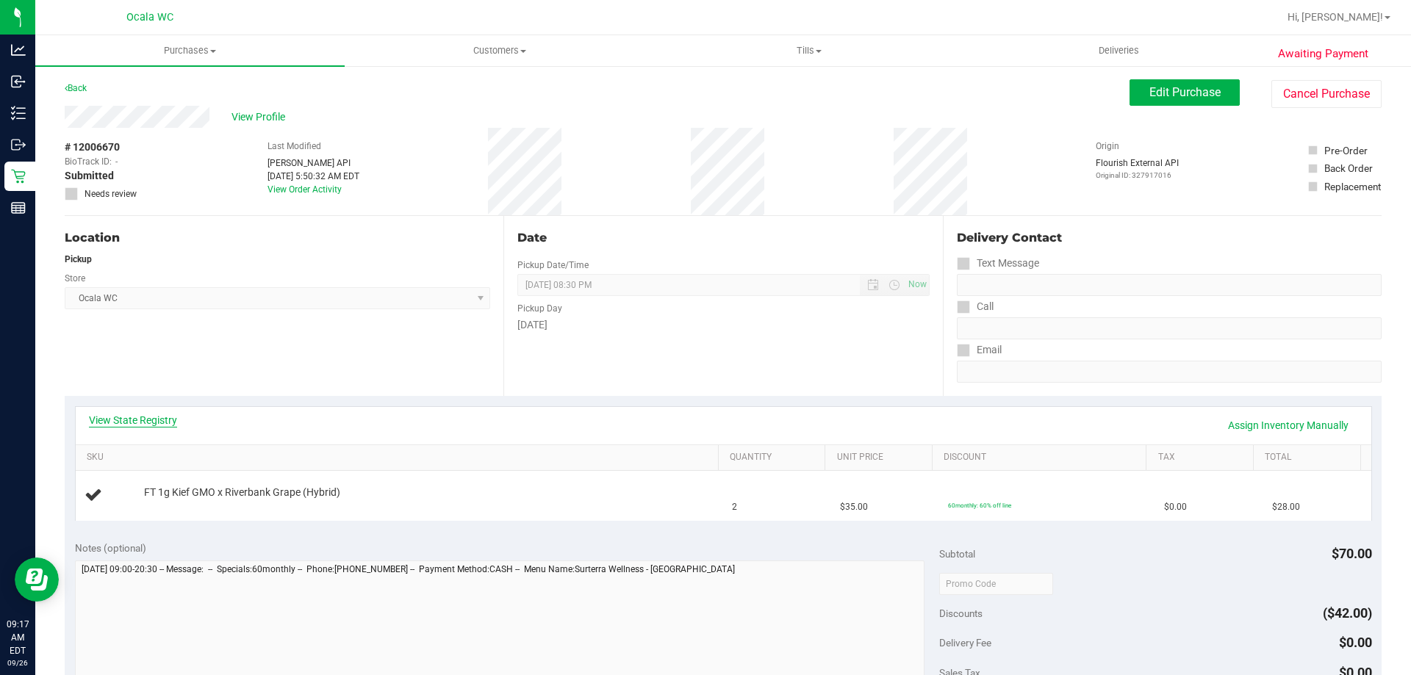
click at [141, 417] on link "View State Registry" at bounding box center [133, 420] width 88 height 15
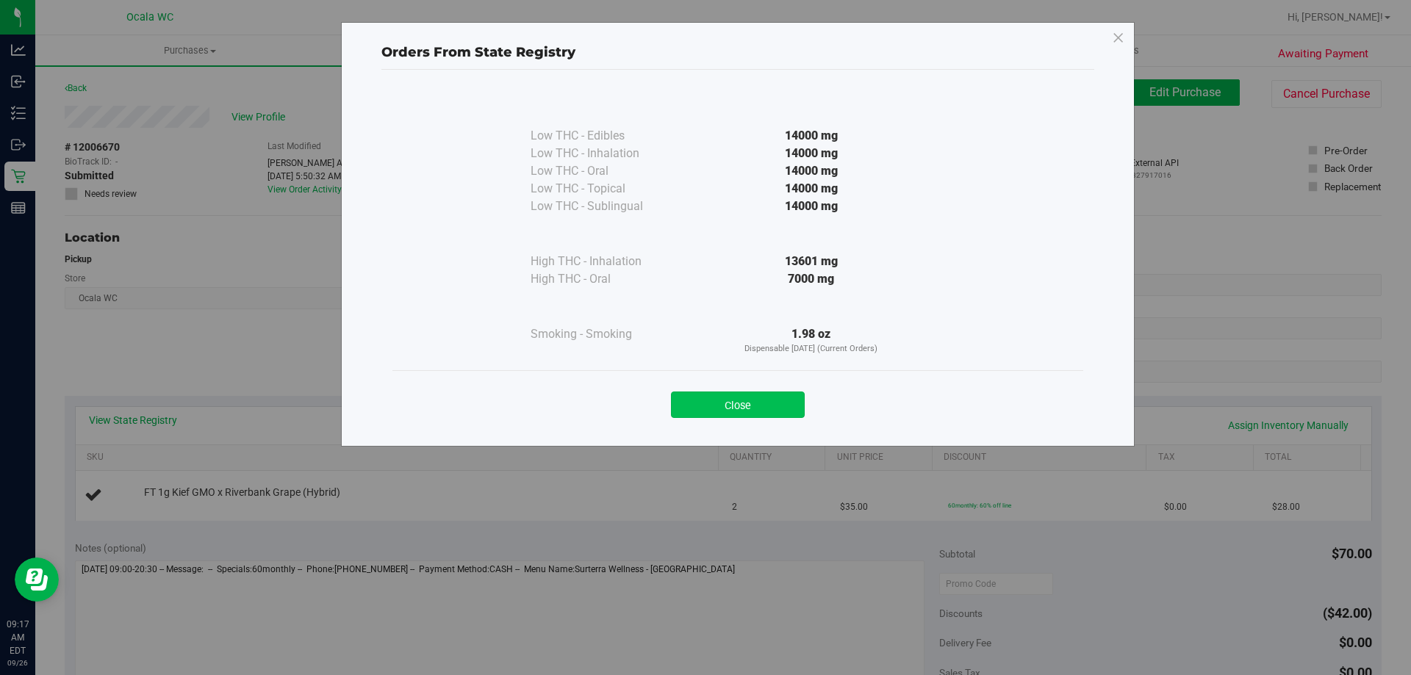
click at [741, 395] on button "Close" at bounding box center [738, 405] width 134 height 26
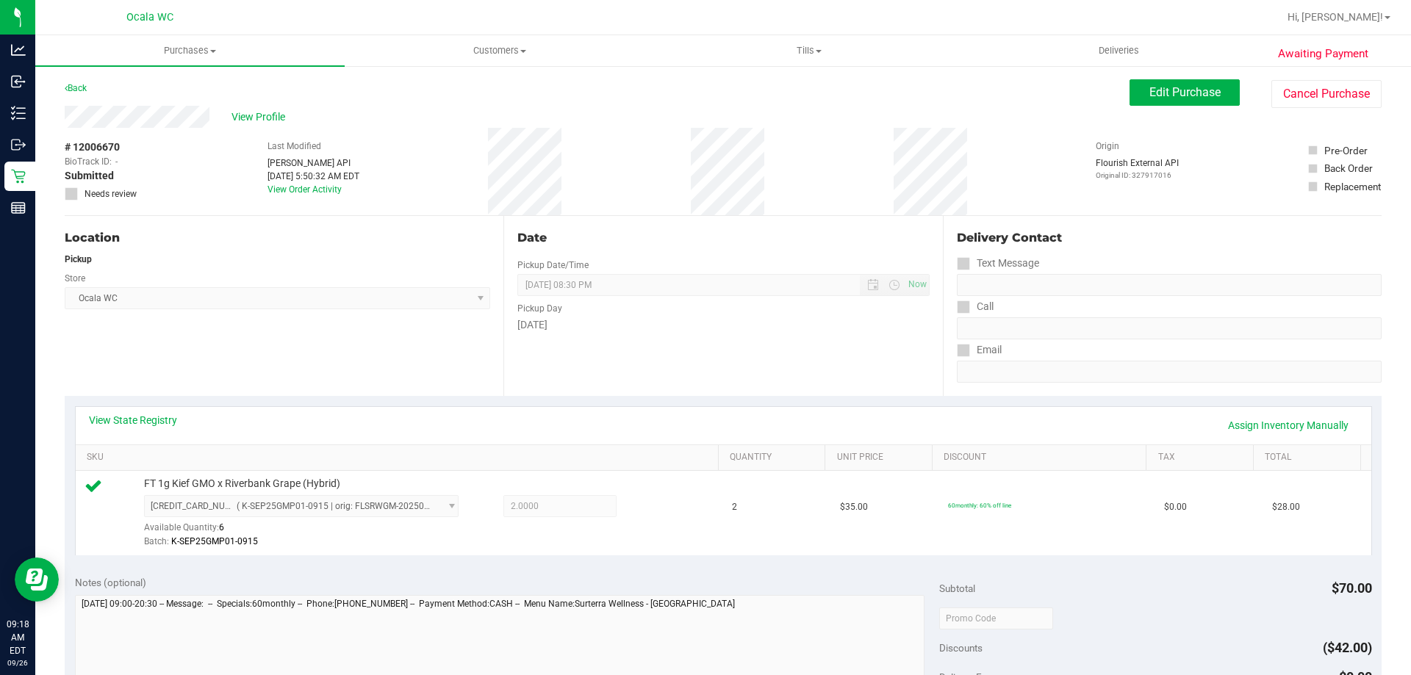
scroll to position [441, 0]
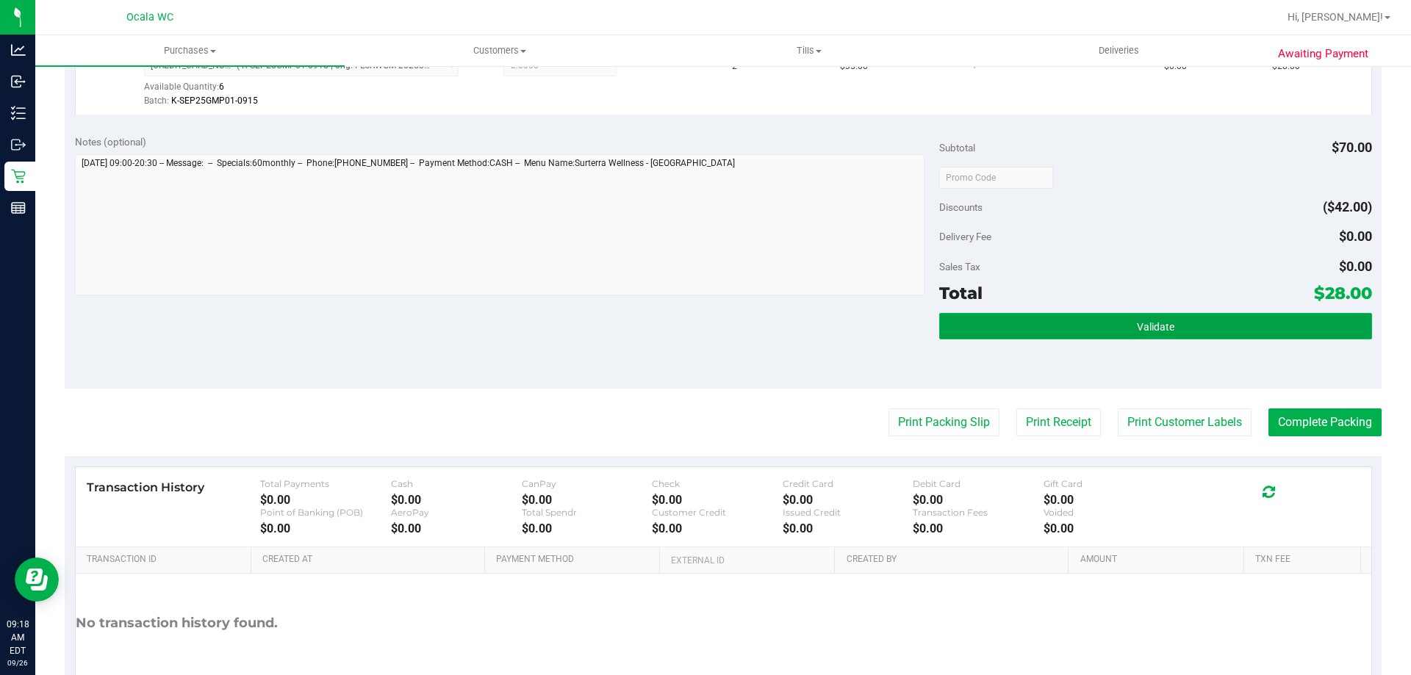
click at [1142, 335] on button "Validate" at bounding box center [1155, 326] width 432 height 26
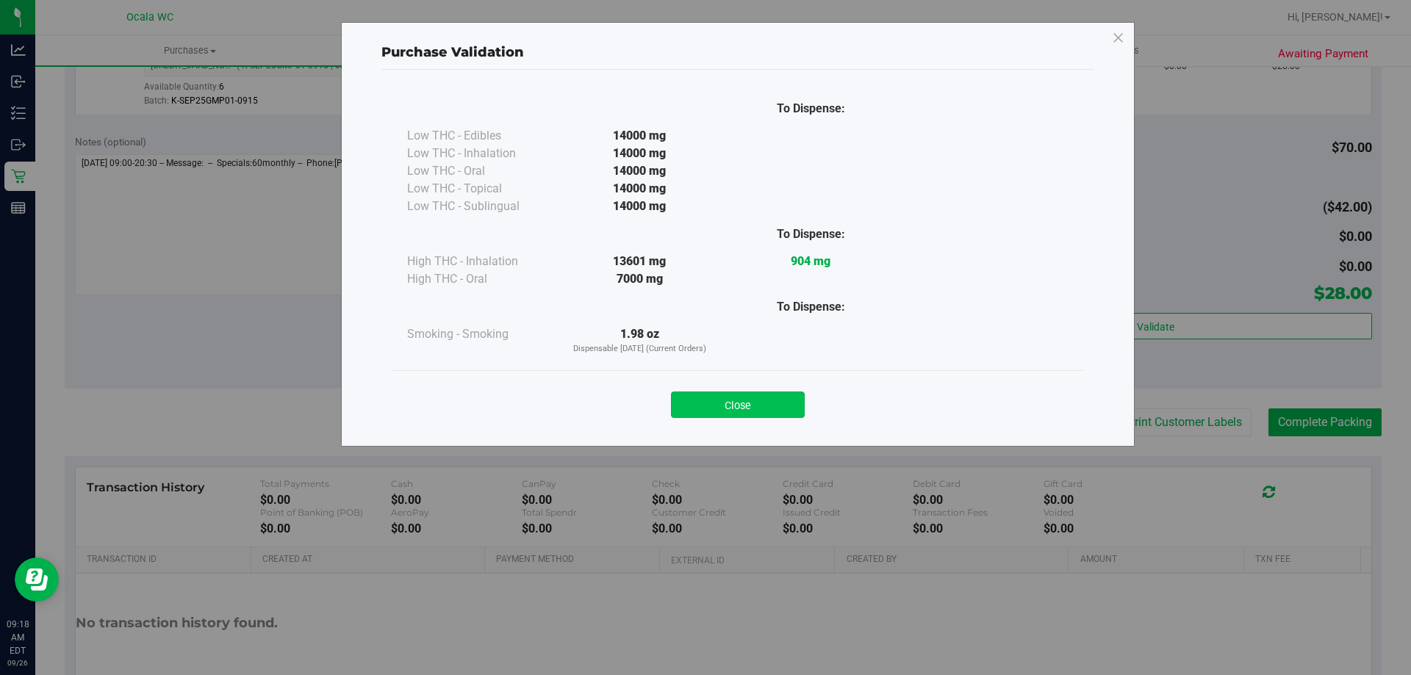
click at [775, 395] on button "Close" at bounding box center [738, 405] width 134 height 26
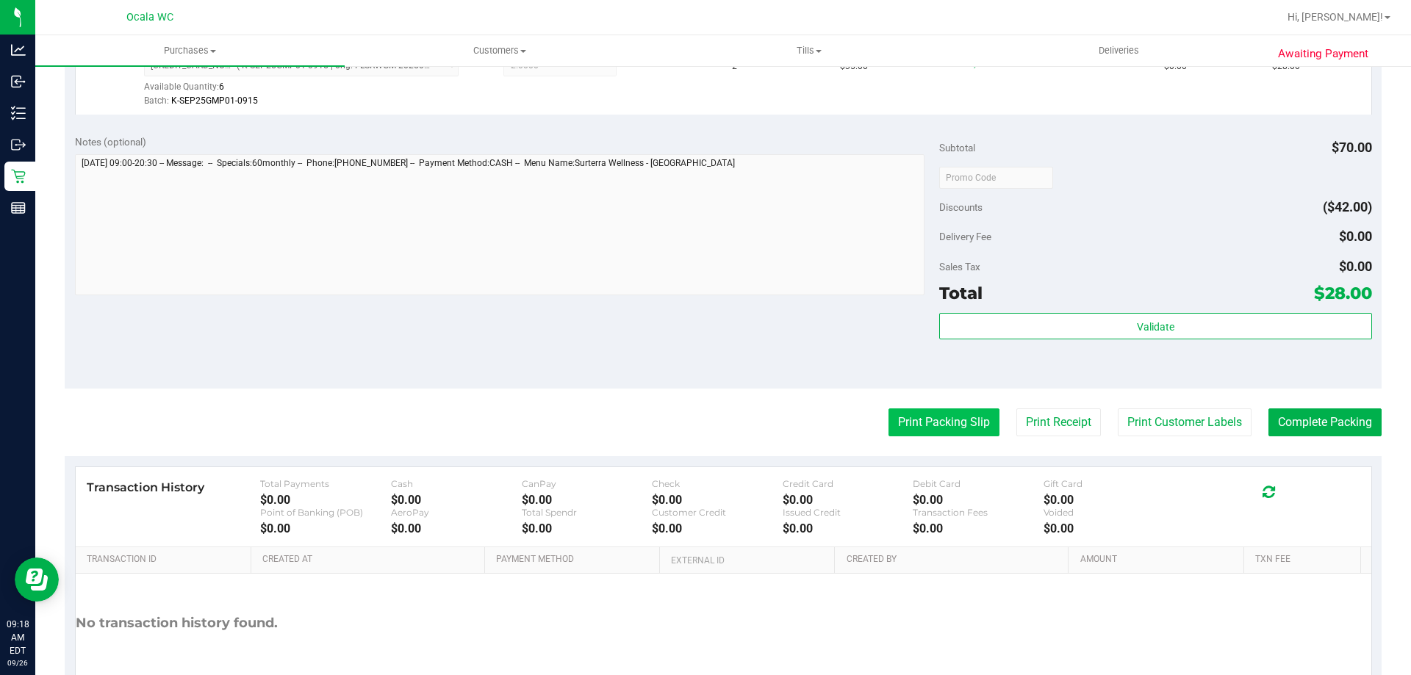
click at [911, 417] on button "Print Packing Slip" at bounding box center [943, 423] width 111 height 28
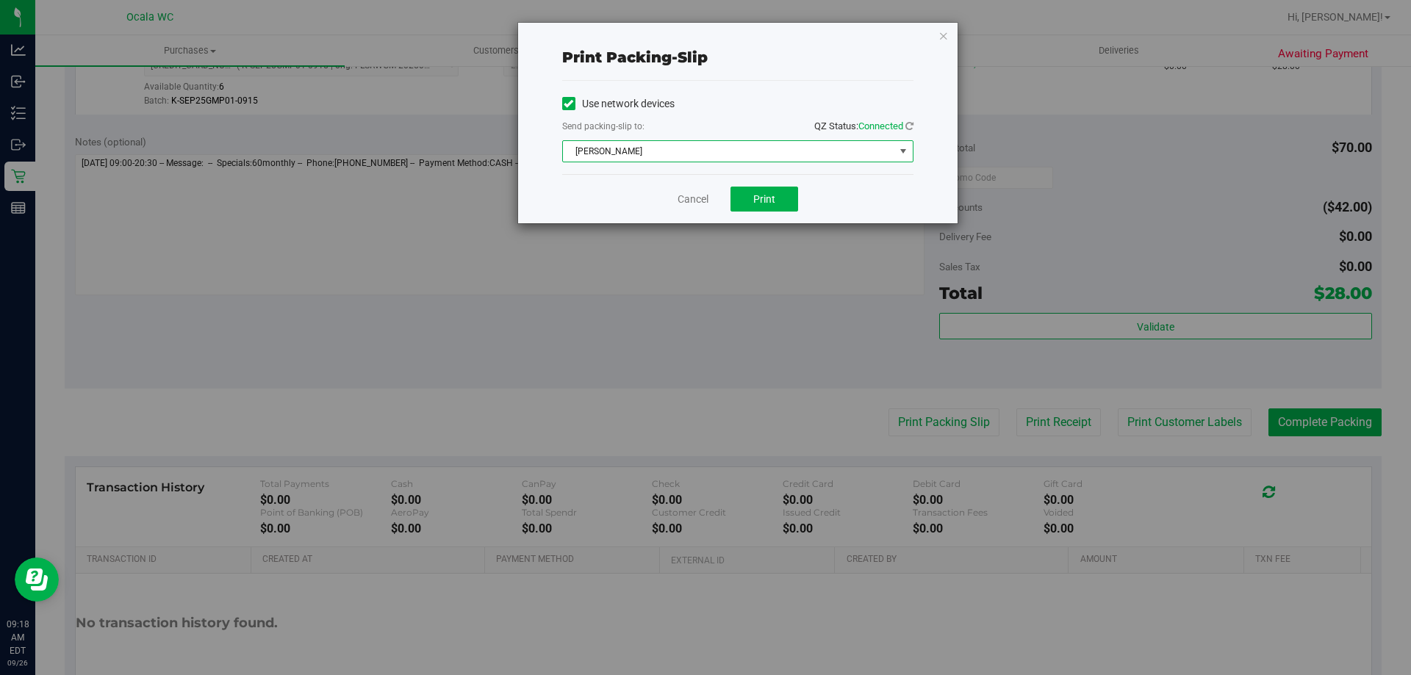
click at [794, 150] on span "[PERSON_NAME]" at bounding box center [728, 151] width 331 height 21
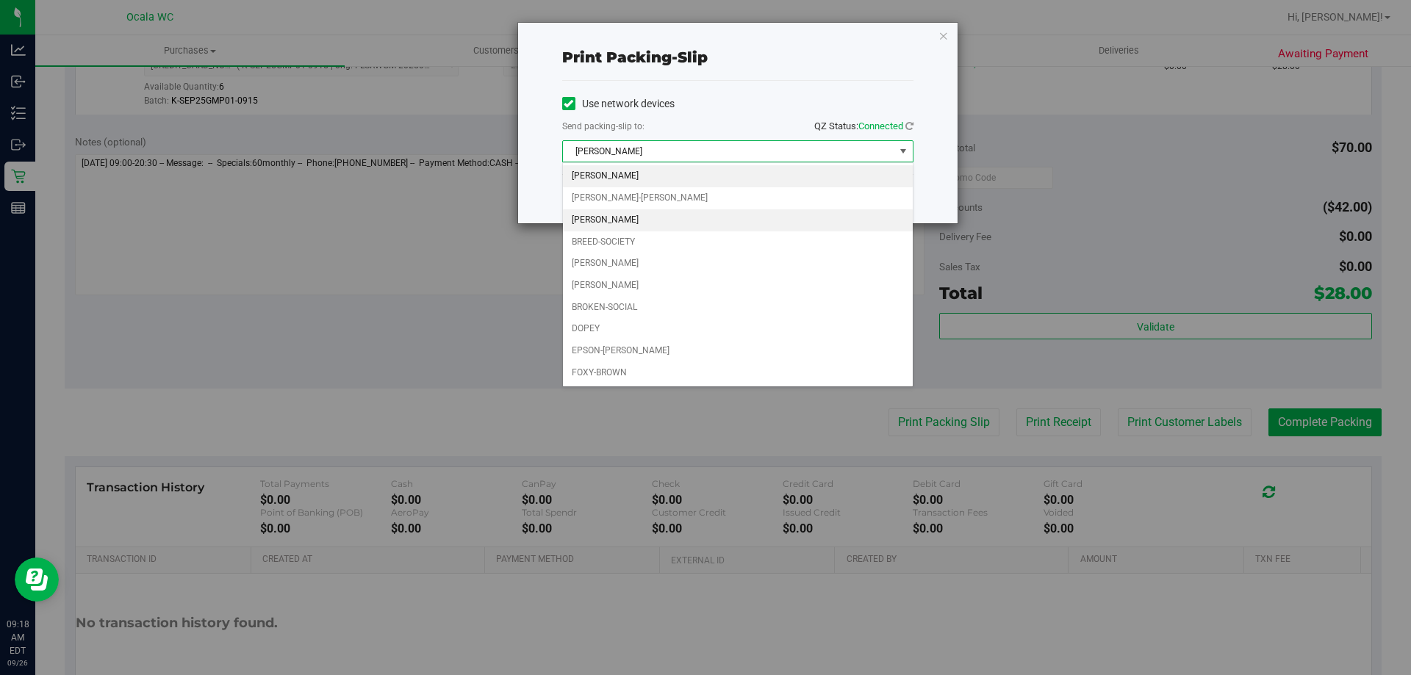
click at [624, 217] on li "[PERSON_NAME]" at bounding box center [738, 220] width 350 height 22
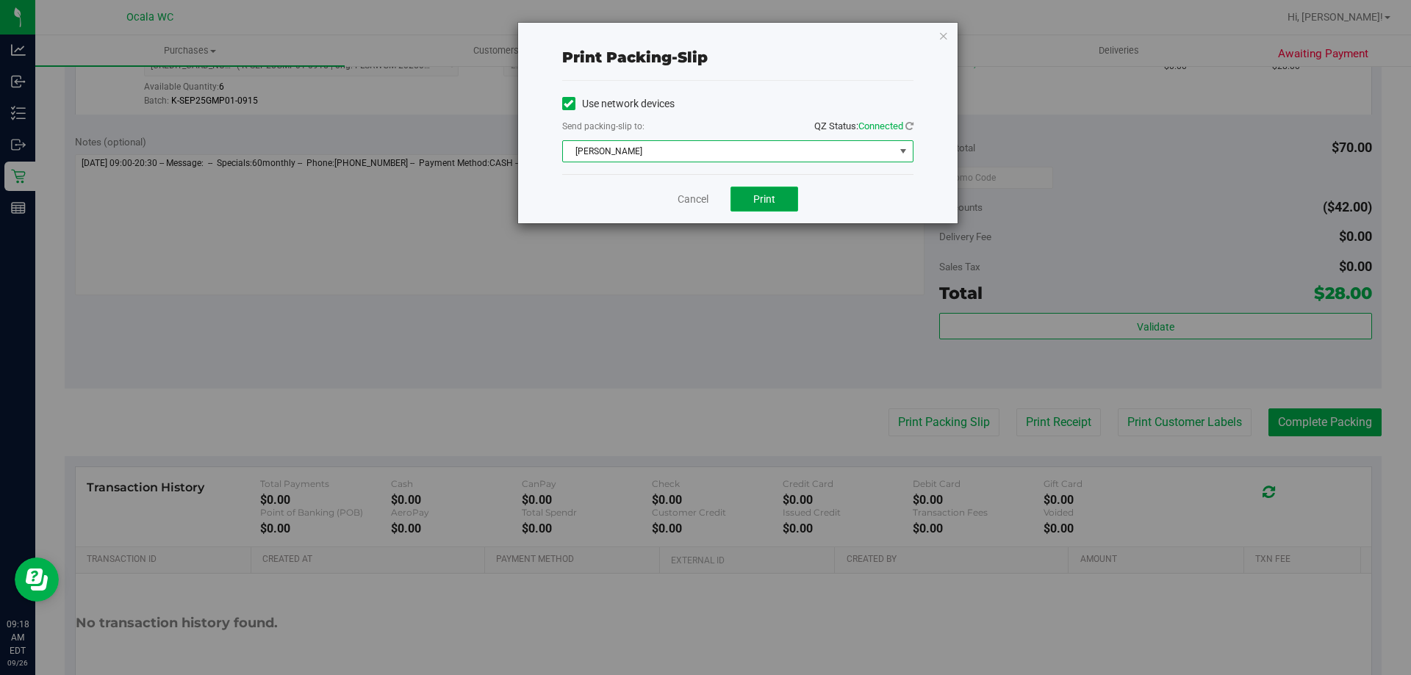
click at [759, 205] on button "Print" at bounding box center [764, 199] width 68 height 25
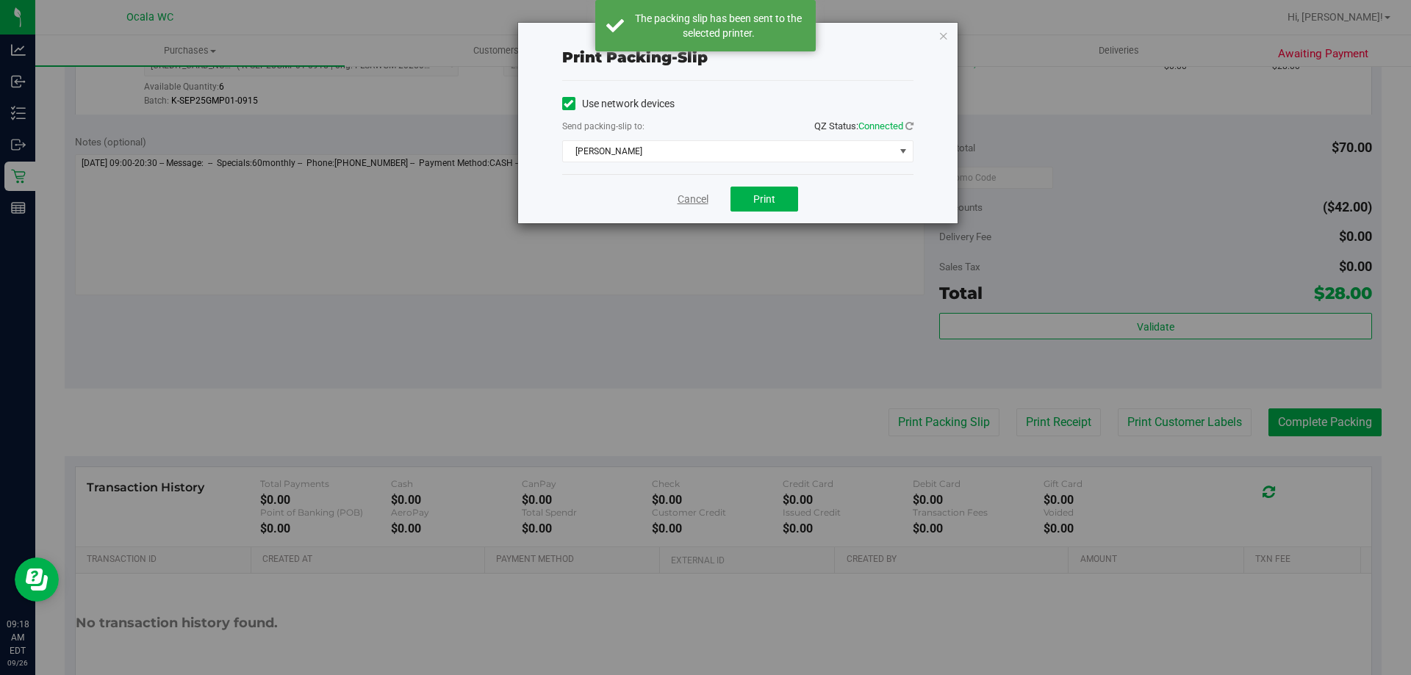
click at [694, 196] on link "Cancel" at bounding box center [692, 199] width 31 height 15
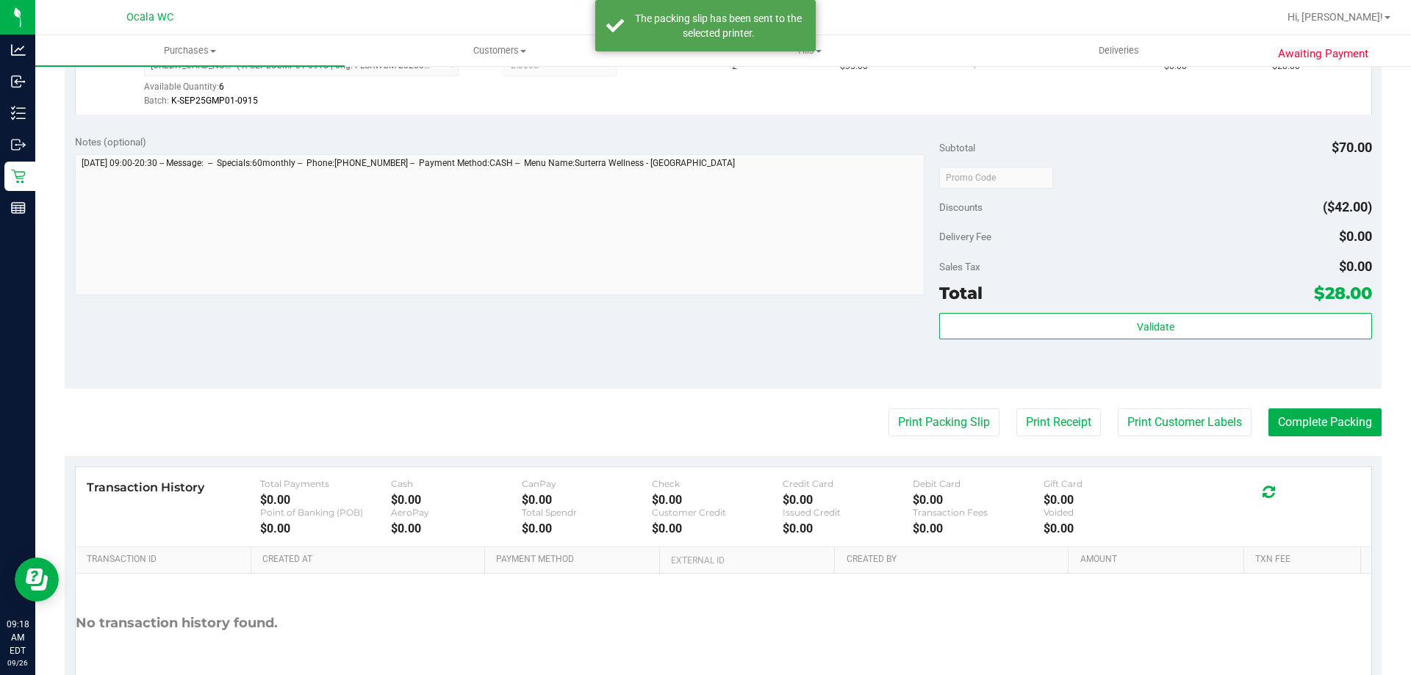
click at [744, 335] on div "Notes (optional) Subtotal $70.00 Discounts ($42.00) Delivery Fee $0.00 Sales Ta…" at bounding box center [723, 256] width 1317 height 265
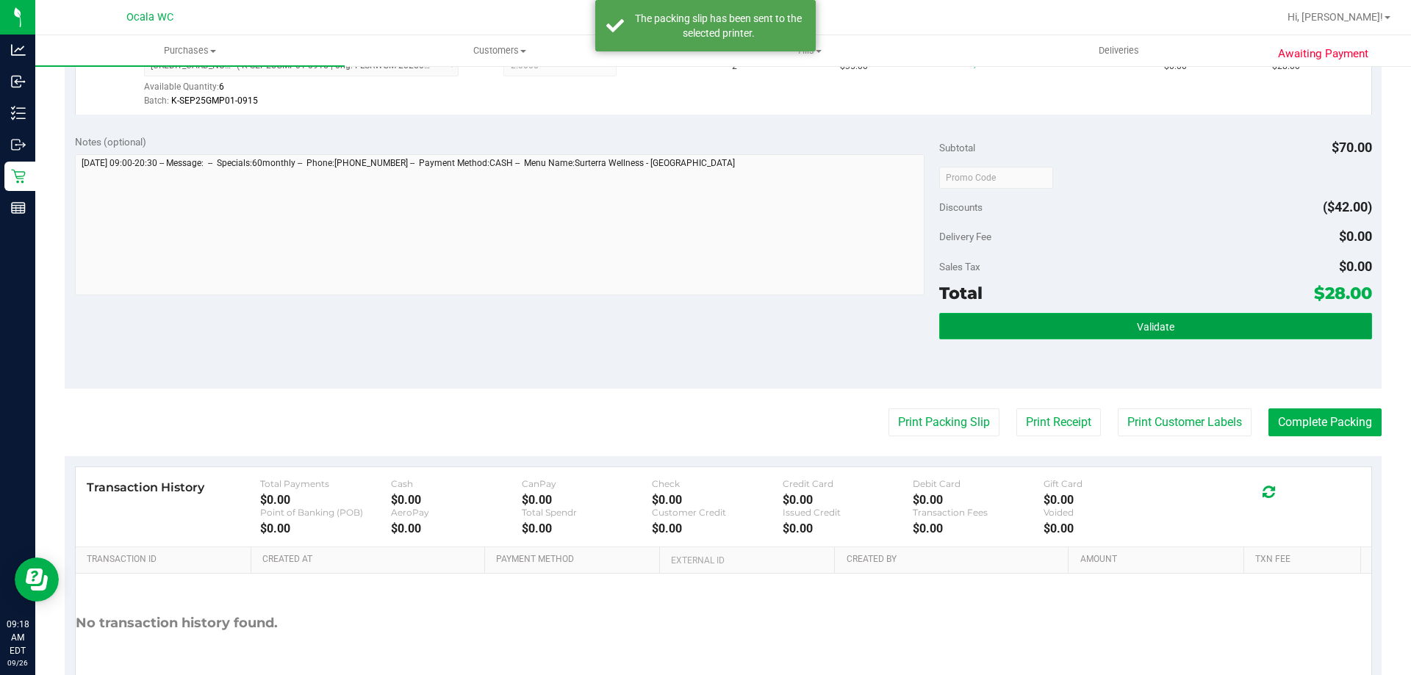
click at [1073, 323] on button "Validate" at bounding box center [1155, 326] width 432 height 26
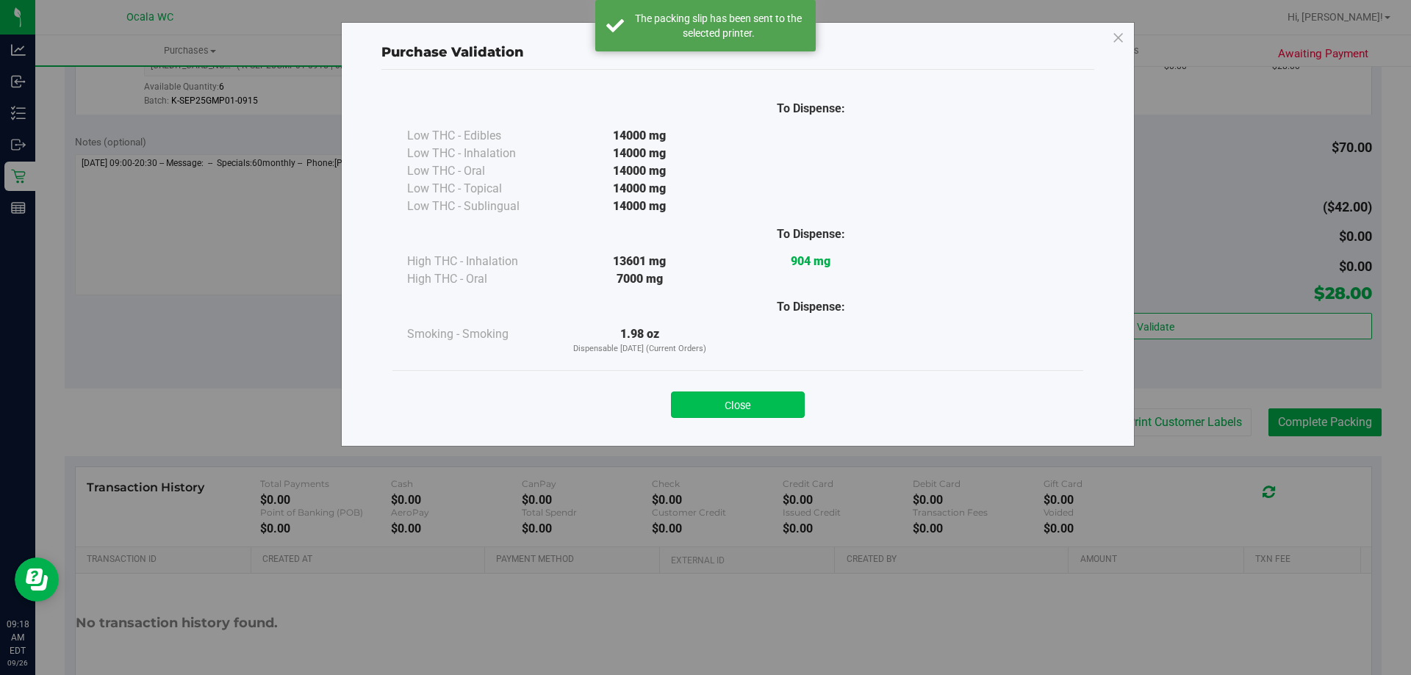
click at [712, 399] on button "Close" at bounding box center [738, 405] width 134 height 26
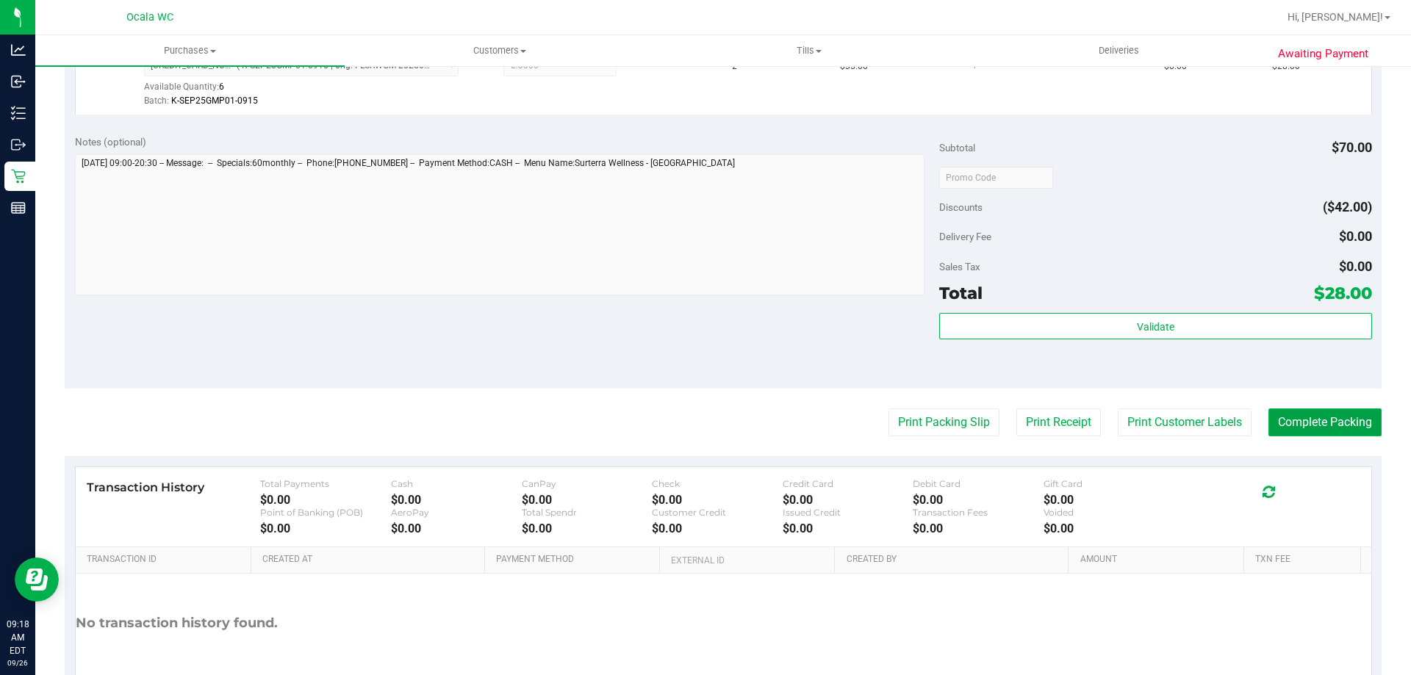
click at [1310, 419] on button "Complete Packing" at bounding box center [1324, 423] width 113 height 28
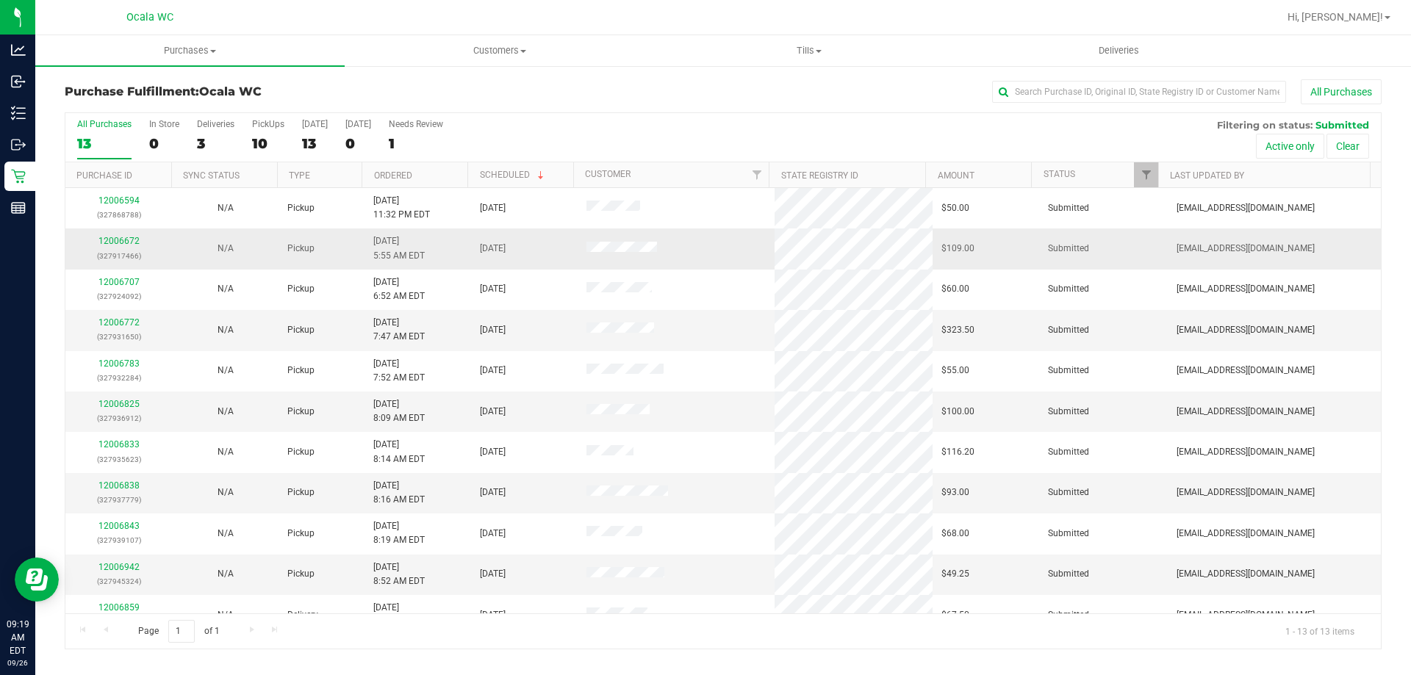
click at [118, 232] on td "12006672 (327917466)" at bounding box center [118, 248] width 107 height 40
click at [123, 240] on link "12006672" at bounding box center [118, 241] width 41 height 10
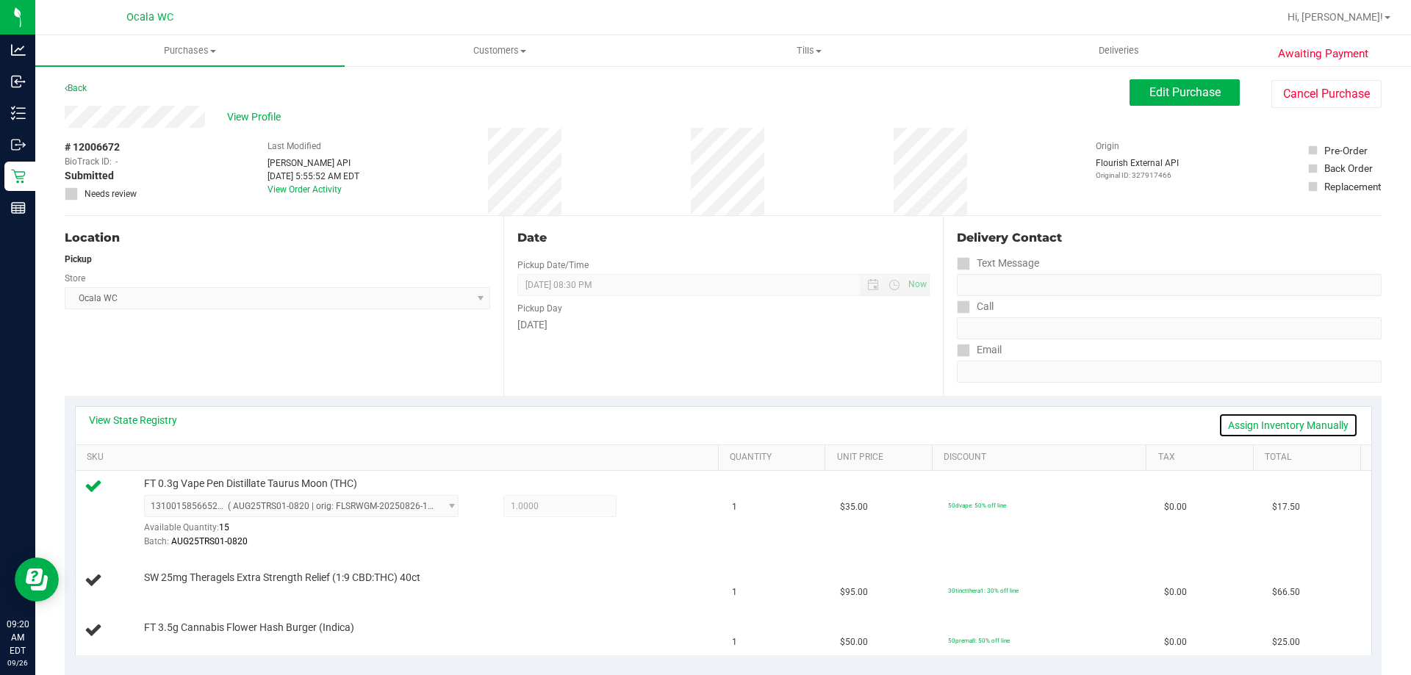
click at [1296, 425] on link "Assign Inventory Manually" at bounding box center [1288, 425] width 140 height 25
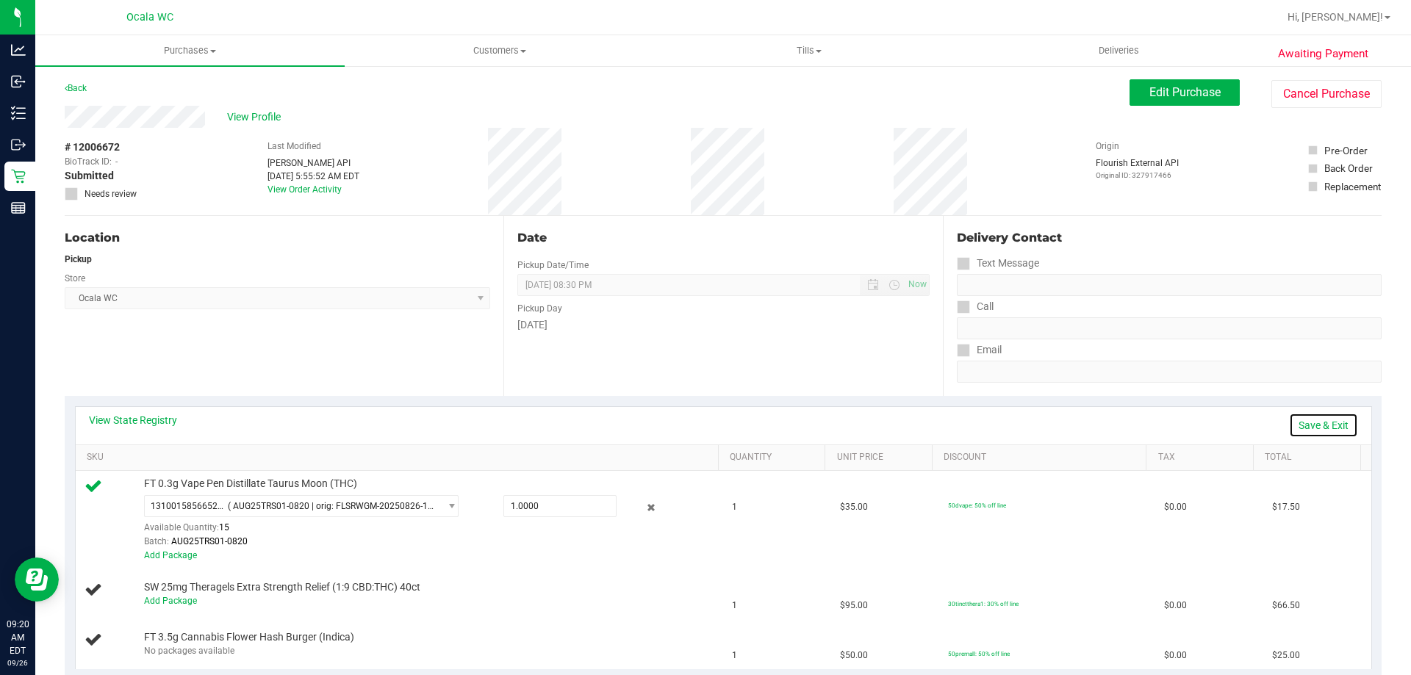
click at [1296, 425] on link "Save & Exit" at bounding box center [1323, 425] width 69 height 25
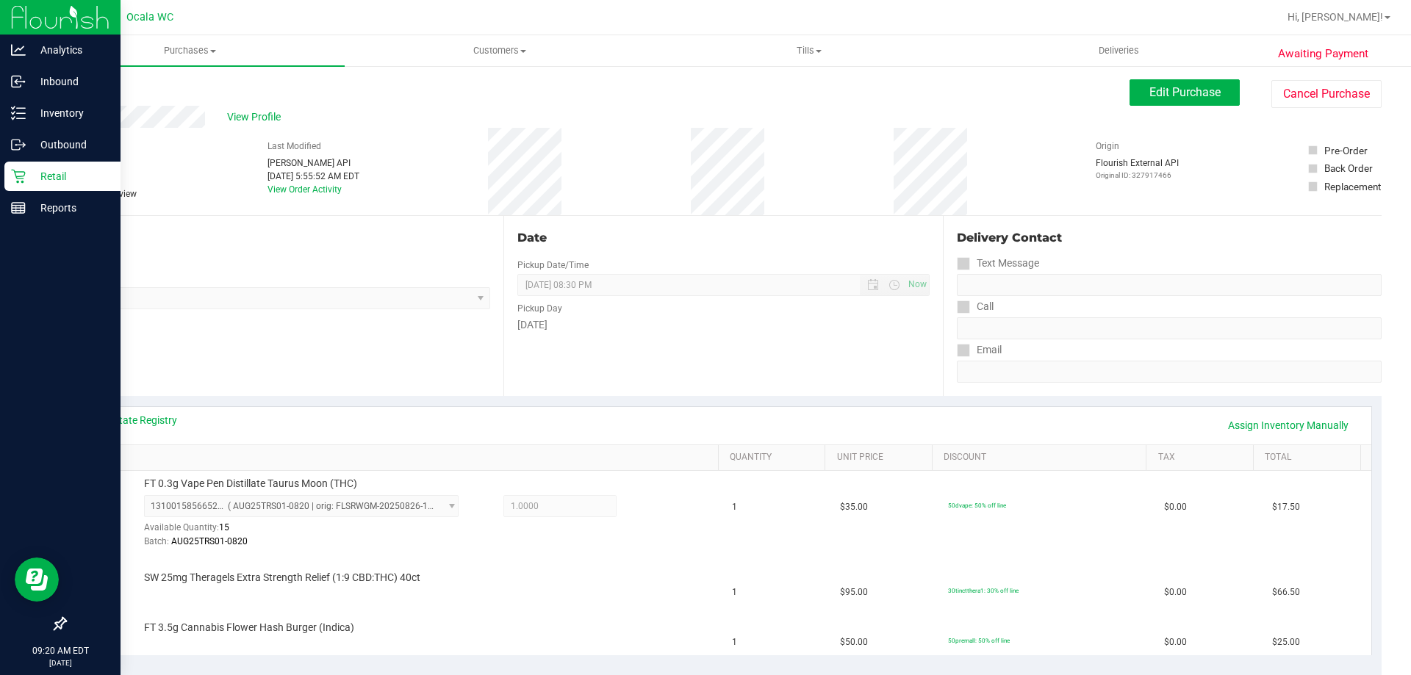
click at [32, 173] on p "Retail" at bounding box center [70, 177] width 88 height 18
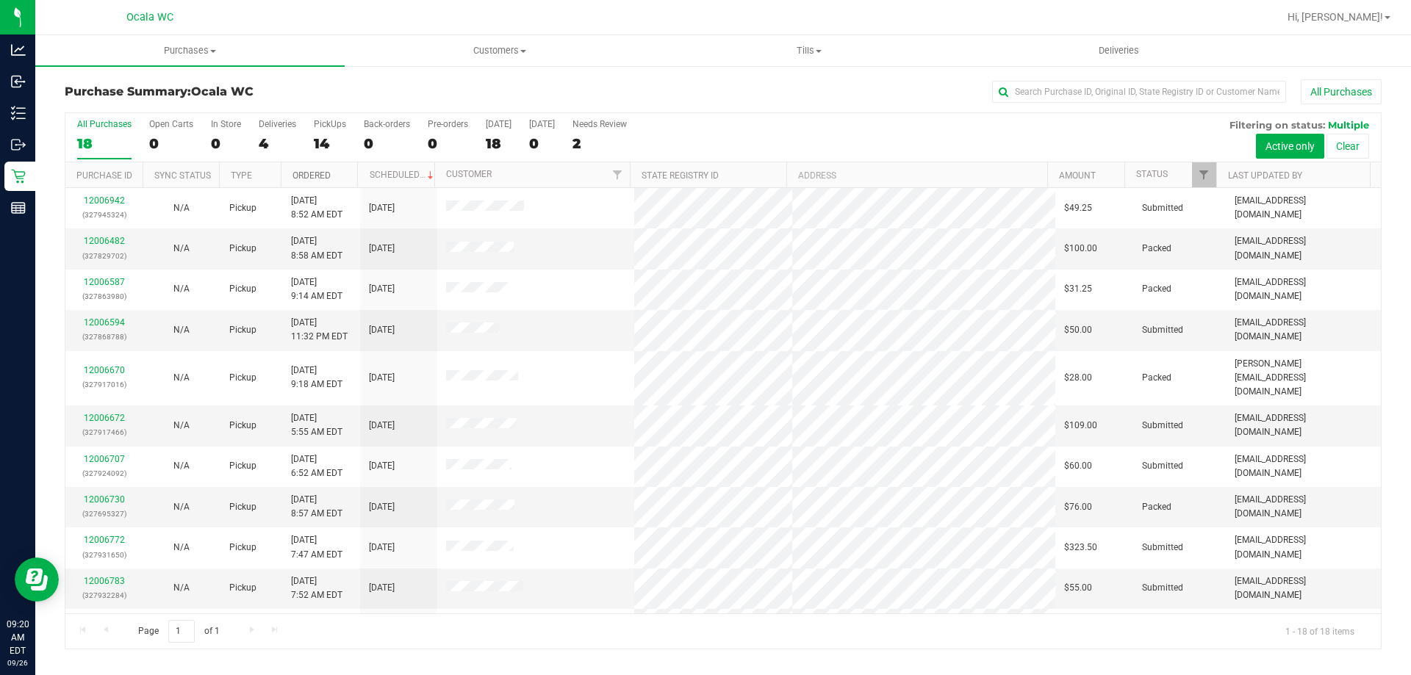
click at [311, 177] on link "Ordered" at bounding box center [311, 175] width 38 height 10
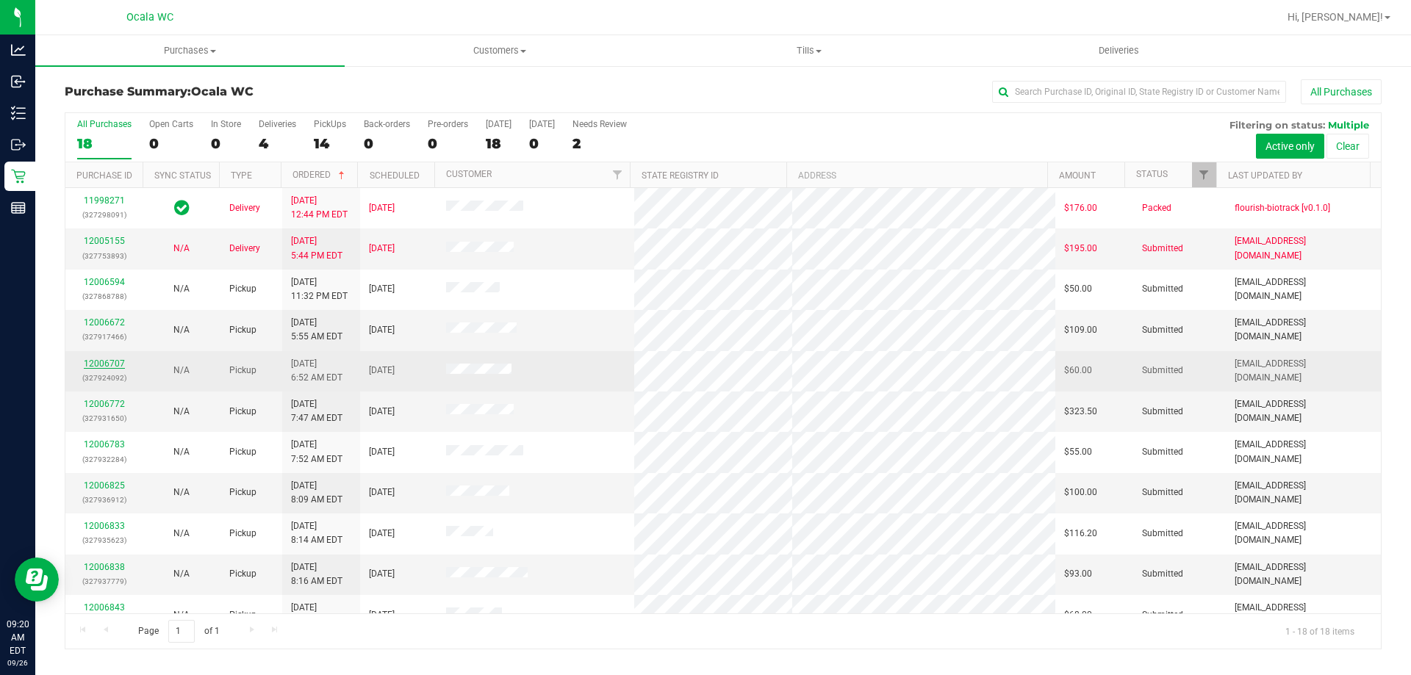
click at [111, 368] on link "12006707" at bounding box center [104, 364] width 41 height 10
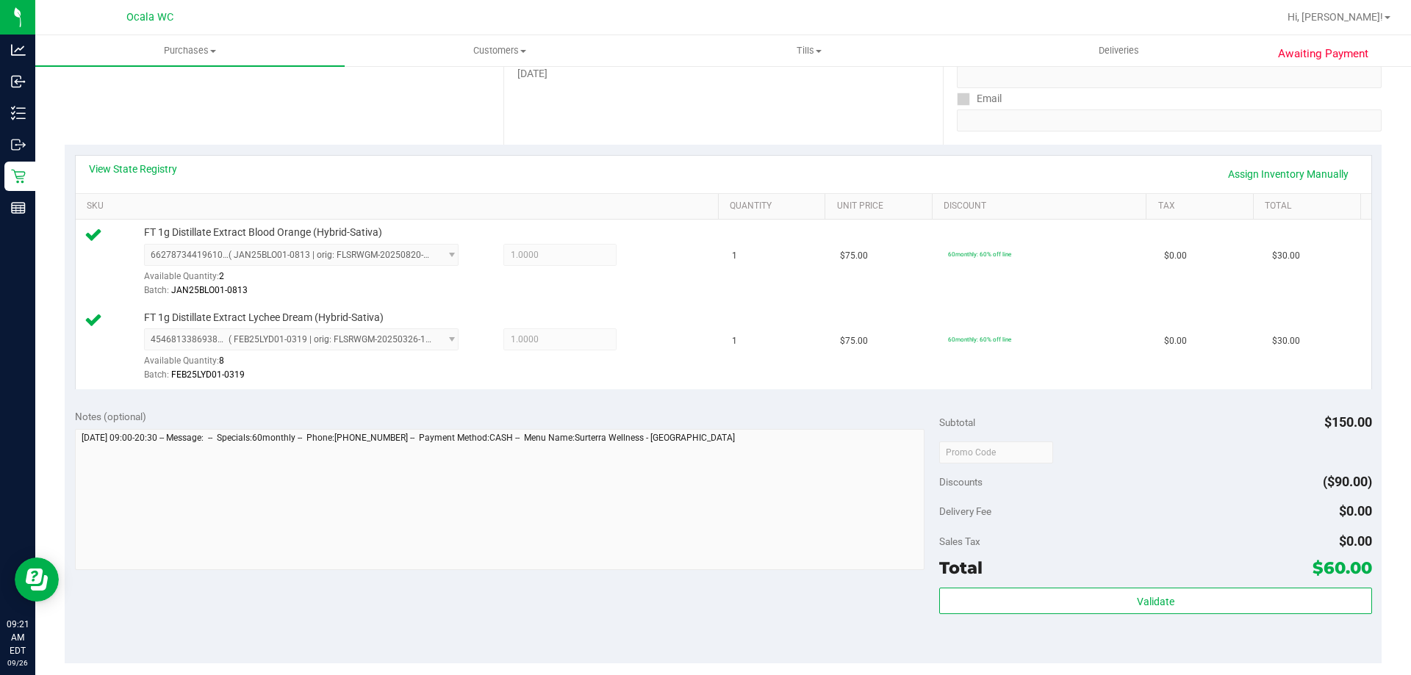
scroll to position [294, 0]
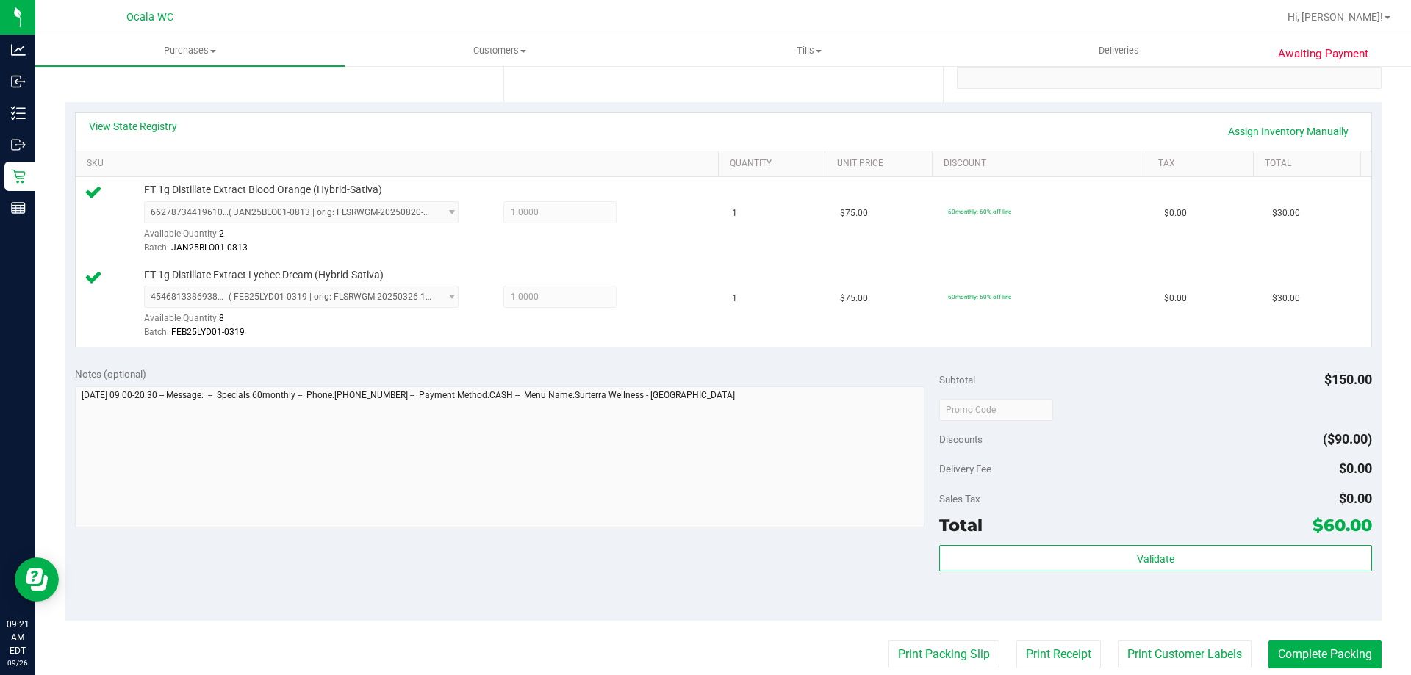
click at [1220, 404] on div at bounding box center [1155, 409] width 432 height 26
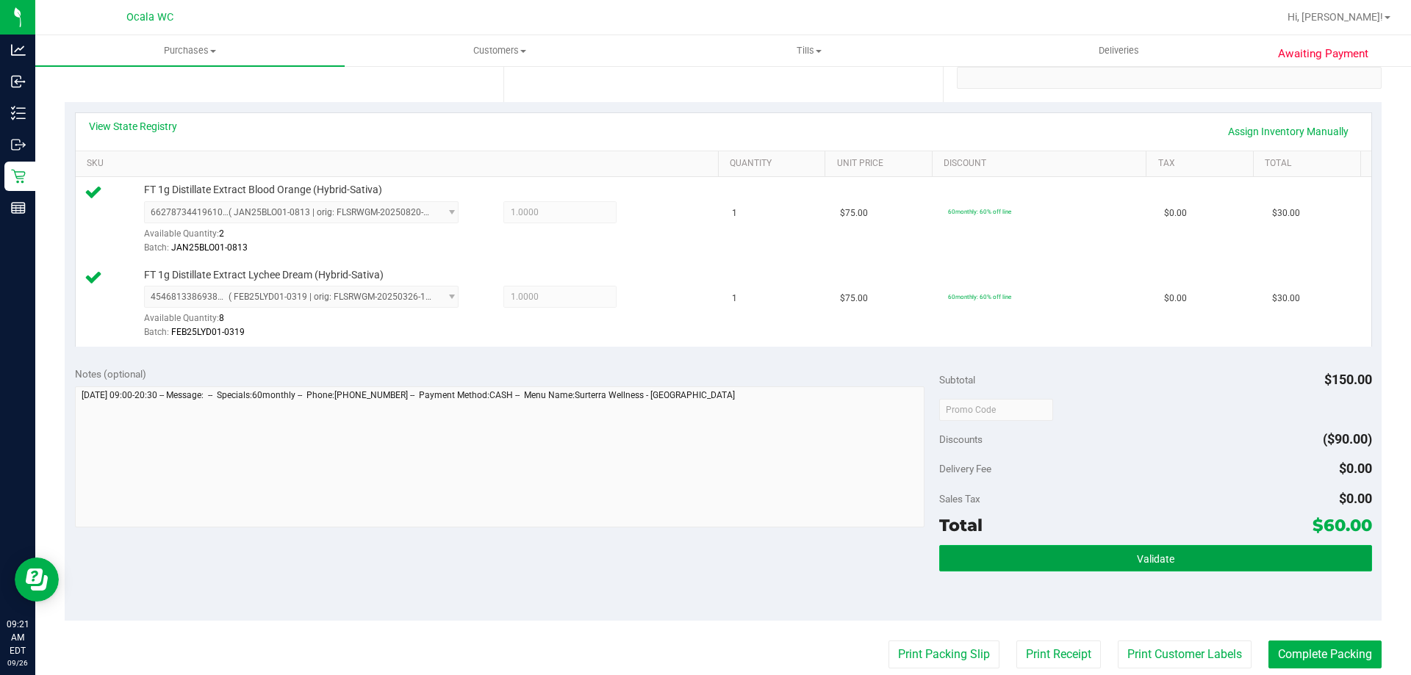
click at [1156, 554] on span "Validate" at bounding box center [1155, 559] width 37 height 12
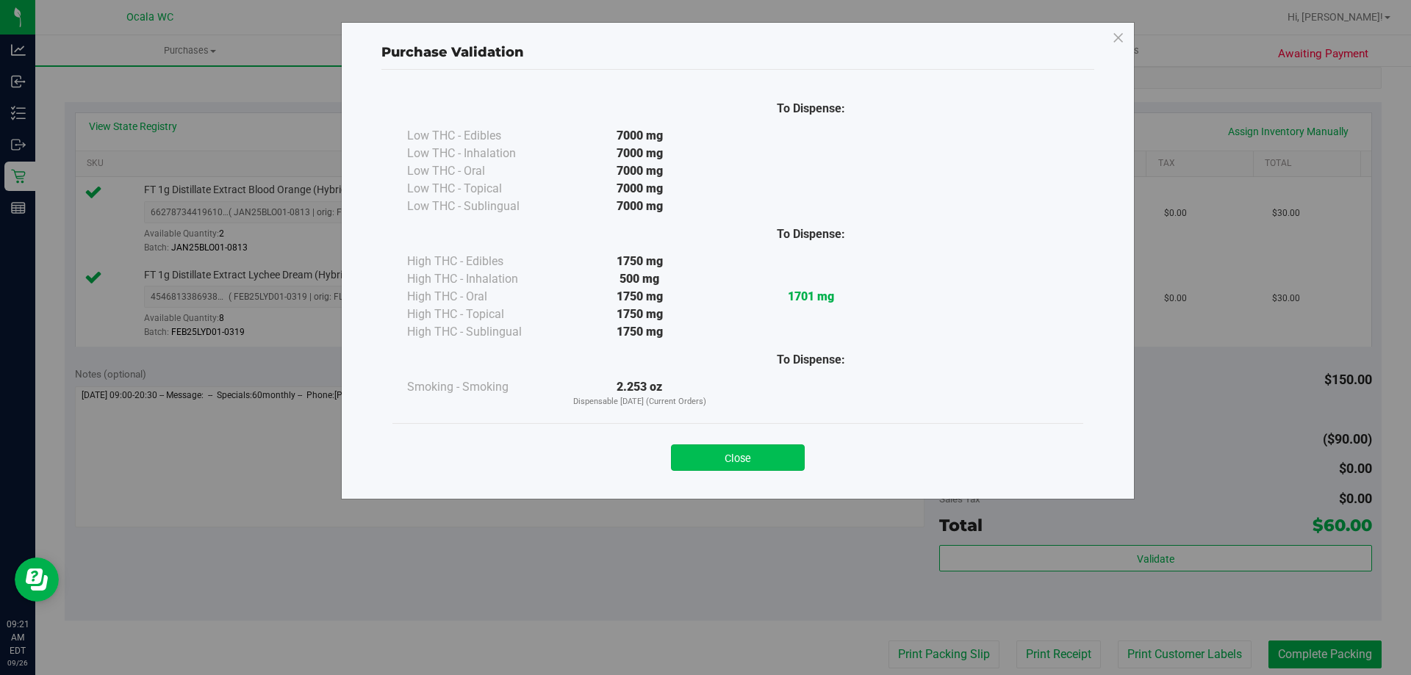
click at [763, 457] on button "Close" at bounding box center [738, 458] width 134 height 26
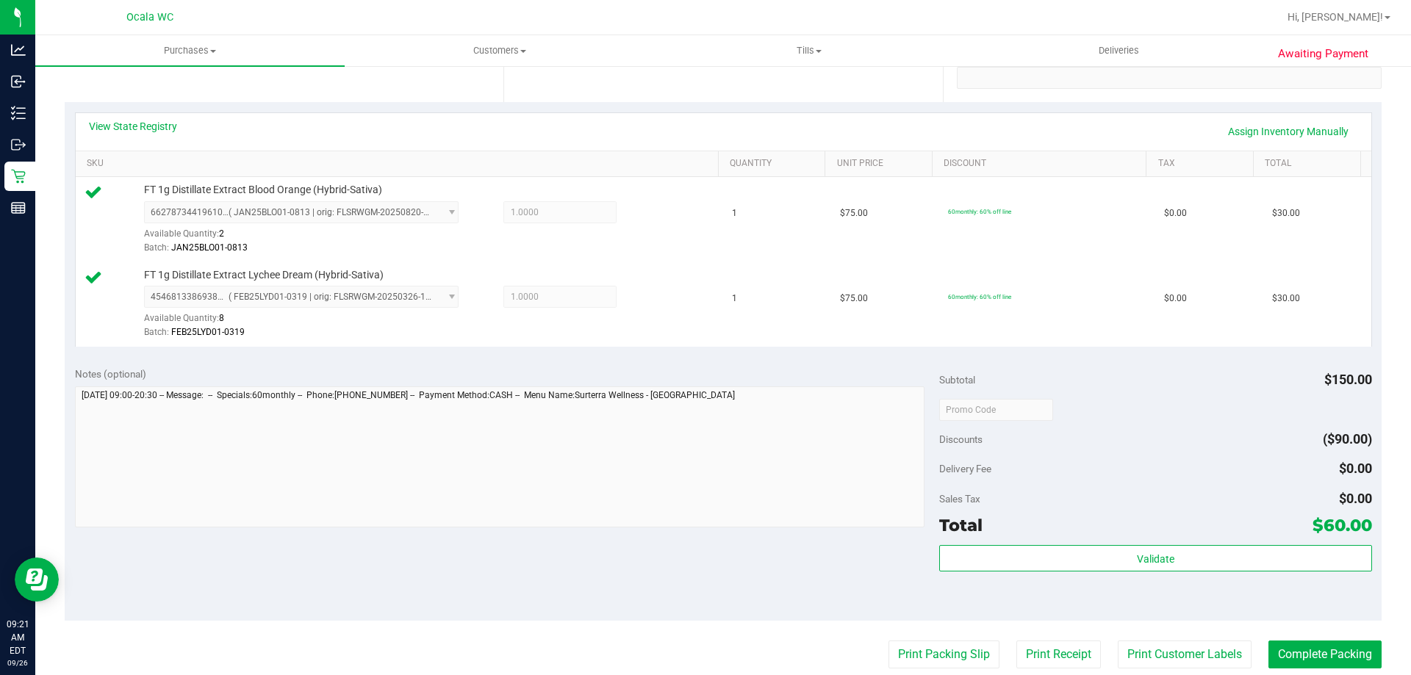
click at [1079, 403] on div at bounding box center [1155, 409] width 432 height 26
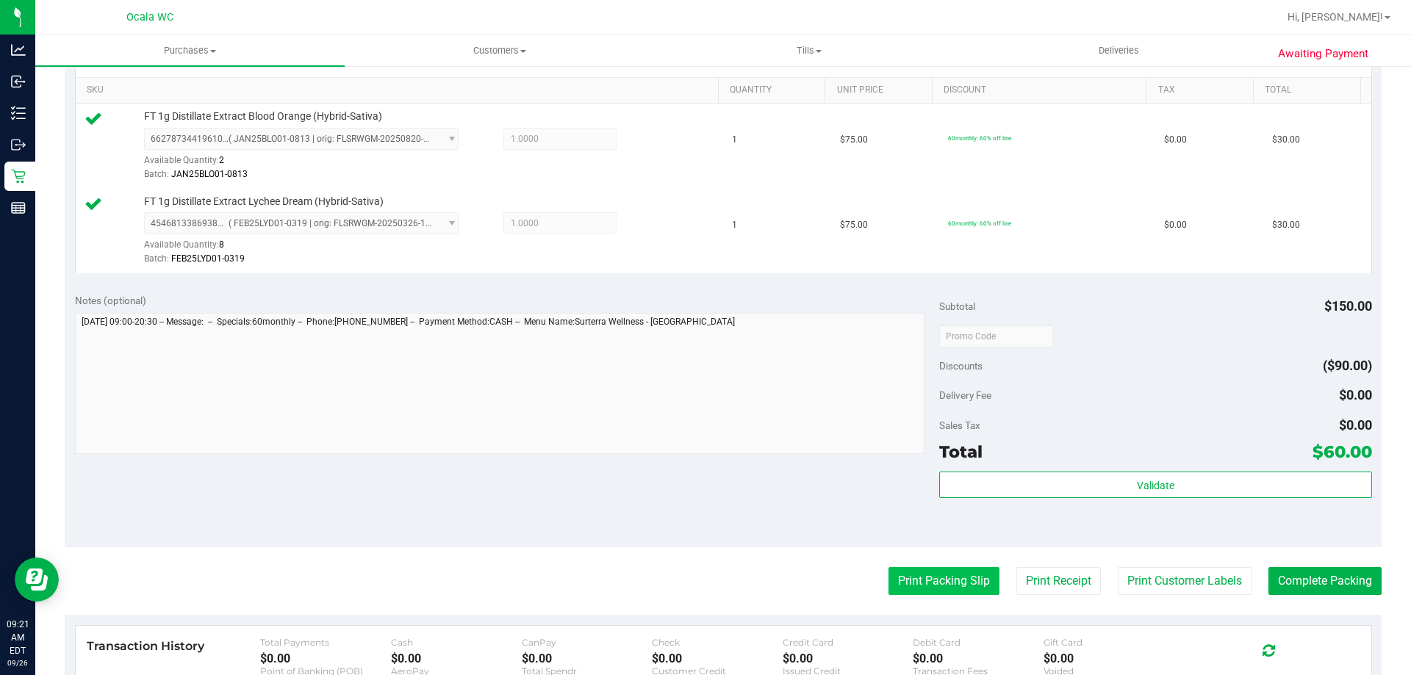
click at [947, 579] on button "Print Packing Slip" at bounding box center [943, 581] width 111 height 28
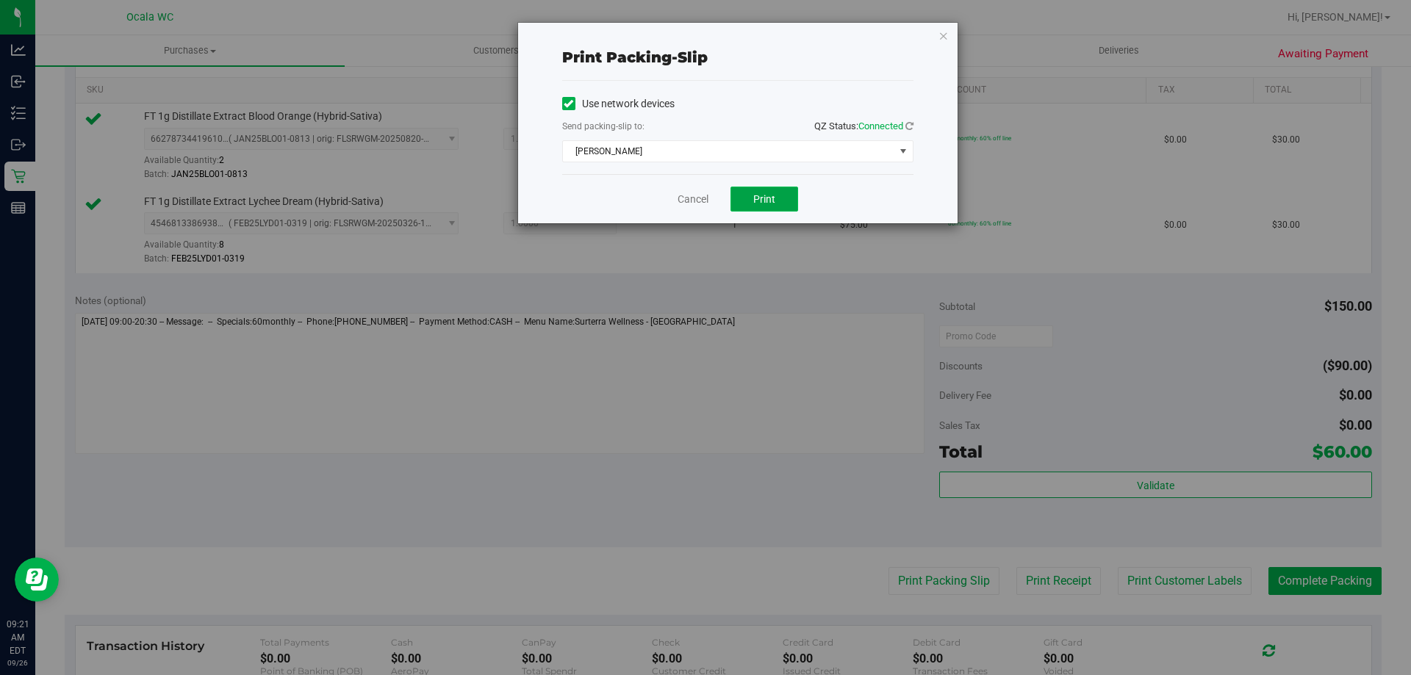
click at [759, 202] on span "Print" at bounding box center [764, 199] width 22 height 12
click at [678, 197] on link "Cancel" at bounding box center [686, 199] width 31 height 15
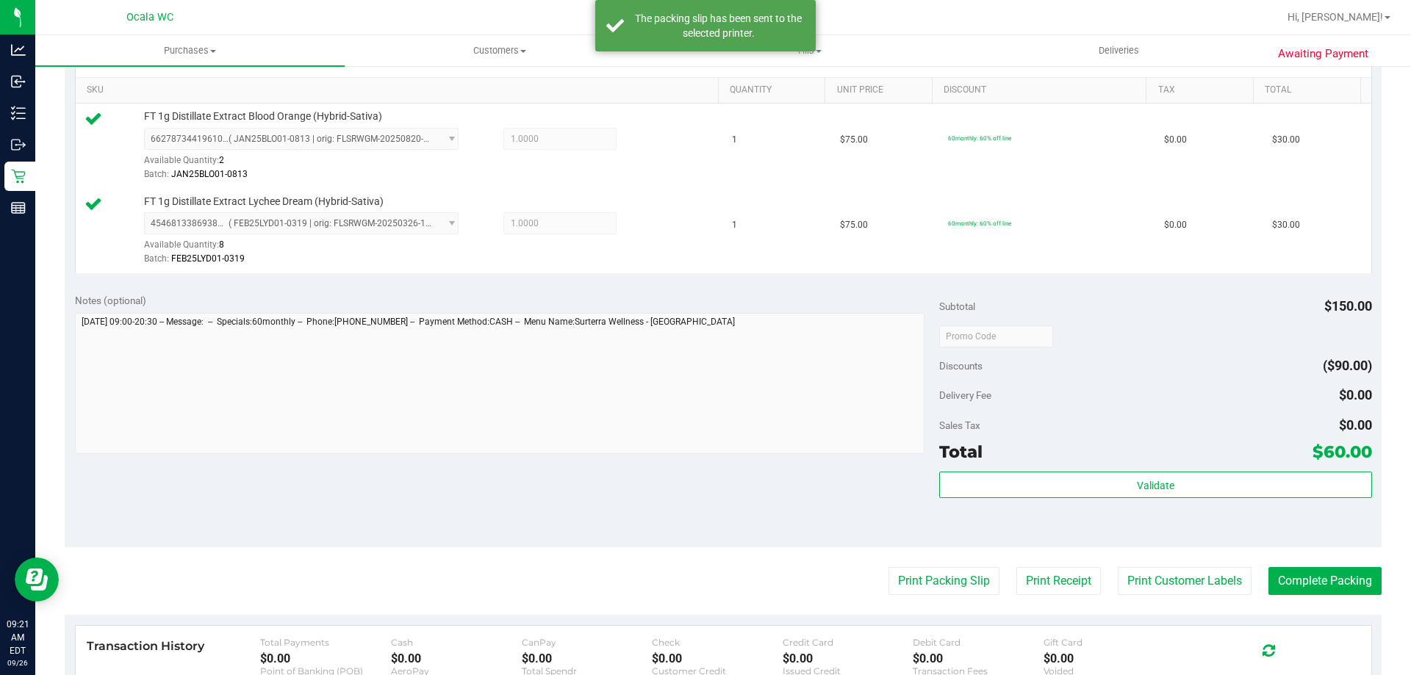
click at [1114, 370] on div "Discounts ($90.00)" at bounding box center [1155, 366] width 432 height 26
click at [1015, 522] on div "Validate" at bounding box center [1155, 505] width 432 height 66
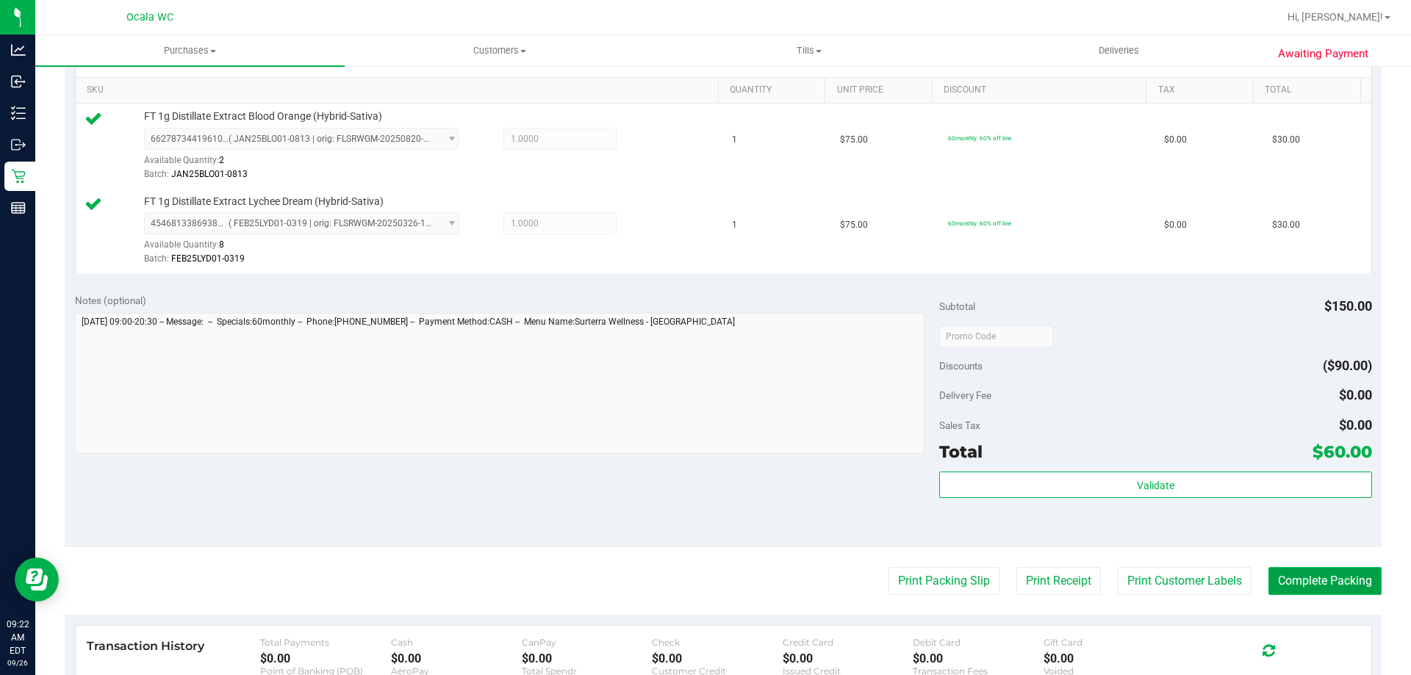
click at [1292, 586] on button "Complete Packing" at bounding box center [1324, 581] width 113 height 28
click at [1285, 585] on button "Complete Packing" at bounding box center [1318, 581] width 125 height 28
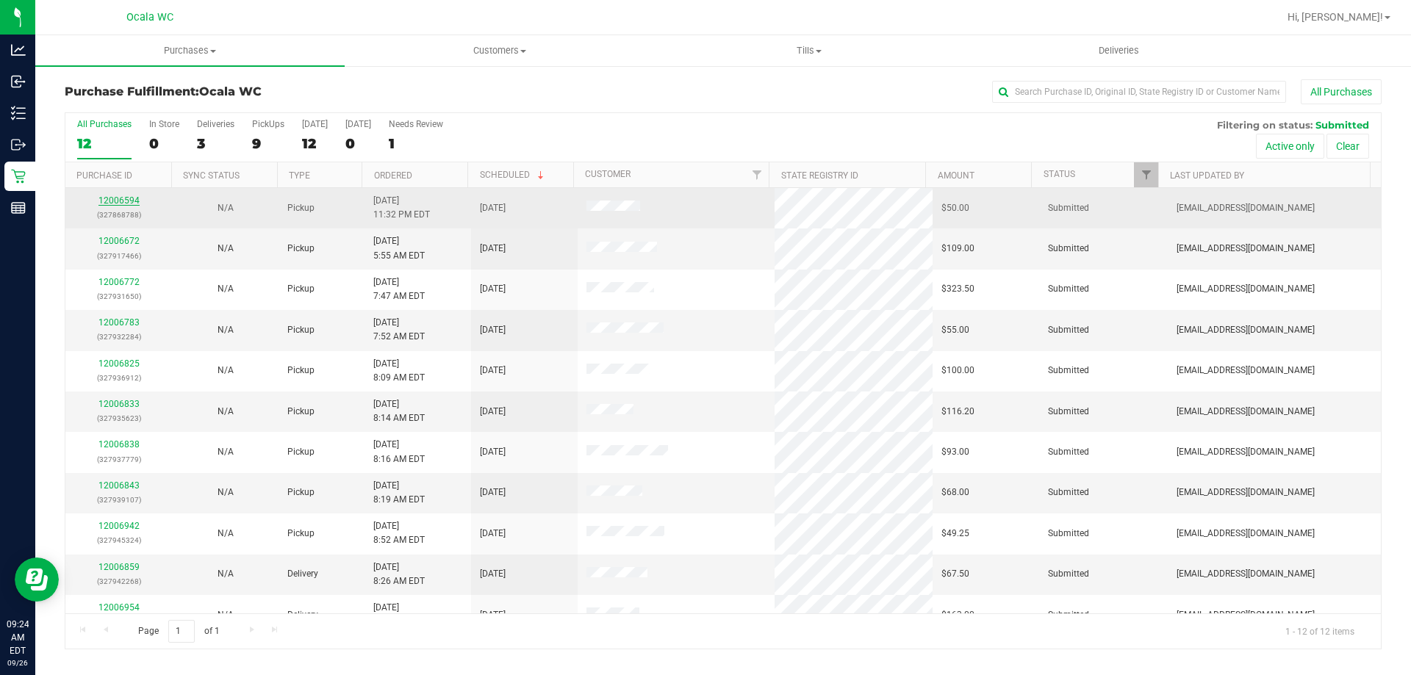
click at [118, 202] on link "12006594" at bounding box center [118, 200] width 41 height 10
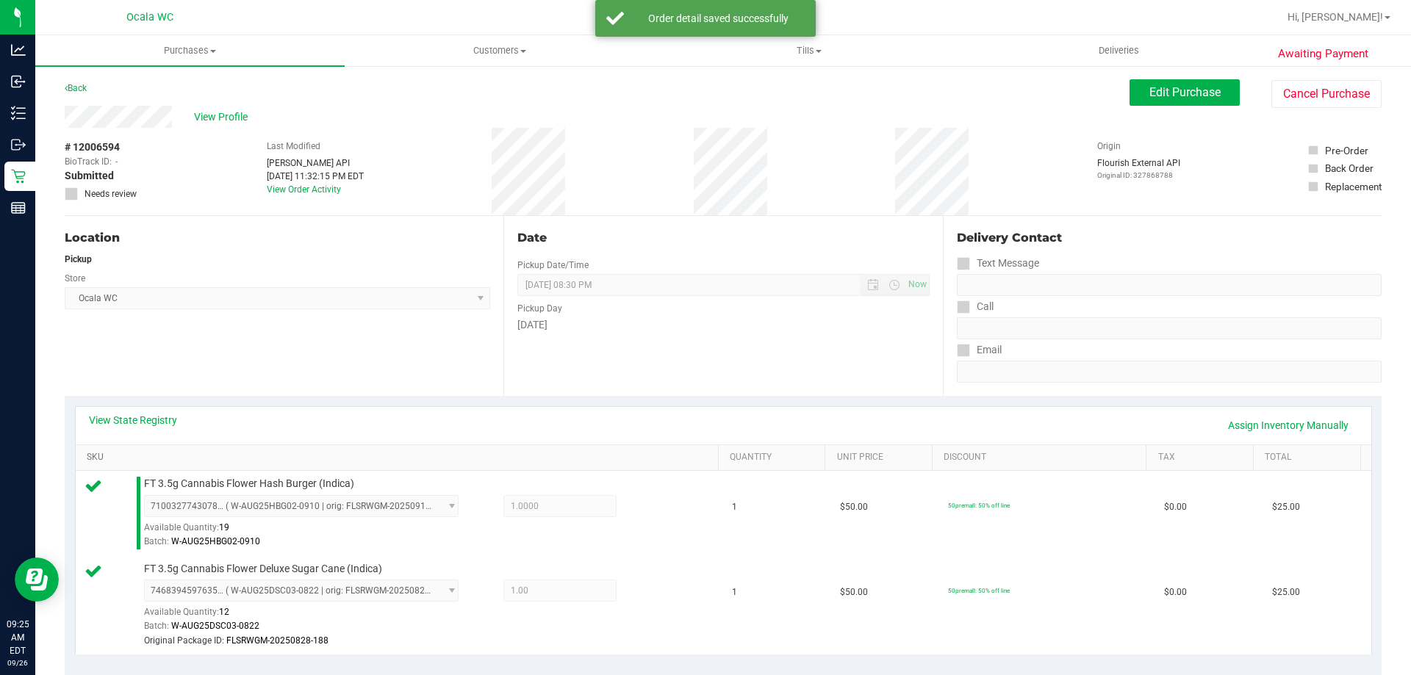
click at [642, 456] on link "SKU" at bounding box center [399, 458] width 625 height 12
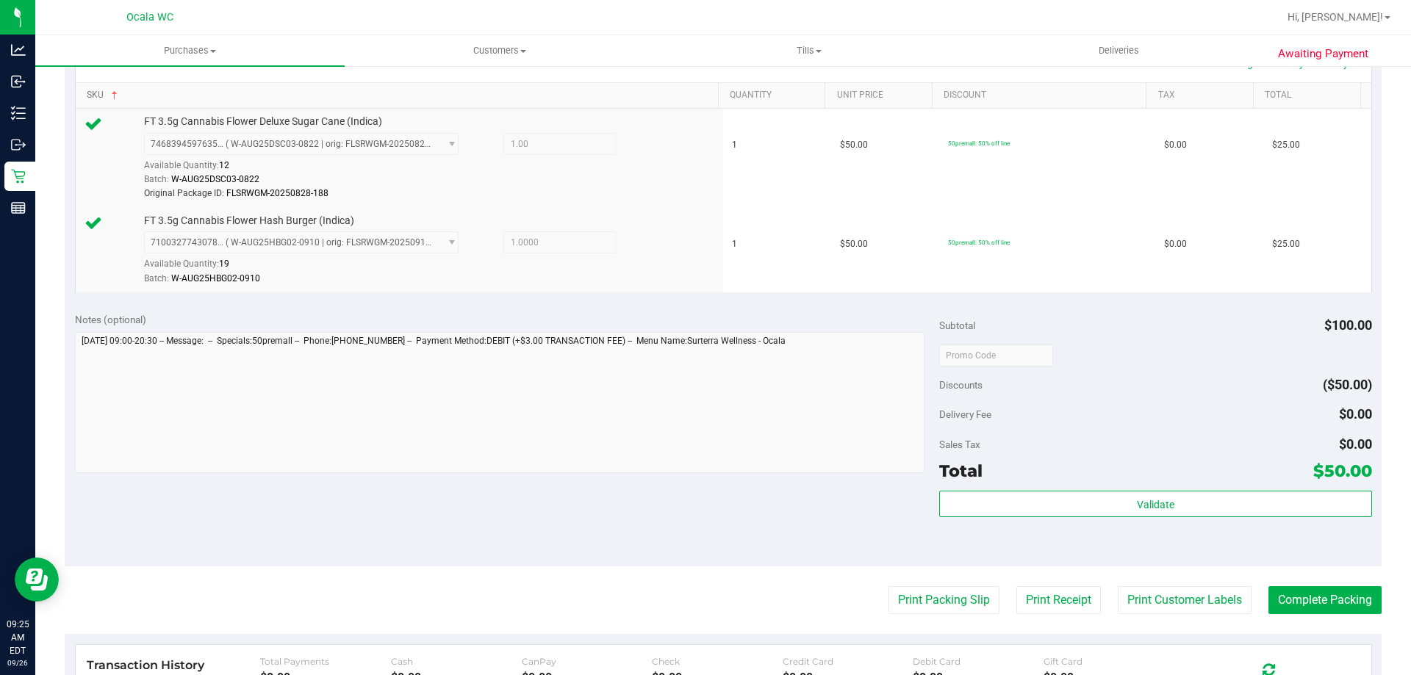
scroll to position [509, 0]
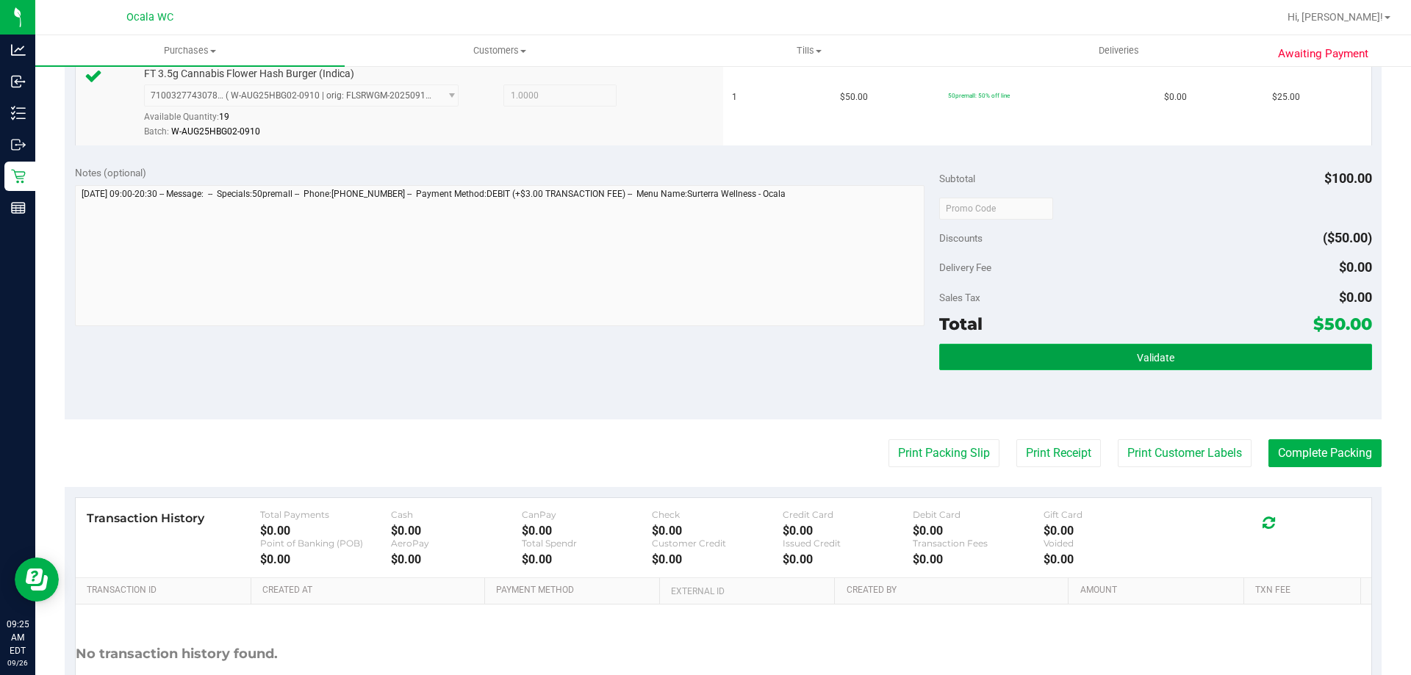
click at [1126, 356] on button "Validate" at bounding box center [1155, 357] width 432 height 26
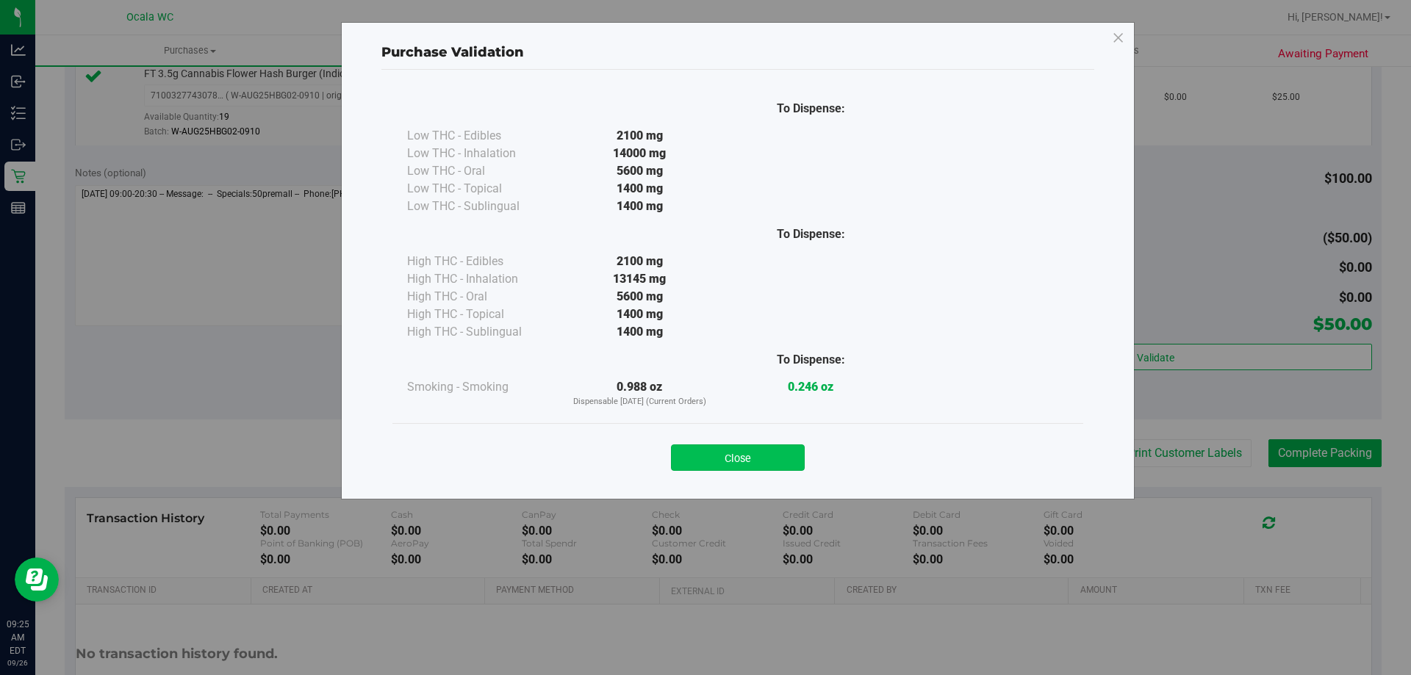
click at [736, 458] on button "Close" at bounding box center [738, 458] width 134 height 26
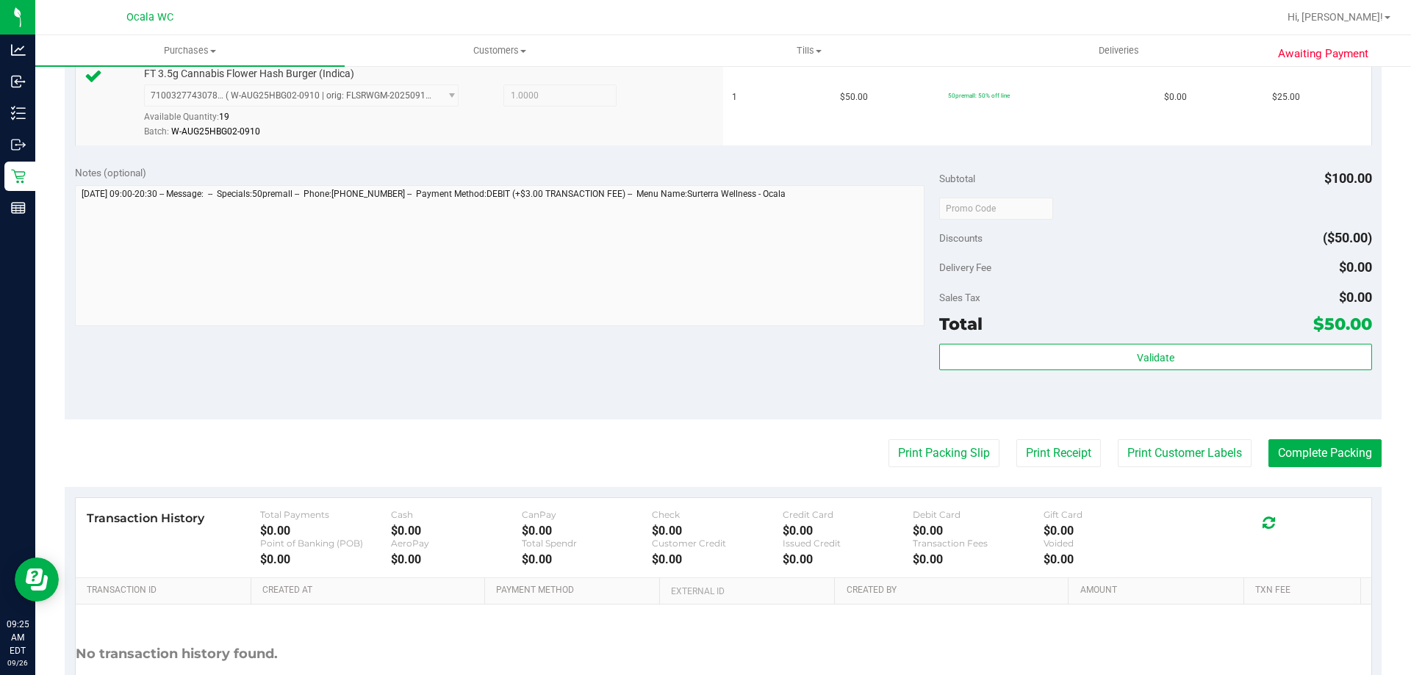
click at [1131, 251] on div "Discounts ($50.00)" at bounding box center [1155, 238] width 432 height 26
click at [956, 442] on button "Print Packing Slip" at bounding box center [943, 453] width 111 height 28
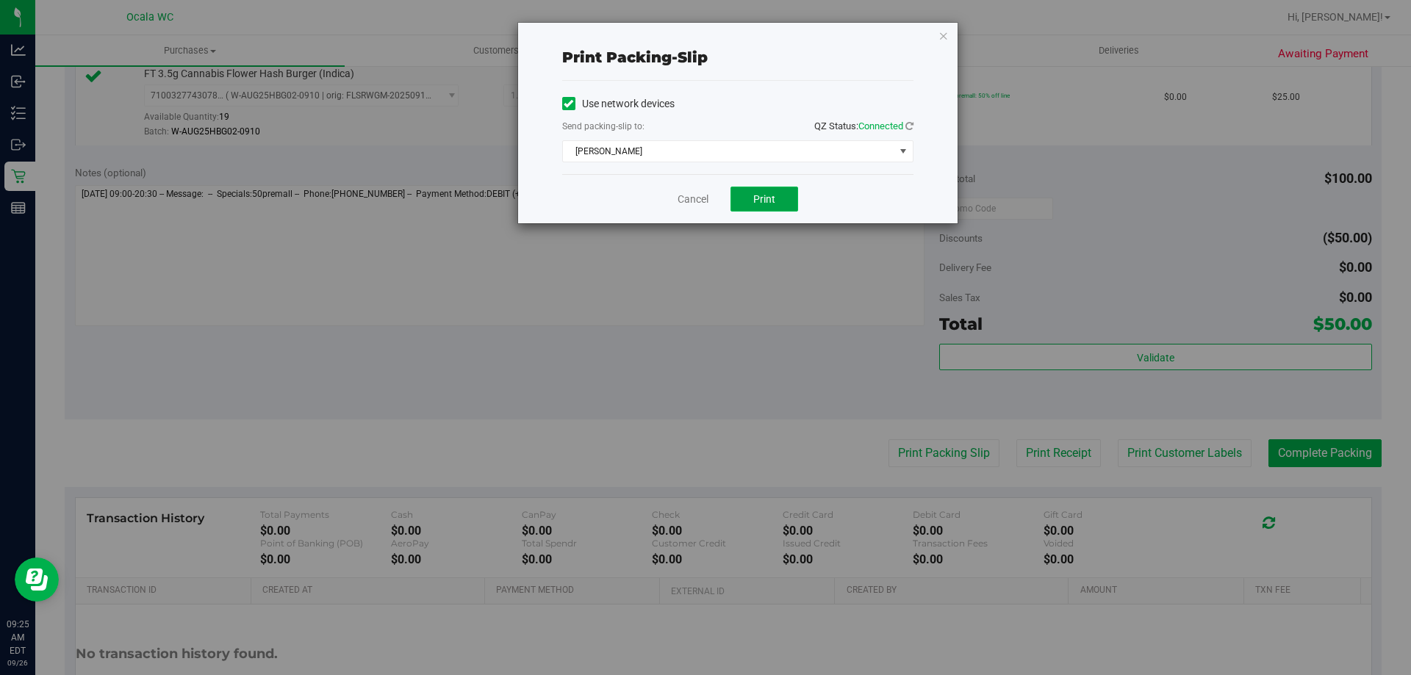
click at [762, 192] on button "Print" at bounding box center [764, 199] width 68 height 25
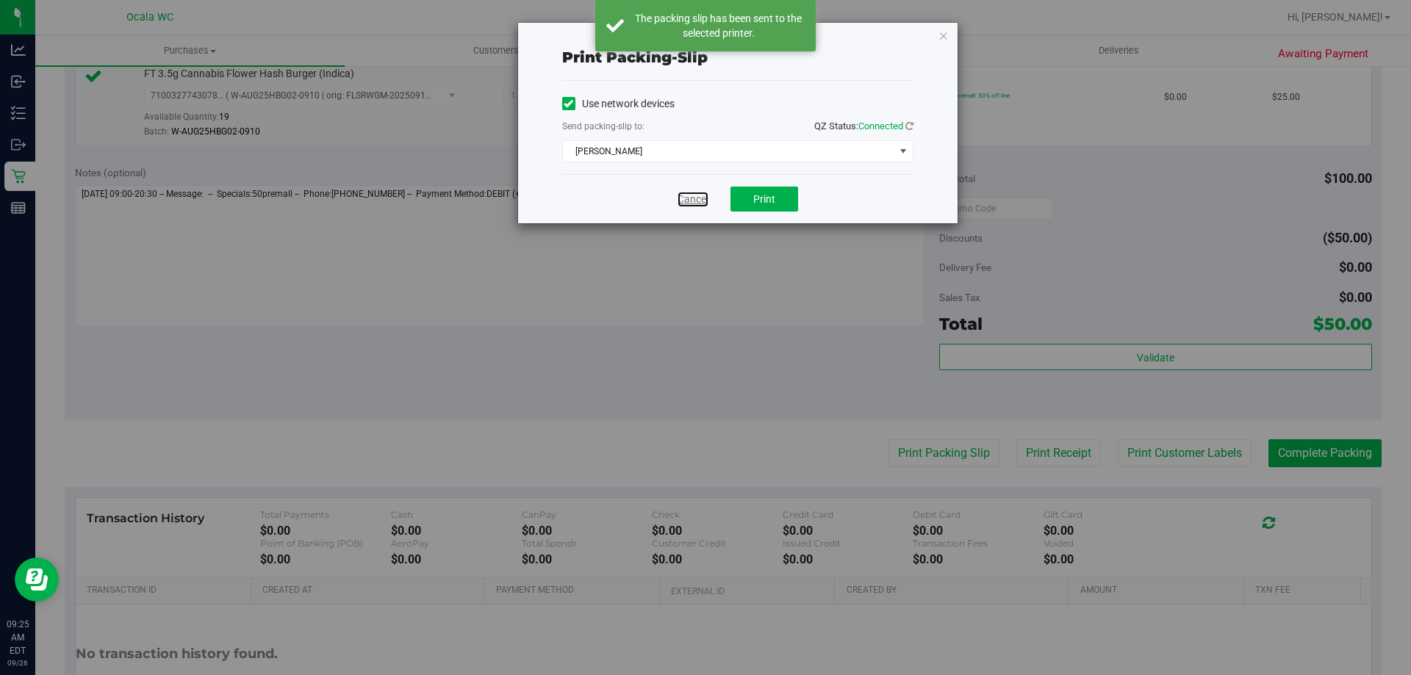
click at [699, 197] on link "Cancel" at bounding box center [692, 199] width 31 height 15
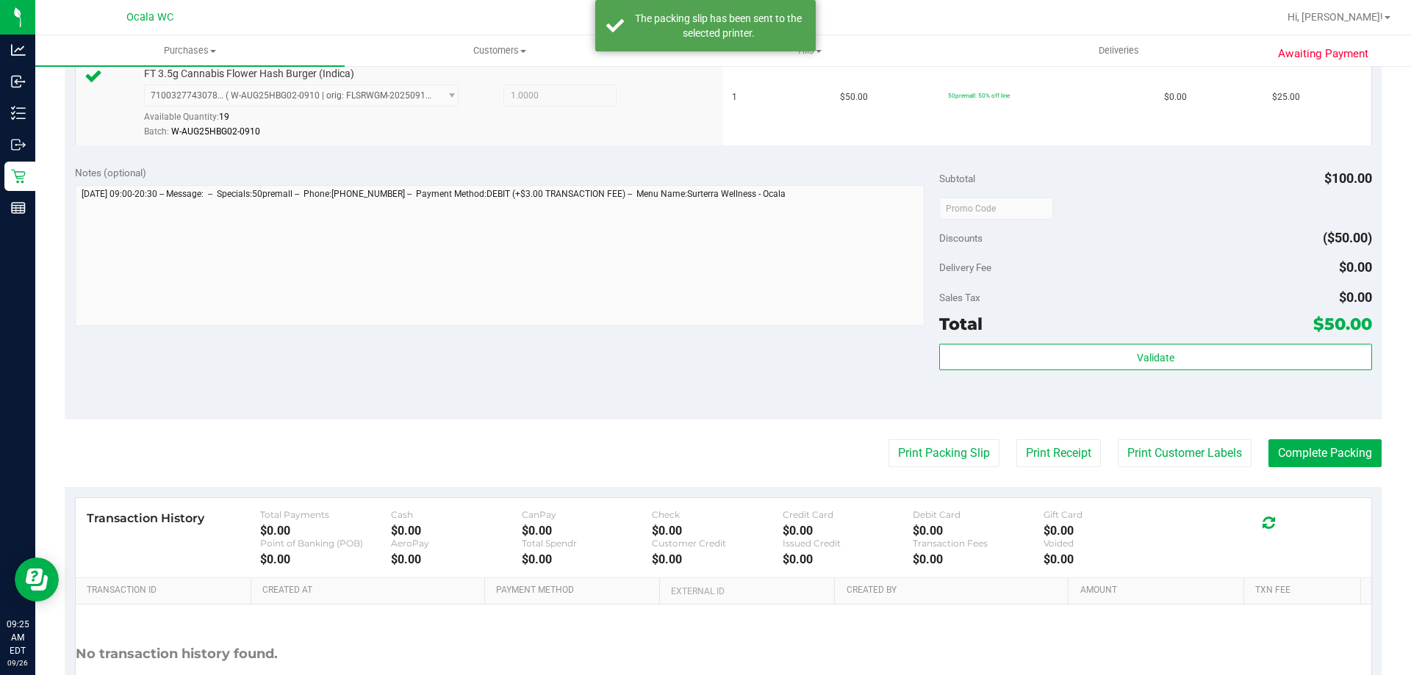
click at [1153, 184] on div "Subtotal $100.00" at bounding box center [1155, 178] width 432 height 26
drag, startPoint x: 1236, startPoint y: 279, endPoint x: 1231, endPoint y: 340, distance: 61.2
click at [1235, 279] on div "Delivery Fee $0.00" at bounding box center [1155, 267] width 432 height 26
click at [1180, 242] on div "Discounts ($50.00)" at bounding box center [1155, 238] width 432 height 26
click at [1146, 252] on div "Subtotal $100.00 Discounts ($50.00) Delivery Fee $0.00 Sales Tax $0.00 Total $5…" at bounding box center [1155, 287] width 432 height 245
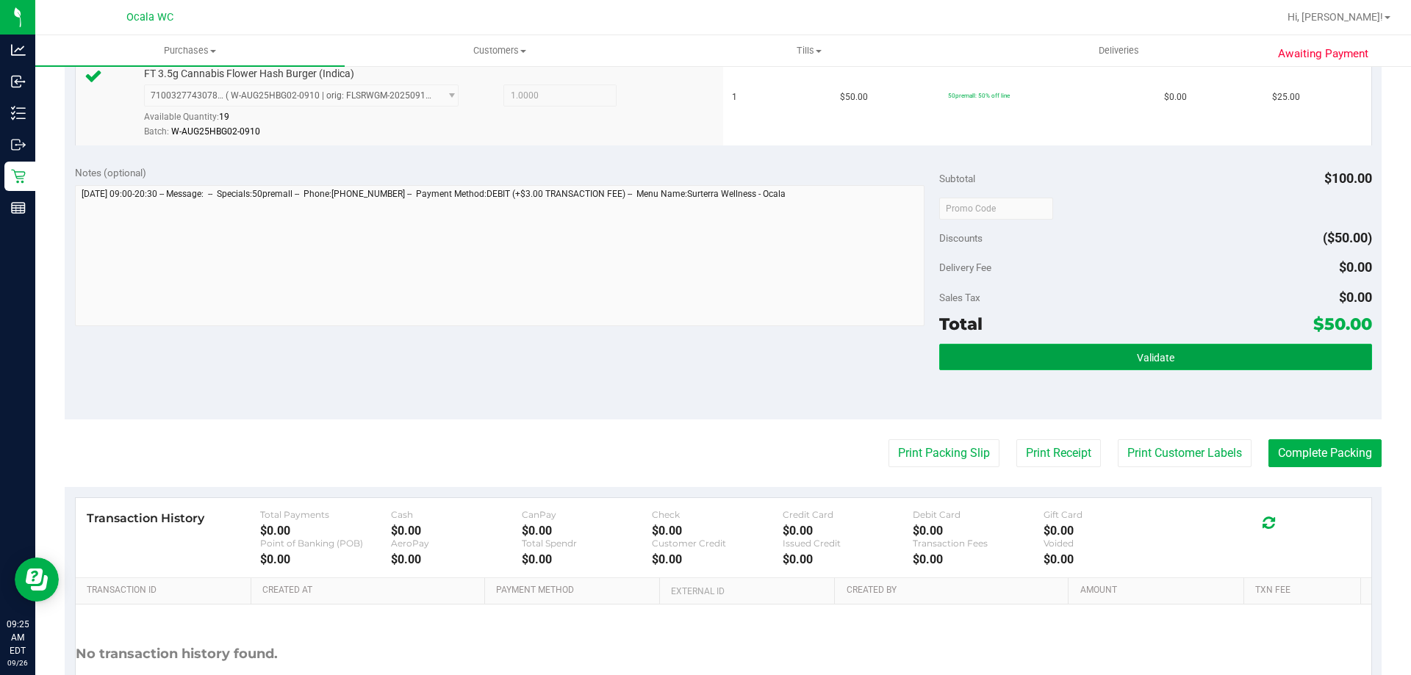
click at [993, 360] on button "Validate" at bounding box center [1155, 357] width 432 height 26
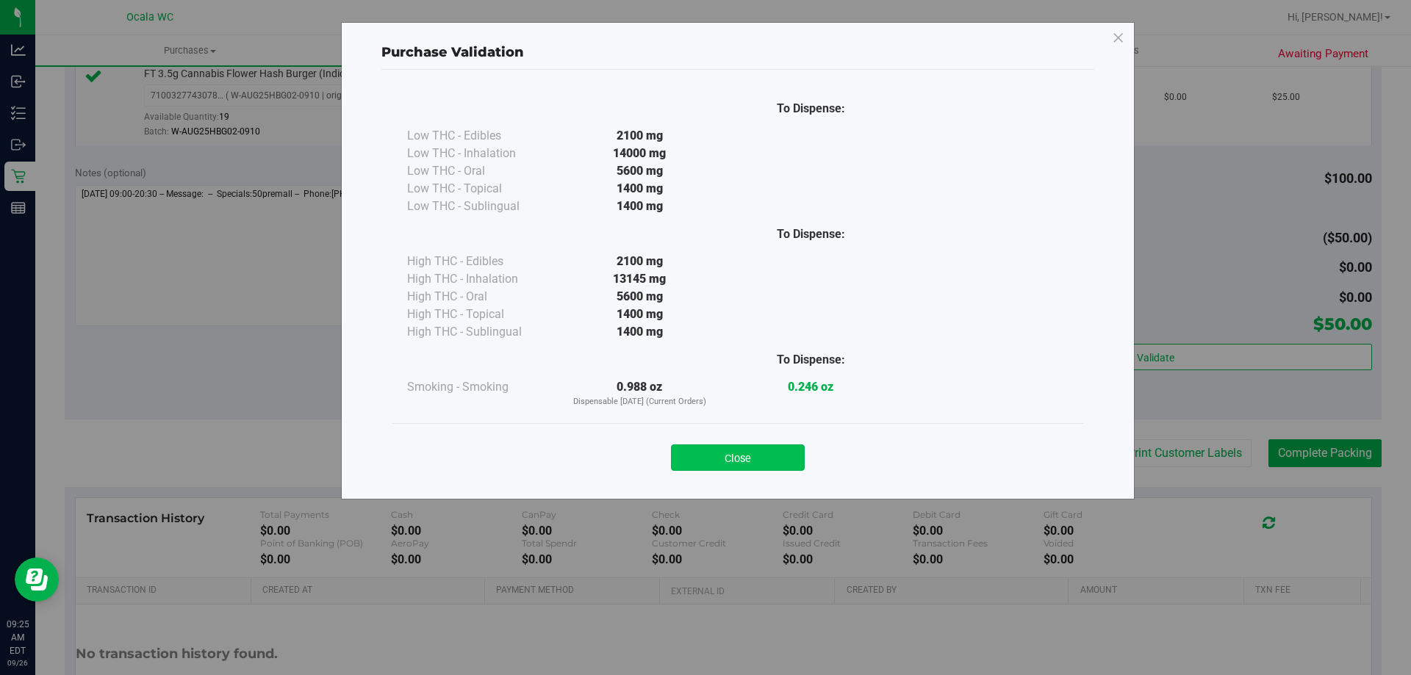
click at [781, 455] on button "Close" at bounding box center [738, 458] width 134 height 26
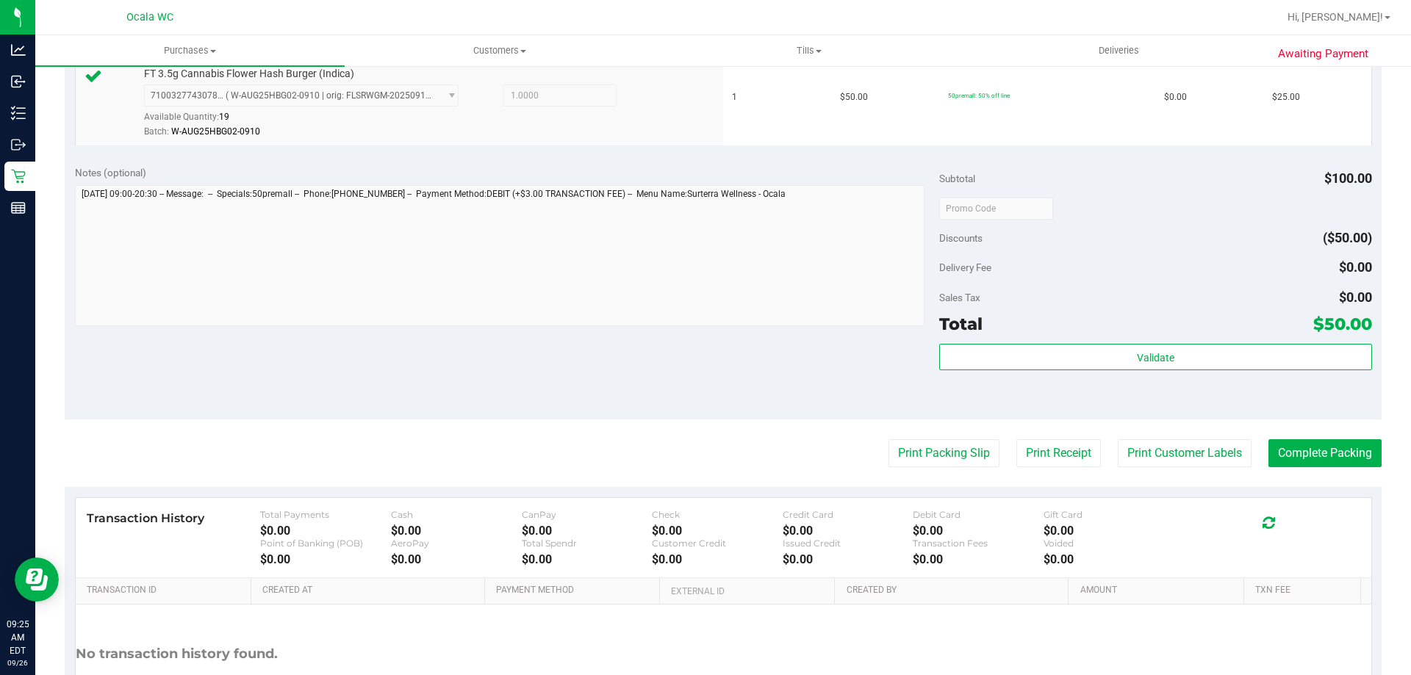
click at [1145, 287] on div "Sales Tax $0.00" at bounding box center [1155, 297] width 432 height 26
click at [1348, 449] on button "Complete Packing" at bounding box center [1324, 453] width 113 height 28
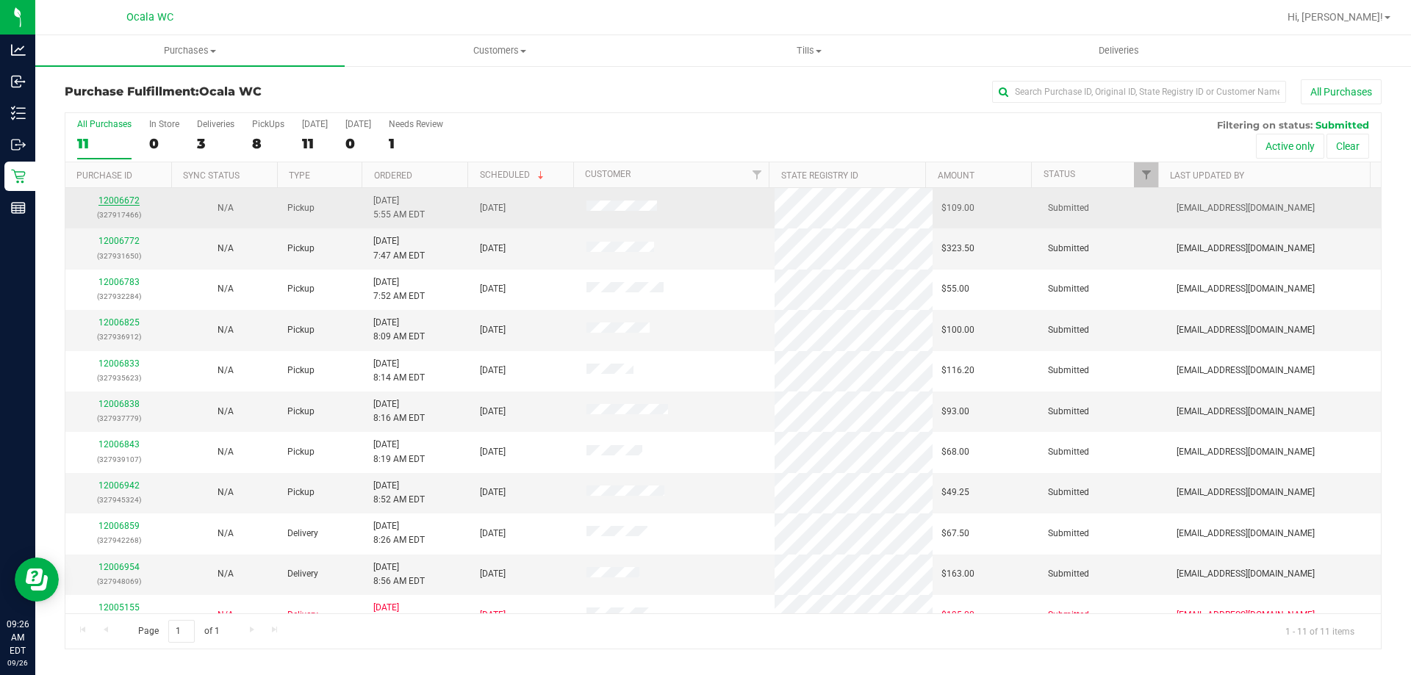
click at [126, 199] on link "12006672" at bounding box center [118, 200] width 41 height 10
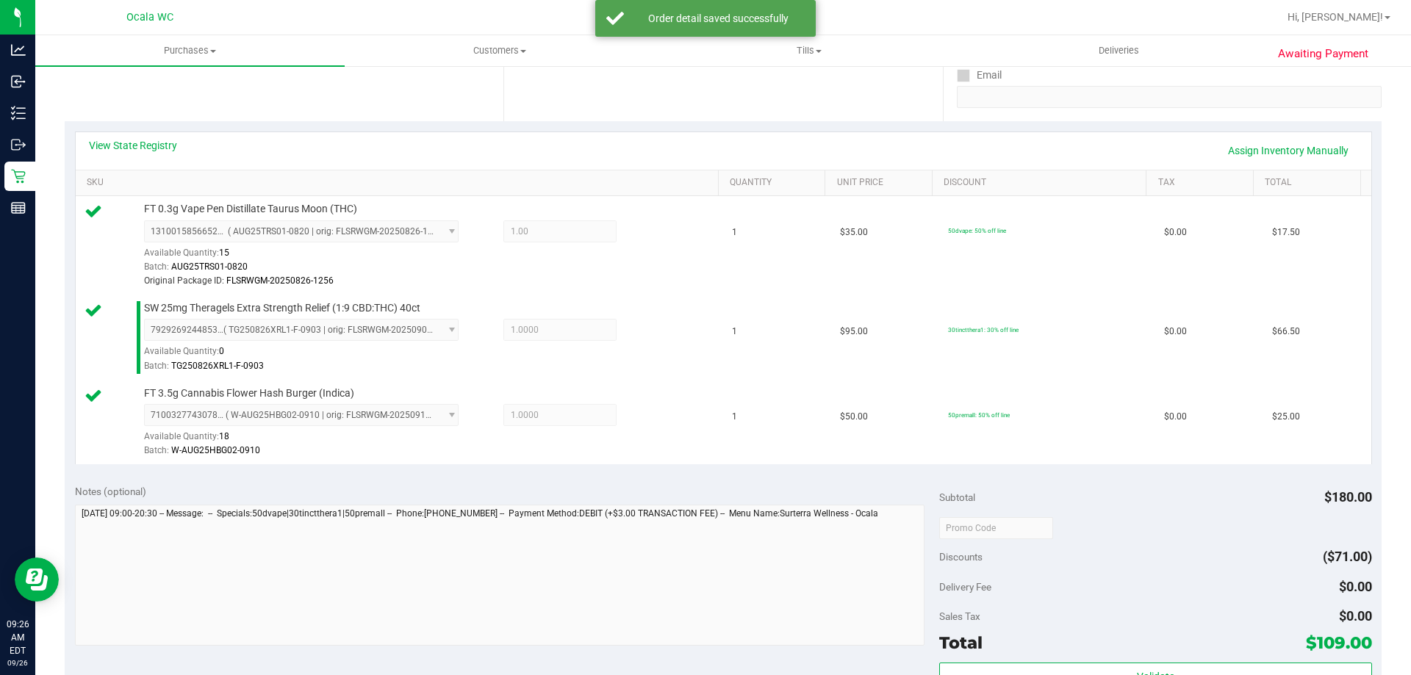
scroll to position [449, 0]
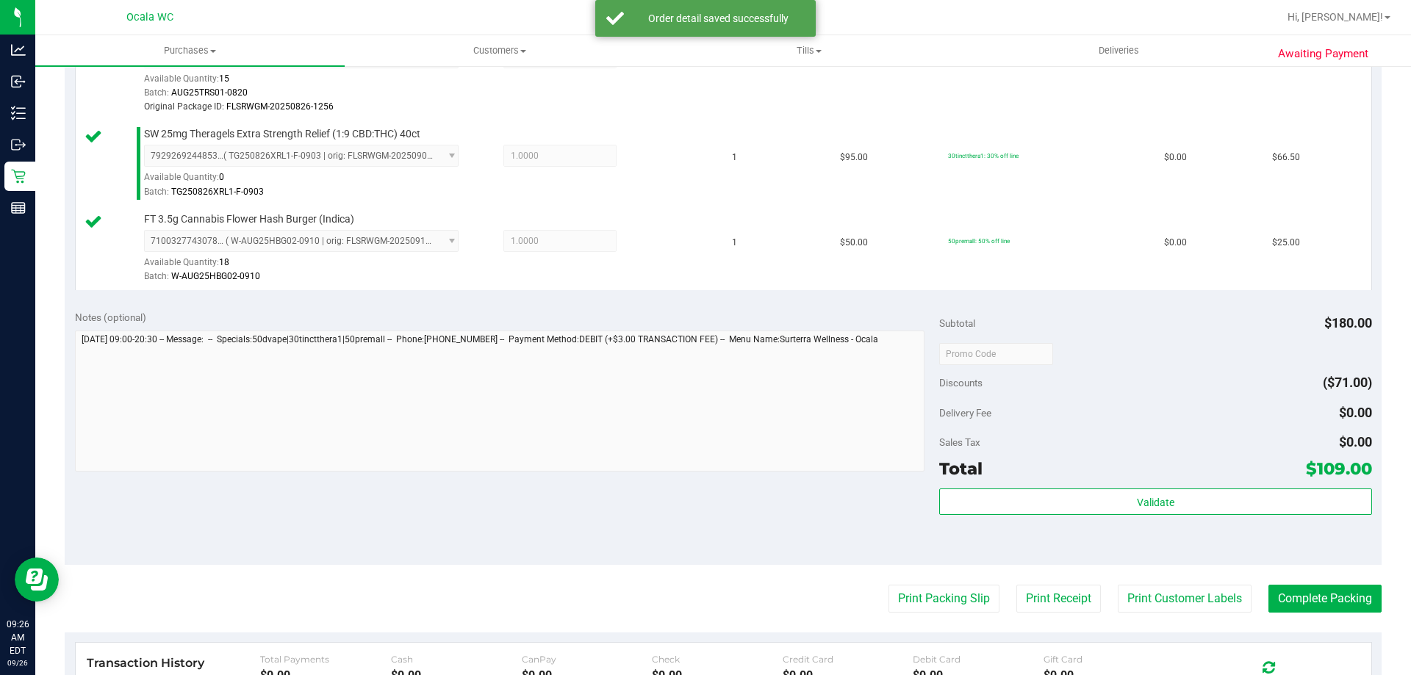
click at [1113, 385] on div "Discounts ($71.00)" at bounding box center [1155, 383] width 432 height 26
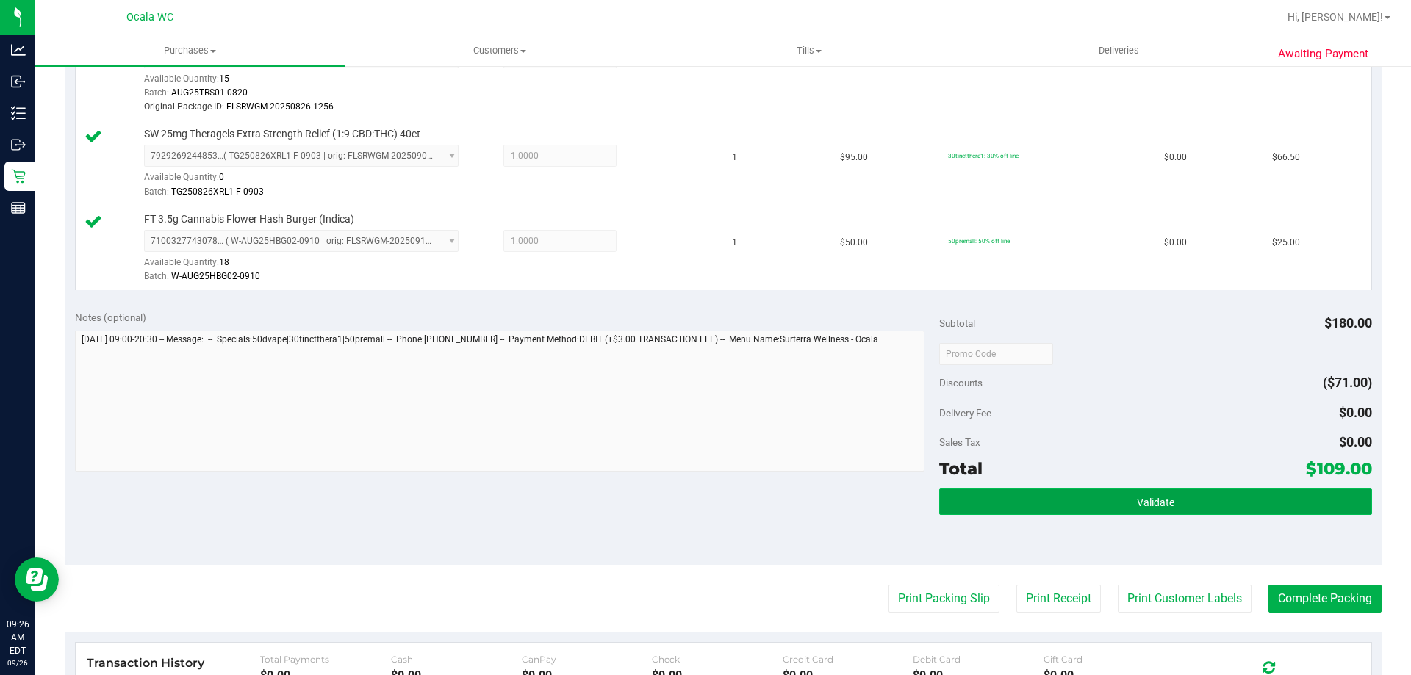
click at [1075, 510] on button "Validate" at bounding box center [1155, 502] width 432 height 26
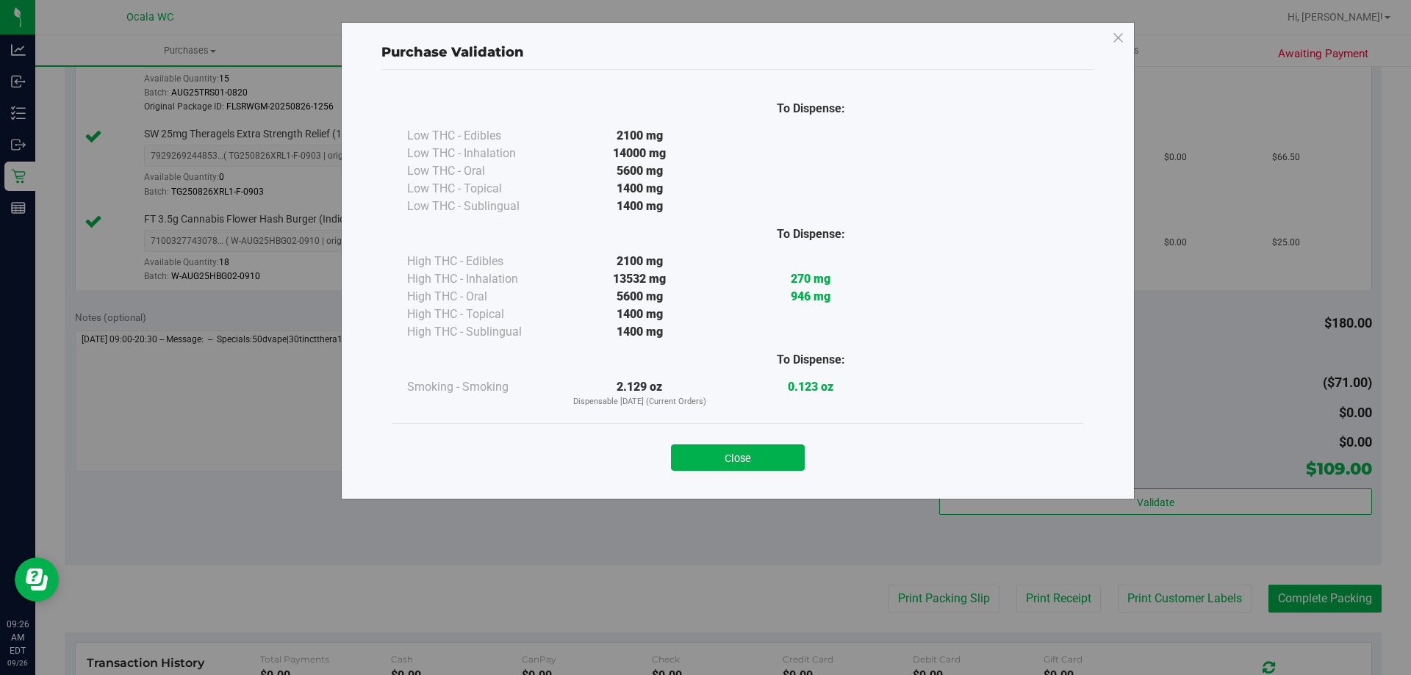
click at [685, 459] on button "Close" at bounding box center [738, 458] width 134 height 26
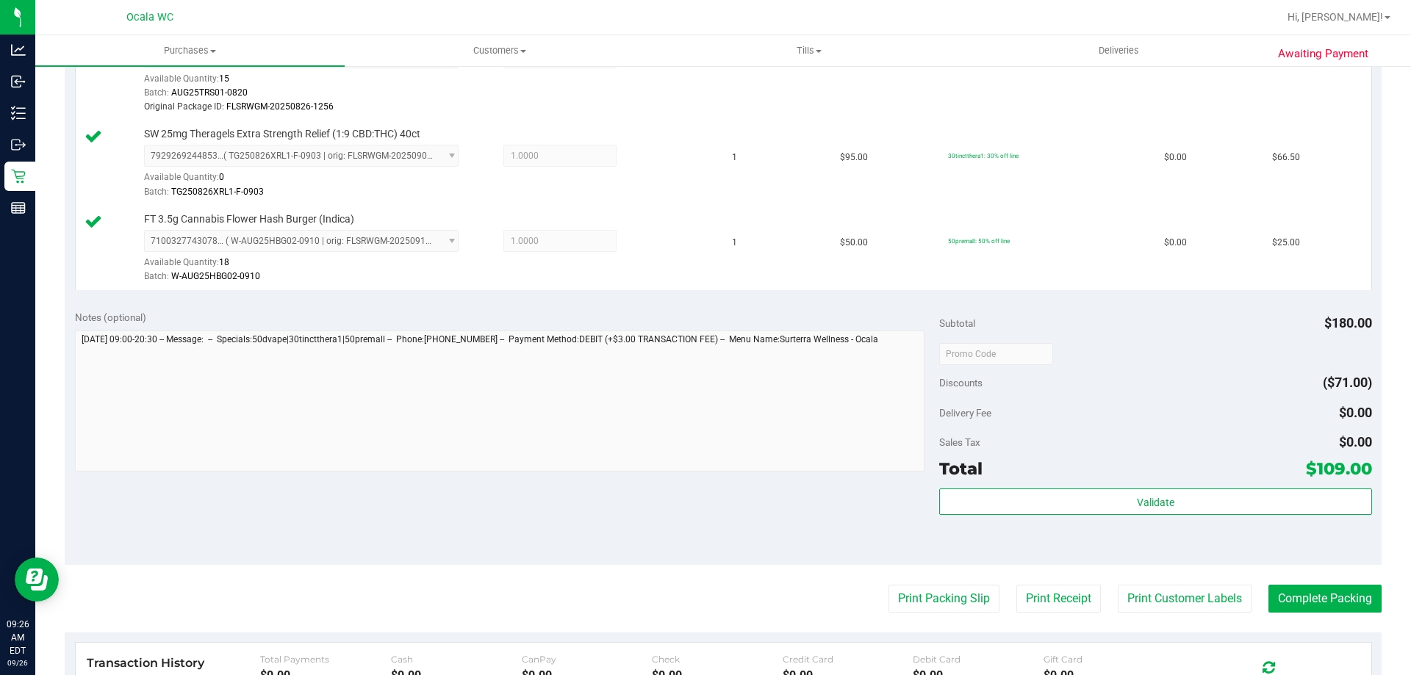
click at [1173, 377] on div "Discounts ($71.00)" at bounding box center [1155, 383] width 432 height 26
click at [954, 603] on button "Print Packing Slip" at bounding box center [943, 599] width 111 height 28
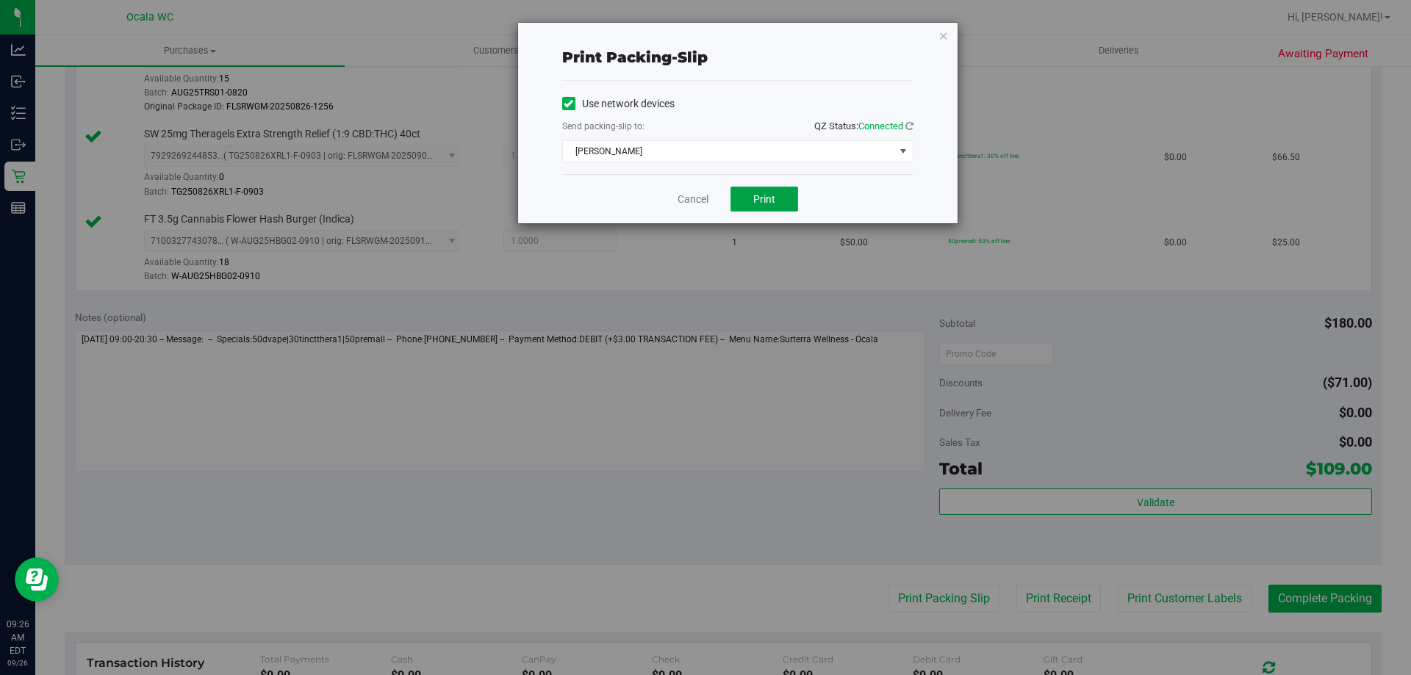
click at [763, 190] on button "Print" at bounding box center [764, 199] width 68 height 25
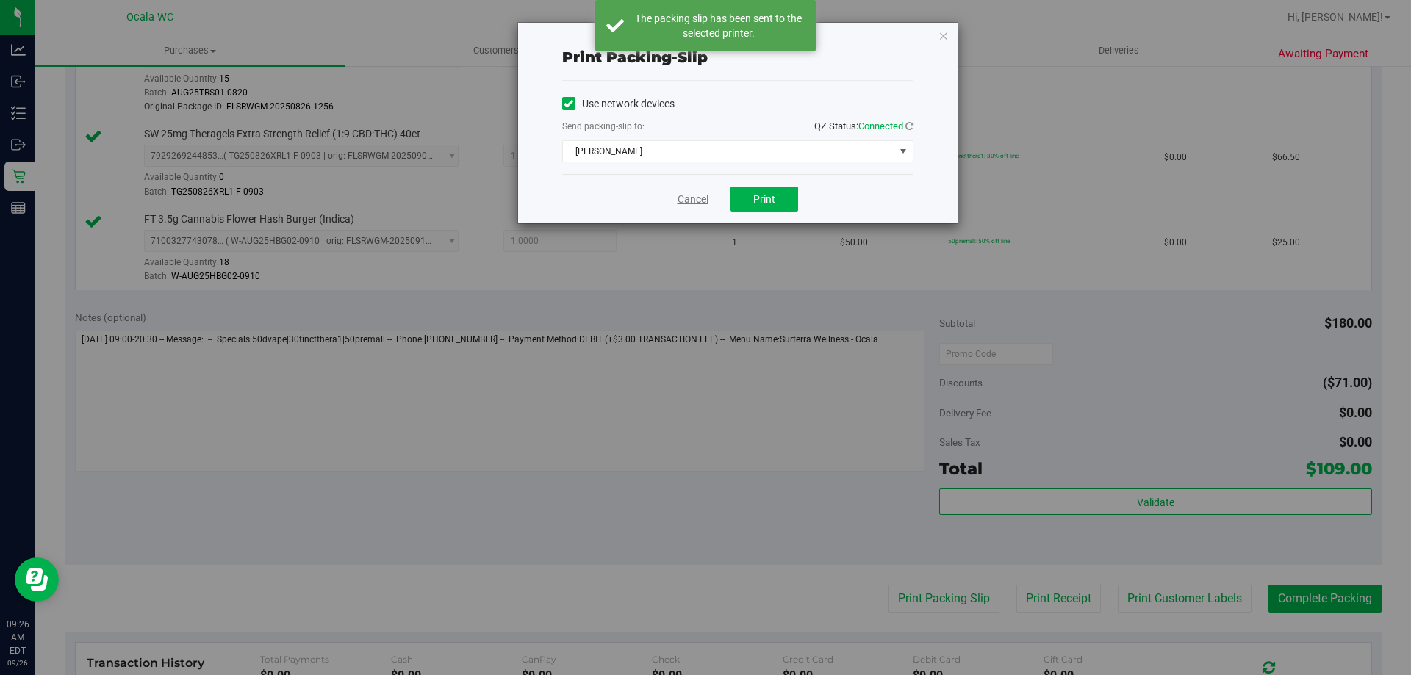
click at [697, 204] on link "Cancel" at bounding box center [692, 199] width 31 height 15
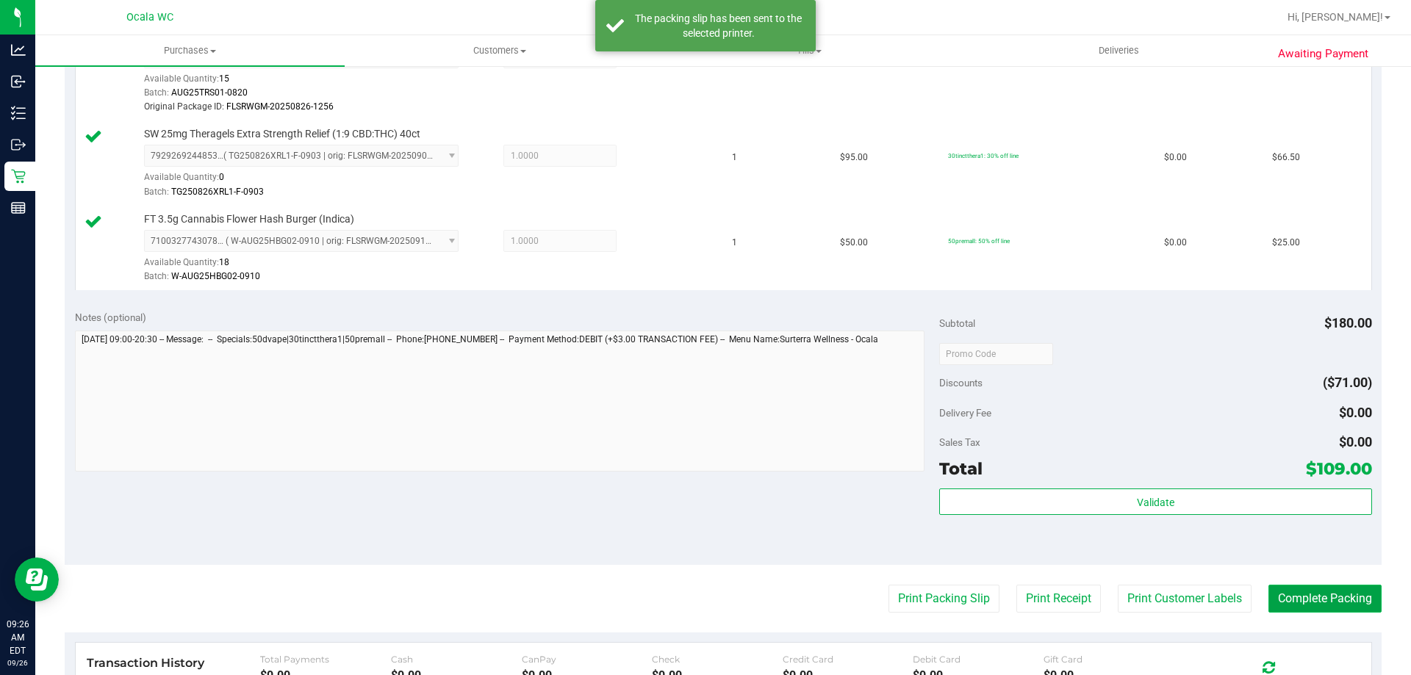
click at [1331, 589] on button "Complete Packing" at bounding box center [1324, 599] width 113 height 28
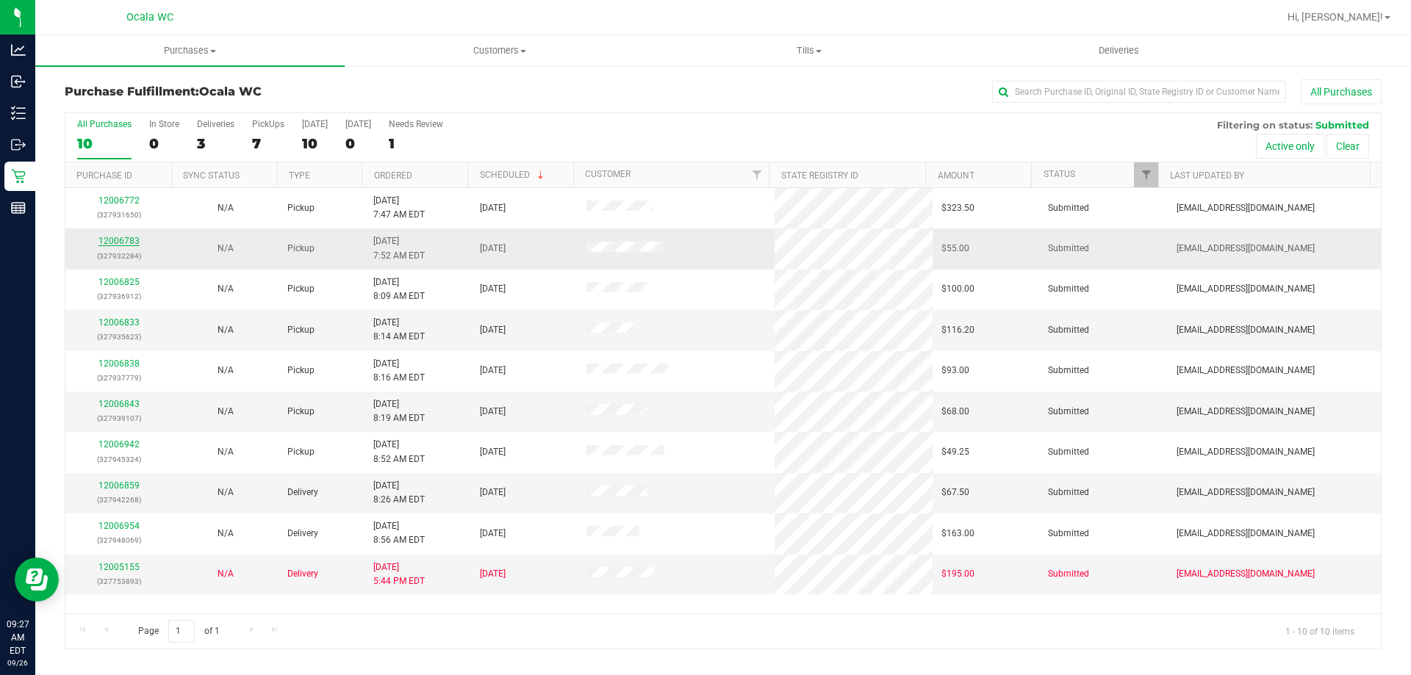
click at [131, 240] on link "12006783" at bounding box center [118, 241] width 41 height 10
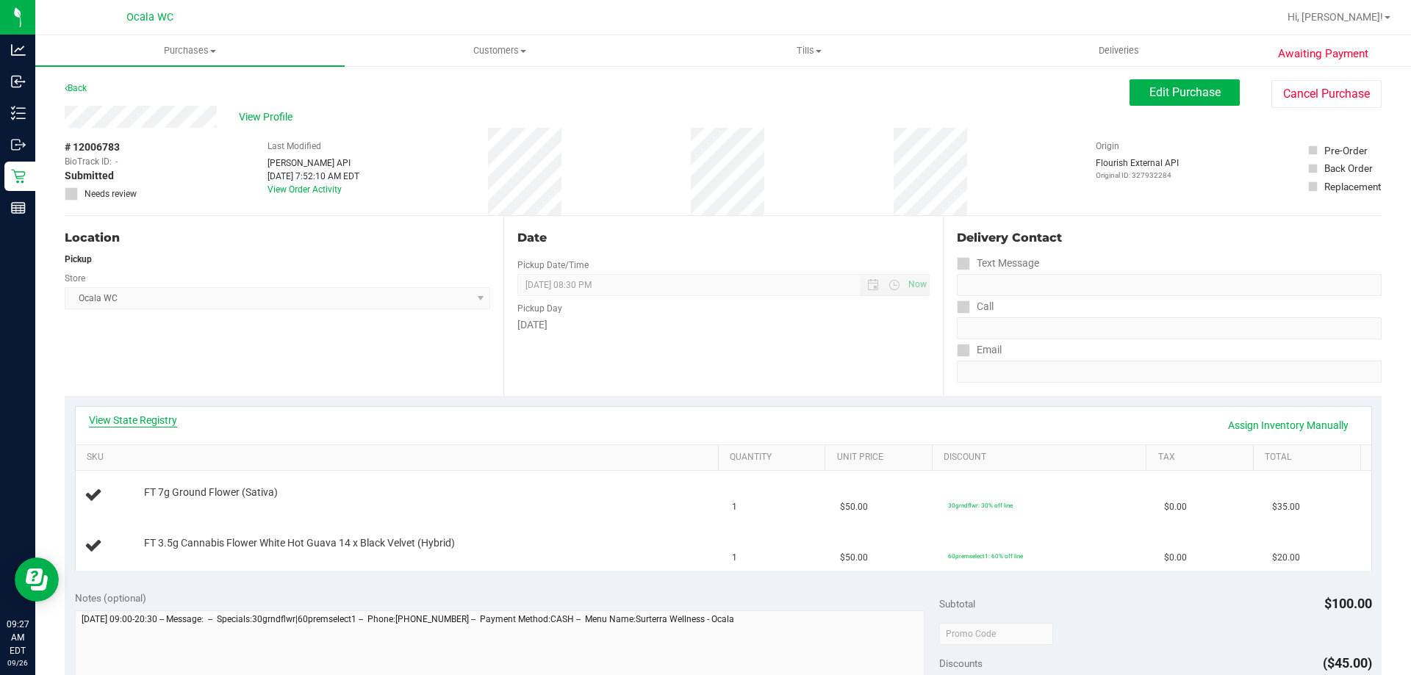
click at [138, 419] on link "View State Registry" at bounding box center [133, 420] width 88 height 15
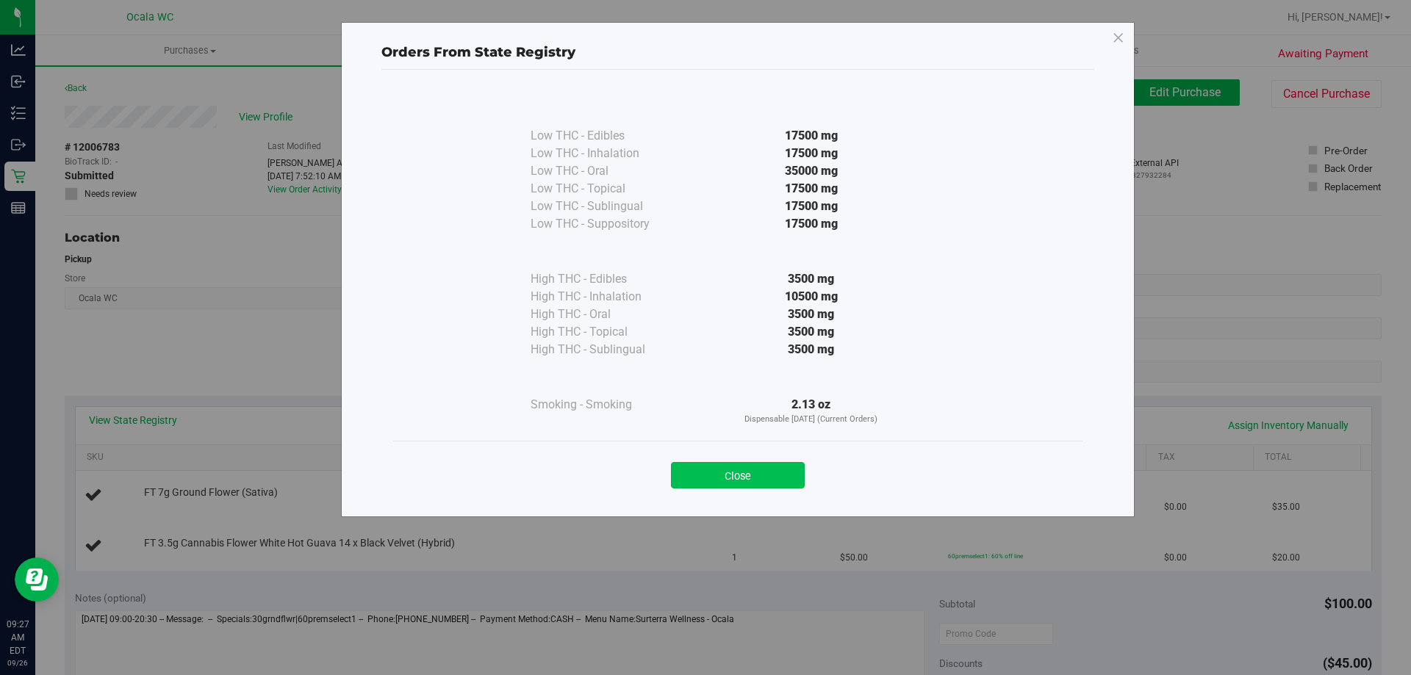
click at [718, 481] on button "Close" at bounding box center [738, 475] width 134 height 26
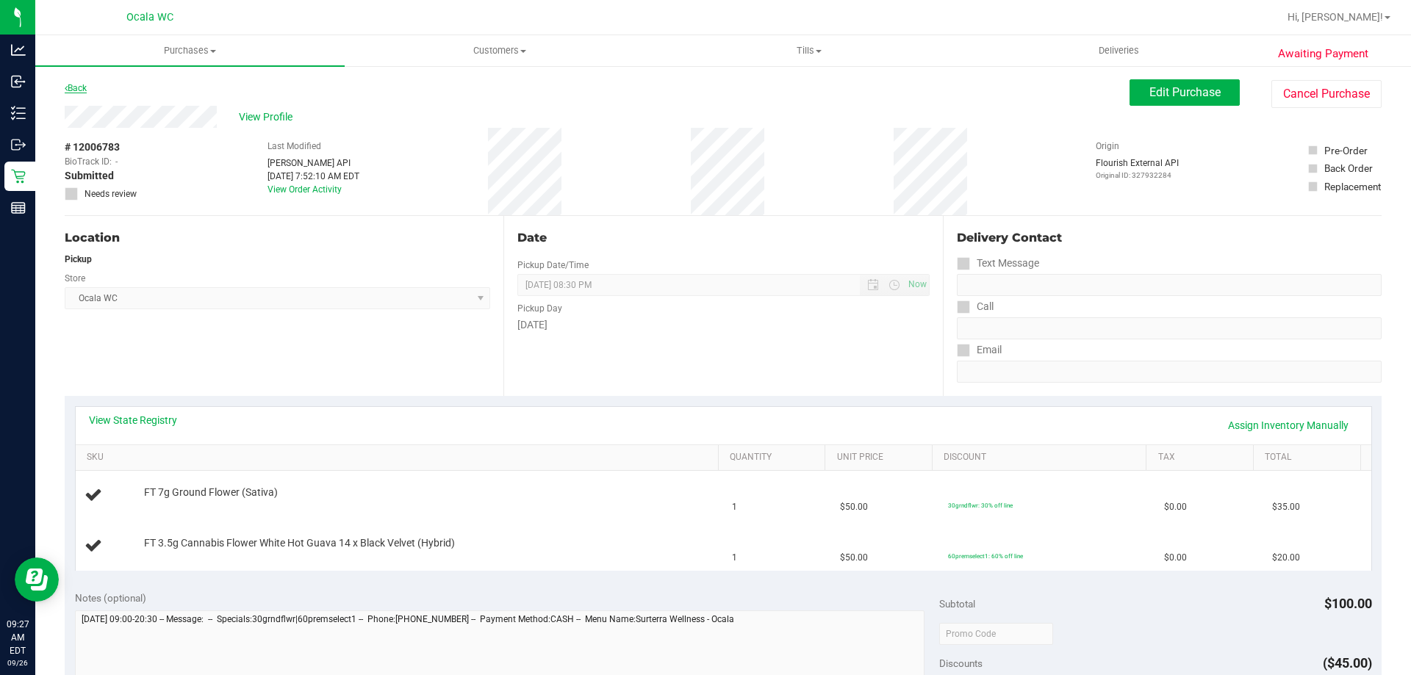
click at [77, 83] on link "Back" at bounding box center [76, 88] width 22 height 10
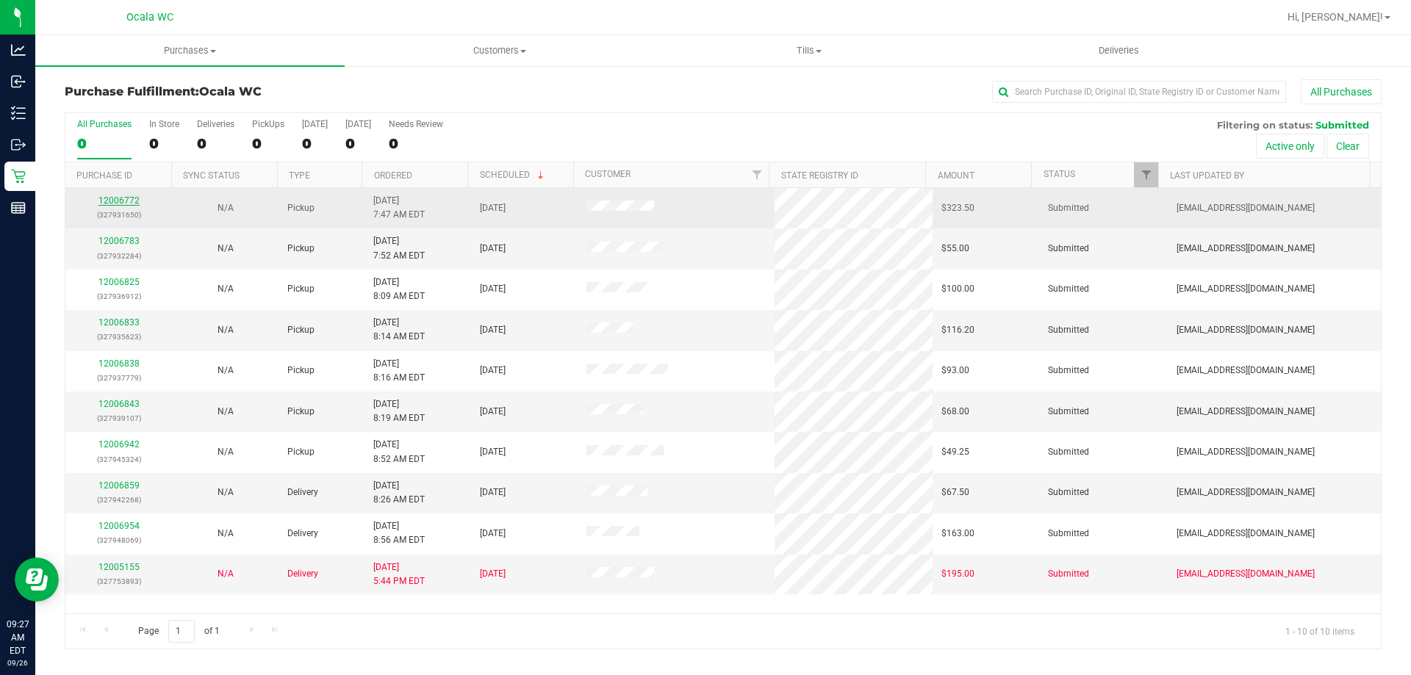
click at [121, 200] on link "12006772" at bounding box center [118, 200] width 41 height 10
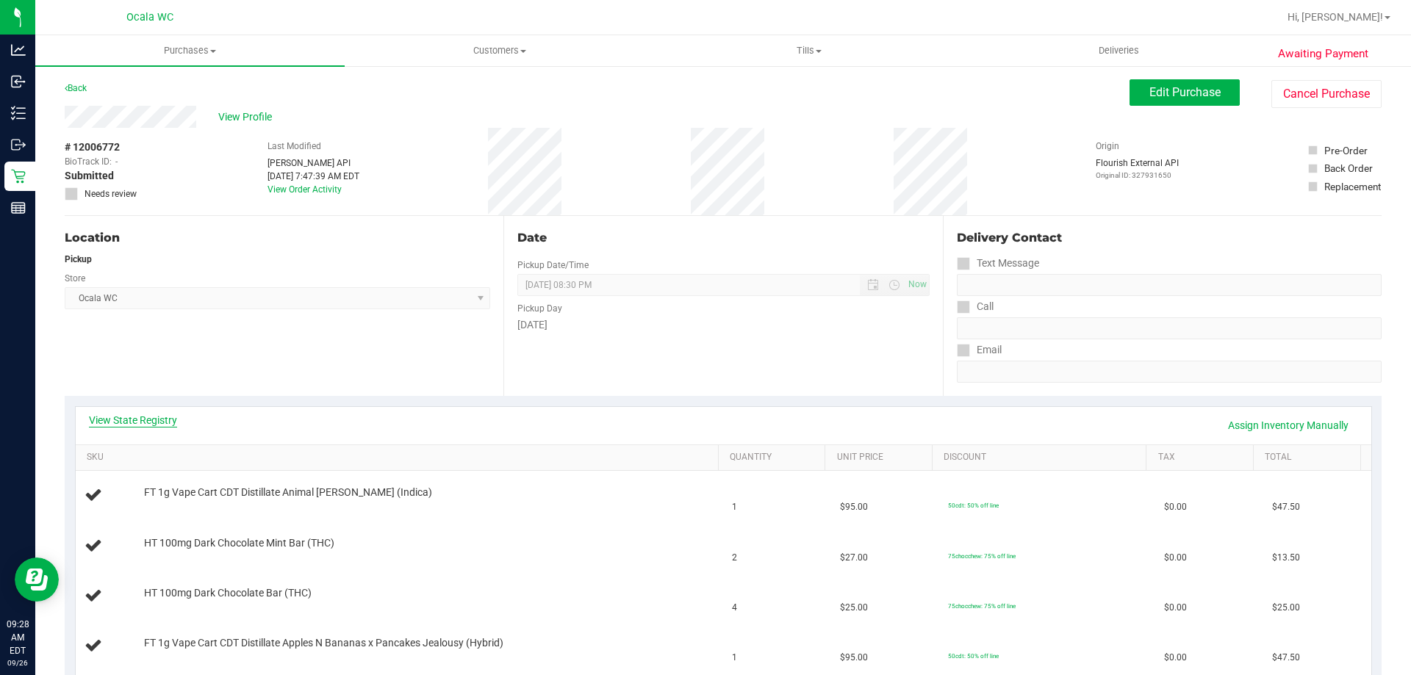
click at [167, 421] on link "View State Registry" at bounding box center [133, 420] width 88 height 15
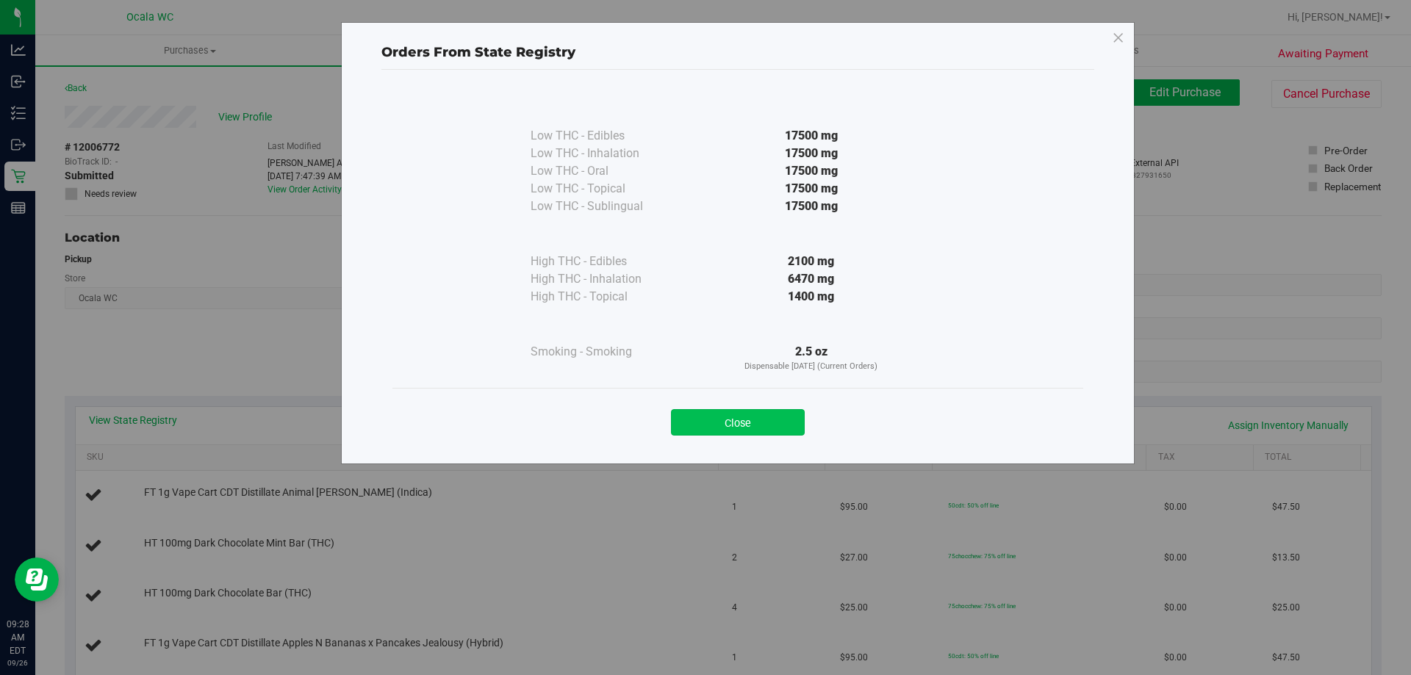
click at [755, 414] on button "Close" at bounding box center [738, 422] width 134 height 26
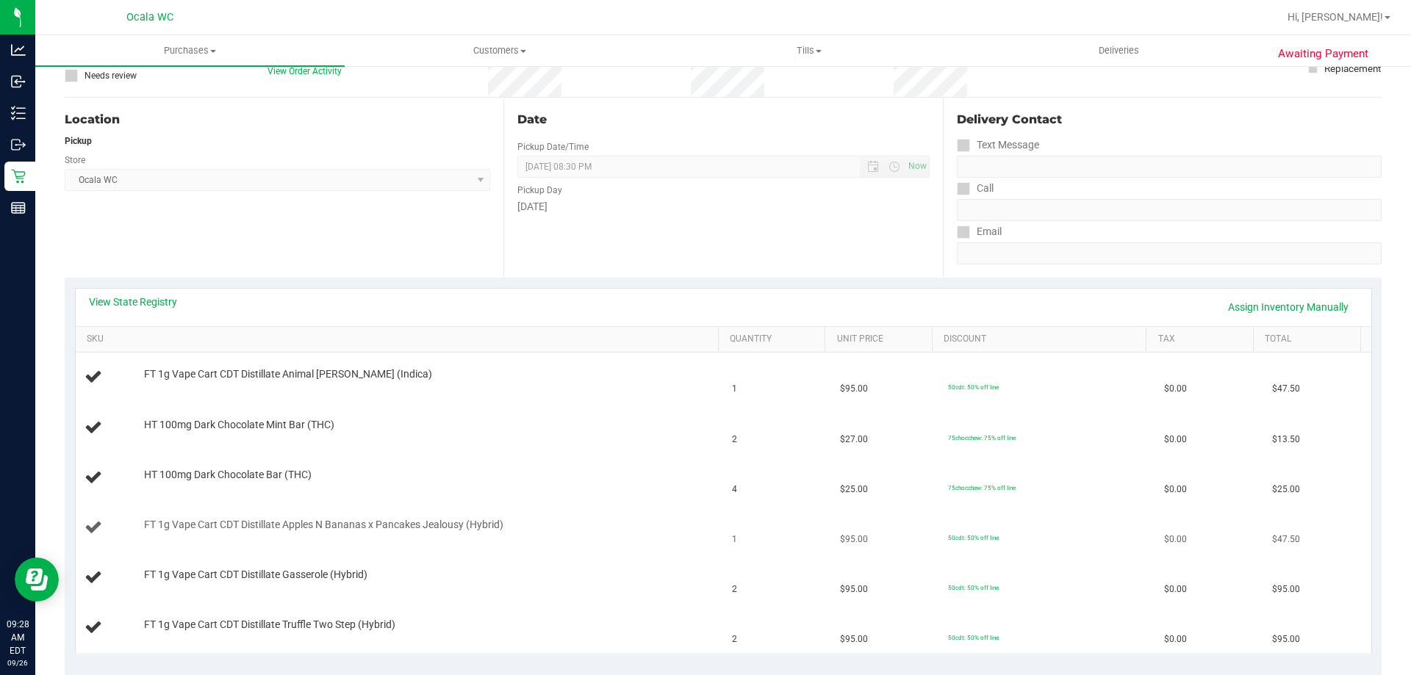
scroll to position [147, 0]
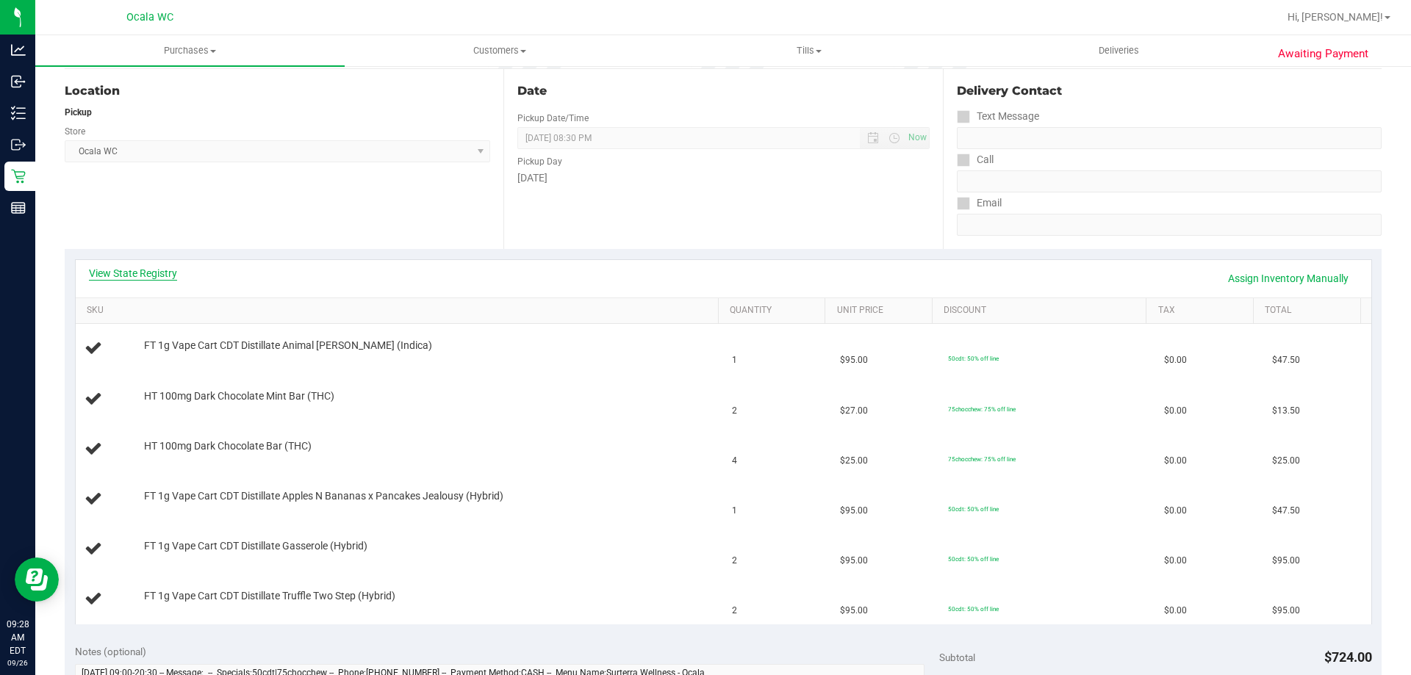
click at [134, 267] on link "View State Registry" at bounding box center [133, 273] width 88 height 15
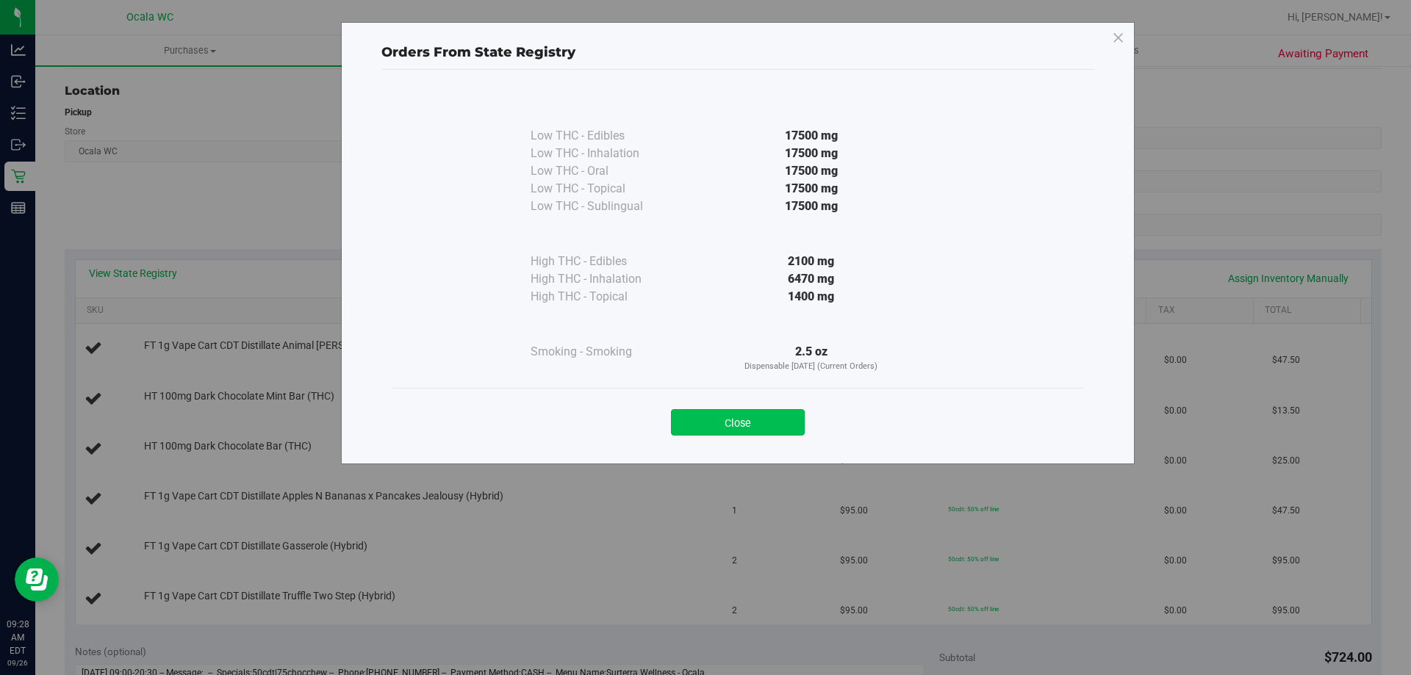
click at [723, 429] on button "Close" at bounding box center [738, 422] width 134 height 26
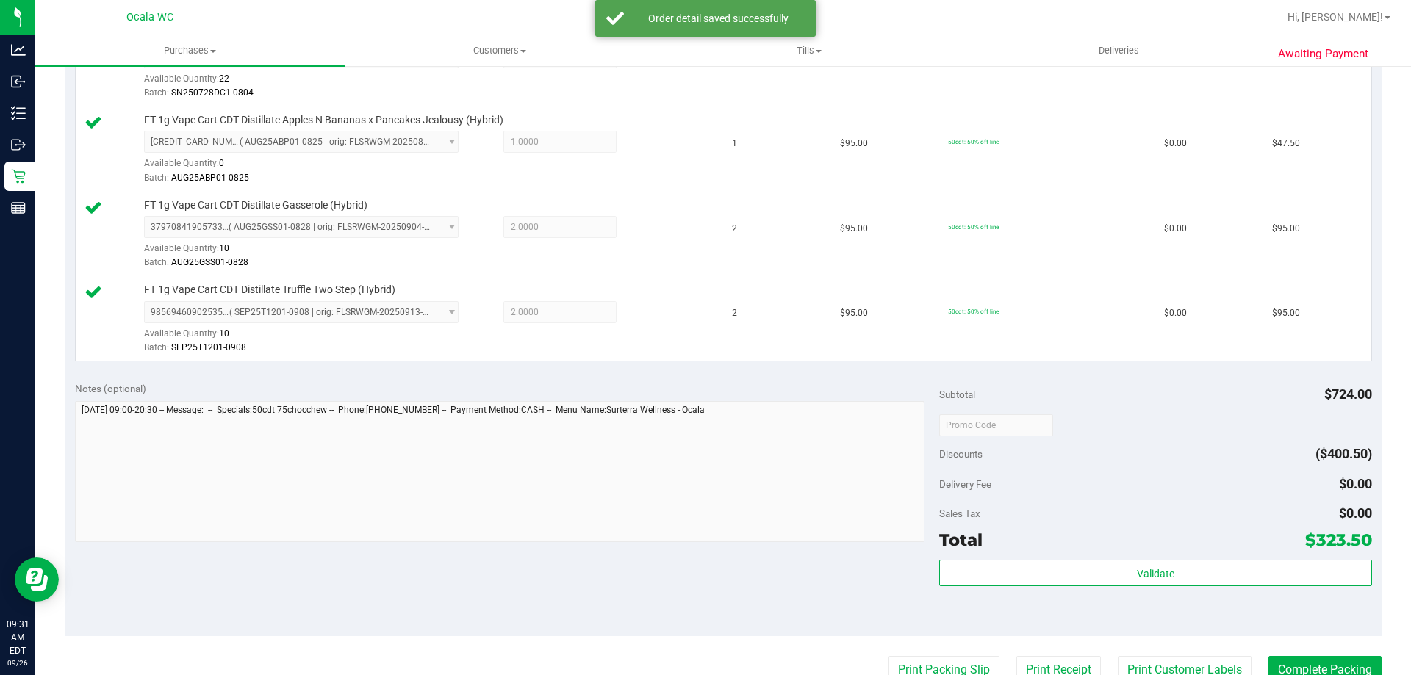
scroll to position [735, 0]
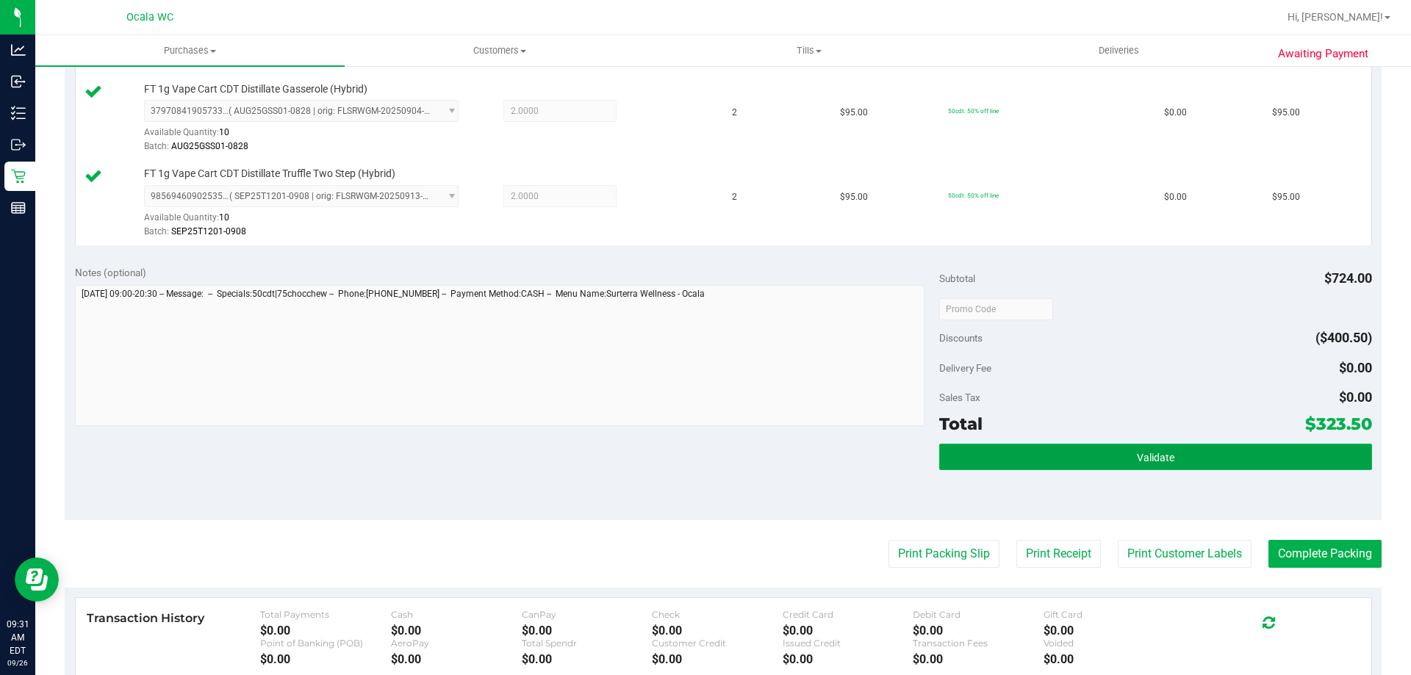
click at [1116, 445] on button "Validate" at bounding box center [1155, 457] width 432 height 26
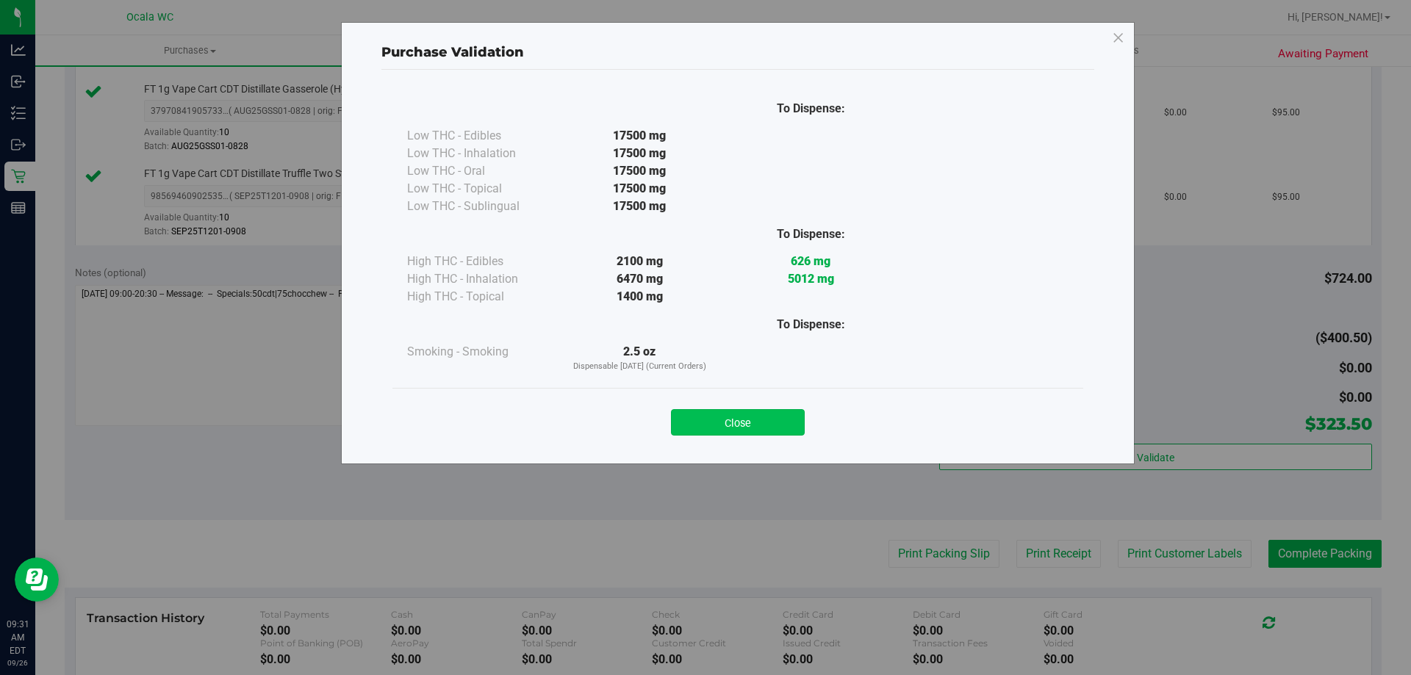
click at [739, 419] on button "Close" at bounding box center [738, 422] width 134 height 26
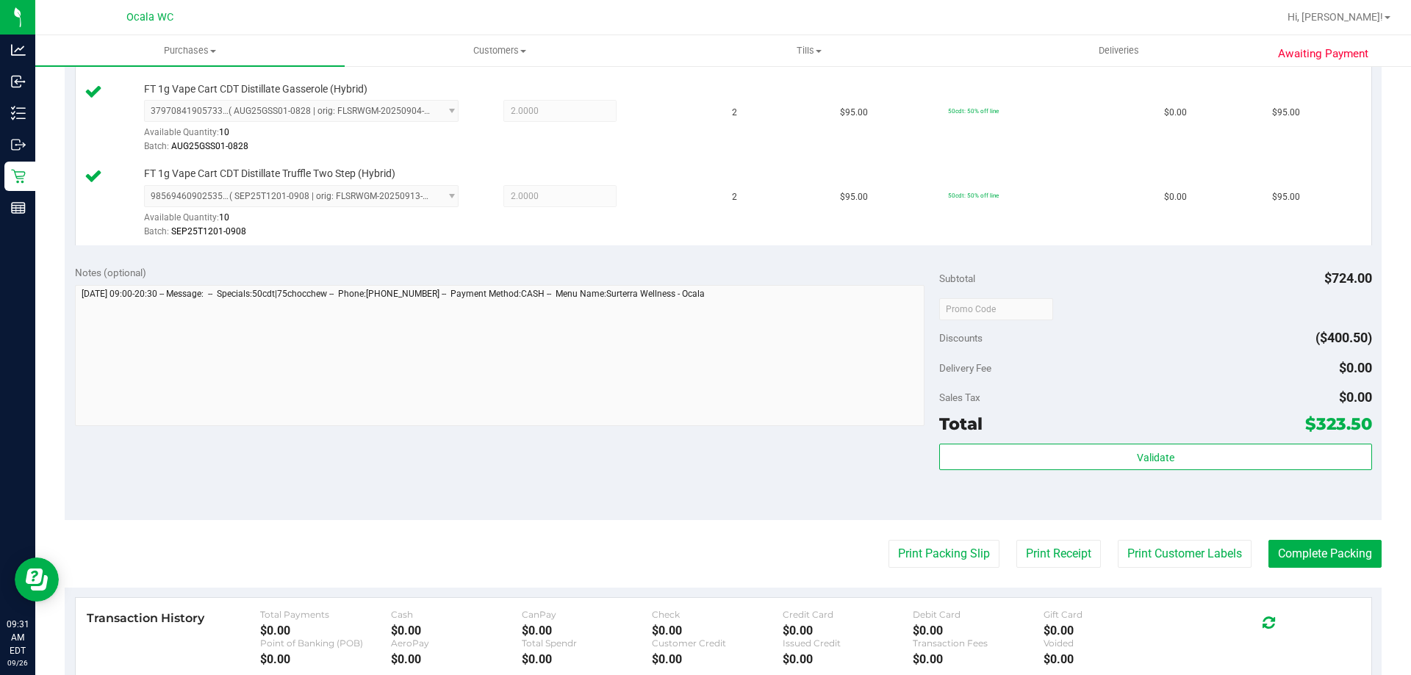
click at [1149, 358] on div "Delivery Fee $0.00" at bounding box center [1155, 368] width 432 height 26
click at [951, 533] on purchase-details "Back Edit Purchase Cancel Purchase View Profile # 12006772 BioTrack ID: - Submi…" at bounding box center [723, 103] width 1317 height 1517
click at [952, 544] on button "Print Packing Slip" at bounding box center [943, 554] width 111 height 28
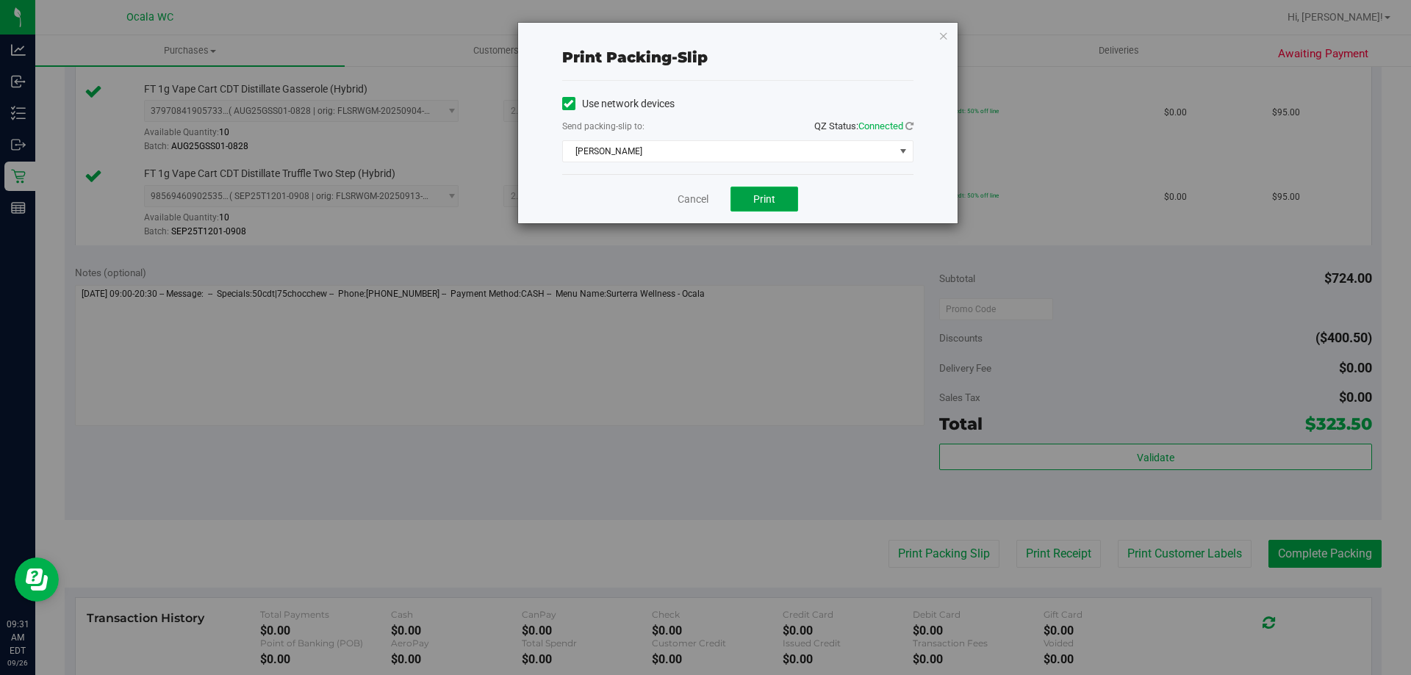
click at [755, 209] on button "Print" at bounding box center [764, 199] width 68 height 25
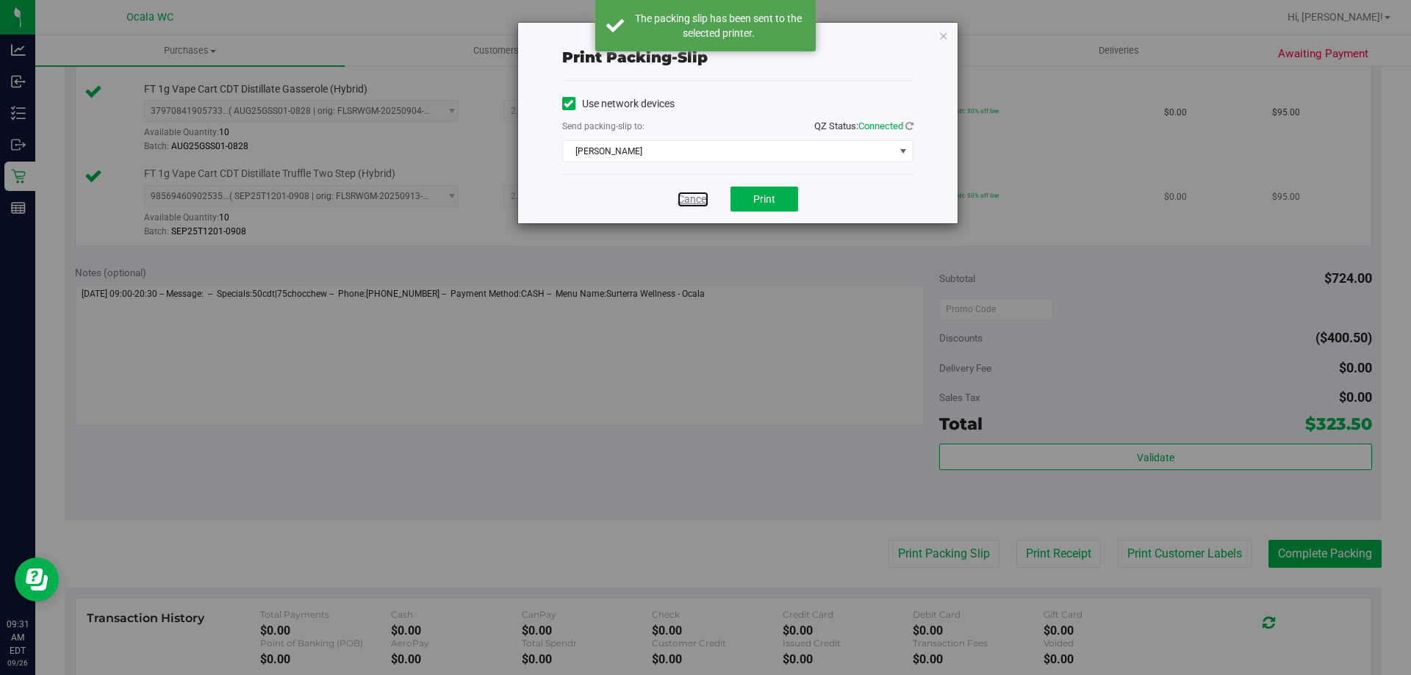
drag, startPoint x: 686, startPoint y: 194, endPoint x: 836, endPoint y: 217, distance: 151.7
click at [685, 194] on link "Cancel" at bounding box center [692, 199] width 31 height 15
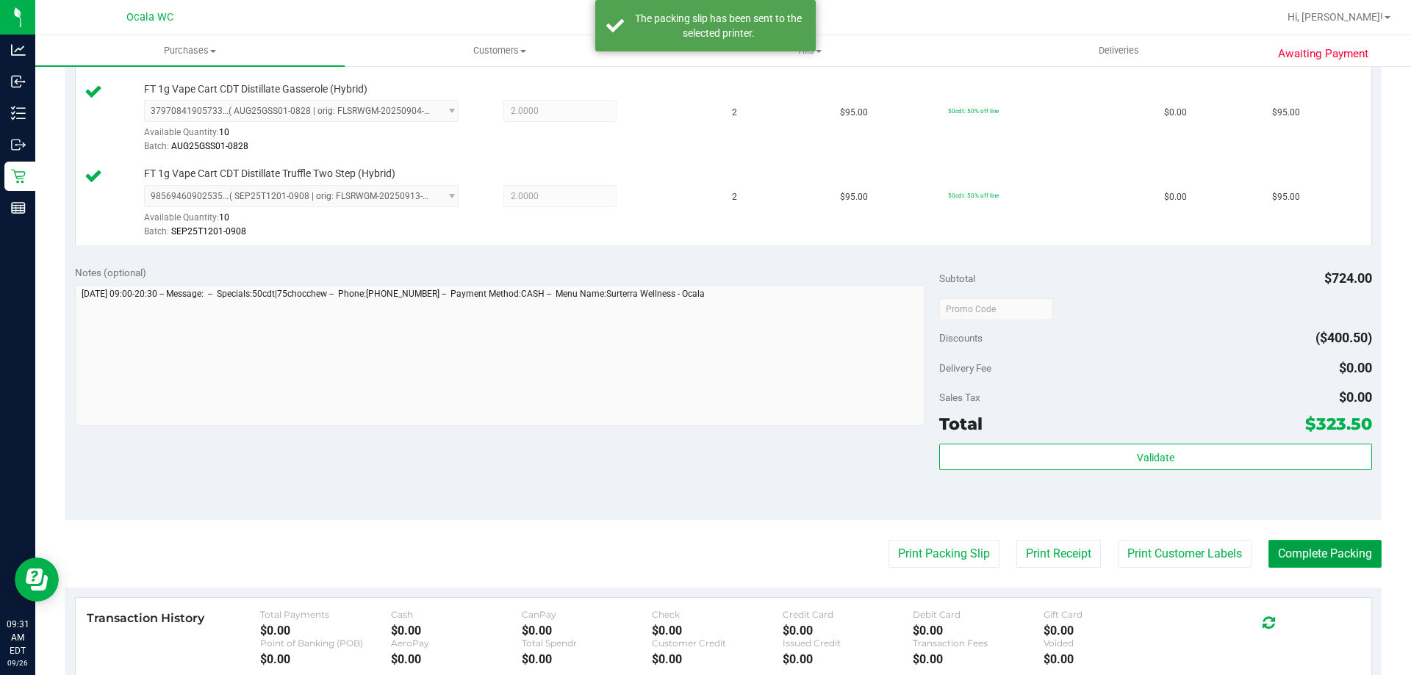
click at [1283, 557] on button "Complete Packing" at bounding box center [1324, 554] width 113 height 28
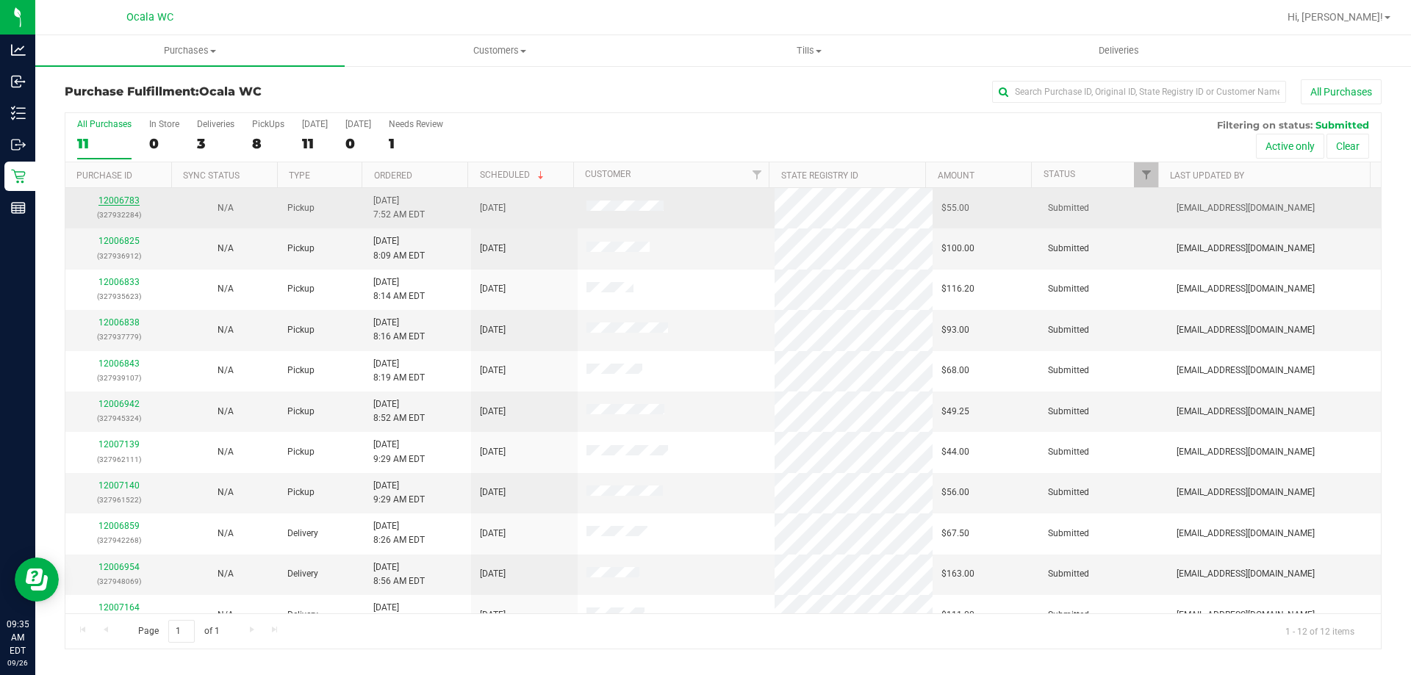
click at [127, 203] on link "12006783" at bounding box center [118, 200] width 41 height 10
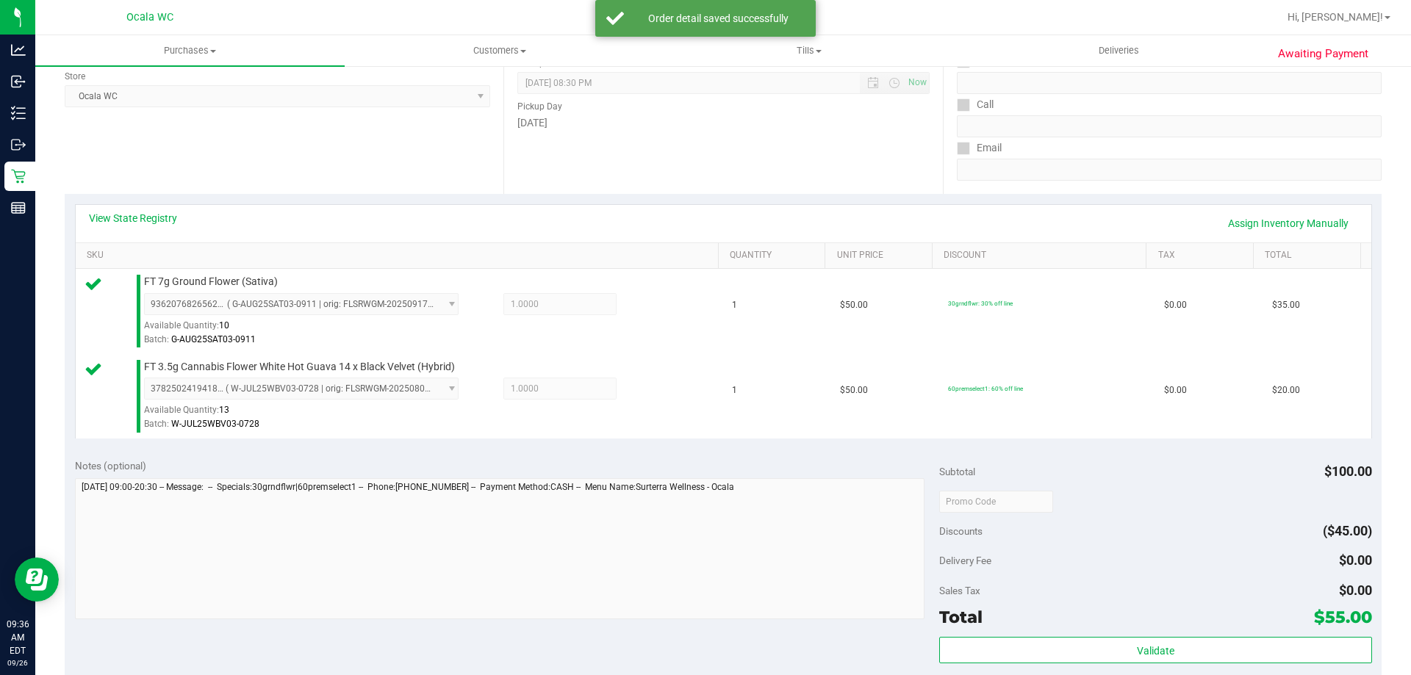
scroll to position [367, 0]
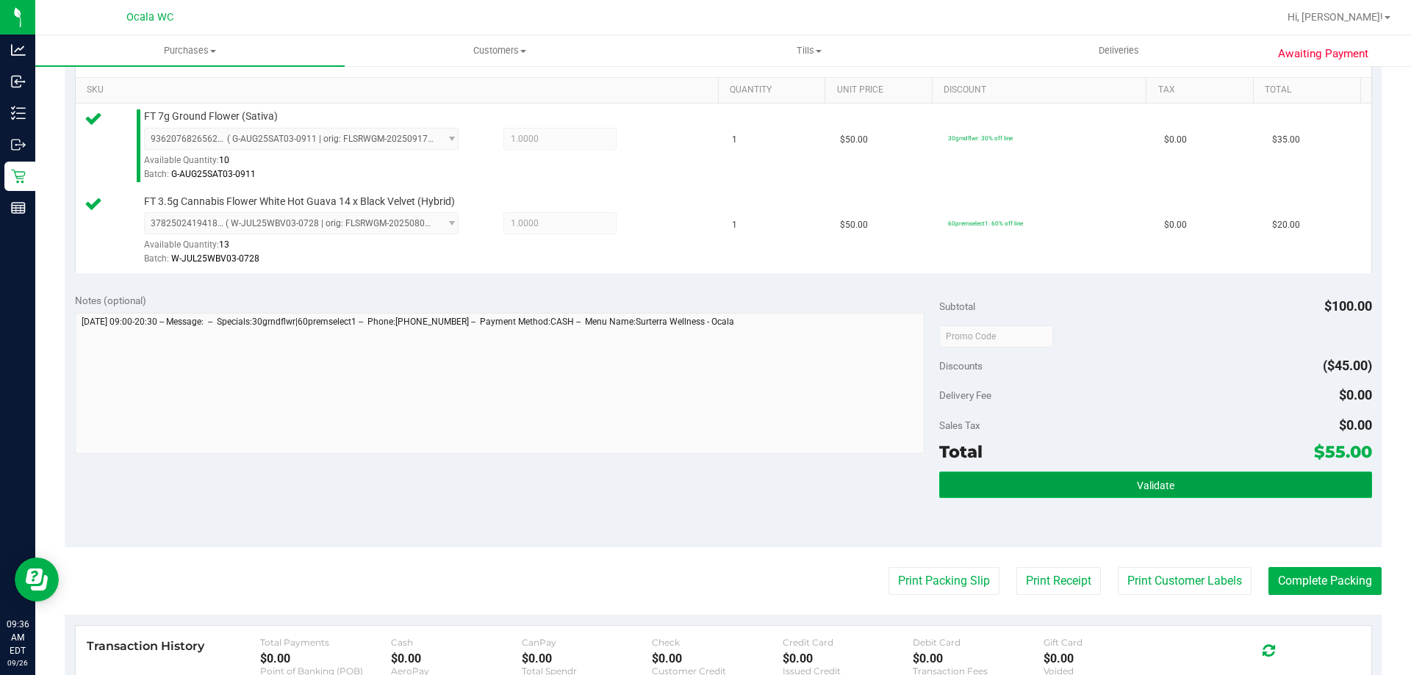
click at [1129, 494] on button "Validate" at bounding box center [1155, 485] width 432 height 26
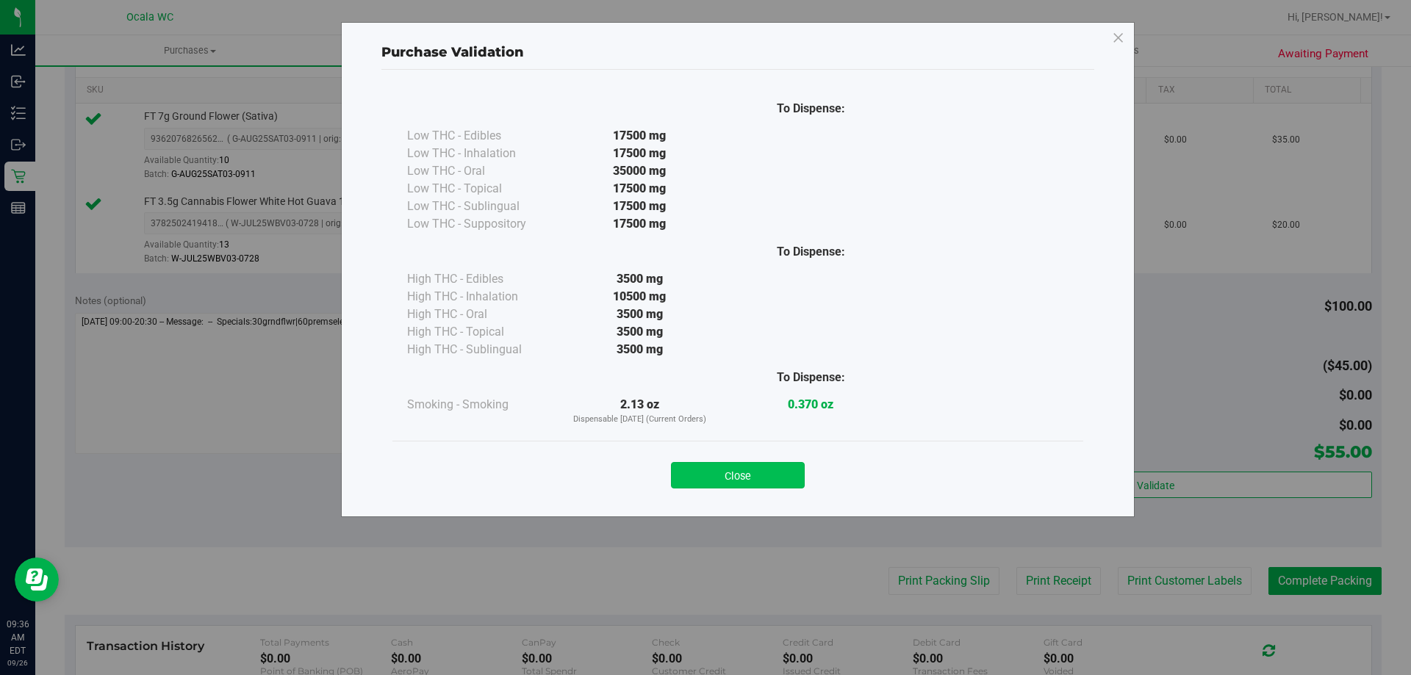
click at [789, 474] on button "Close" at bounding box center [738, 475] width 134 height 26
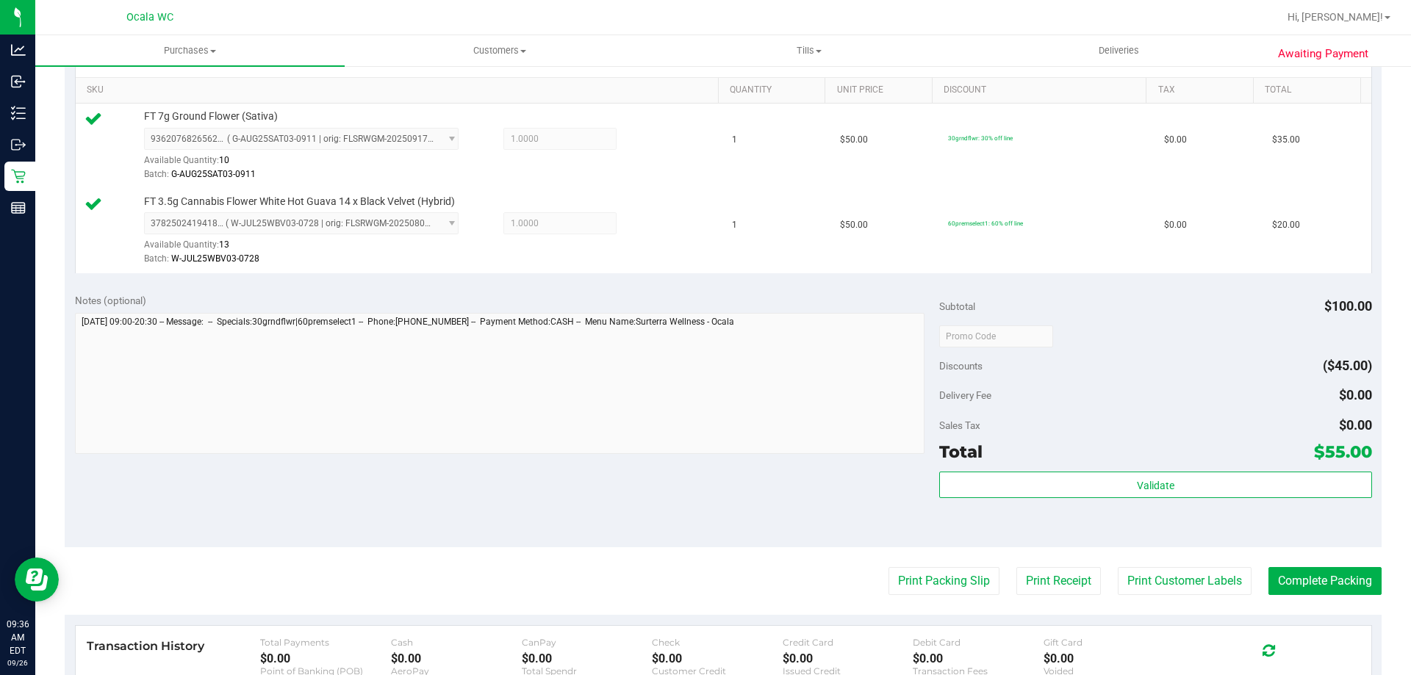
click at [1117, 326] on div at bounding box center [1155, 336] width 432 height 26
click at [960, 577] on button "Print Packing Slip" at bounding box center [943, 581] width 111 height 28
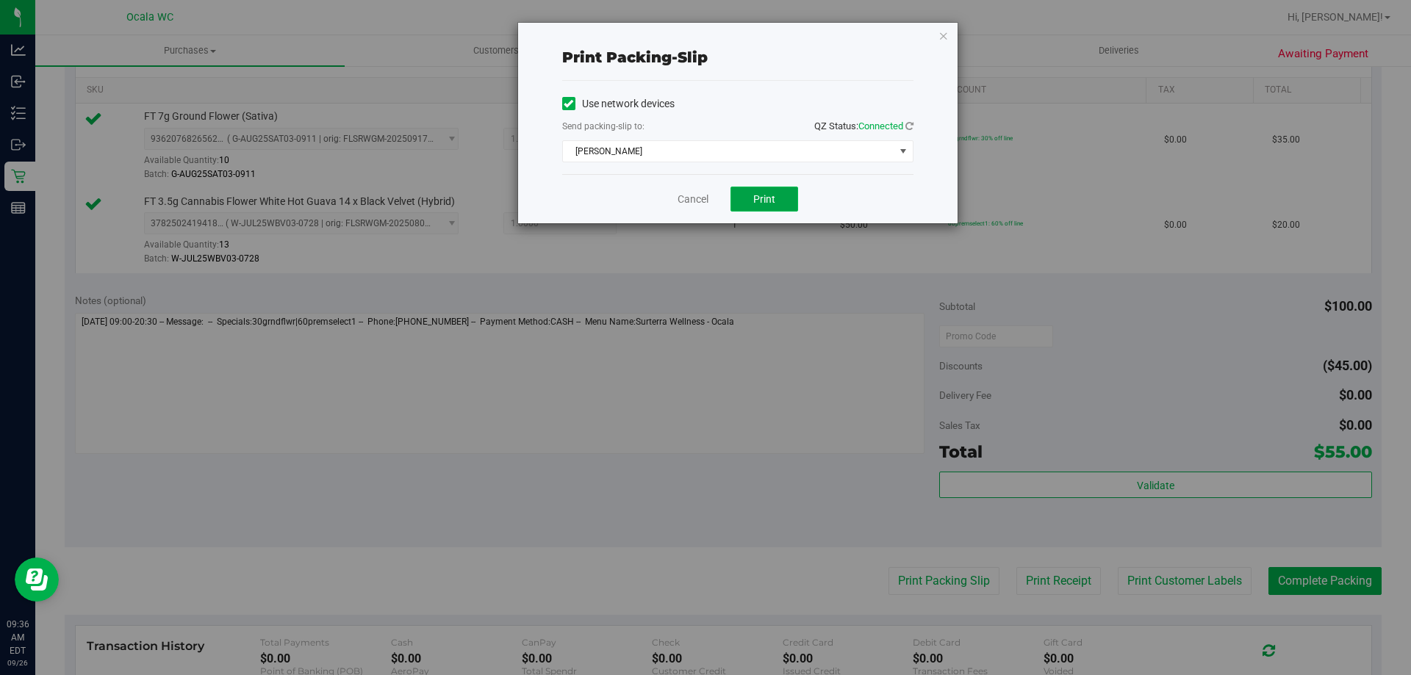
click at [756, 199] on span "Print" at bounding box center [764, 199] width 22 height 12
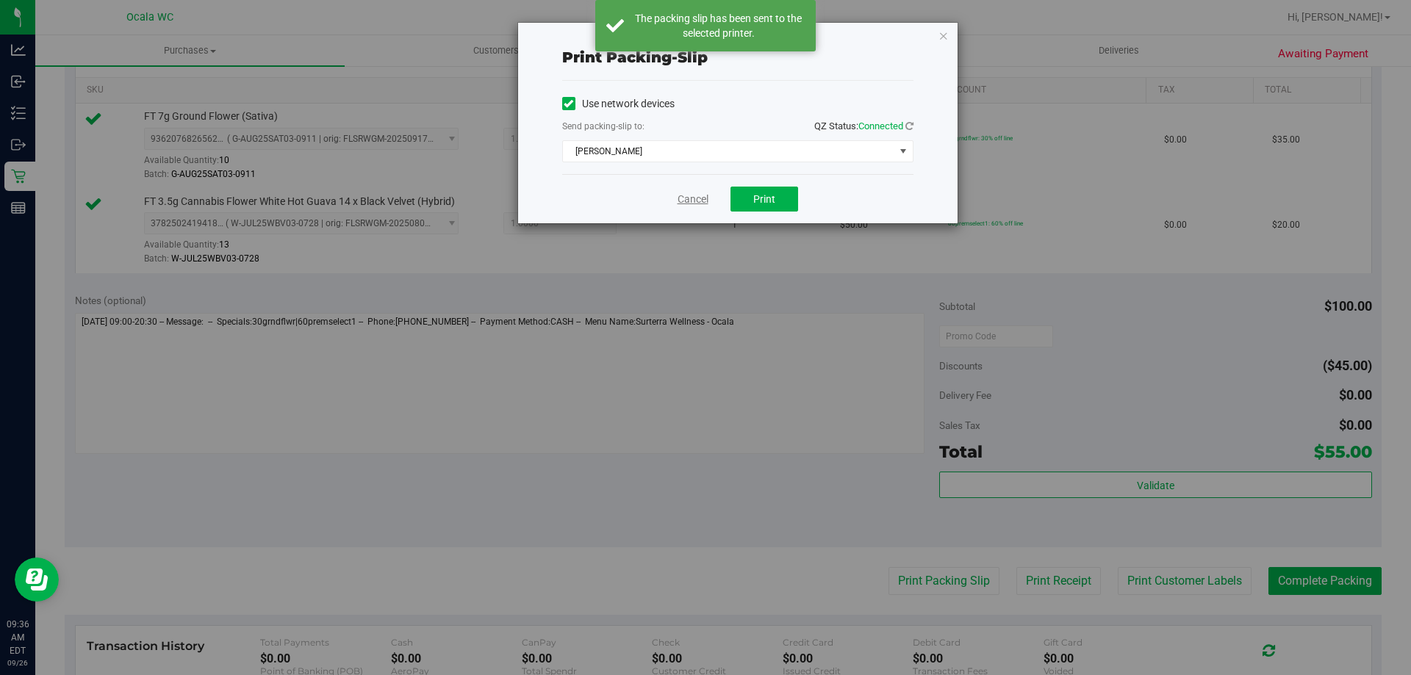
click at [703, 198] on link "Cancel" at bounding box center [692, 199] width 31 height 15
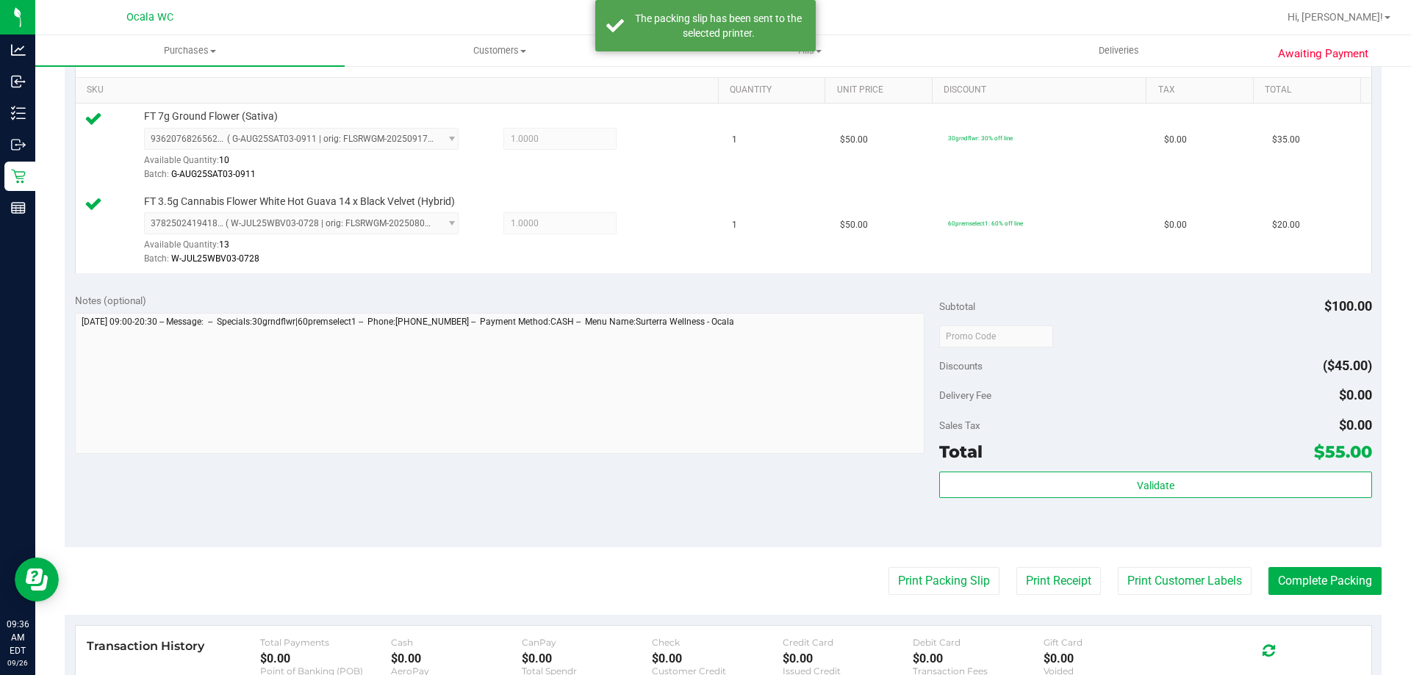
click at [1164, 336] on div at bounding box center [1155, 336] width 432 height 26
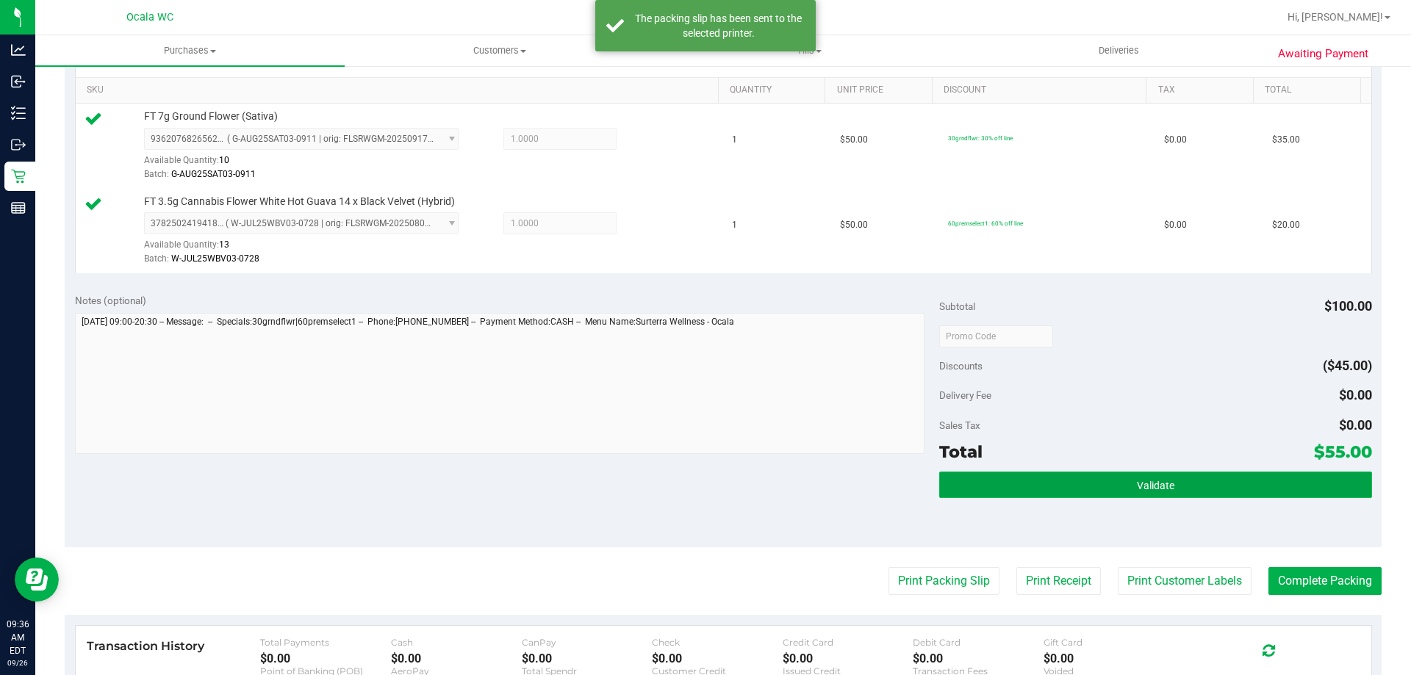
click at [1203, 481] on button "Validate" at bounding box center [1155, 485] width 432 height 26
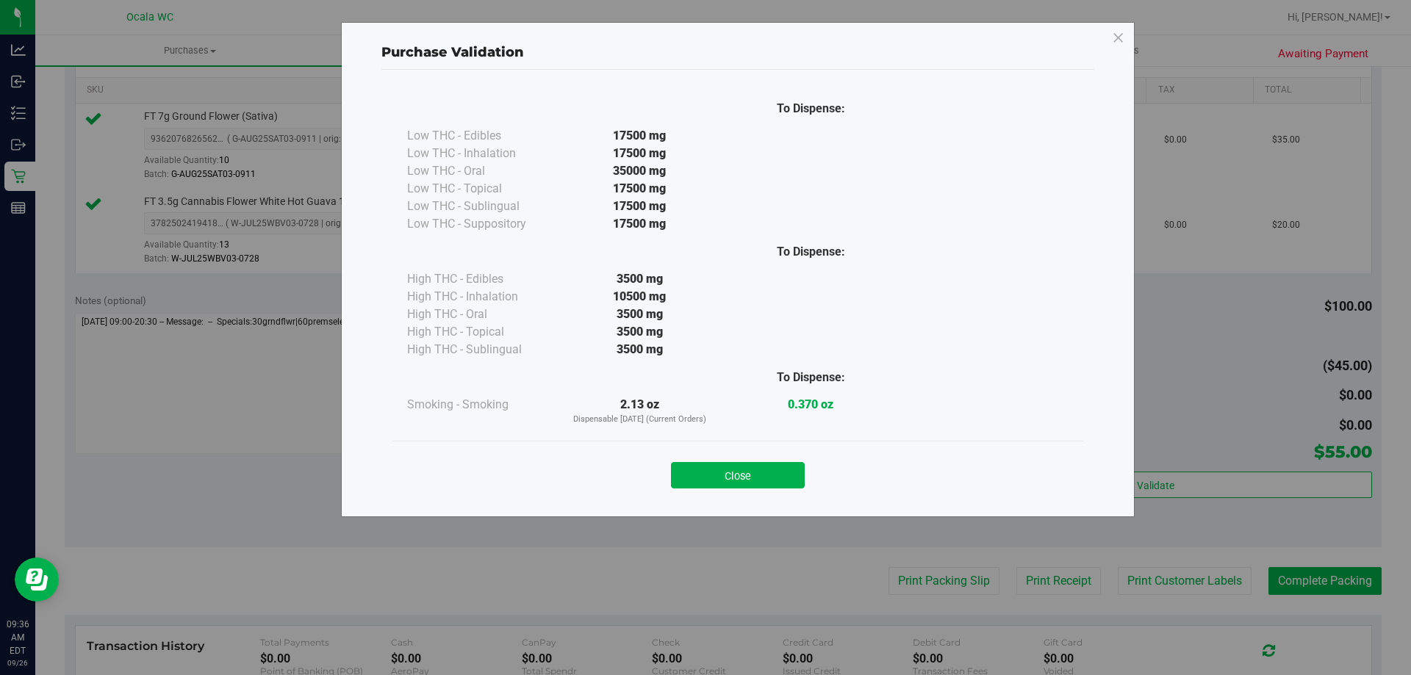
click at [716, 474] on button "Close" at bounding box center [738, 475] width 134 height 26
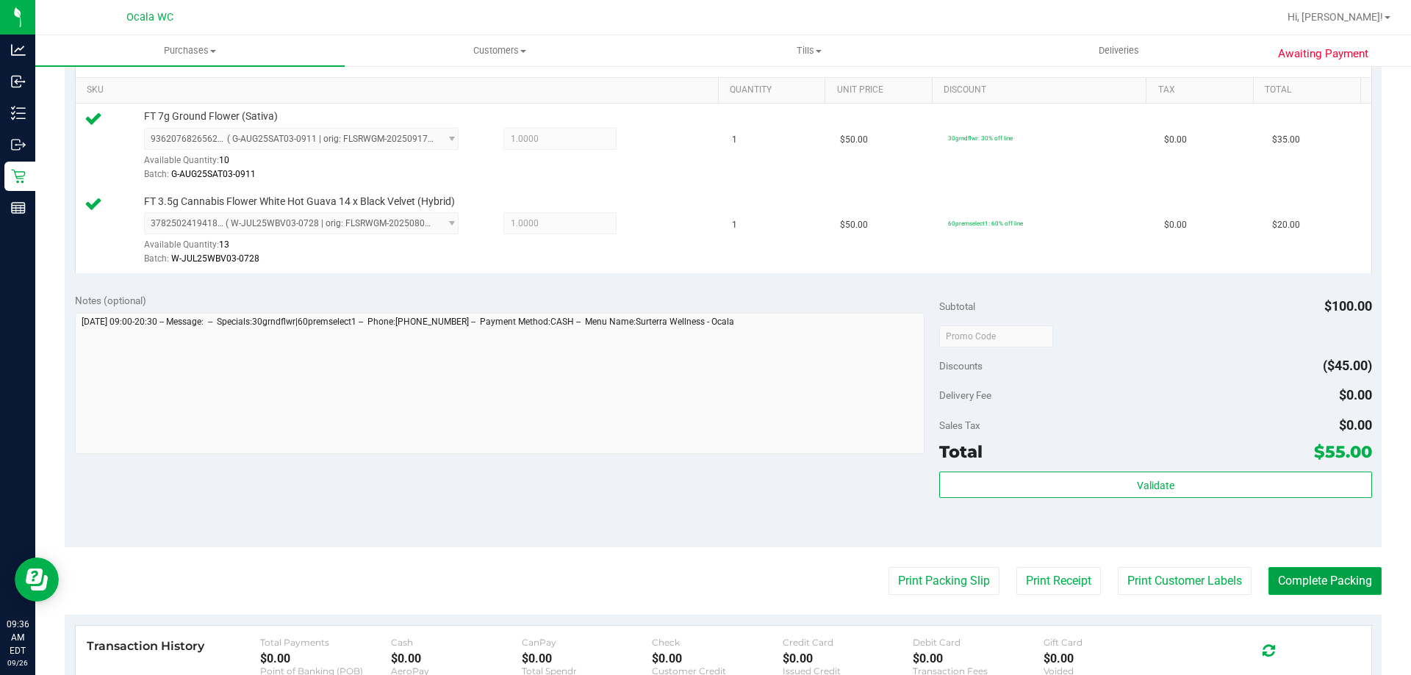
click at [1311, 580] on button "Complete Packing" at bounding box center [1324, 581] width 113 height 28
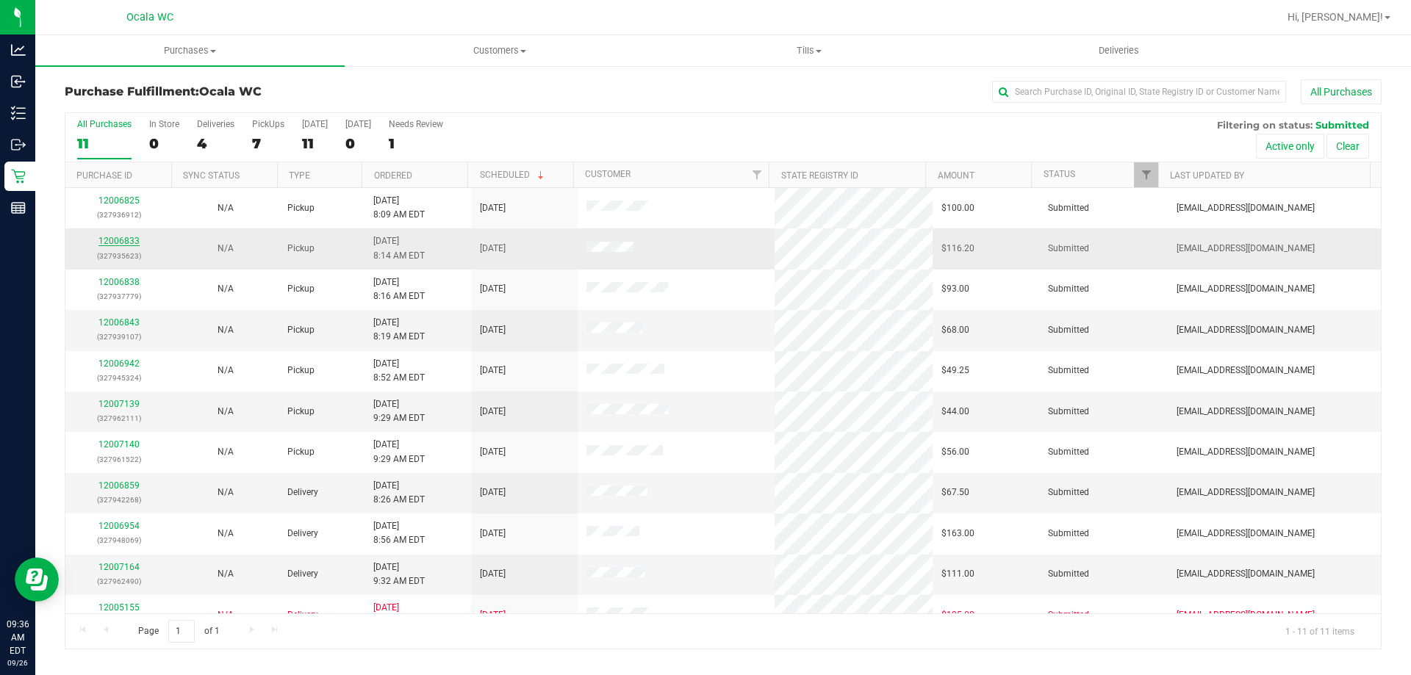
click at [118, 241] on link "12006833" at bounding box center [118, 241] width 41 height 10
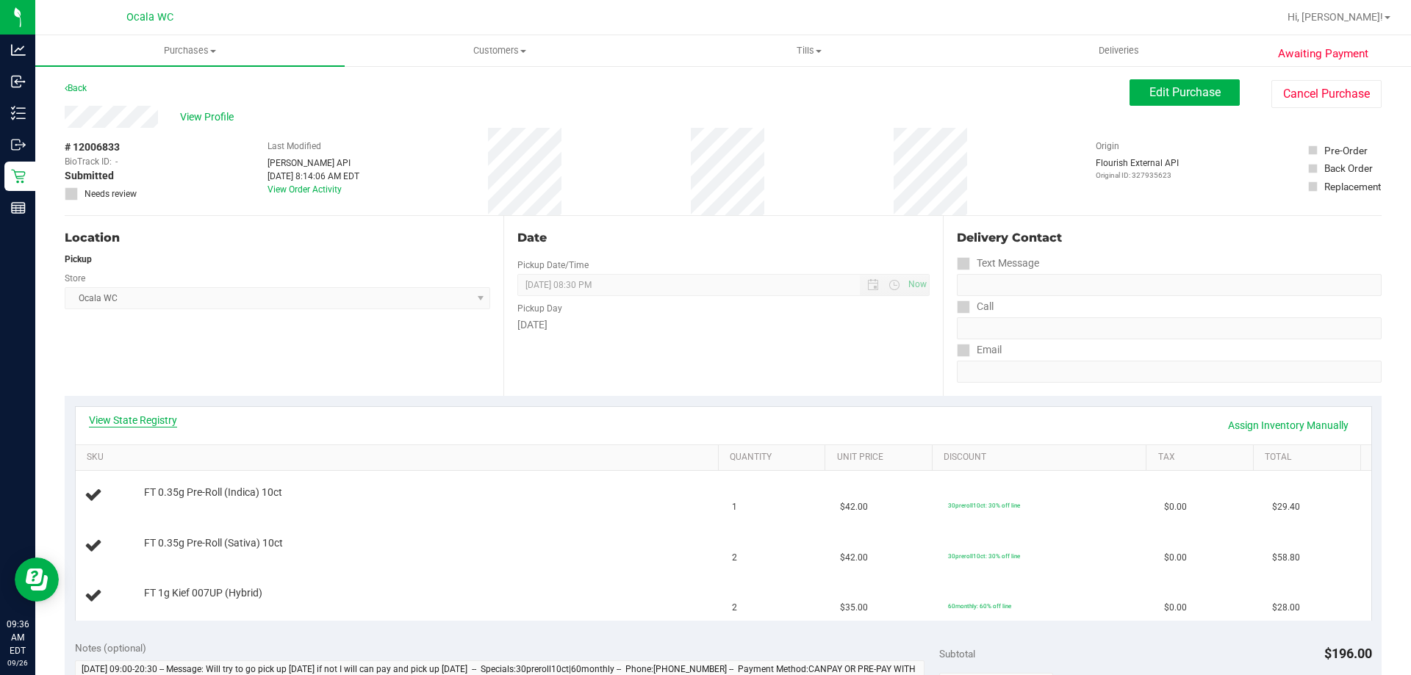
click at [140, 427] on link "View State Registry" at bounding box center [133, 420] width 88 height 15
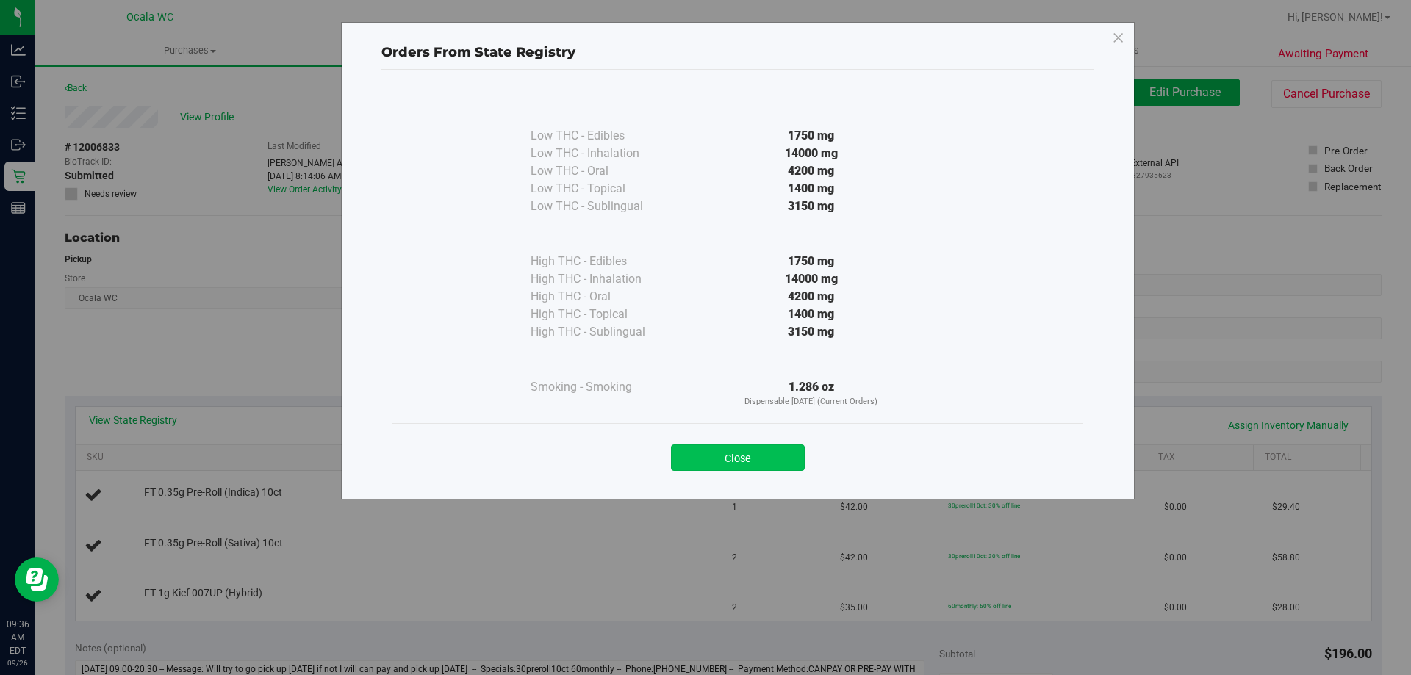
click at [774, 455] on button "Close" at bounding box center [738, 458] width 134 height 26
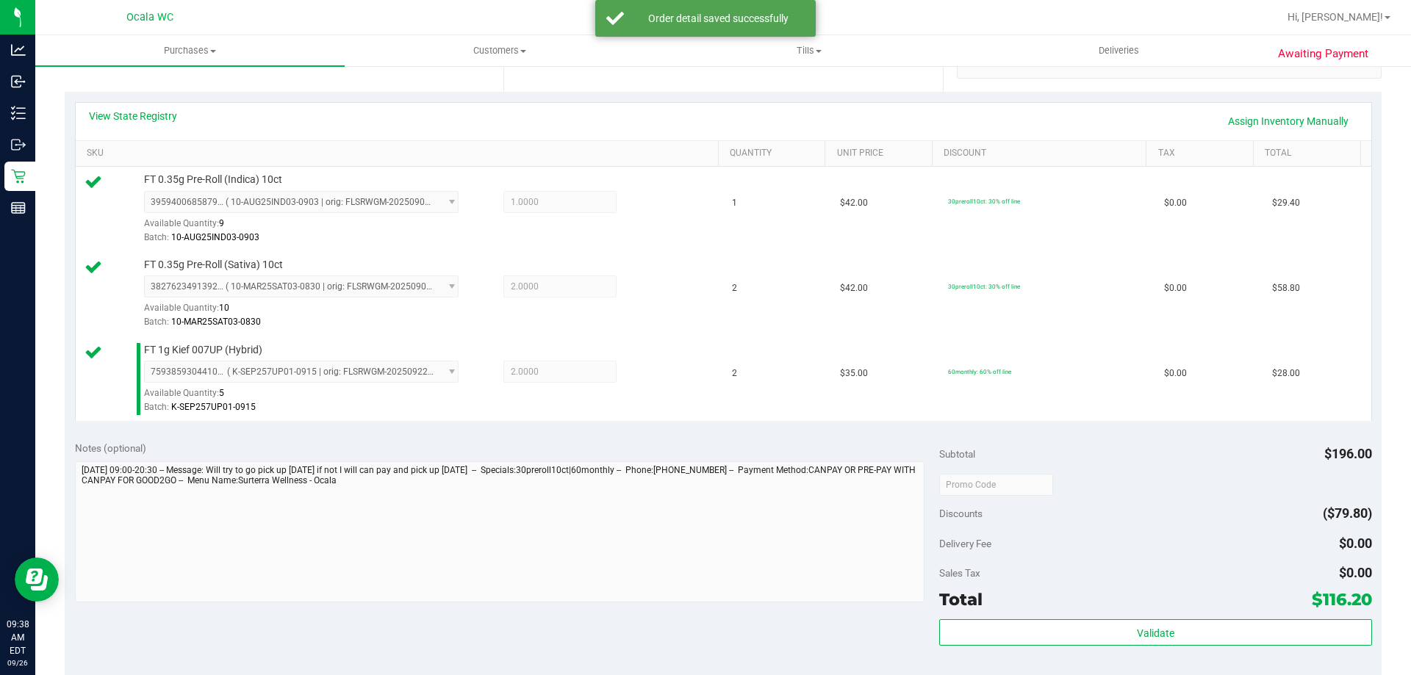
scroll to position [514, 0]
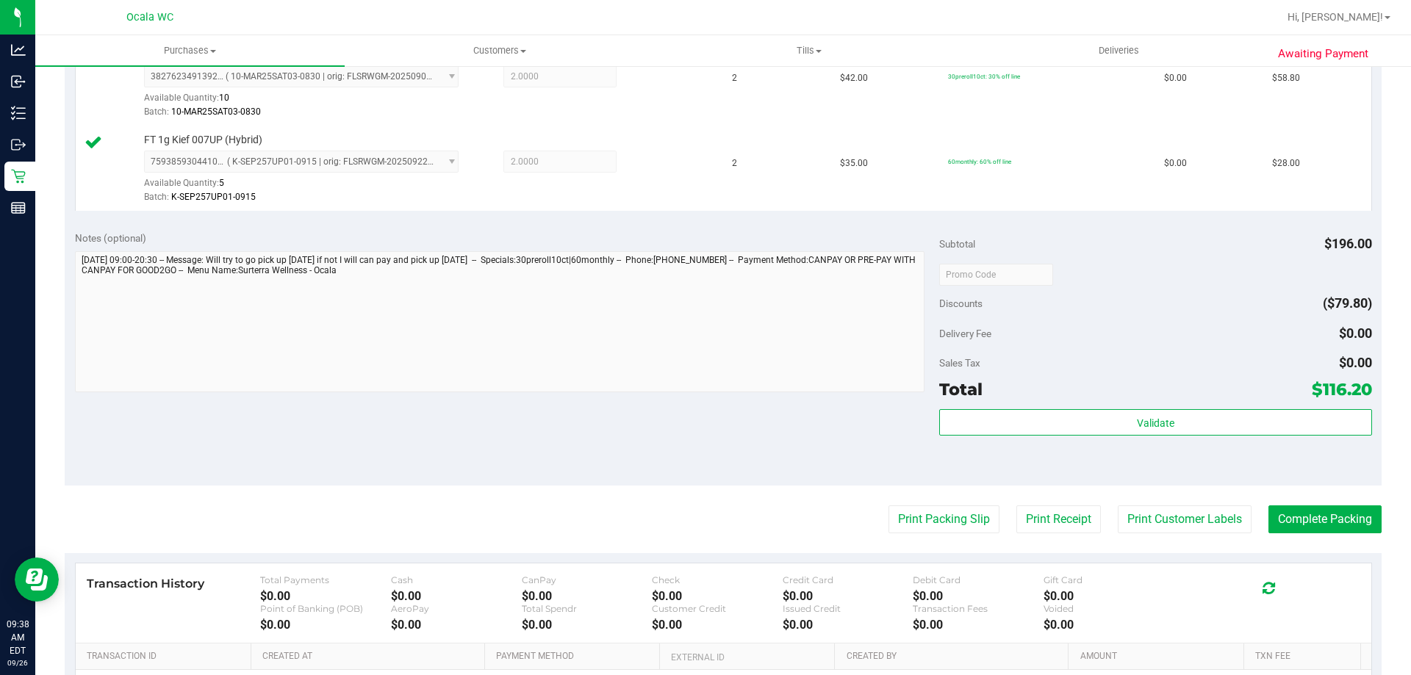
click at [1120, 362] on div "Sales Tax $0.00" at bounding box center [1155, 363] width 432 height 26
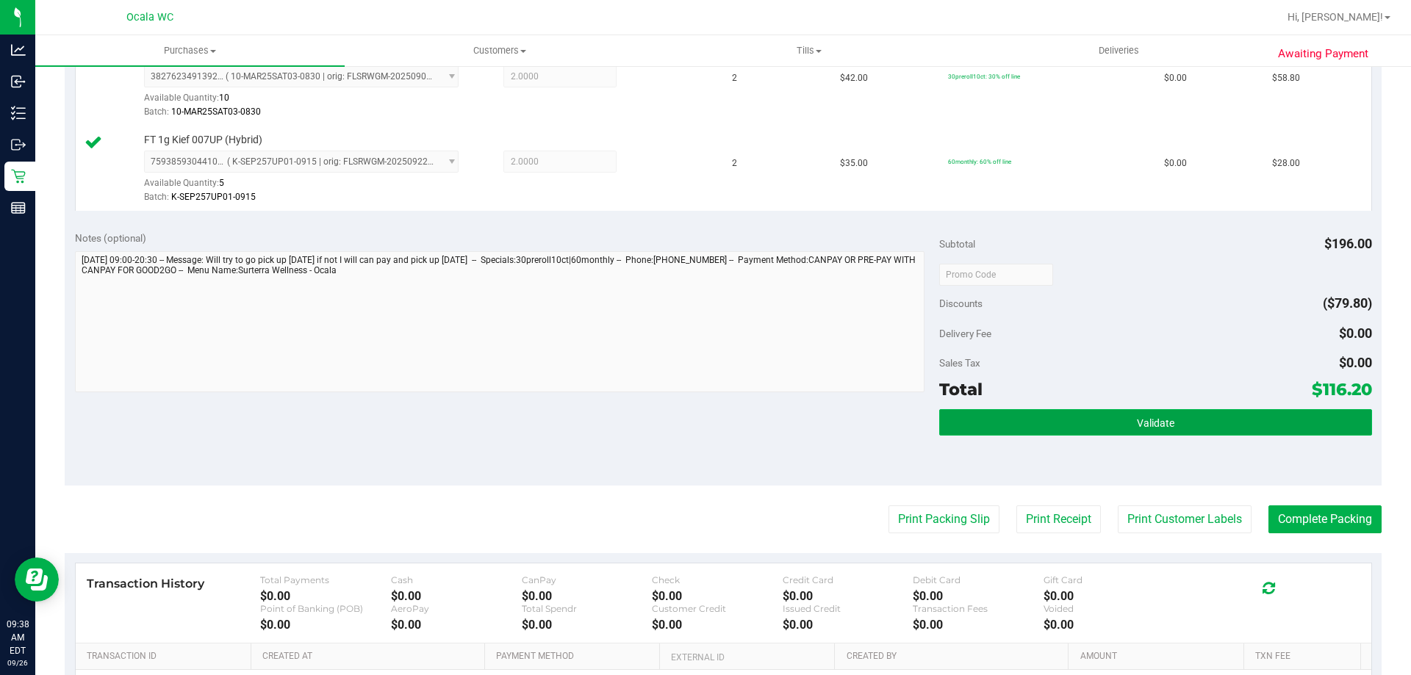
click at [1118, 421] on button "Validate" at bounding box center [1155, 422] width 432 height 26
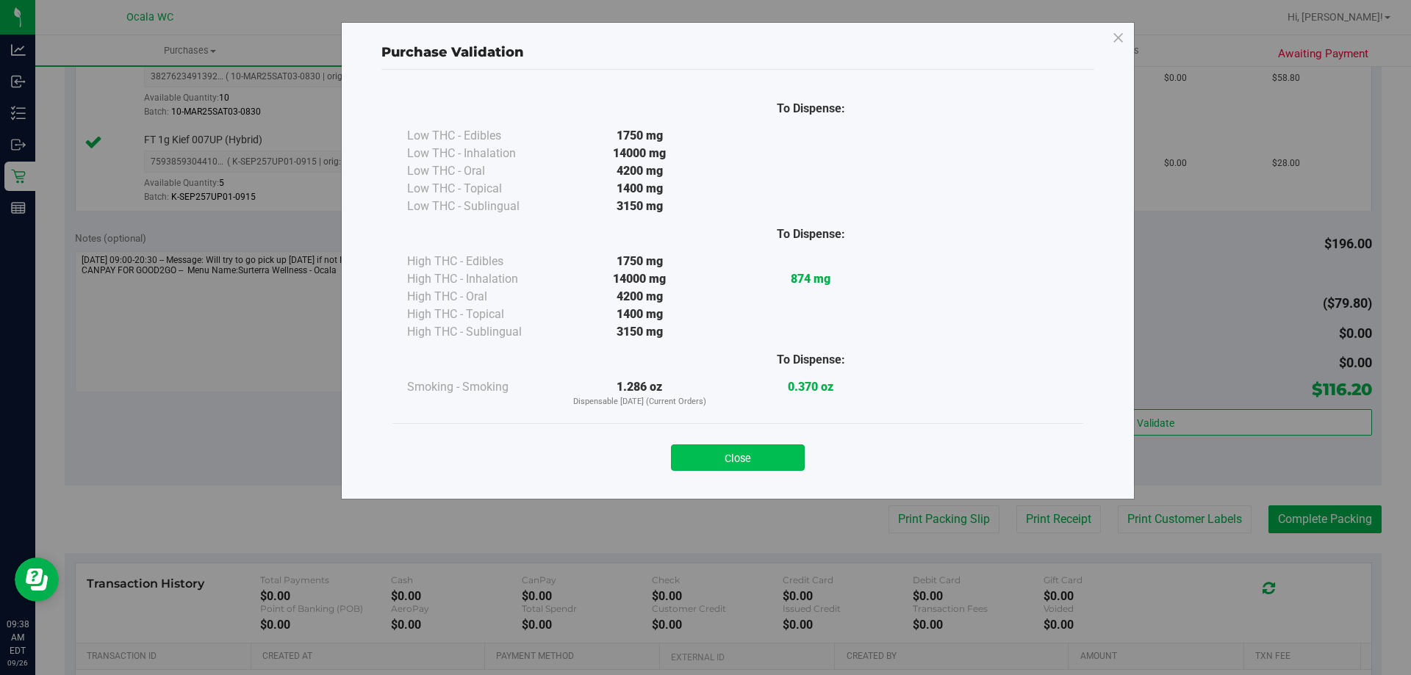
click at [801, 458] on button "Close" at bounding box center [738, 458] width 134 height 26
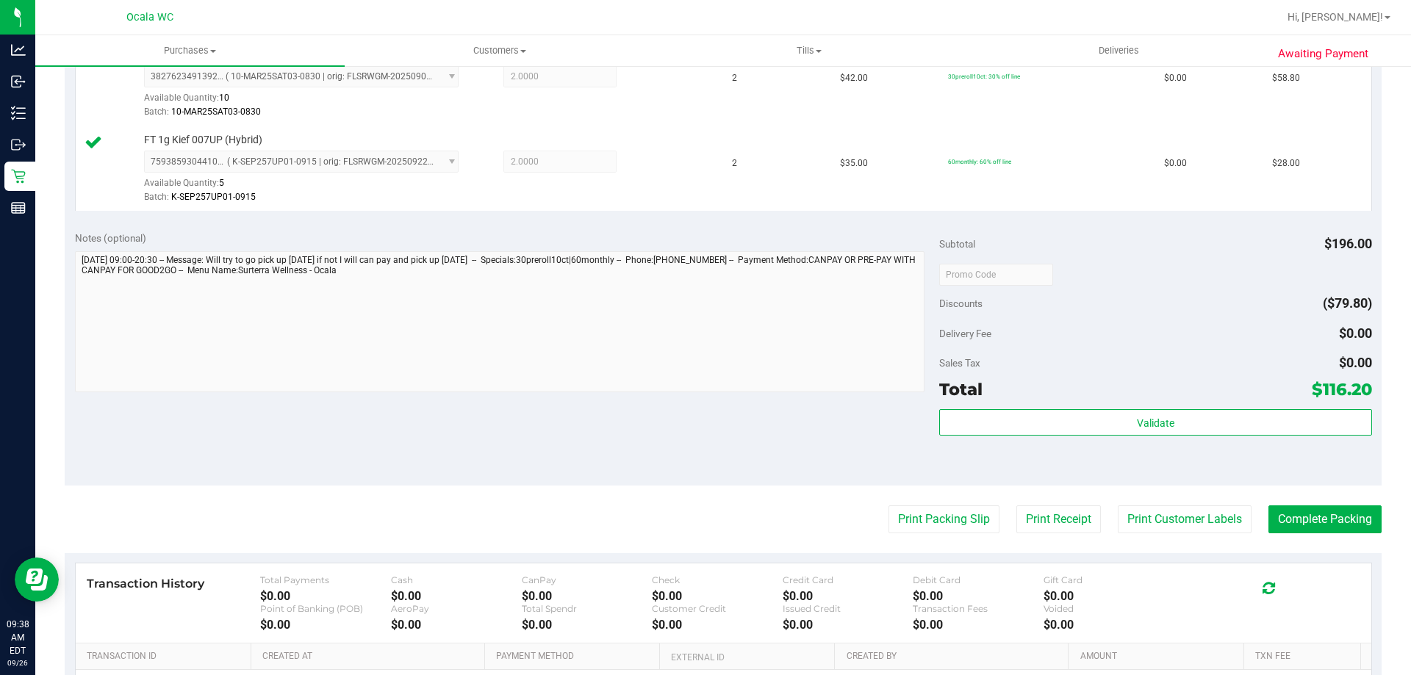
click at [1220, 227] on div "Notes (optional) Subtotal $196.00 Discounts ($79.80) Delivery Fee $0.00 Sales T…" at bounding box center [723, 353] width 1317 height 265
click at [903, 525] on button "Print Packing Slip" at bounding box center [943, 519] width 111 height 28
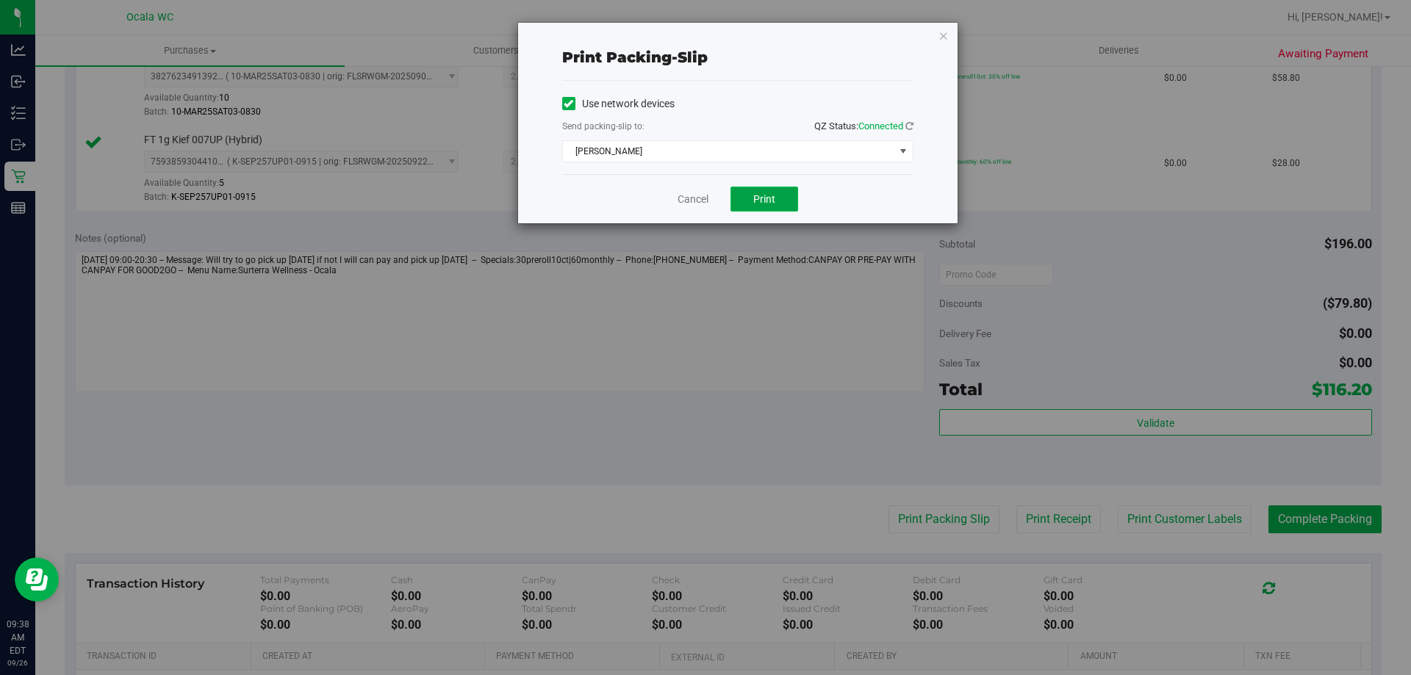
click at [764, 200] on span "Print" at bounding box center [764, 199] width 22 height 12
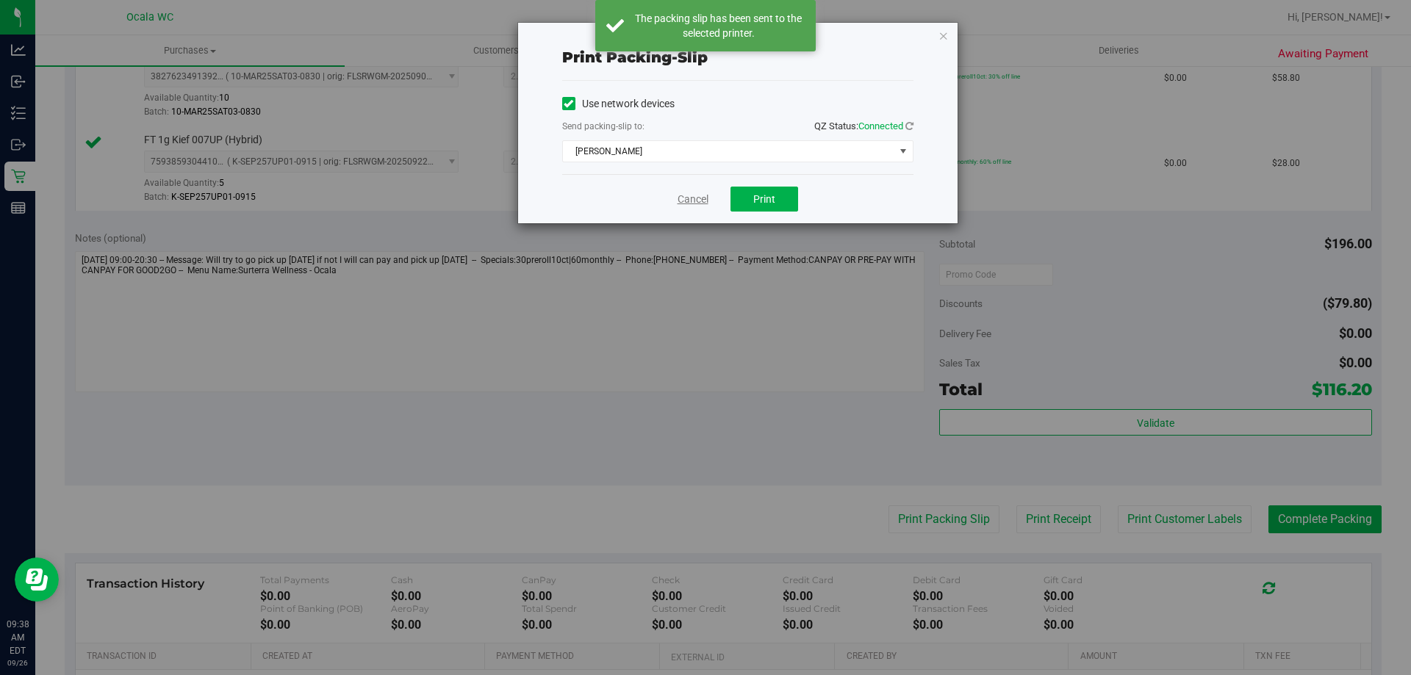
click at [702, 201] on link "Cancel" at bounding box center [692, 199] width 31 height 15
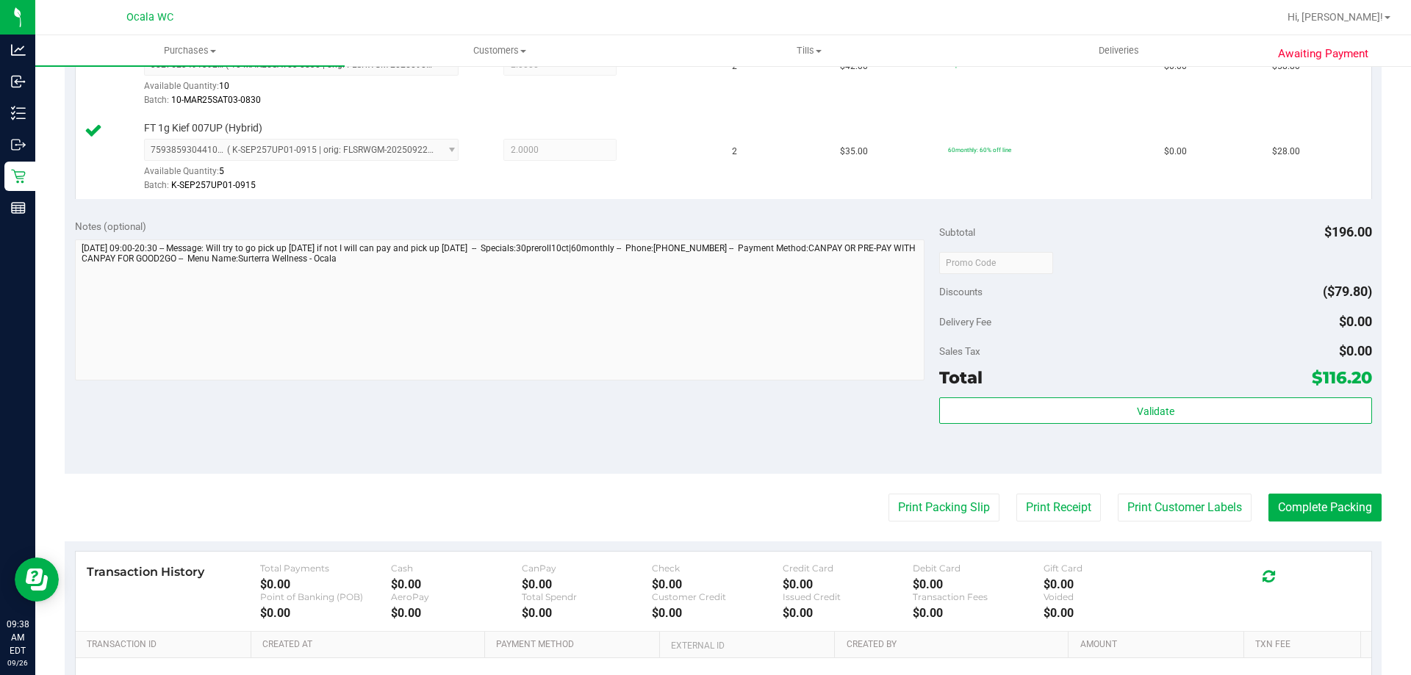
scroll to position [661, 0]
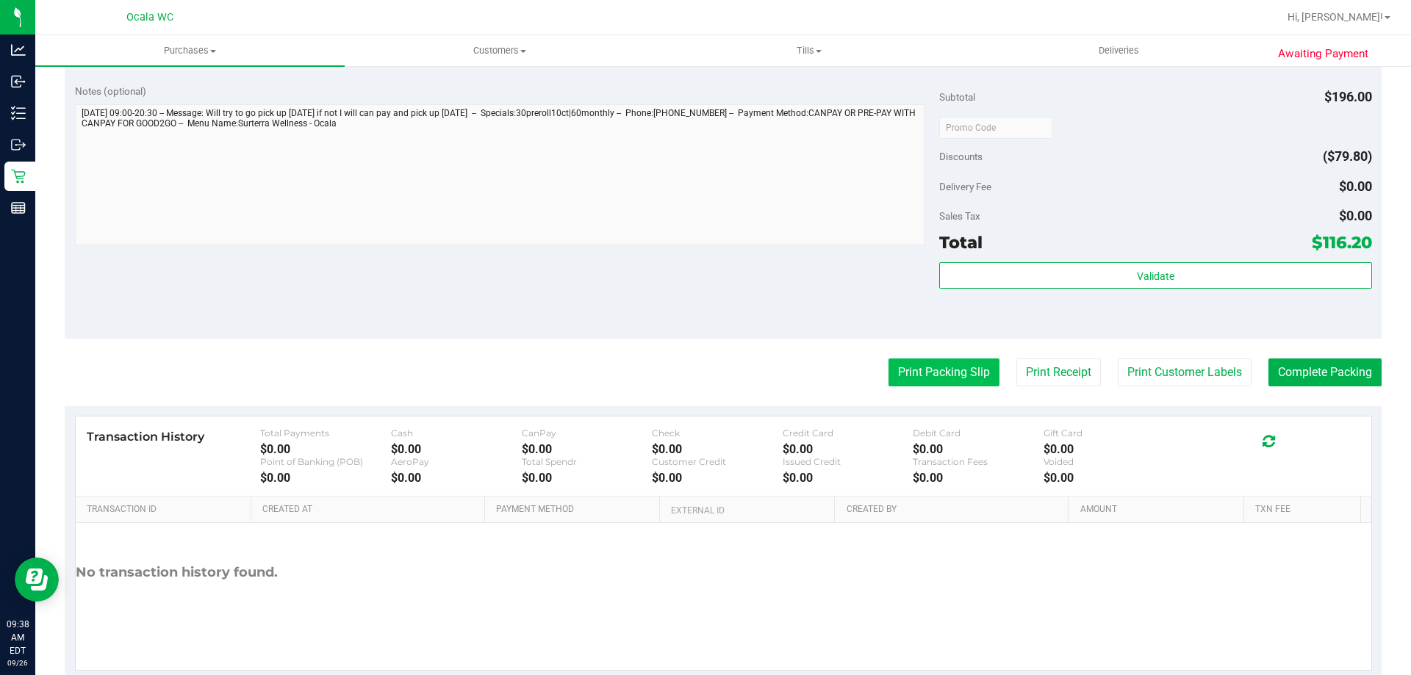
click at [959, 368] on button "Print Packing Slip" at bounding box center [943, 373] width 111 height 28
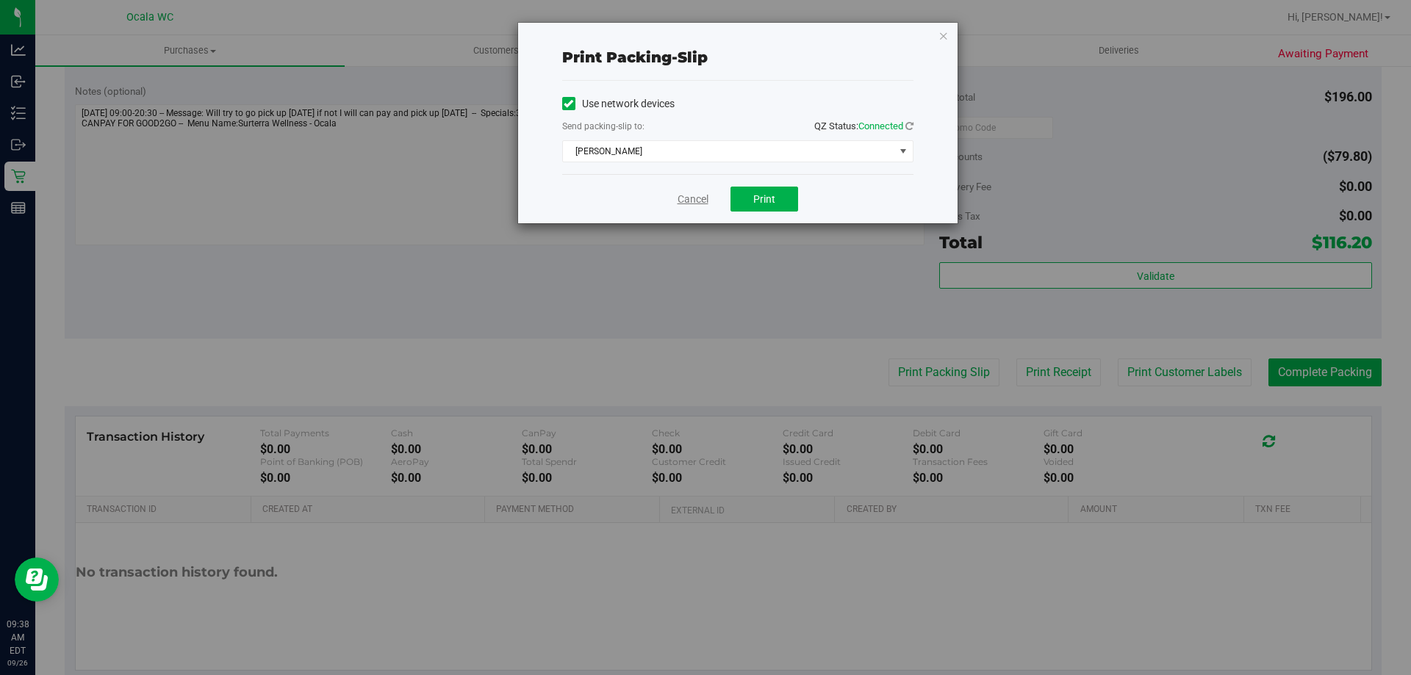
click at [693, 201] on link "Cancel" at bounding box center [692, 199] width 31 height 15
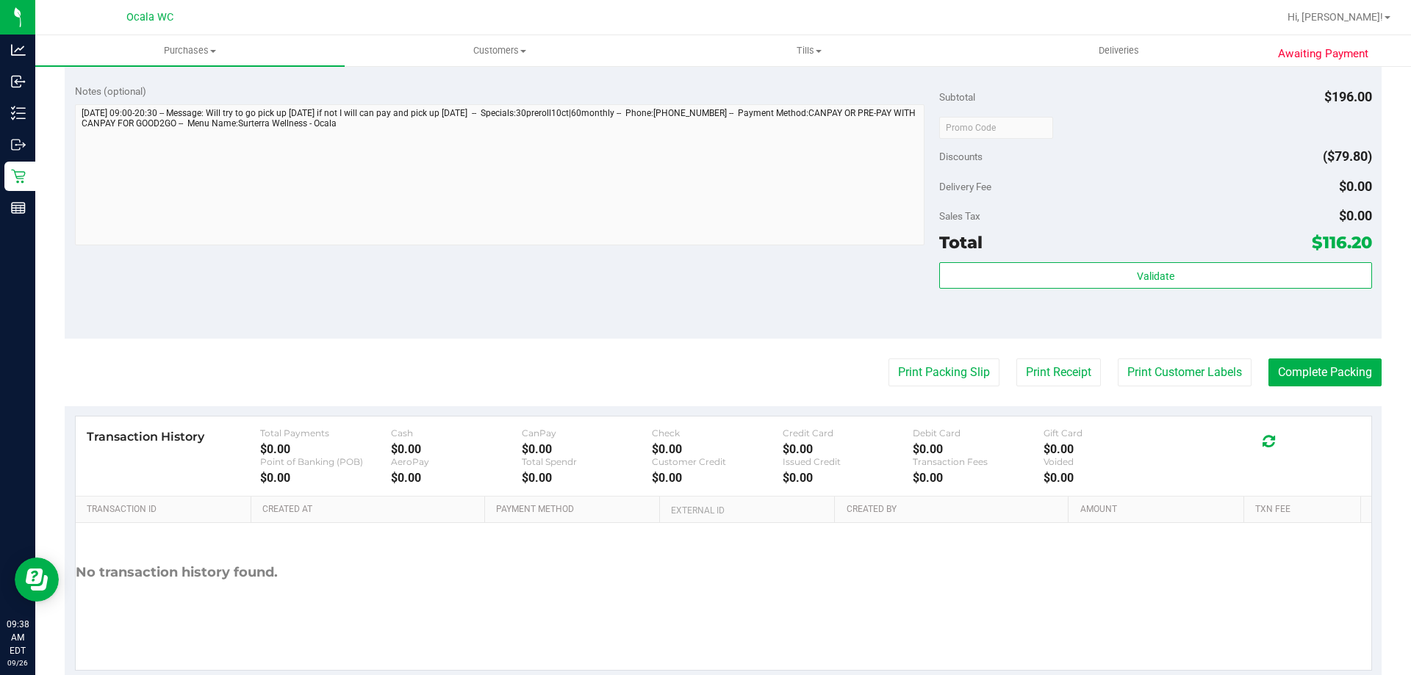
click at [1079, 148] on div "Discounts ($79.80)" at bounding box center [1155, 156] width 432 height 26
click at [1329, 368] on button "Complete Packing" at bounding box center [1324, 373] width 113 height 28
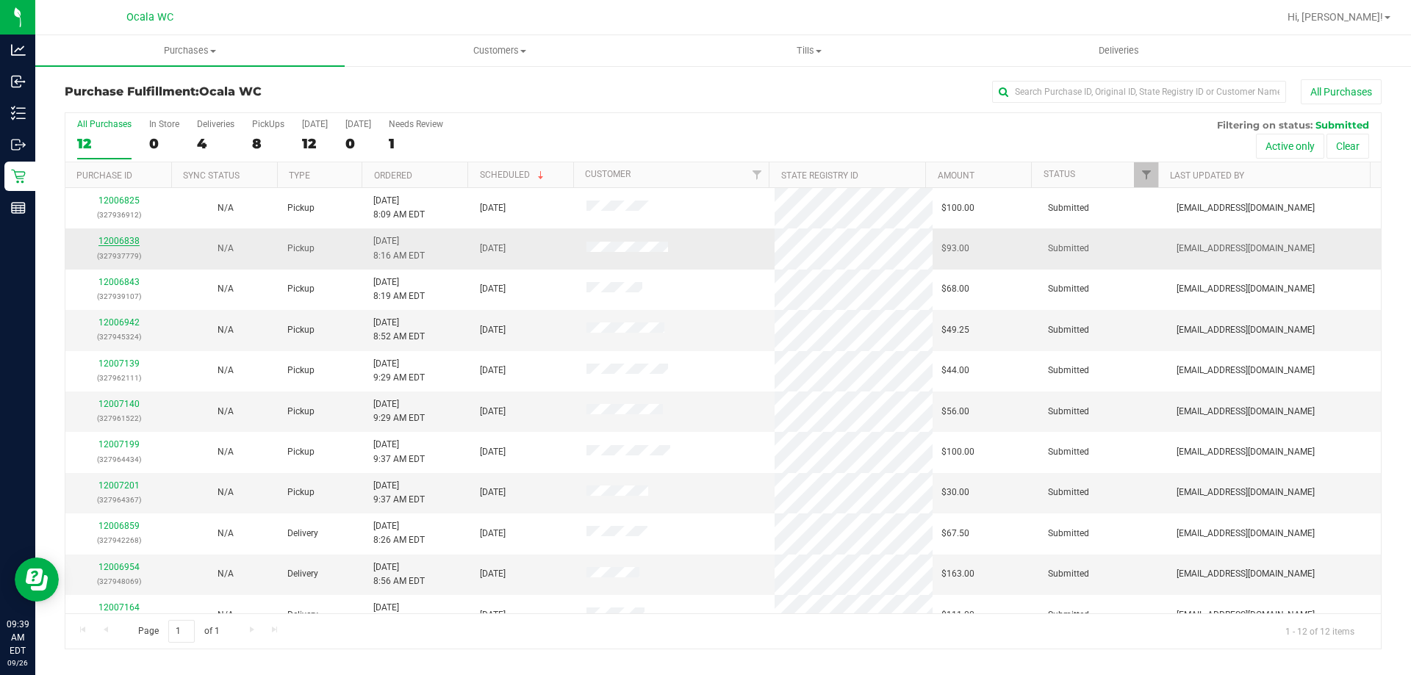
click at [111, 244] on link "12006838" at bounding box center [118, 241] width 41 height 10
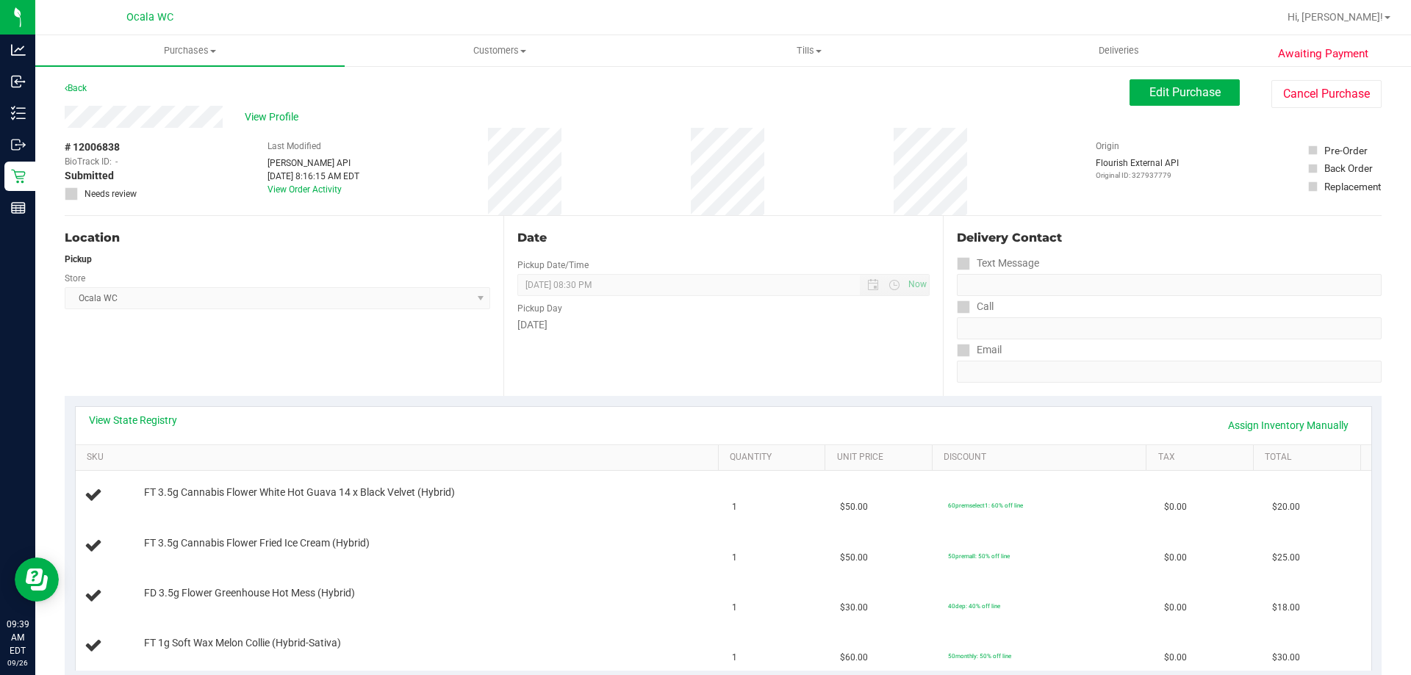
click at [76, 93] on div "Back" at bounding box center [76, 88] width 22 height 18
click at [79, 90] on link "Back" at bounding box center [76, 88] width 22 height 10
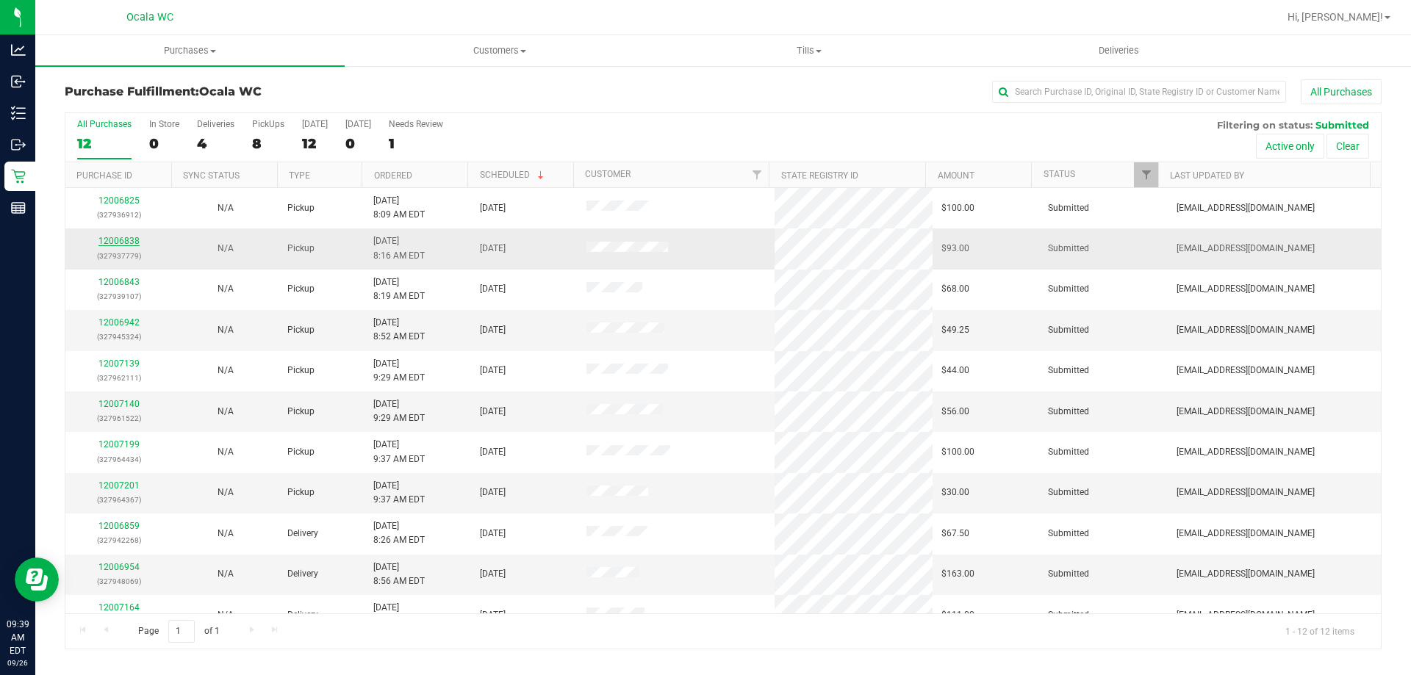
click at [122, 244] on link "12006838" at bounding box center [118, 241] width 41 height 10
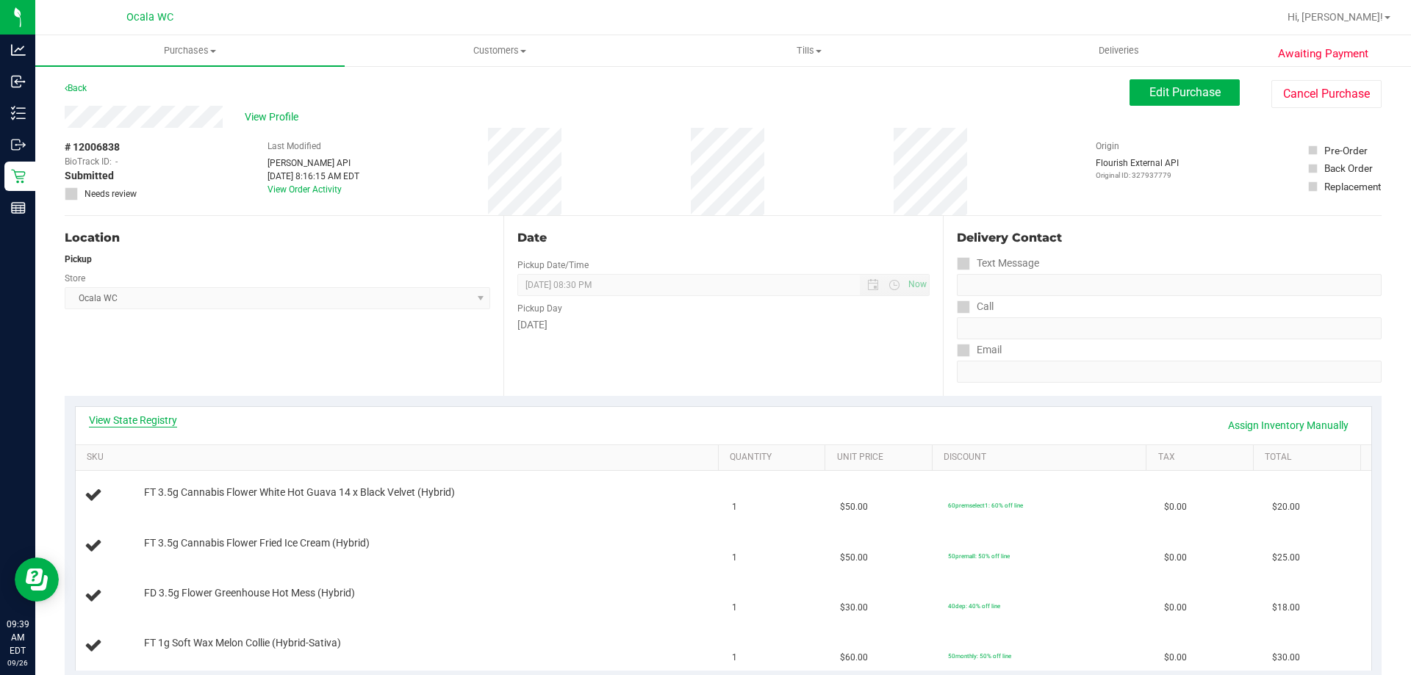
click at [151, 421] on link "View State Registry" at bounding box center [133, 420] width 88 height 15
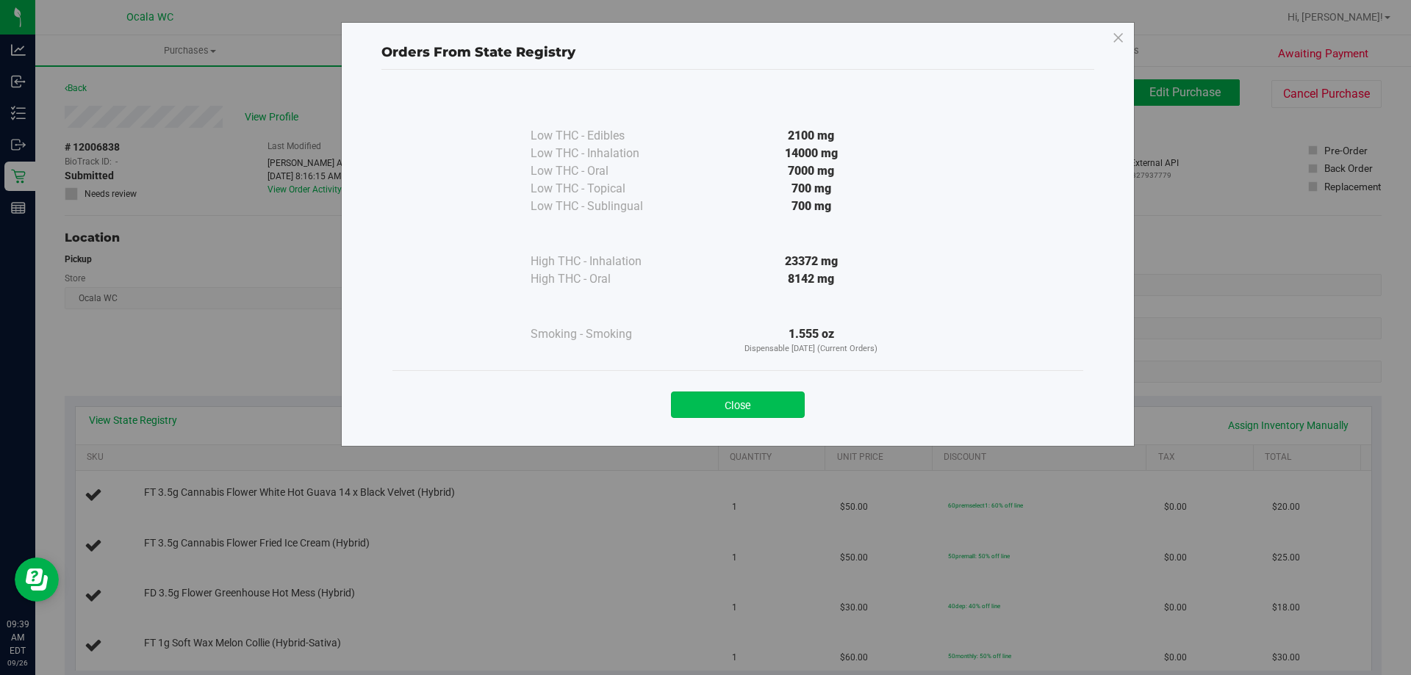
click at [715, 410] on button "Close" at bounding box center [738, 405] width 134 height 26
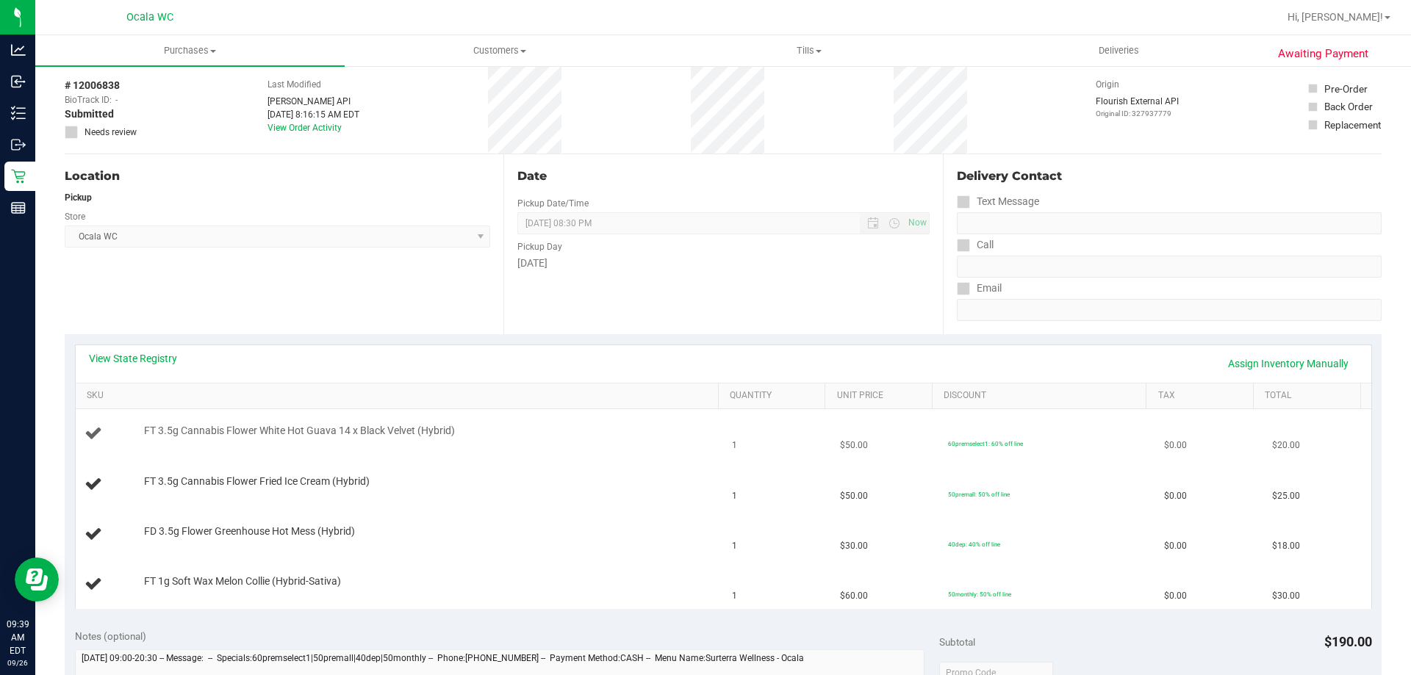
scroll to position [147, 0]
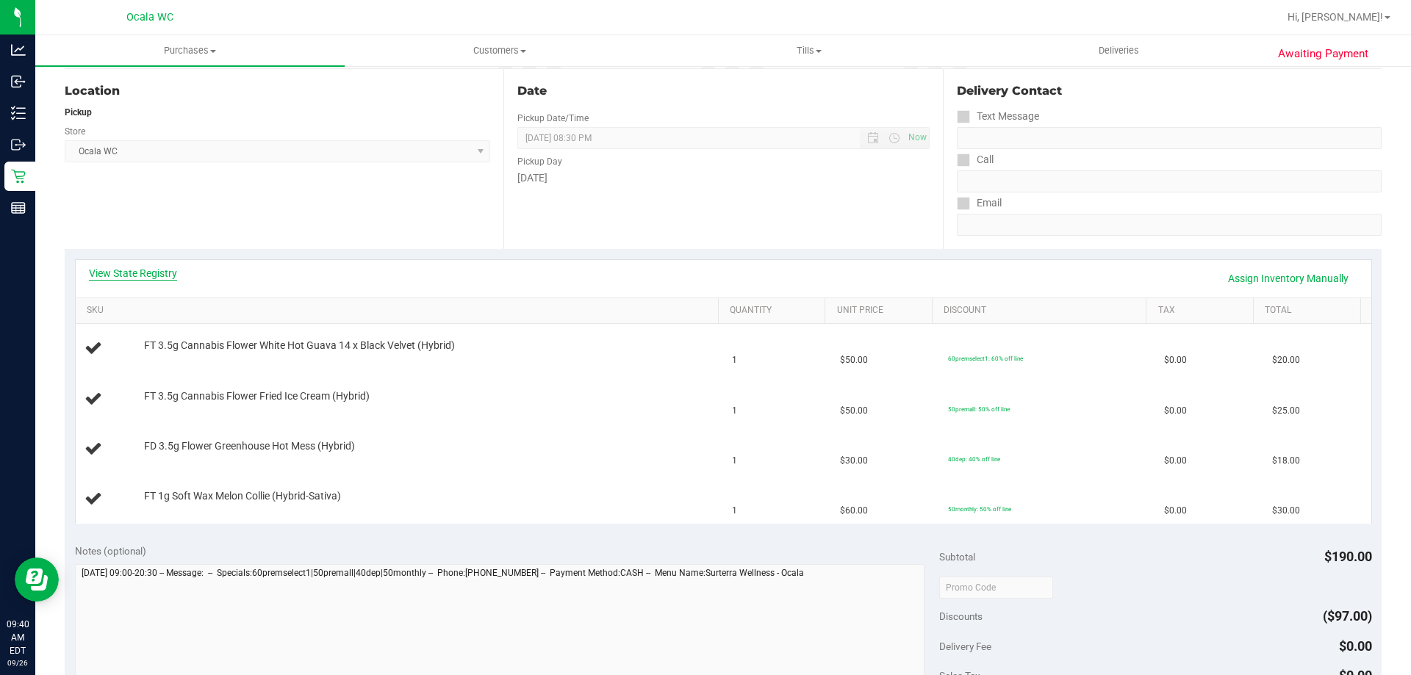
click at [115, 273] on link "View State Registry" at bounding box center [133, 273] width 88 height 15
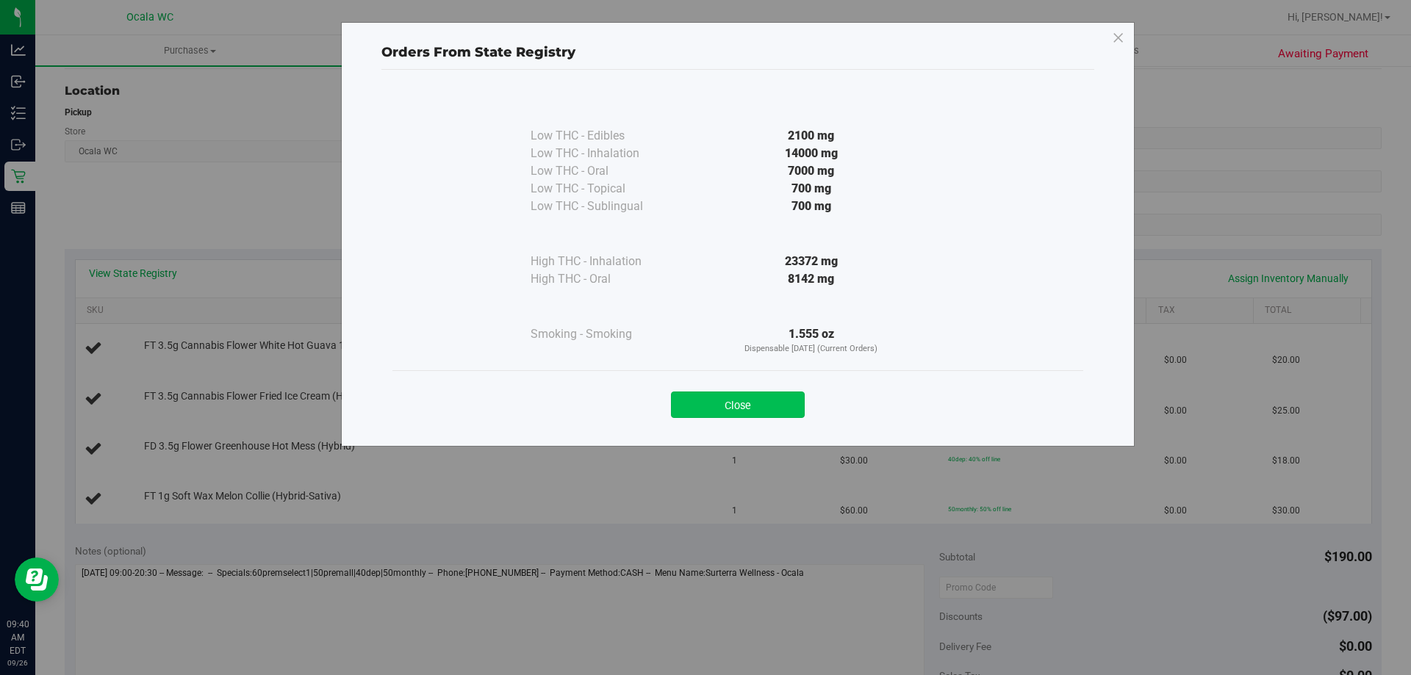
click at [735, 400] on button "Close" at bounding box center [738, 405] width 134 height 26
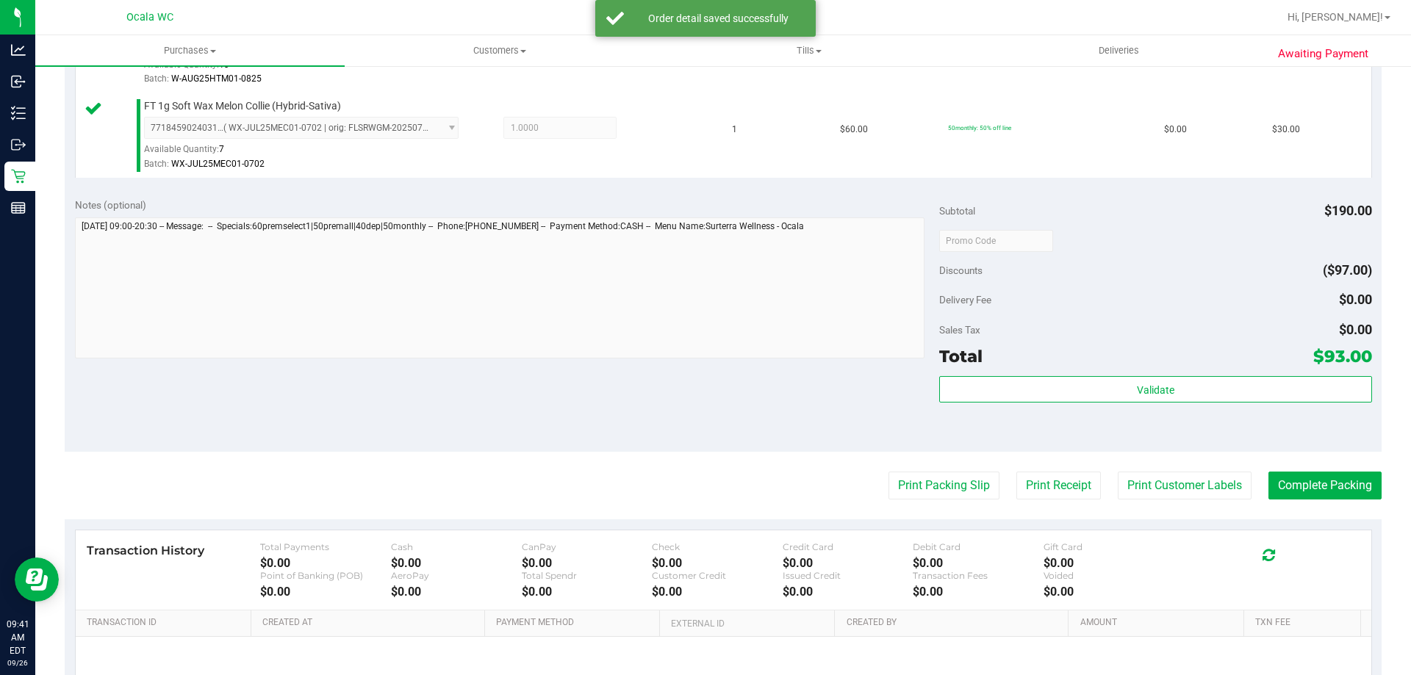
scroll to position [661, 0]
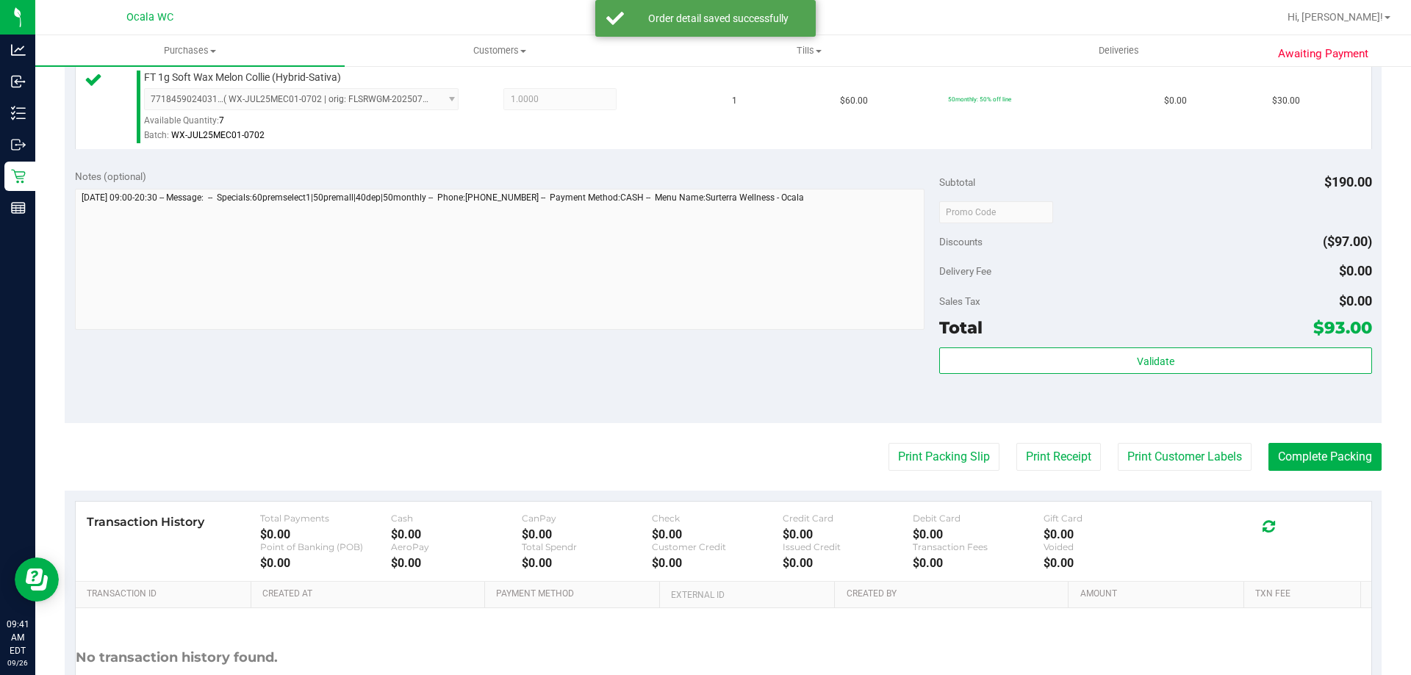
click at [1103, 272] on div "Delivery Fee $0.00" at bounding box center [1155, 271] width 432 height 26
click at [1076, 374] on div "Validate" at bounding box center [1155, 362] width 432 height 28
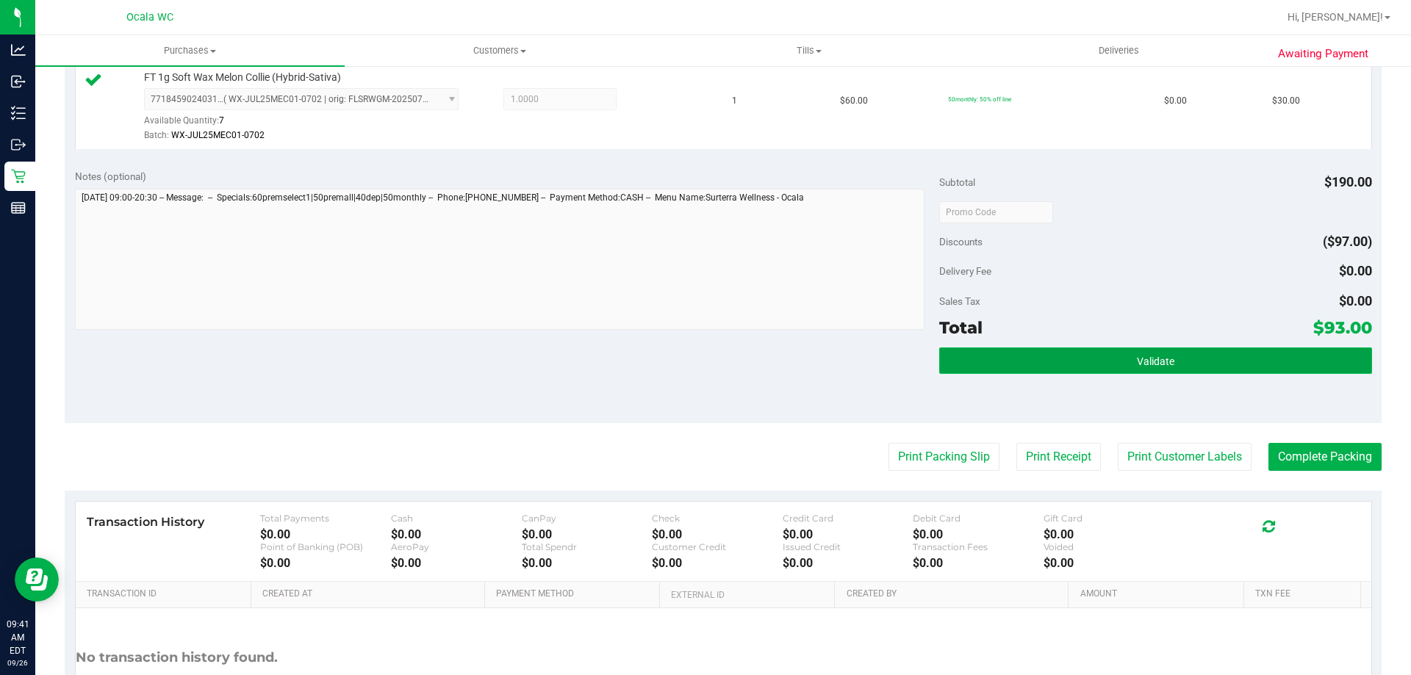
click at [1074, 364] on button "Validate" at bounding box center [1155, 361] width 432 height 26
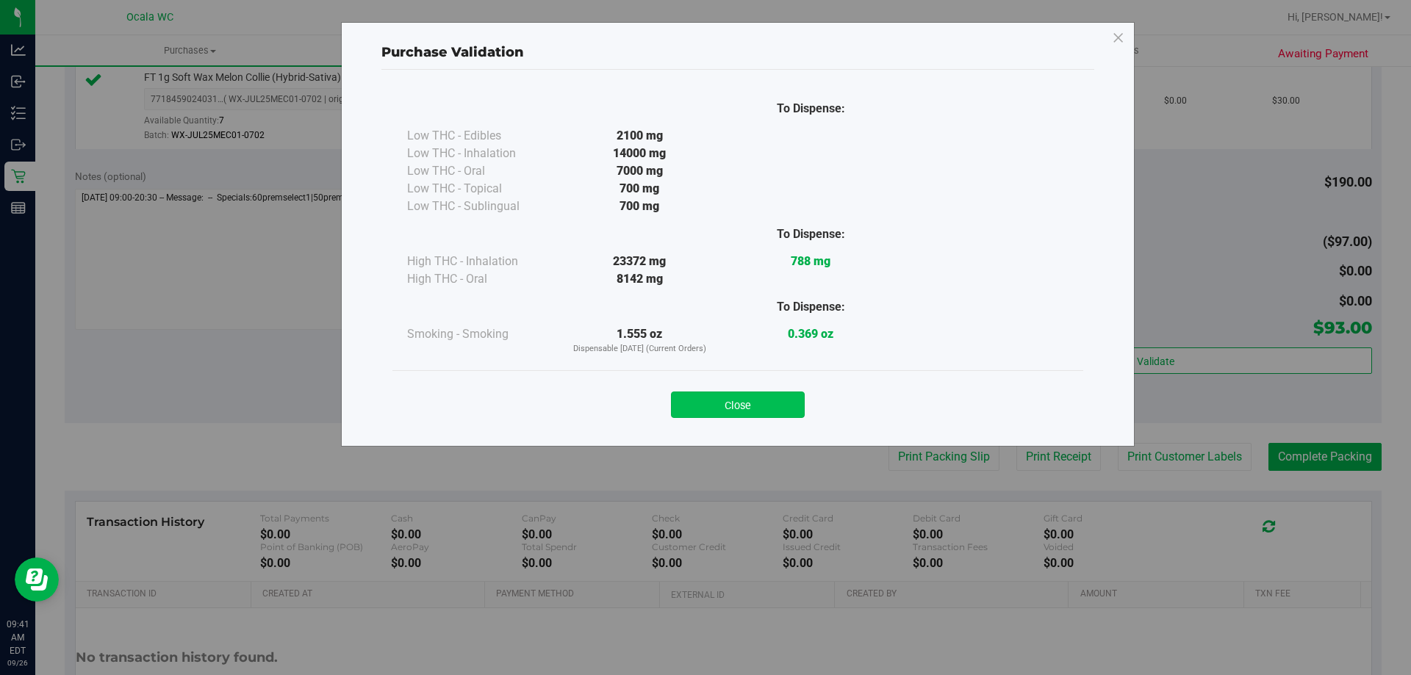
click at [743, 407] on button "Close" at bounding box center [738, 405] width 134 height 26
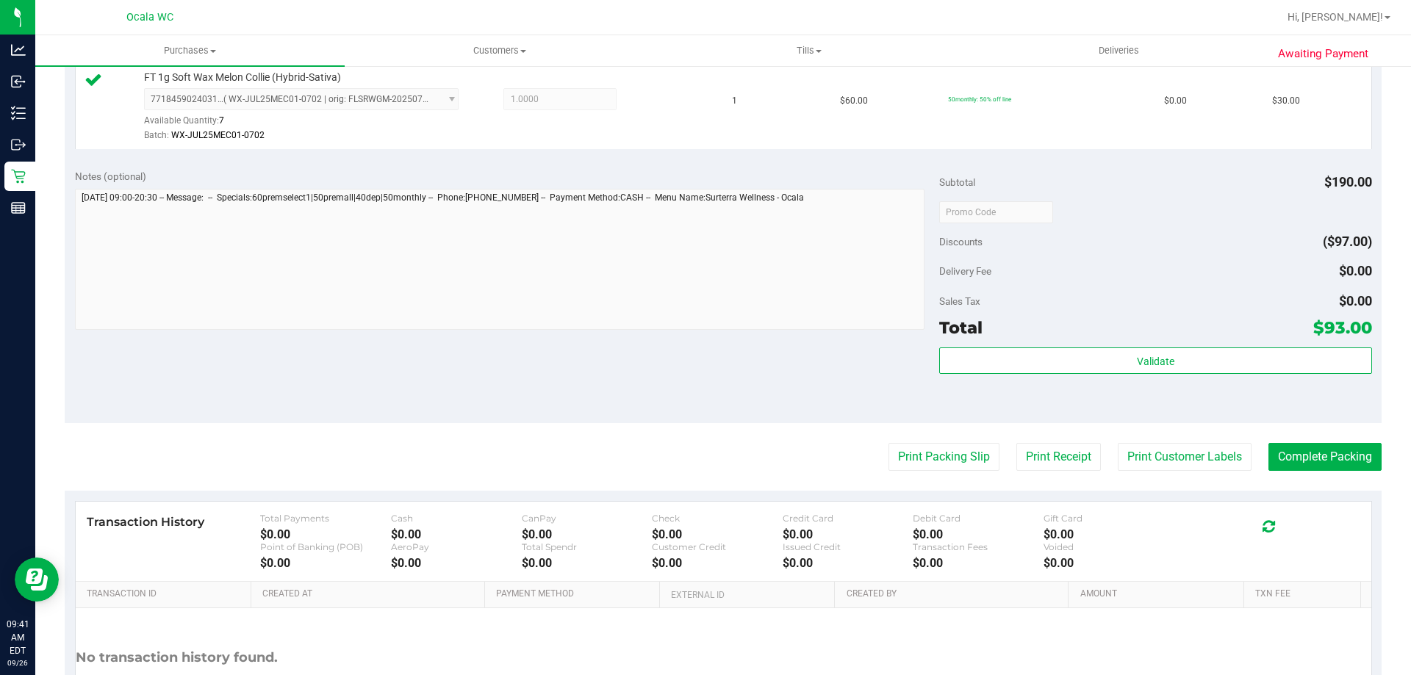
click at [1063, 264] on div "Delivery Fee $0.00" at bounding box center [1155, 271] width 432 height 26
click at [949, 458] on button "Print Packing Slip" at bounding box center [943, 457] width 111 height 28
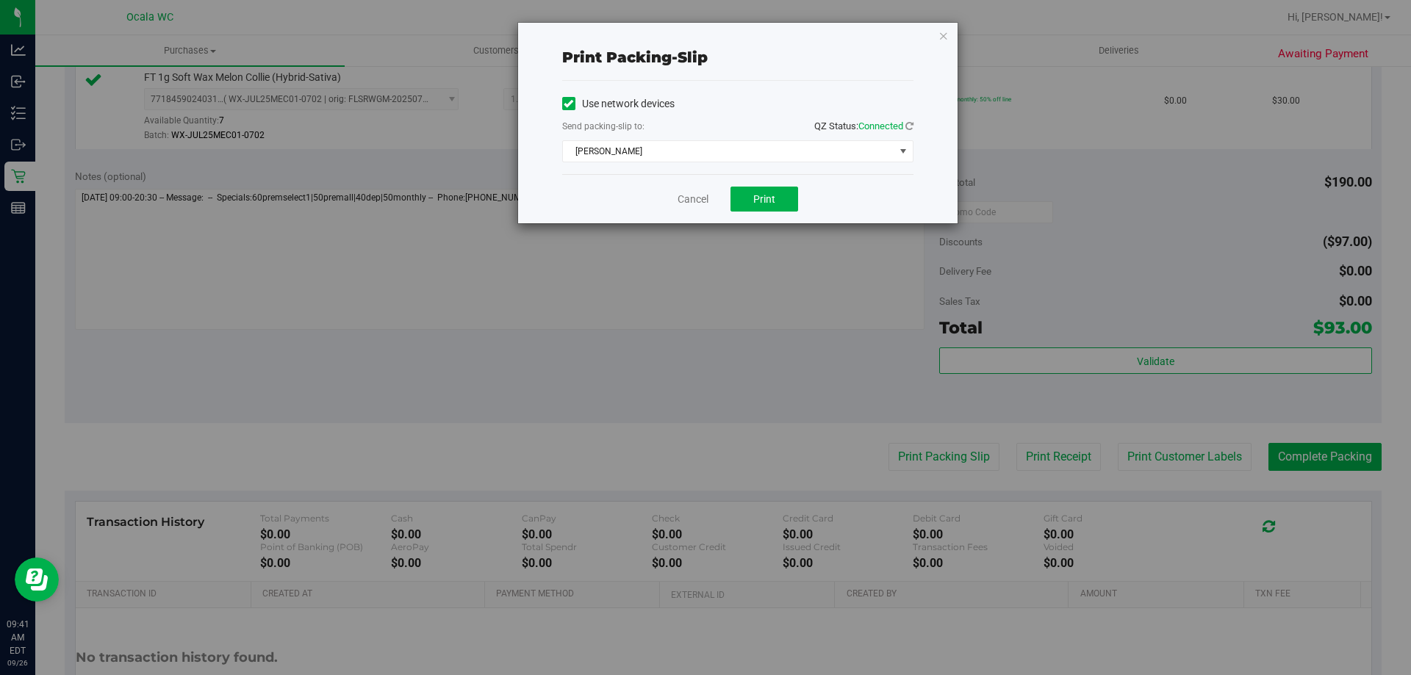
click at [749, 185] on div "Cancel Print" at bounding box center [737, 198] width 351 height 49
click at [756, 205] on button "Print" at bounding box center [764, 199] width 68 height 25
click at [694, 204] on link "Cancel" at bounding box center [692, 199] width 31 height 15
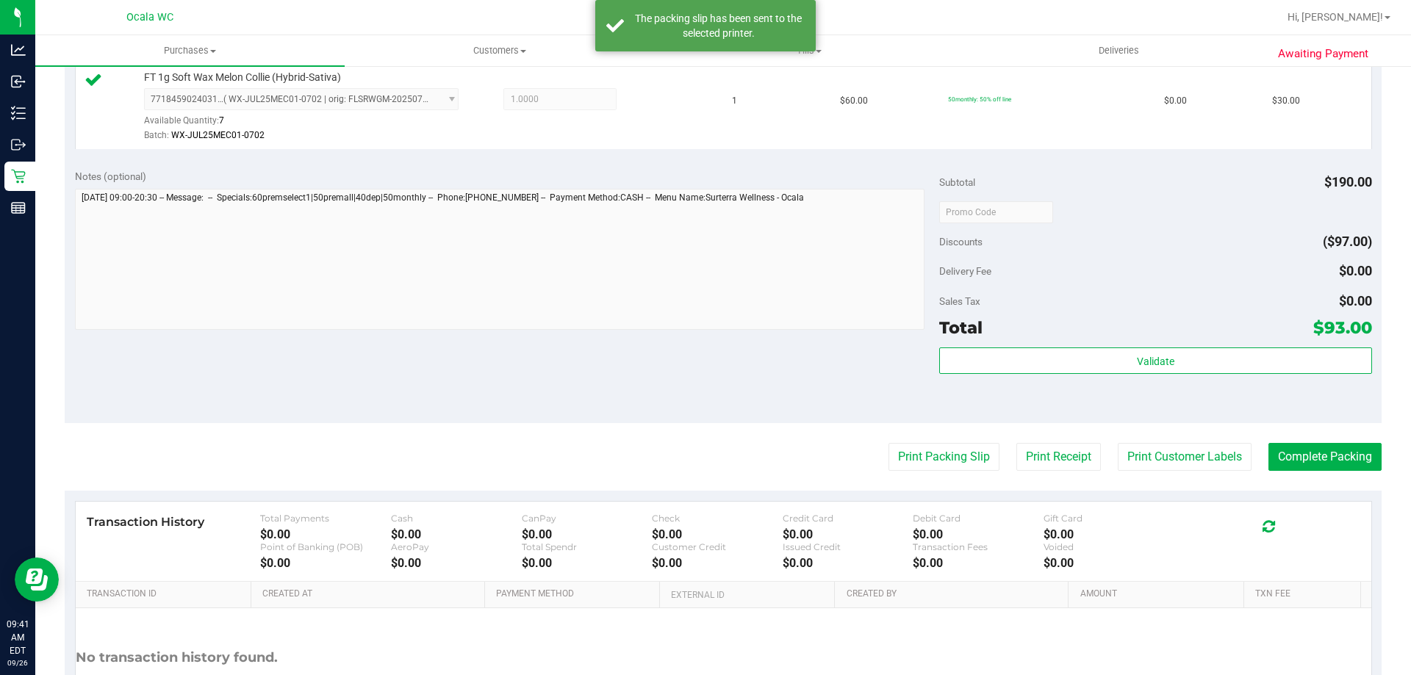
click at [1137, 253] on div "Discounts ($97.00)" at bounding box center [1155, 241] width 432 height 26
click at [1300, 469] on button "Complete Packing" at bounding box center [1324, 457] width 113 height 28
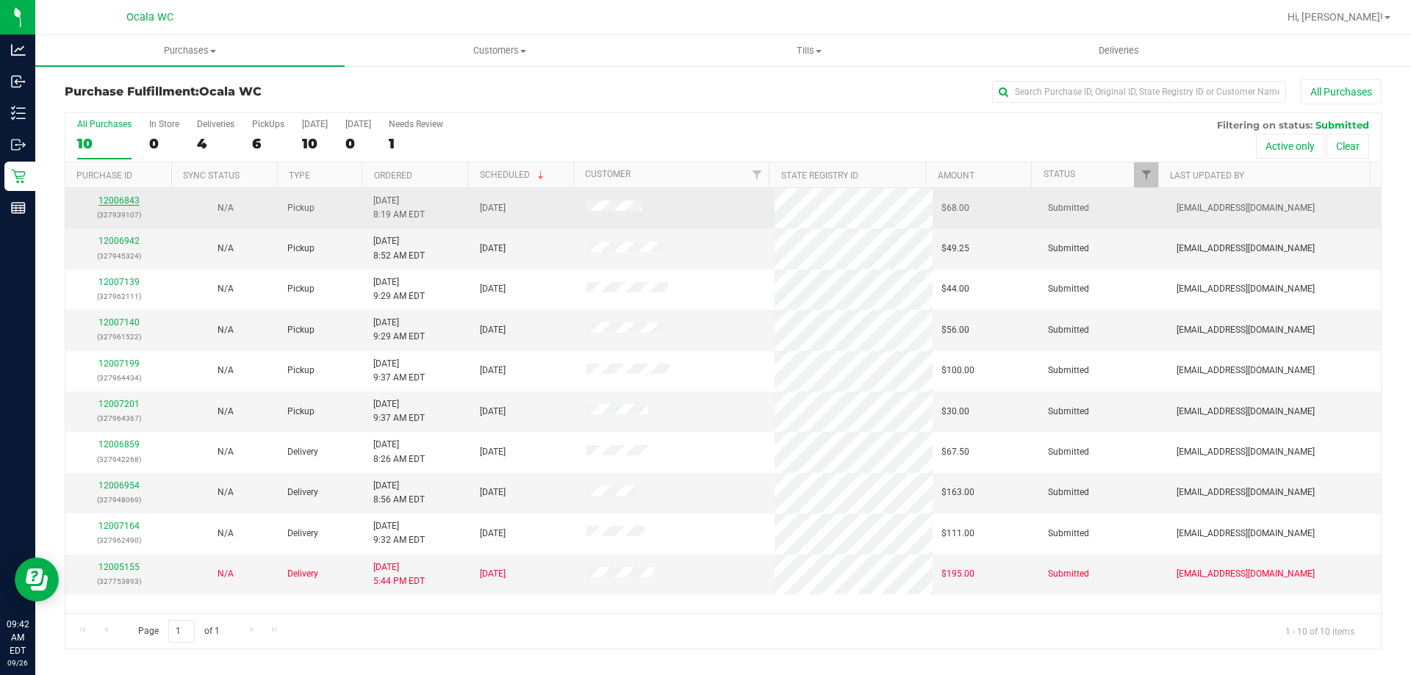
click at [123, 199] on link "12006843" at bounding box center [118, 200] width 41 height 10
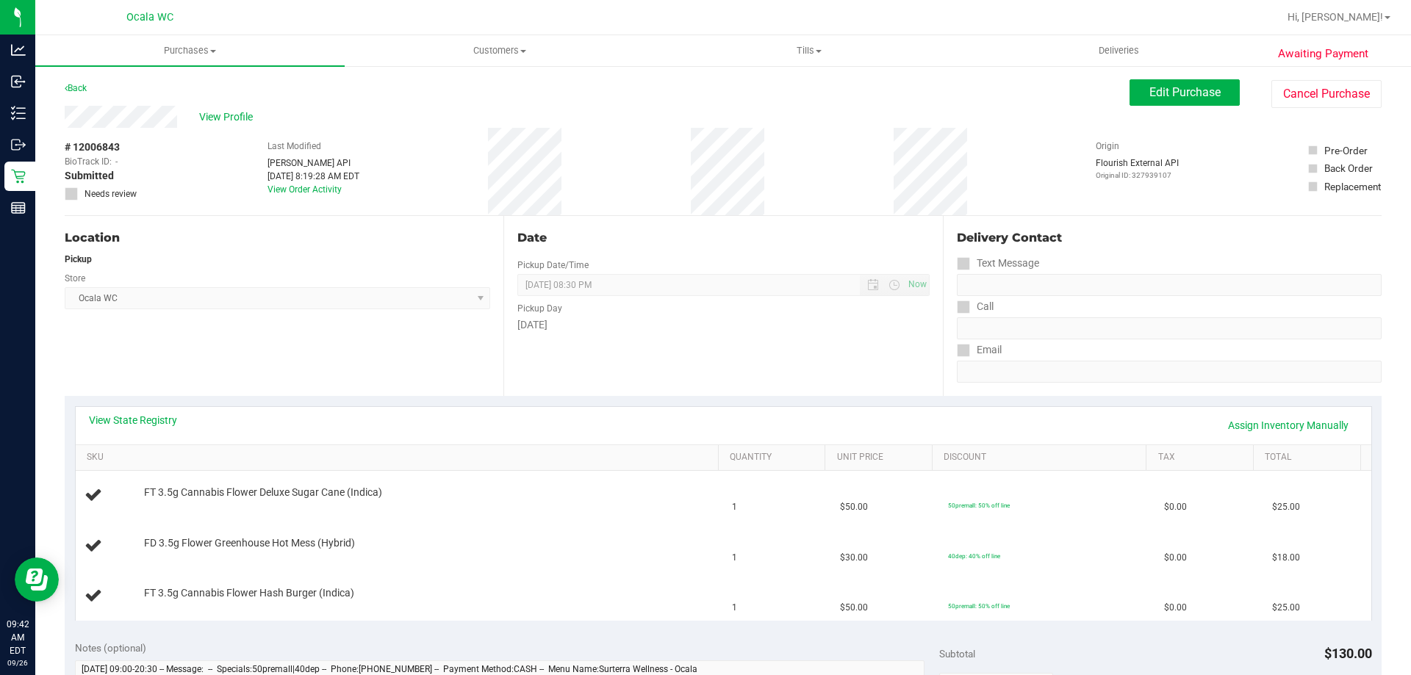
click at [675, 359] on div "Date Pickup Date/Time [DATE] Now [DATE] 08:30 PM Now Pickup Day [DATE]" at bounding box center [722, 306] width 439 height 180
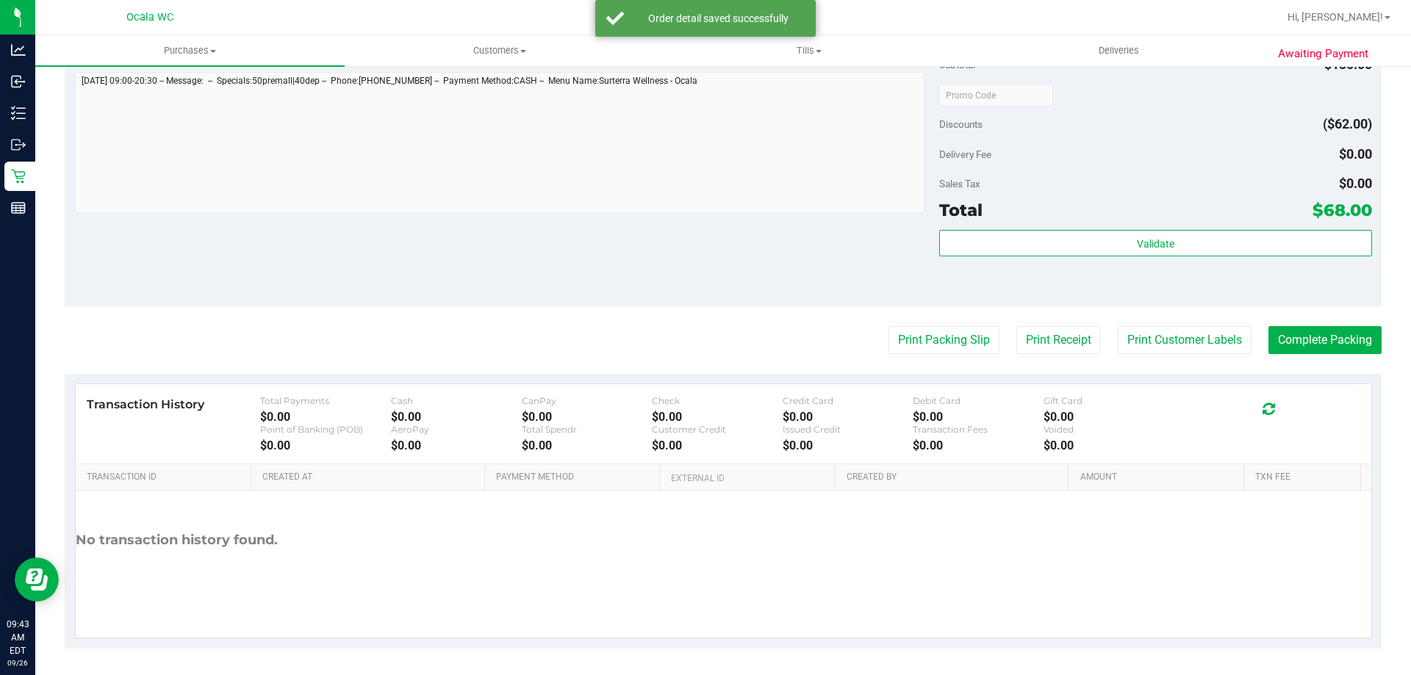
scroll to position [697, 0]
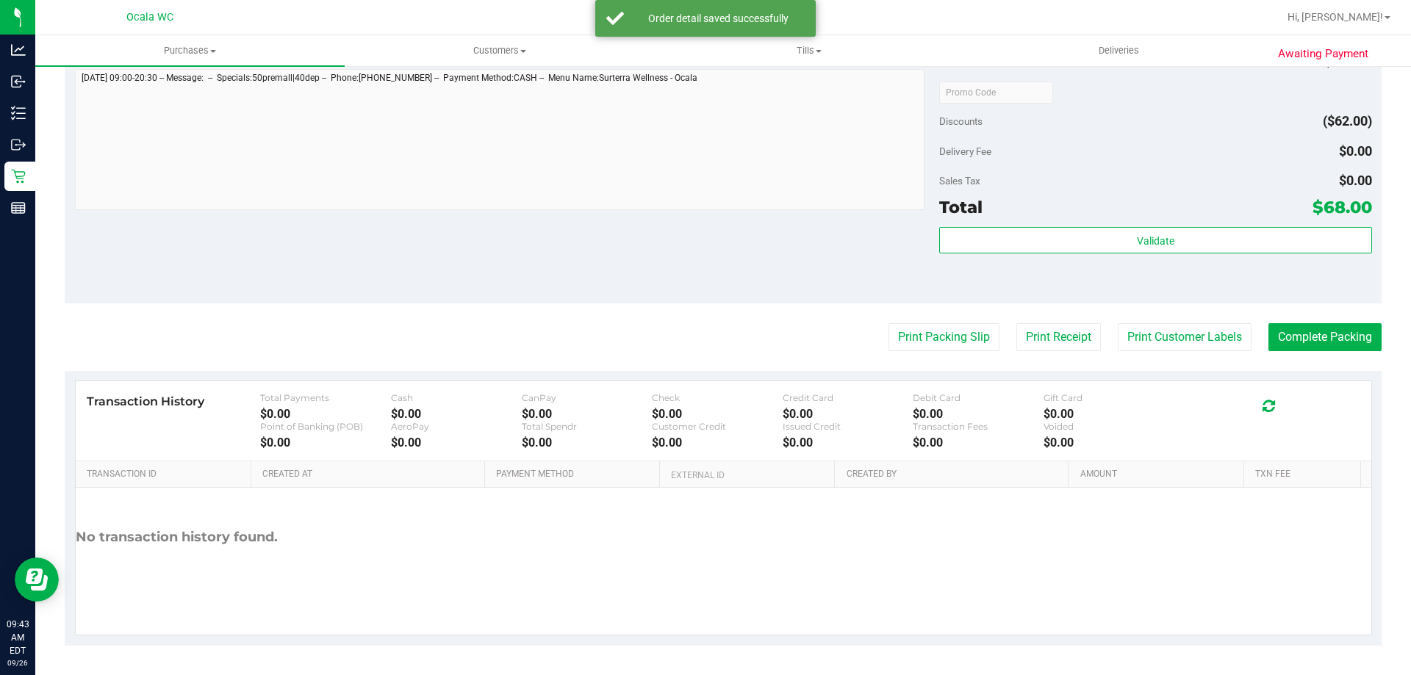
click at [1146, 199] on div "Total $68.00" at bounding box center [1155, 207] width 432 height 26
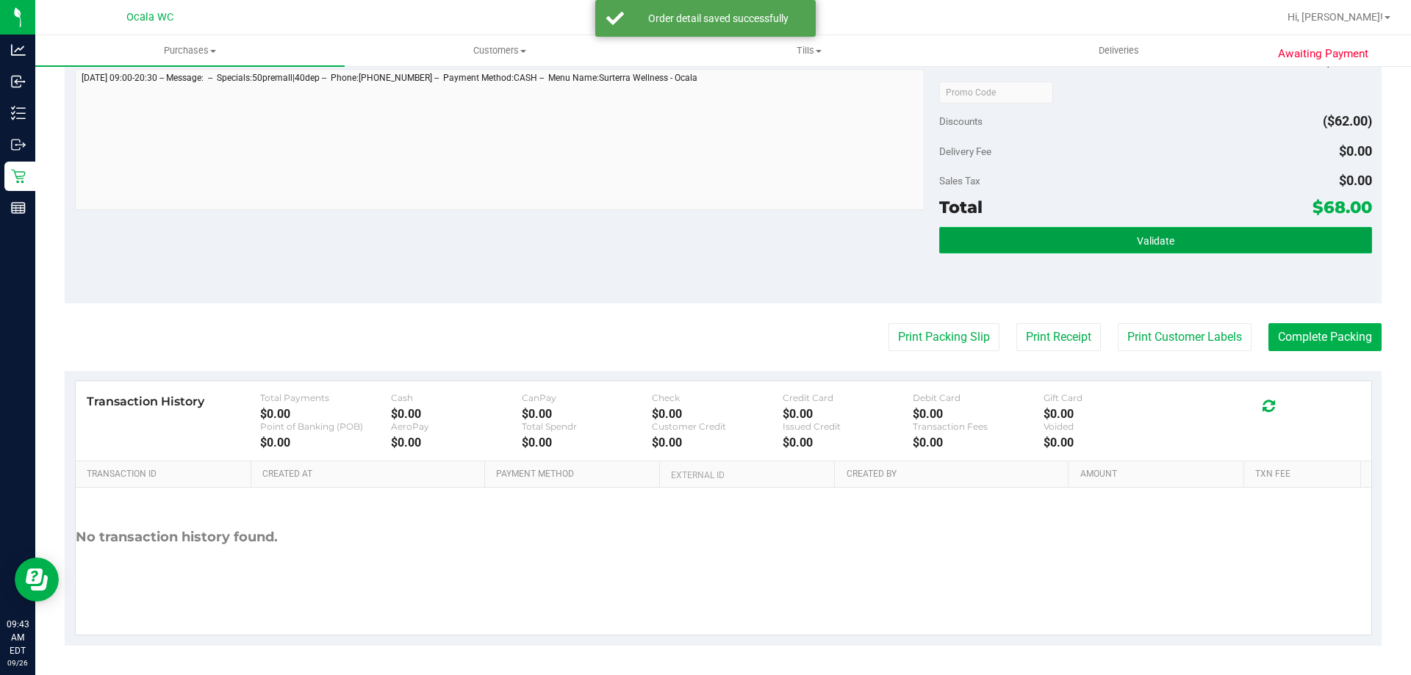
click at [1159, 240] on span "Validate" at bounding box center [1155, 241] width 37 height 12
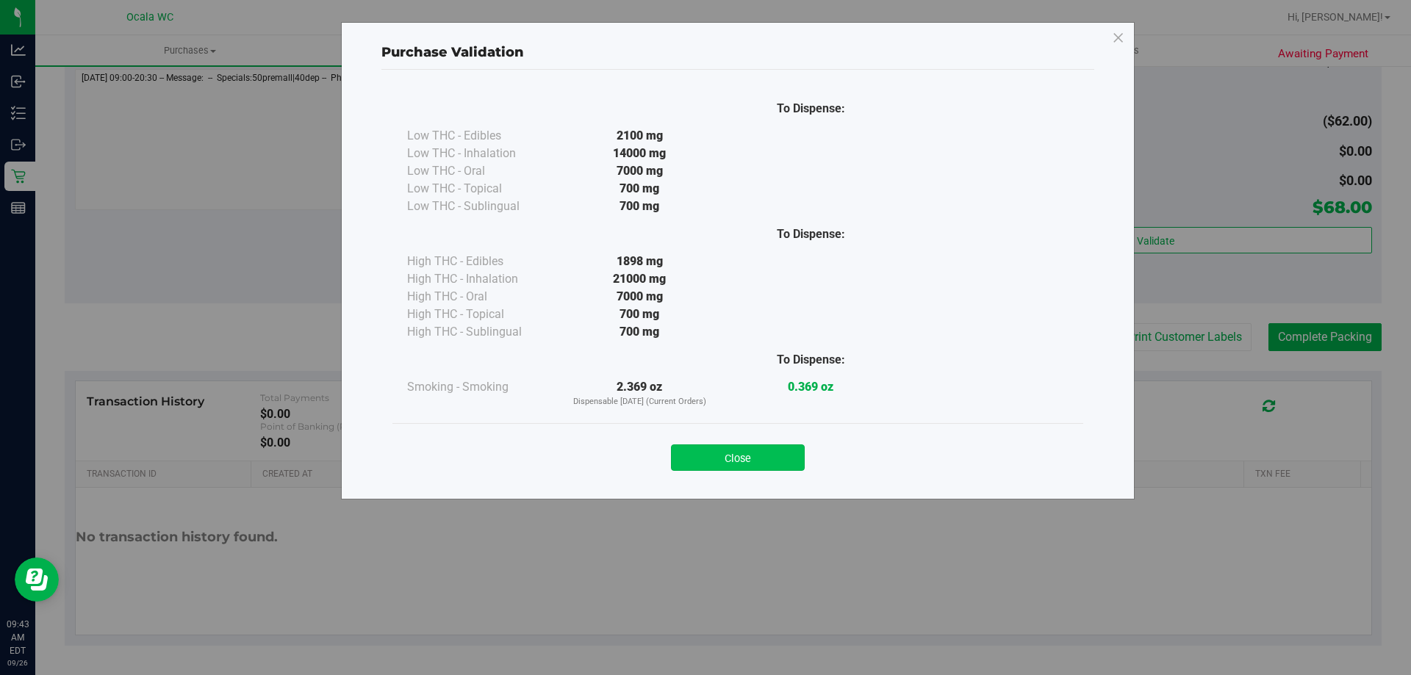
click at [710, 458] on button "Close" at bounding box center [738, 458] width 134 height 26
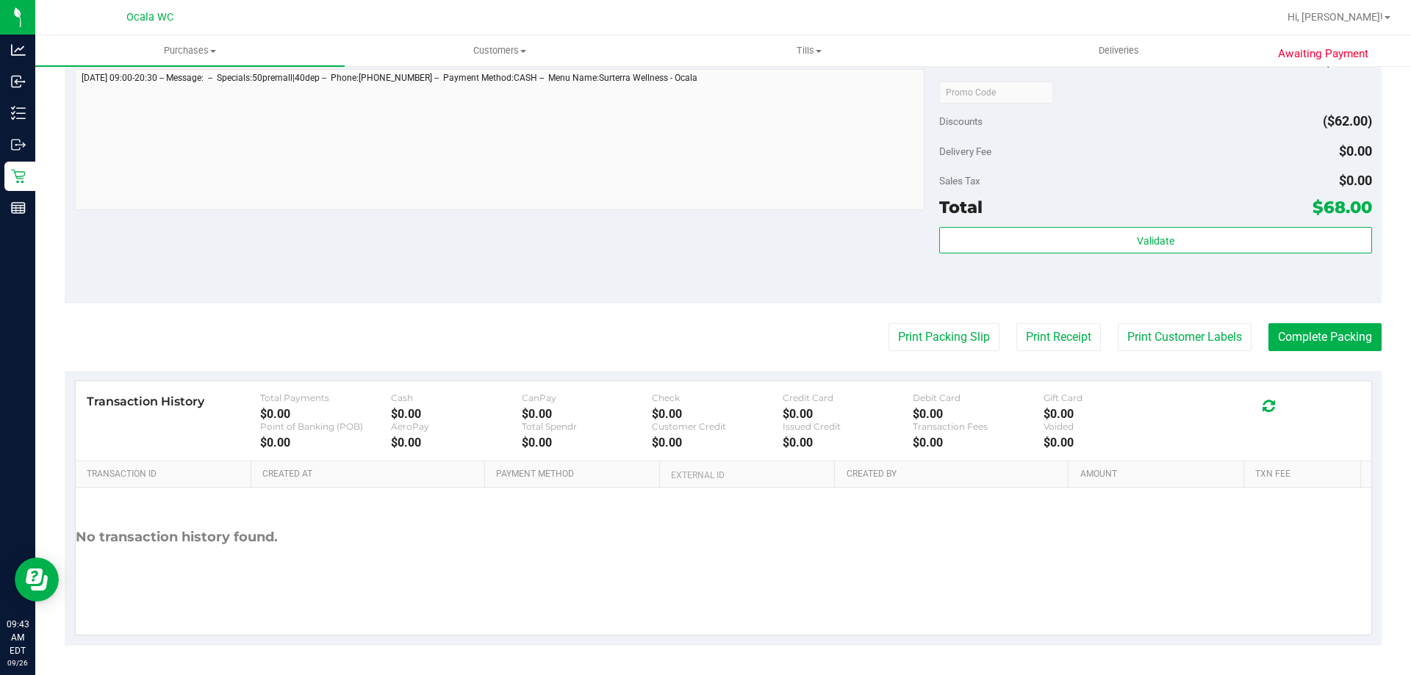
click at [1166, 127] on div "Discounts ($62.00)" at bounding box center [1155, 121] width 432 height 26
click at [960, 339] on button "Print Packing Slip" at bounding box center [943, 337] width 111 height 28
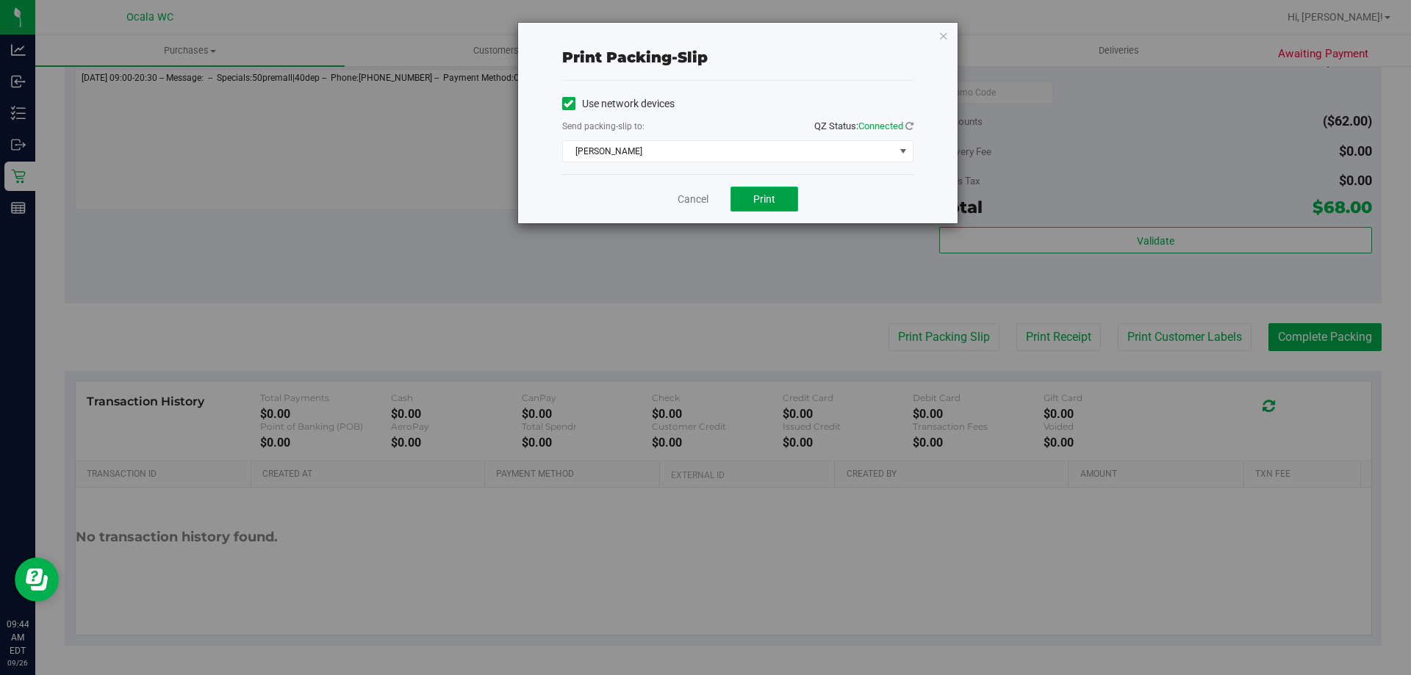
click at [772, 199] on span "Print" at bounding box center [764, 199] width 22 height 12
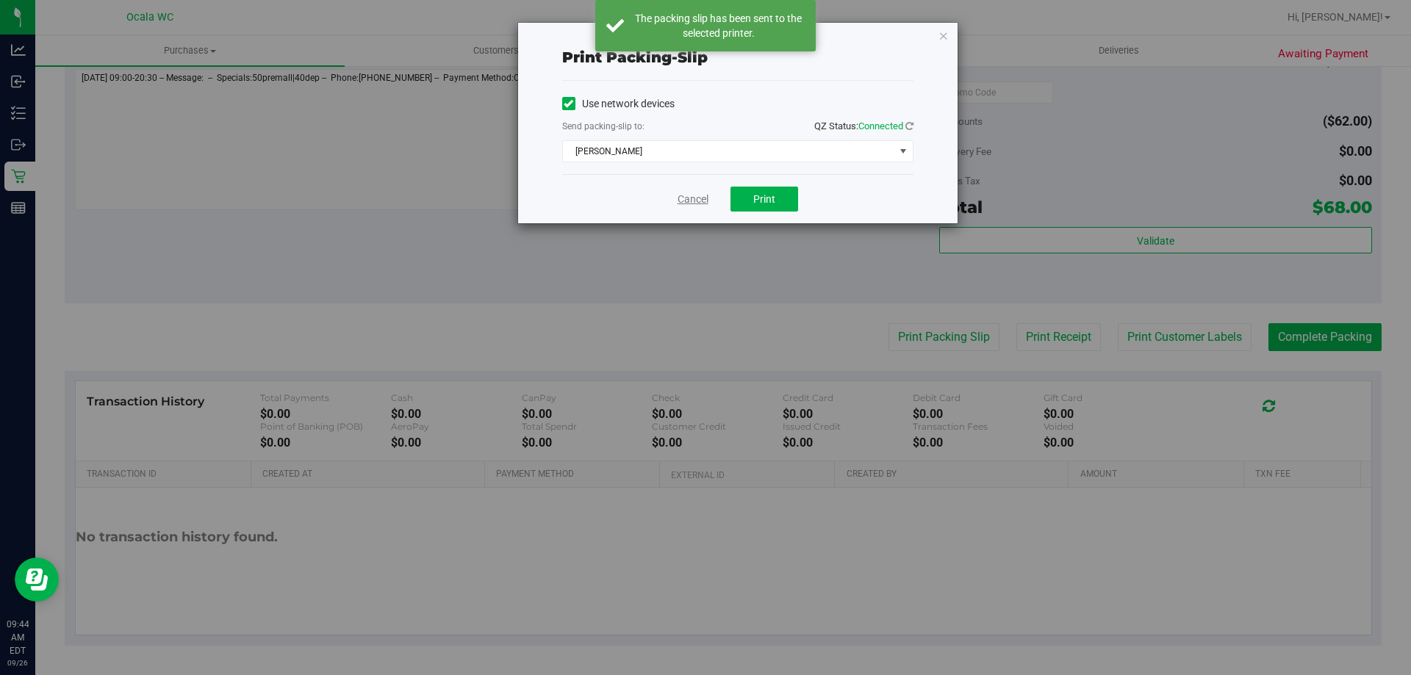
click at [699, 202] on link "Cancel" at bounding box center [692, 199] width 31 height 15
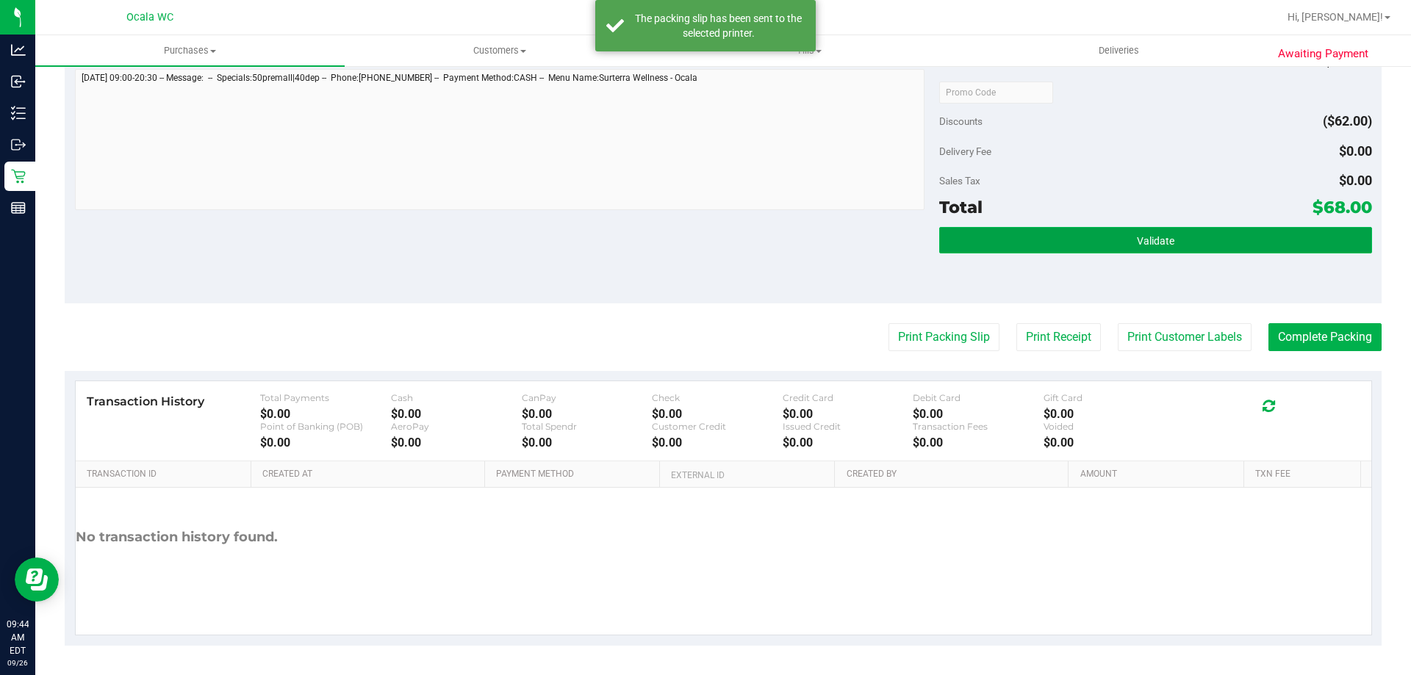
click at [982, 243] on button "Validate" at bounding box center [1155, 240] width 432 height 26
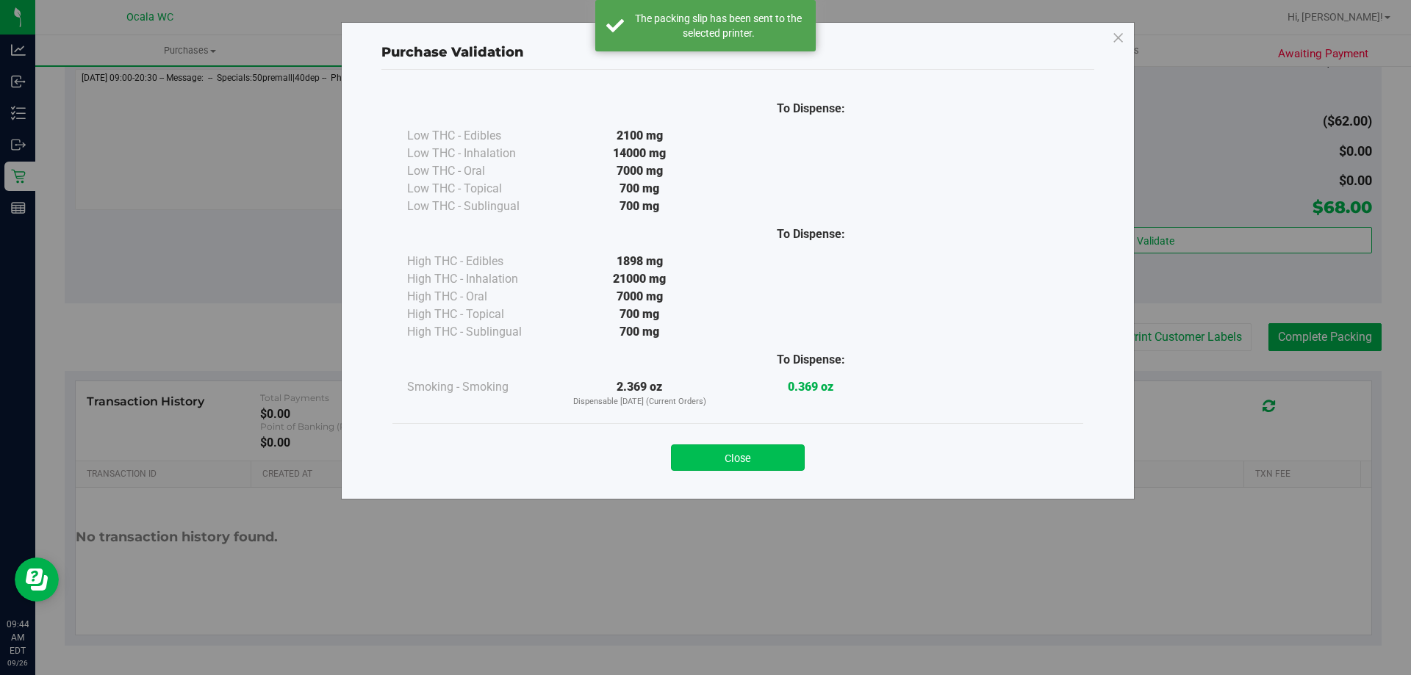
click at [686, 464] on button "Close" at bounding box center [738, 458] width 134 height 26
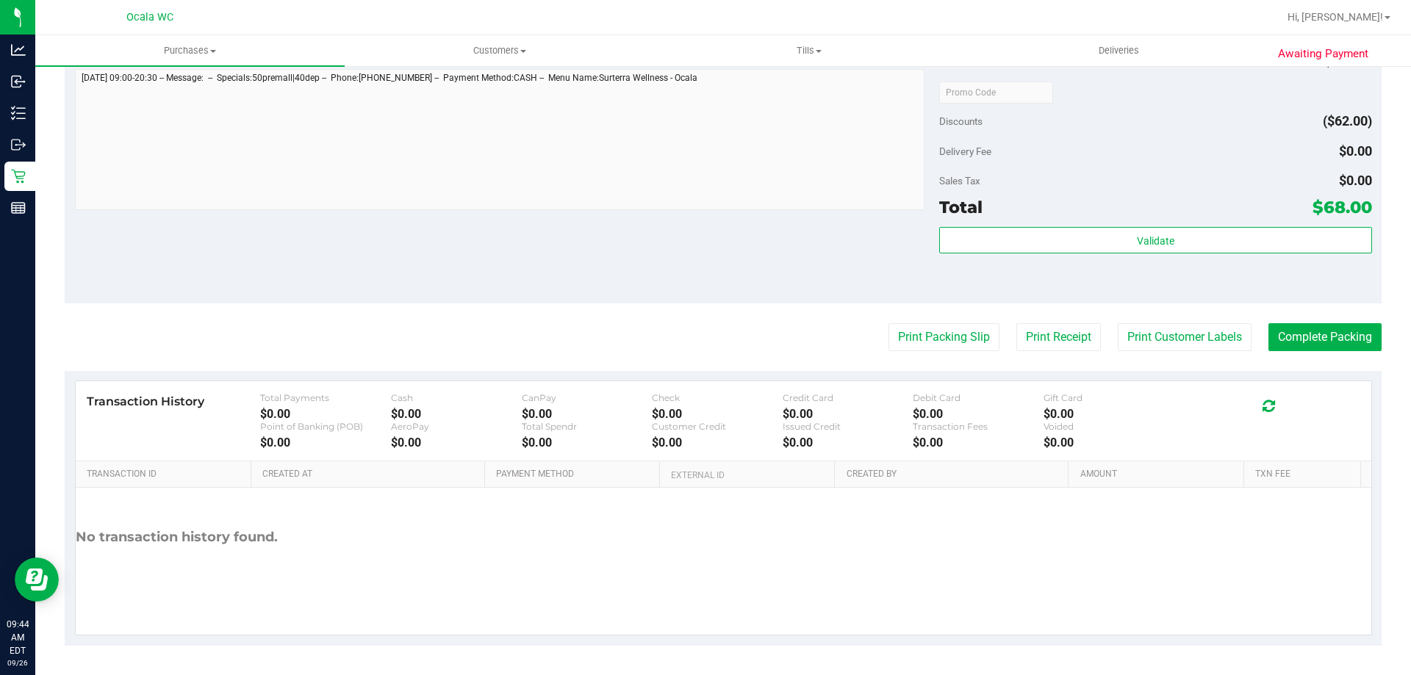
click at [694, 254] on div "Notes (optional) Subtotal $130.00 Discounts ($62.00) Delivery Fee $0.00 Sales T…" at bounding box center [723, 171] width 1317 height 265
click at [1333, 344] on button "Complete Packing" at bounding box center [1324, 337] width 113 height 28
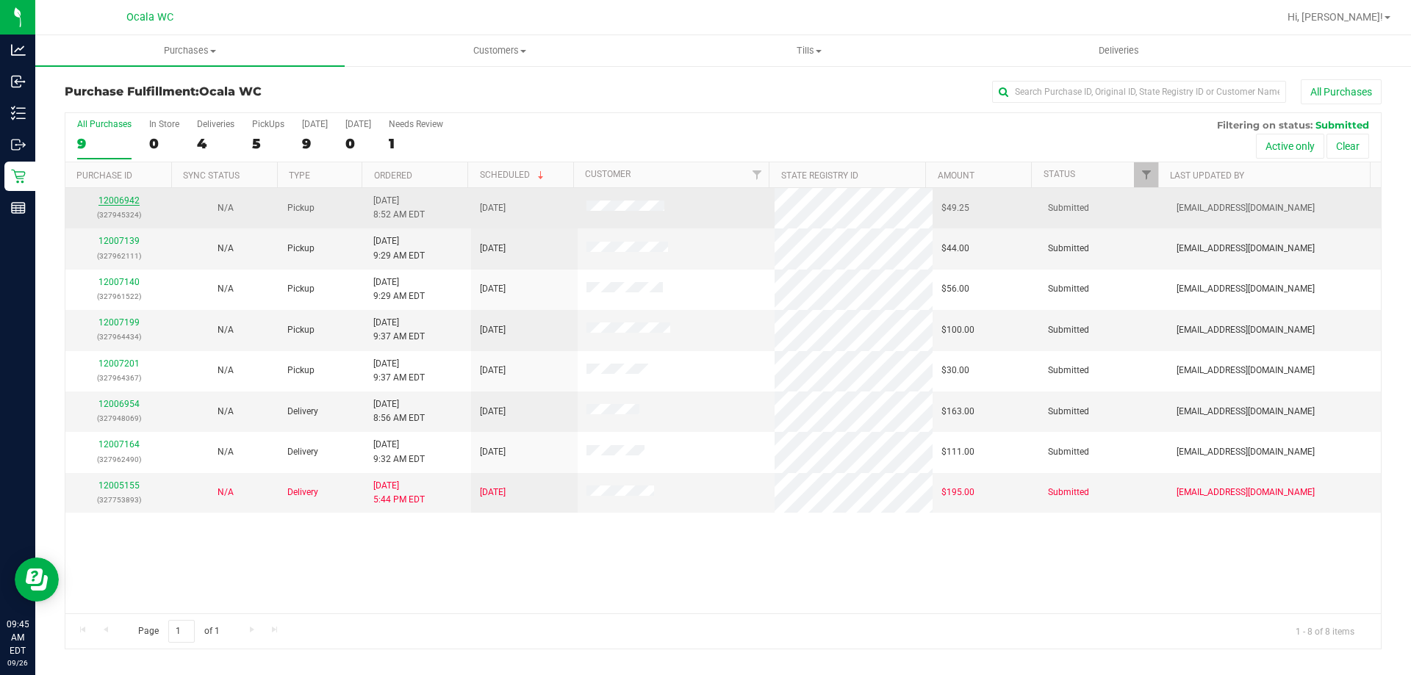
click at [120, 204] on link "12006942" at bounding box center [118, 200] width 41 height 10
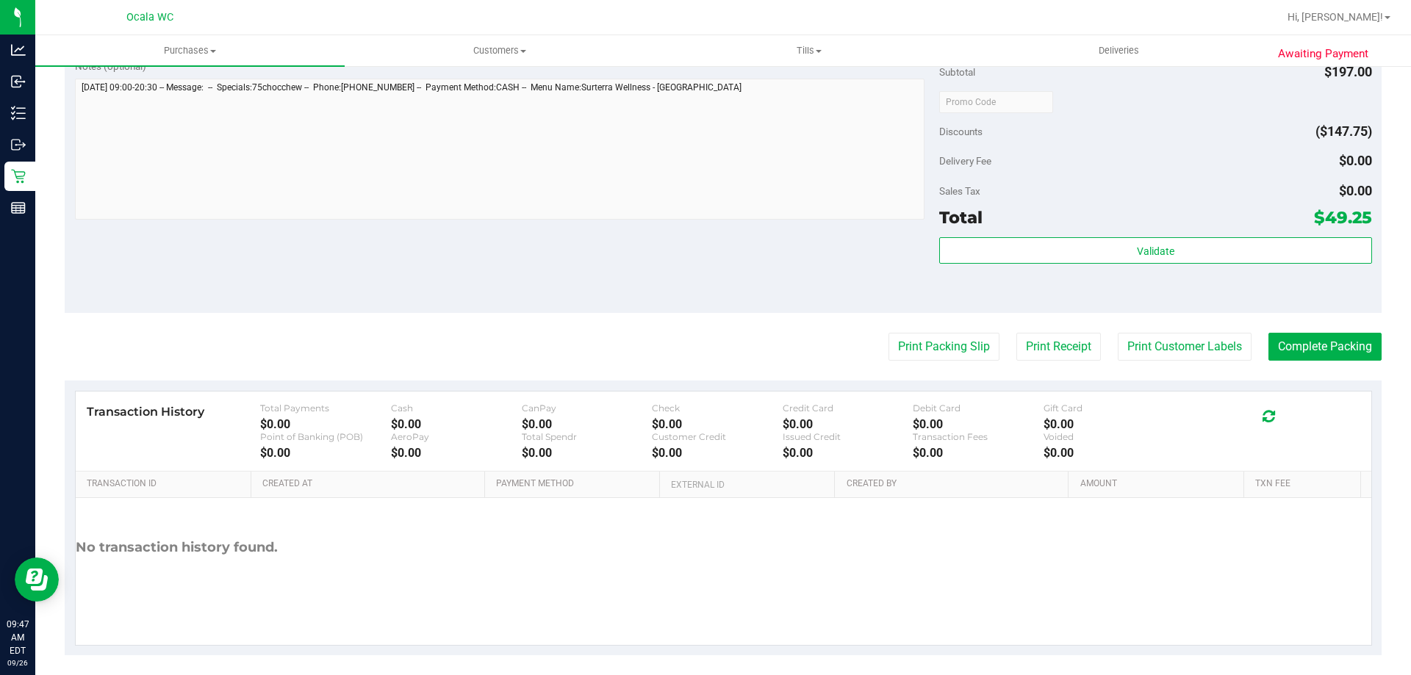
scroll to position [781, 0]
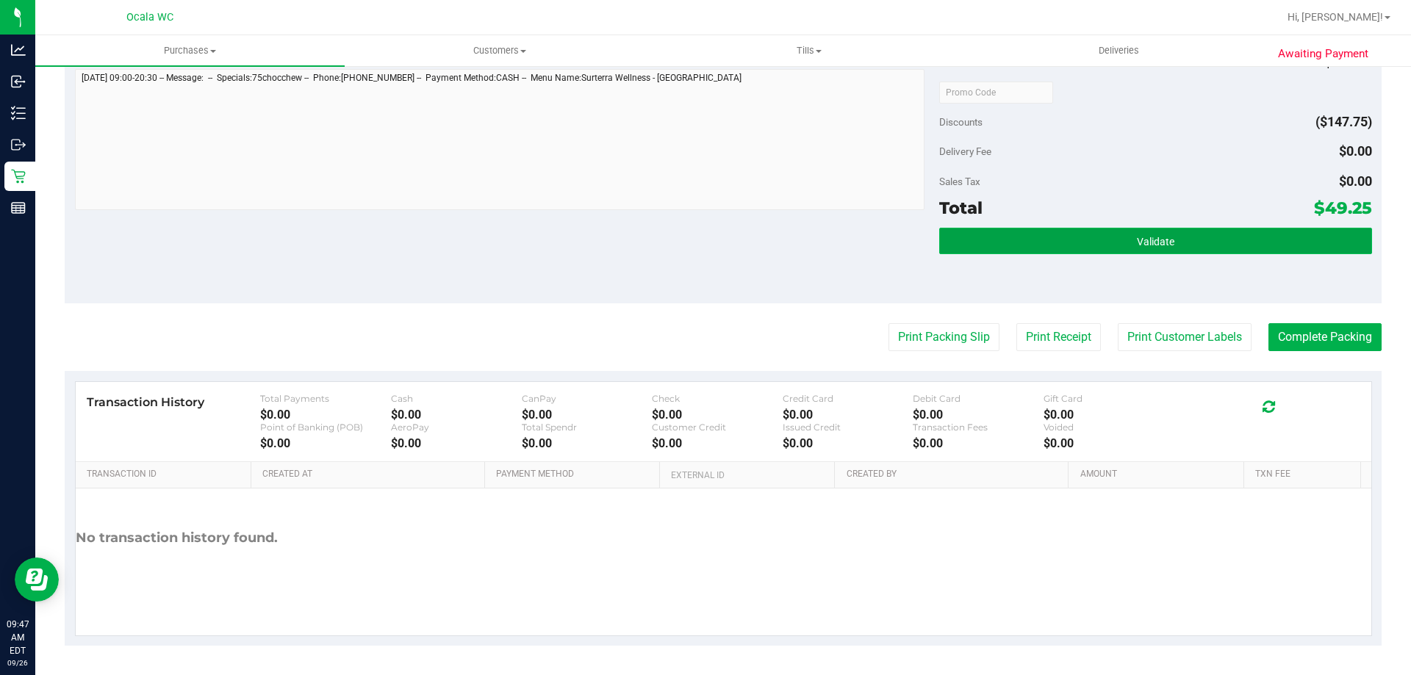
click at [1119, 232] on button "Validate" at bounding box center [1155, 241] width 432 height 26
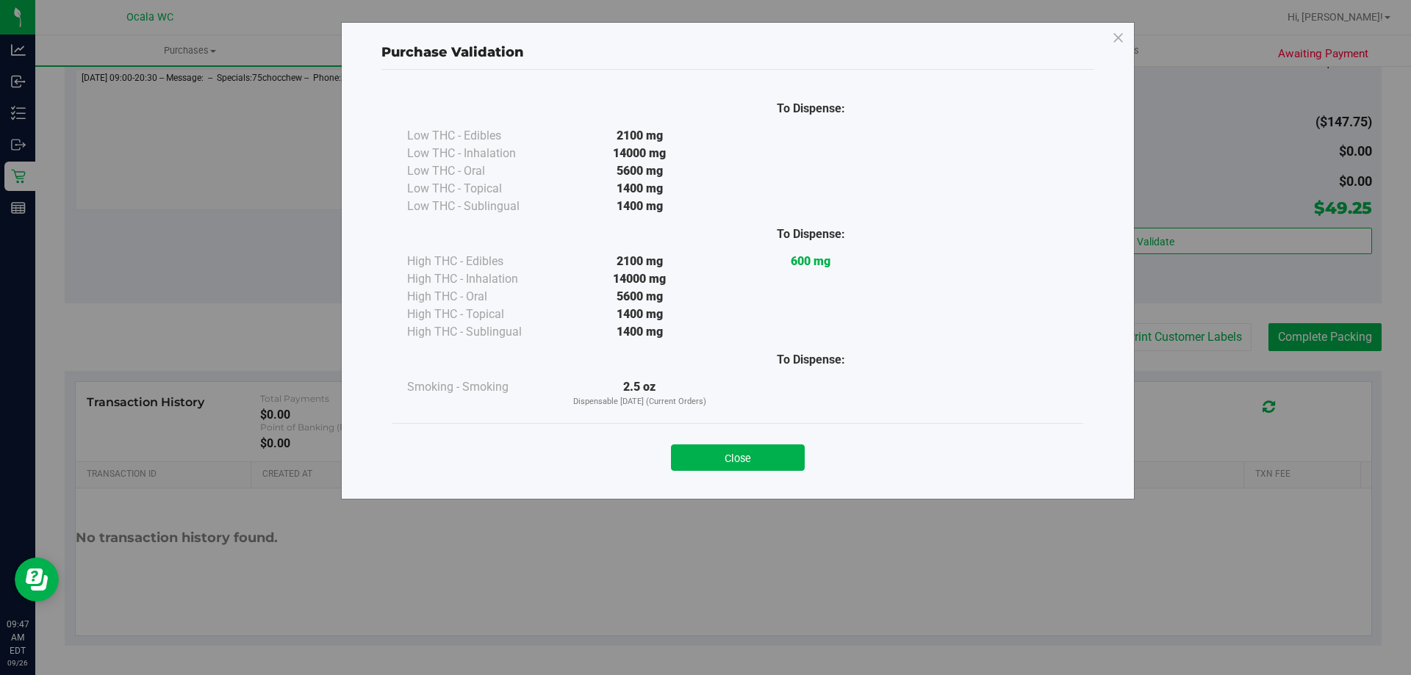
click at [1120, 200] on div "Purchase Validation To Dispense: Low THC - Edibles 2100 mg" at bounding box center [738, 261] width 794 height 478
click at [755, 453] on button "Close" at bounding box center [738, 458] width 134 height 26
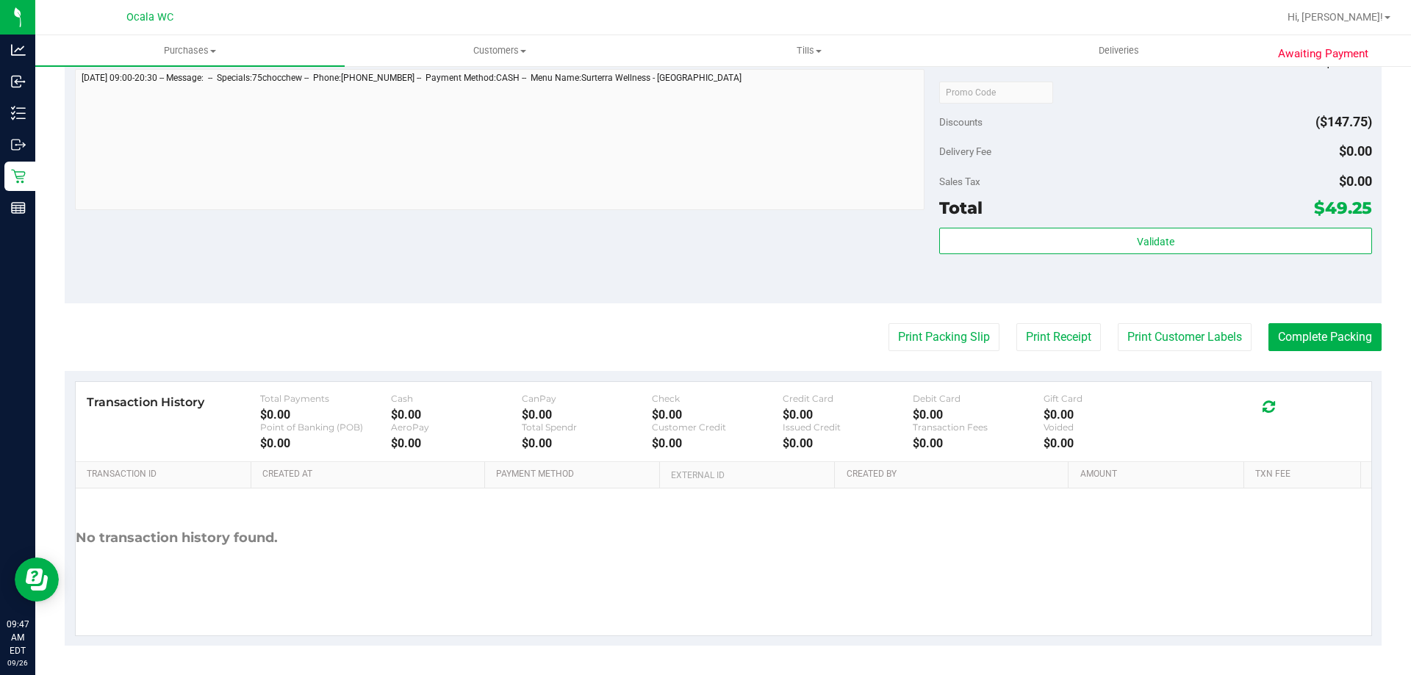
click at [1059, 181] on div "Sales Tax $0.00" at bounding box center [1155, 181] width 432 height 26
click at [1072, 184] on div "Sales Tax $0.00" at bounding box center [1155, 181] width 432 height 26
click at [1104, 159] on div "Delivery Fee $0.00" at bounding box center [1155, 151] width 432 height 26
click at [836, 293] on div "Notes (optional) Subtotal $197.00 Discounts ($147.75) Delivery Fee $0.00 Sales …" at bounding box center [723, 171] width 1317 height 265
click at [843, 277] on div "Notes (optional) Subtotal $197.00 Discounts ($147.75) Delivery Fee $0.00 Sales …" at bounding box center [723, 171] width 1317 height 265
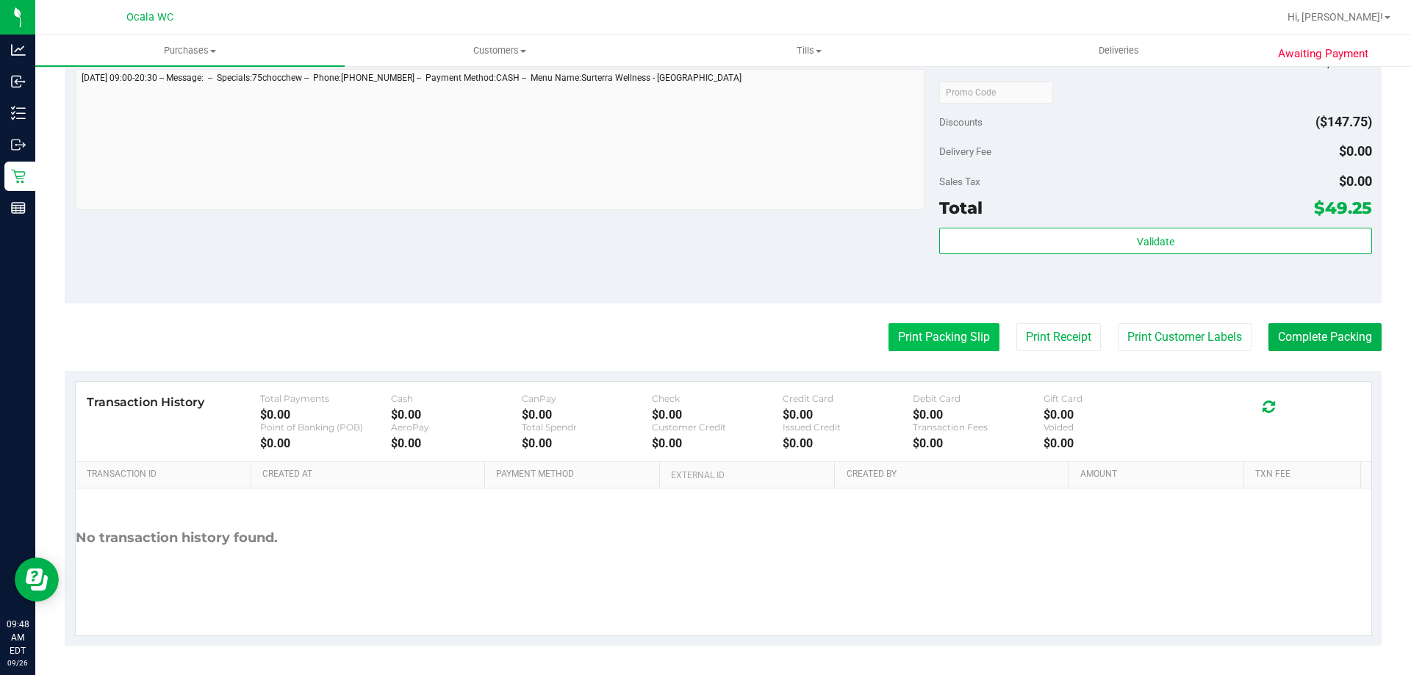
click at [890, 339] on button "Print Packing Slip" at bounding box center [943, 337] width 111 height 28
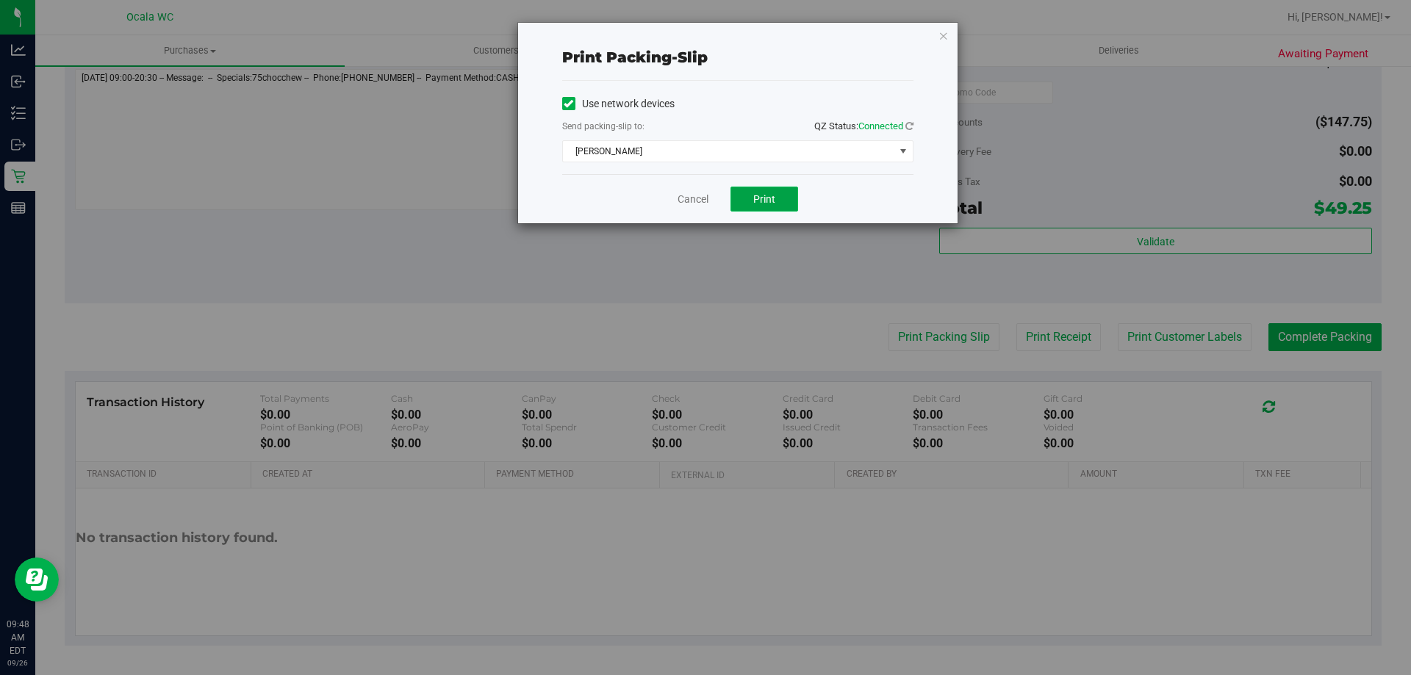
click at [774, 201] on span "Print" at bounding box center [764, 199] width 22 height 12
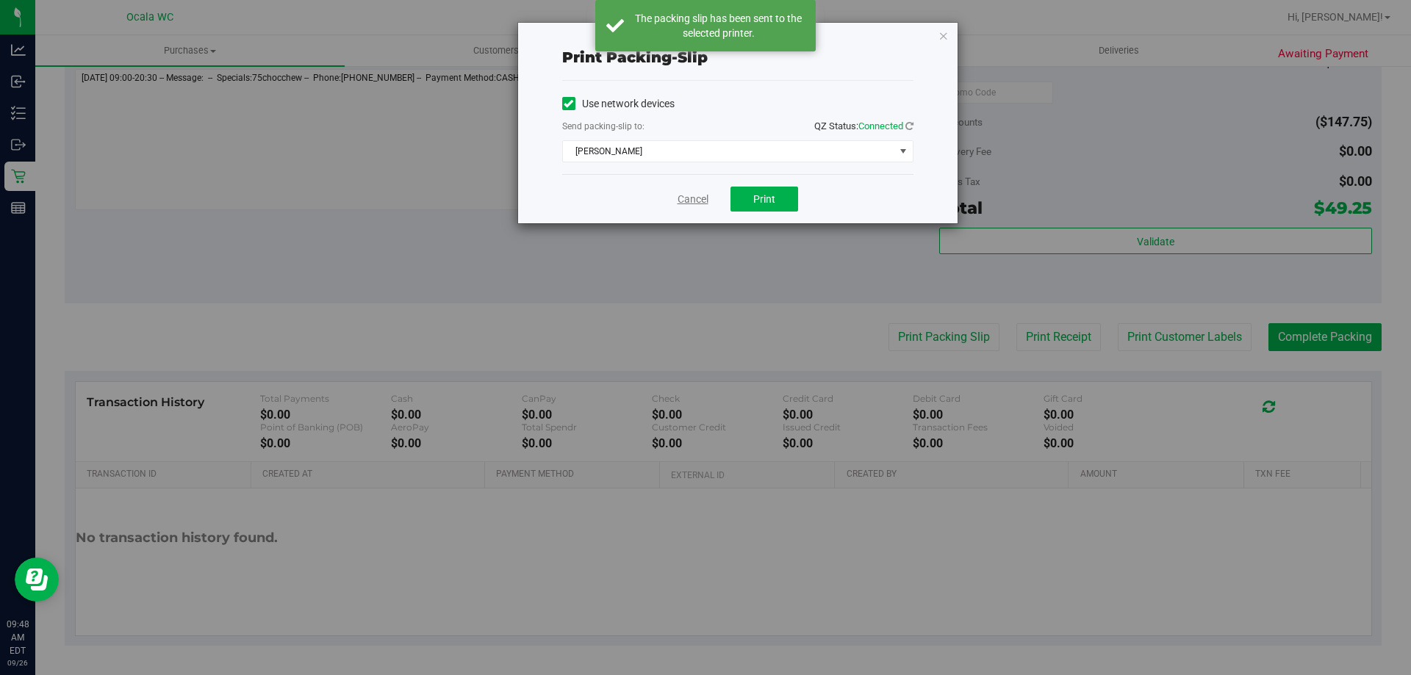
click at [699, 201] on link "Cancel" at bounding box center [692, 199] width 31 height 15
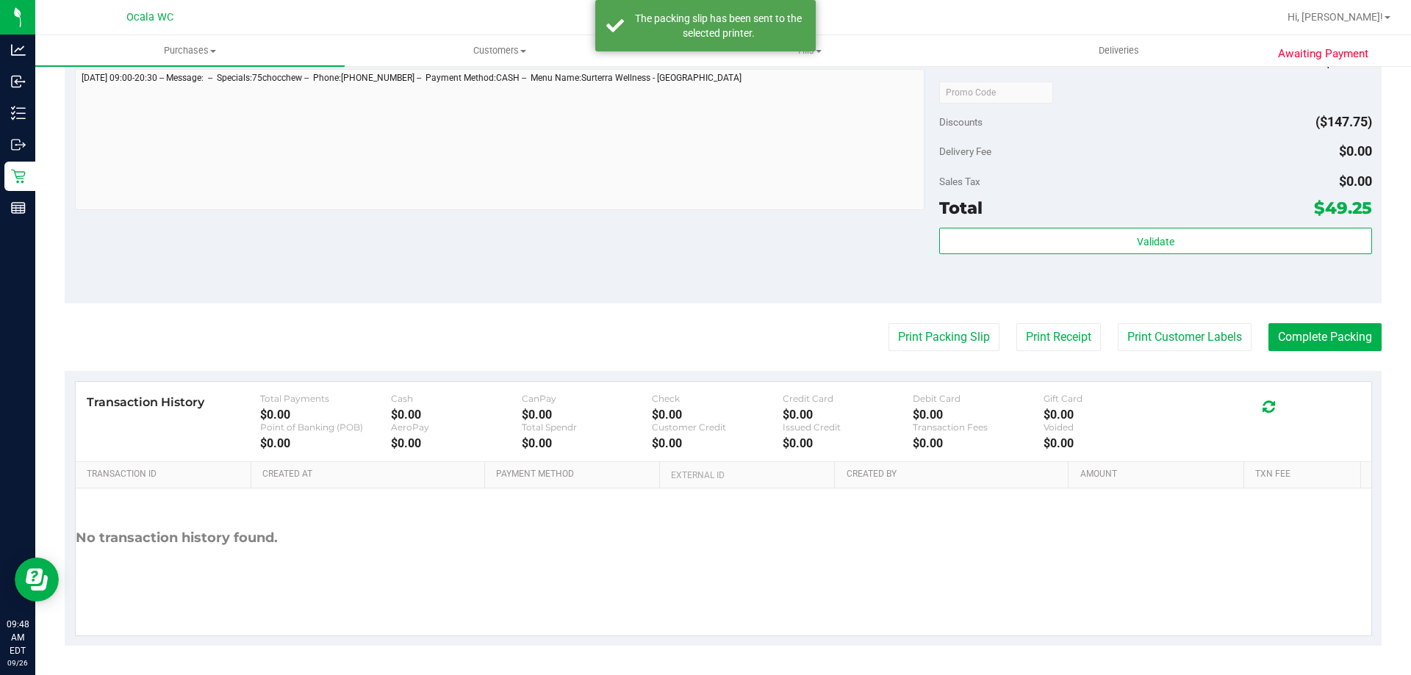
drag, startPoint x: 1144, startPoint y: 79, endPoint x: 1169, endPoint y: 149, distance: 74.8
click at [1145, 79] on div at bounding box center [1155, 92] width 432 height 26
drag, startPoint x: 1292, startPoint y: 343, endPoint x: 1265, endPoint y: 287, distance: 62.5
click at [1289, 343] on button "Complete Packing" at bounding box center [1324, 337] width 113 height 28
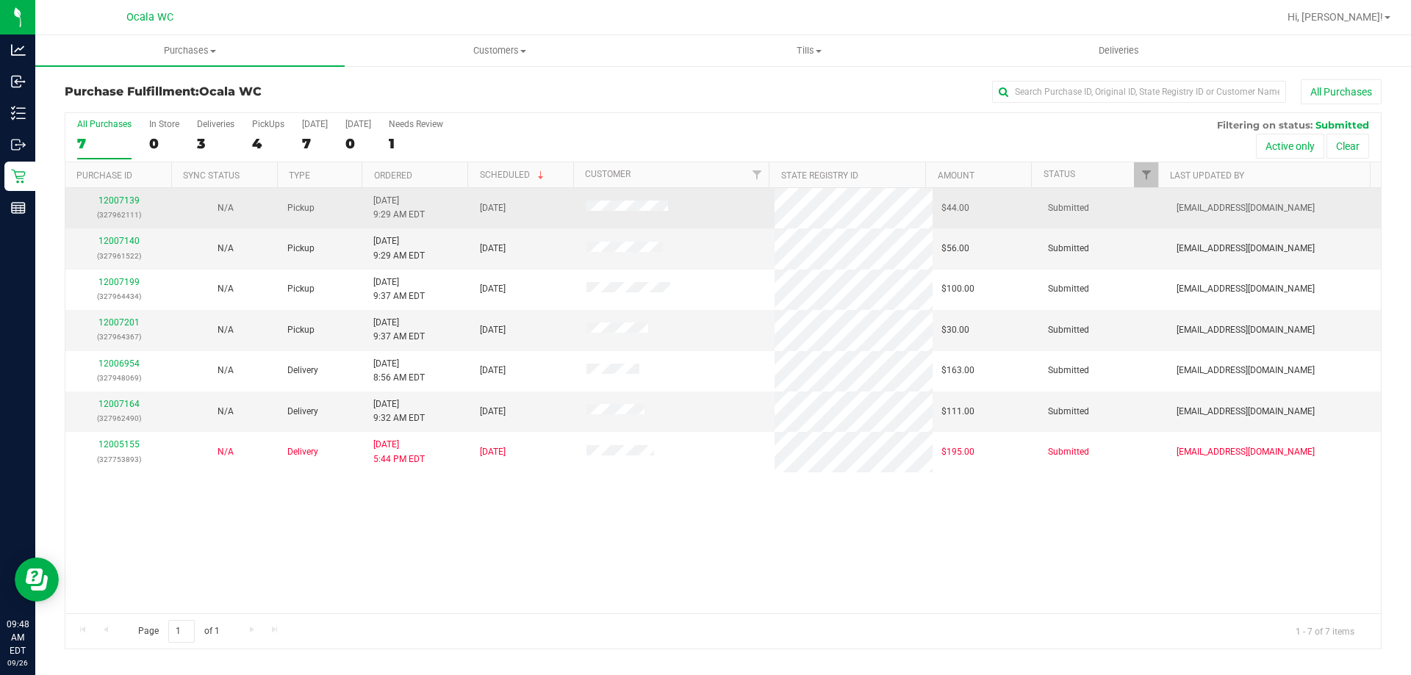
click at [134, 193] on td "12007139 (327962111)" at bounding box center [118, 208] width 107 height 40
click at [133, 197] on link "12007139" at bounding box center [118, 200] width 41 height 10
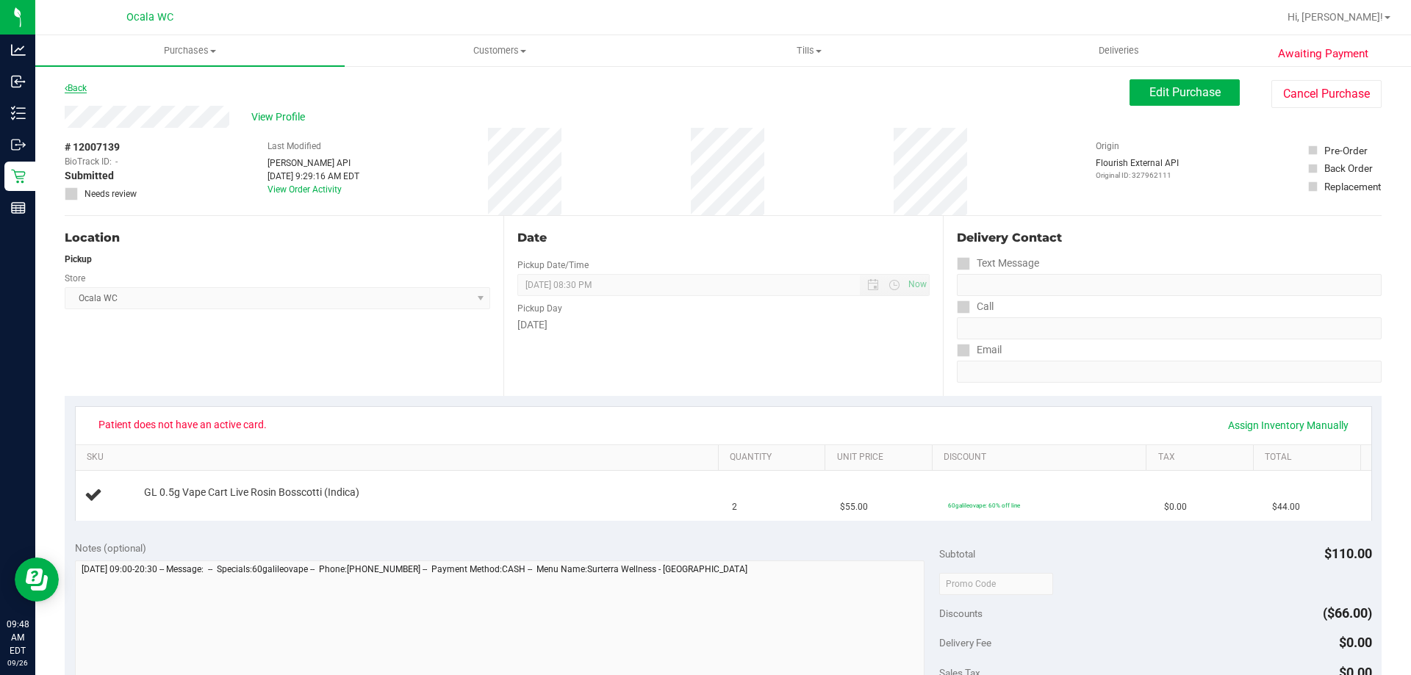
click at [86, 89] on link "Back" at bounding box center [76, 88] width 22 height 10
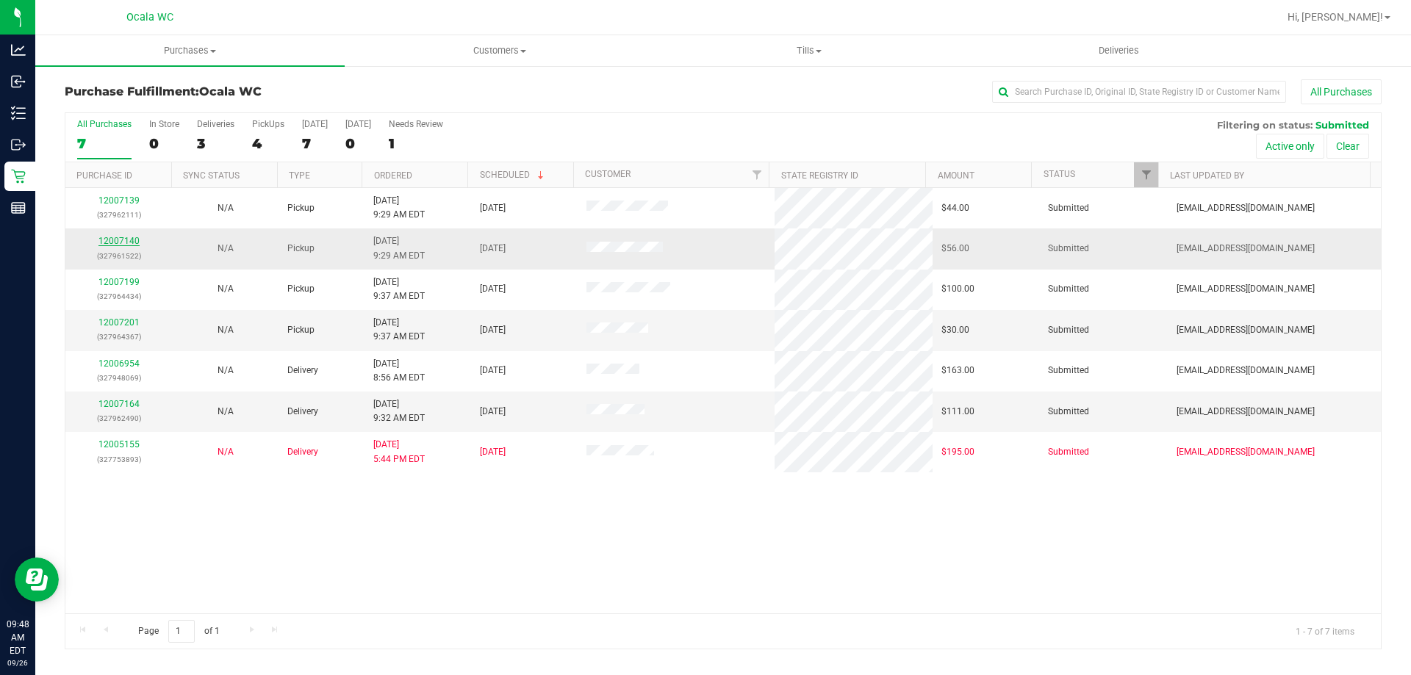
click at [120, 242] on link "12007140" at bounding box center [118, 241] width 41 height 10
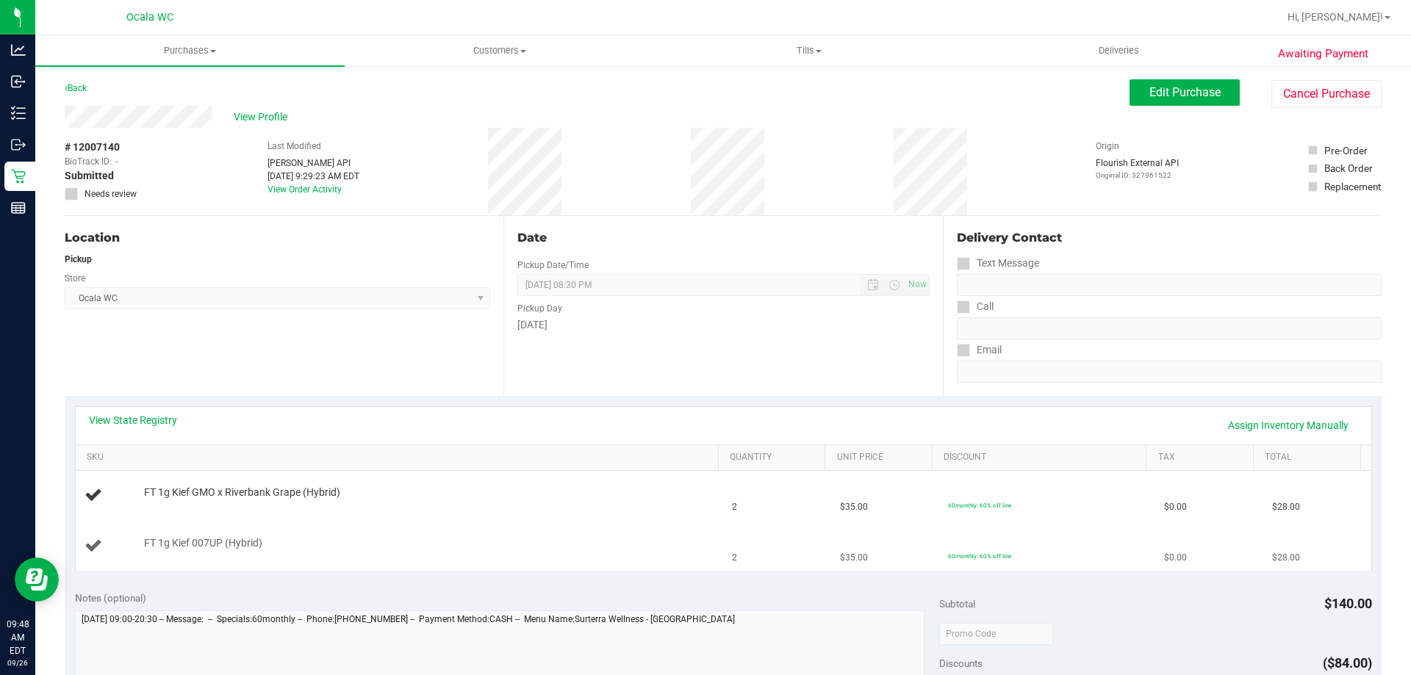
click at [540, 561] on td "FT 1g Kief 007UP (Hybrid)" at bounding box center [400, 546] width 648 height 49
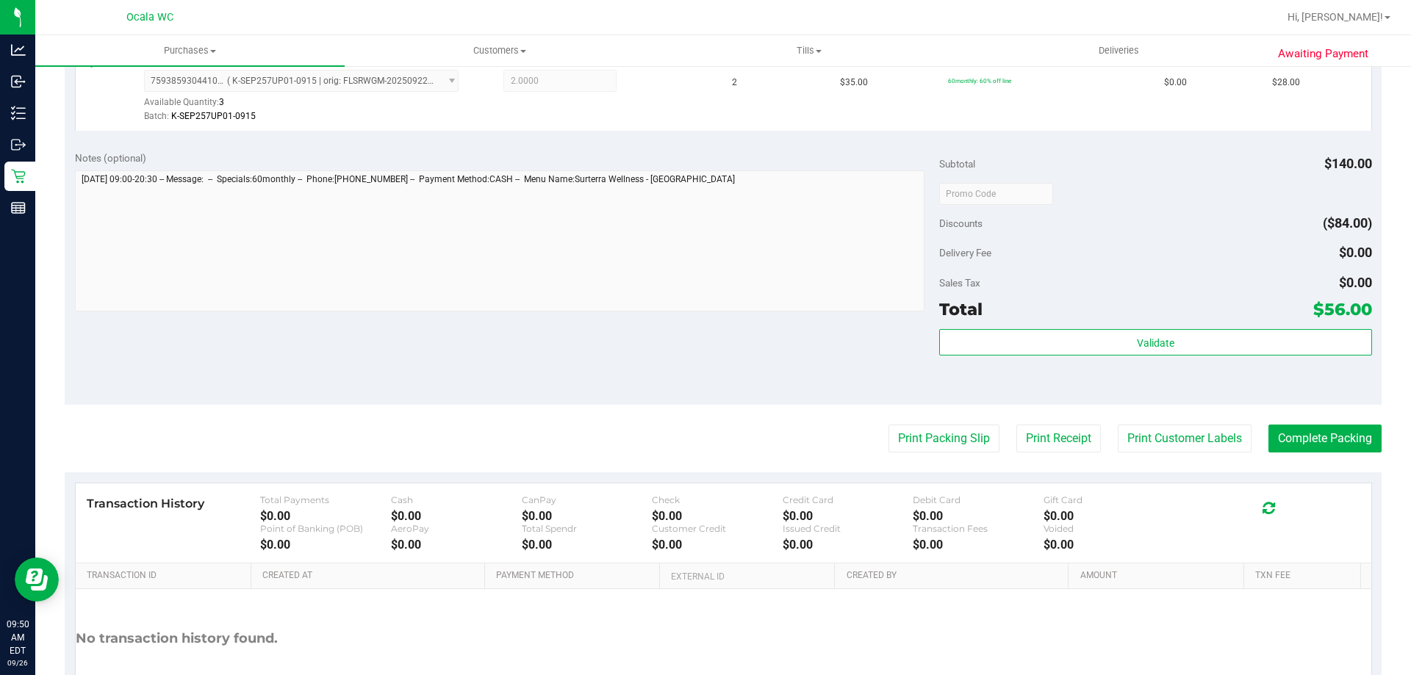
scroll to position [514, 0]
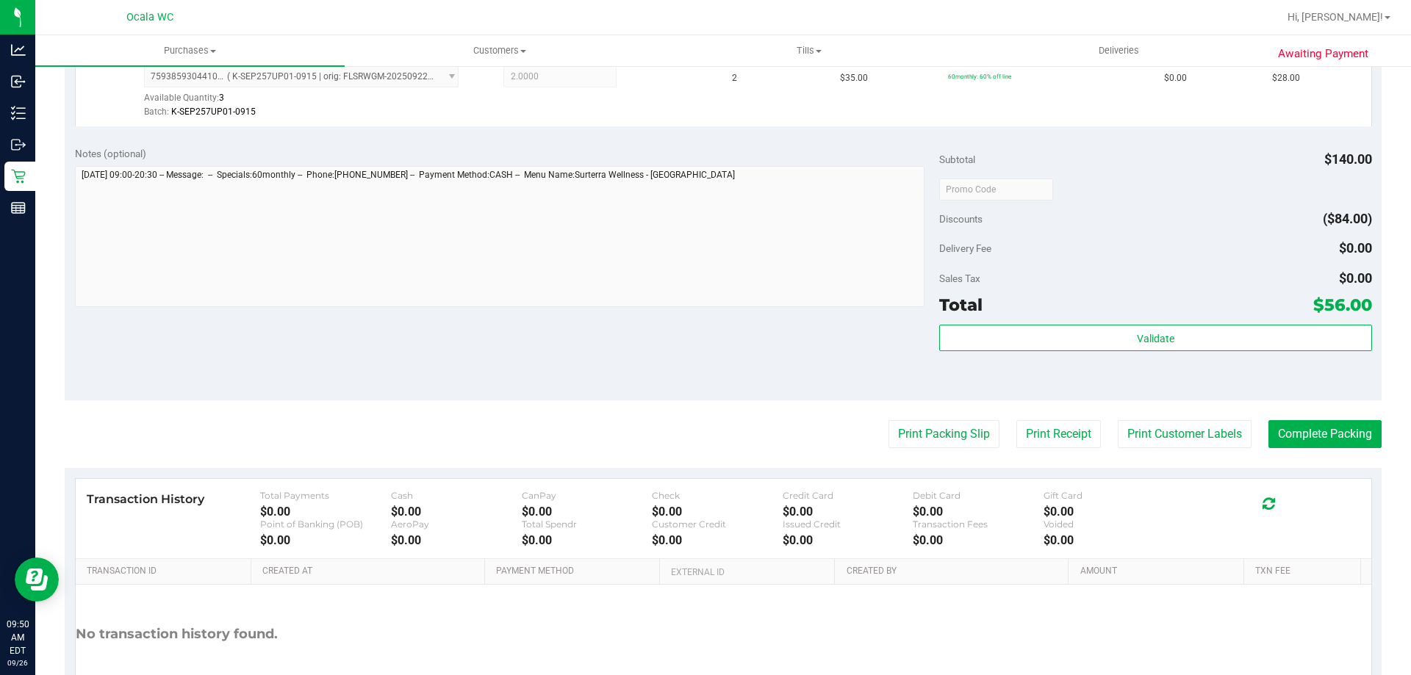
click at [1071, 220] on div "Discounts ($84.00)" at bounding box center [1155, 219] width 432 height 26
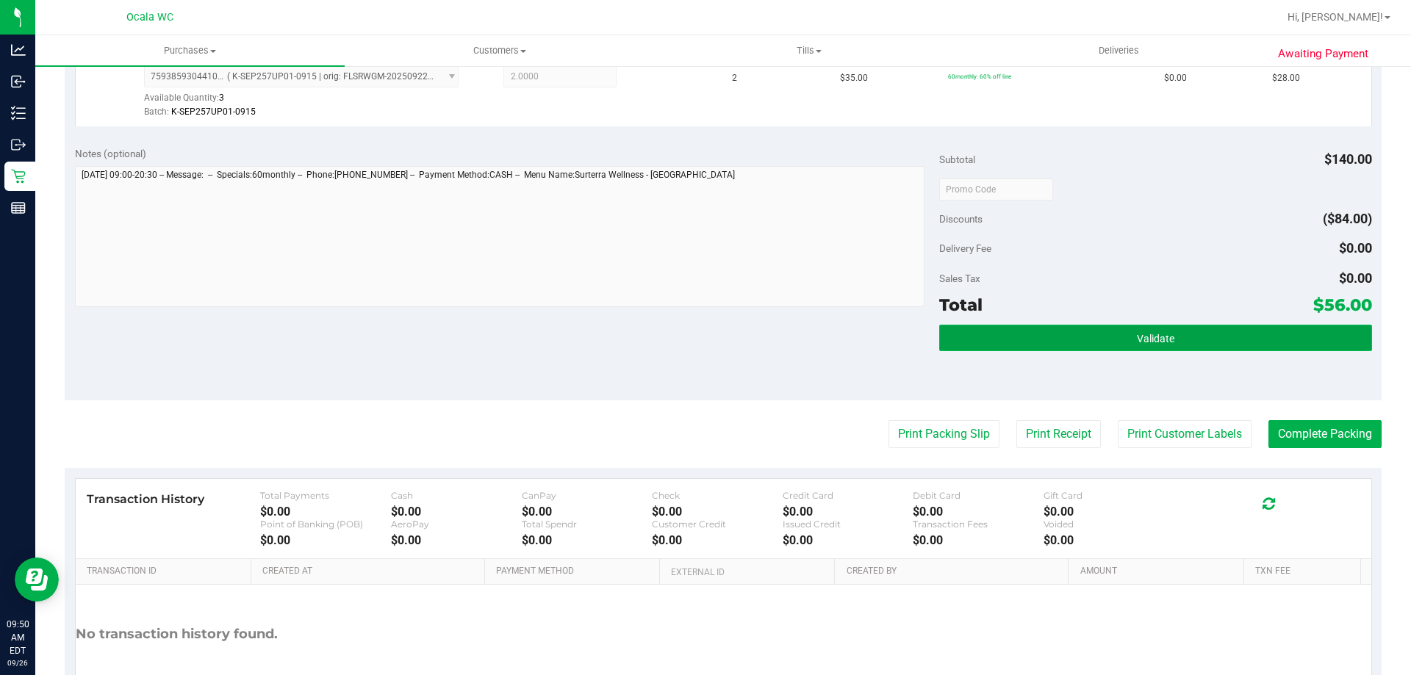
click at [1095, 328] on button "Validate" at bounding box center [1155, 338] width 432 height 26
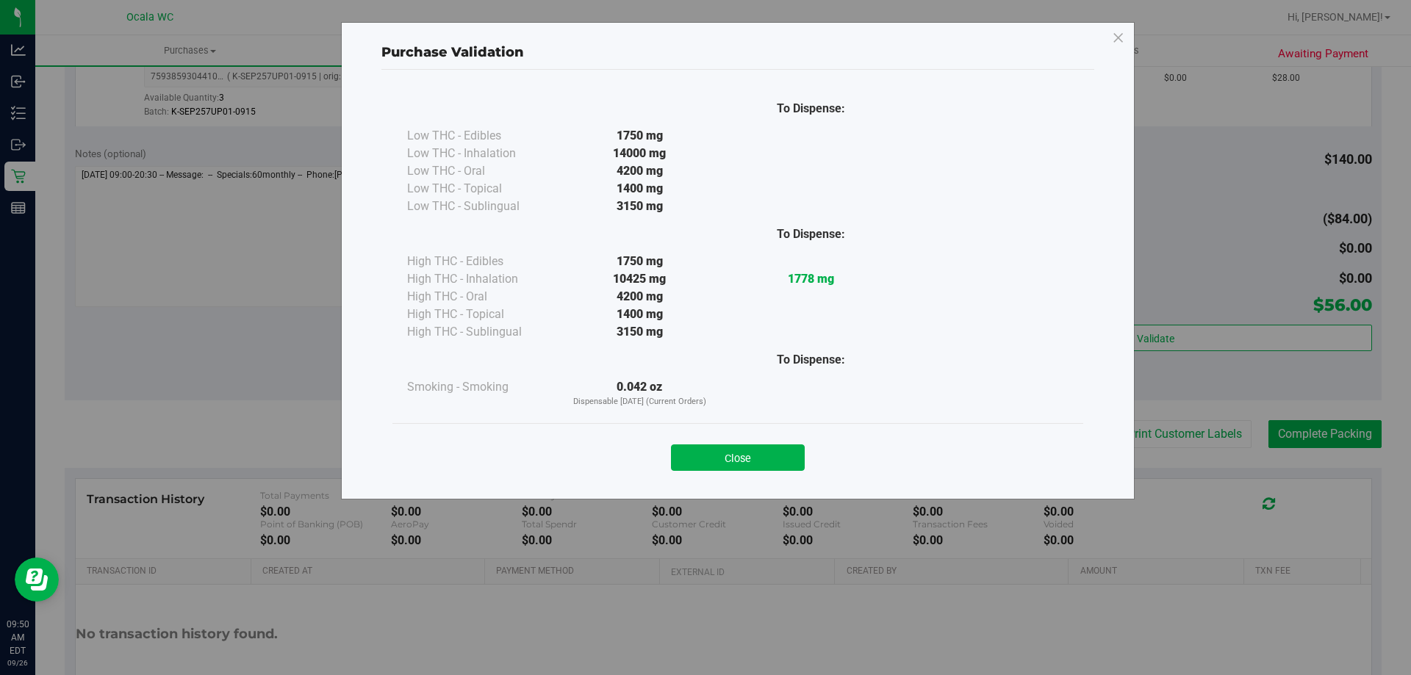
click at [735, 449] on button "Close" at bounding box center [738, 458] width 134 height 26
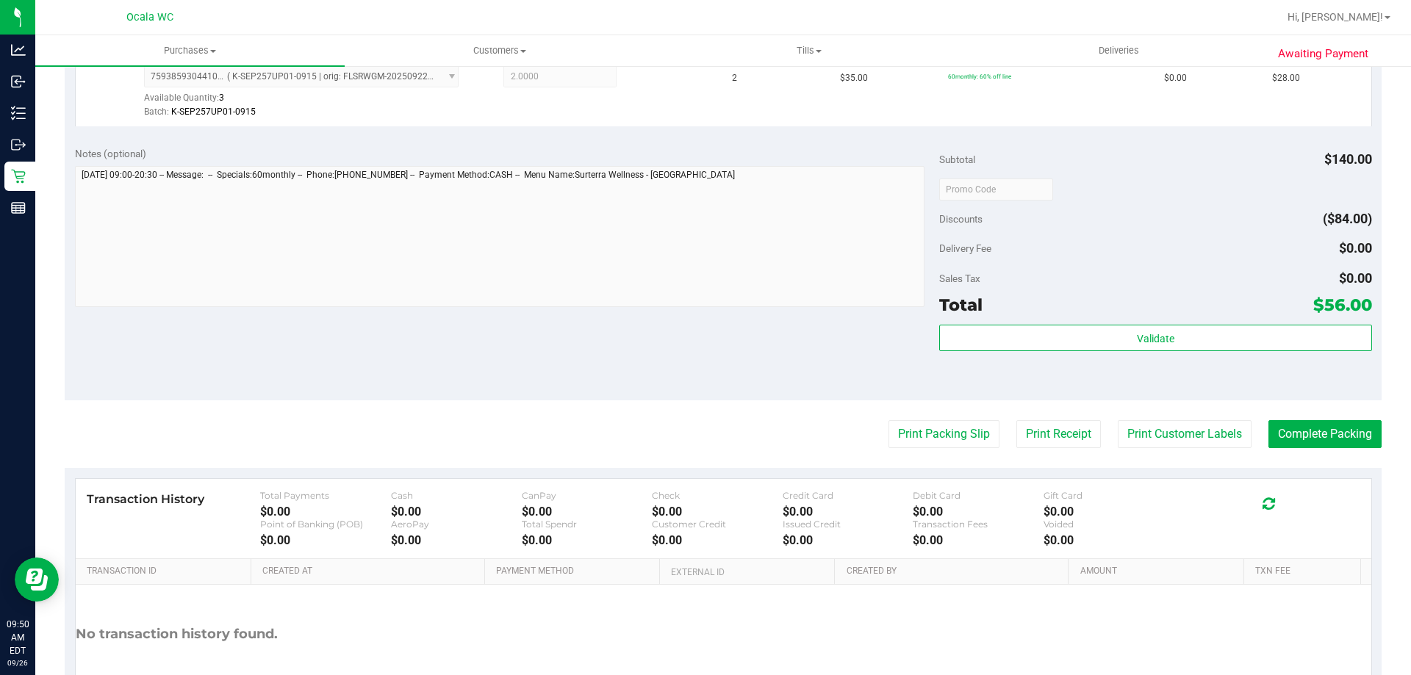
click at [1164, 209] on div "Discounts ($84.00)" at bounding box center [1155, 219] width 432 height 26
click at [927, 442] on button "Print Packing Slip" at bounding box center [943, 434] width 111 height 28
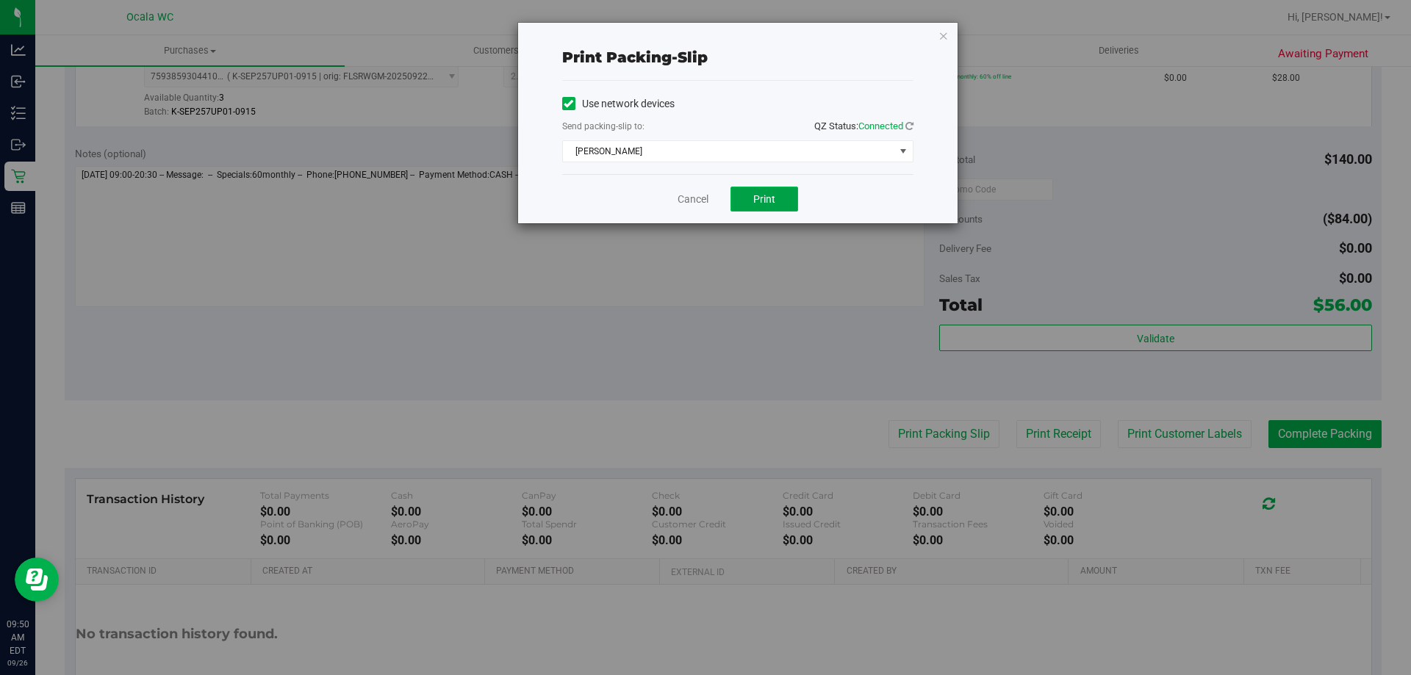
click at [772, 192] on button "Print" at bounding box center [764, 199] width 68 height 25
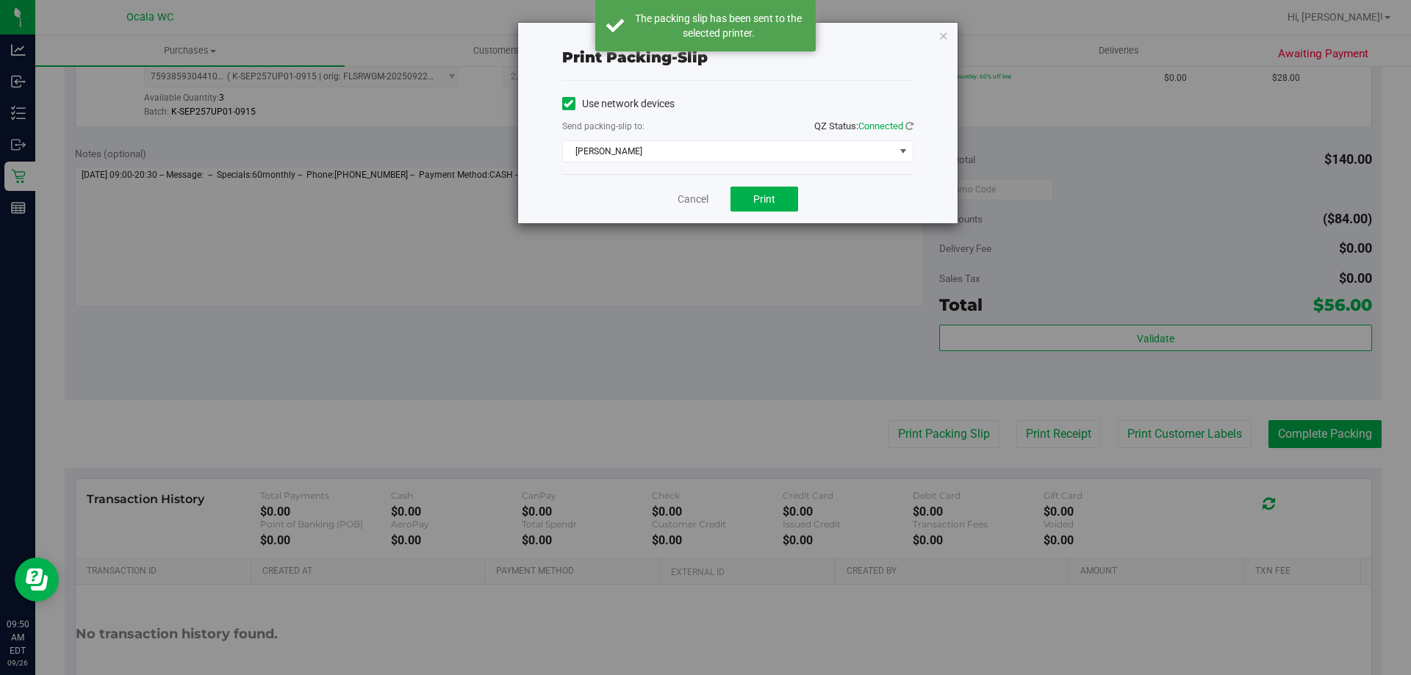
click at [693, 207] on div "Cancel Print" at bounding box center [737, 198] width 351 height 49
click at [686, 198] on link "Cancel" at bounding box center [692, 199] width 31 height 15
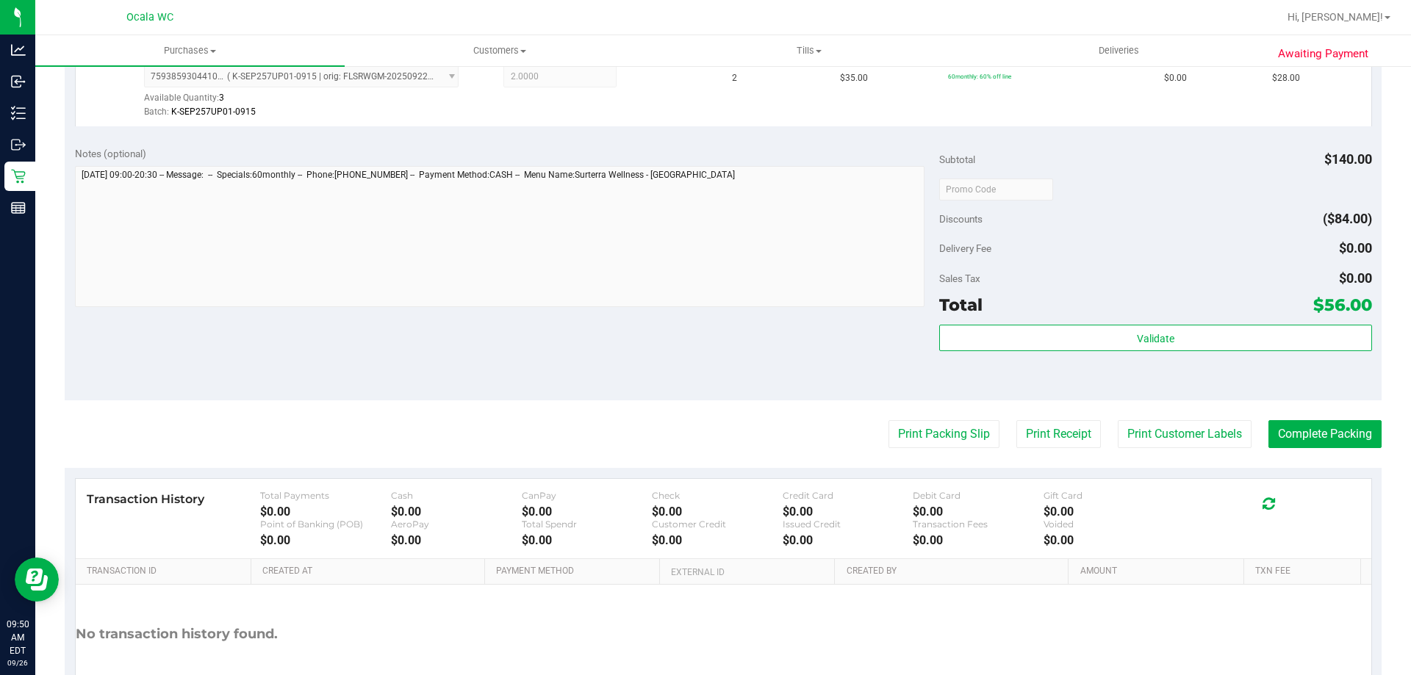
drag, startPoint x: 1131, startPoint y: 200, endPoint x: 1226, endPoint y: 276, distance: 120.7
click at [1131, 200] on div at bounding box center [1155, 189] width 432 height 26
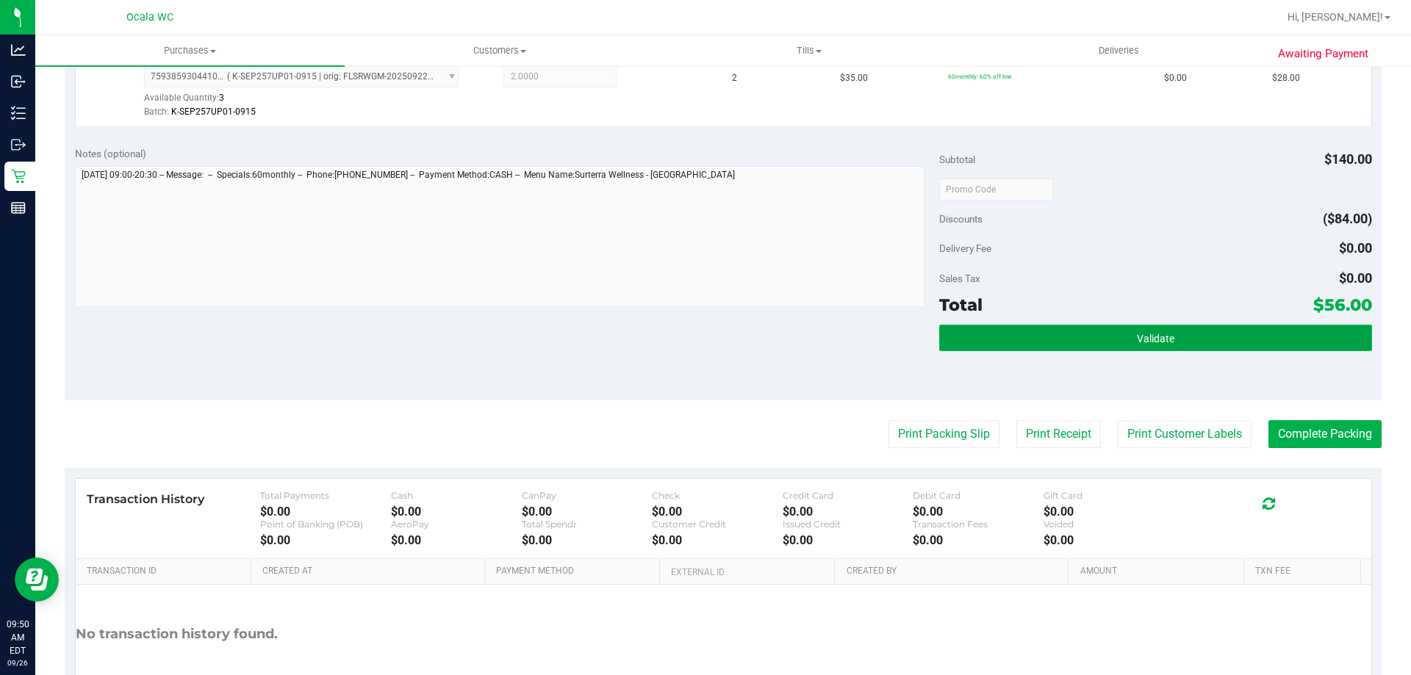
click at [1120, 325] on button "Validate" at bounding box center [1155, 338] width 432 height 26
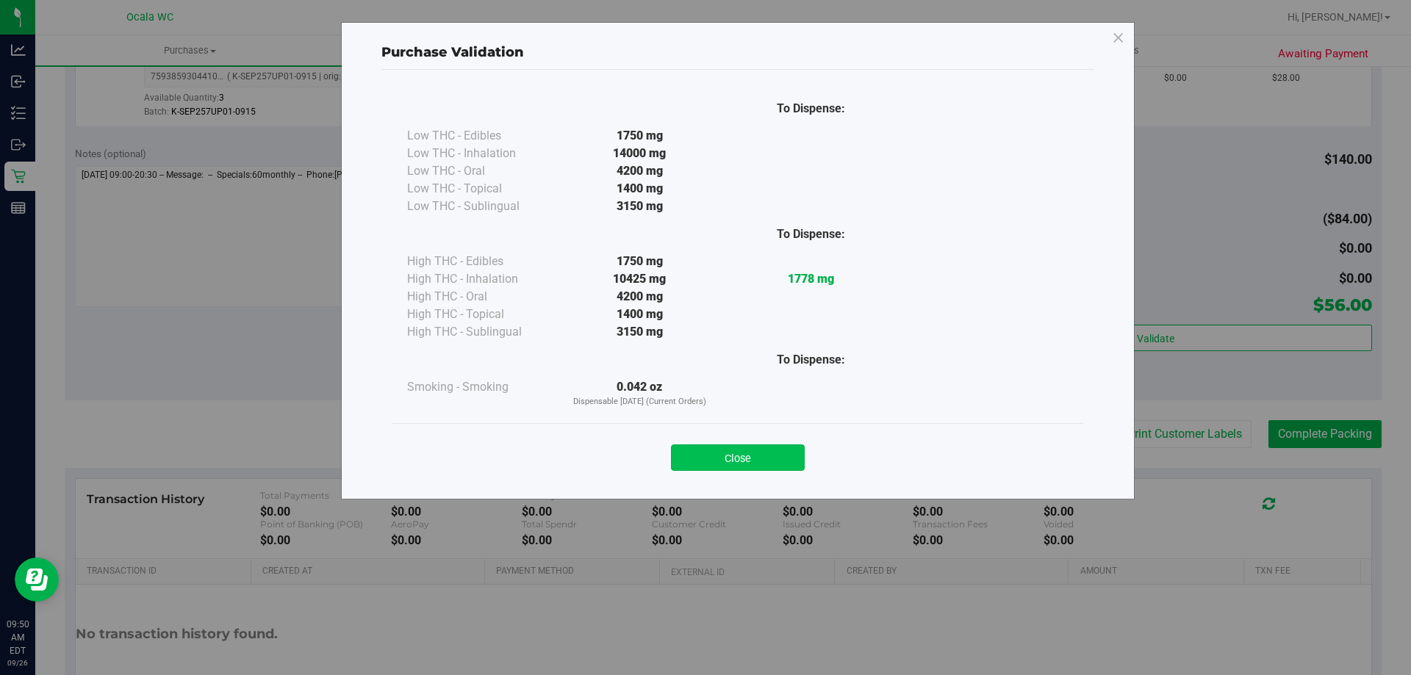
click at [775, 469] on button "Close" at bounding box center [738, 458] width 134 height 26
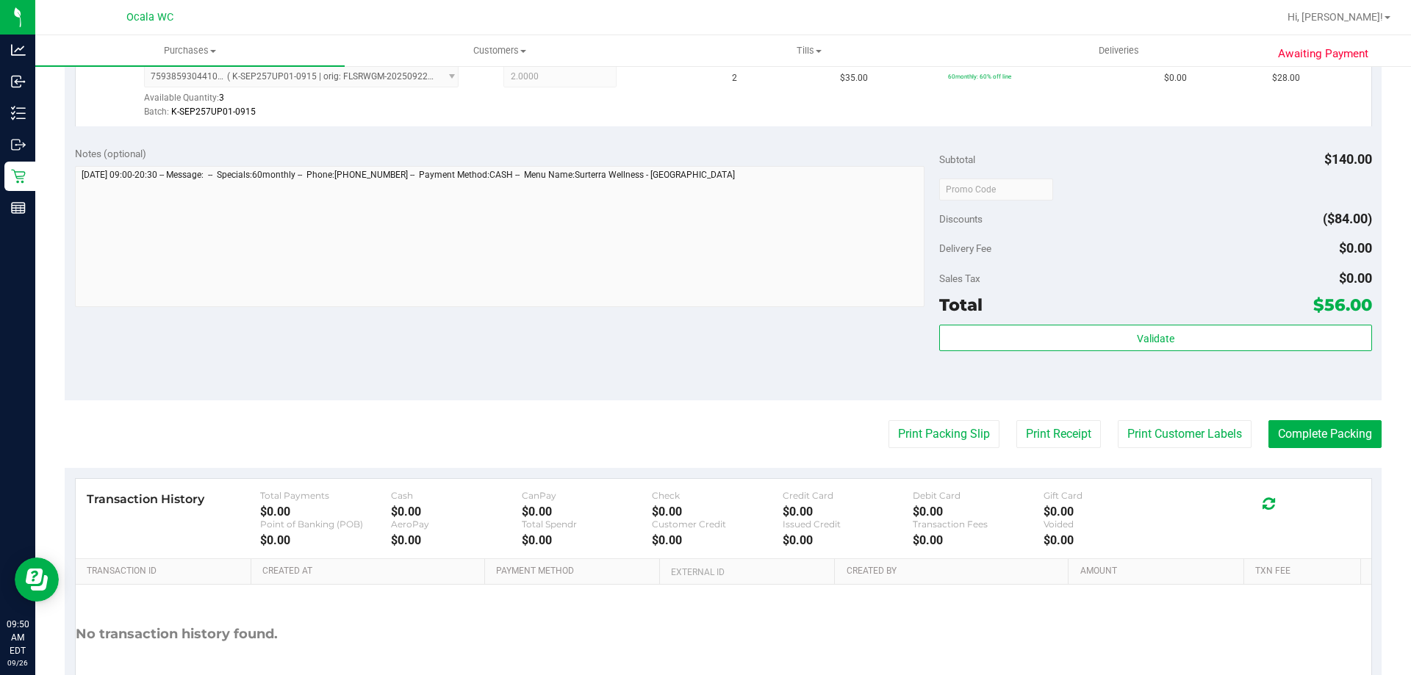
click at [1092, 240] on div "Delivery Fee $0.00" at bounding box center [1155, 248] width 432 height 26
click at [1090, 234] on div "Subtotal $140.00 Discounts ($84.00) Delivery Fee $0.00 Sales Tax $0.00 Total $5…" at bounding box center [1155, 268] width 432 height 245
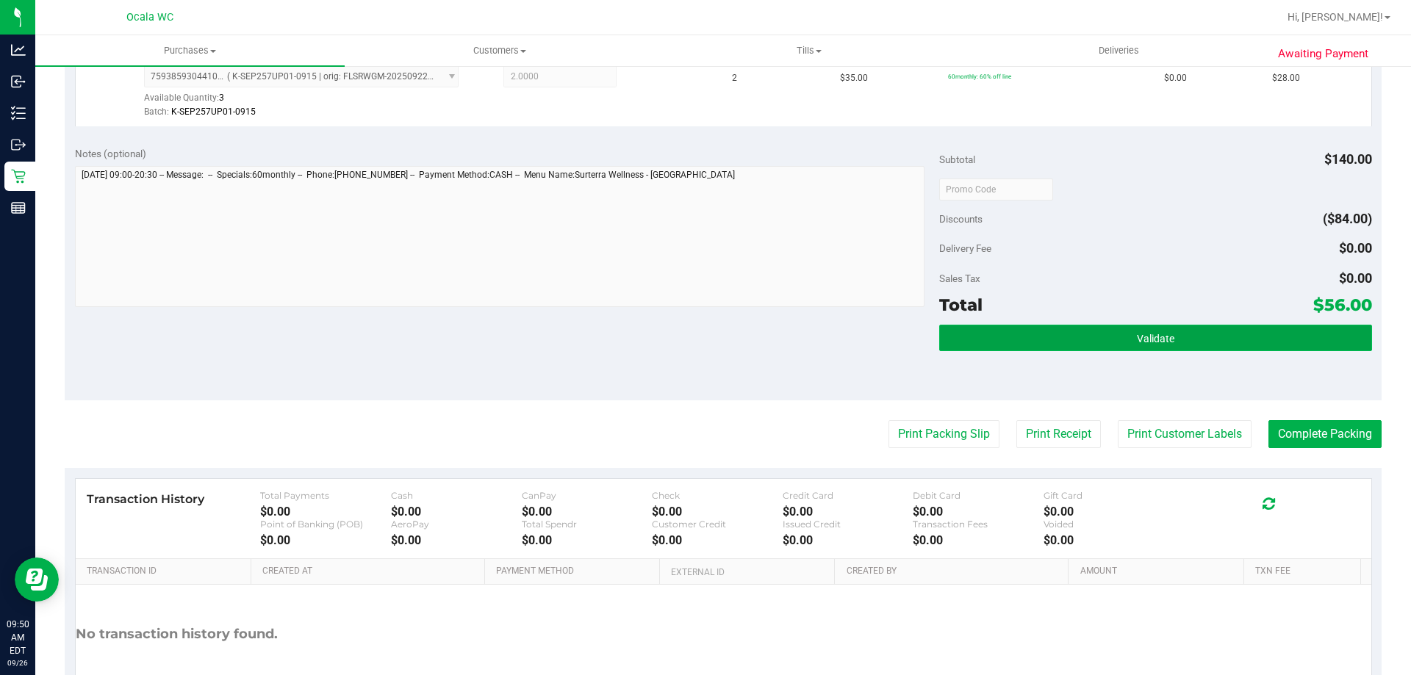
click at [1058, 334] on button "Validate" at bounding box center [1155, 338] width 432 height 26
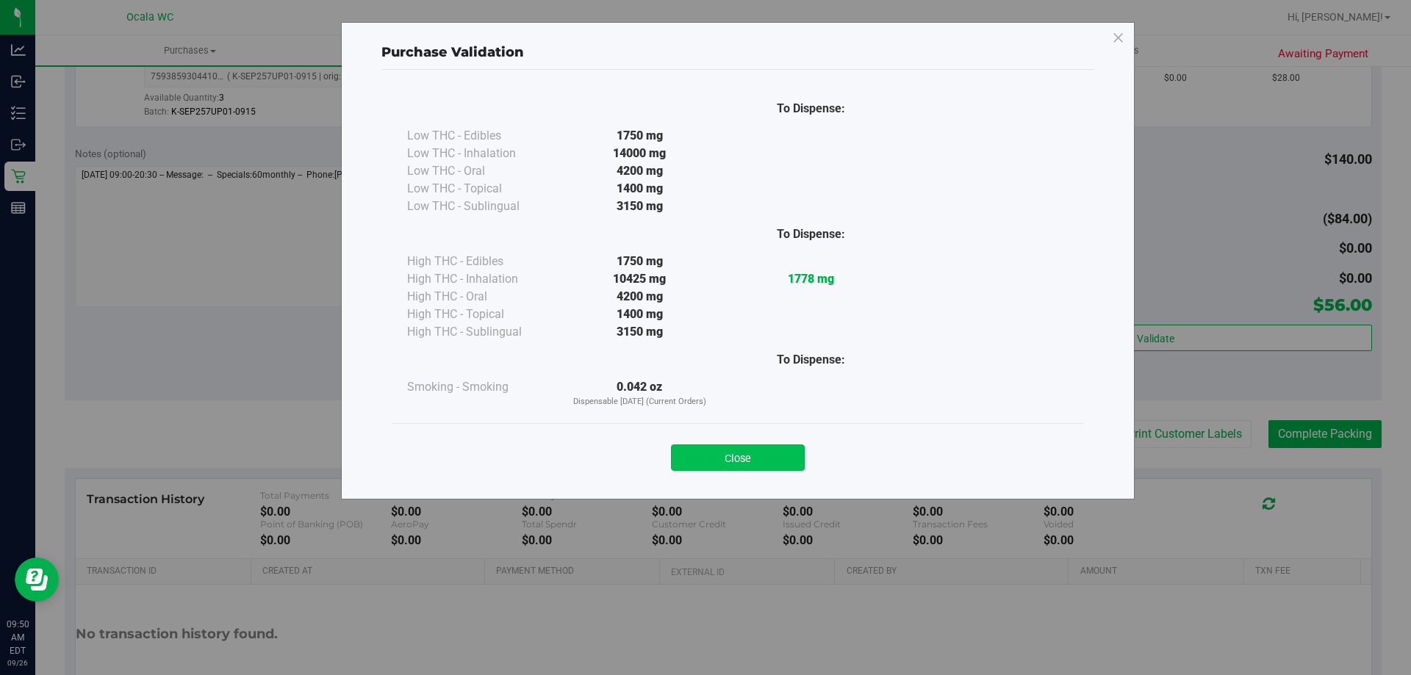
click at [789, 461] on button "Close" at bounding box center [738, 458] width 134 height 26
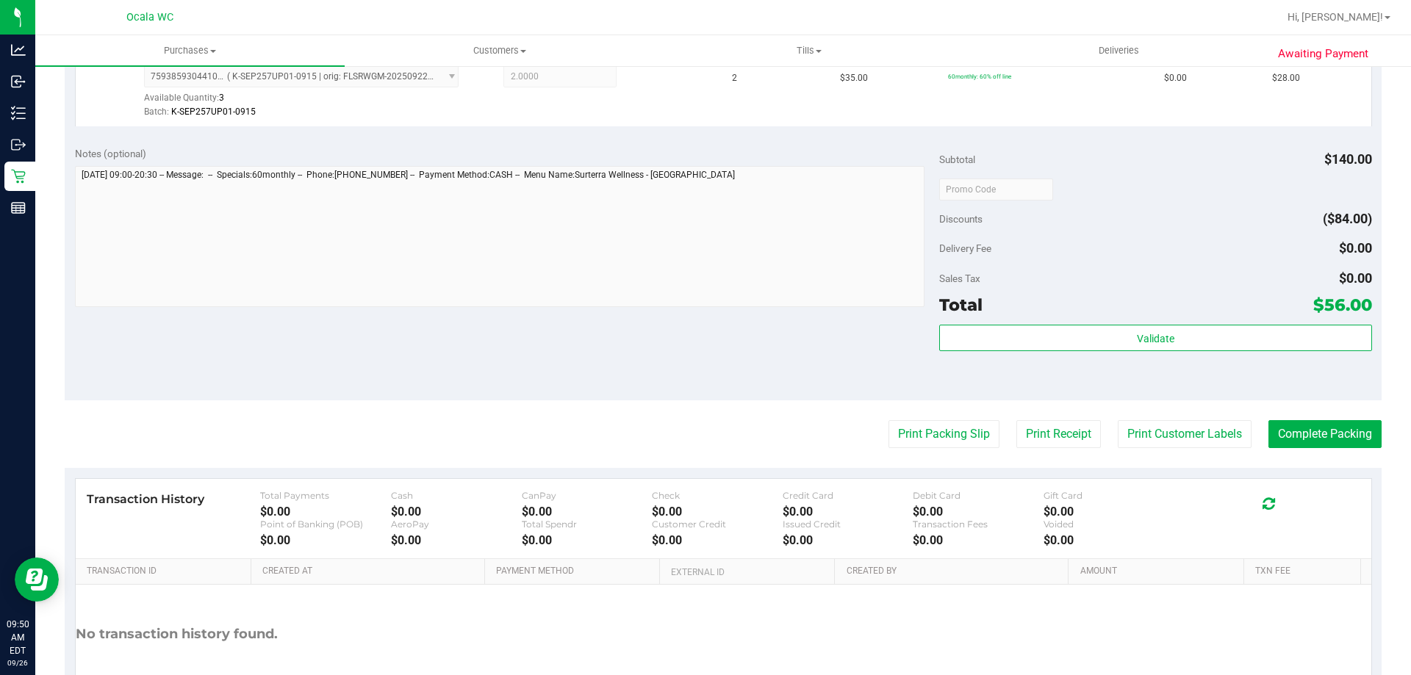
click at [1073, 278] on div "Sales Tax $0.00" at bounding box center [1155, 278] width 432 height 26
click at [958, 430] on button "Print Packing Slip" at bounding box center [943, 434] width 111 height 28
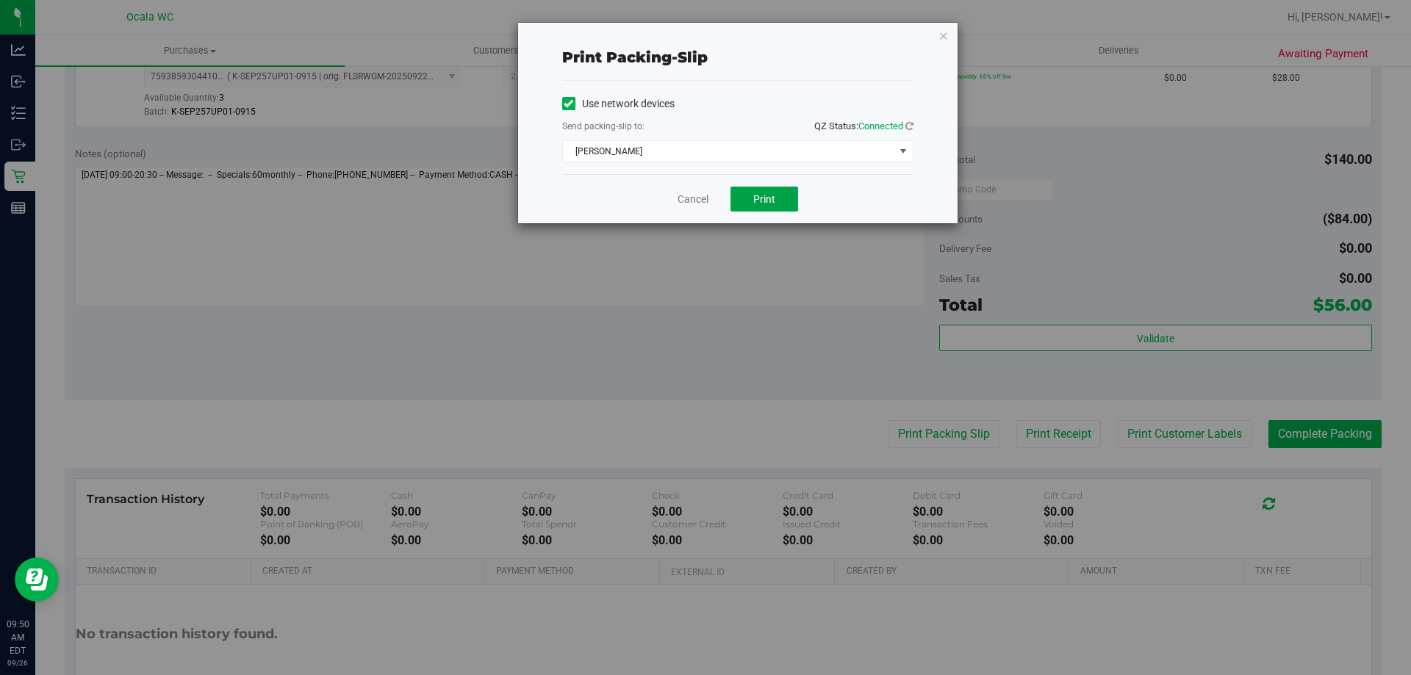
drag, startPoint x: 785, startPoint y: 201, endPoint x: 1154, endPoint y: 233, distance: 370.2
click at [788, 201] on button "Print" at bounding box center [764, 199] width 68 height 25
click at [732, 195] on button "Print" at bounding box center [764, 199] width 68 height 25
click at [696, 197] on link "Cancel" at bounding box center [692, 199] width 31 height 15
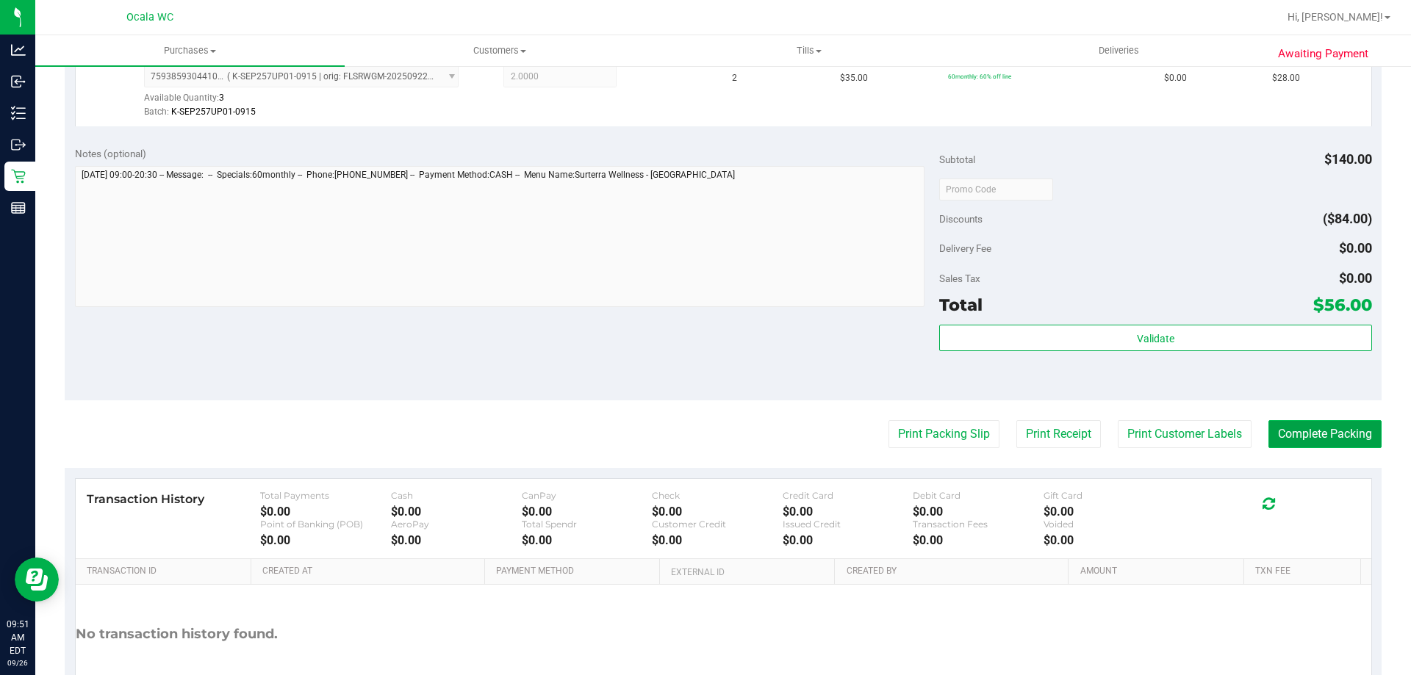
click at [1329, 436] on button "Complete Packing" at bounding box center [1324, 434] width 113 height 28
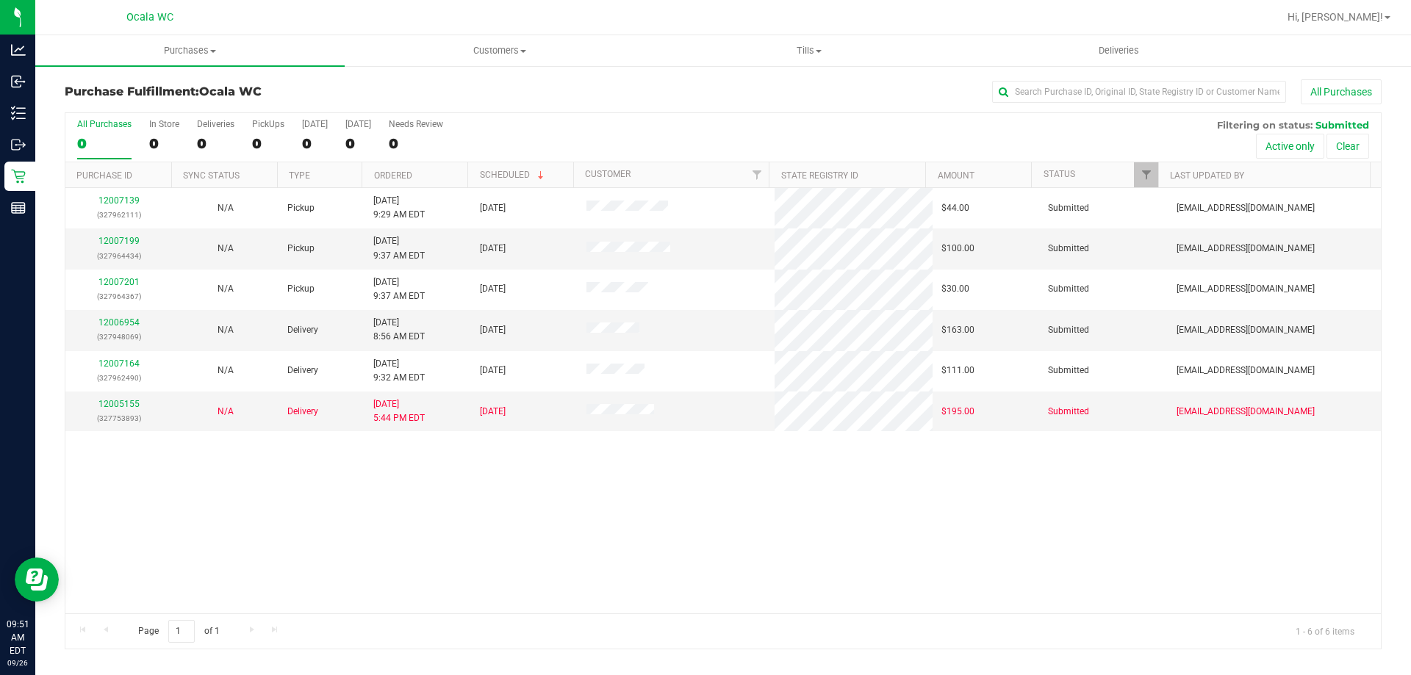
click at [386, 561] on div "12007139 (327962111) N/A Pickup [DATE] 9:29 AM EDT 9/26/2025 $44.00 Submitted […" at bounding box center [722, 400] width 1315 height 425
click at [106, 243] on link "12007199" at bounding box center [118, 241] width 41 height 10
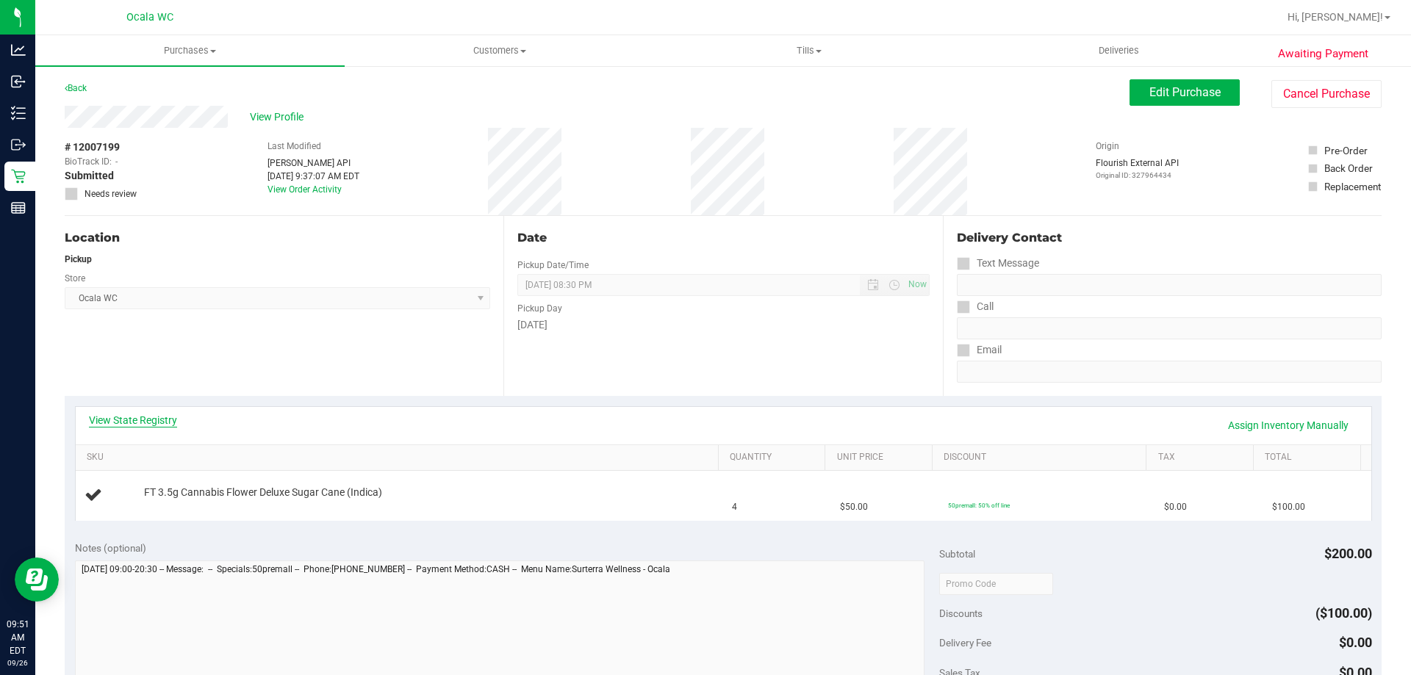
click at [139, 423] on link "View State Registry" at bounding box center [133, 420] width 88 height 15
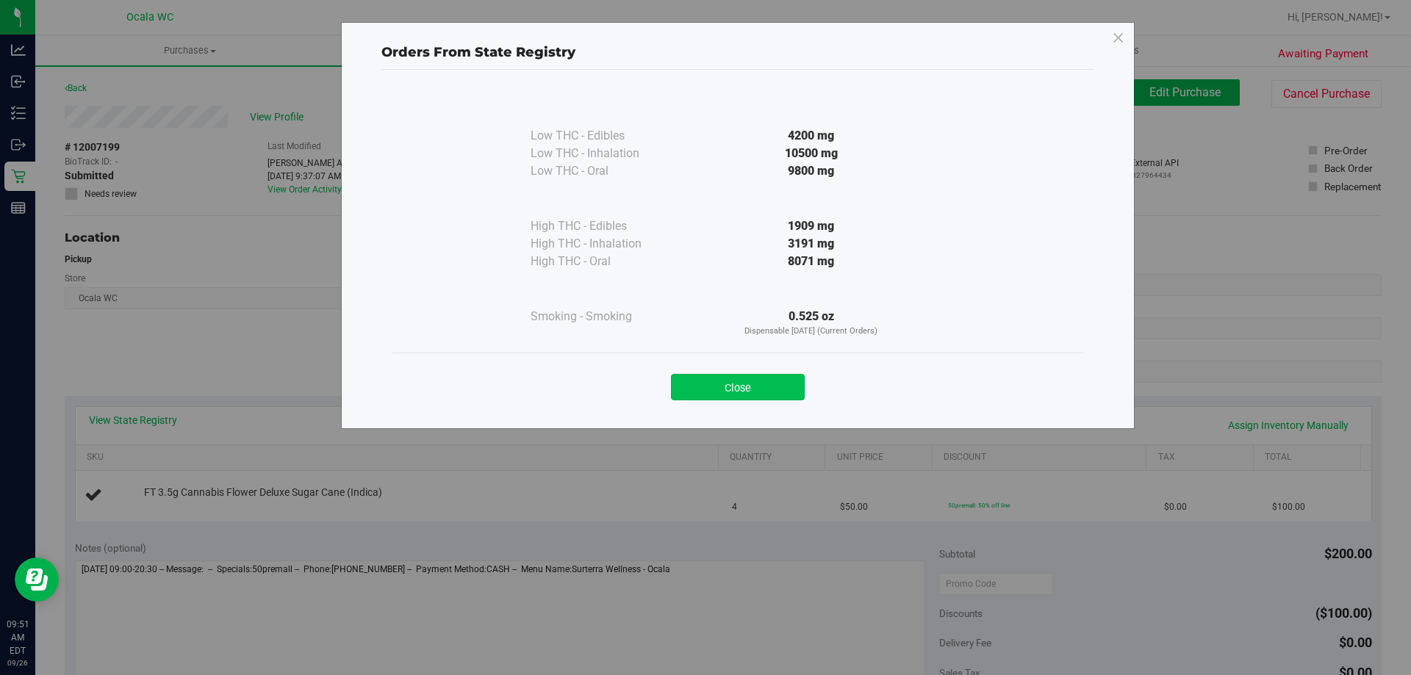
click at [705, 386] on button "Close" at bounding box center [738, 387] width 134 height 26
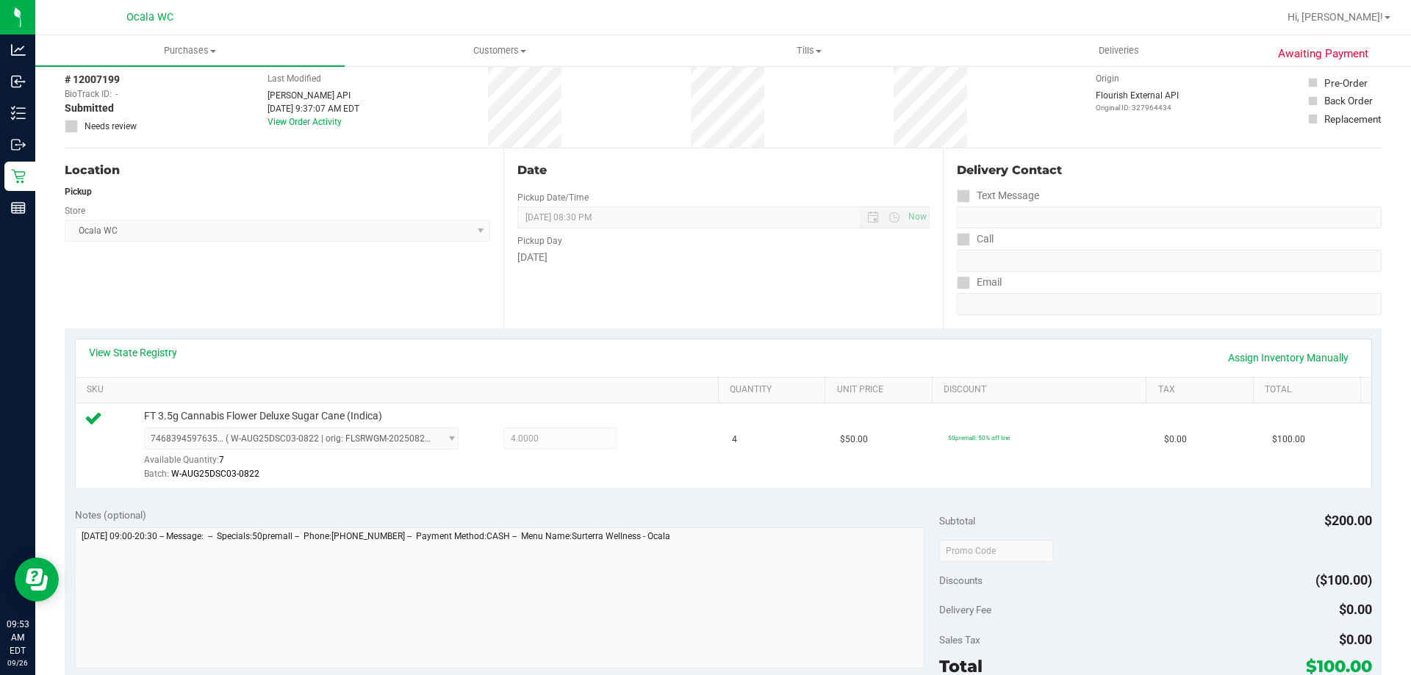
scroll to position [294, 0]
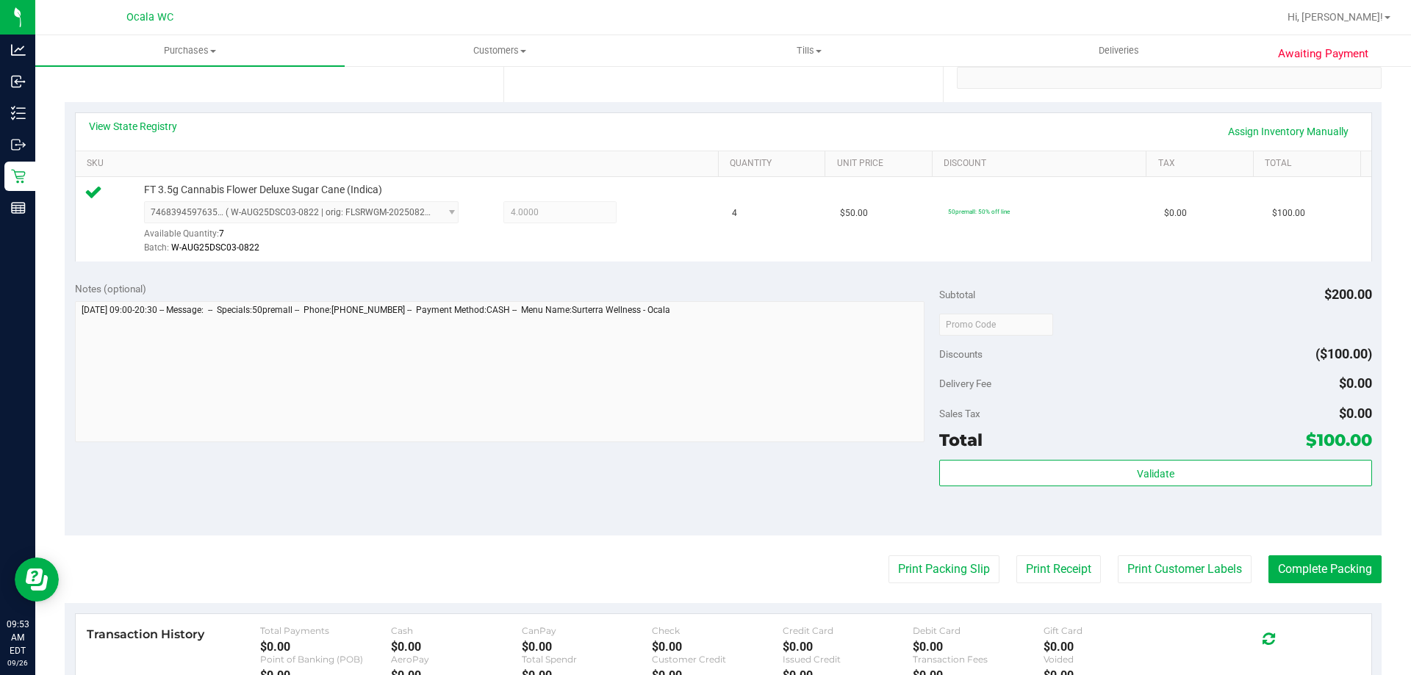
click at [1109, 381] on div "Delivery Fee $0.00" at bounding box center [1155, 383] width 432 height 26
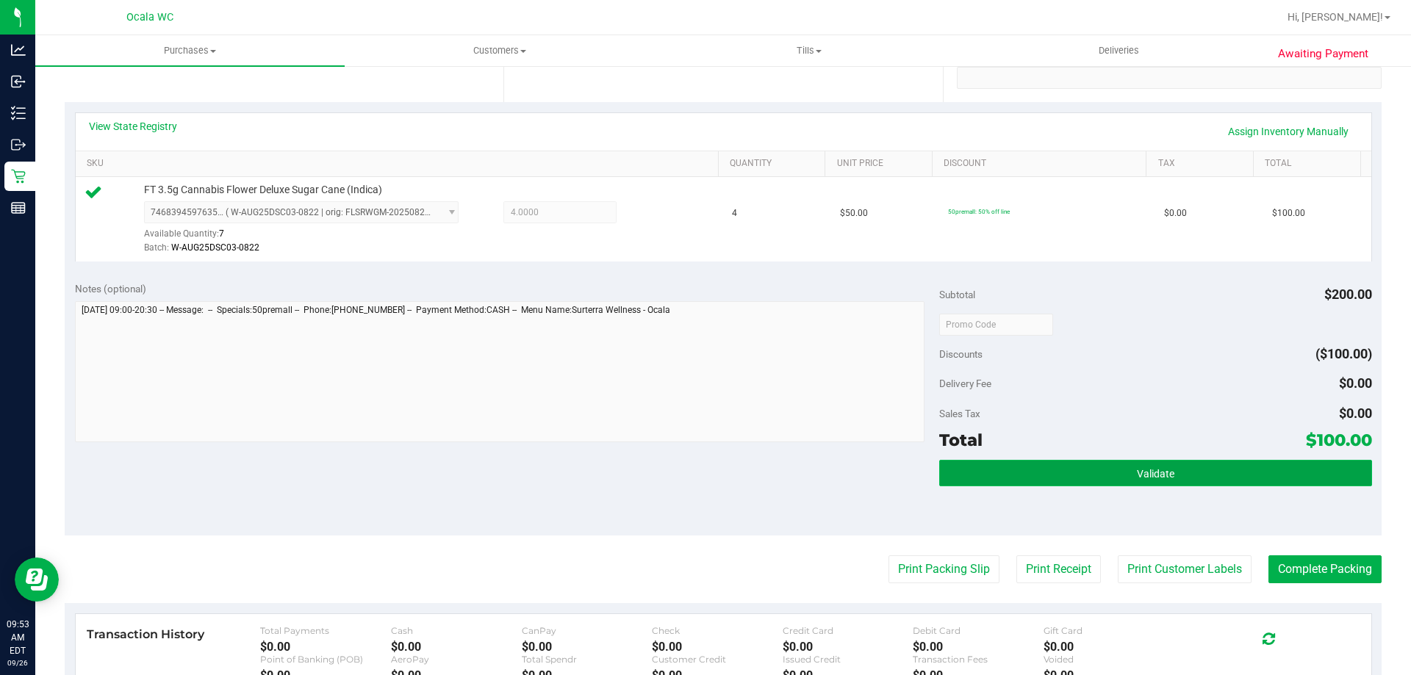
click at [1098, 469] on button "Validate" at bounding box center [1155, 473] width 432 height 26
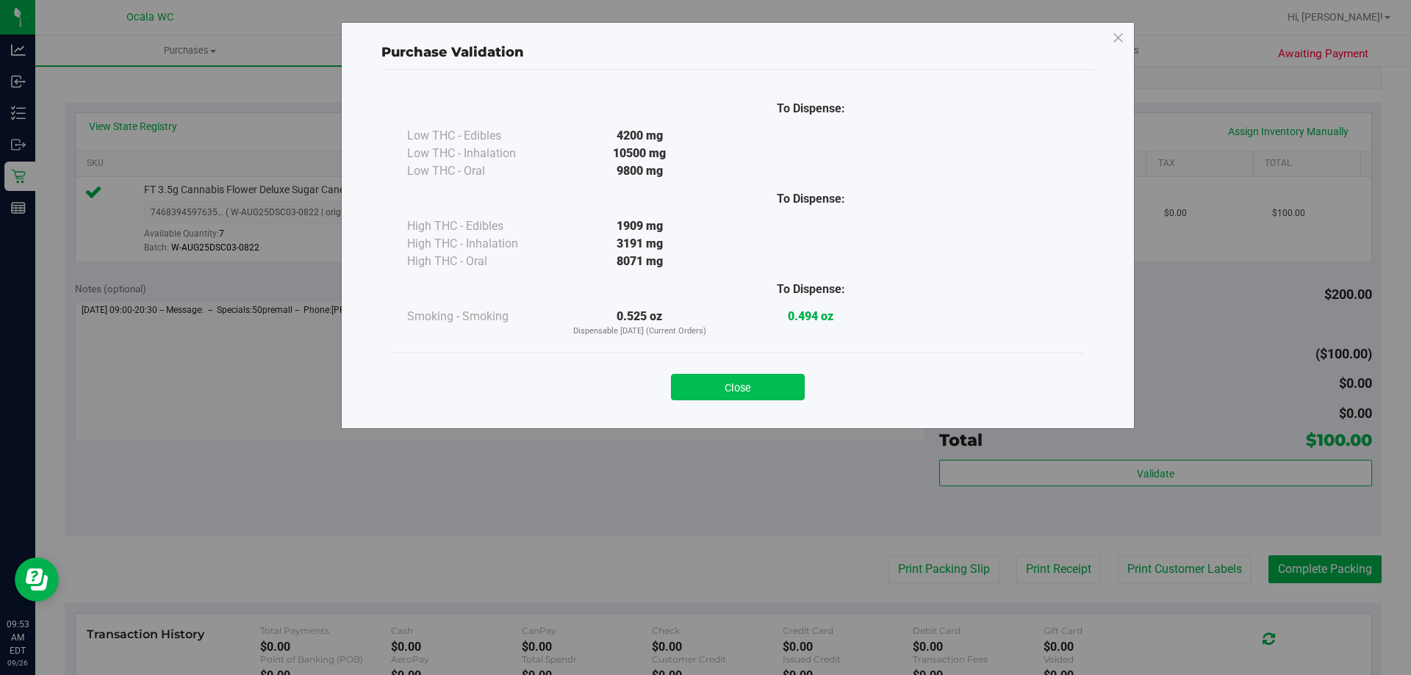
click at [769, 383] on button "Close" at bounding box center [738, 387] width 134 height 26
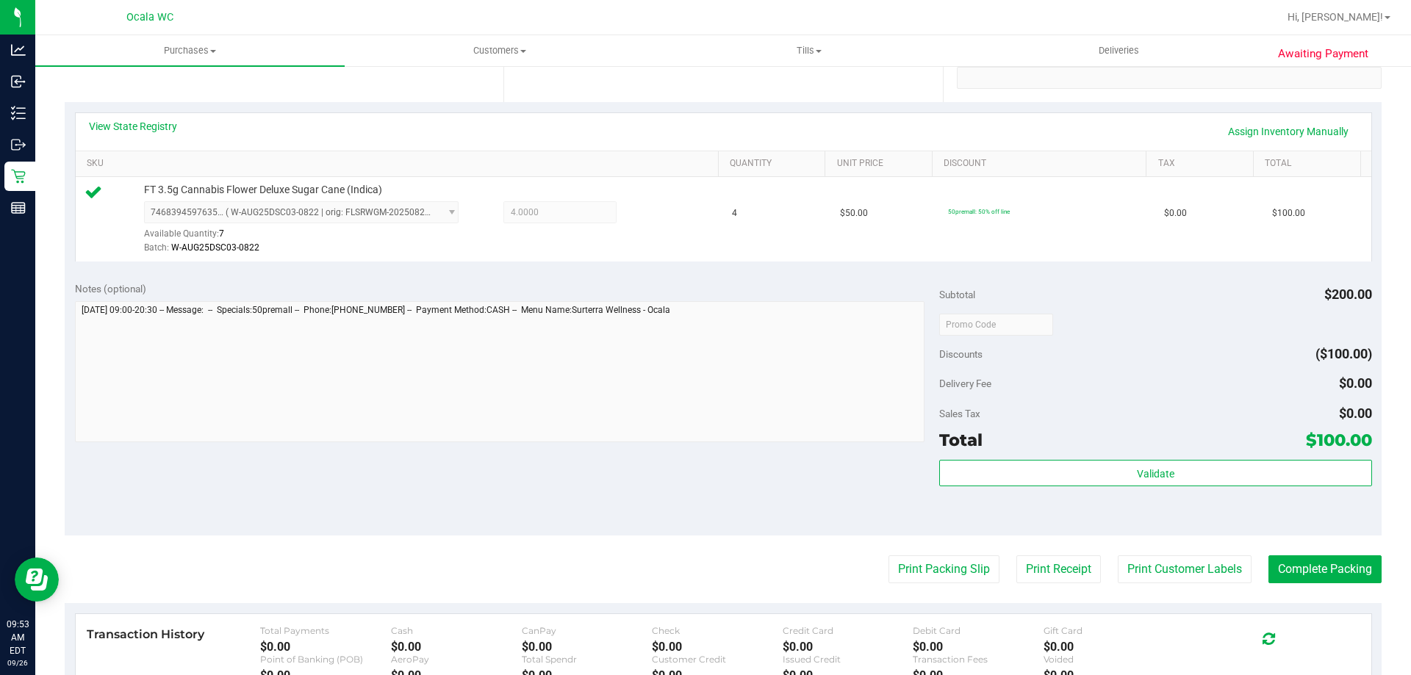
click at [1014, 339] on div "Subtotal $200.00 Discounts ($100.00) Delivery Fee $0.00 Sales Tax $0.00 Total $…" at bounding box center [1155, 403] width 432 height 245
click at [932, 574] on button "Print Packing Slip" at bounding box center [943, 569] width 111 height 28
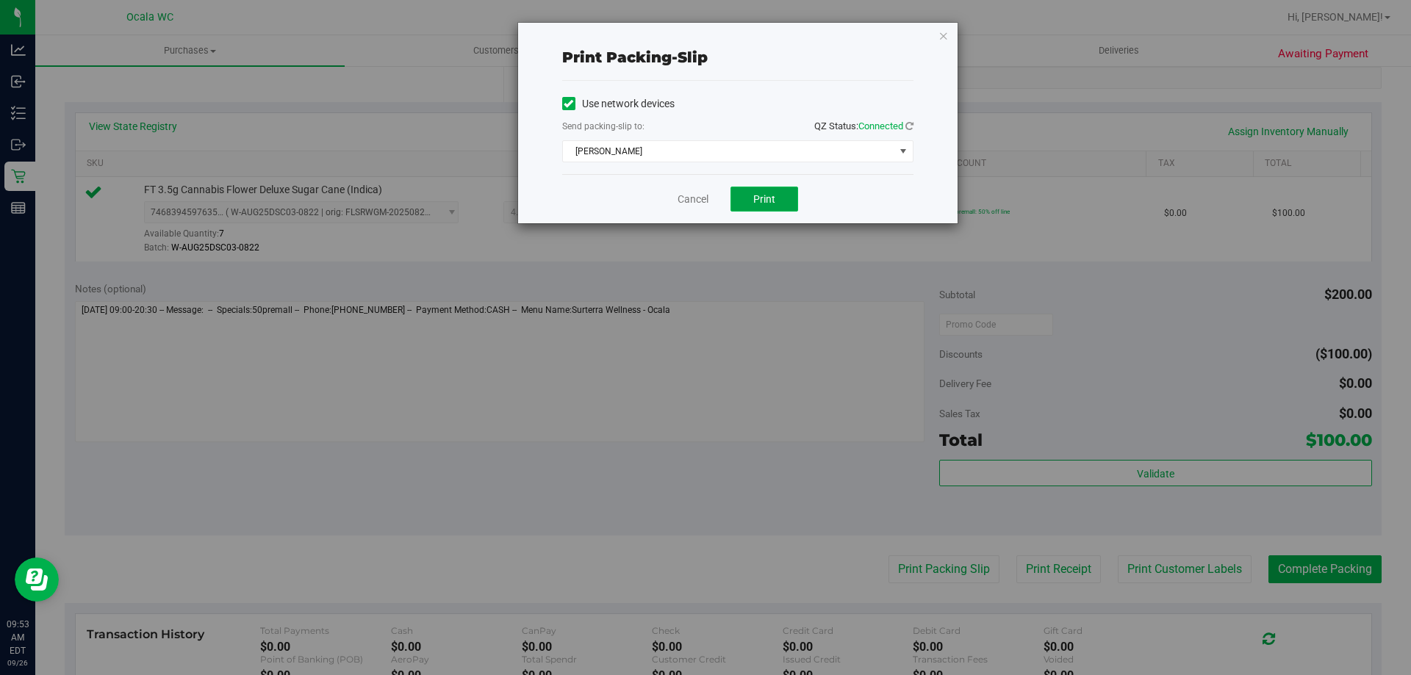
click at [760, 199] on span "Print" at bounding box center [764, 199] width 22 height 12
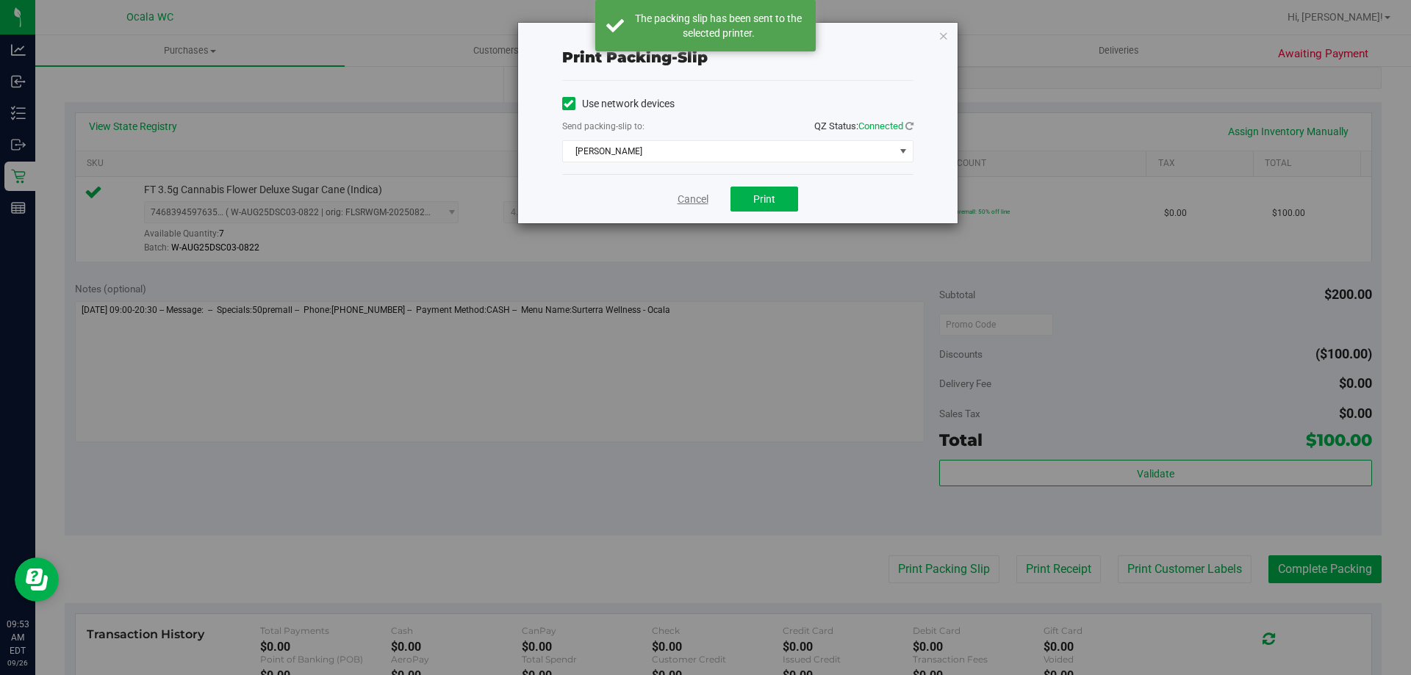
click at [696, 195] on link "Cancel" at bounding box center [692, 199] width 31 height 15
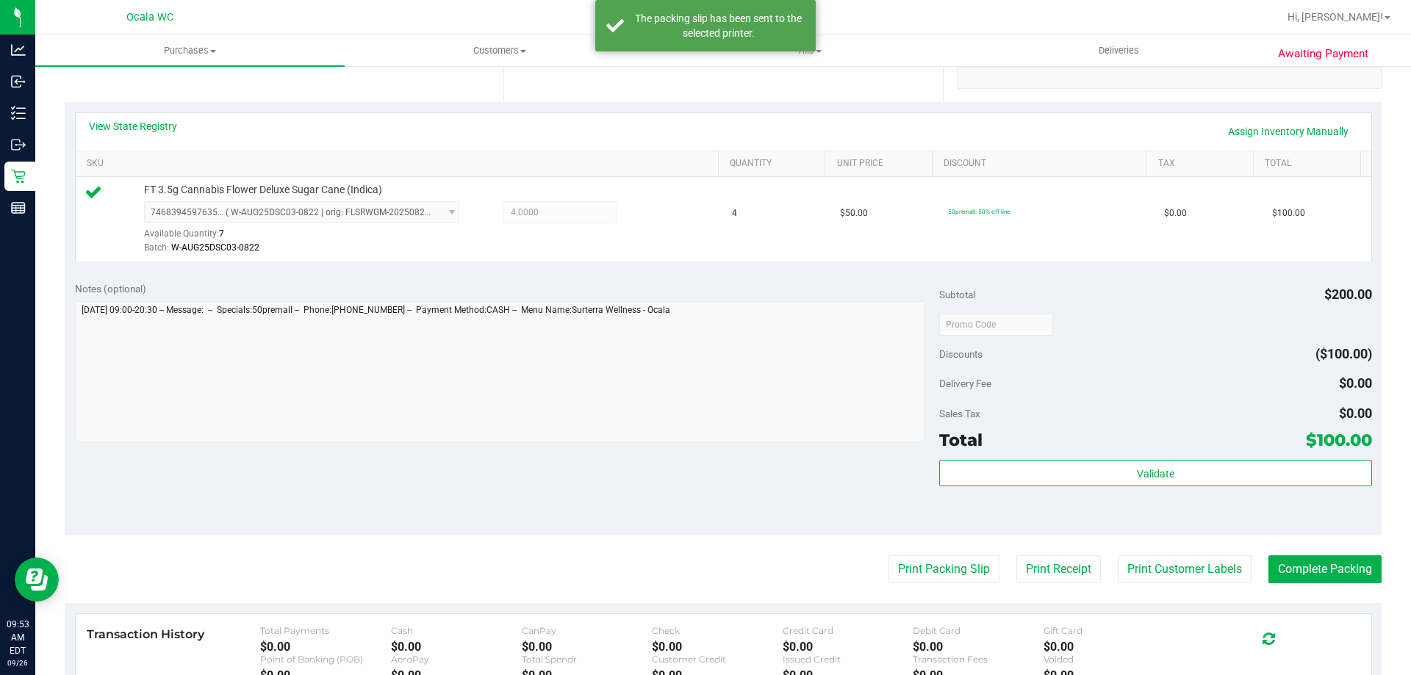
click at [1230, 351] on div "Discounts ($100.00)" at bounding box center [1155, 354] width 432 height 26
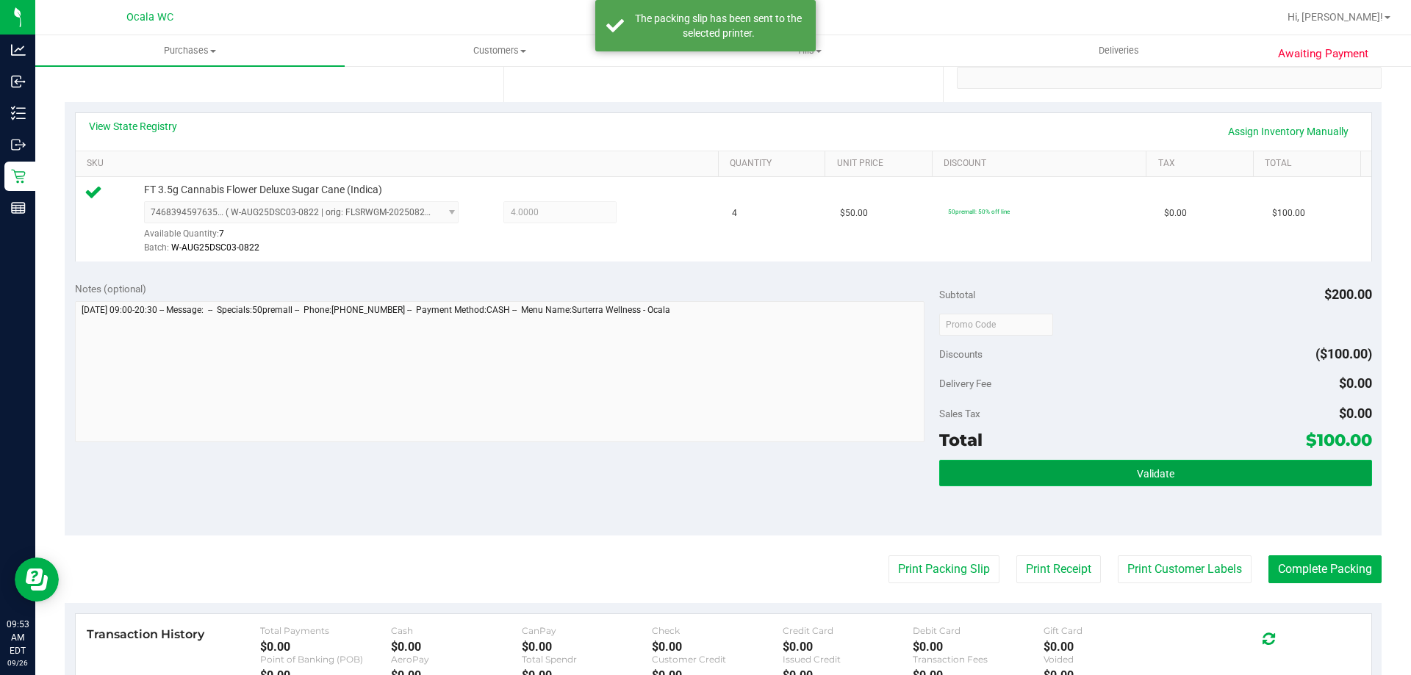
click at [1151, 475] on span "Validate" at bounding box center [1155, 474] width 37 height 12
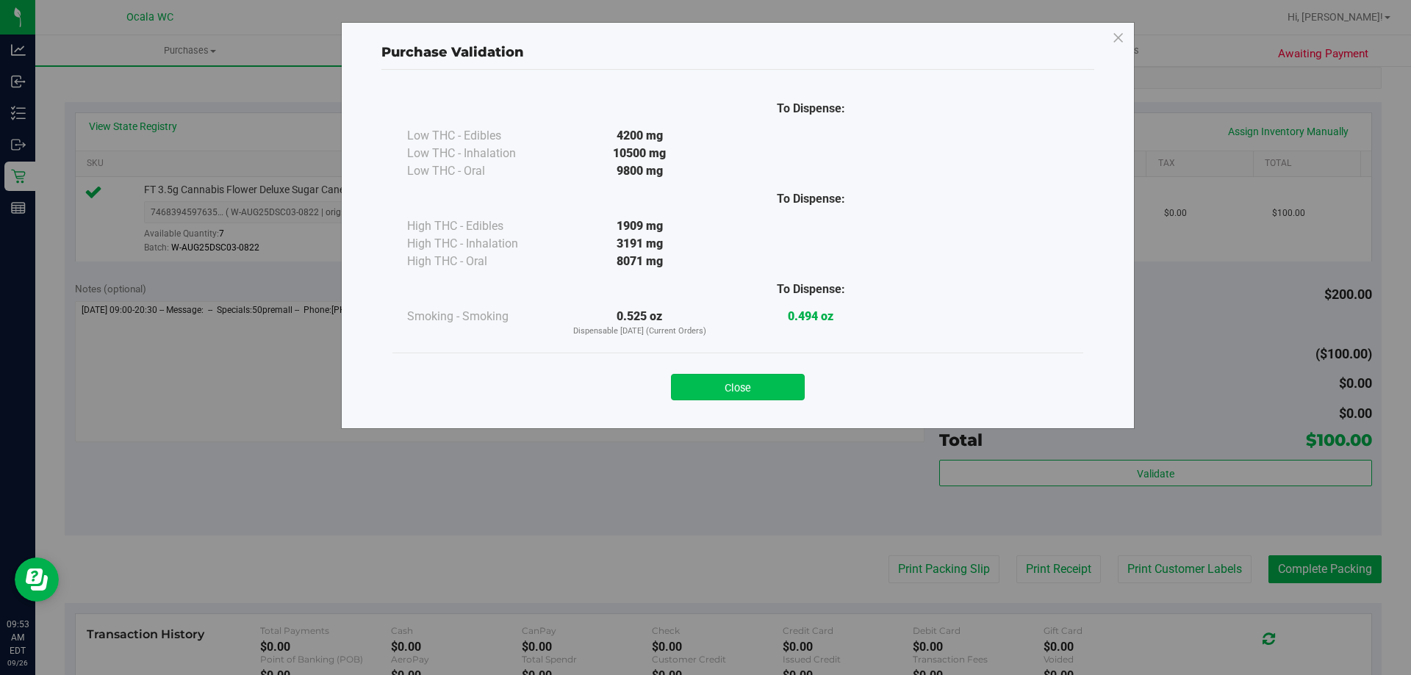
click at [759, 386] on button "Close" at bounding box center [738, 387] width 134 height 26
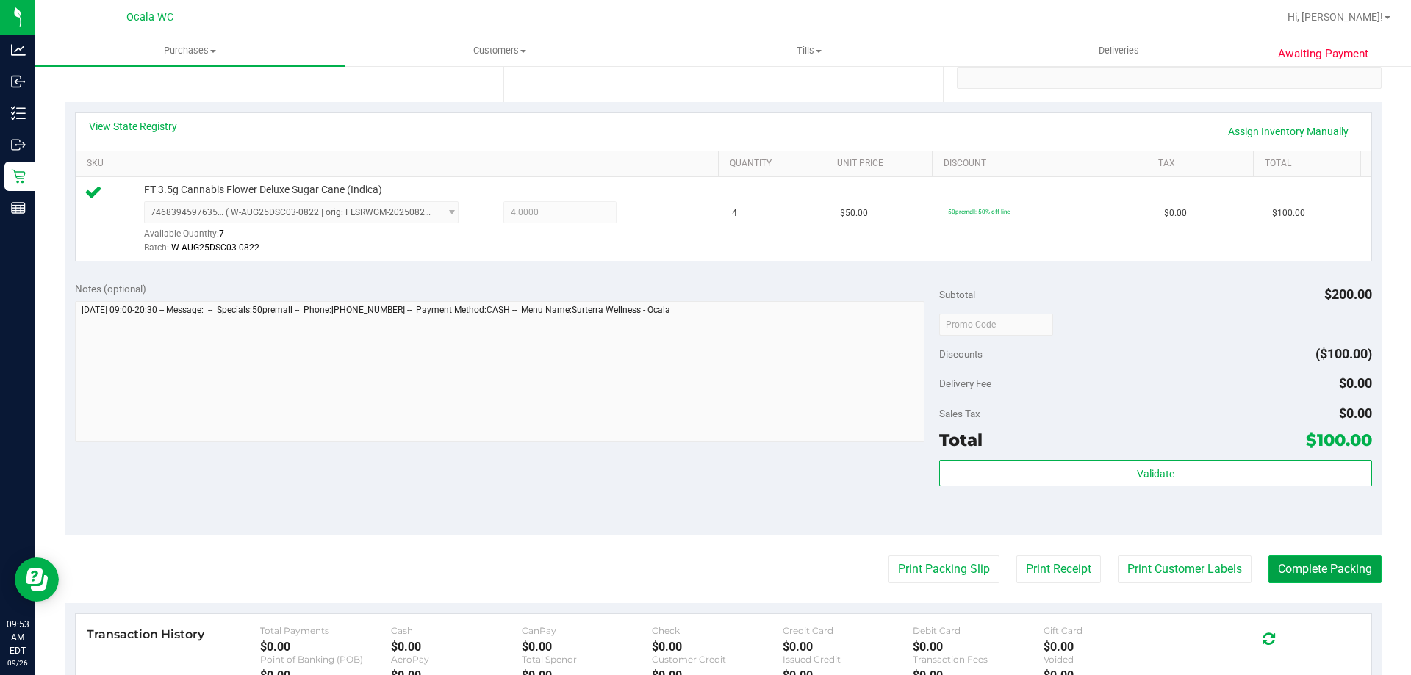
click at [1300, 559] on button "Complete Packing" at bounding box center [1324, 569] width 113 height 28
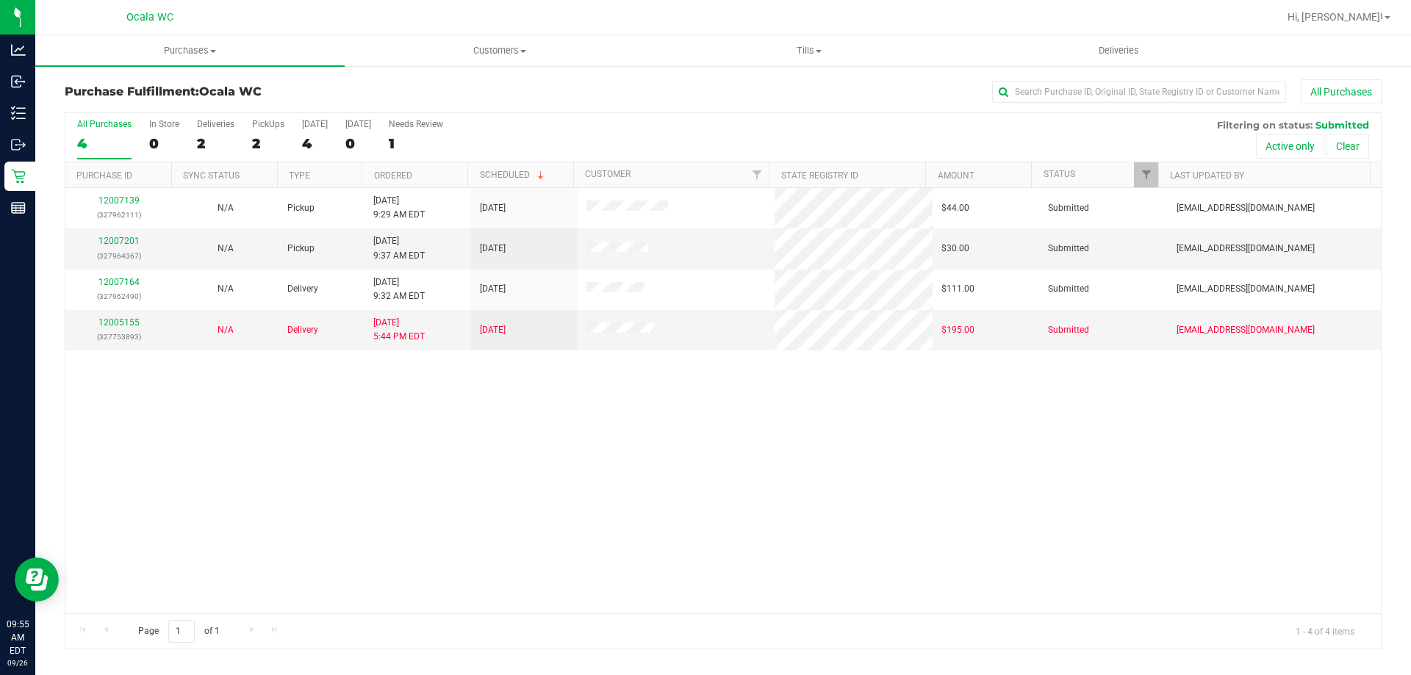
drag, startPoint x: 950, startPoint y: 464, endPoint x: 938, endPoint y: 363, distance: 101.3
click at [950, 460] on div "12007139 (327962111) N/A Pickup [DATE] 9:29 AM EDT 9/26/2025 $44.00 Submitted […" at bounding box center [722, 400] width 1315 height 425
click at [118, 238] on div at bounding box center [722, 381] width 1315 height 536
click at [122, 239] on link "12007201" at bounding box center [118, 241] width 41 height 10
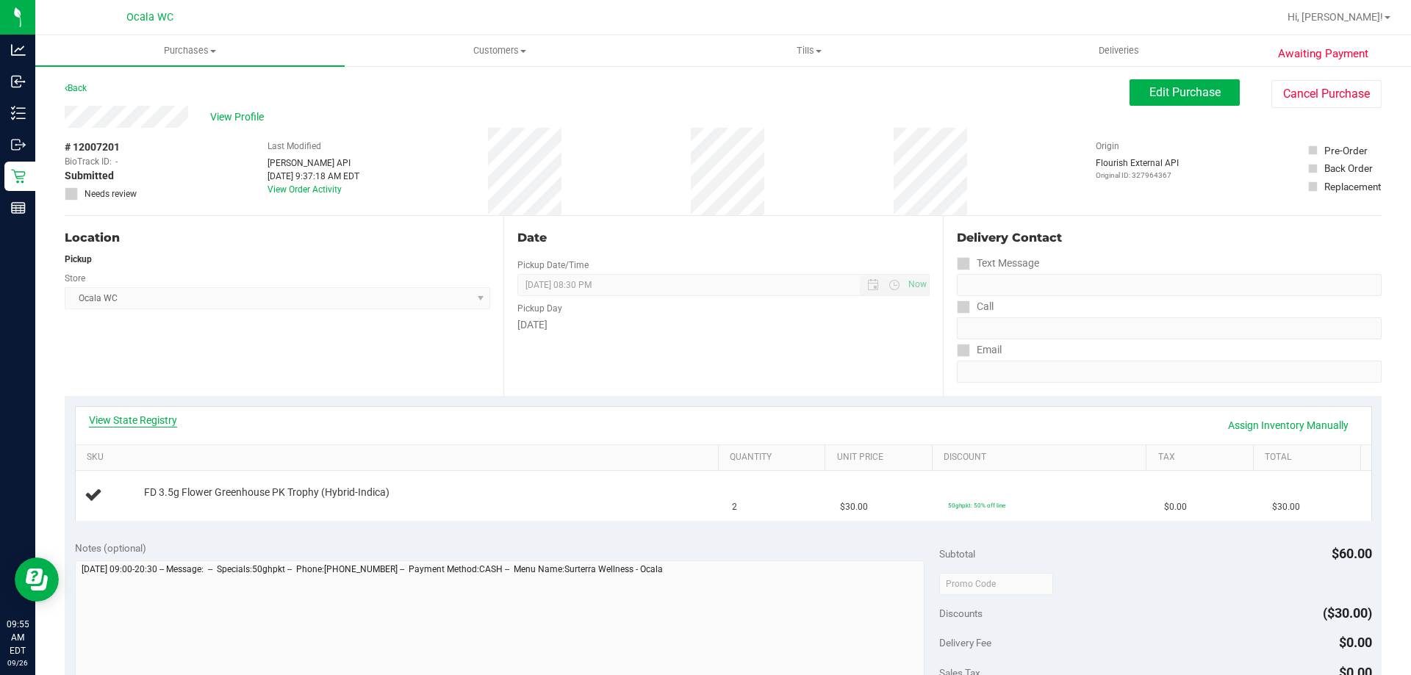
click at [168, 415] on link "View State Registry" at bounding box center [133, 420] width 88 height 15
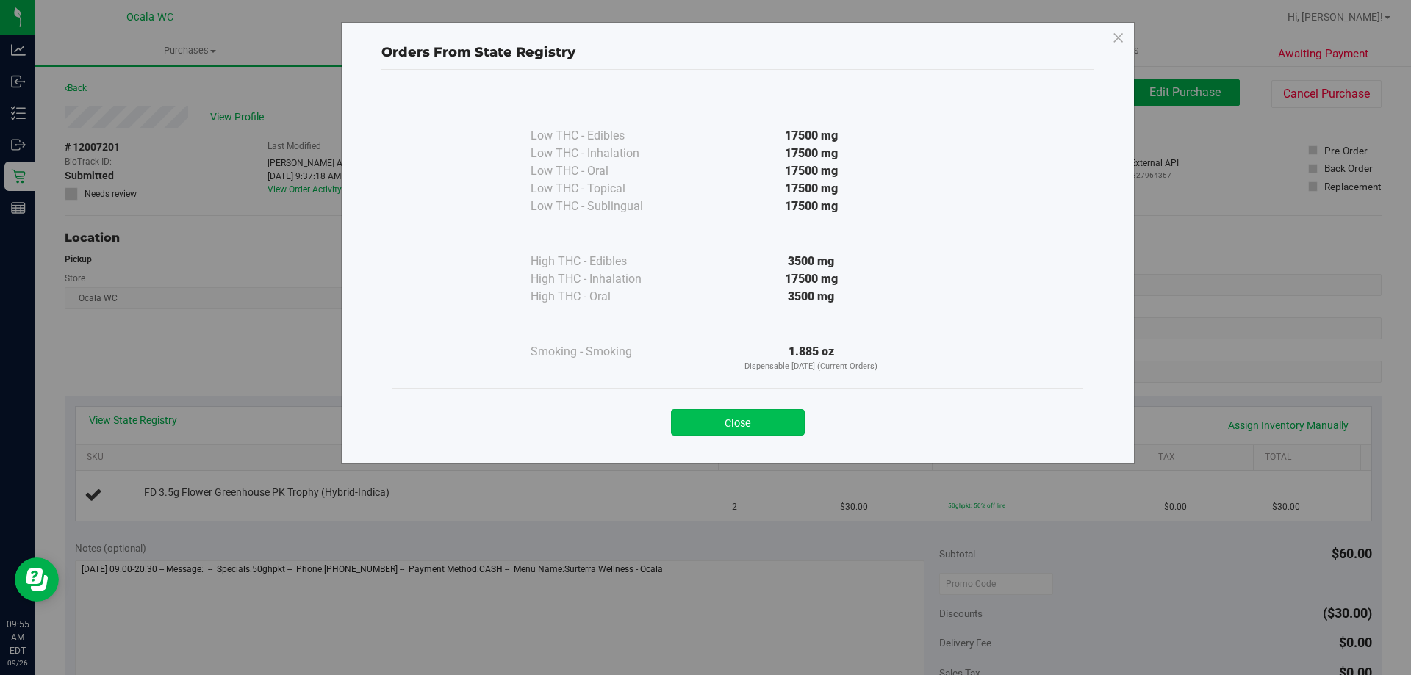
click at [747, 422] on button "Close" at bounding box center [738, 422] width 134 height 26
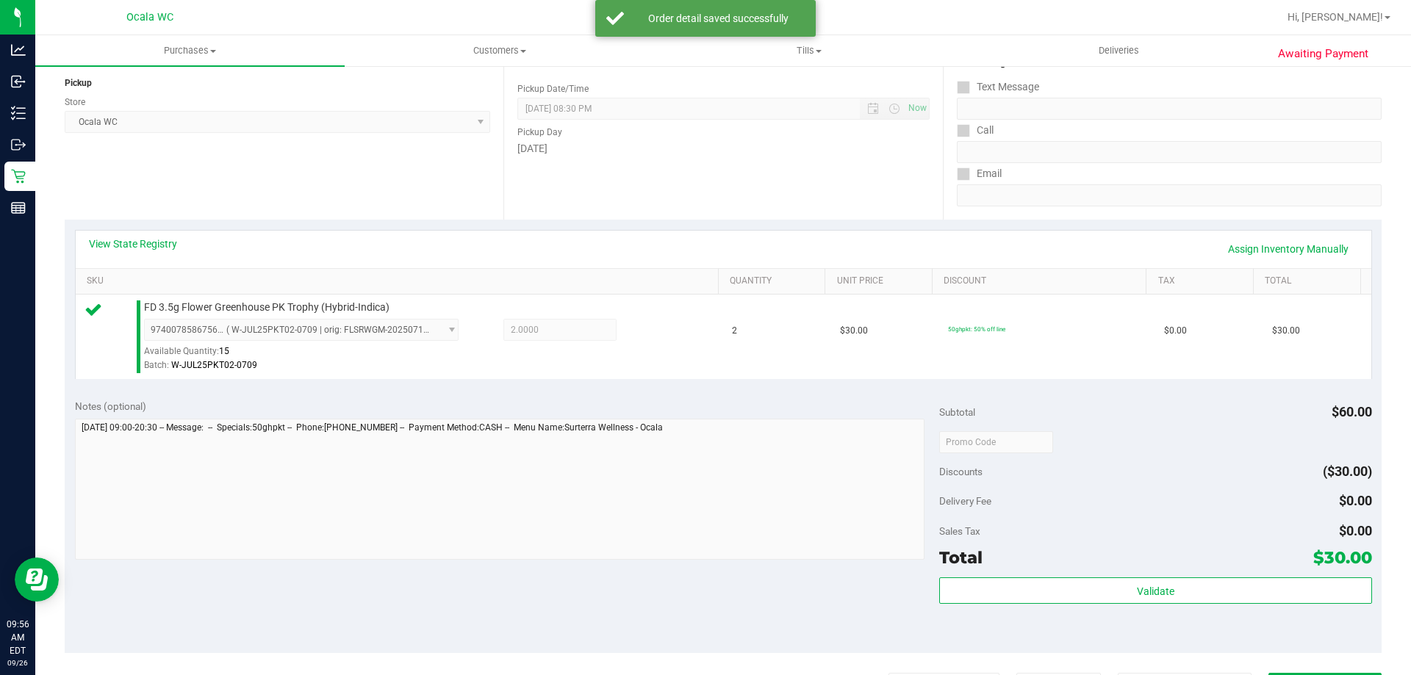
scroll to position [367, 0]
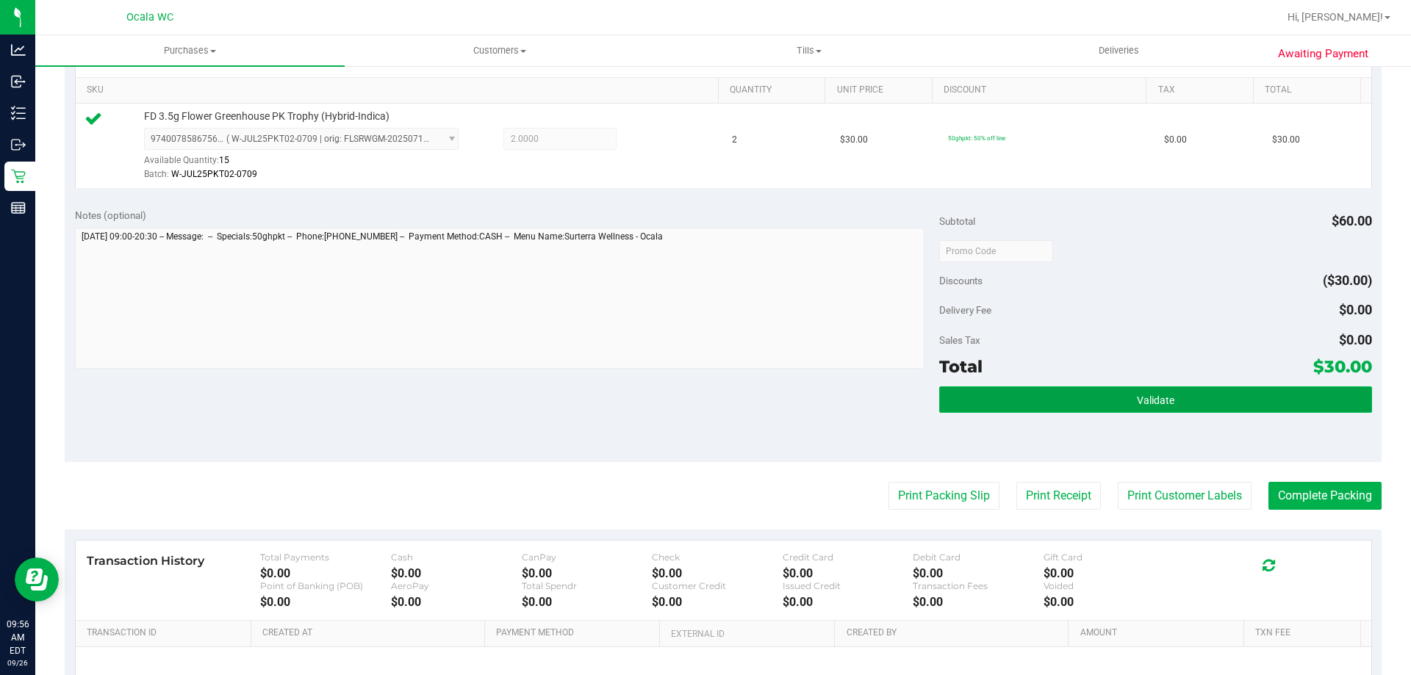
drag, startPoint x: 1153, startPoint y: 410, endPoint x: 1148, endPoint y: 404, distance: 7.8
click at [1151, 408] on button "Validate" at bounding box center [1155, 399] width 432 height 26
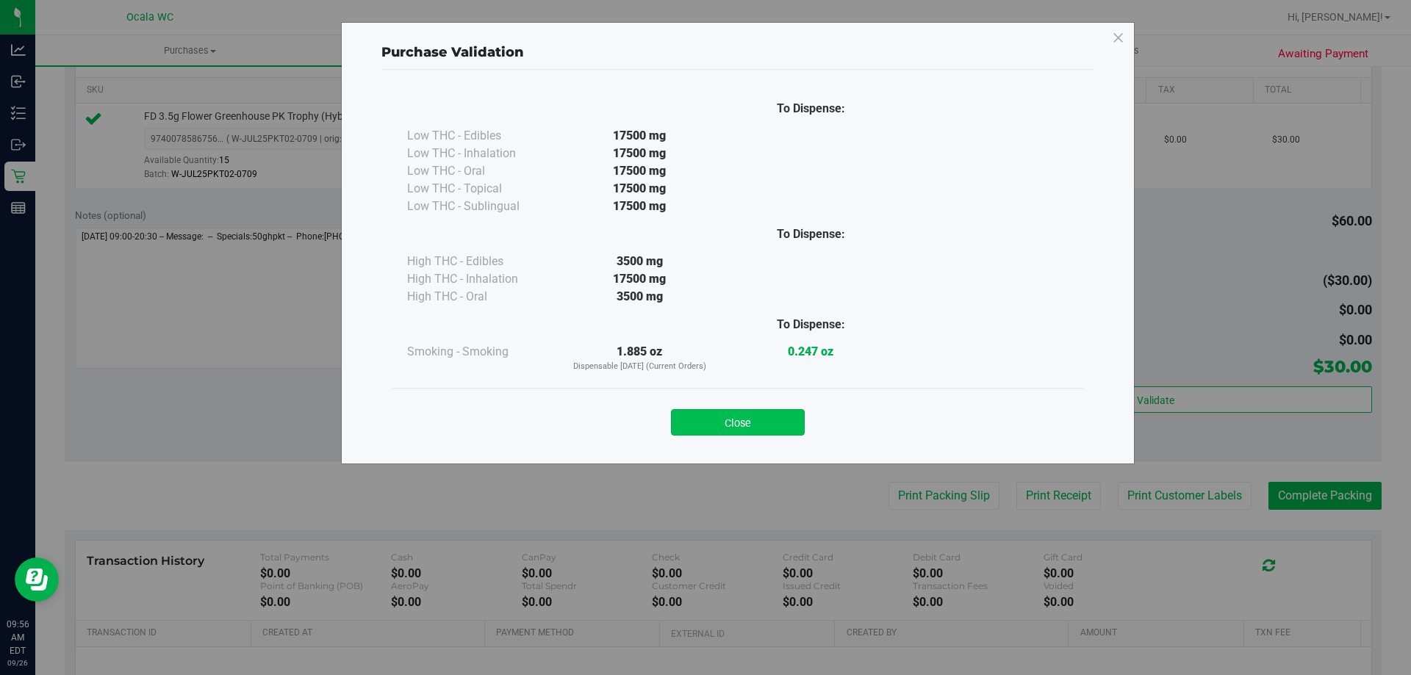
click at [747, 420] on button "Close" at bounding box center [738, 422] width 134 height 26
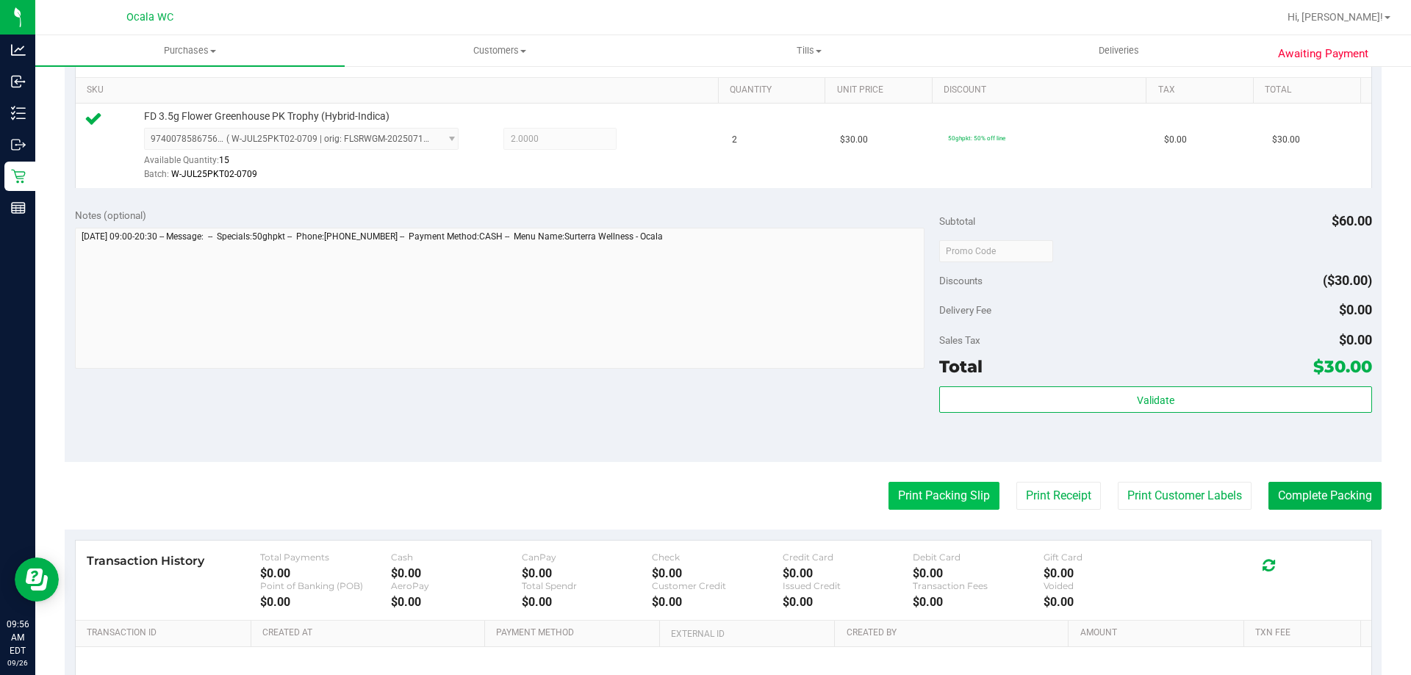
click at [898, 483] on purchase-details "Back Edit Purchase Cancel Purchase View Profile # 12007201 BioTrack ID: - Submi…" at bounding box center [723, 258] width 1317 height 1093
click at [914, 501] on button "Print Packing Slip" at bounding box center [943, 496] width 111 height 28
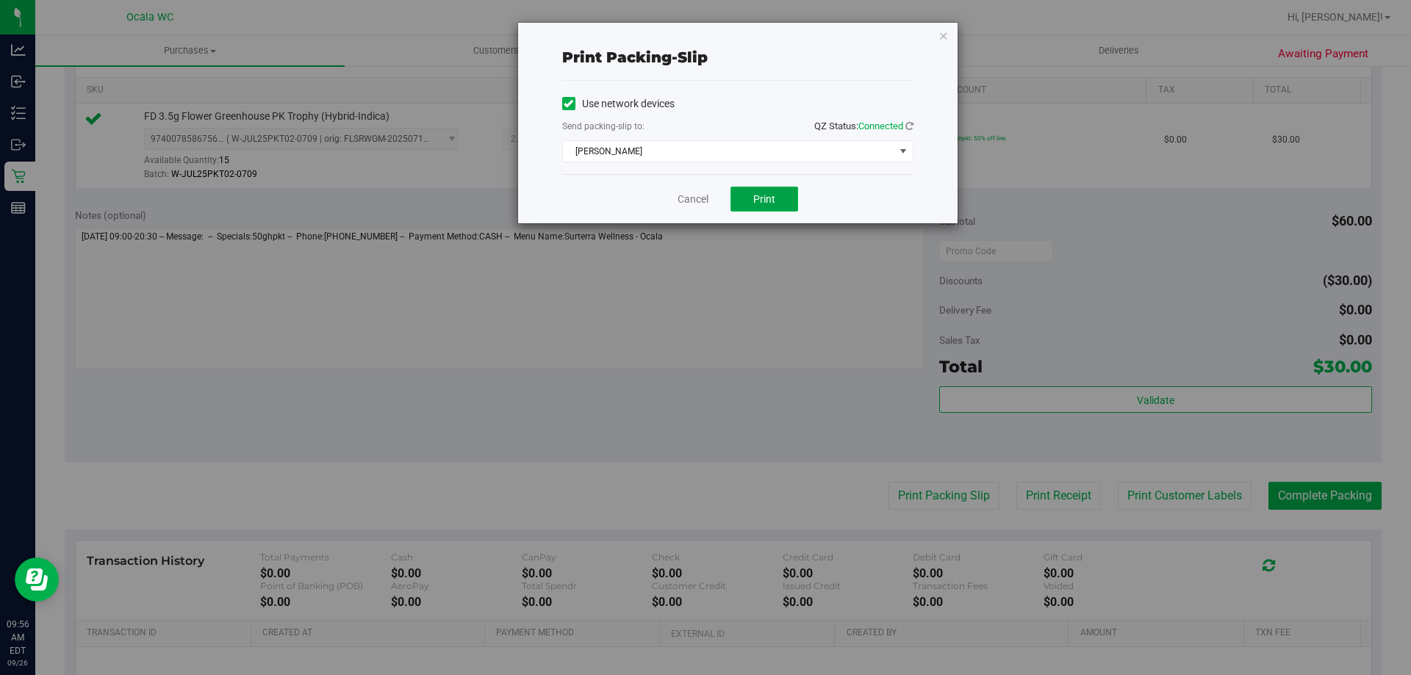
click at [758, 198] on span "Print" at bounding box center [764, 199] width 22 height 12
click at [699, 197] on link "Cancel" at bounding box center [692, 199] width 31 height 15
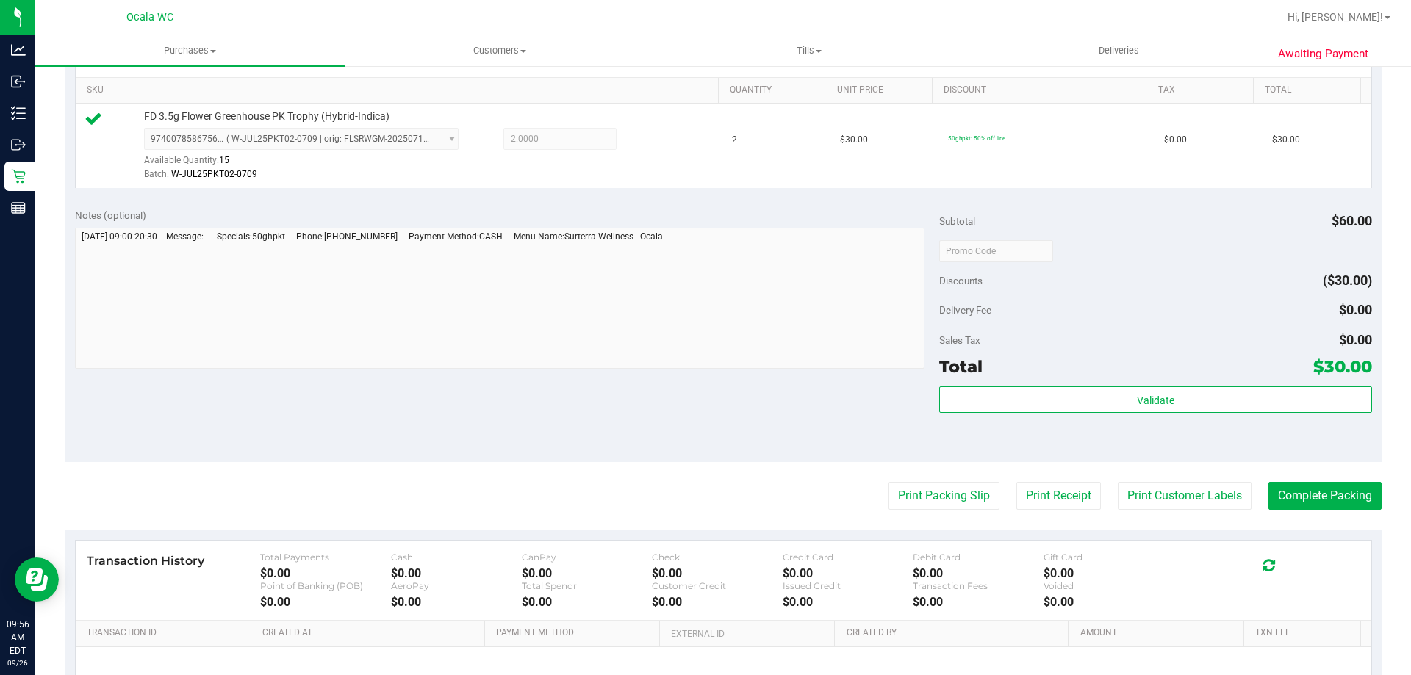
click at [1121, 287] on div "Discounts ($30.00)" at bounding box center [1155, 280] width 432 height 26
drag, startPoint x: 850, startPoint y: 443, endPoint x: 816, endPoint y: 399, distance: 56.0
click at [842, 417] on div "Notes (optional) Subtotal $60.00 Discounts ($30.00) Delivery Fee $0.00 Sales Ta…" at bounding box center [723, 330] width 1317 height 265
click at [816, 397] on div "Notes (optional) Subtotal $60.00 Discounts ($30.00) Delivery Fee $0.00 Sales Ta…" at bounding box center [723, 330] width 1317 height 265
click at [826, 376] on div "Notes (optional) Subtotal $60.00 Discounts ($30.00) Delivery Fee $0.00 Sales Ta…" at bounding box center [723, 330] width 1317 height 265
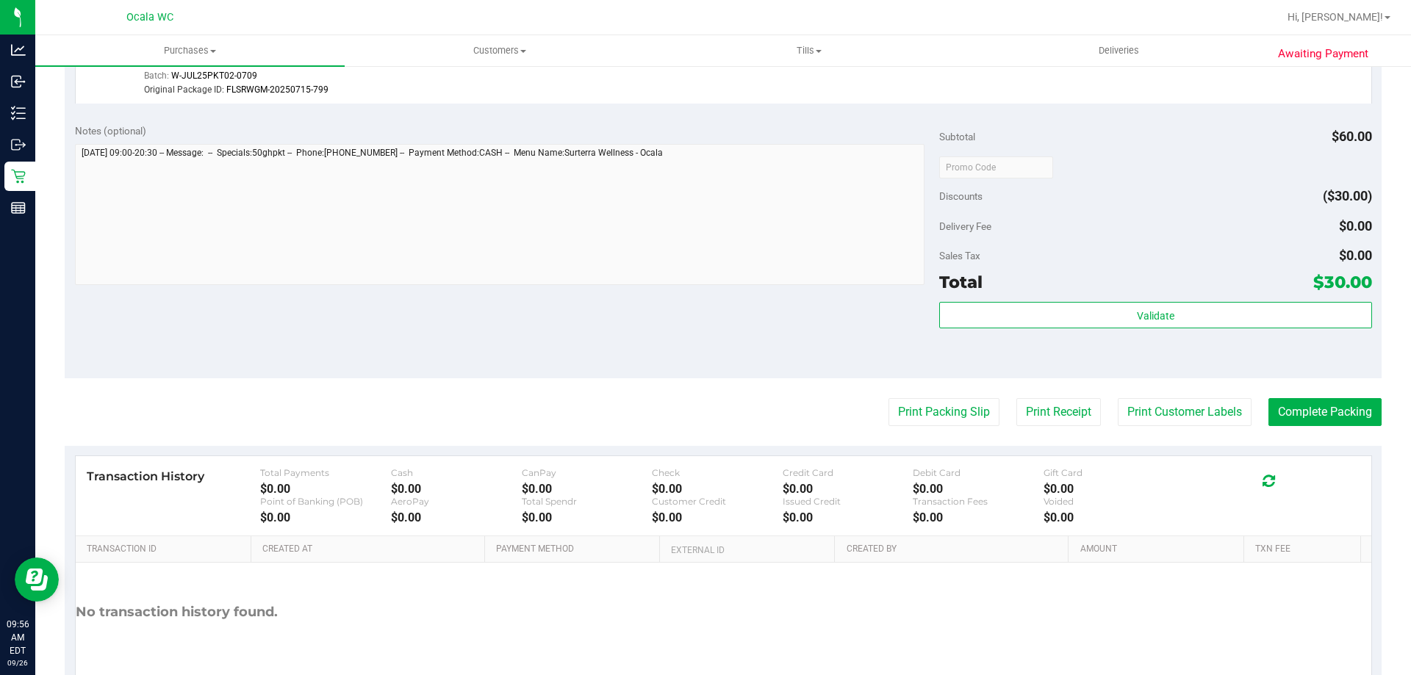
scroll to position [541, 0]
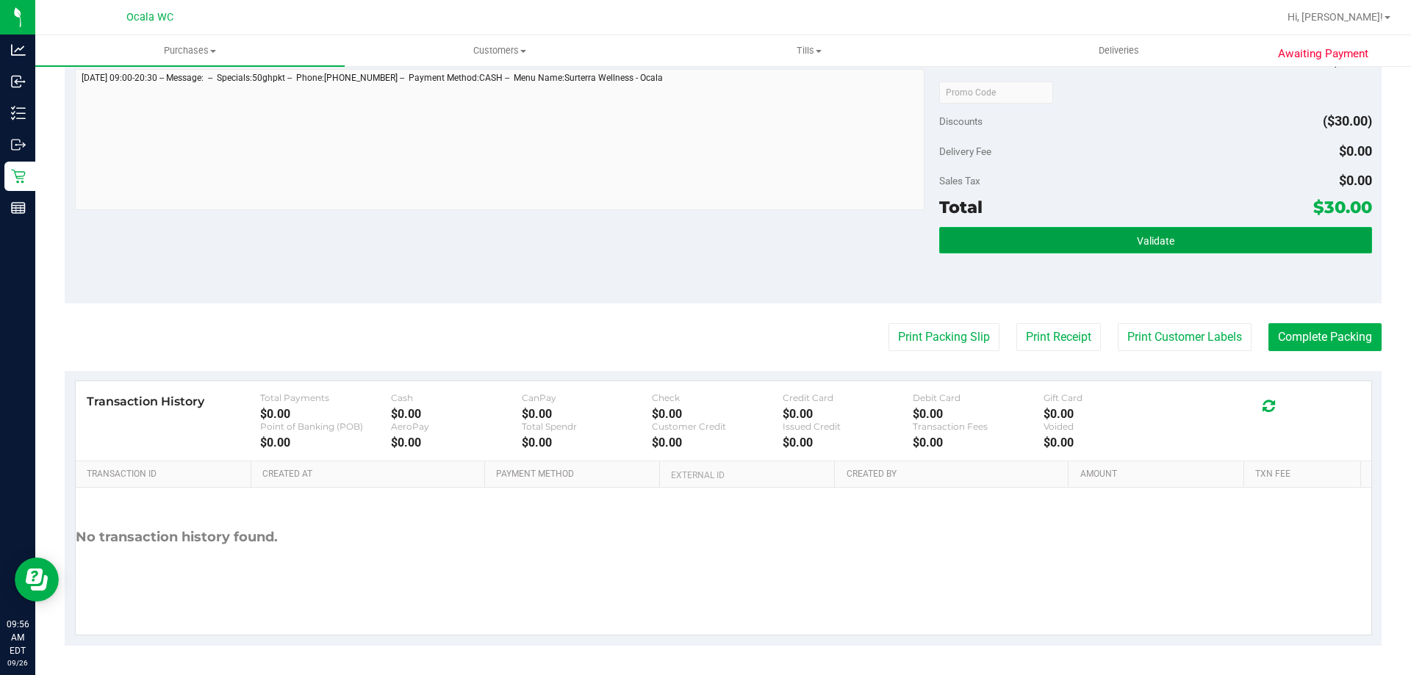
click at [1024, 248] on button "Validate" at bounding box center [1155, 240] width 432 height 26
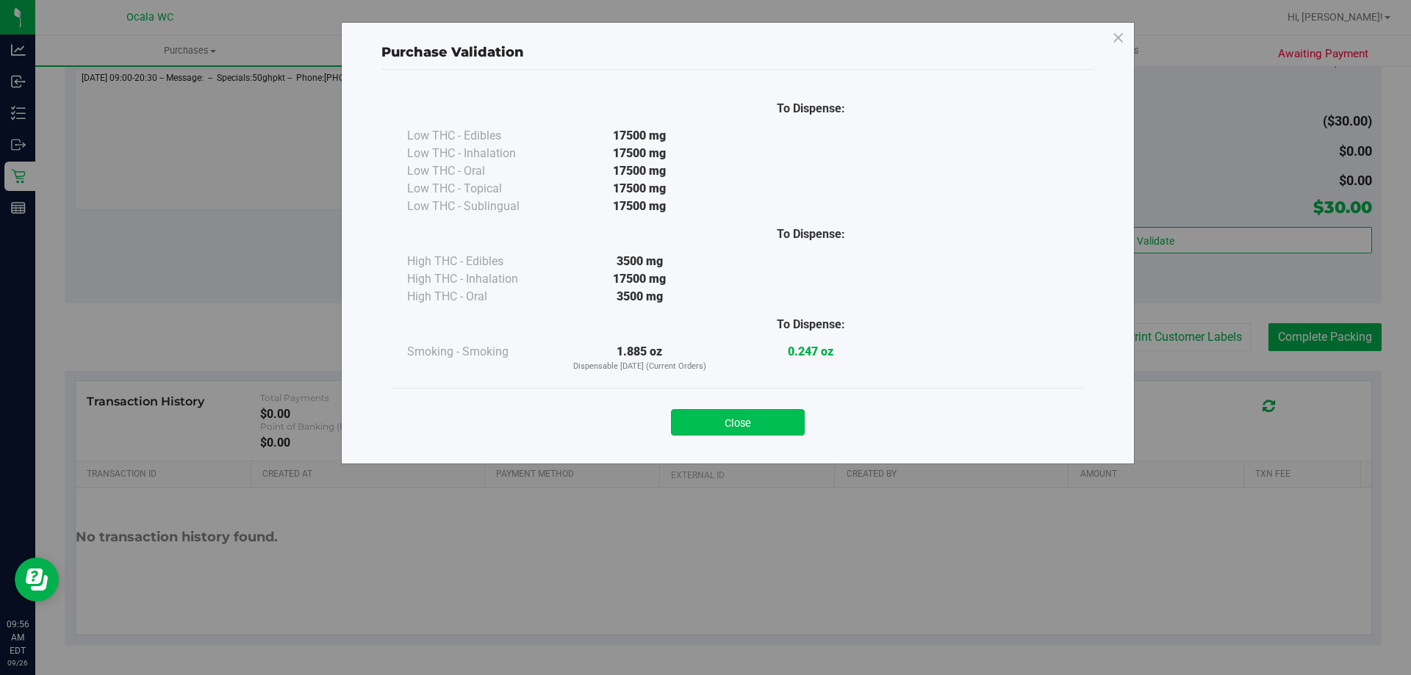
click at [770, 428] on button "Close" at bounding box center [738, 422] width 134 height 26
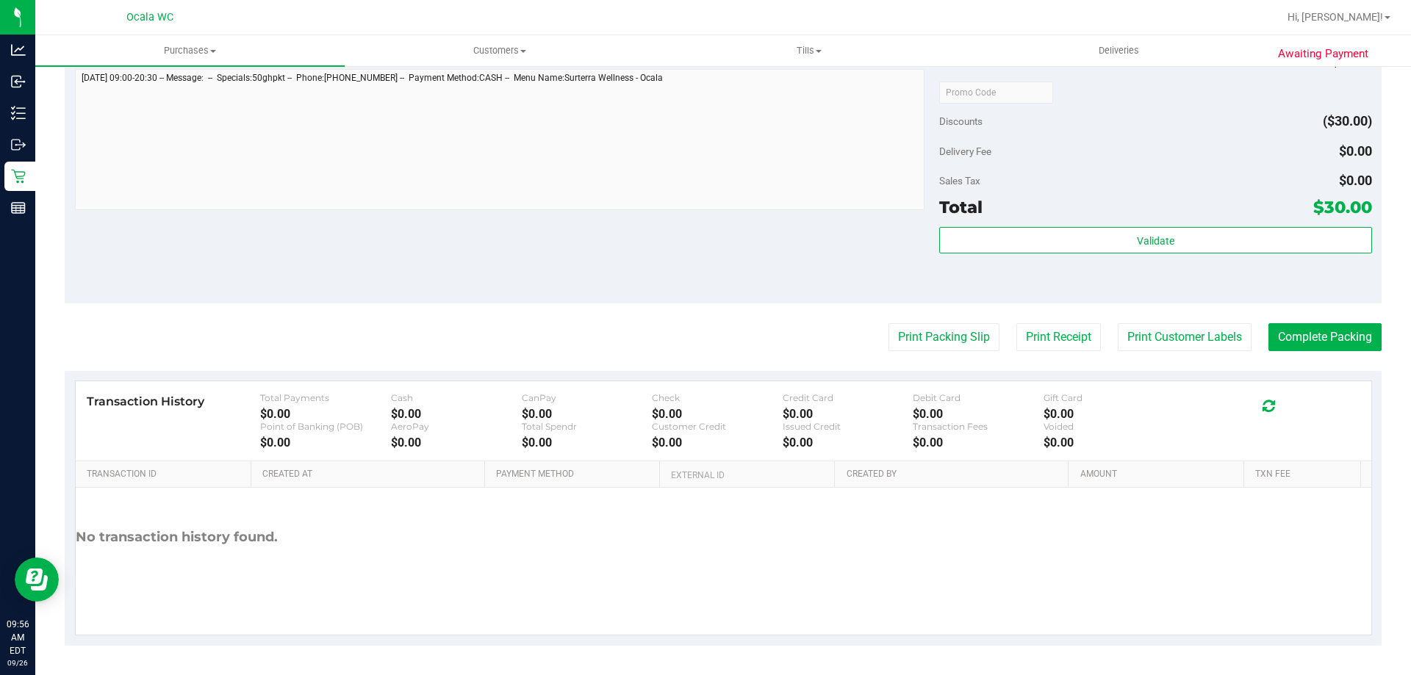
click at [1074, 177] on div "Sales Tax $0.00" at bounding box center [1155, 181] width 432 height 26
click at [1309, 345] on button "Complete Packing" at bounding box center [1324, 337] width 113 height 28
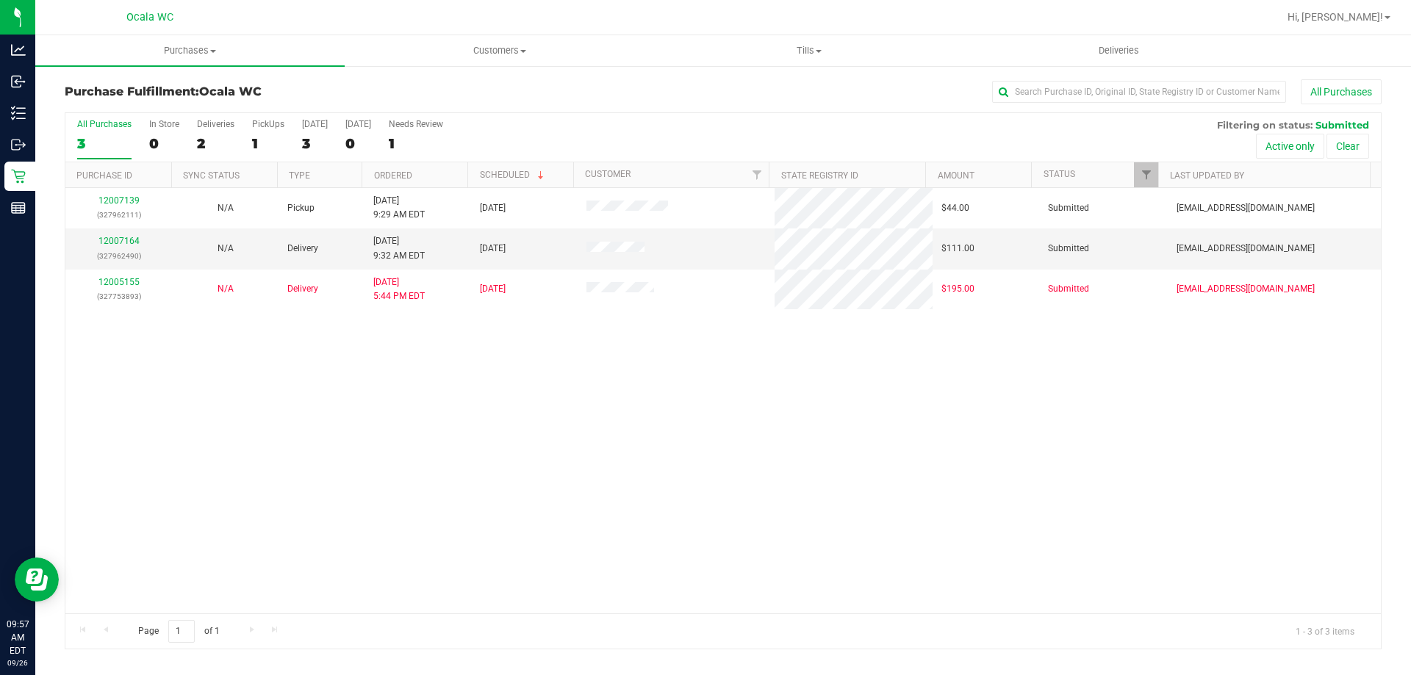
click at [1310, 364] on div "12007139 (327962111) N/A Pickup 9/26/2025 9:29 AM EDT 9/26/2025 $44.00 Submitte…" at bounding box center [722, 400] width 1315 height 425
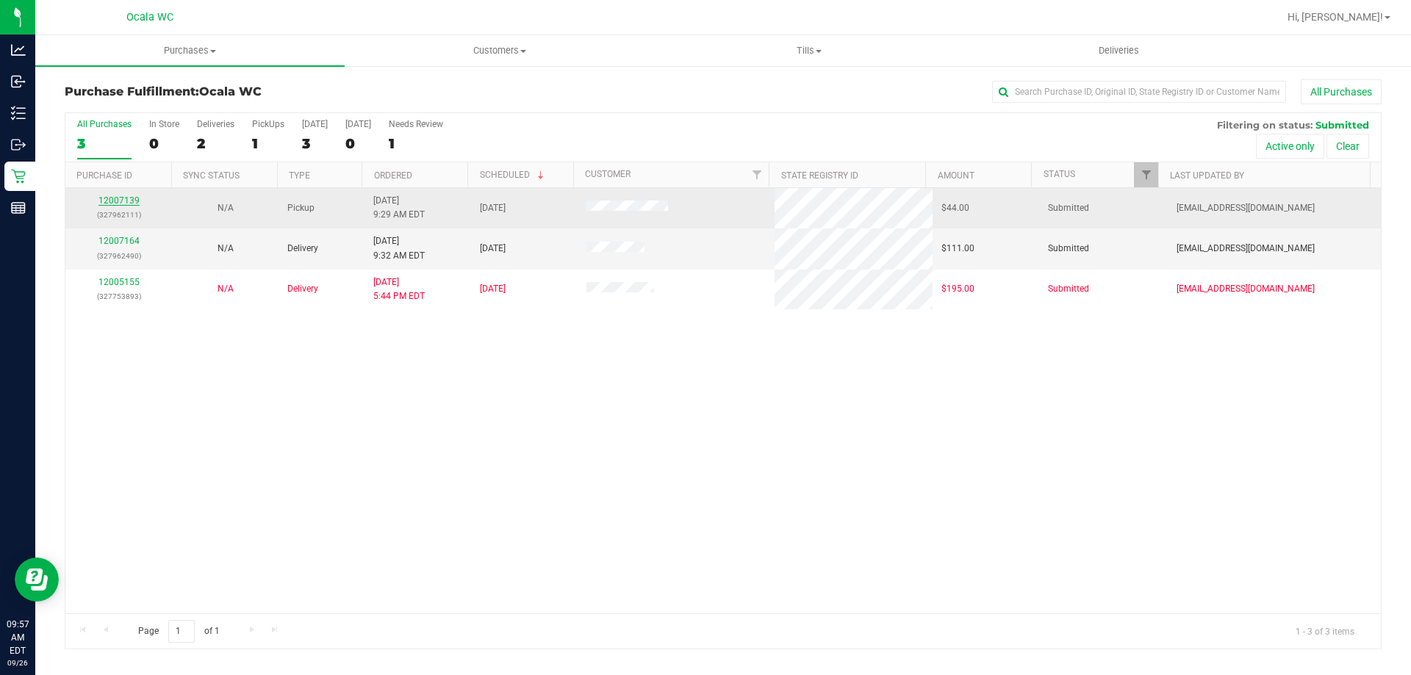
click at [134, 201] on link "12007139" at bounding box center [118, 200] width 41 height 10
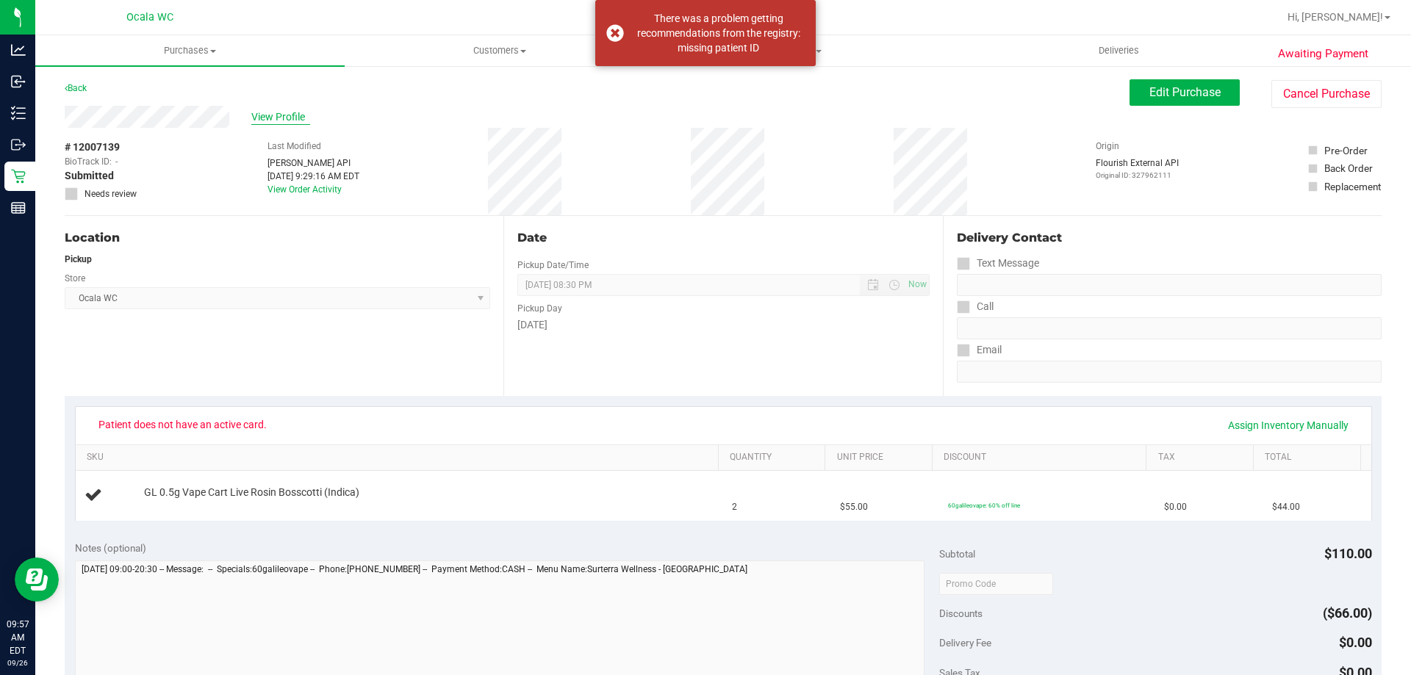
click at [275, 119] on span "View Profile" at bounding box center [280, 116] width 59 height 15
click at [605, 32] on div "There was a problem getting recommendations from the registry: missing patient …" at bounding box center [705, 33] width 220 height 66
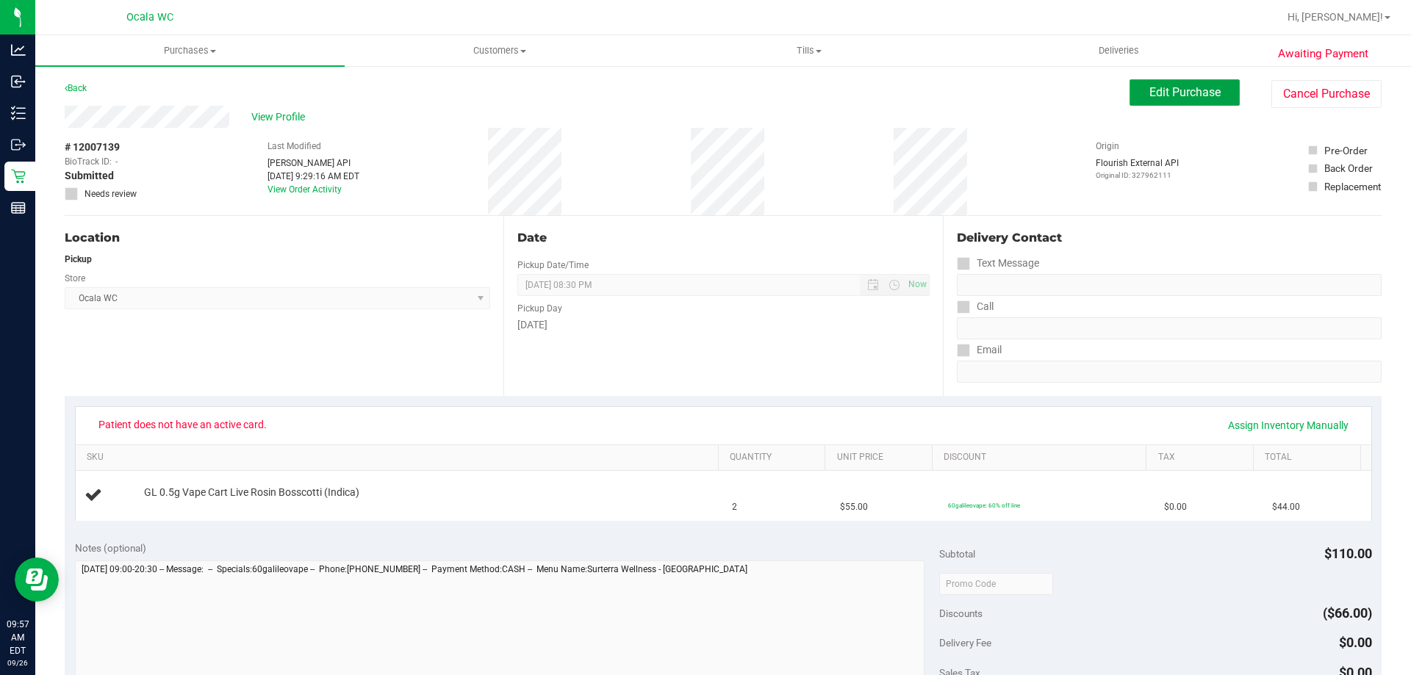
click at [1156, 94] on span "Edit Purchase" at bounding box center [1184, 92] width 71 height 14
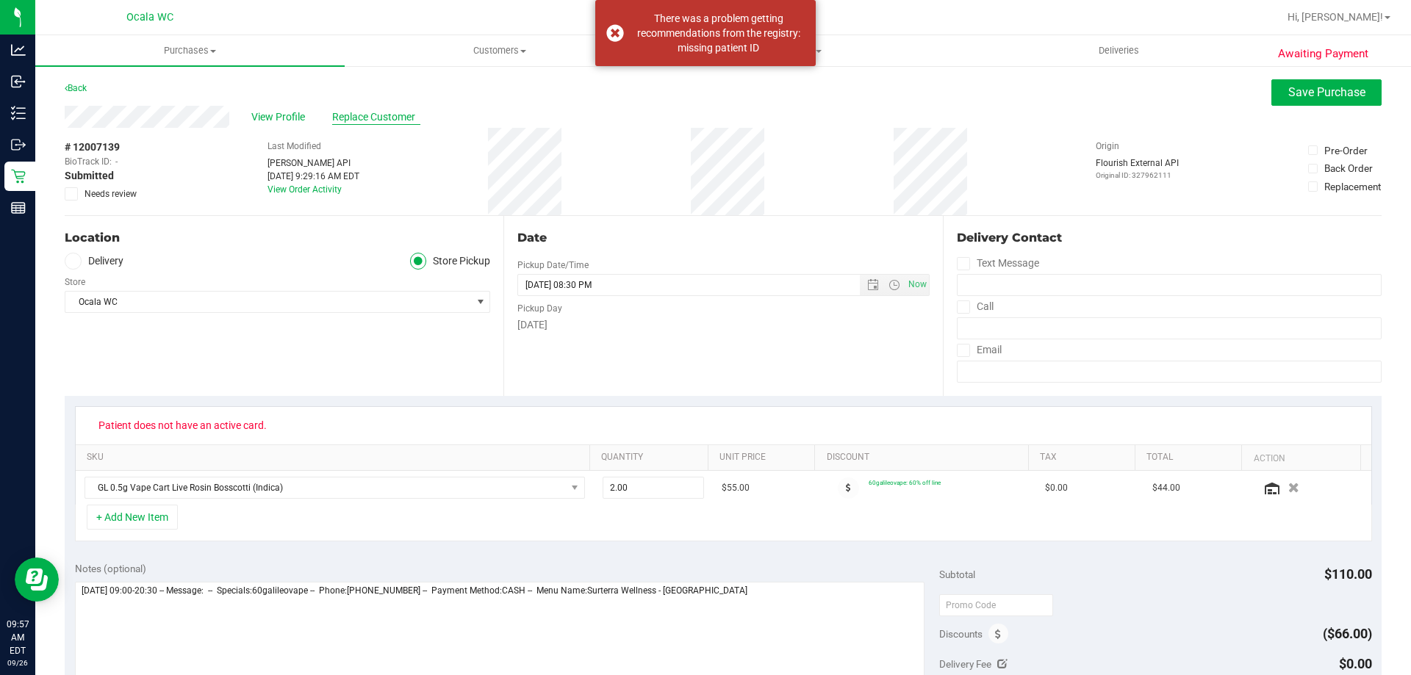
click at [375, 110] on span "Replace Customer" at bounding box center [376, 116] width 88 height 15
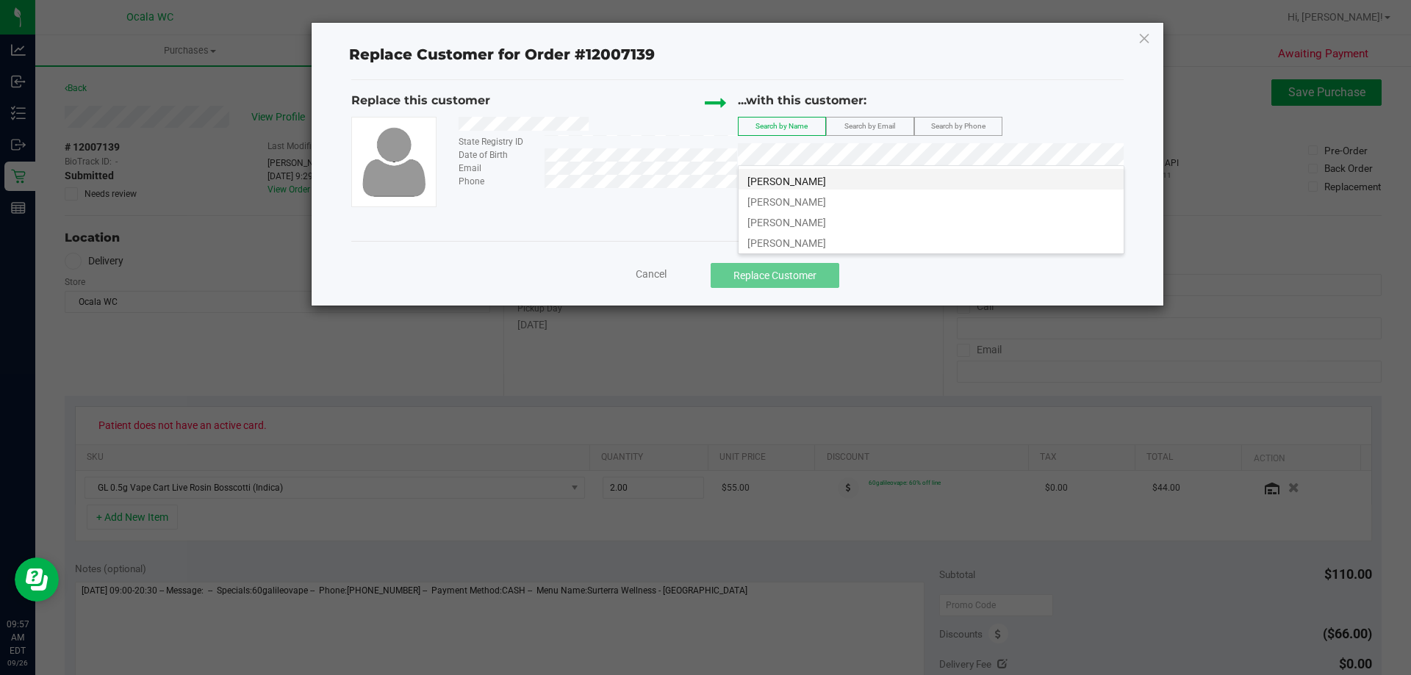
click at [826, 179] on span "CHARLES RIEDHAMMER" at bounding box center [786, 182] width 79 height 12
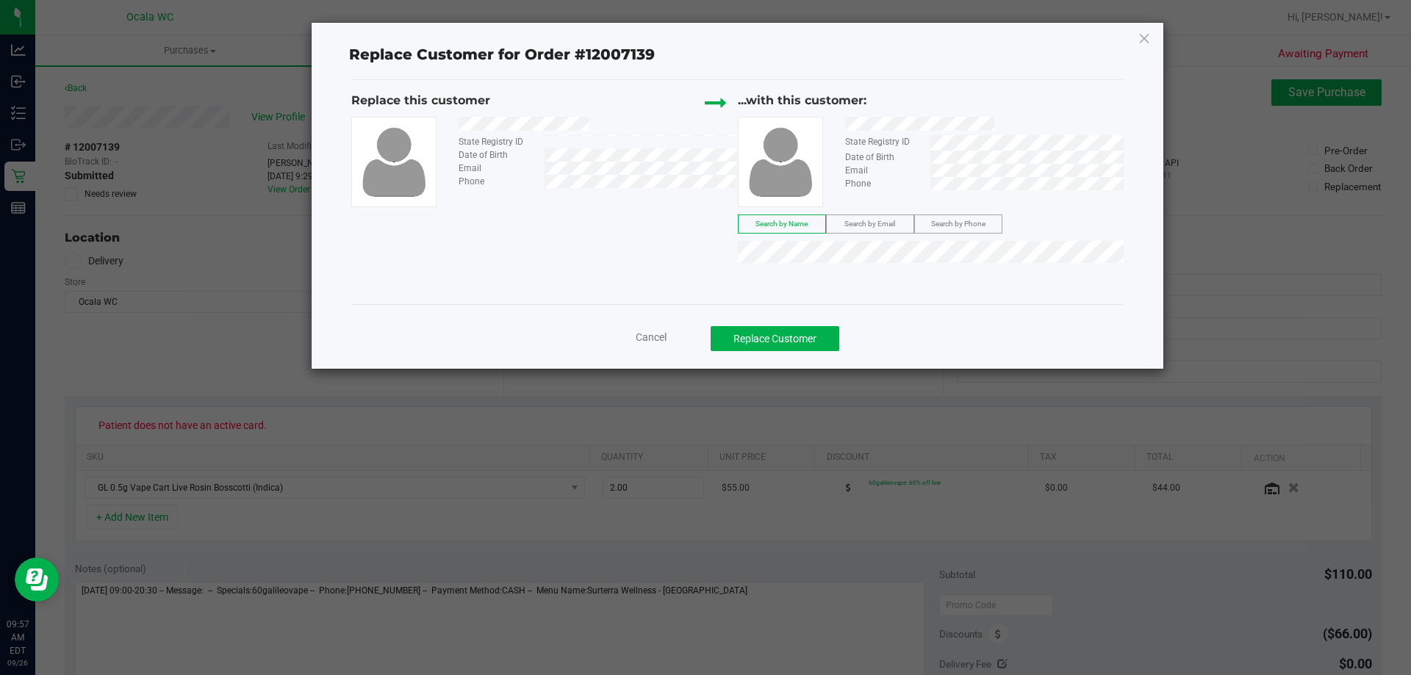
click at [689, 188] on div "State Registry ID Date of Birth Email Phone" at bounding box center [544, 162] width 386 height 90
click at [871, 331] on div "Cancel Replace Customer" at bounding box center [737, 338] width 750 height 25
click at [792, 339] on button "Replace Customer" at bounding box center [774, 338] width 129 height 25
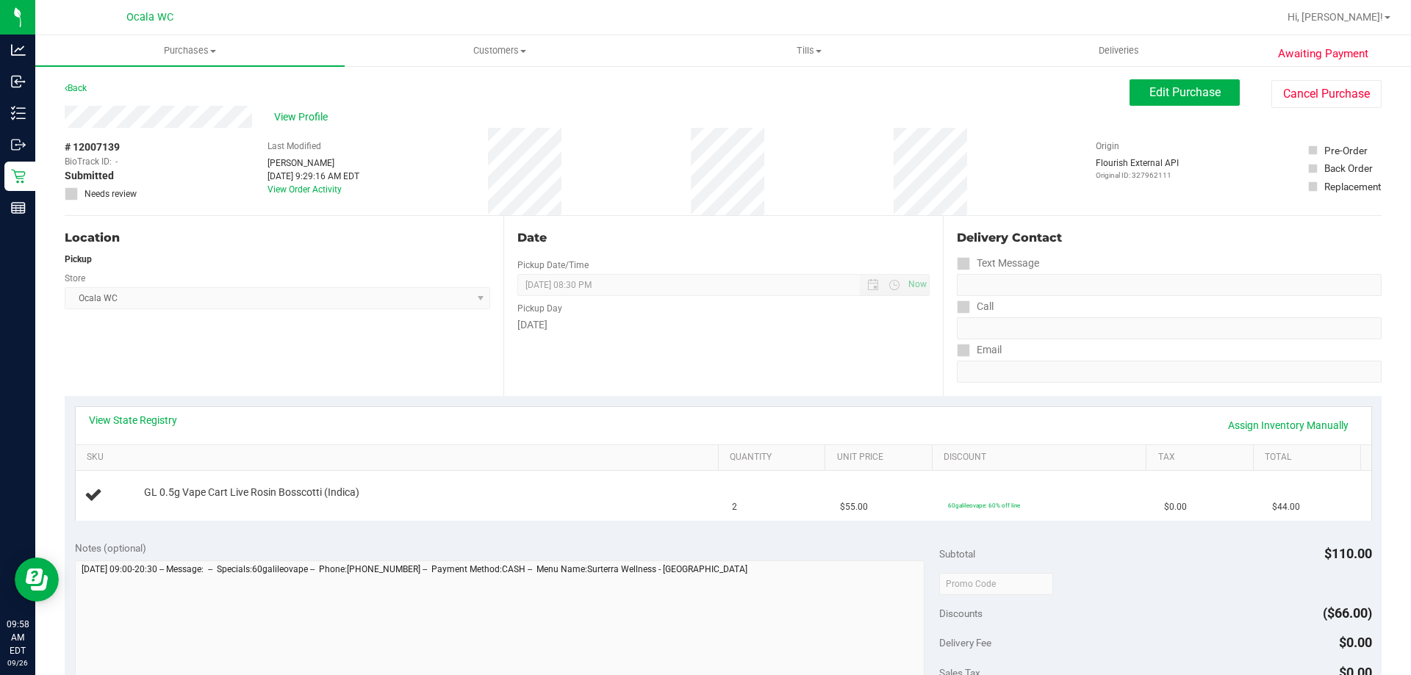
click at [657, 325] on div "[DATE]" at bounding box center [722, 324] width 411 height 15
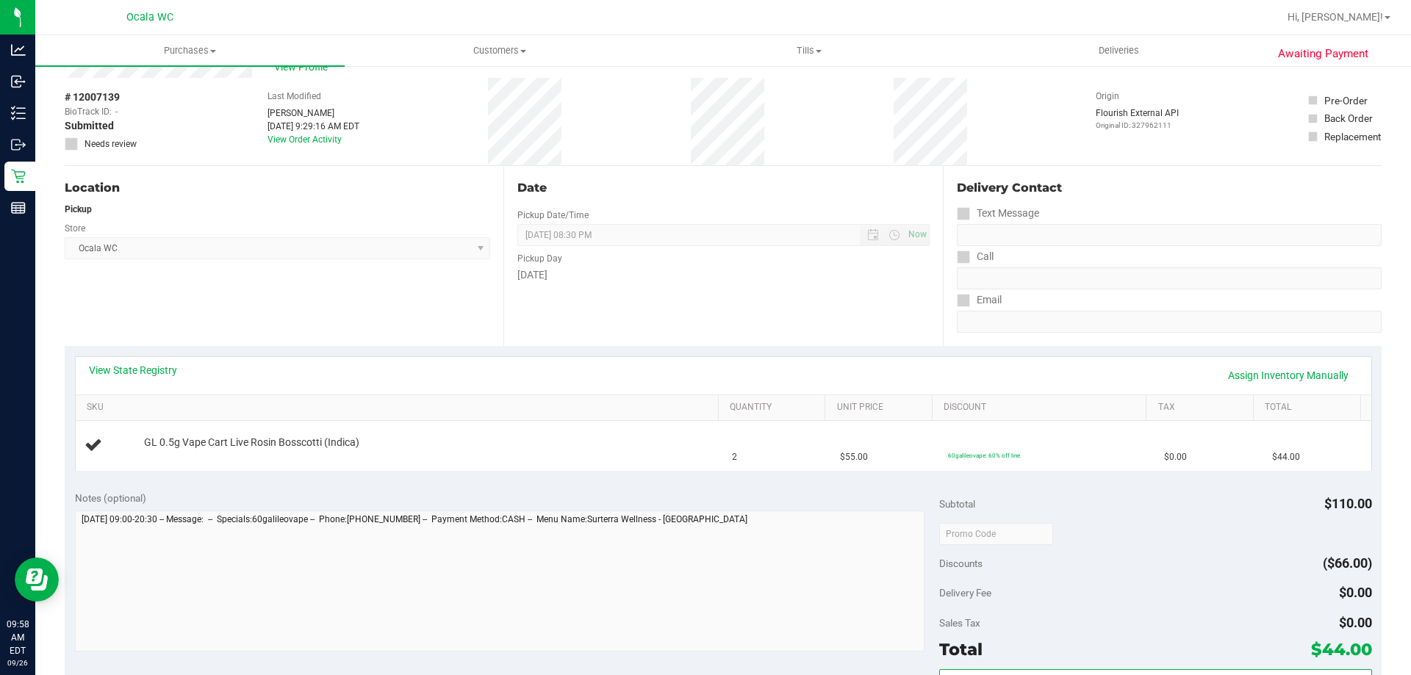
scroll to position [147, 0]
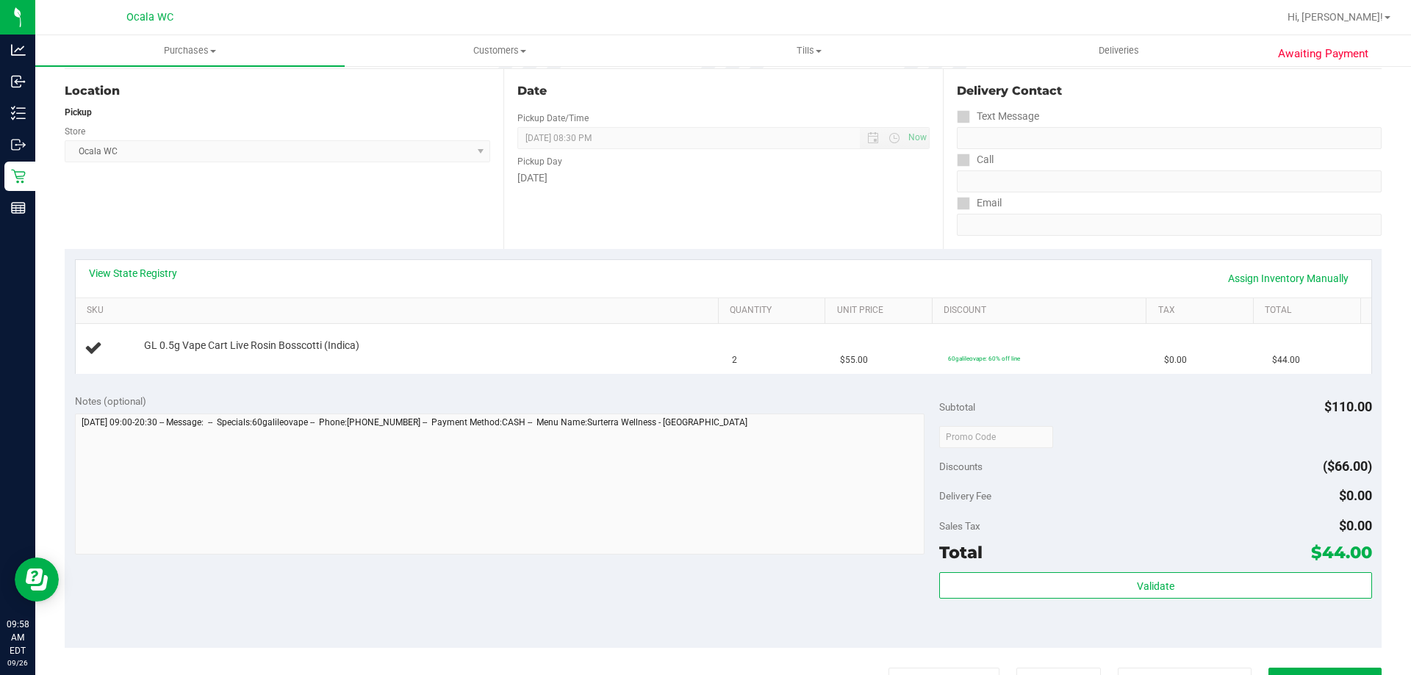
click at [1120, 494] on div "Delivery Fee $0.00" at bounding box center [1155, 496] width 432 height 26
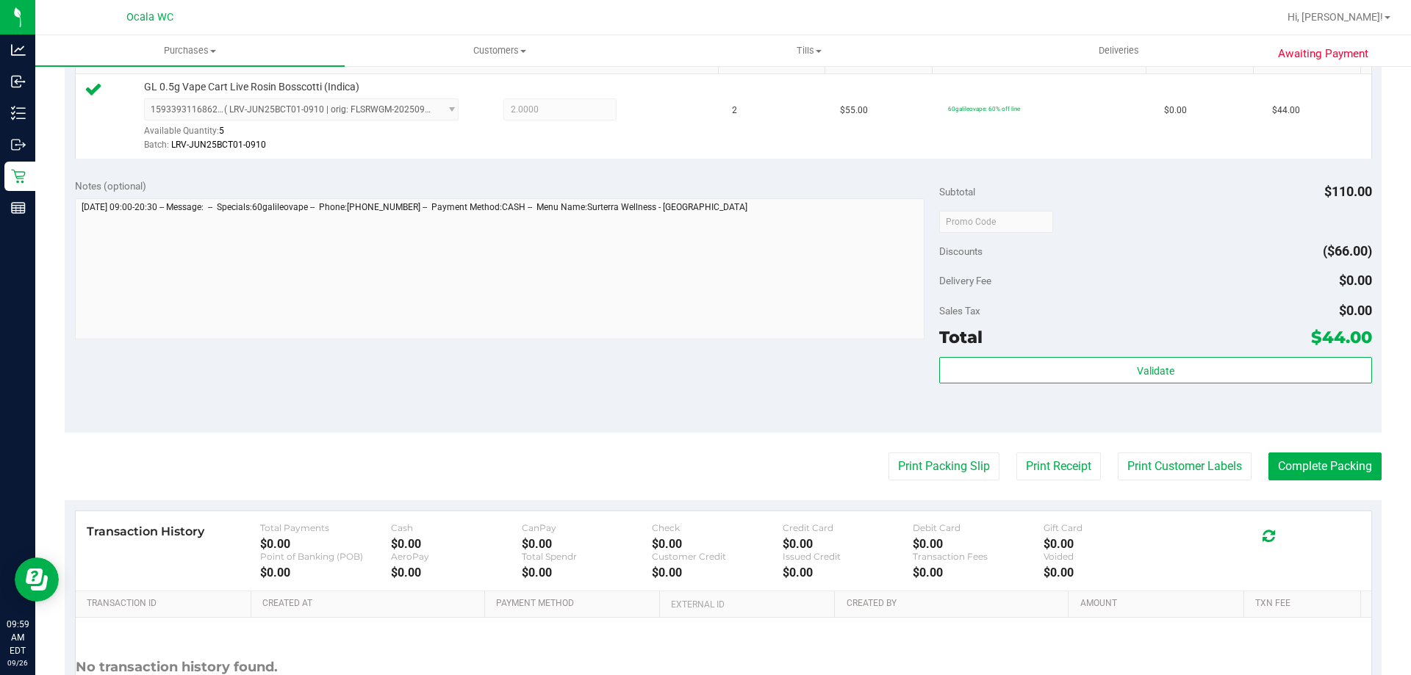
scroll to position [526, 0]
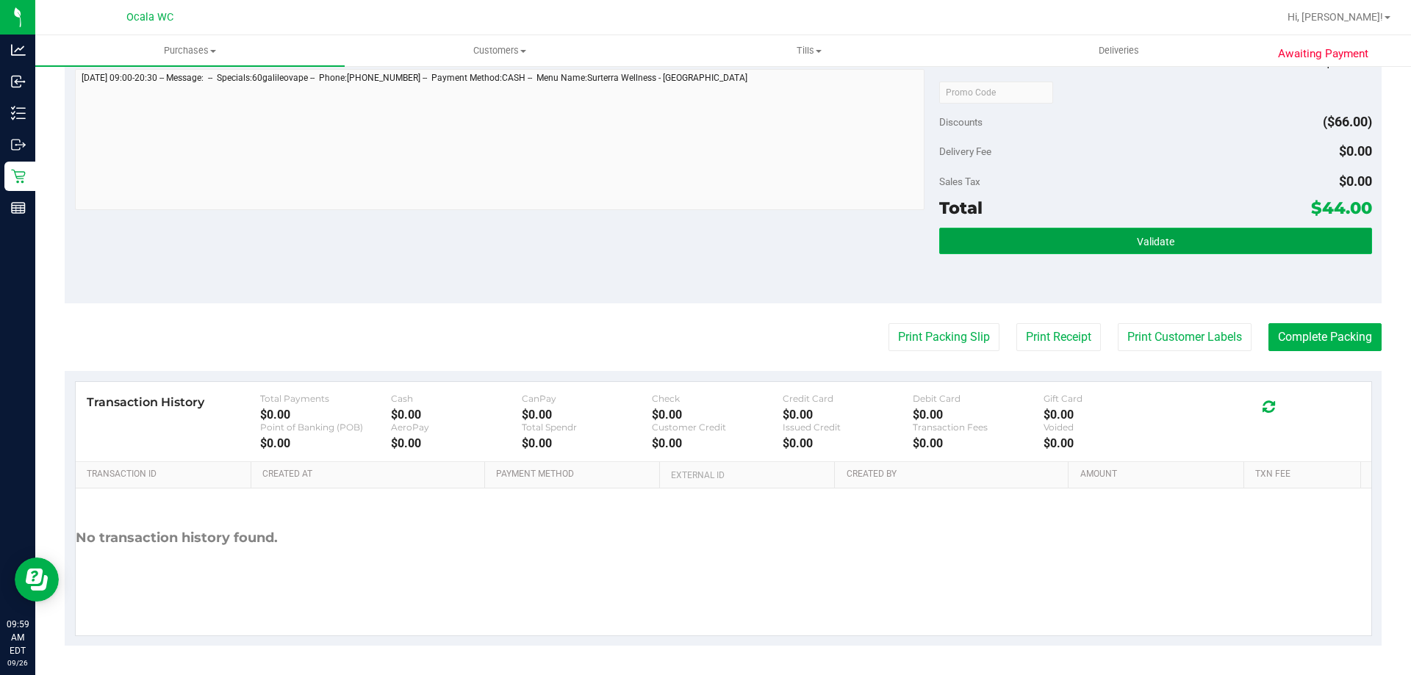
click at [1137, 253] on button "Validate" at bounding box center [1155, 241] width 432 height 26
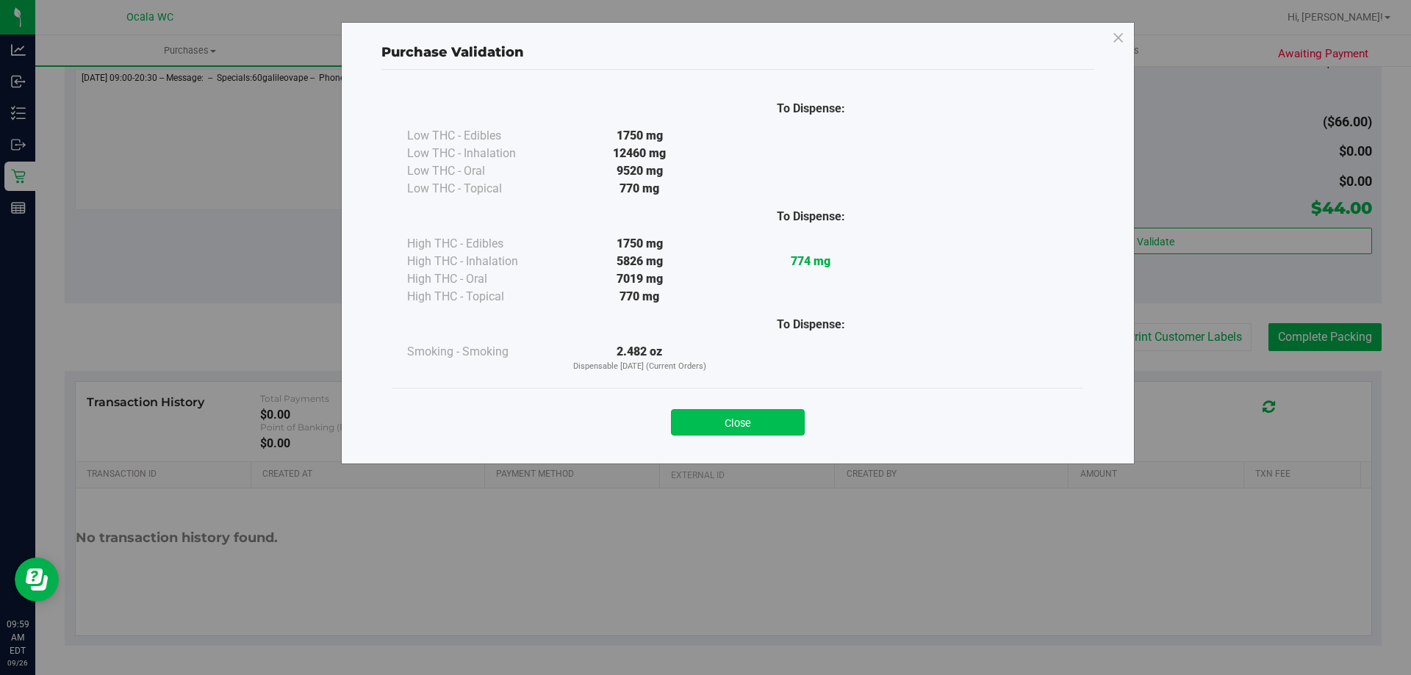
click at [714, 419] on button "Close" at bounding box center [738, 422] width 134 height 26
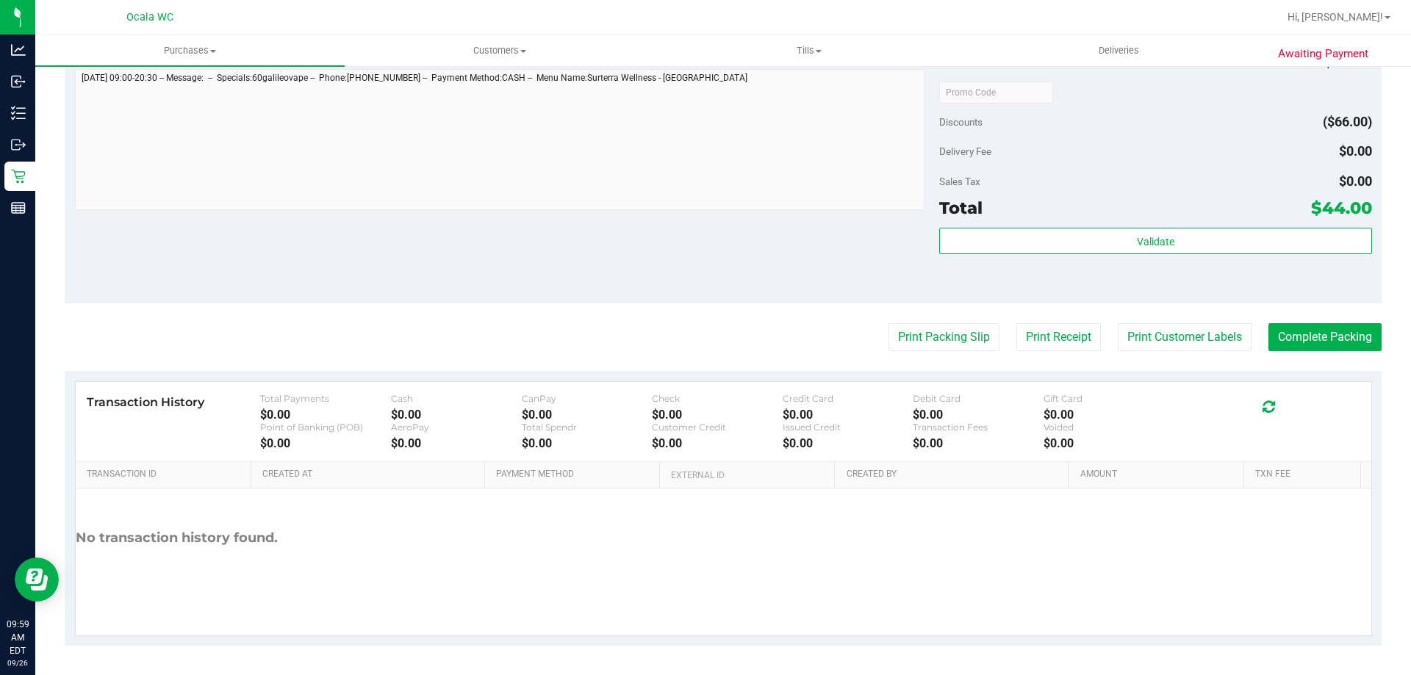
click at [803, 238] on div "Notes (optional) Subtotal $110.00 Discounts ($66.00) Delivery Fee $0.00 Sales T…" at bounding box center [723, 171] width 1317 height 265
click at [933, 341] on button "Print Packing Slip" at bounding box center [943, 337] width 111 height 28
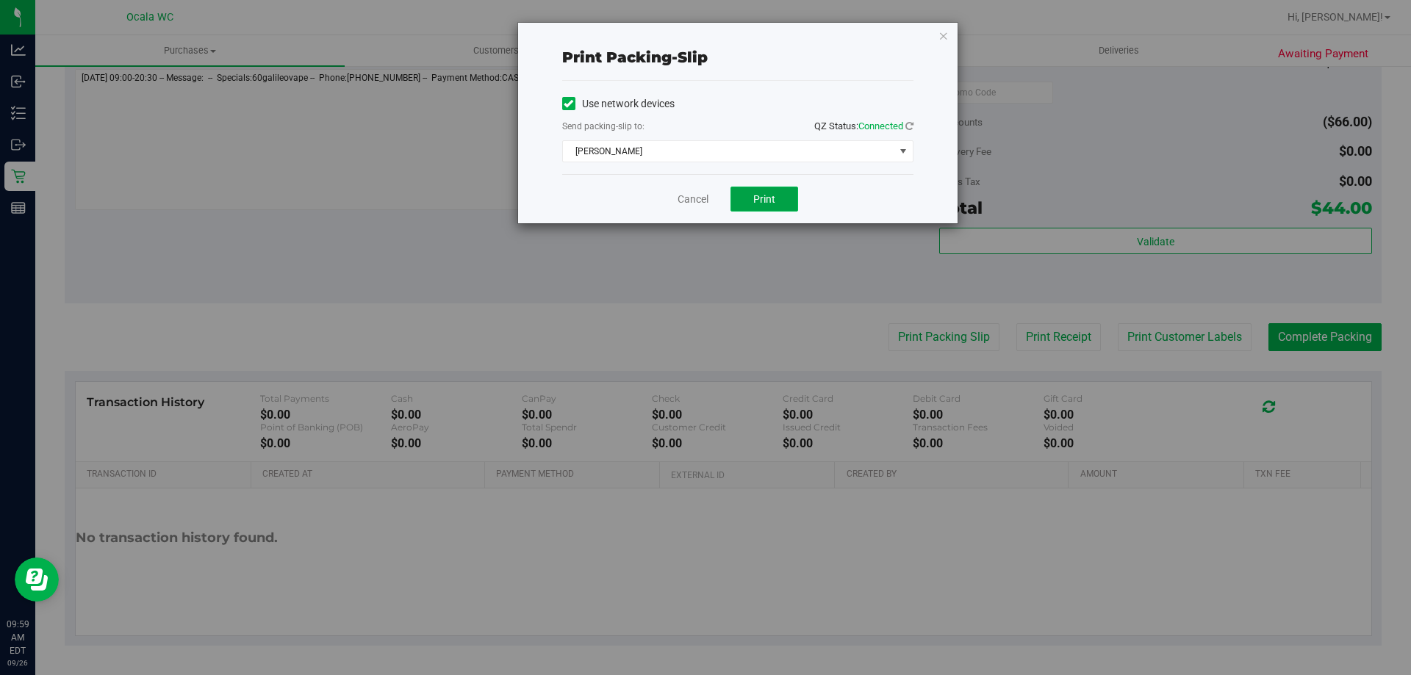
click at [776, 199] on button "Print" at bounding box center [764, 199] width 68 height 25
click at [708, 199] on link "Cancel" at bounding box center [692, 199] width 31 height 15
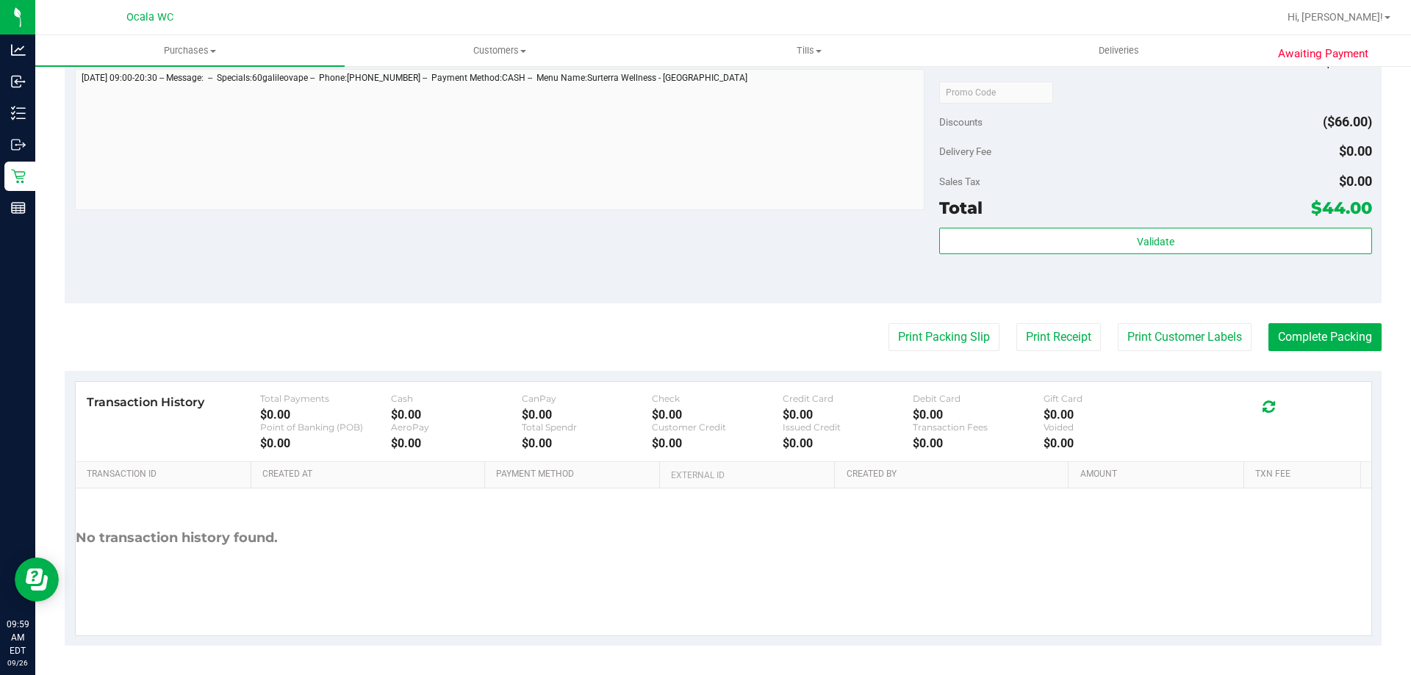
click at [1131, 210] on div "Total $44.00" at bounding box center [1155, 208] width 432 height 26
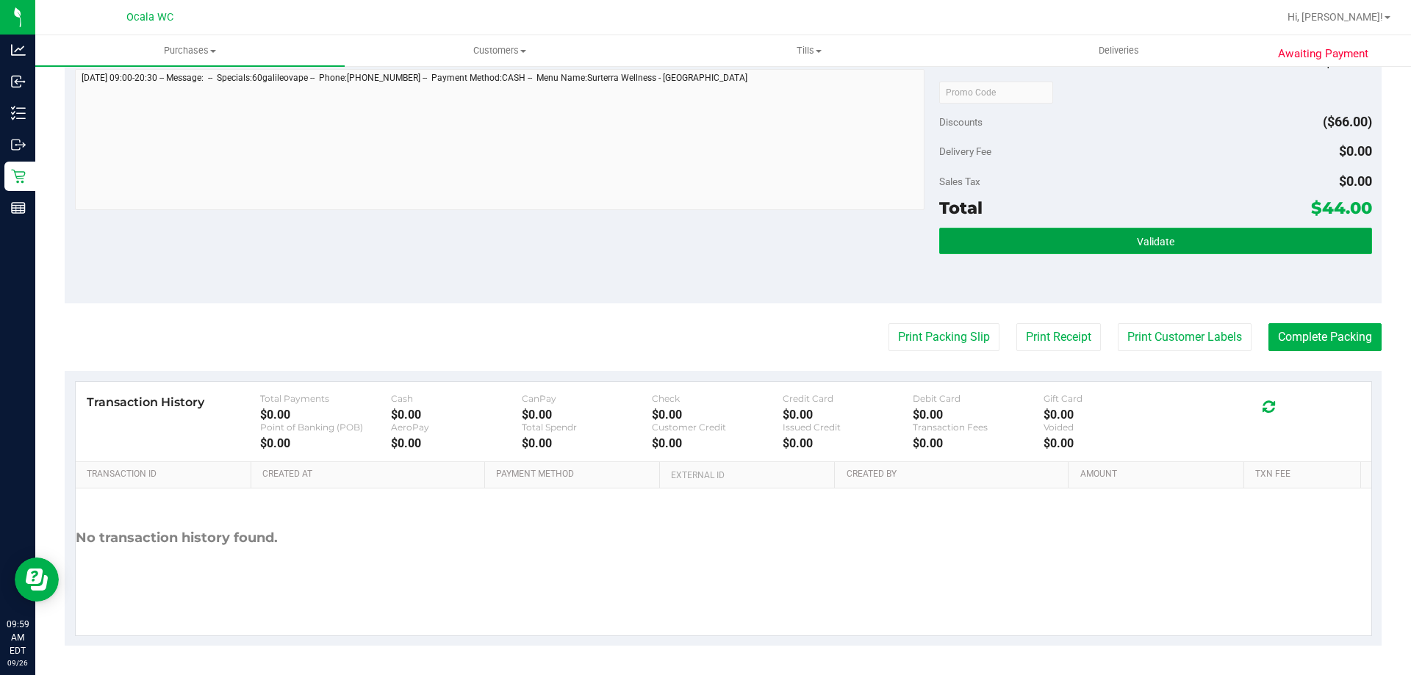
click at [1176, 244] on button "Validate" at bounding box center [1155, 241] width 432 height 26
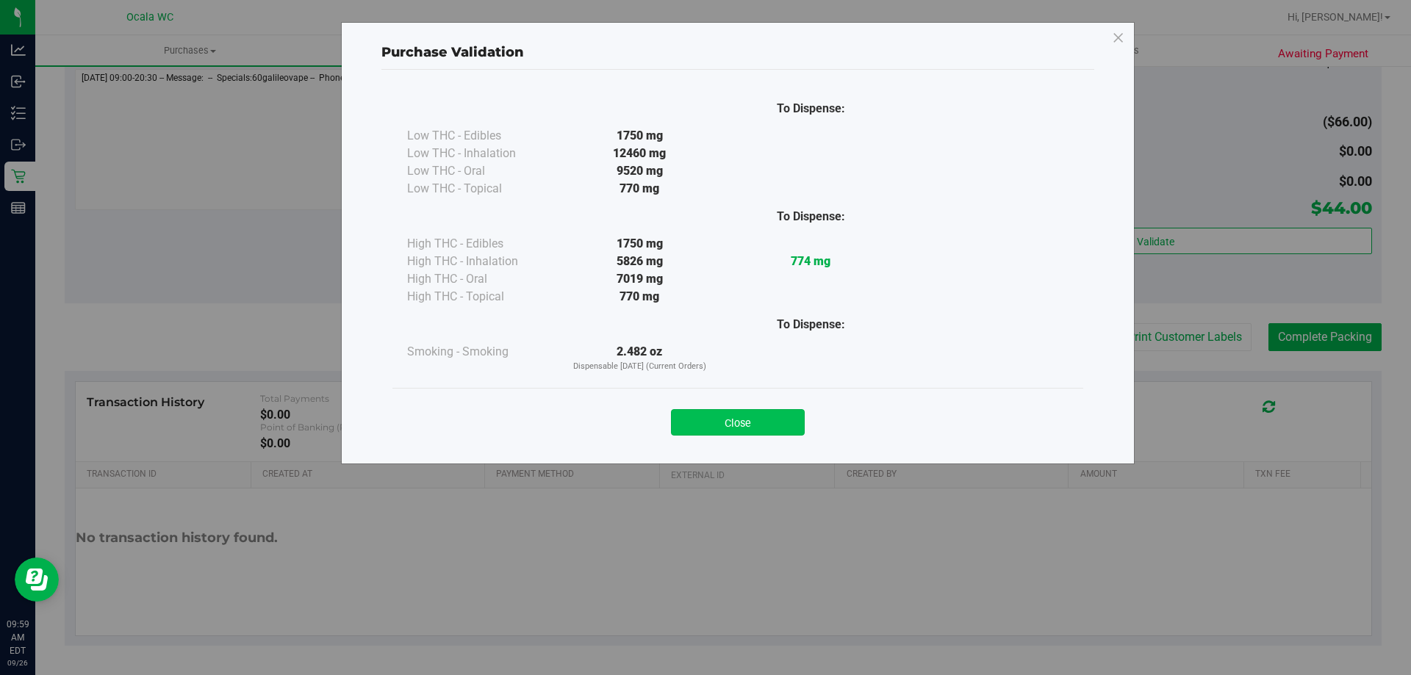
click at [718, 419] on button "Close" at bounding box center [738, 422] width 134 height 26
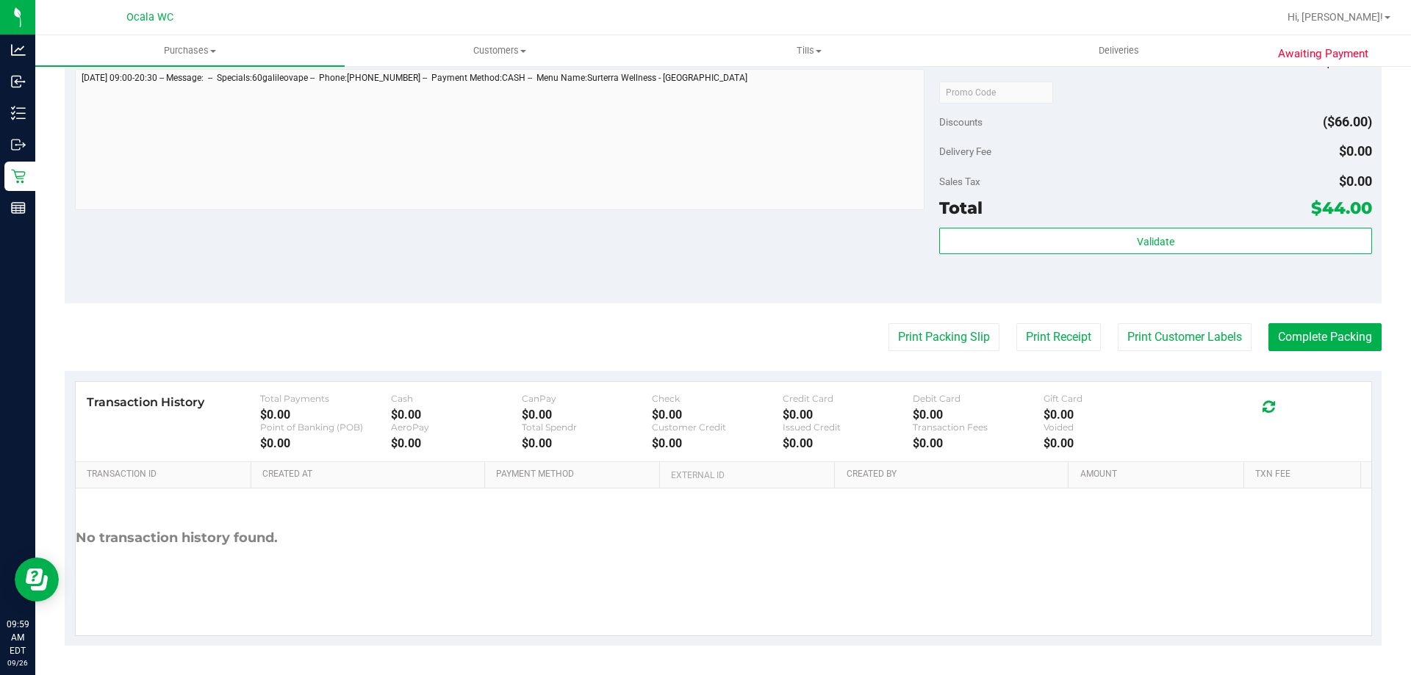
click at [749, 254] on div "Notes (optional) Subtotal $110.00 Discounts ($66.00) Delivery Fee $0.00 Sales T…" at bounding box center [723, 171] width 1317 height 265
click at [1259, 170] on div "Sales Tax $0.00" at bounding box center [1155, 181] width 432 height 26
click at [1306, 342] on button "Complete Packing" at bounding box center [1324, 337] width 113 height 28
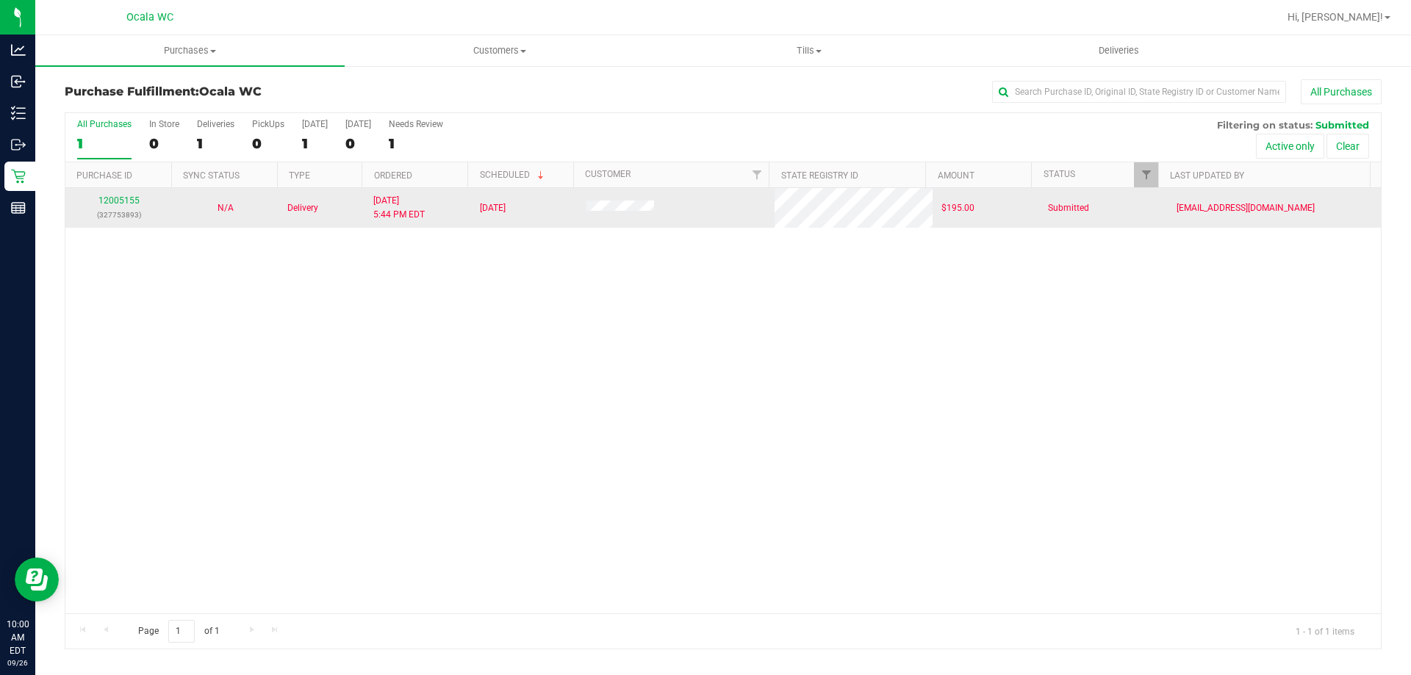
click at [118, 193] on td "12005155 (327753893)" at bounding box center [118, 208] width 107 height 40
click at [119, 204] on link "12005155" at bounding box center [118, 200] width 41 height 10
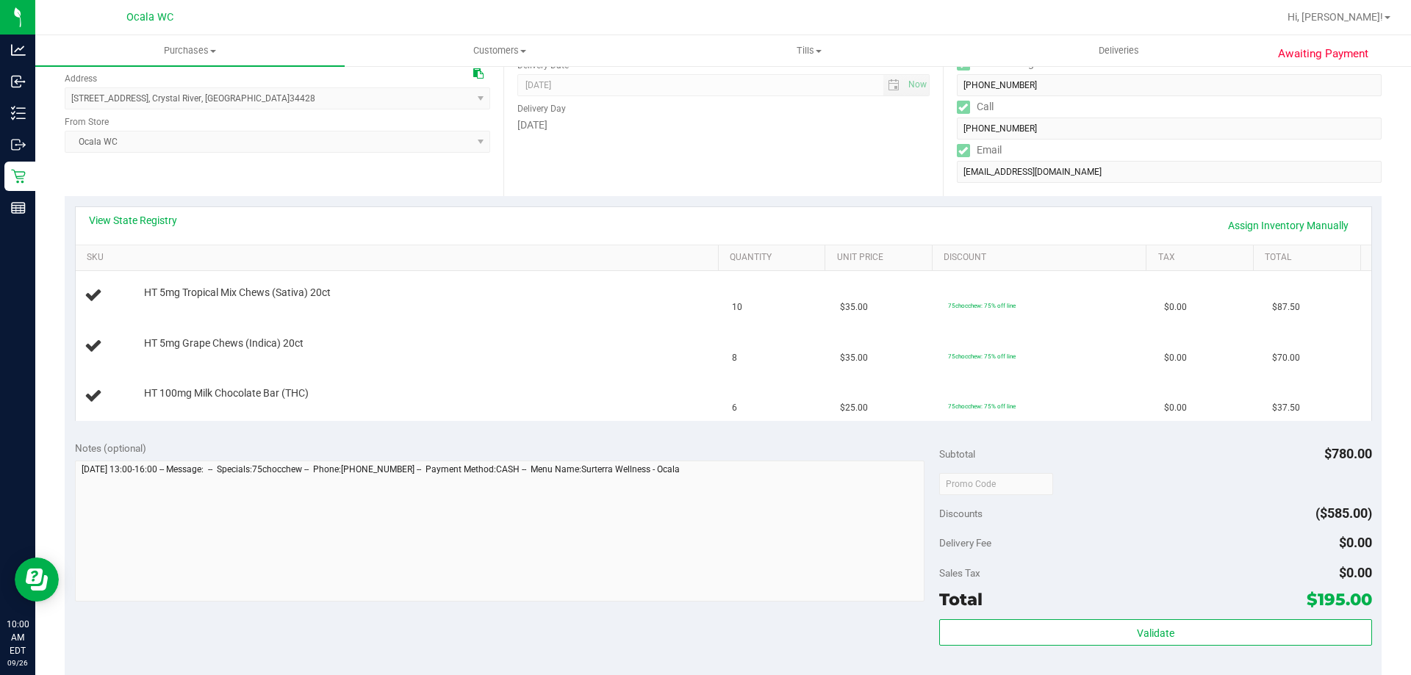
scroll to position [220, 0]
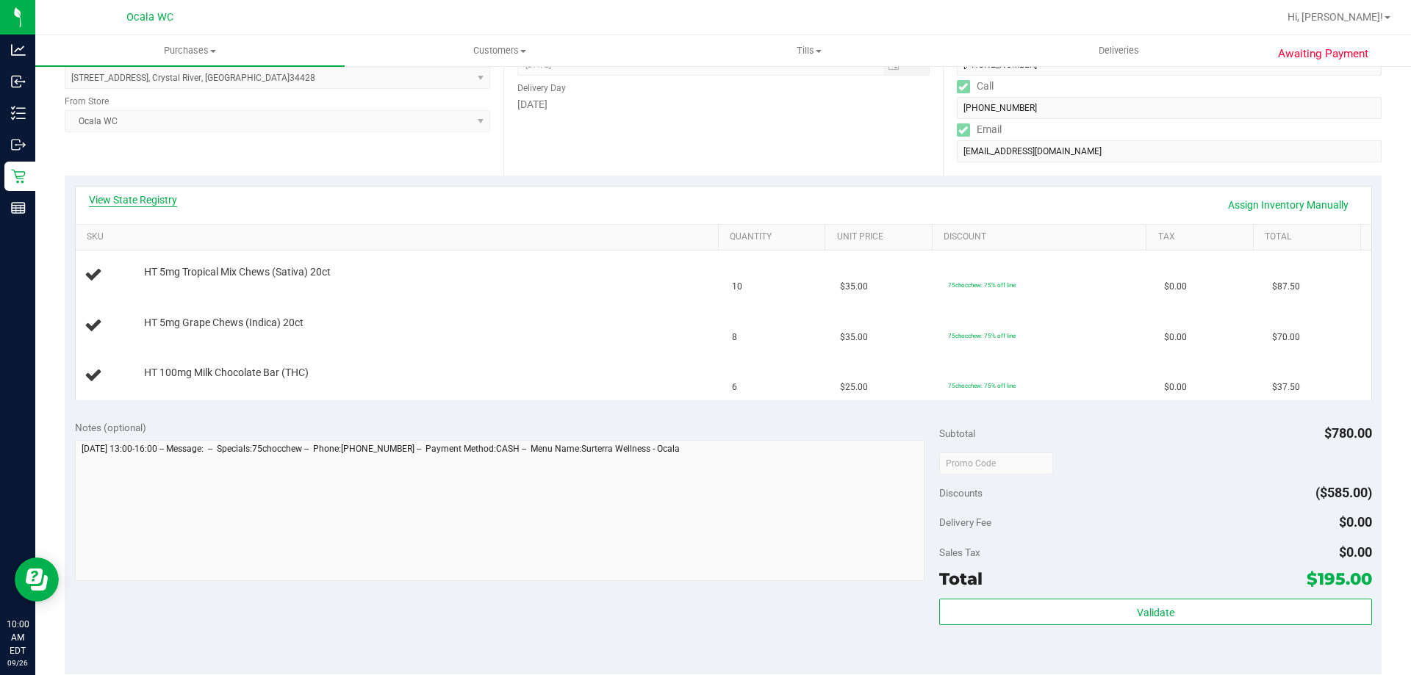
click at [118, 202] on link "View State Registry" at bounding box center [133, 199] width 88 height 15
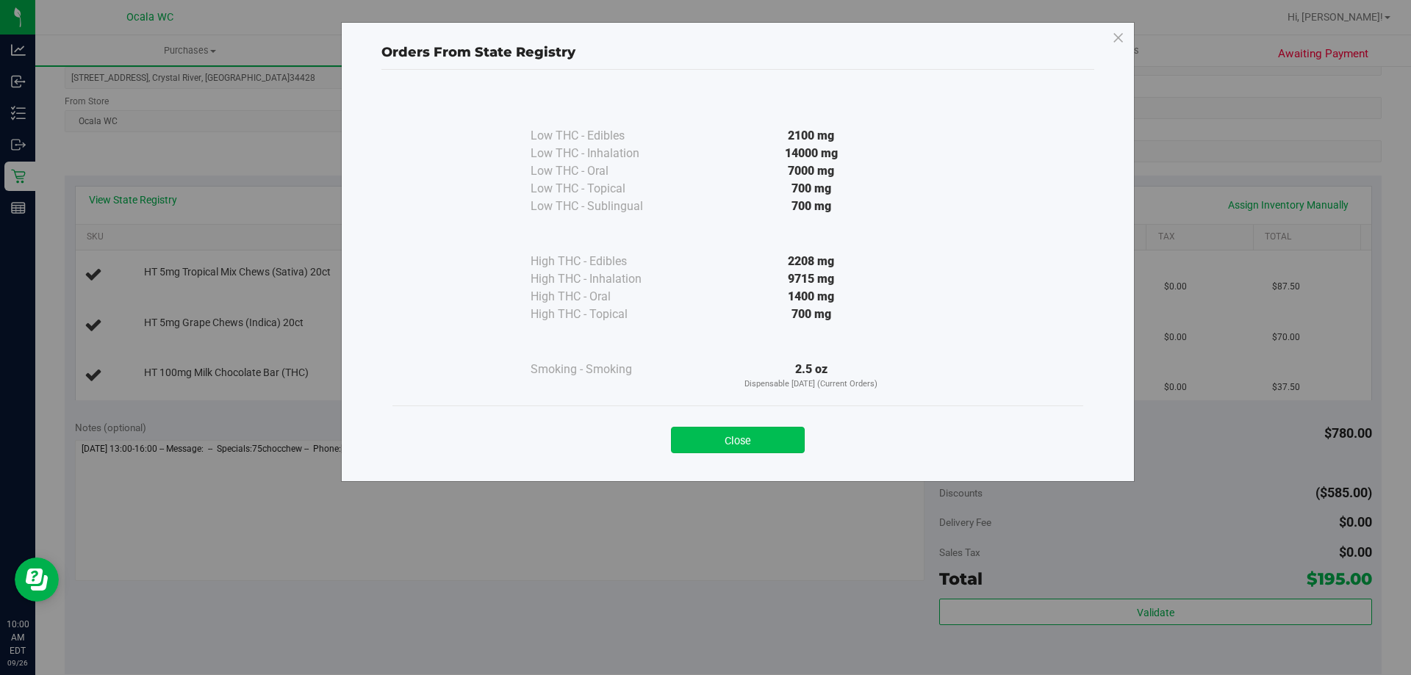
click at [733, 445] on button "Close" at bounding box center [738, 440] width 134 height 26
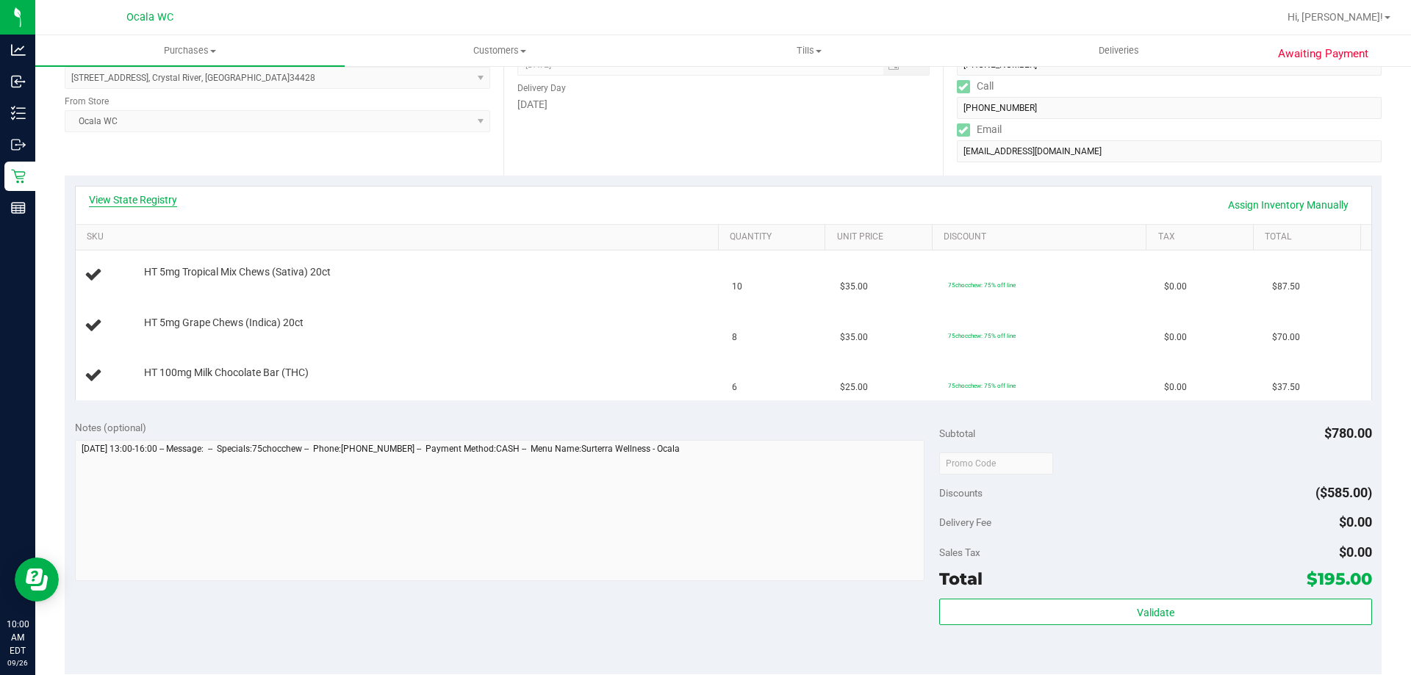
click at [114, 200] on link "View State Registry" at bounding box center [133, 199] width 88 height 15
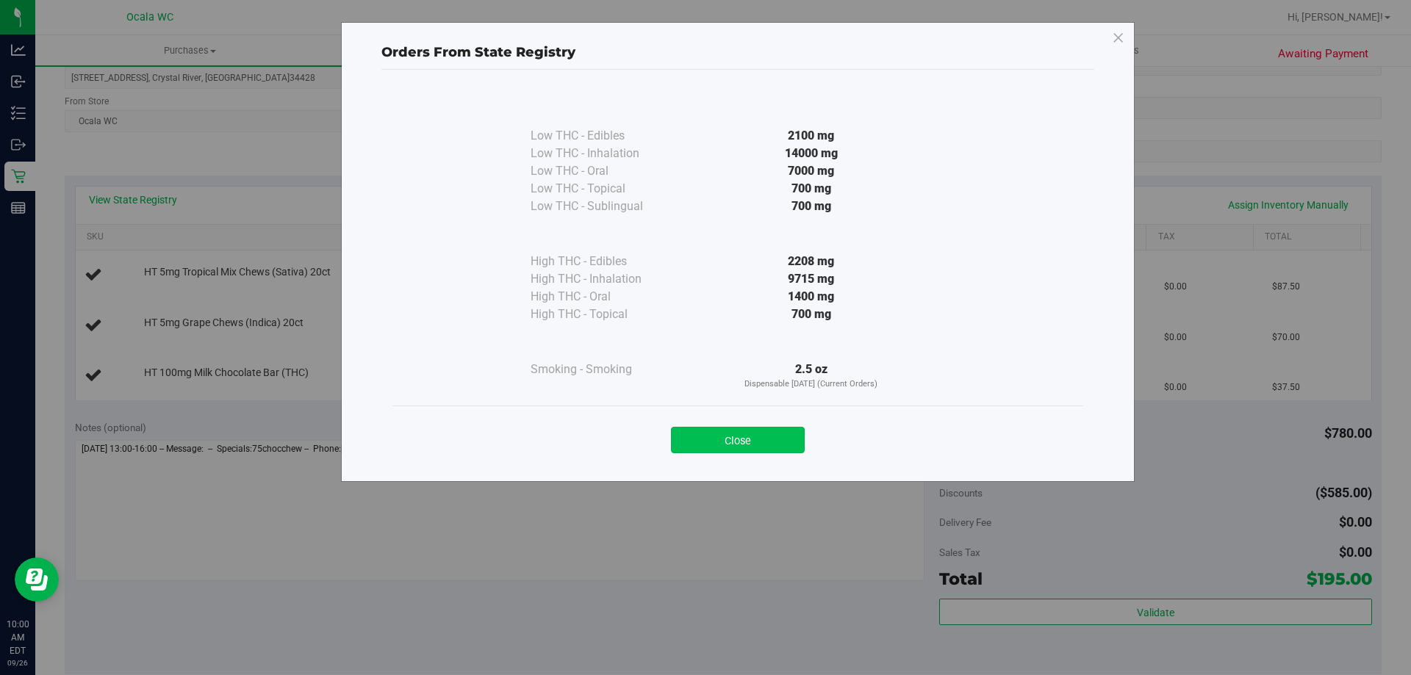
click at [800, 441] on button "Close" at bounding box center [738, 440] width 134 height 26
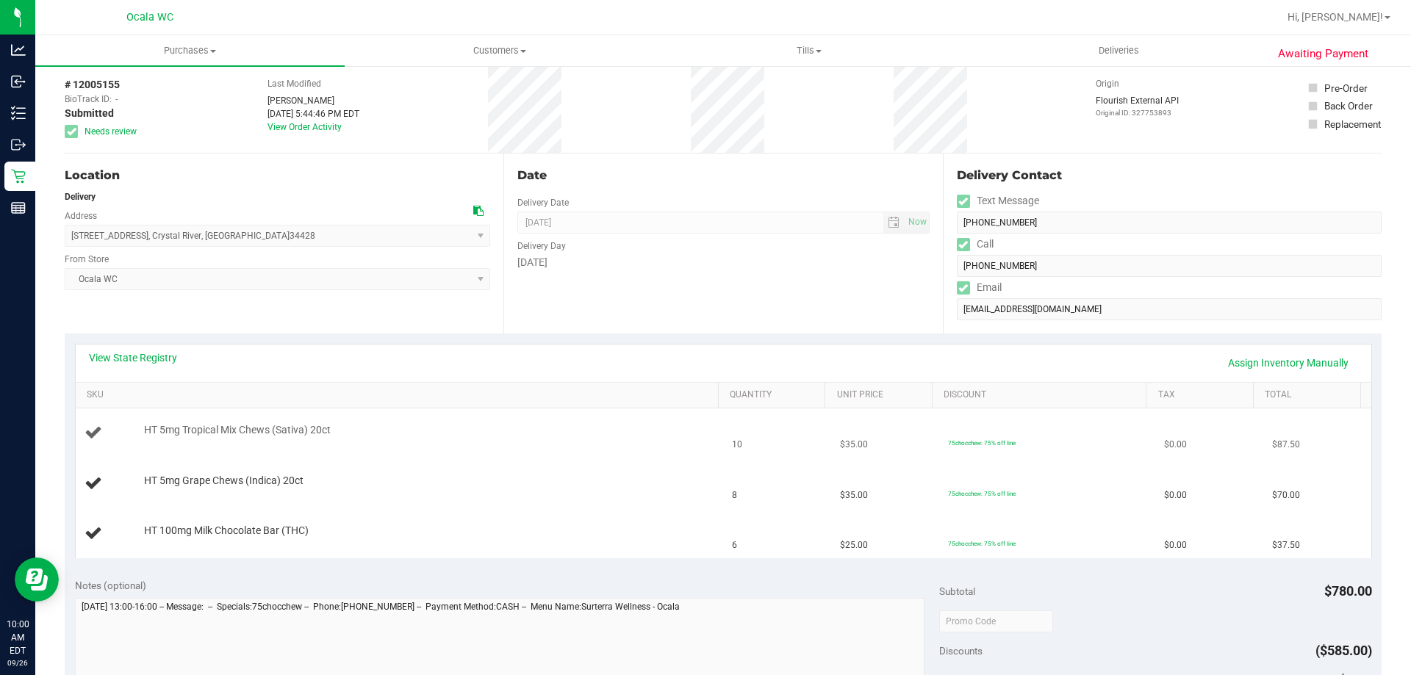
scroll to position [0, 0]
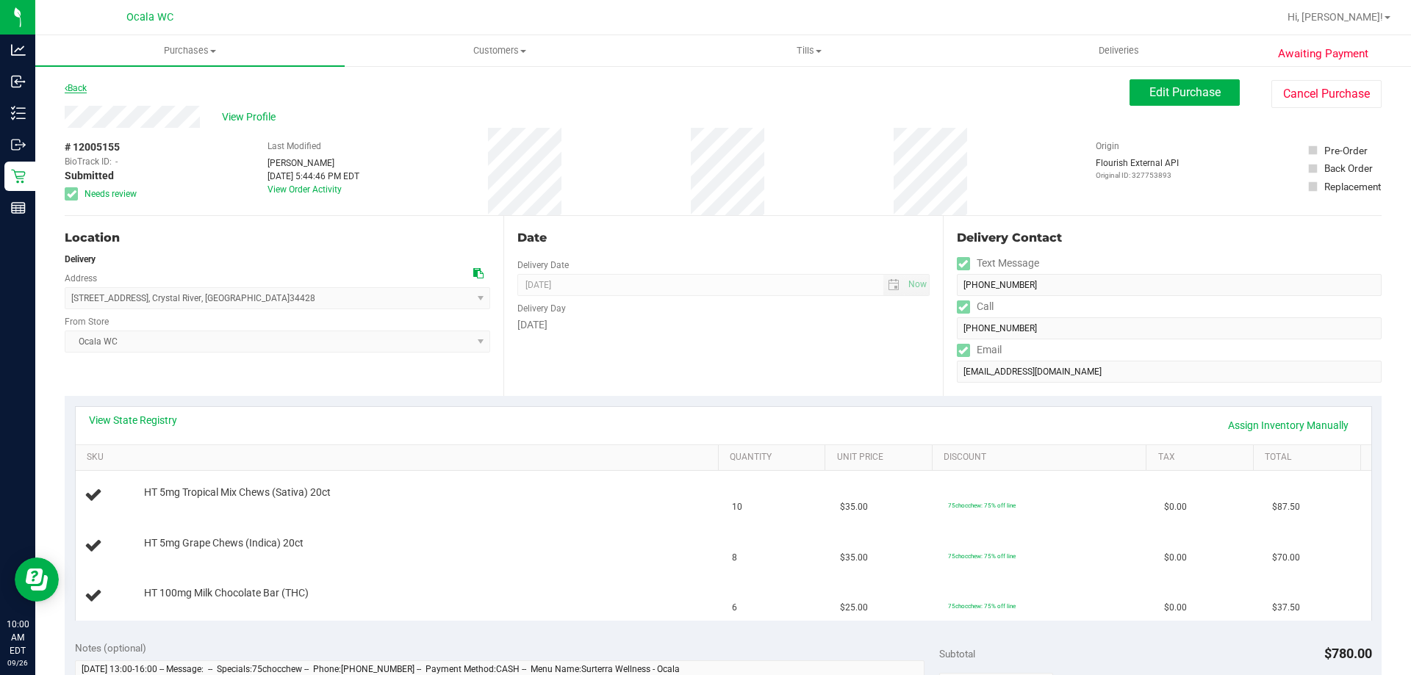
click at [74, 90] on link "Back" at bounding box center [76, 88] width 22 height 10
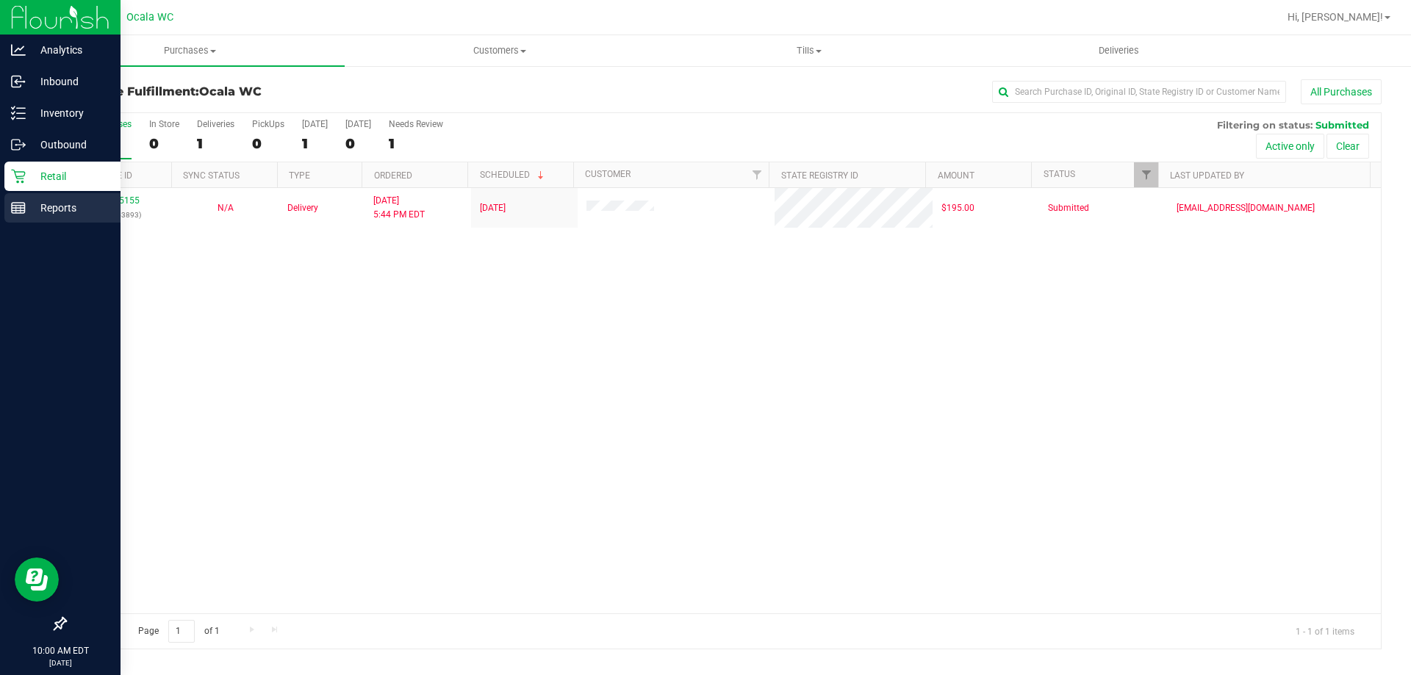
click at [24, 206] on line at bounding box center [18, 206] width 13 height 0
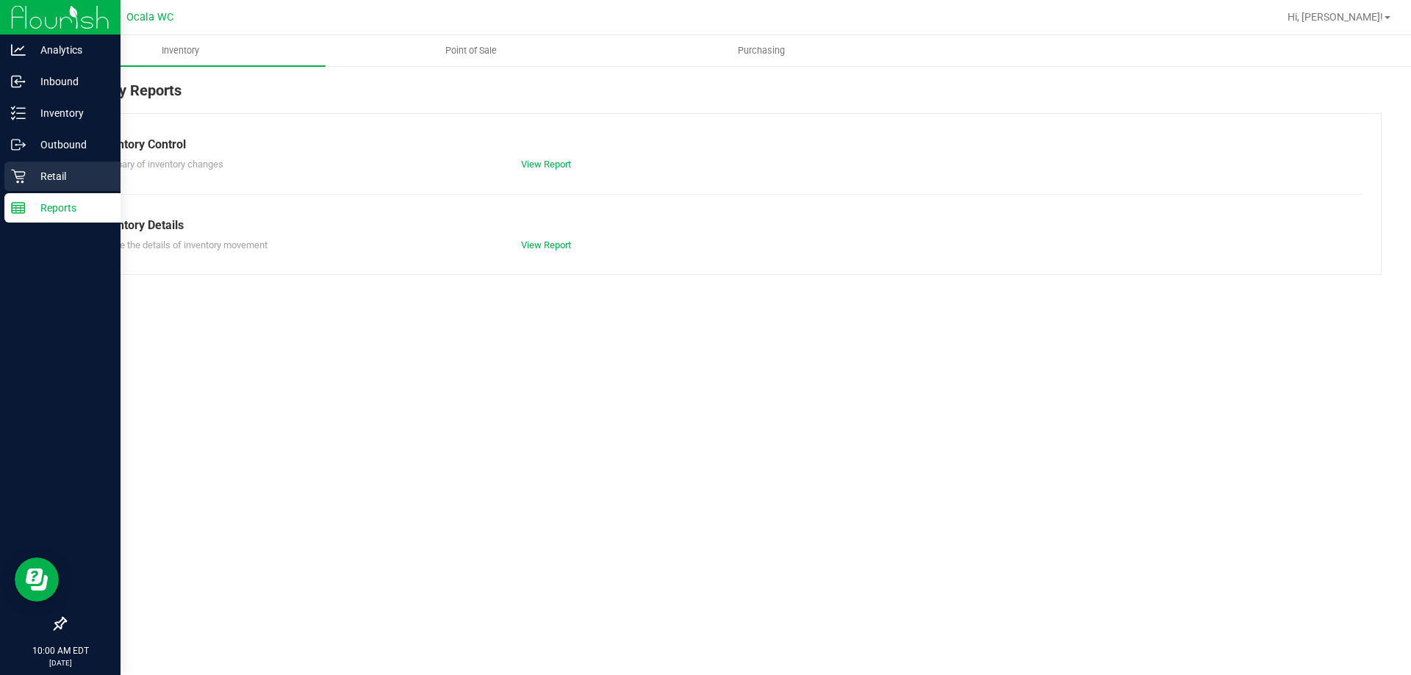
click at [35, 178] on p "Retail" at bounding box center [70, 177] width 88 height 18
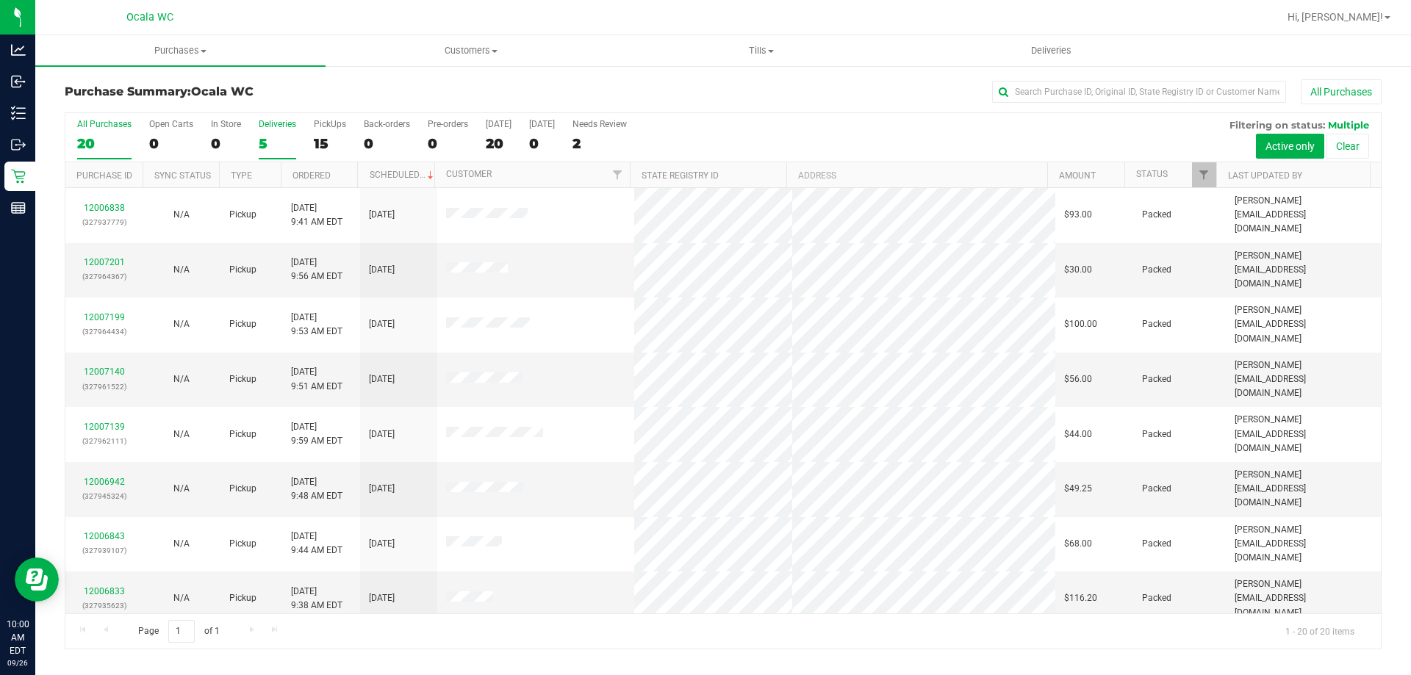
click at [265, 140] on div "5" at bounding box center [277, 143] width 37 height 17
click at [0, 0] on input "Deliveries 5" at bounding box center [0, 0] width 0 height 0
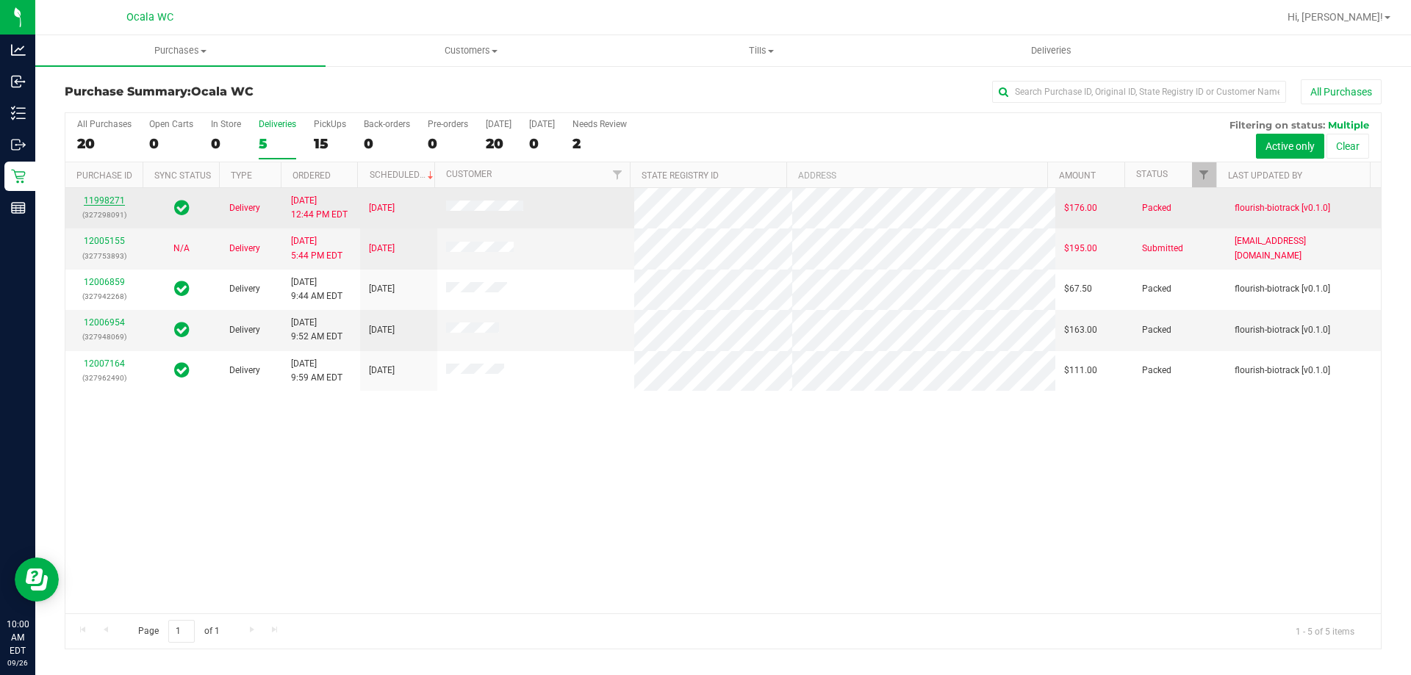
click at [110, 201] on link "11998271" at bounding box center [104, 200] width 41 height 10
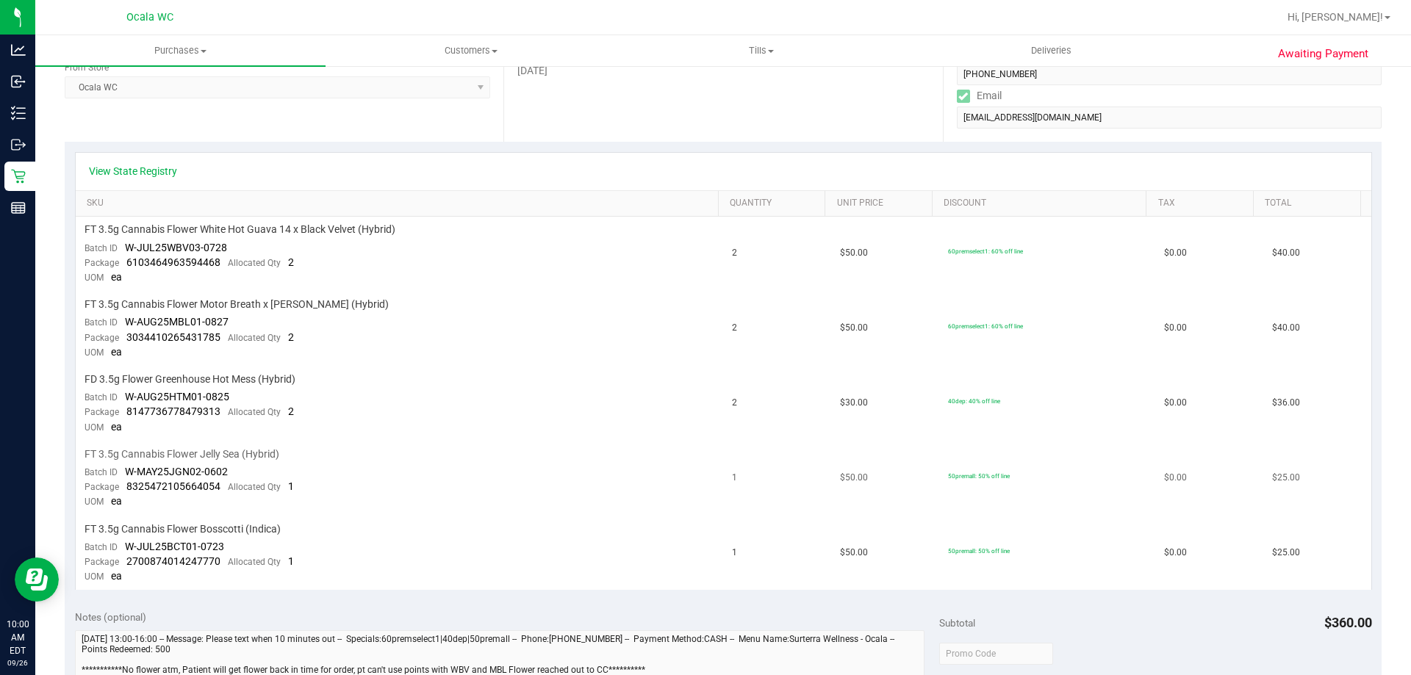
scroll to position [294, 0]
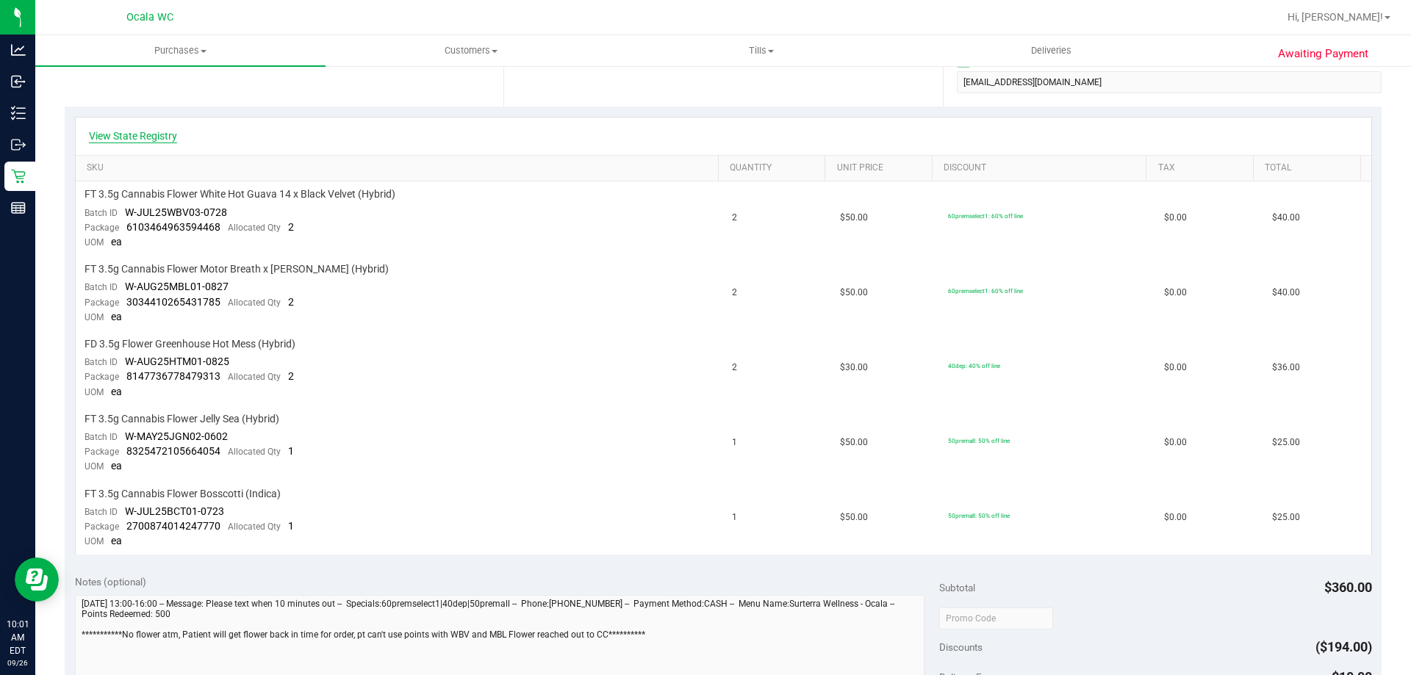
click at [153, 132] on link "View State Registry" at bounding box center [133, 136] width 88 height 15
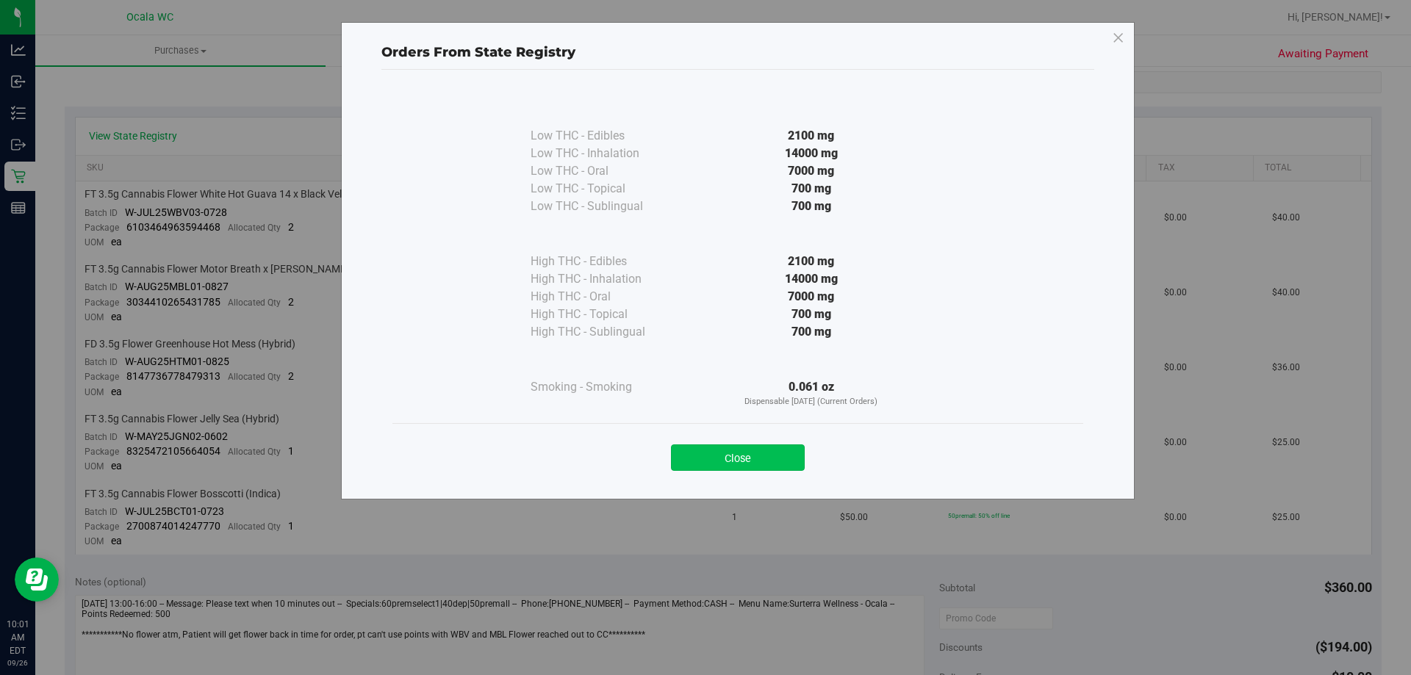
click at [708, 452] on button "Close" at bounding box center [738, 458] width 134 height 26
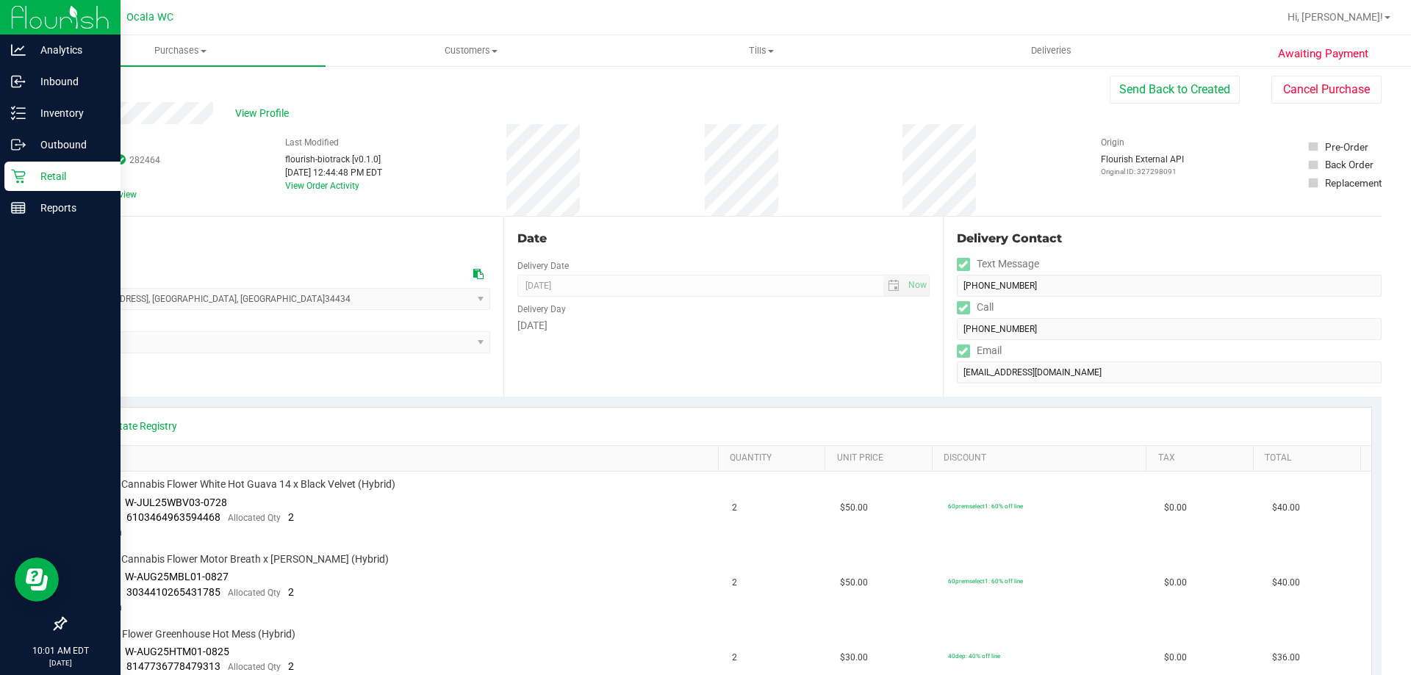
scroll to position [0, 0]
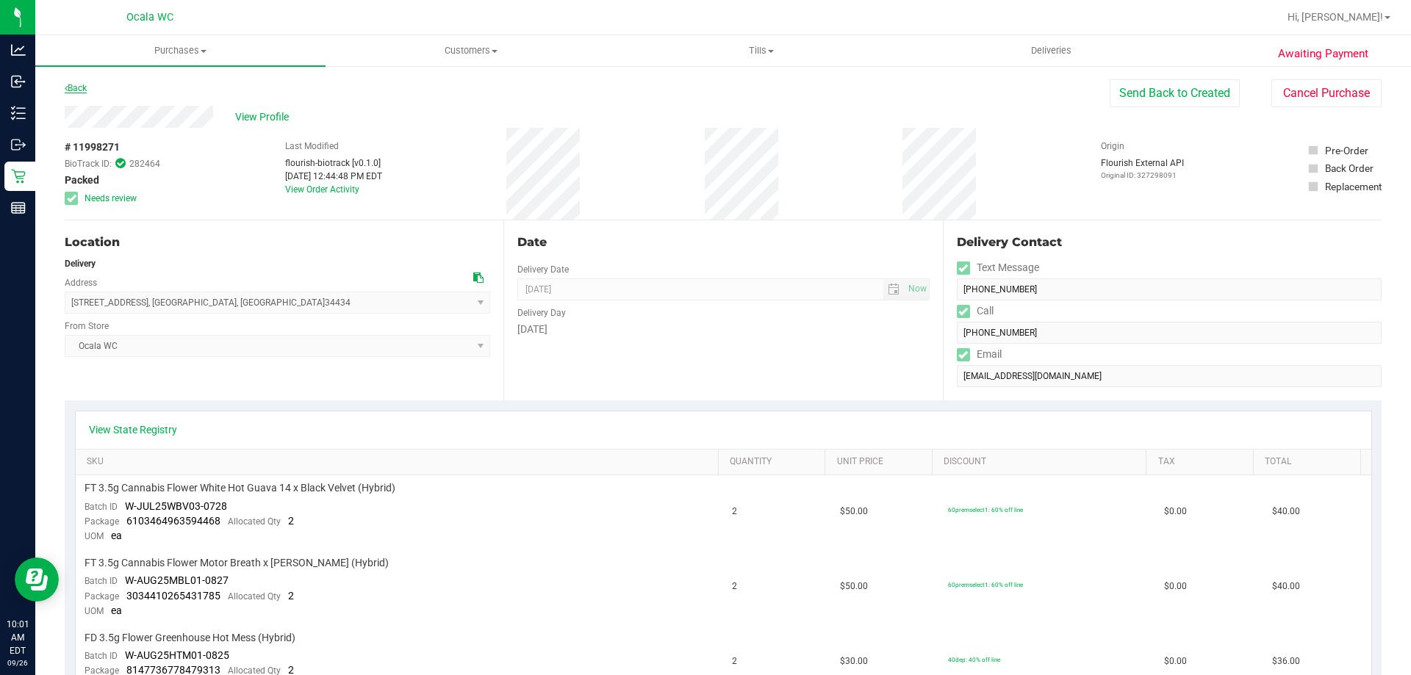
click at [80, 83] on link "Back" at bounding box center [76, 88] width 22 height 10
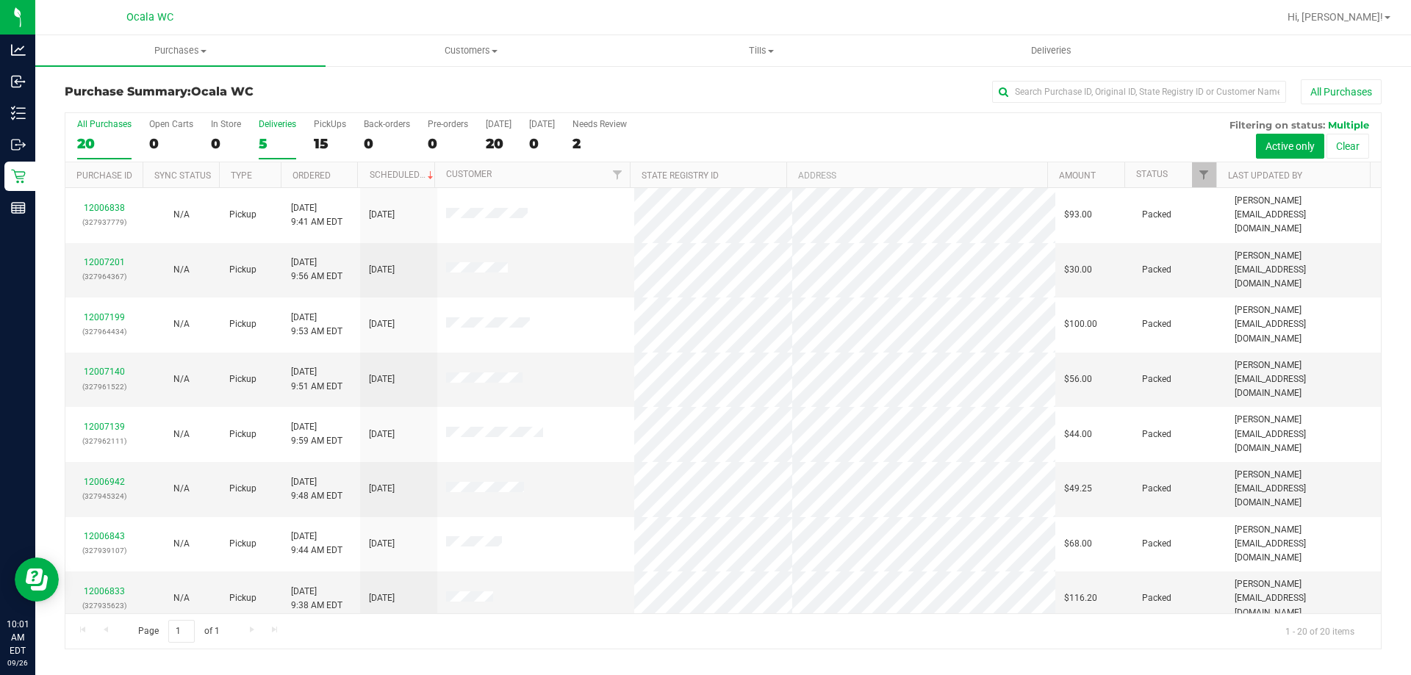
click at [276, 131] on label "Deliveries 5" at bounding box center [277, 139] width 37 height 40
click at [0, 0] on input "Deliveries 5" at bounding box center [0, 0] width 0 height 0
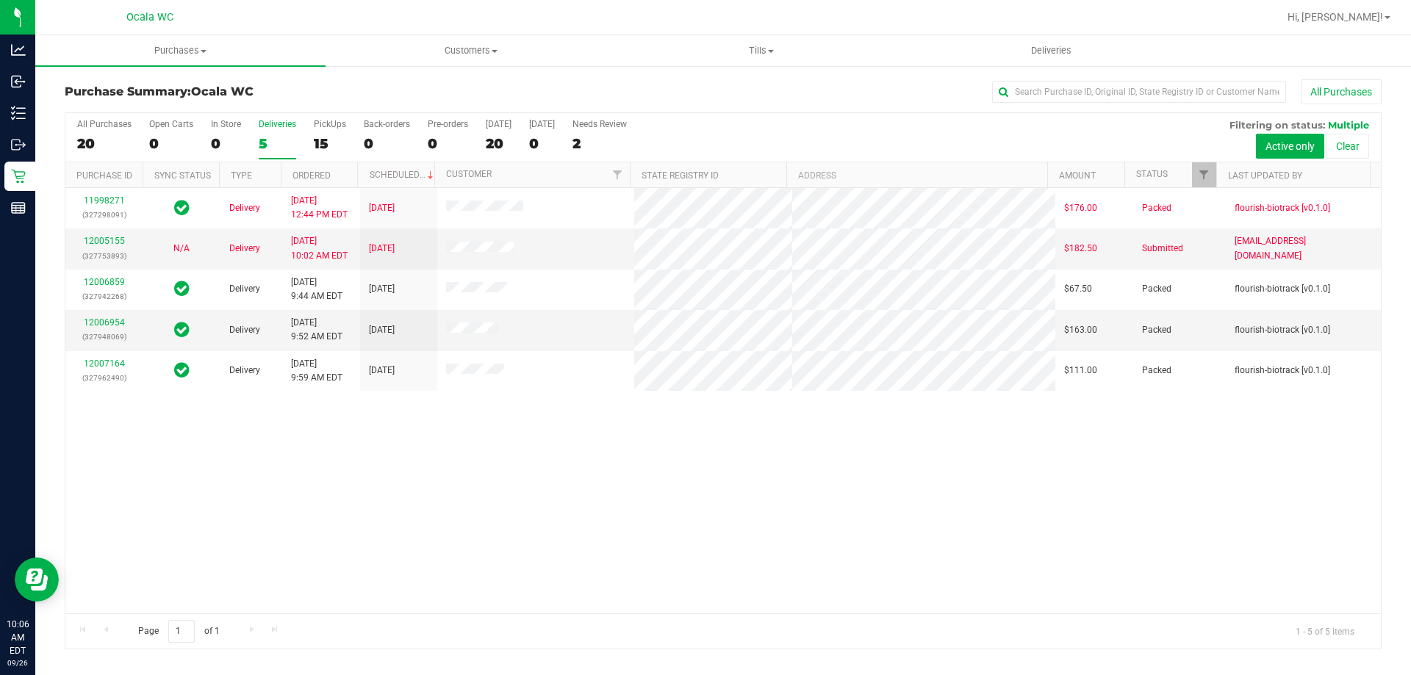
click at [767, 500] on div "11998271 (327298091) Delivery 9/25/2025 12:44 PM EDT 9/26/2025 $176.00 Packed f…" at bounding box center [722, 400] width 1315 height 425
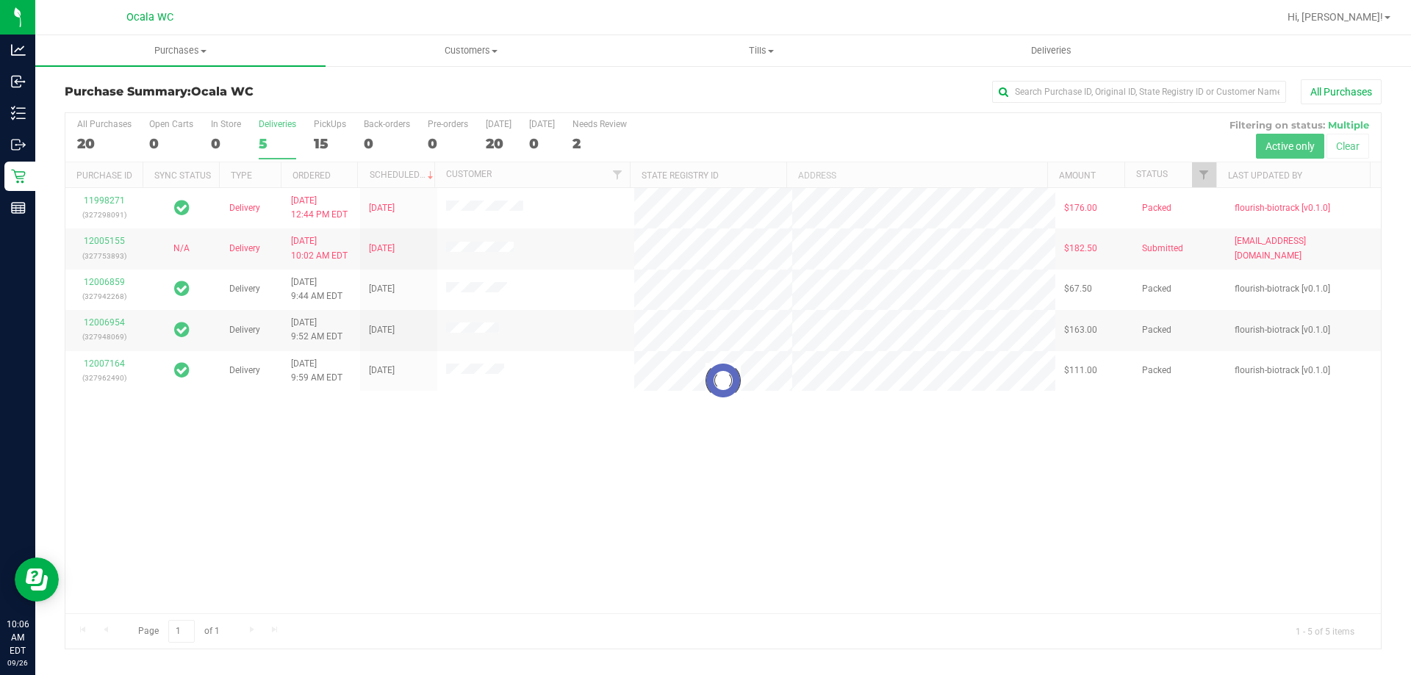
click at [727, 563] on div at bounding box center [722, 381] width 1315 height 536
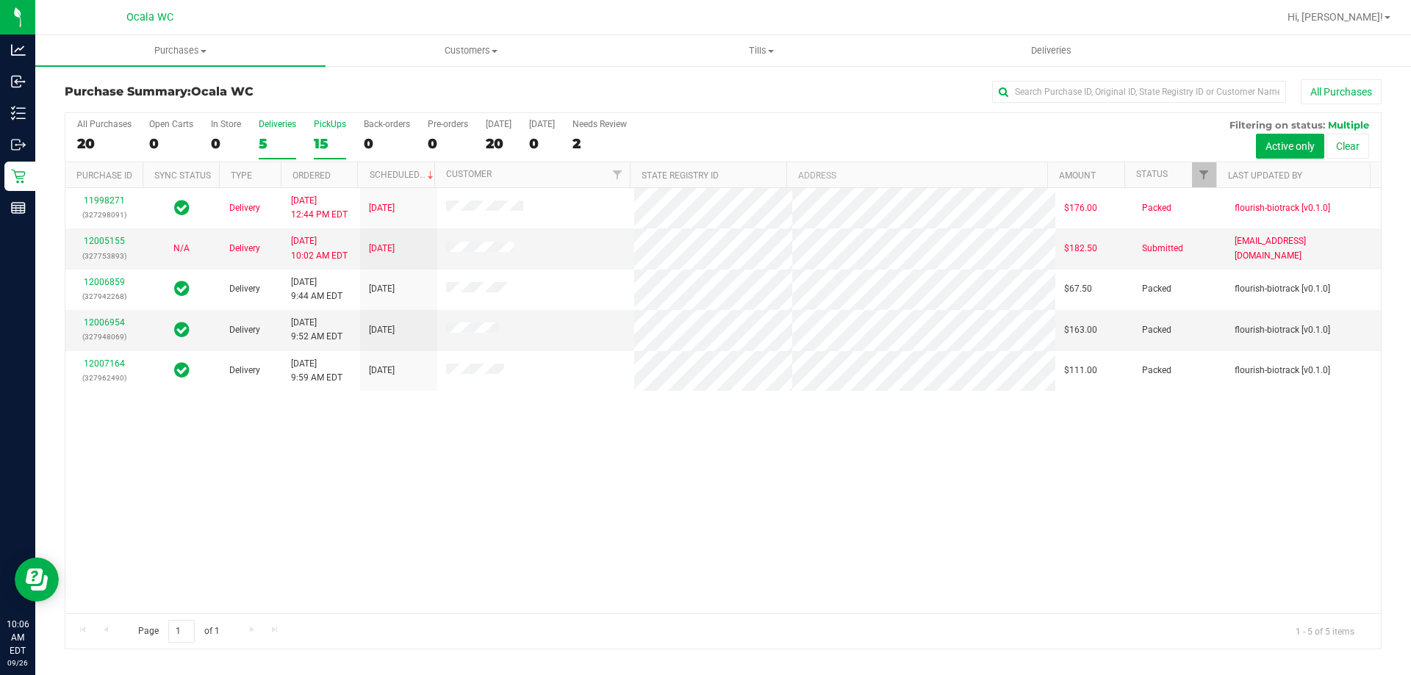
click at [325, 134] on label "PickUps 15" at bounding box center [330, 139] width 32 height 40
click at [0, 0] on input "PickUps 15" at bounding box center [0, 0] width 0 height 0
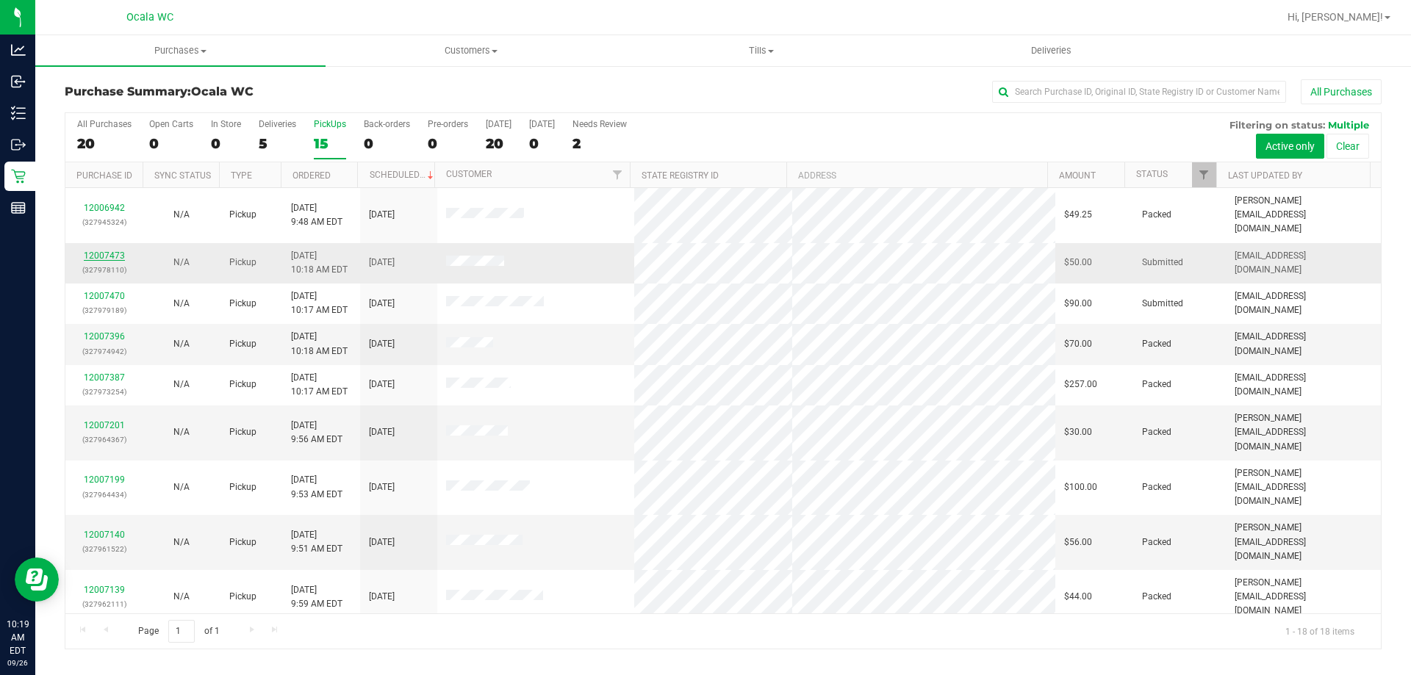
click at [108, 251] on link "12007473" at bounding box center [104, 256] width 41 height 10
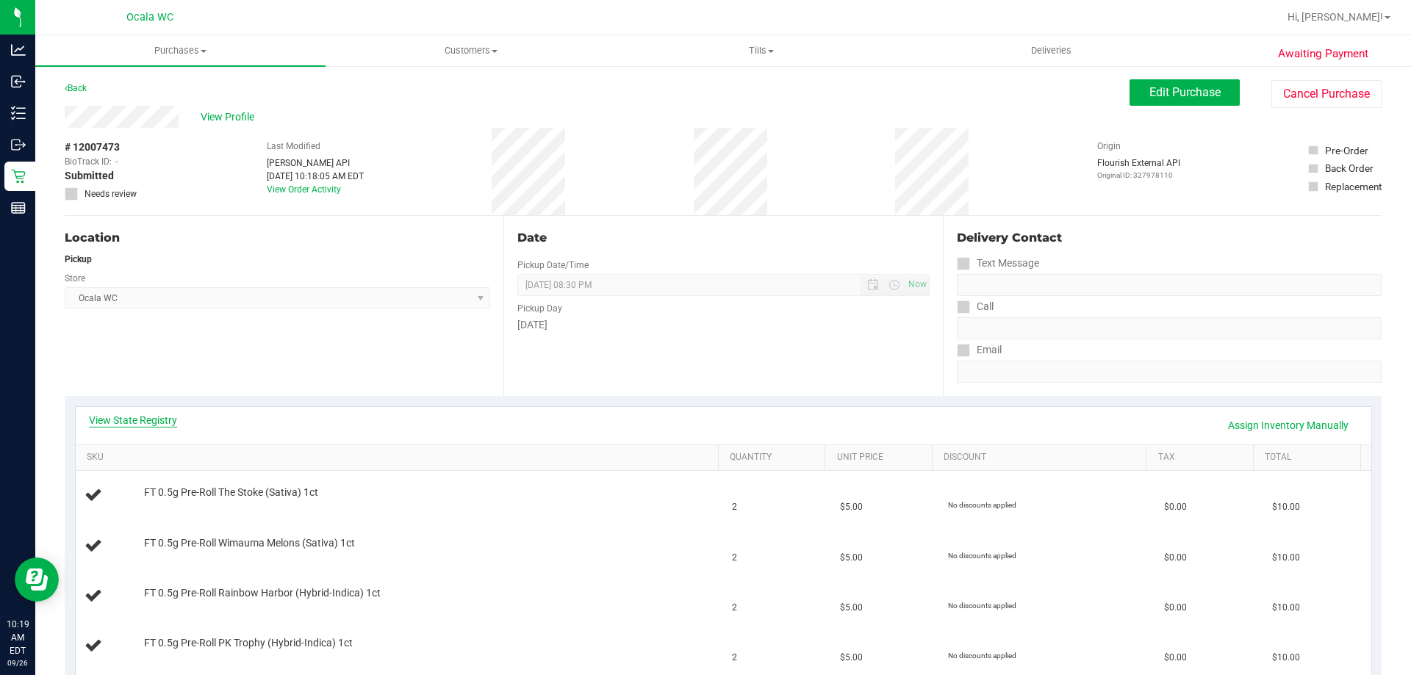
click at [151, 420] on link "View State Registry" at bounding box center [133, 420] width 88 height 15
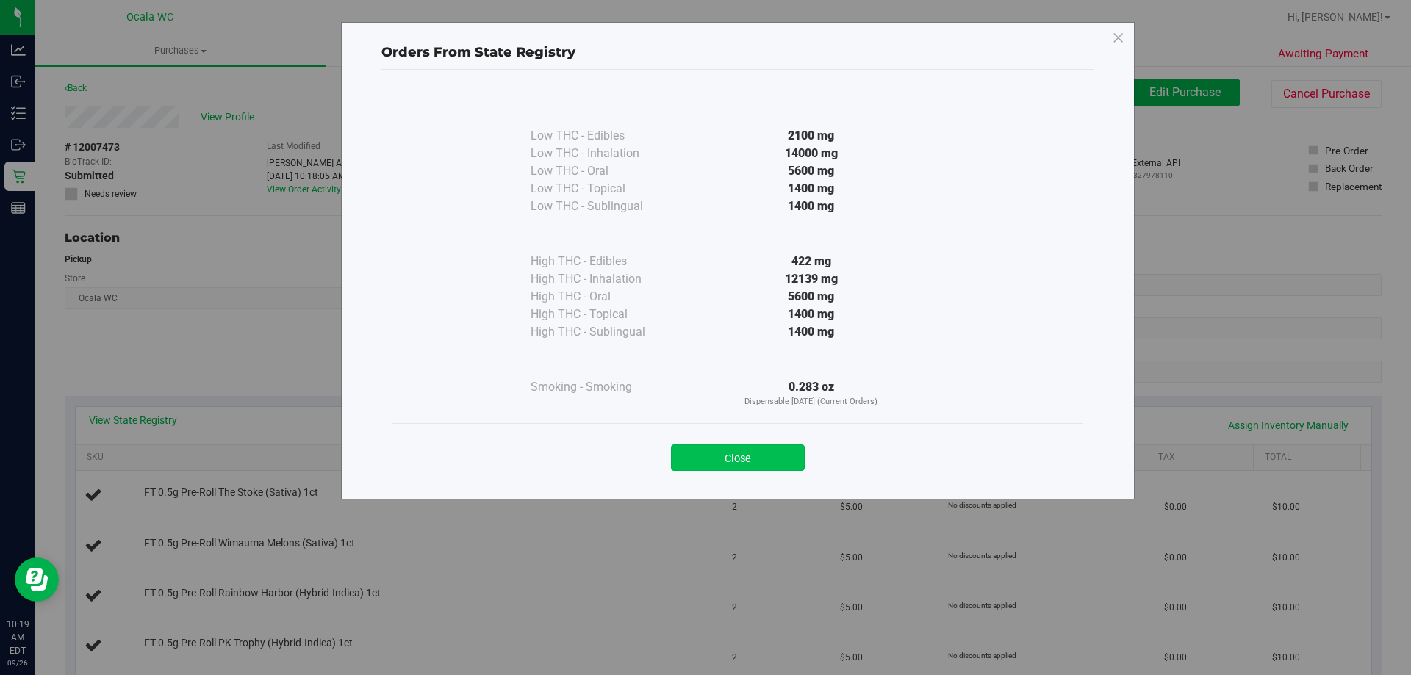
click at [733, 464] on button "Close" at bounding box center [738, 458] width 134 height 26
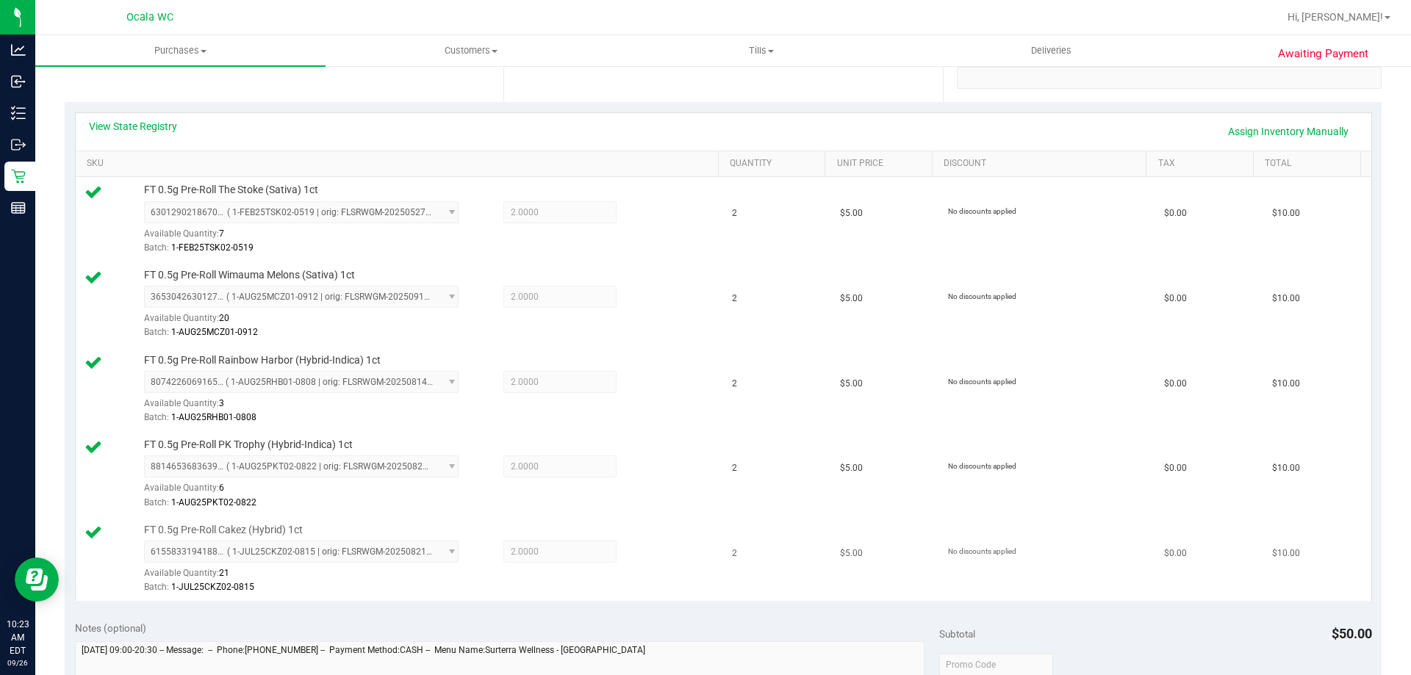
scroll to position [514, 0]
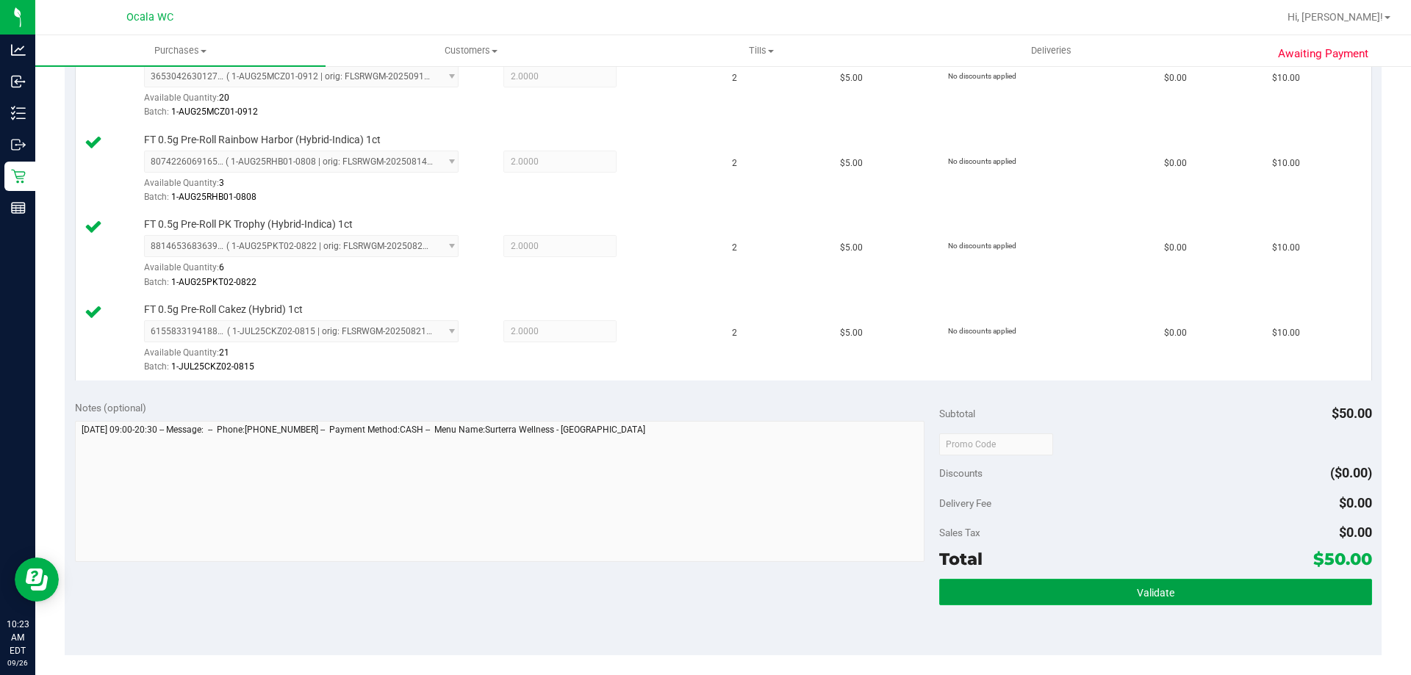
click at [1137, 584] on button "Validate" at bounding box center [1155, 592] width 432 height 26
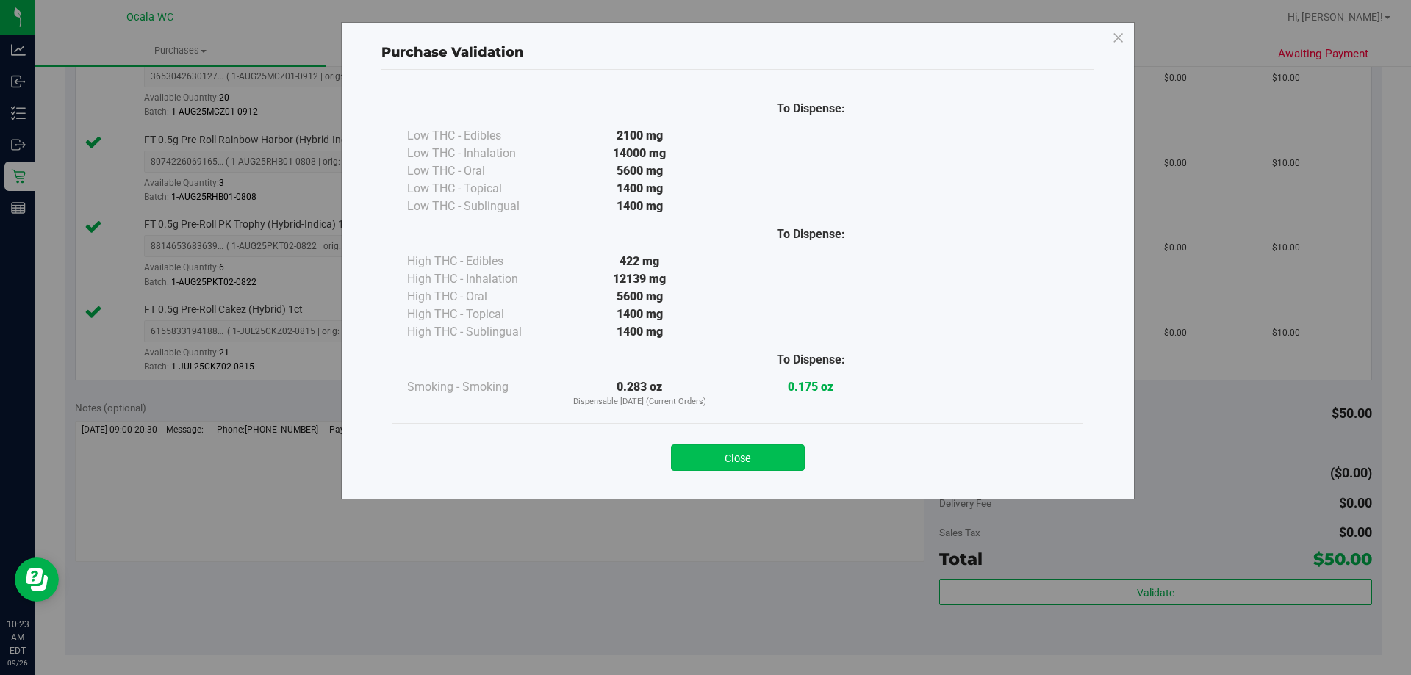
click at [752, 457] on button "Close" at bounding box center [738, 458] width 134 height 26
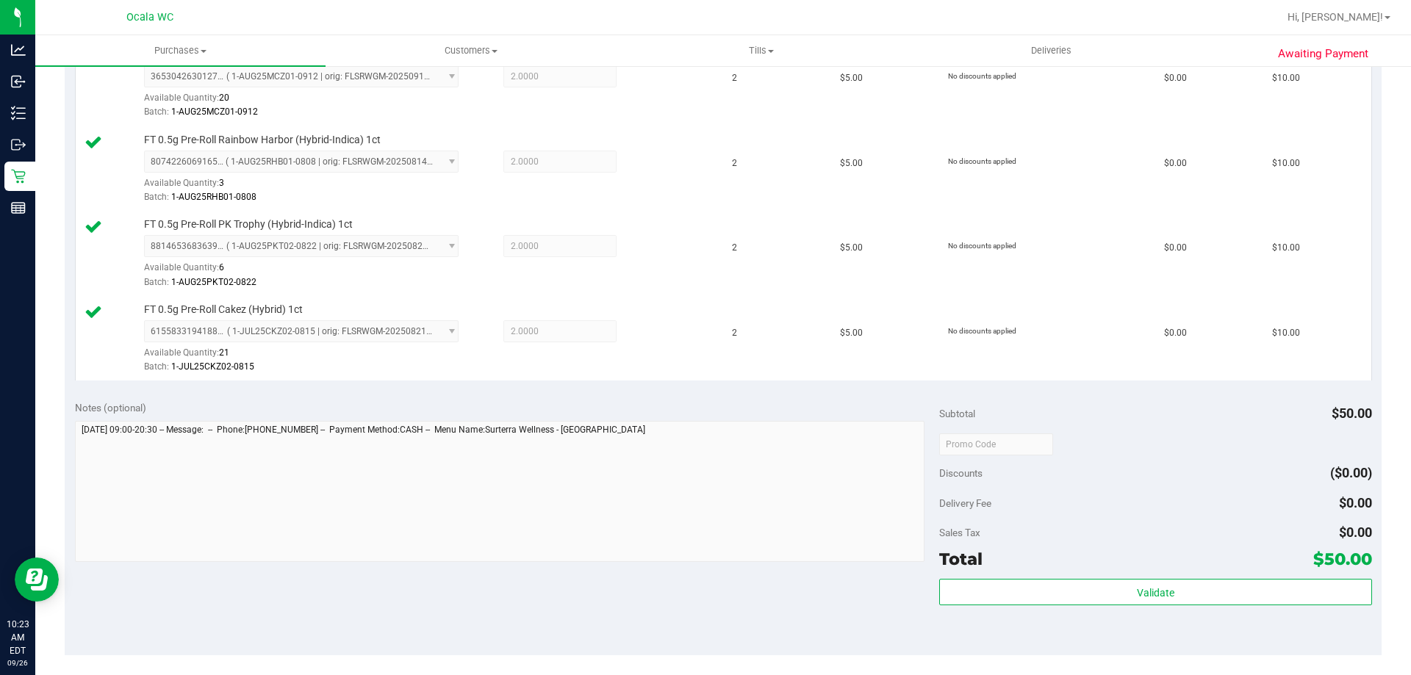
click at [1115, 436] on div at bounding box center [1155, 444] width 432 height 26
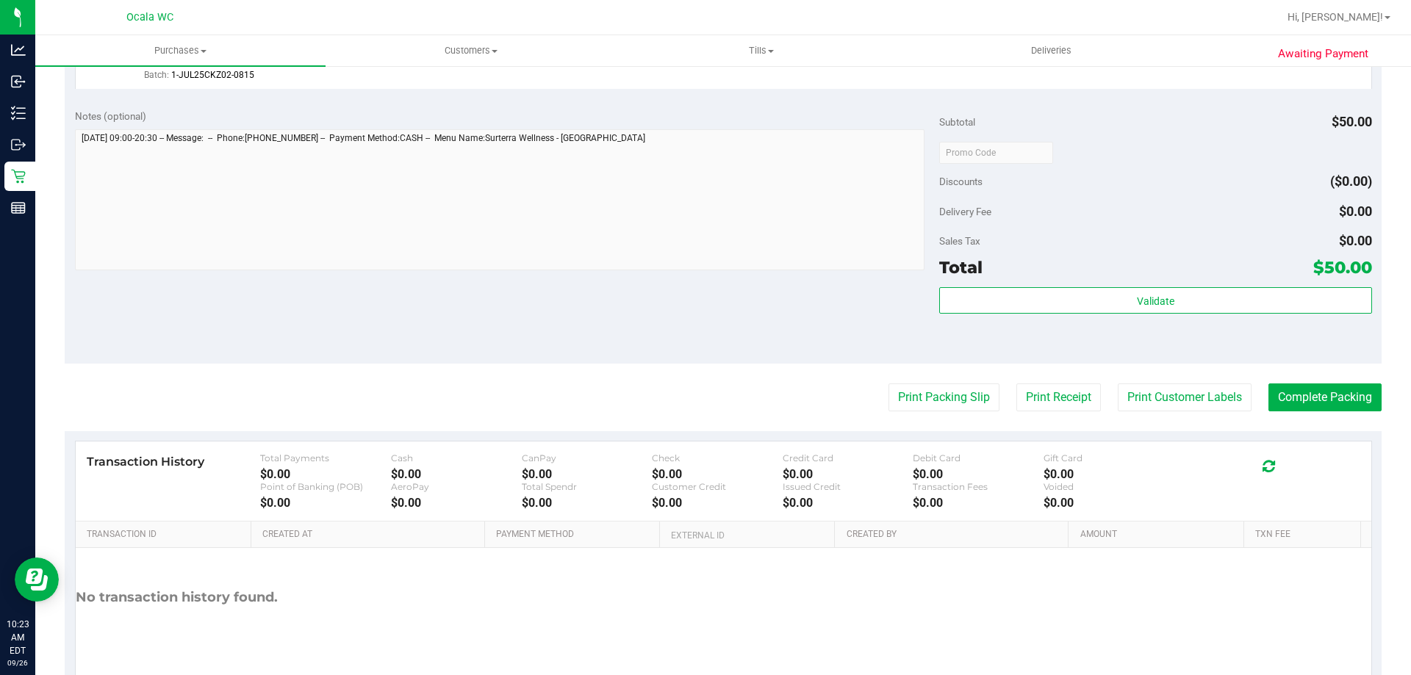
scroll to position [808, 0]
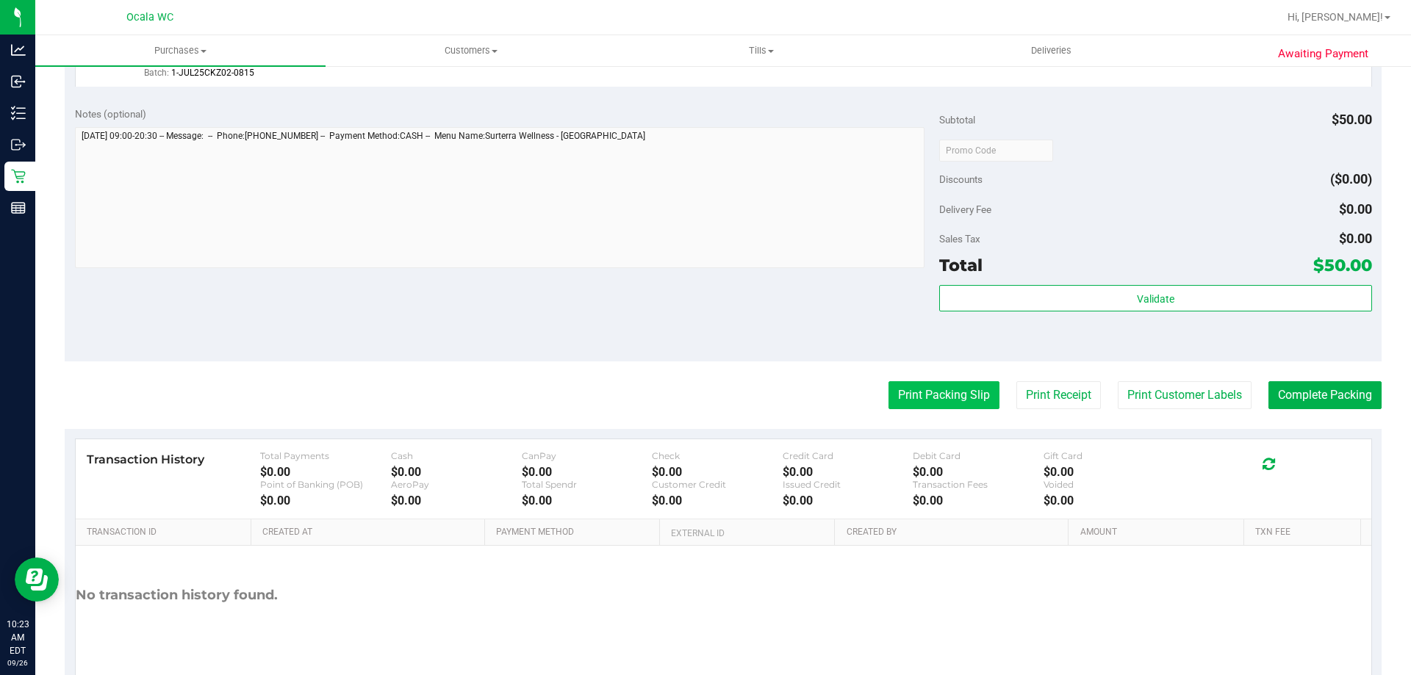
click at [965, 403] on button "Print Packing Slip" at bounding box center [943, 395] width 111 height 28
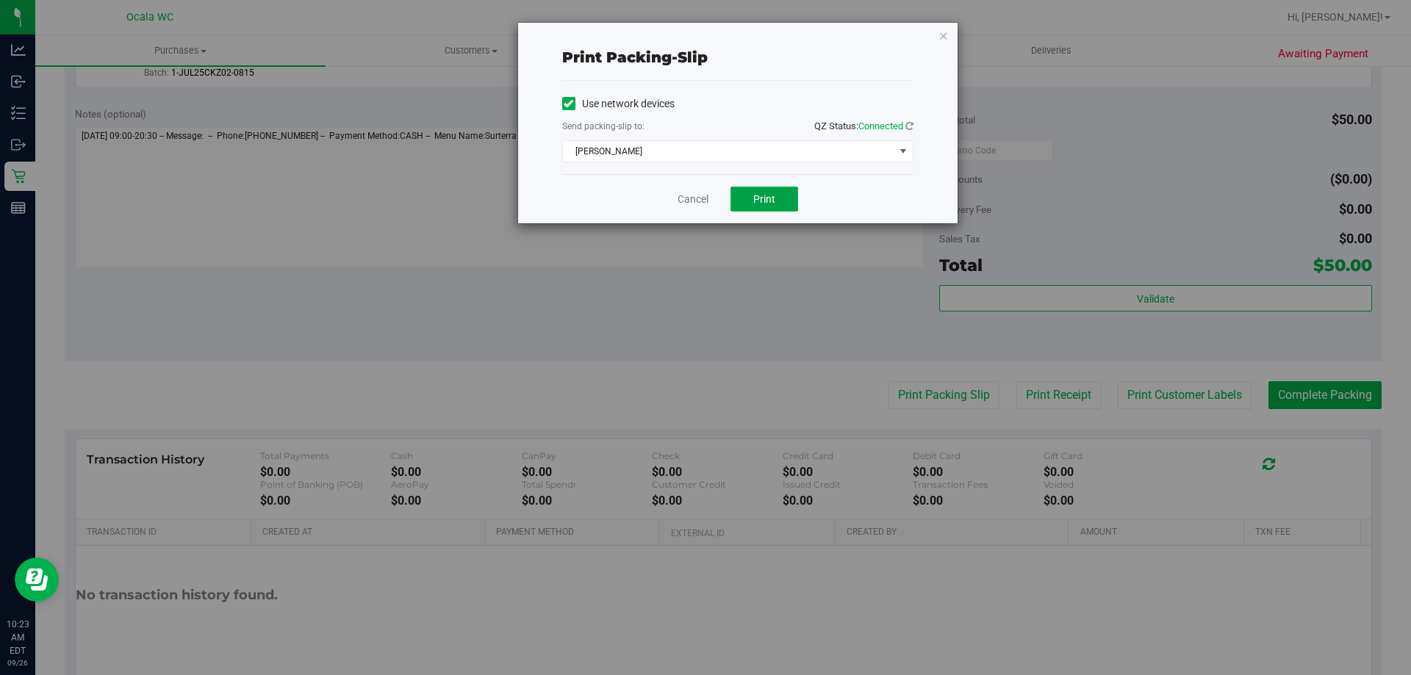
click at [754, 201] on span "Print" at bounding box center [764, 199] width 22 height 12
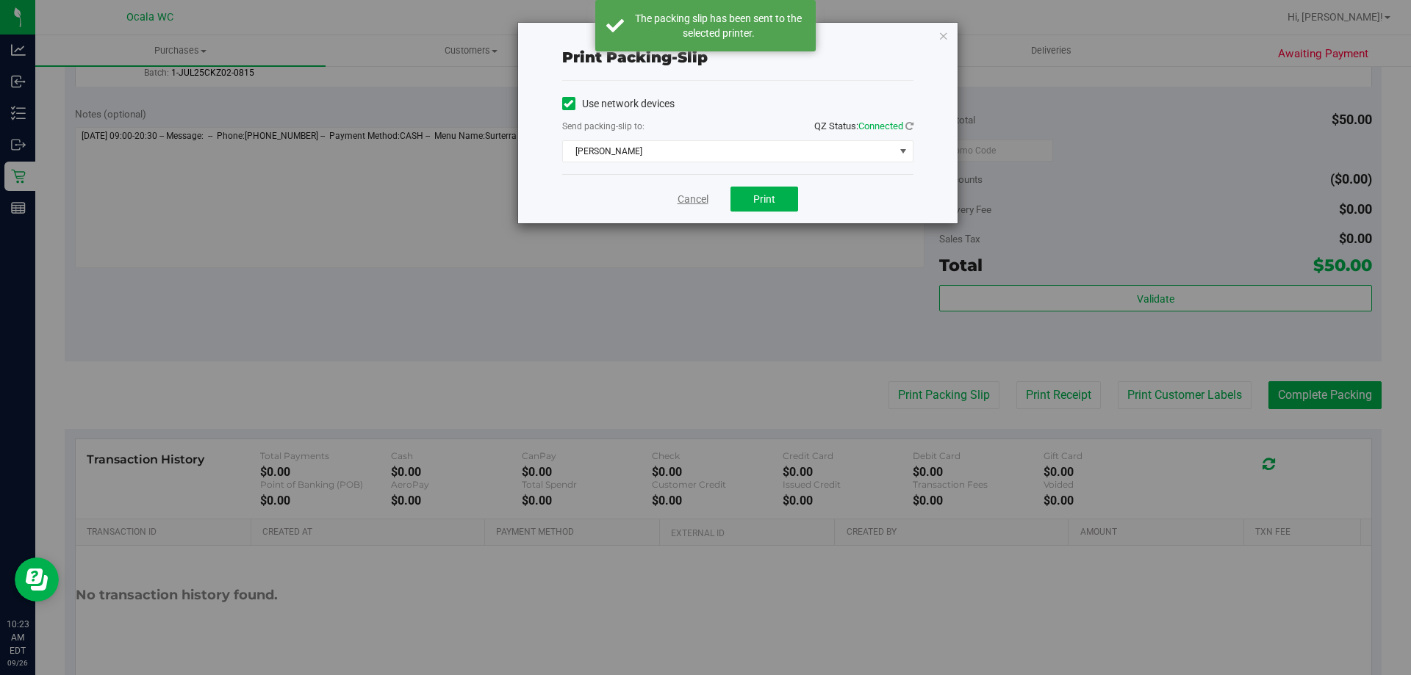
click at [690, 196] on link "Cancel" at bounding box center [692, 199] width 31 height 15
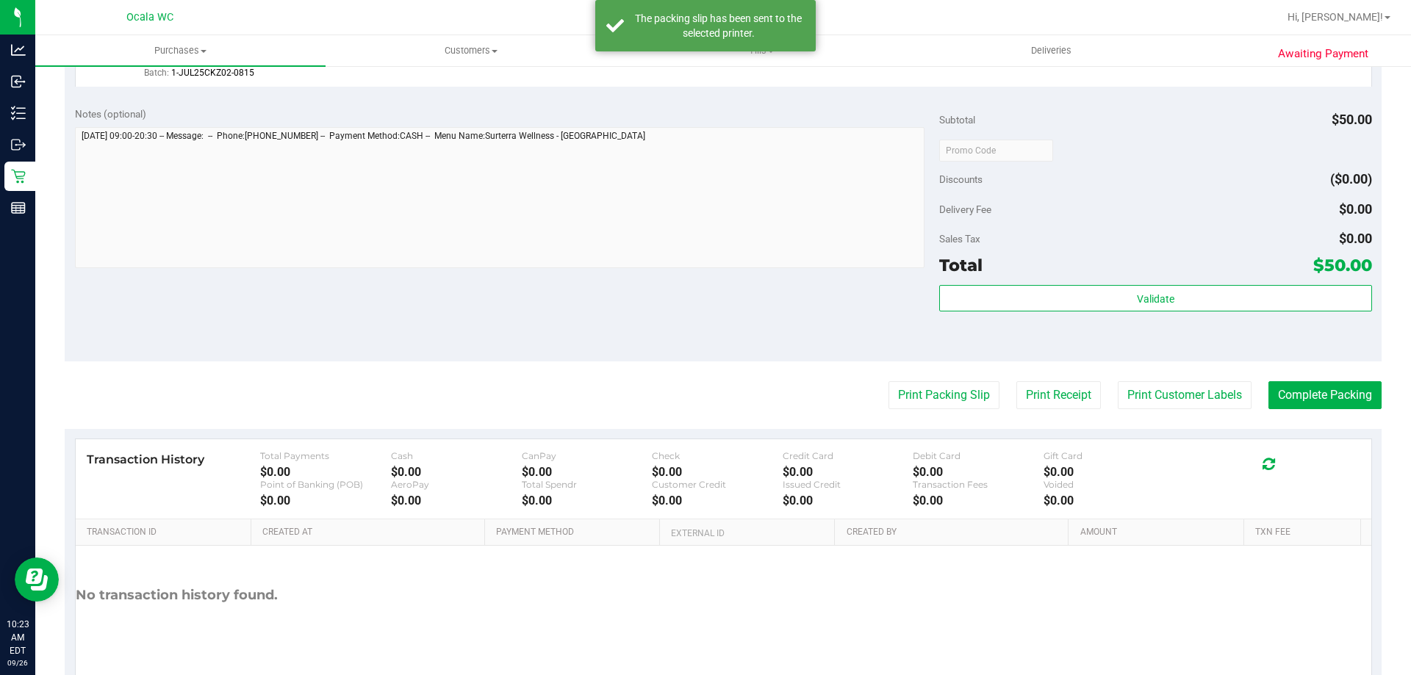
click at [1163, 209] on div "Delivery Fee $0.00" at bounding box center [1155, 209] width 432 height 26
click at [1314, 384] on button "Complete Packing" at bounding box center [1324, 395] width 113 height 28
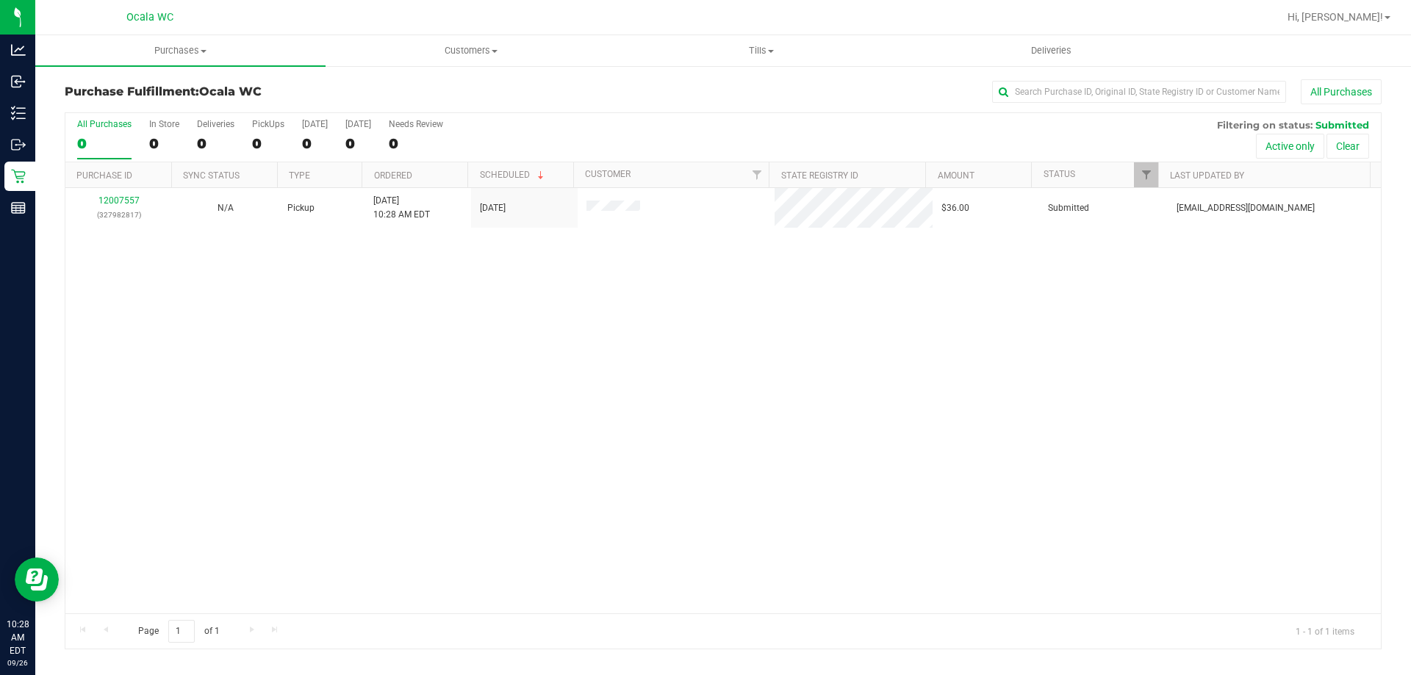
click at [1011, 535] on div "12007557 (327982817) N/A Pickup 9/26/2025 10:28 AM EDT 9/26/2025 $36.00 Submitt…" at bounding box center [722, 400] width 1315 height 425
click at [990, 481] on div "12007557 (327982817) N/A Pickup 9/26/2025 10:28 AM EDT 9/26/2025 $36.00 Submitt…" at bounding box center [722, 400] width 1315 height 425
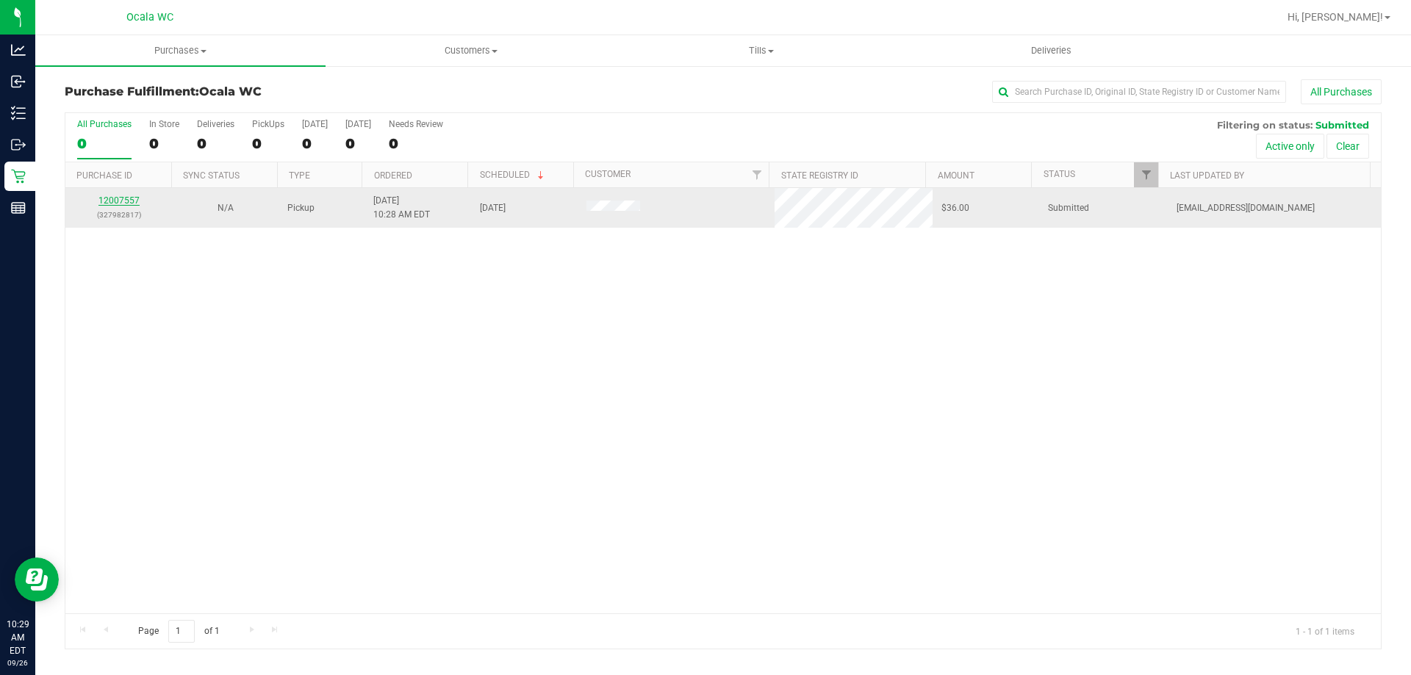
click at [123, 195] on link "12007557" at bounding box center [118, 200] width 41 height 10
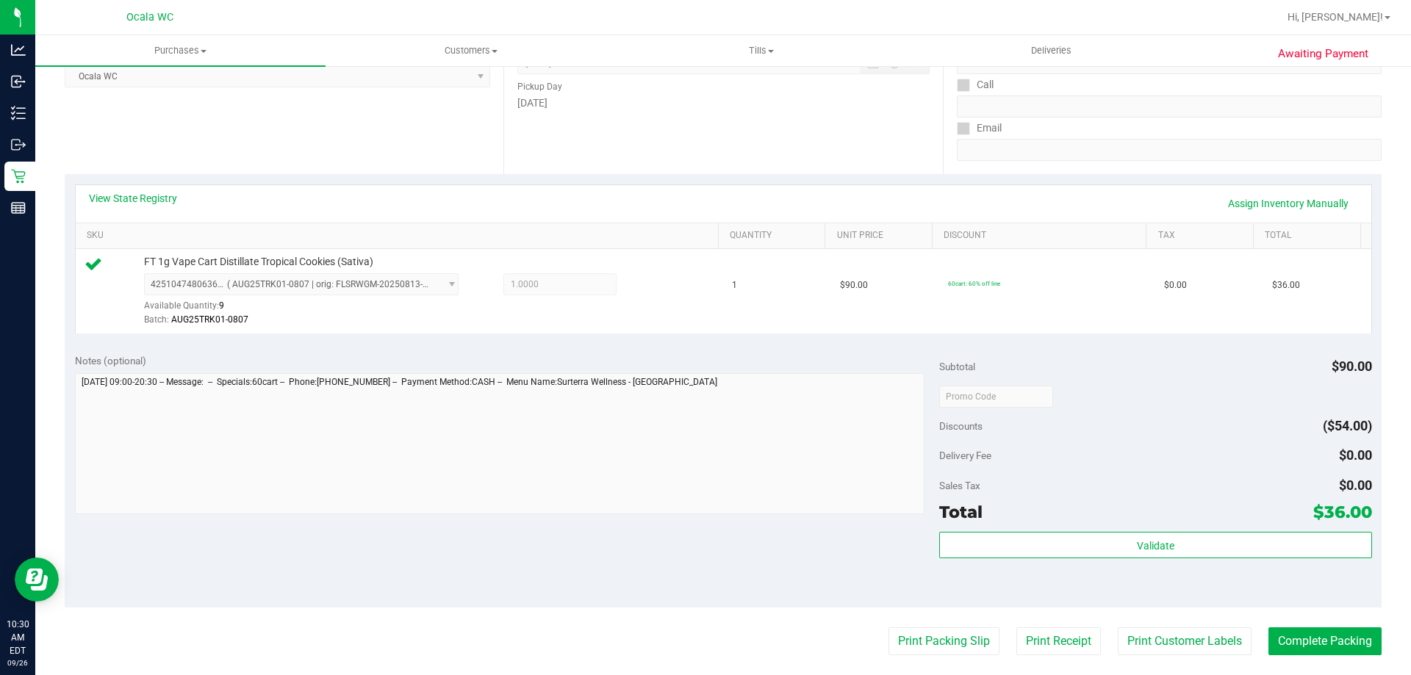
scroll to position [441, 0]
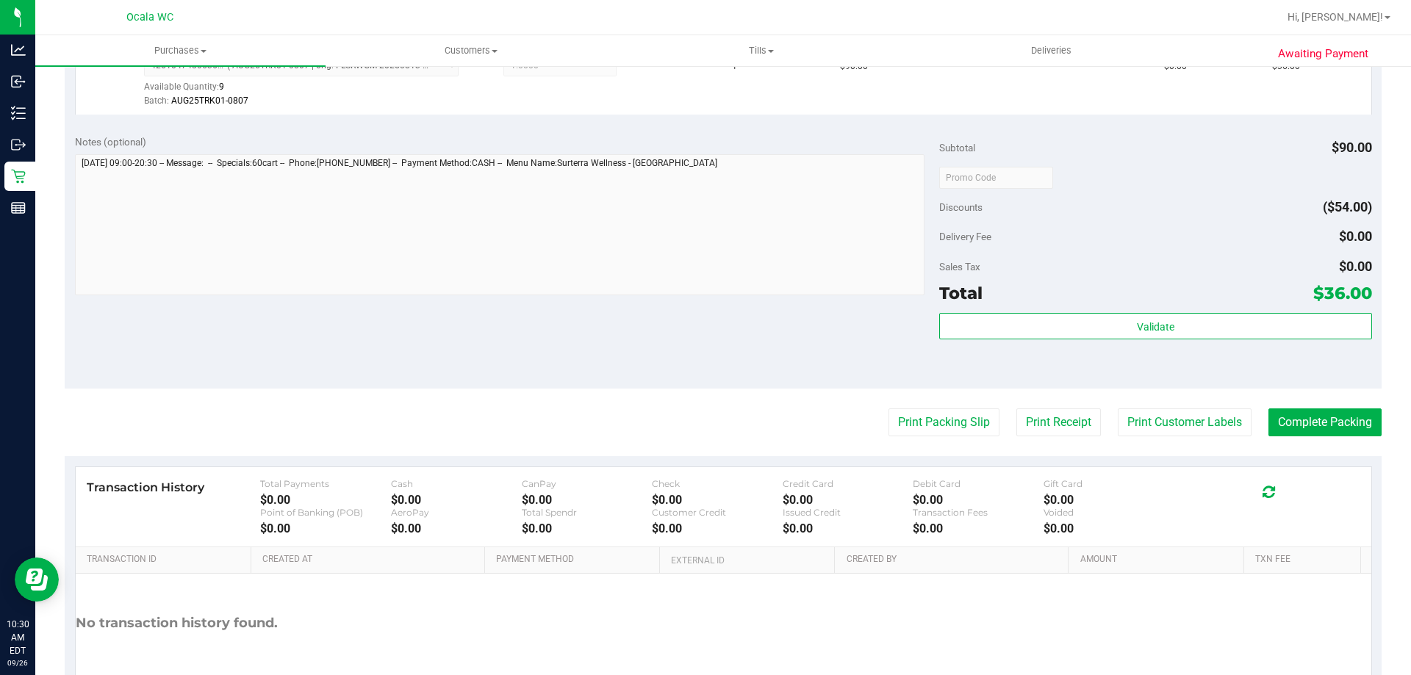
click at [1054, 255] on div "Sales Tax $0.00" at bounding box center [1155, 266] width 432 height 26
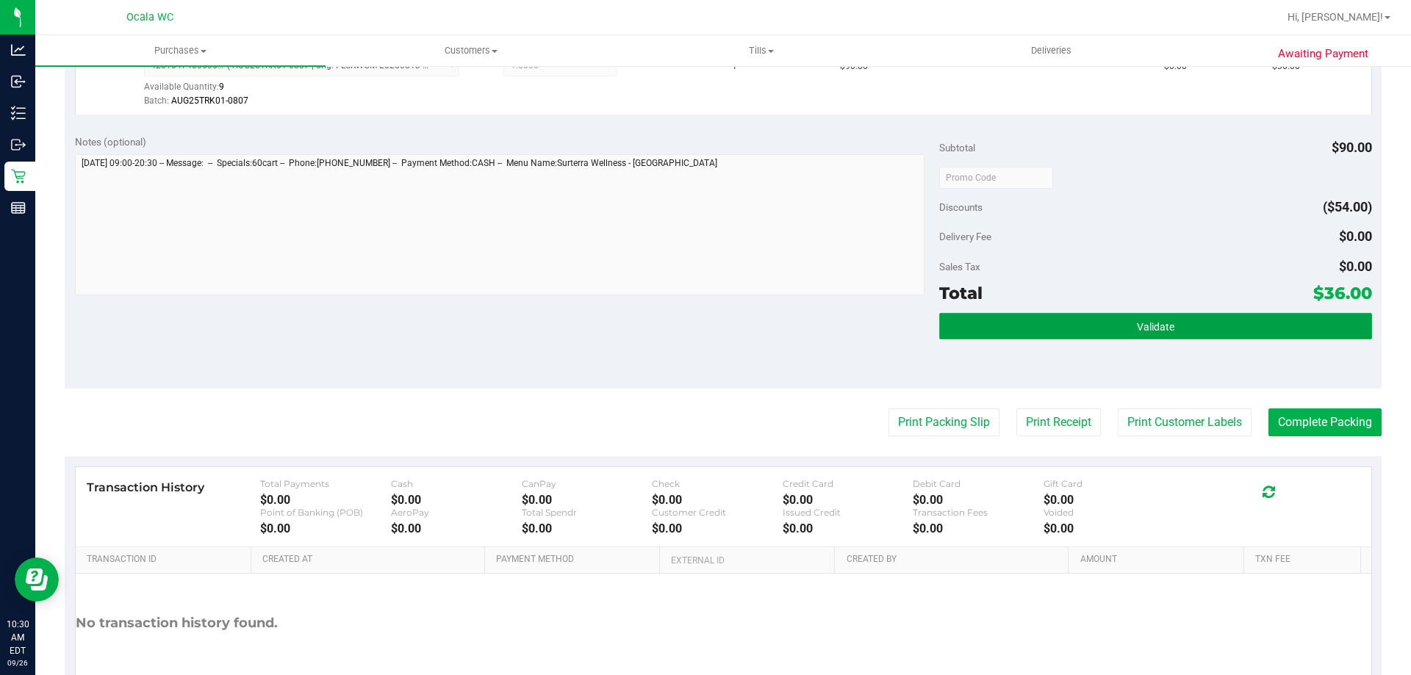
click at [1065, 325] on button "Validate" at bounding box center [1155, 326] width 432 height 26
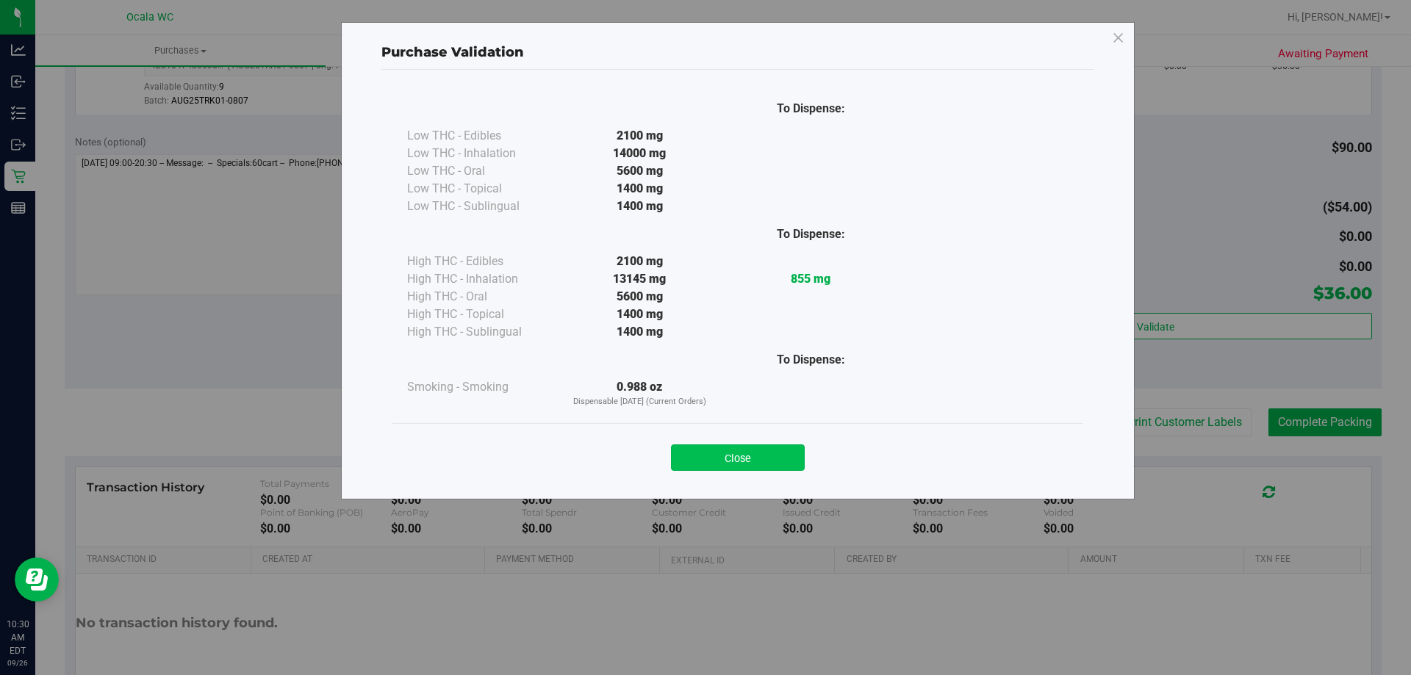
click at [720, 460] on button "Close" at bounding box center [738, 458] width 134 height 26
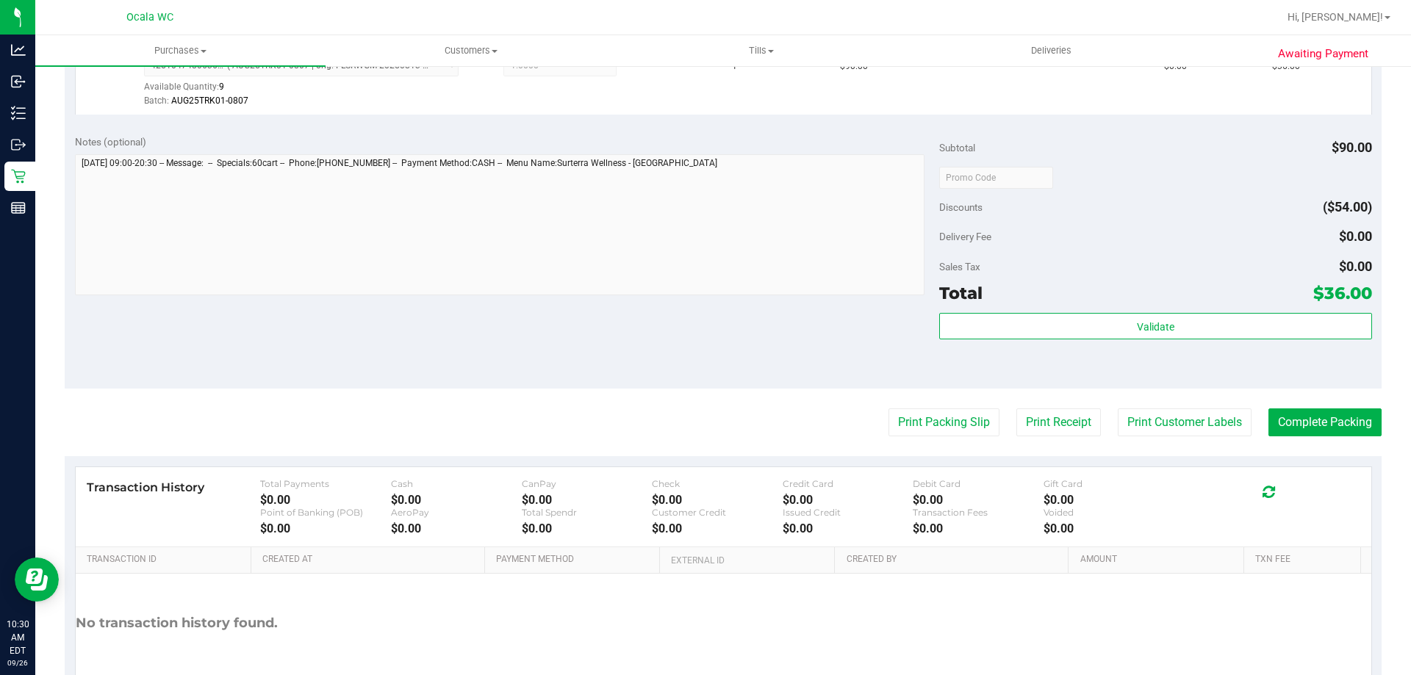
click at [1056, 260] on div "Sales Tax $0.00" at bounding box center [1155, 266] width 432 height 26
click at [913, 431] on button "Print Packing Slip" at bounding box center [943, 423] width 111 height 28
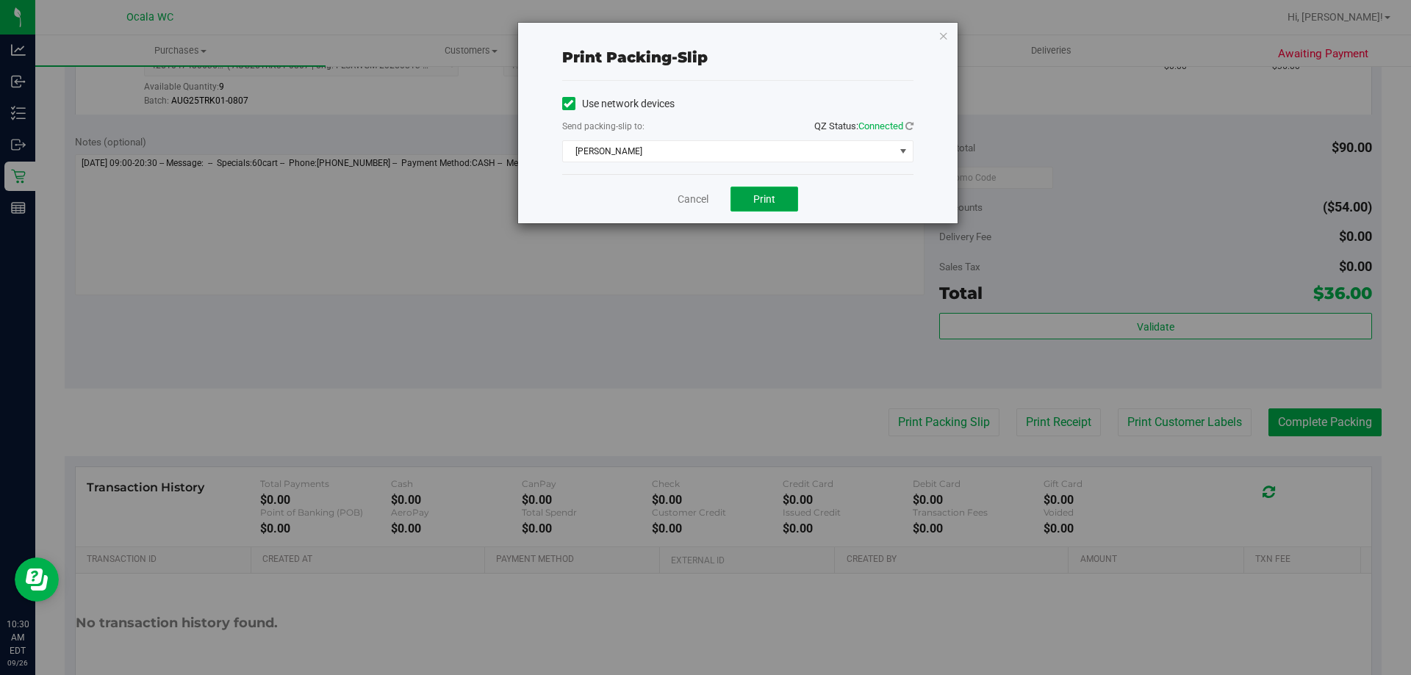
click at [761, 198] on span "Print" at bounding box center [764, 199] width 22 height 12
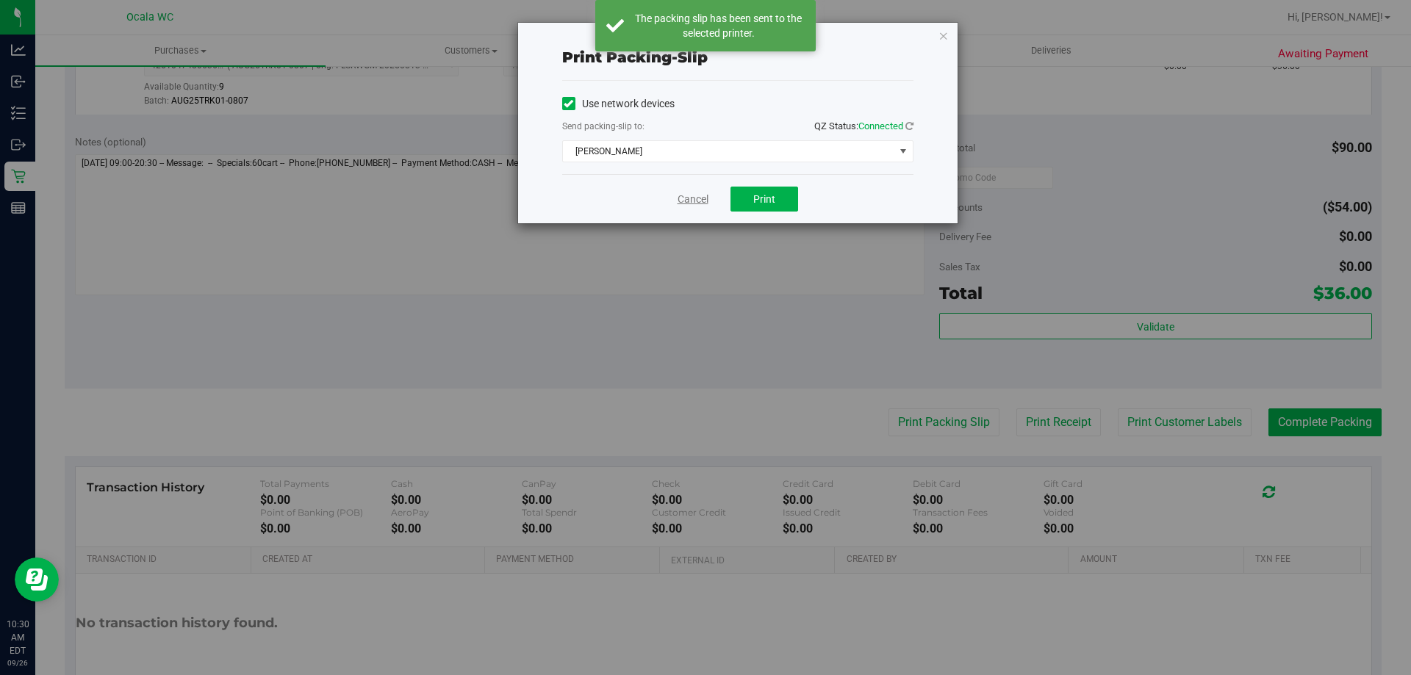
click at [694, 196] on link "Cancel" at bounding box center [692, 199] width 31 height 15
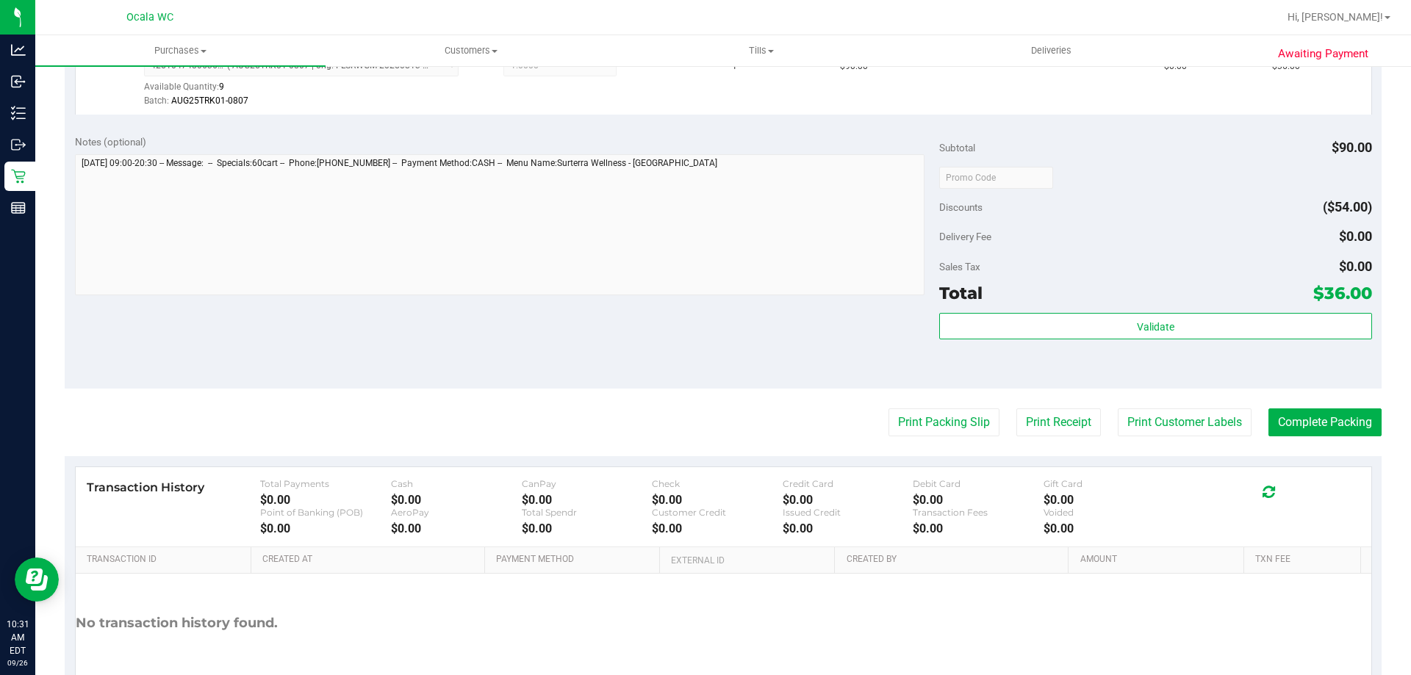
click at [1181, 231] on div "Delivery Fee $0.00" at bounding box center [1155, 236] width 432 height 26
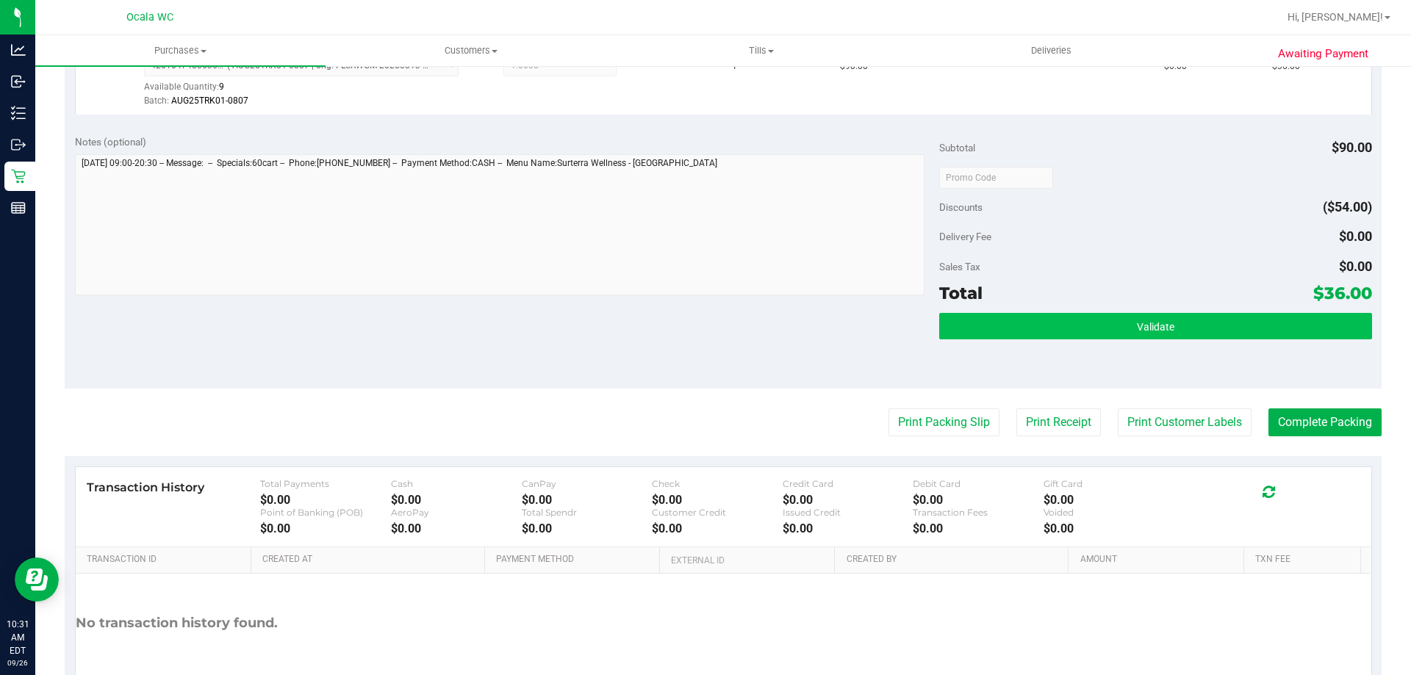
click at [1139, 323] on span "Validate" at bounding box center [1155, 327] width 37 height 12
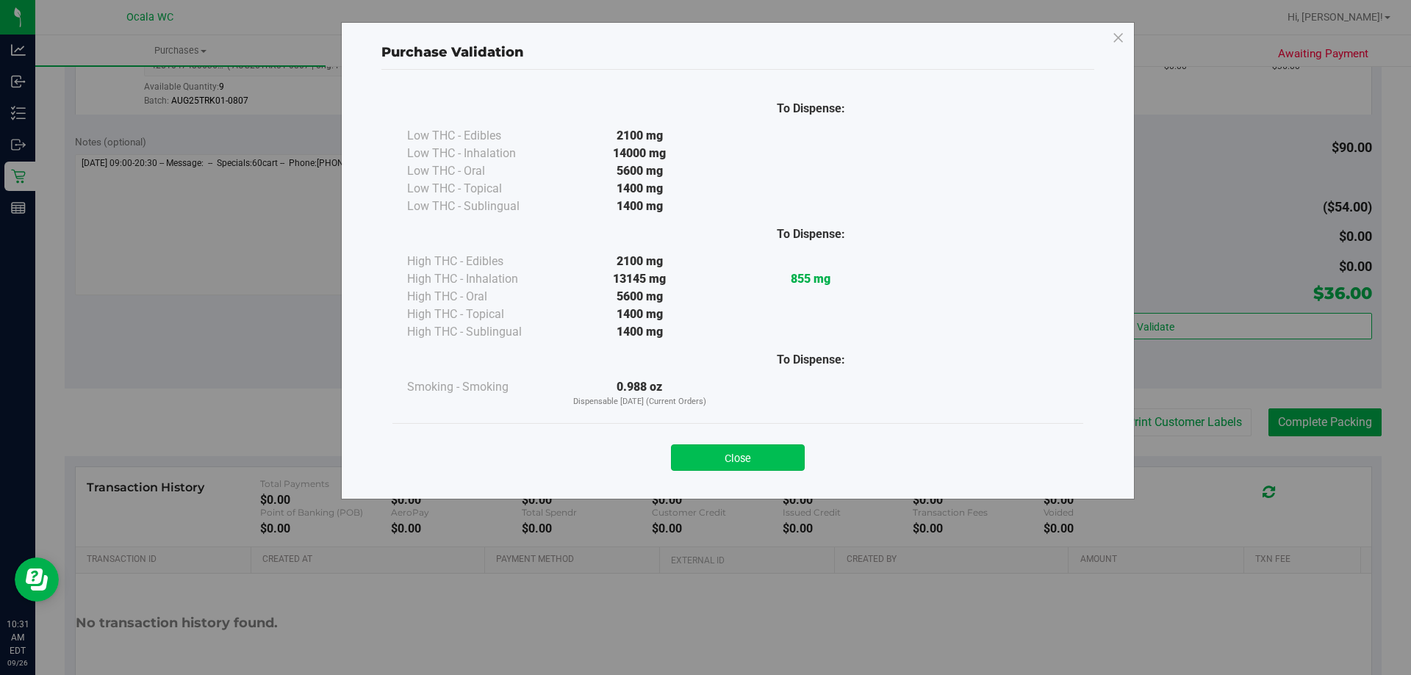
click at [758, 469] on button "Close" at bounding box center [738, 458] width 134 height 26
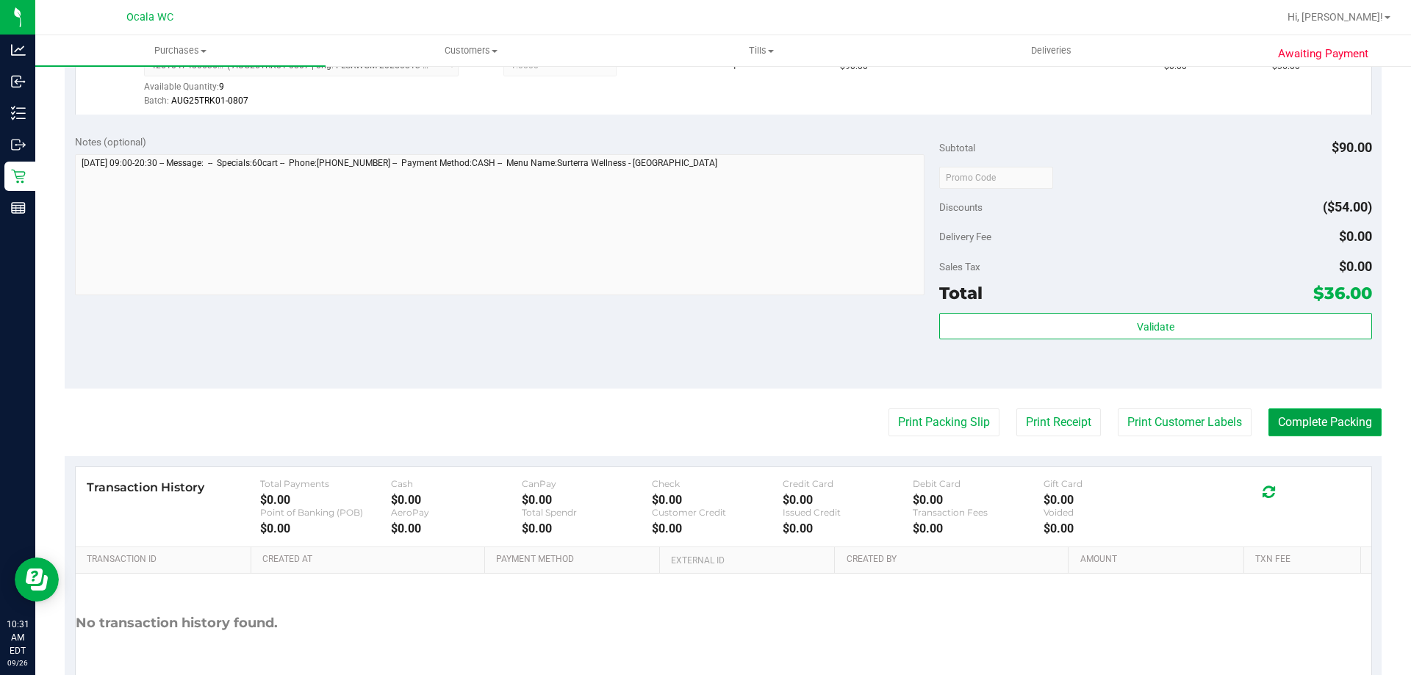
click at [1323, 423] on button "Complete Packing" at bounding box center [1324, 423] width 113 height 28
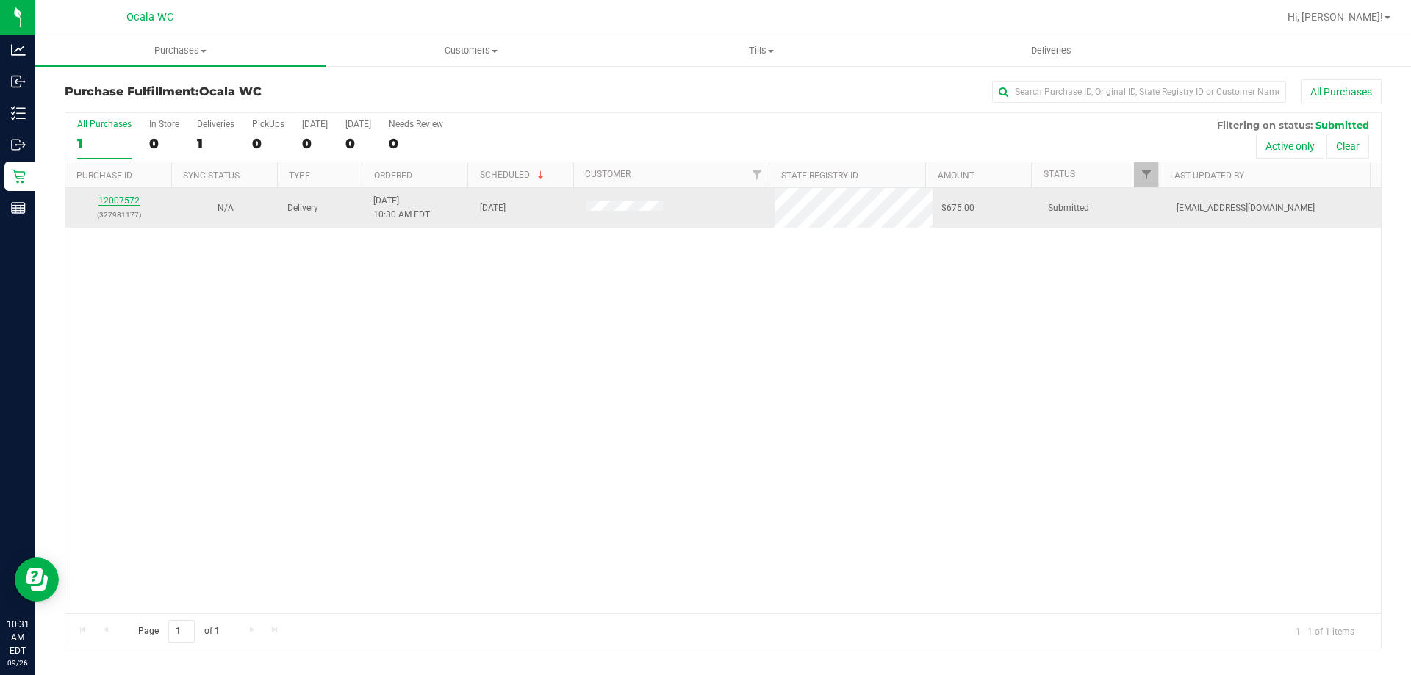
click at [113, 203] on link "12007572" at bounding box center [118, 200] width 41 height 10
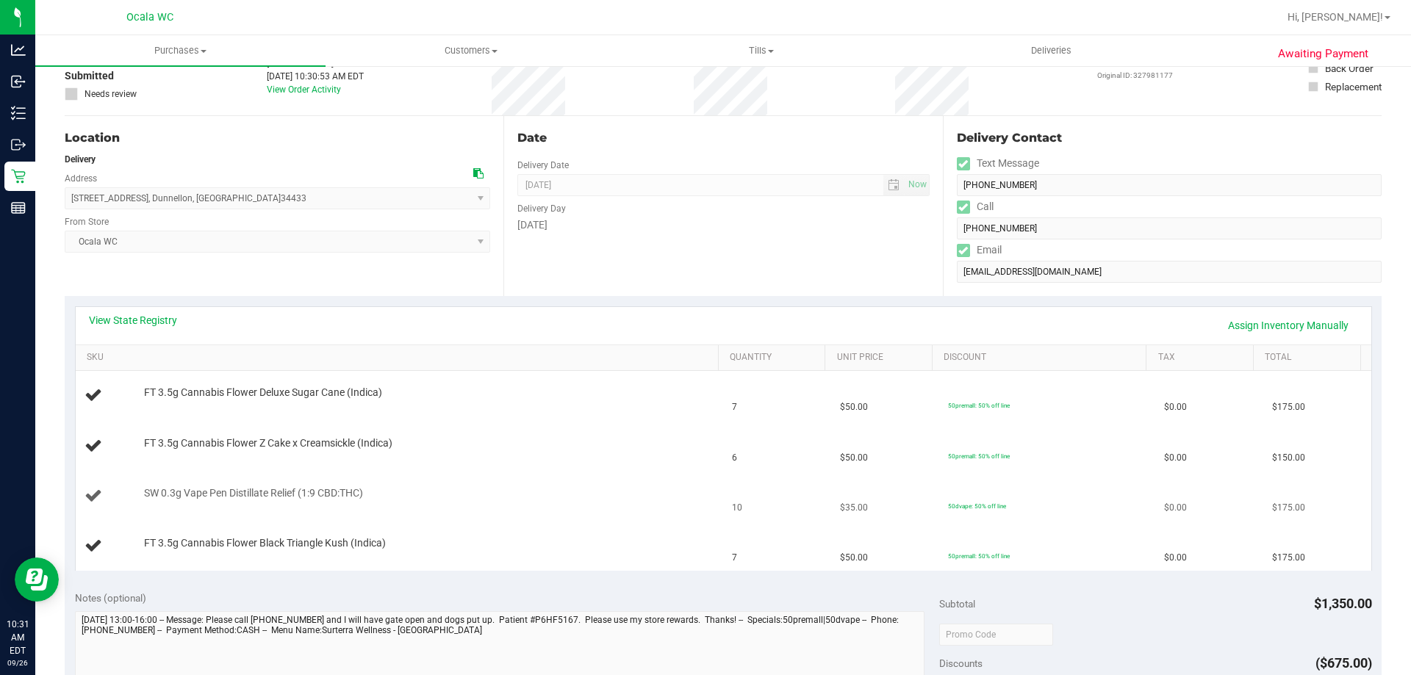
scroll to position [147, 0]
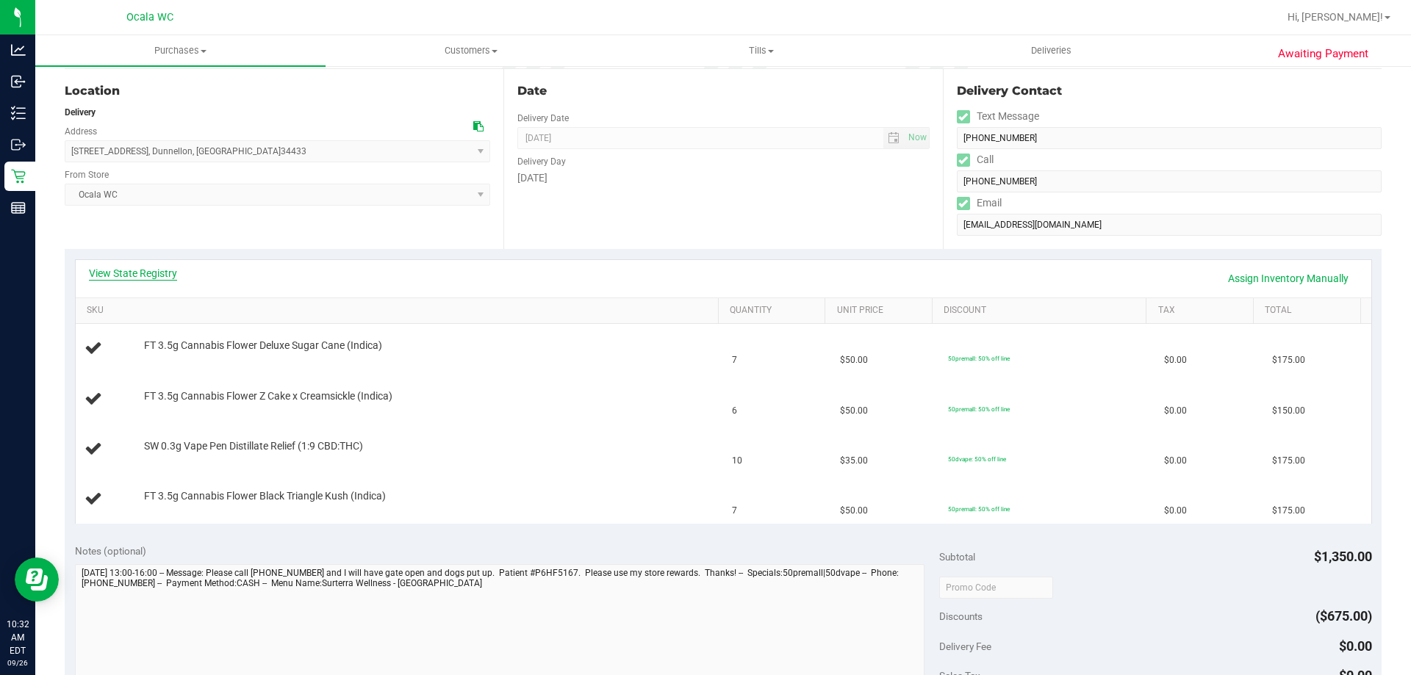
click at [152, 271] on link "View State Registry" at bounding box center [133, 273] width 88 height 15
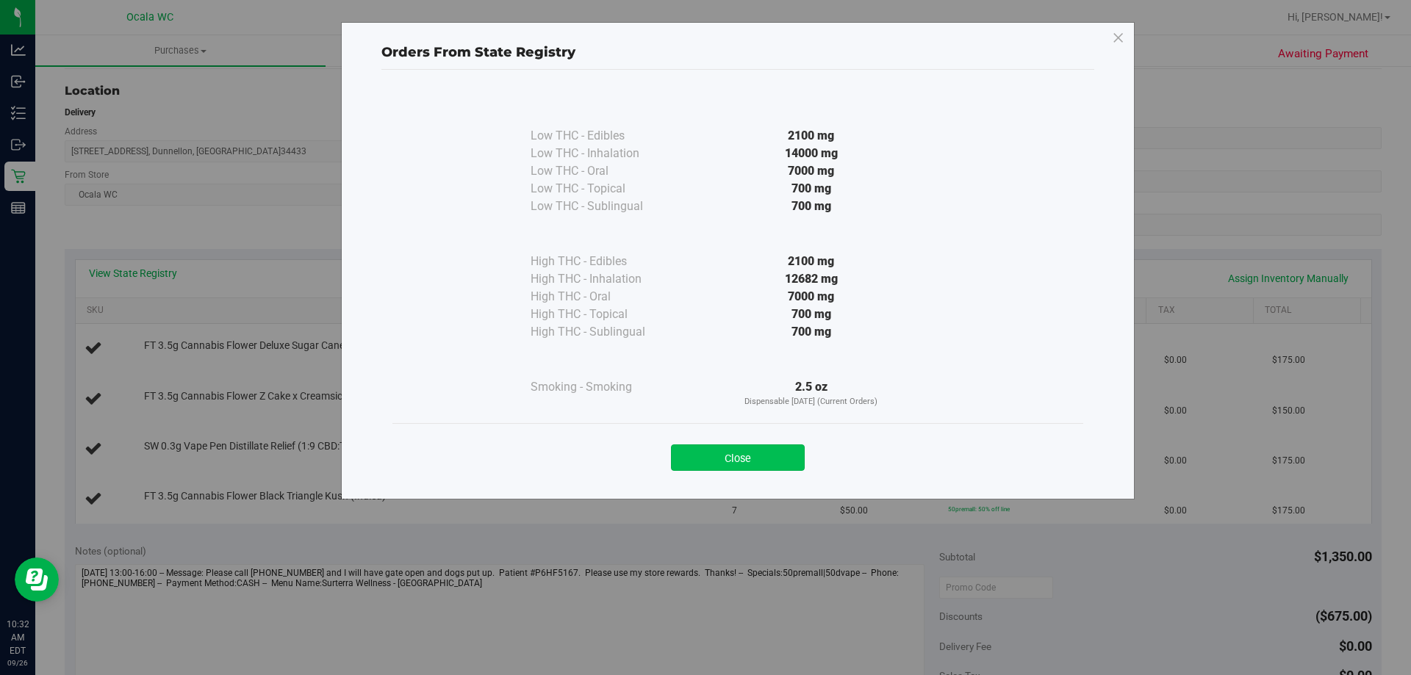
click at [781, 462] on button "Close" at bounding box center [738, 458] width 134 height 26
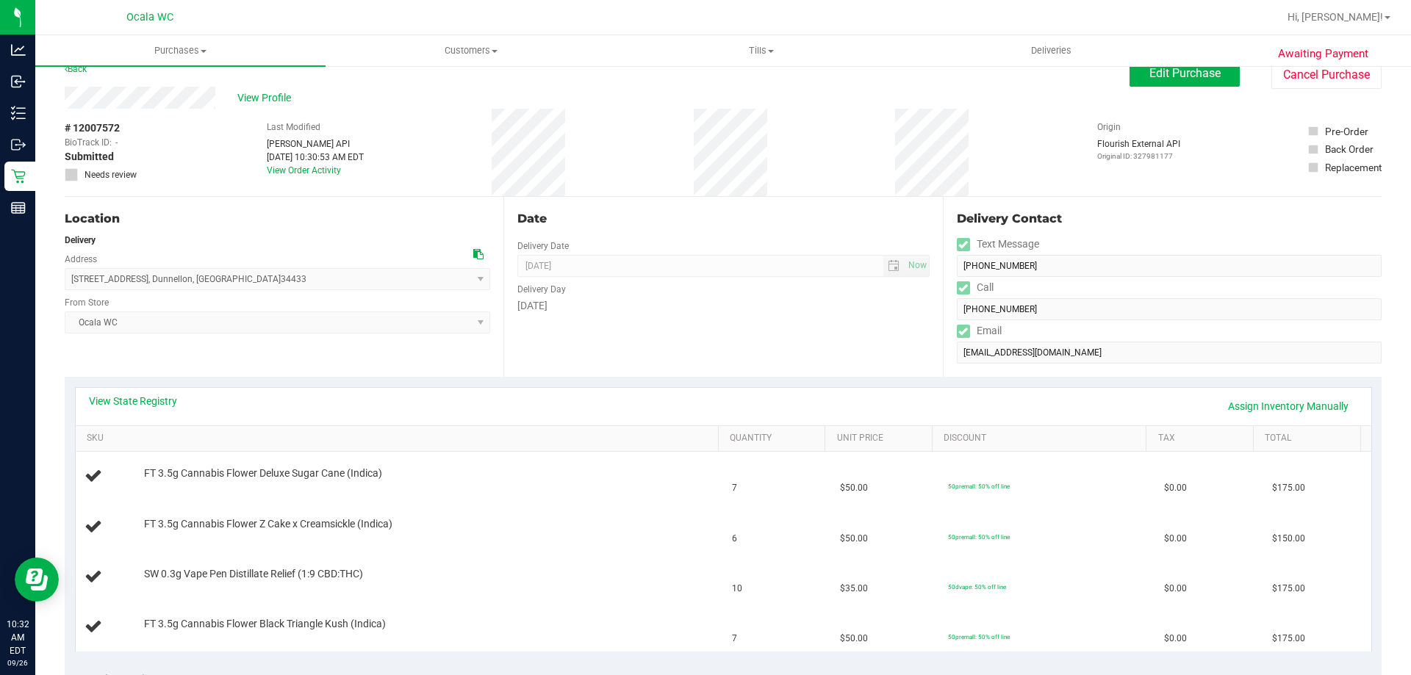
scroll to position [0, 0]
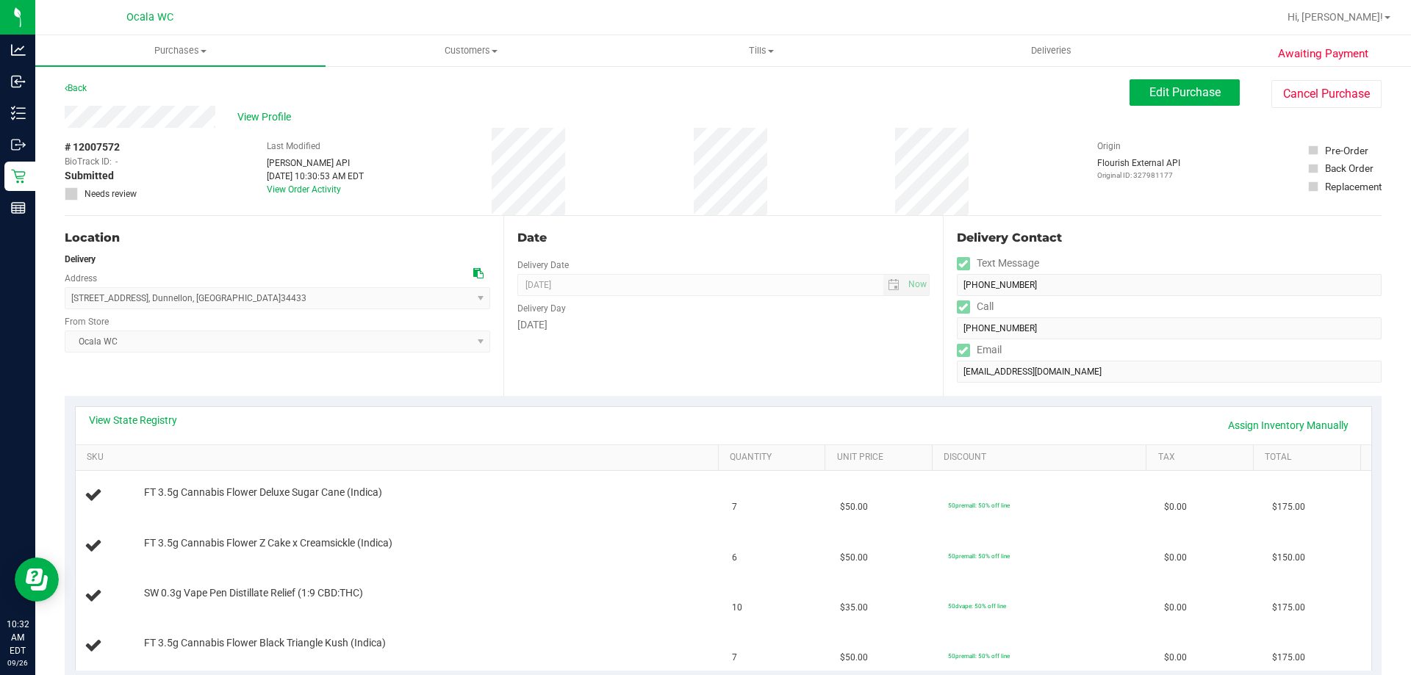
click at [428, 114] on div "View Profile" at bounding box center [597, 117] width 1065 height 22
click at [78, 81] on div "Back" at bounding box center [76, 88] width 22 height 18
click at [132, 423] on link "View State Registry" at bounding box center [133, 420] width 88 height 15
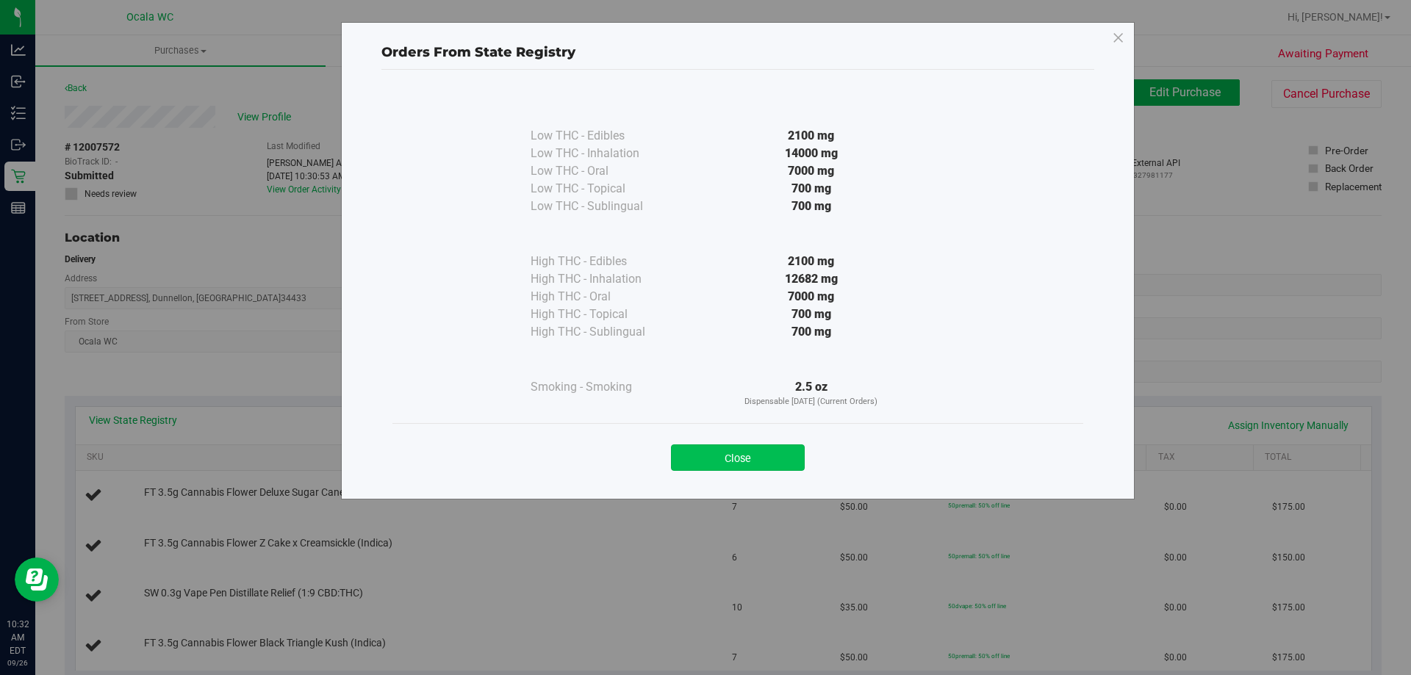
click at [713, 453] on button "Close" at bounding box center [738, 458] width 134 height 26
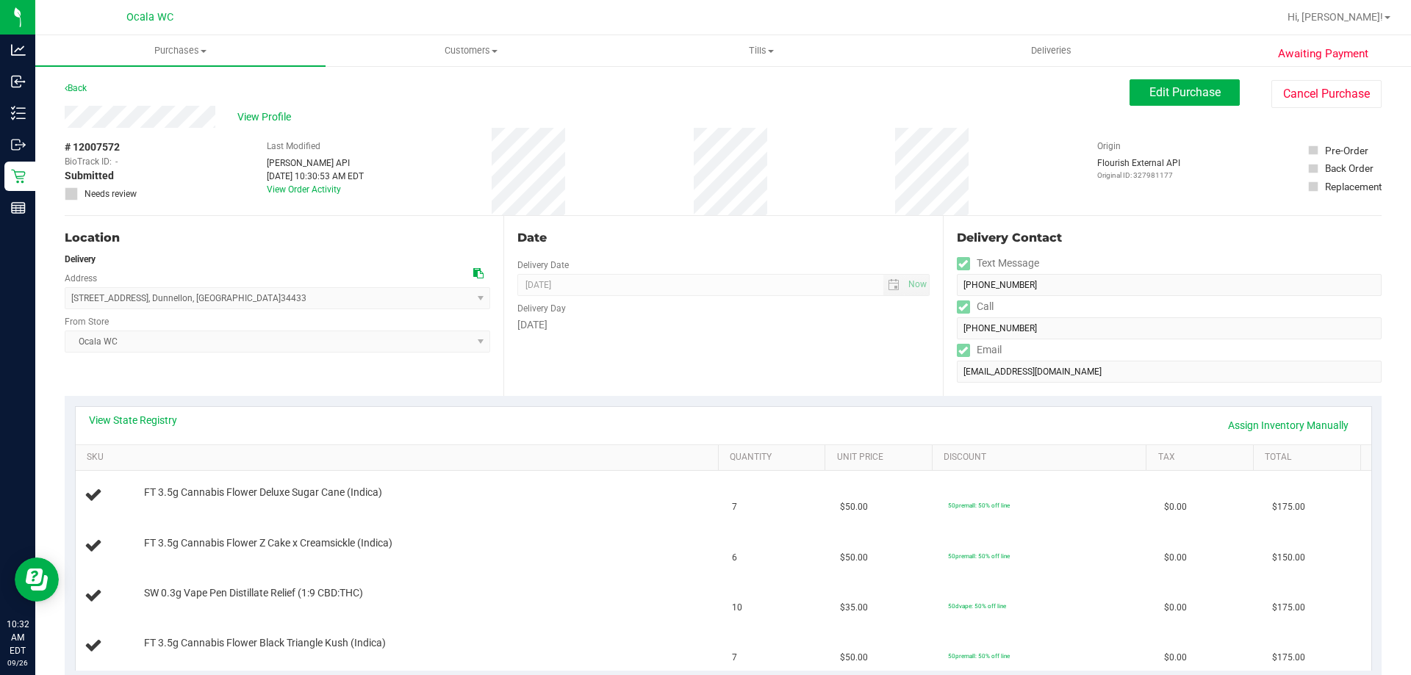
click at [694, 356] on div "Date Delivery Date 10/01/2025 Now 10/01/2025 04:00 PM Now Delivery Day Wednesday" at bounding box center [722, 306] width 439 height 180
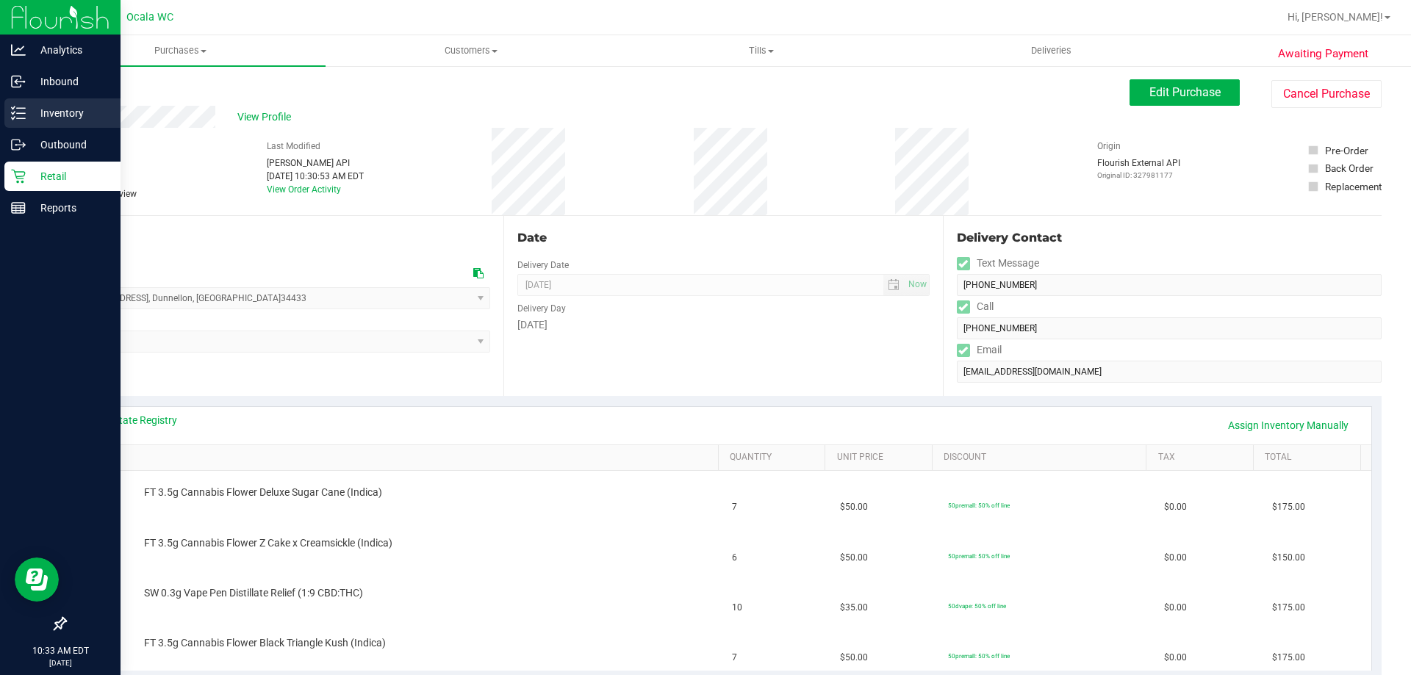
click at [37, 109] on p "Inventory" at bounding box center [70, 113] width 88 height 18
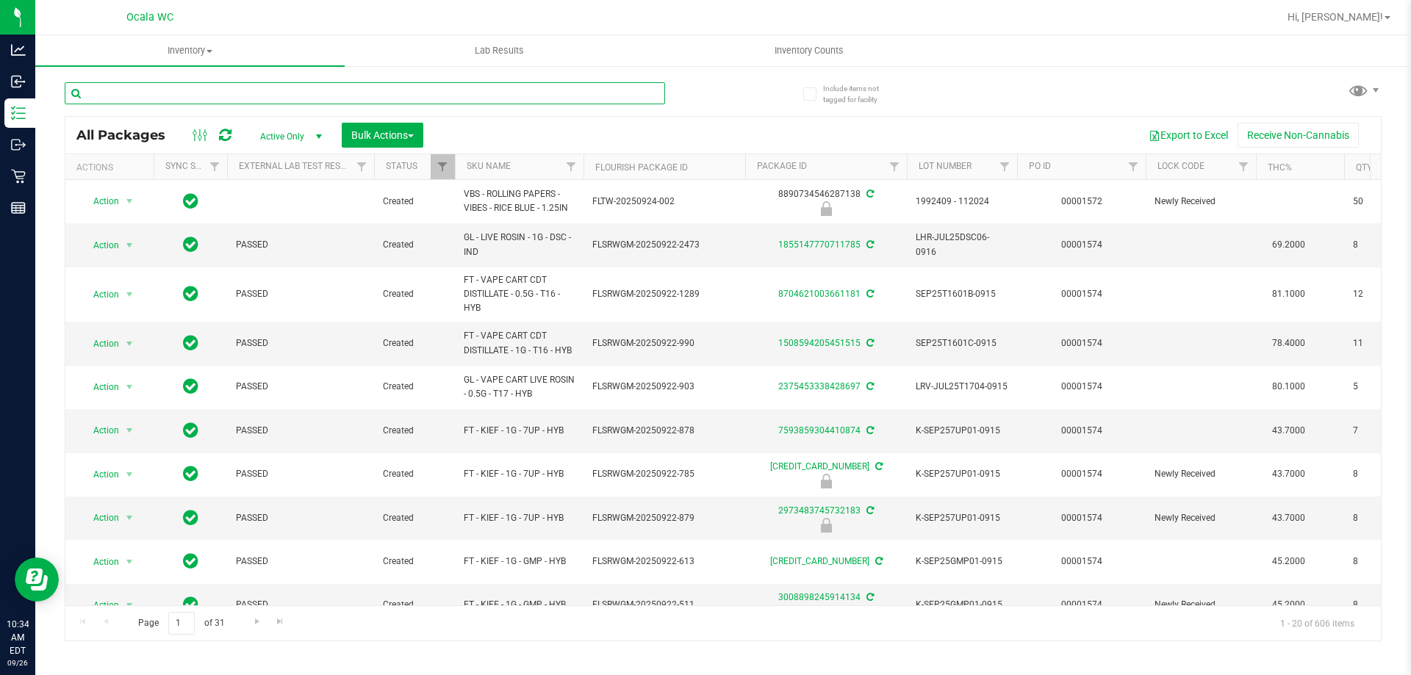
click at [314, 86] on input "text" at bounding box center [365, 93] width 600 height 22
type input "9477423770745326"
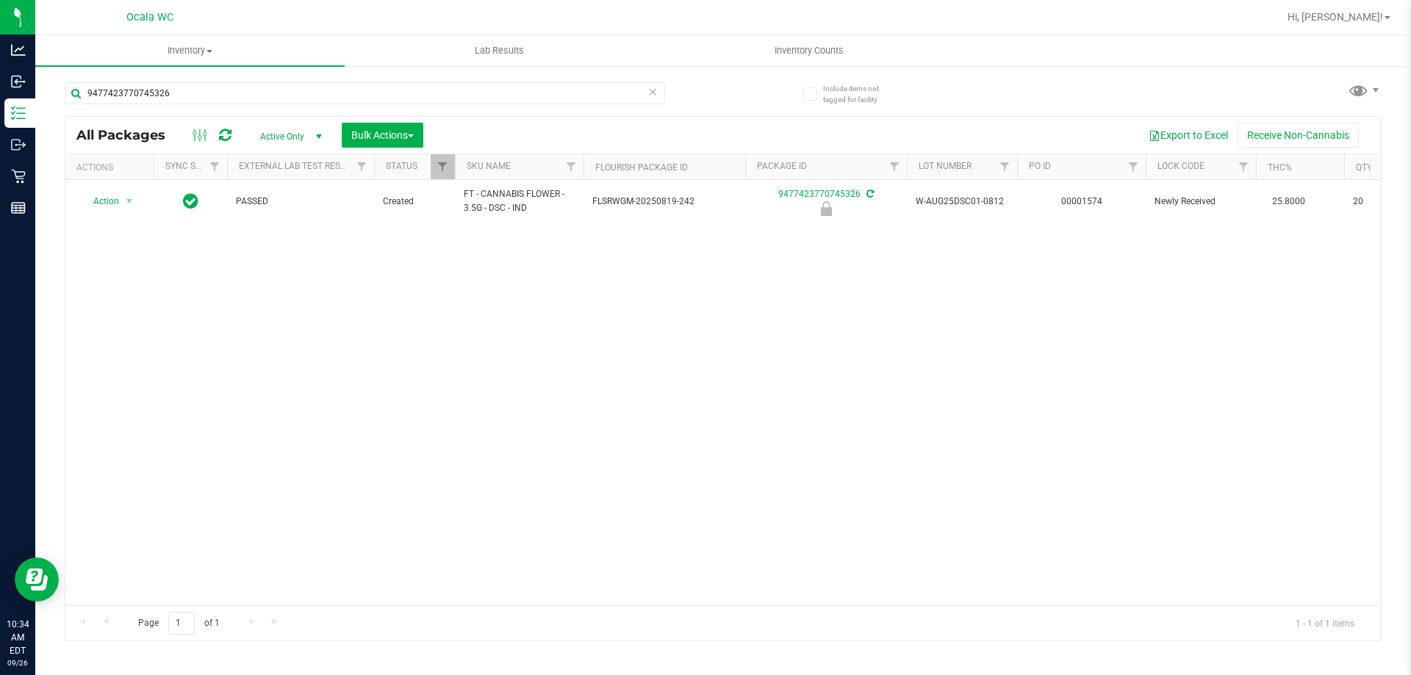
click at [620, 489] on div "Action Action Edit attributes Global inventory Locate package Package audit log…" at bounding box center [722, 392] width 1315 height 425
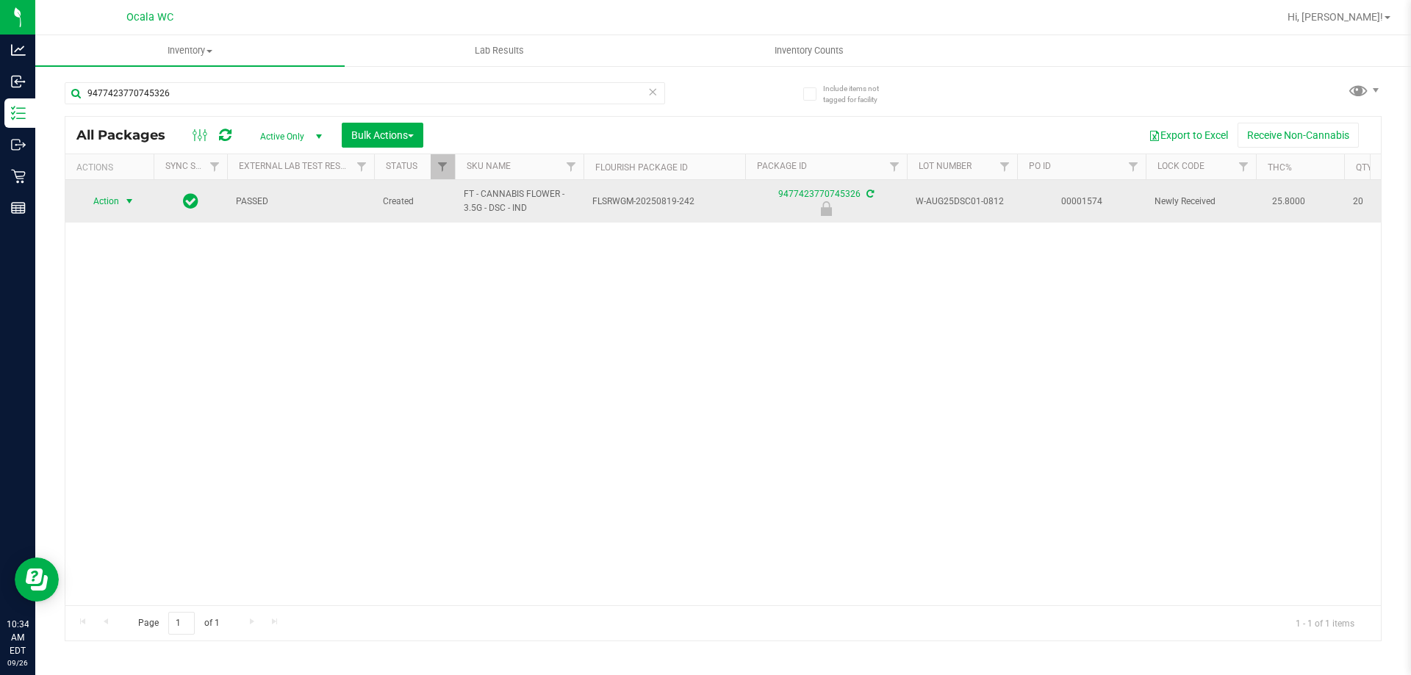
click at [117, 193] on span "Action" at bounding box center [100, 201] width 40 height 21
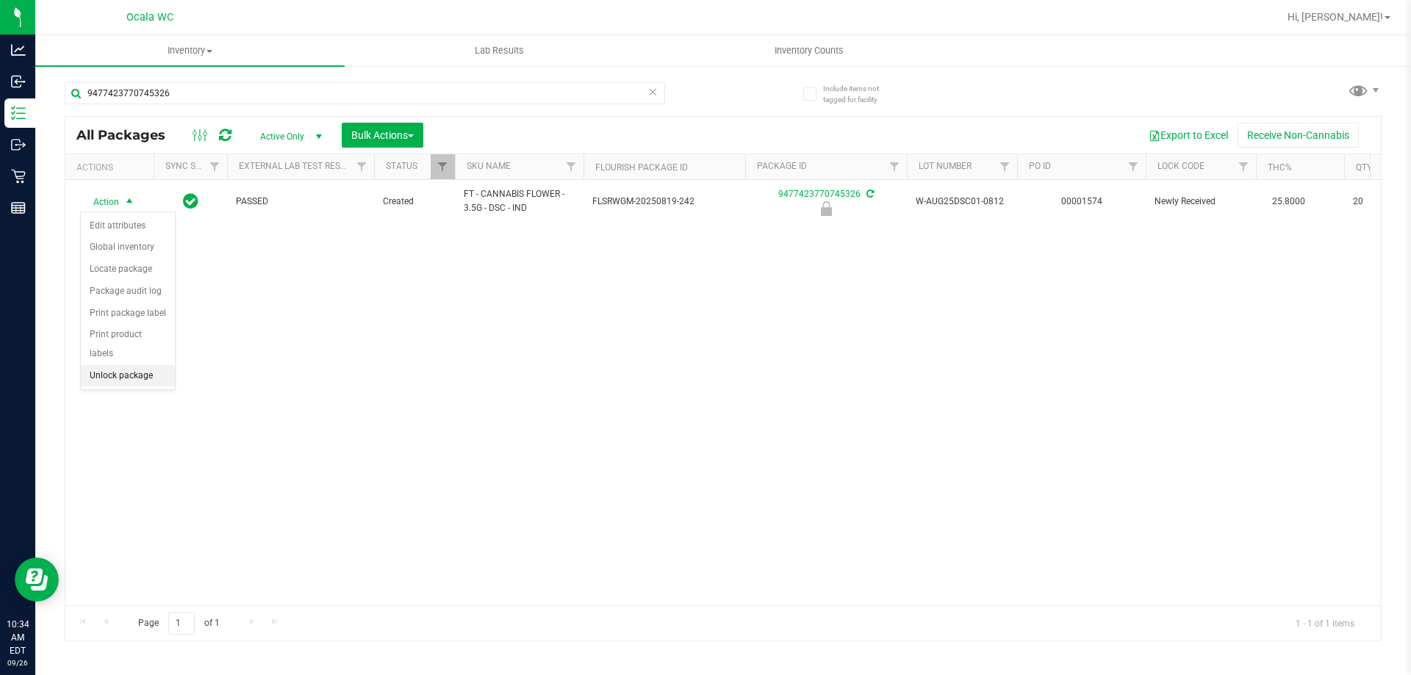
click at [132, 365] on li "Unlock package" at bounding box center [128, 376] width 94 height 22
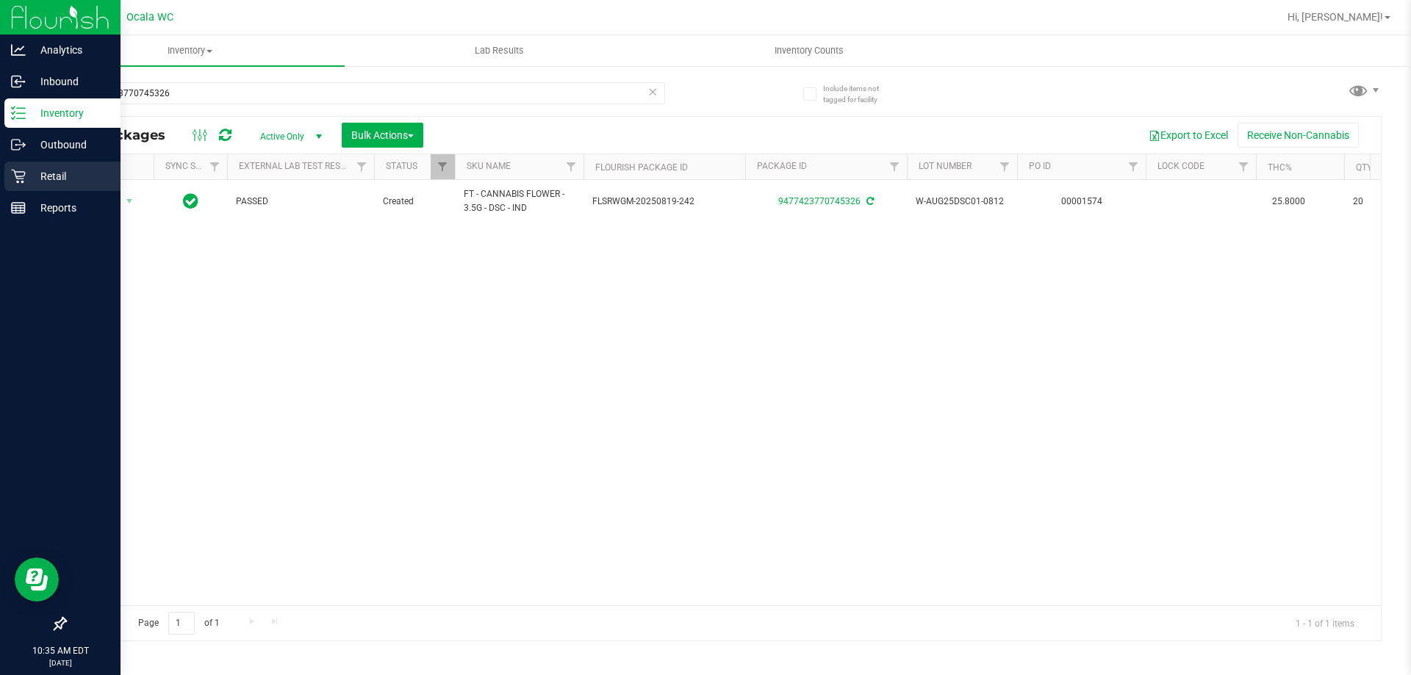
click at [32, 167] on div "Retail" at bounding box center [62, 176] width 116 height 29
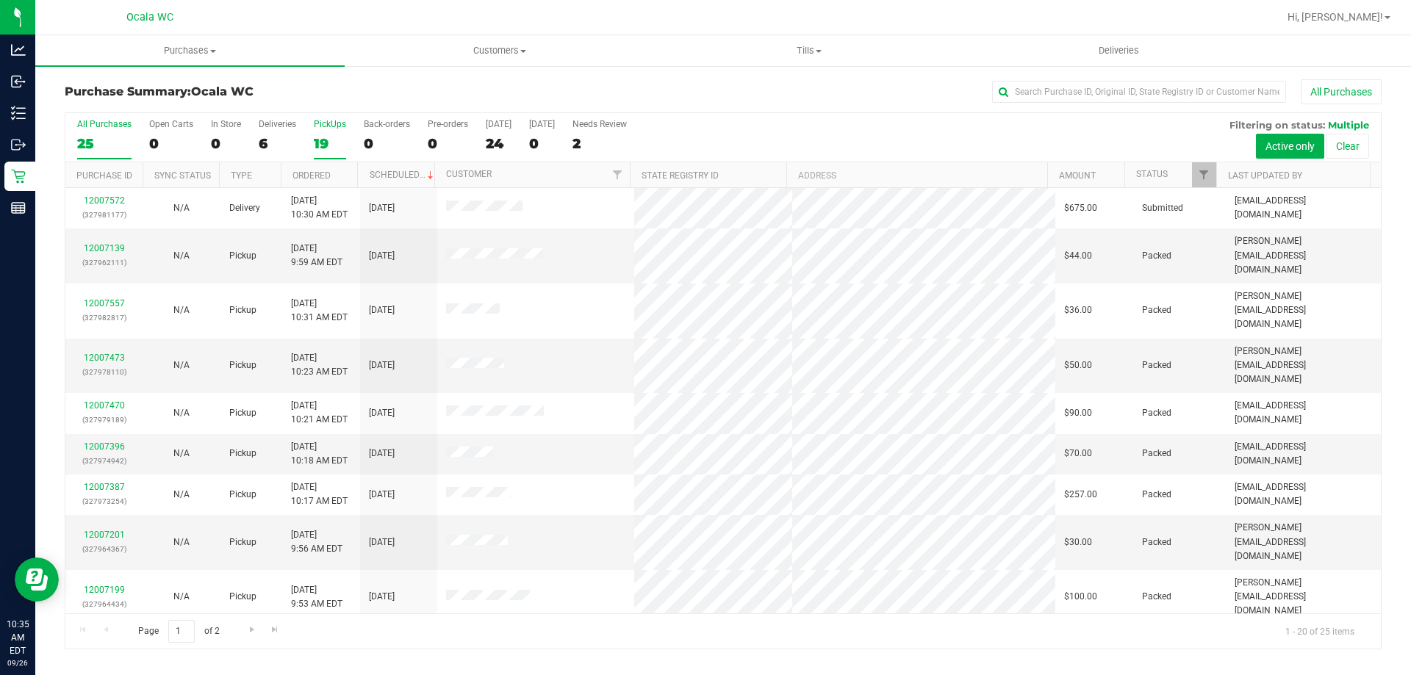
click at [334, 145] on div "19" at bounding box center [330, 143] width 32 height 17
click at [0, 0] on input "PickUps 19" at bounding box center [0, 0] width 0 height 0
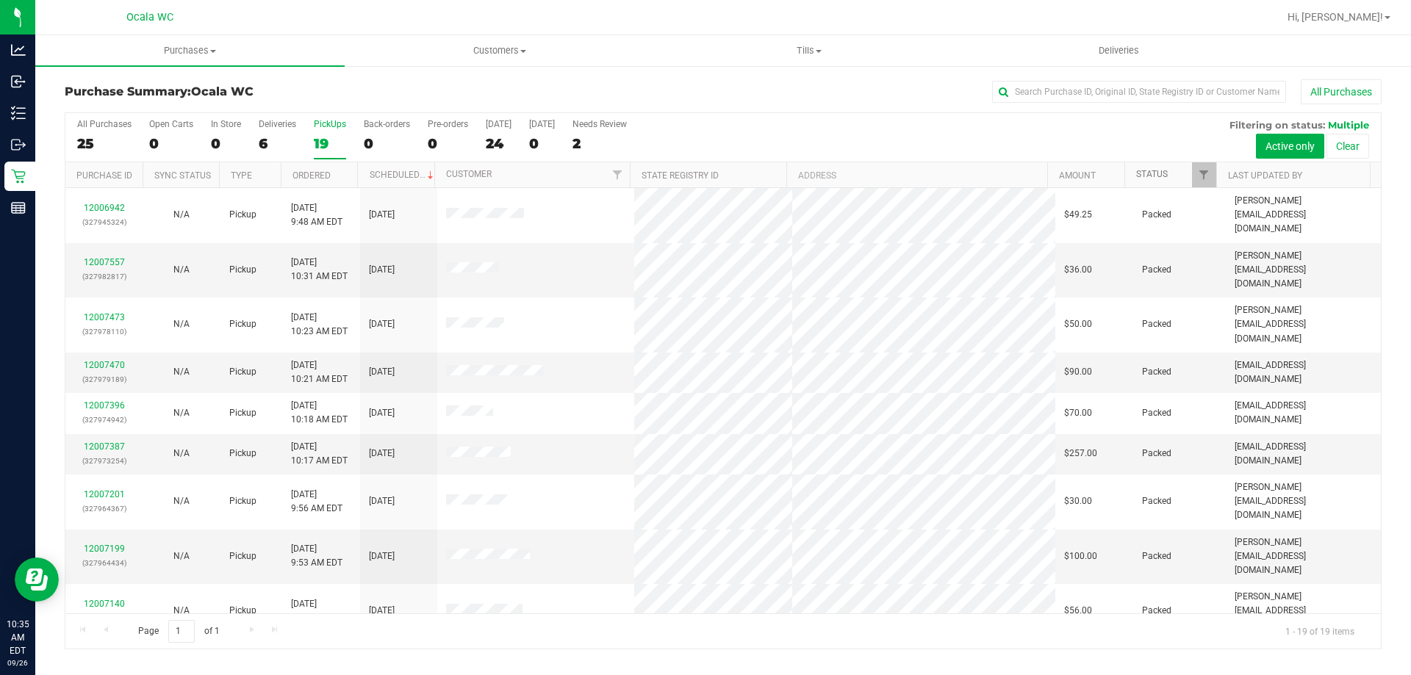
click at [1153, 173] on link "Status" at bounding box center [1152, 174] width 32 height 10
click at [112, 143] on div "25" at bounding box center [104, 143] width 54 height 17
click at [0, 0] on input "All Purchases 25" at bounding box center [0, 0] width 0 height 0
click at [1168, 181] on th "Status" at bounding box center [1170, 175] width 92 height 26
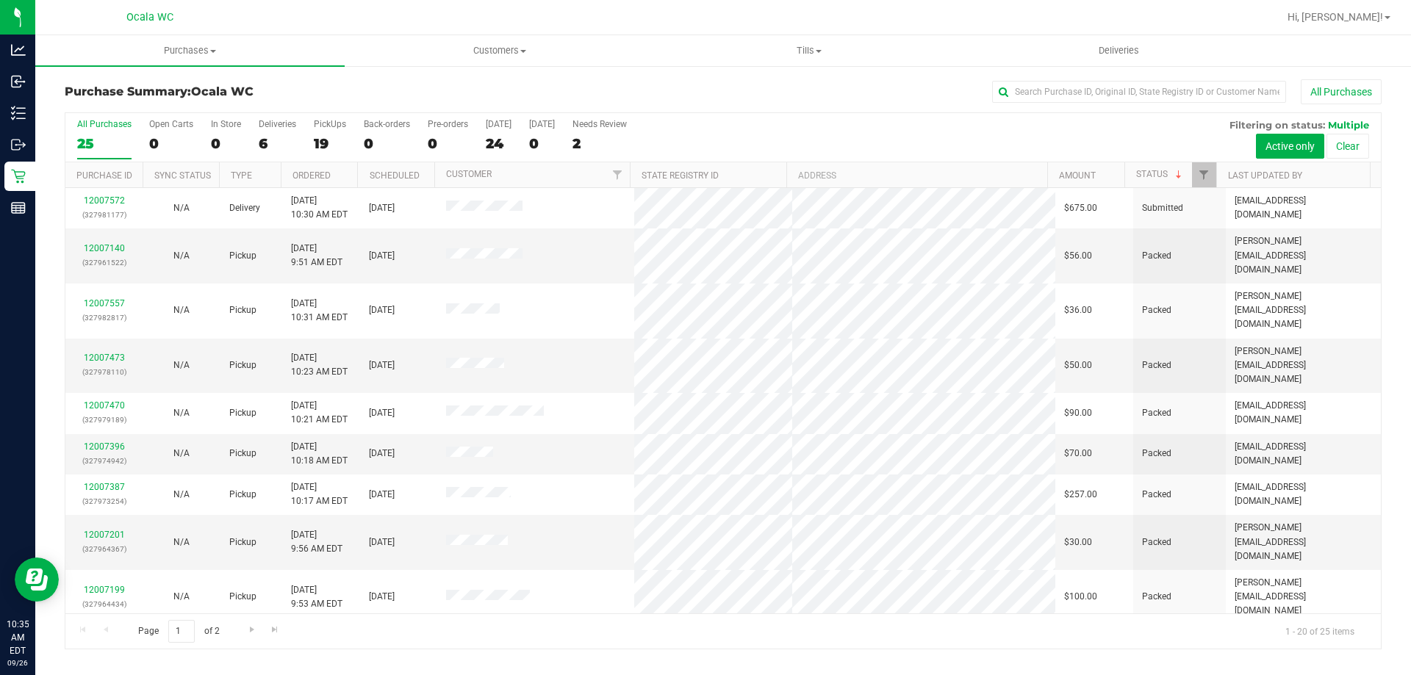
click at [1168, 180] on th "Status" at bounding box center [1170, 175] width 92 height 26
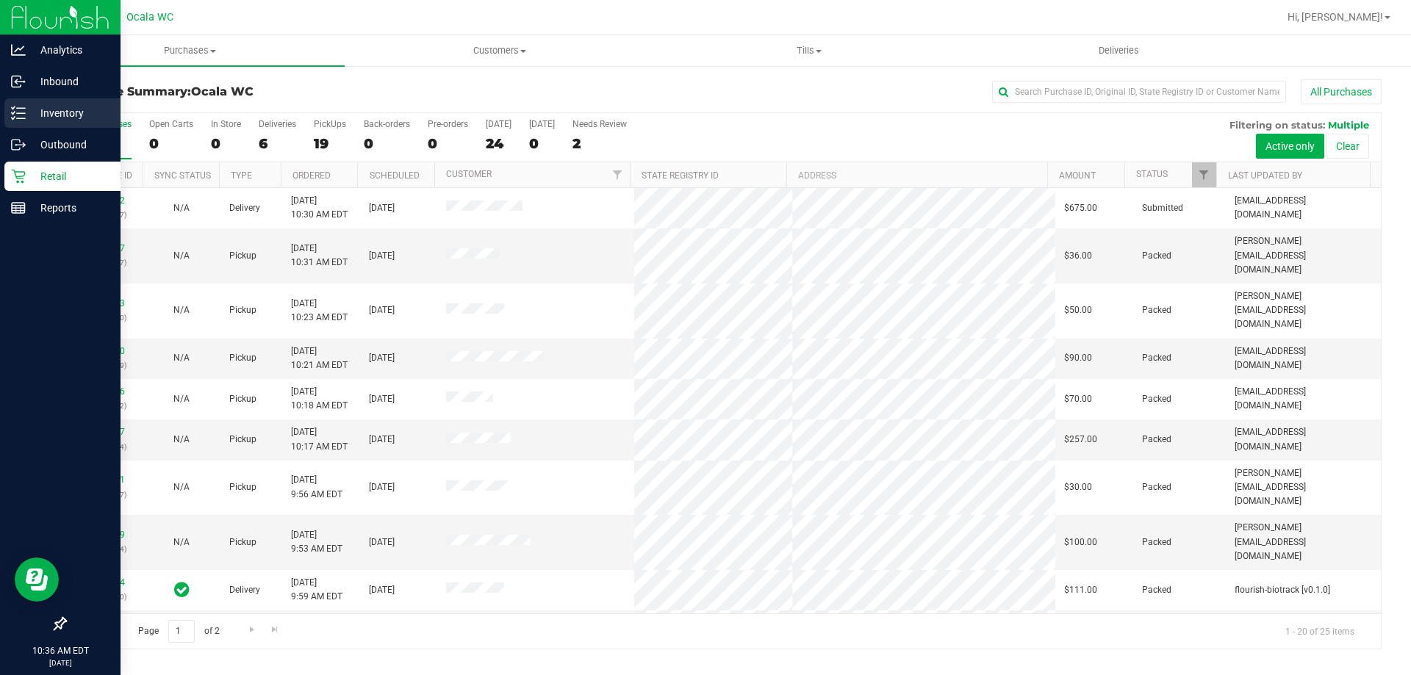
click at [21, 118] on icon at bounding box center [18, 113] width 15 height 15
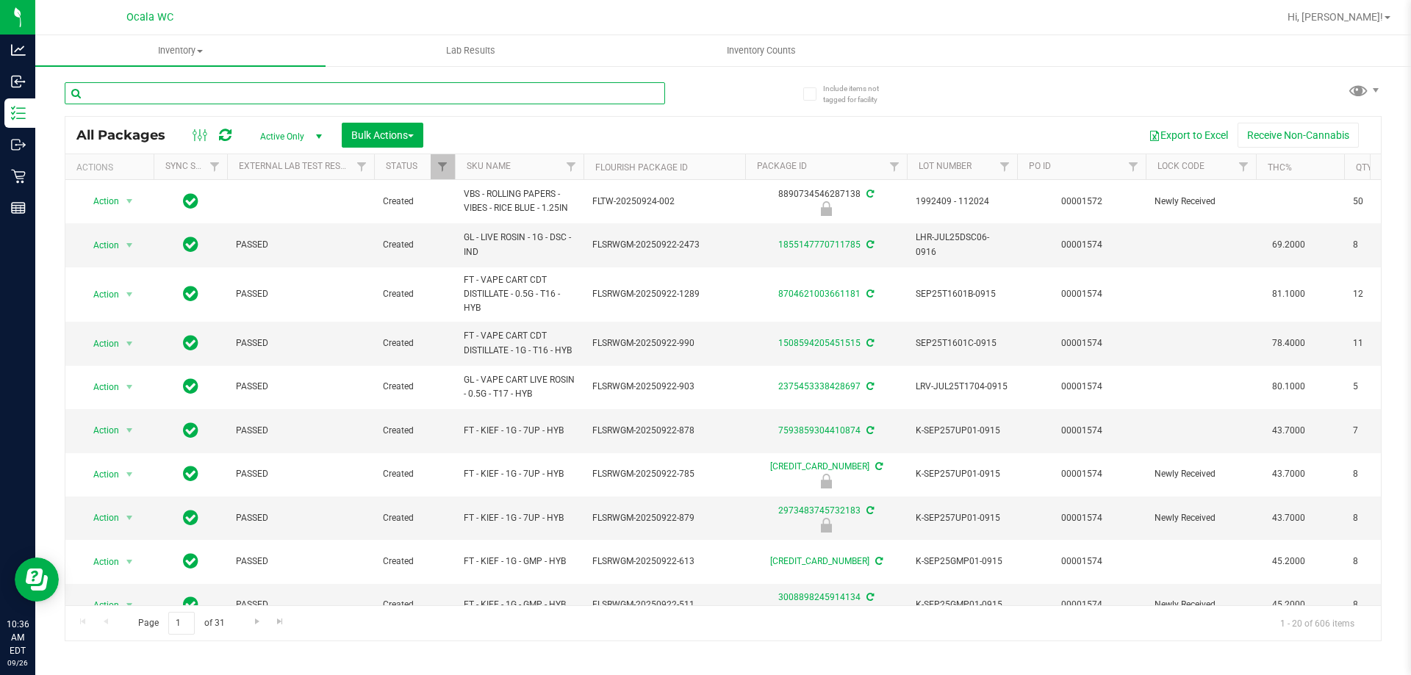
click at [439, 96] on input "text" at bounding box center [365, 93] width 600 height 22
type input "1030227651474909"
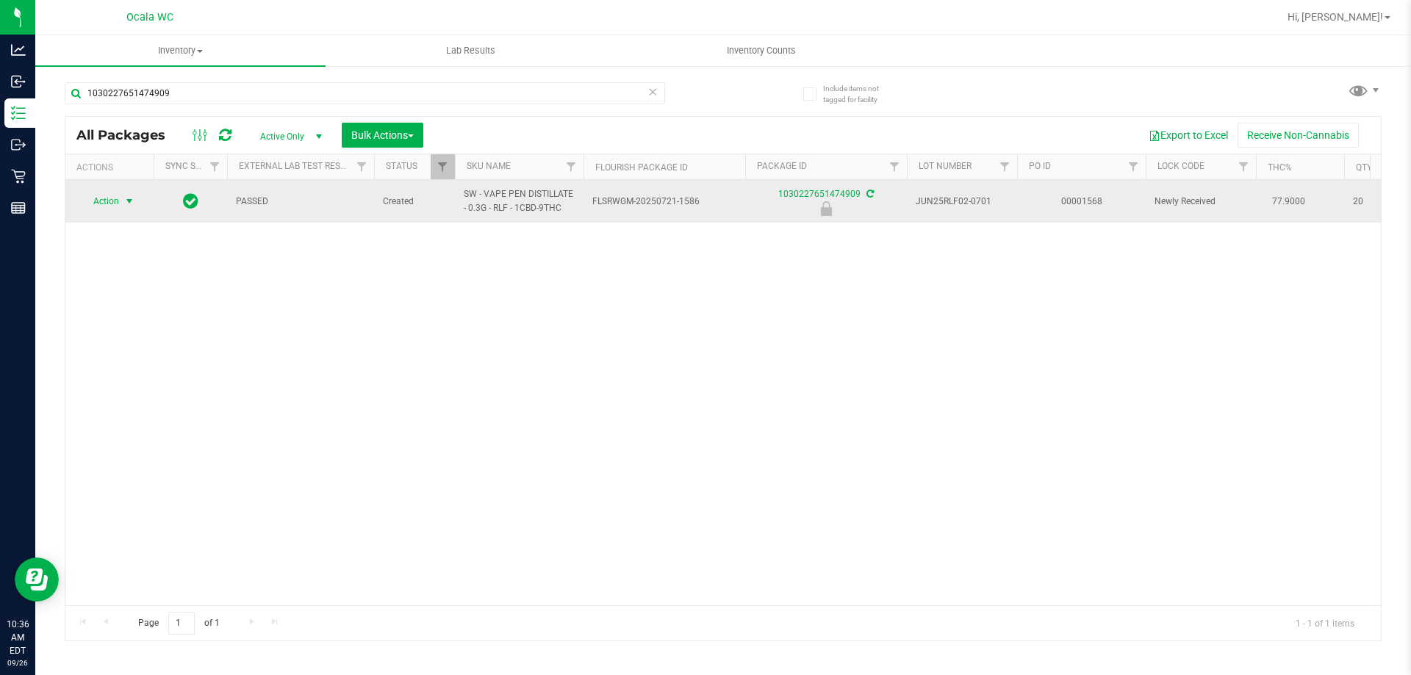
click at [124, 202] on span "select" at bounding box center [129, 201] width 12 height 12
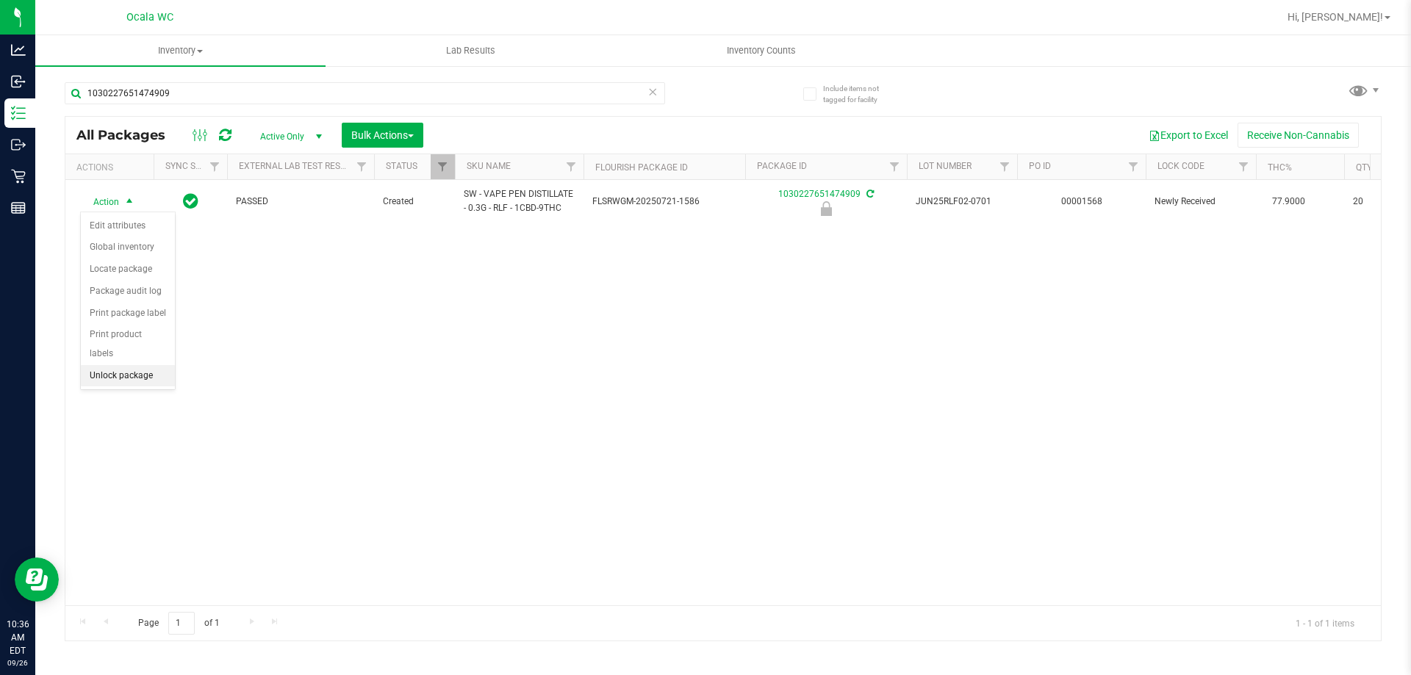
click at [133, 365] on li "Unlock package" at bounding box center [128, 376] width 94 height 22
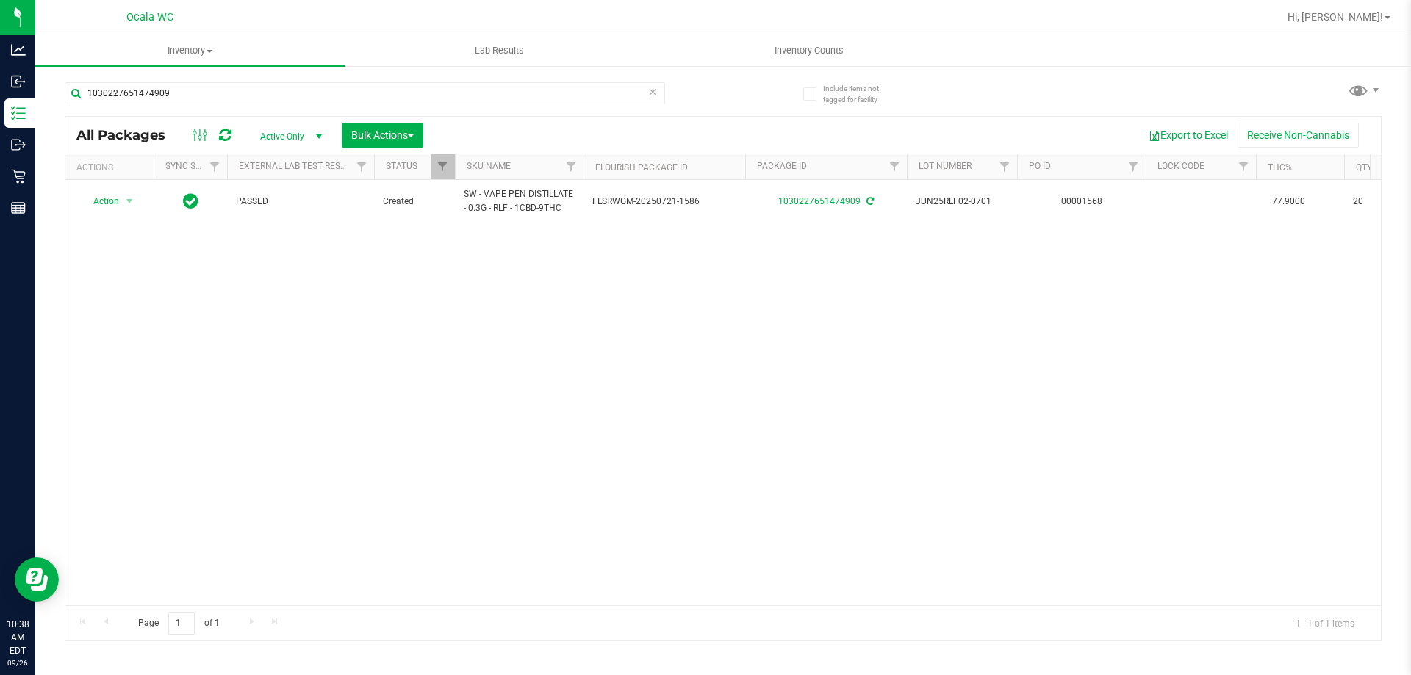
drag, startPoint x: 520, startPoint y: 271, endPoint x: 298, endPoint y: 154, distance: 251.1
click at [517, 273] on div "Action Action Adjust qty Create package Edit attributes Global inventory Locate…" at bounding box center [722, 392] width 1315 height 425
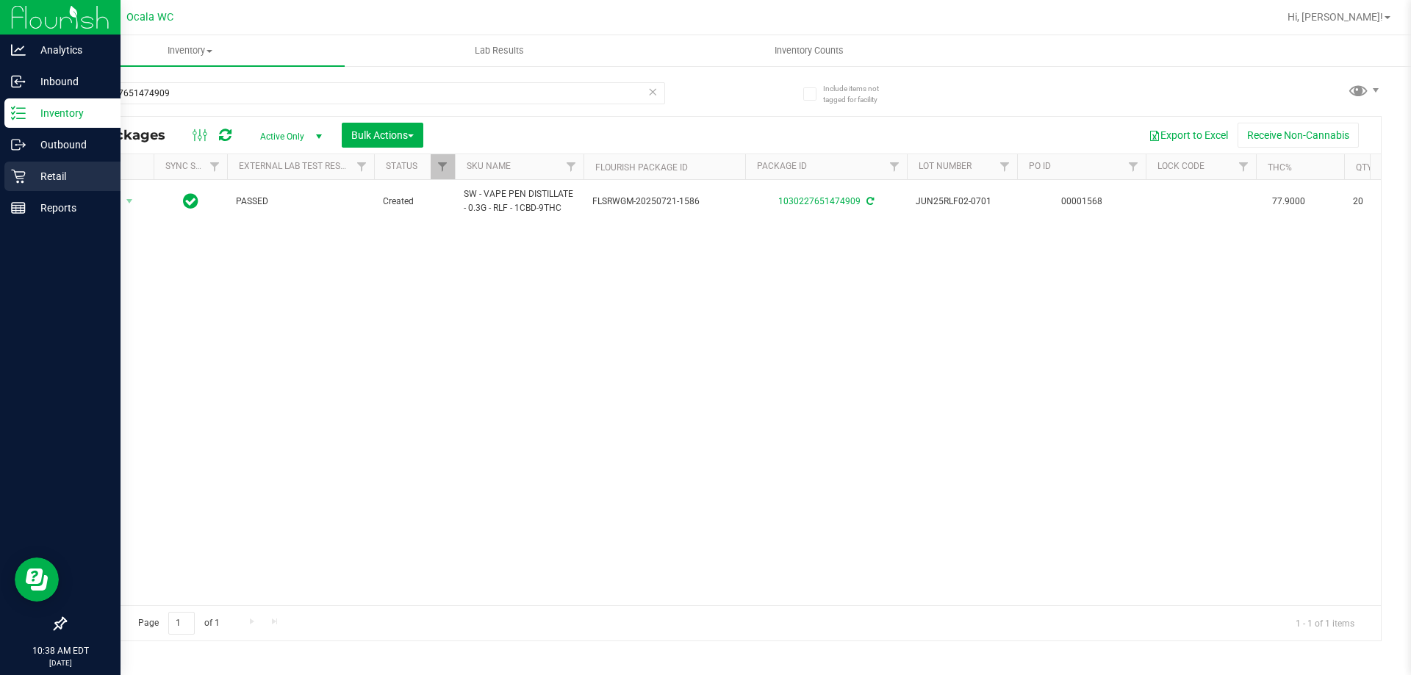
click at [21, 176] on icon at bounding box center [18, 177] width 14 height 14
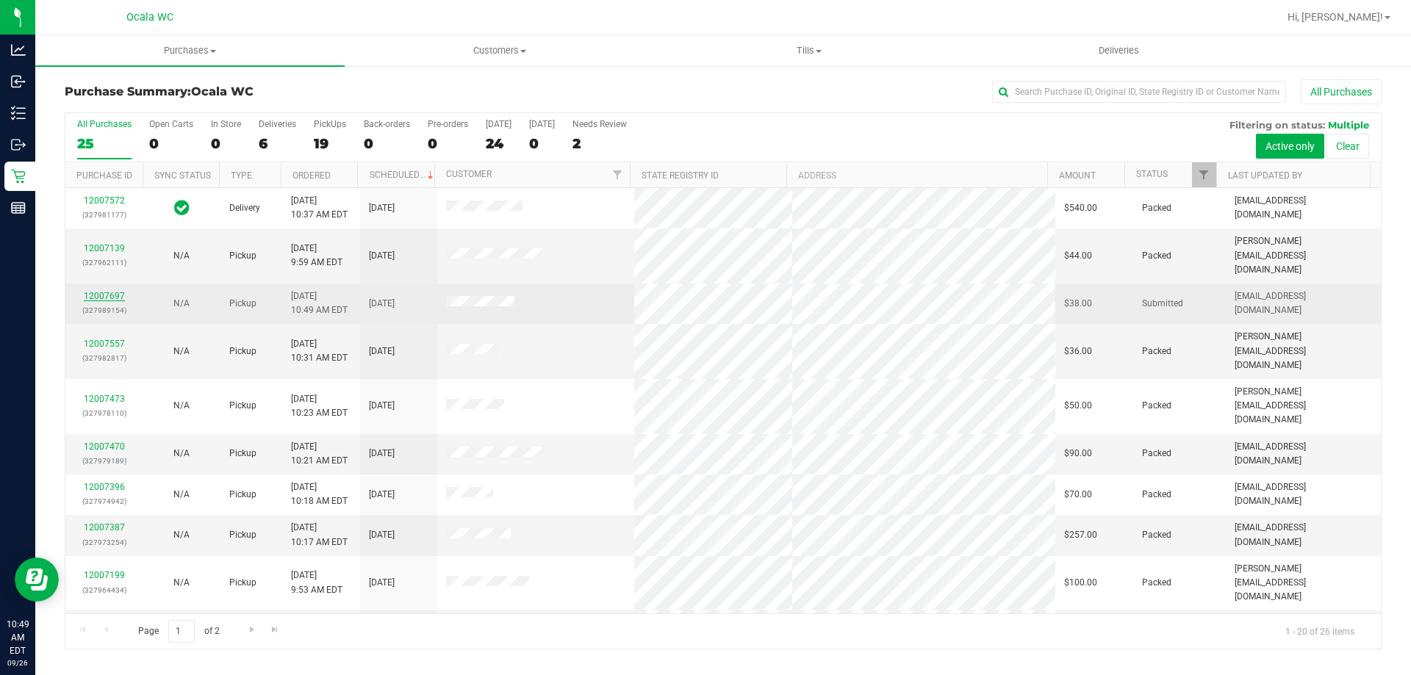
click at [98, 291] on link "12007697" at bounding box center [104, 296] width 41 height 10
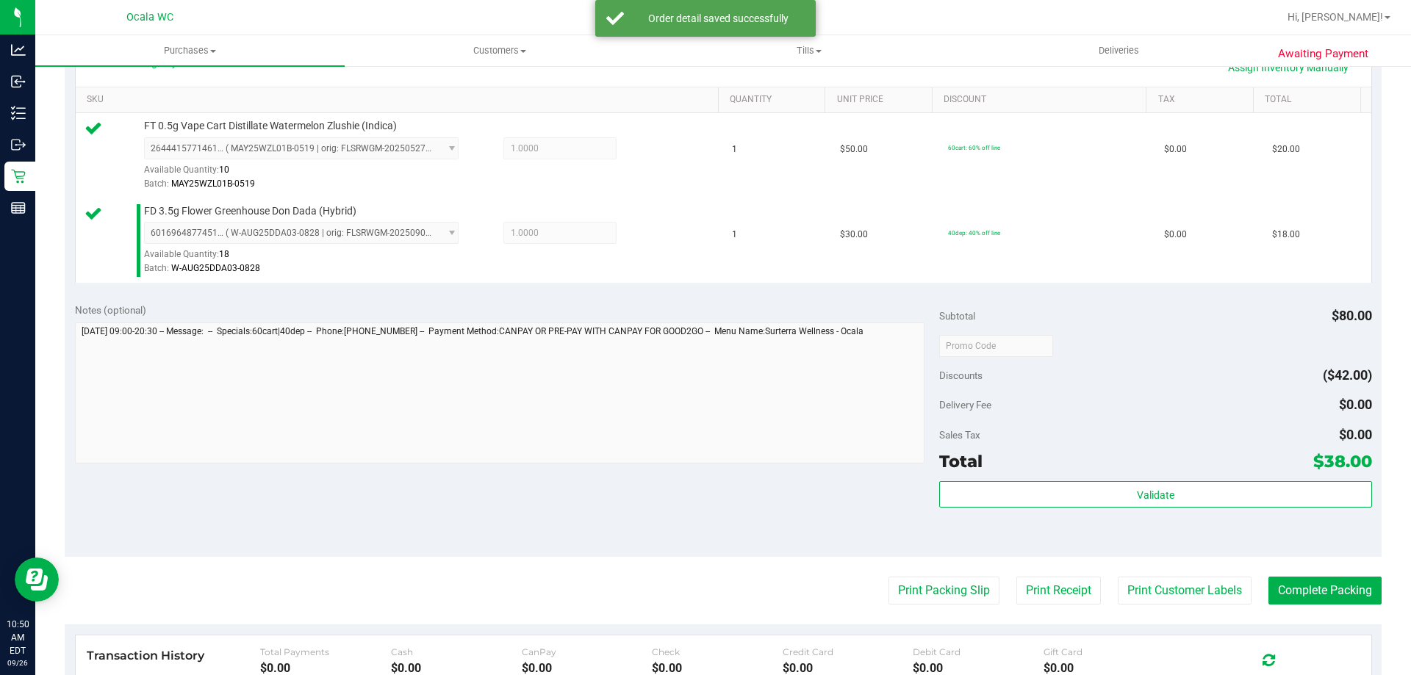
scroll to position [367, 0]
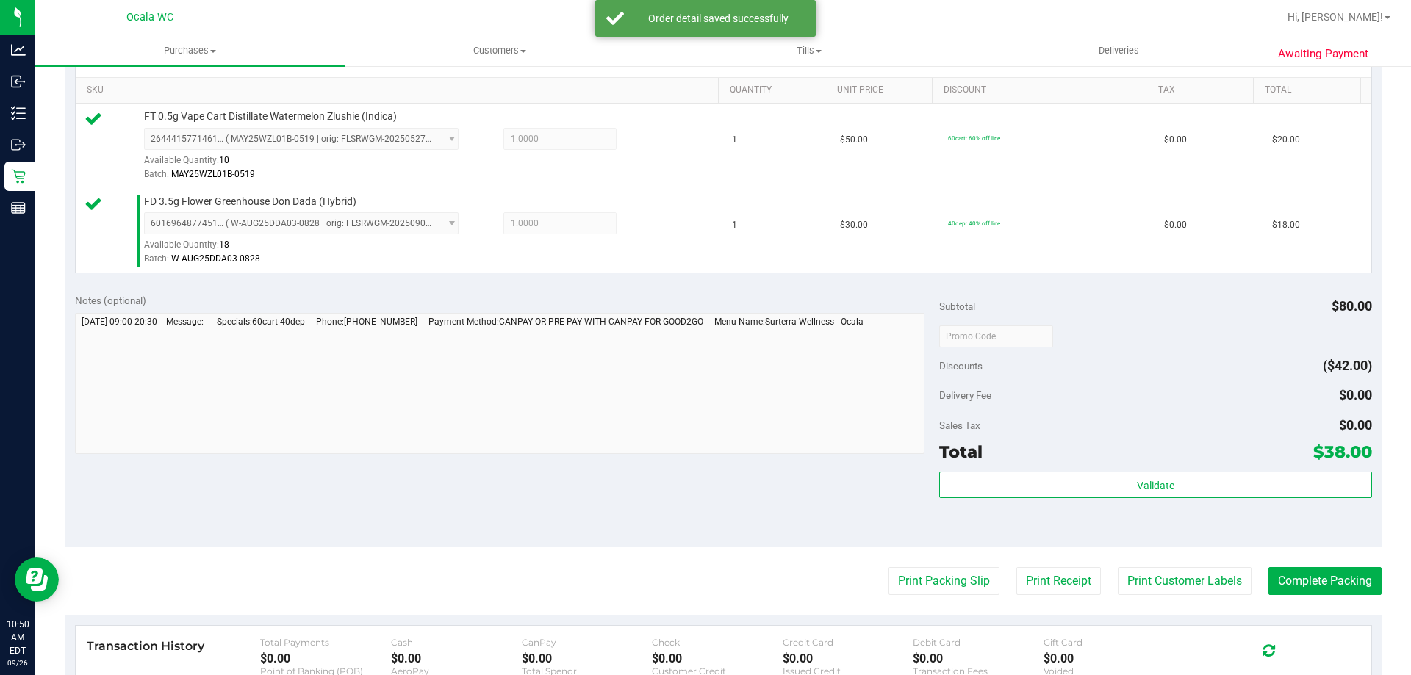
drag, startPoint x: 1157, startPoint y: 408, endPoint x: 1162, endPoint y: 414, distance: 8.4
click at [1160, 408] on div "Delivery Fee $0.00" at bounding box center [1155, 395] width 432 height 26
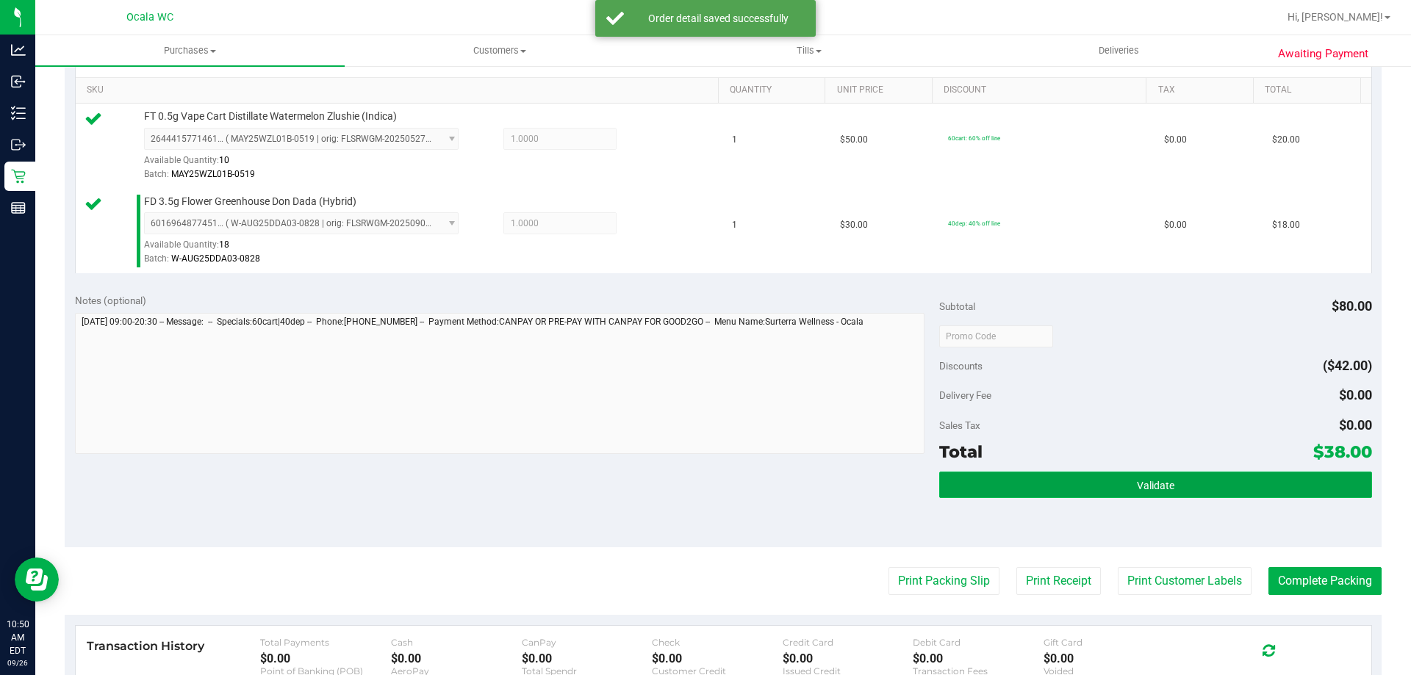
click at [1105, 490] on button "Validate" at bounding box center [1155, 485] width 432 height 26
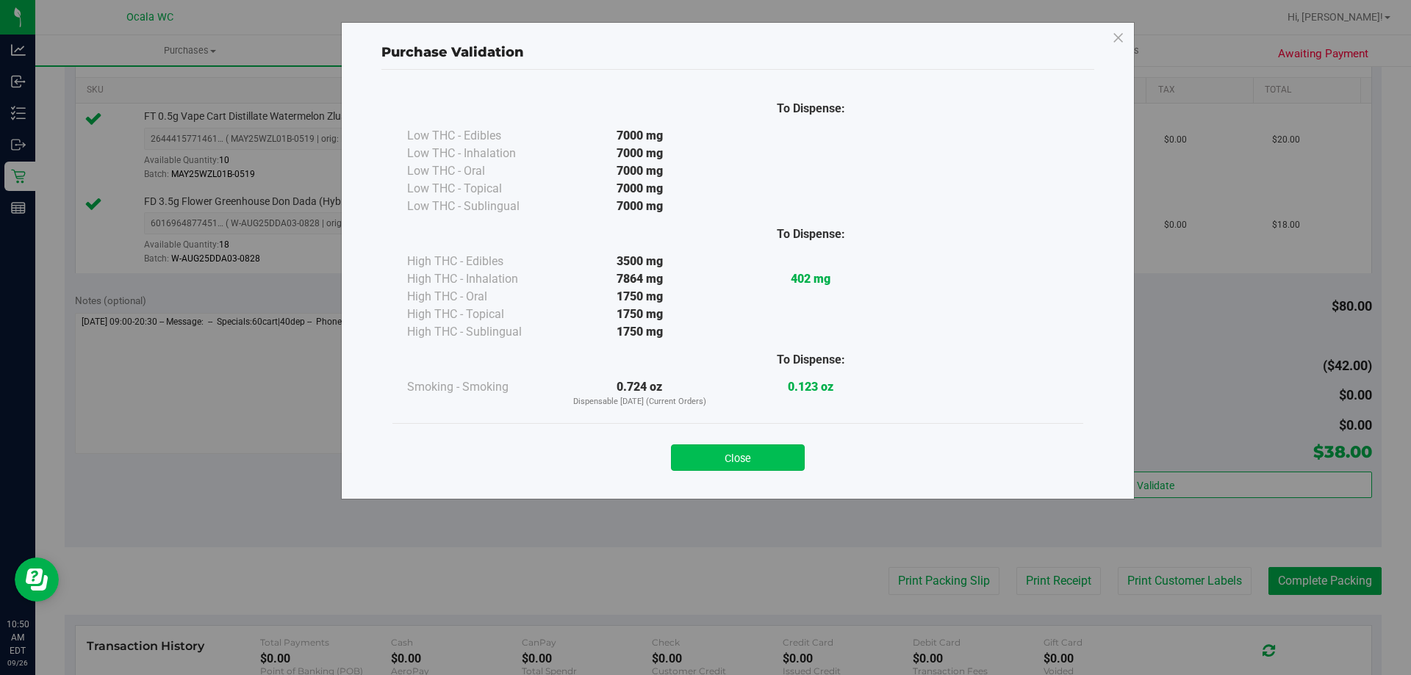
click at [753, 446] on button "Close" at bounding box center [738, 458] width 134 height 26
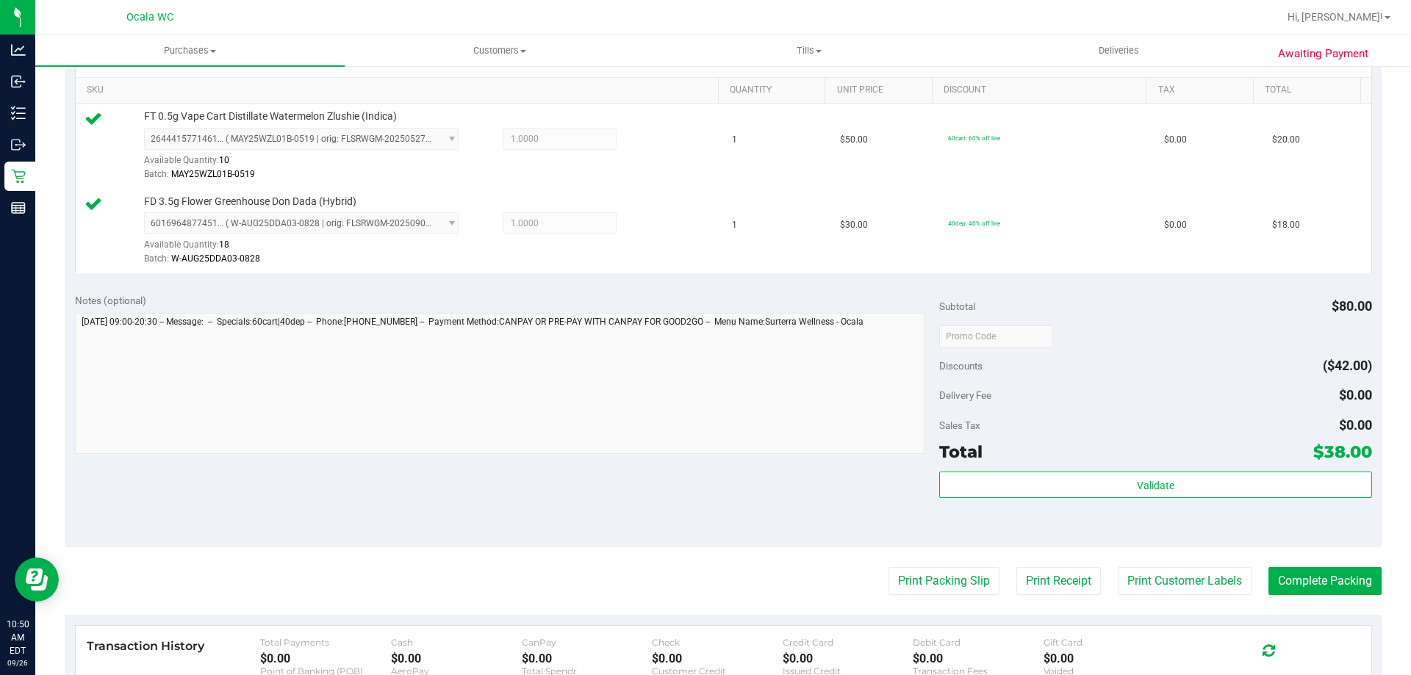
click at [1019, 355] on div "Discounts ($42.00)" at bounding box center [1155, 366] width 432 height 26
click at [935, 577] on button "Print Packing Slip" at bounding box center [943, 581] width 111 height 28
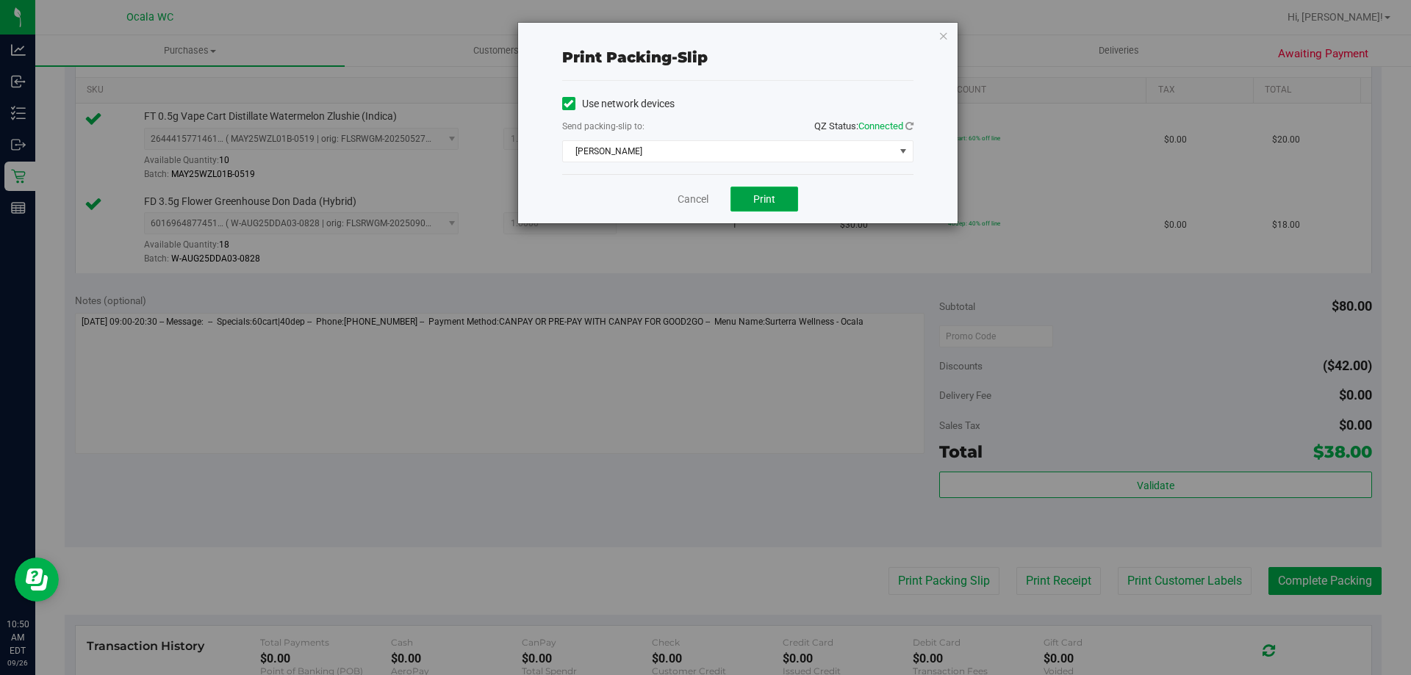
click at [759, 209] on button "Print" at bounding box center [764, 199] width 68 height 25
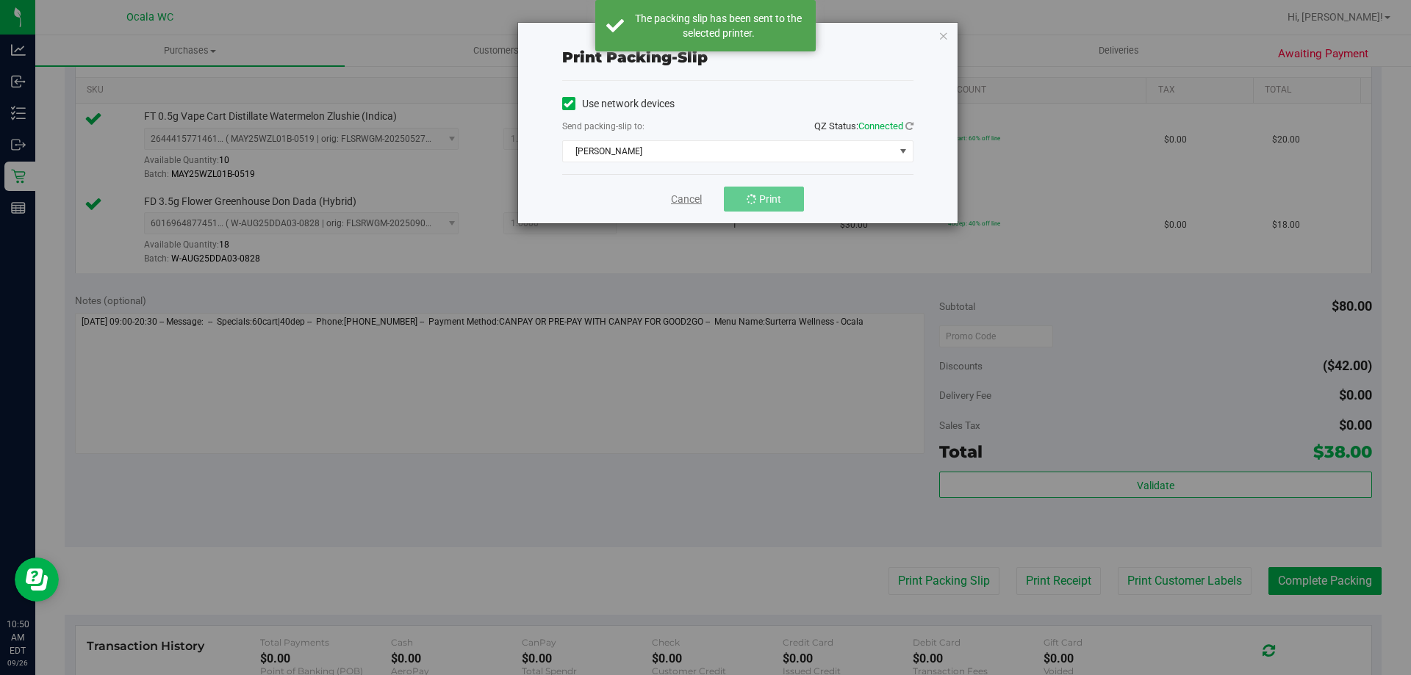
click at [685, 201] on link "Cancel" at bounding box center [686, 199] width 31 height 15
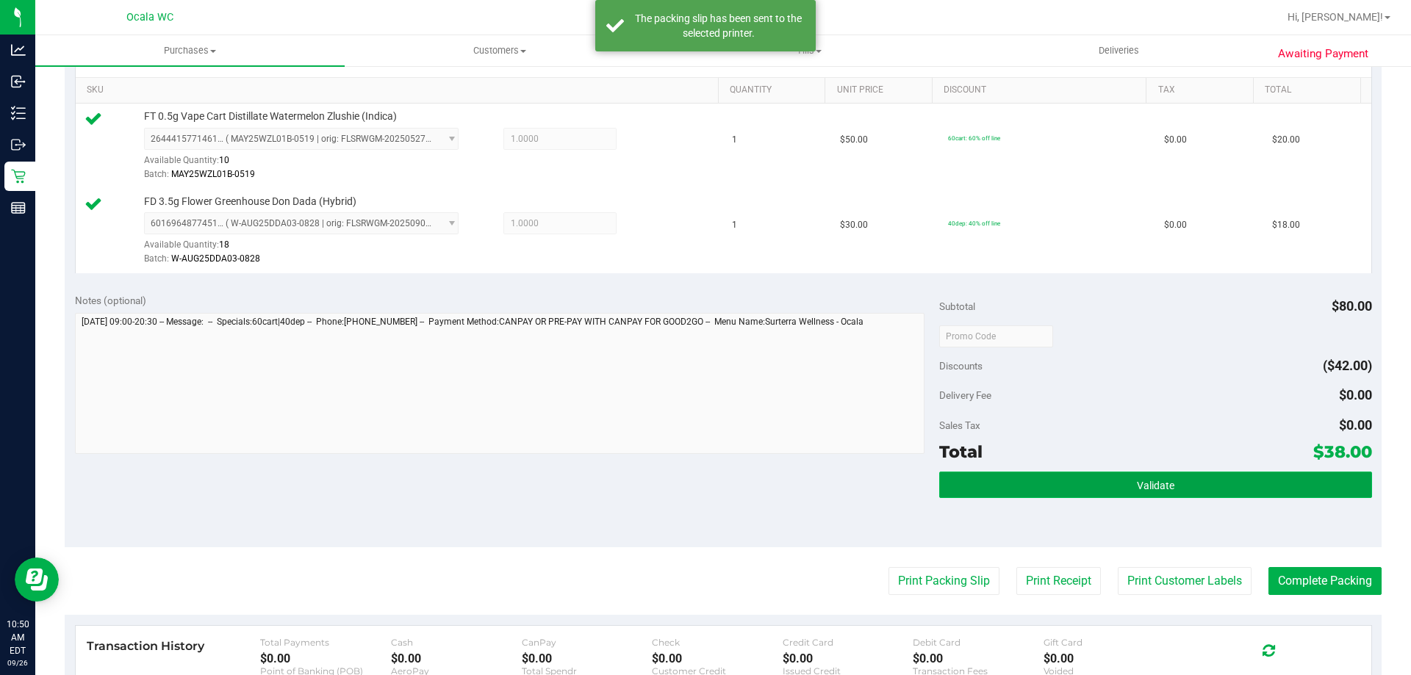
click at [1021, 479] on button "Validate" at bounding box center [1155, 485] width 432 height 26
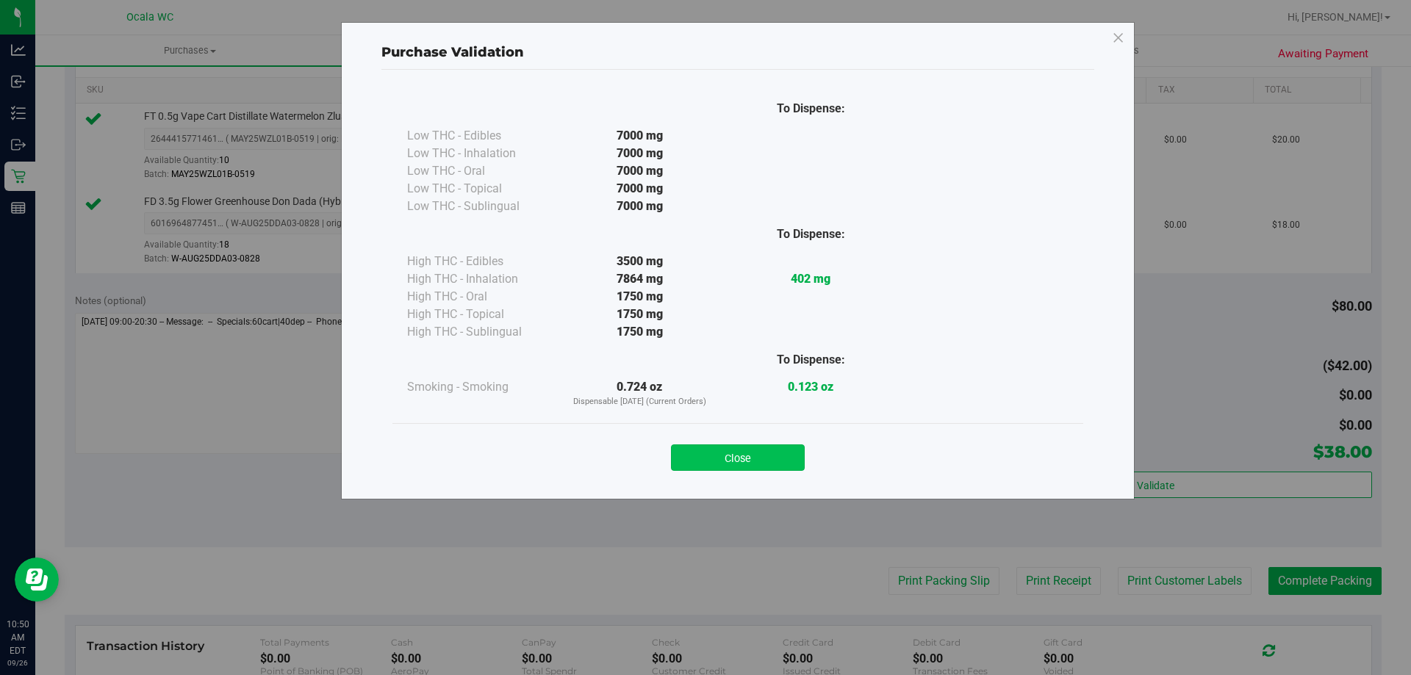
click at [727, 455] on button "Close" at bounding box center [738, 458] width 134 height 26
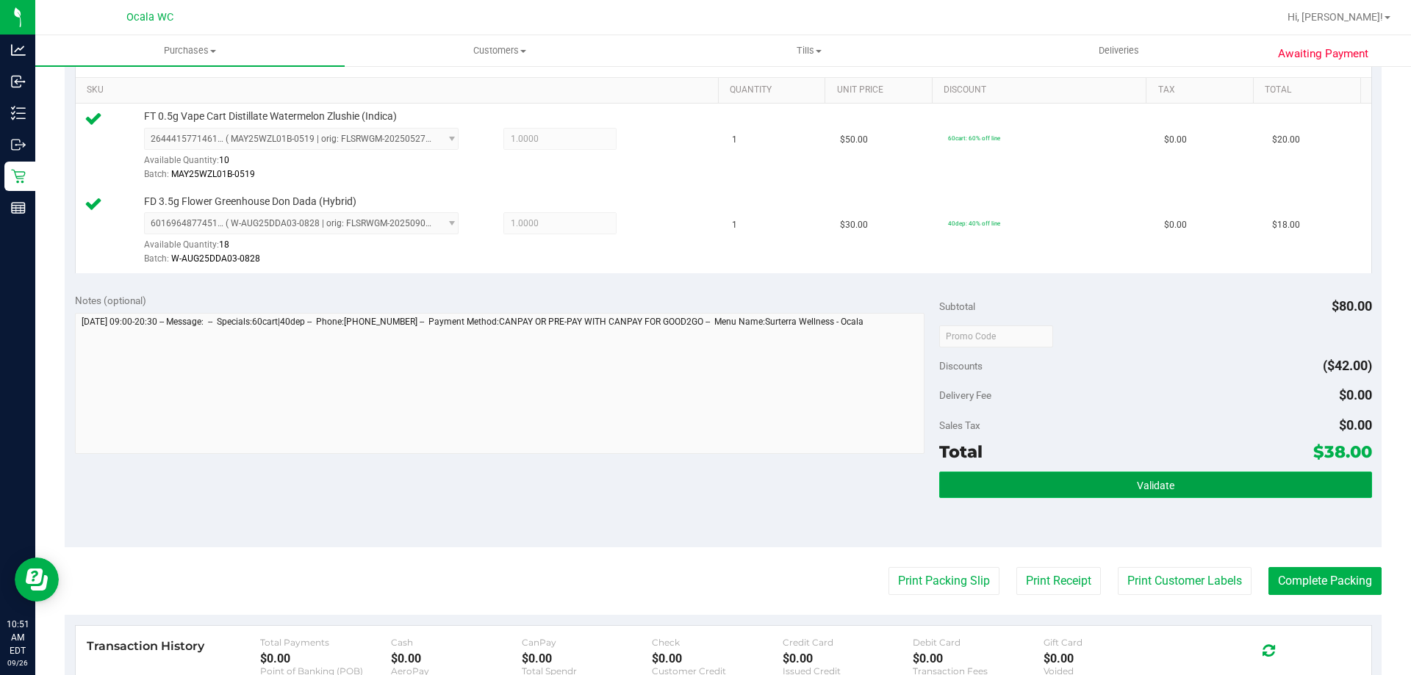
click at [1024, 486] on button "Validate" at bounding box center [1155, 485] width 432 height 26
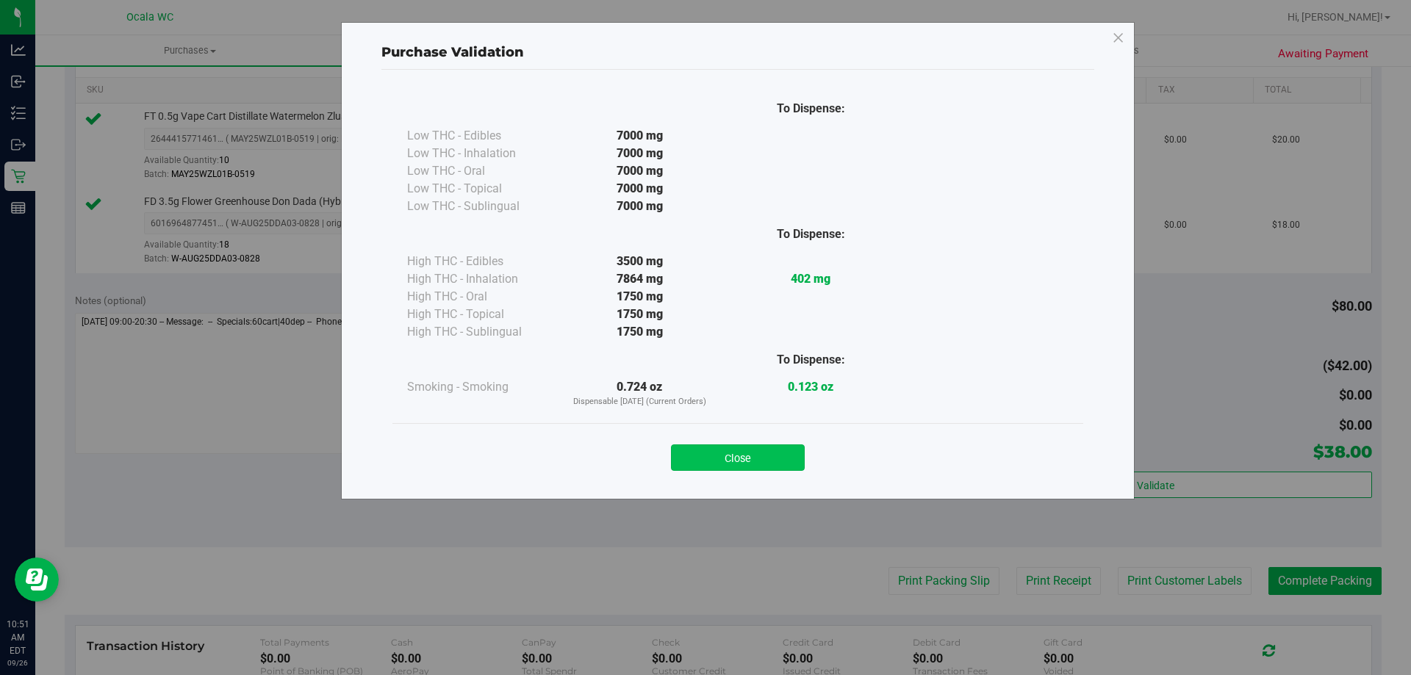
click at [755, 464] on button "Close" at bounding box center [738, 458] width 134 height 26
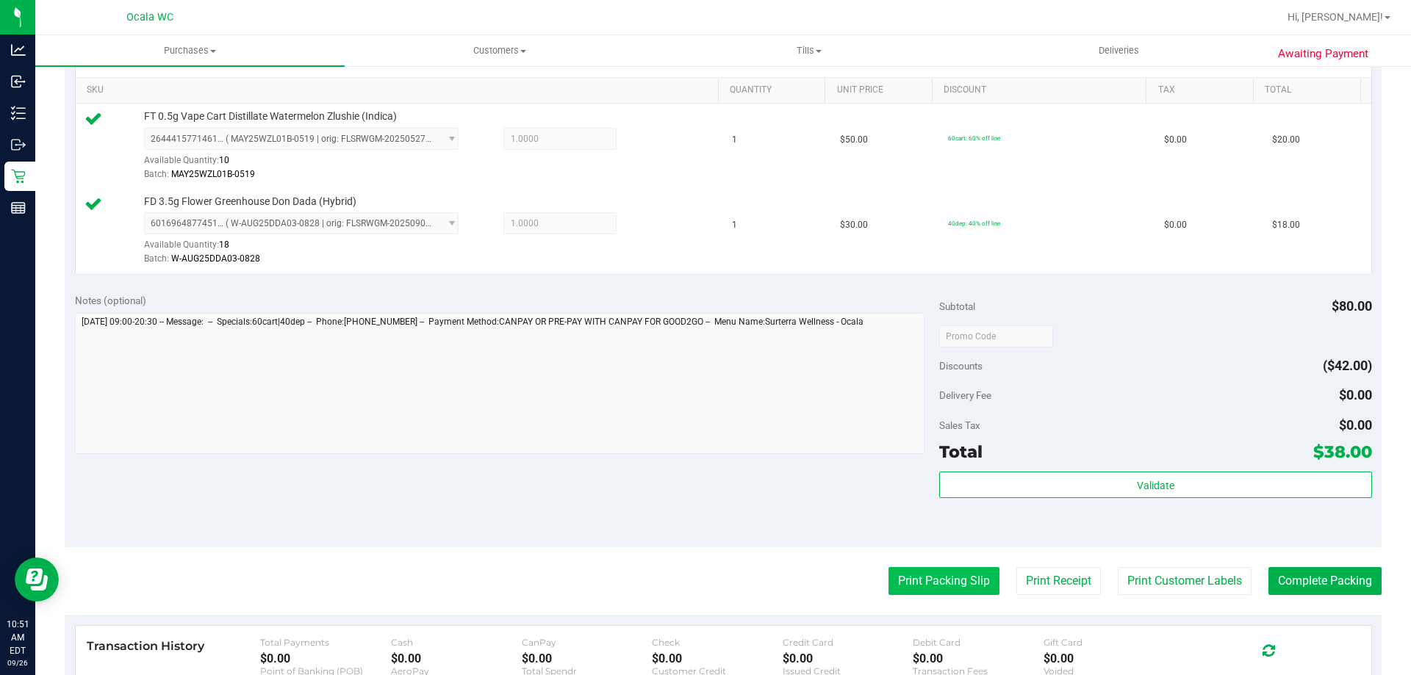
click at [911, 580] on button "Print Packing Slip" at bounding box center [943, 581] width 111 height 28
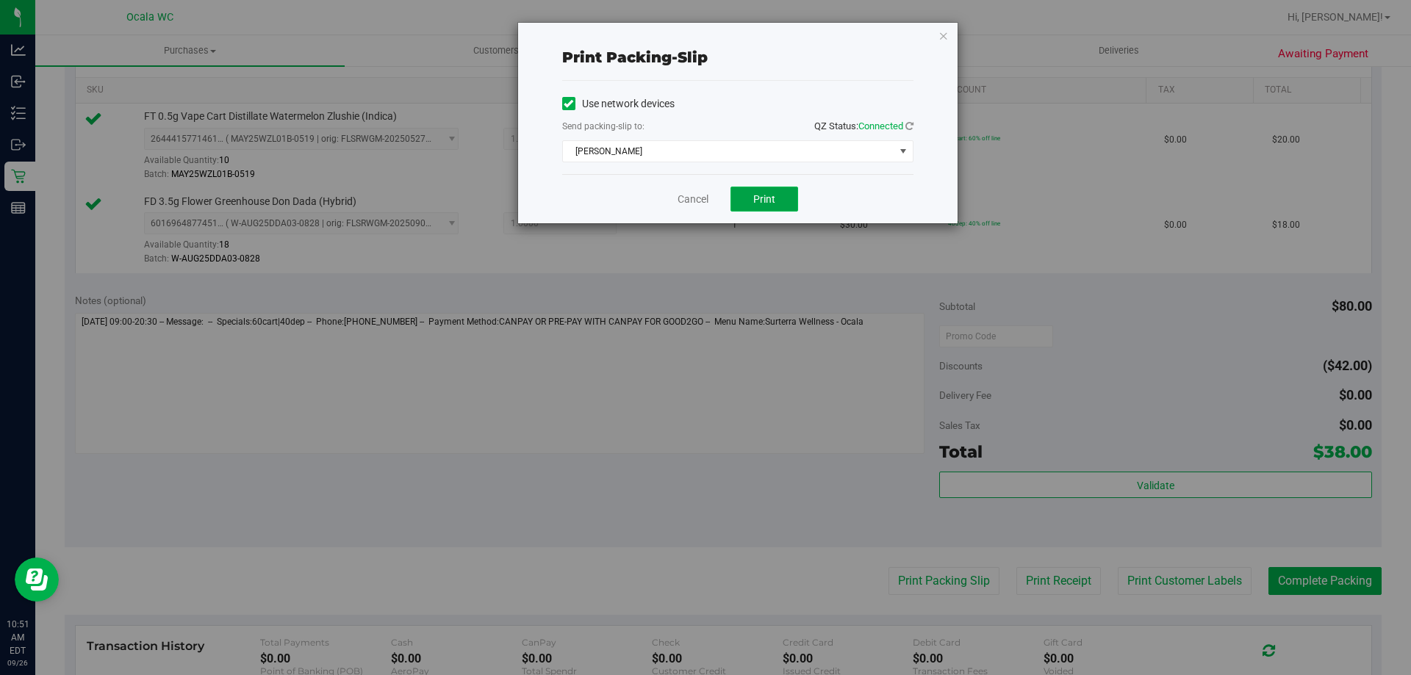
click at [746, 191] on button "Print" at bounding box center [764, 199] width 68 height 25
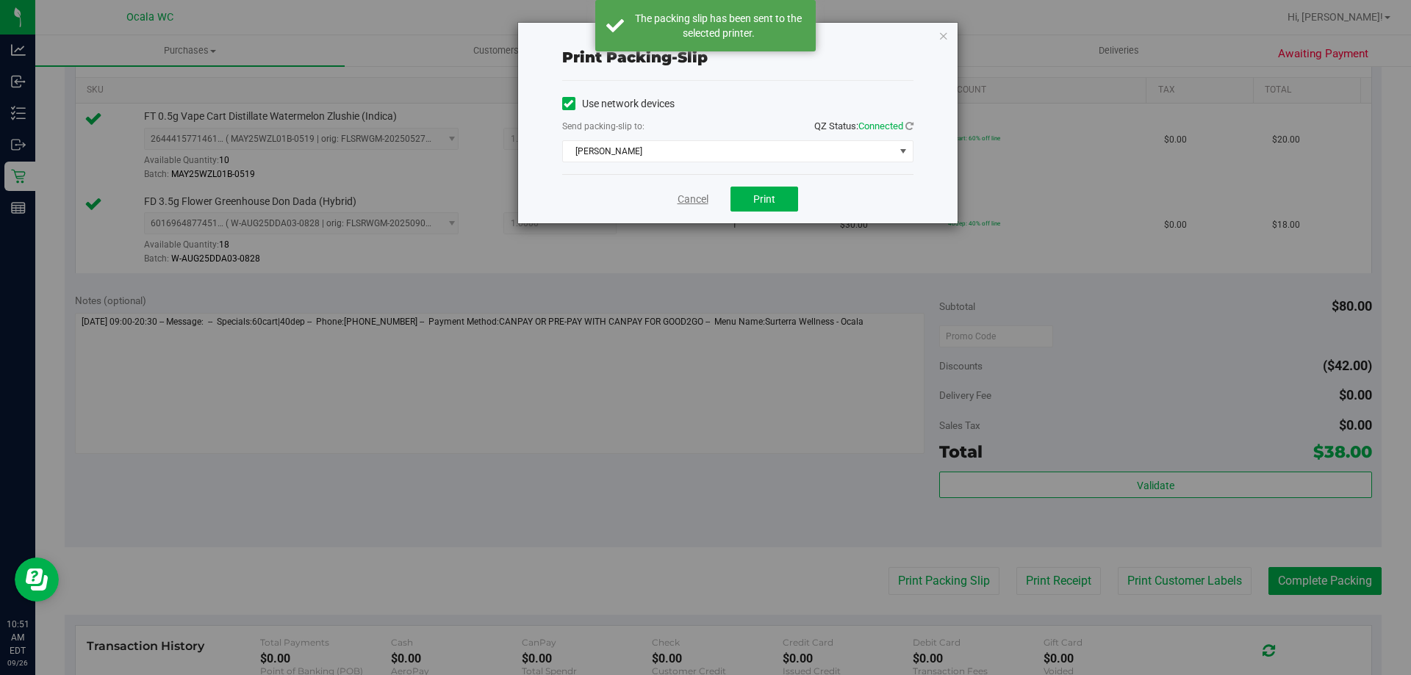
click at [683, 206] on link "Cancel" at bounding box center [692, 199] width 31 height 15
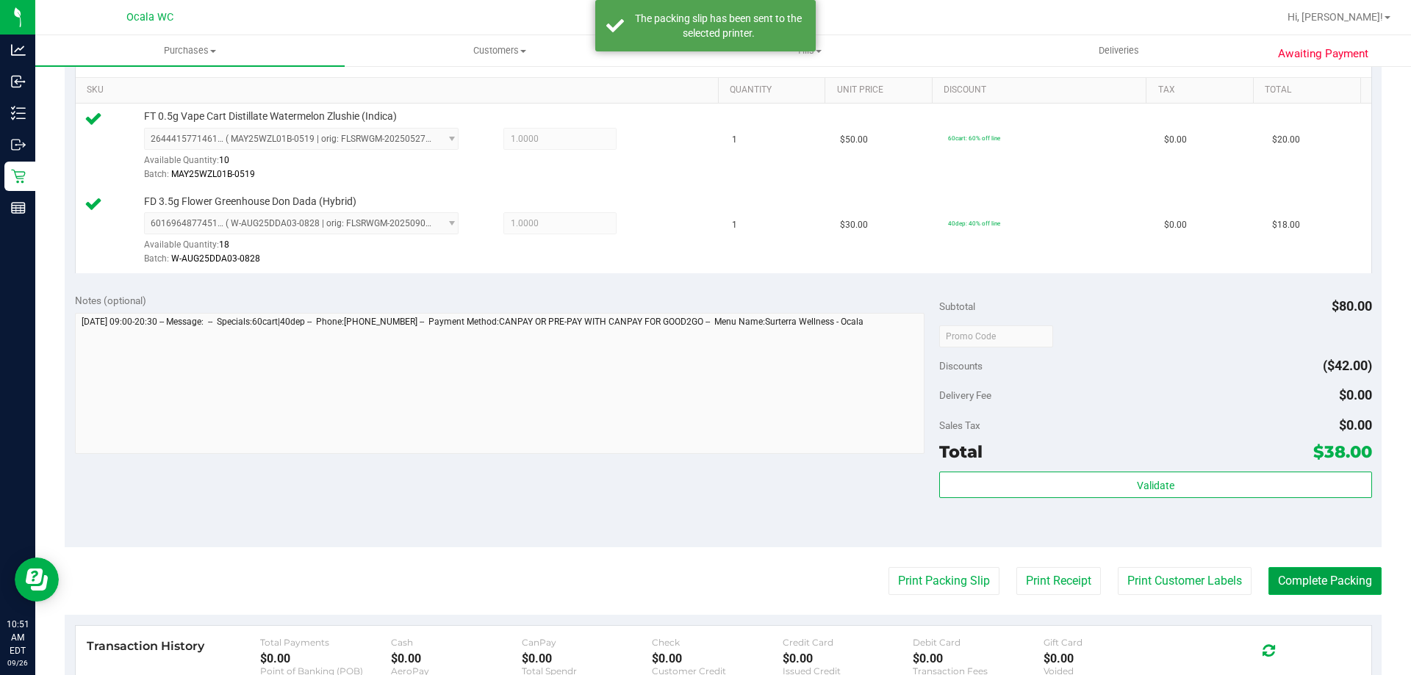
click at [1325, 572] on button "Complete Packing" at bounding box center [1324, 581] width 113 height 28
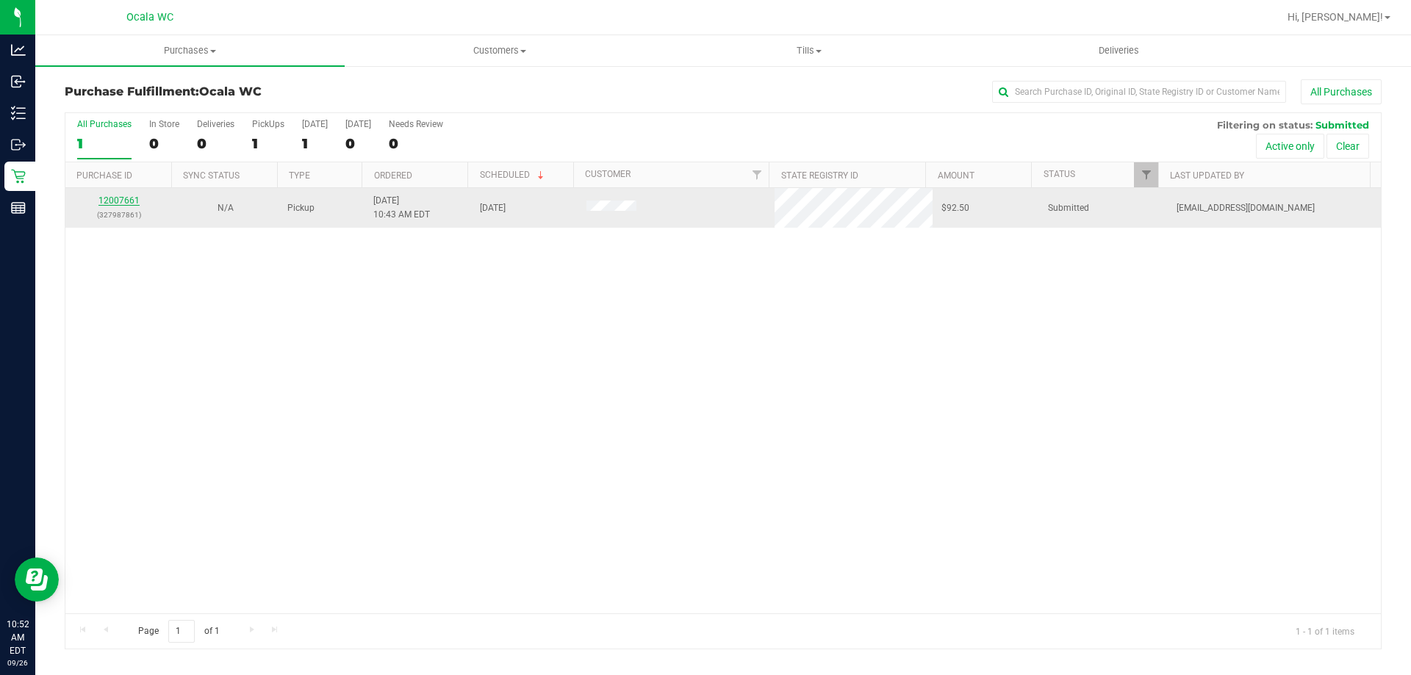
click at [108, 201] on link "12007661" at bounding box center [118, 200] width 41 height 10
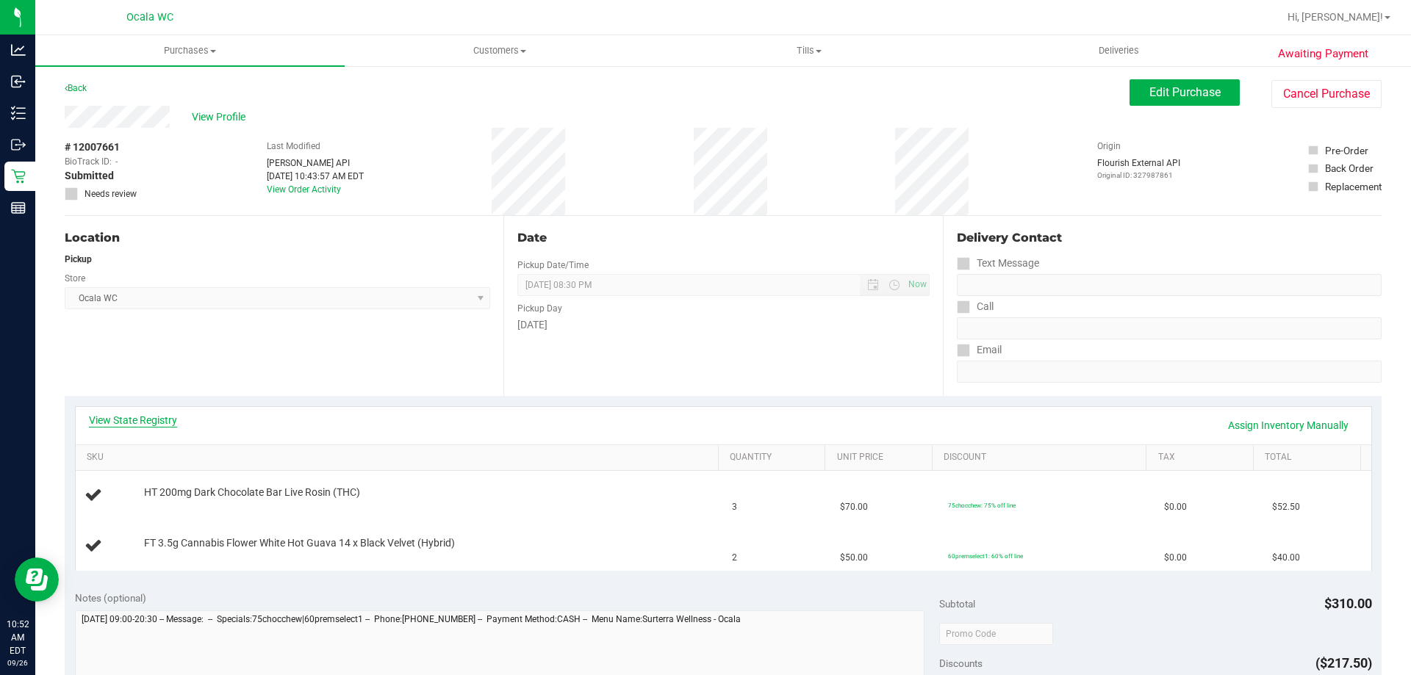
click at [148, 423] on link "View State Registry" at bounding box center [133, 420] width 88 height 15
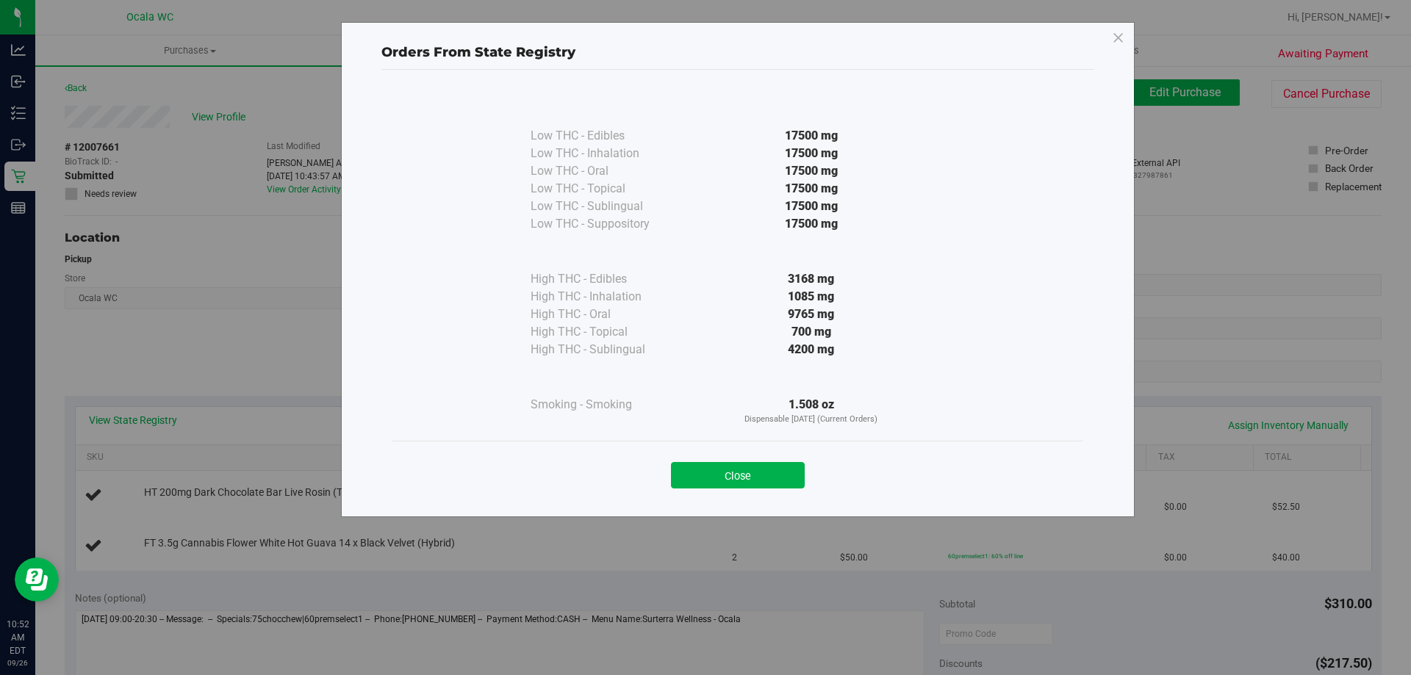
click at [724, 511] on div "Orders From State Registry Low THC - Edibles 17500 mg" at bounding box center [738, 269] width 794 height 495
click at [711, 488] on button "Close" at bounding box center [738, 475] width 134 height 26
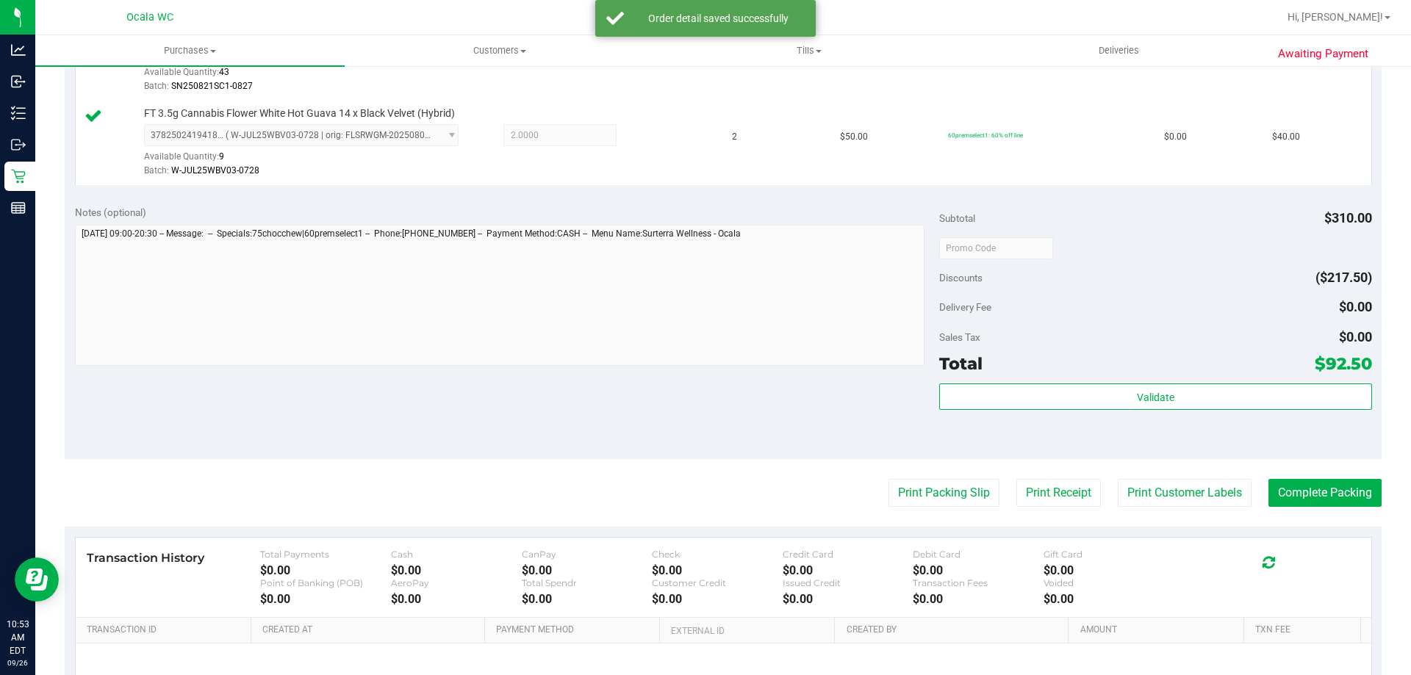
scroll to position [588, 0]
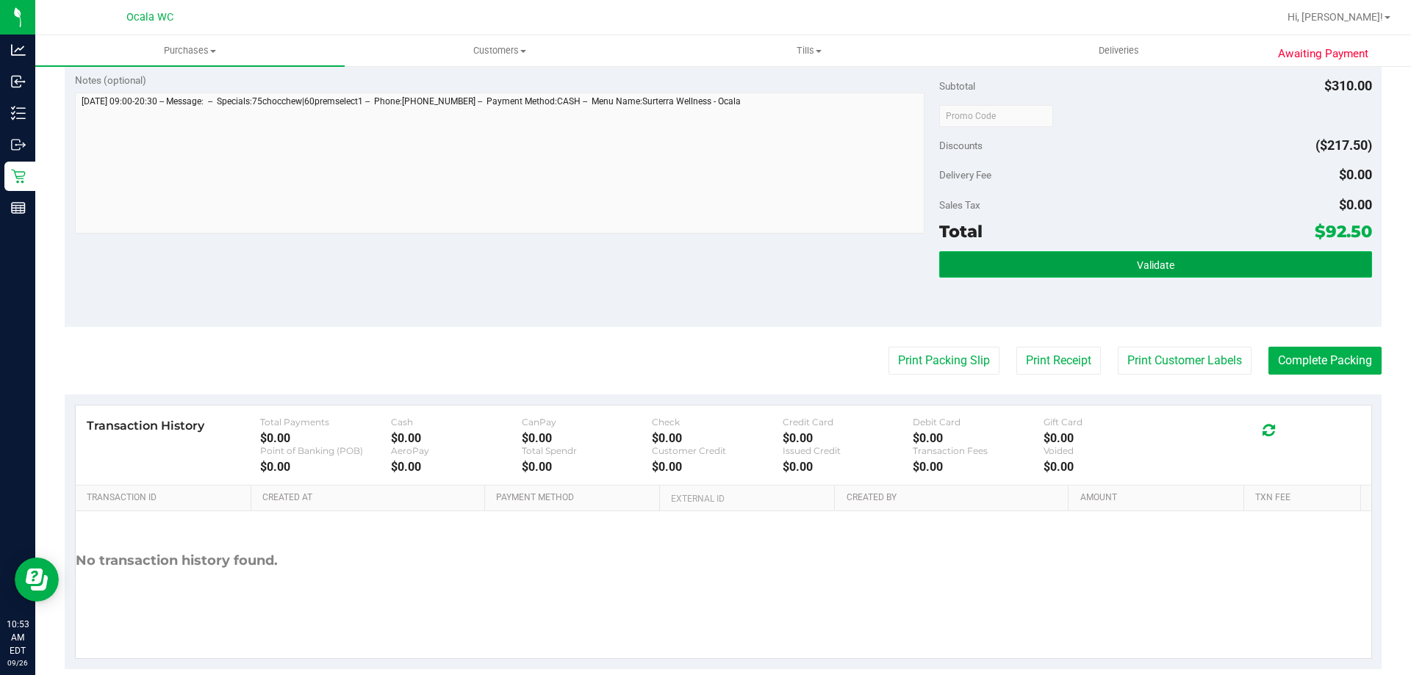
click at [1021, 270] on button "Validate" at bounding box center [1155, 264] width 432 height 26
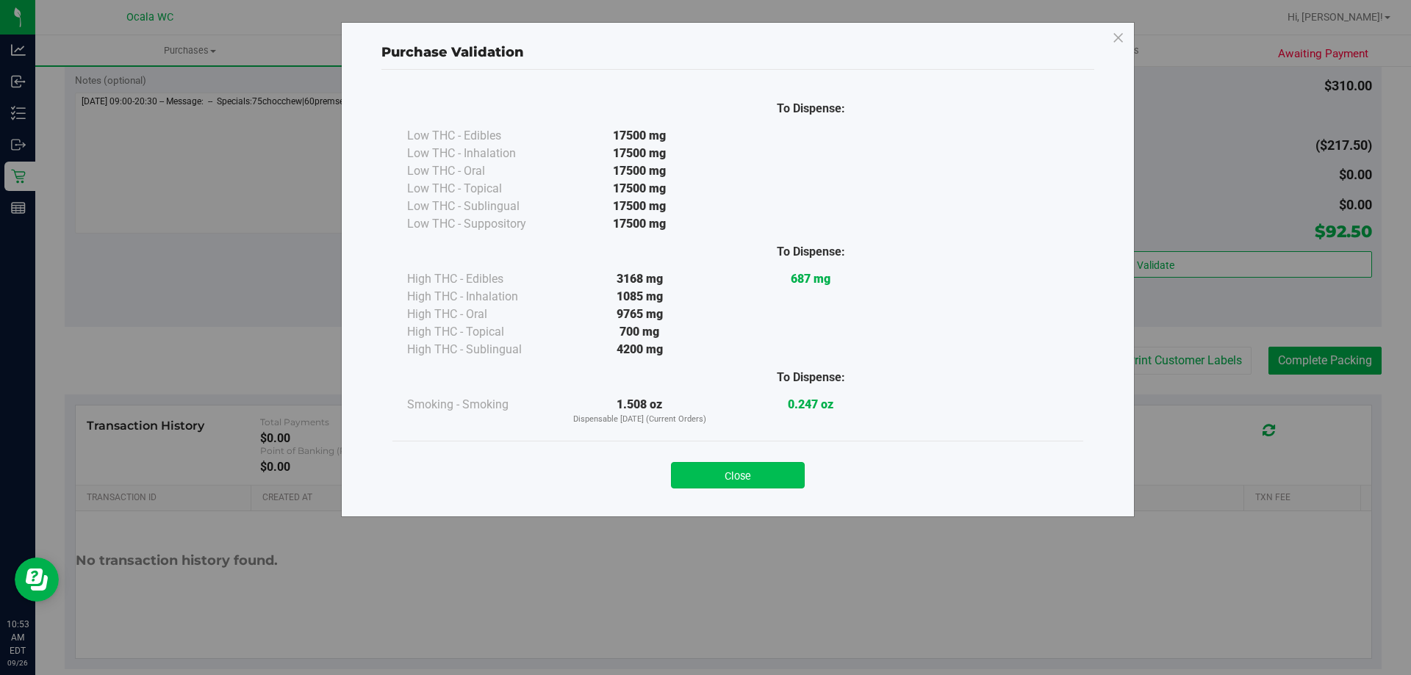
click at [727, 480] on button "Close" at bounding box center [738, 475] width 134 height 26
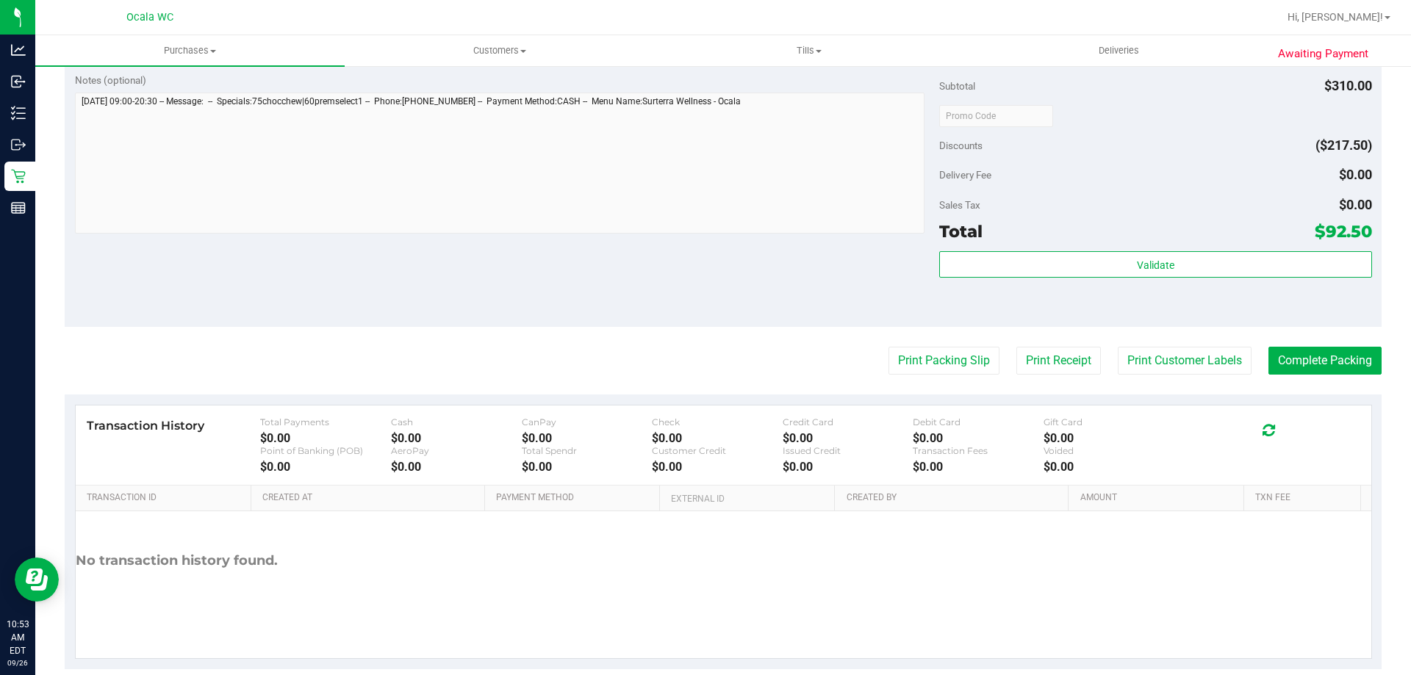
click at [1087, 157] on div "Discounts ($217.50)" at bounding box center [1155, 145] width 432 height 26
click at [929, 358] on button "Print Packing Slip" at bounding box center [943, 361] width 111 height 28
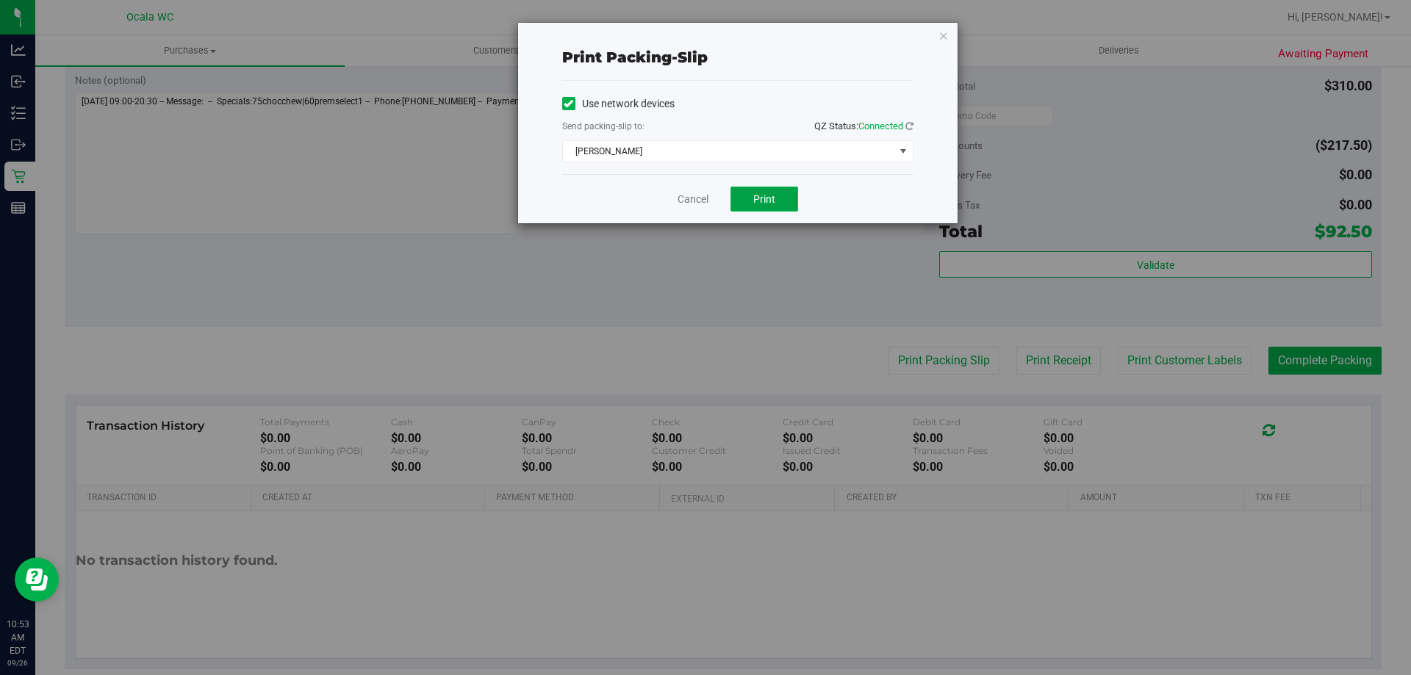
click at [755, 193] on span "Print" at bounding box center [764, 199] width 22 height 12
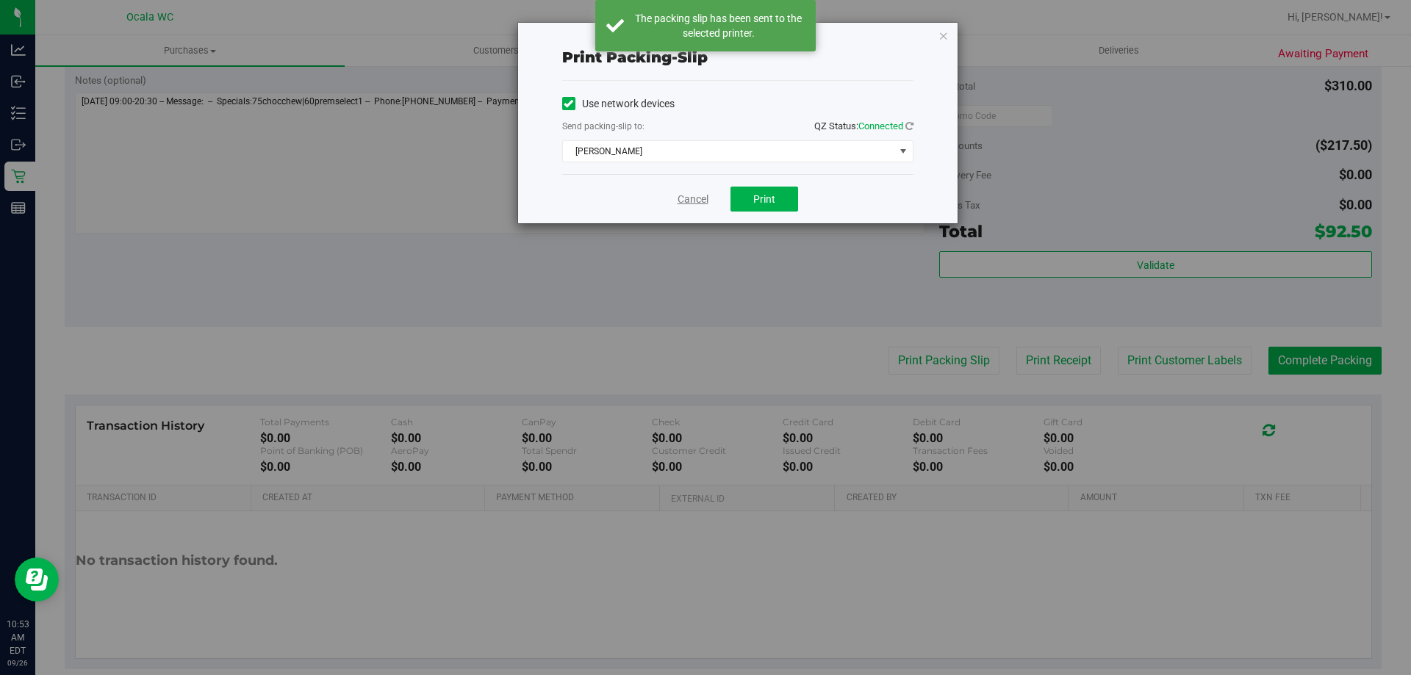
click at [689, 197] on link "Cancel" at bounding box center [692, 199] width 31 height 15
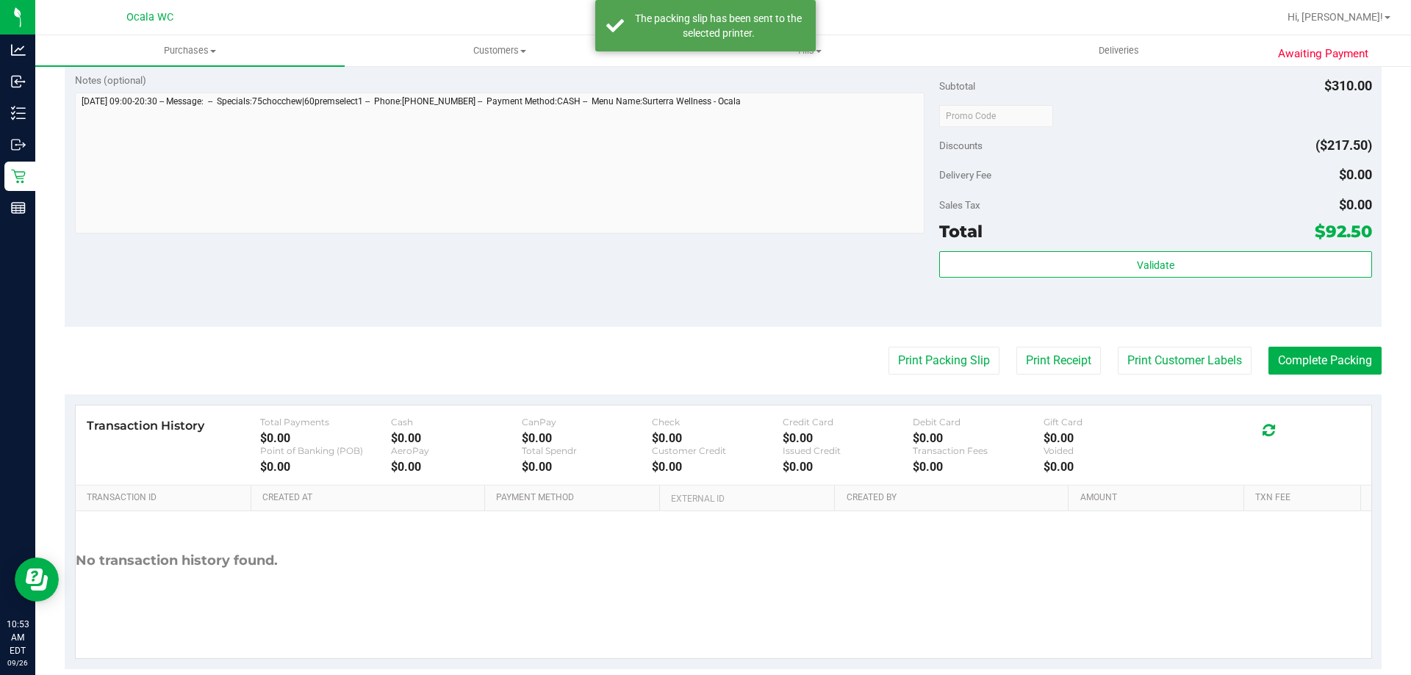
click at [706, 295] on div "Notes (optional) Subtotal $310.00 Discounts ($217.50) Delivery Fee $0.00 Sales …" at bounding box center [723, 194] width 1317 height 265
click at [1307, 360] on button "Complete Packing" at bounding box center [1324, 361] width 113 height 28
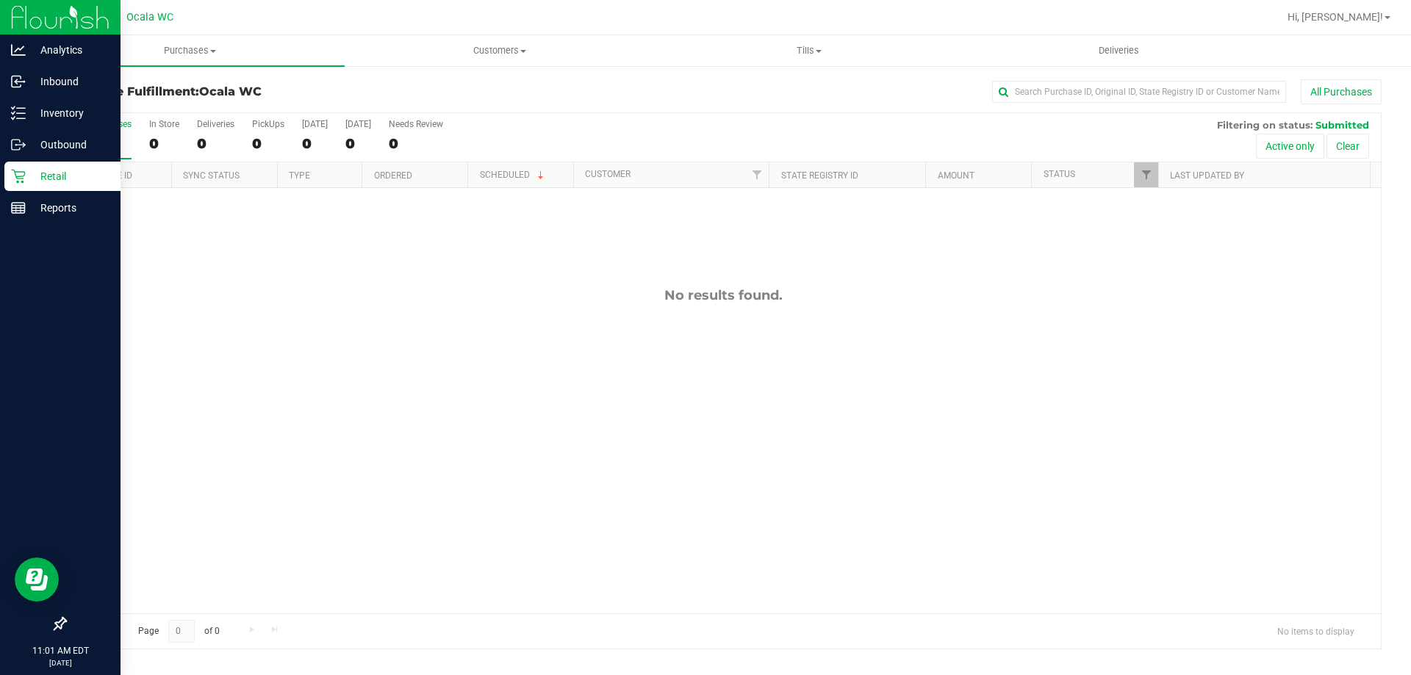
click at [24, 182] on icon at bounding box center [18, 177] width 14 height 14
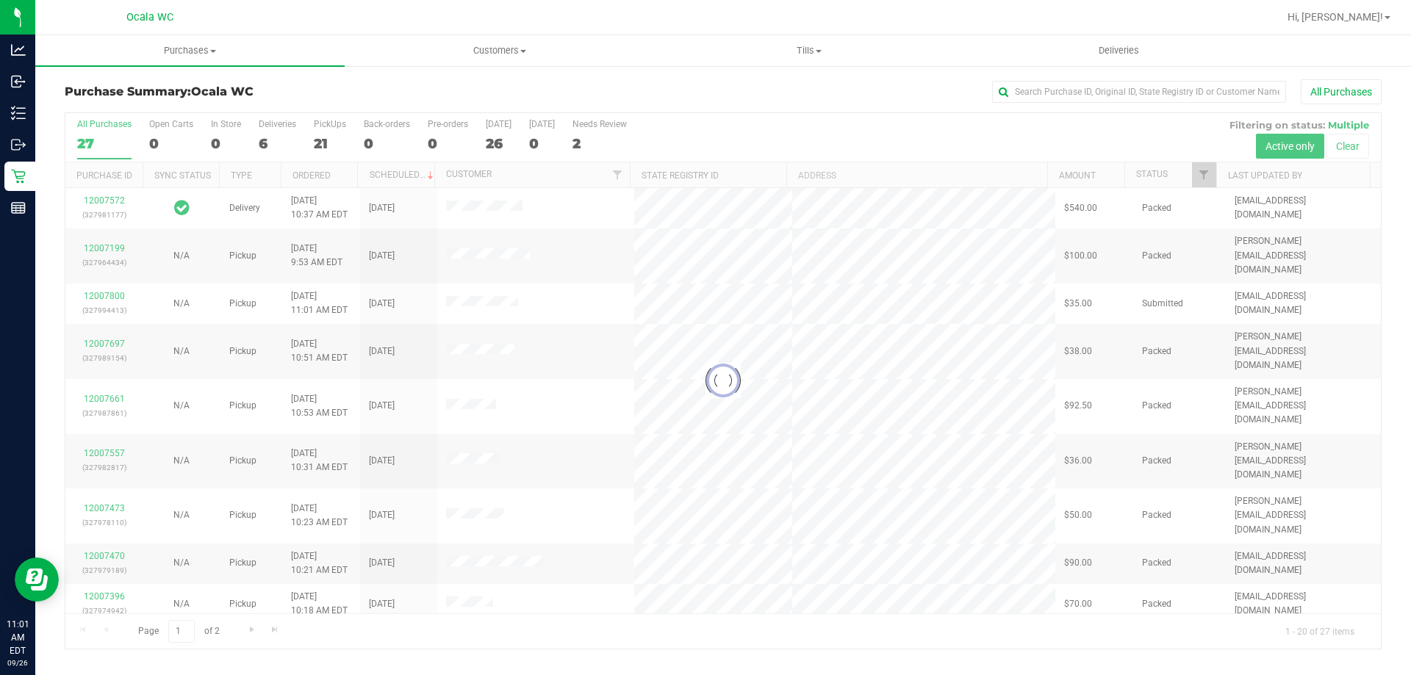
click at [323, 133] on div at bounding box center [722, 381] width 1315 height 536
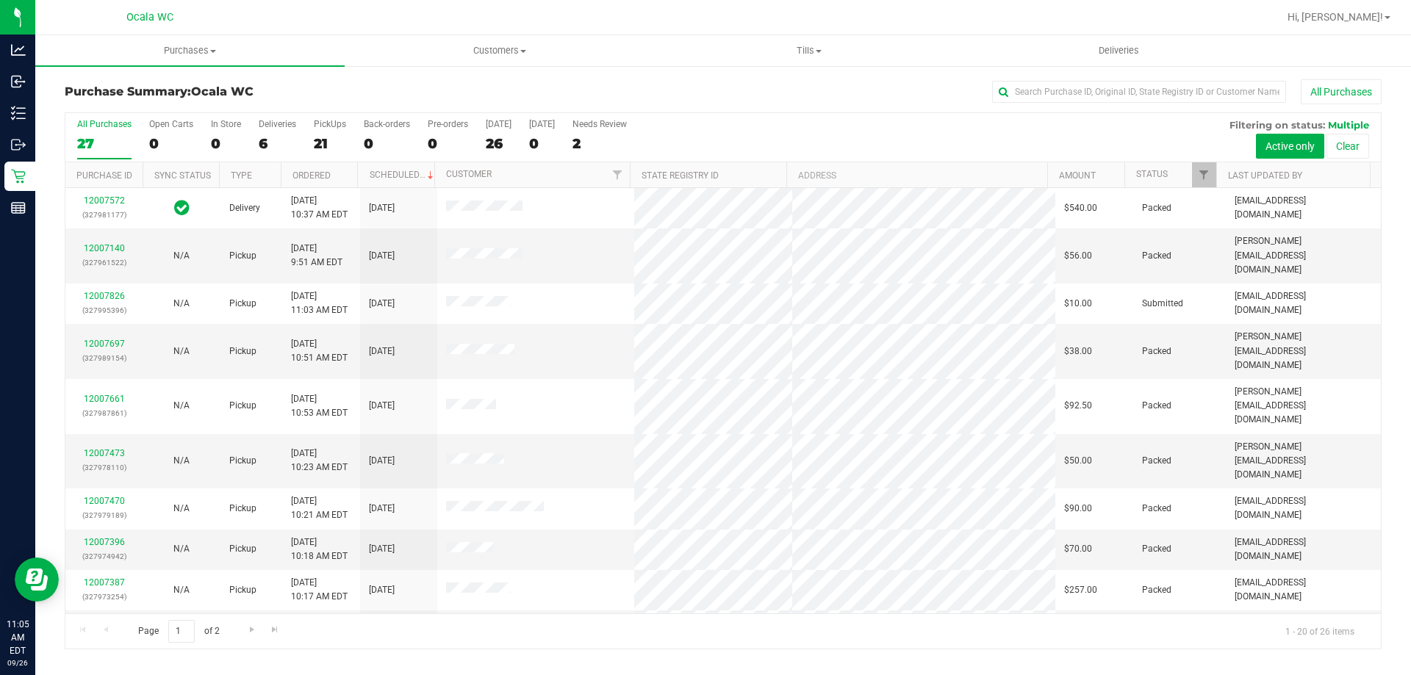
click at [661, 71] on div "Purchase Summary: Ocala WC All Purchases All Purchases 27 Open Carts 0 In Store…" at bounding box center [722, 365] width 1375 height 600
click at [659, 97] on div "All Purchases" at bounding box center [942, 91] width 878 height 25
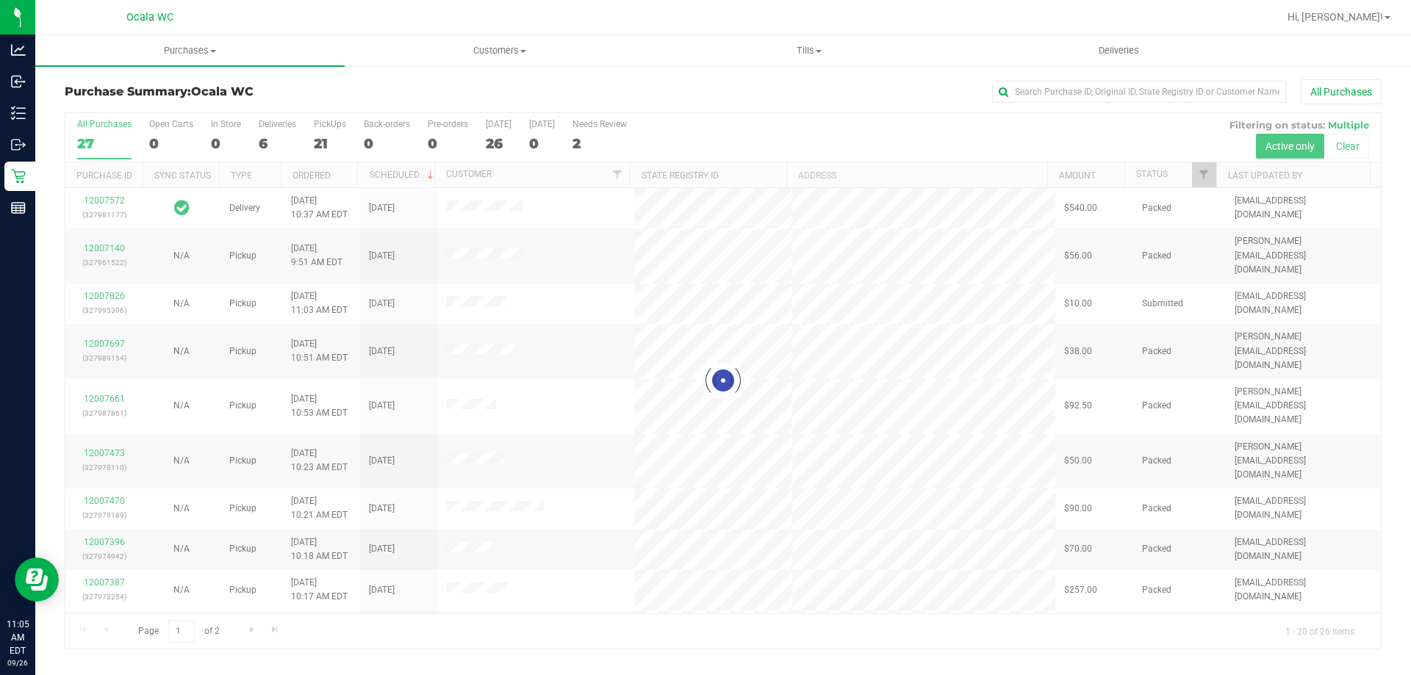
click at [707, 101] on div "All Purchases" at bounding box center [942, 91] width 878 height 25
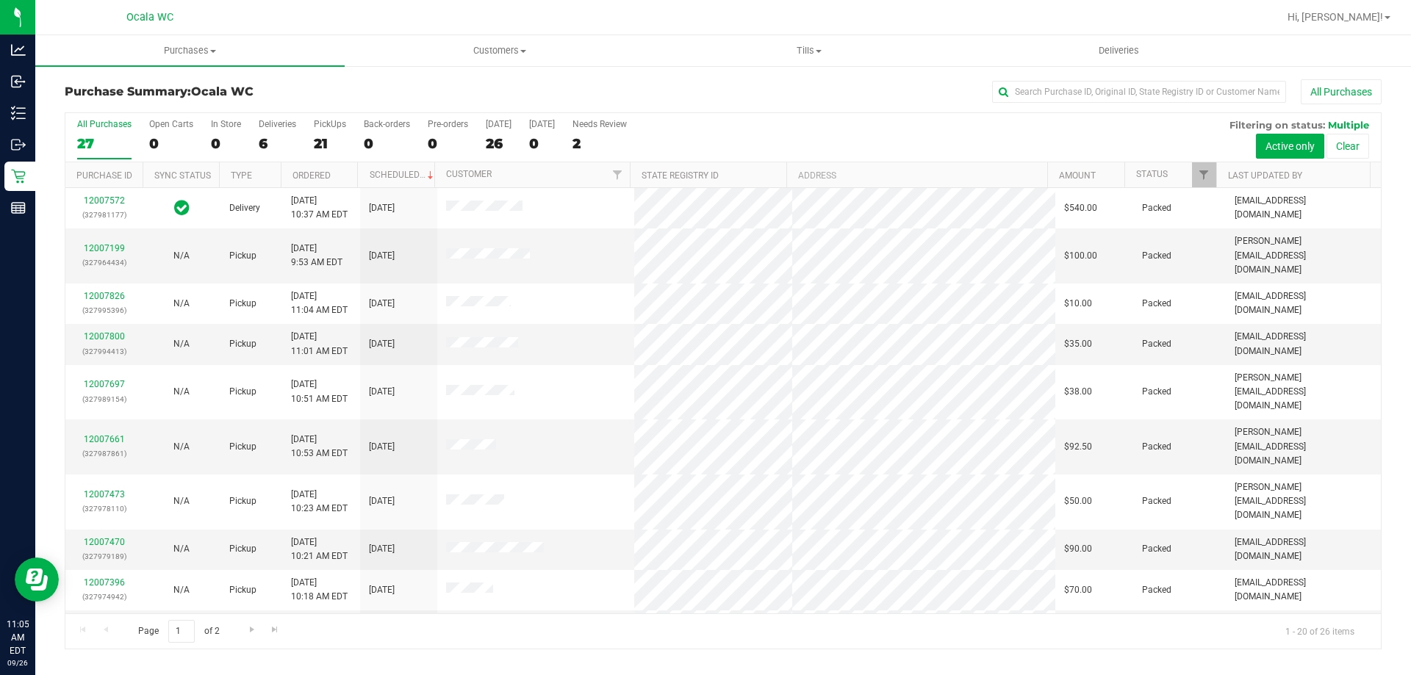
click at [707, 101] on div "All Purchases" at bounding box center [942, 91] width 878 height 25
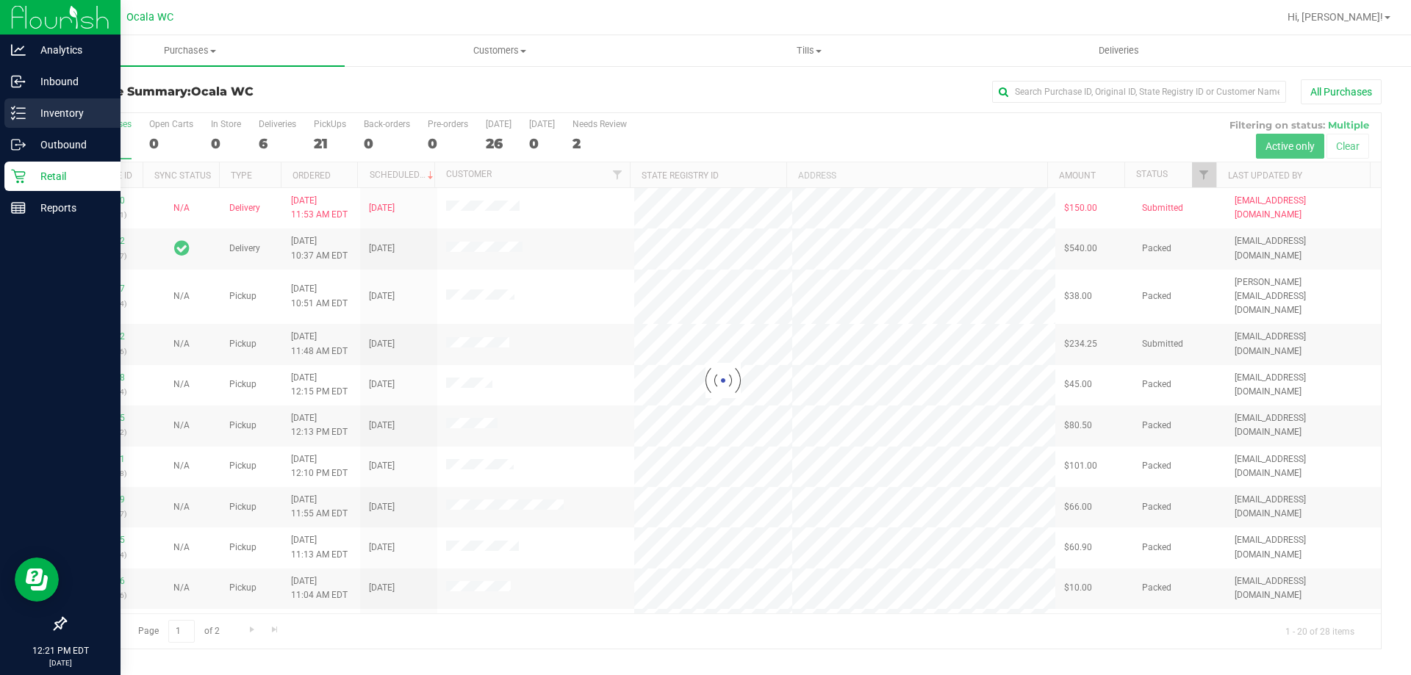
click at [29, 122] on div "Inventory" at bounding box center [62, 112] width 116 height 29
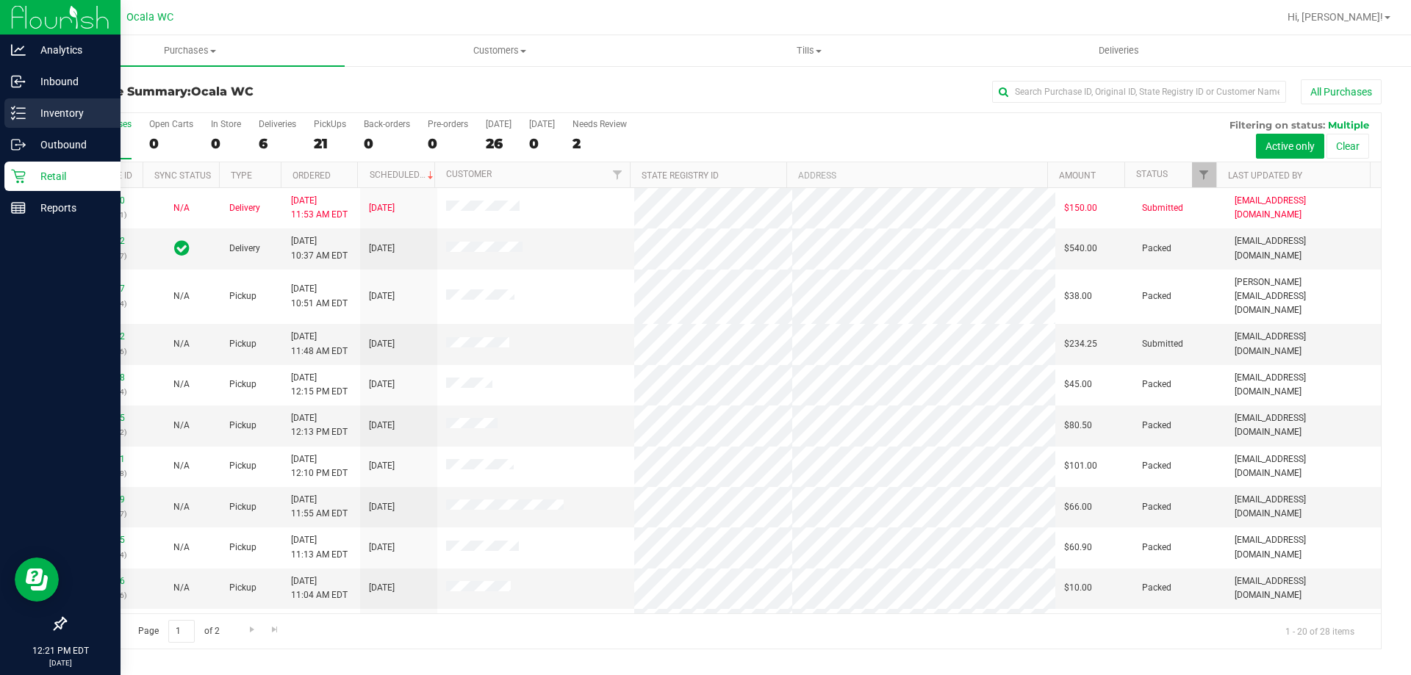
click at [32, 115] on p "Inventory" at bounding box center [70, 113] width 88 height 18
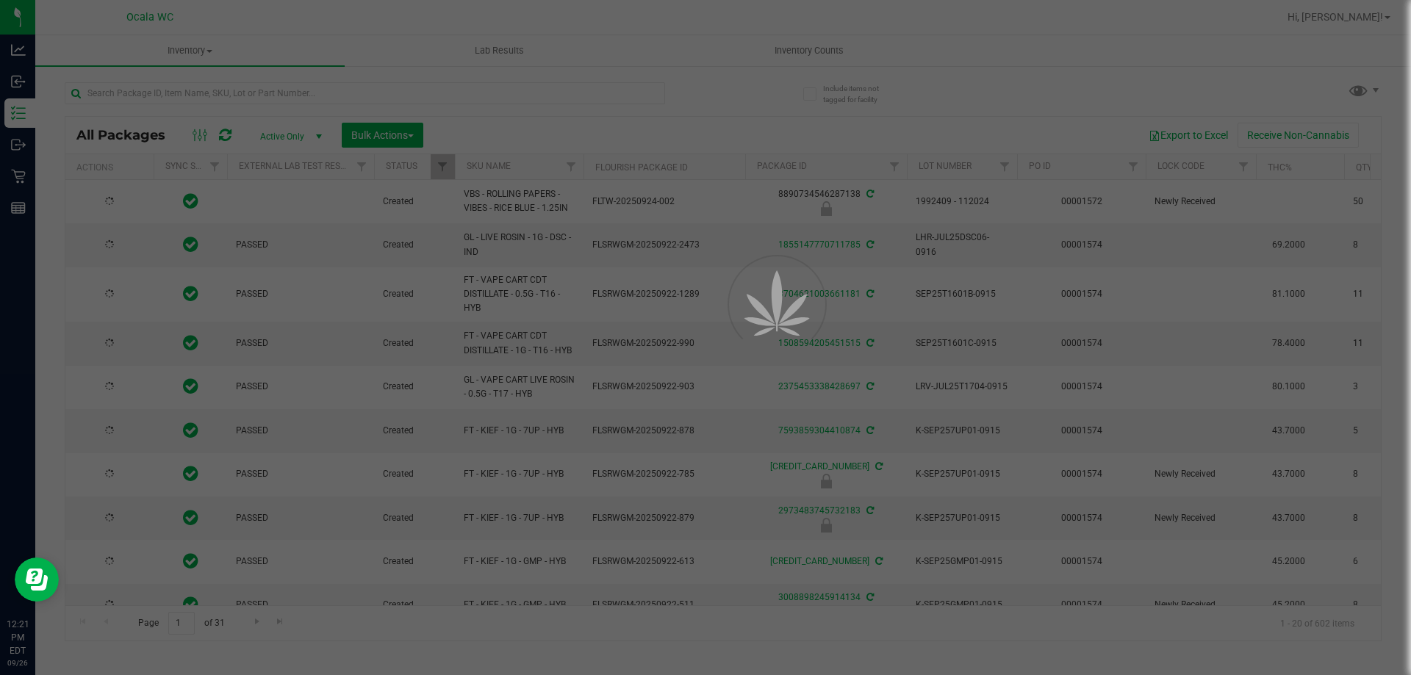
click at [386, 82] on div at bounding box center [705, 337] width 1411 height 675
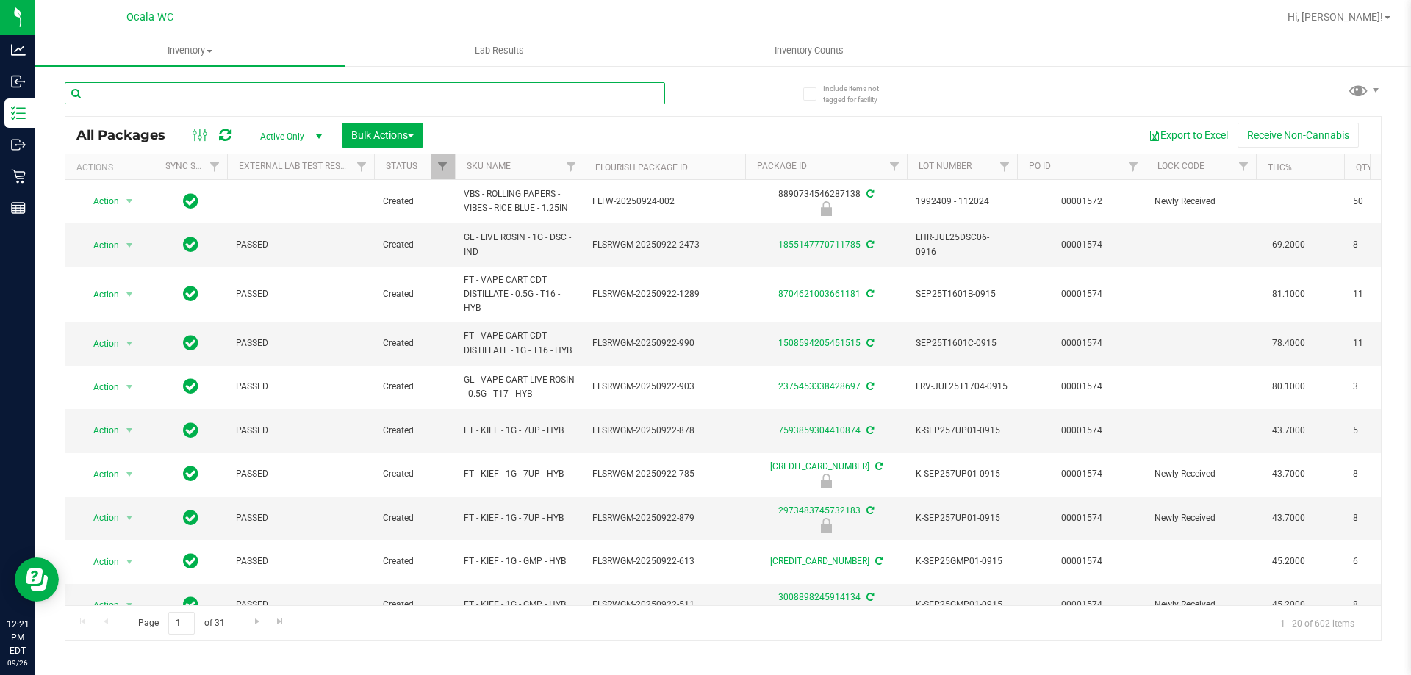
click at [458, 93] on input "text" at bounding box center [365, 93] width 600 height 22
type input "2037556540201017"
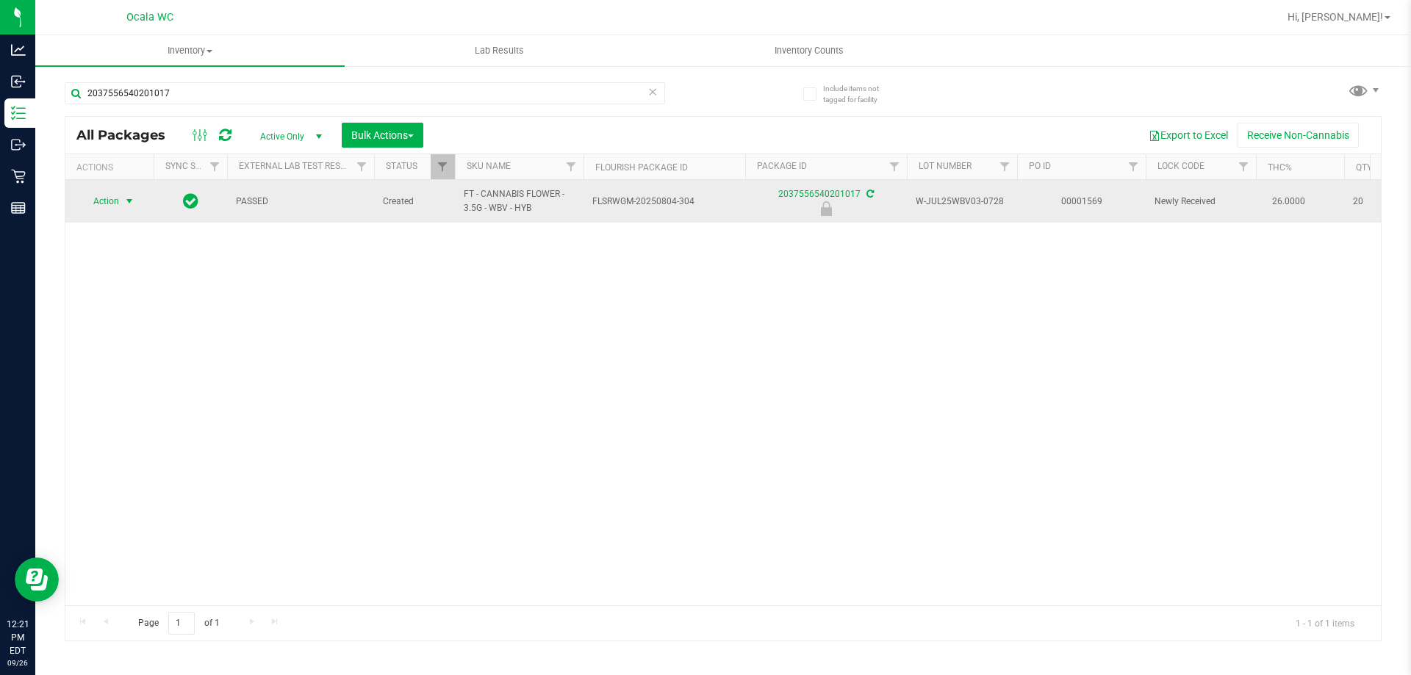
click at [123, 197] on span "select" at bounding box center [129, 201] width 18 height 21
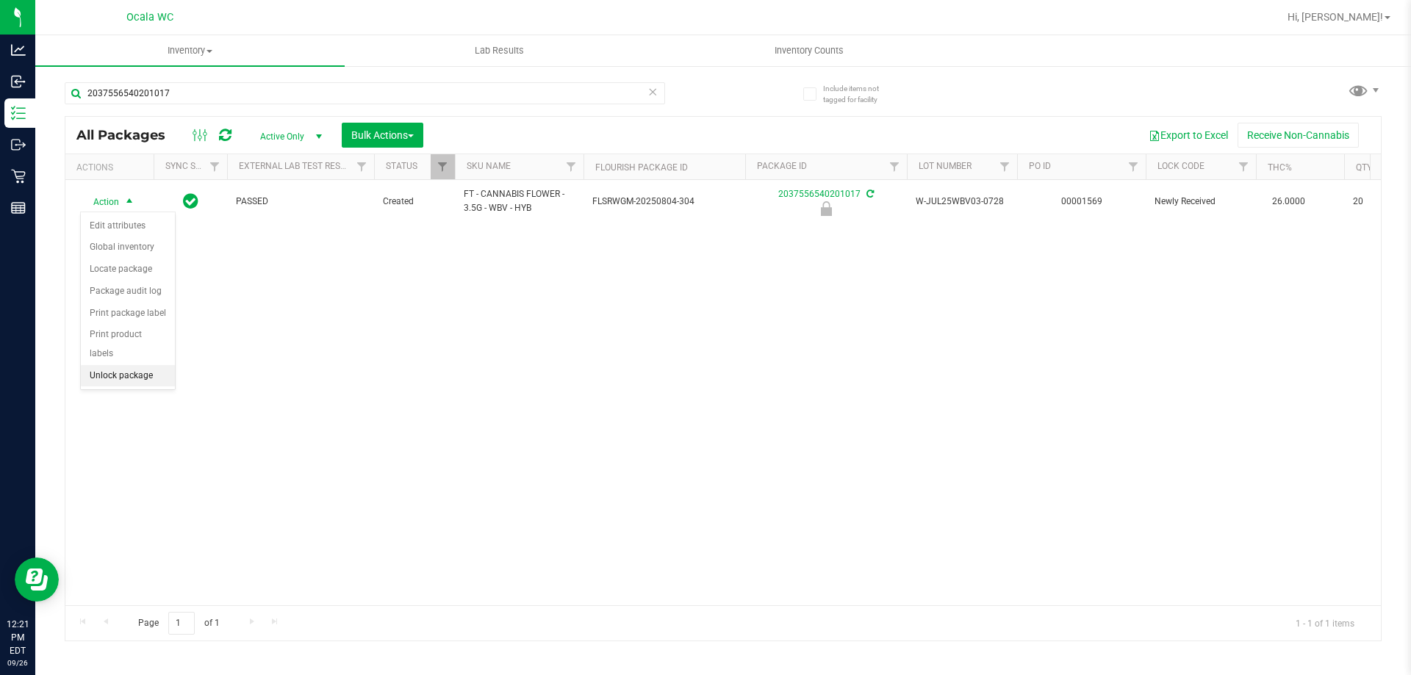
click at [130, 365] on li "Unlock package" at bounding box center [128, 376] width 94 height 22
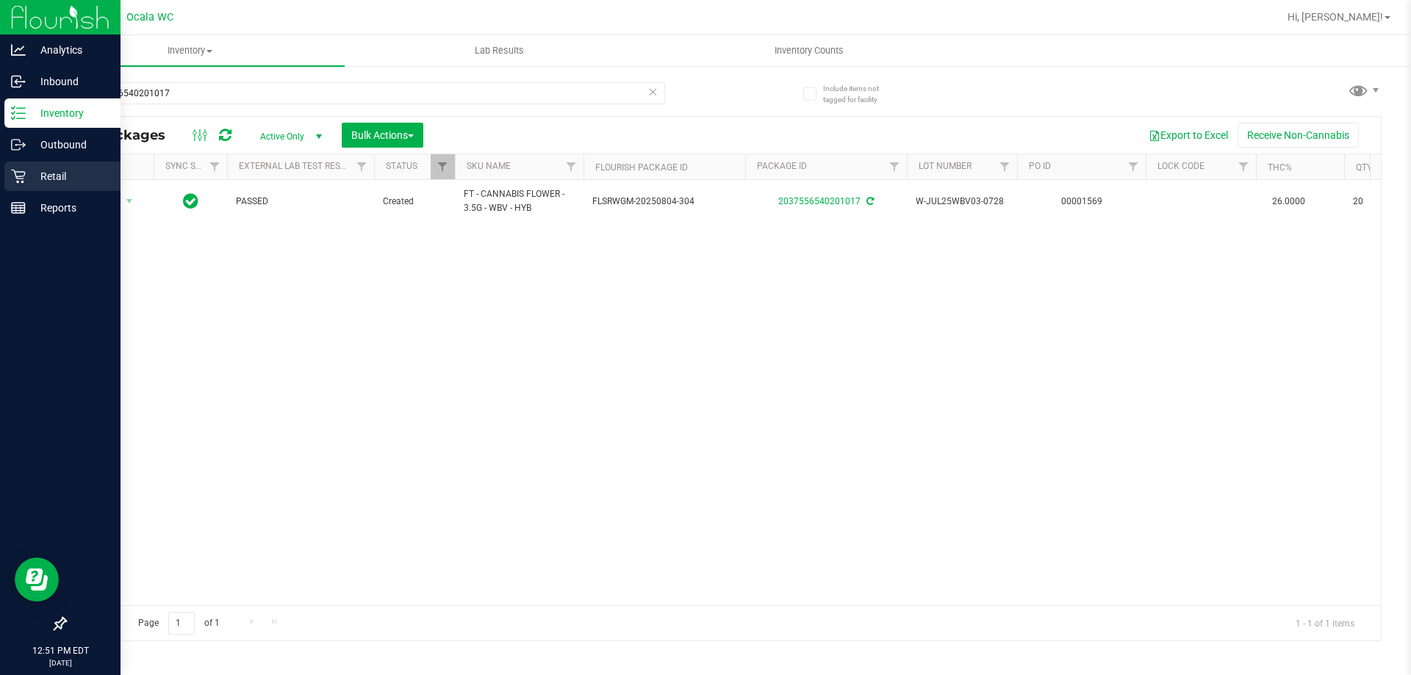
click at [43, 182] on p "Retail" at bounding box center [70, 177] width 88 height 18
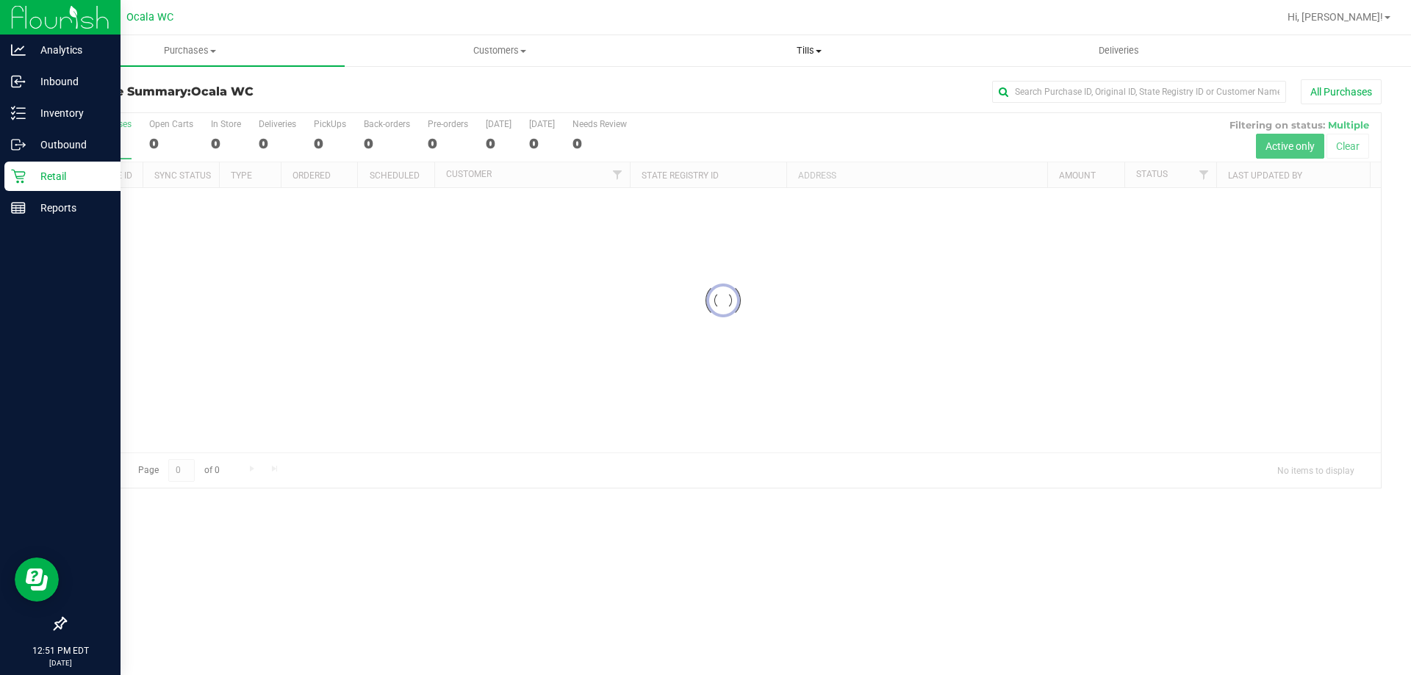
click at [816, 48] on span "Tills" at bounding box center [809, 50] width 308 height 13
click at [734, 94] on span "Manage tills" at bounding box center [703, 88] width 99 height 12
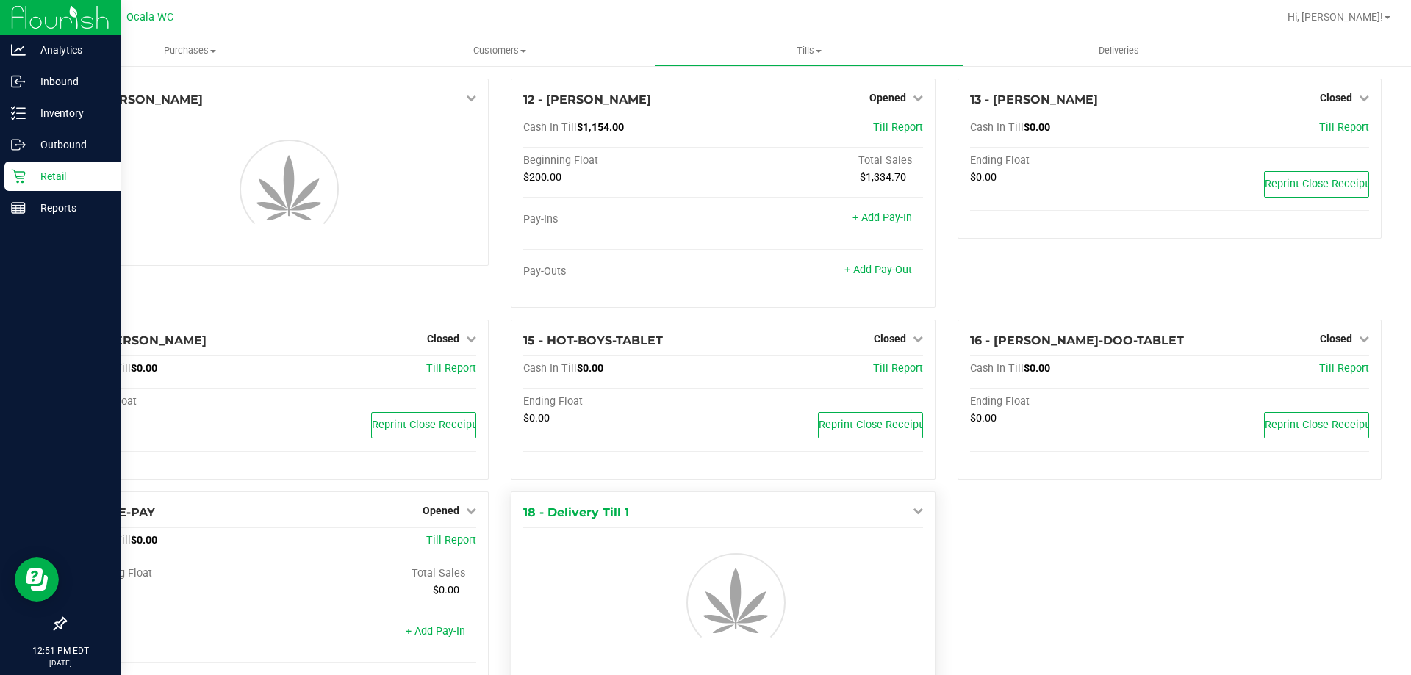
scroll to position [707, 0]
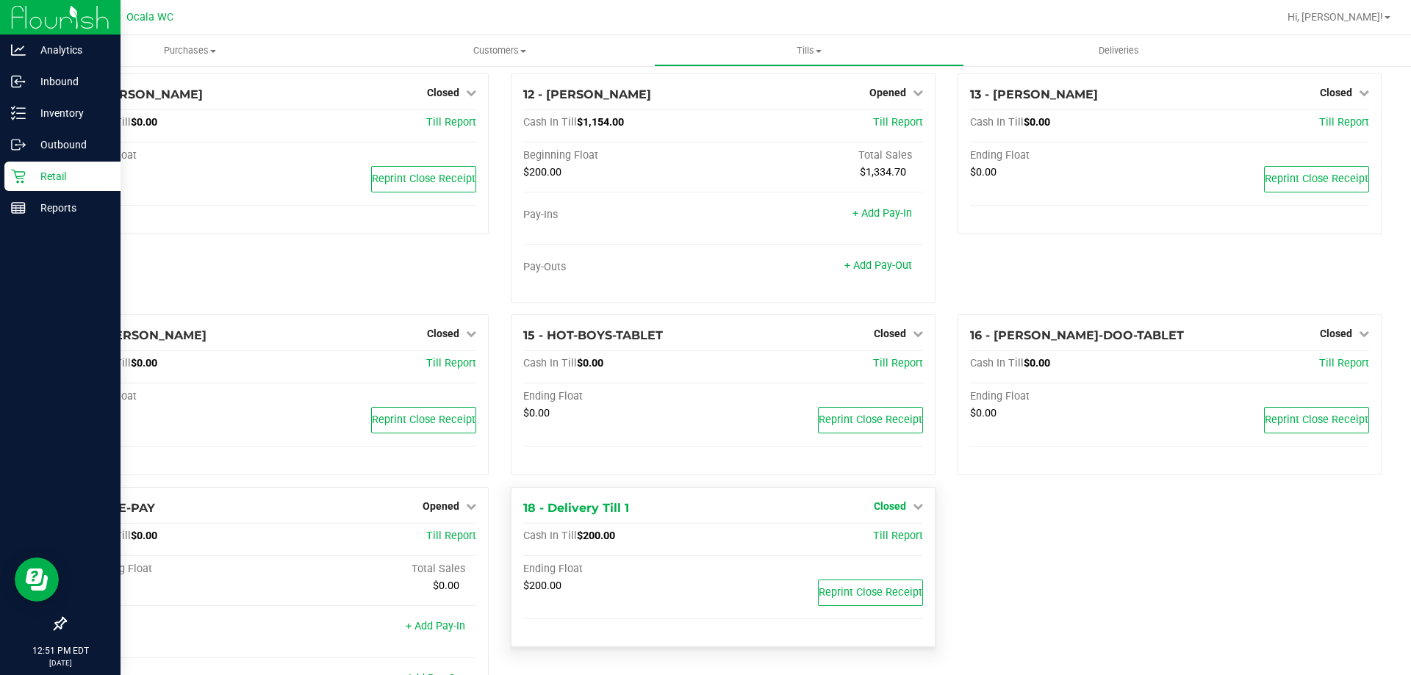
click at [899, 511] on link "Closed" at bounding box center [898, 506] width 49 height 12
click at [892, 542] on link "Open Till" at bounding box center [889, 536] width 39 height 12
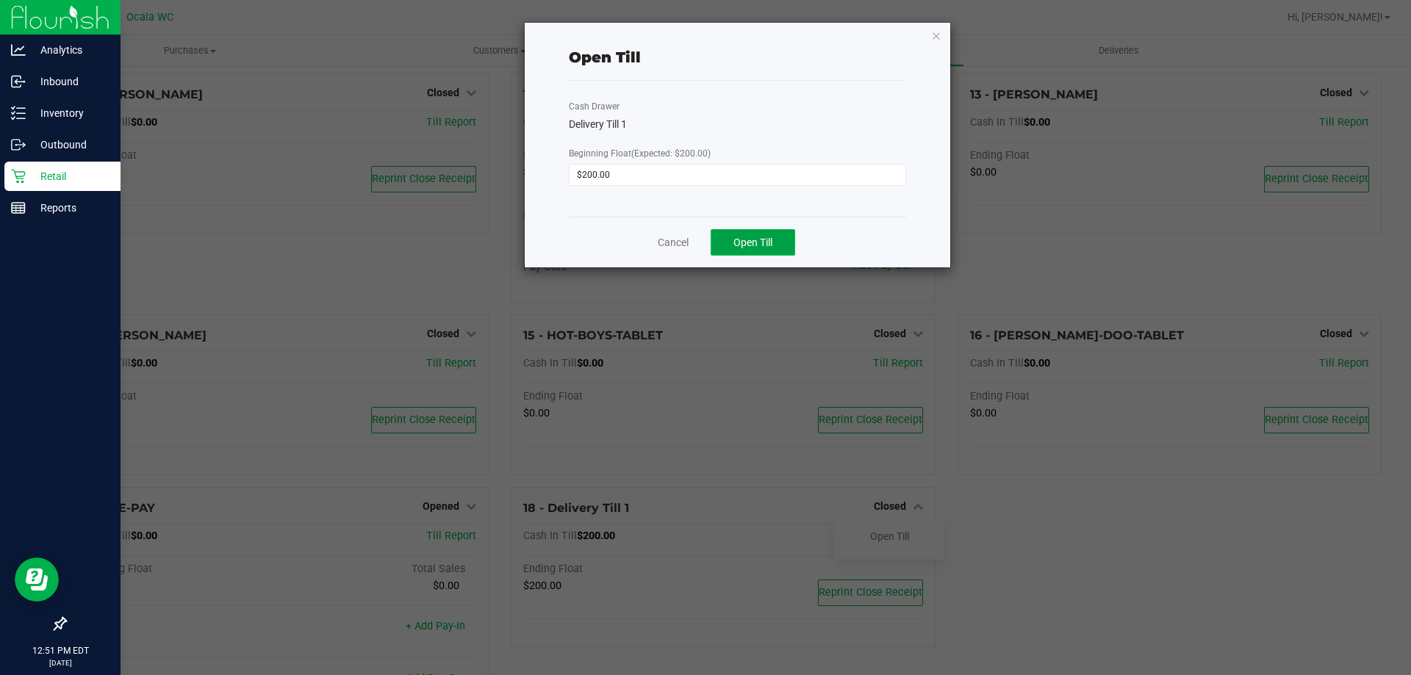
click at [749, 242] on span "Open Till" at bounding box center [752, 243] width 39 height 12
